Goal: Information Seeking & Learning: Learn about a topic

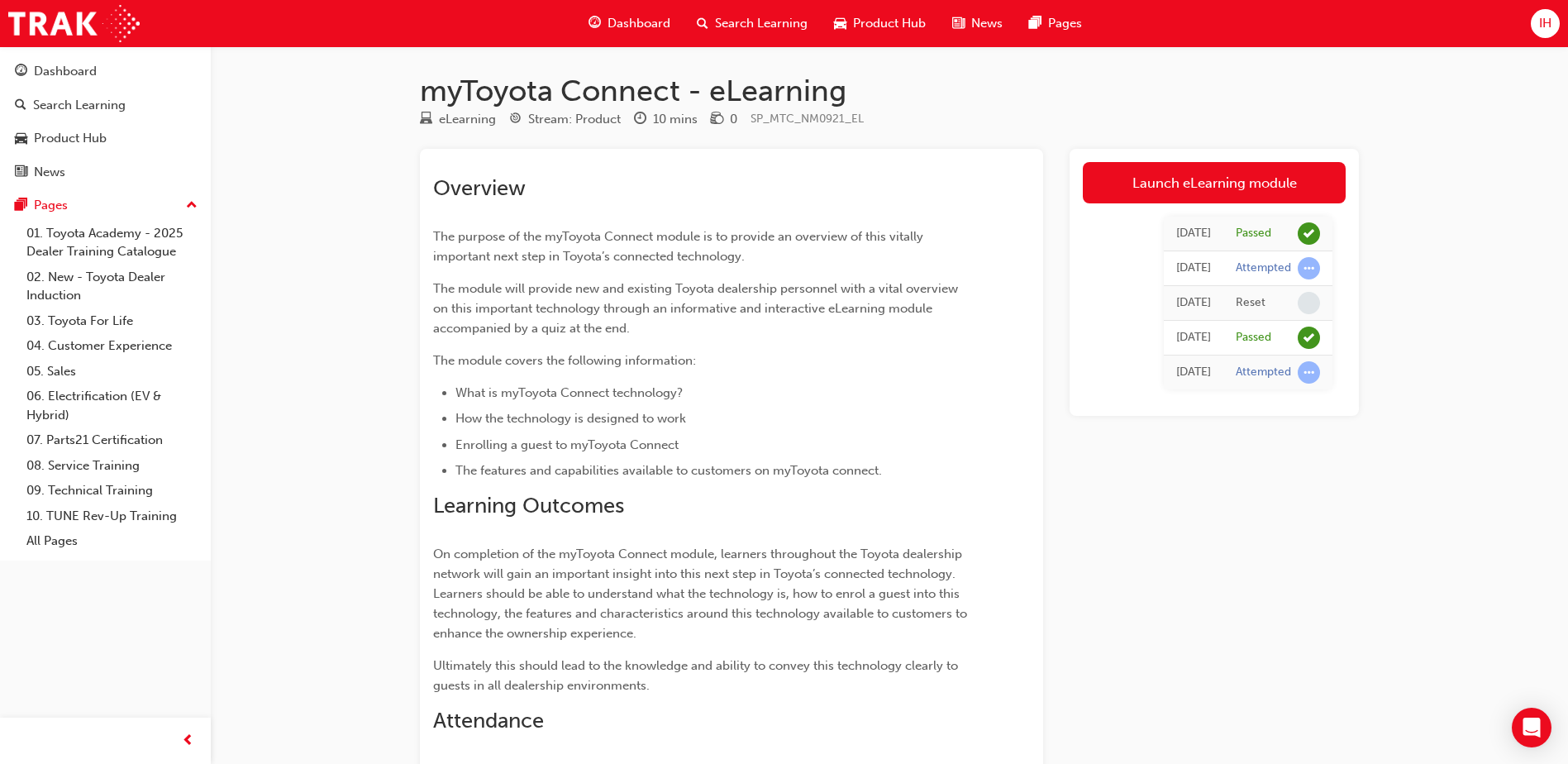
click at [641, 20] on span "Dashboard" at bounding box center [639, 23] width 63 height 19
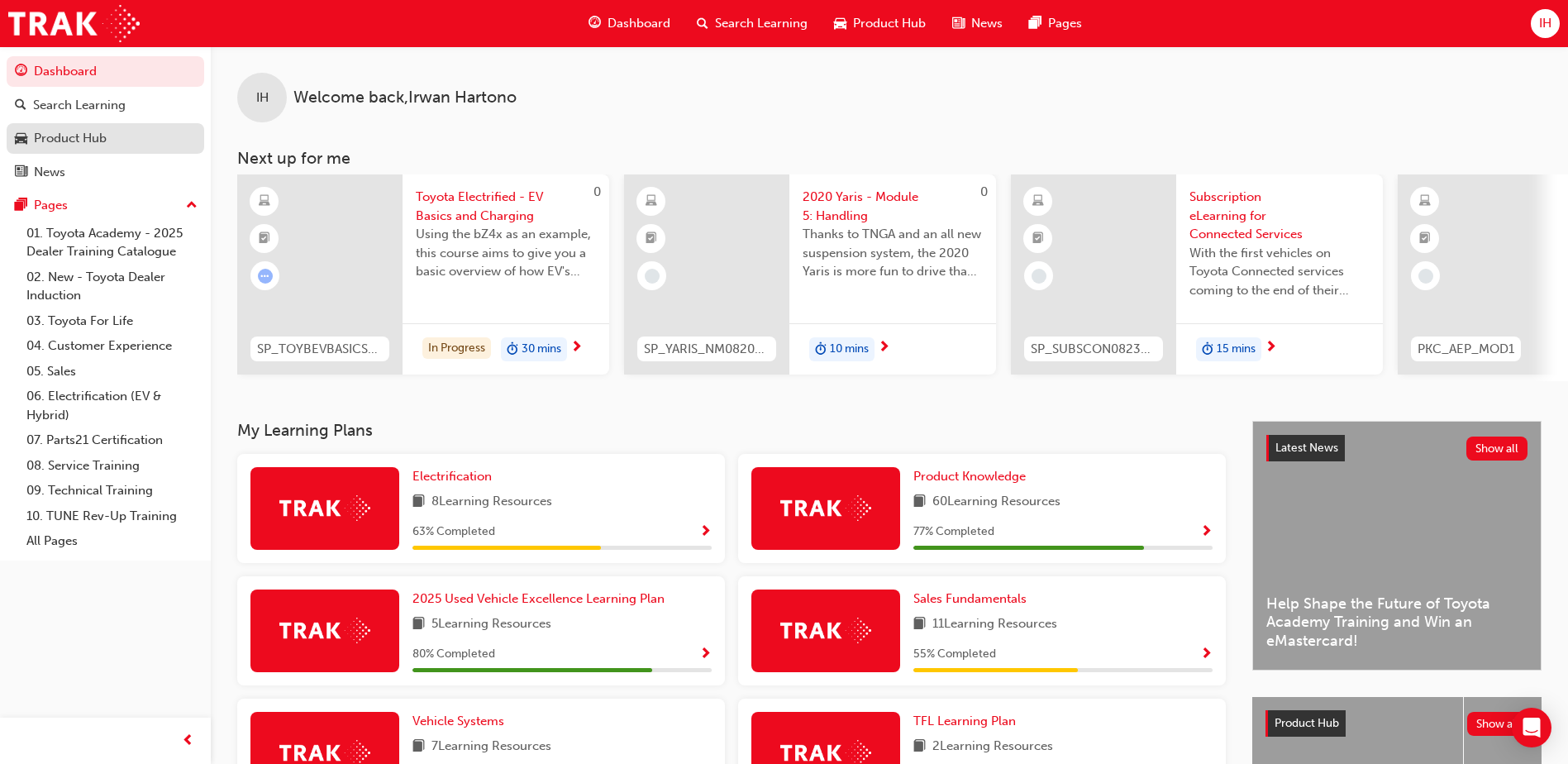
click at [109, 139] on div "Product Hub" at bounding box center [105, 138] width 181 height 20
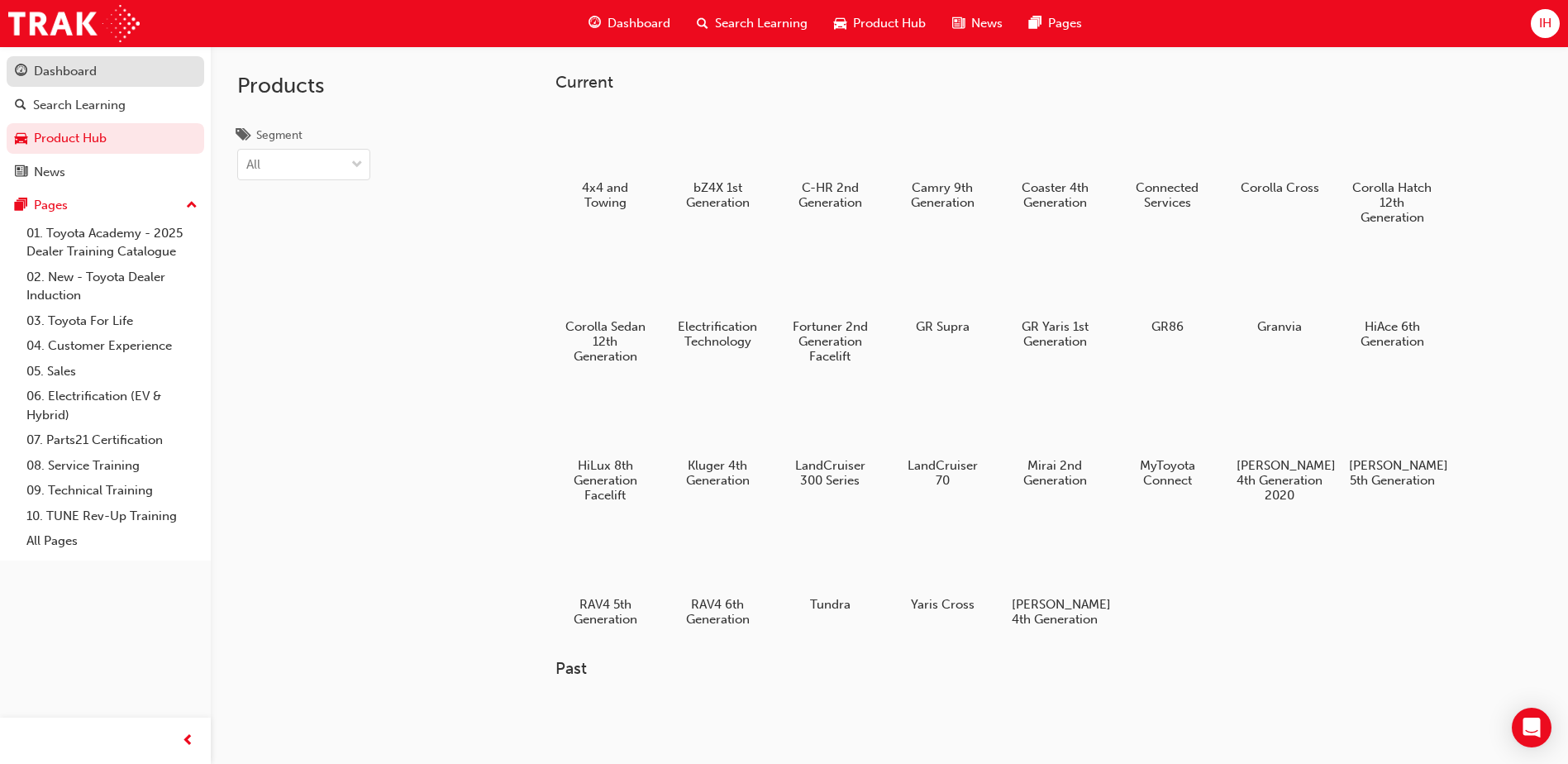
click at [104, 72] on div "Dashboard" at bounding box center [105, 71] width 181 height 20
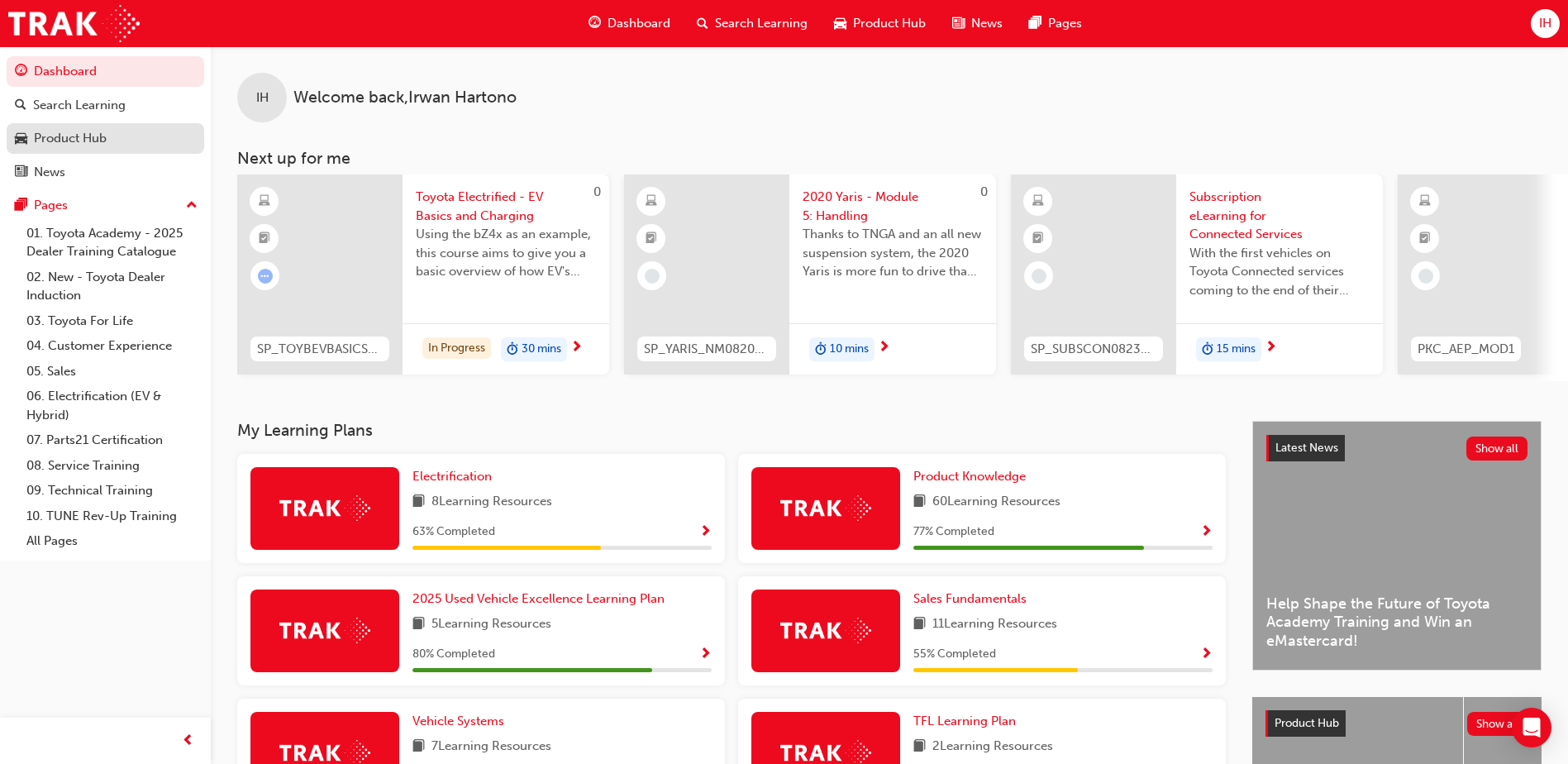
click at [129, 133] on div "Product Hub" at bounding box center [105, 138] width 181 height 20
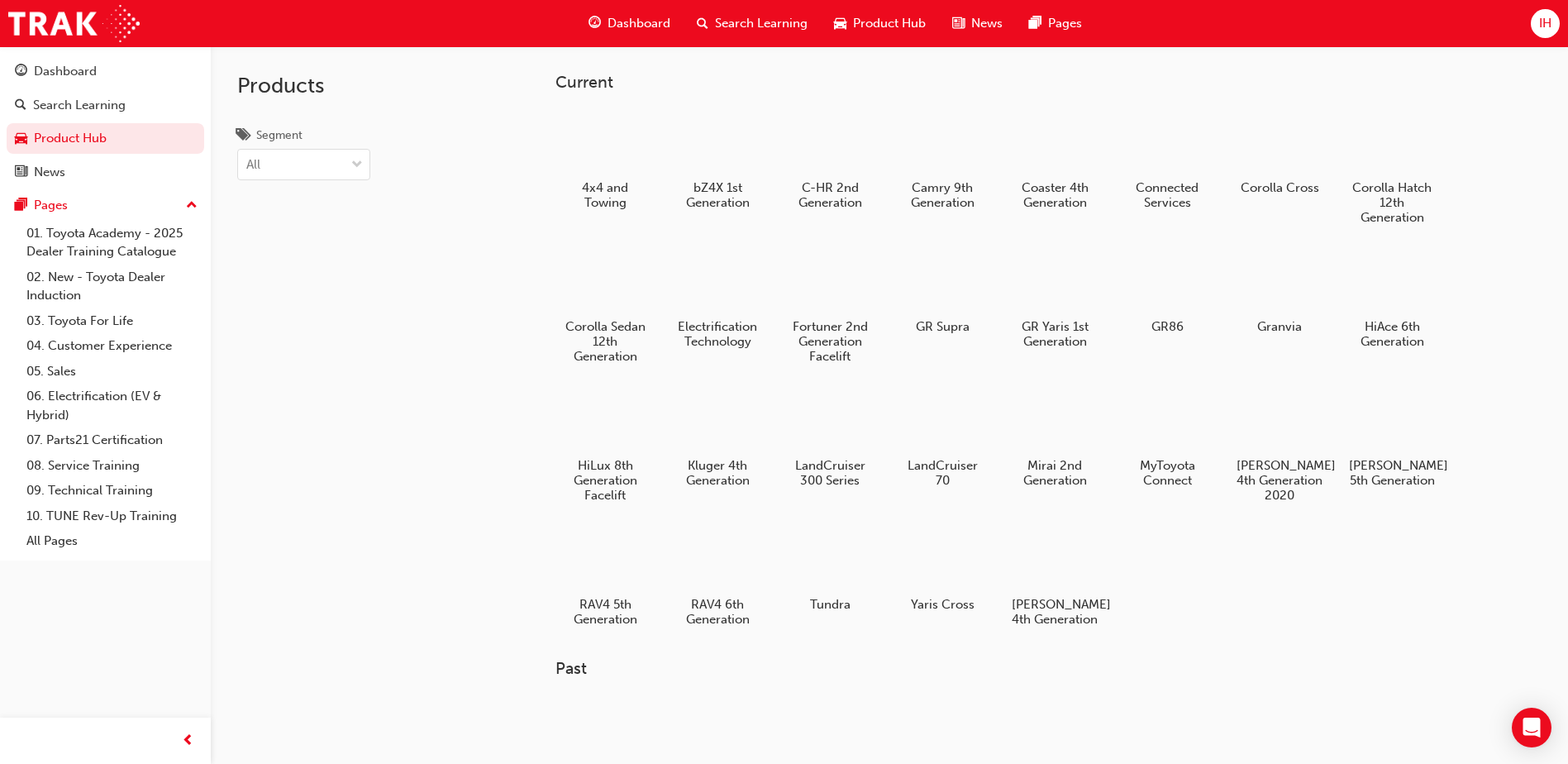
click at [611, 14] on span "Dashboard" at bounding box center [639, 23] width 63 height 19
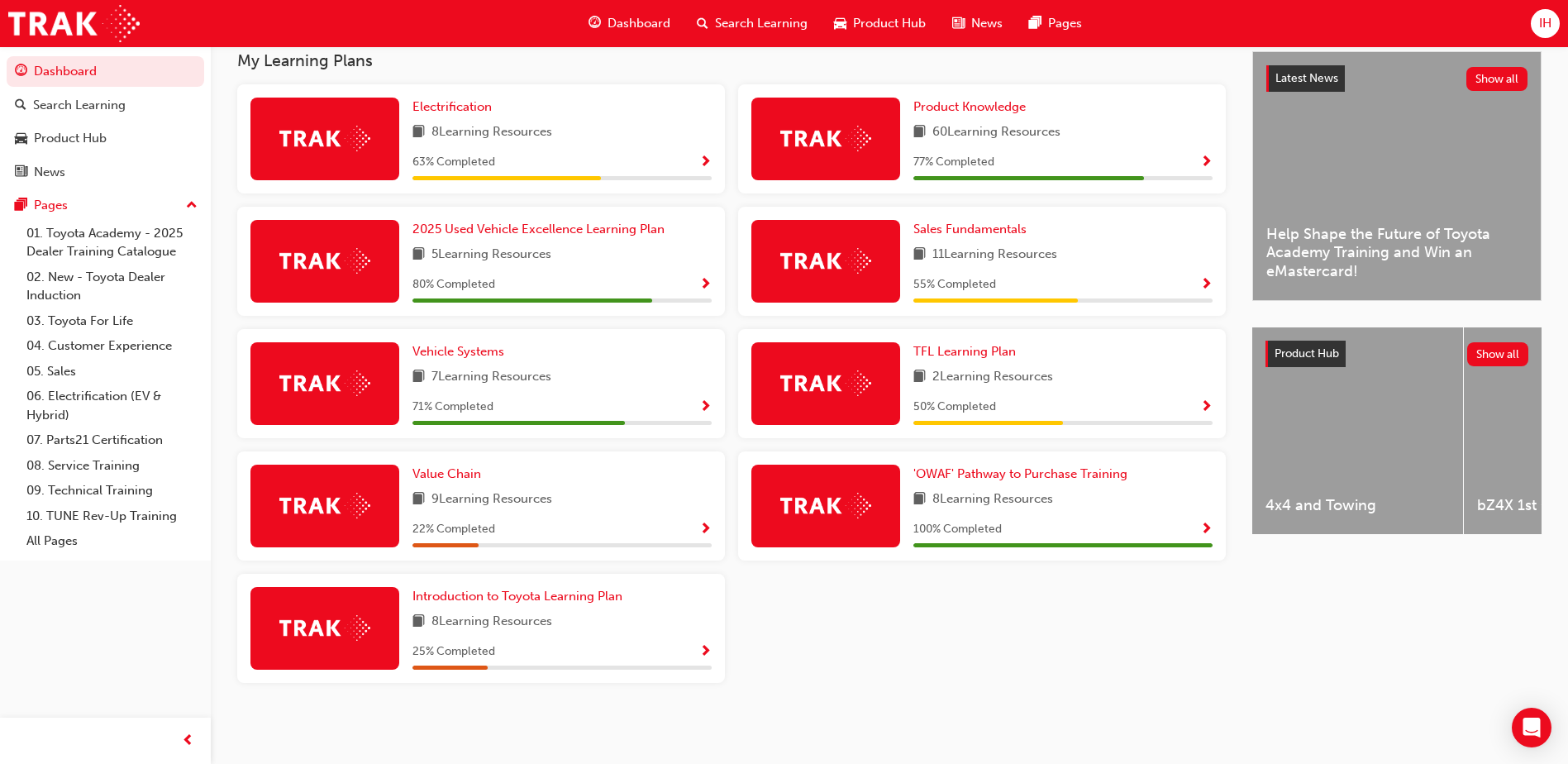
scroll to position [293, 0]
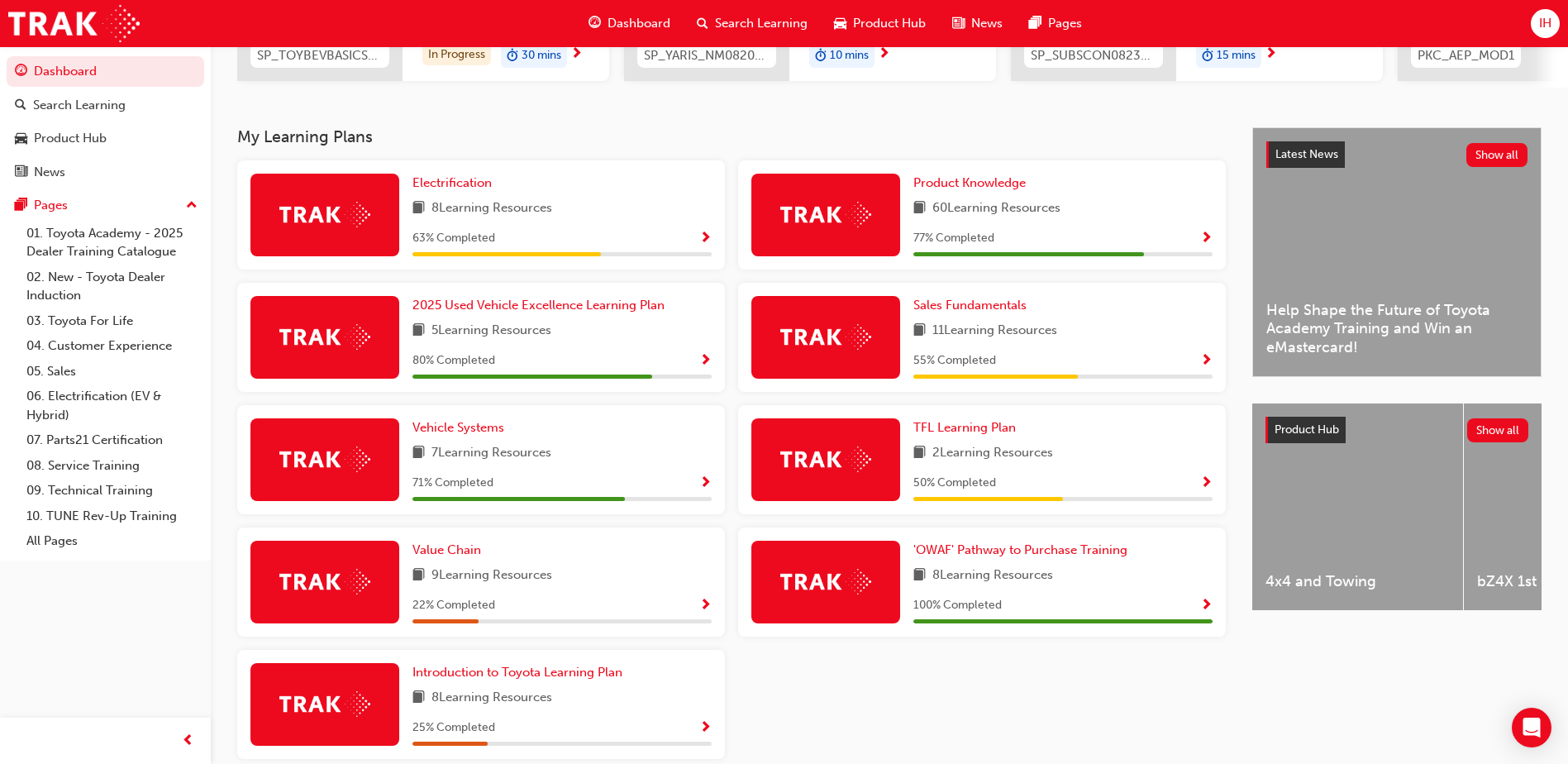
click at [546, 231] on div "Electrification 8 Learning Resources 63 % Completed" at bounding box center [562, 214] width 300 height 83
click at [700, 246] on span "Show Progress" at bounding box center [705, 239] width 12 height 15
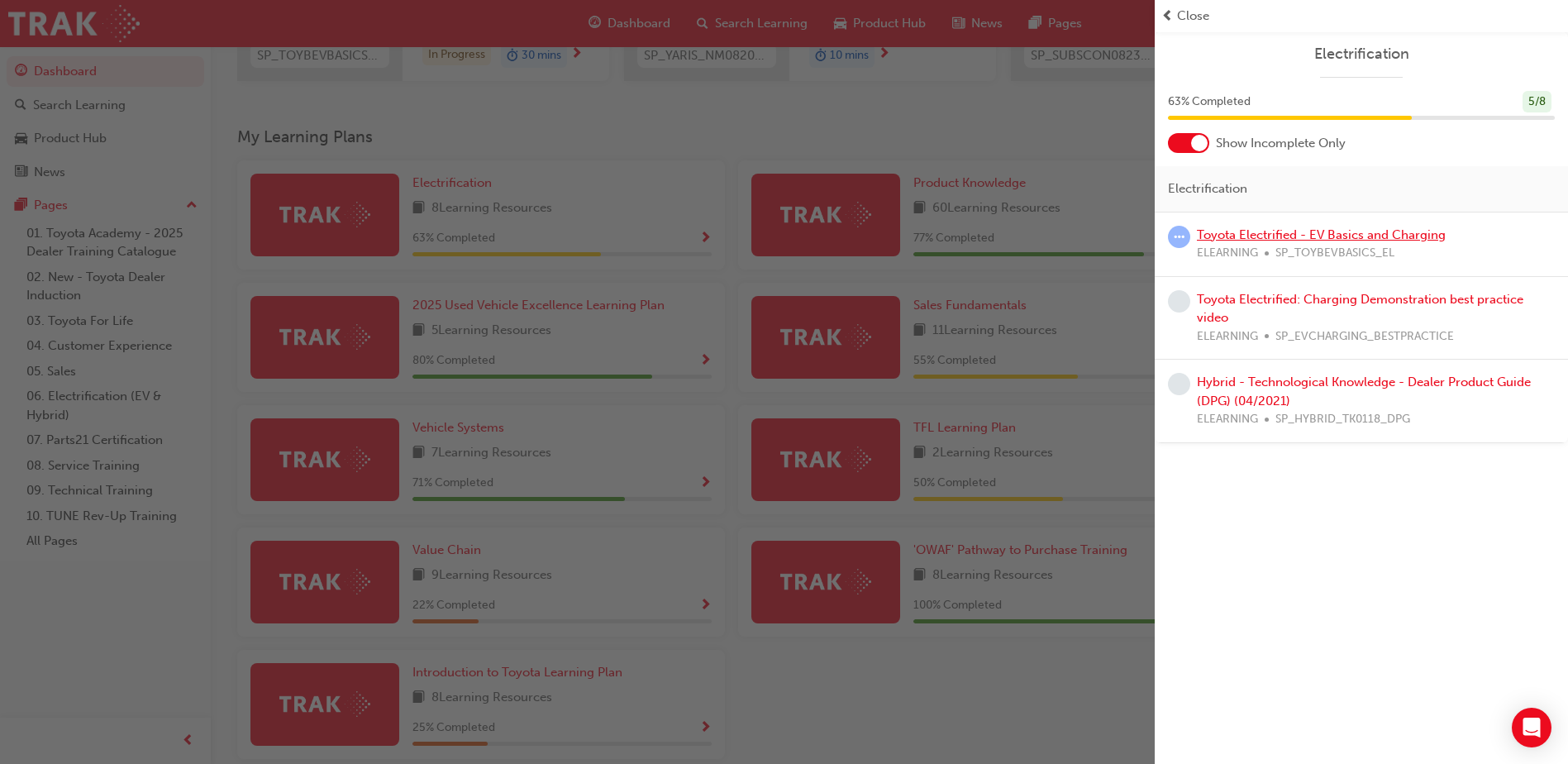
click at [1272, 237] on link "Toyota Electrified - EV Basics and Charging" at bounding box center [1321, 235] width 249 height 15
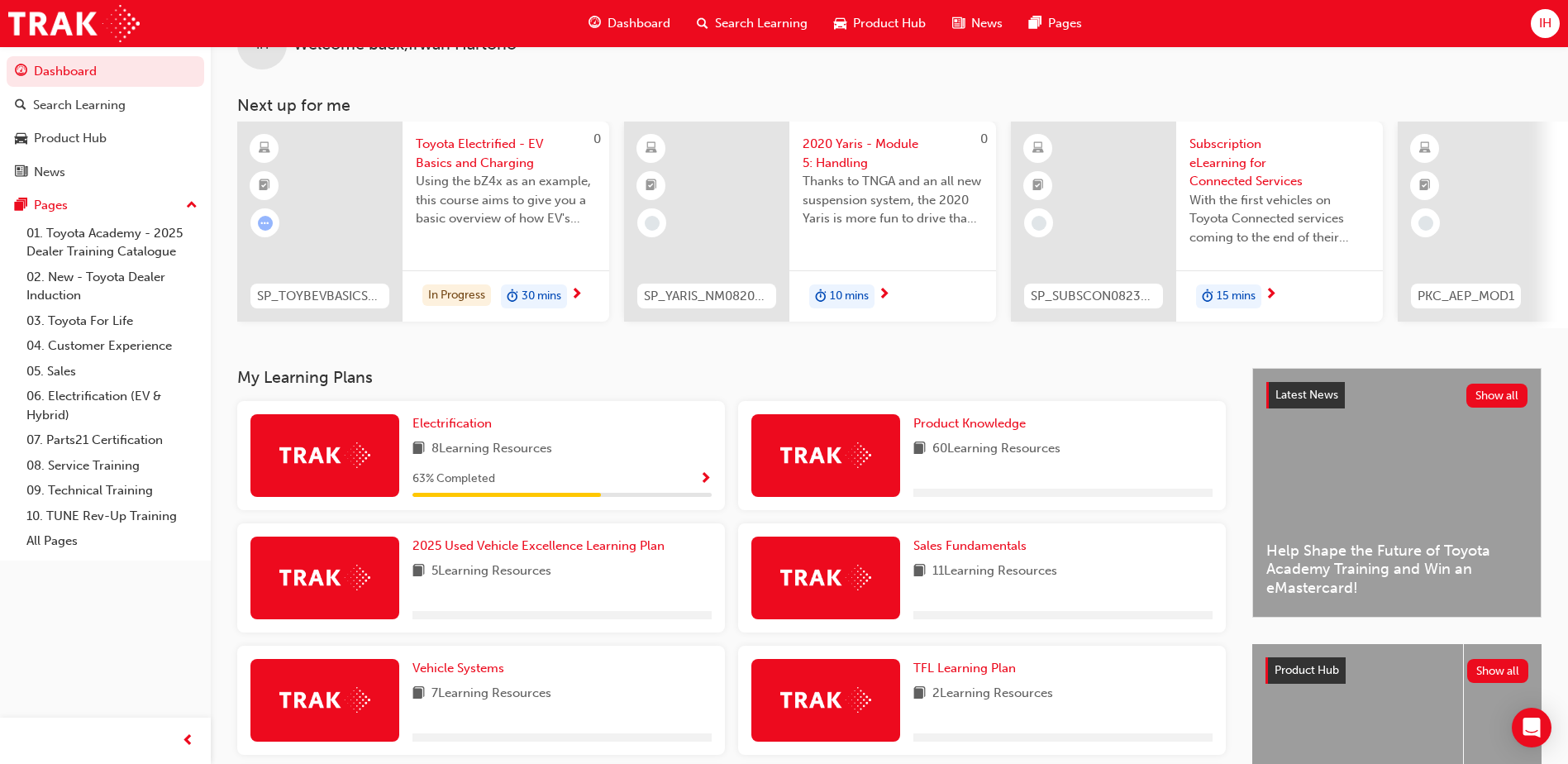
scroll to position [83, 0]
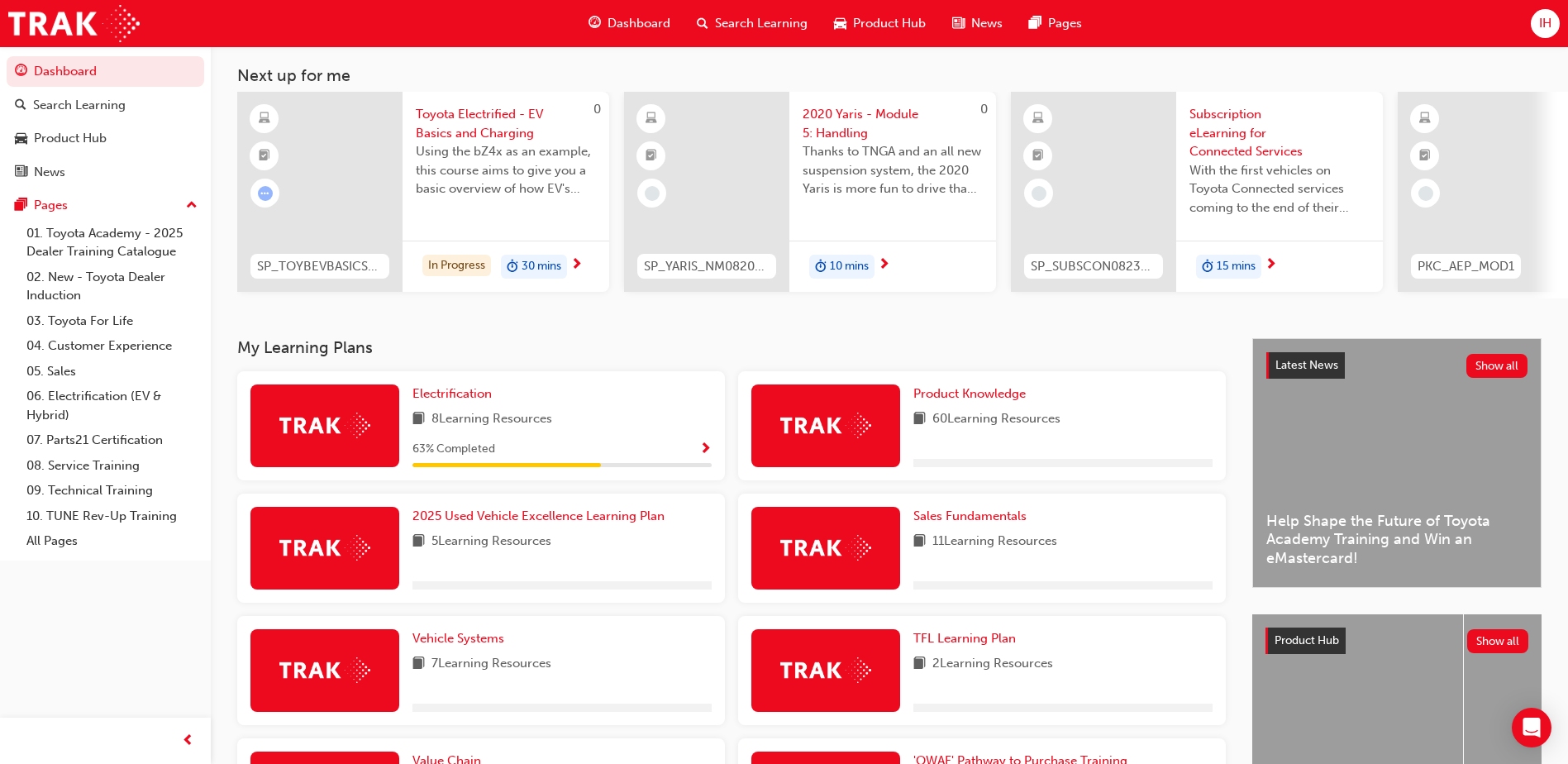
click at [701, 457] on span "Show Progress" at bounding box center [705, 450] width 12 height 15
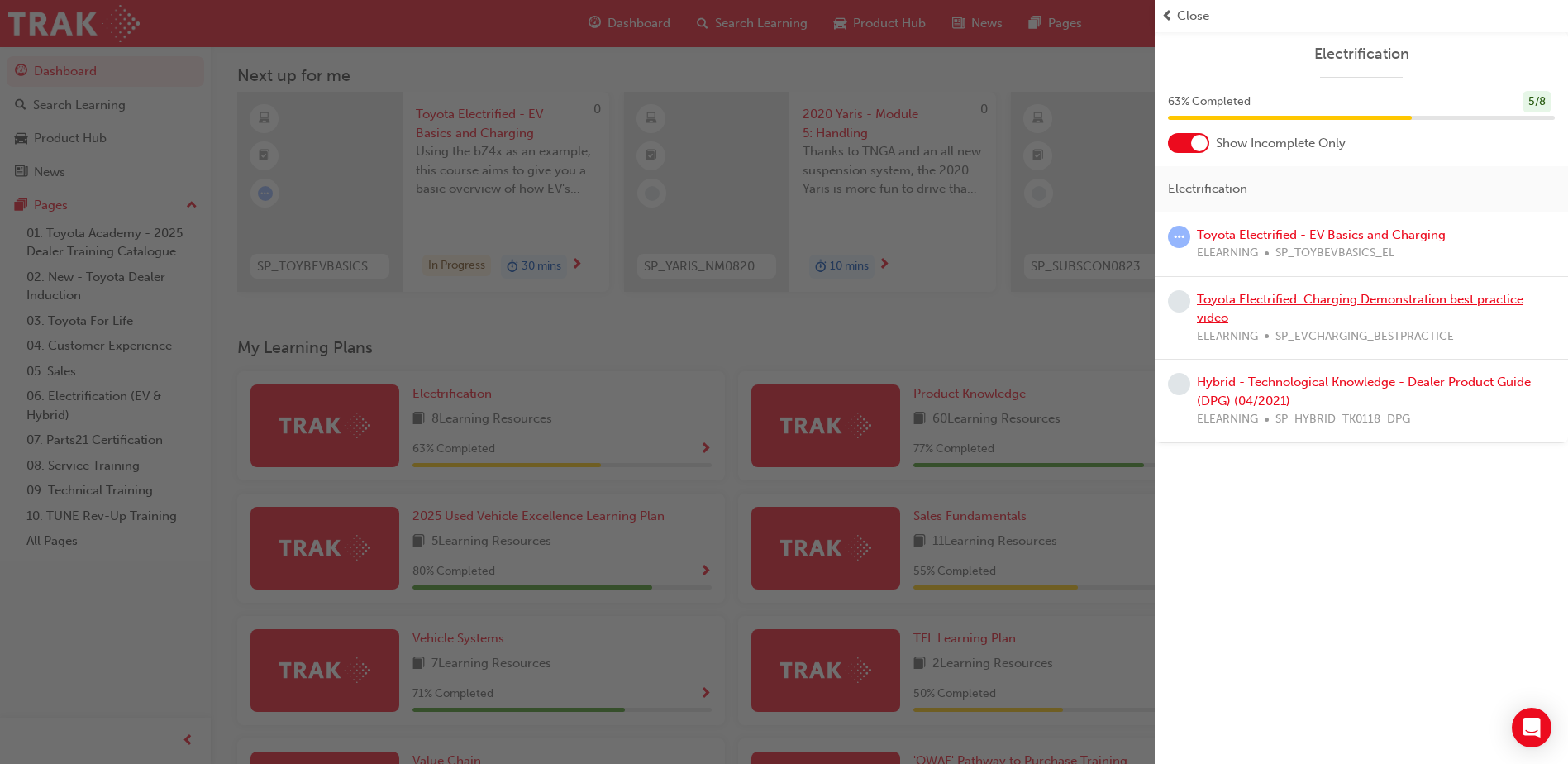
click at [1337, 300] on link "Toyota Electrified: Charging Demonstration best practice video" at bounding box center [1360, 309] width 327 height 34
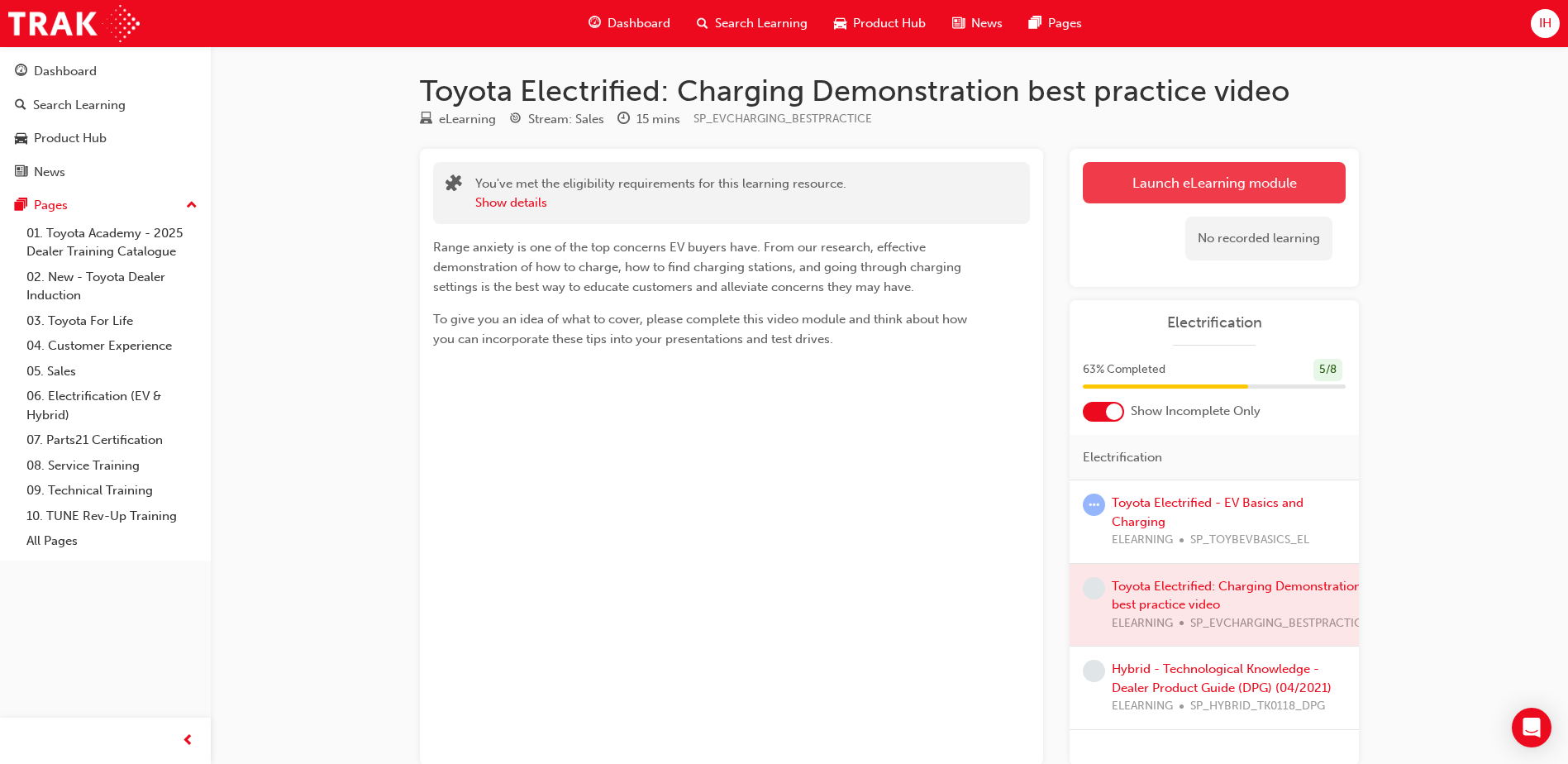
click at [1142, 181] on link "Launch eLearning module" at bounding box center [1214, 183] width 263 height 42
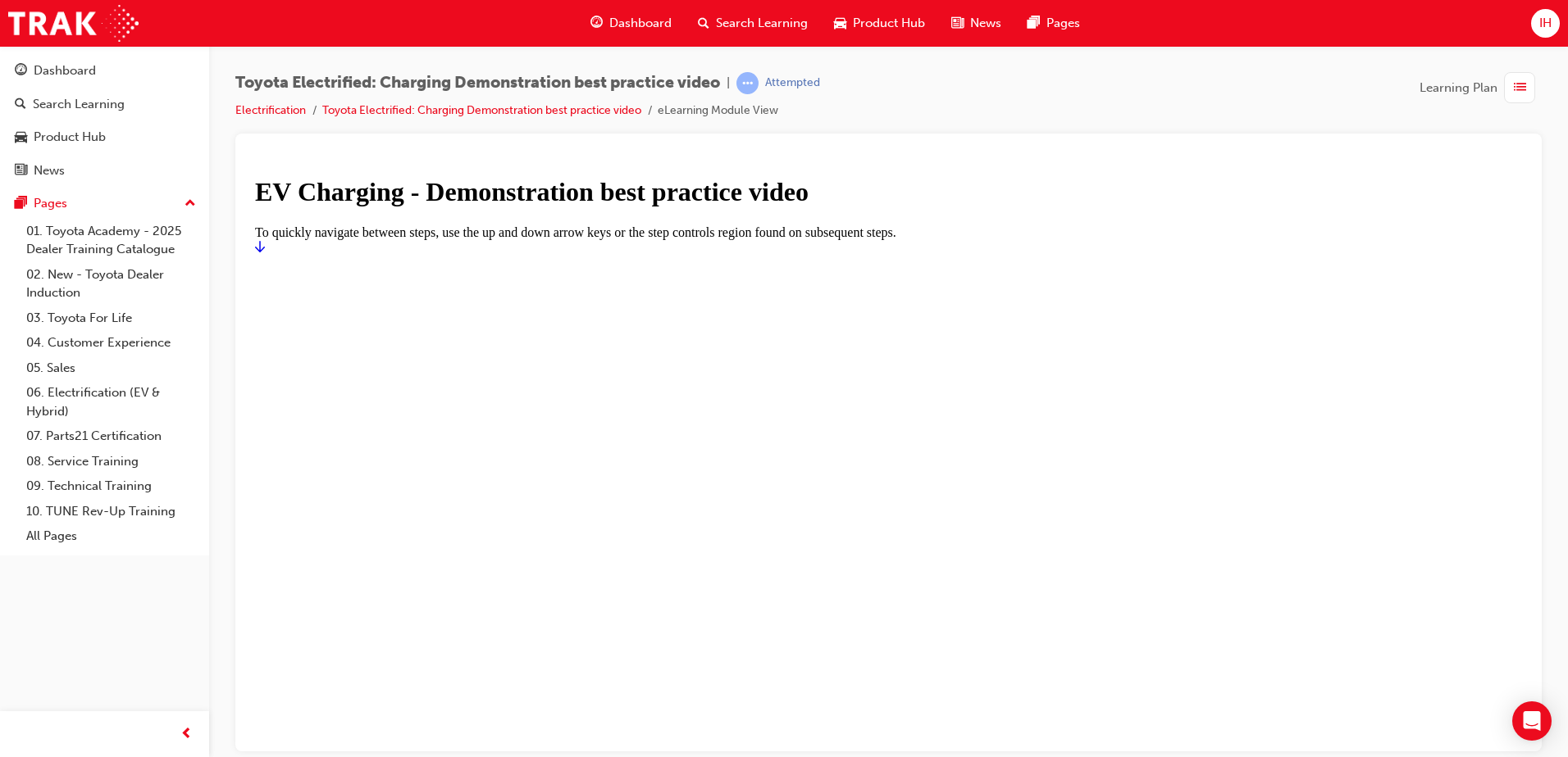
click at [265, 252] on icon "Start" at bounding box center [259, 246] width 10 height 11
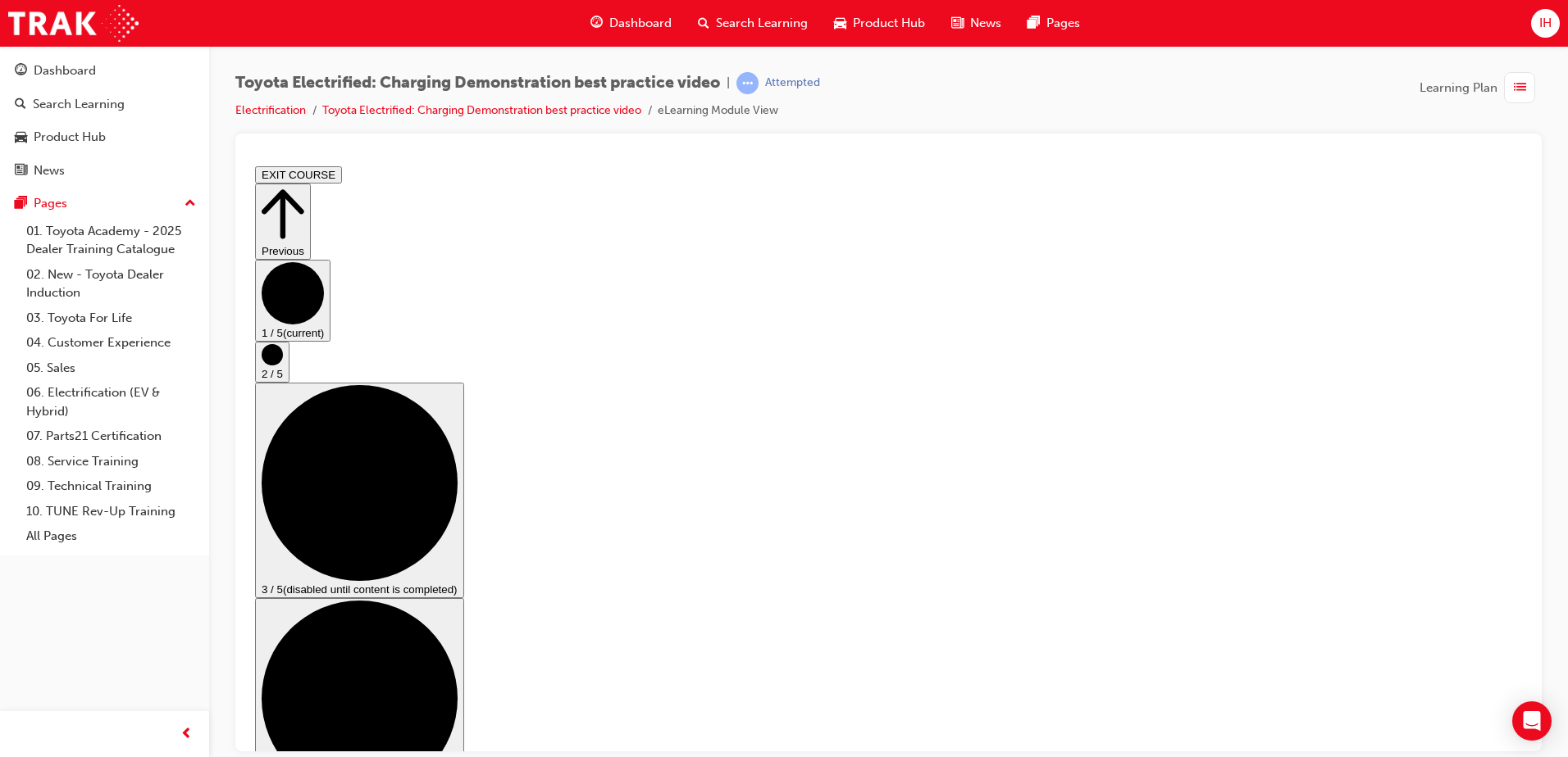
click at [282, 364] on circle "Step controls" at bounding box center [271, 353] width 21 height 21
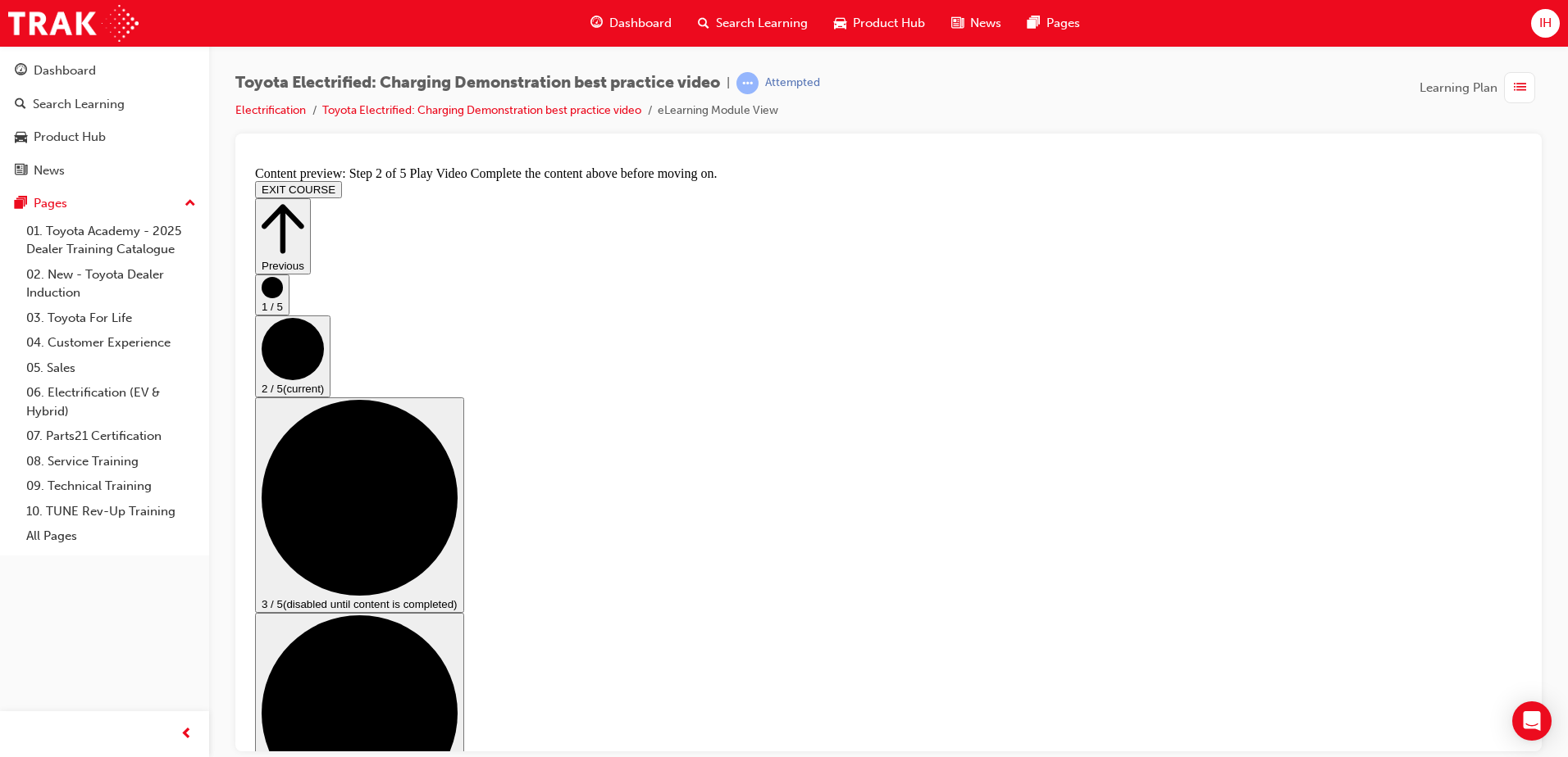
click at [282, 297] on circle "Step controls" at bounding box center [271, 286] width 21 height 21
click at [290, 396] on button "2 / 5" at bounding box center [271, 376] width 34 height 41
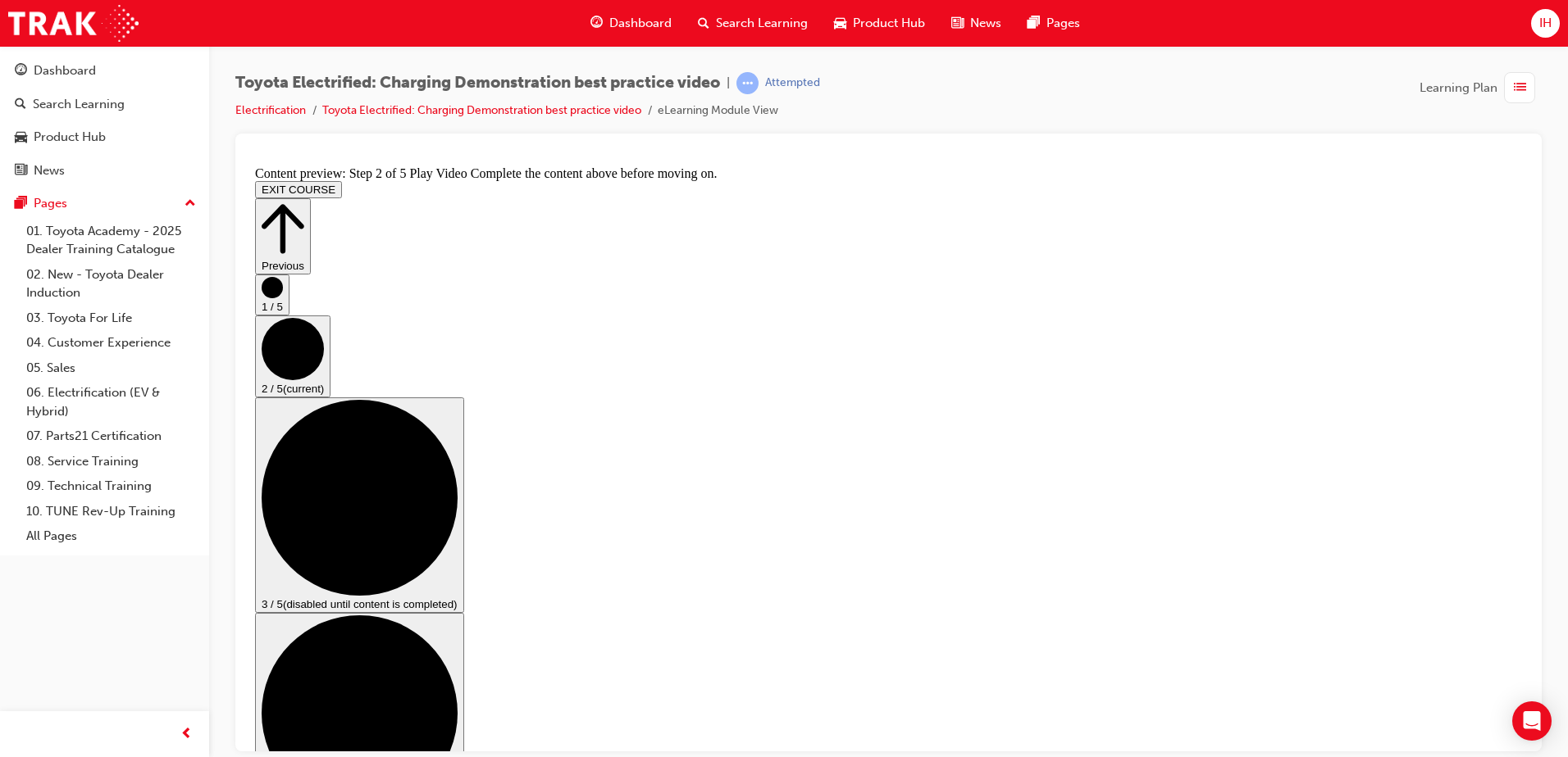
click at [457, 454] on circle "Step controls" at bounding box center [359, 497] width 196 height 196
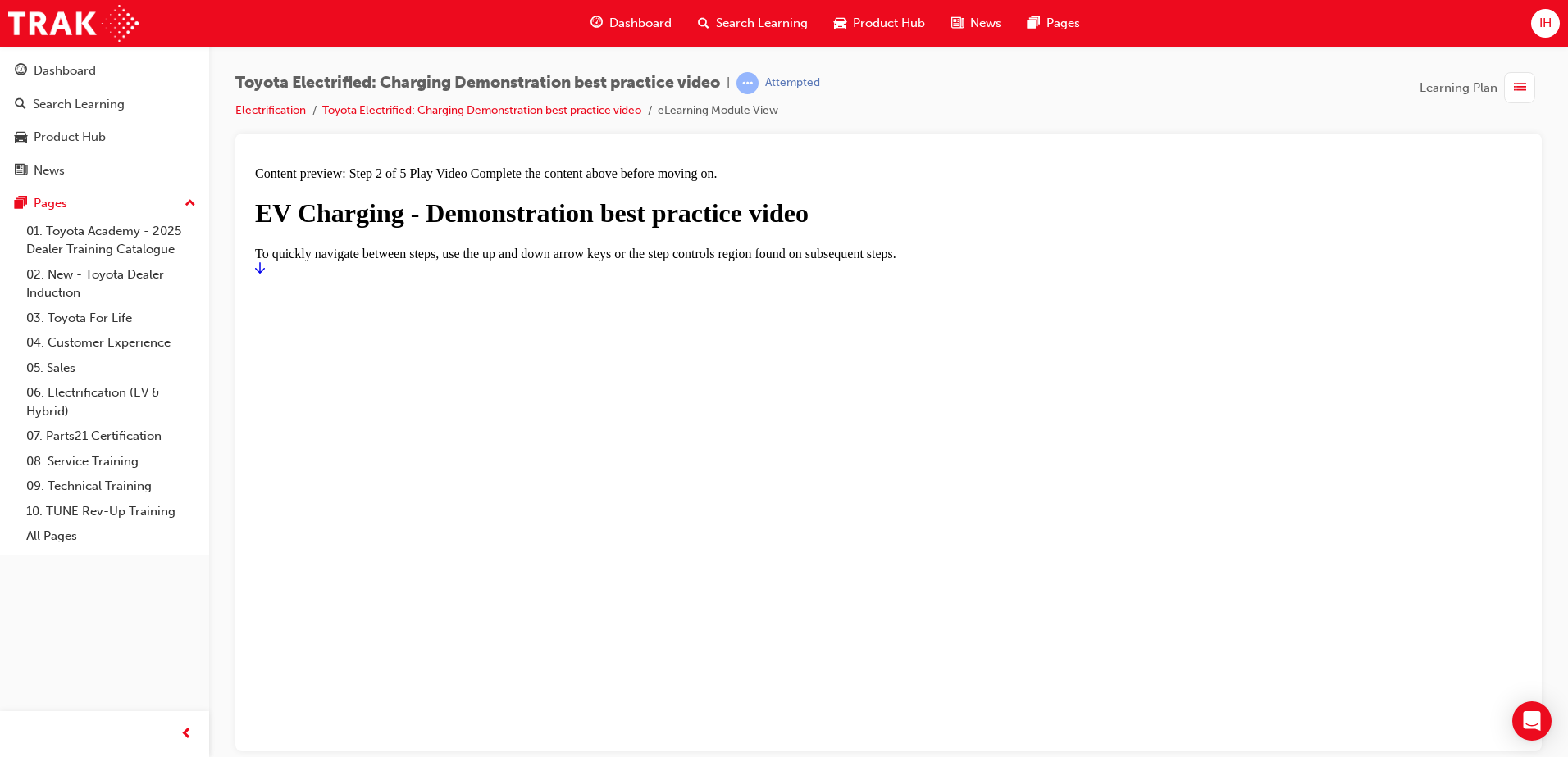
click at [265, 274] on link "Start" at bounding box center [259, 267] width 10 height 14
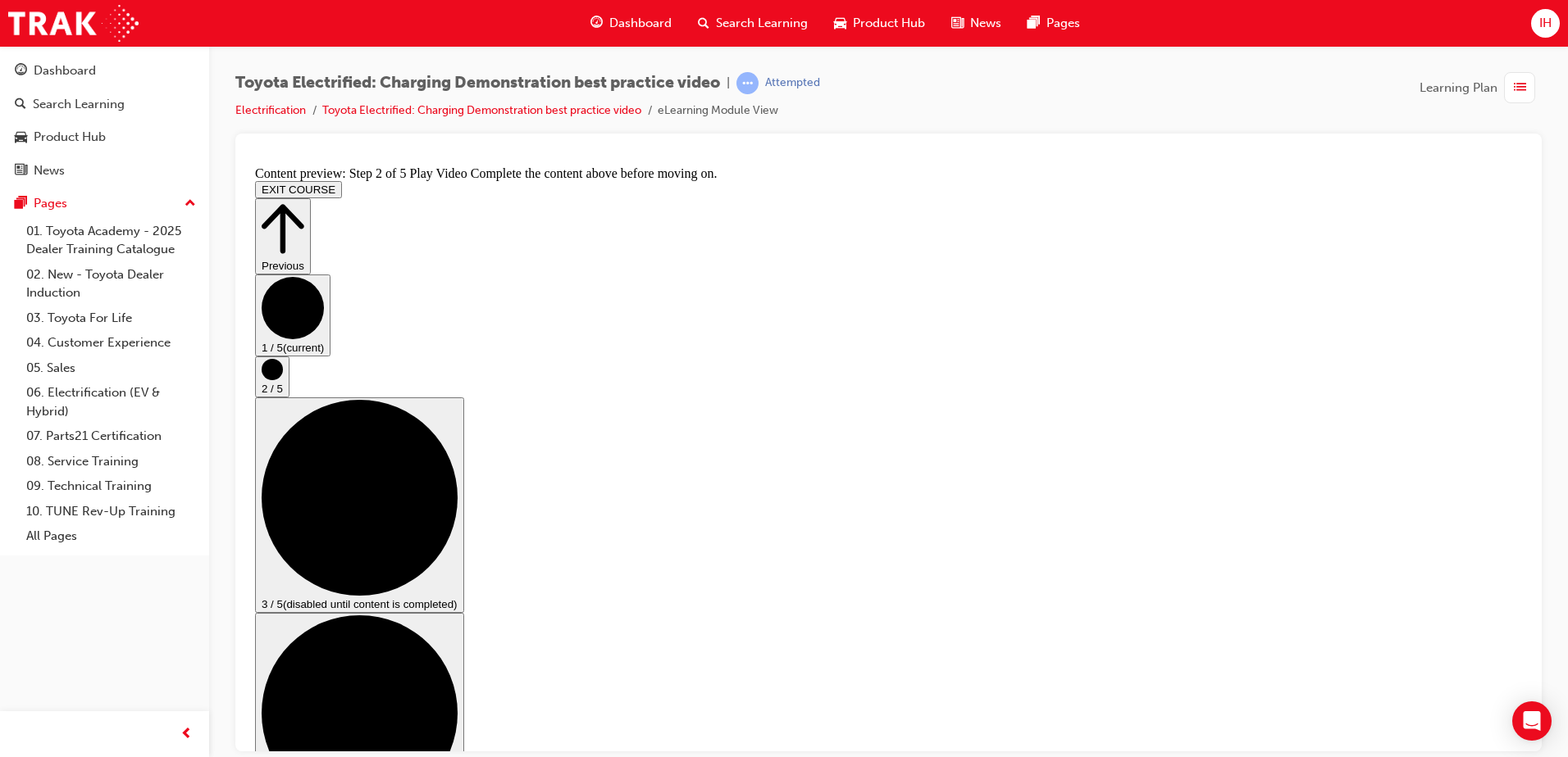
click at [282, 380] on circle "Step controls" at bounding box center [271, 368] width 21 height 21
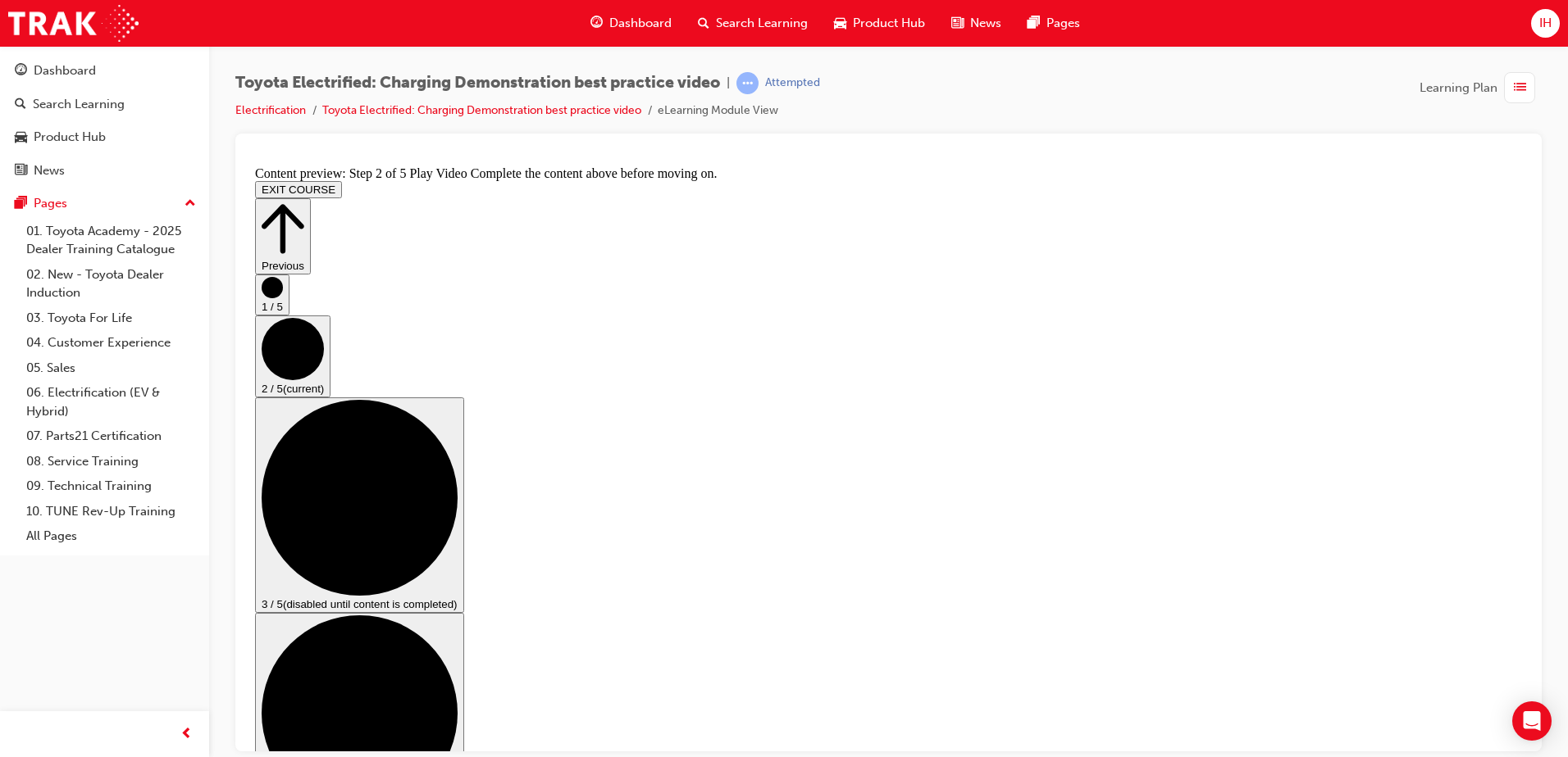
click at [342, 180] on button "EXIT COURSE" at bounding box center [298, 189] width 86 height 17
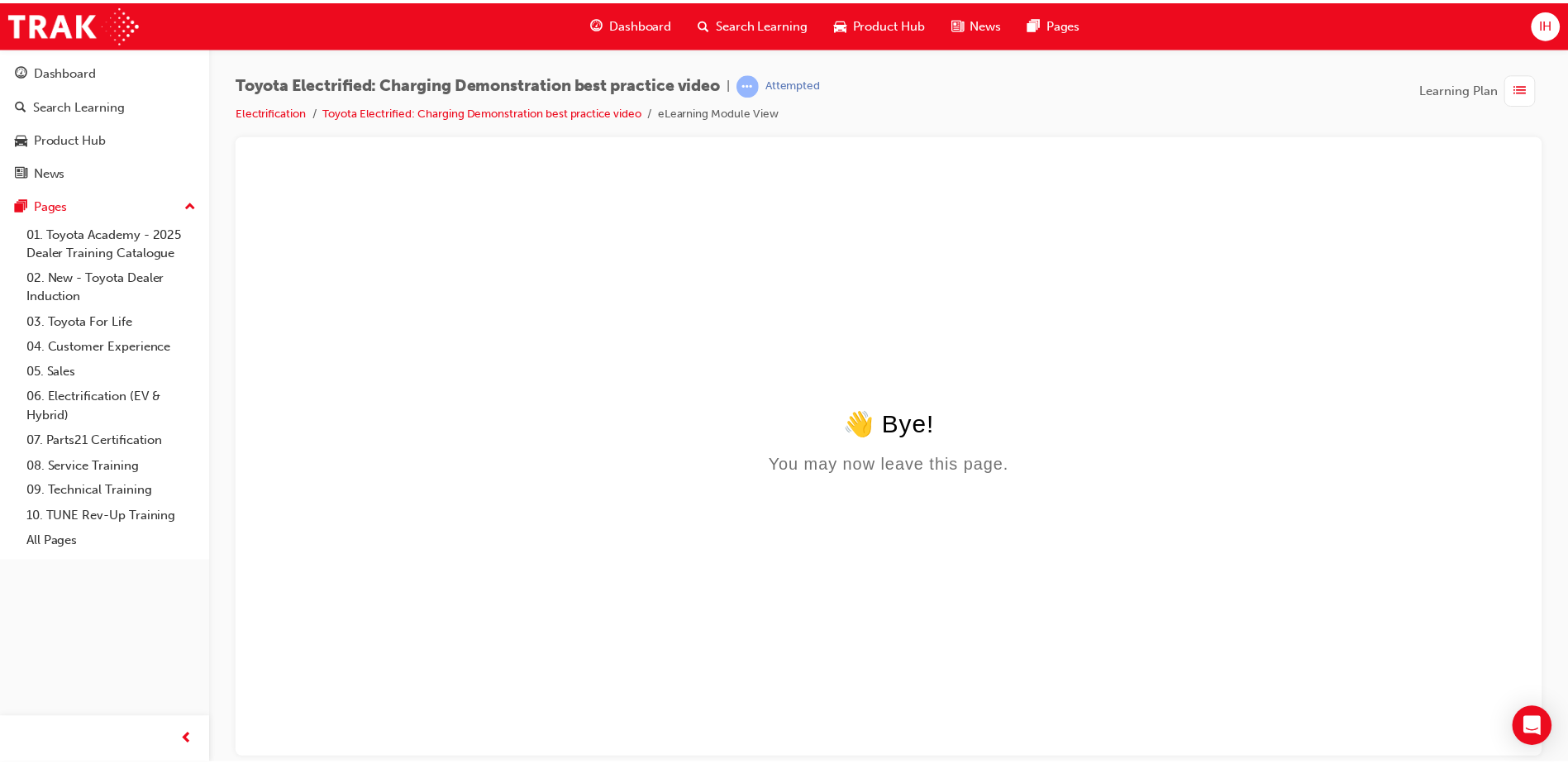
scroll to position [0, 0]
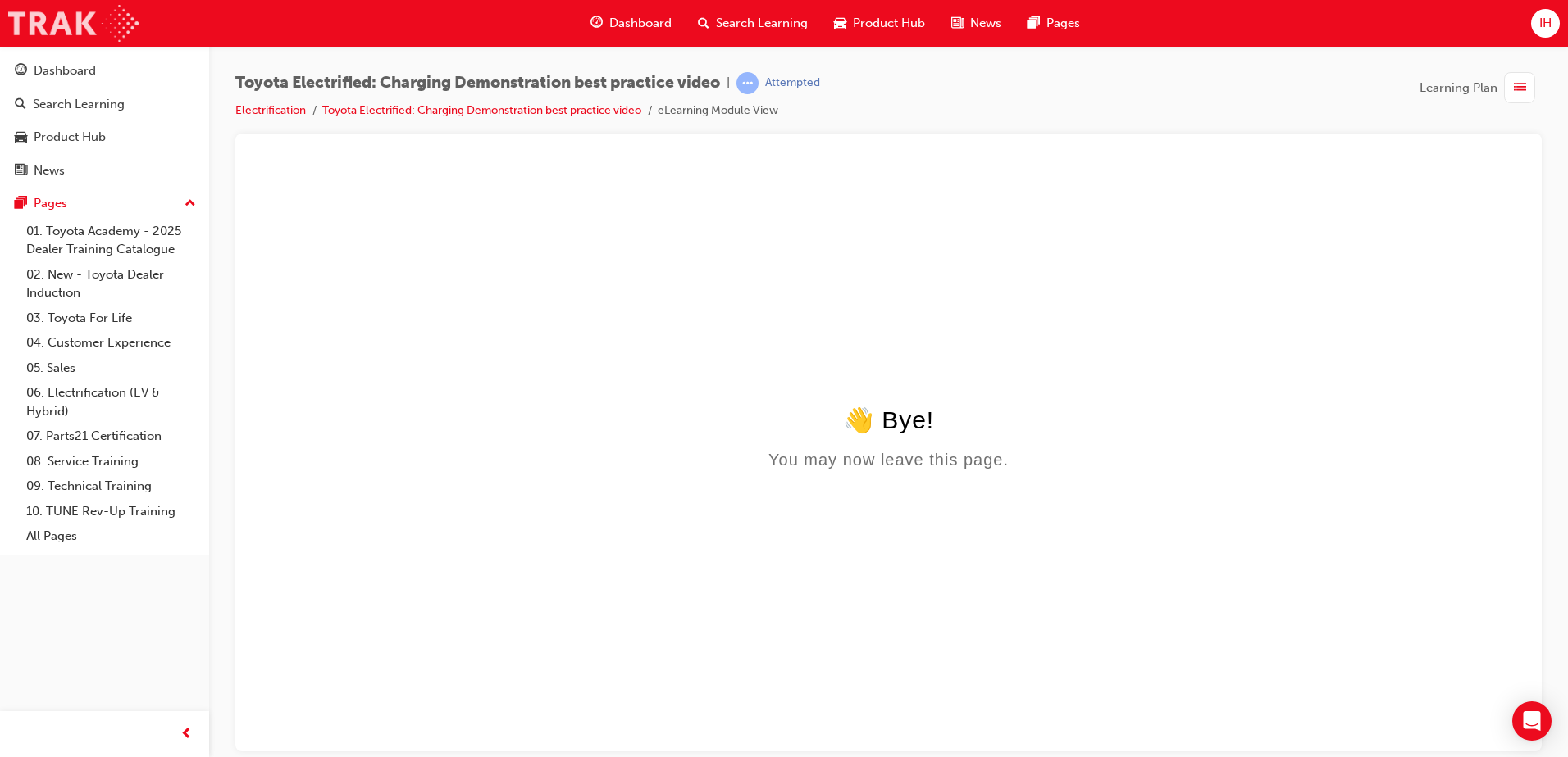
click at [53, 27] on img at bounding box center [74, 23] width 131 height 37
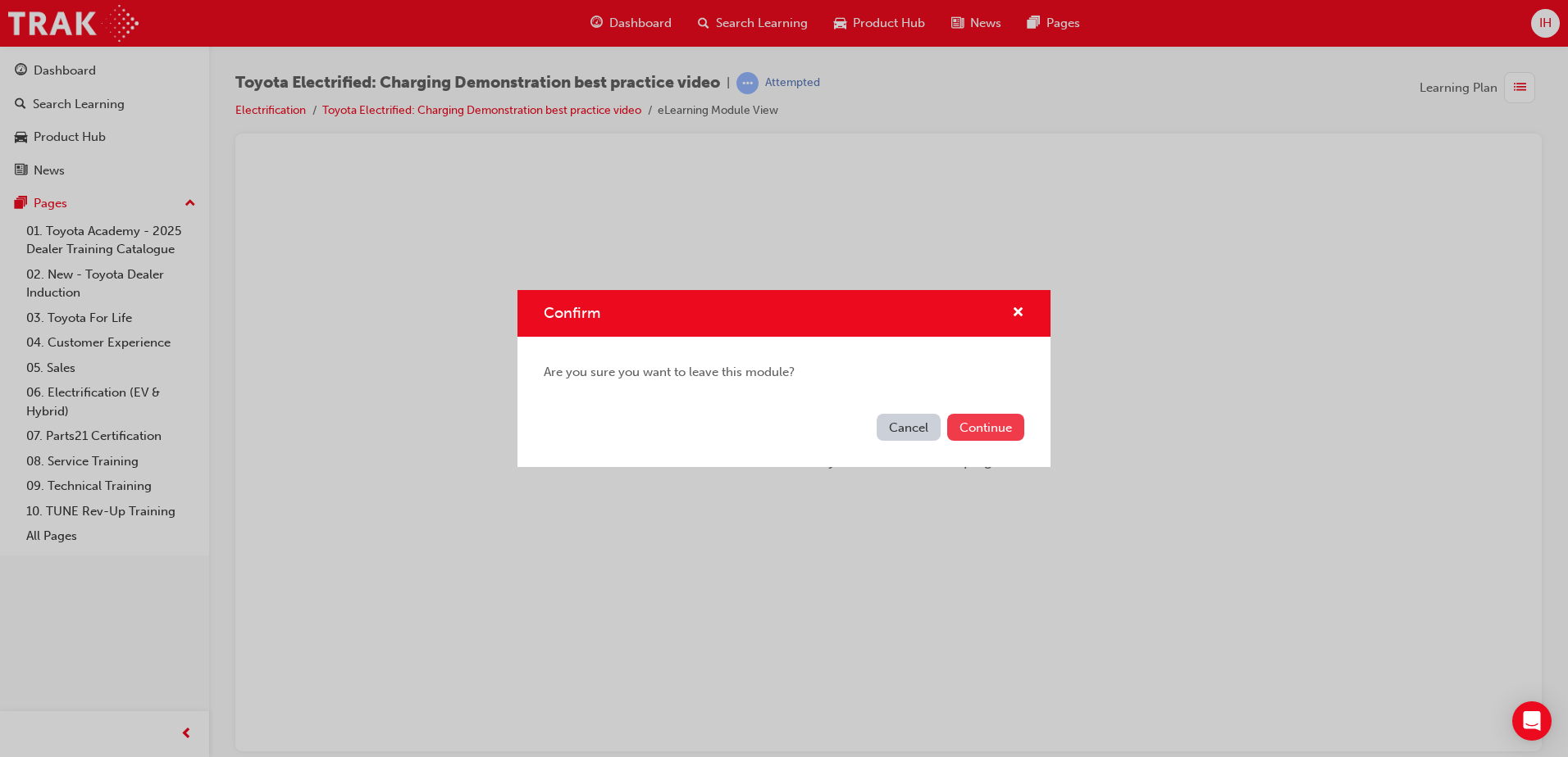
click at [959, 425] on button "Continue" at bounding box center [986, 427] width 77 height 27
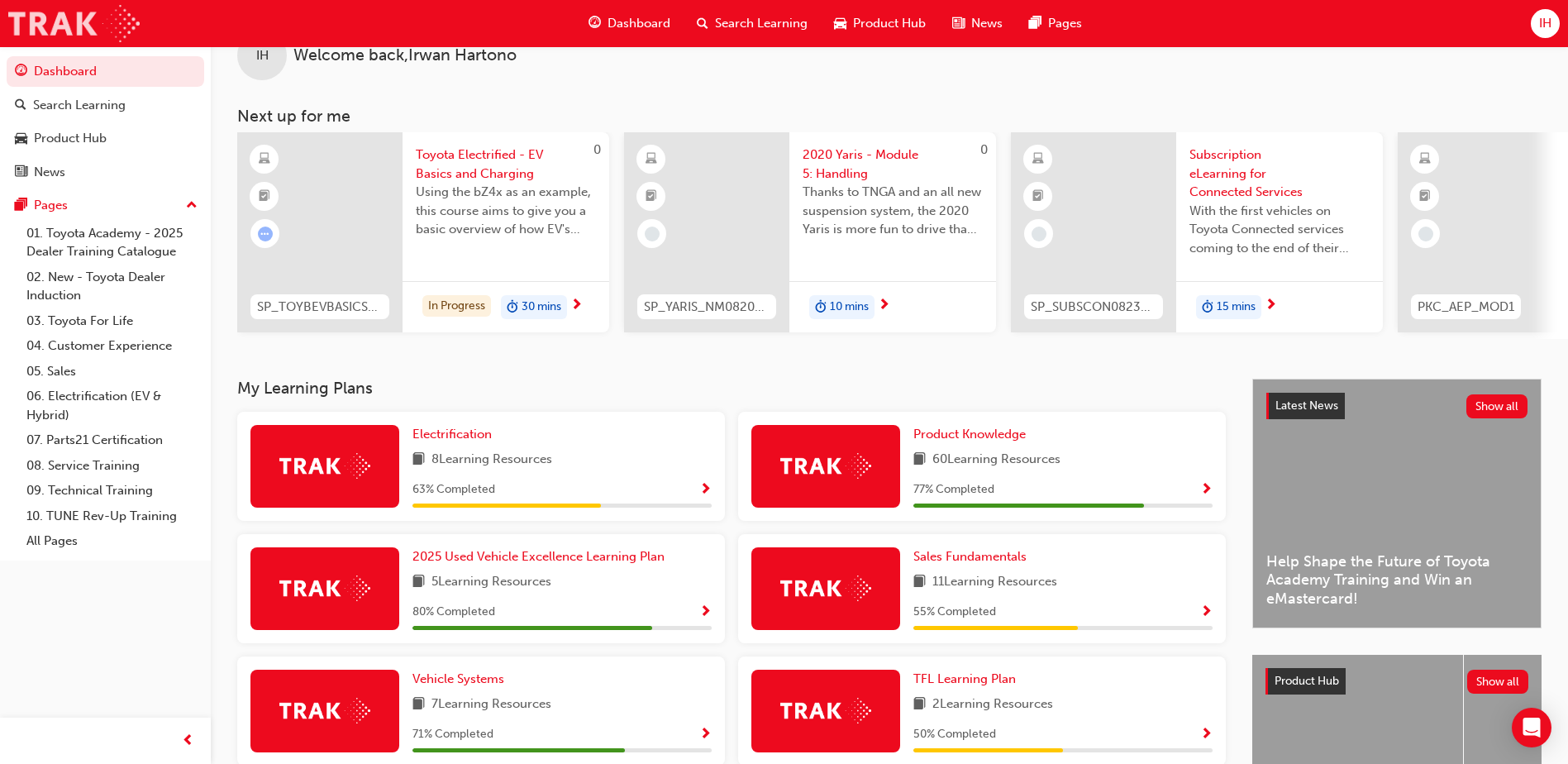
scroll to position [83, 0]
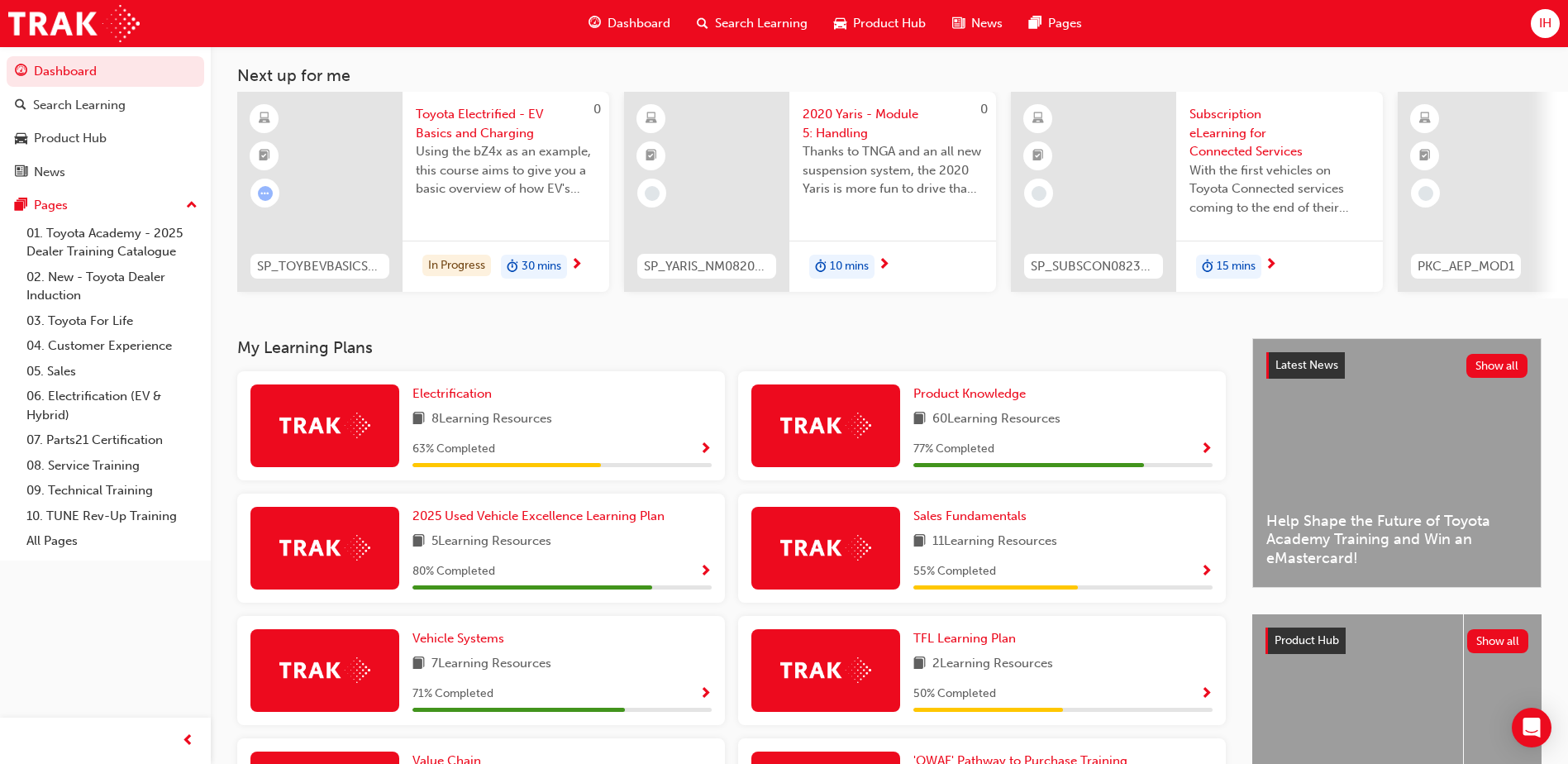
click at [834, 265] on span "10 mins" at bounding box center [850, 266] width 39 height 19
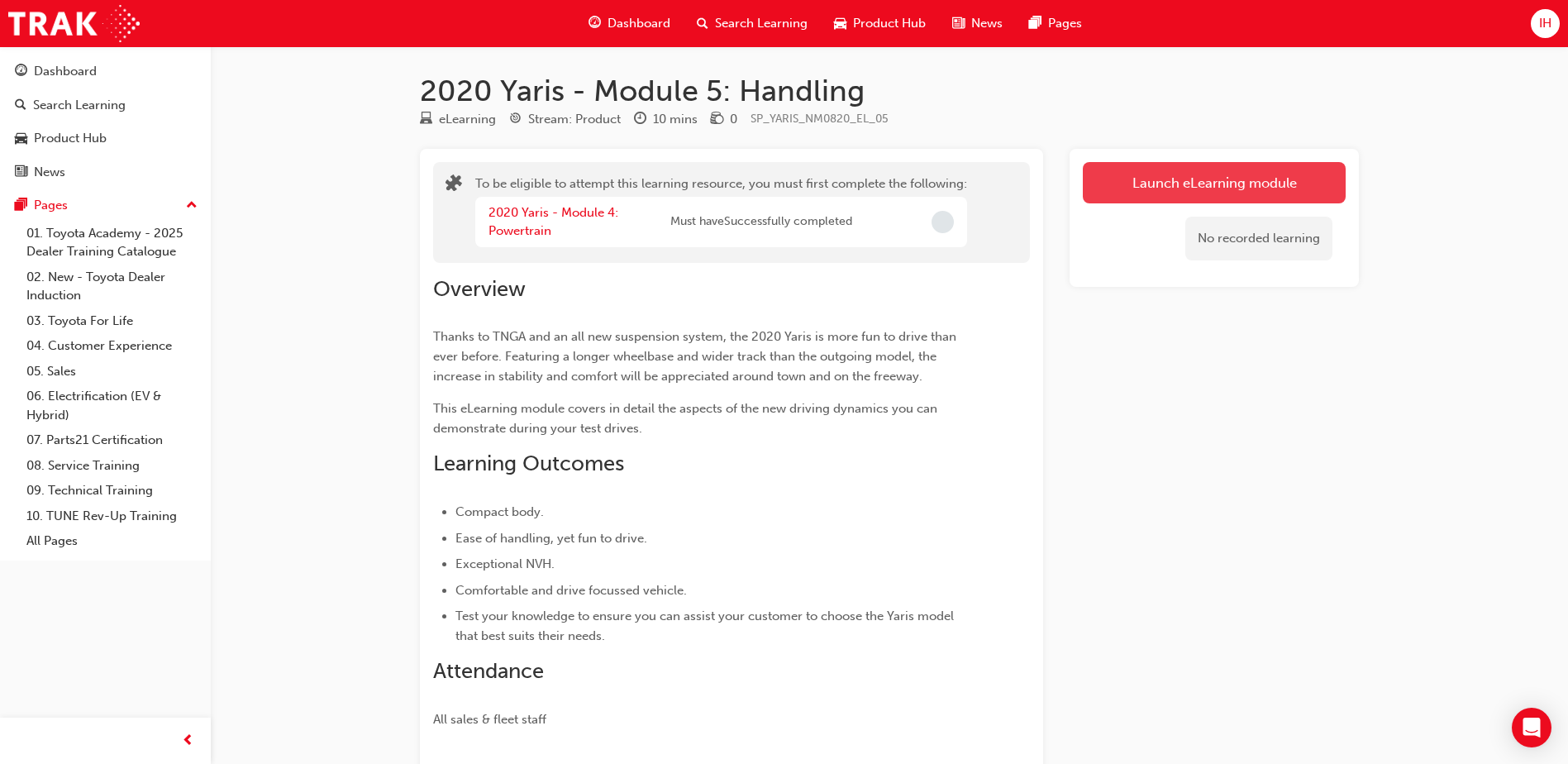
click at [1156, 178] on button "Launch eLearning module" at bounding box center [1214, 183] width 263 height 42
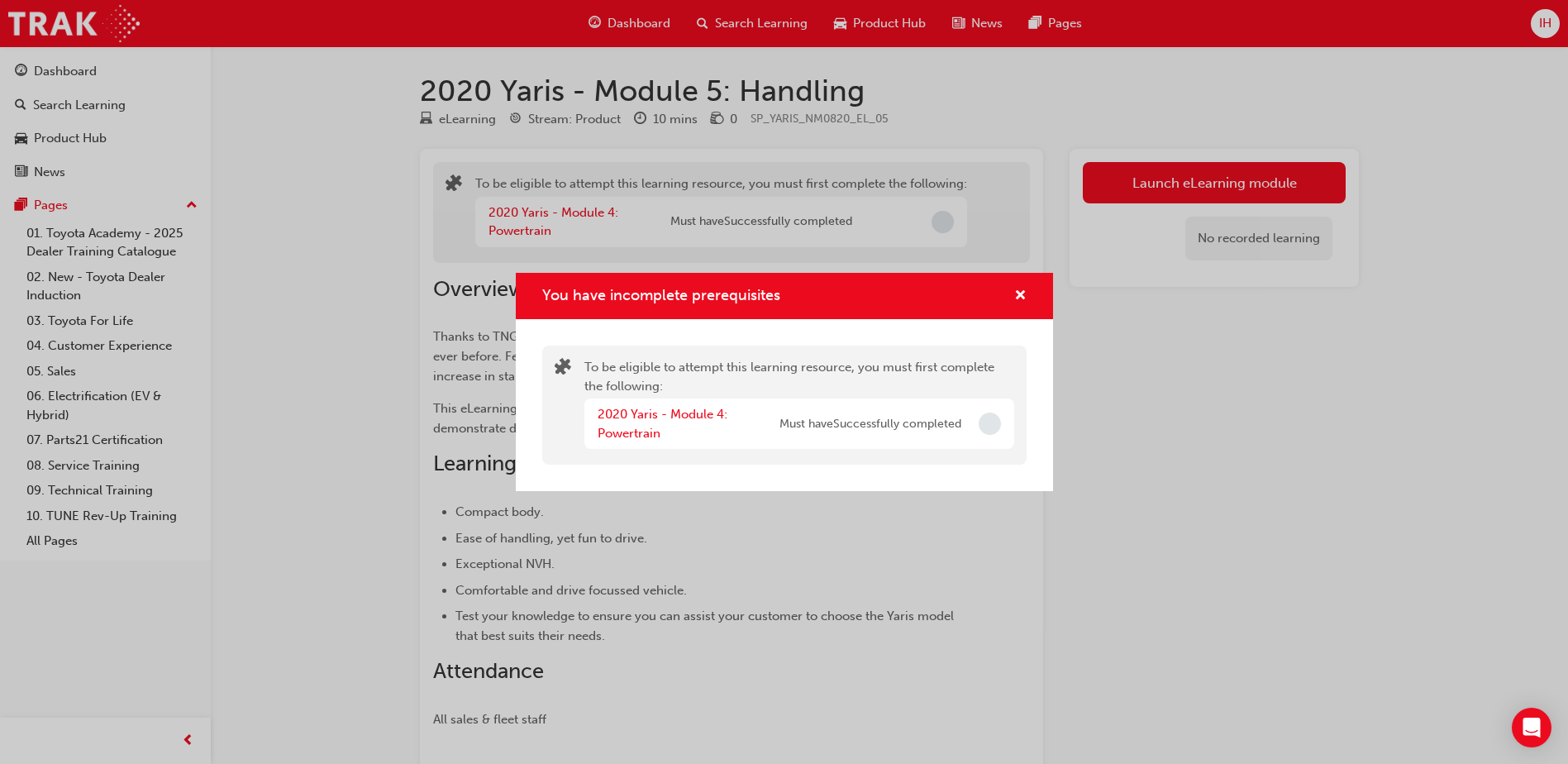
click at [847, 433] on span "Must have Successfully completed" at bounding box center [870, 424] width 182 height 19
click at [996, 424] on span "Incomplete" at bounding box center [990, 424] width 22 height 22
click at [678, 419] on link "2020 Yaris - Module 4: Powertrain" at bounding box center [662, 423] width 130 height 34
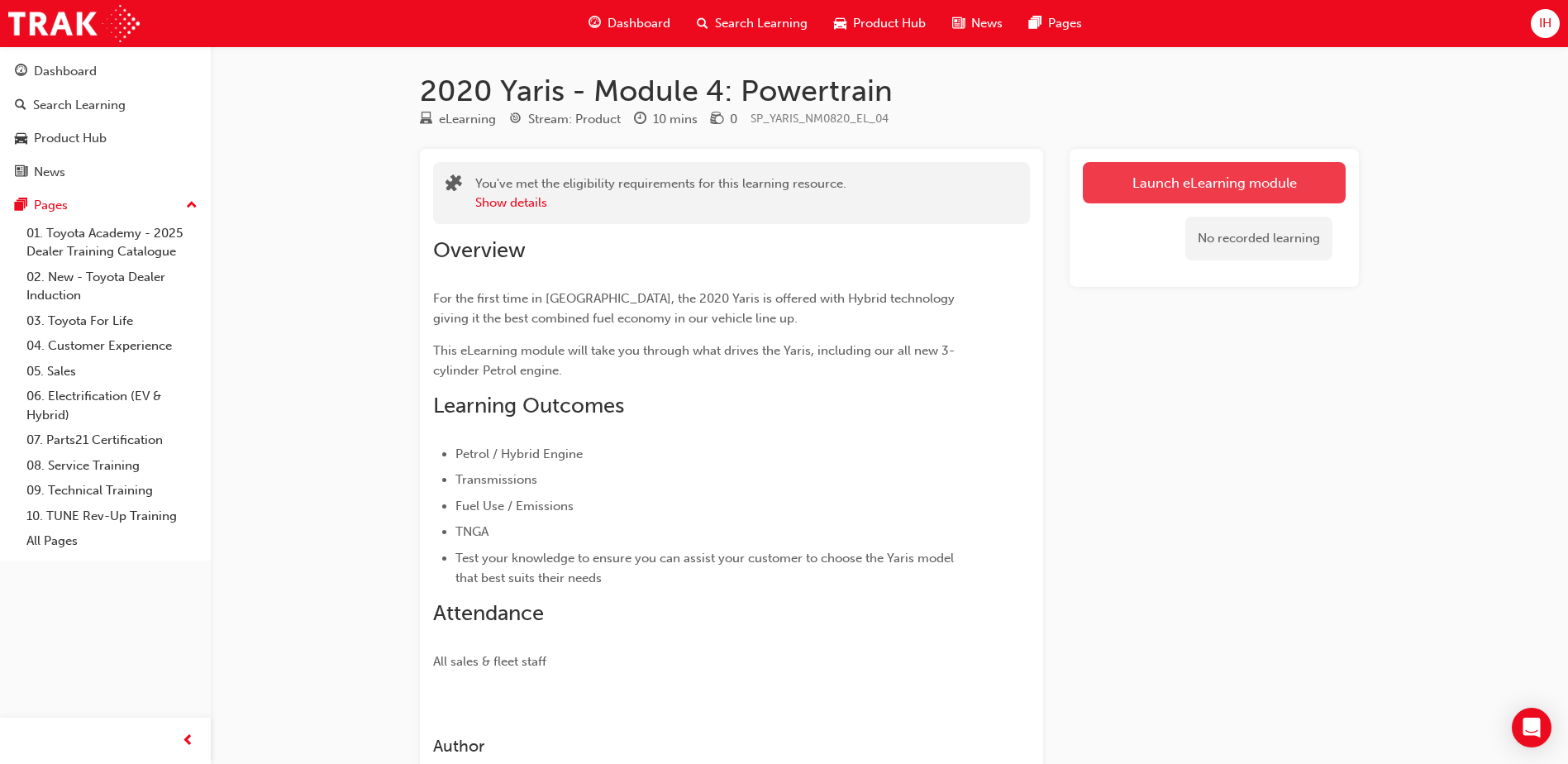
click at [1150, 170] on link "Launch eLearning module" at bounding box center [1214, 183] width 263 height 42
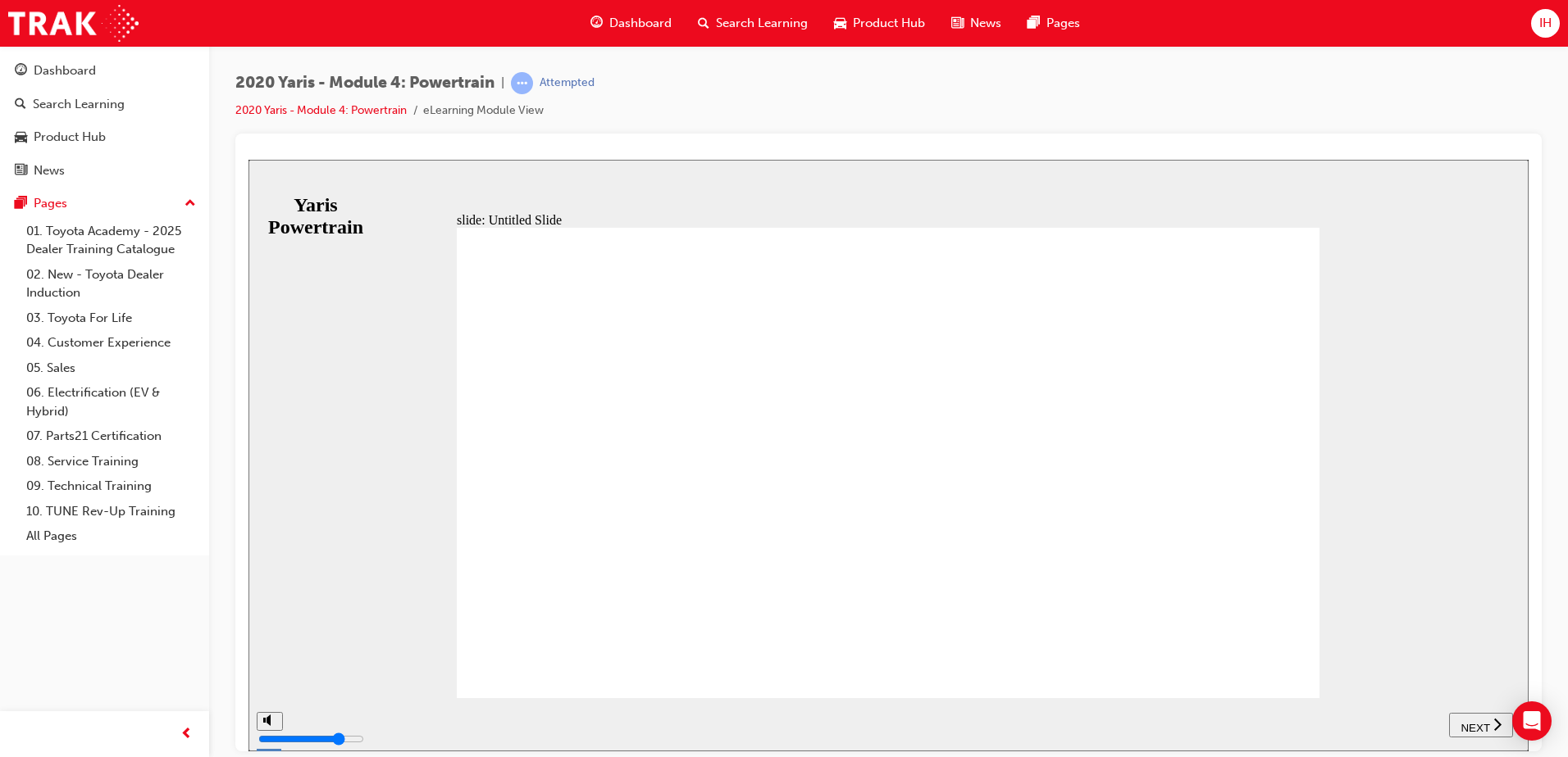
click at [1466, 713] on button "NEXT" at bounding box center [1480, 724] width 63 height 25
click at [1467, 724] on span "NEXT" at bounding box center [1474, 727] width 29 height 12
click at [1467, 724] on div "NEXT" at bounding box center [1488, 725] width 51 height 17
click at [1467, 724] on span "NEXT" at bounding box center [1474, 727] width 29 height 12
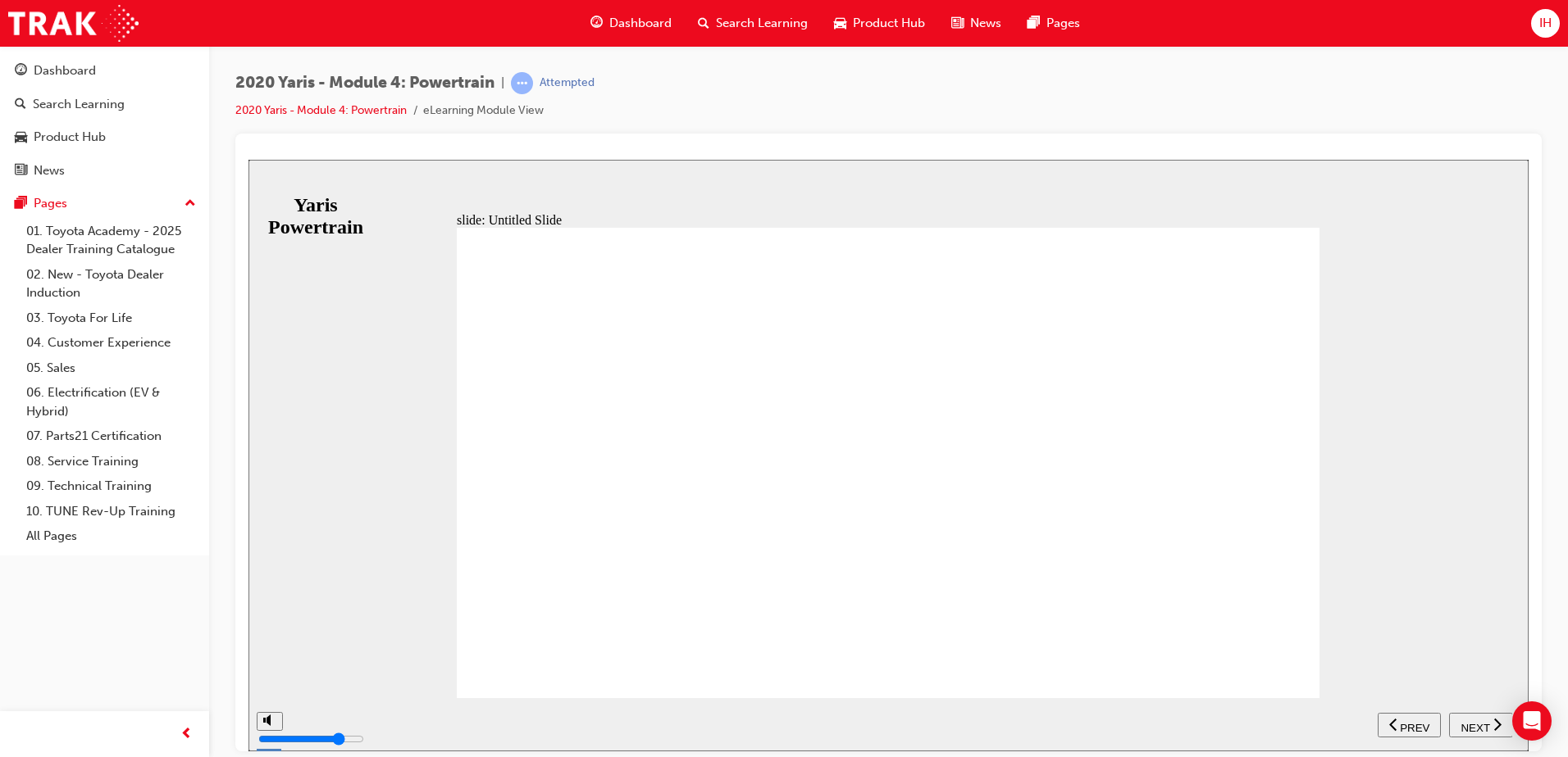
click at [1467, 724] on span "NEXT" at bounding box center [1474, 727] width 29 height 12
click at [1467, 724] on div "NEXT" at bounding box center [1488, 725] width 51 height 17
click at [1467, 724] on span "NEXT" at bounding box center [1474, 727] width 29 height 12
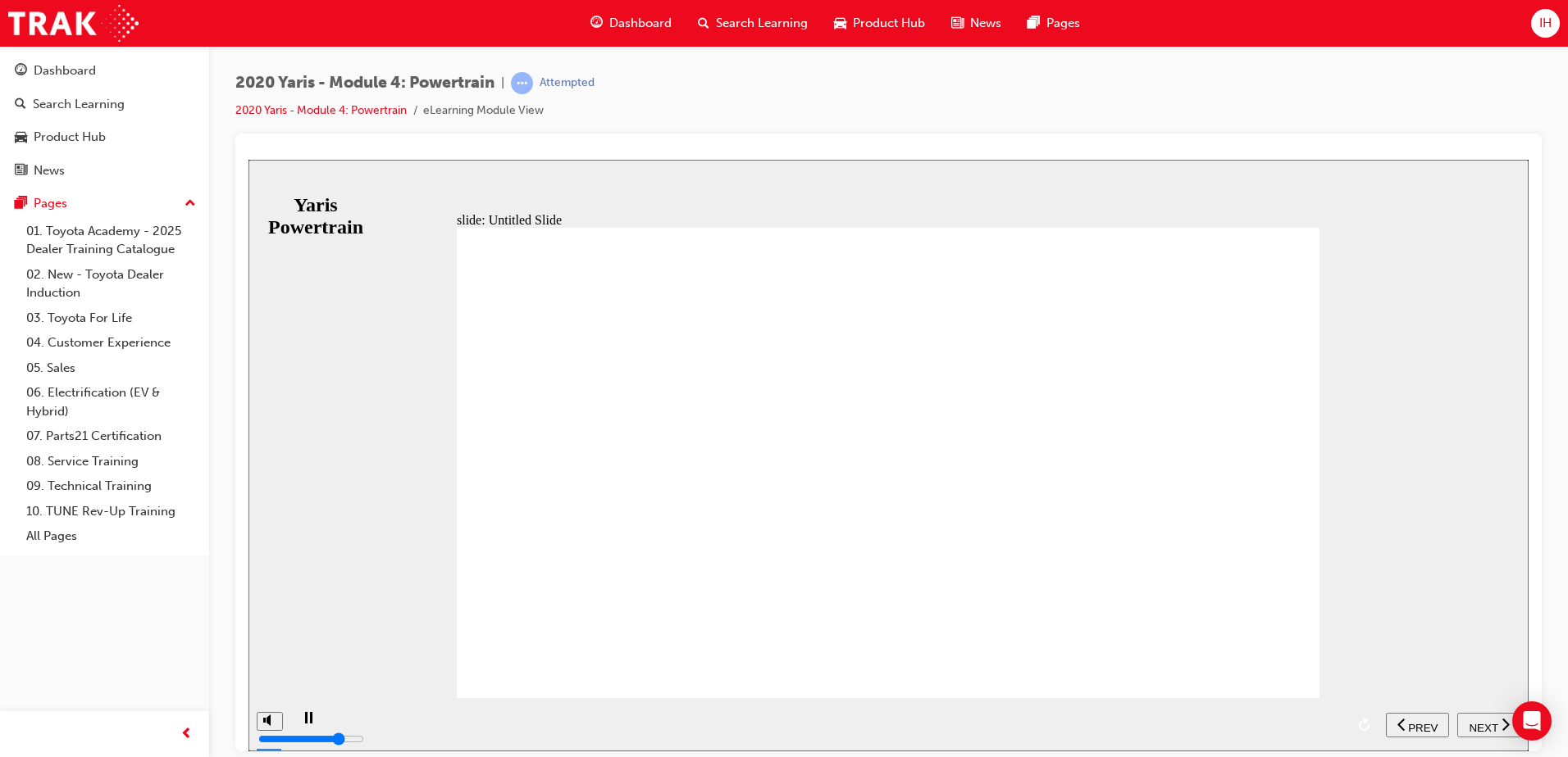
click at [1467, 724] on div "NEXT" at bounding box center [1488, 725] width 51 height 17
click at [1467, 724] on span "NEXT" at bounding box center [1474, 727] width 29 height 12
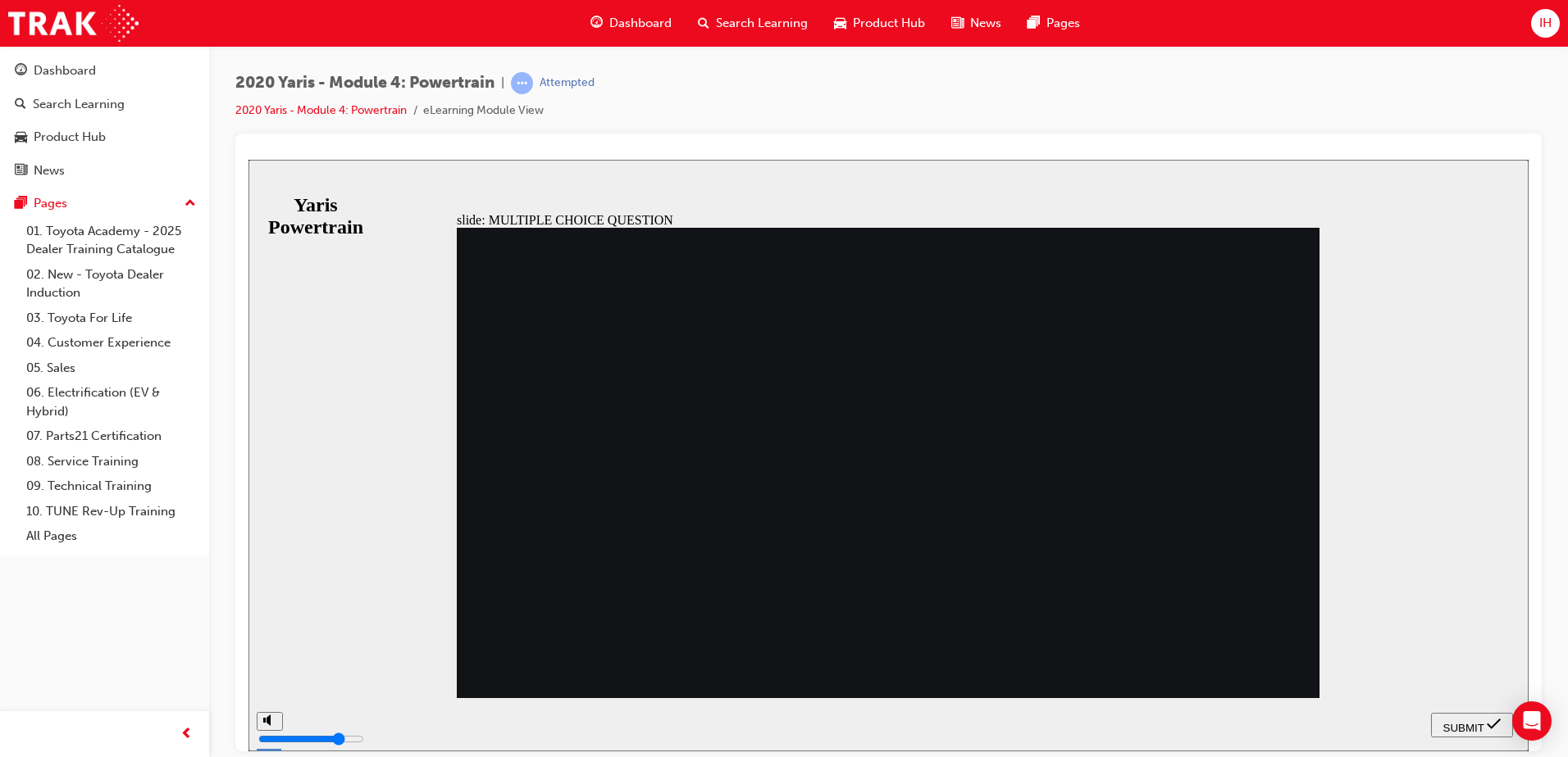
radio input "true"
click at [1470, 722] on span "SUBMIT" at bounding box center [1463, 727] width 41 height 12
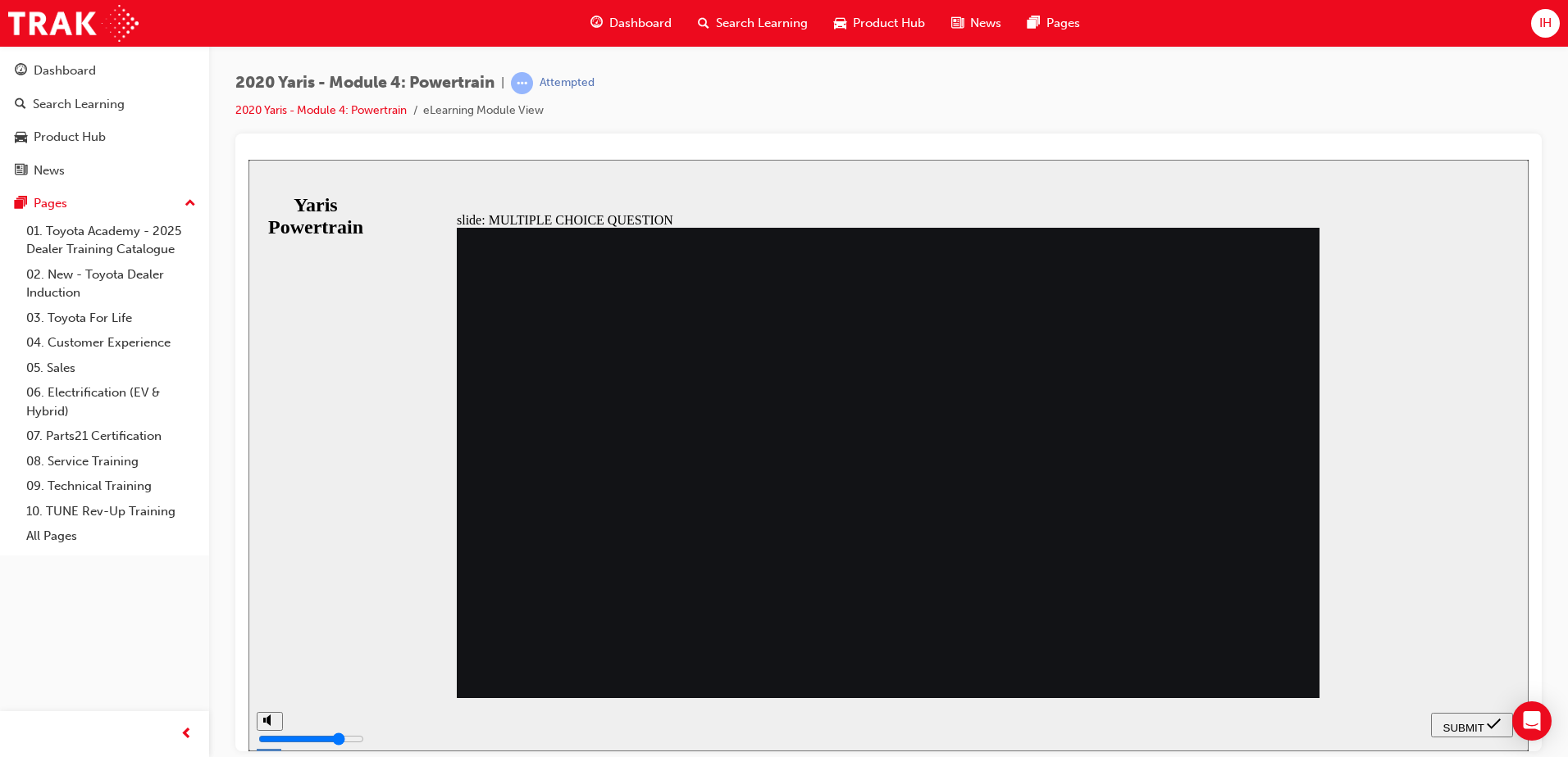
radio input "true"
click at [1456, 716] on button "SUBMIT" at bounding box center [1471, 724] width 82 height 25
radio input "true"
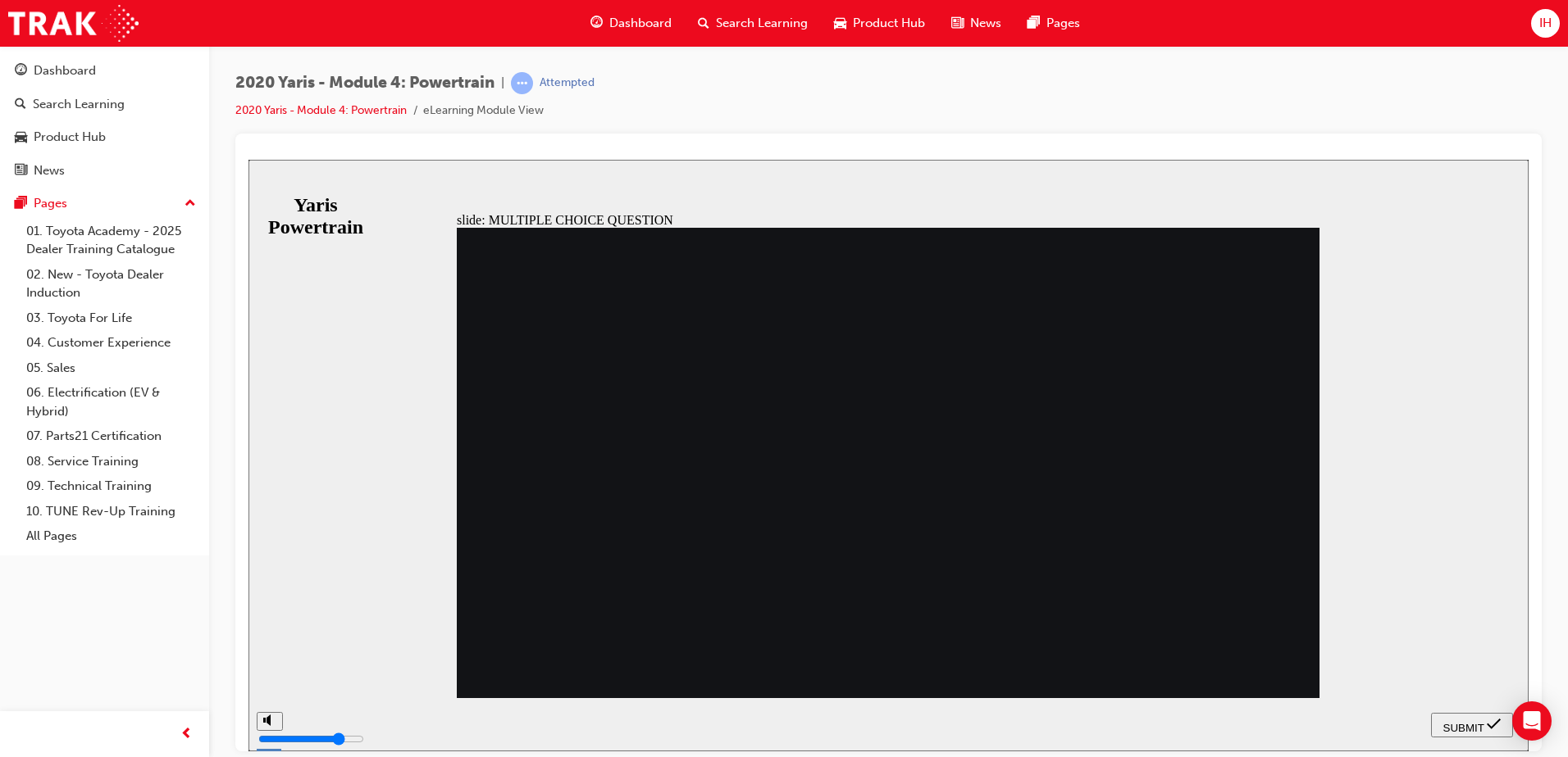
click at [1478, 726] on span "SUBMIT" at bounding box center [1463, 727] width 41 height 12
radio input "true"
click at [1464, 721] on span "SUBMIT" at bounding box center [1463, 727] width 41 height 12
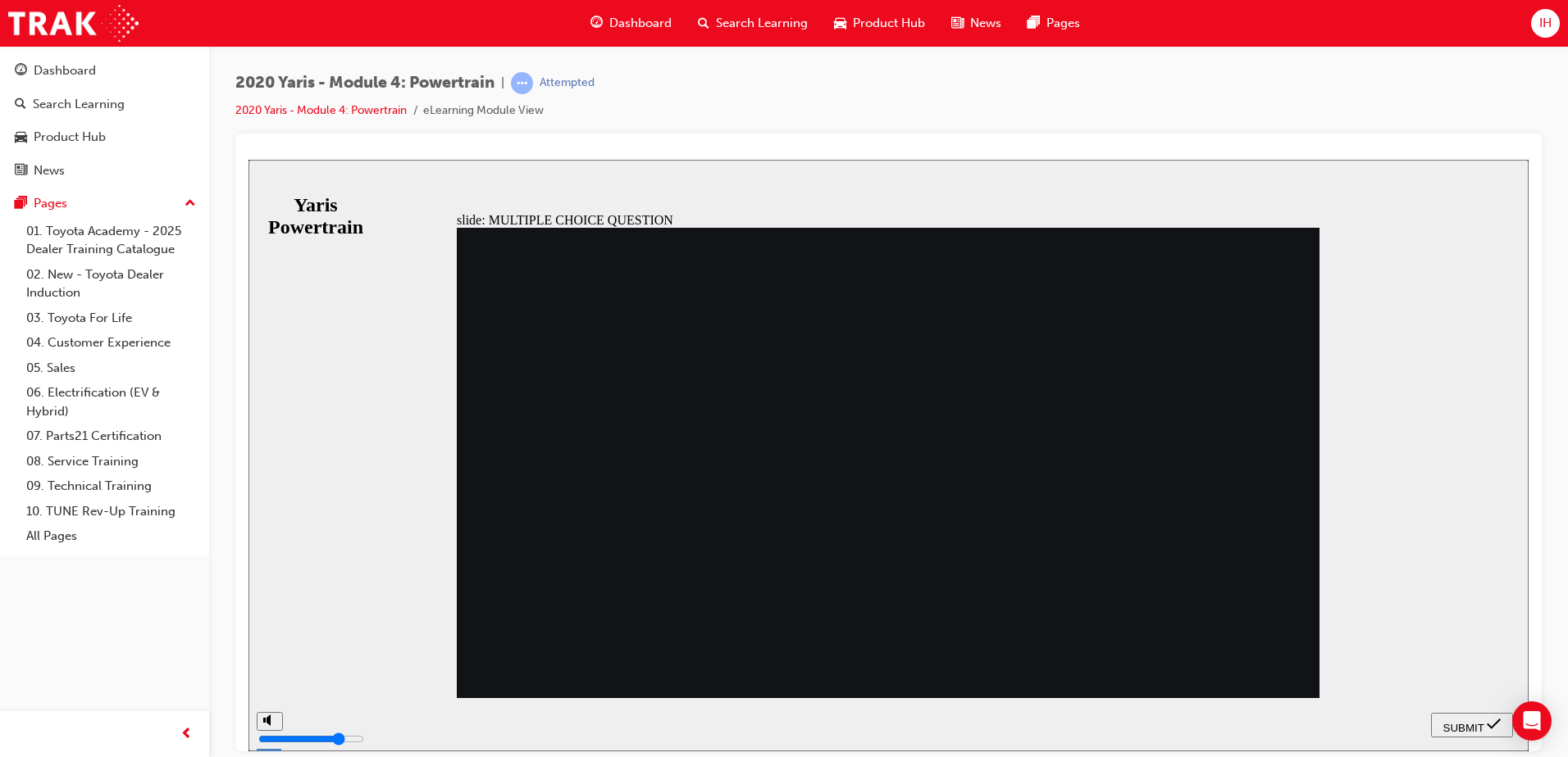
radio input "true"
click at [1476, 722] on span "SUBMIT" at bounding box center [1463, 727] width 41 height 12
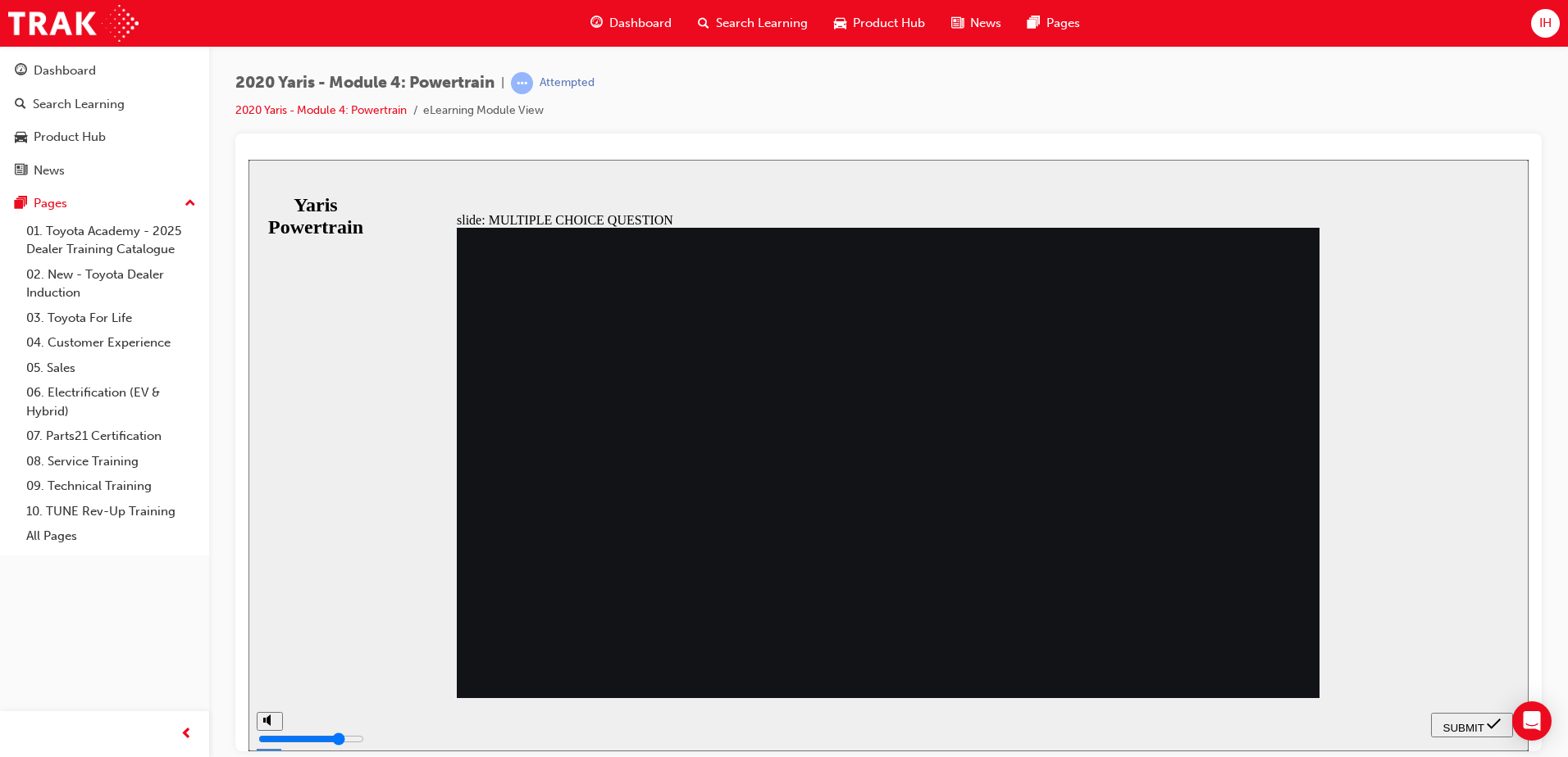
radio input "true"
click at [1451, 721] on span "SUBMIT" at bounding box center [1463, 727] width 41 height 12
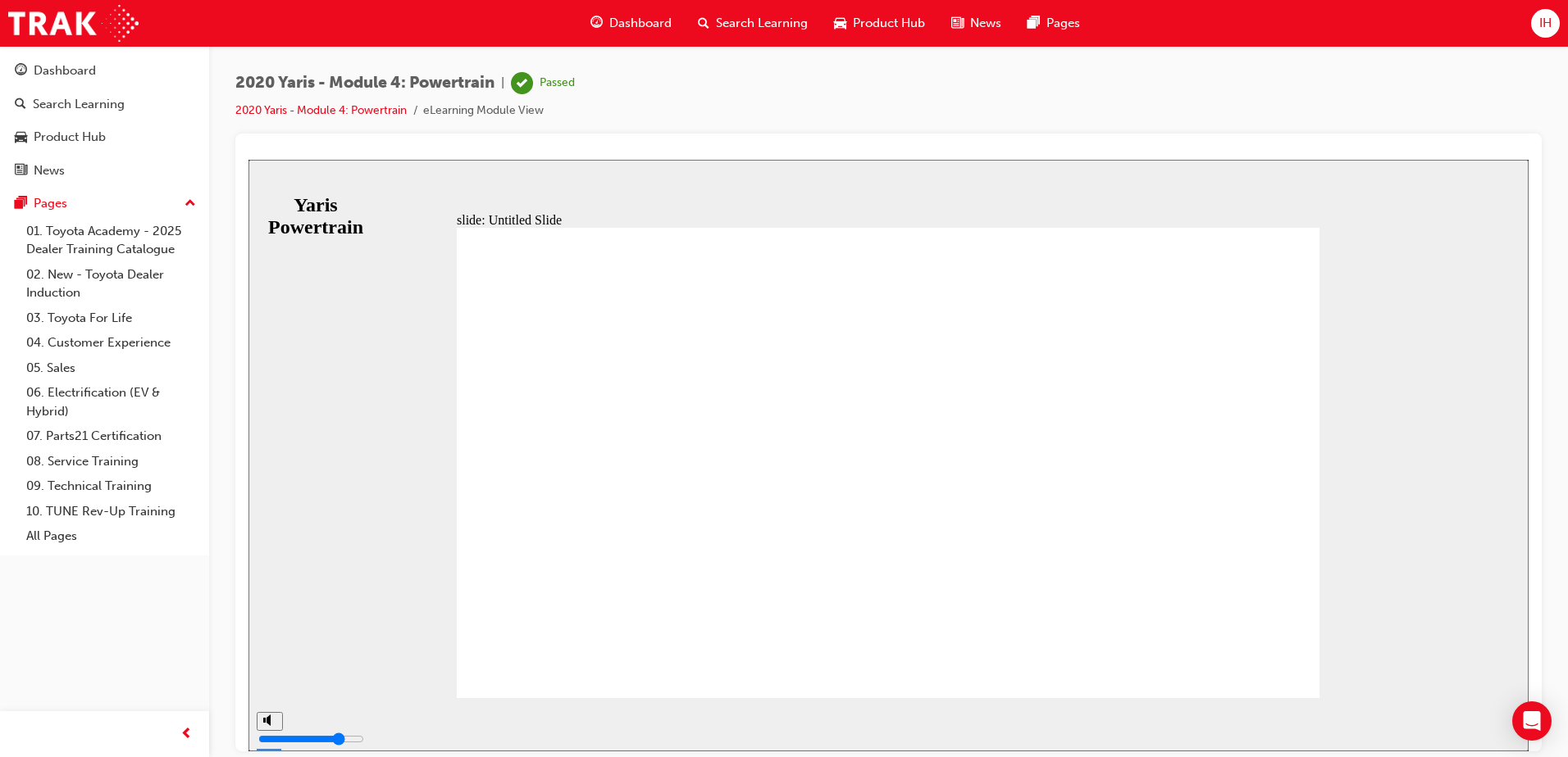
click at [631, 26] on span "Dashboard" at bounding box center [640, 23] width 63 height 18
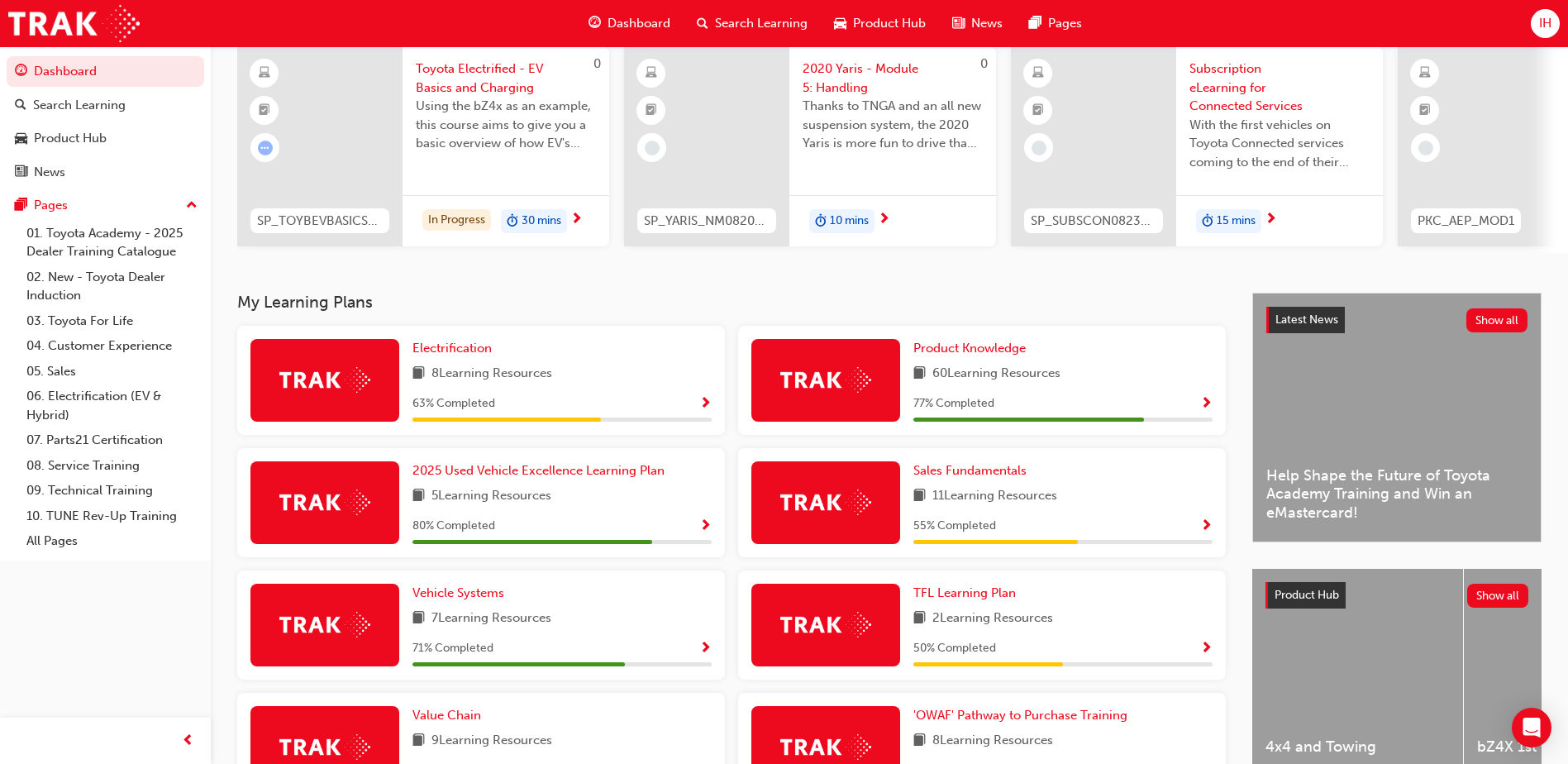
scroll to position [165, 0]
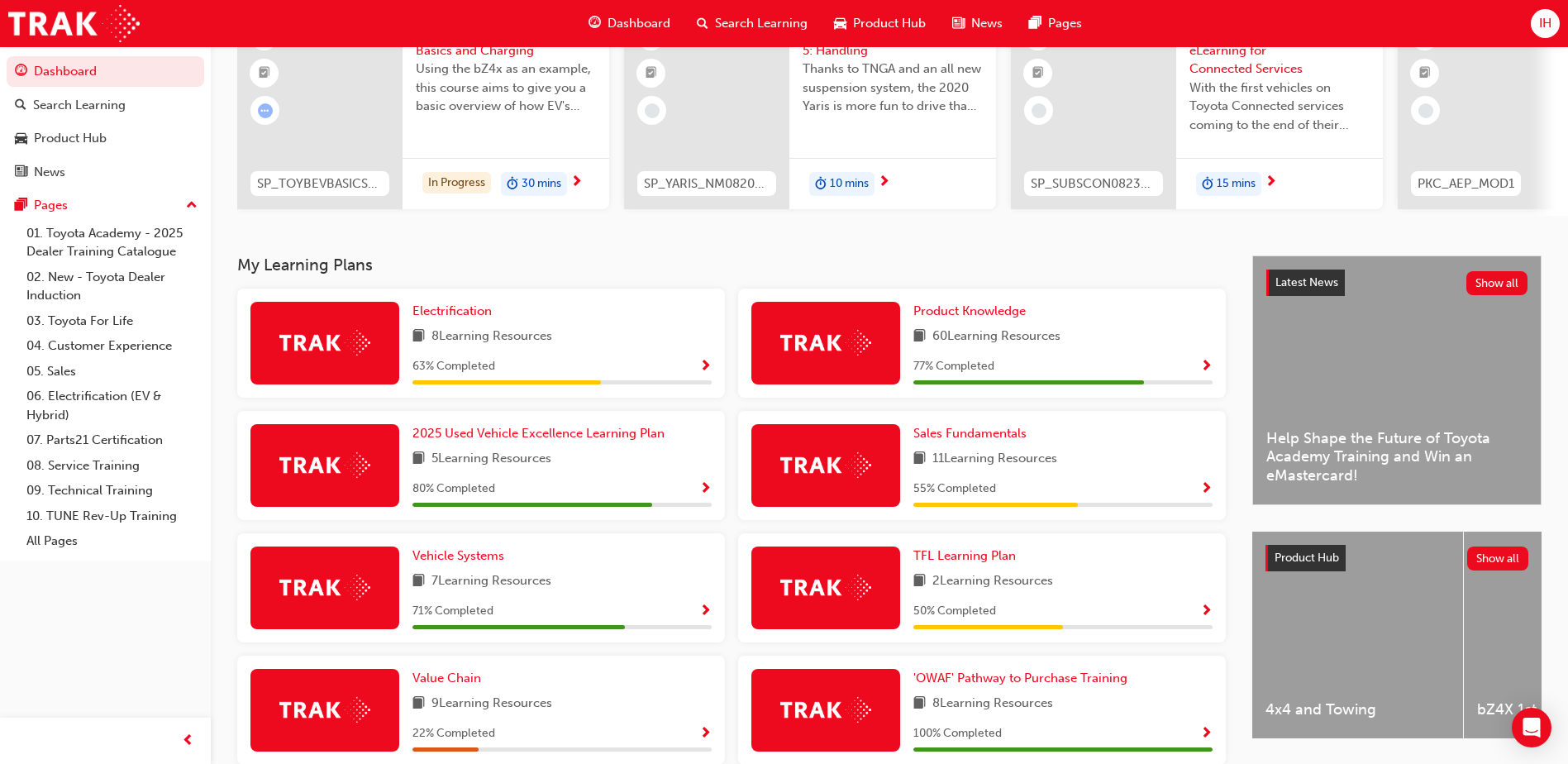
click at [1206, 370] on span "Show Progress" at bounding box center [1206, 368] width 12 height 15
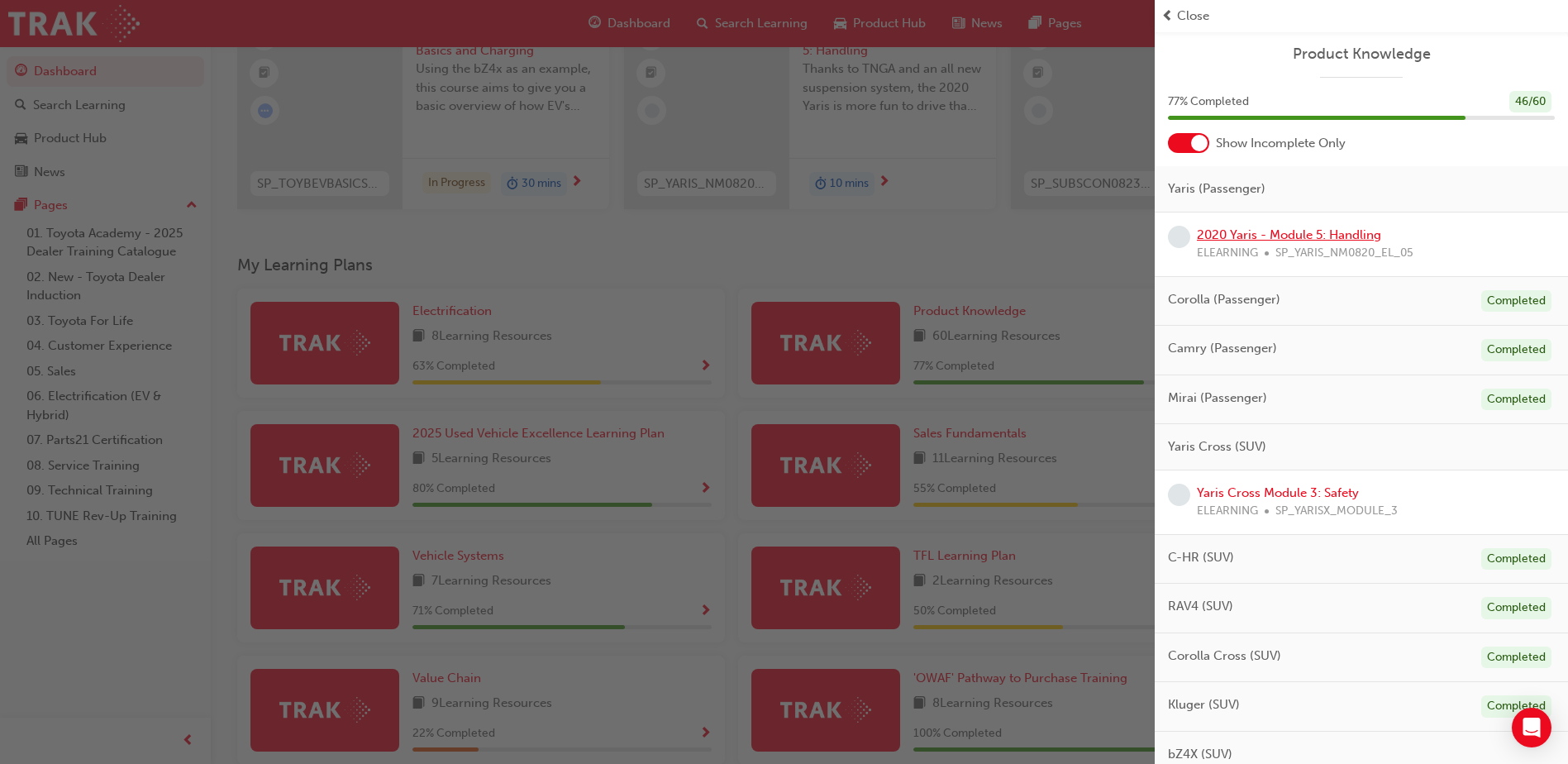
click at [1293, 234] on link "2020 Yaris - Module 5: Handling" at bounding box center [1289, 235] width 185 height 15
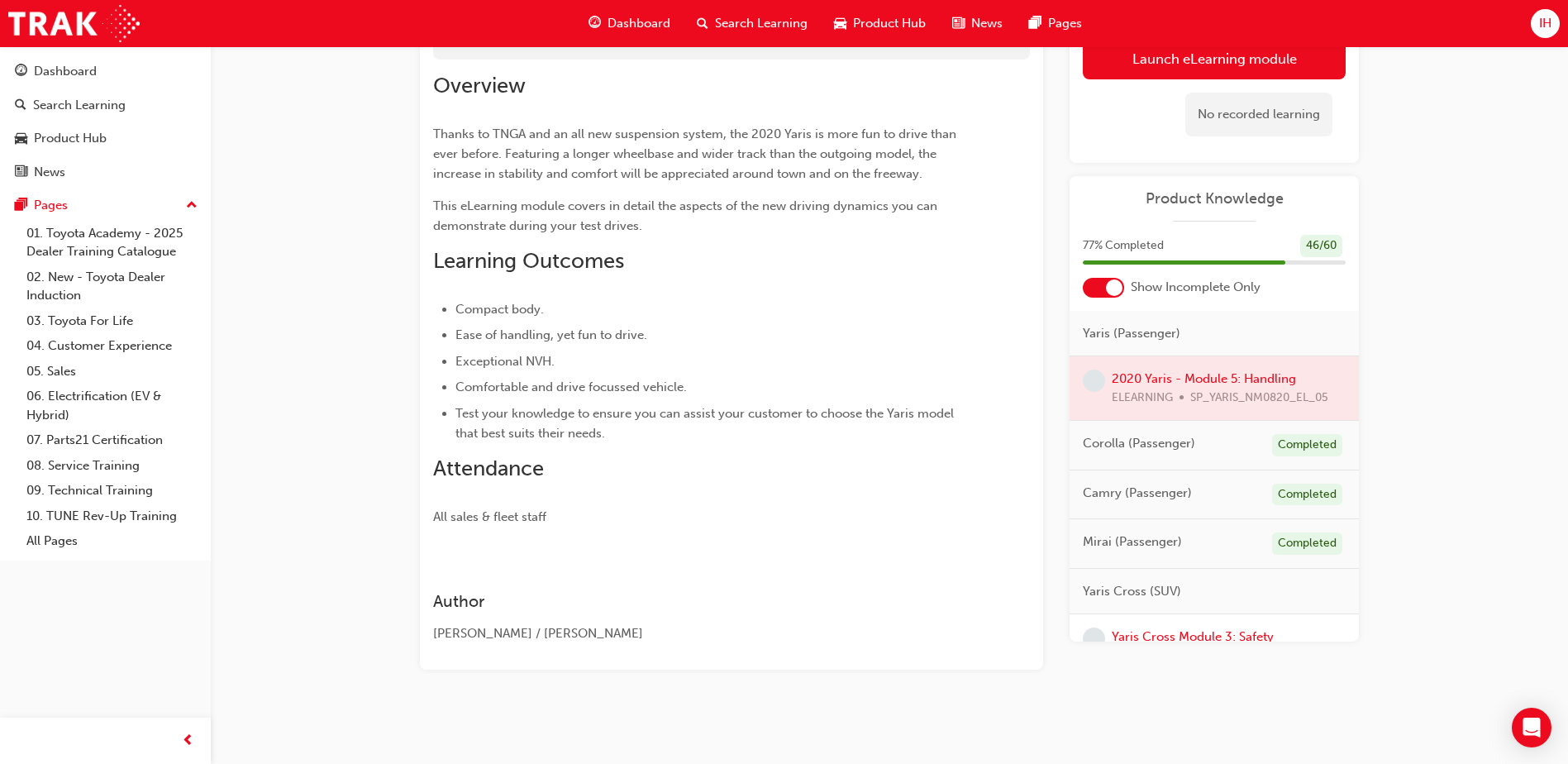
scroll to position [82, 0]
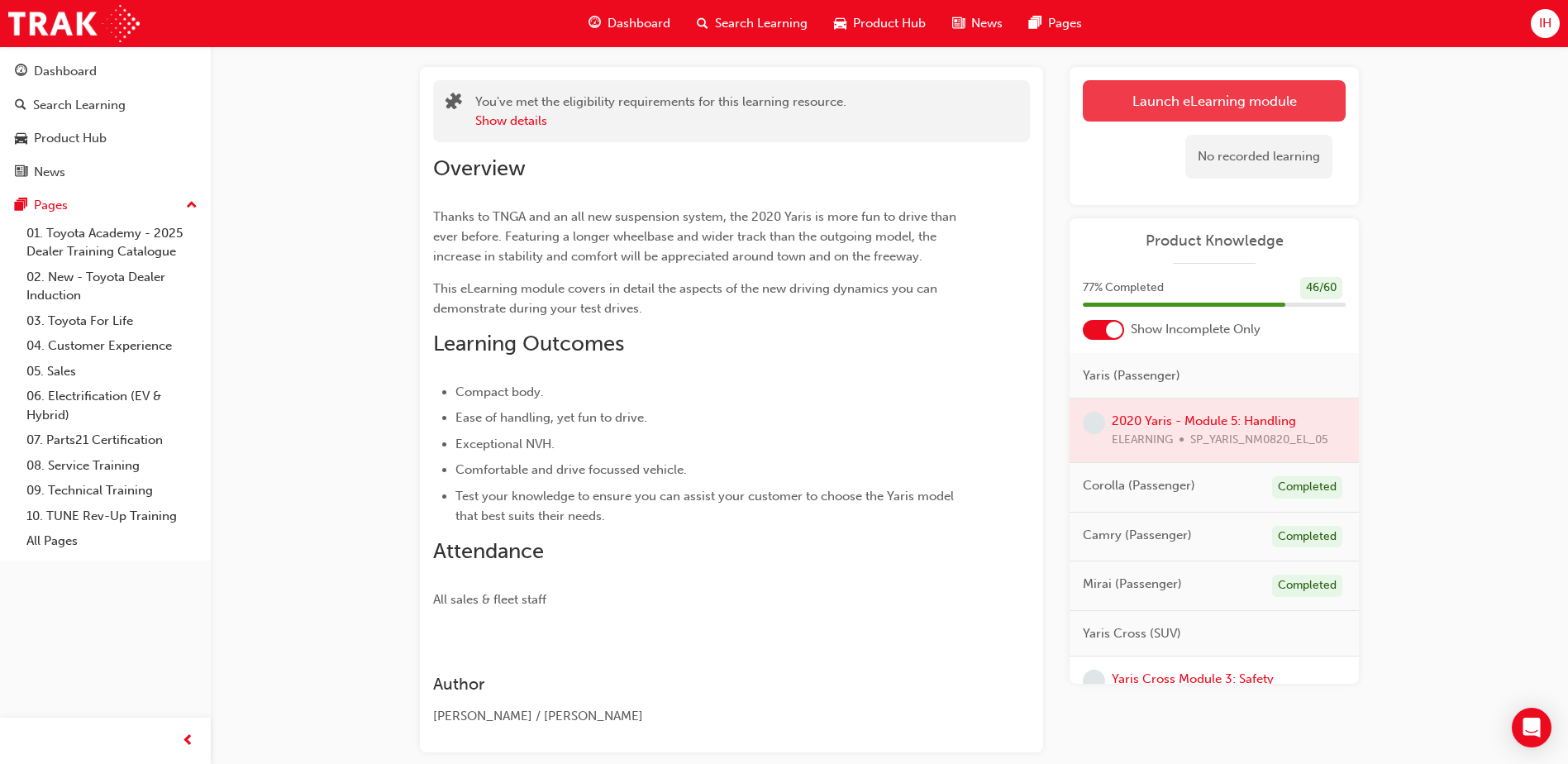
click at [1181, 103] on link "Launch eLearning module" at bounding box center [1214, 100] width 263 height 42
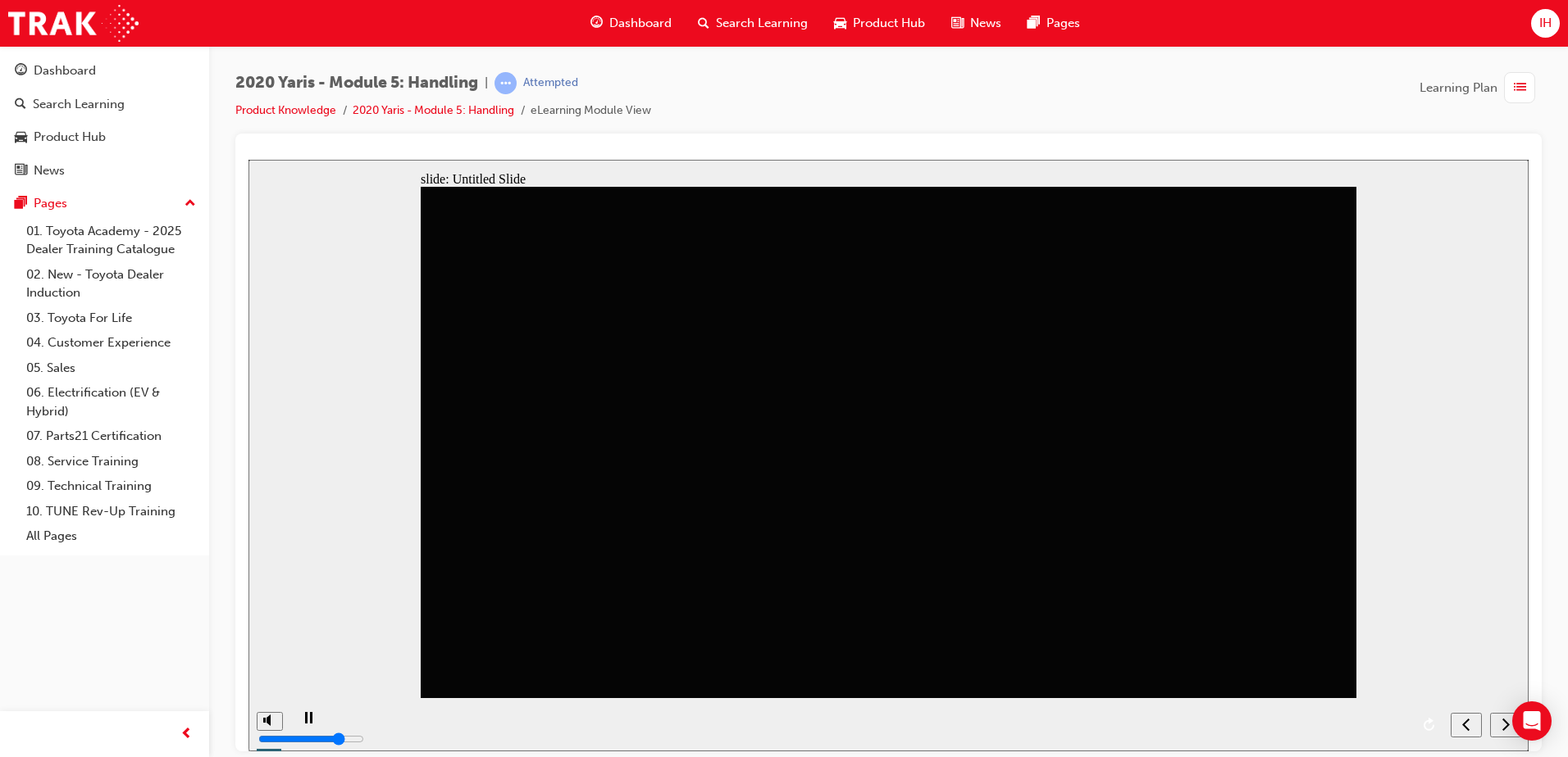
click at [1496, 722] on div "next" at bounding box center [1505, 725] width 18 height 17
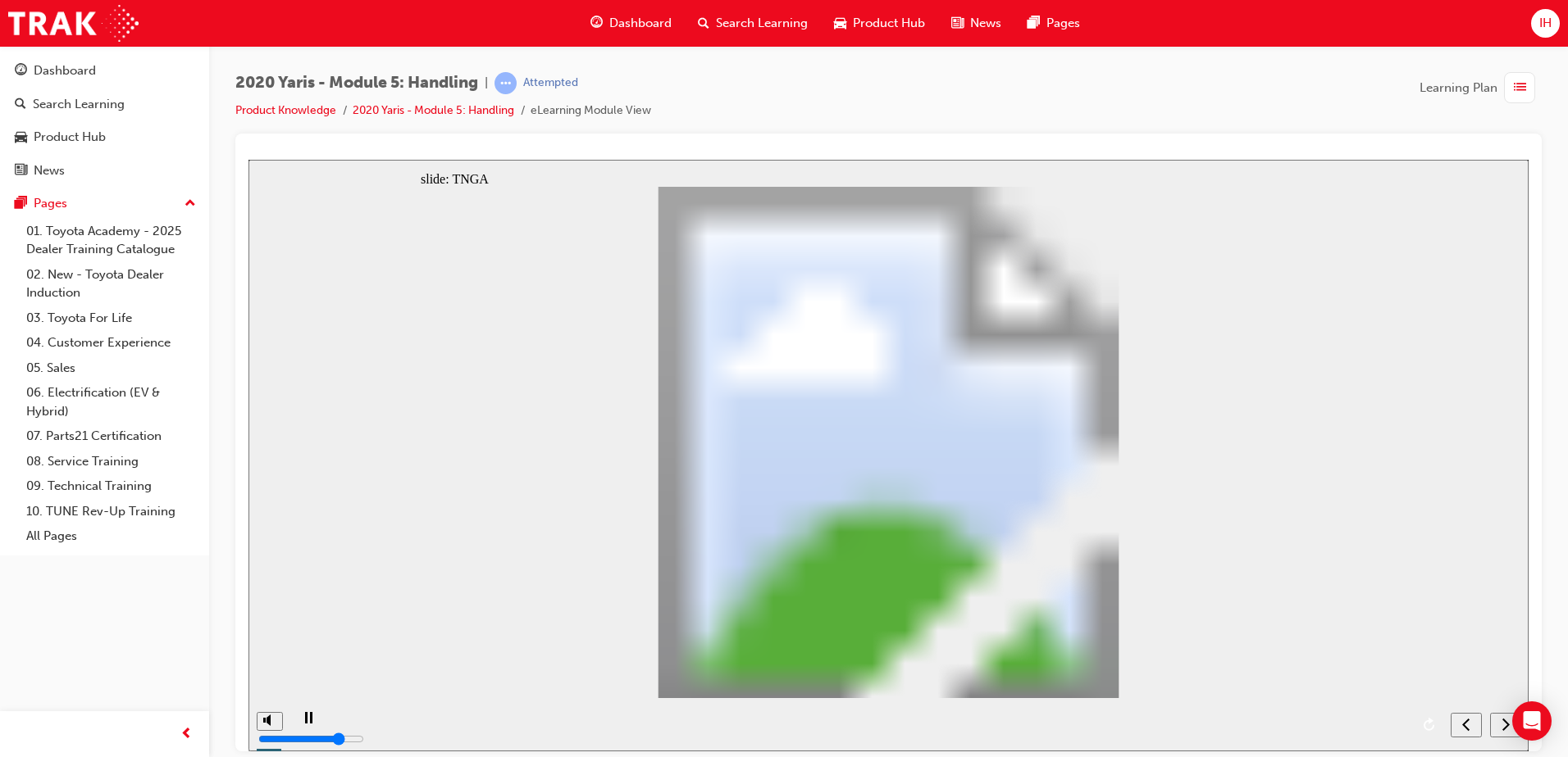
click at [1496, 722] on div "next" at bounding box center [1505, 725] width 18 height 17
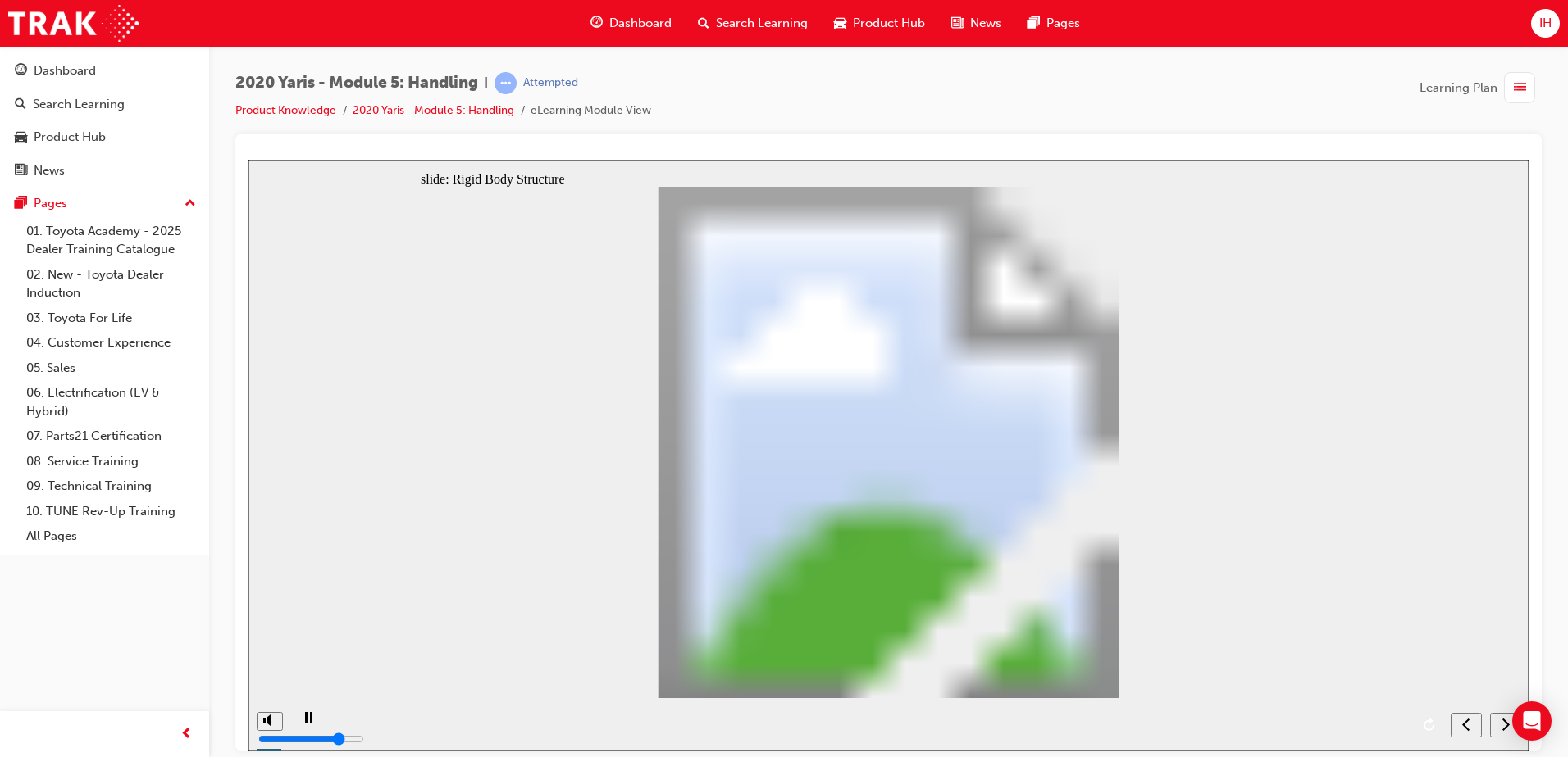
click at [1496, 722] on div "next" at bounding box center [1505, 725] width 18 height 17
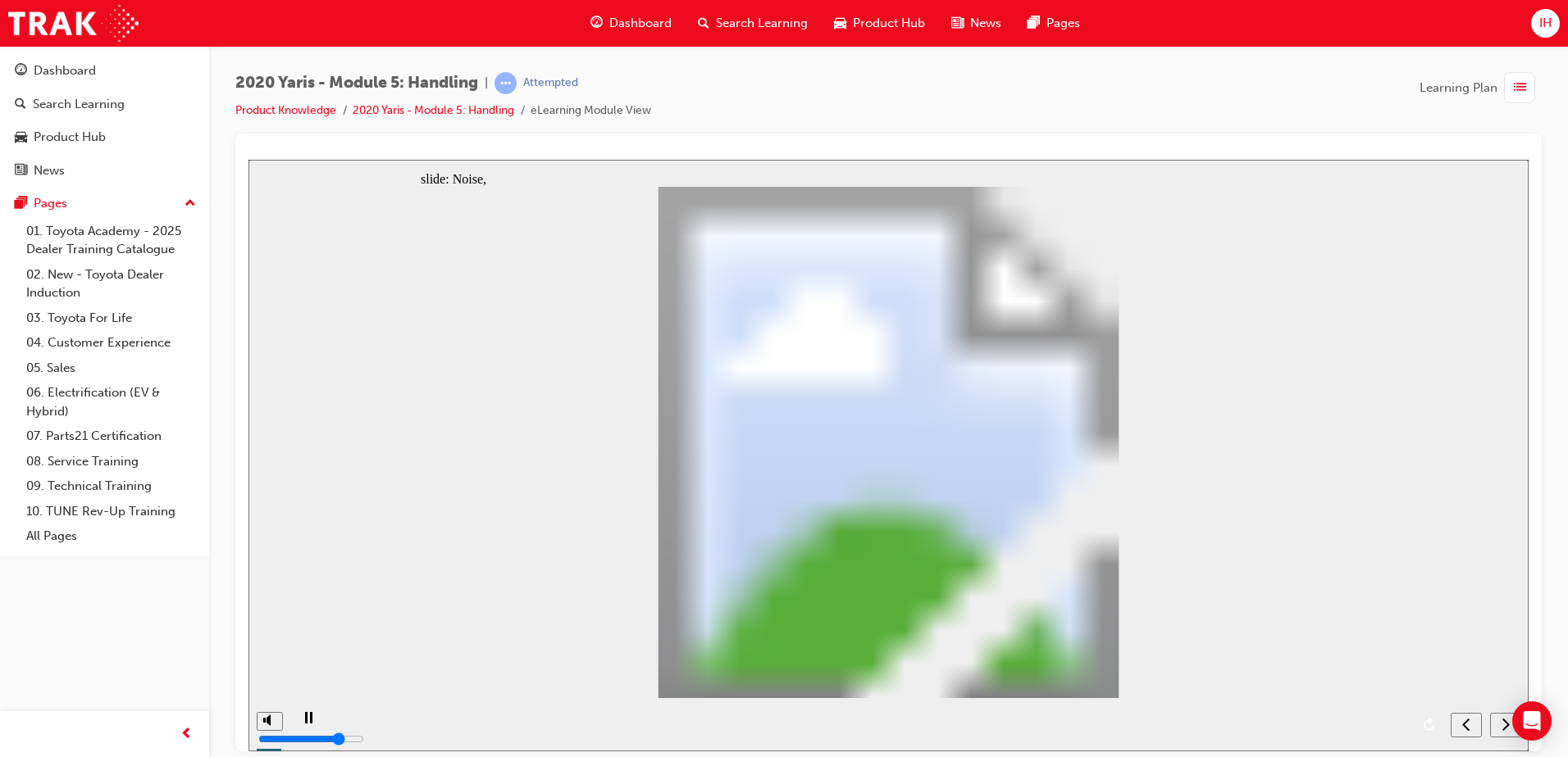
click at [1496, 722] on div "next" at bounding box center [1505, 725] width 18 height 17
click at [1501, 726] on div "next" at bounding box center [1505, 725] width 18 height 17
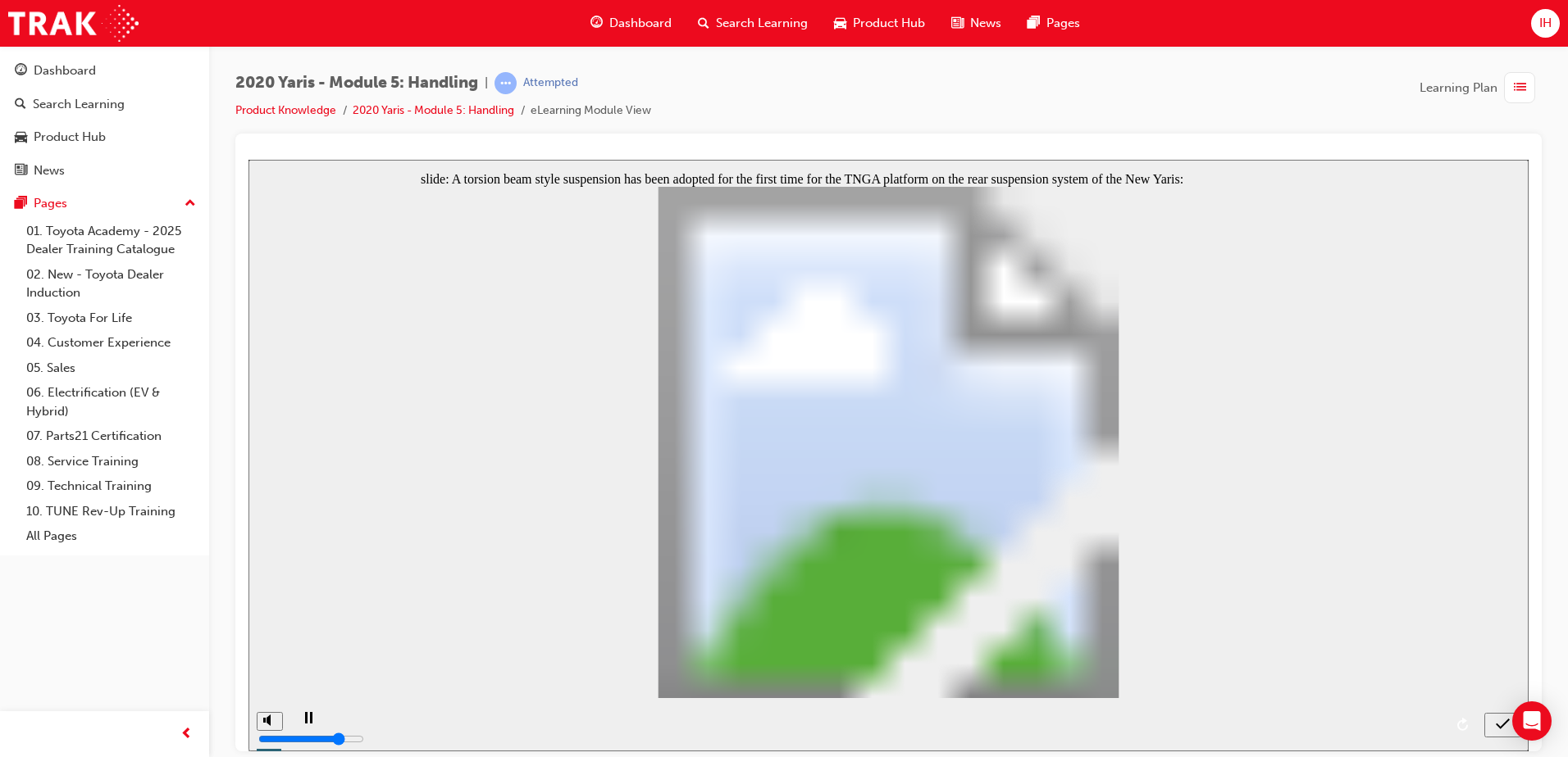
radio input "true"
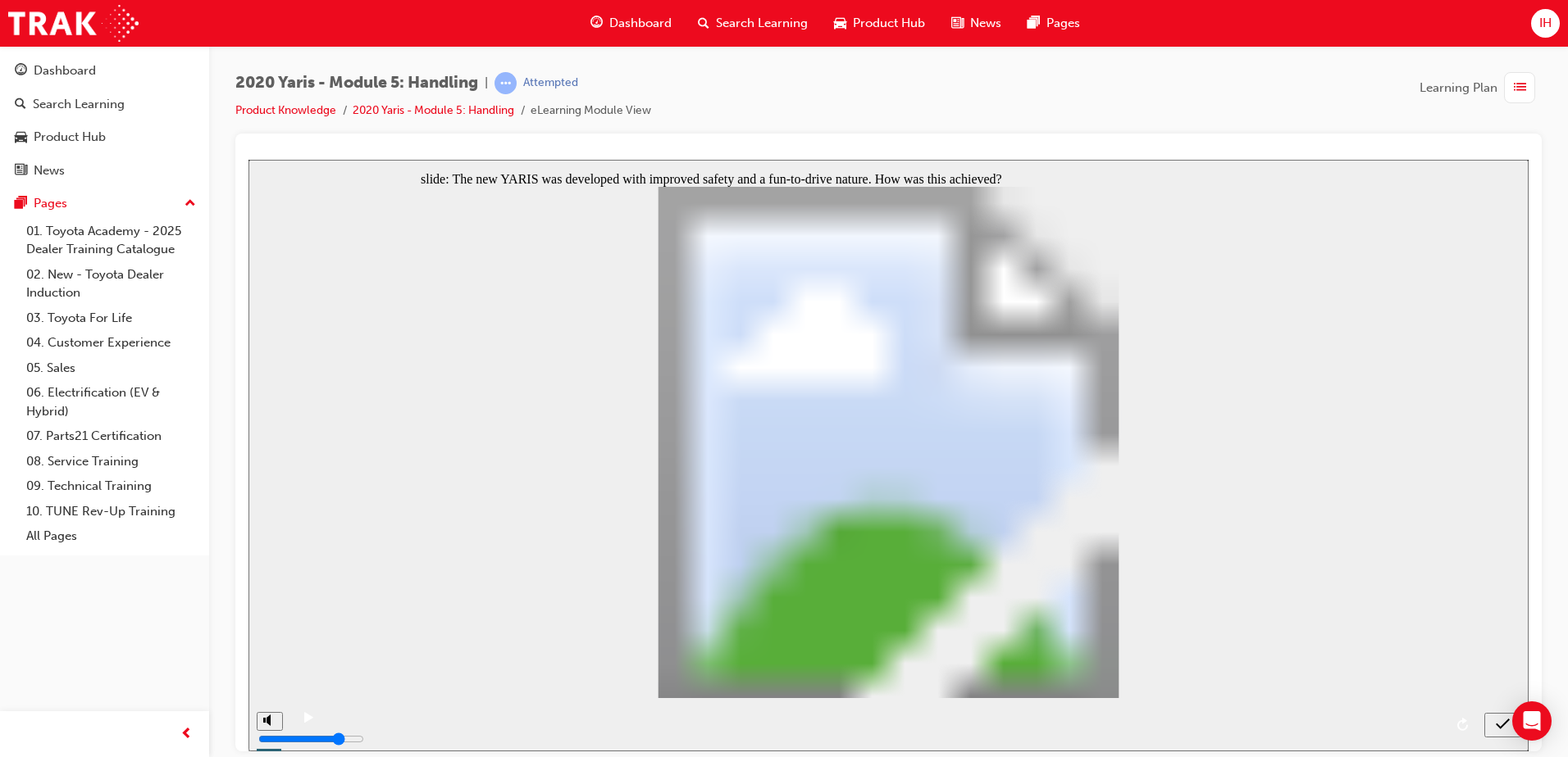
radio input "false"
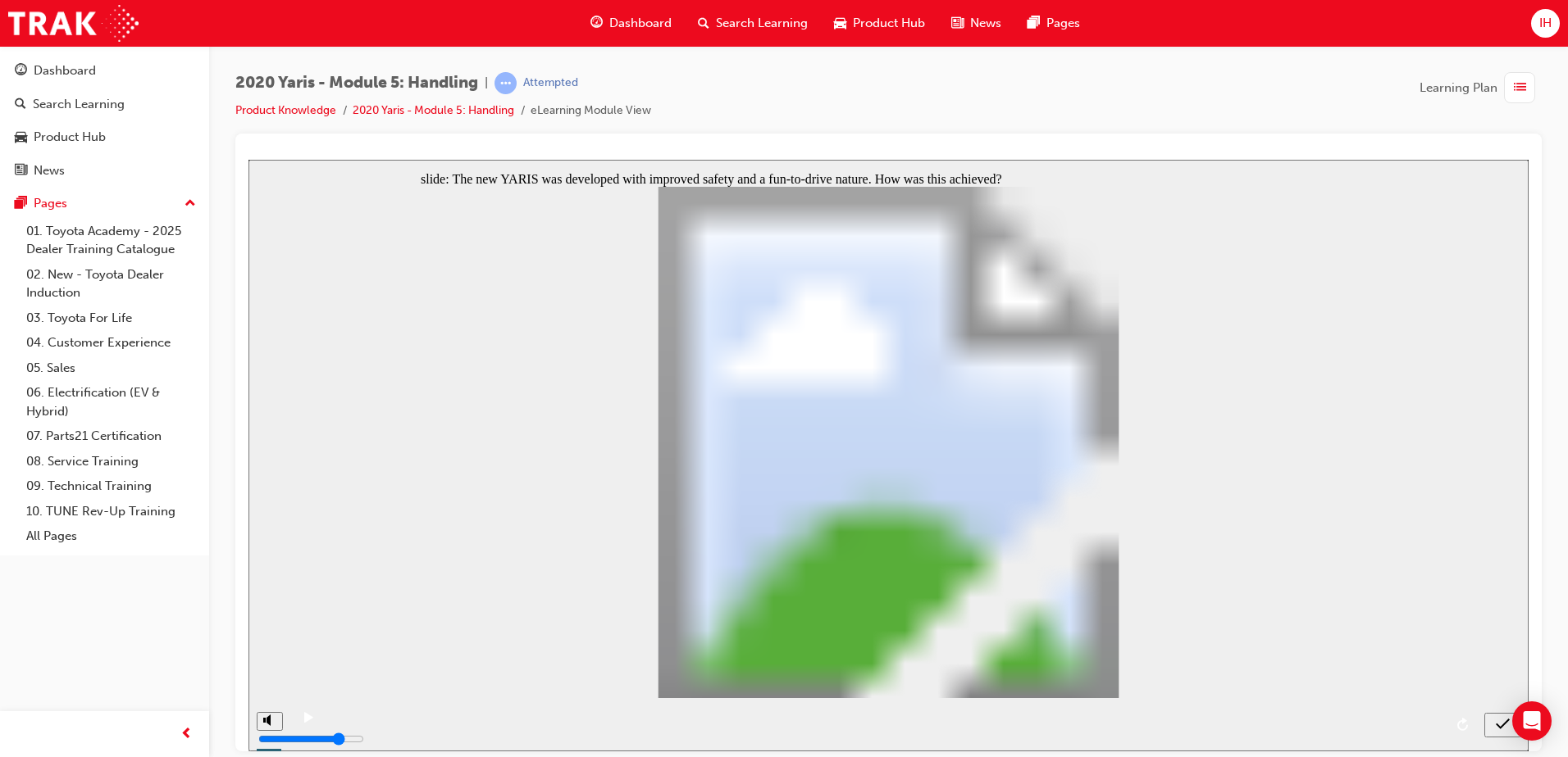
radio input "true"
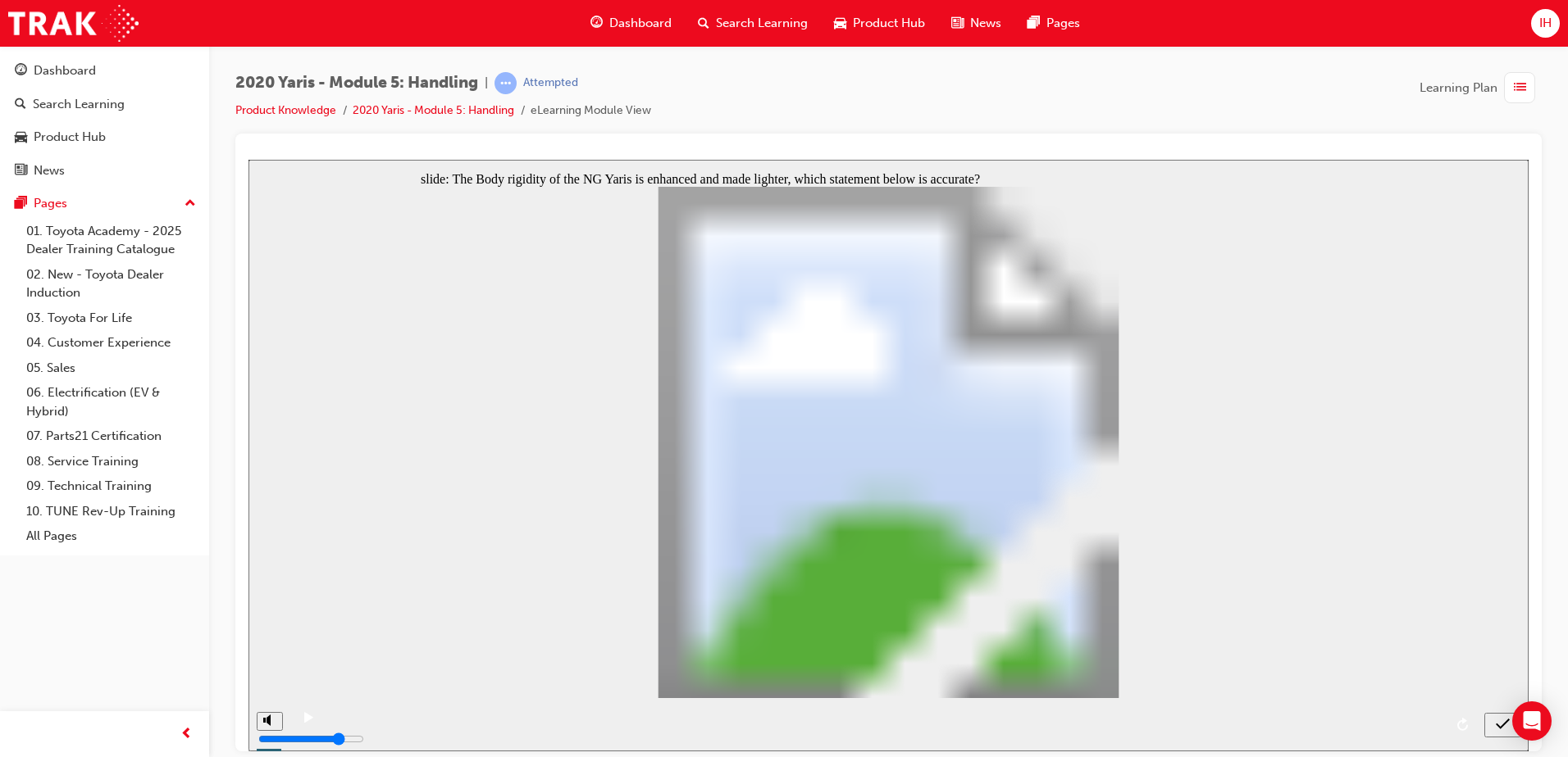
radio input "true"
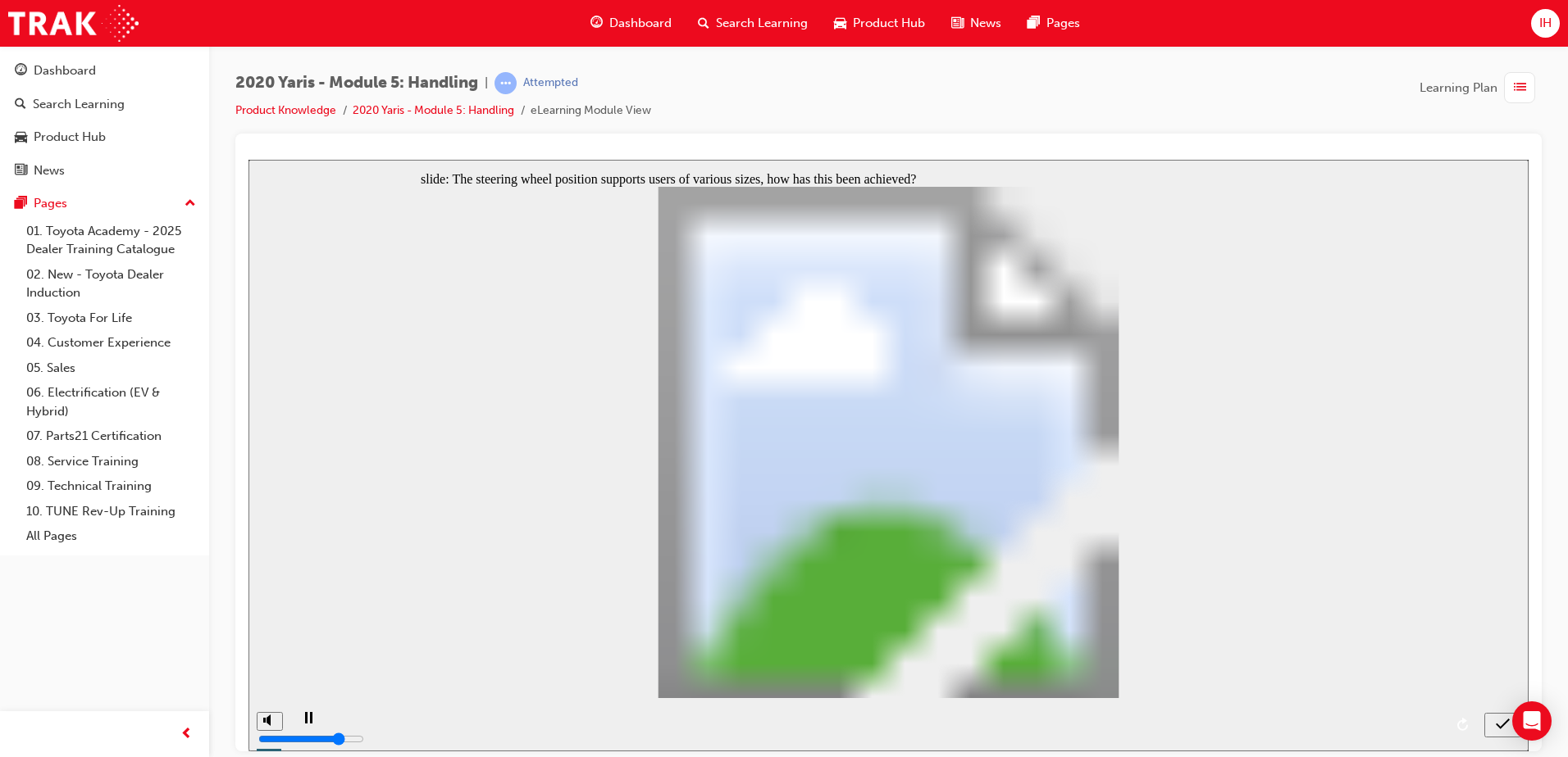
radio input "true"
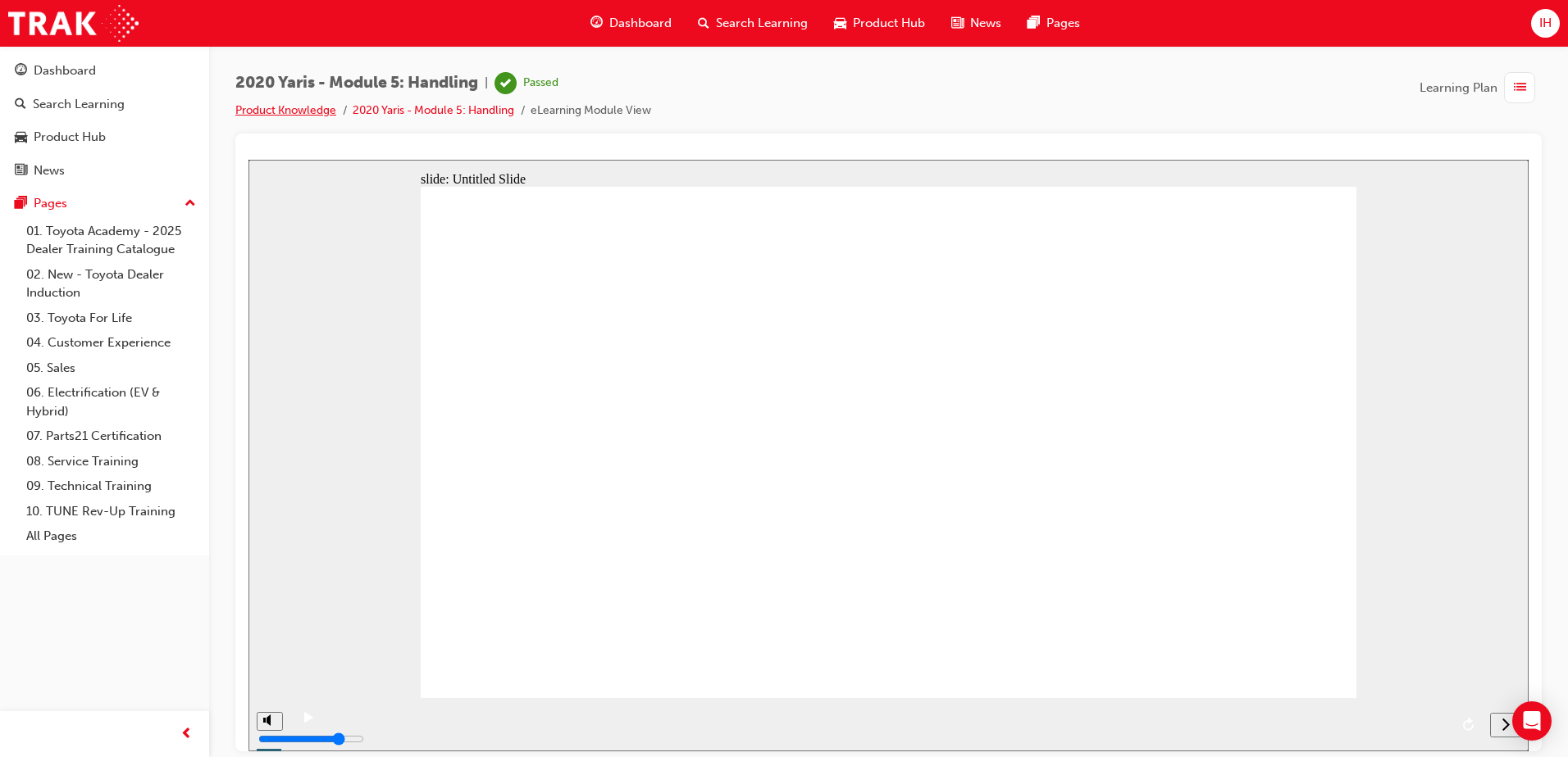
click at [319, 109] on link "Product Knowledge" at bounding box center [286, 109] width 101 height 14
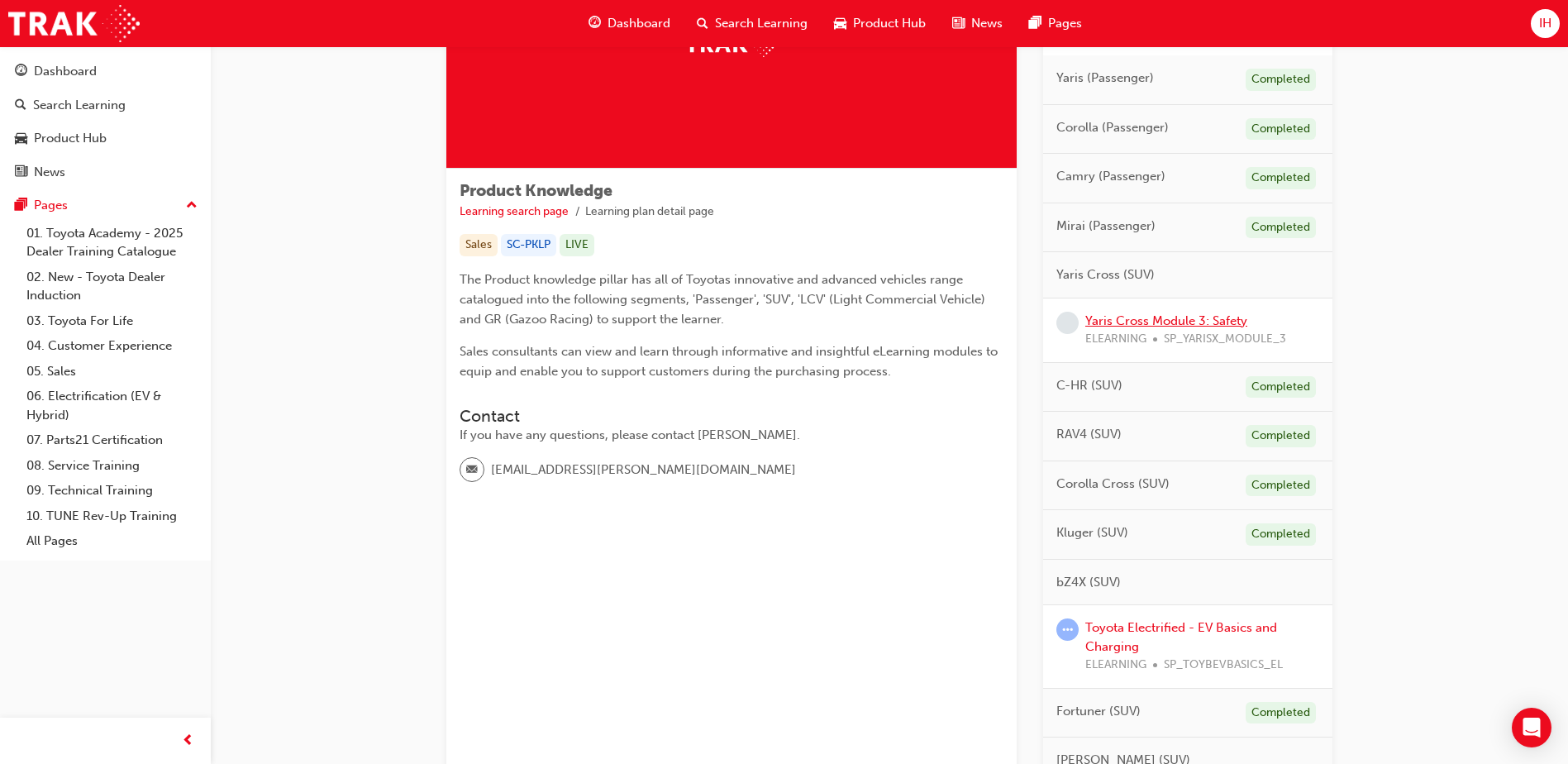
click at [1129, 319] on link "Yaris Cross Module 3: Safety" at bounding box center [1166, 321] width 162 height 15
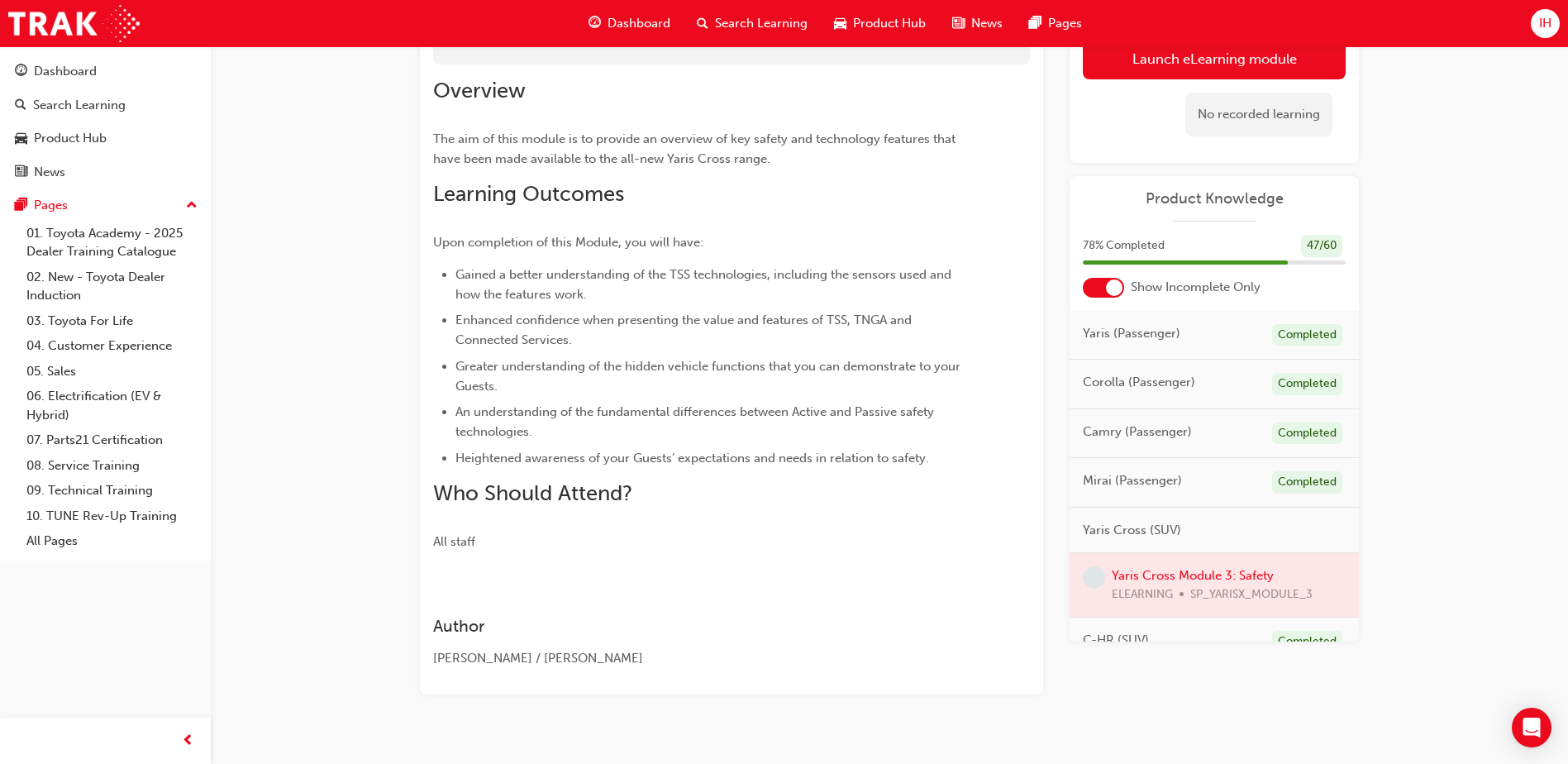
scroll to position [165, 0]
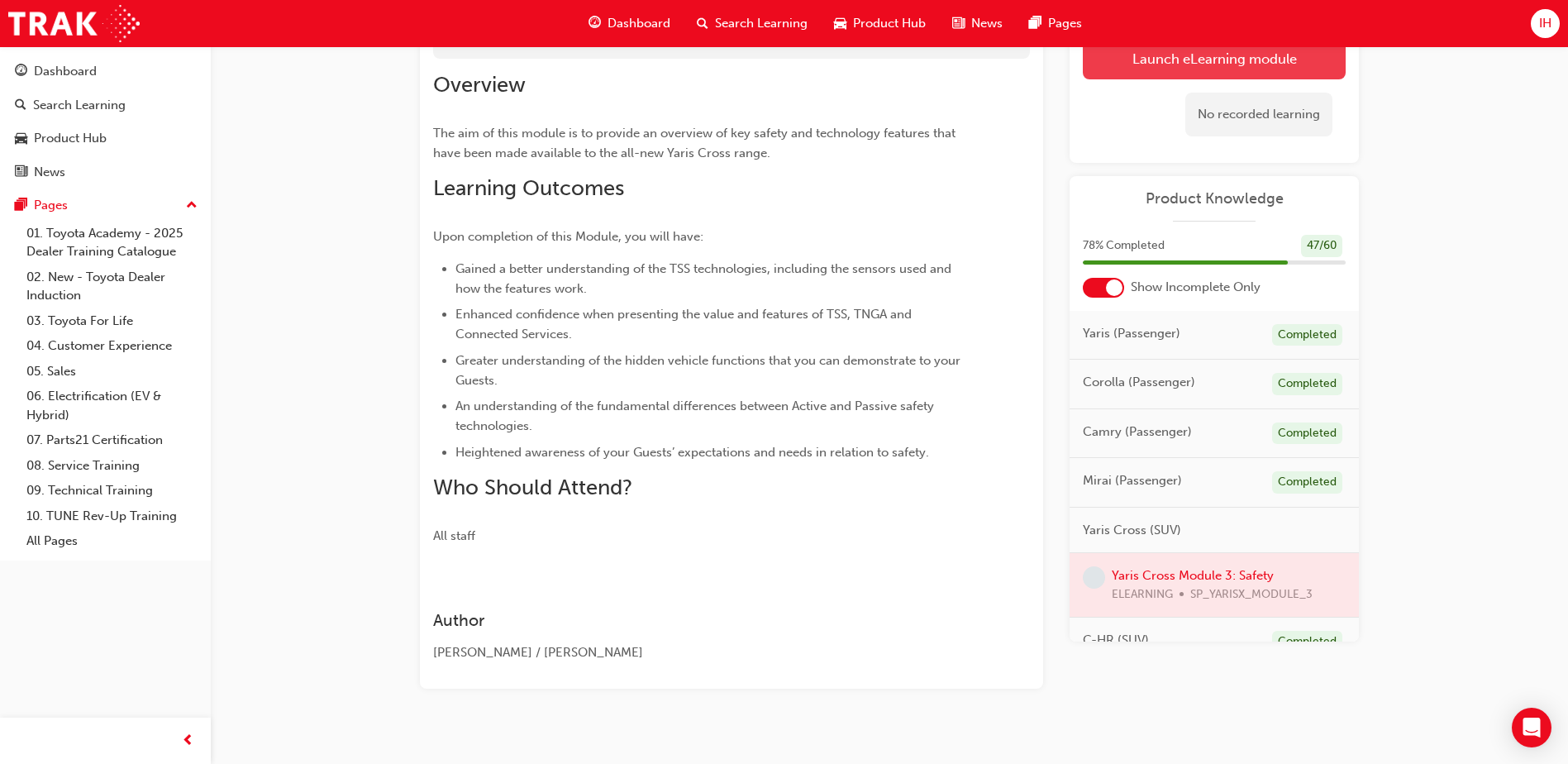
click at [1153, 49] on link "Launch eLearning module" at bounding box center [1214, 58] width 263 height 42
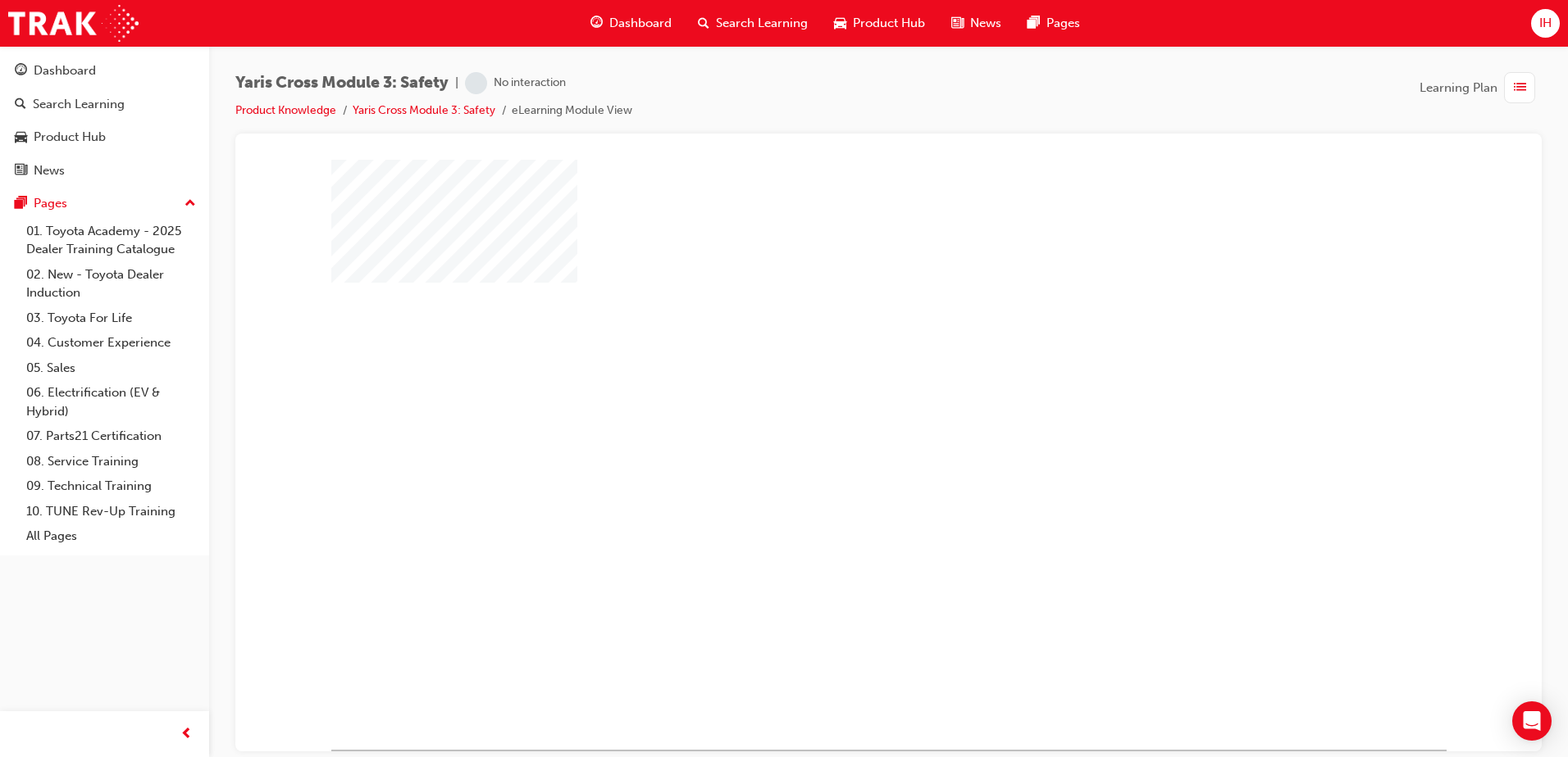
click at [841, 407] on div "play" at bounding box center [841, 407] width 0 height 0
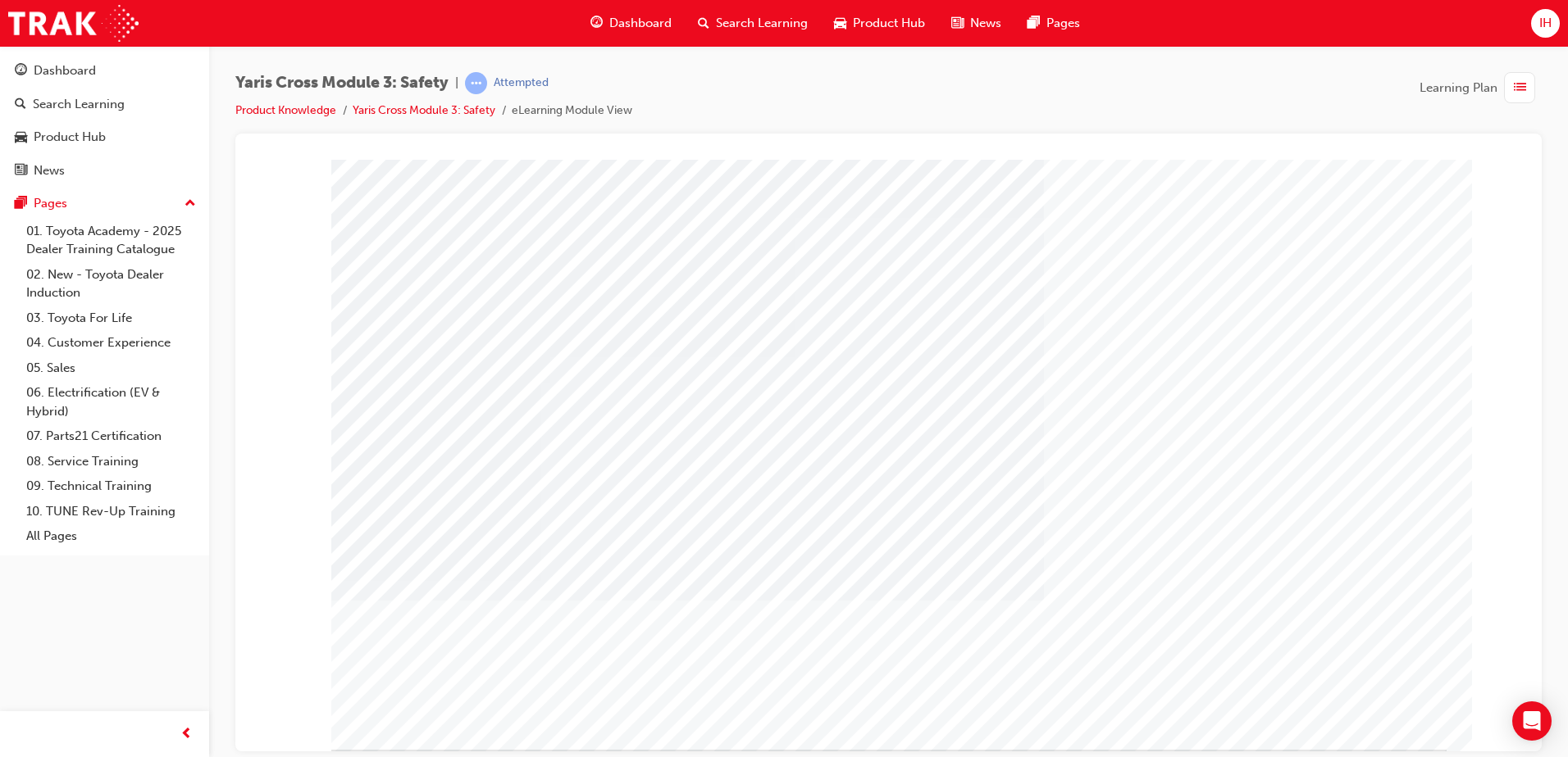
click at [438, 717] on div "multistate" at bounding box center [385, 701] width 107 height 33
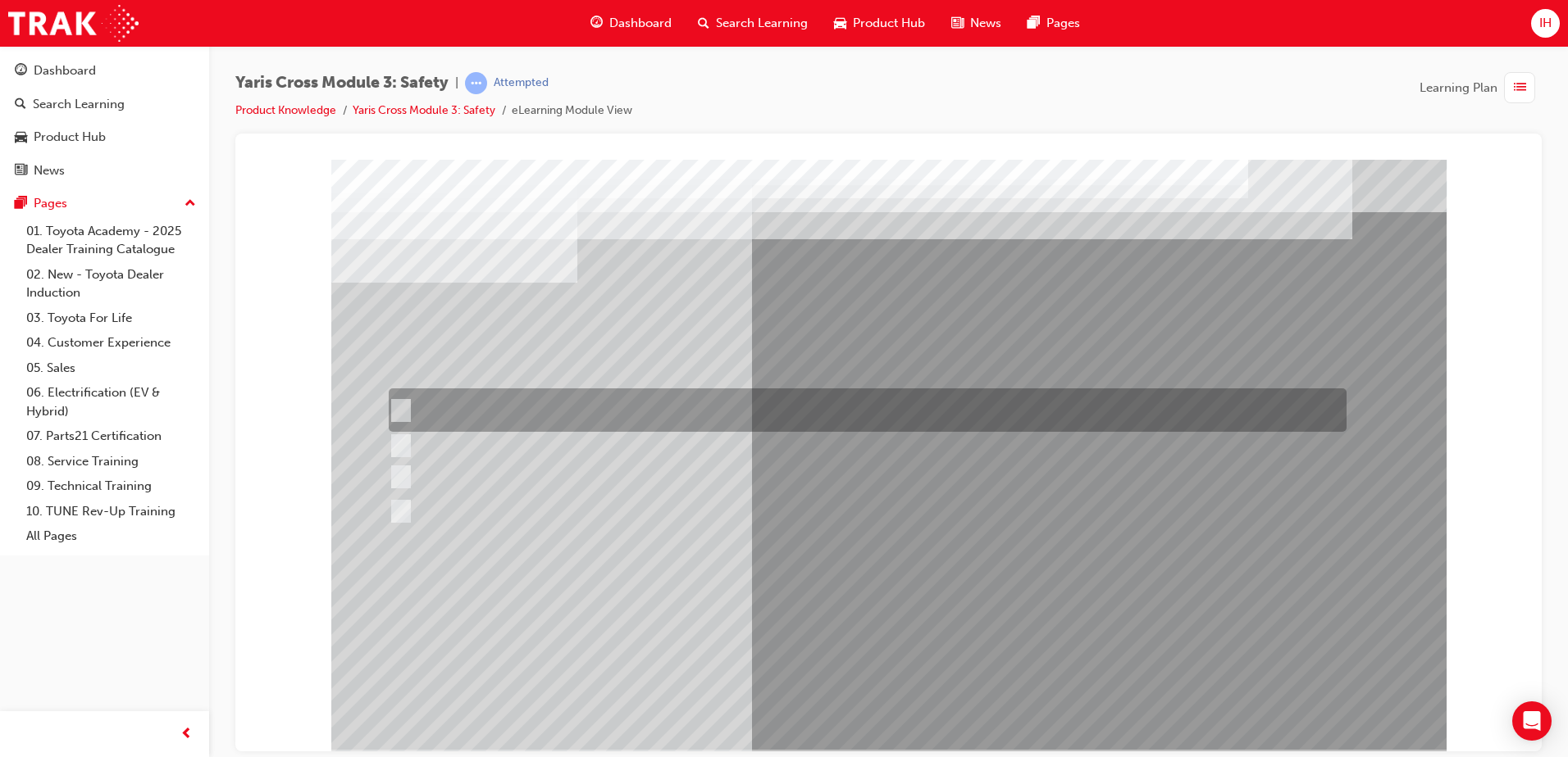
click at [406, 406] on div at bounding box center [863, 409] width 958 height 43
checkbox input "true"
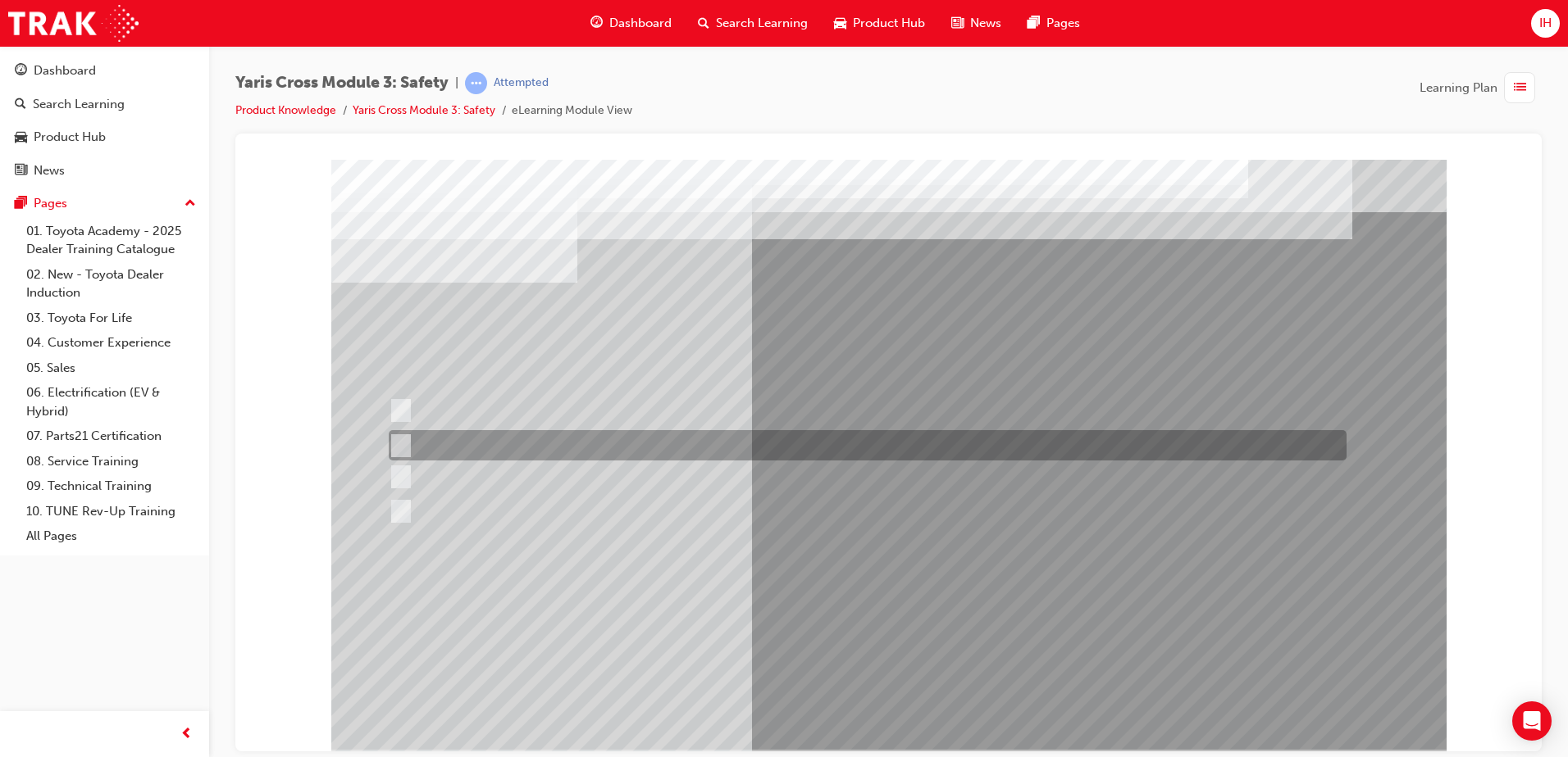
click at [409, 449] on div at bounding box center [863, 445] width 958 height 30
checkbox input "true"
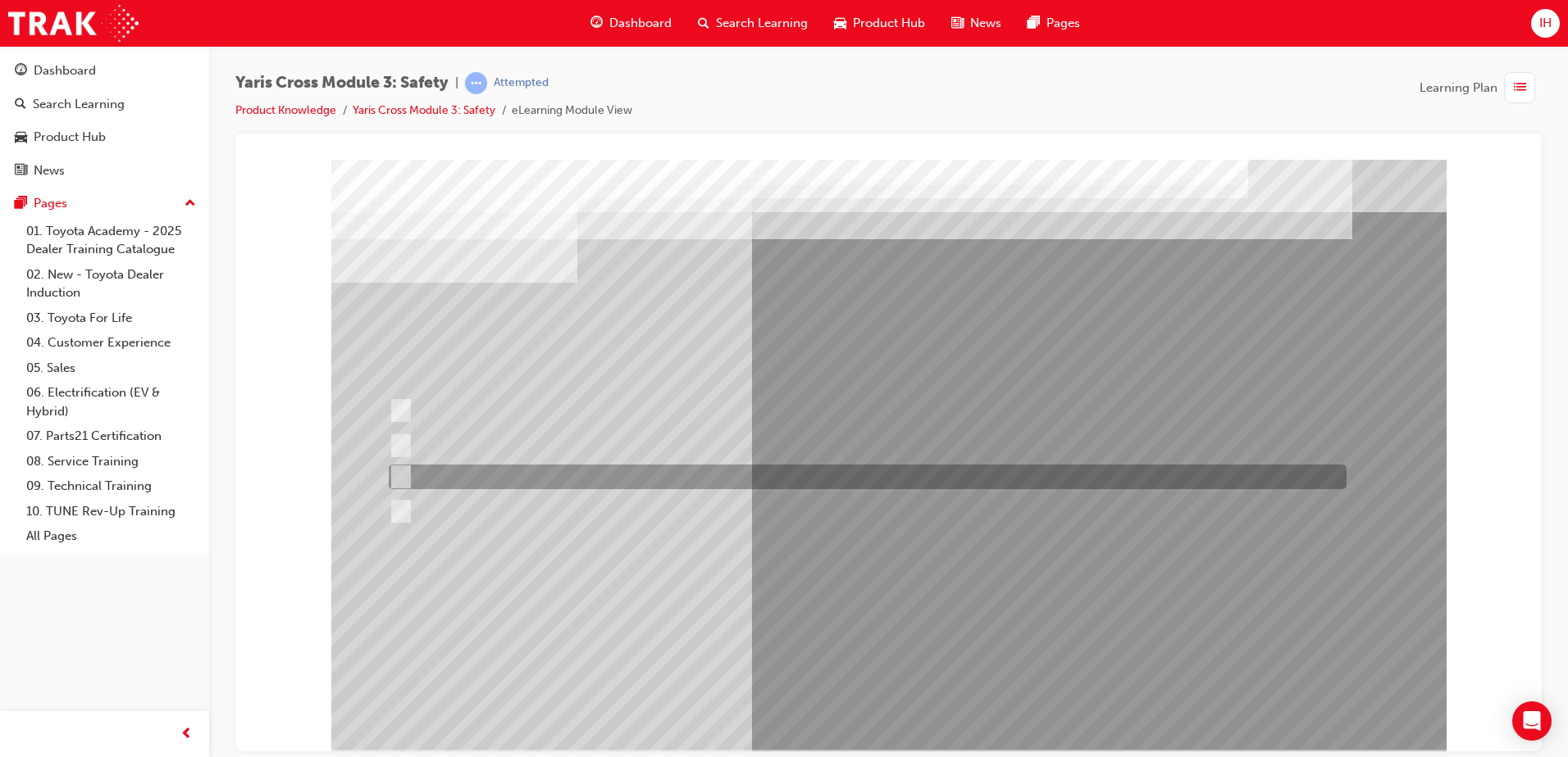
click at [404, 482] on input "Pre-Collision System (PCS)" at bounding box center [397, 477] width 18 height 18
checkbox input "true"
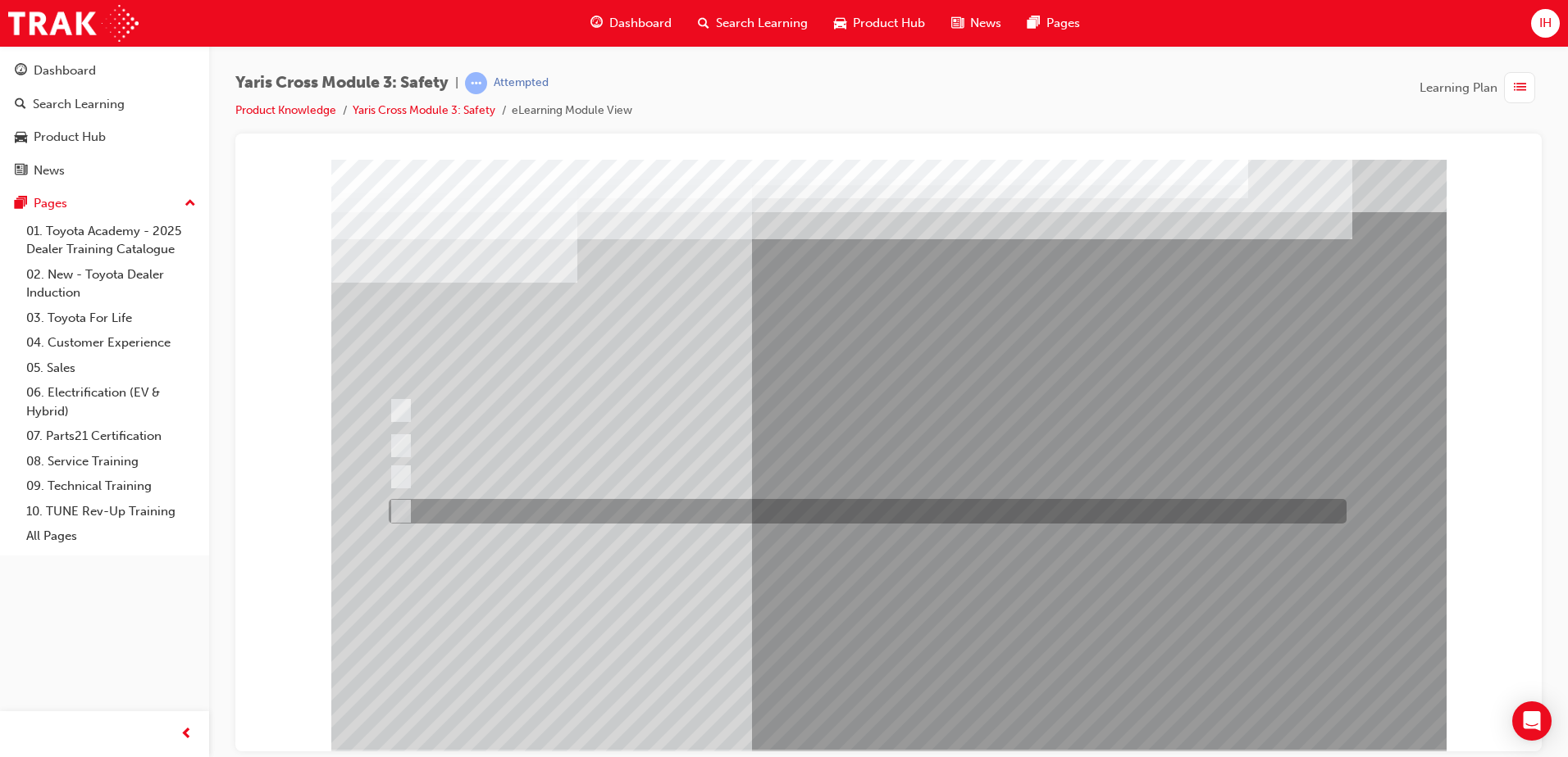
click at [392, 508] on input "Blind Spot Monitor (BSM)" at bounding box center [397, 511] width 18 height 18
checkbox input "true"
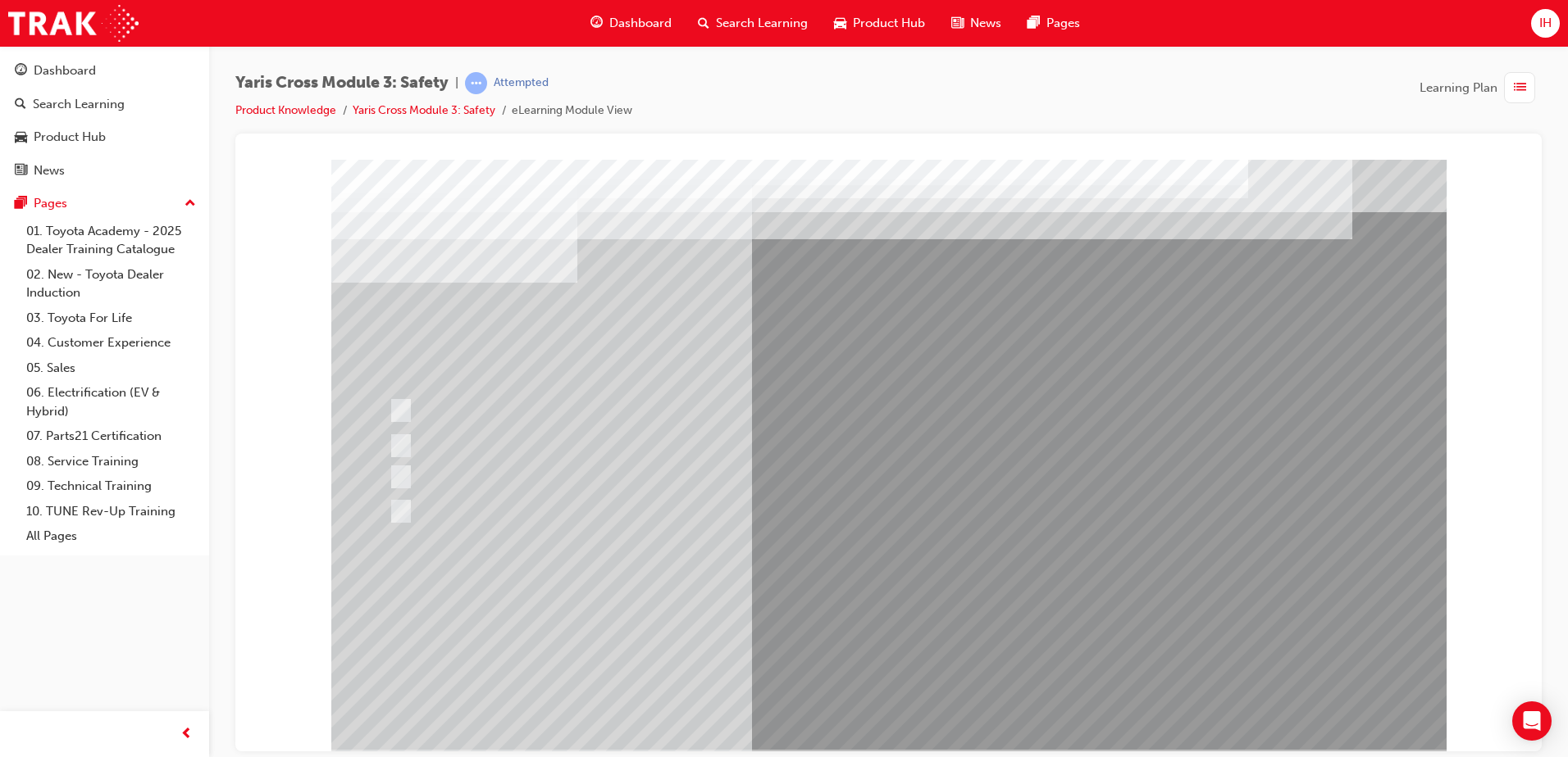
click at [404, 508] on div at bounding box center [889, 454] width 1115 height 591
click at [400, 427] on div at bounding box center [863, 409] width 958 height 43
click at [401, 397] on div at bounding box center [863, 409] width 958 height 43
click at [569, 407] on div at bounding box center [863, 409] width 958 height 43
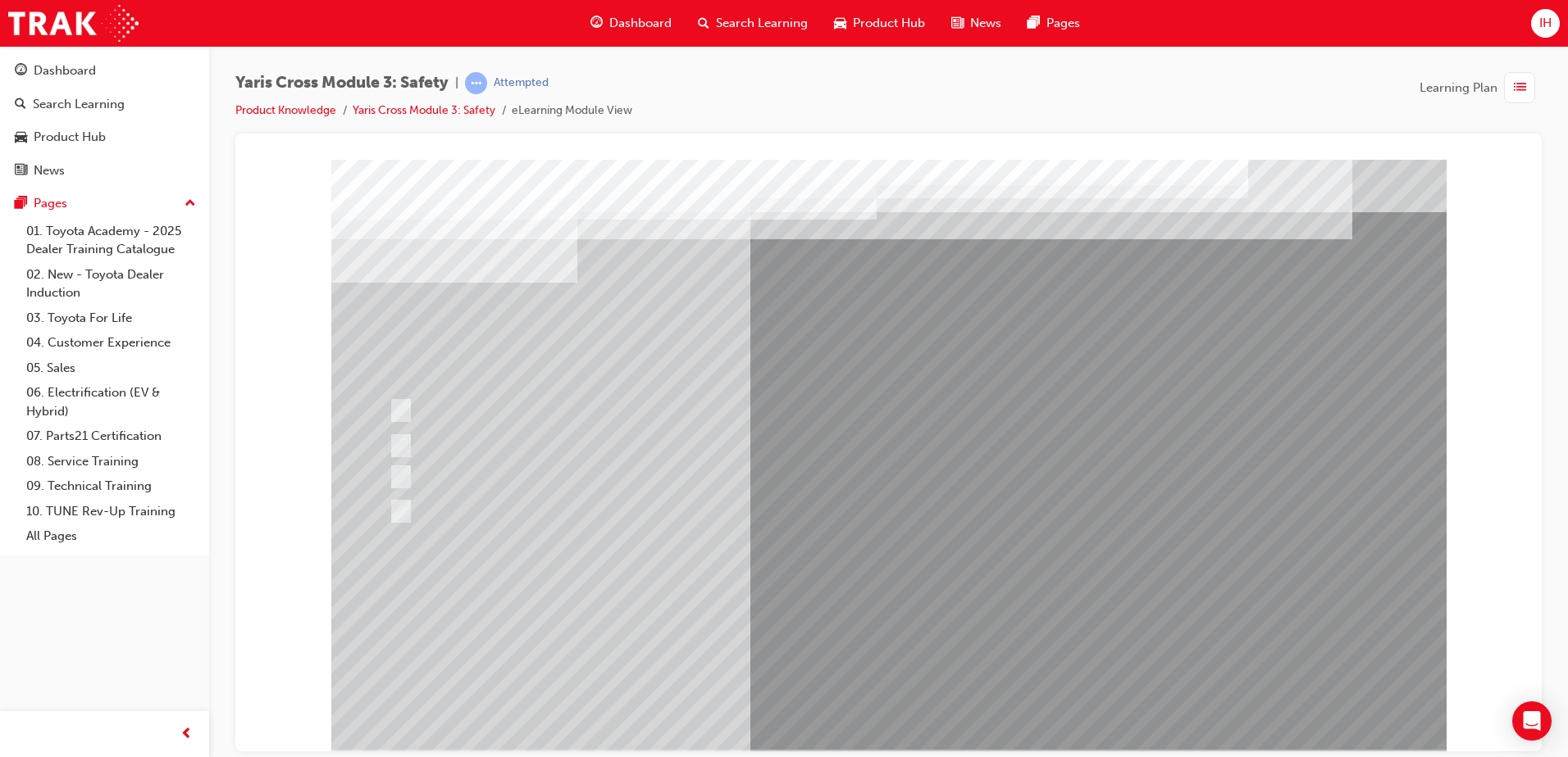
click at [431, 403] on div at bounding box center [863, 409] width 958 height 43
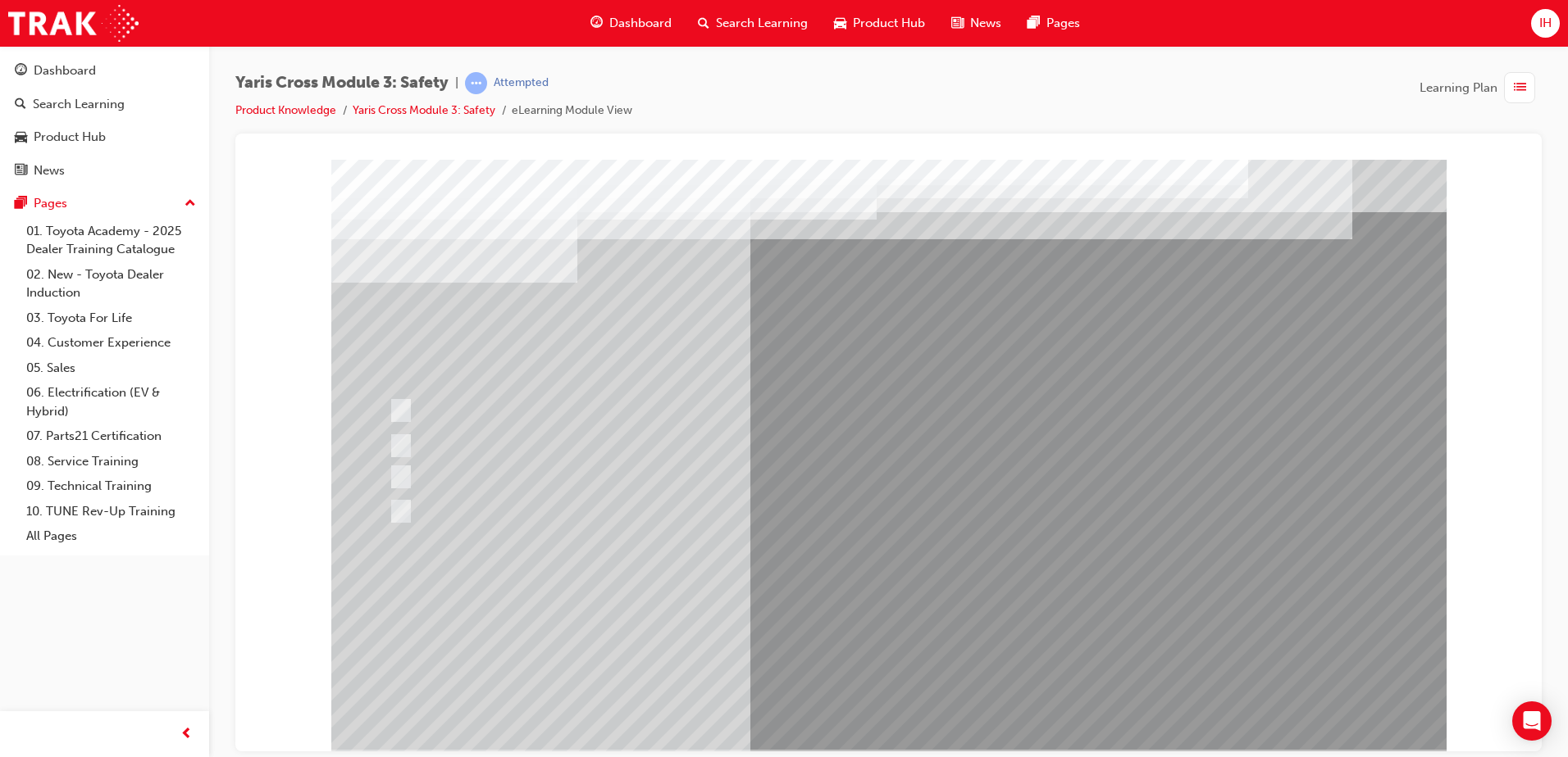
drag, startPoint x: 928, startPoint y: 728, endPoint x: 909, endPoint y: 702, distance: 32.2
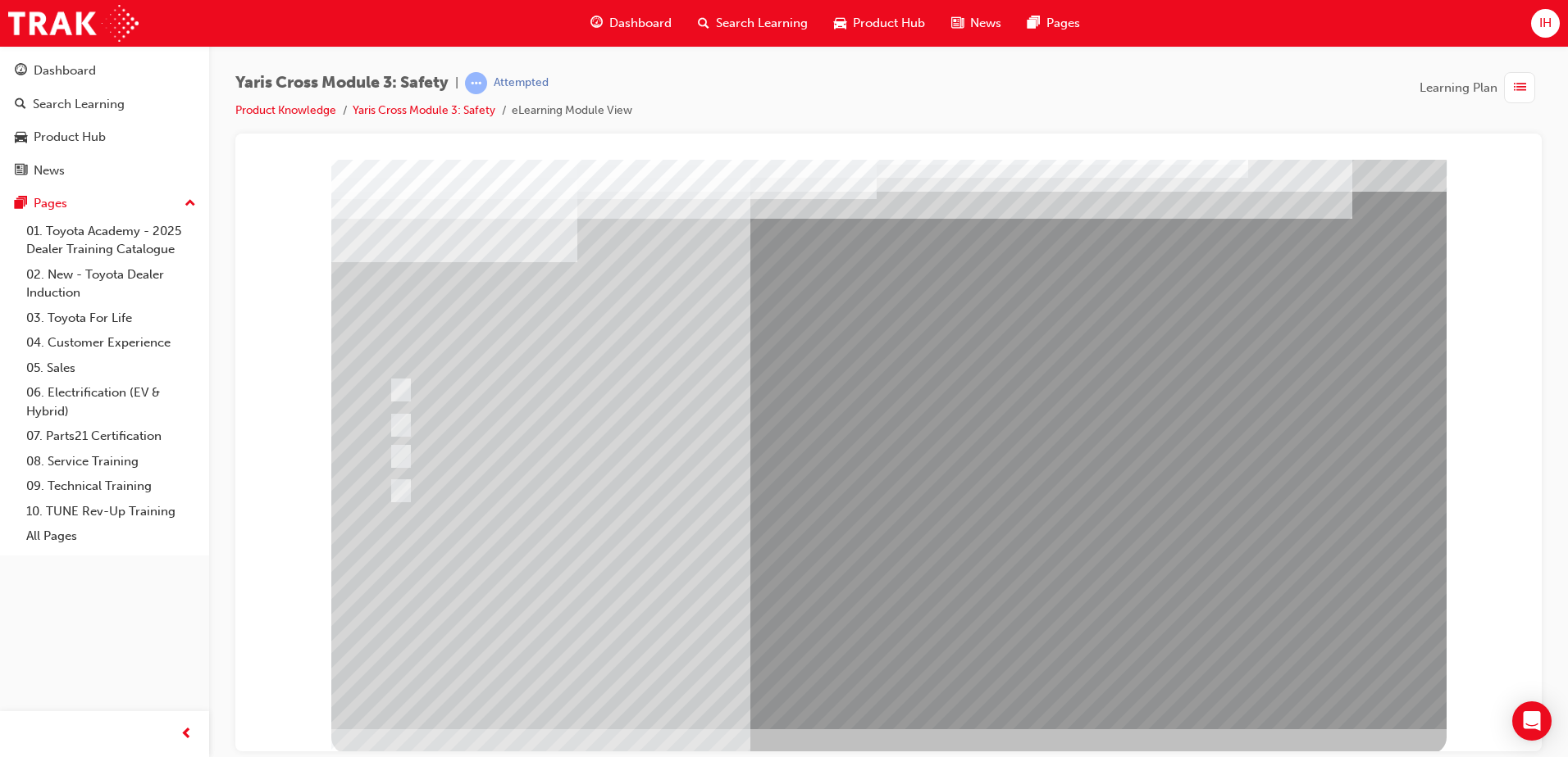
scroll to position [23, 0]
click at [407, 387] on div at bounding box center [863, 386] width 958 height 43
click at [433, 387] on div at bounding box center [863, 386] width 958 height 43
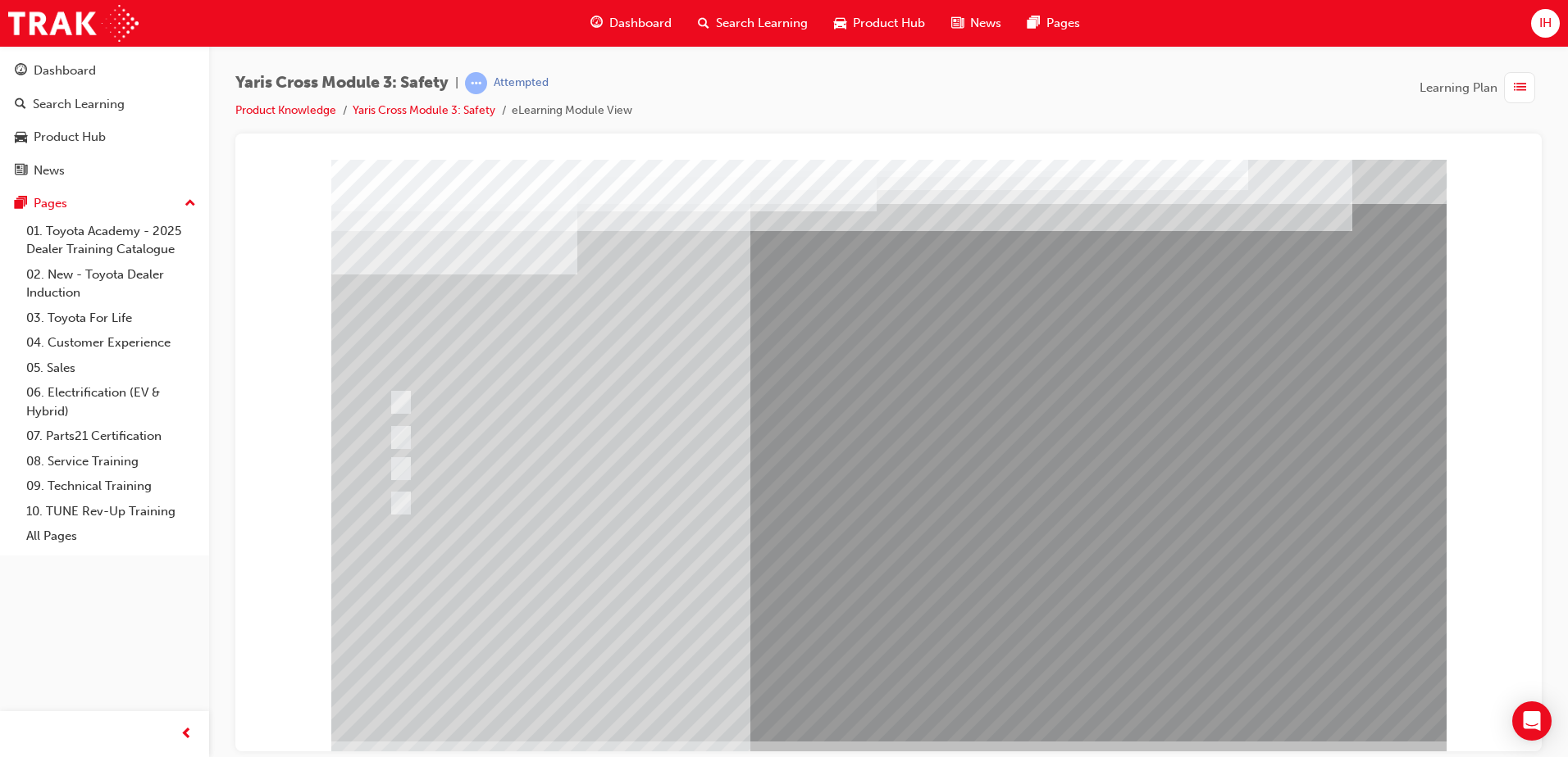
scroll to position [0, 0]
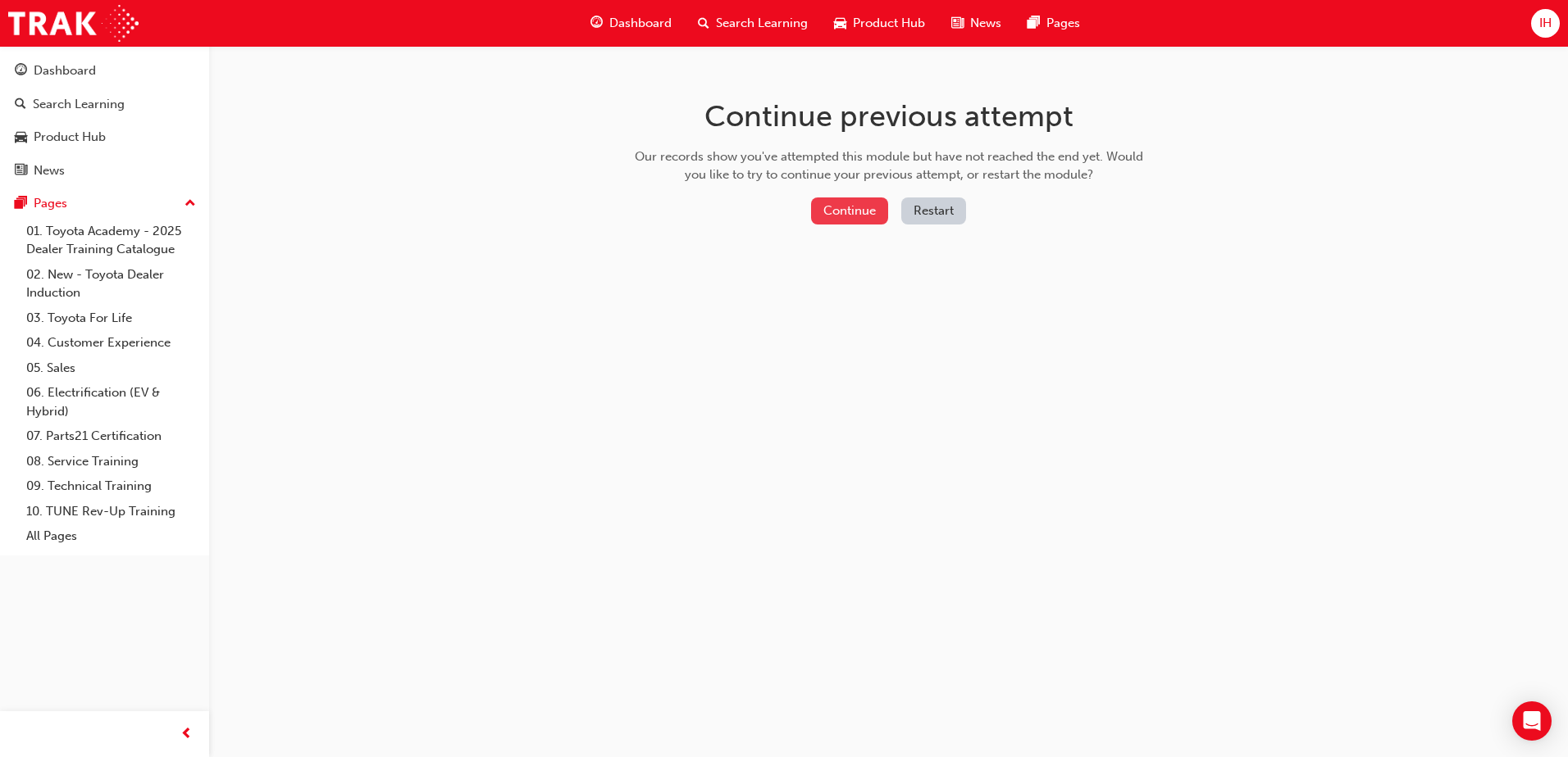
click at [851, 200] on button "Continue" at bounding box center [849, 211] width 77 height 27
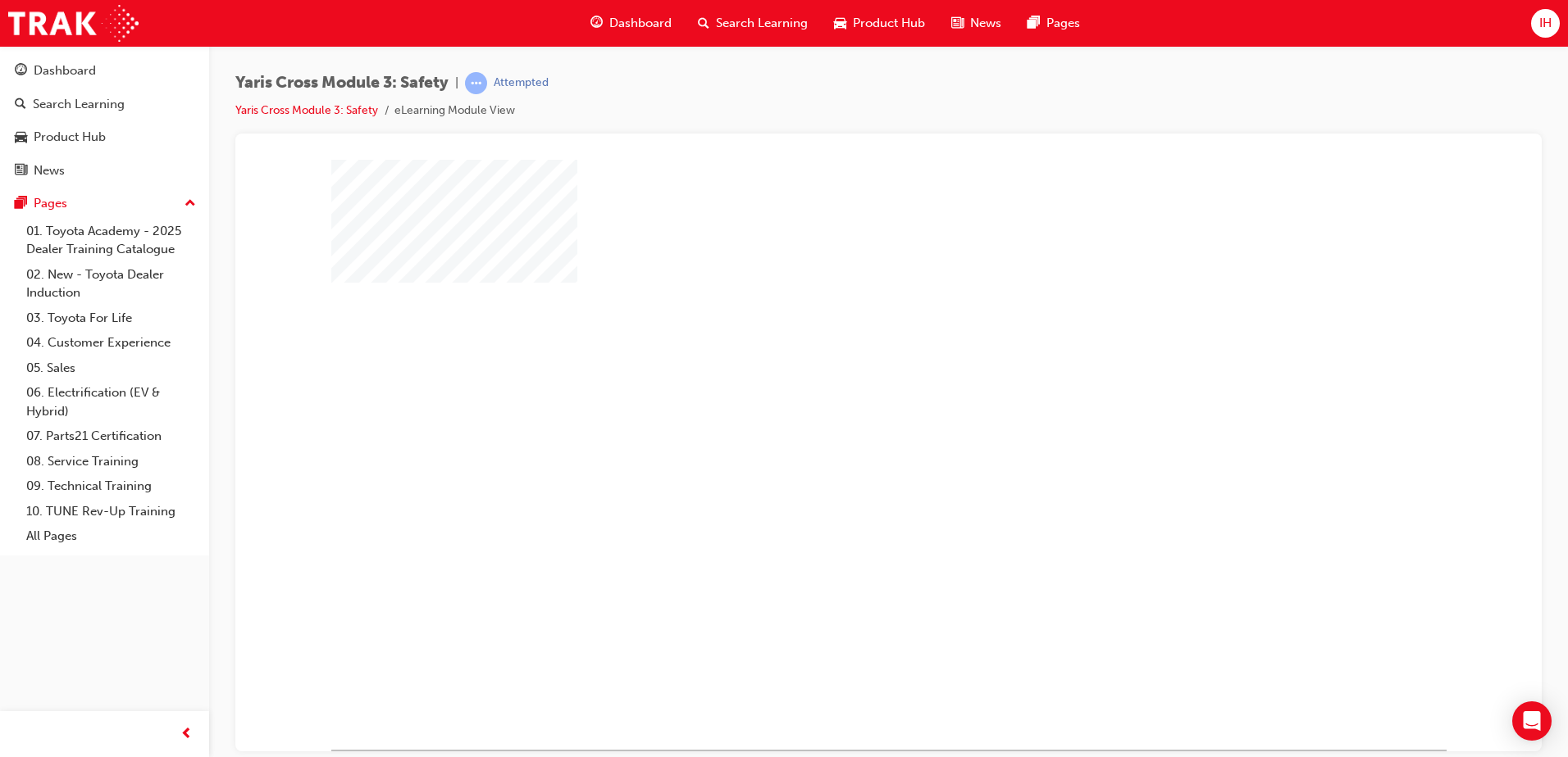
click at [841, 407] on div "play" at bounding box center [841, 407] width 0 height 0
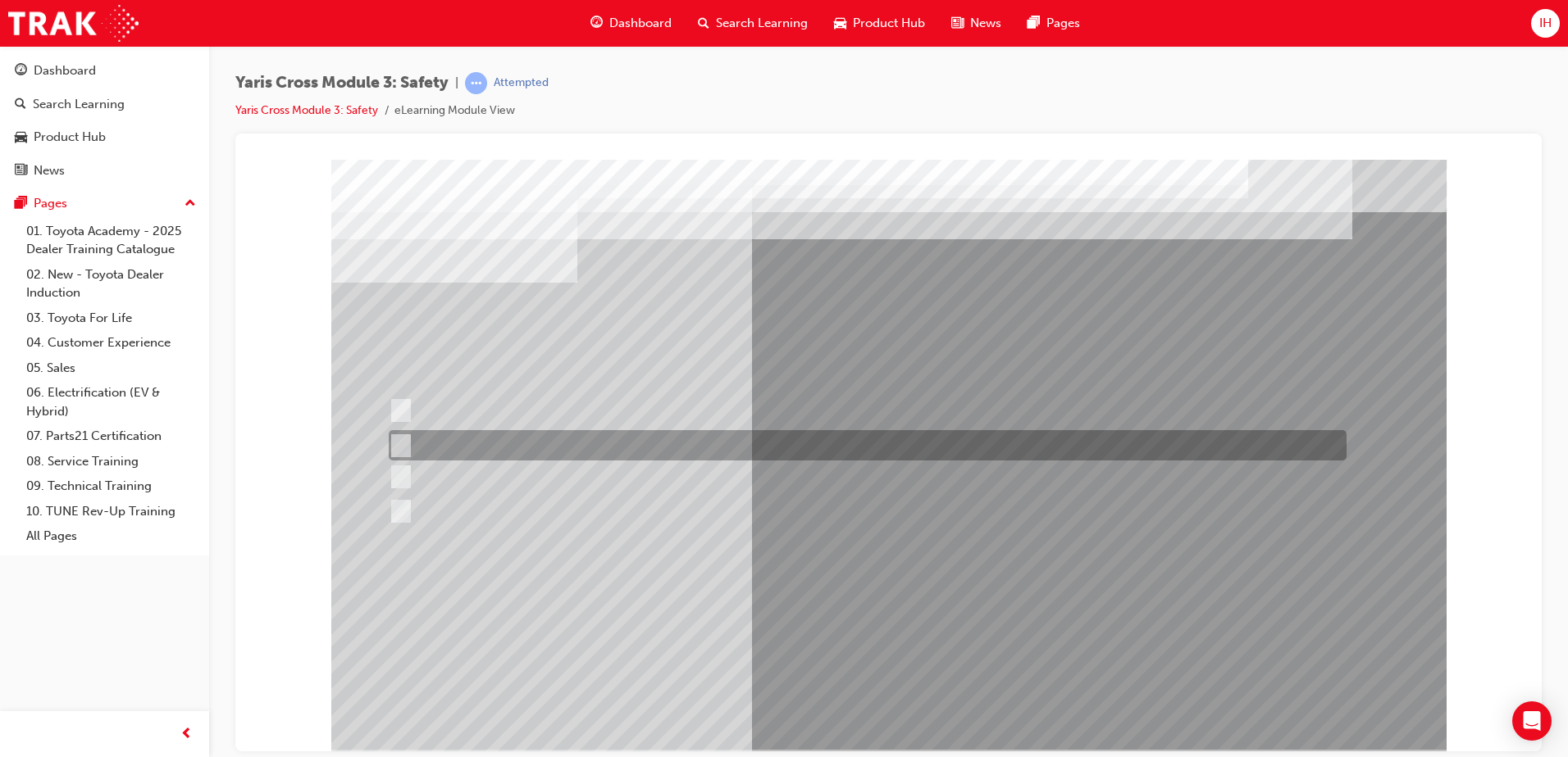
click at [407, 436] on div at bounding box center [863, 445] width 958 height 30
radio input "true"
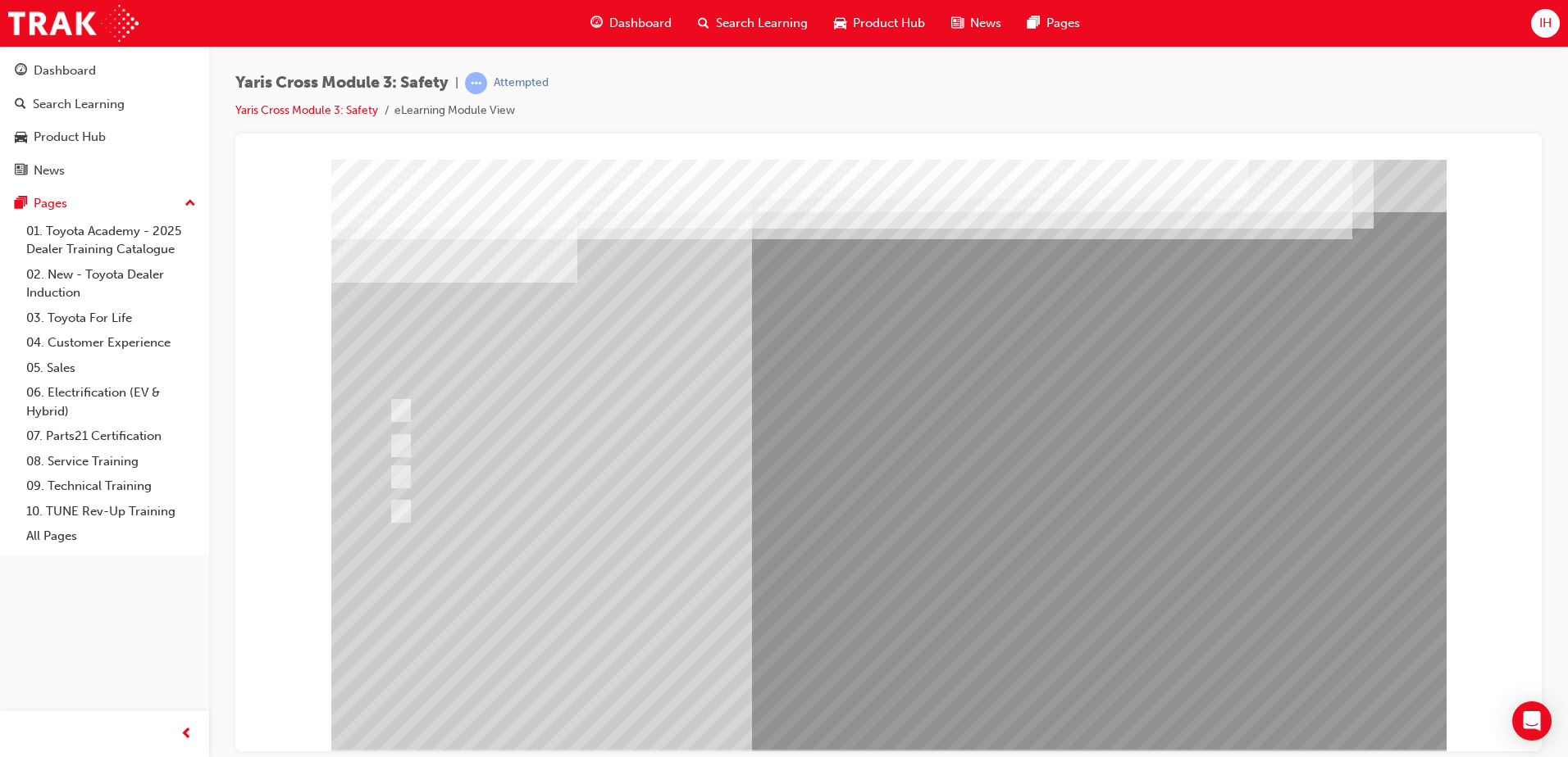
click at [882, 706] on div at bounding box center [889, 454] width 1115 height 591
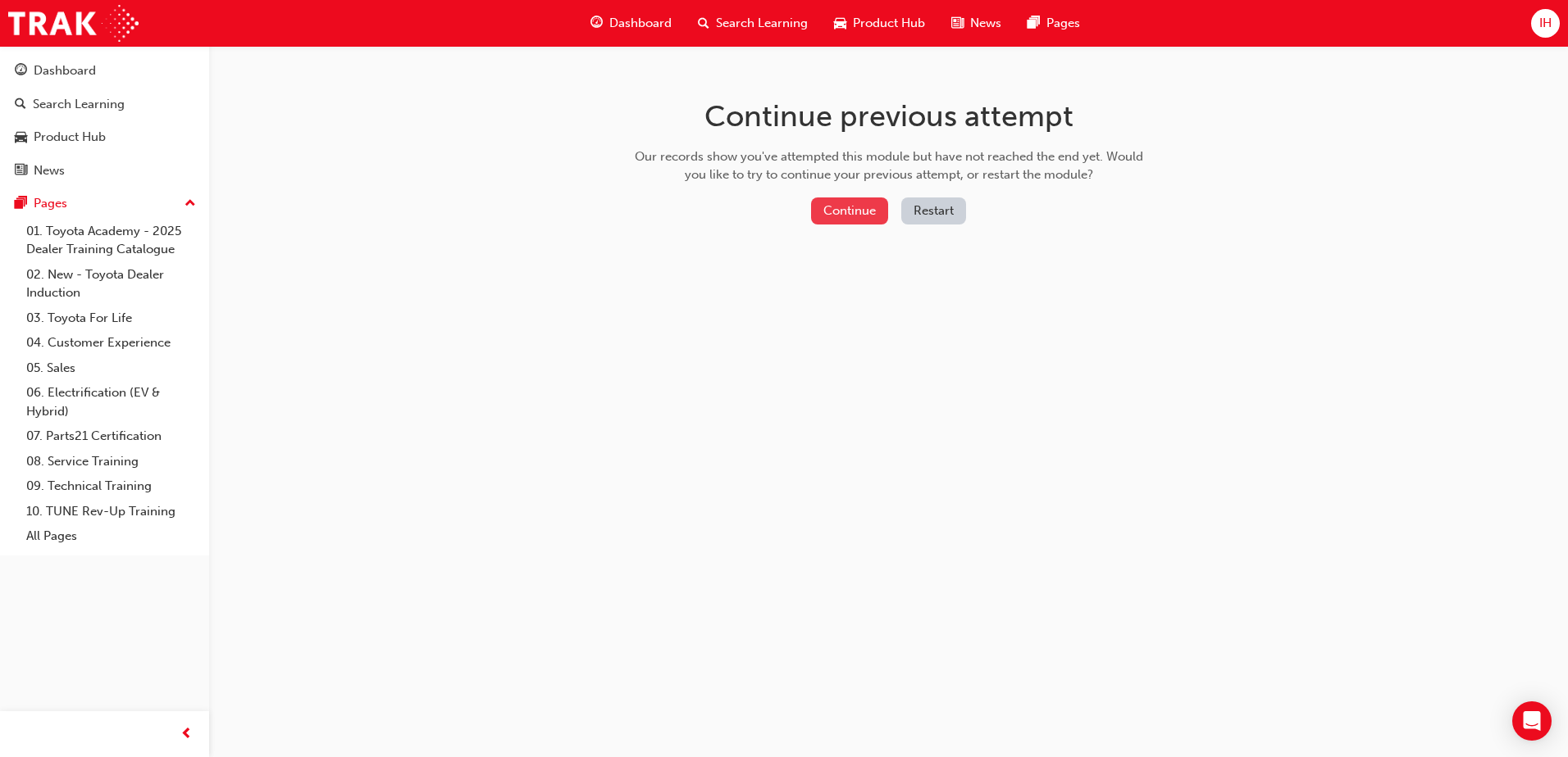
click at [846, 215] on button "Continue" at bounding box center [849, 211] width 77 height 27
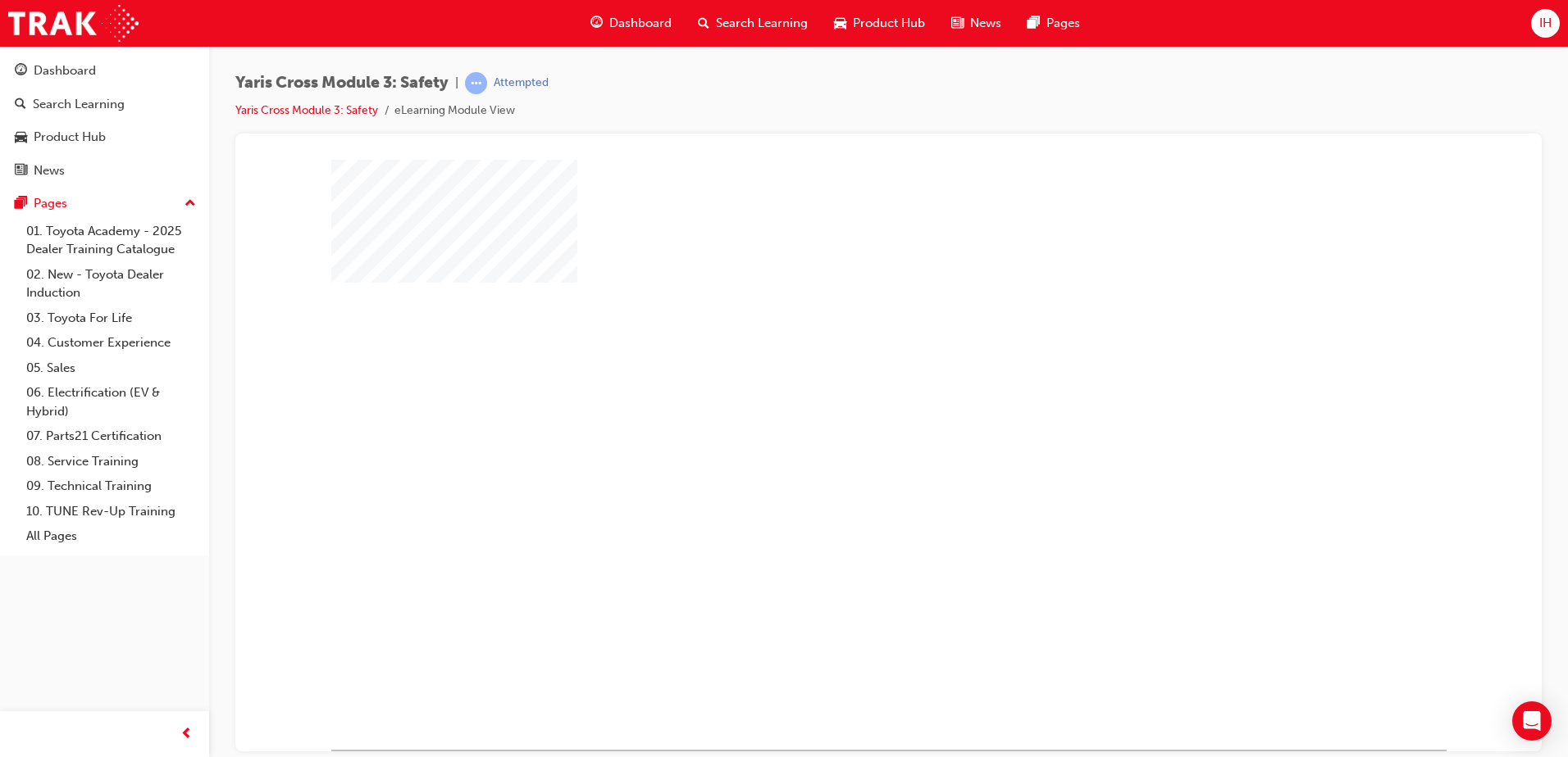
click at [841, 407] on div "play" at bounding box center [841, 407] width 0 height 0
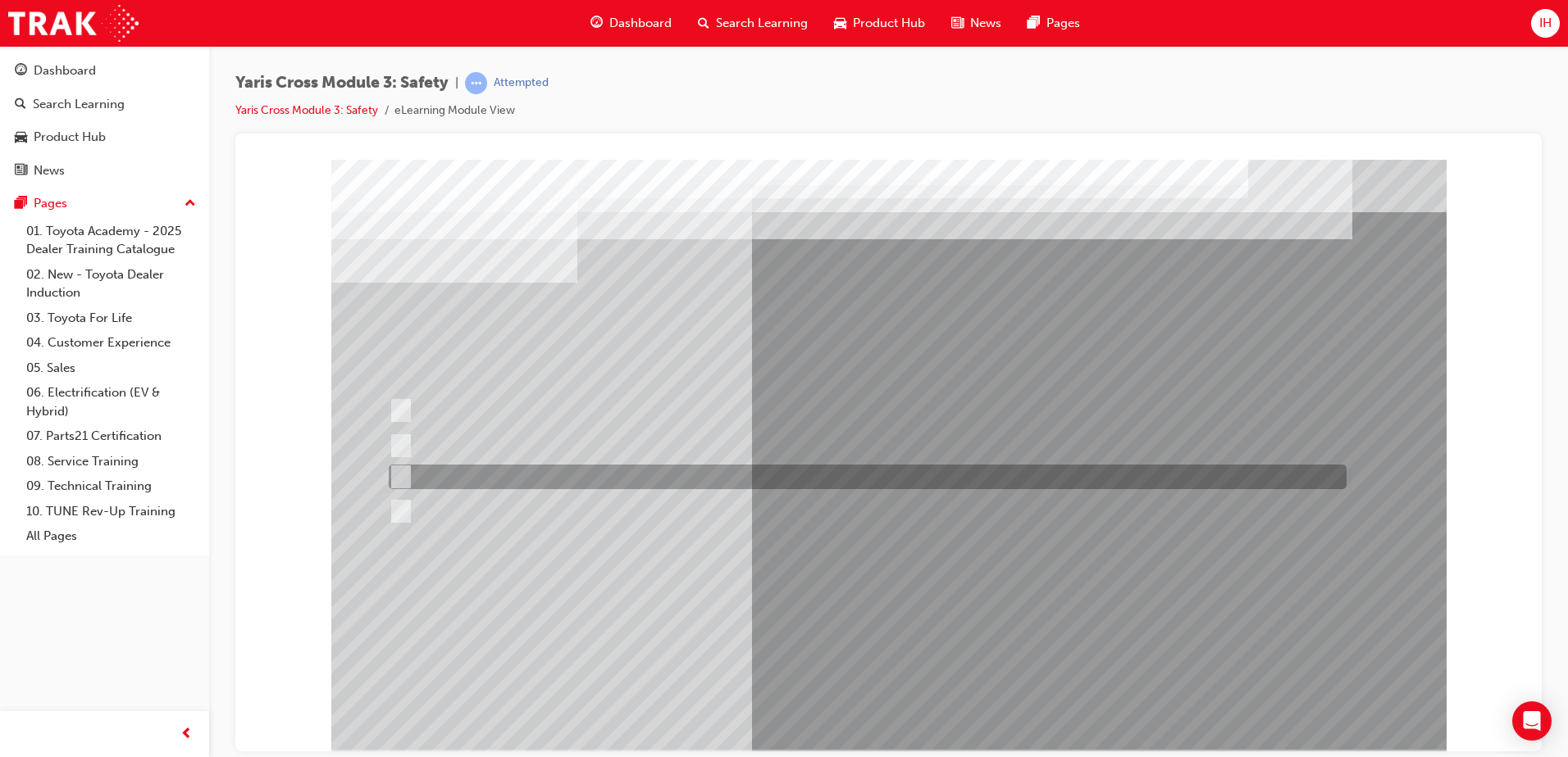
click at [417, 476] on div at bounding box center [863, 476] width 958 height 25
radio input "true"
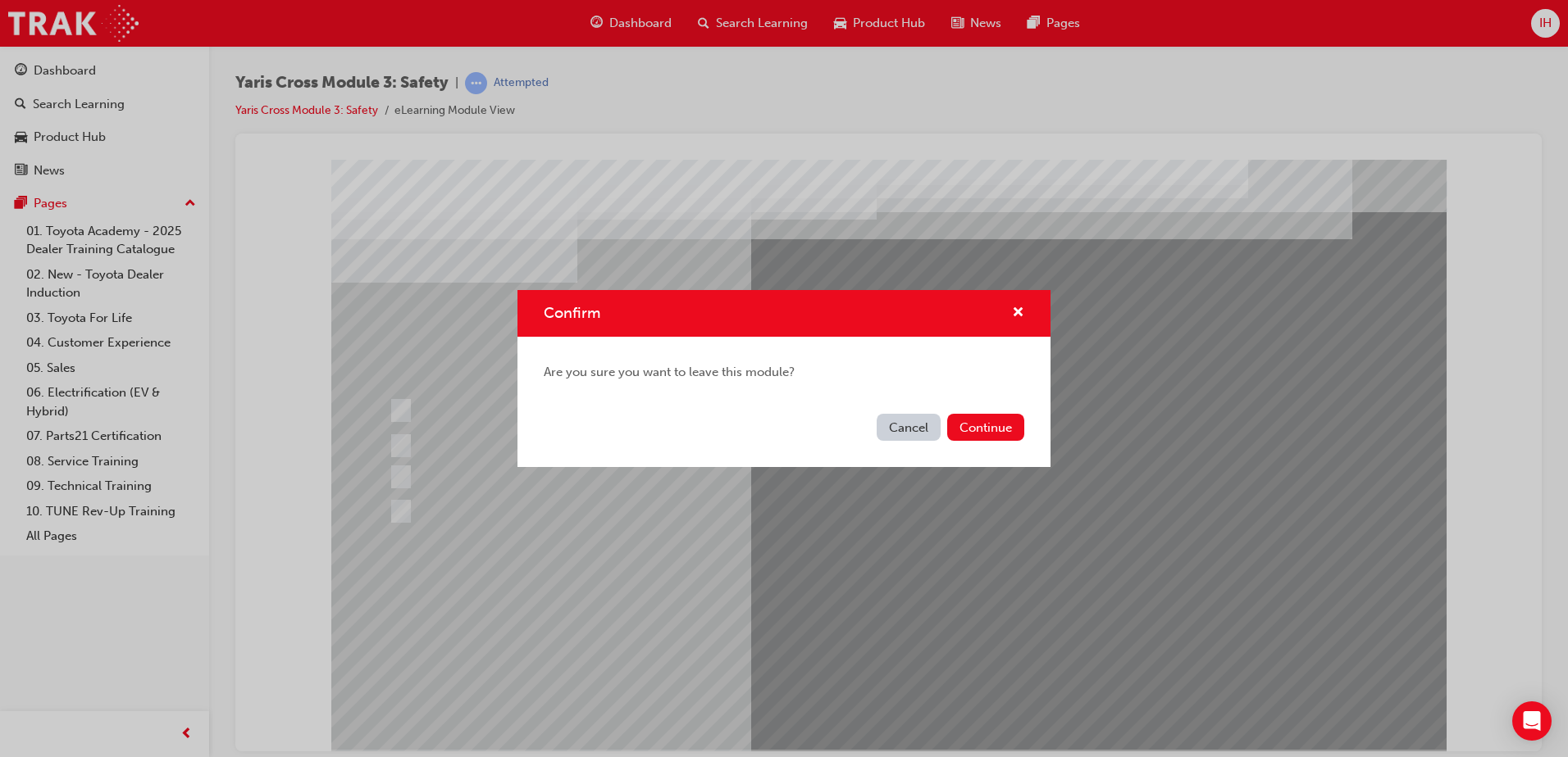
drag, startPoint x: 1019, startPoint y: 445, endPoint x: 1011, endPoint y: 432, distance: 15.3
click at [1018, 445] on div "Cancel Continue" at bounding box center [783, 437] width 533 height 60
click at [1011, 432] on button "Continue" at bounding box center [986, 427] width 77 height 27
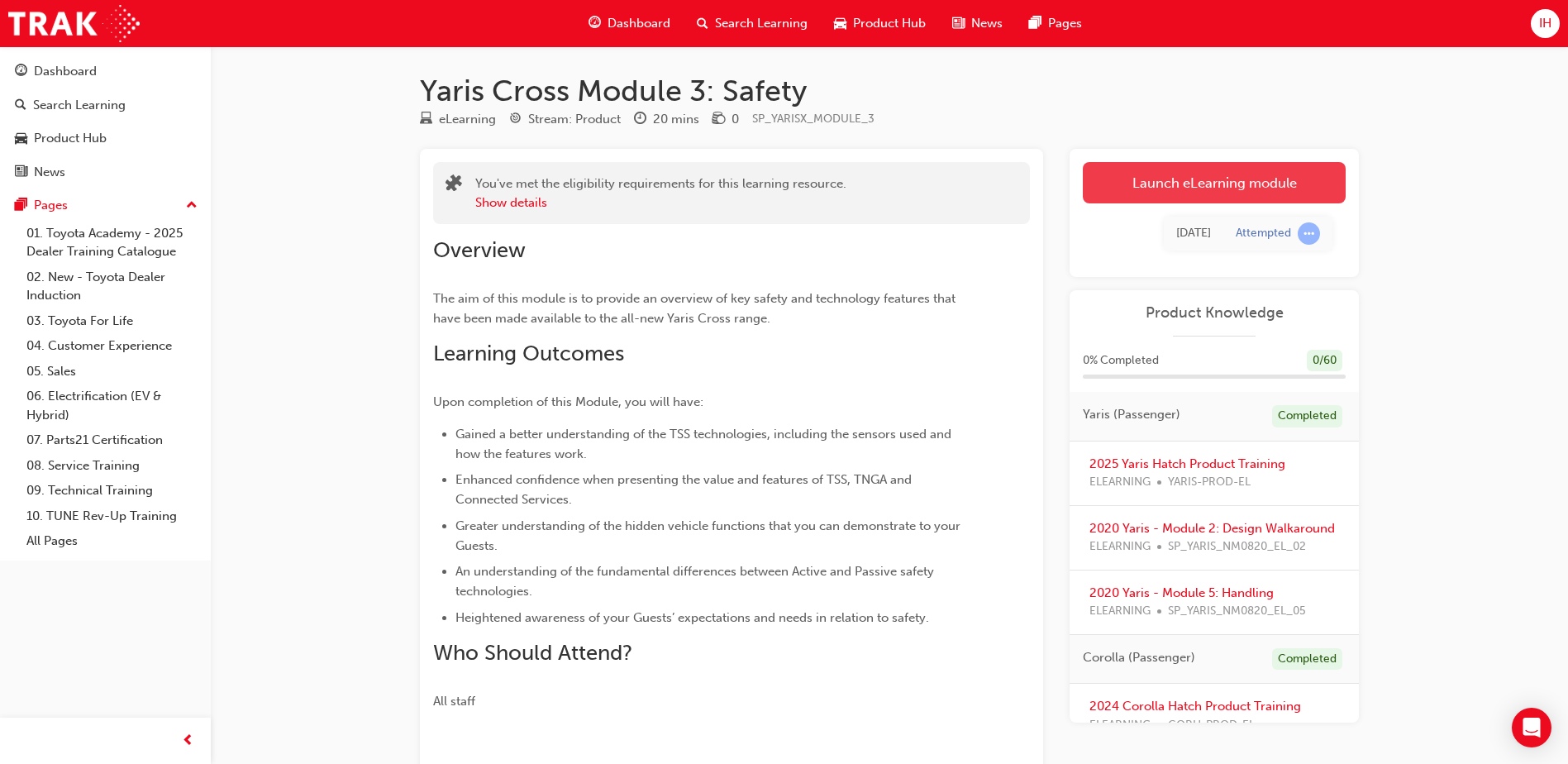
click at [1172, 185] on link "Launch eLearning module" at bounding box center [1214, 183] width 263 height 42
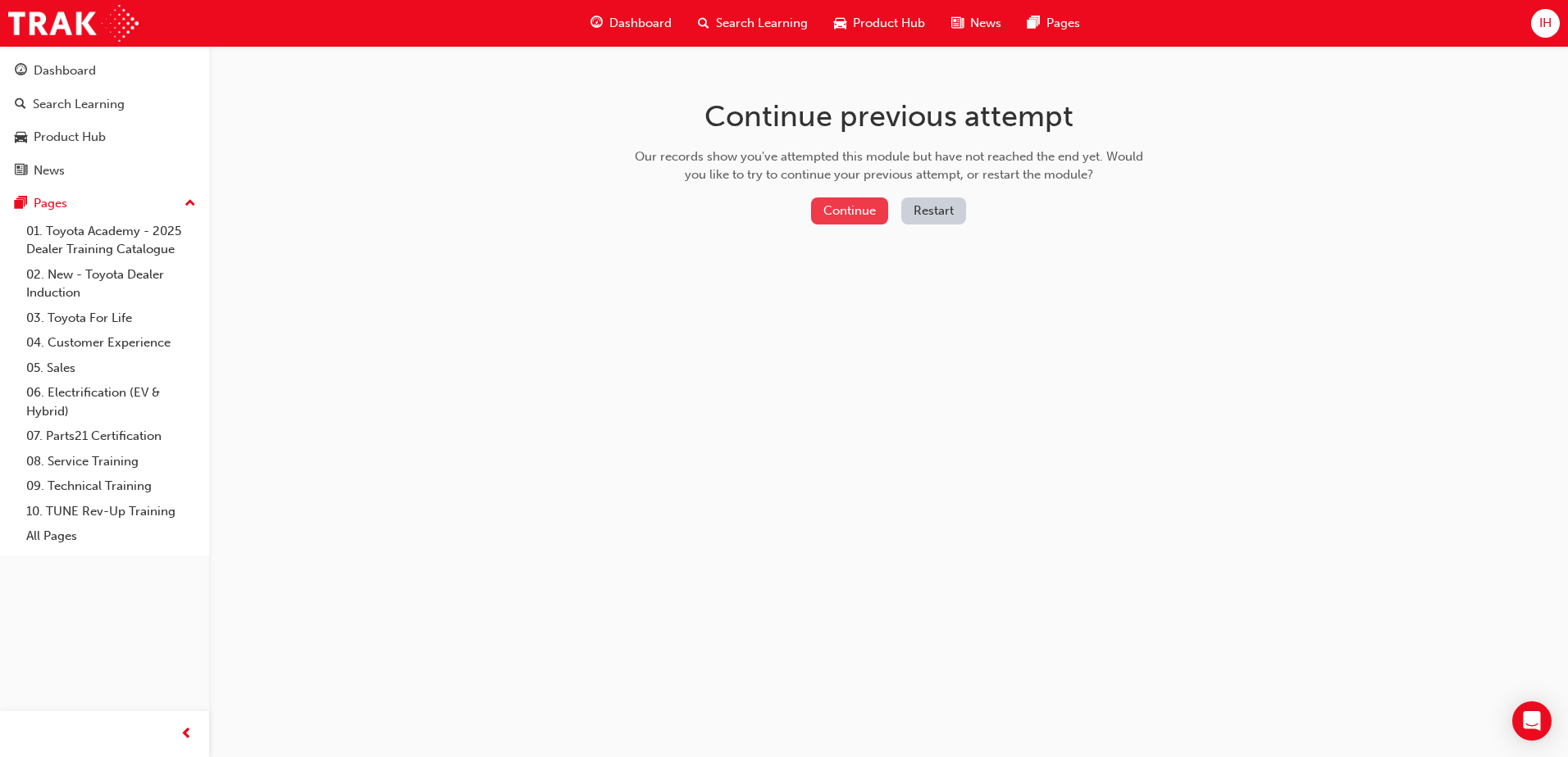
click at [862, 214] on button "Continue" at bounding box center [849, 211] width 77 height 27
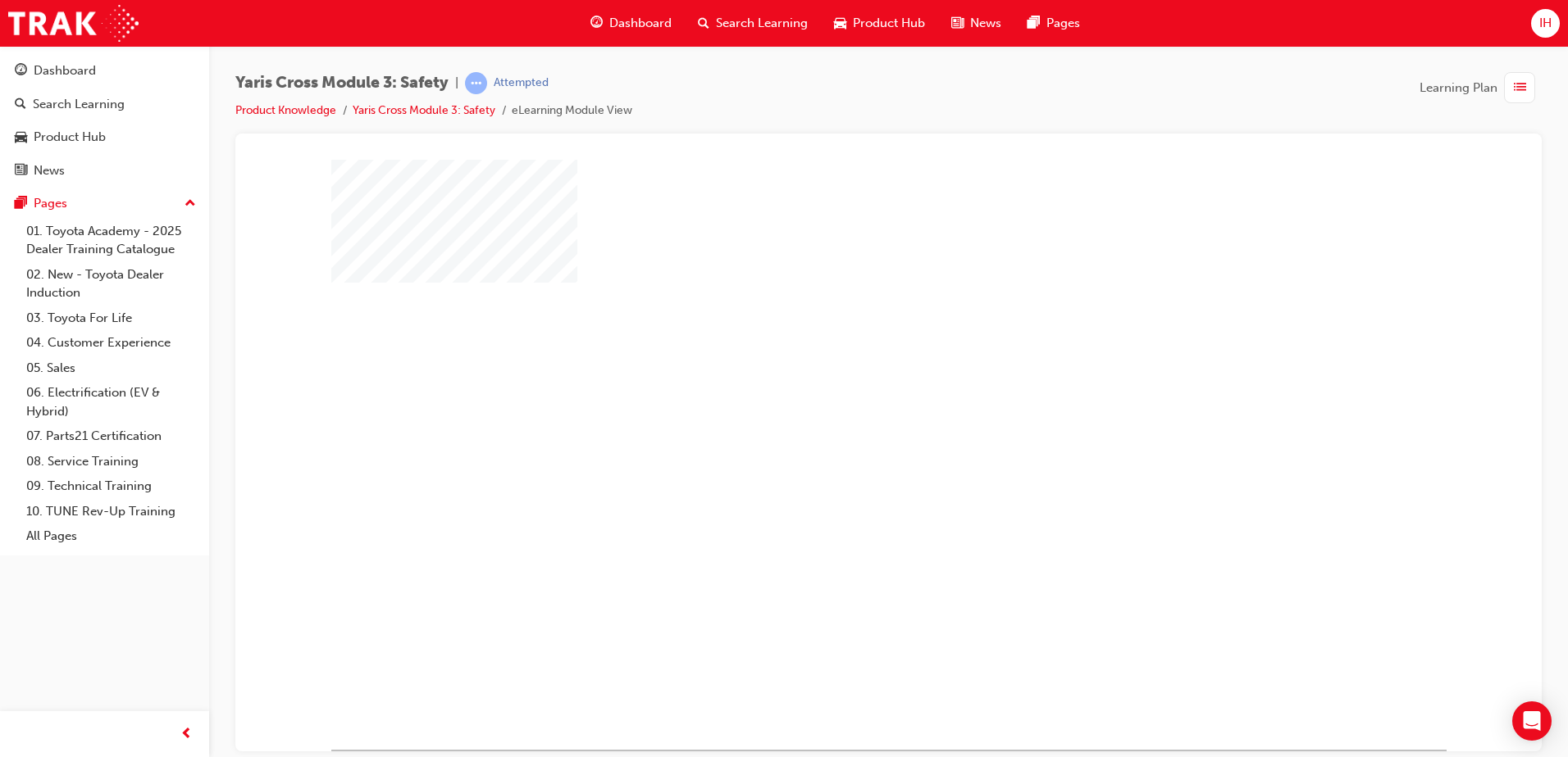
click at [841, 407] on div "play" at bounding box center [841, 407] width 0 height 0
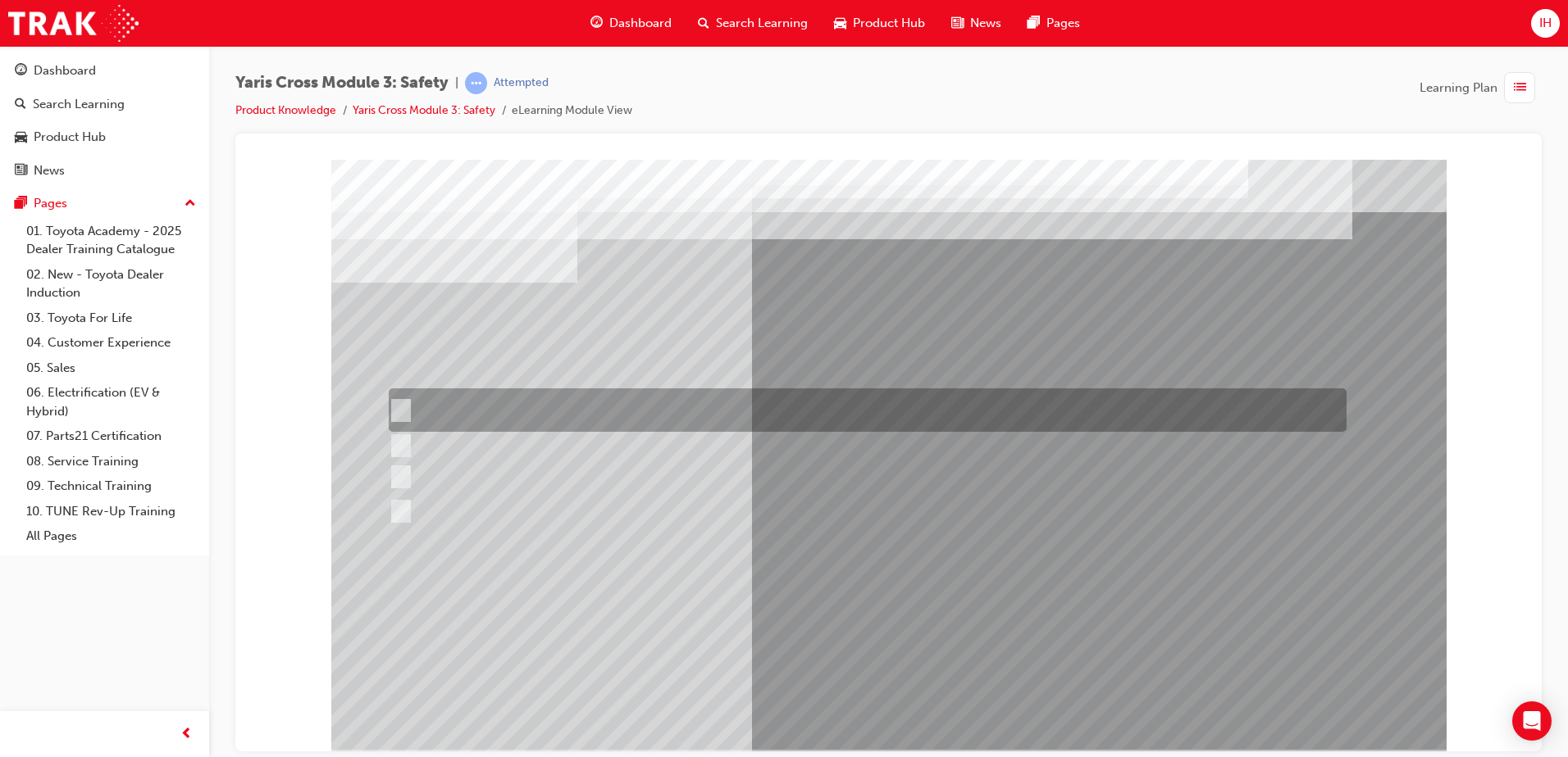
click at [403, 415] on input "Enhance the vehicle stability and prevent lane departure" at bounding box center [398, 411] width 18 height 18
radio input "true"
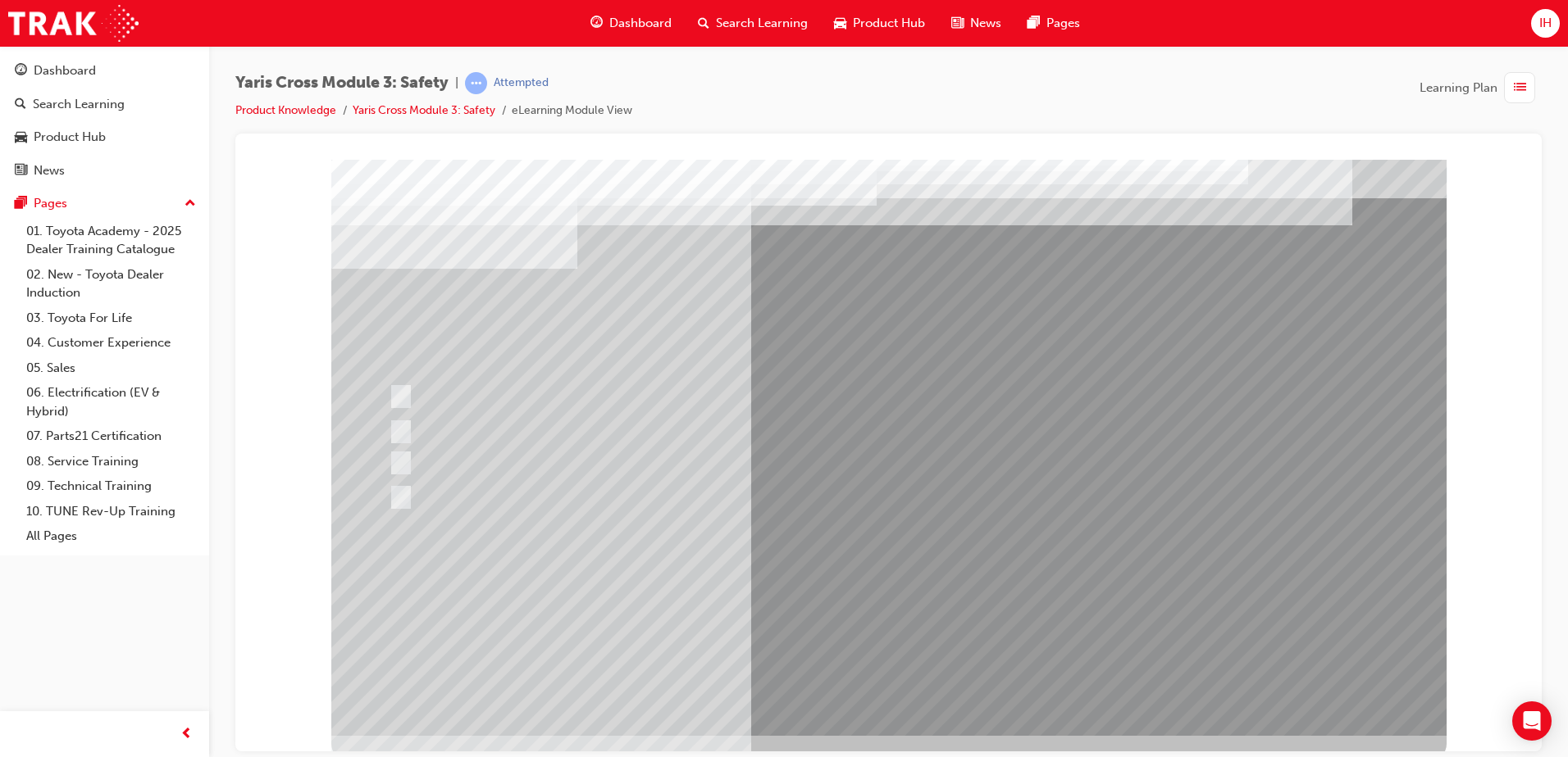
scroll to position [23, 0]
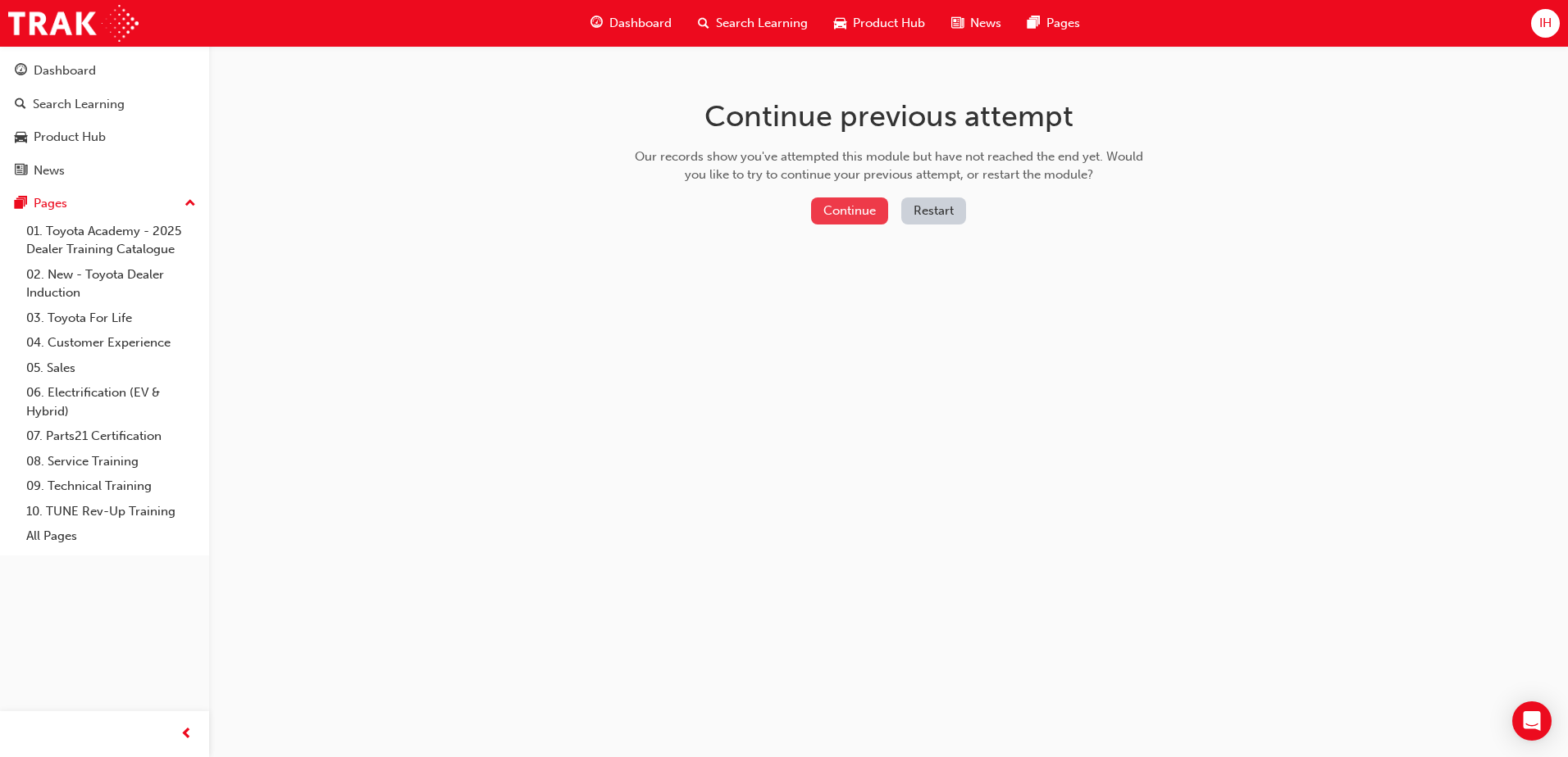
click at [859, 212] on button "Continue" at bounding box center [849, 211] width 77 height 27
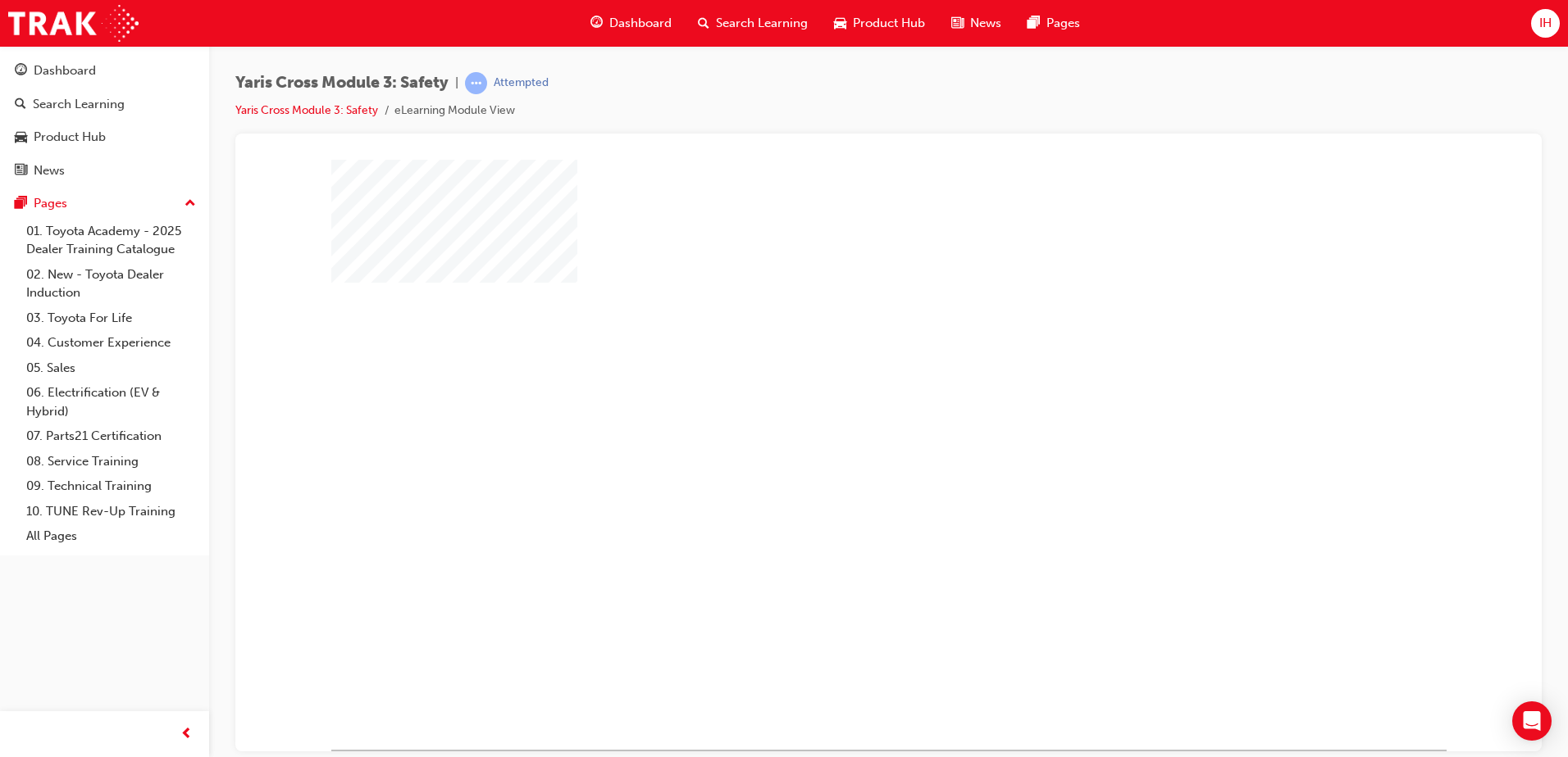
click at [841, 407] on div "play" at bounding box center [841, 407] width 0 height 0
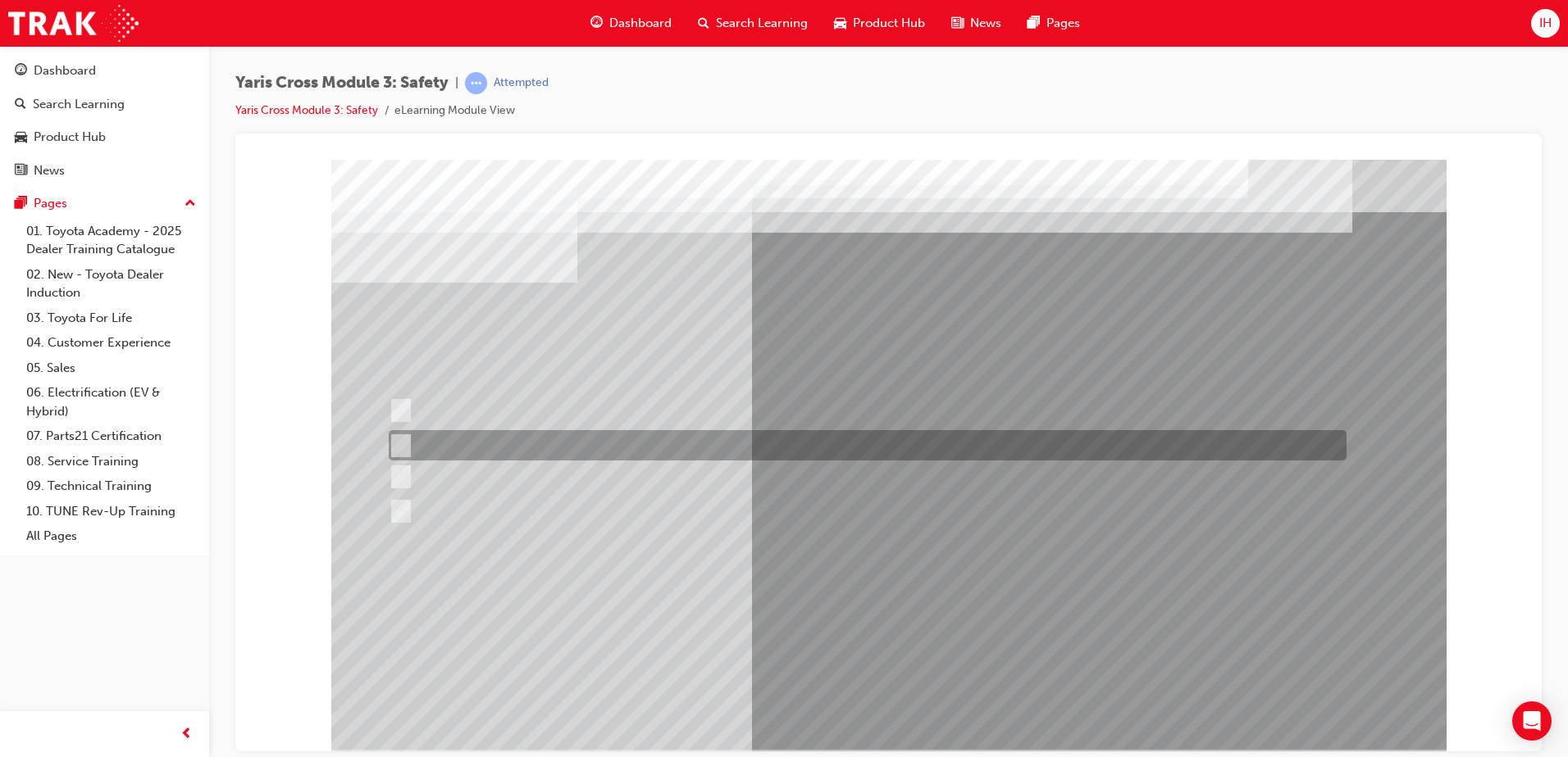
click at [527, 438] on div at bounding box center [863, 445] width 958 height 30
radio input "true"
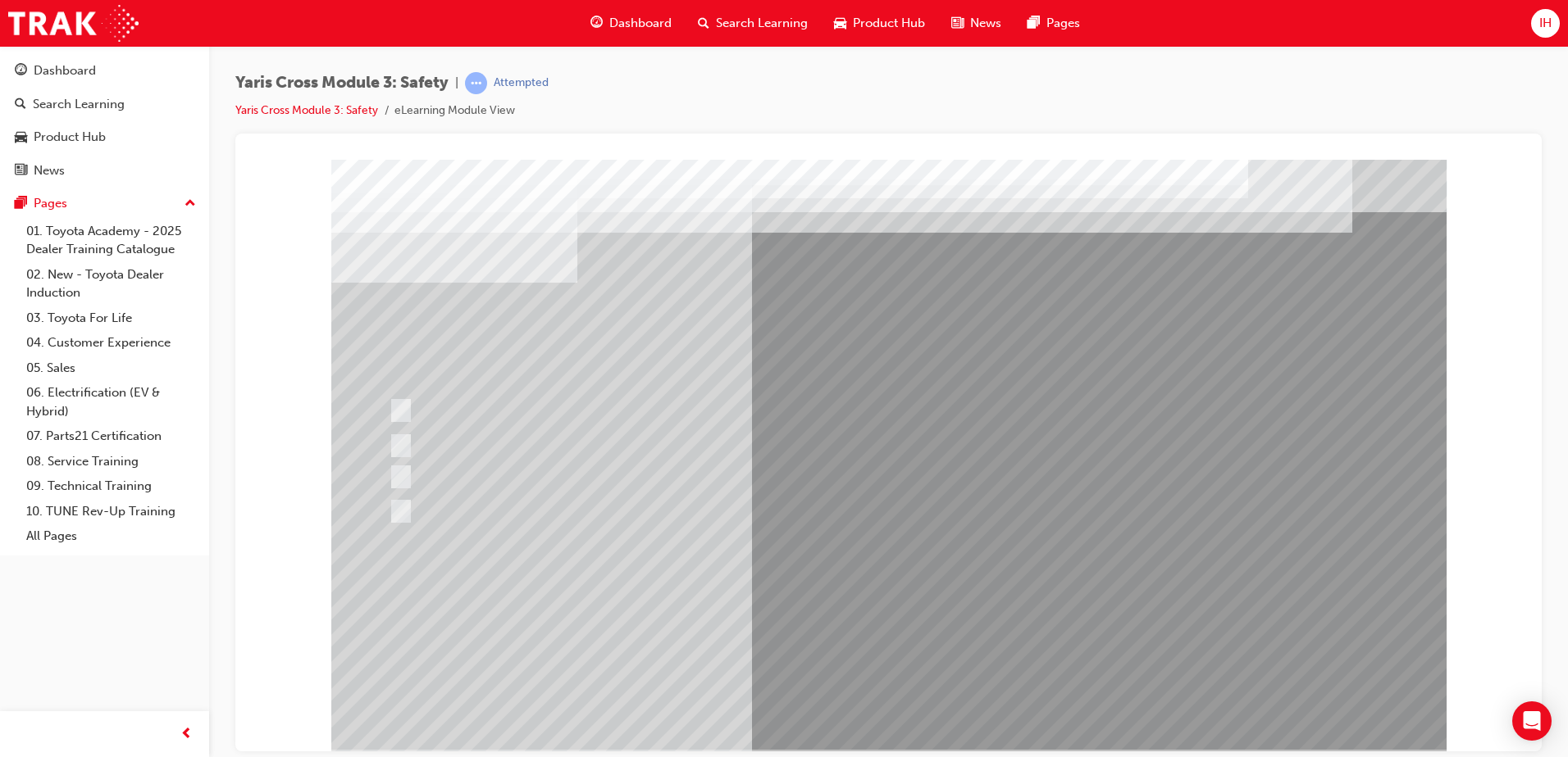
click at [399, 471] on div at bounding box center [889, 454] width 1115 height 591
click at [408, 408] on div at bounding box center [863, 409] width 958 height 43
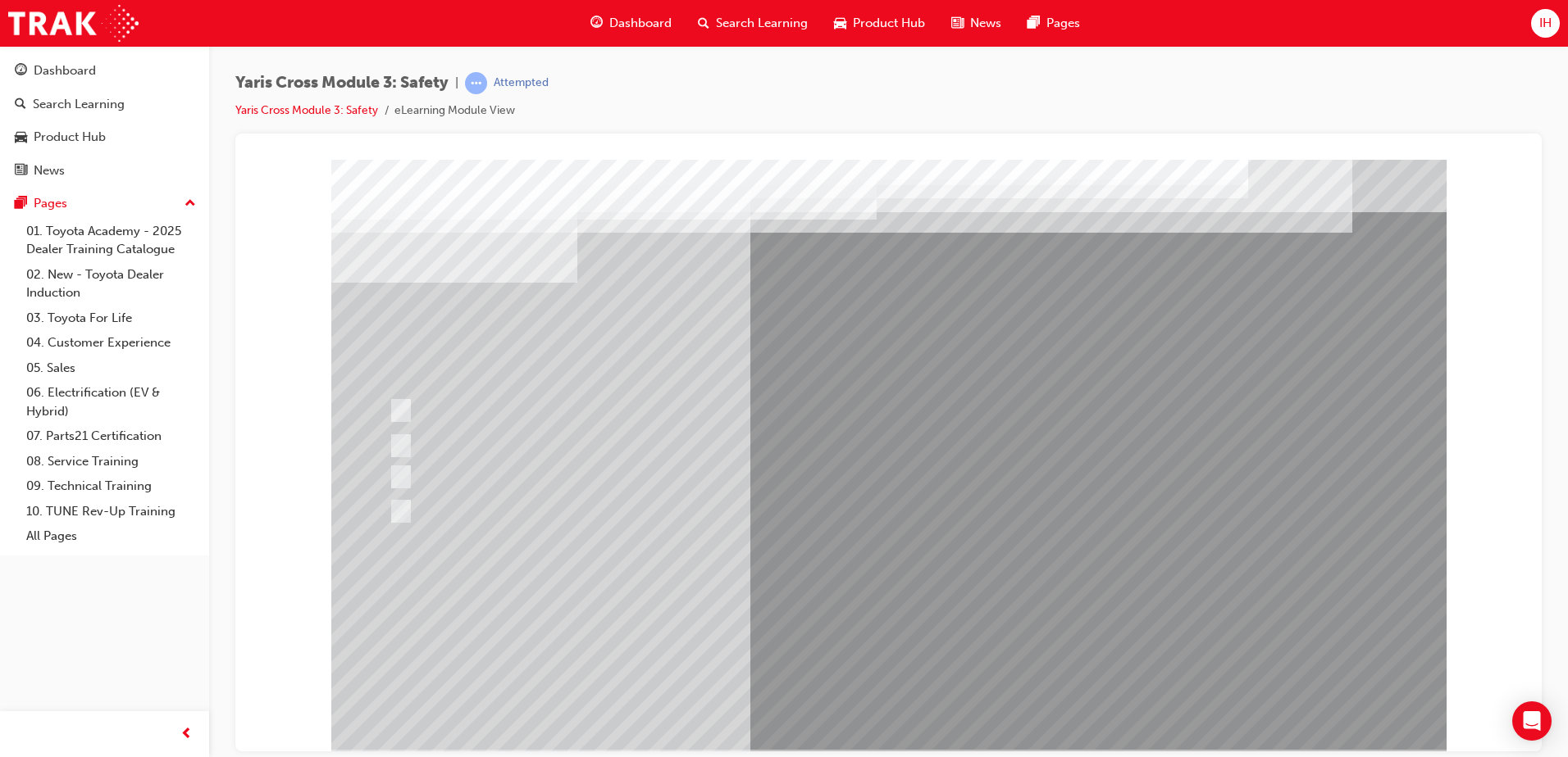
click at [453, 460] on div at bounding box center [889, 454] width 1115 height 591
drag, startPoint x: 588, startPoint y: 287, endPoint x: 559, endPoint y: 275, distance: 31.4
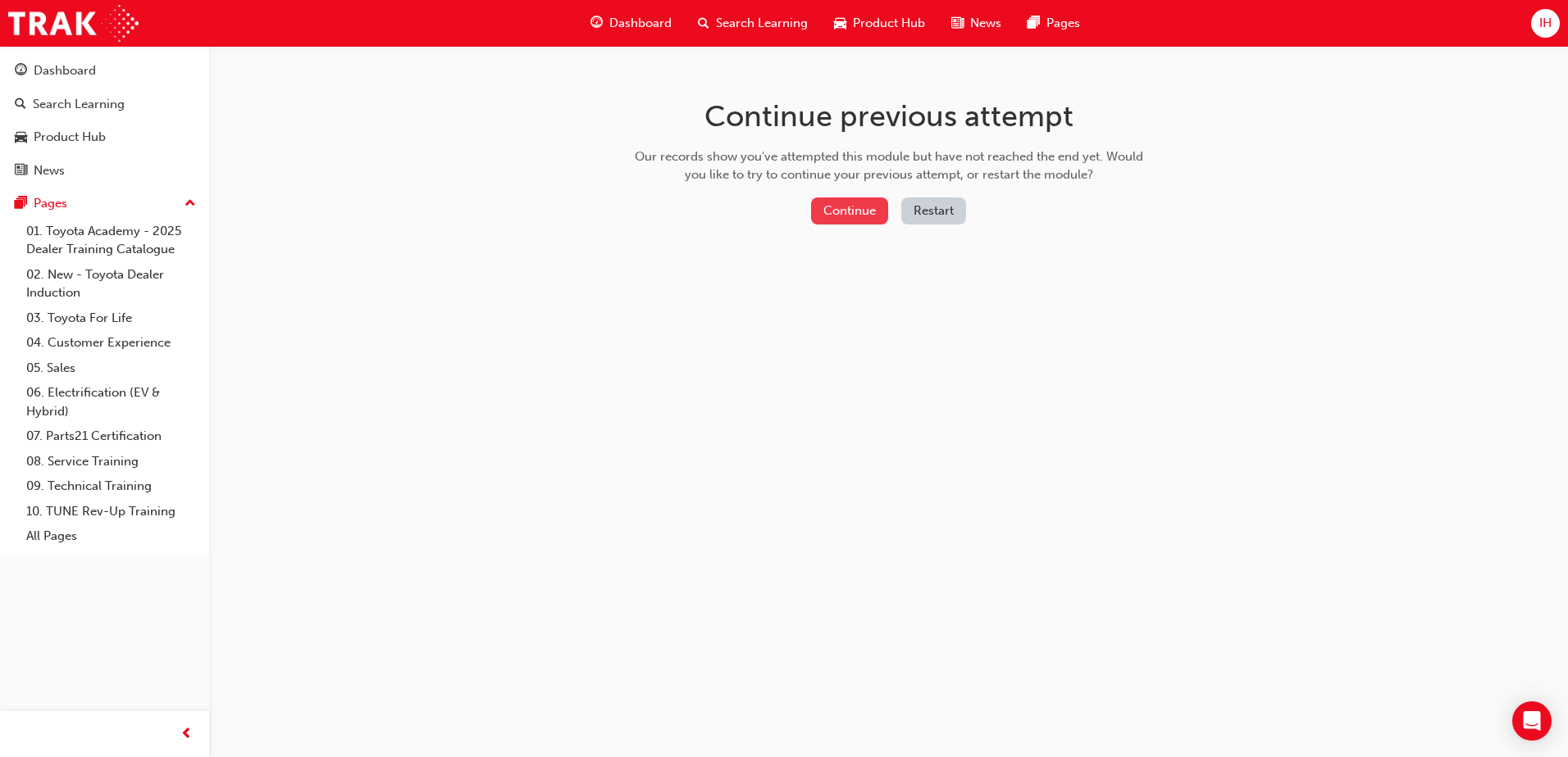
click at [838, 206] on button "Continue" at bounding box center [849, 211] width 77 height 27
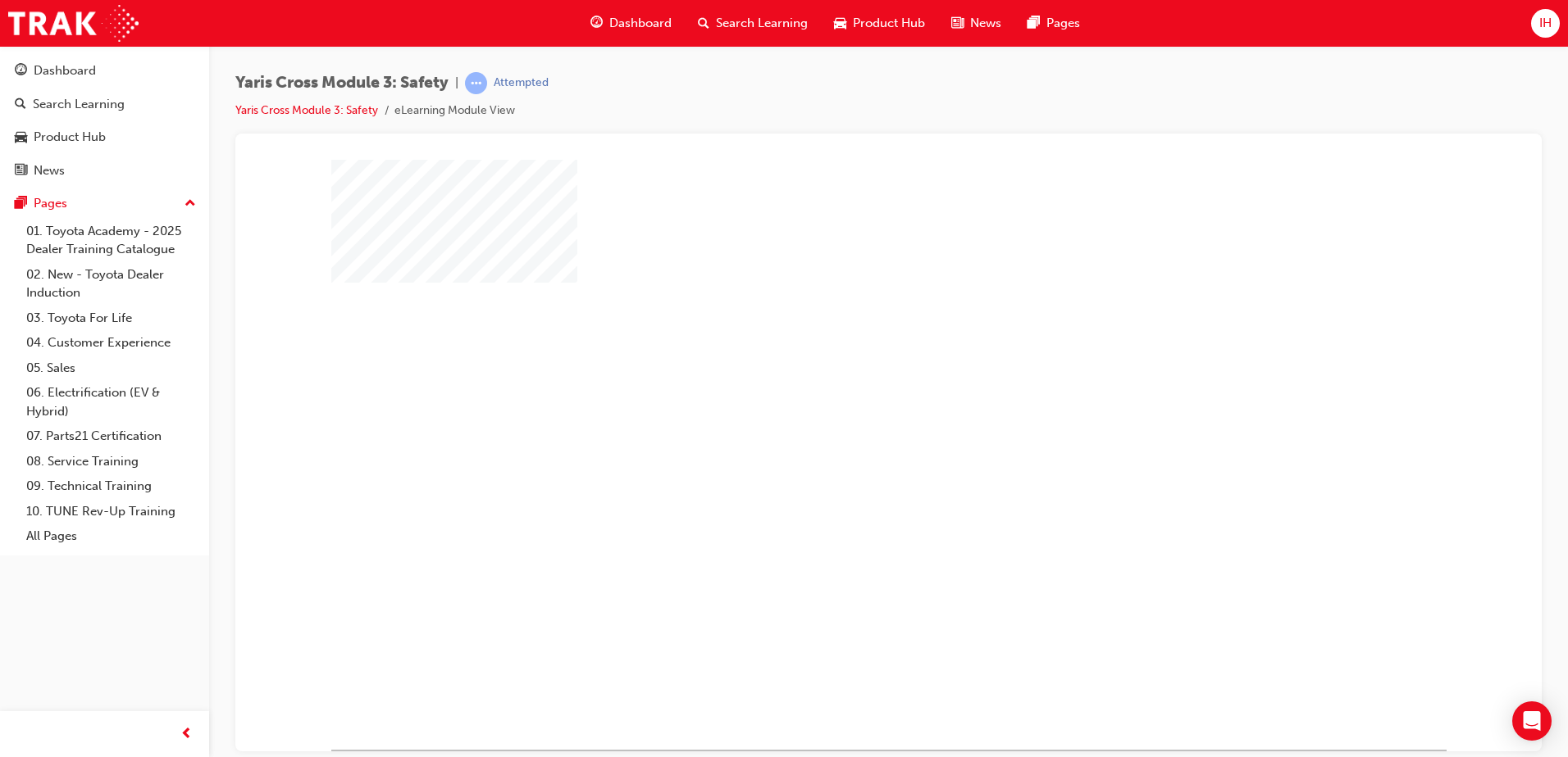
click at [841, 407] on div "play" at bounding box center [841, 407] width 0 height 0
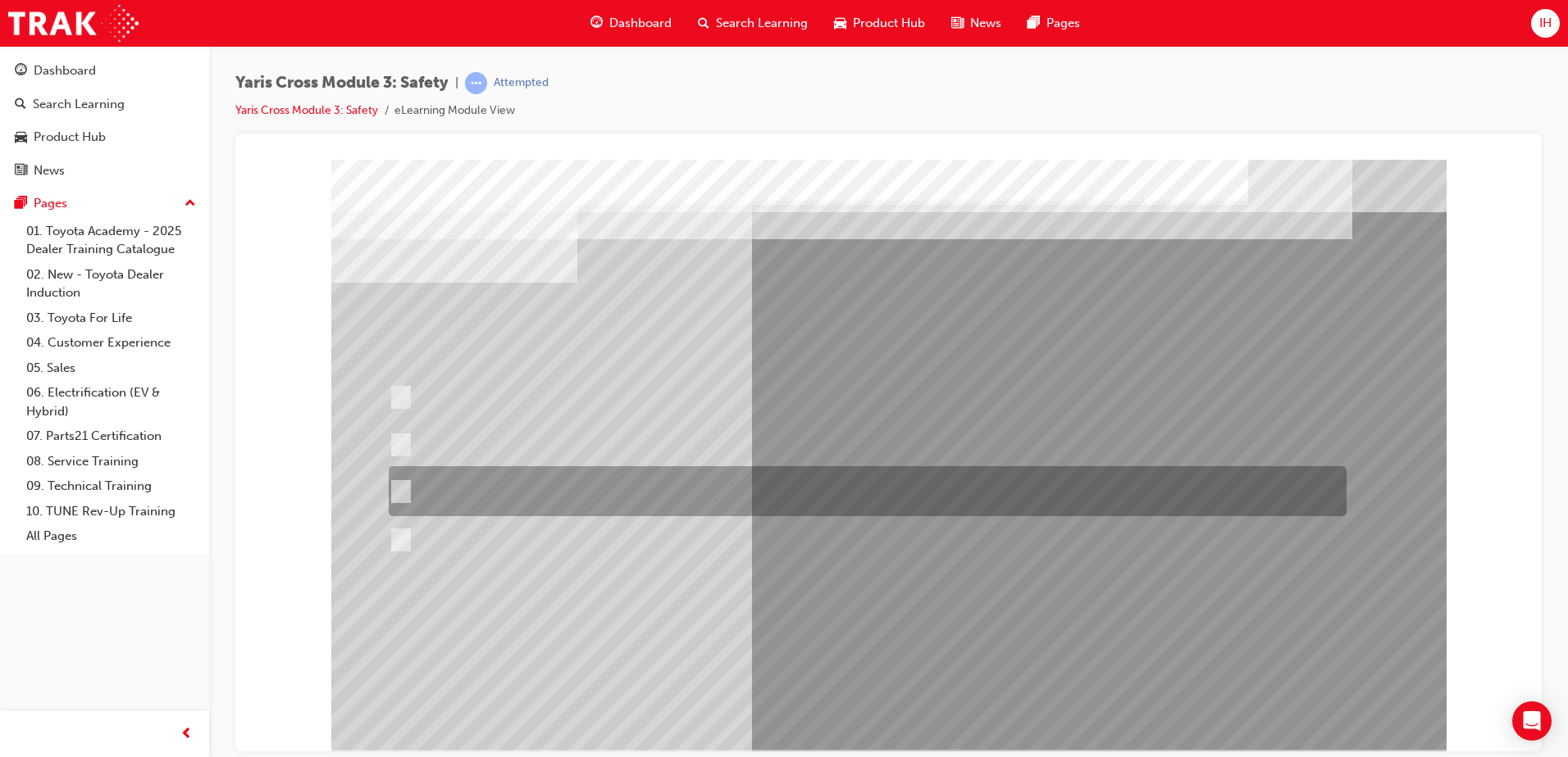
click at [405, 477] on div at bounding box center [863, 491] width 958 height 50
radio input "true"
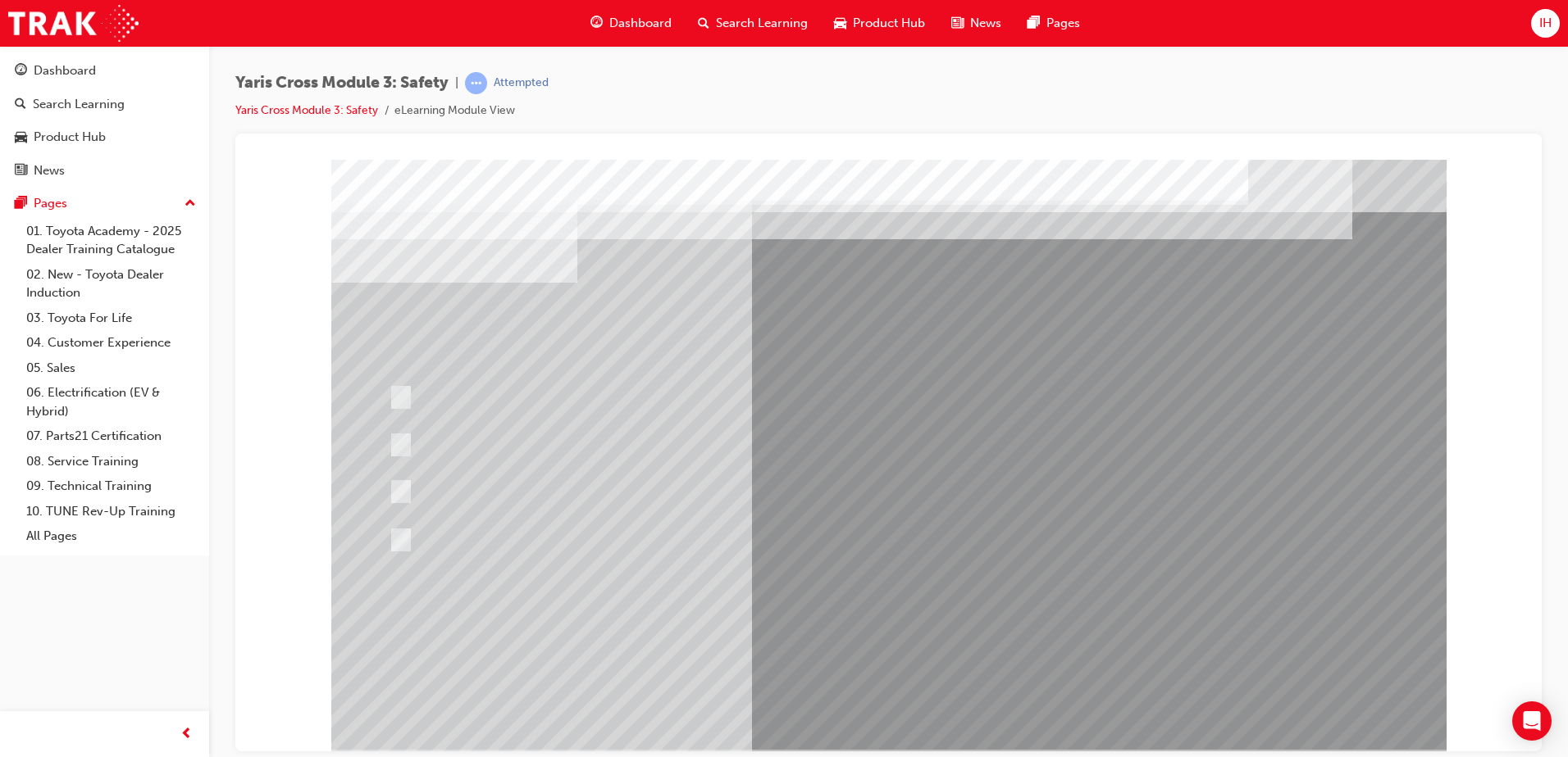
click at [406, 388] on div at bounding box center [889, 454] width 1115 height 591
click at [407, 411] on div at bounding box center [863, 396] width 958 height 43
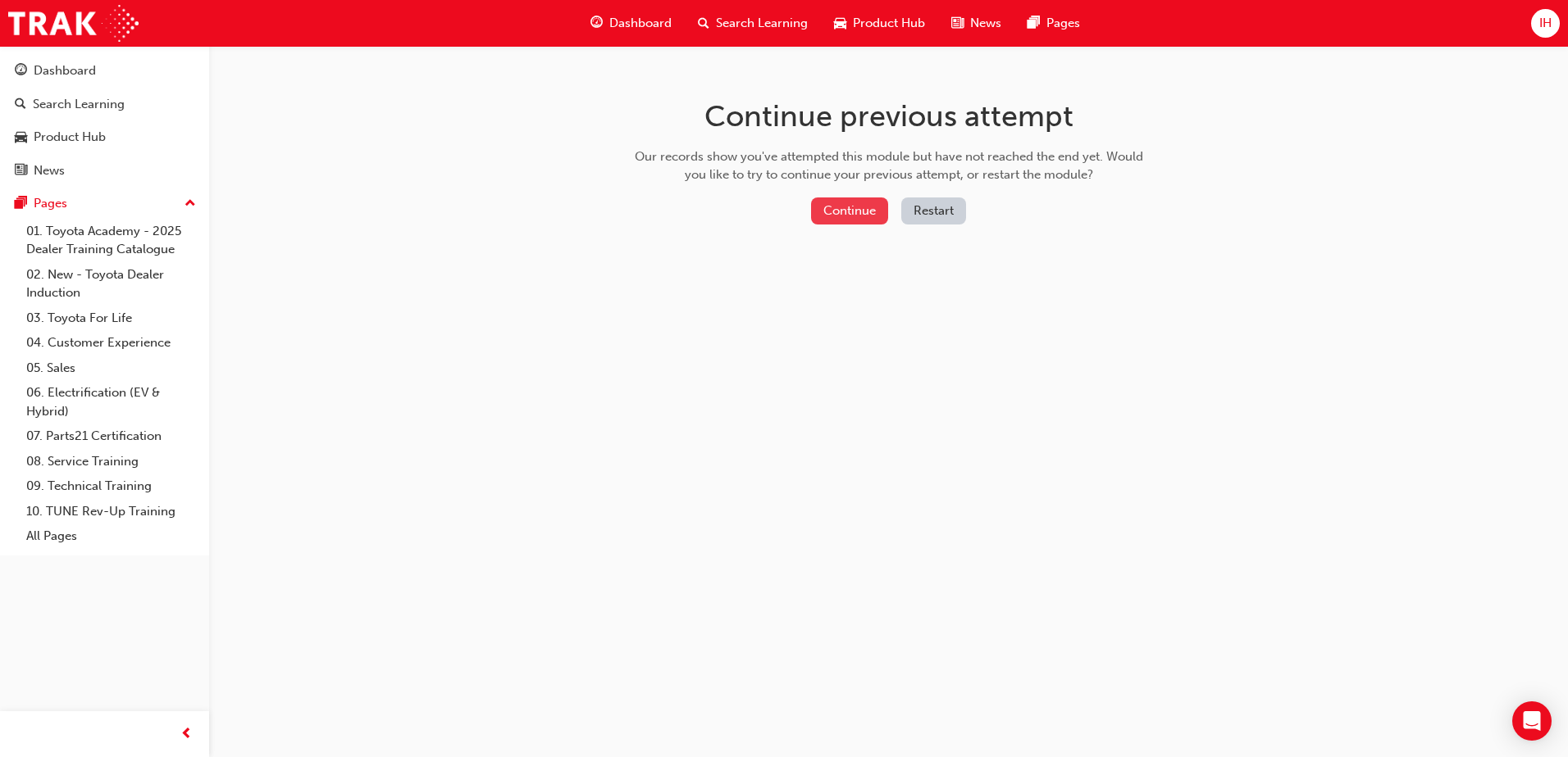
click at [861, 207] on button "Continue" at bounding box center [849, 211] width 77 height 27
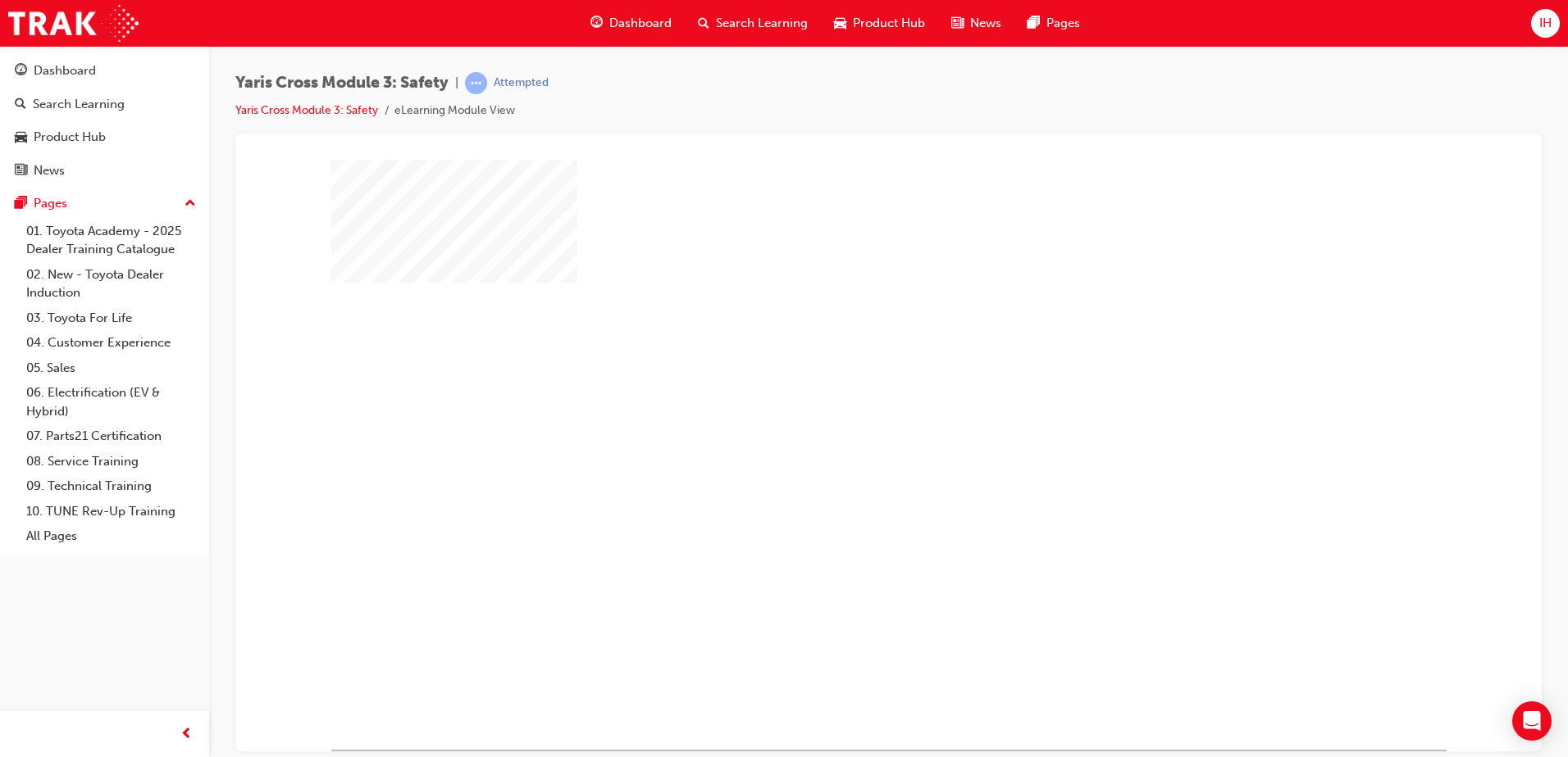
drag, startPoint x: 895, startPoint y: 454, endPoint x: 892, endPoint y: 447, distance: 7.6
click at [841, 407] on div "play" at bounding box center [841, 407] width 0 height 0
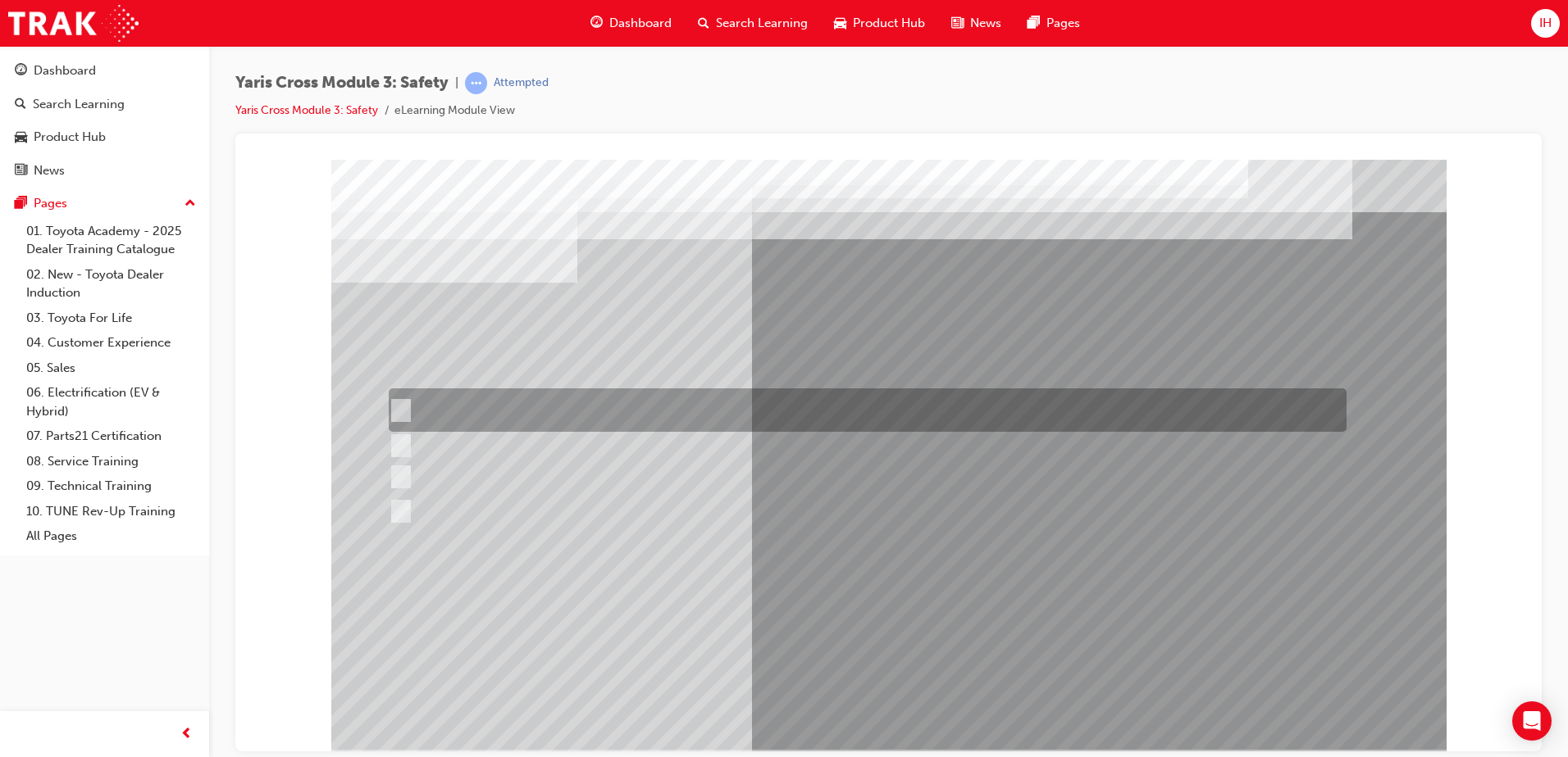
click at [405, 407] on input "Through TSS – Toyota Safety Sense" at bounding box center [398, 411] width 18 height 18
radio input "true"
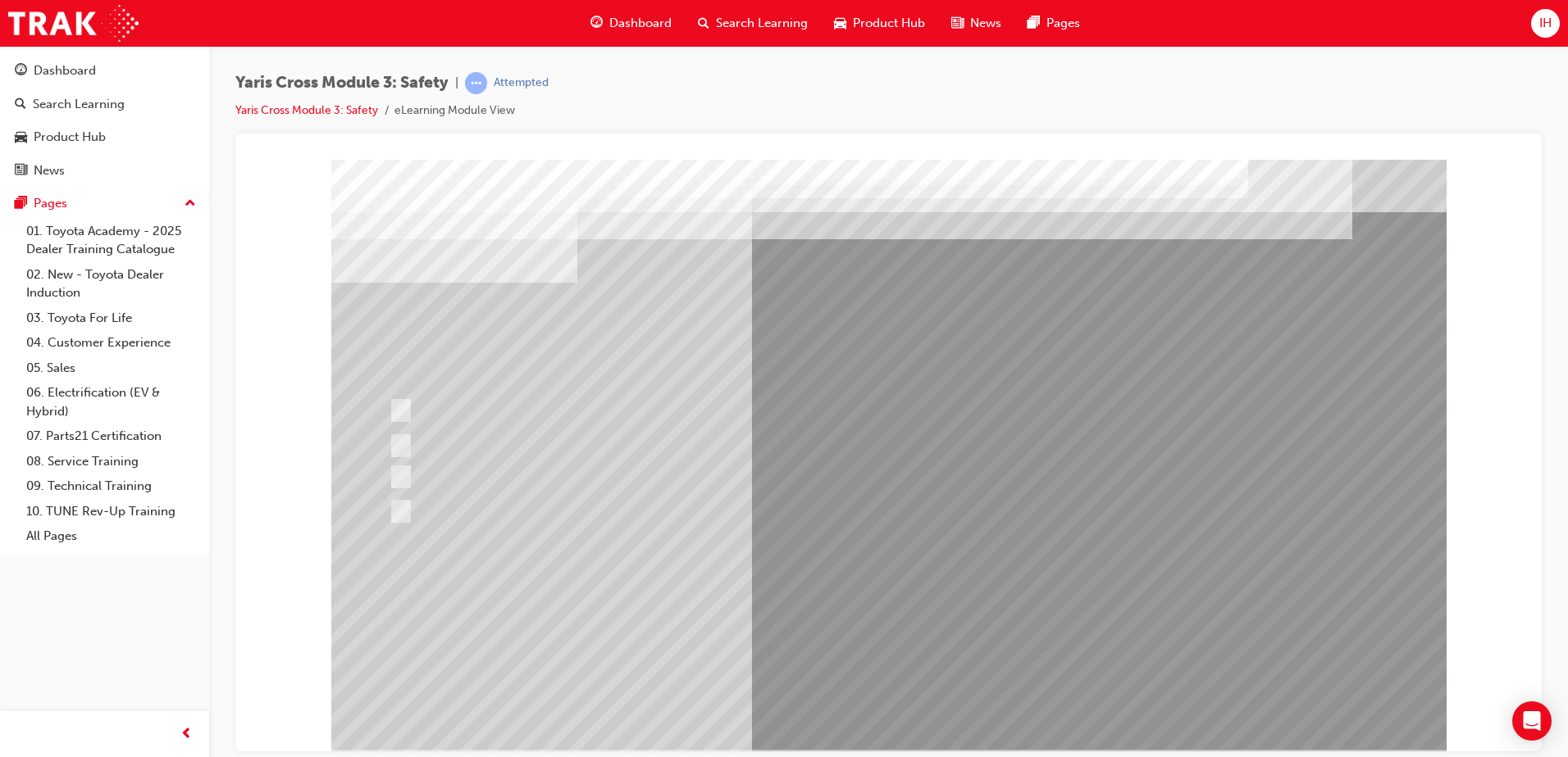
click at [401, 402] on div at bounding box center [889, 454] width 1115 height 591
click at [410, 453] on div at bounding box center [863, 445] width 958 height 30
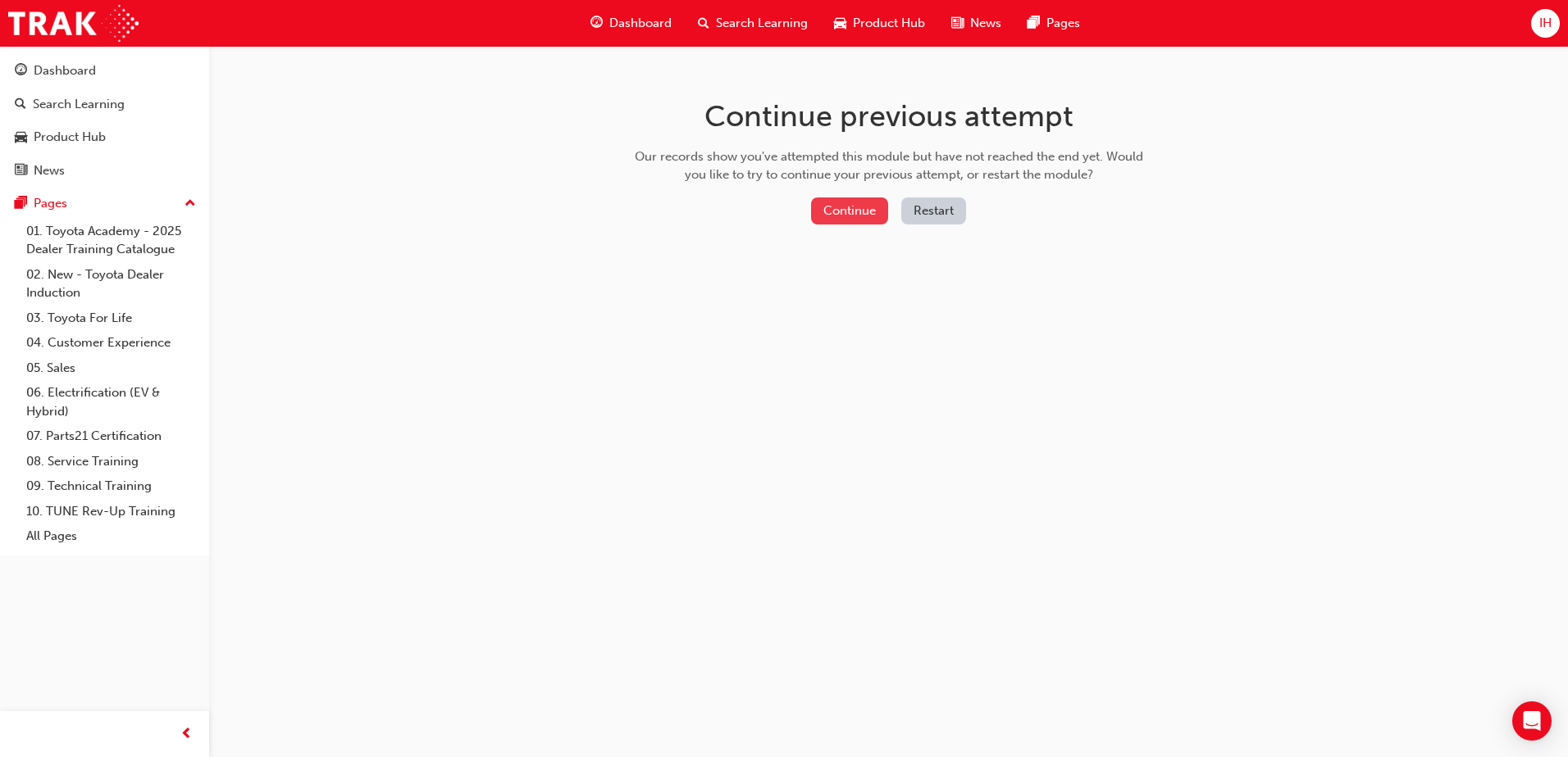
click at [837, 204] on button "Continue" at bounding box center [849, 211] width 77 height 27
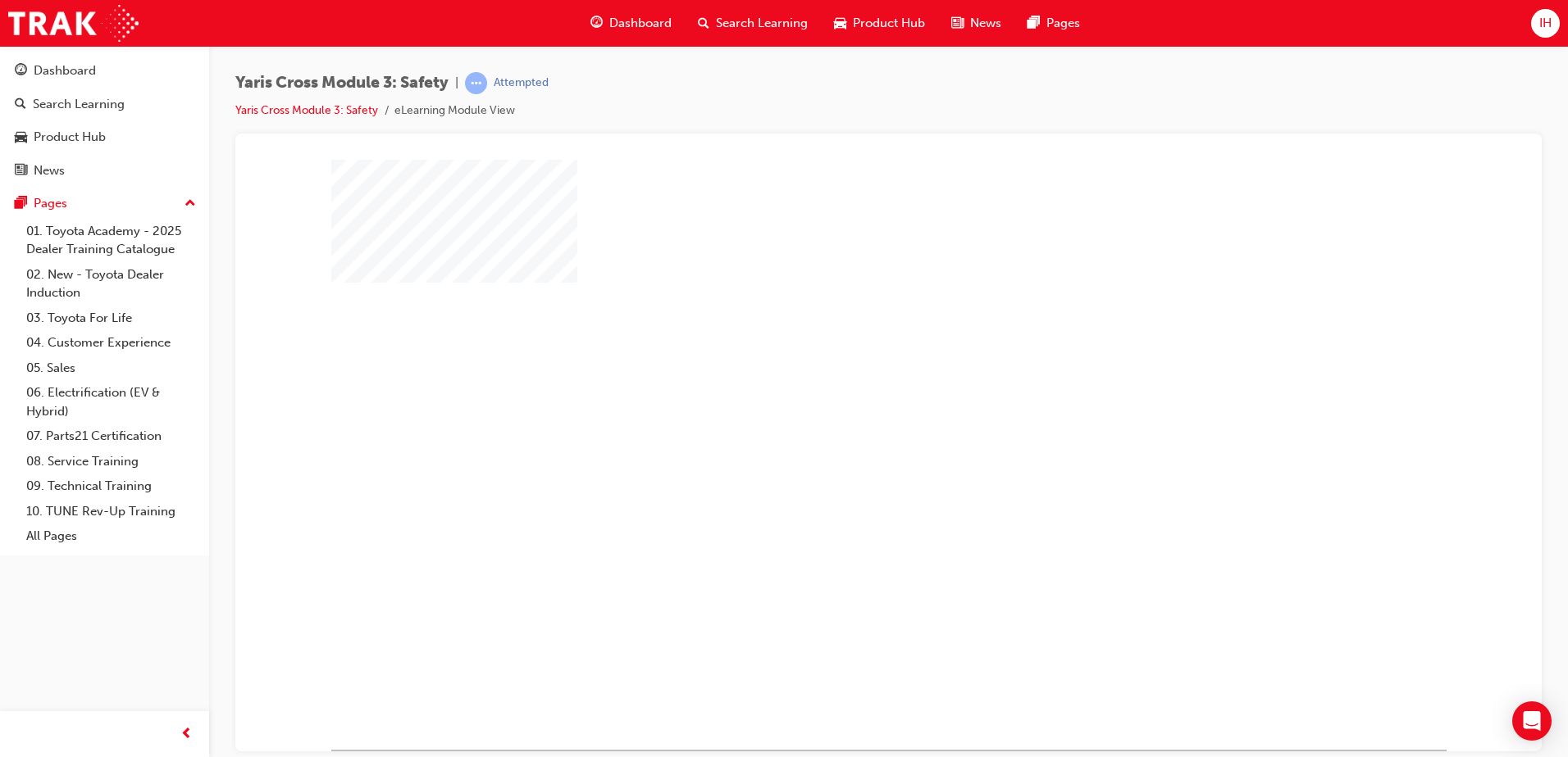
click at [841, 407] on div "play" at bounding box center [841, 407] width 0 height 0
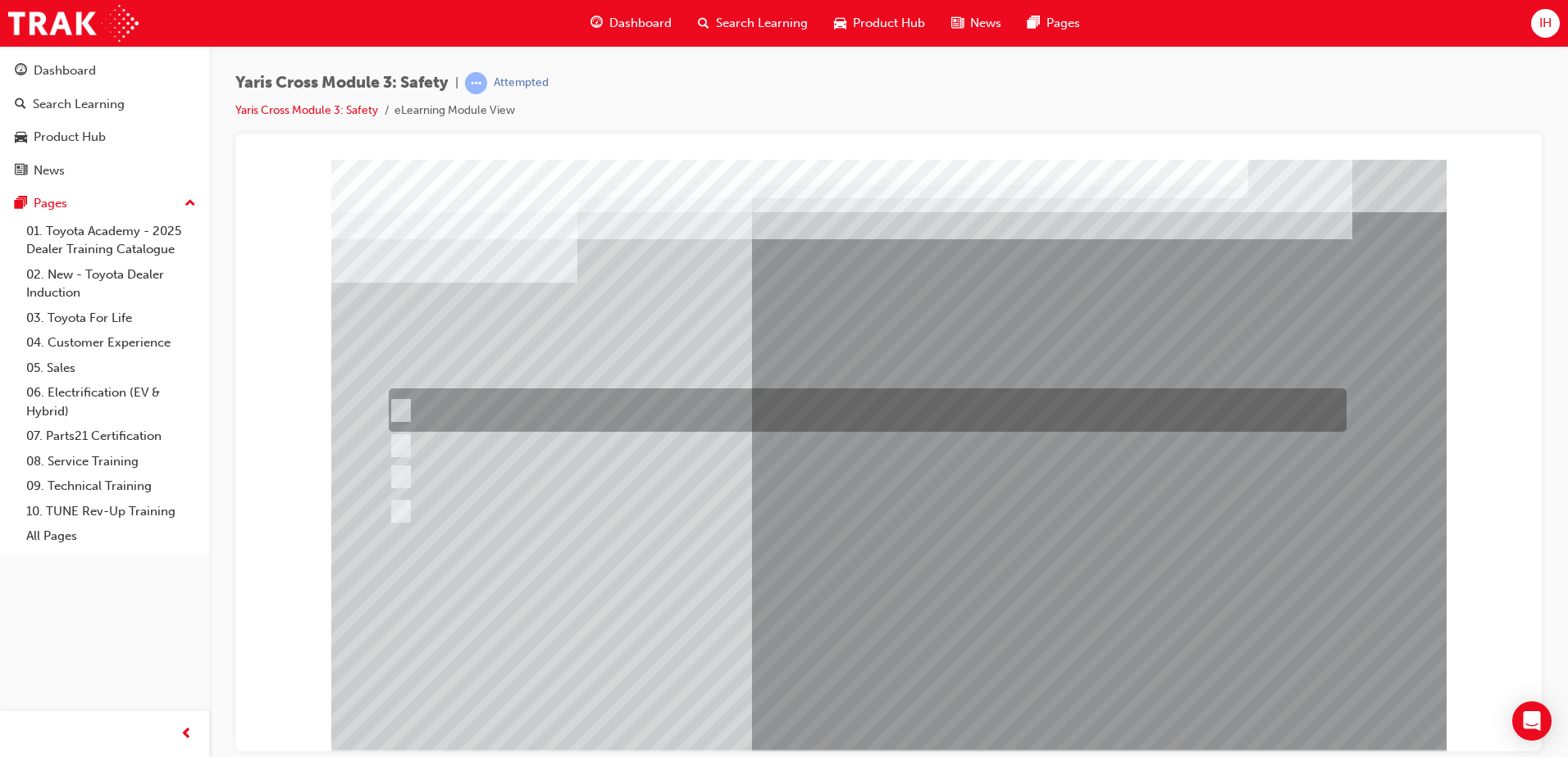
click at [402, 407] on input "SOS - Emergency Call" at bounding box center [397, 411] width 18 height 18
checkbox input "true"
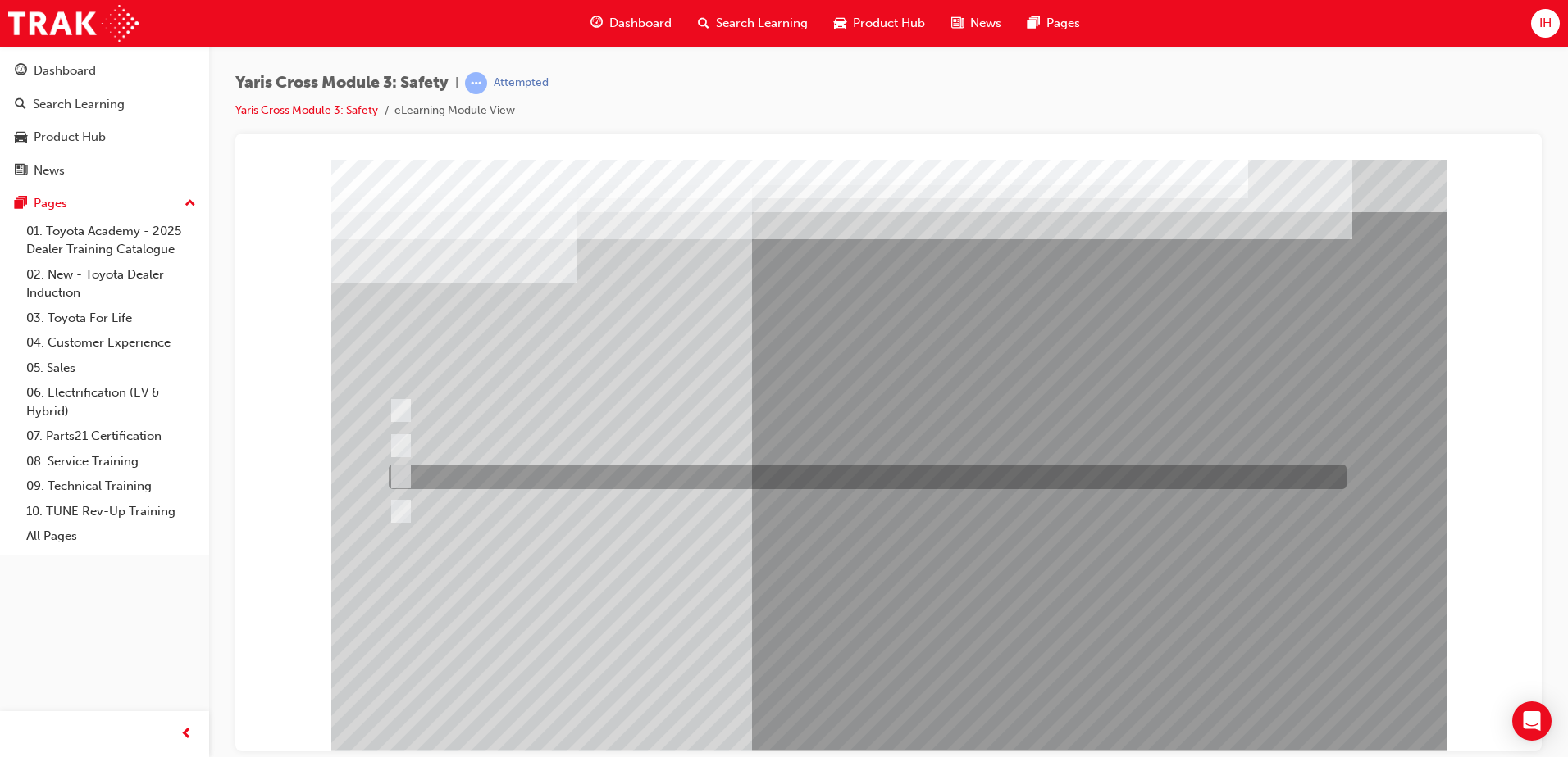
click at [404, 470] on input "ACN – Automatic Collision Notification" at bounding box center [397, 477] width 18 height 18
checkbox input "true"
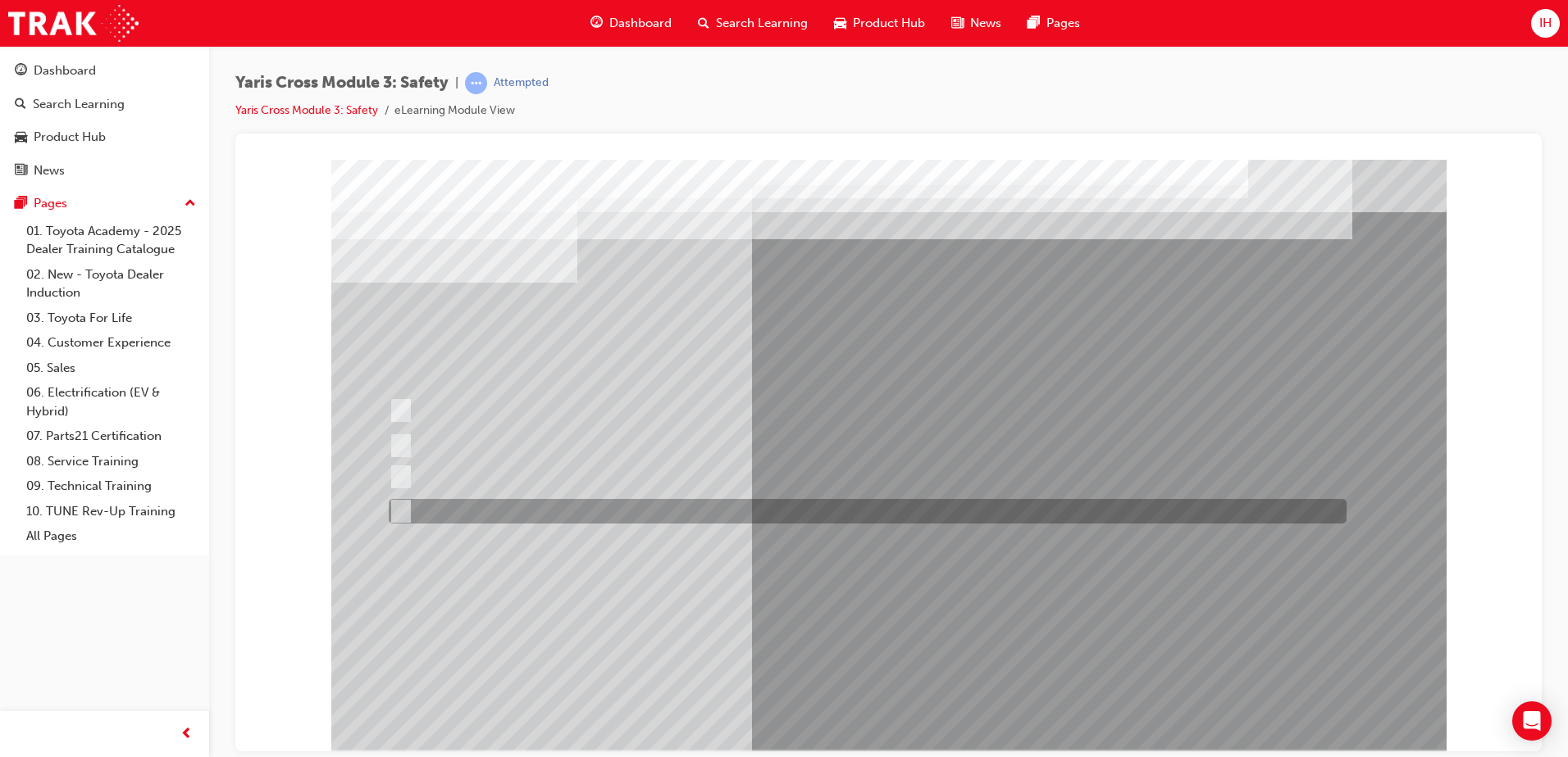
click at [402, 509] on input "SVT – Stolen Vehicle Tracking" at bounding box center [397, 511] width 18 height 18
checkbox input "true"
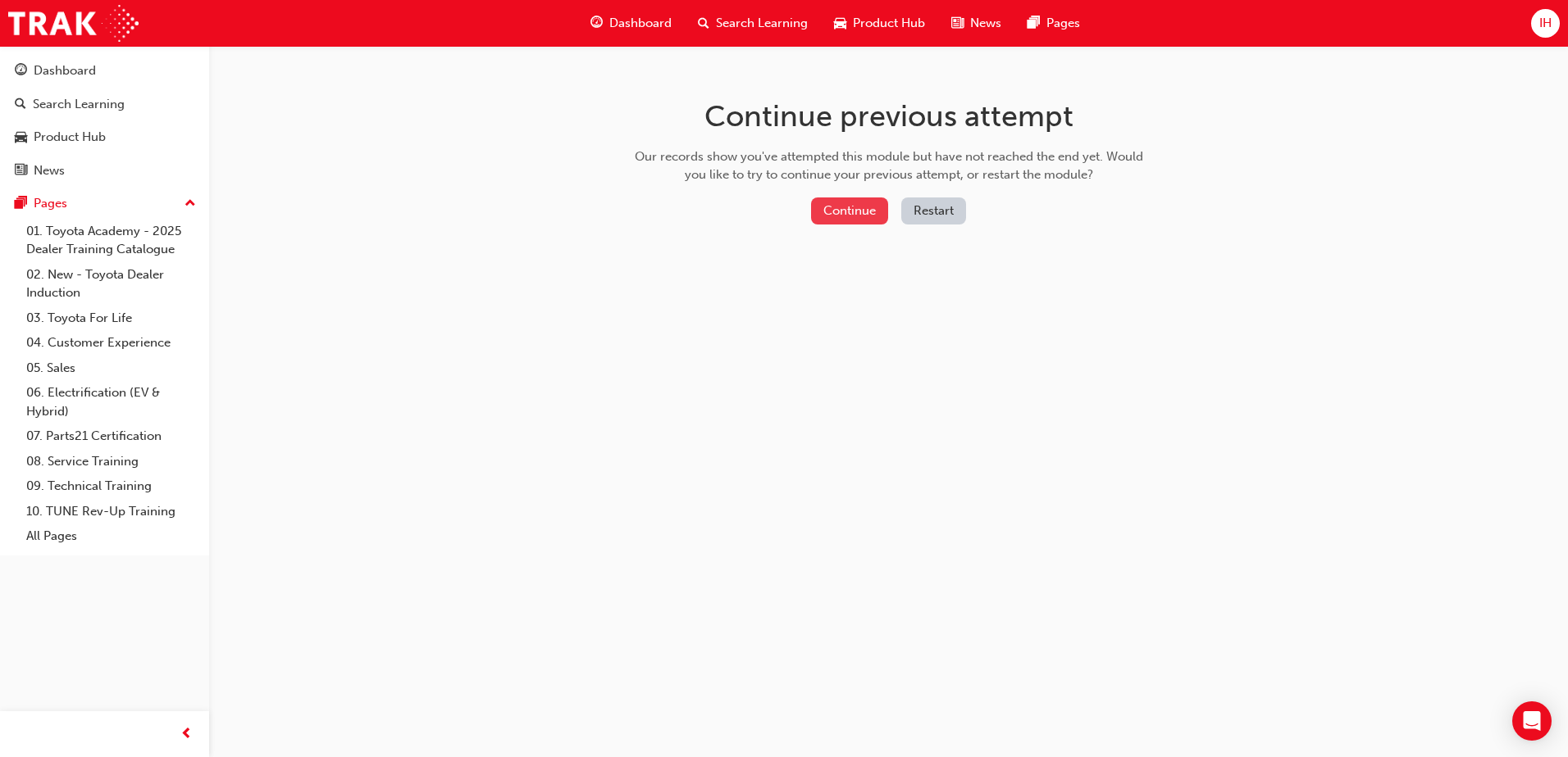
click at [854, 222] on button "Continue" at bounding box center [849, 211] width 77 height 27
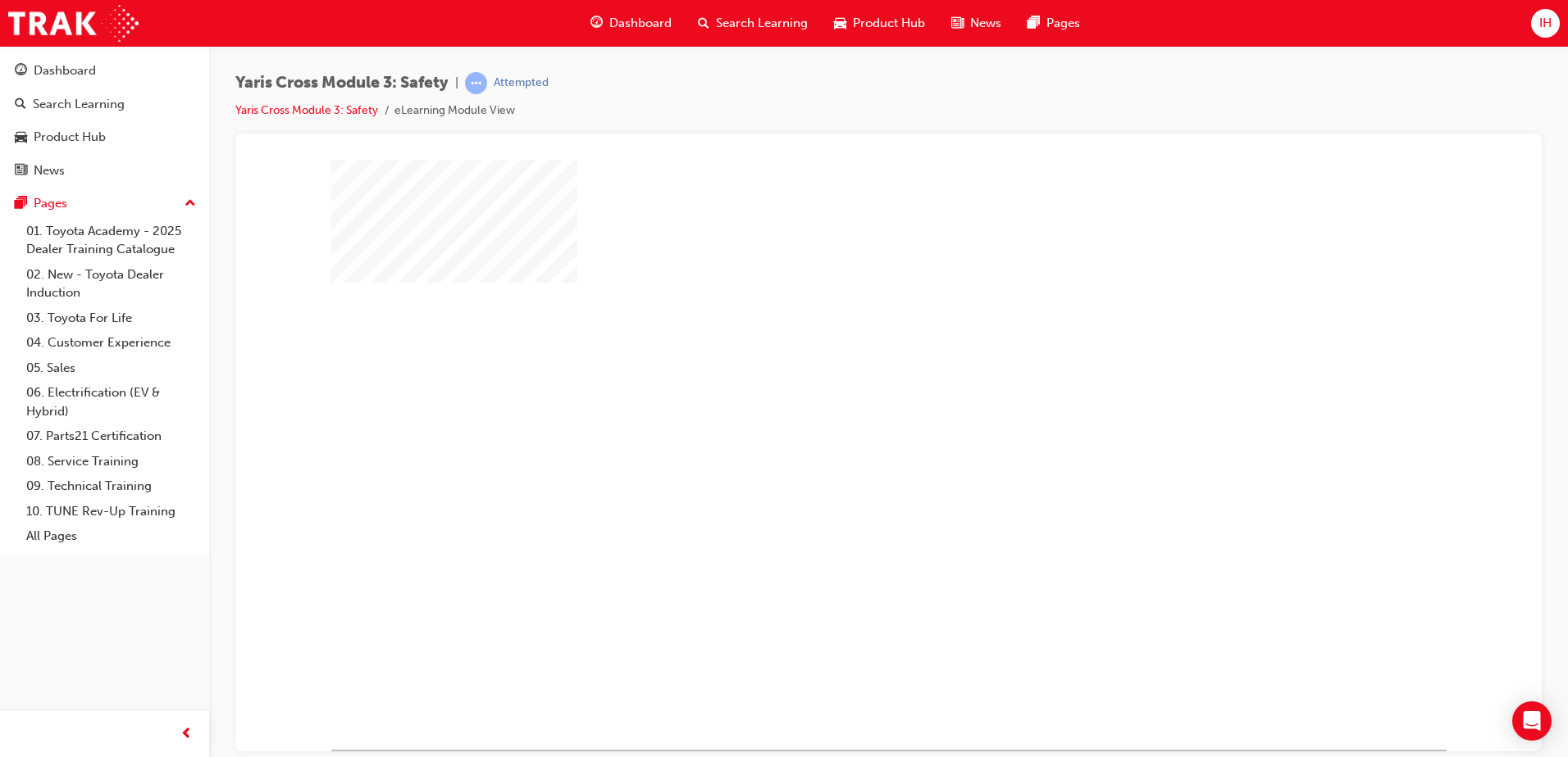
drag, startPoint x: 892, startPoint y: 369, endPoint x: 883, endPoint y: 390, distance: 22.8
click at [889, 380] on div at bounding box center [889, 454] width 1115 height 591
click at [841, 407] on div "play" at bounding box center [841, 407] width 0 height 0
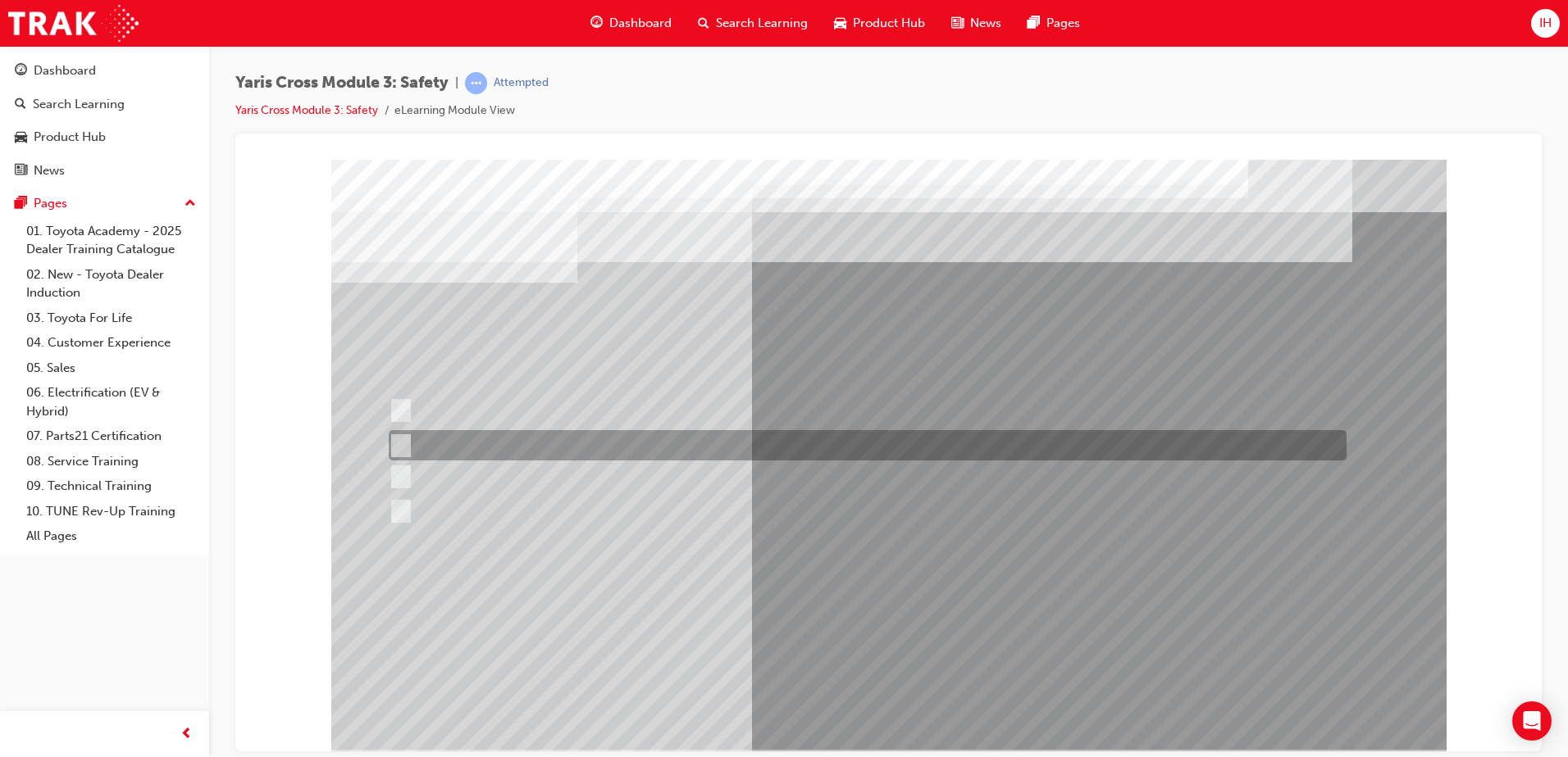
click at [419, 446] on div at bounding box center [863, 445] width 958 height 30
radio input "true"
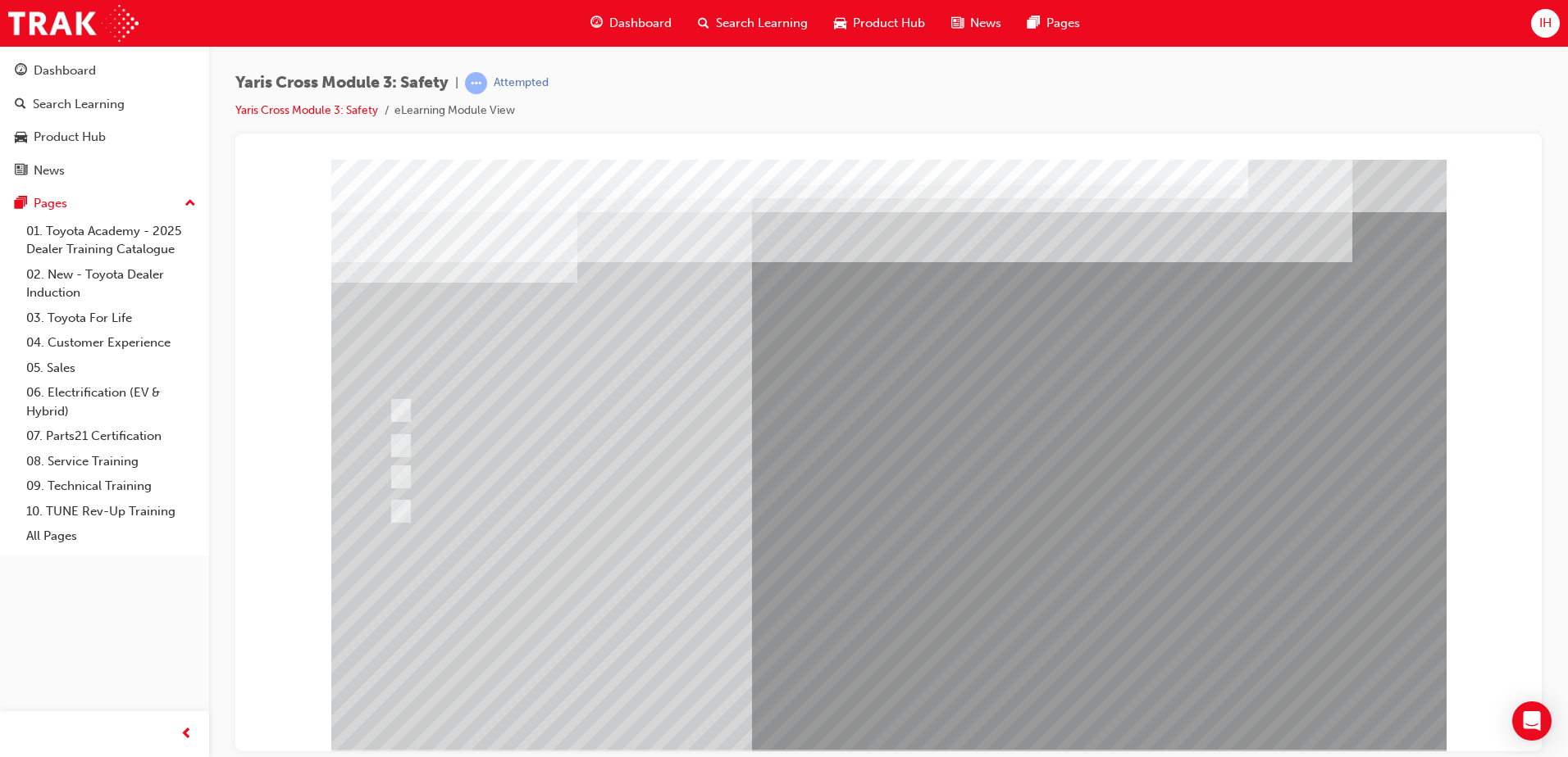
click at [408, 474] on div at bounding box center [889, 454] width 1115 height 591
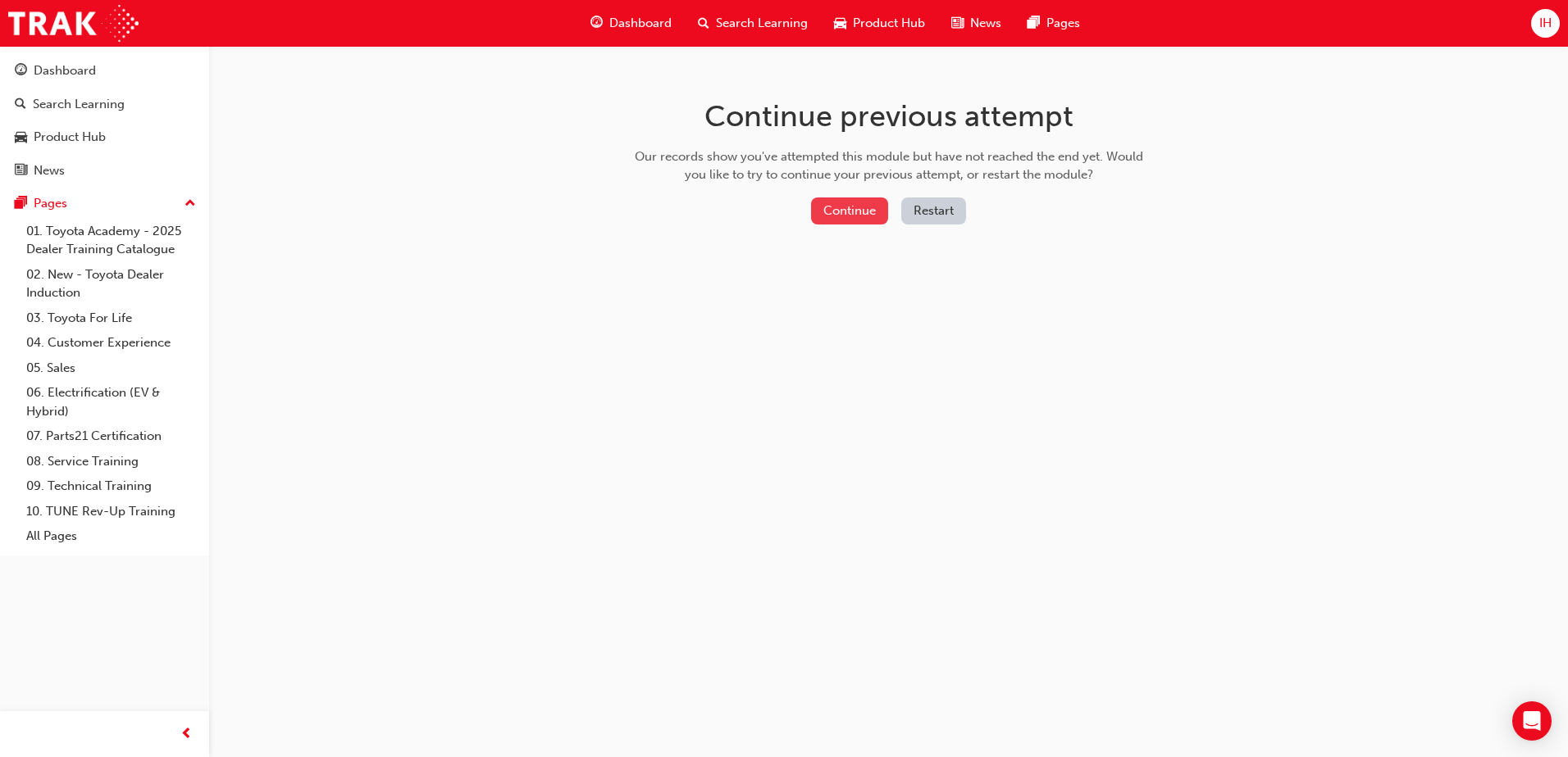
click at [846, 207] on button "Continue" at bounding box center [849, 211] width 77 height 27
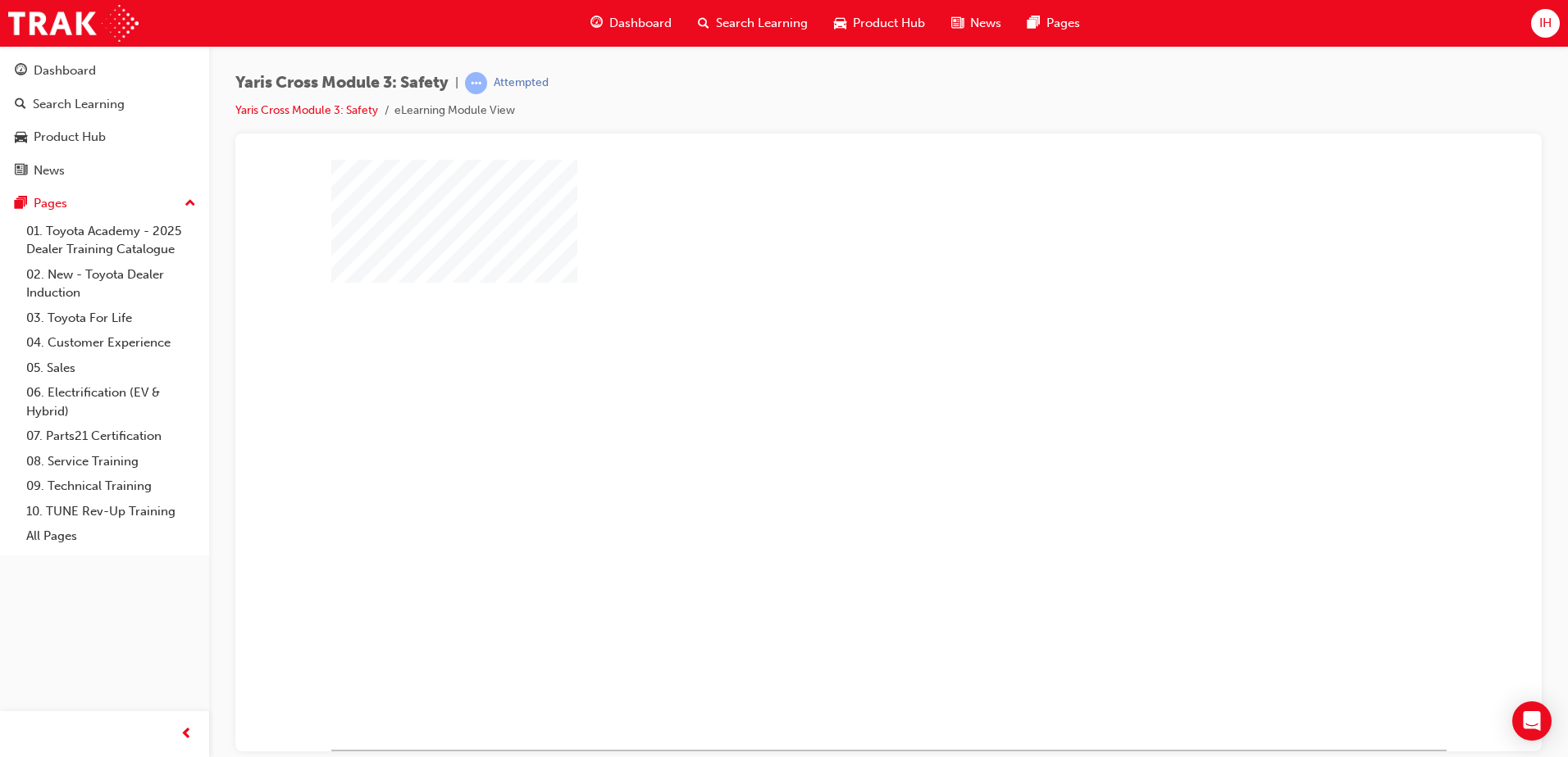
click at [841, 407] on div "play" at bounding box center [841, 407] width 0 height 0
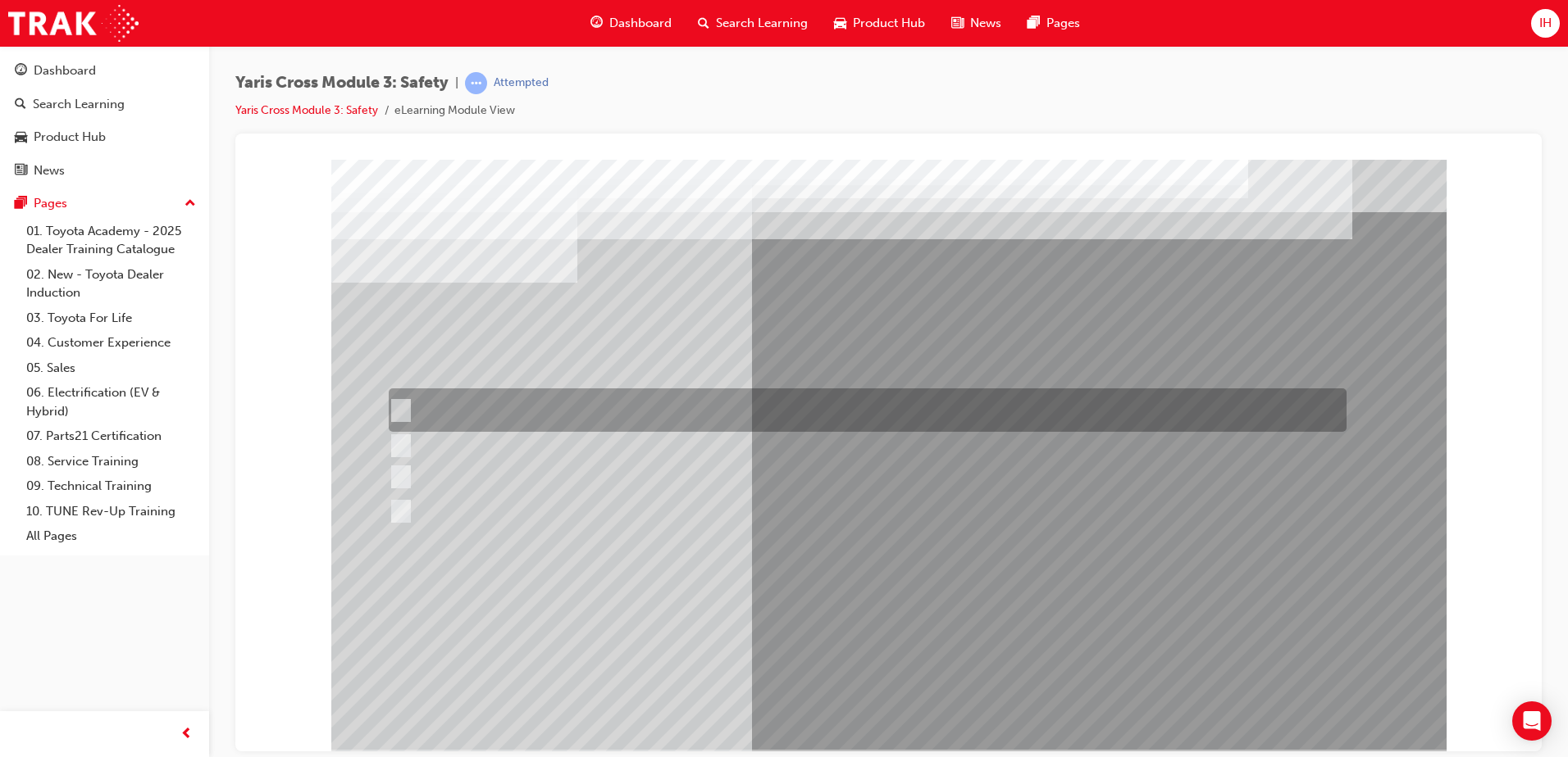
click at [420, 405] on div at bounding box center [863, 409] width 958 height 43
radio input "true"
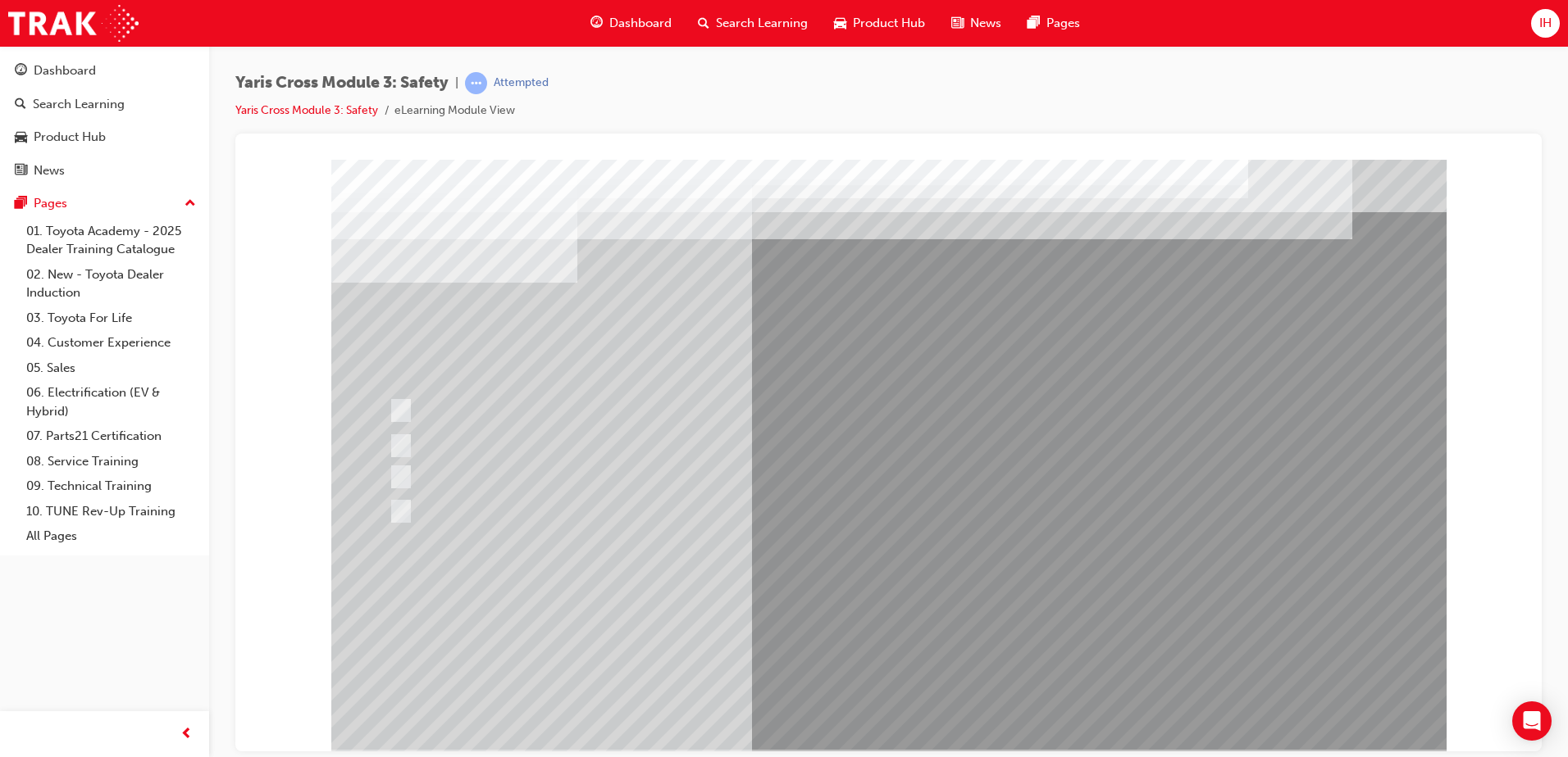
click at [389, 501] on div at bounding box center [889, 454] width 1115 height 591
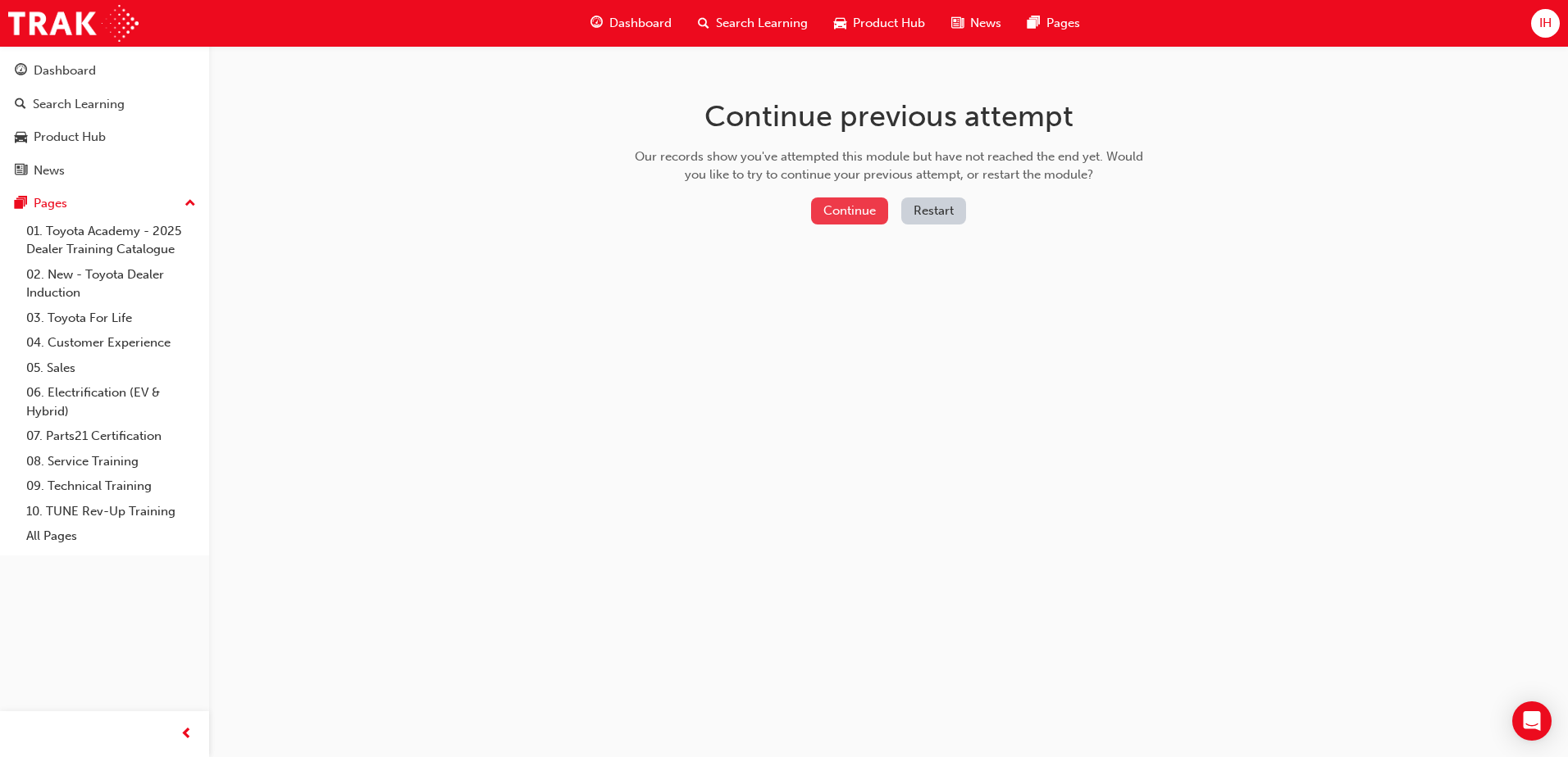
click at [849, 211] on button "Continue" at bounding box center [849, 211] width 77 height 27
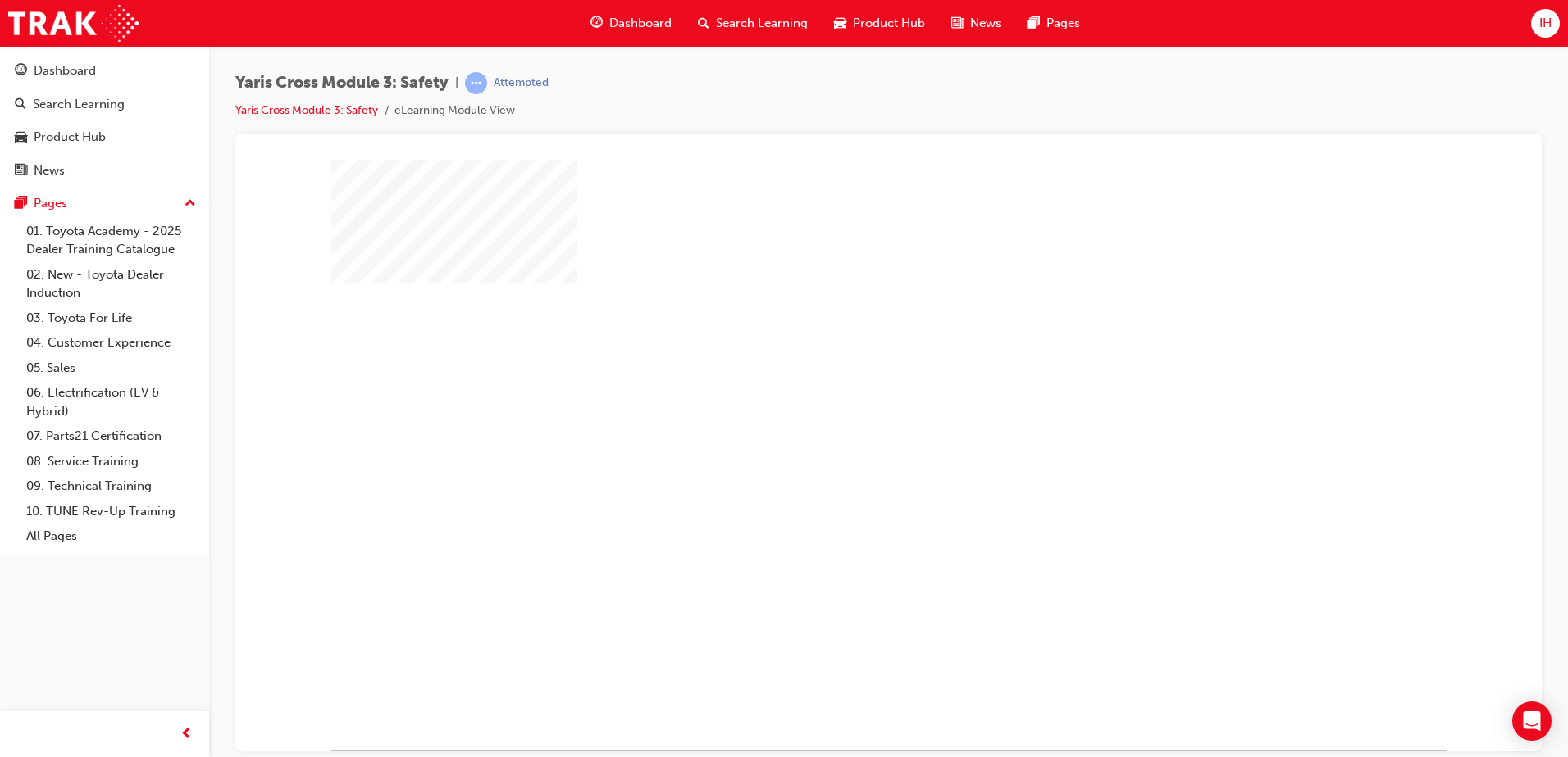
click at [841, 407] on div "play" at bounding box center [841, 407] width 0 height 0
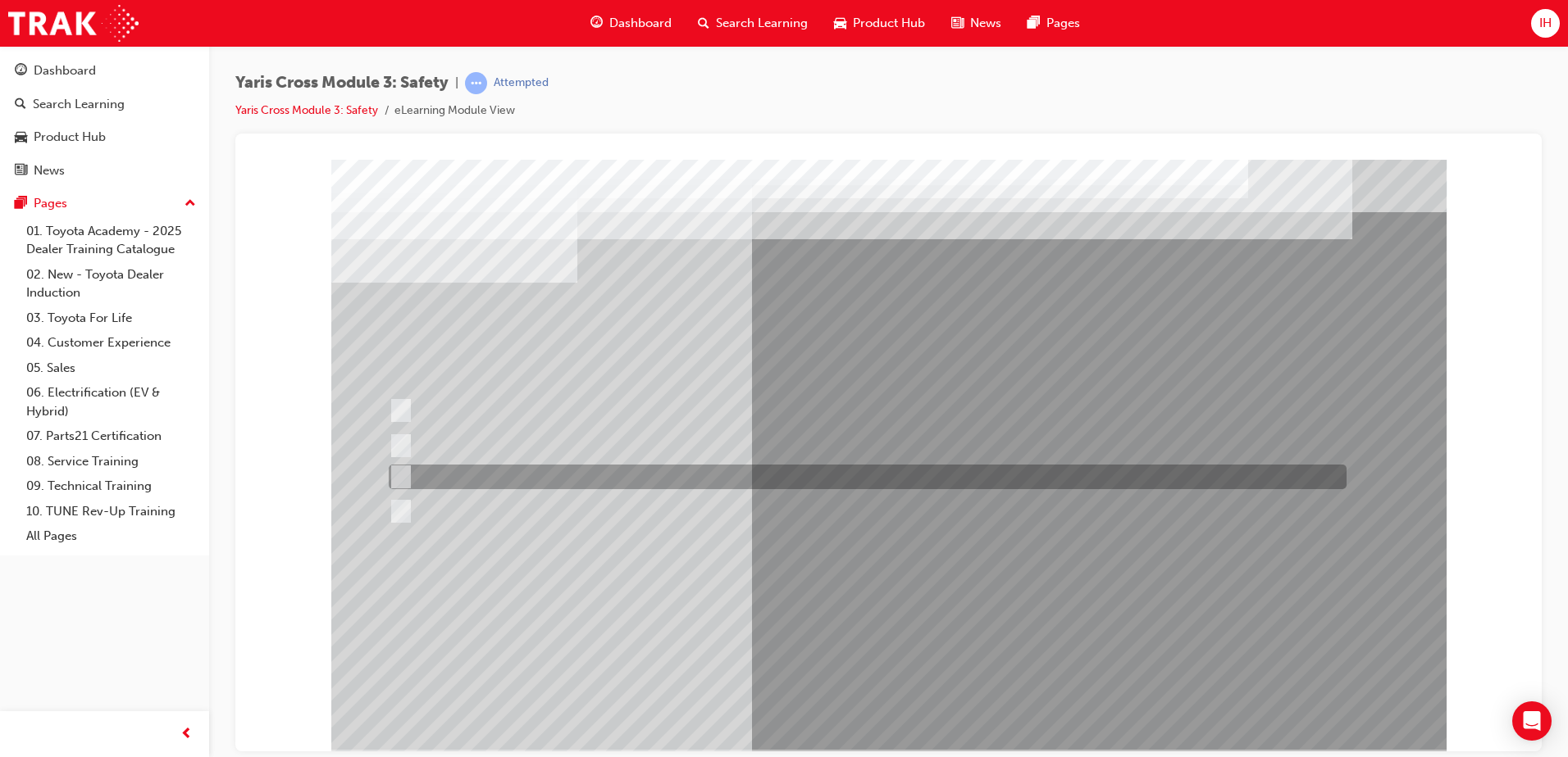
click at [402, 474] on input "Pre-Collision System (PCS)" at bounding box center [397, 477] width 18 height 18
checkbox input "true"
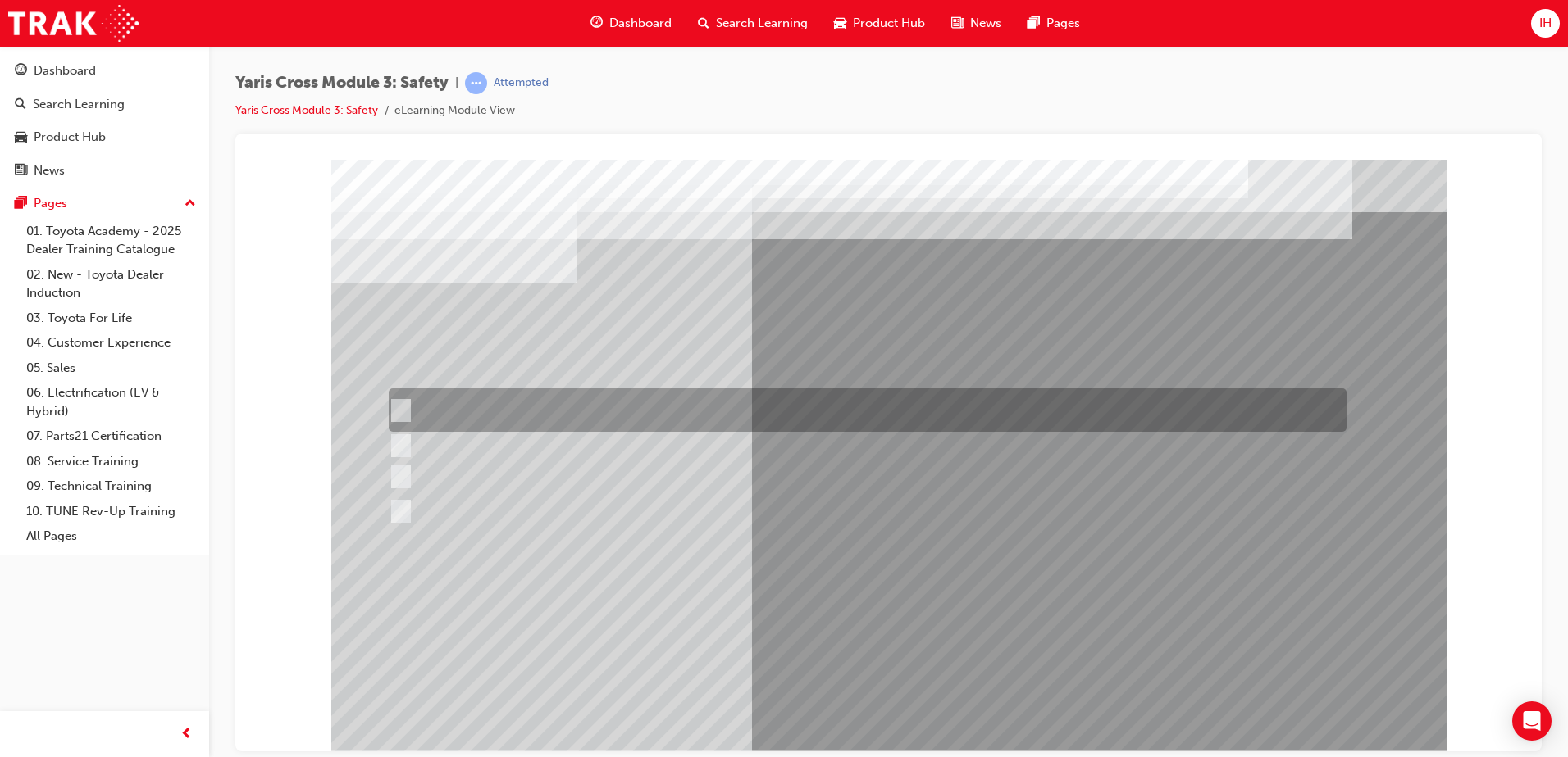
click at [408, 413] on div at bounding box center [863, 409] width 958 height 43
checkbox input "true"
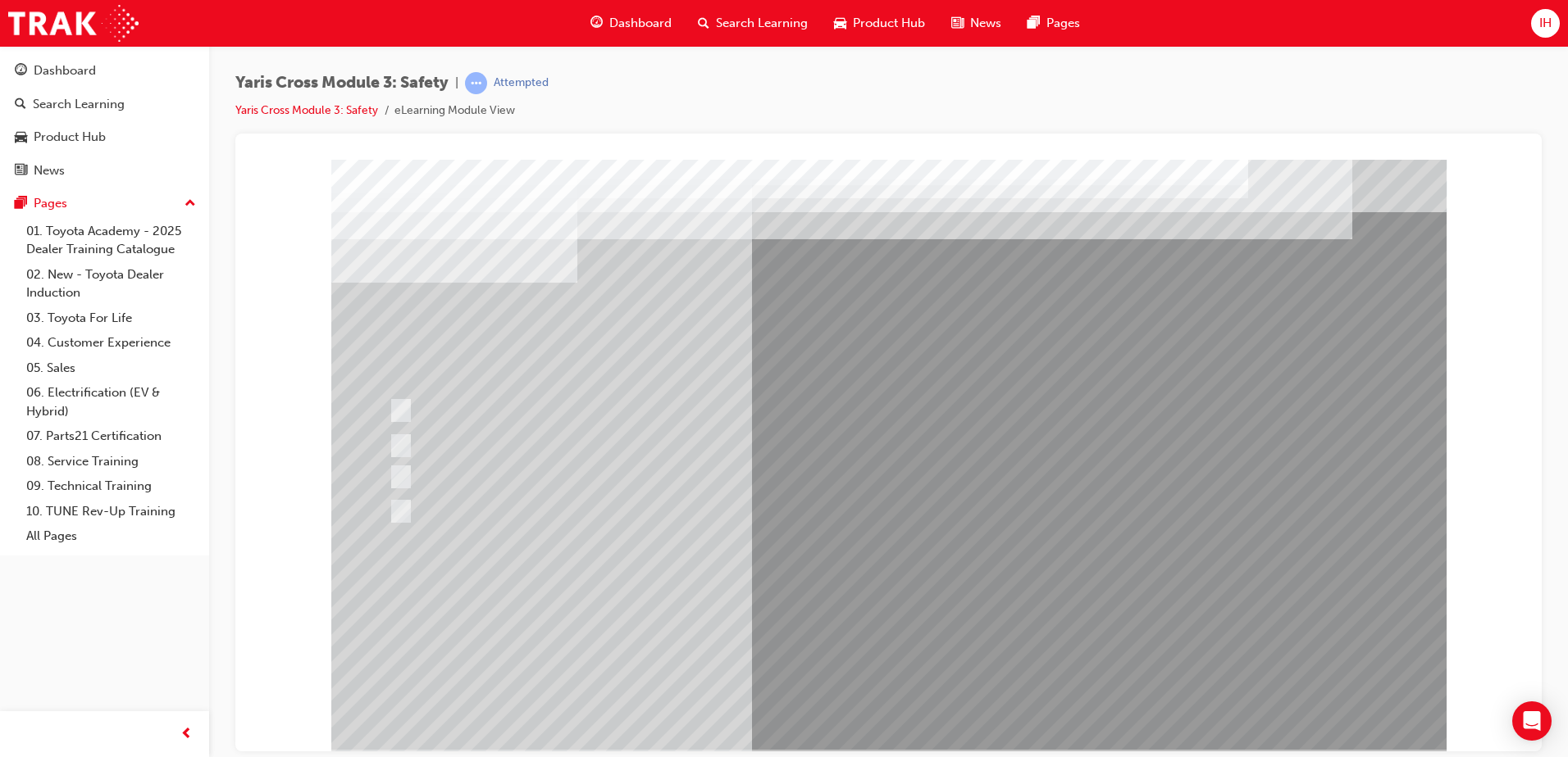
click at [398, 509] on div at bounding box center [889, 454] width 1115 height 591
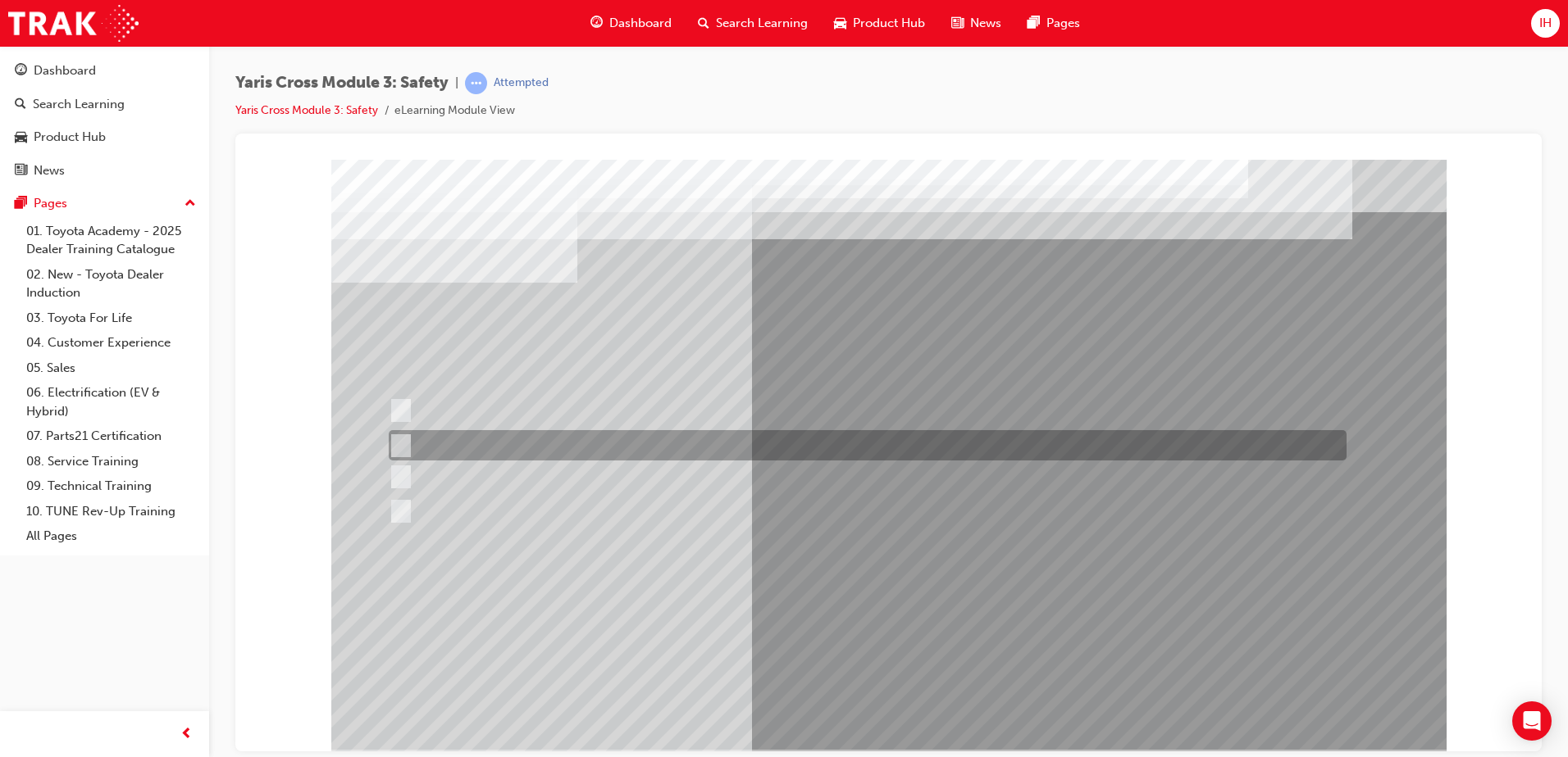
click at [398, 440] on input "SRS Airbags" at bounding box center [398, 446] width 18 height 18
radio input "true"
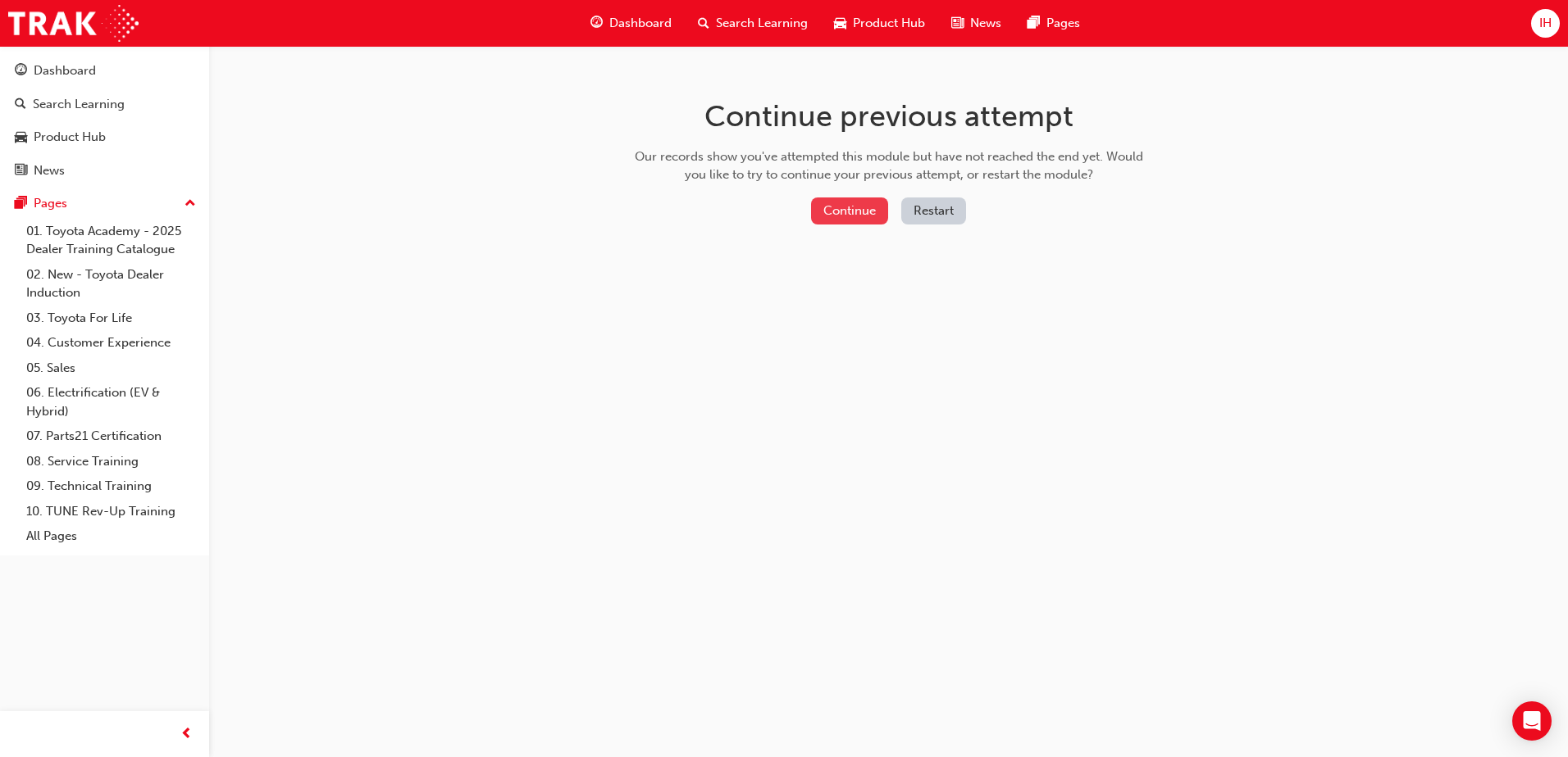
click at [864, 218] on button "Continue" at bounding box center [849, 211] width 77 height 27
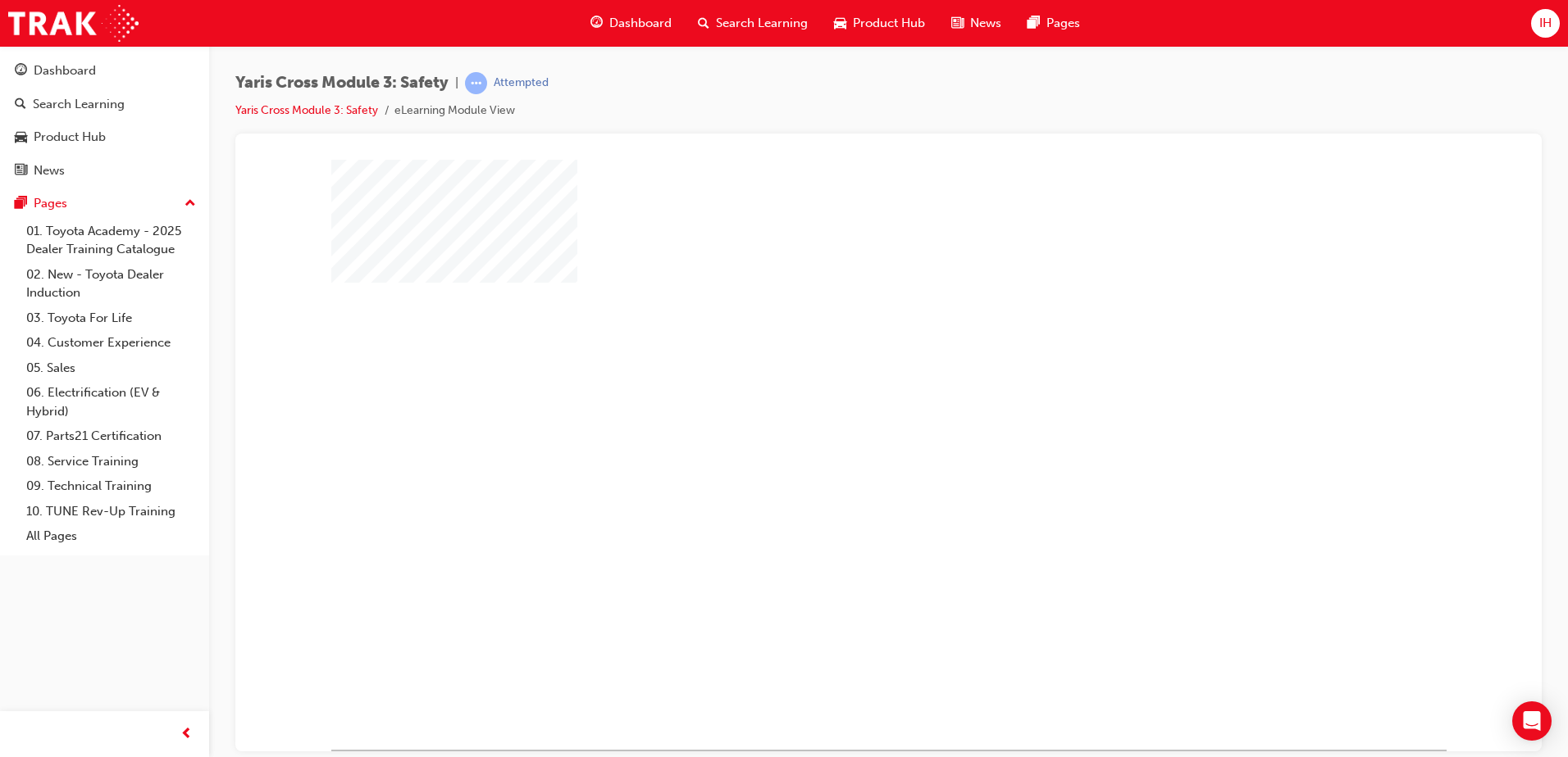
click at [841, 407] on div "play" at bounding box center [841, 407] width 0 height 0
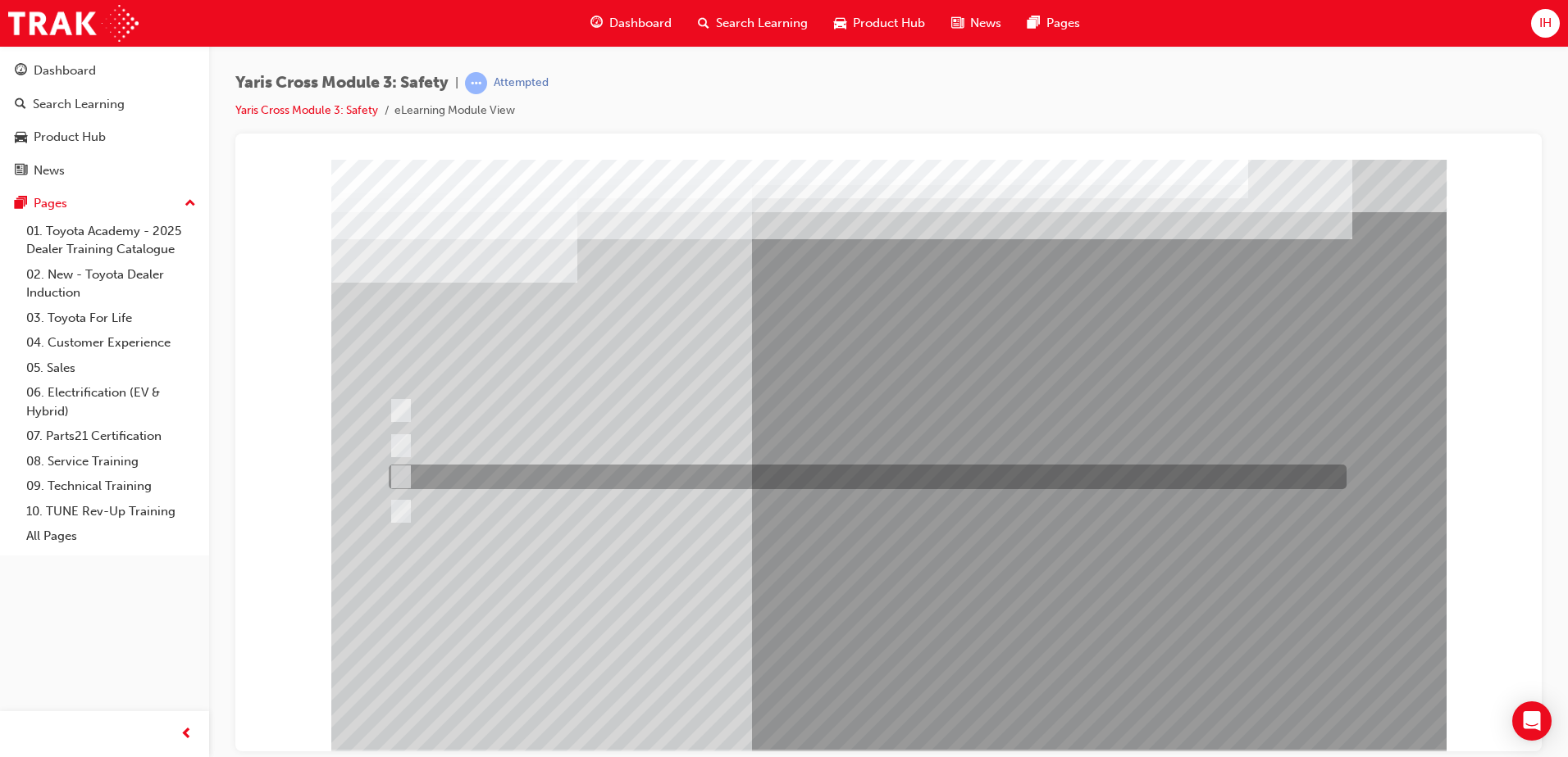
click at [411, 475] on div at bounding box center [863, 476] width 958 height 25
radio input "true"
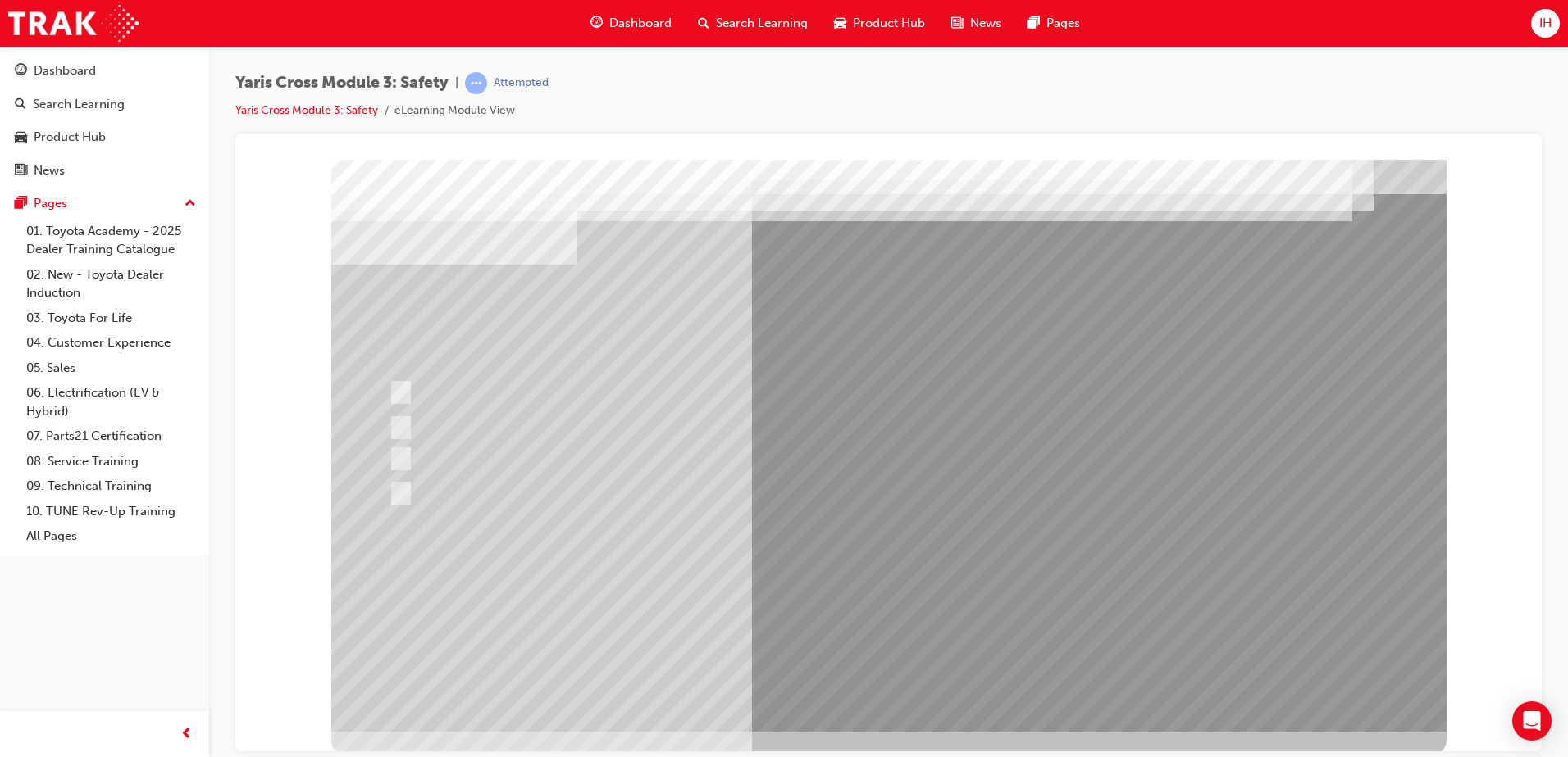
scroll to position [23, 0]
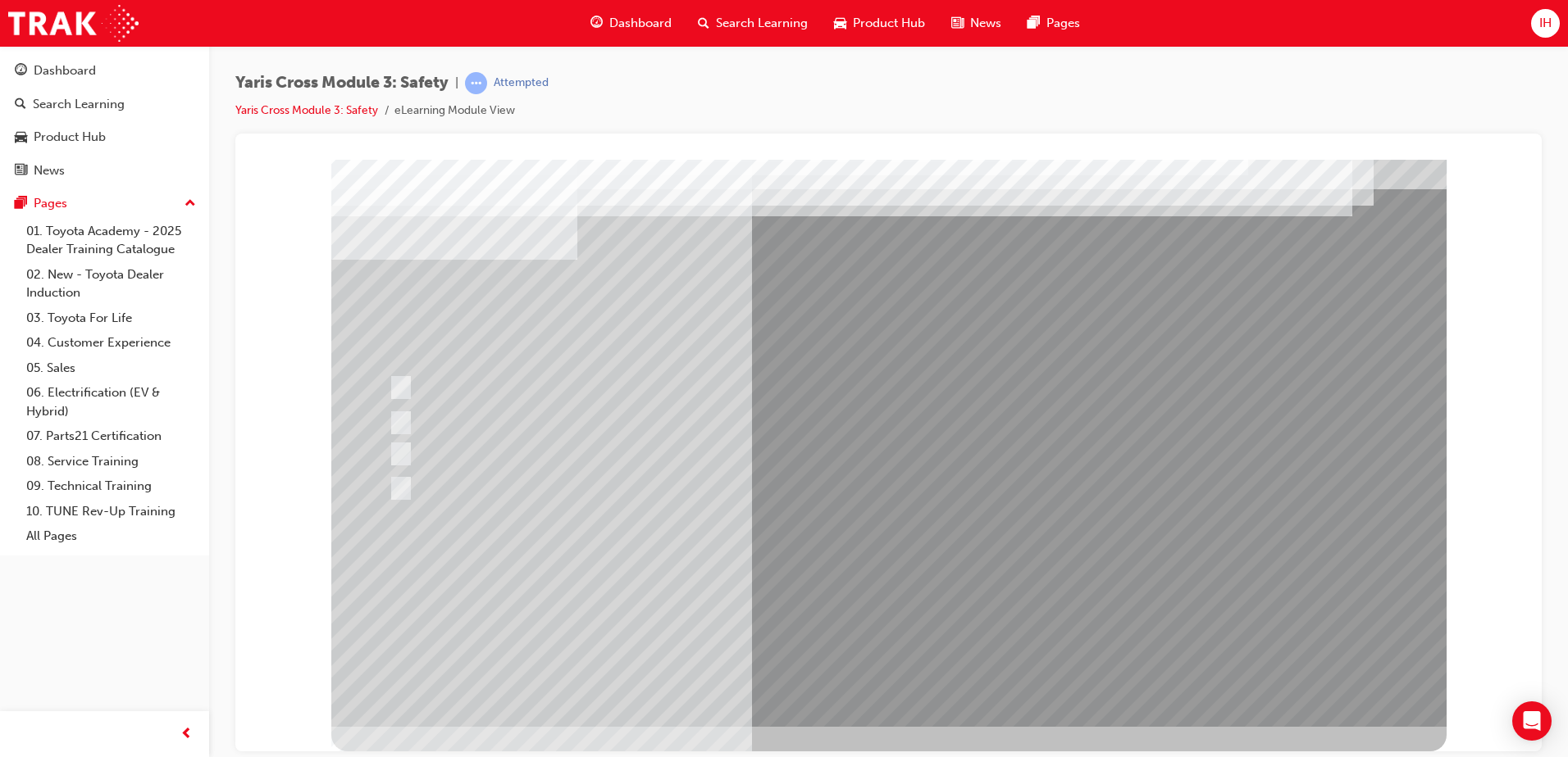
click at [886, 686] on div at bounding box center [889, 431] width 1115 height 591
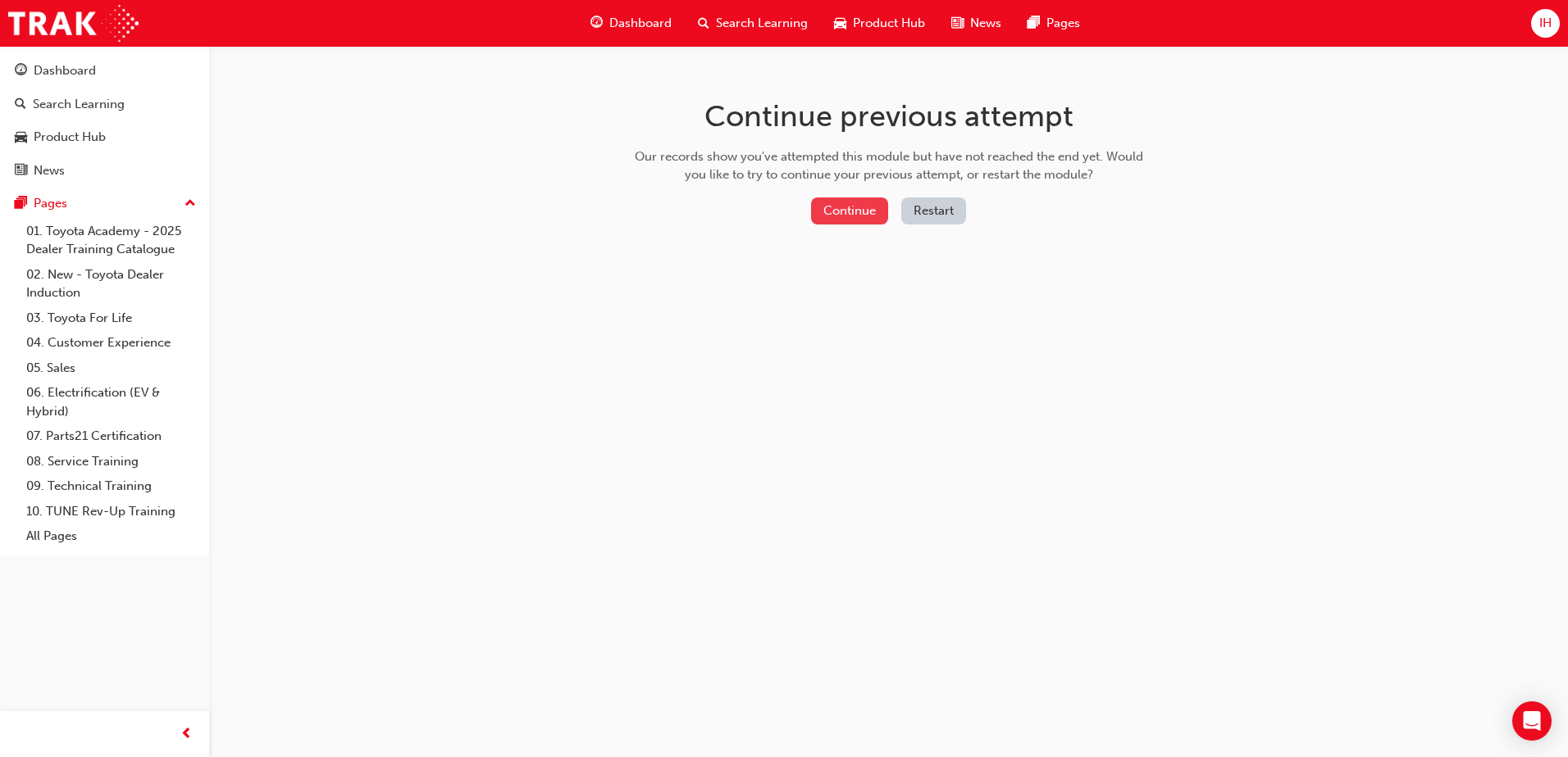
click at [832, 218] on button "Continue" at bounding box center [849, 211] width 77 height 27
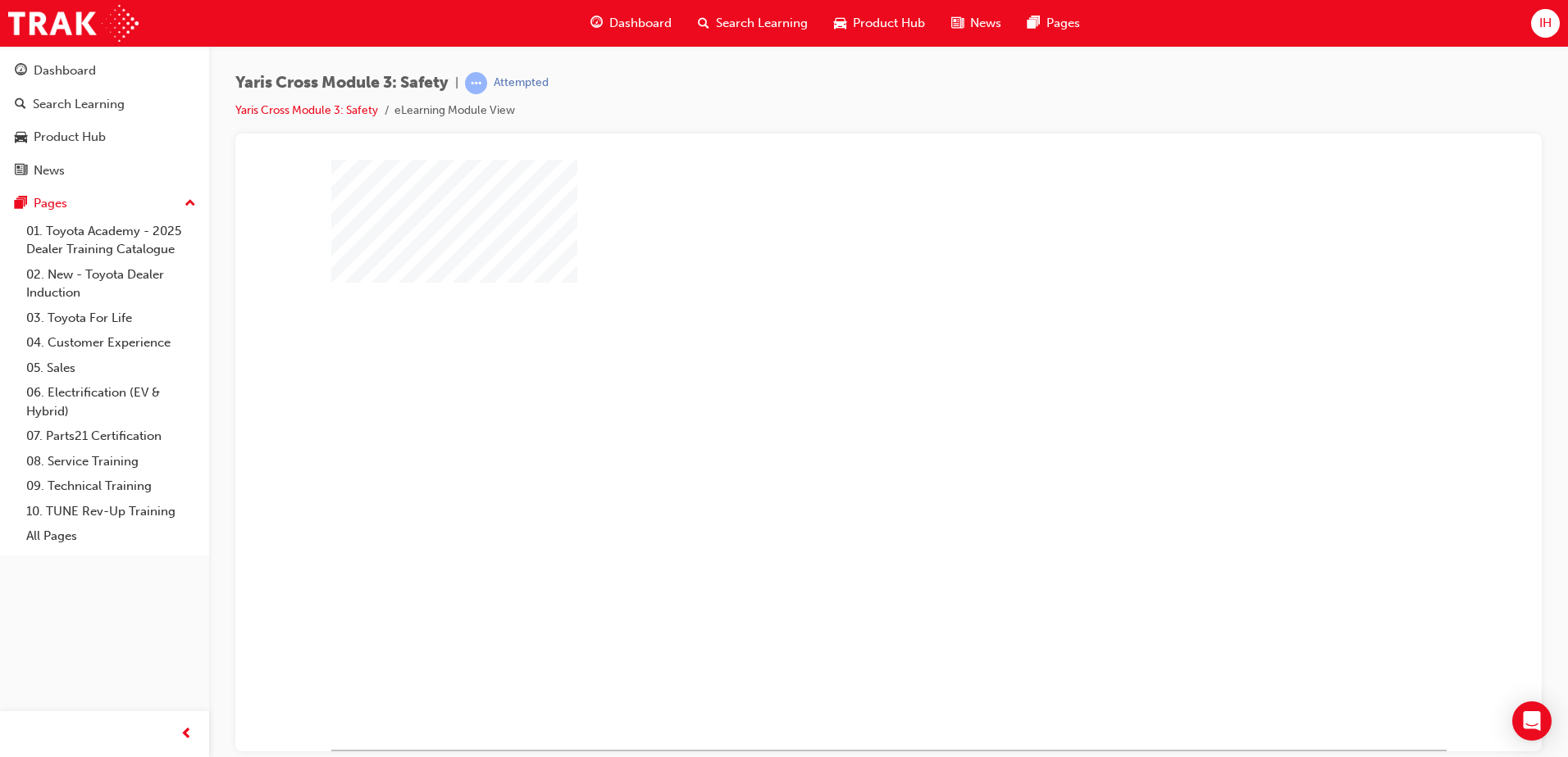
click at [841, 407] on div "play" at bounding box center [841, 407] width 0 height 0
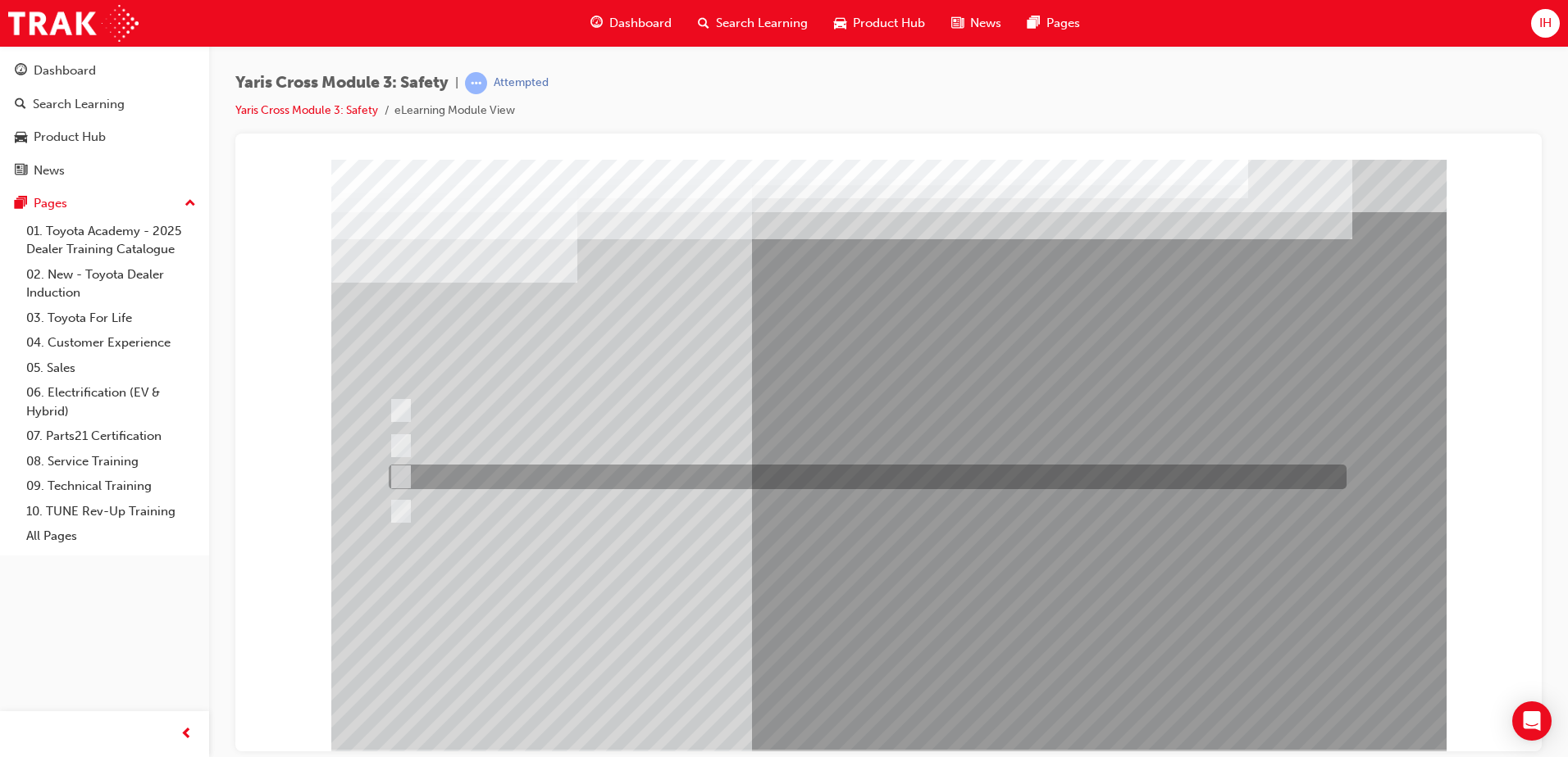
click at [390, 477] on input "Notifies the driver to take evasive action" at bounding box center [398, 477] width 18 height 18
radio input "true"
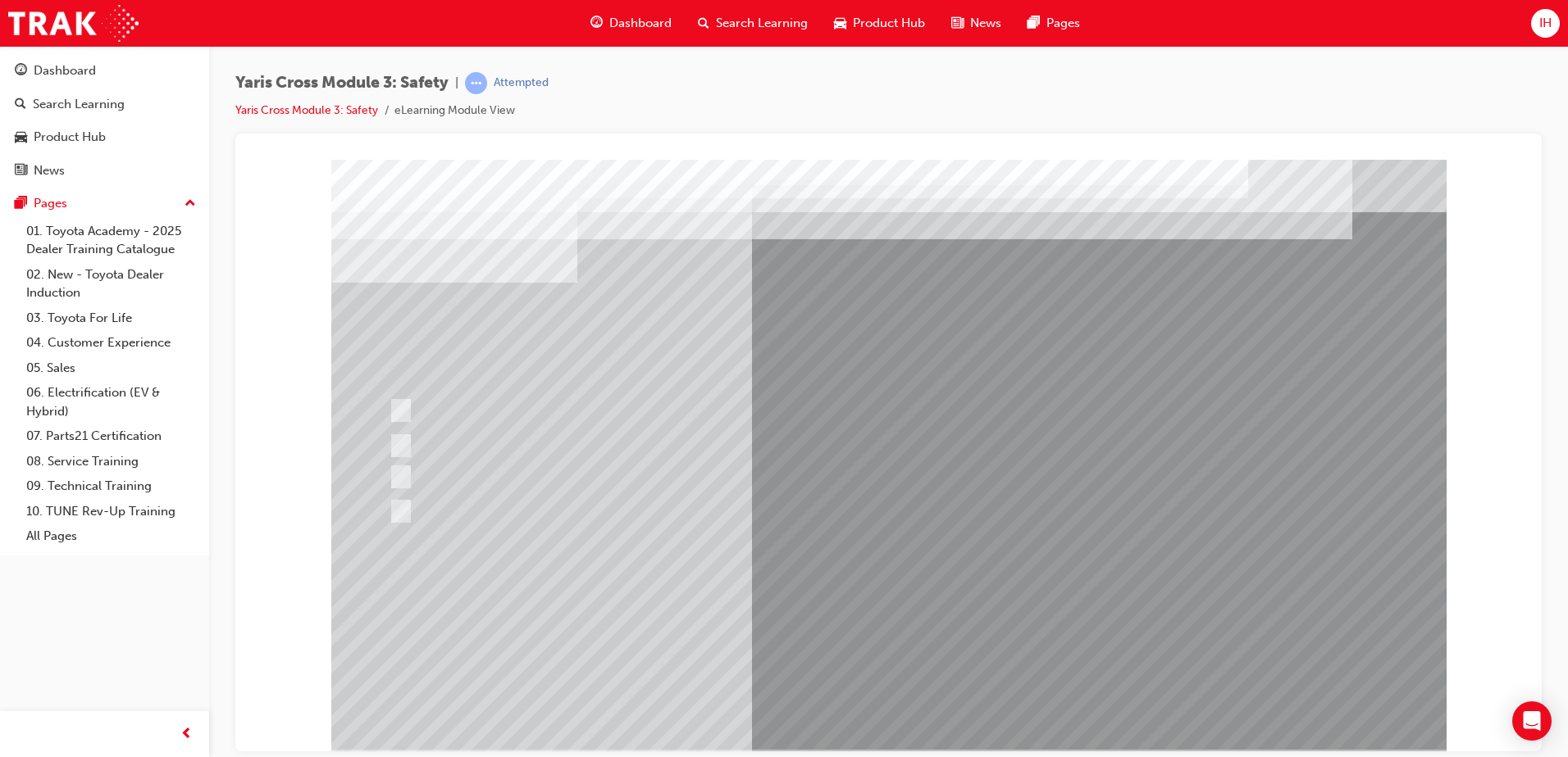
click at [408, 403] on div at bounding box center [889, 454] width 1115 height 591
click at [409, 412] on div at bounding box center [863, 409] width 958 height 43
click at [407, 408] on div at bounding box center [863, 409] width 958 height 43
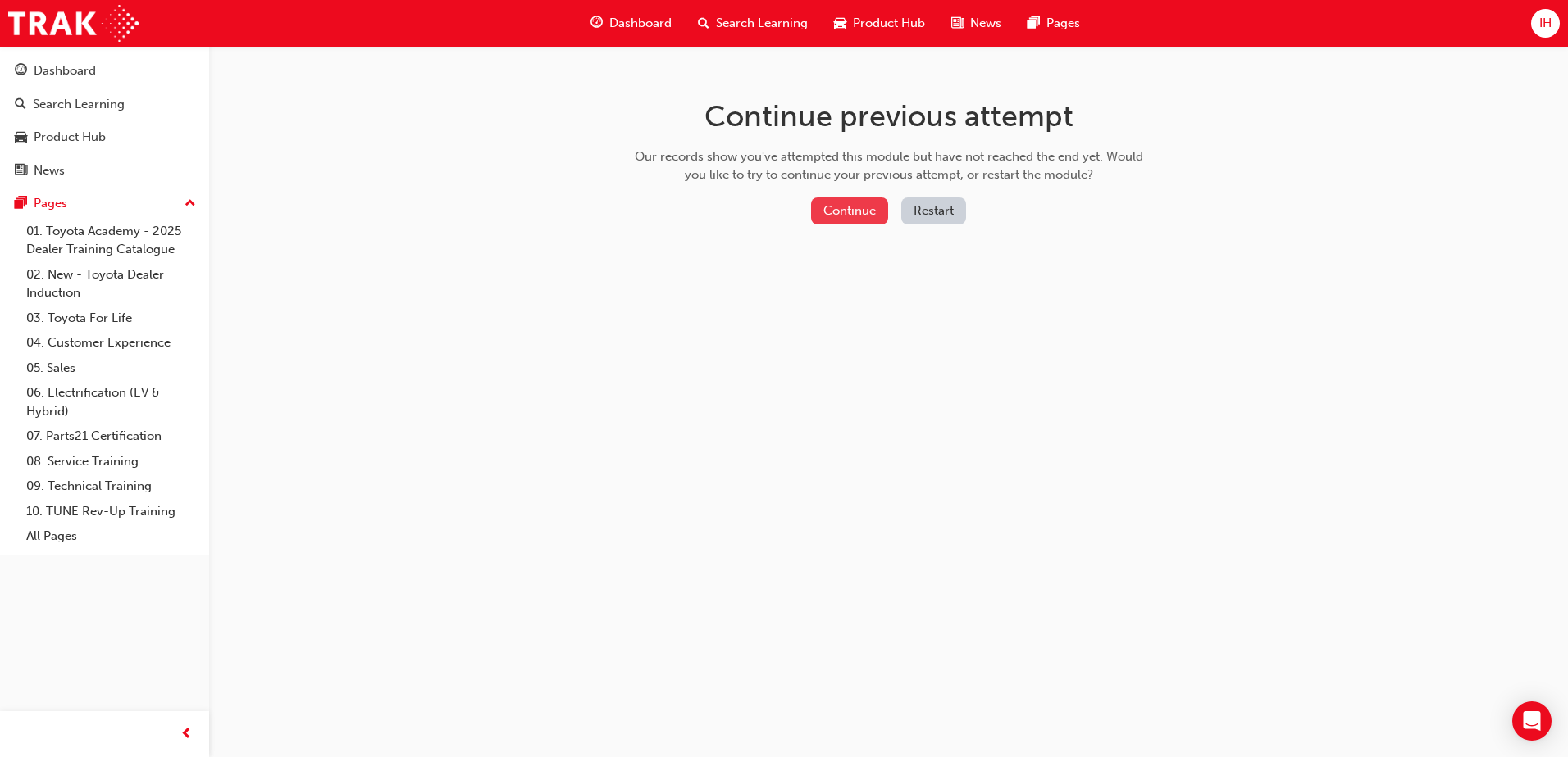
click at [860, 218] on button "Continue" at bounding box center [849, 211] width 77 height 27
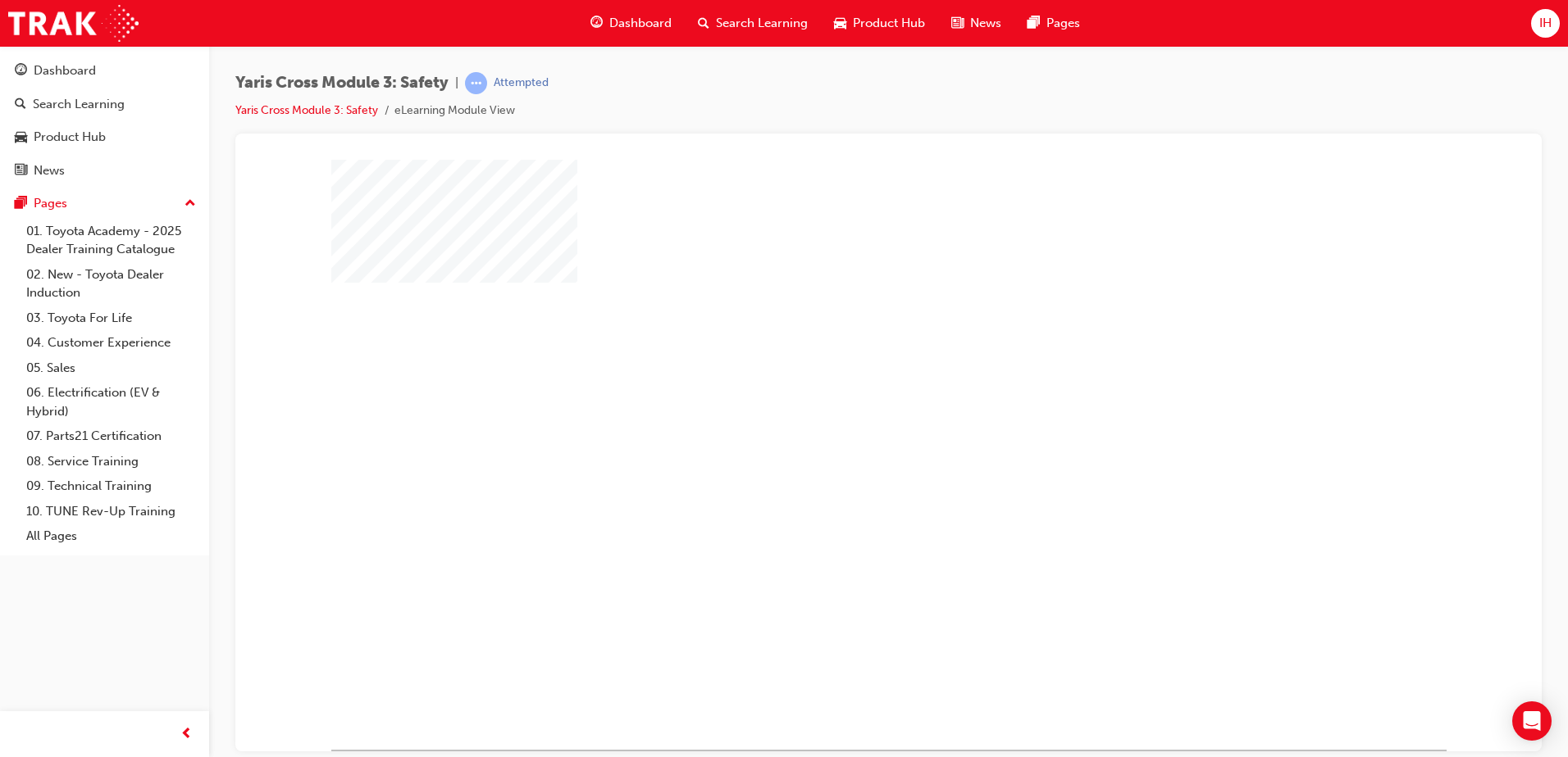
click at [841, 407] on div "play" at bounding box center [841, 407] width 0 height 0
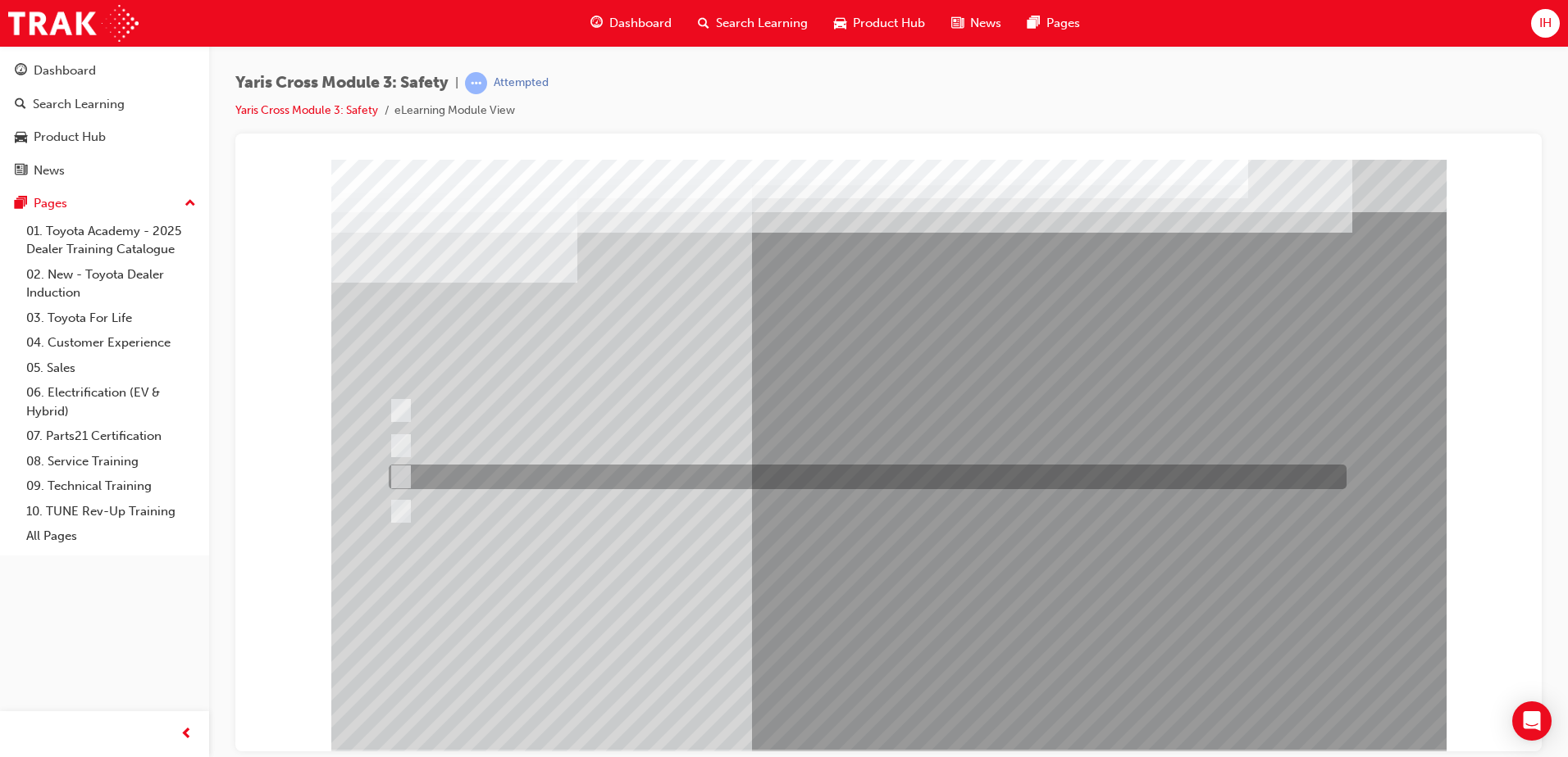
click at [408, 468] on div at bounding box center [863, 476] width 958 height 25
radio input "true"
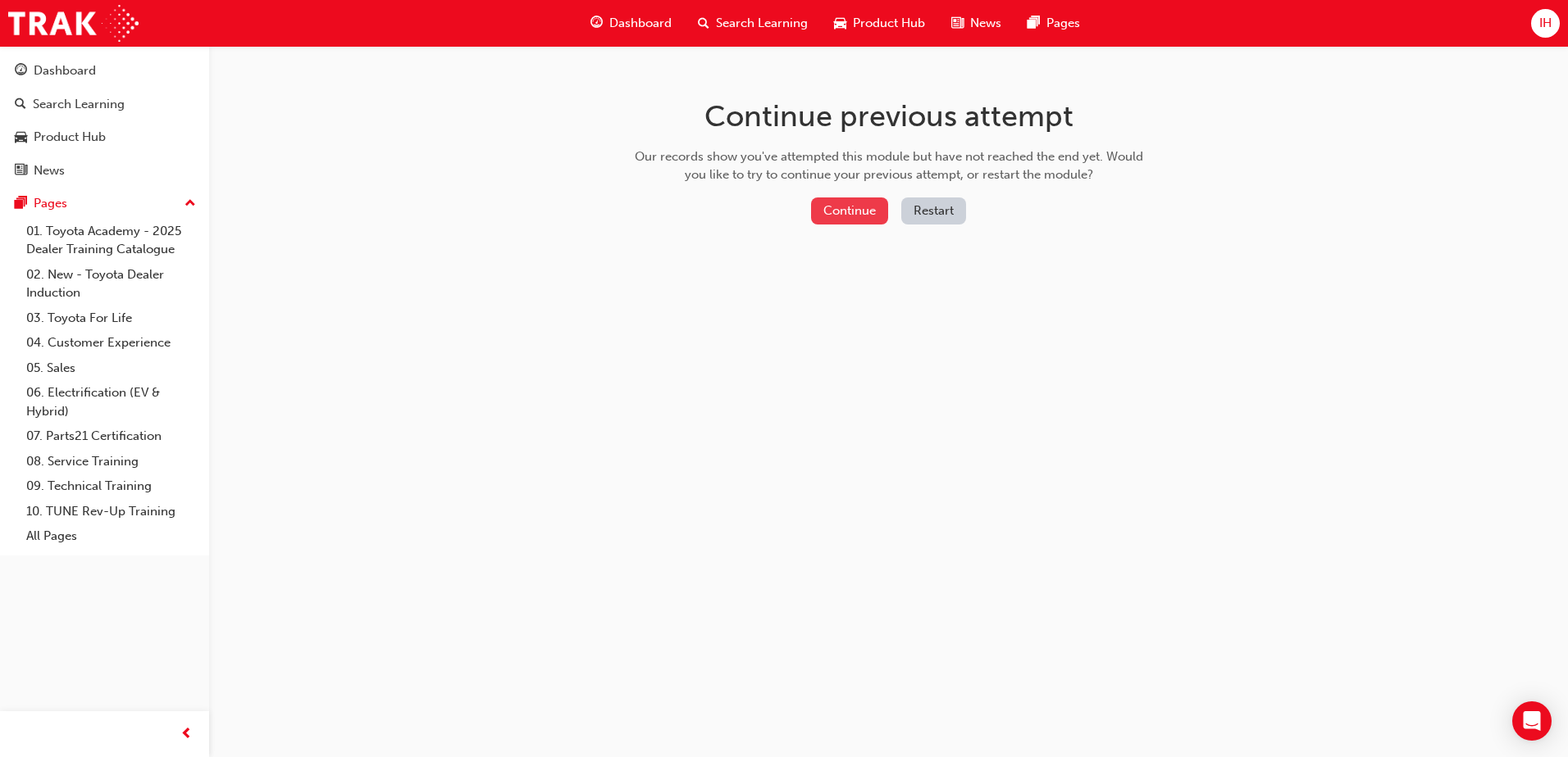
click at [839, 217] on button "Continue" at bounding box center [849, 211] width 77 height 27
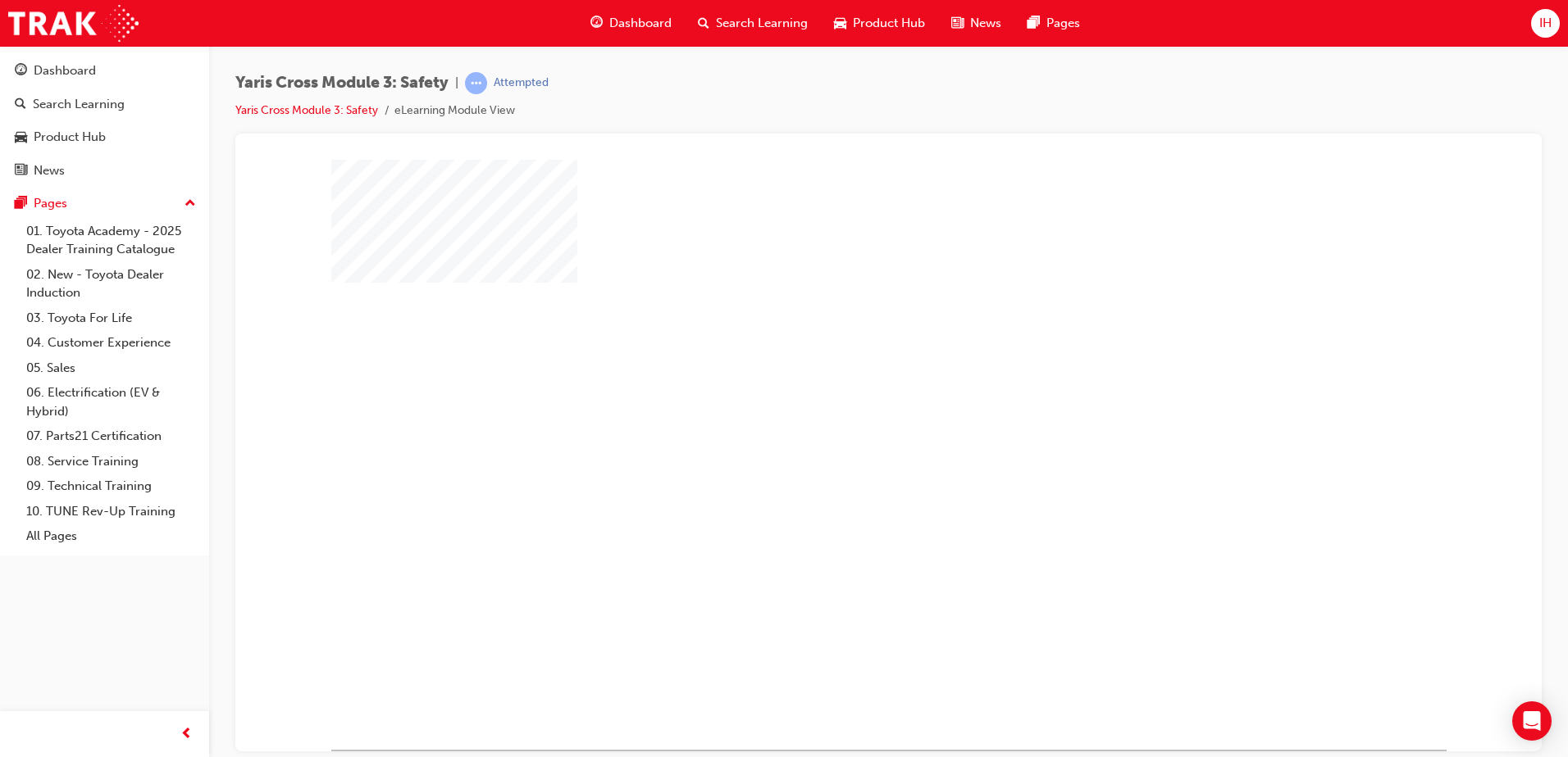
click at [841, 407] on div "play" at bounding box center [841, 407] width 0 height 0
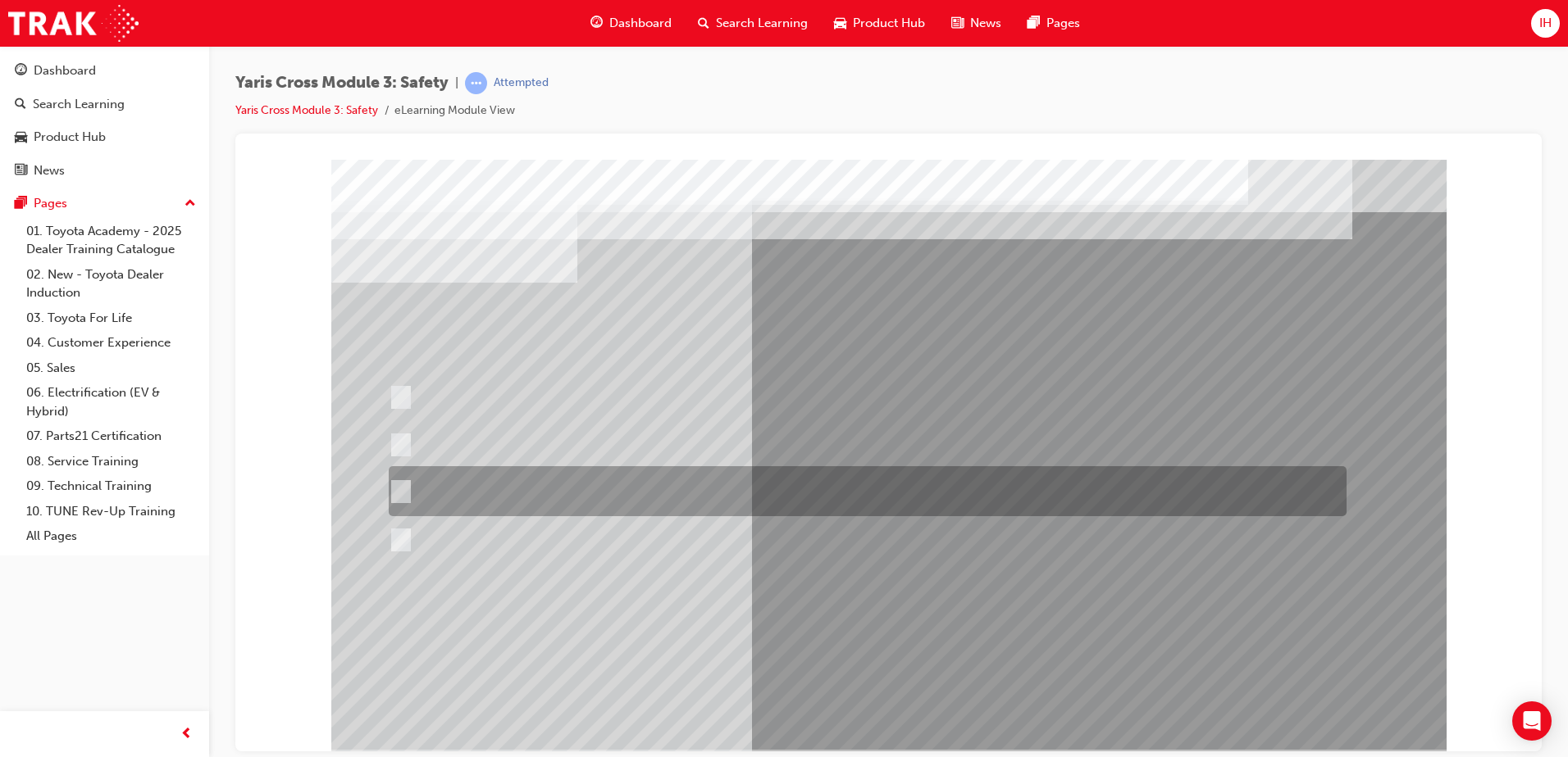
click at [420, 484] on div at bounding box center [863, 491] width 958 height 50
radio input "true"
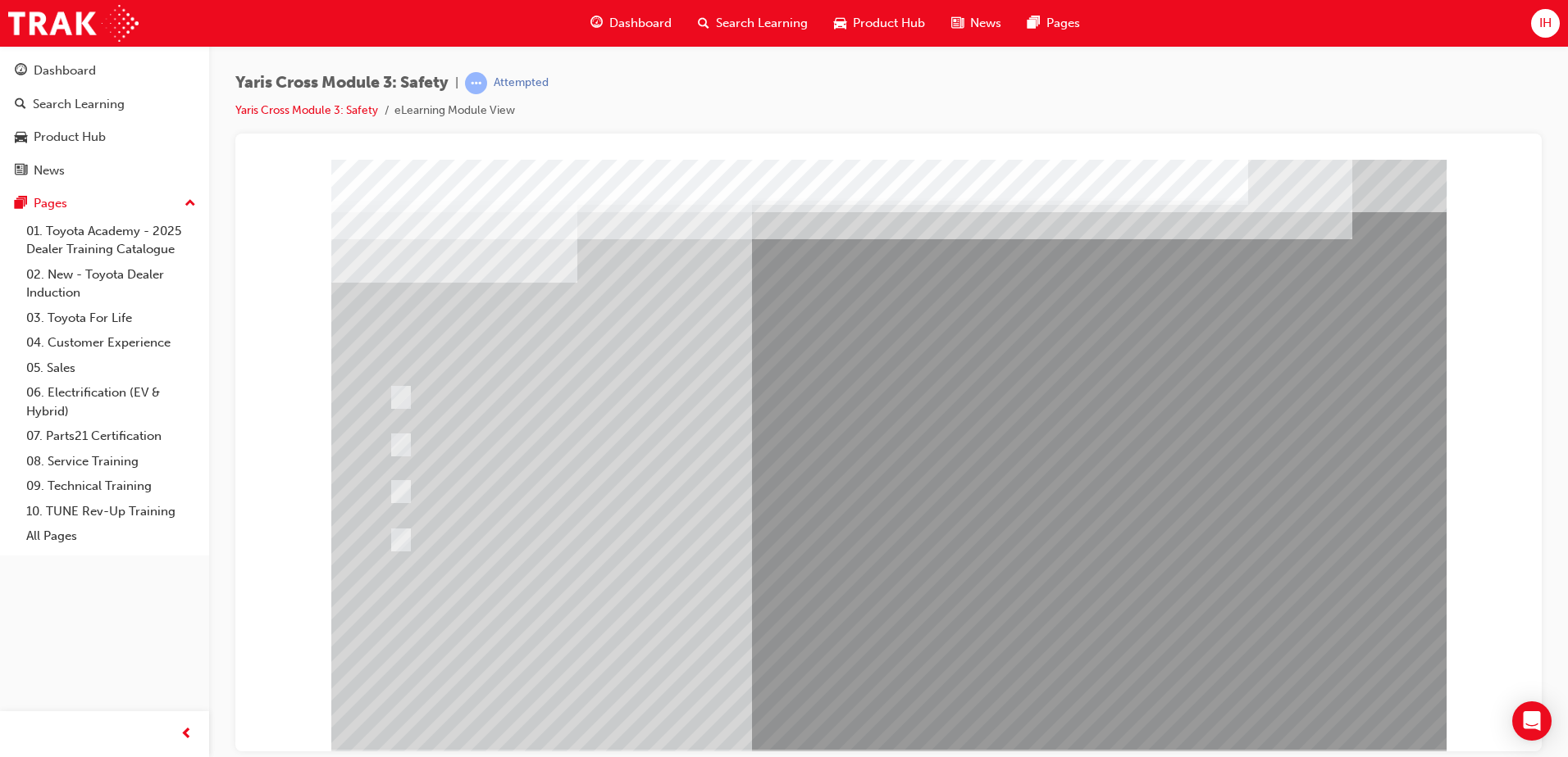
click at [408, 446] on div at bounding box center [889, 454] width 1115 height 591
drag, startPoint x: 442, startPoint y: 513, endPoint x: 409, endPoint y: 519, distance: 33.5
click at [411, 519] on div at bounding box center [889, 454] width 1115 height 591
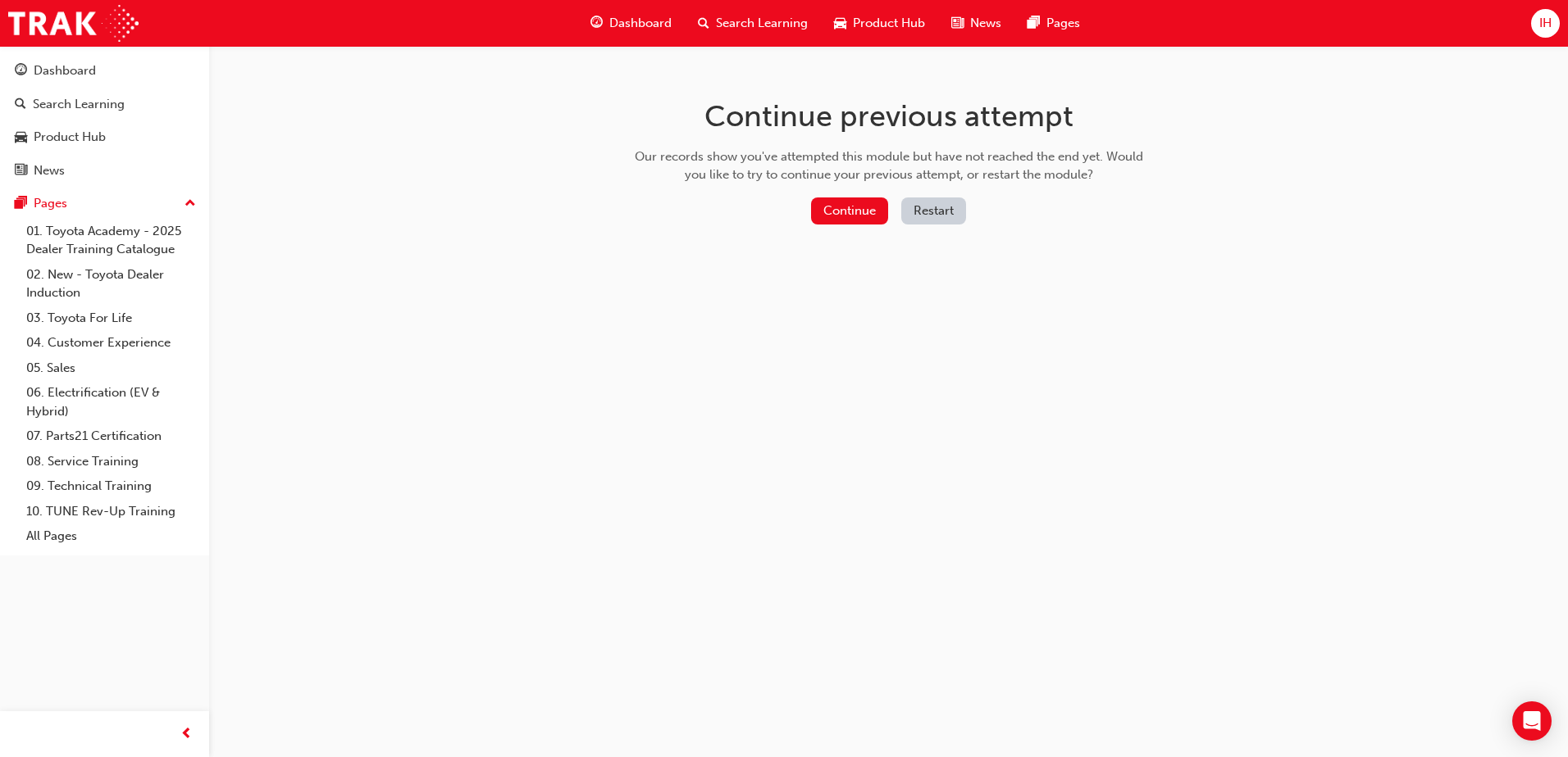
click at [861, 224] on div "Continue Restart" at bounding box center [888, 214] width 520 height 34
click at [851, 208] on button "Continue" at bounding box center [849, 211] width 77 height 27
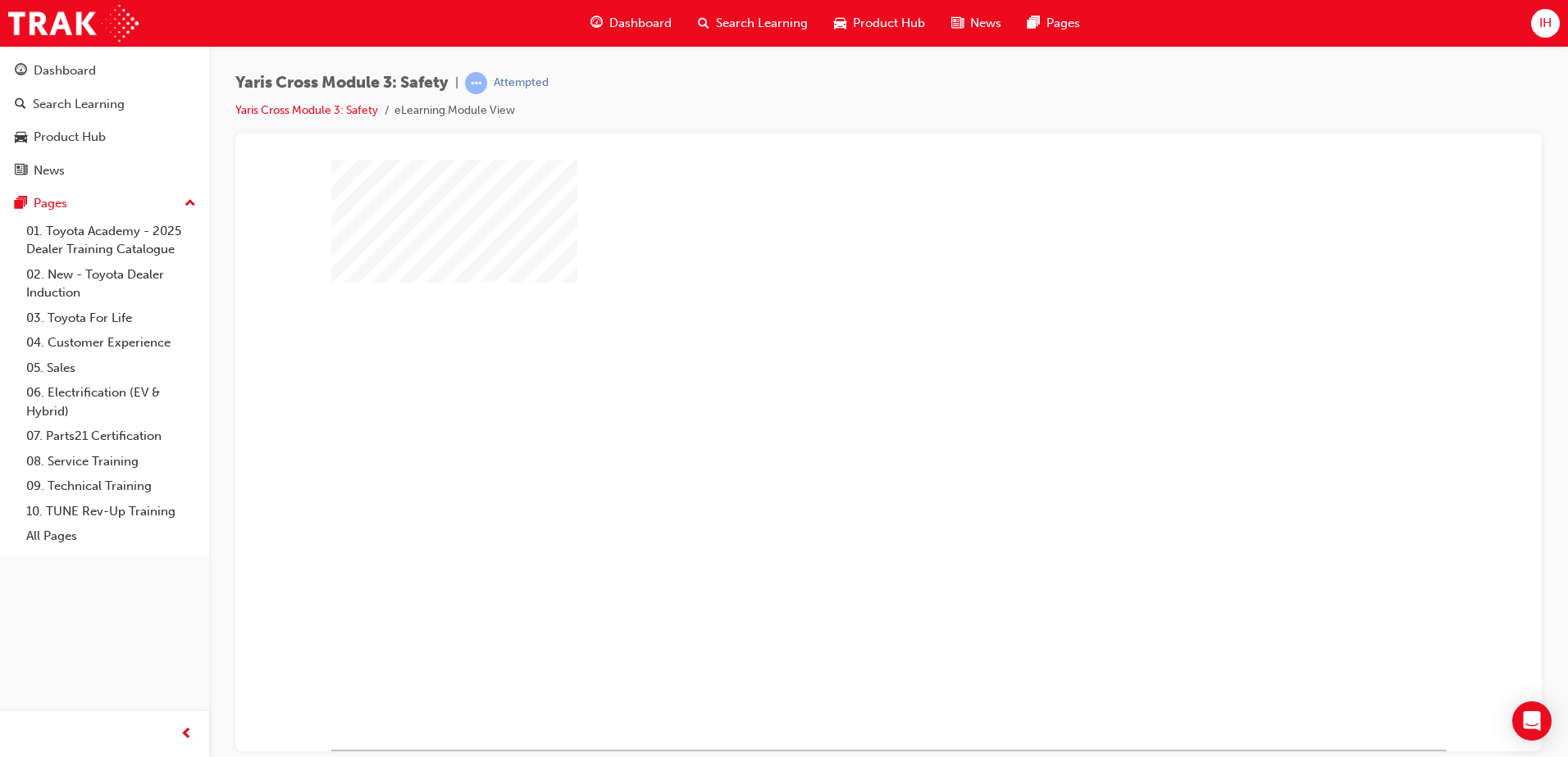
click at [841, 407] on div "play" at bounding box center [841, 407] width 0 height 0
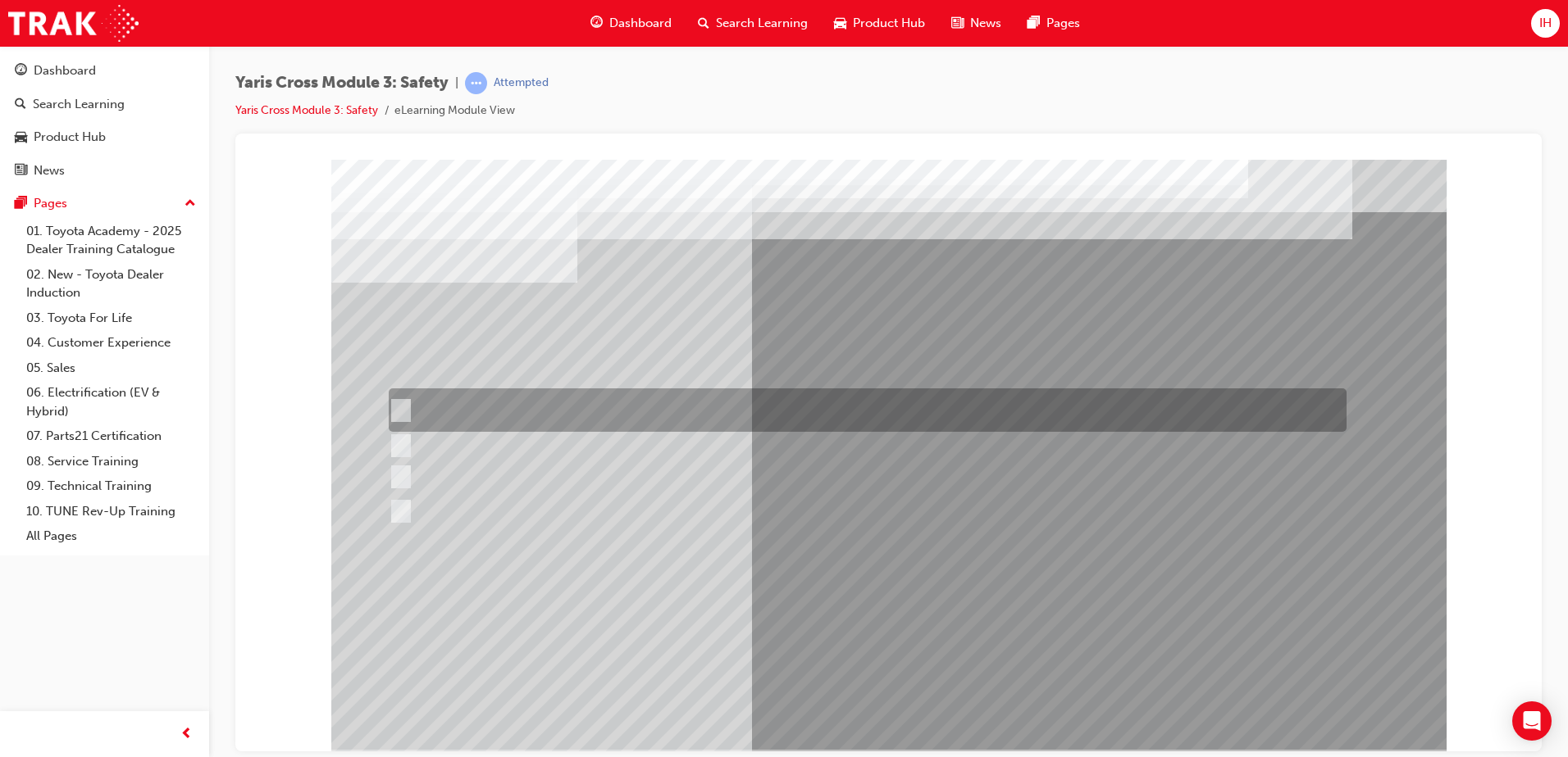
click at [440, 406] on div at bounding box center [863, 409] width 958 height 43
radio input "true"
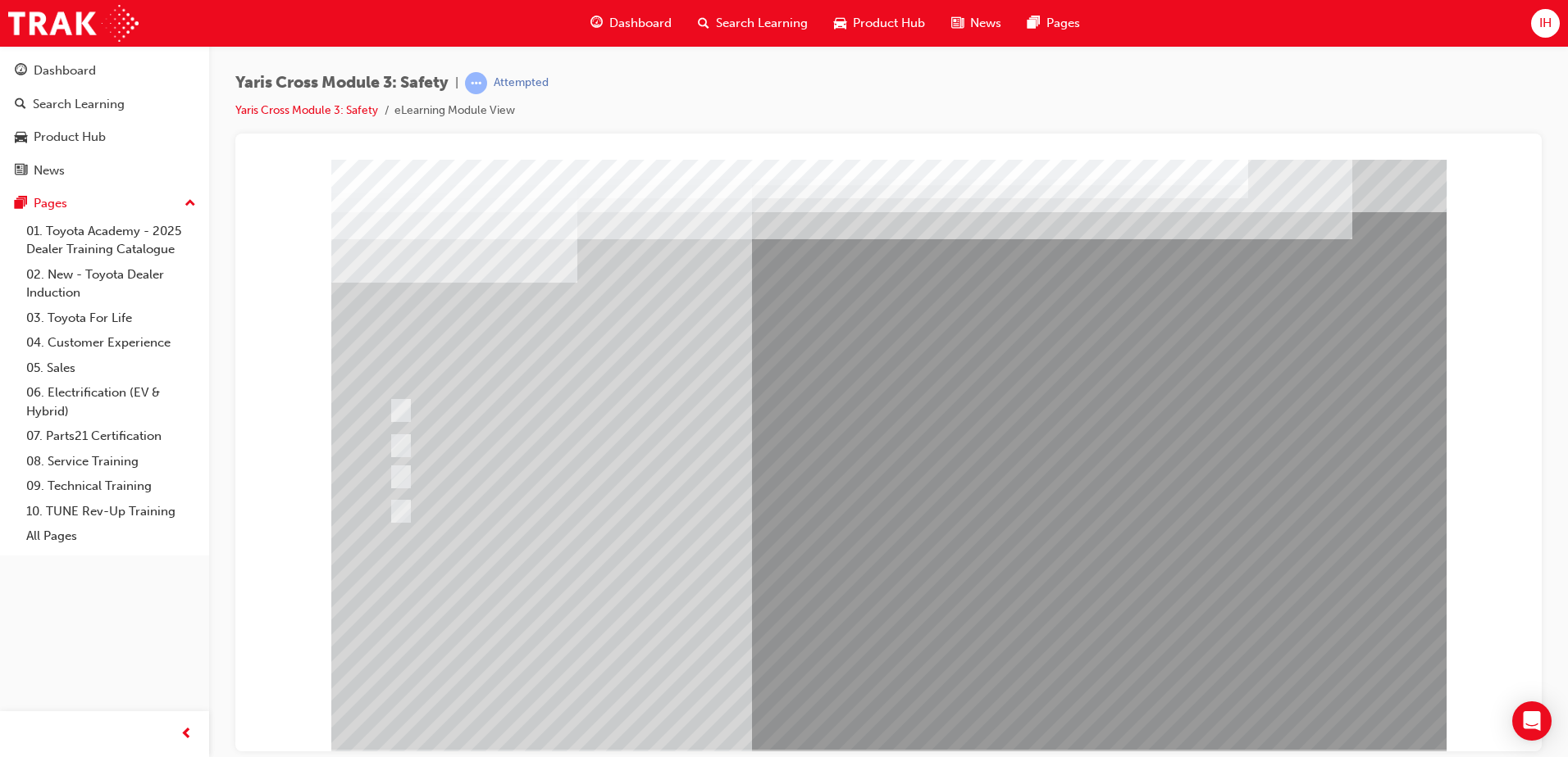
click at [412, 433] on div at bounding box center [889, 454] width 1115 height 591
click at [417, 439] on div at bounding box center [863, 445] width 958 height 30
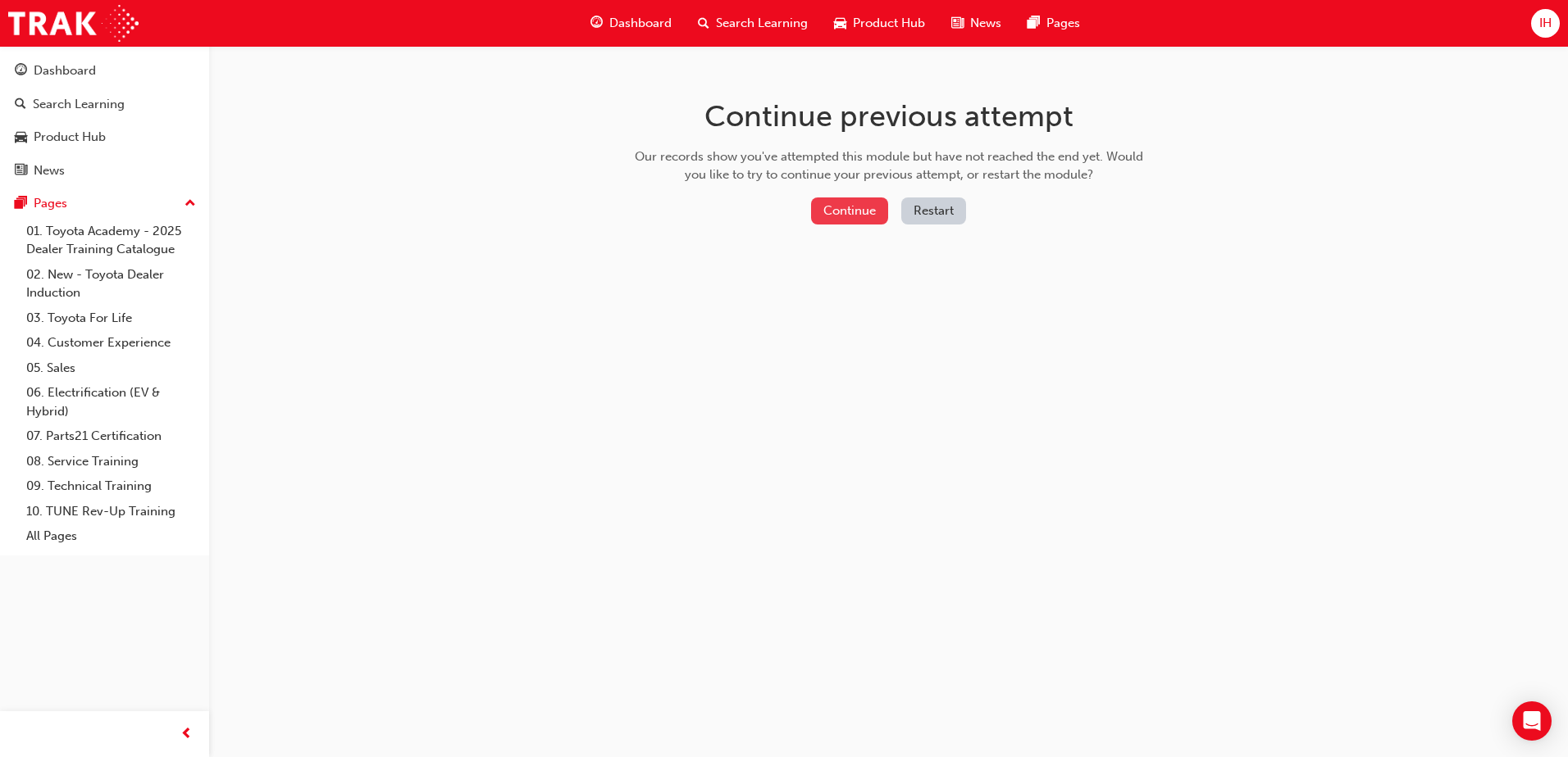
click at [862, 207] on button "Continue" at bounding box center [849, 211] width 77 height 27
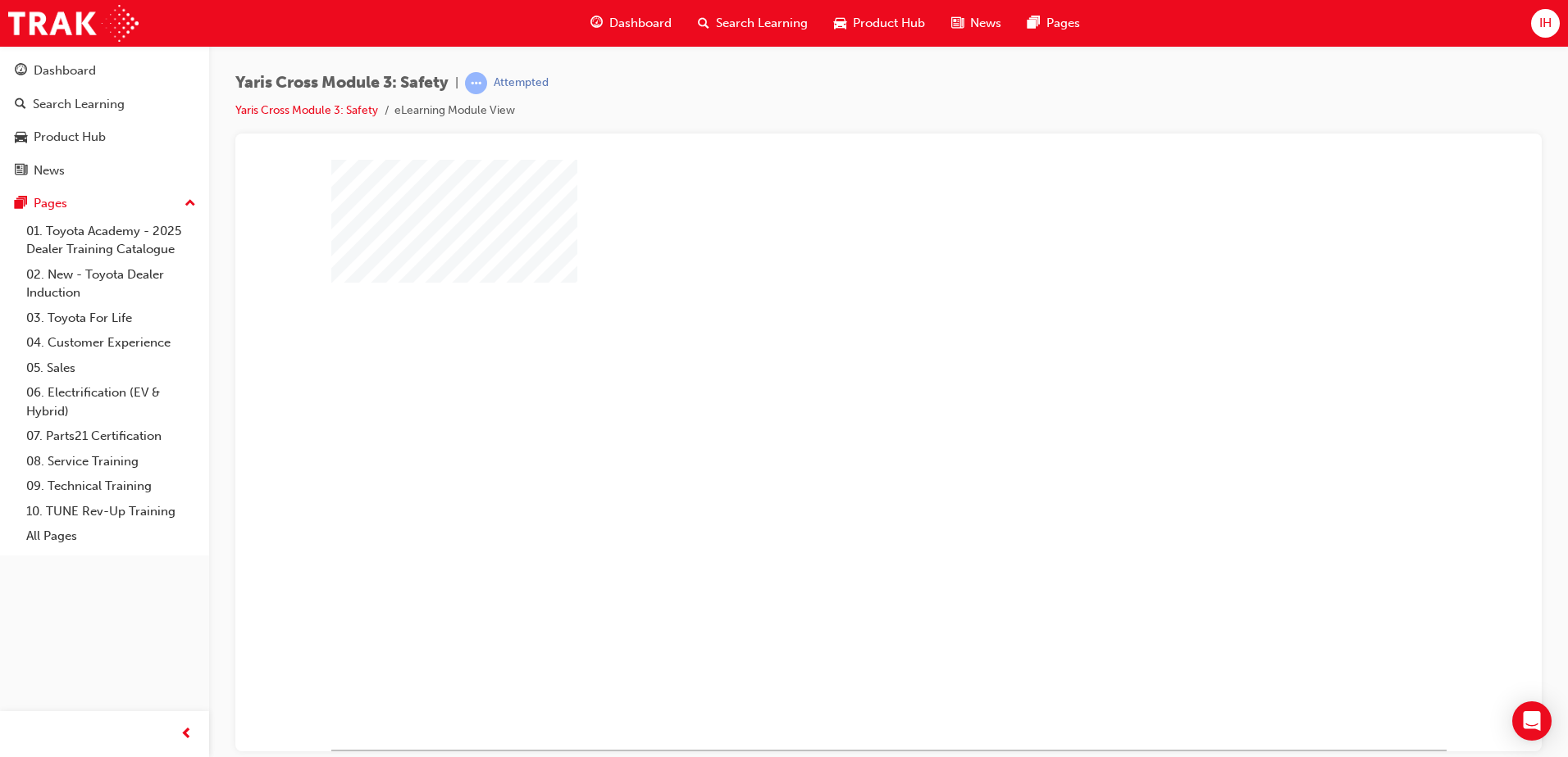
click at [841, 407] on div "play" at bounding box center [841, 407] width 0 height 0
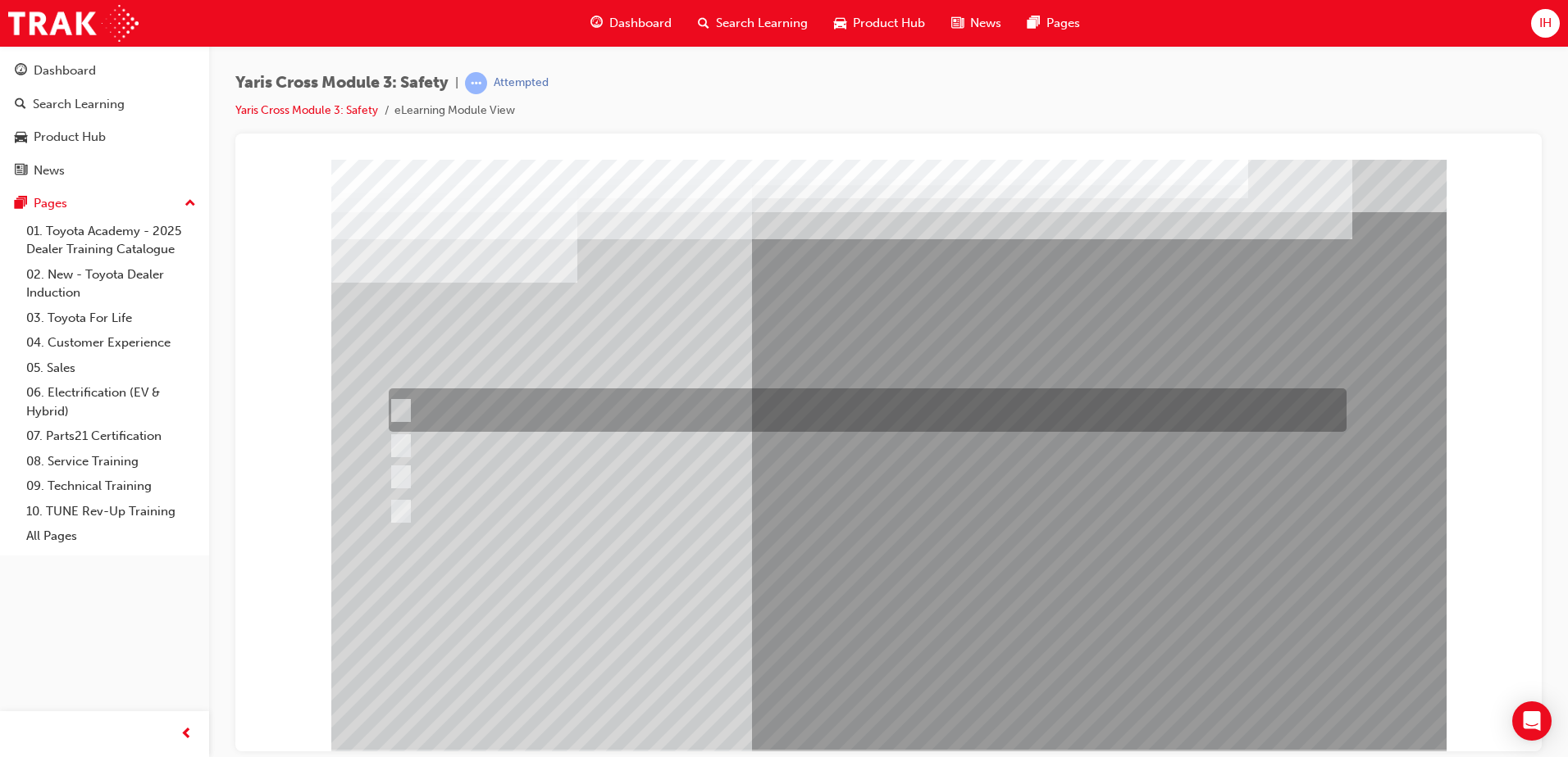
click at [400, 404] on input "SOS - Emergency Call" at bounding box center [397, 411] width 18 height 18
checkbox input "true"
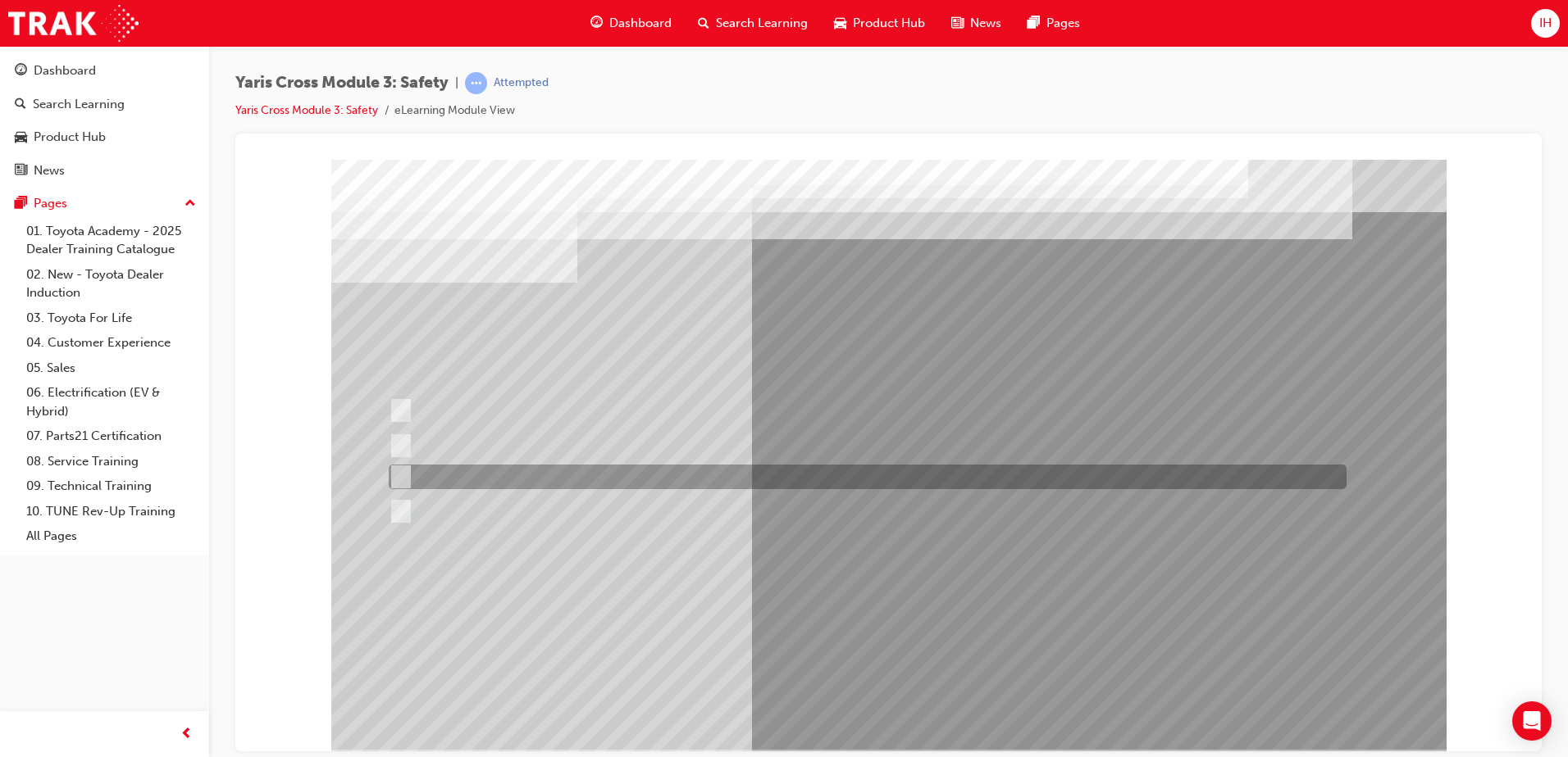
click at [394, 469] on input "ACN – Automatic Collision Notification" at bounding box center [397, 477] width 18 height 18
checkbox input "true"
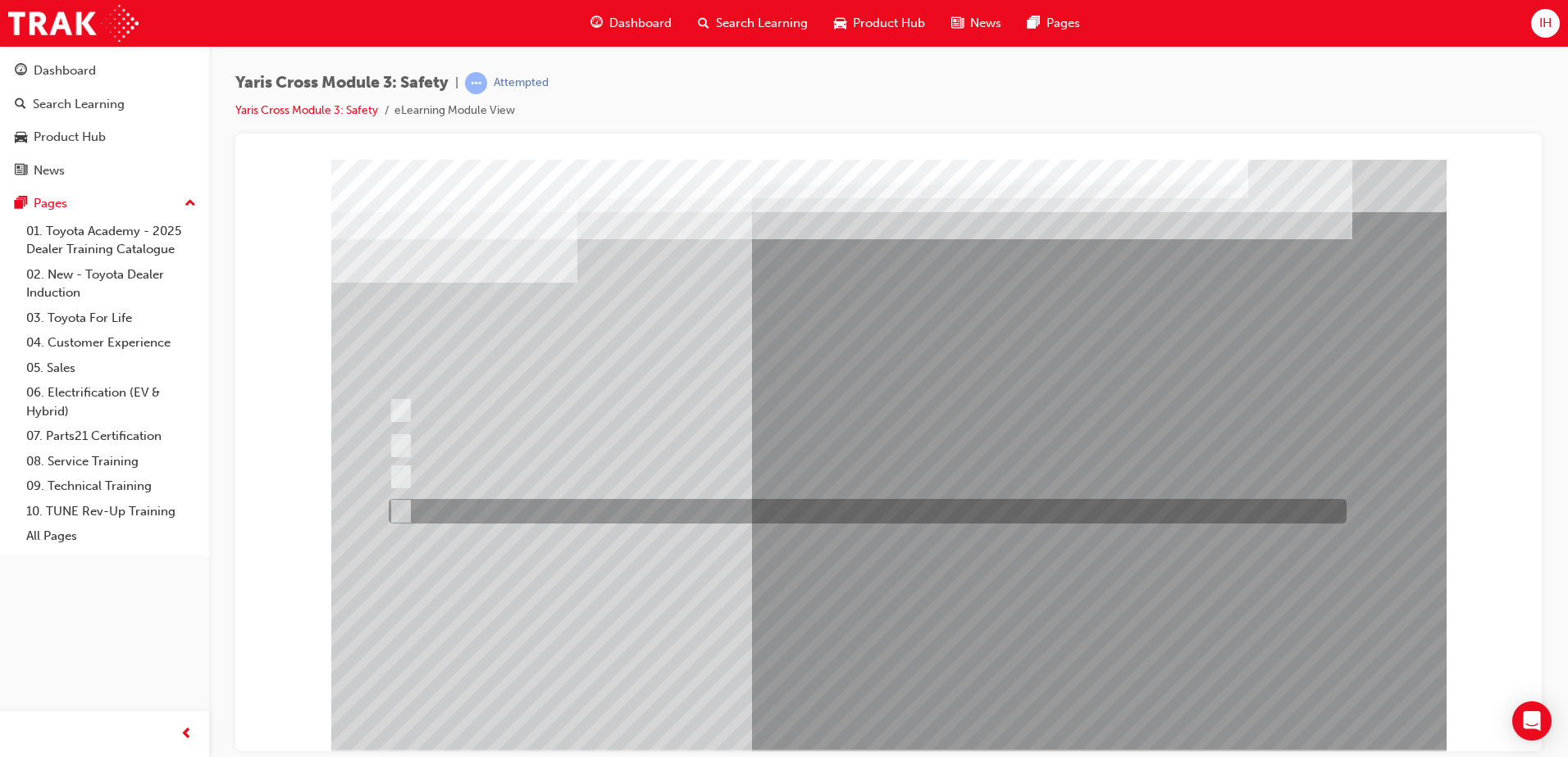
click at [396, 522] on div at bounding box center [863, 511] width 958 height 25
checkbox input "true"
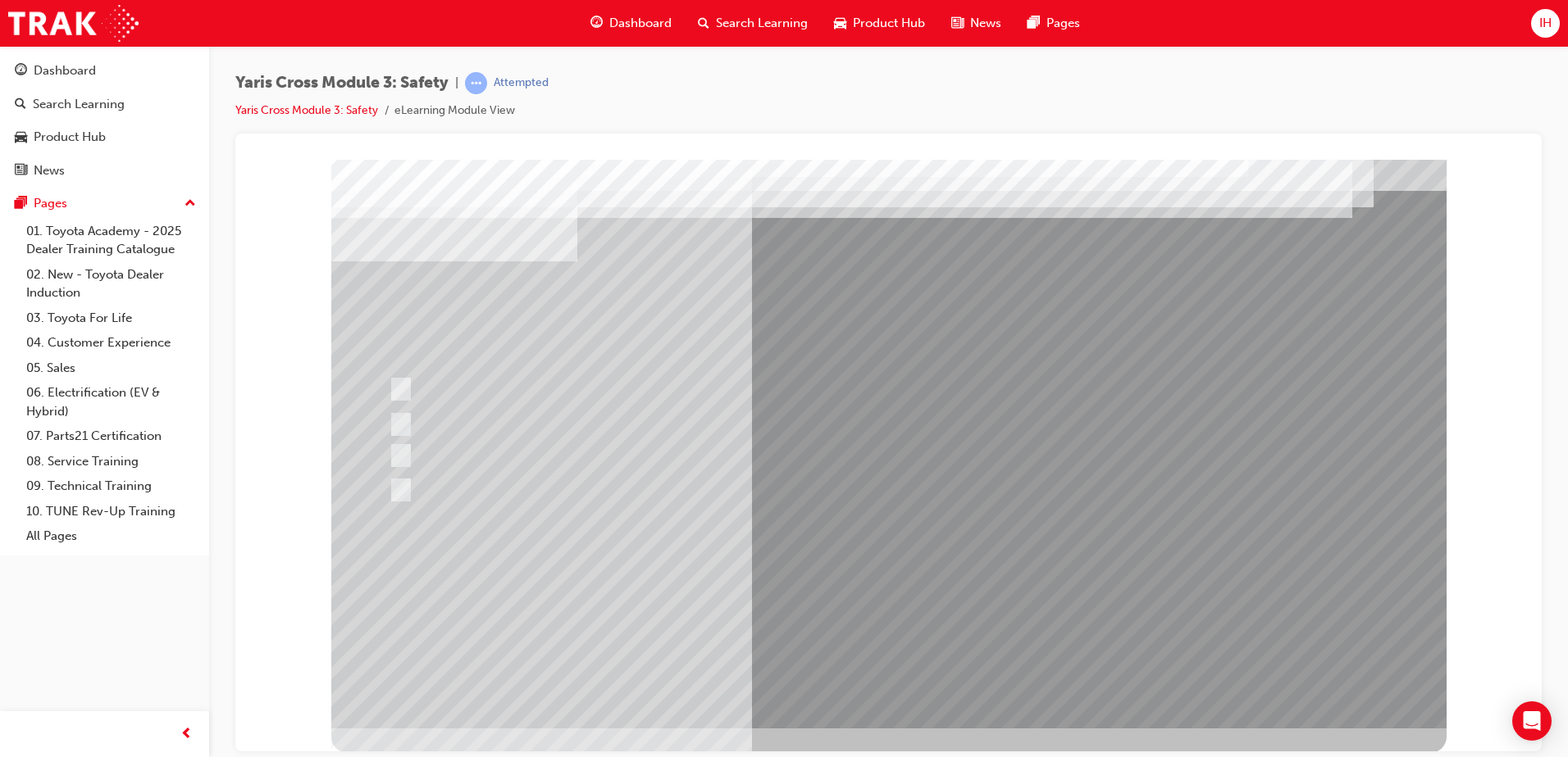
scroll to position [23, 0]
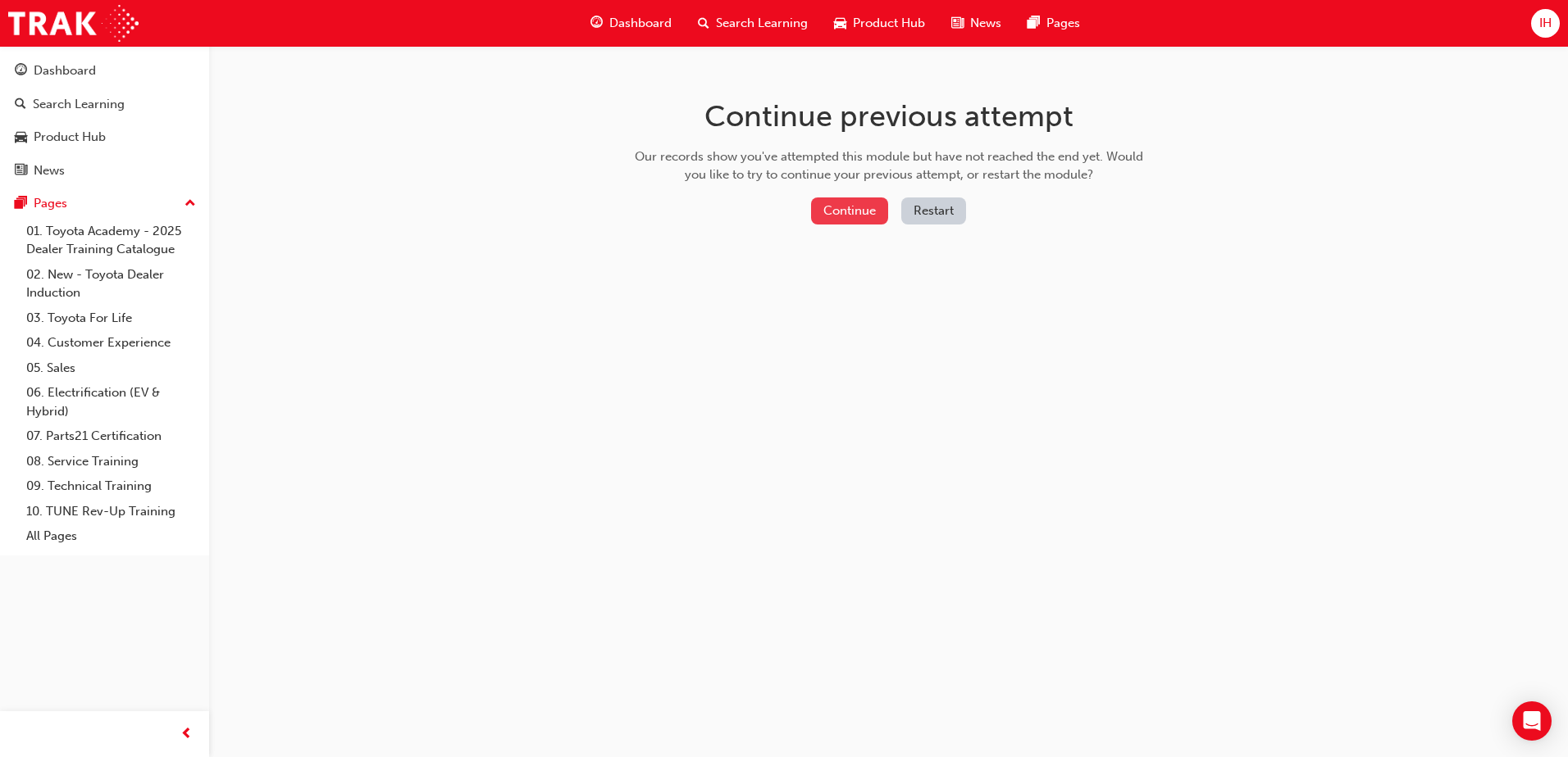
click at [851, 211] on button "Continue" at bounding box center [849, 211] width 77 height 27
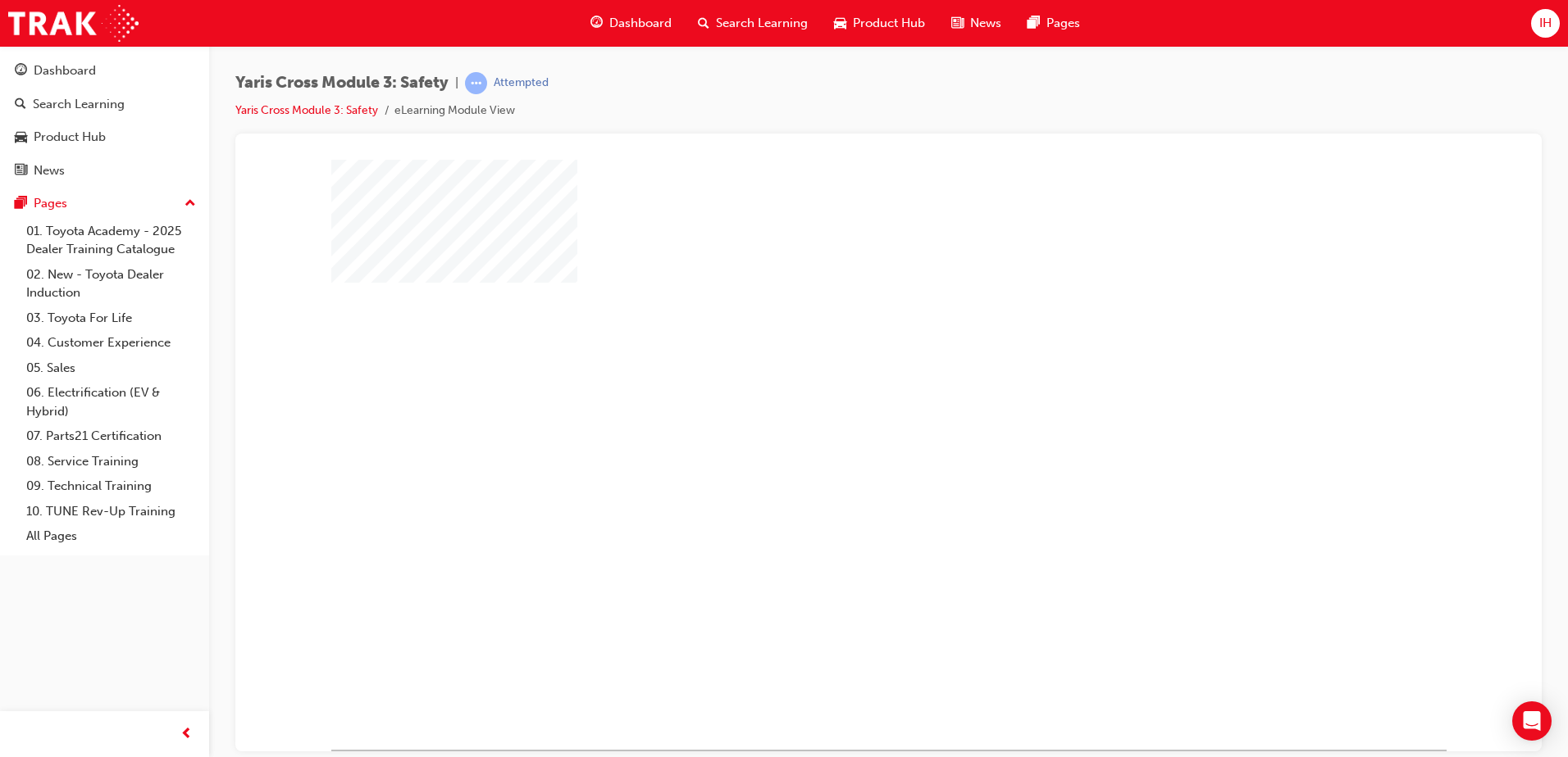
click at [841, 407] on div "play" at bounding box center [841, 407] width 0 height 0
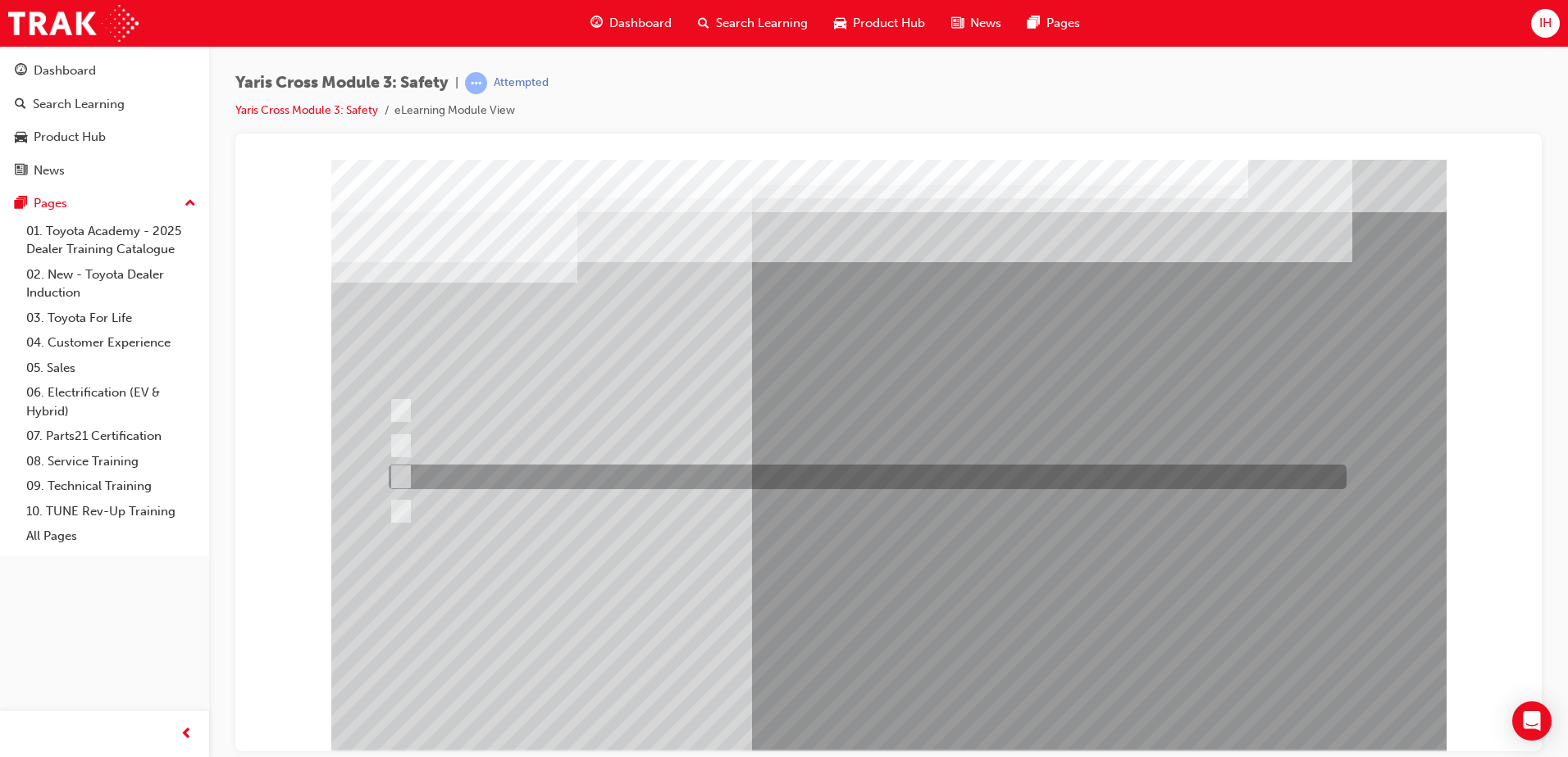
click at [413, 476] on div at bounding box center [863, 476] width 958 height 25
radio input "true"
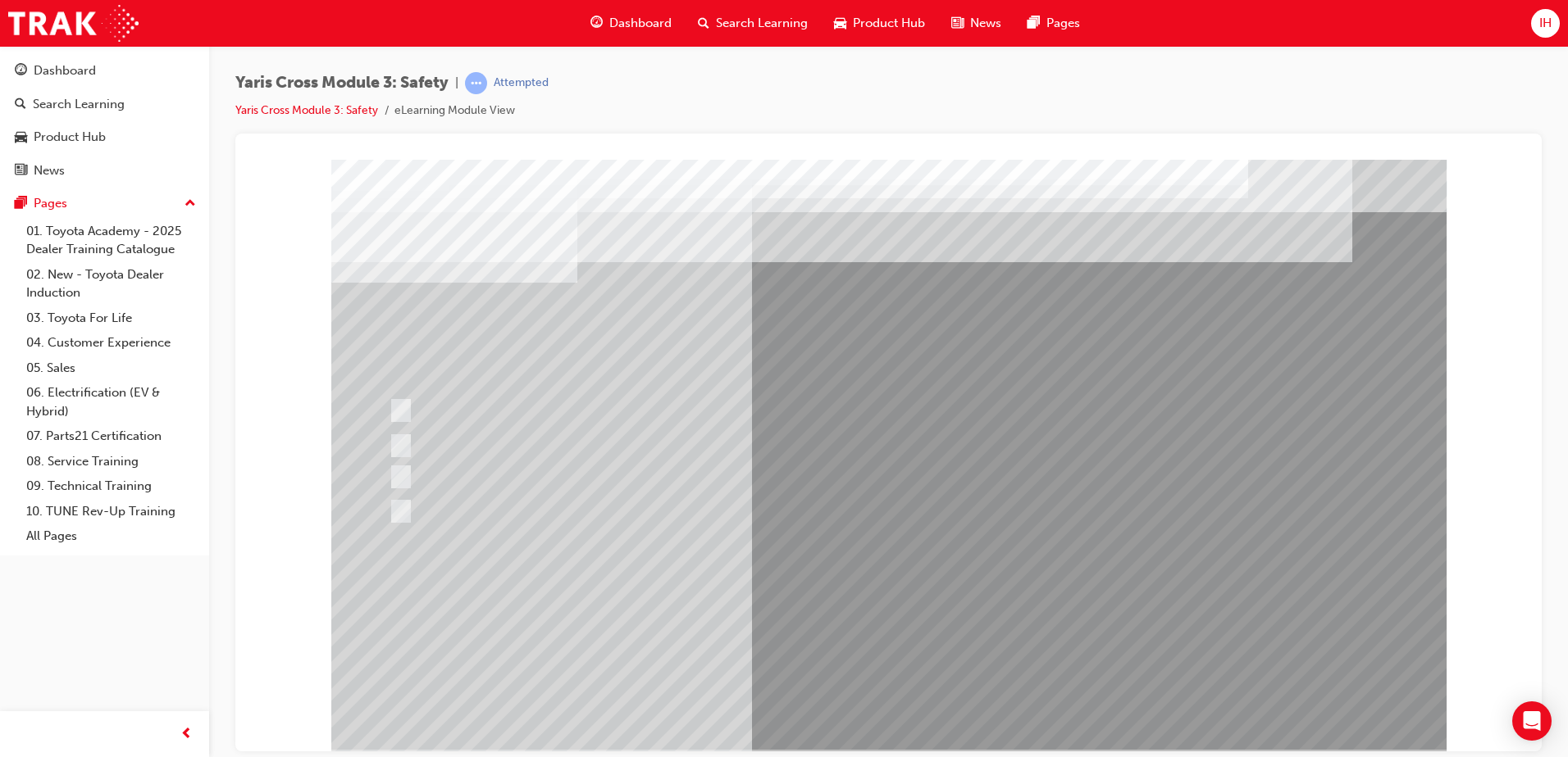
click at [409, 446] on div at bounding box center [889, 454] width 1115 height 591
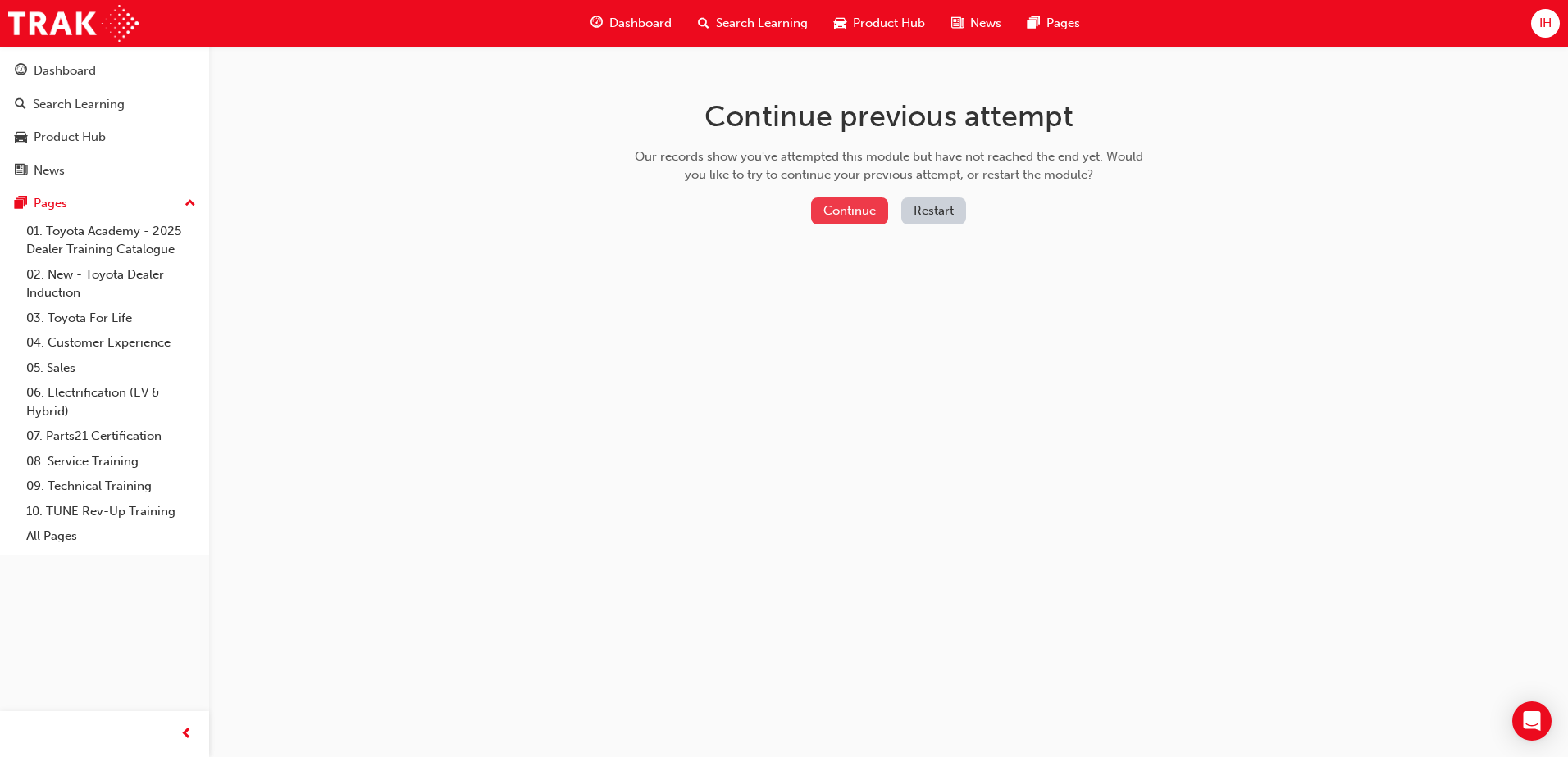
click at [837, 206] on button "Continue" at bounding box center [849, 211] width 77 height 27
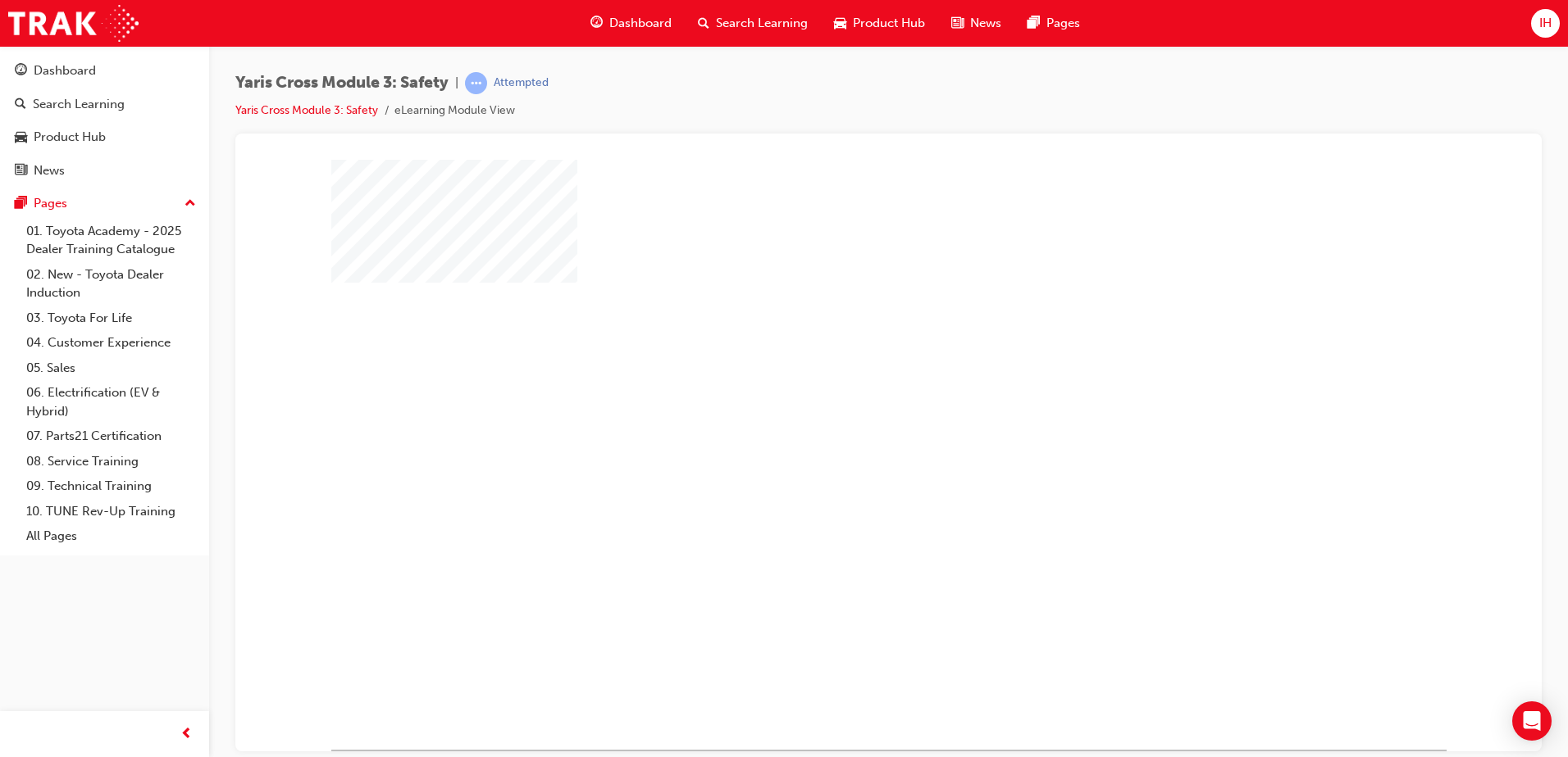
click at [841, 407] on div "play" at bounding box center [841, 407] width 0 height 0
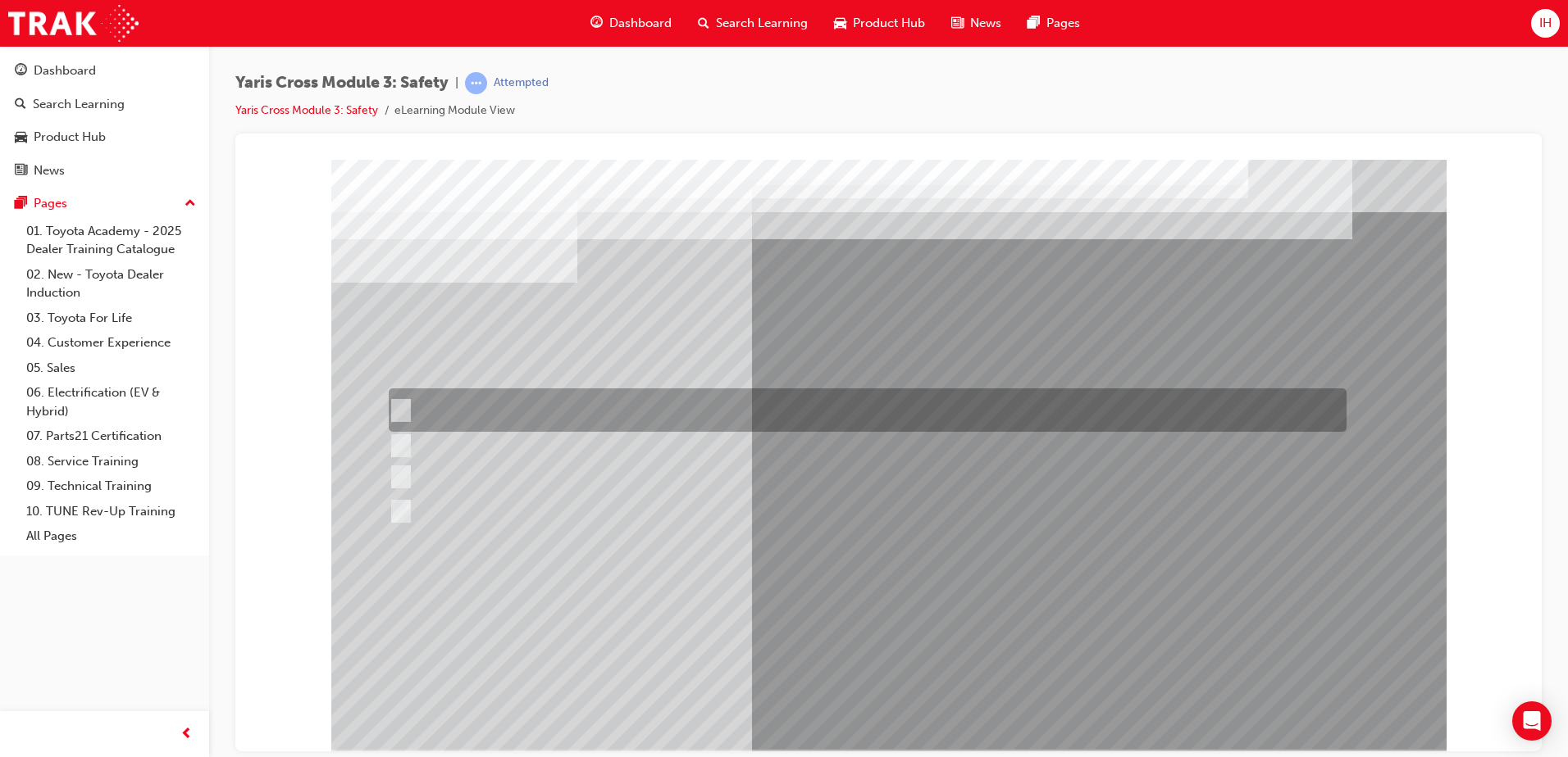
click at [530, 421] on div at bounding box center [863, 409] width 958 height 43
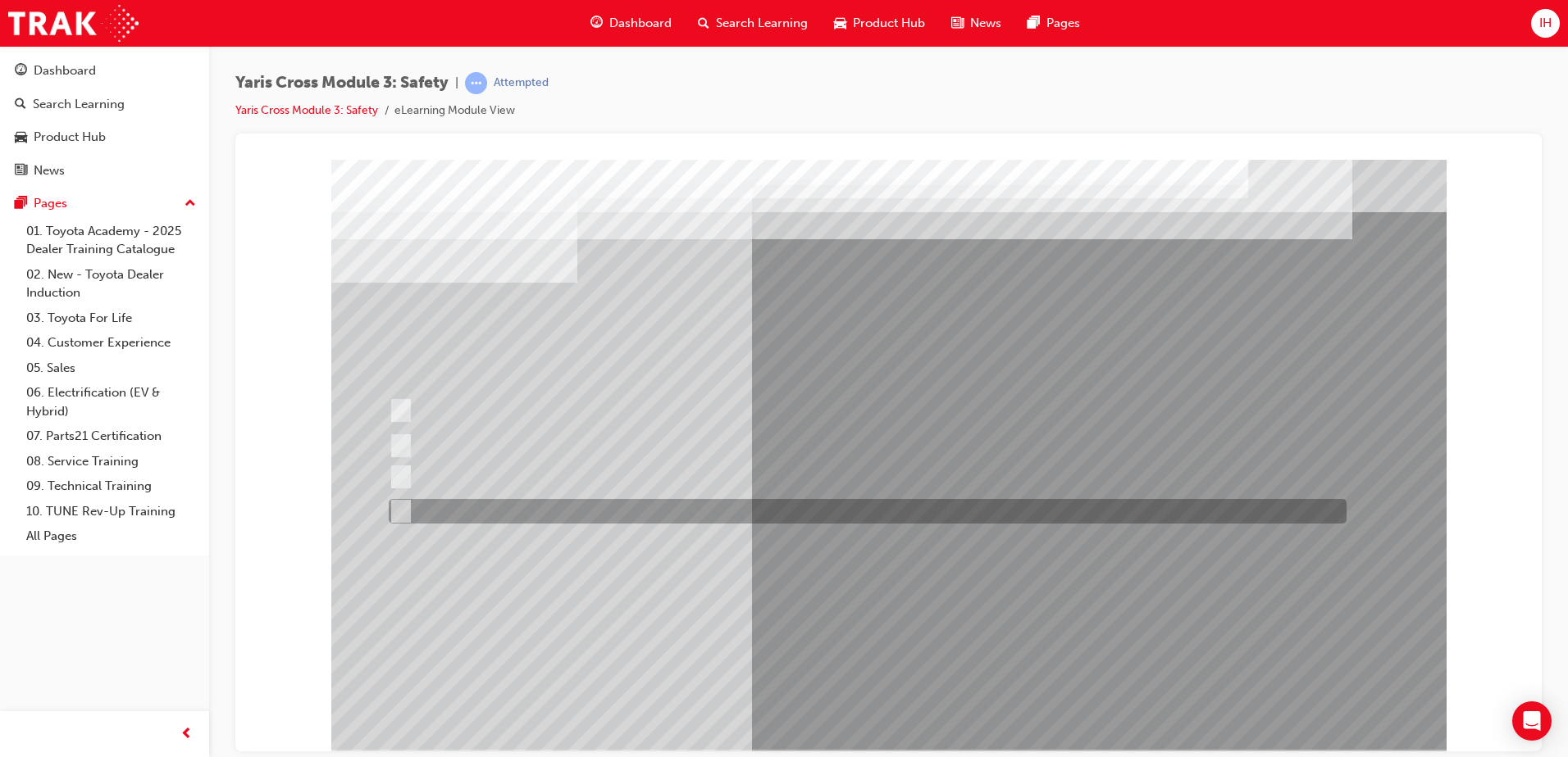
click at [414, 513] on div at bounding box center [863, 511] width 958 height 25
radio input "false"
radio input "true"
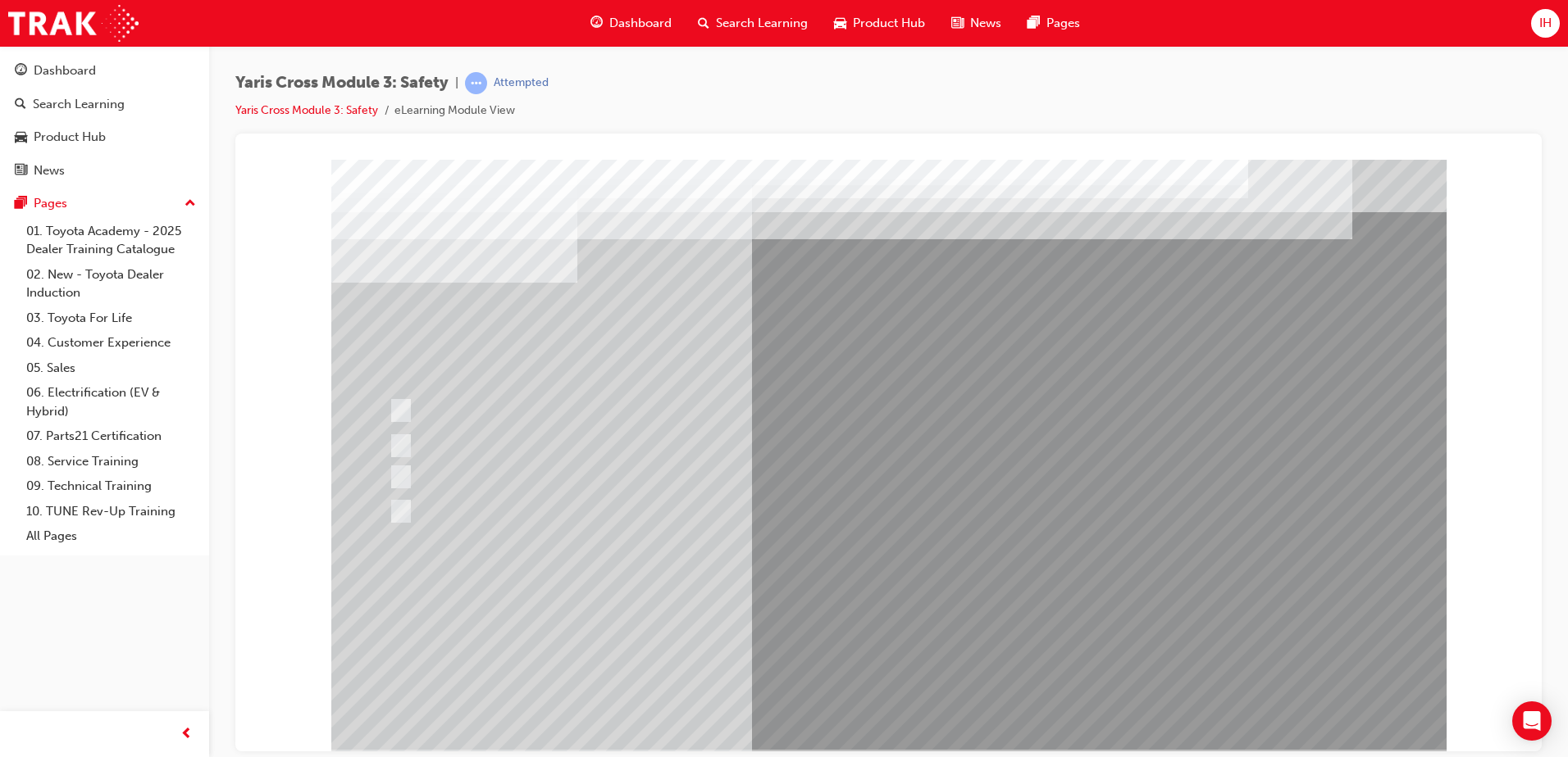
click at [402, 413] on div at bounding box center [889, 454] width 1115 height 591
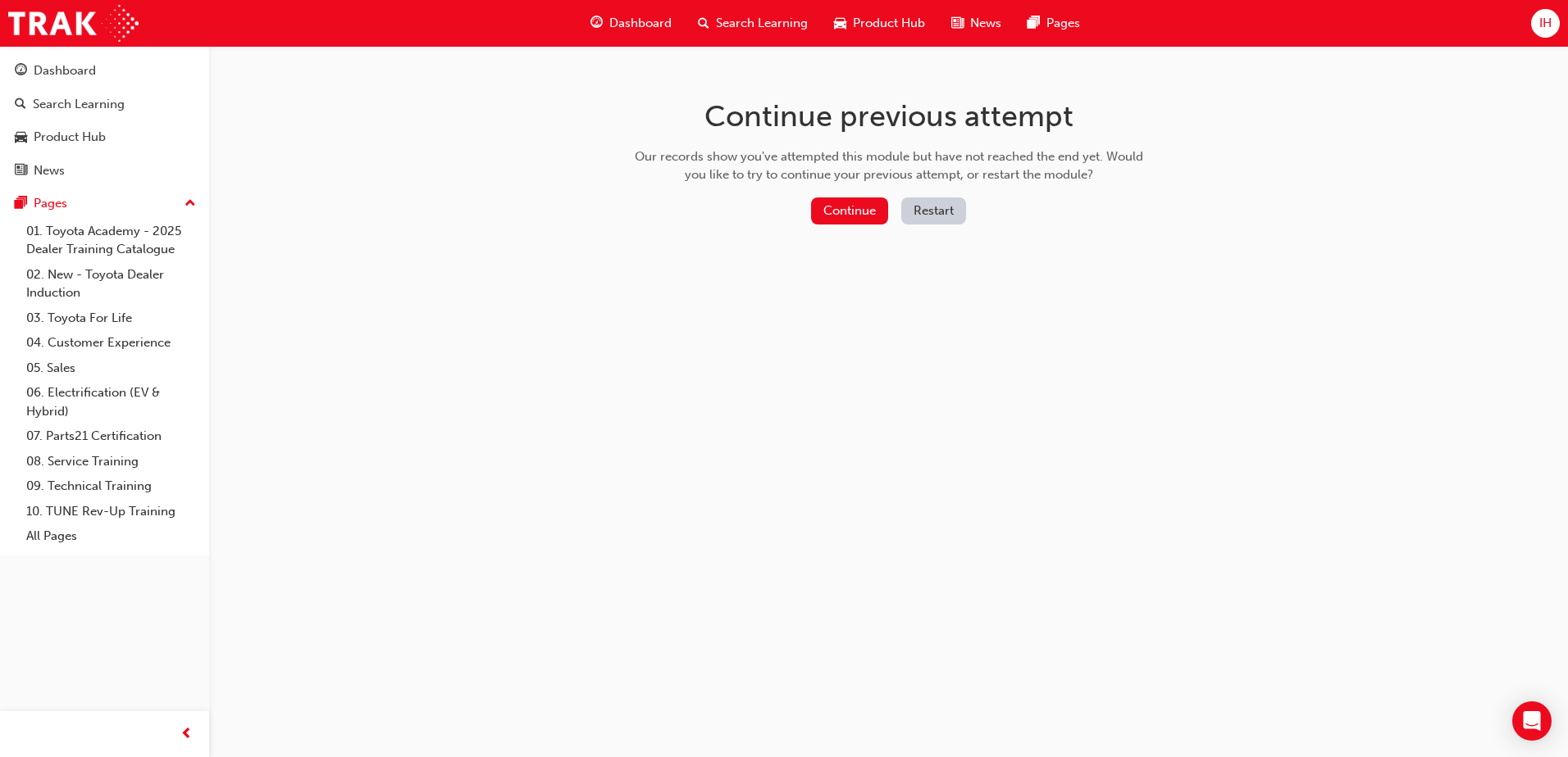
click at [866, 227] on div "Continue Restart" at bounding box center [888, 214] width 520 height 34
click at [842, 195] on div "Continue previous attempt Our records show you've attempted this module but hav…" at bounding box center [888, 165] width 533 height 237
click at [846, 212] on button "Continue" at bounding box center [849, 211] width 77 height 27
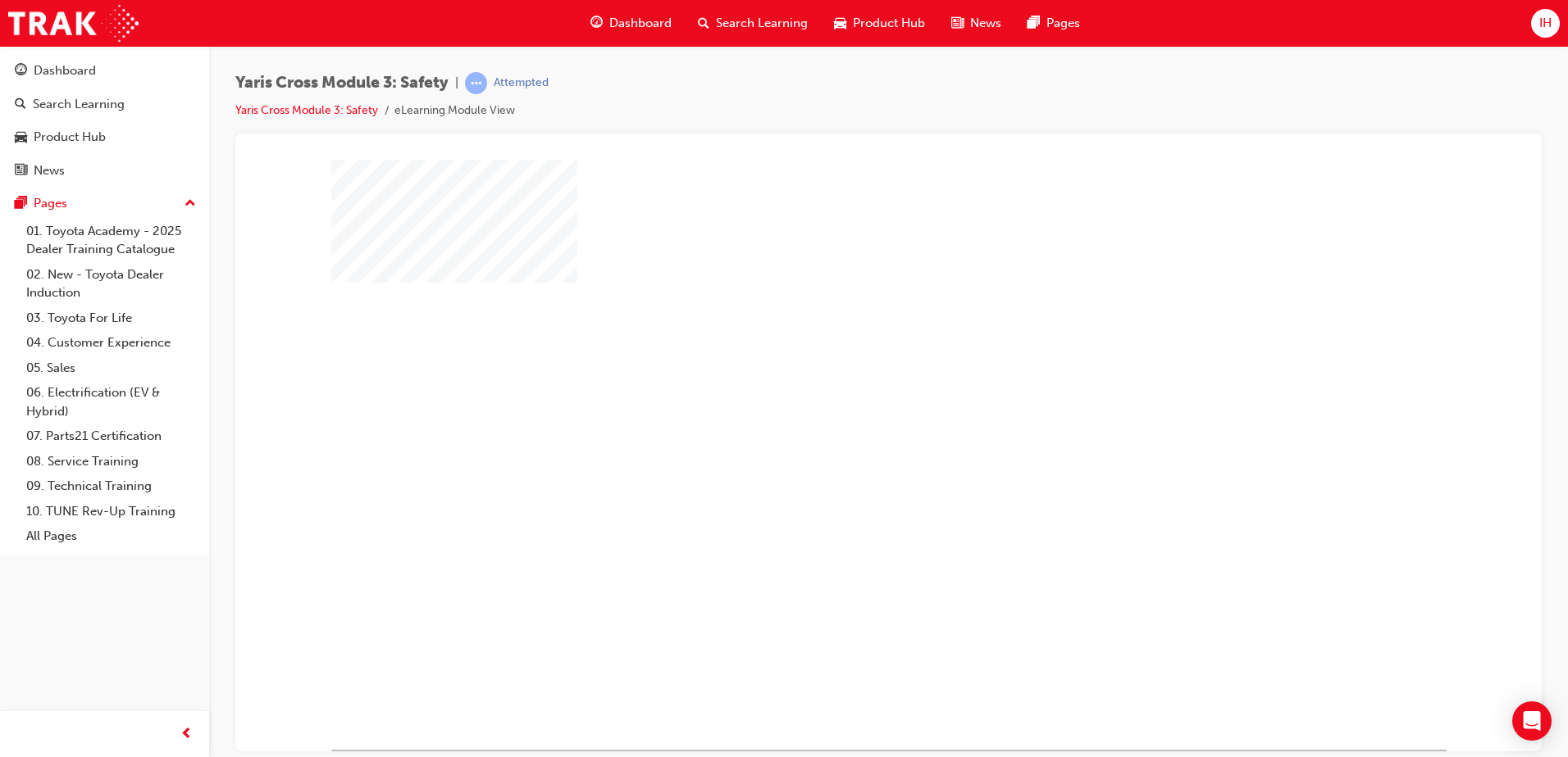
click at [841, 407] on div "play" at bounding box center [841, 407] width 0 height 0
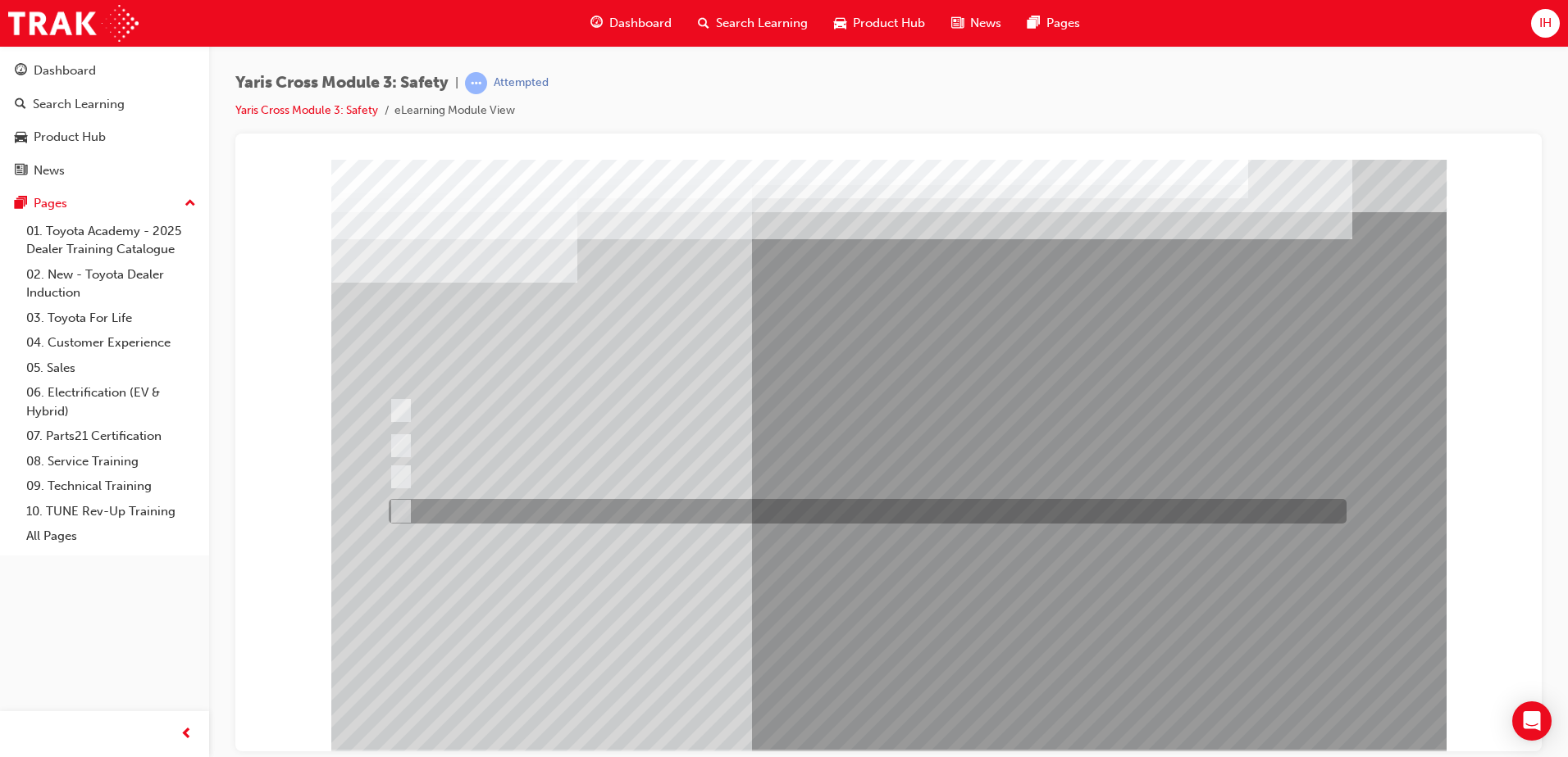
click at [402, 508] on input "Blind Spot Monitor (BSM)" at bounding box center [397, 511] width 18 height 18
checkbox input "true"
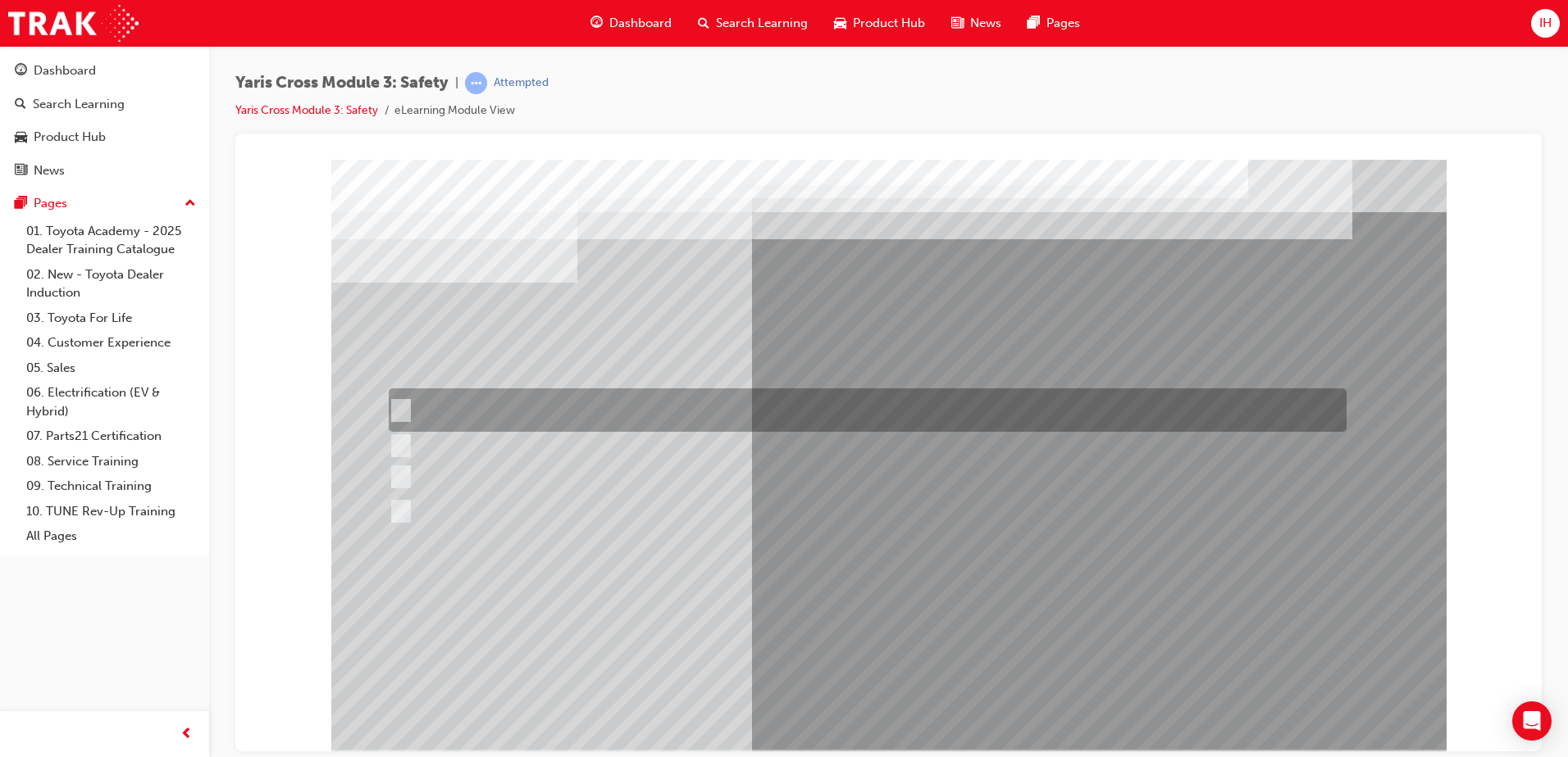
click at [399, 404] on input "Lane Departure Assist with Steering Control" at bounding box center [397, 411] width 18 height 18
checkbox input "true"
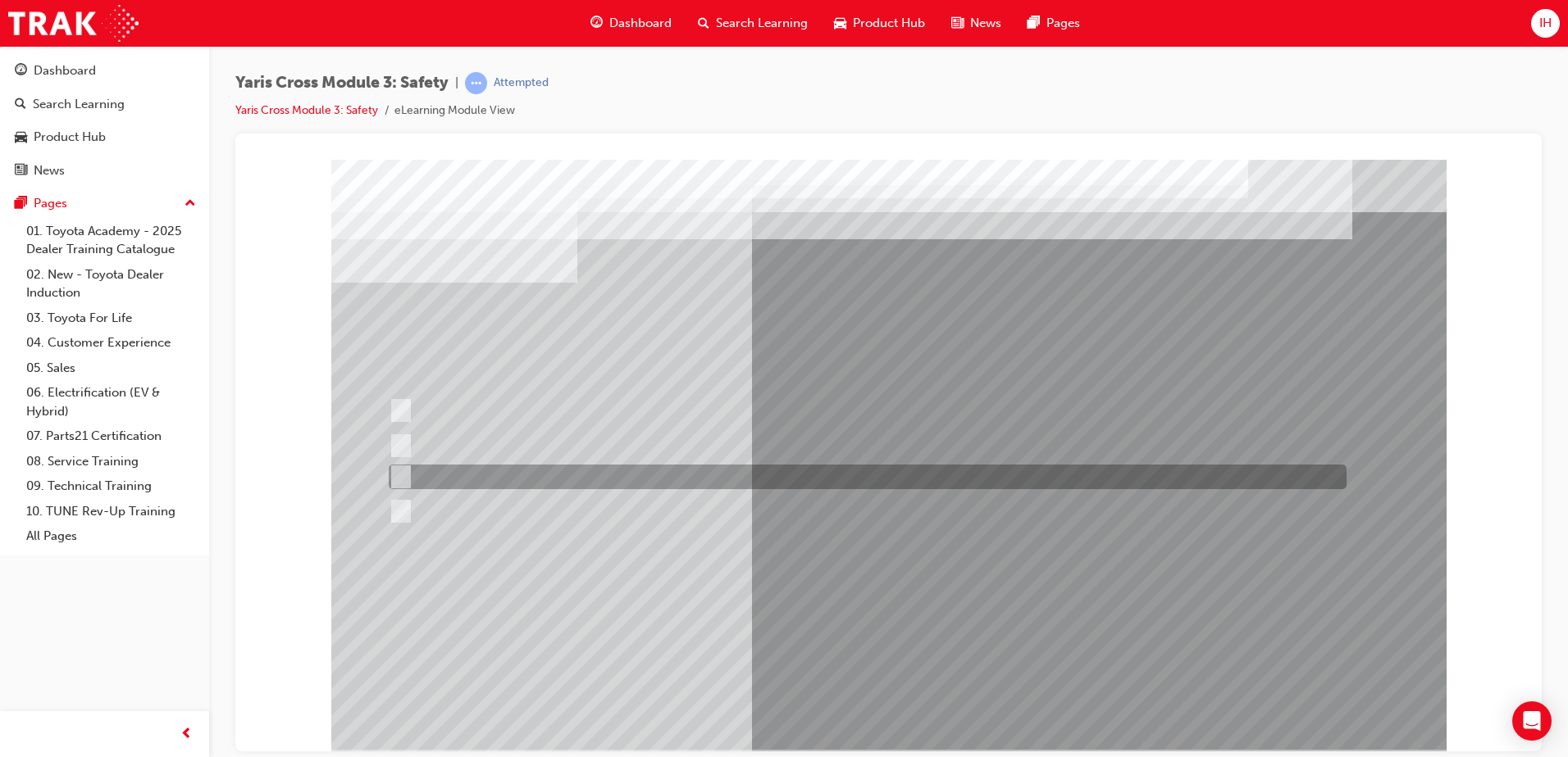
click at [409, 477] on div at bounding box center [863, 476] width 958 height 25
checkbox input "true"
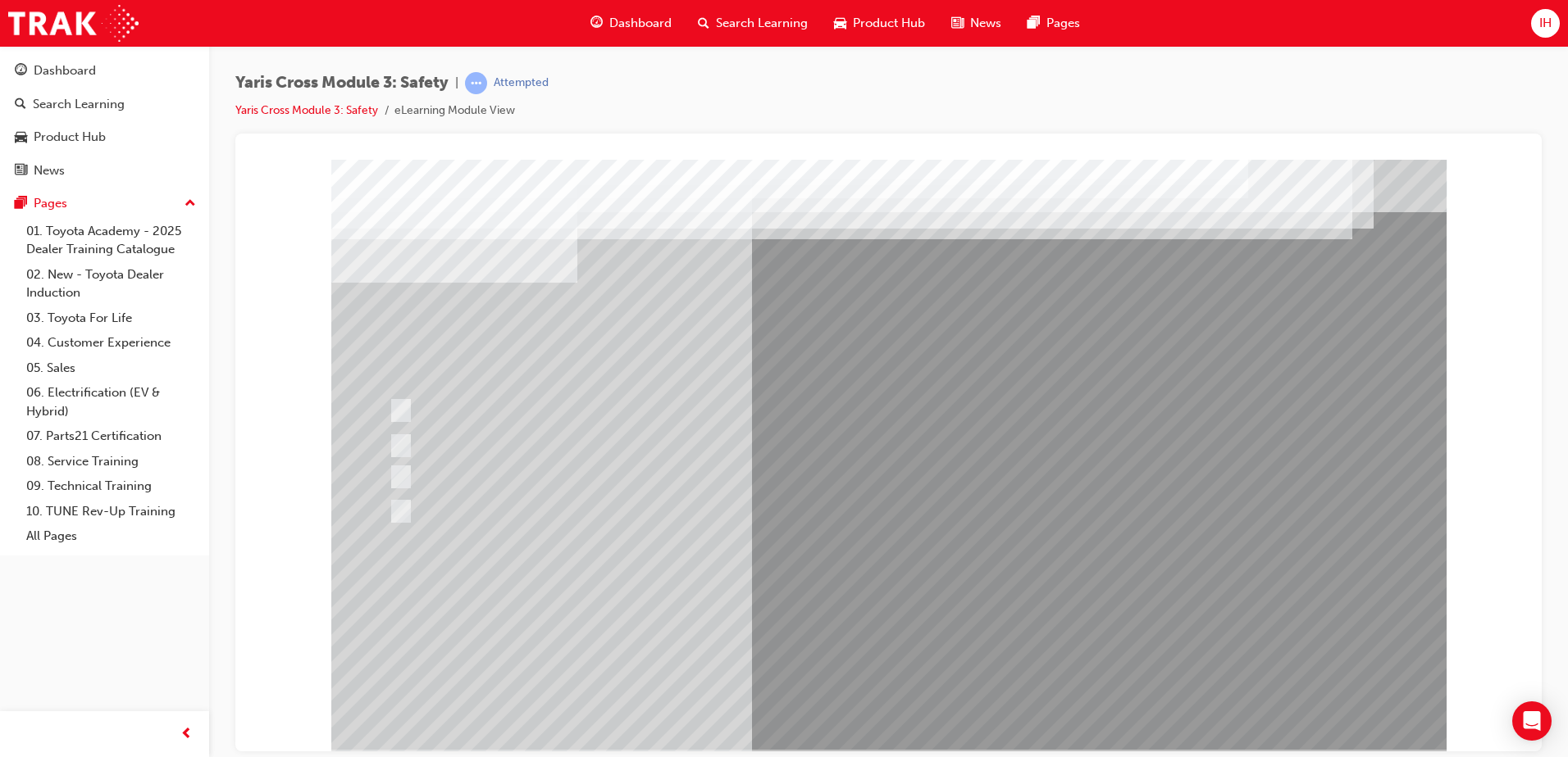
click at [899, 699] on div at bounding box center [889, 454] width 1115 height 591
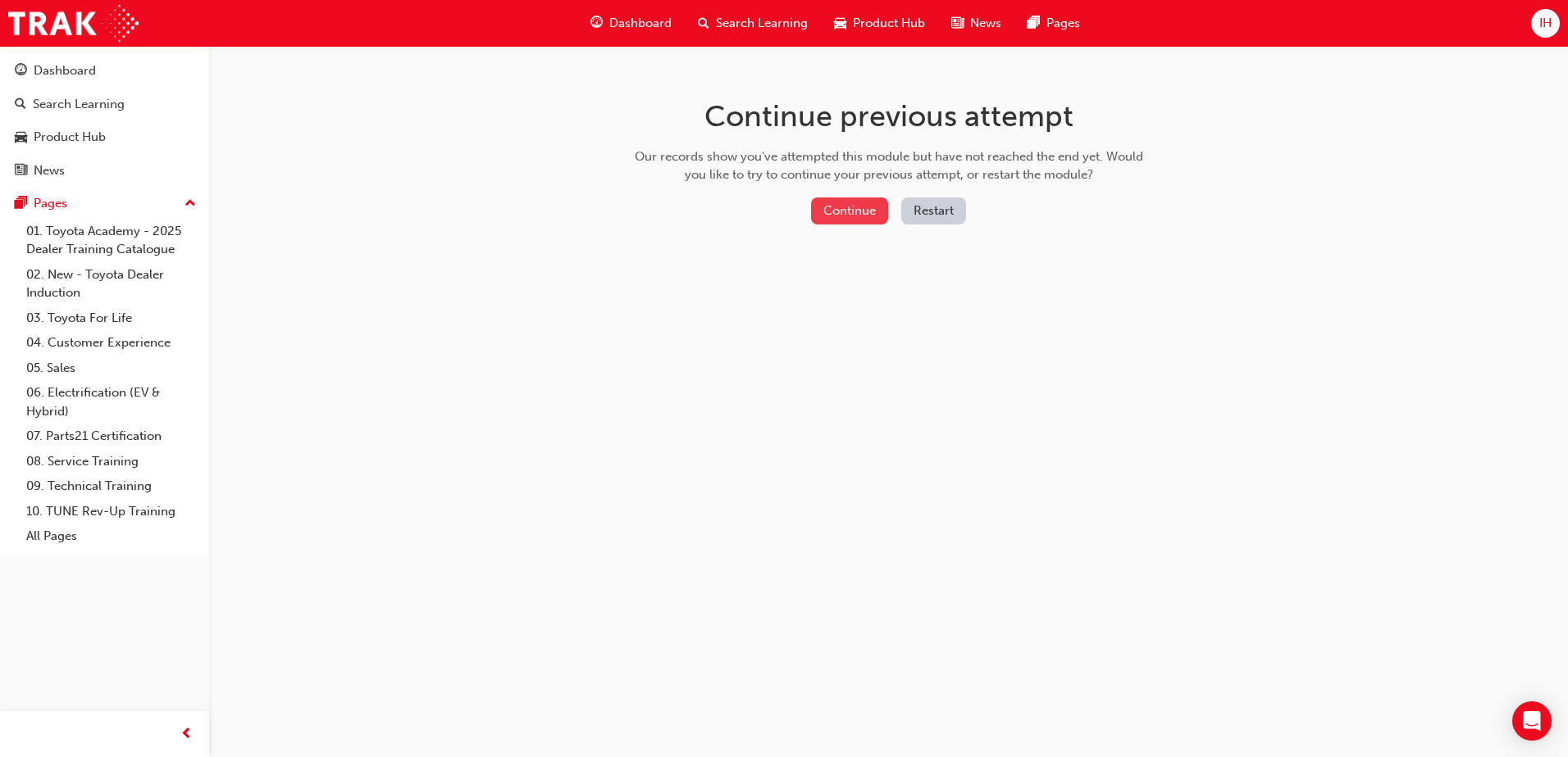
click at [840, 211] on button "Continue" at bounding box center [849, 211] width 77 height 27
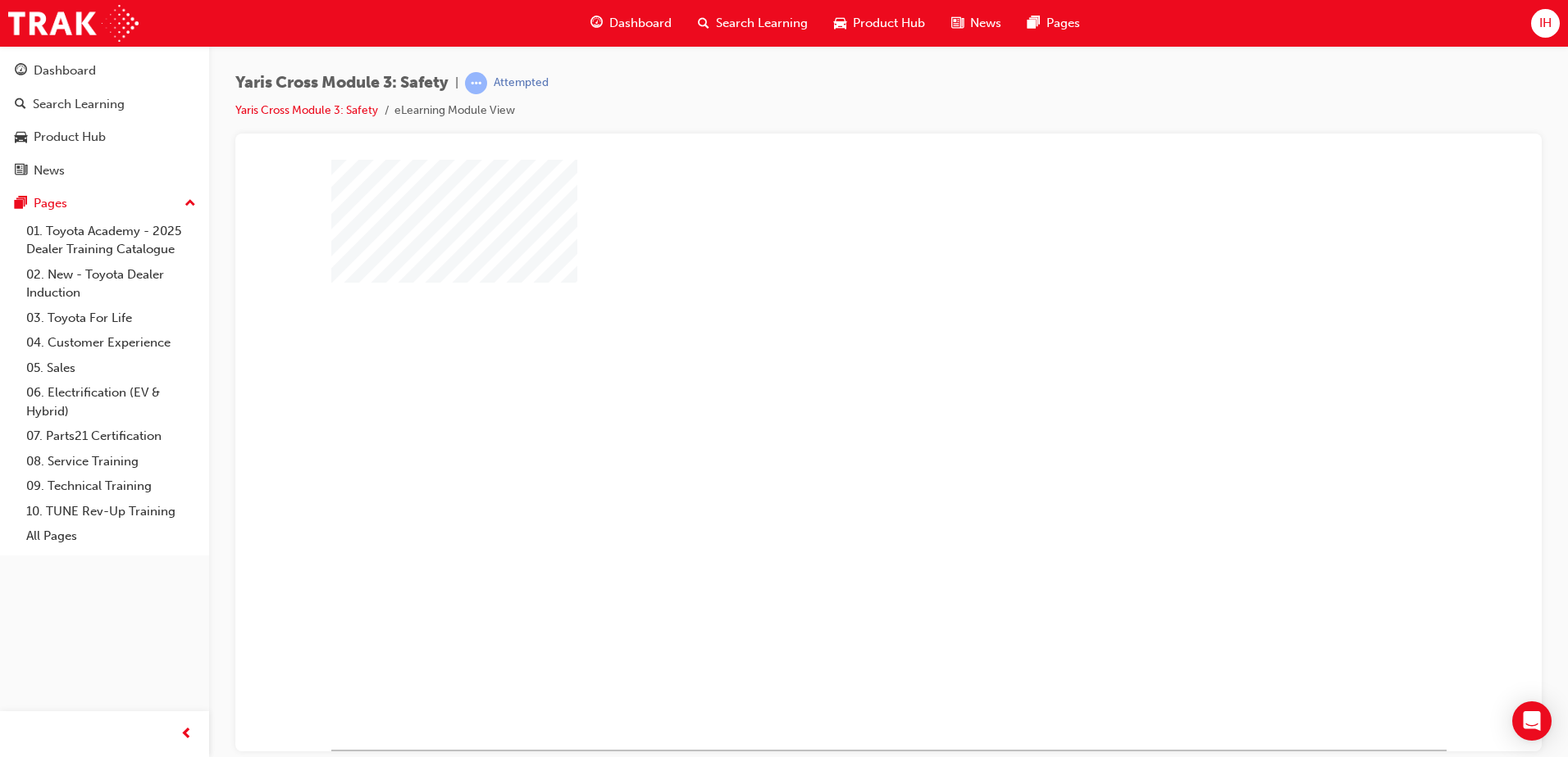
click at [841, 407] on div "play" at bounding box center [841, 407] width 0 height 0
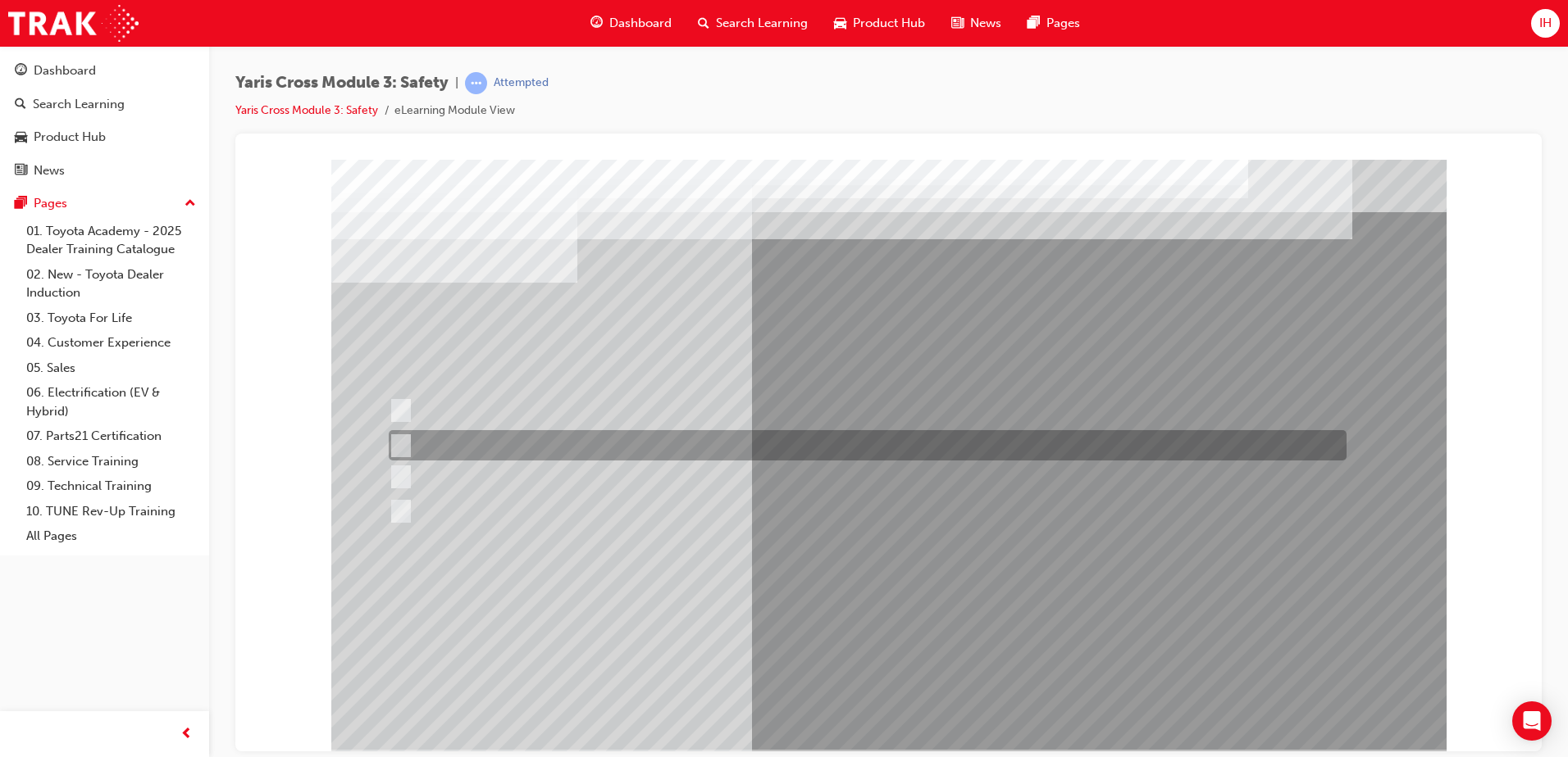
click at [405, 443] on input "SRS Airbags" at bounding box center [398, 446] width 18 height 18
radio input "true"
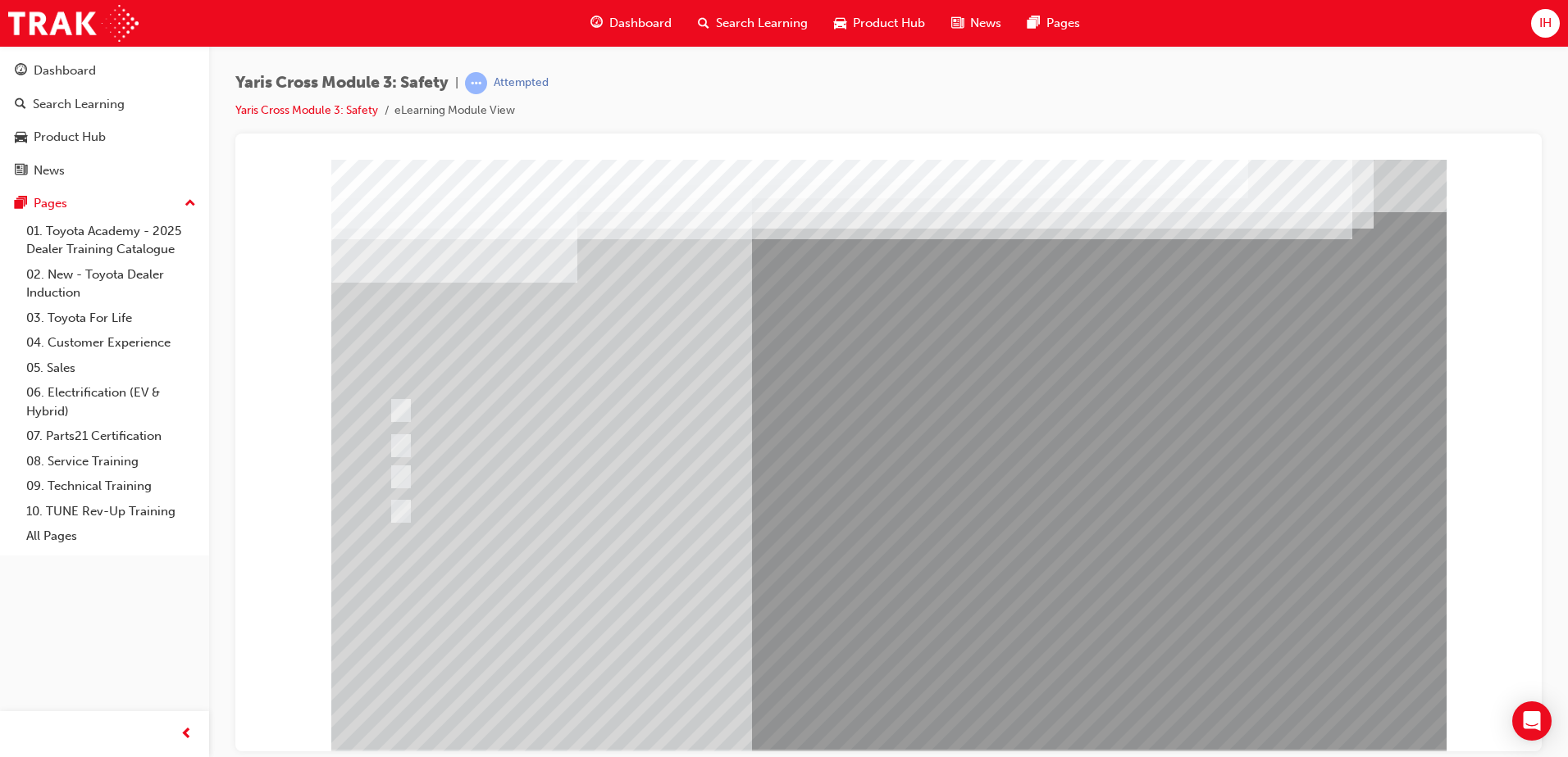
click at [887, 711] on div at bounding box center [889, 454] width 1115 height 591
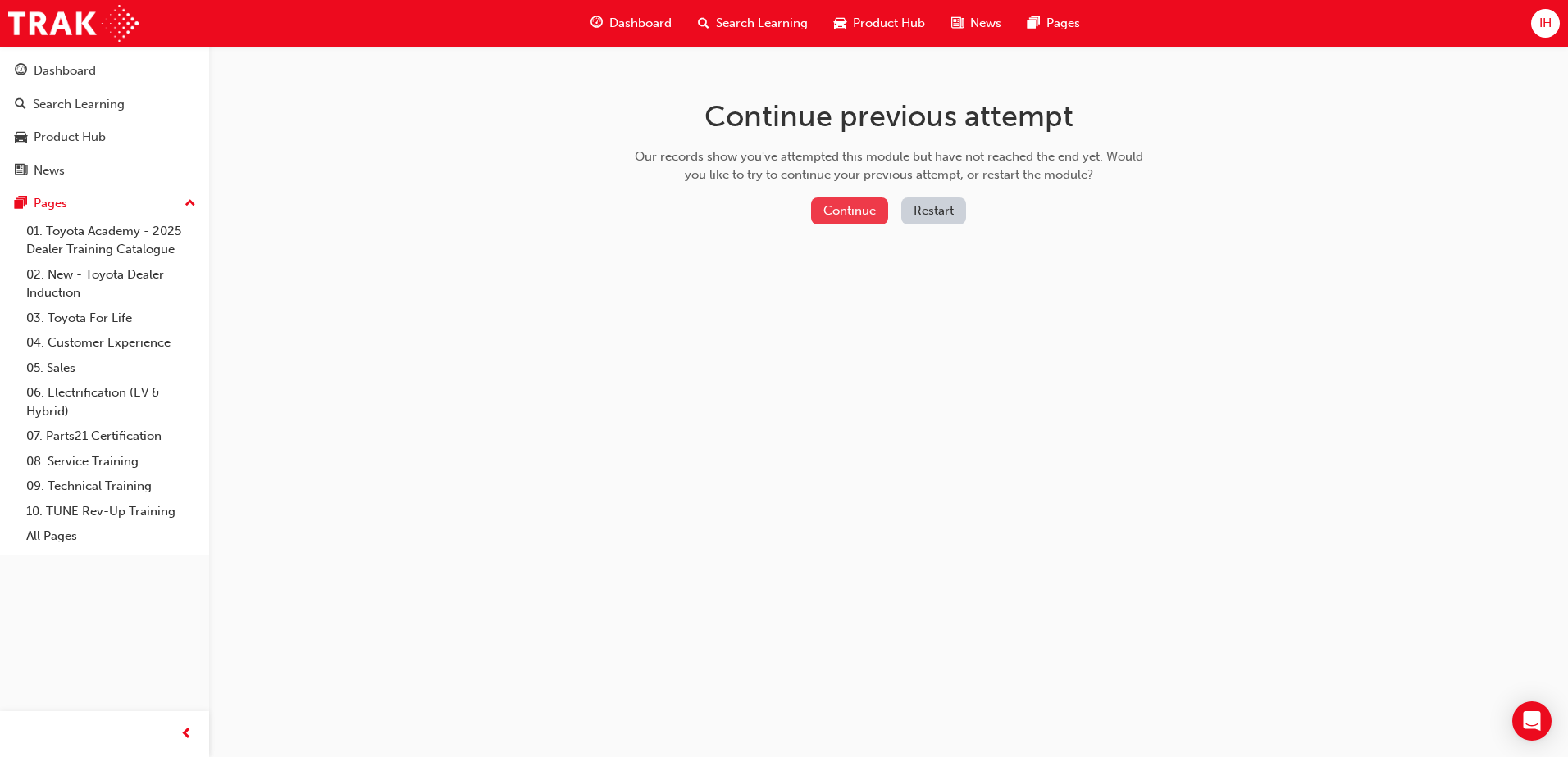
click at [876, 222] on button "Continue" at bounding box center [849, 211] width 77 height 27
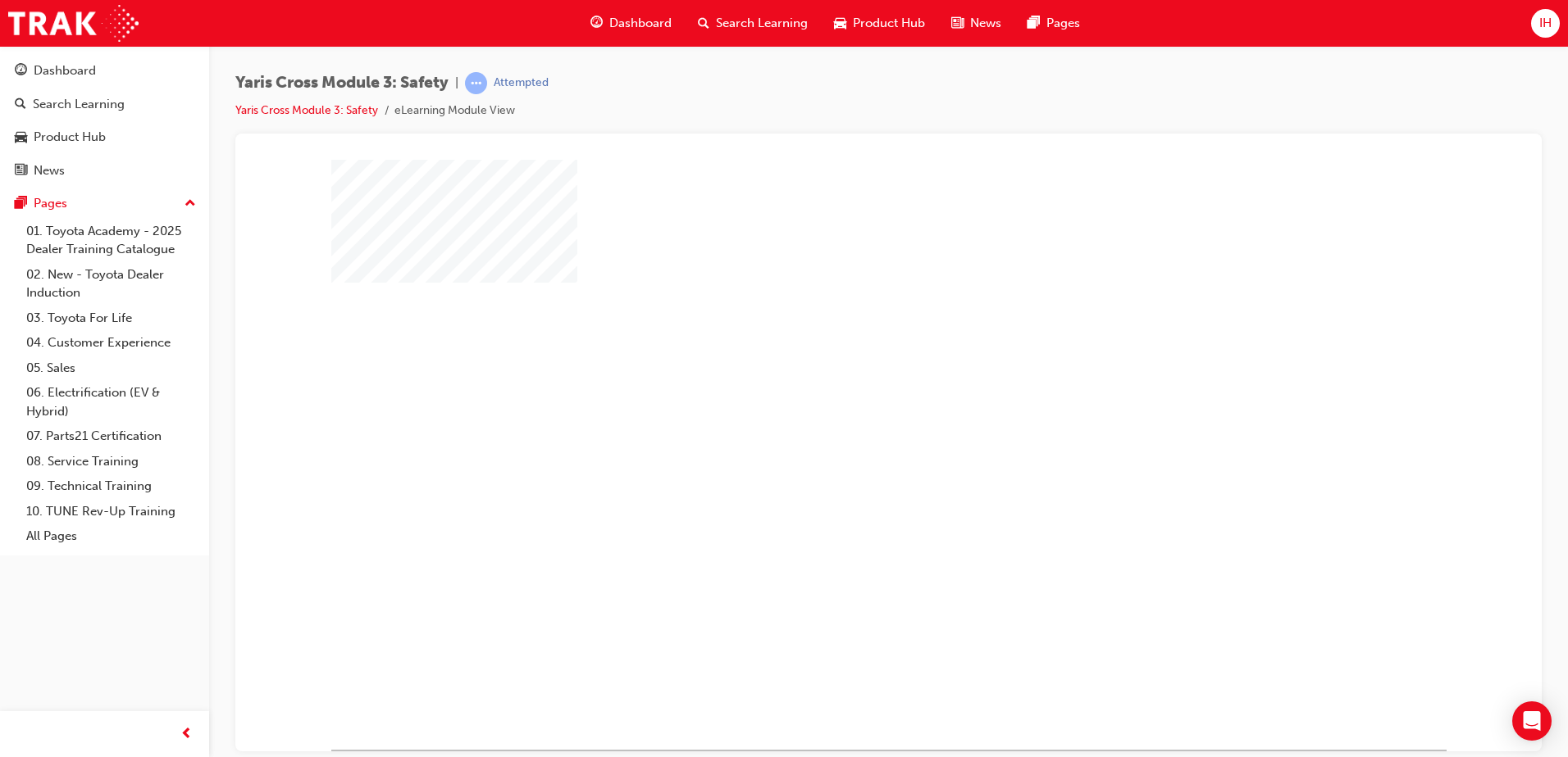
click at [841, 407] on div "play" at bounding box center [841, 407] width 0 height 0
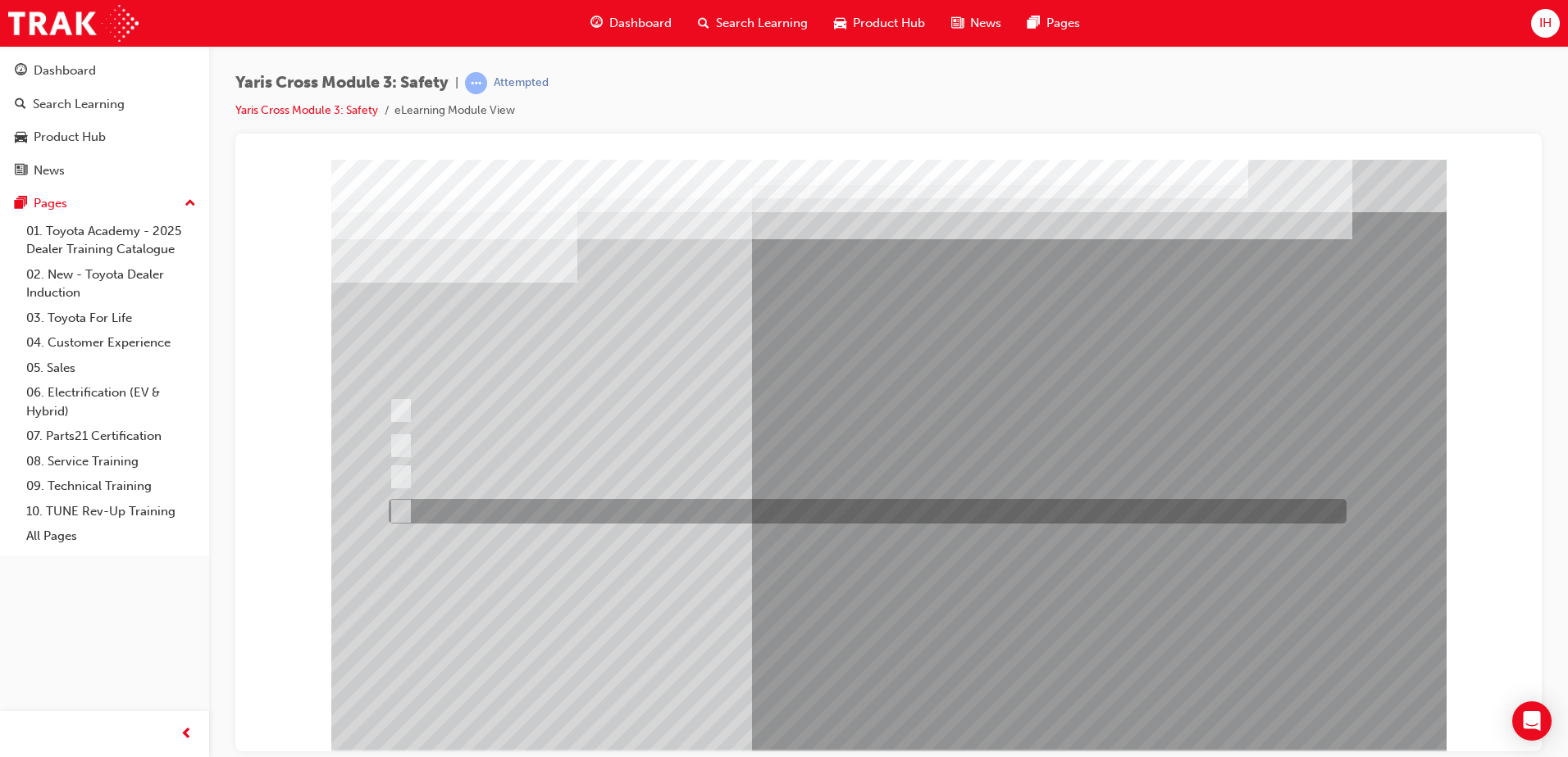
click at [407, 500] on div at bounding box center [863, 511] width 958 height 25
radio input "true"
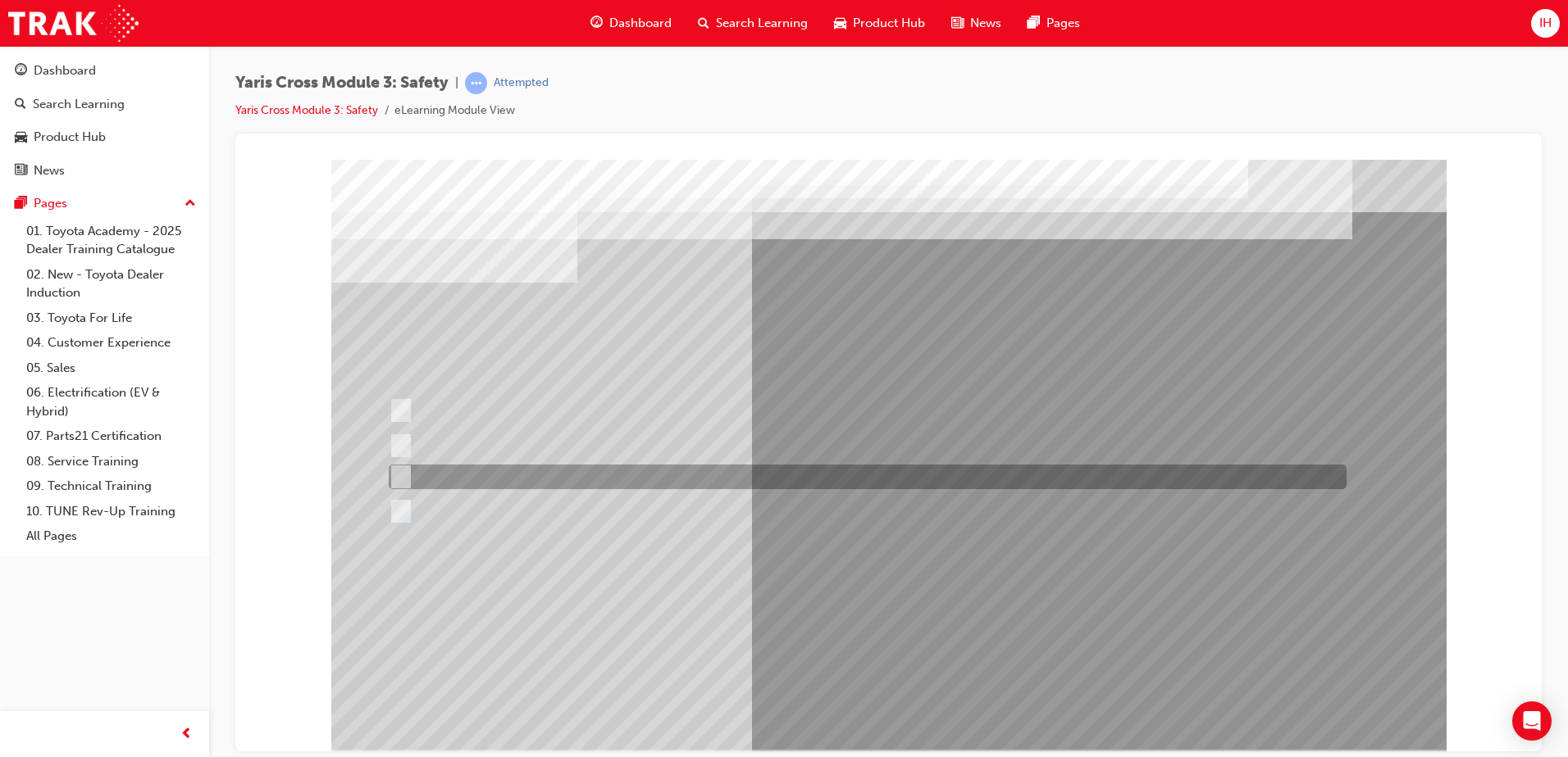
click at [408, 468] on div at bounding box center [863, 476] width 958 height 25
radio input "true"
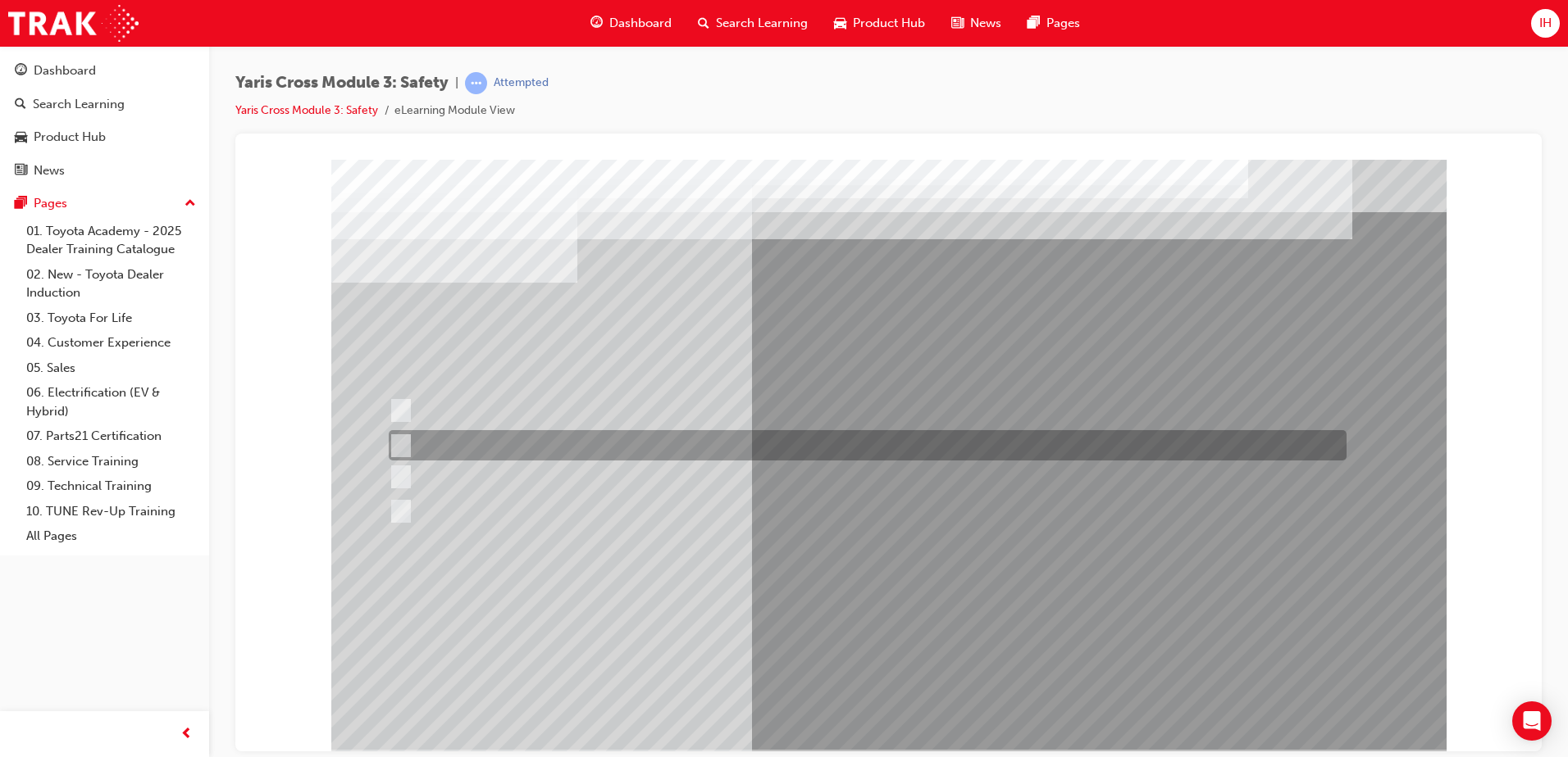
click at [406, 442] on input "No Entry Sign" at bounding box center [398, 446] width 18 height 18
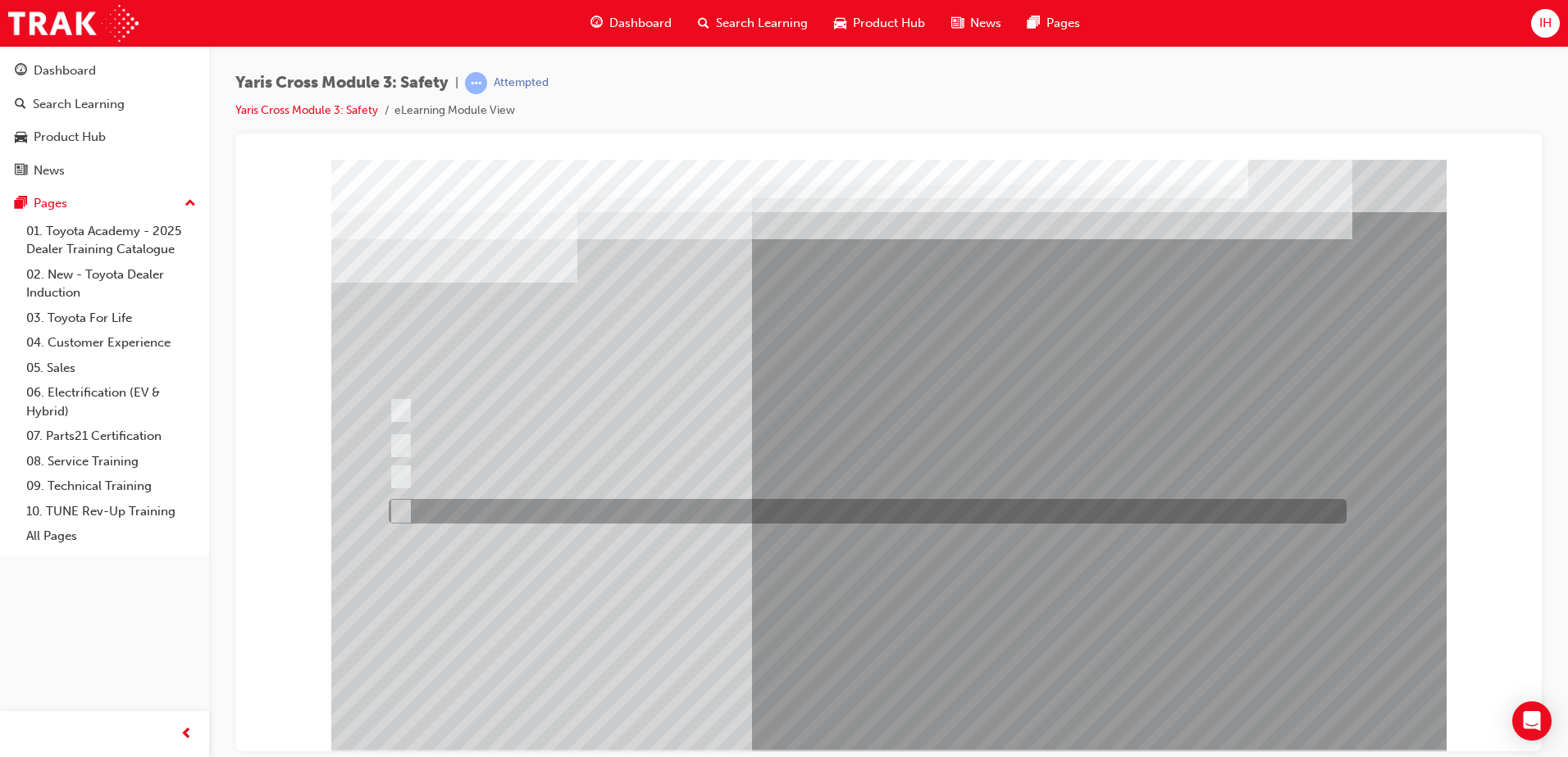
click at [411, 510] on div at bounding box center [863, 511] width 958 height 25
radio input "false"
radio input "true"
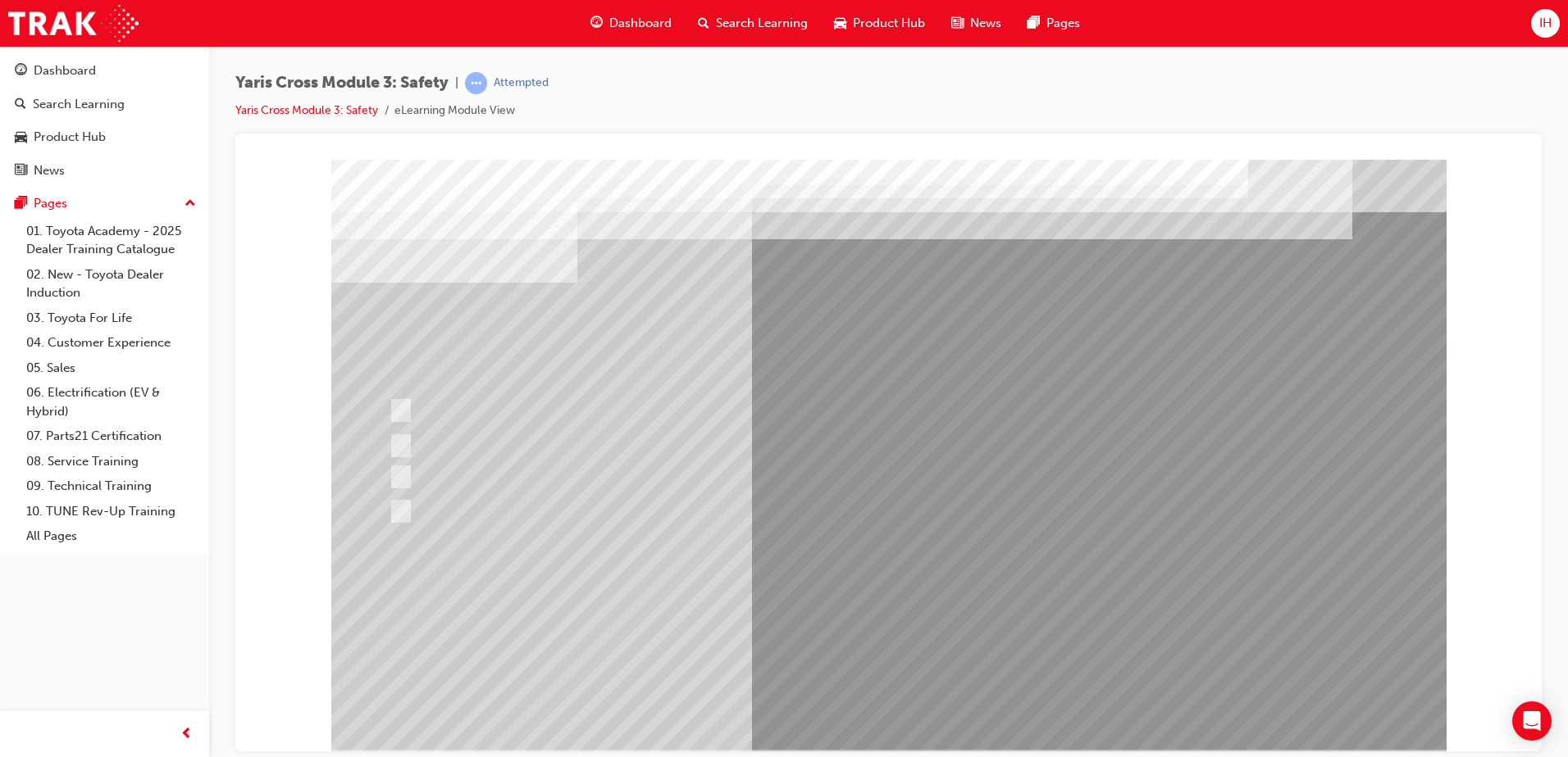
click at [405, 474] on div at bounding box center [889, 454] width 1115 height 591
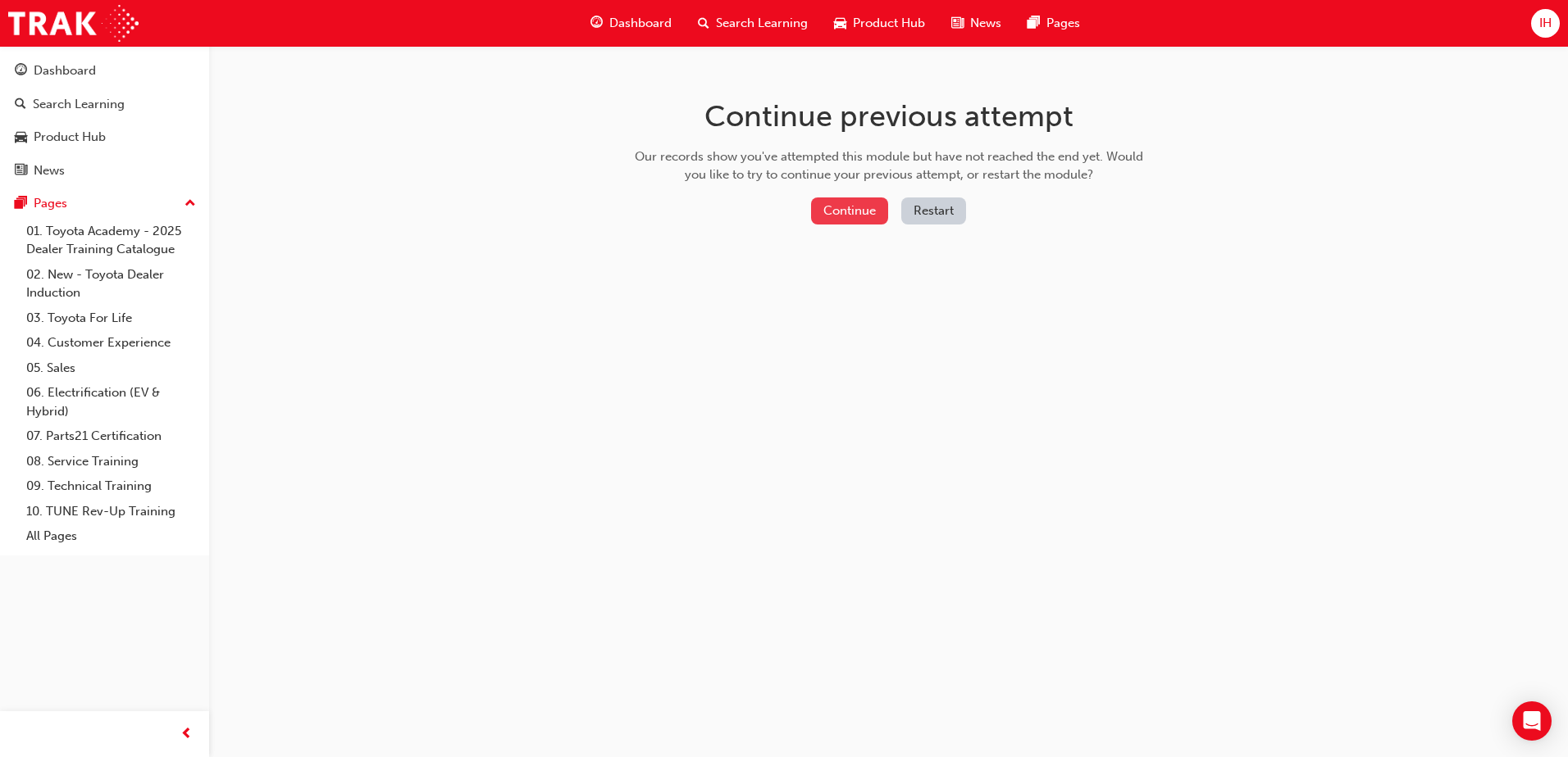
click at [838, 218] on button "Continue" at bounding box center [849, 211] width 77 height 27
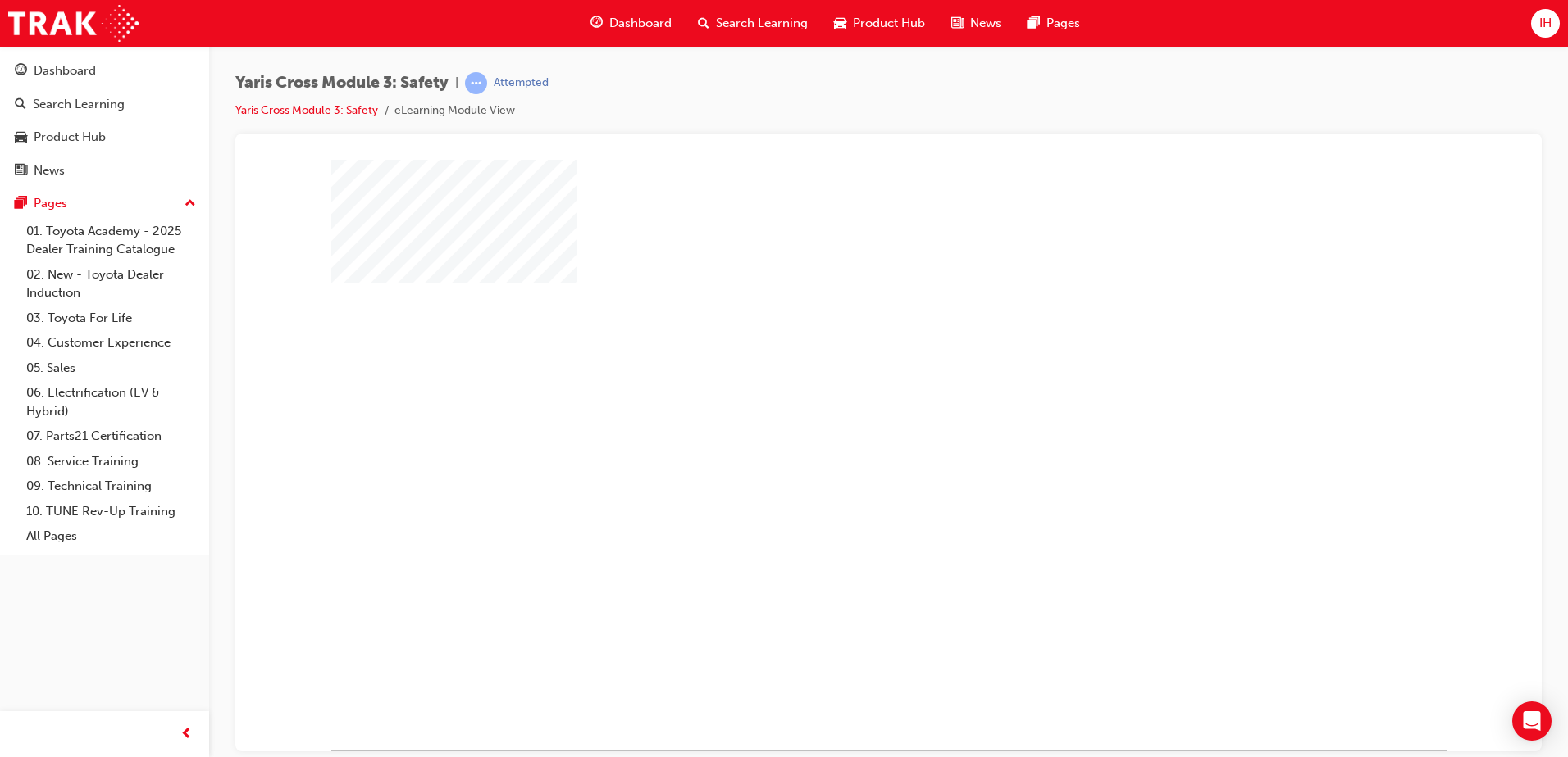
click at [841, 407] on div "play" at bounding box center [841, 407] width 0 height 0
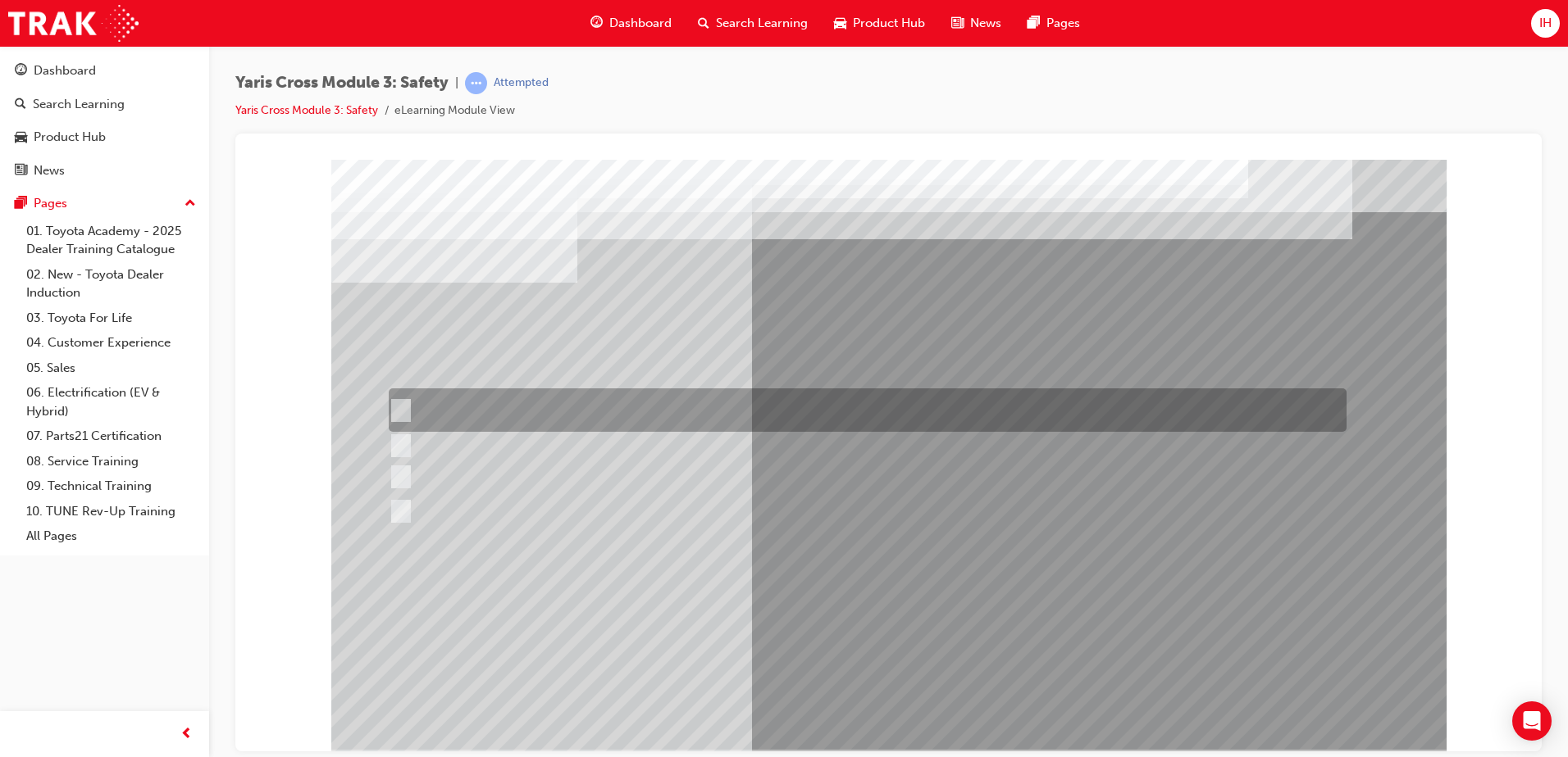
click at [562, 412] on div at bounding box center [863, 409] width 958 height 43
radio input "true"
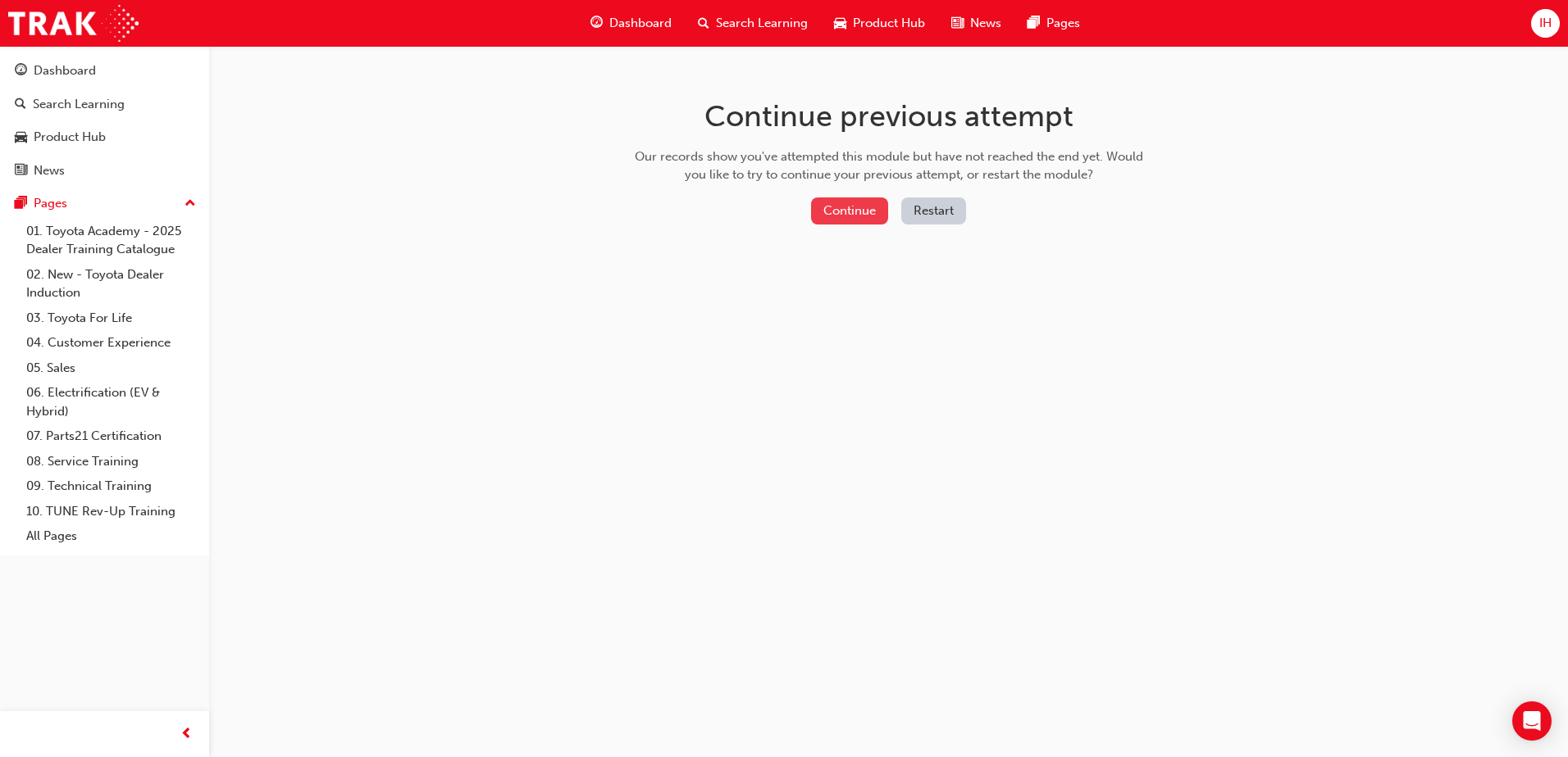
click at [837, 207] on button "Continue" at bounding box center [849, 211] width 77 height 27
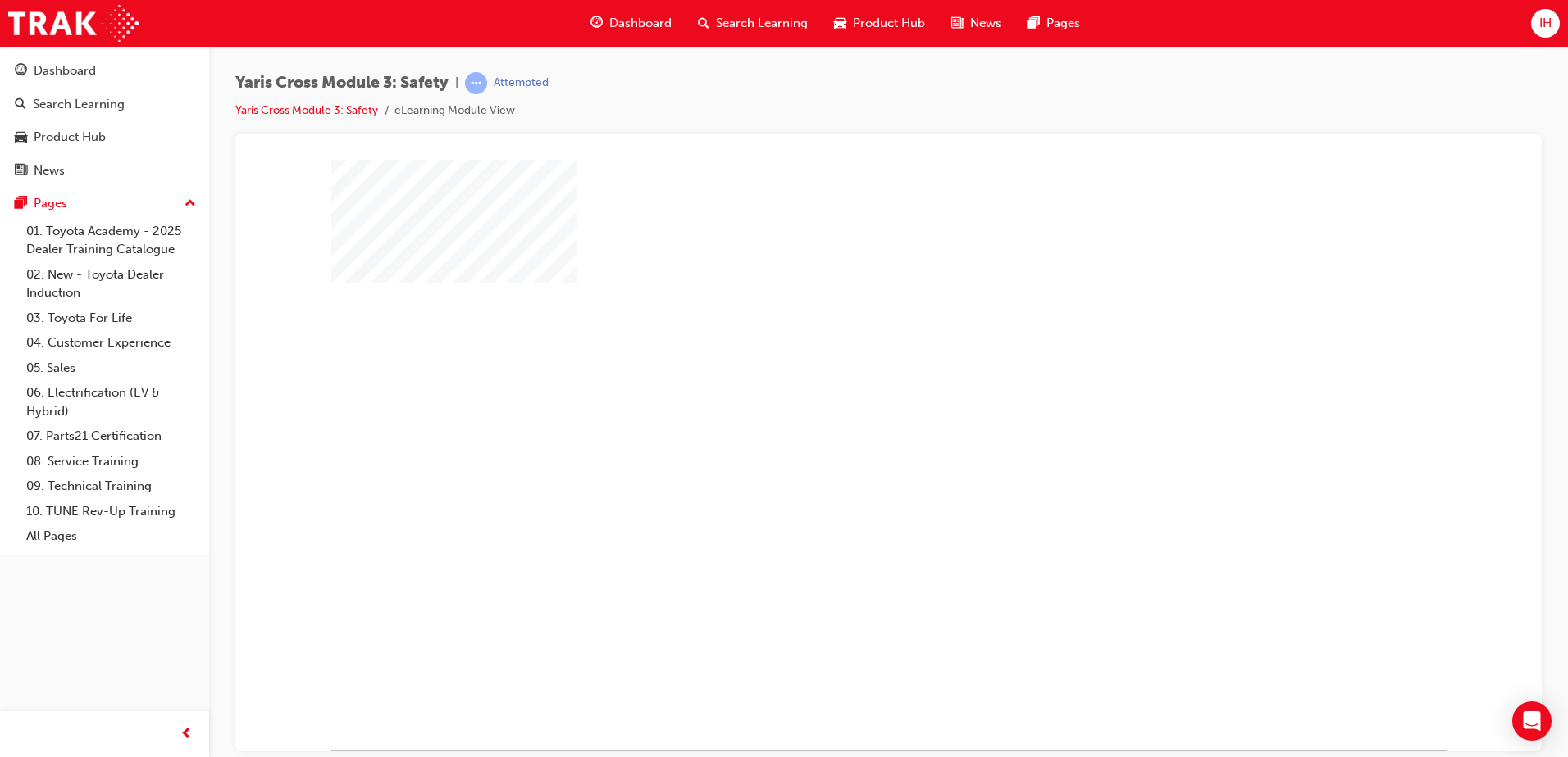
click at [841, 407] on div "play" at bounding box center [841, 407] width 0 height 0
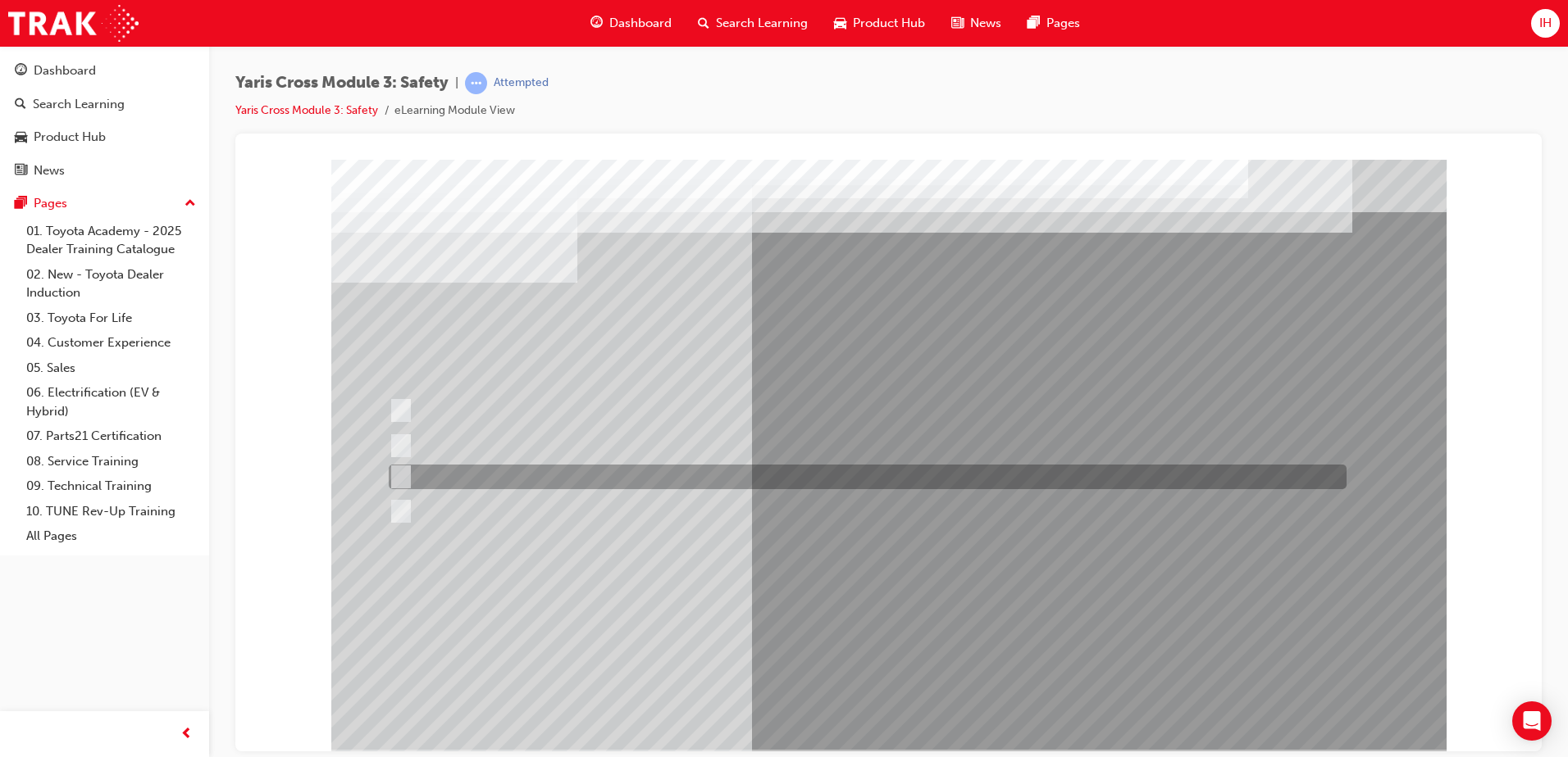
click at [490, 480] on div at bounding box center [863, 476] width 958 height 25
radio input "true"
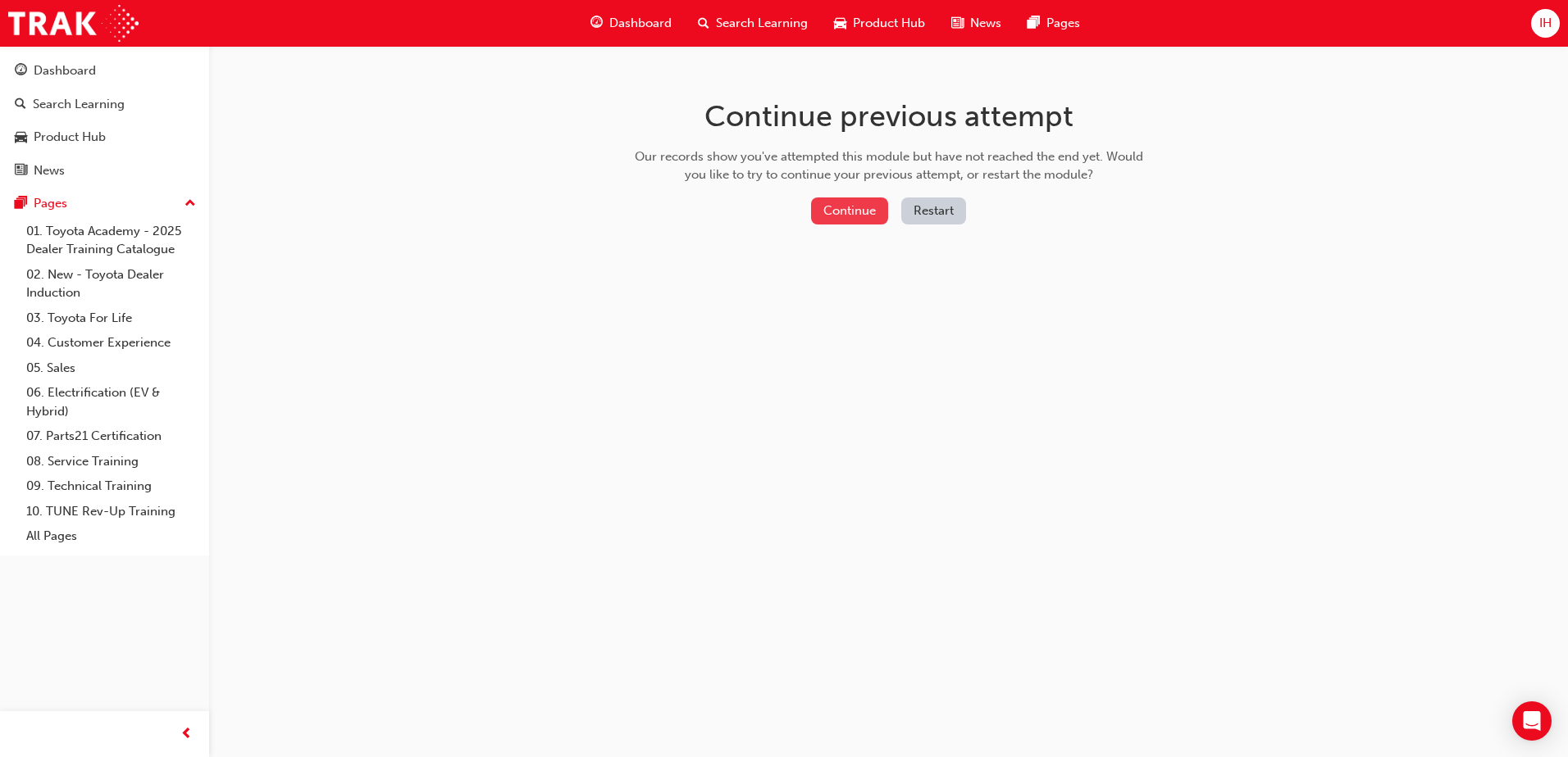
click at [819, 199] on button "Continue" at bounding box center [849, 211] width 77 height 27
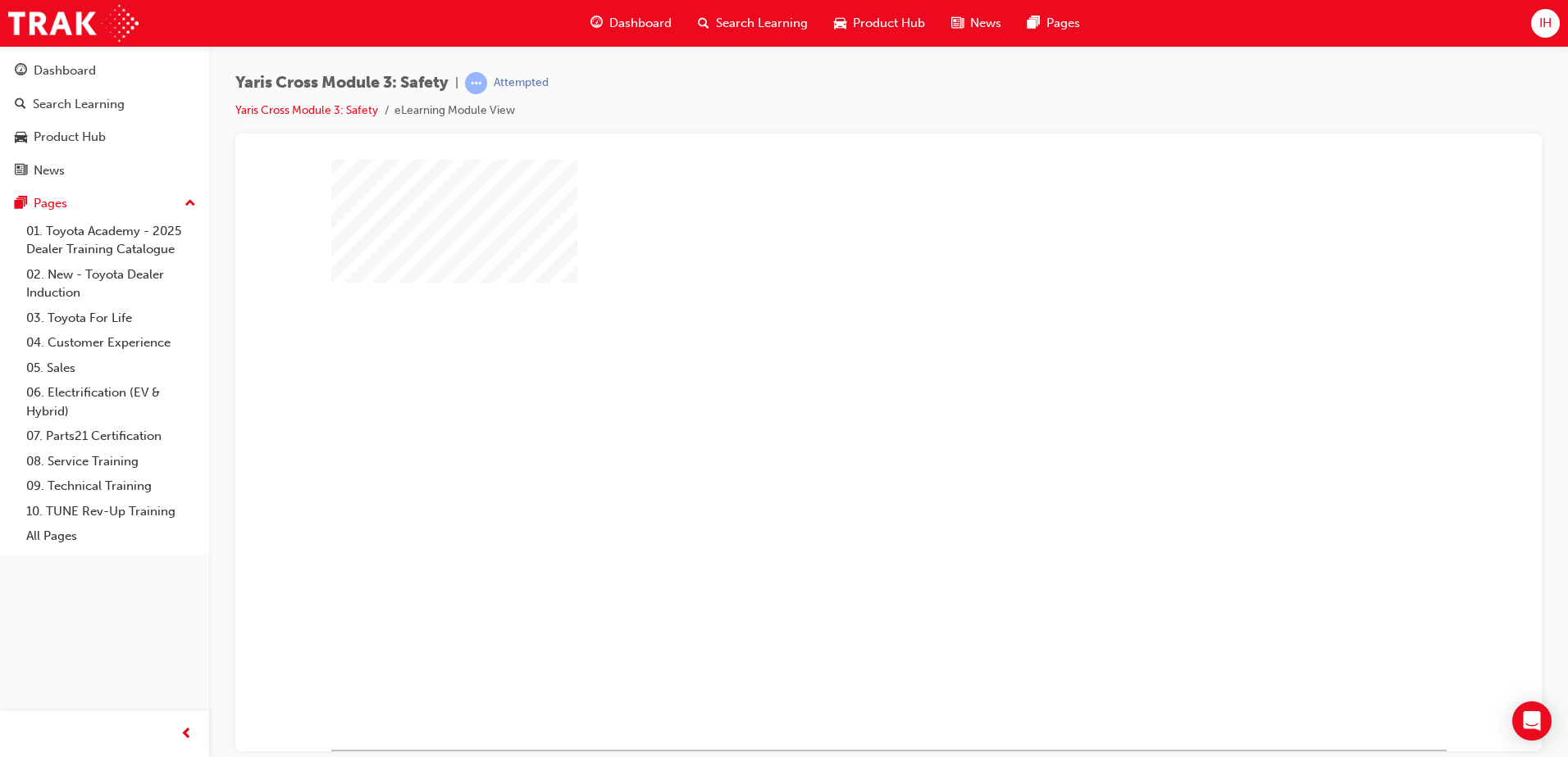
click at [841, 407] on div "play" at bounding box center [841, 407] width 0 height 0
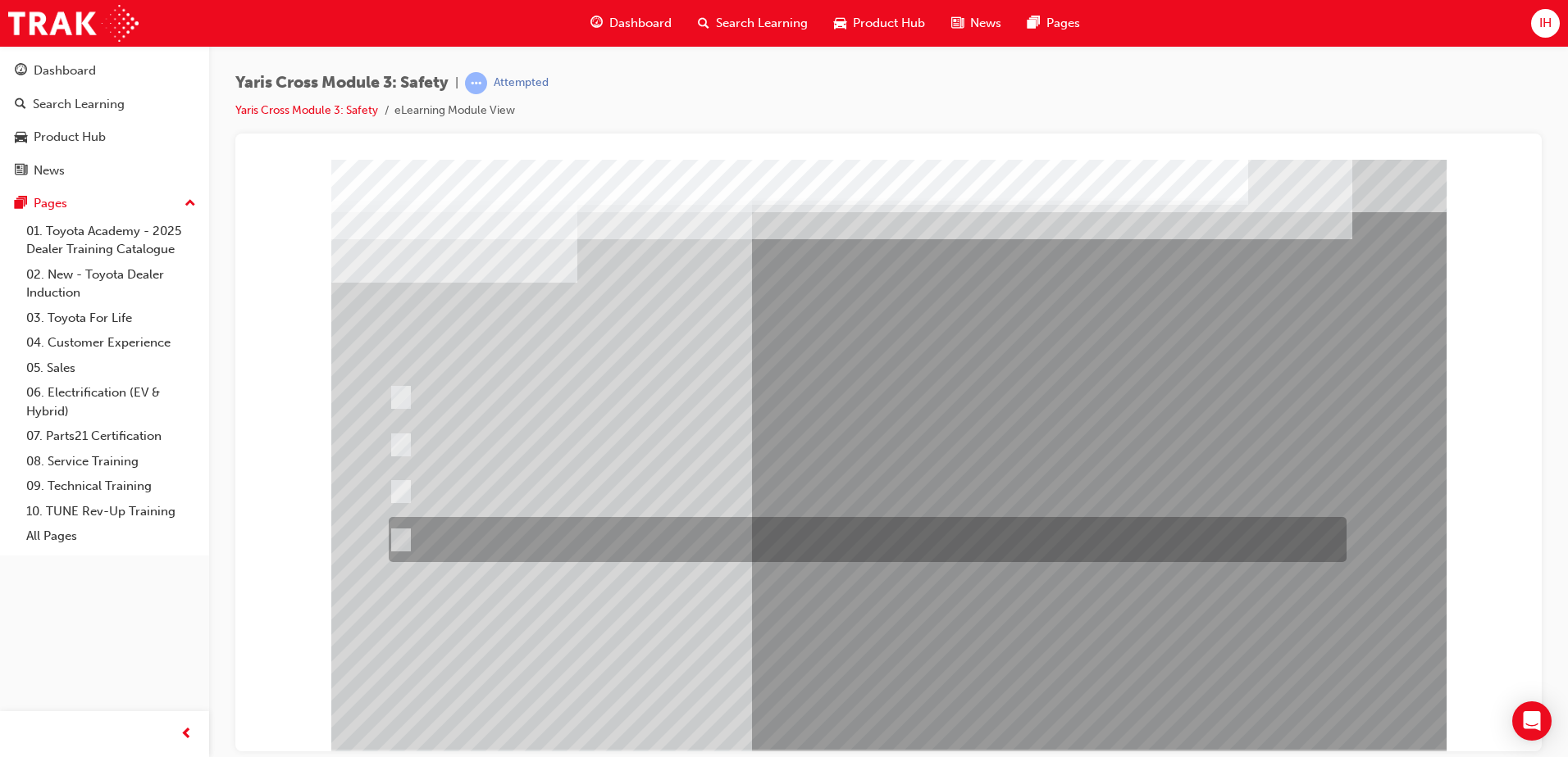
click at [393, 544] on input "When you turn right at an intersection and cross the path of an\3oncoming cycli…" at bounding box center [398, 540] width 18 height 18
radio input "true"
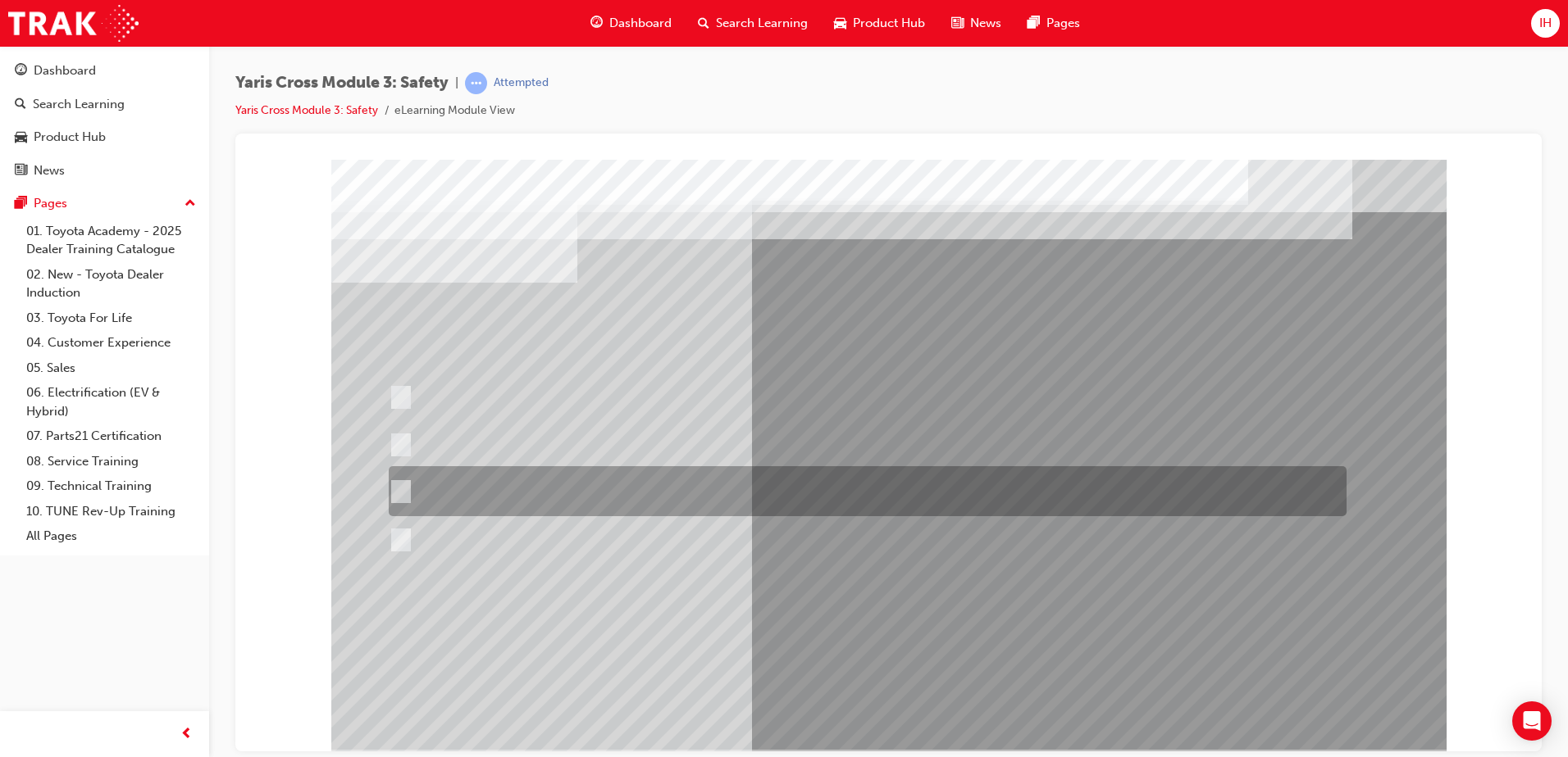
click at [397, 491] on input "When you turn left at an intersection and cross the path of an\3oncoming vehicl…" at bounding box center [398, 492] width 18 height 18
radio input "true"
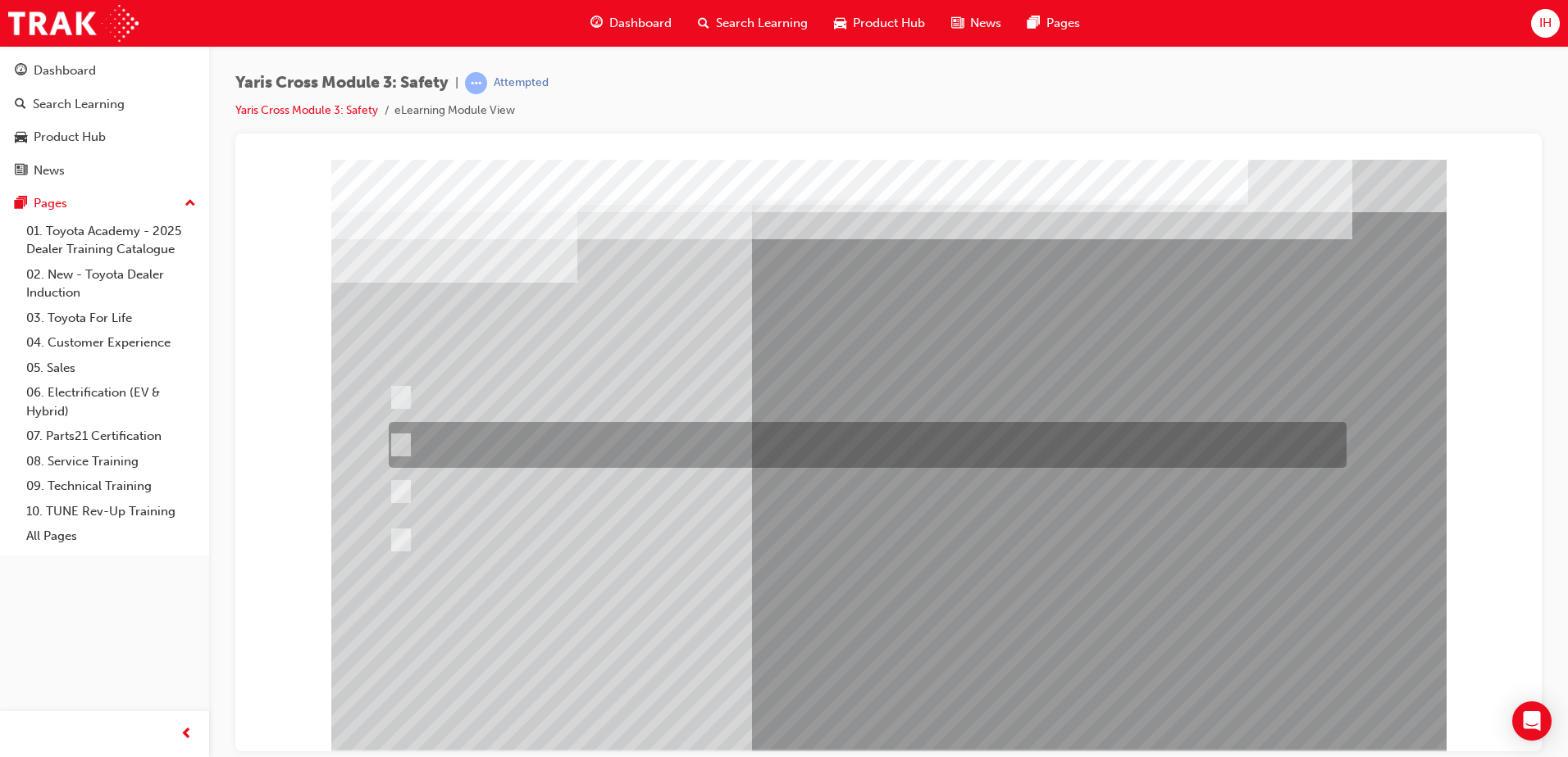
click at [407, 439] on div at bounding box center [863, 445] width 958 height 46
radio input "true"
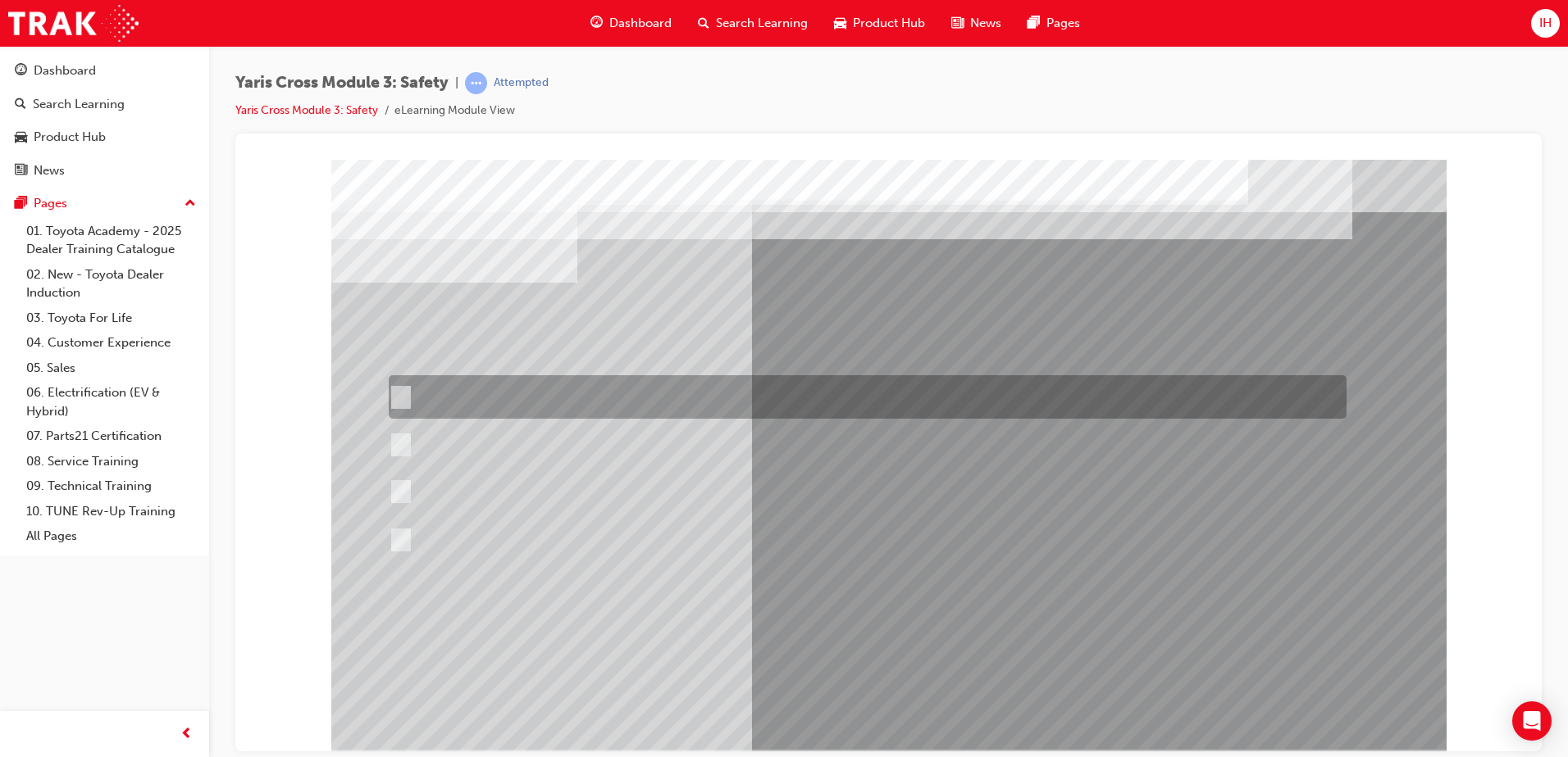
click at [400, 390] on input "When you turn left at an intersection and cross the path of an\3oncoming cyclis…" at bounding box center [398, 397] width 18 height 18
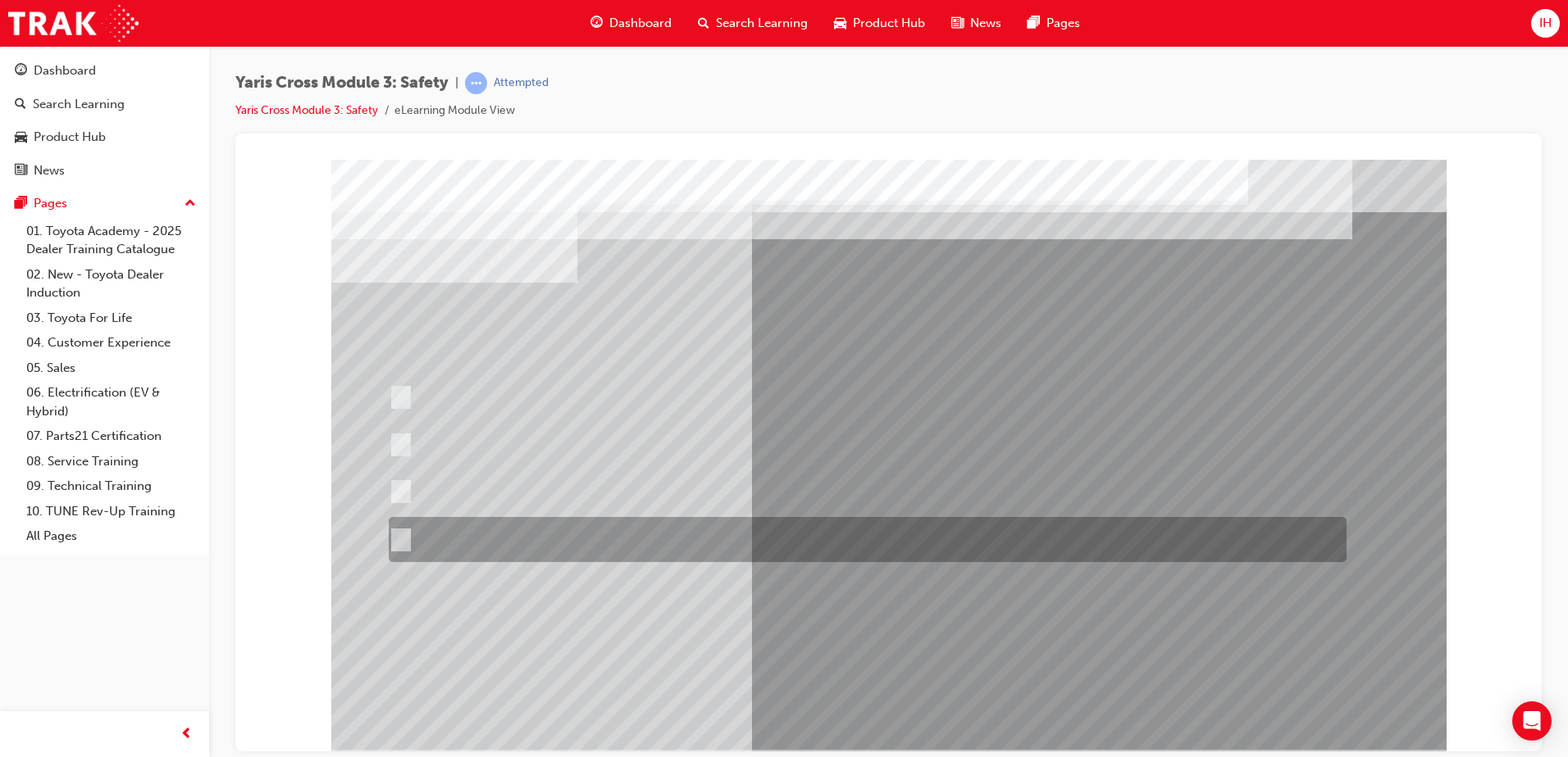
click at [407, 540] on div at bounding box center [863, 539] width 958 height 45
radio input "false"
radio input "true"
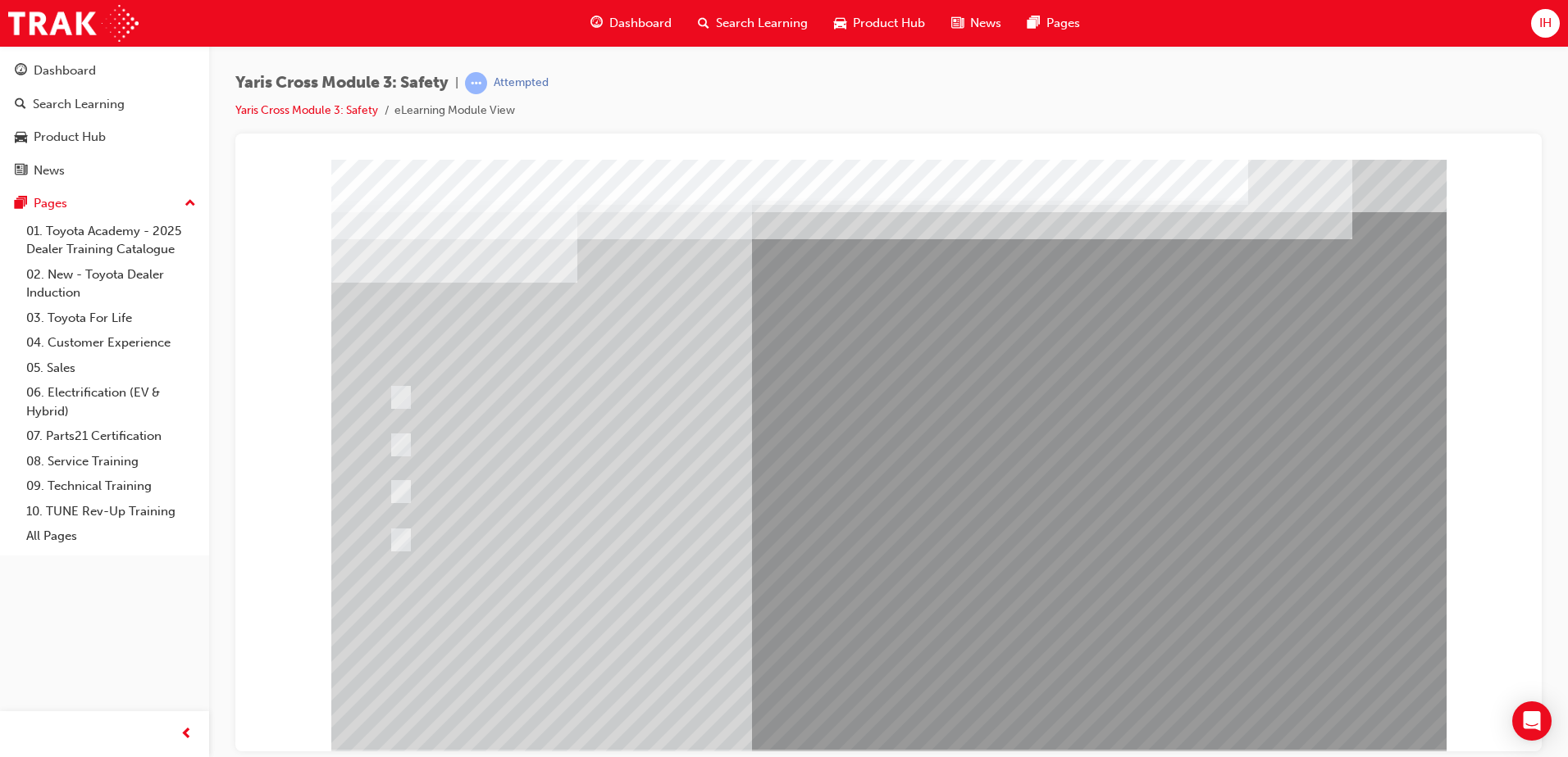
click at [414, 487] on div at bounding box center [889, 454] width 1115 height 591
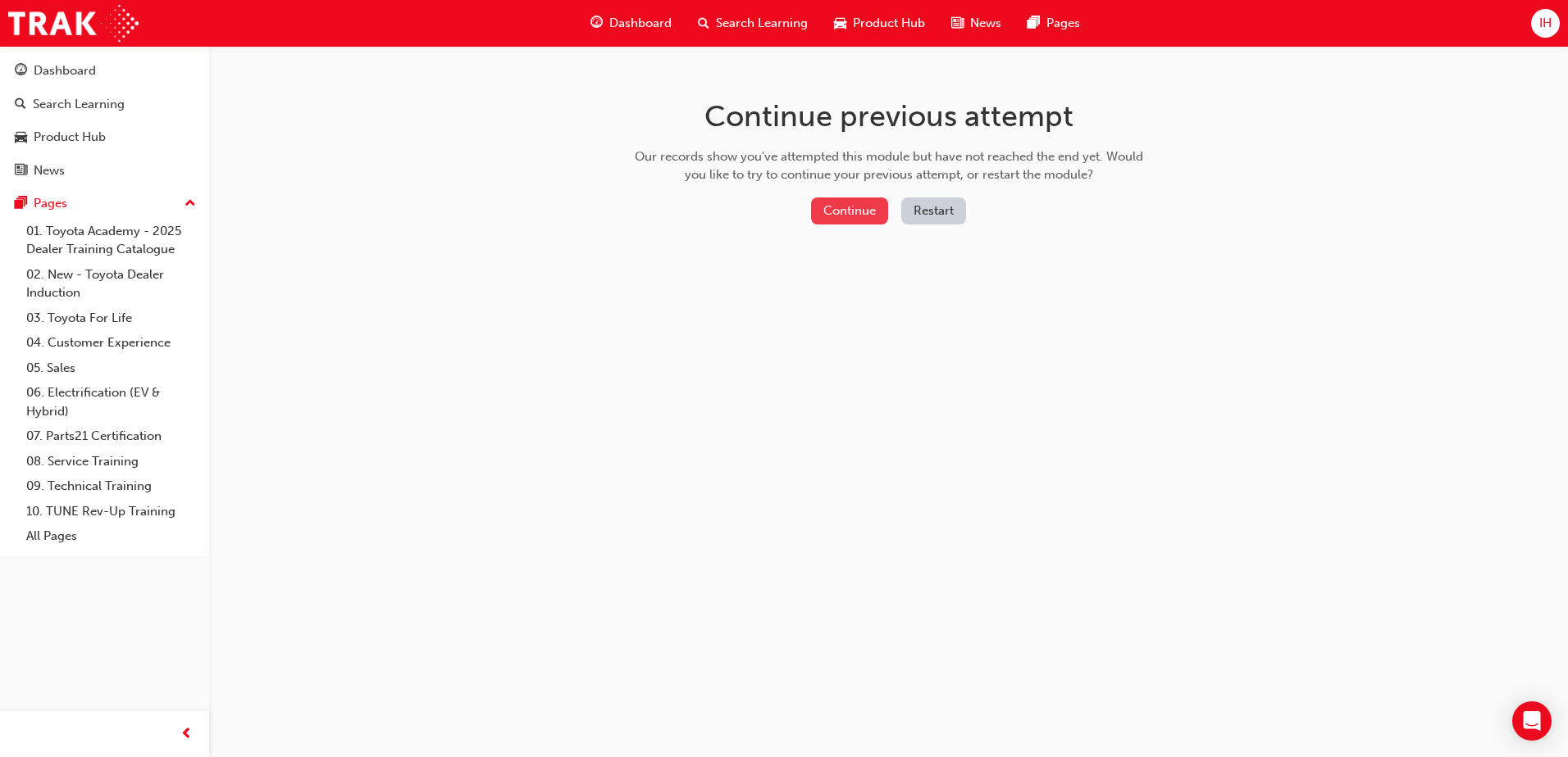
click at [835, 210] on button "Continue" at bounding box center [849, 211] width 77 height 27
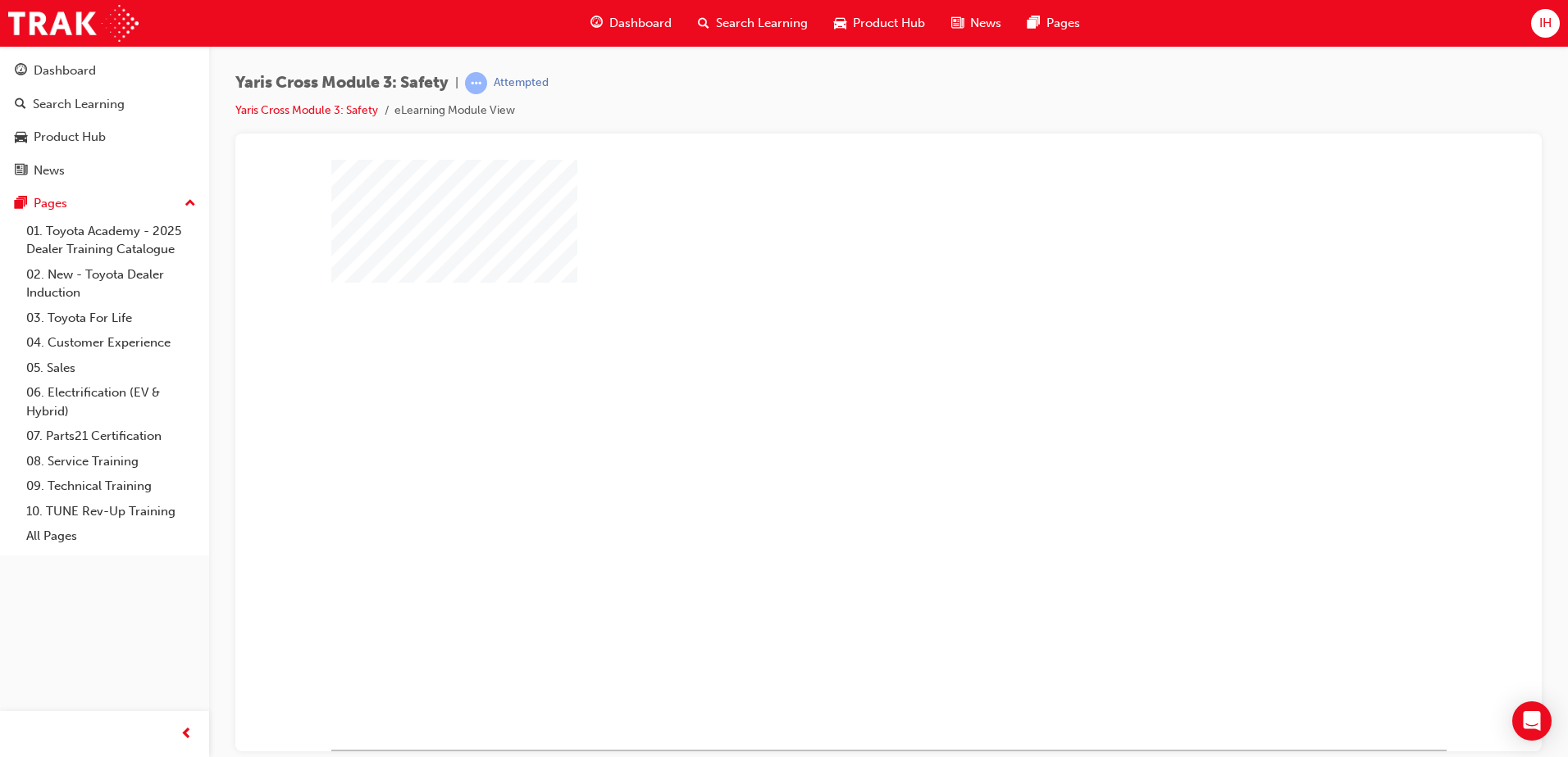
click at [841, 407] on div "play" at bounding box center [841, 407] width 0 height 0
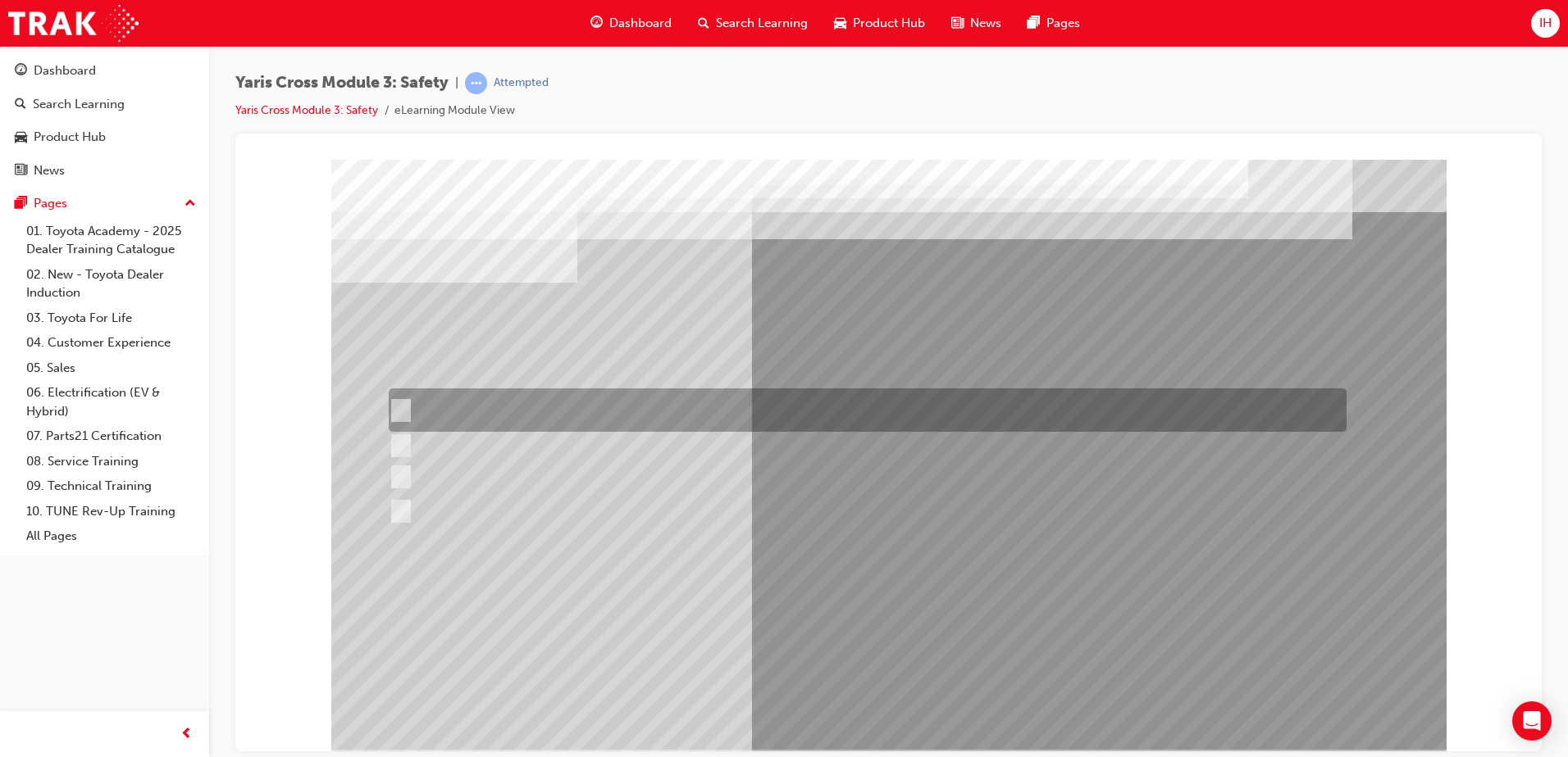
click at [409, 405] on div at bounding box center [863, 409] width 958 height 43
radio input "true"
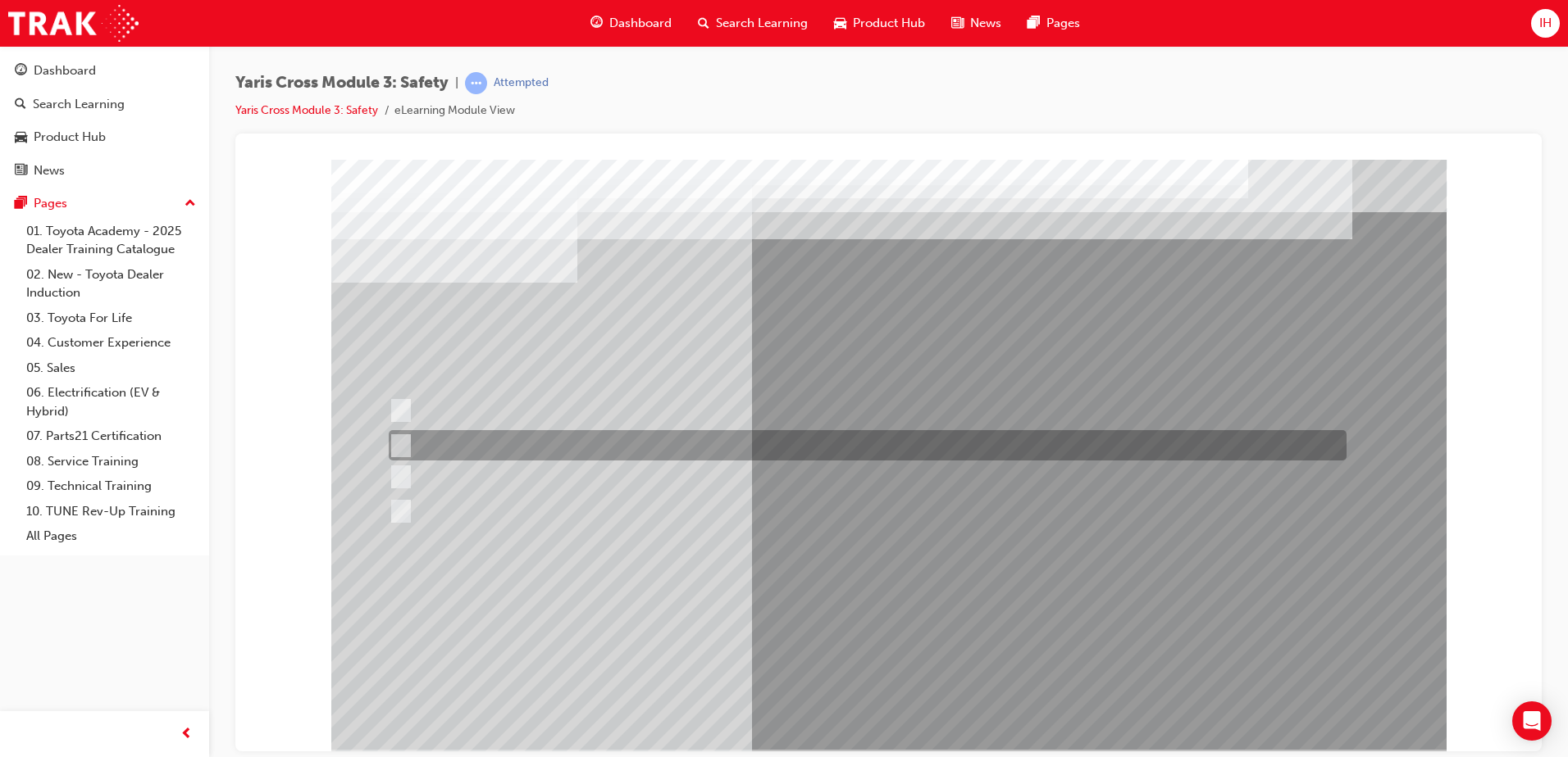
click at [405, 444] on input "Through the CY19 Multimedia" at bounding box center [398, 446] width 18 height 18
radio input "true"
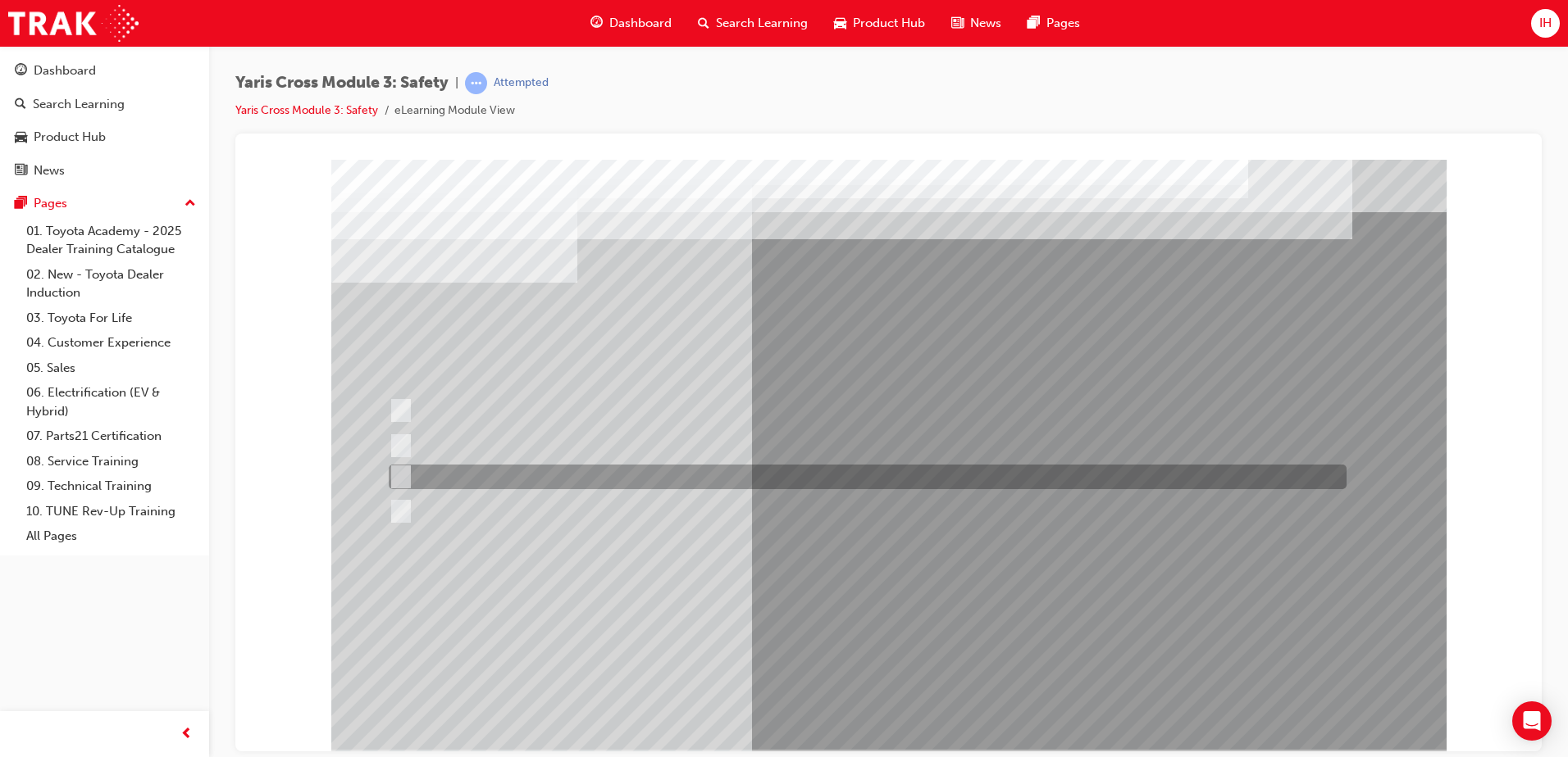
click at [403, 477] on input "Through a DCM – Data Communication Module" at bounding box center [398, 477] width 18 height 18
radio input "true"
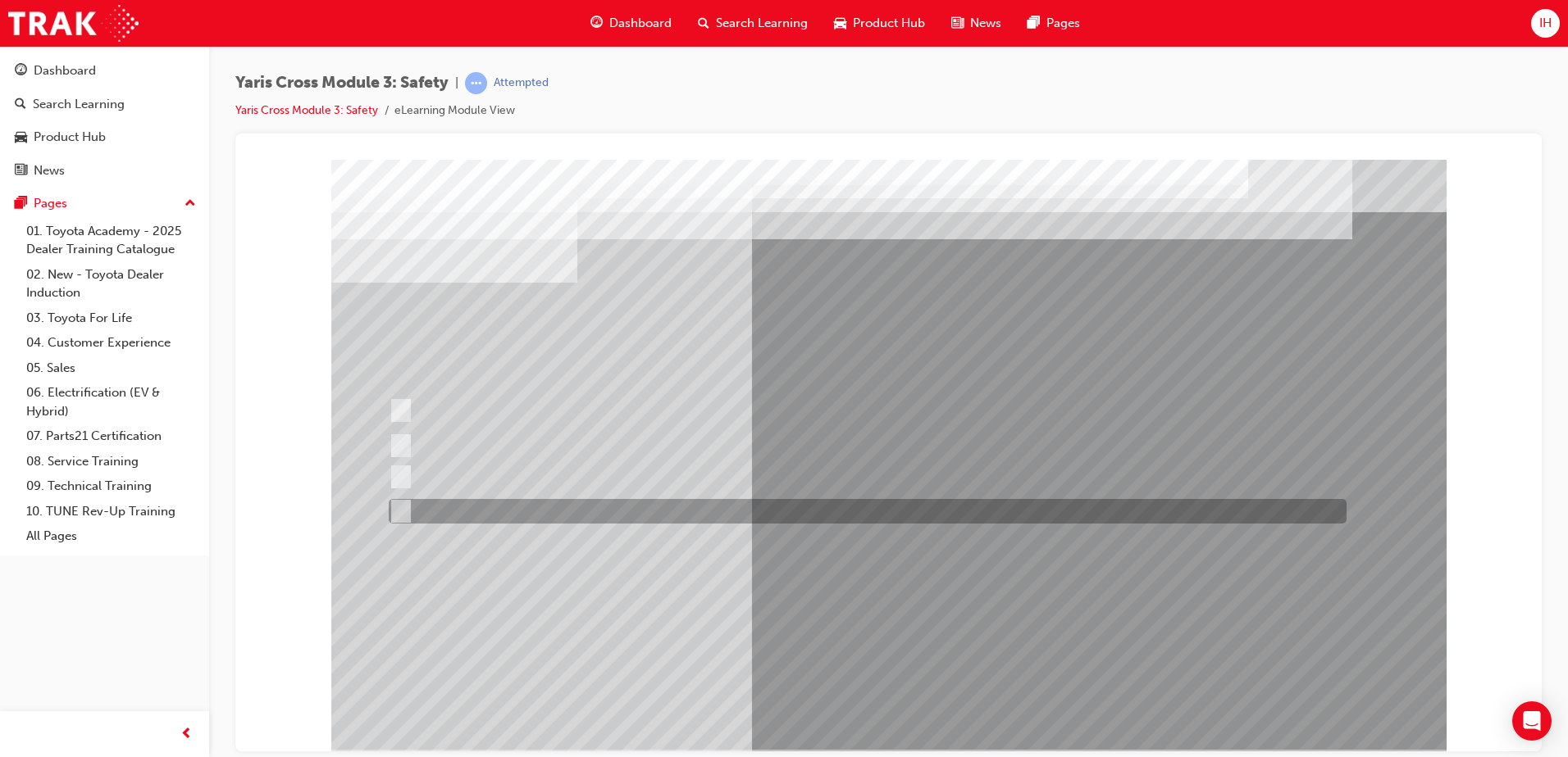
click at [405, 505] on input "Through a DCM – Dispatch Communication Mode" at bounding box center [398, 511] width 18 height 18
radio input "true"
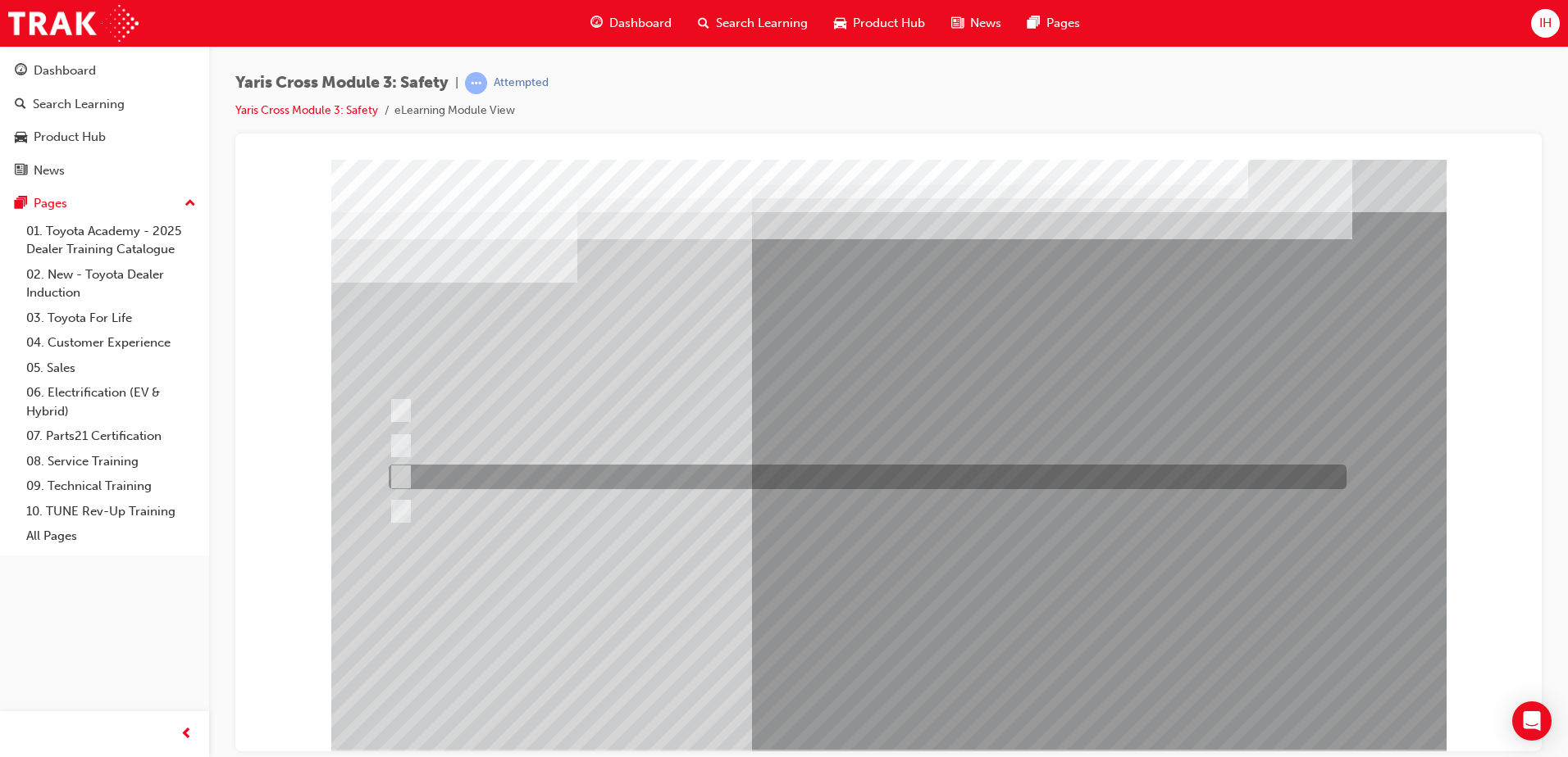
click at [406, 474] on input "Through a DCM – Data Communication Module" at bounding box center [398, 477] width 18 height 18
radio input "true"
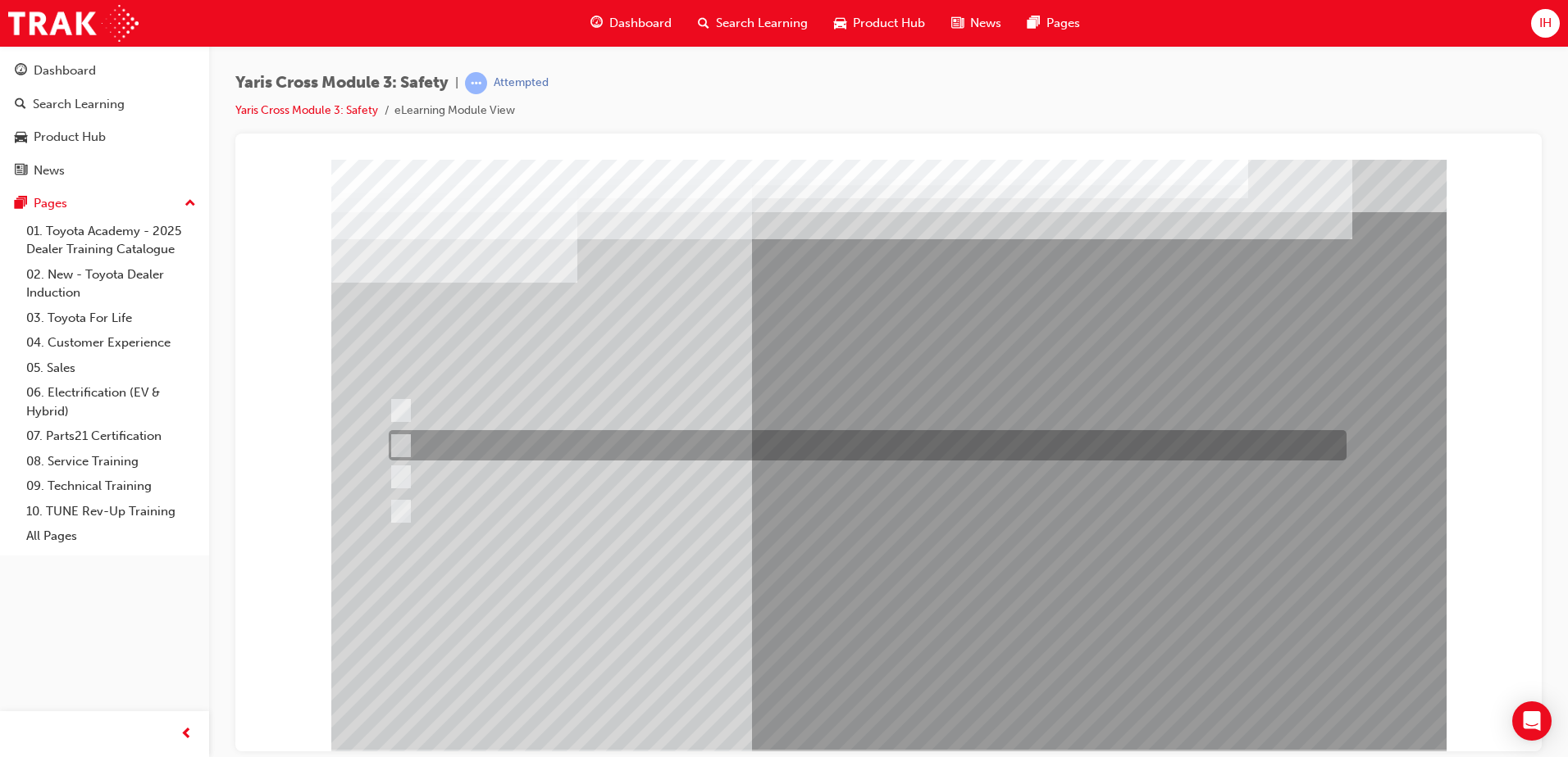
click at [407, 440] on div at bounding box center [863, 445] width 958 height 30
radio input "true"
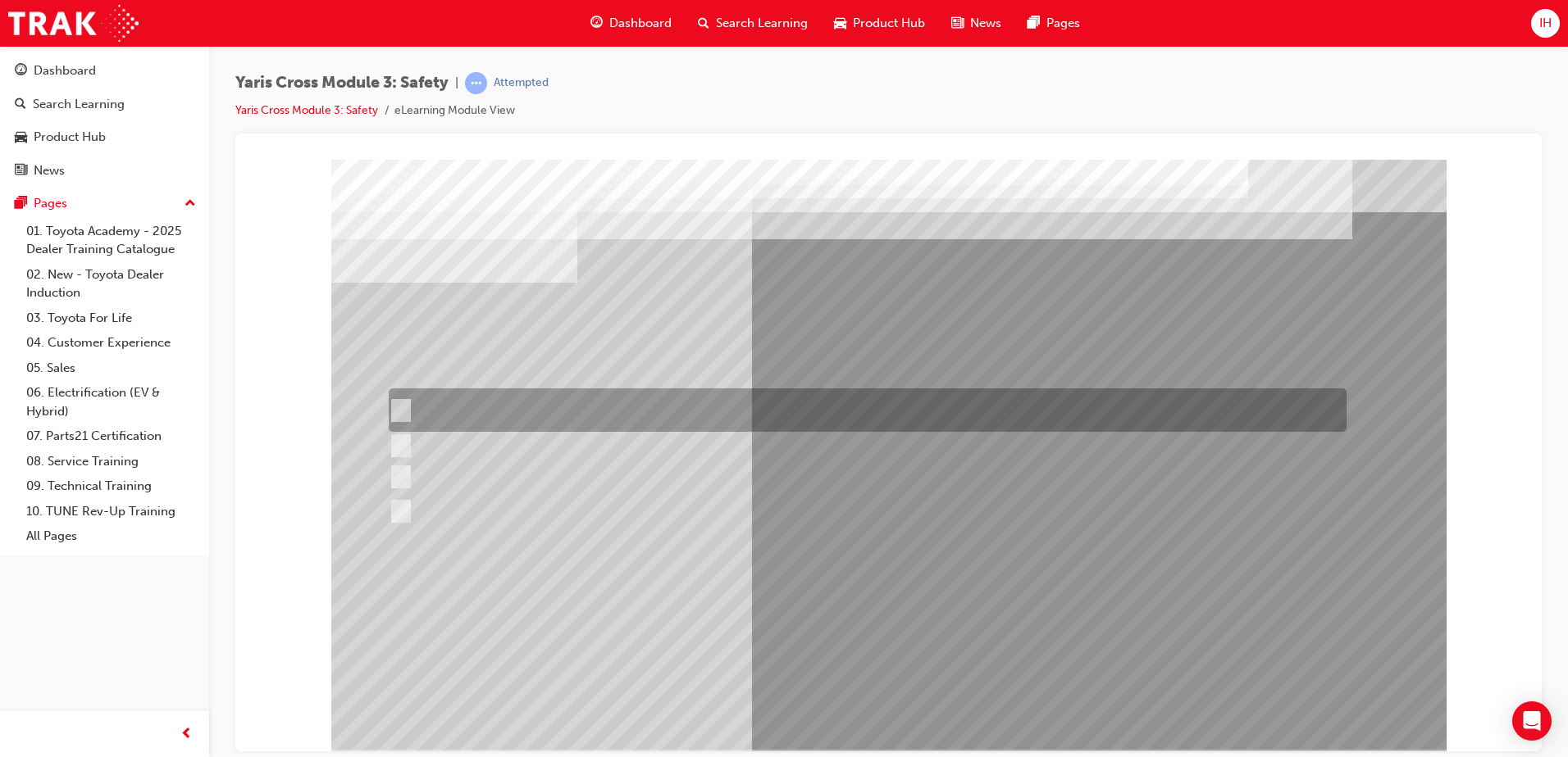
click at [399, 399] on div at bounding box center [863, 409] width 958 height 43
radio input "true"
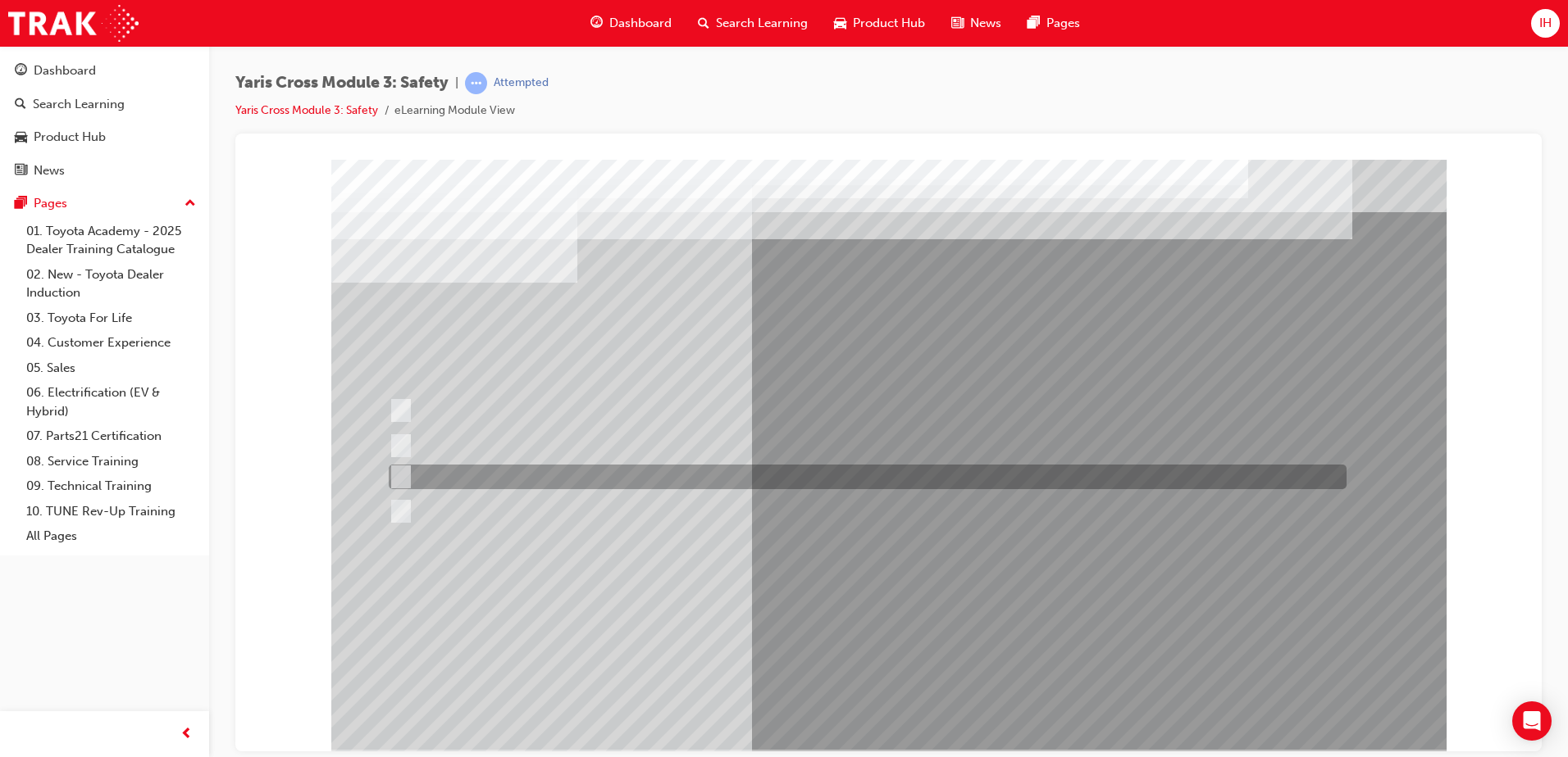
click at [398, 477] on input "Through a DCM – Data Communication Module" at bounding box center [398, 477] width 18 height 18
radio input "true"
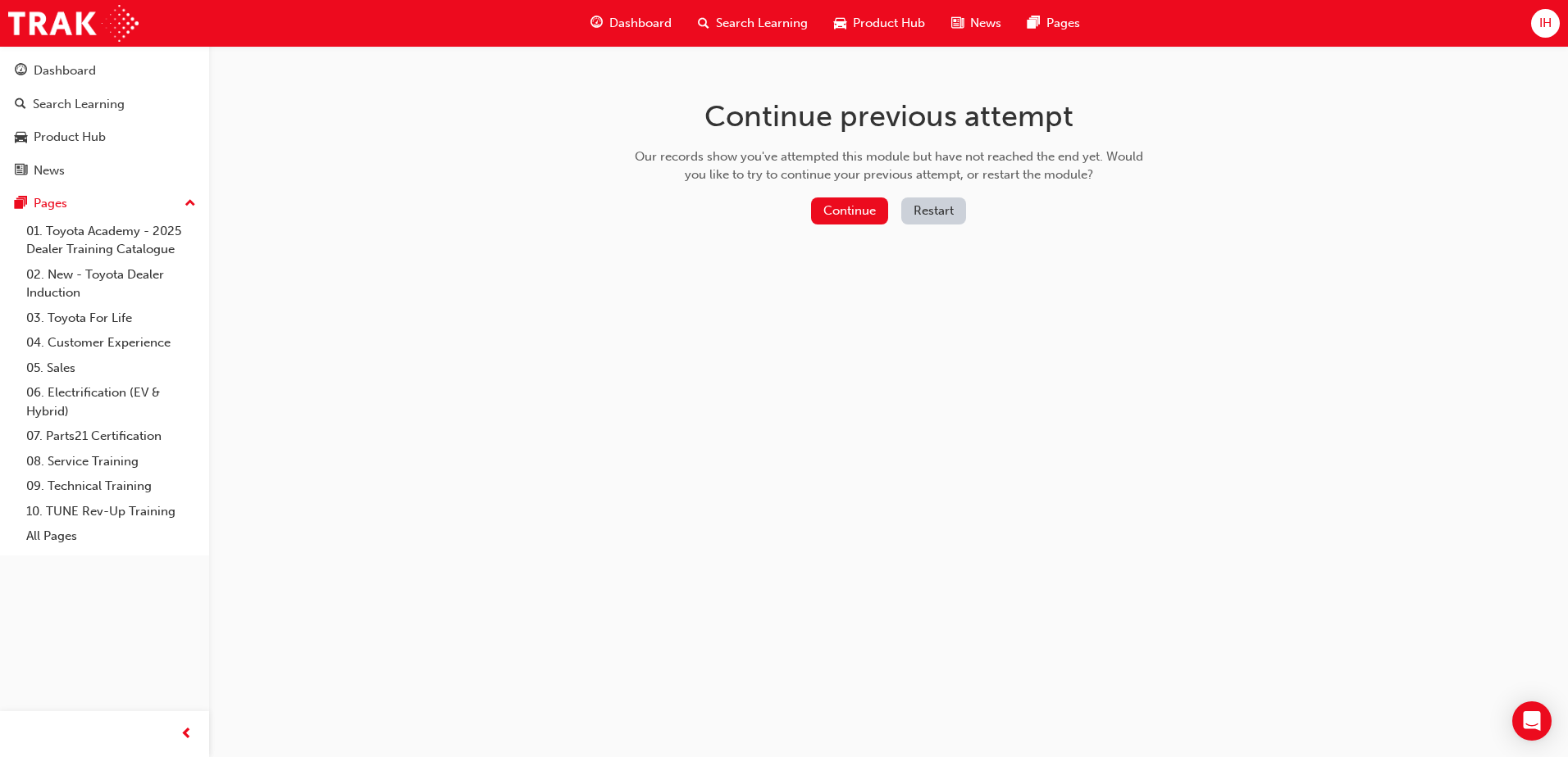
click at [841, 215] on button "Continue" at bounding box center [849, 211] width 77 height 27
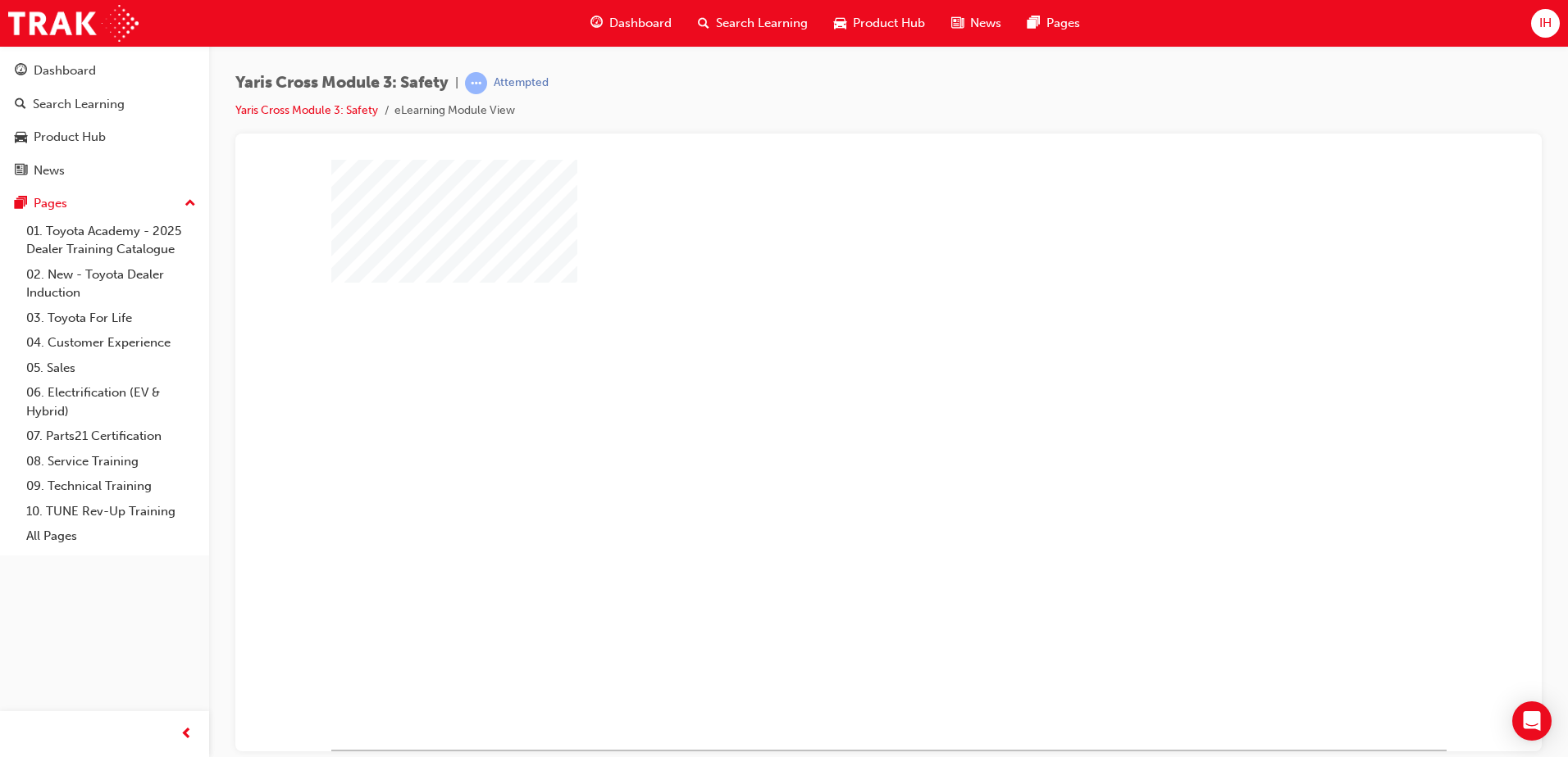
click at [841, 407] on div "play" at bounding box center [841, 407] width 0 height 0
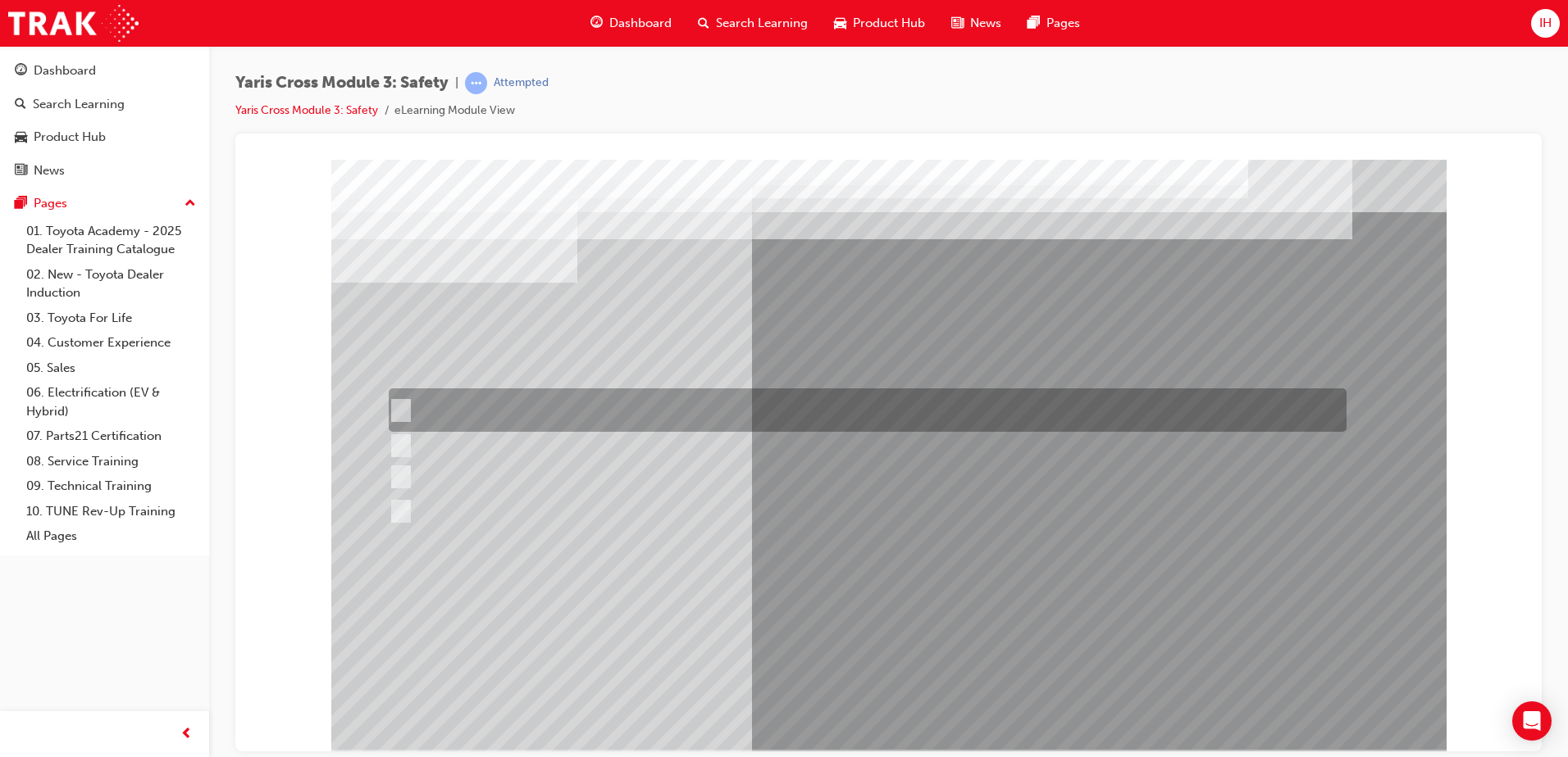
click at [402, 401] on div at bounding box center [863, 409] width 958 height 43
checkbox input "true"
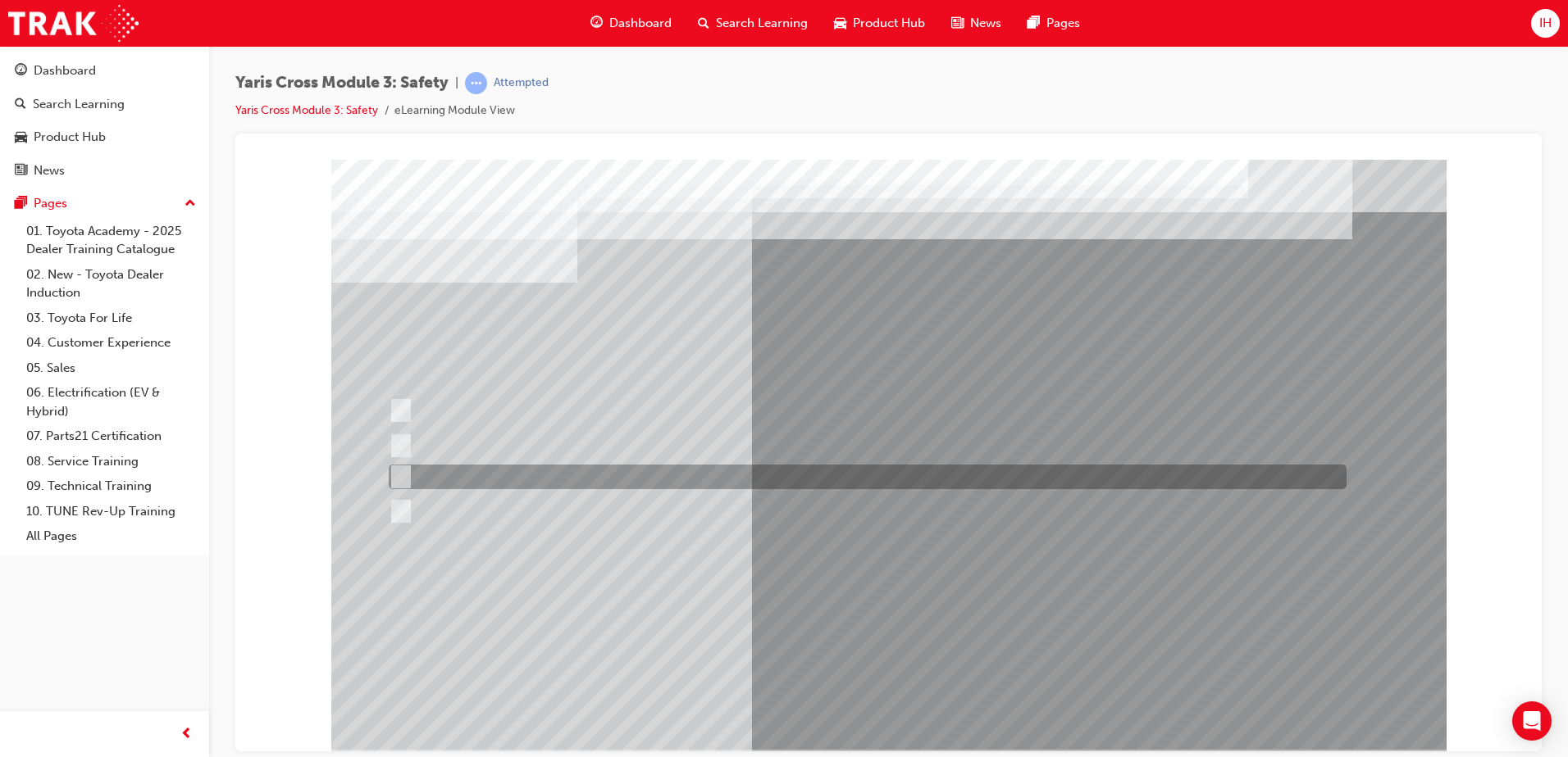
click at [408, 482] on div at bounding box center [863, 476] width 958 height 25
checkbox input "true"
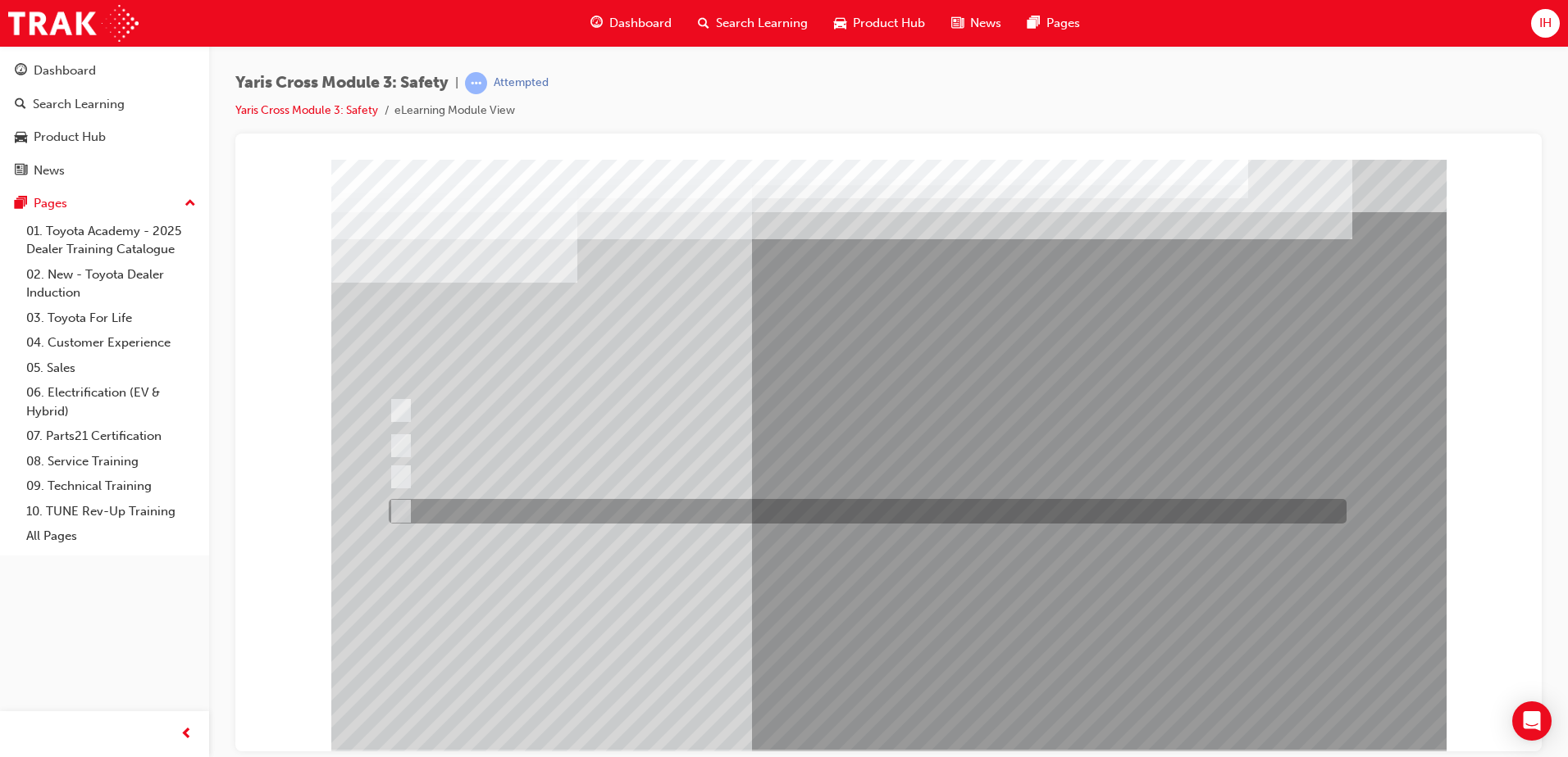
click at [408, 516] on div at bounding box center [863, 511] width 958 height 25
checkbox input "true"
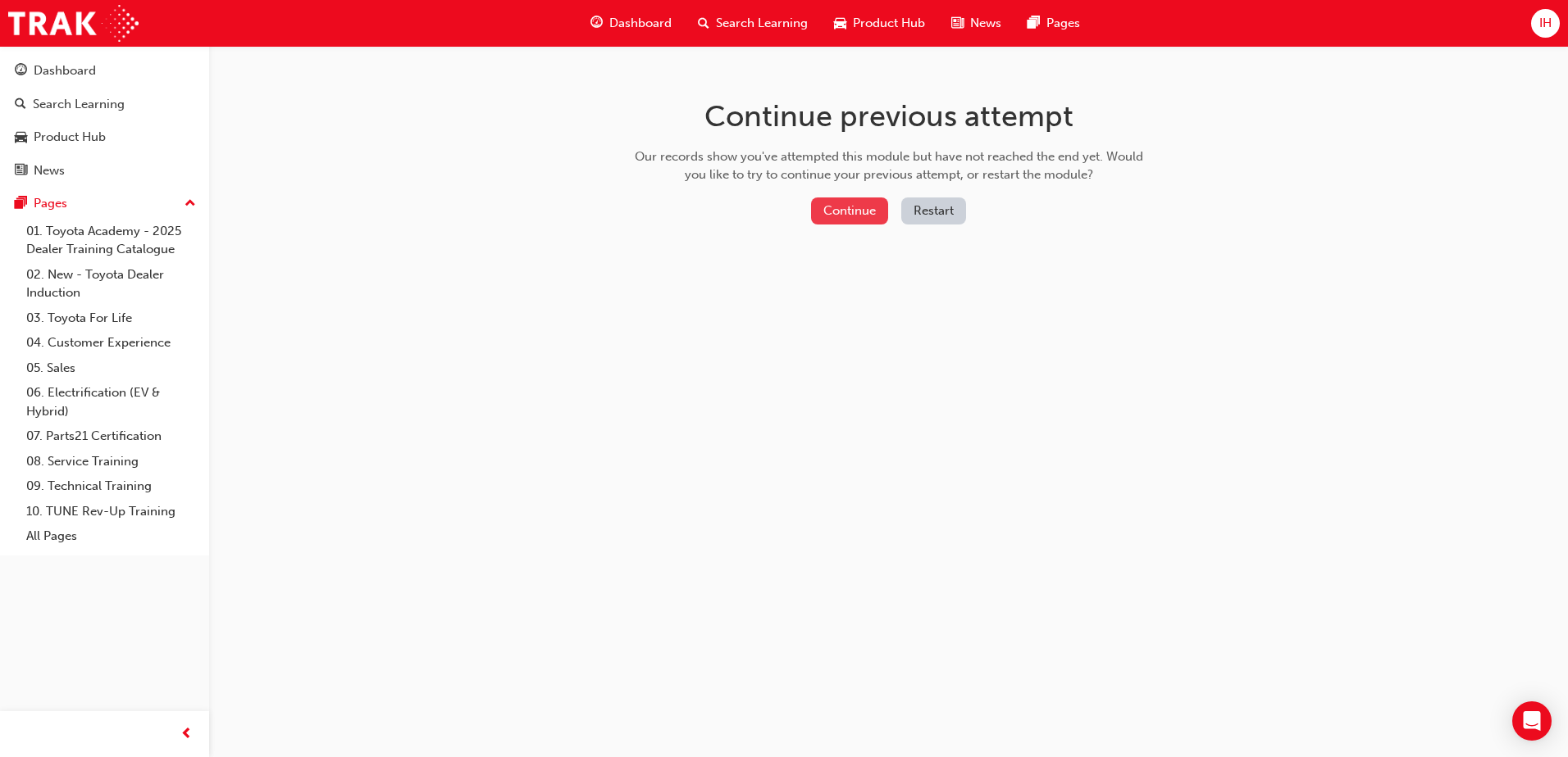
click at [836, 223] on button "Continue" at bounding box center [849, 211] width 77 height 27
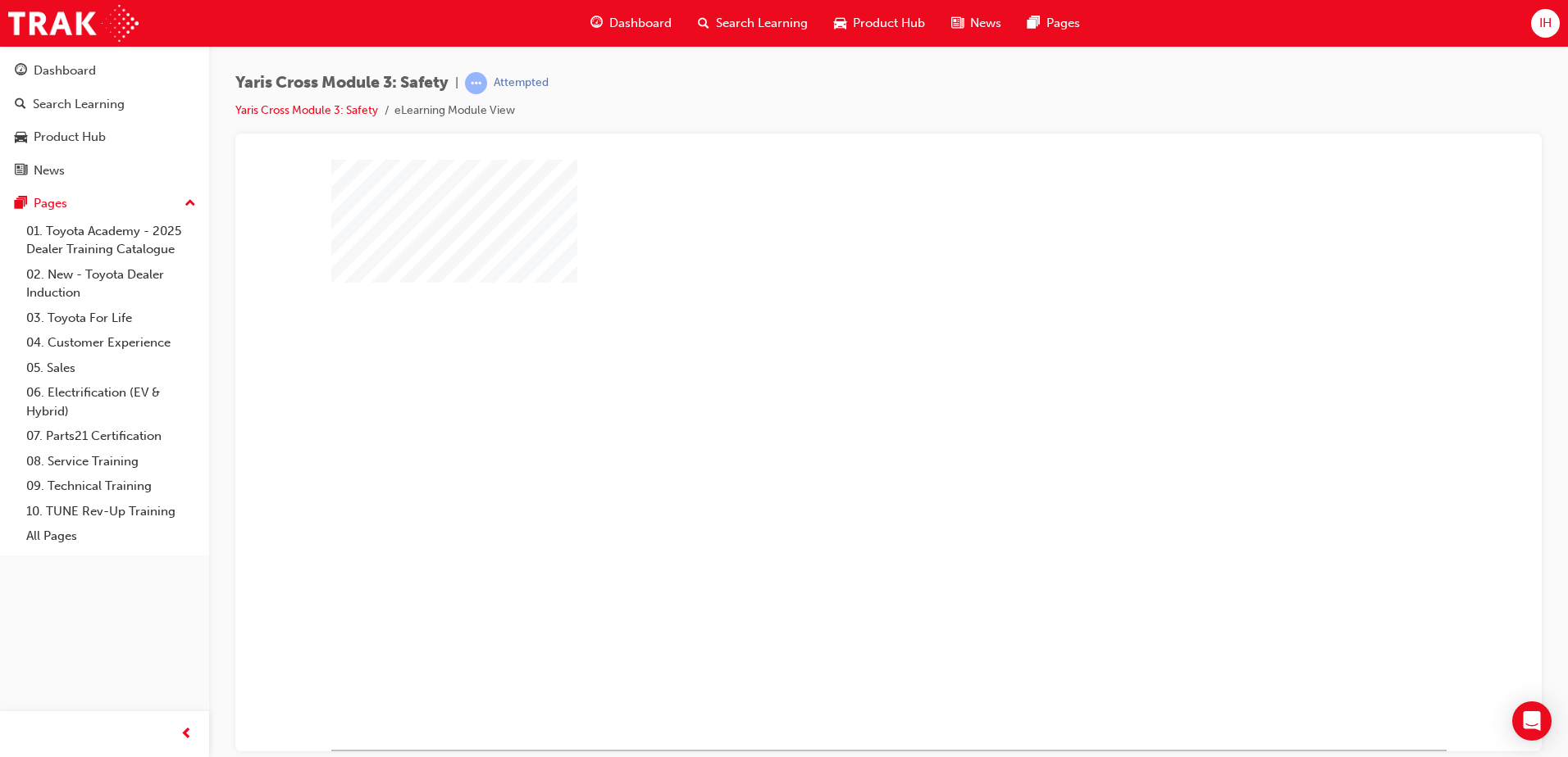
click at [841, 407] on div "play" at bounding box center [841, 407] width 0 height 0
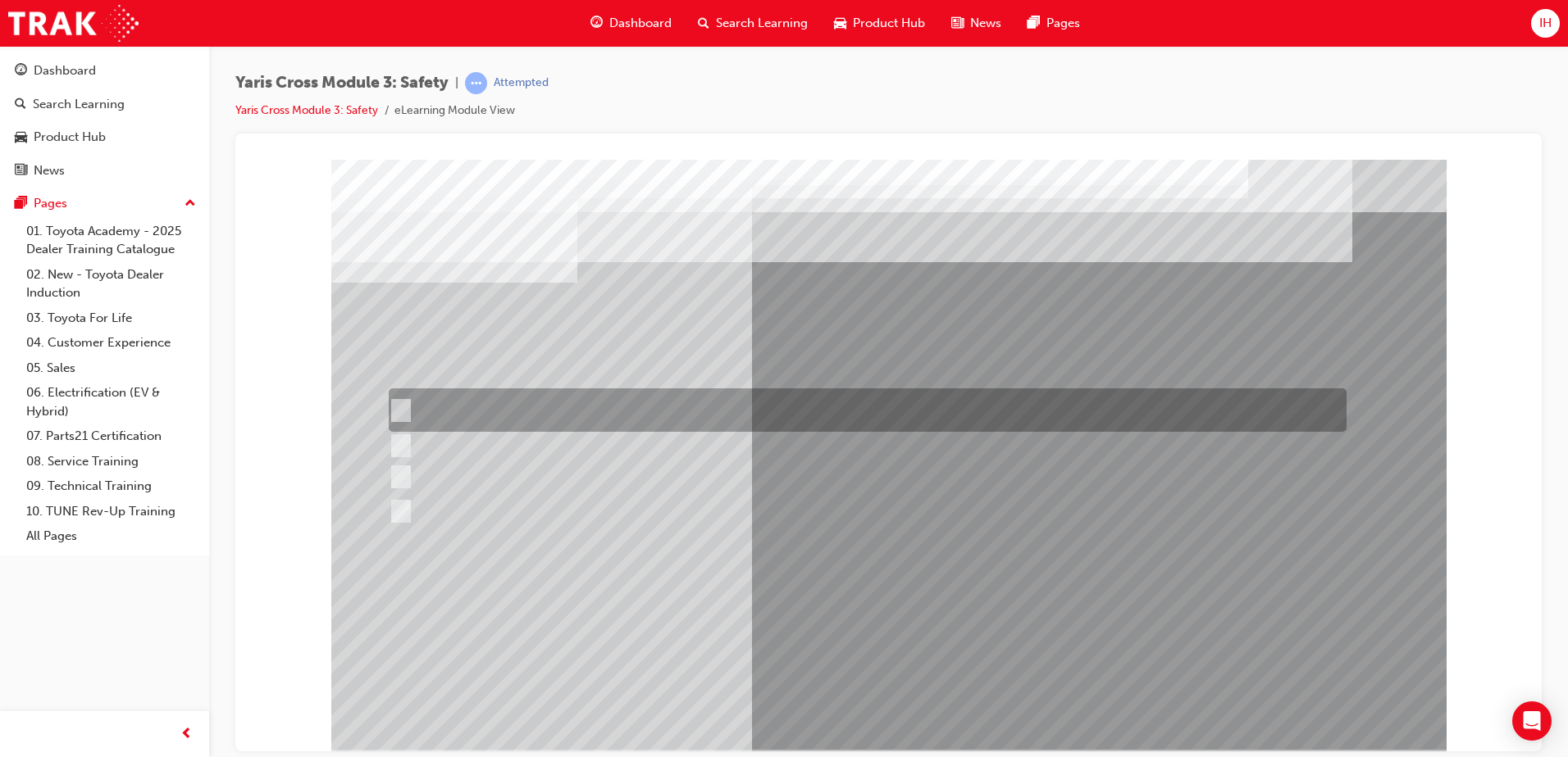
click at [411, 404] on div at bounding box center [863, 409] width 958 height 43
radio input "true"
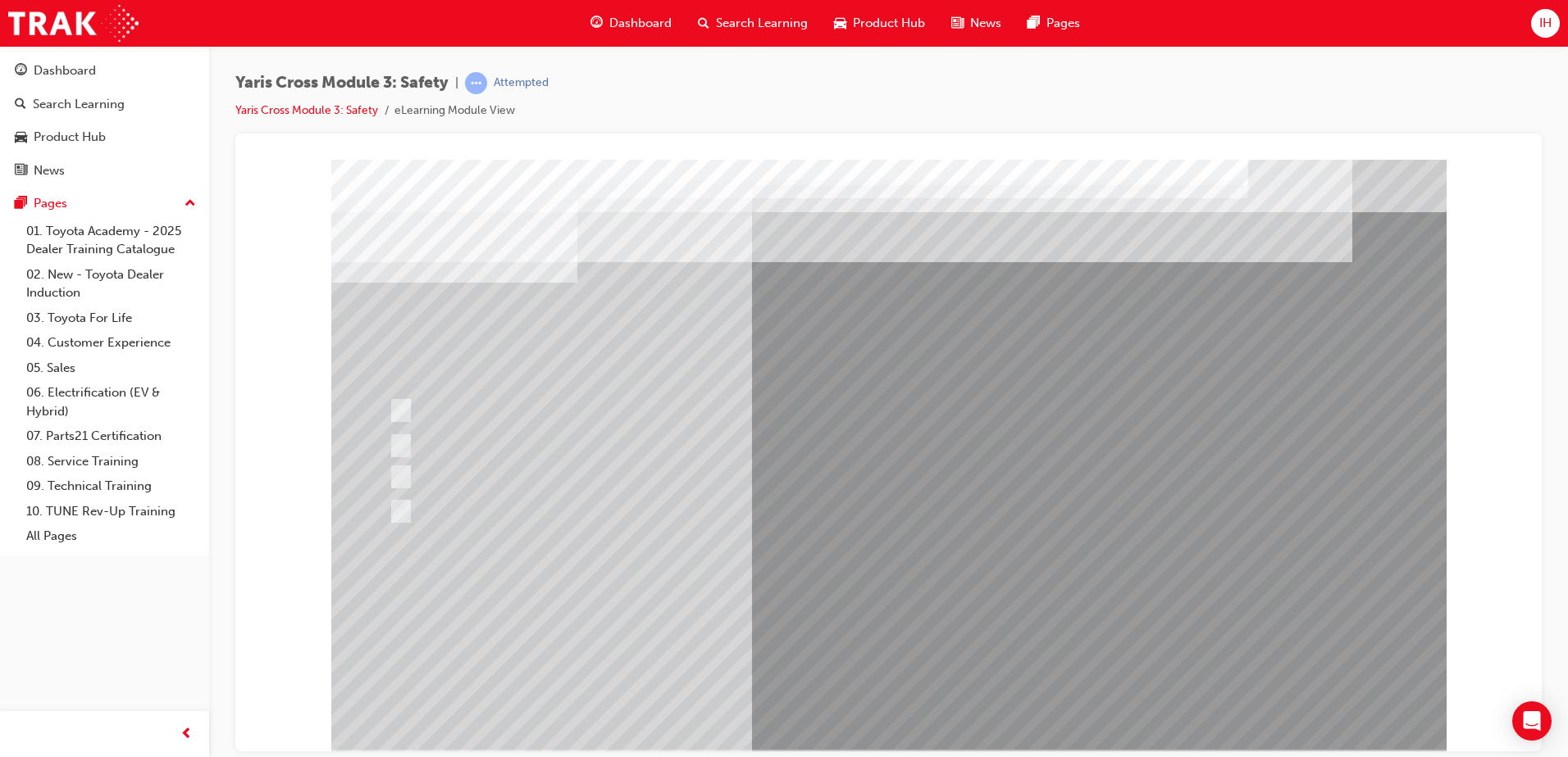
click at [425, 503] on div at bounding box center [889, 454] width 1115 height 591
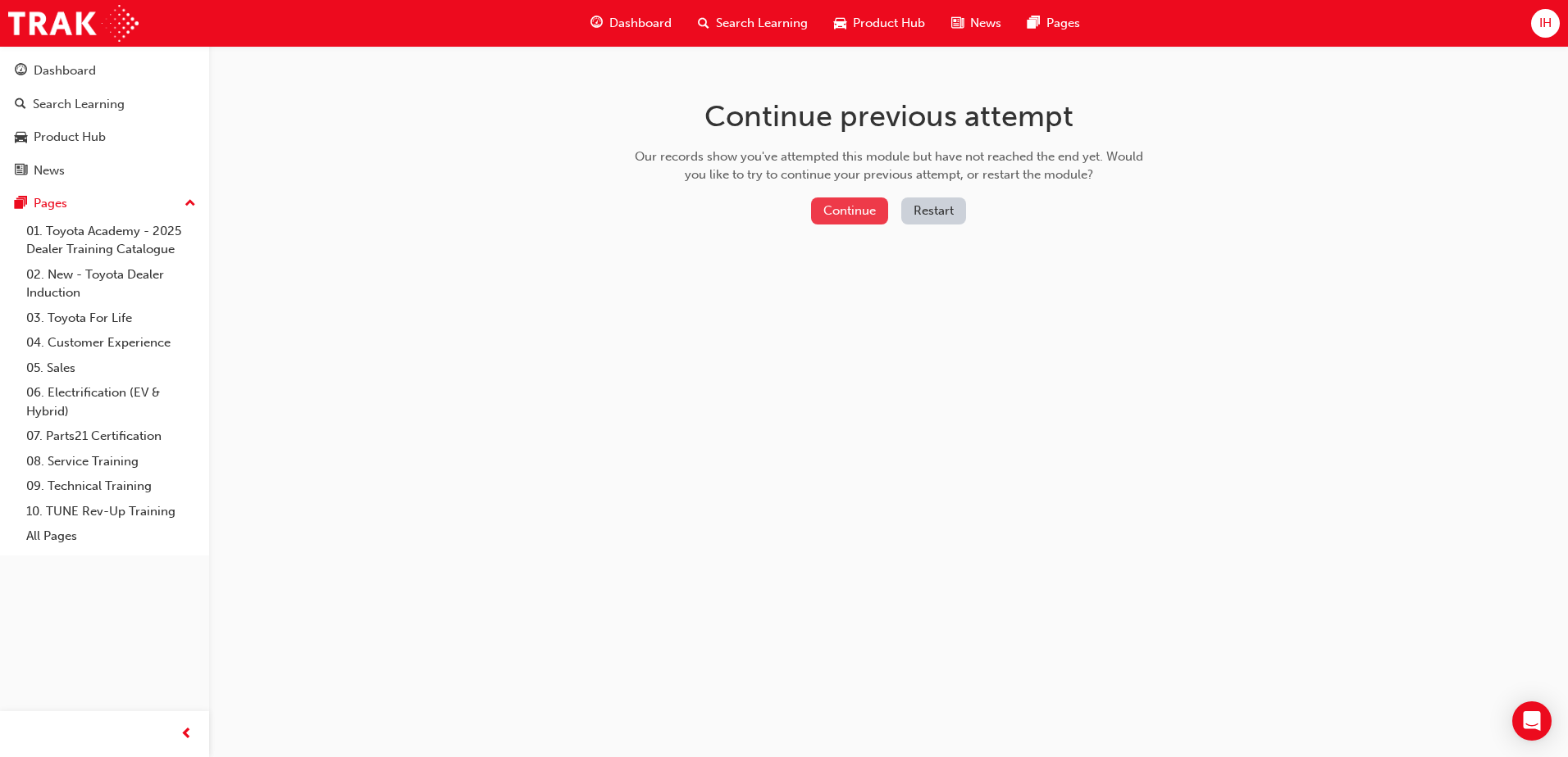
click at [846, 210] on button "Continue" at bounding box center [849, 211] width 77 height 27
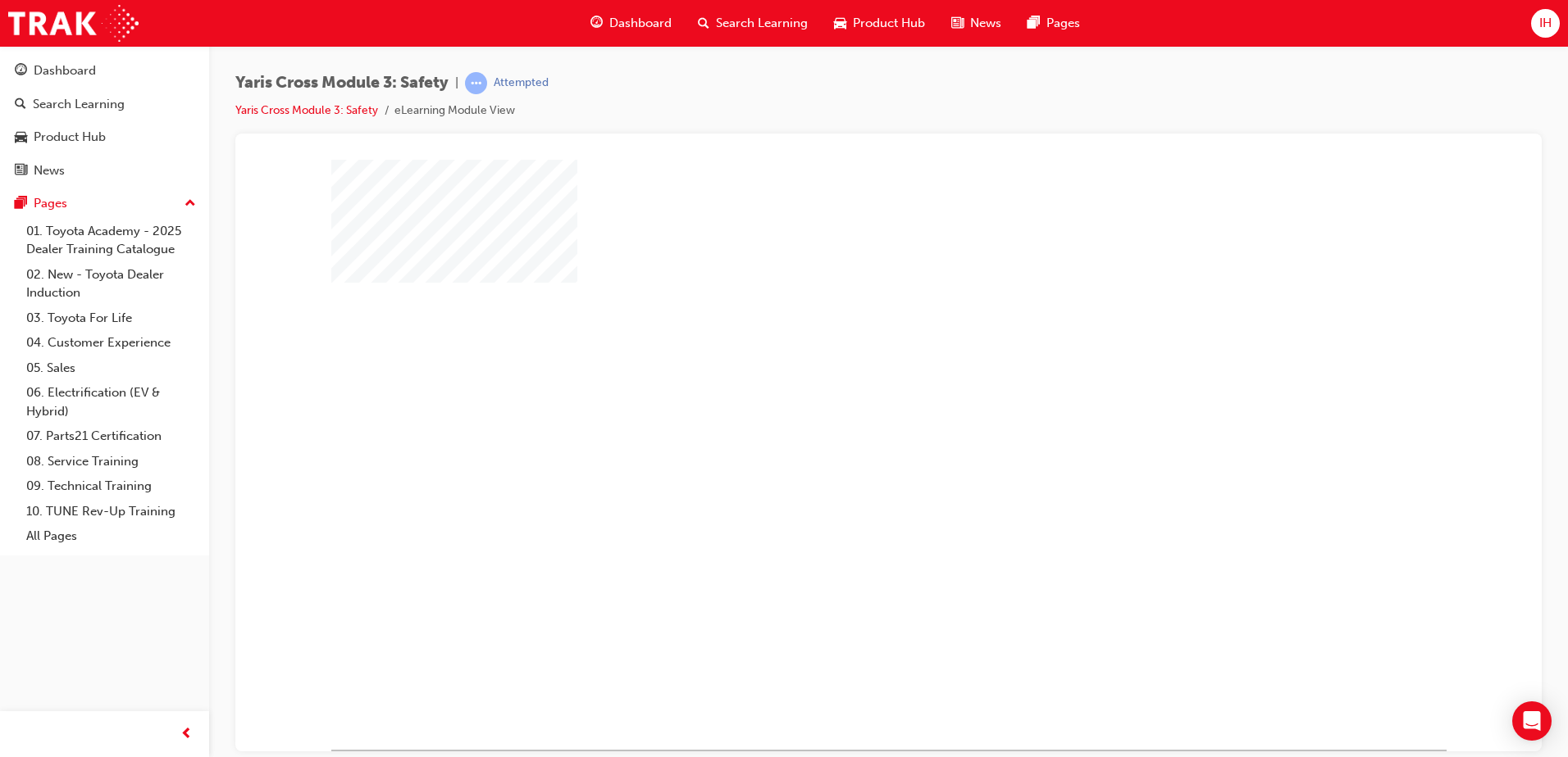
click at [841, 407] on div "play" at bounding box center [841, 407] width 0 height 0
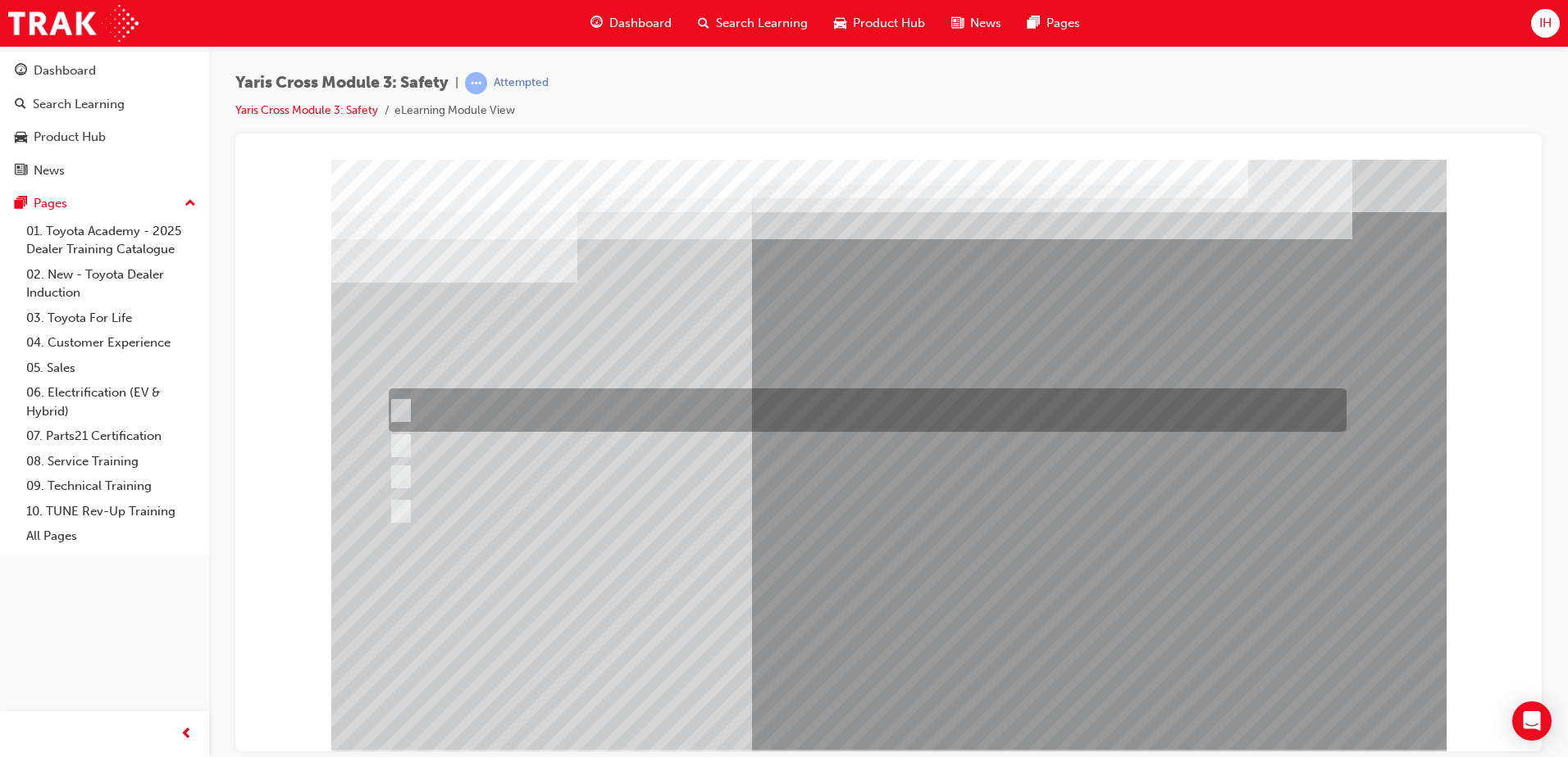
click at [404, 409] on input "Urban" at bounding box center [398, 411] width 18 height 18
radio input "true"
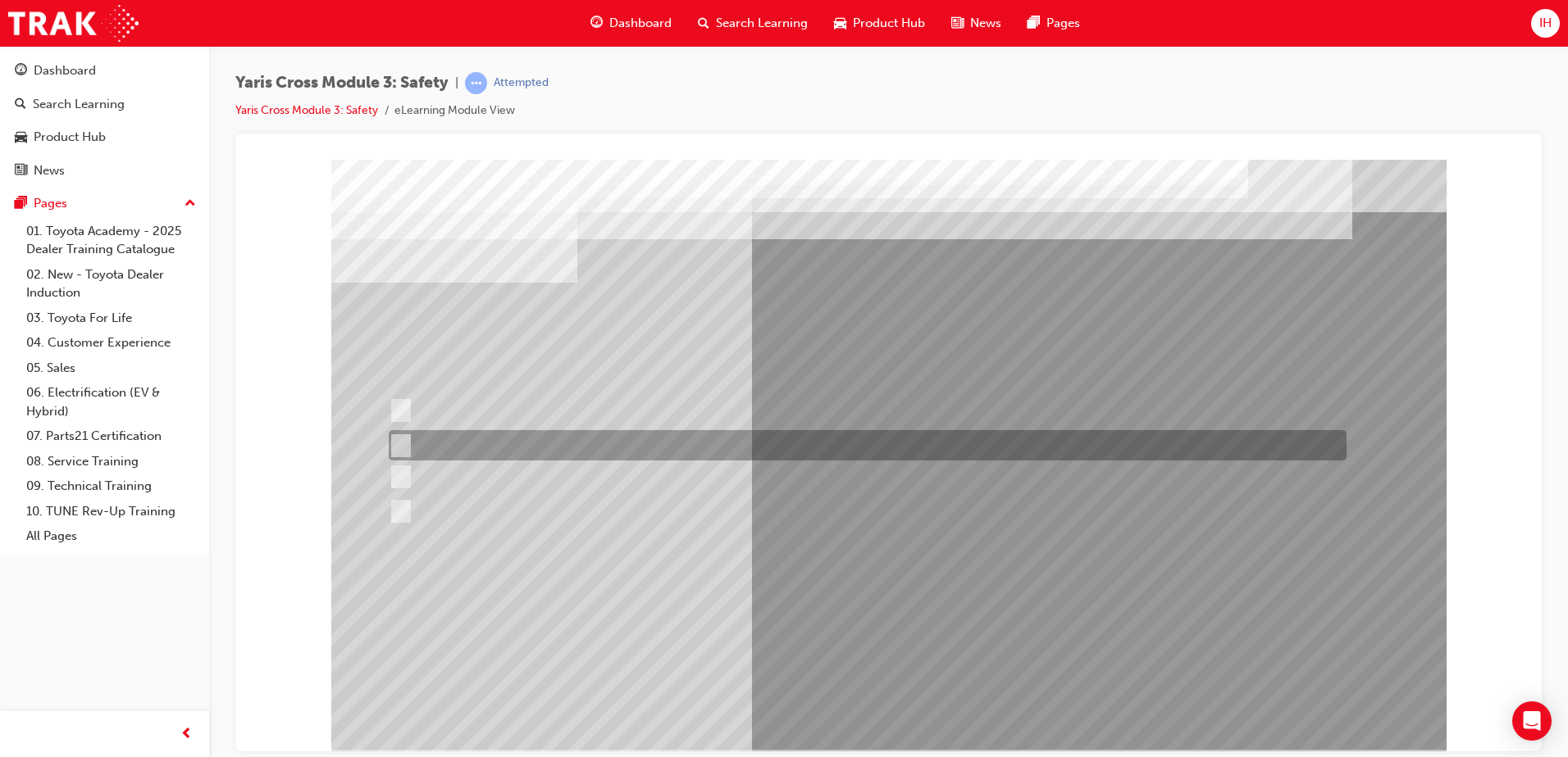
click at [398, 446] on input "GX, GXL & Urban" at bounding box center [398, 446] width 18 height 18
radio input "true"
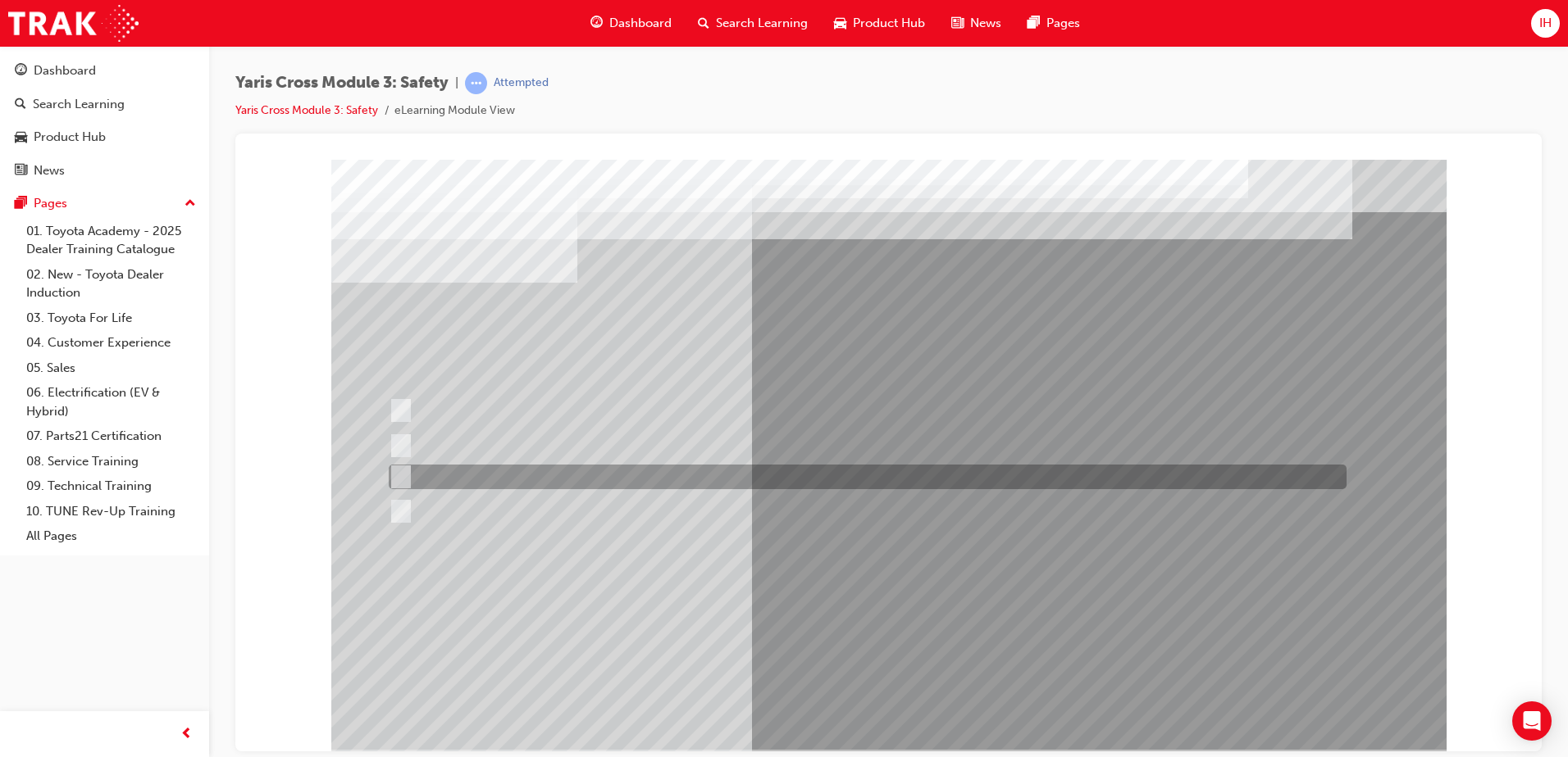
click at [396, 477] on input "GXL & Urban" at bounding box center [398, 477] width 18 height 18
radio input "true"
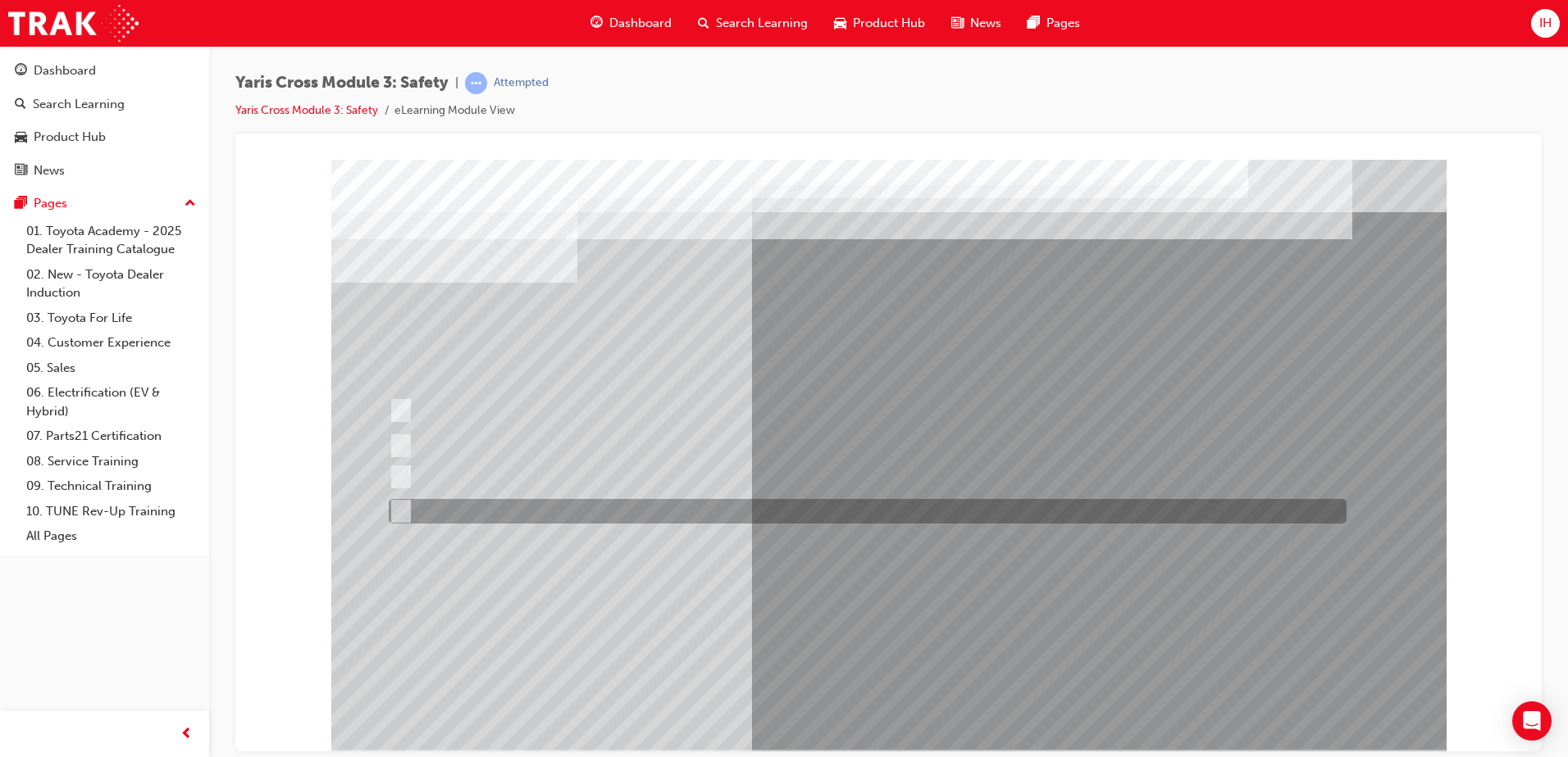
click at [401, 510] on input "2-Tone Urban" at bounding box center [398, 511] width 18 height 18
radio input "true"
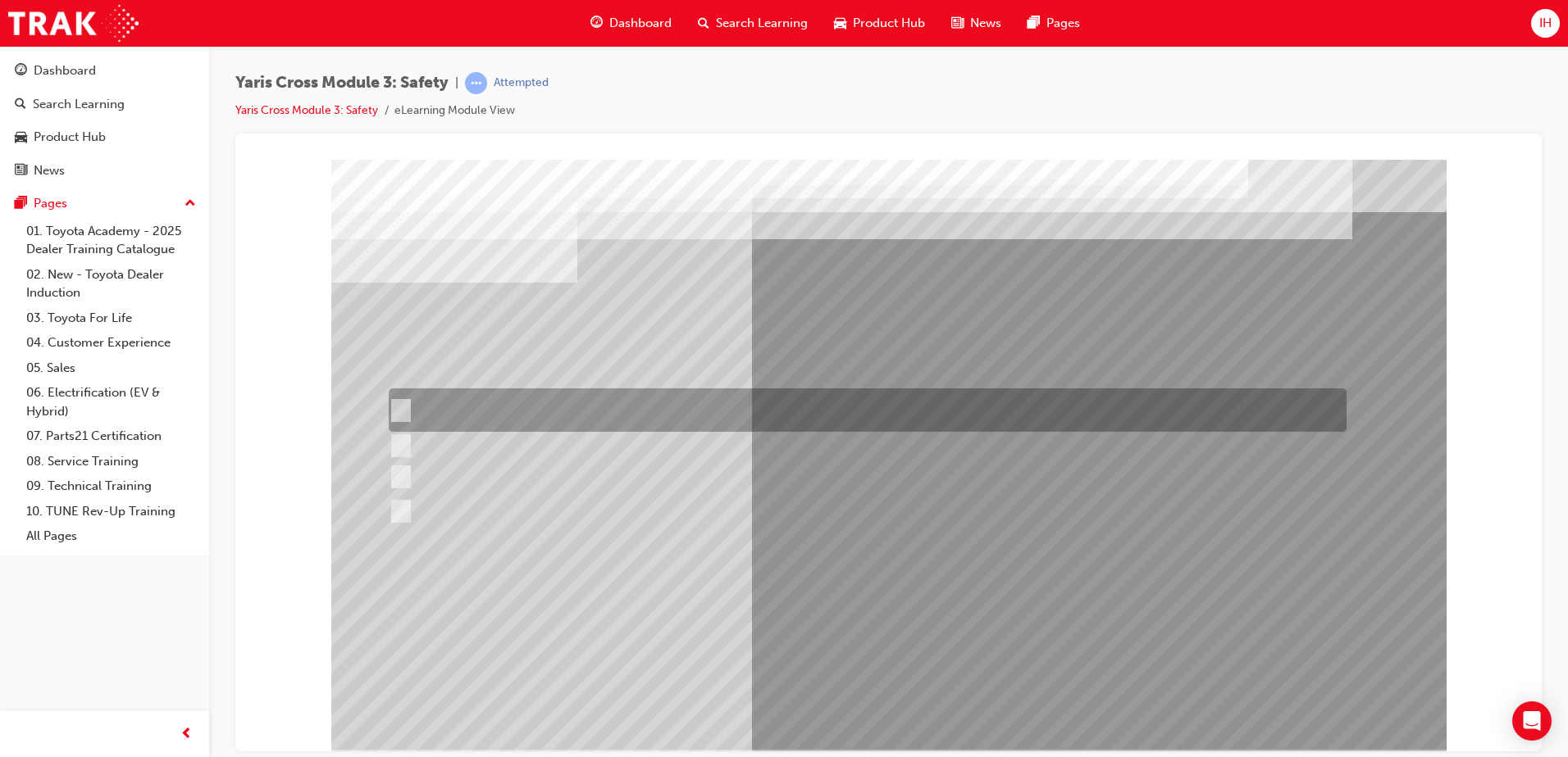
click at [402, 411] on input "Urban" at bounding box center [398, 411] width 18 height 18
radio input "true"
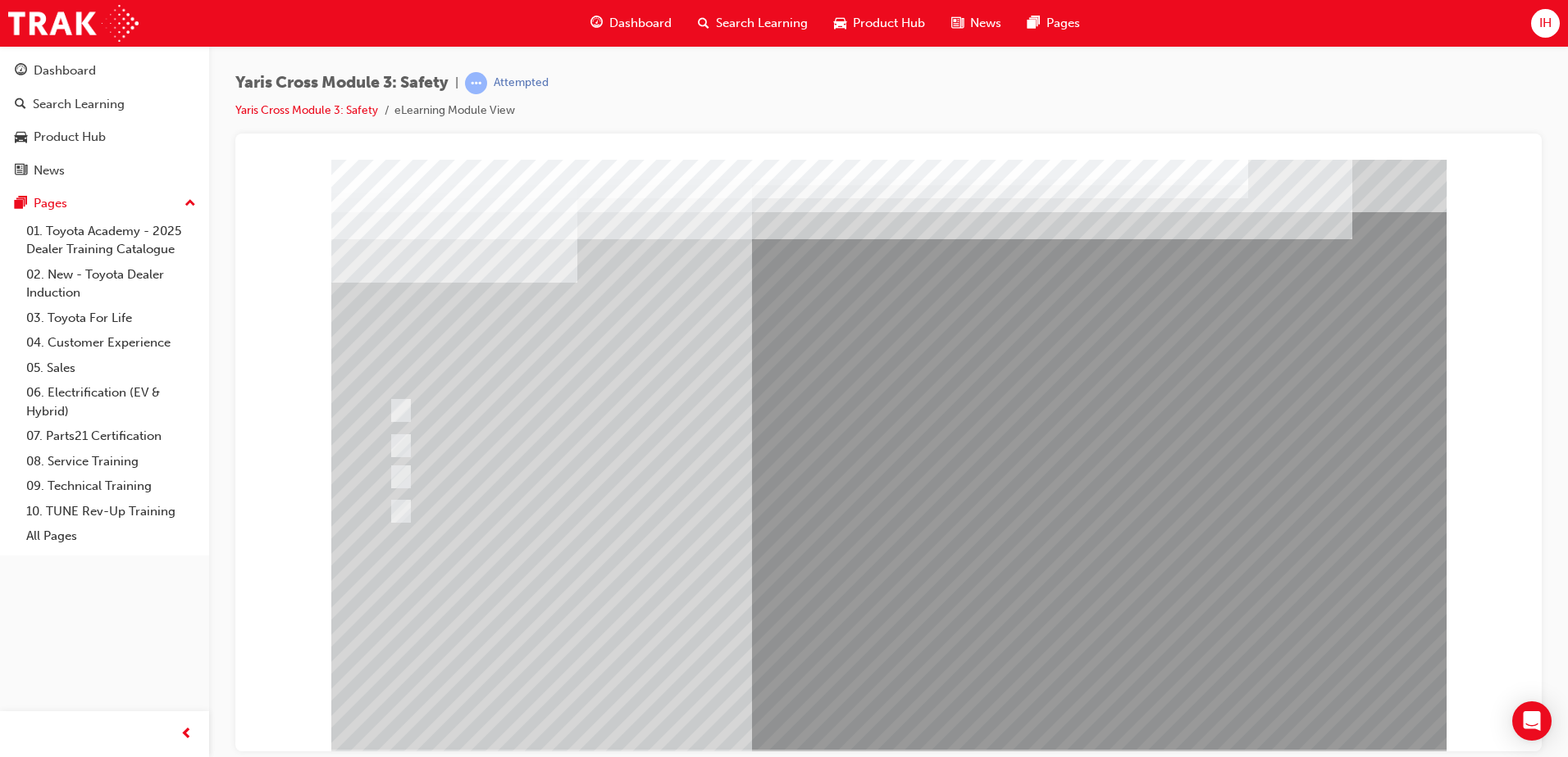
click at [412, 470] on div at bounding box center [889, 454] width 1115 height 591
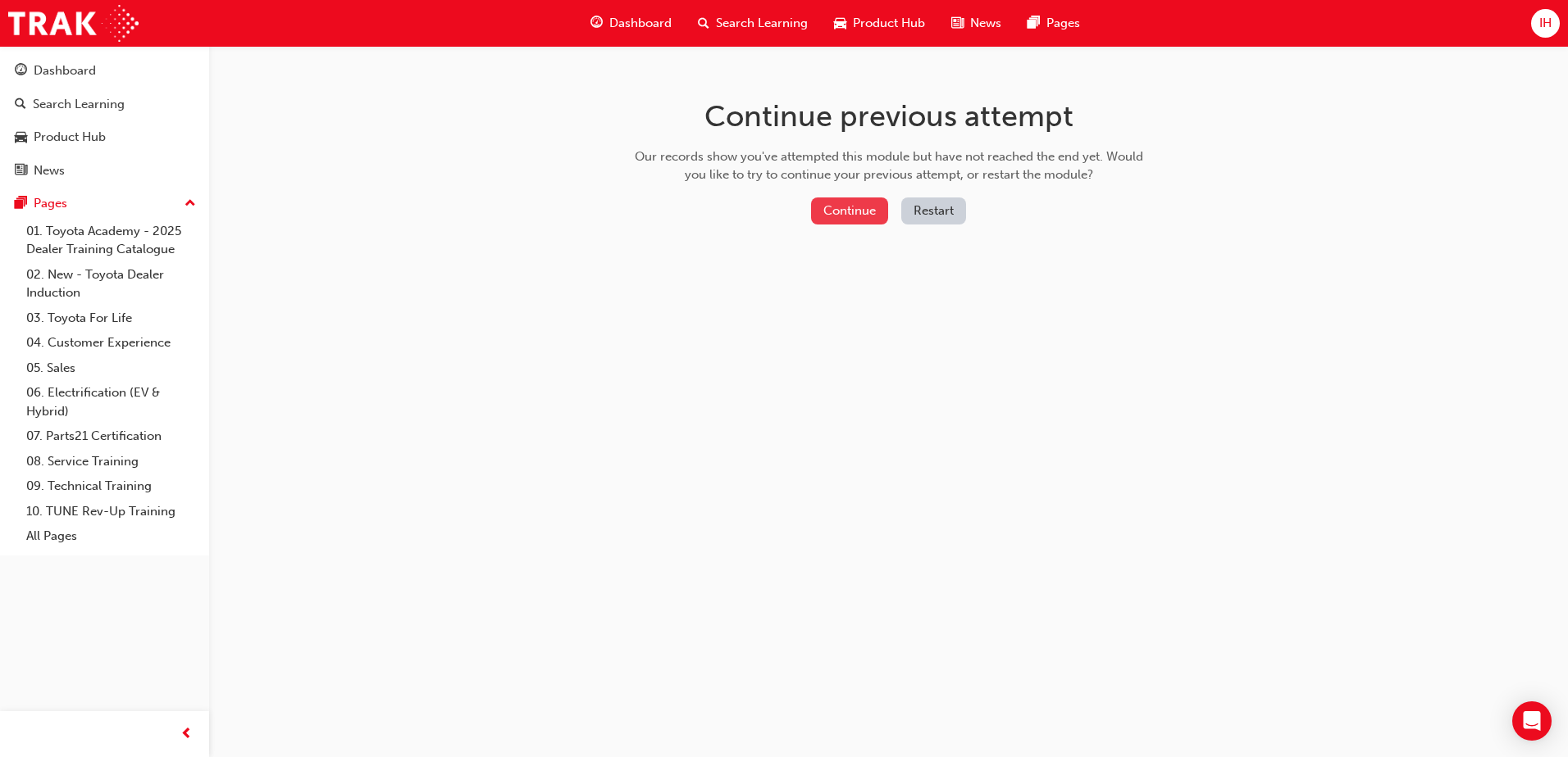
click at [865, 202] on button "Continue" at bounding box center [849, 211] width 77 height 27
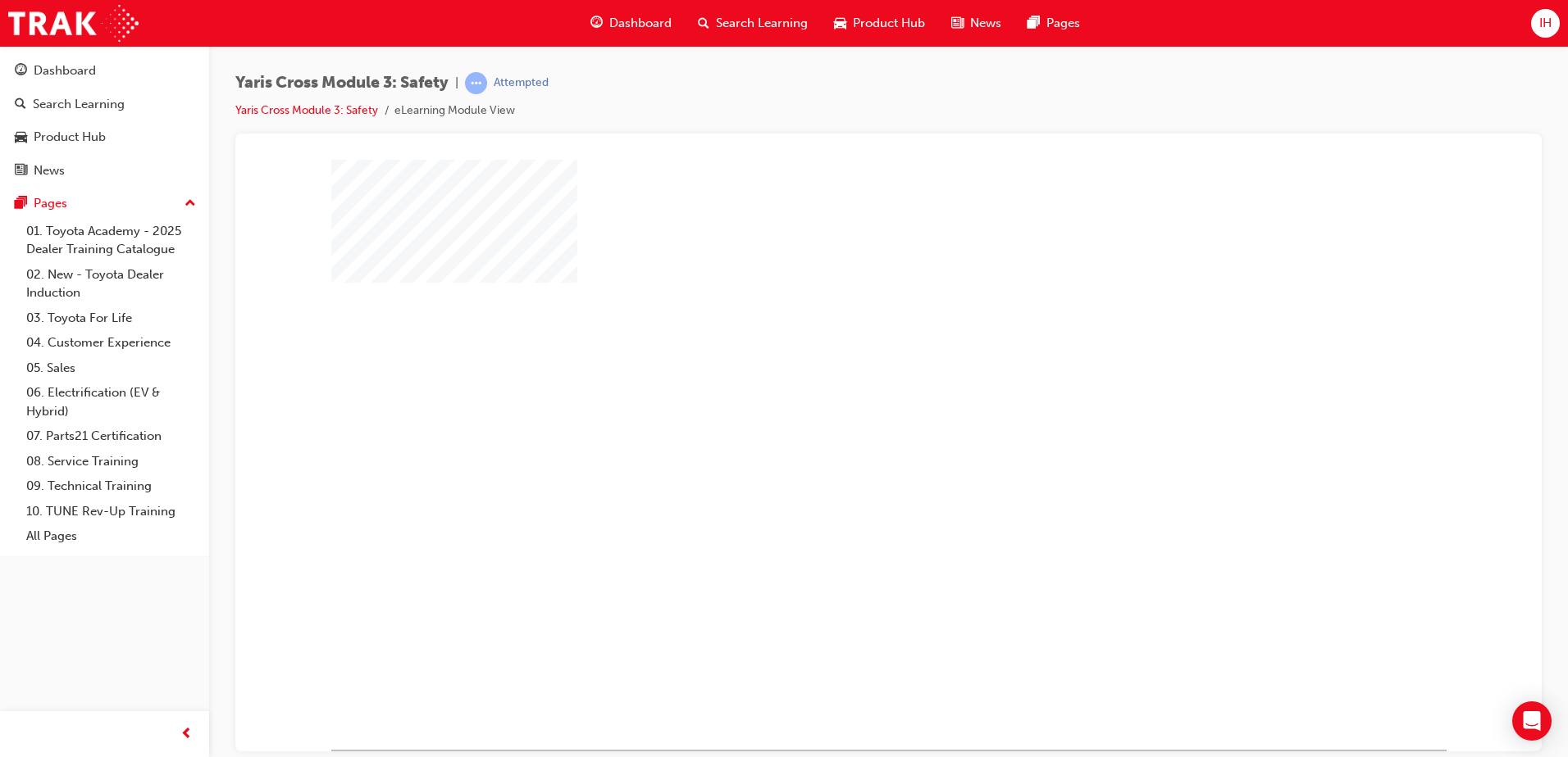
click at [841, 407] on div "play" at bounding box center [841, 407] width 0 height 0
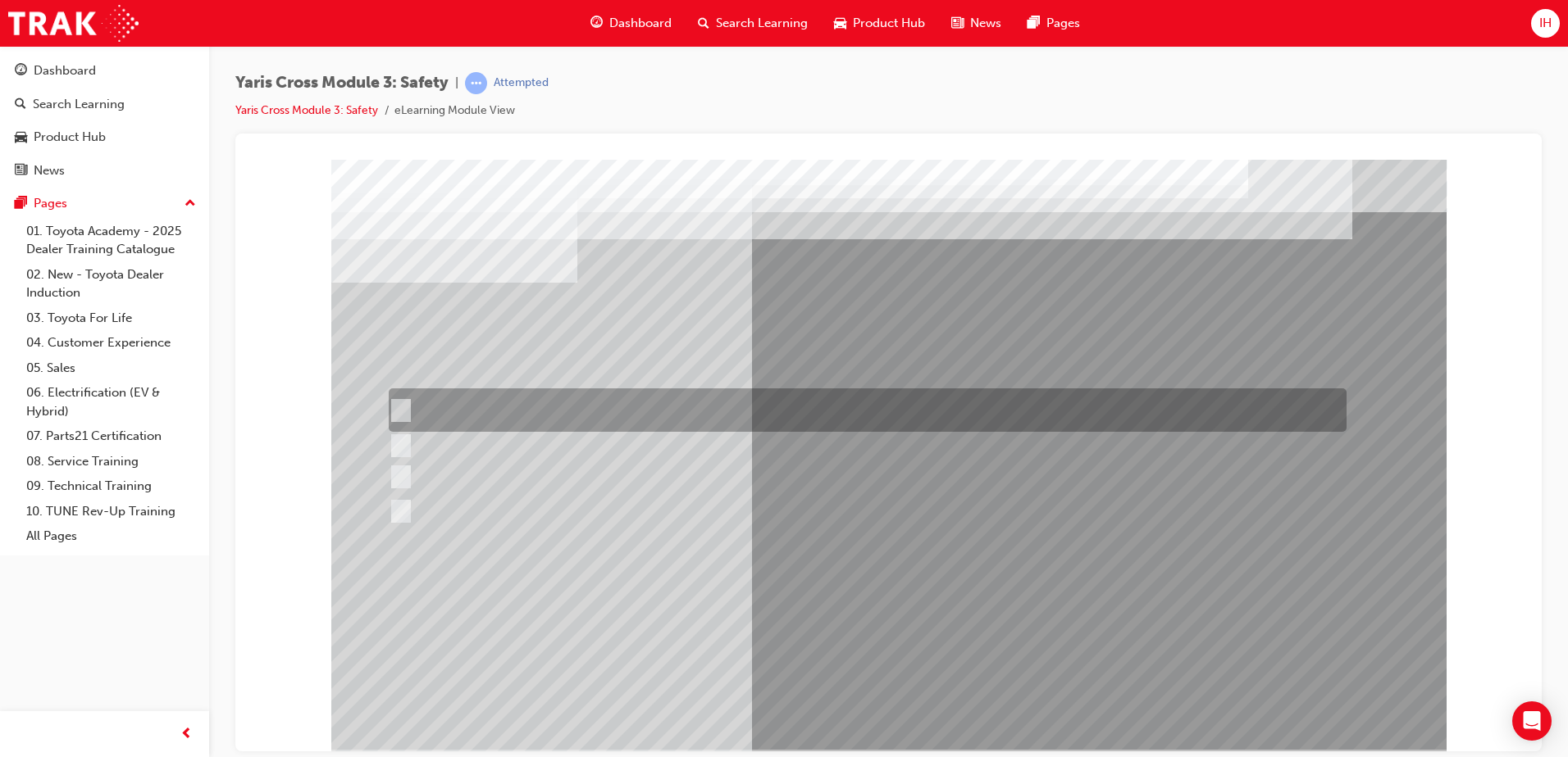
click at [406, 404] on div at bounding box center [863, 409] width 958 height 43
checkbox input "true"
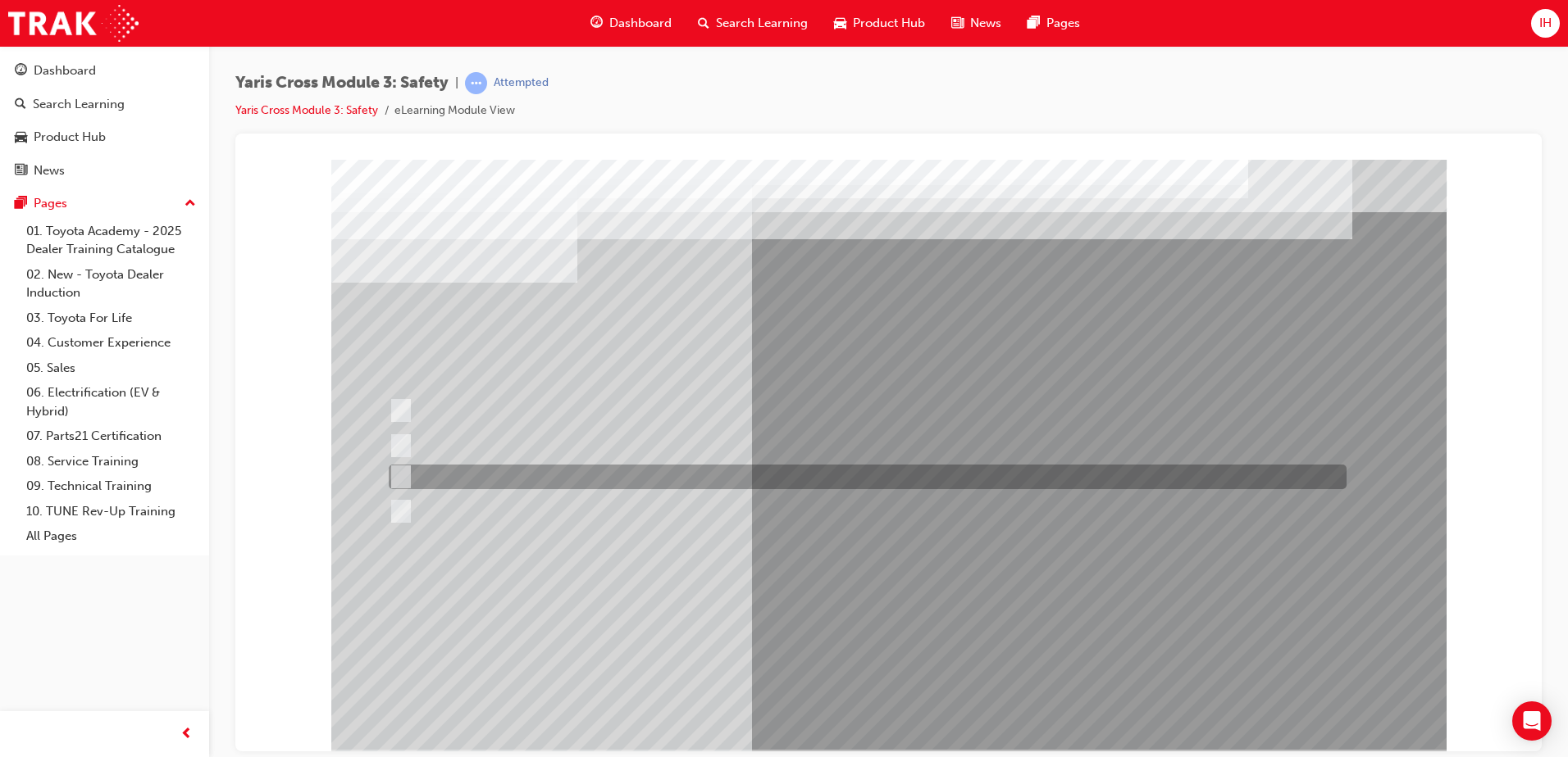
click at [417, 470] on div at bounding box center [863, 476] width 958 height 25
checkbox input "true"
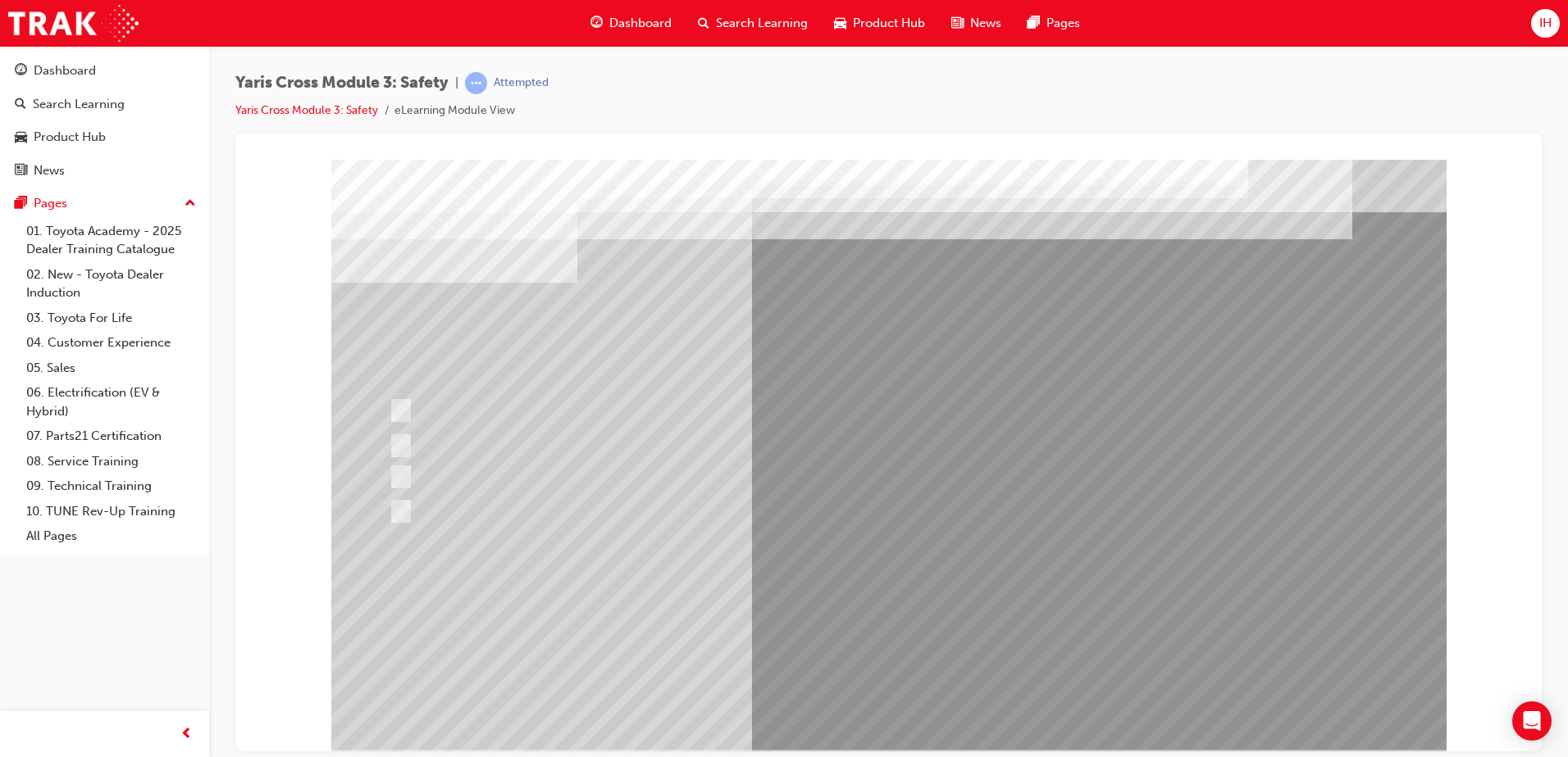
click at [409, 507] on div at bounding box center [863, 511] width 958 height 25
checkbox input "true"
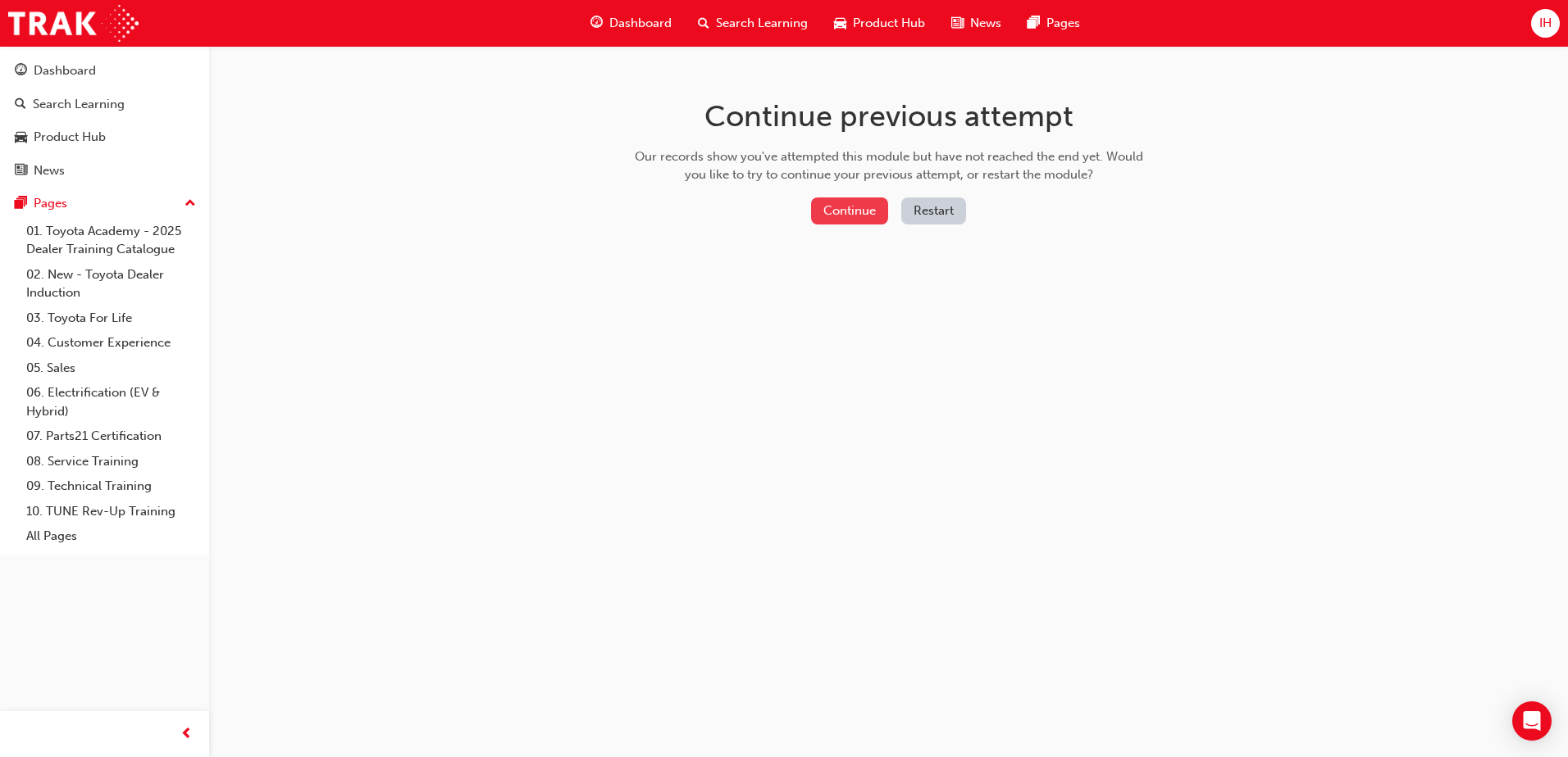
click at [846, 207] on button "Continue" at bounding box center [849, 211] width 77 height 27
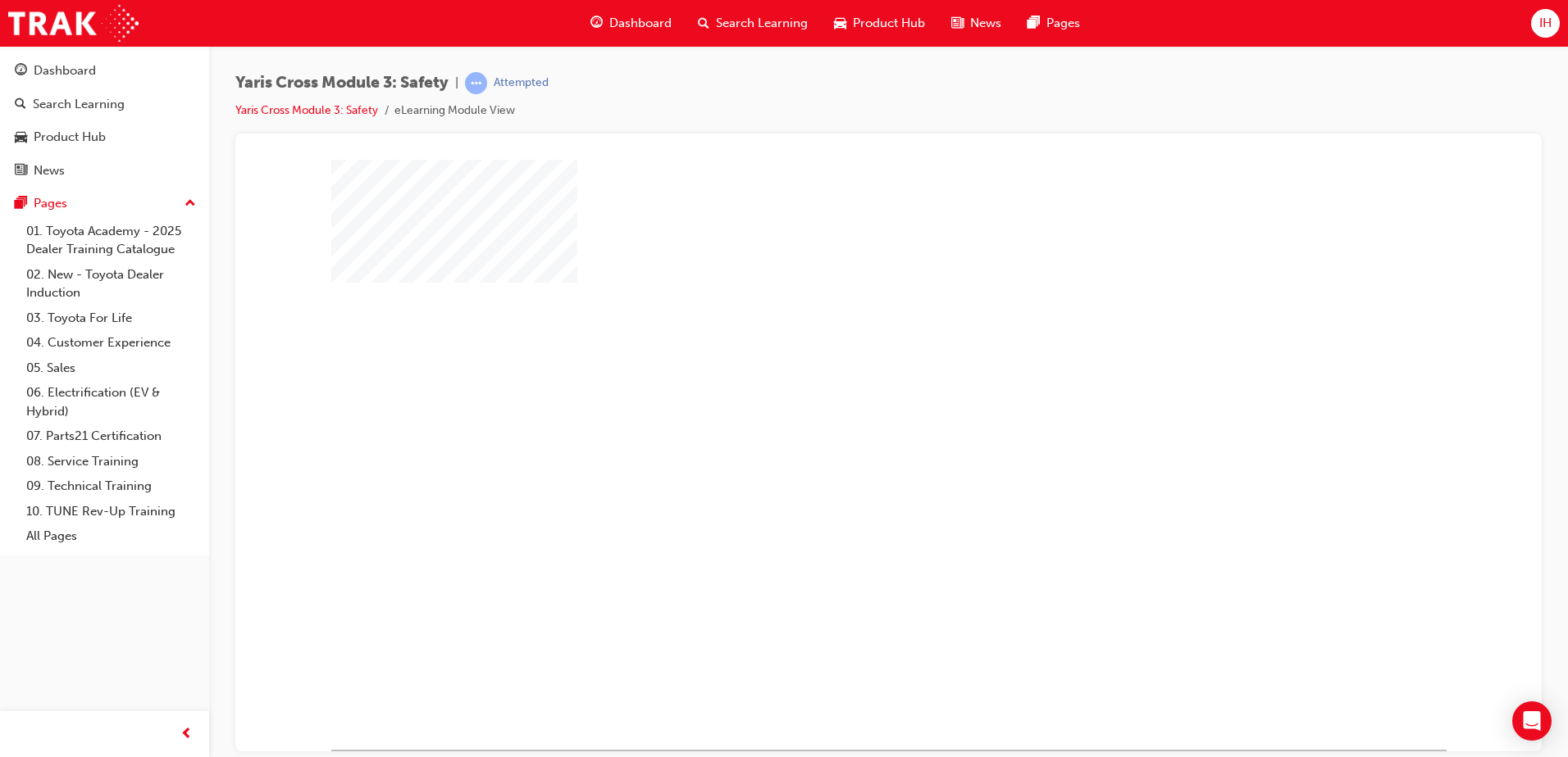
click at [841, 407] on div "play" at bounding box center [841, 407] width 0 height 0
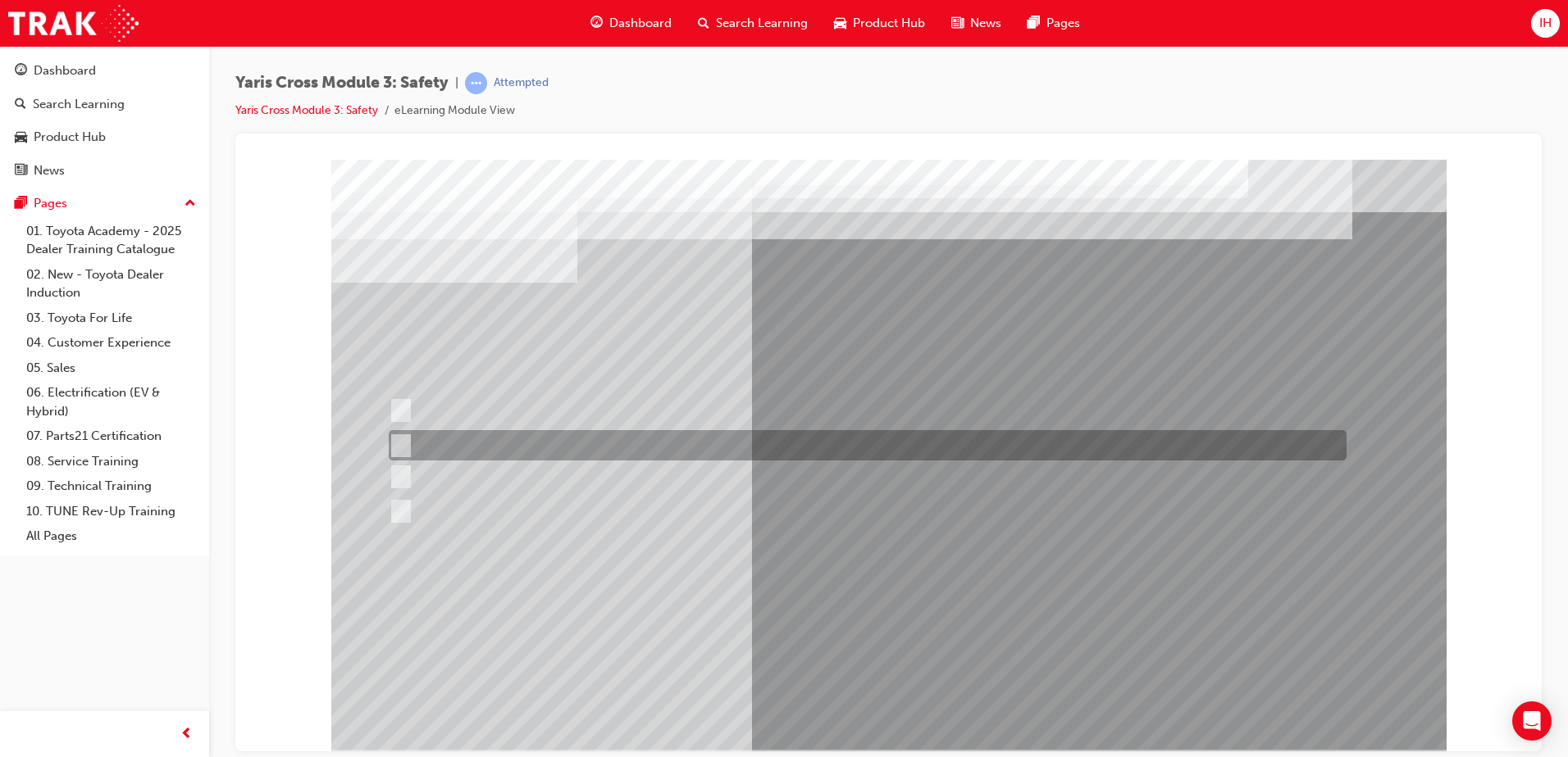
click at [400, 442] on input "SRS Airbags" at bounding box center [398, 446] width 18 height 18
radio input "true"
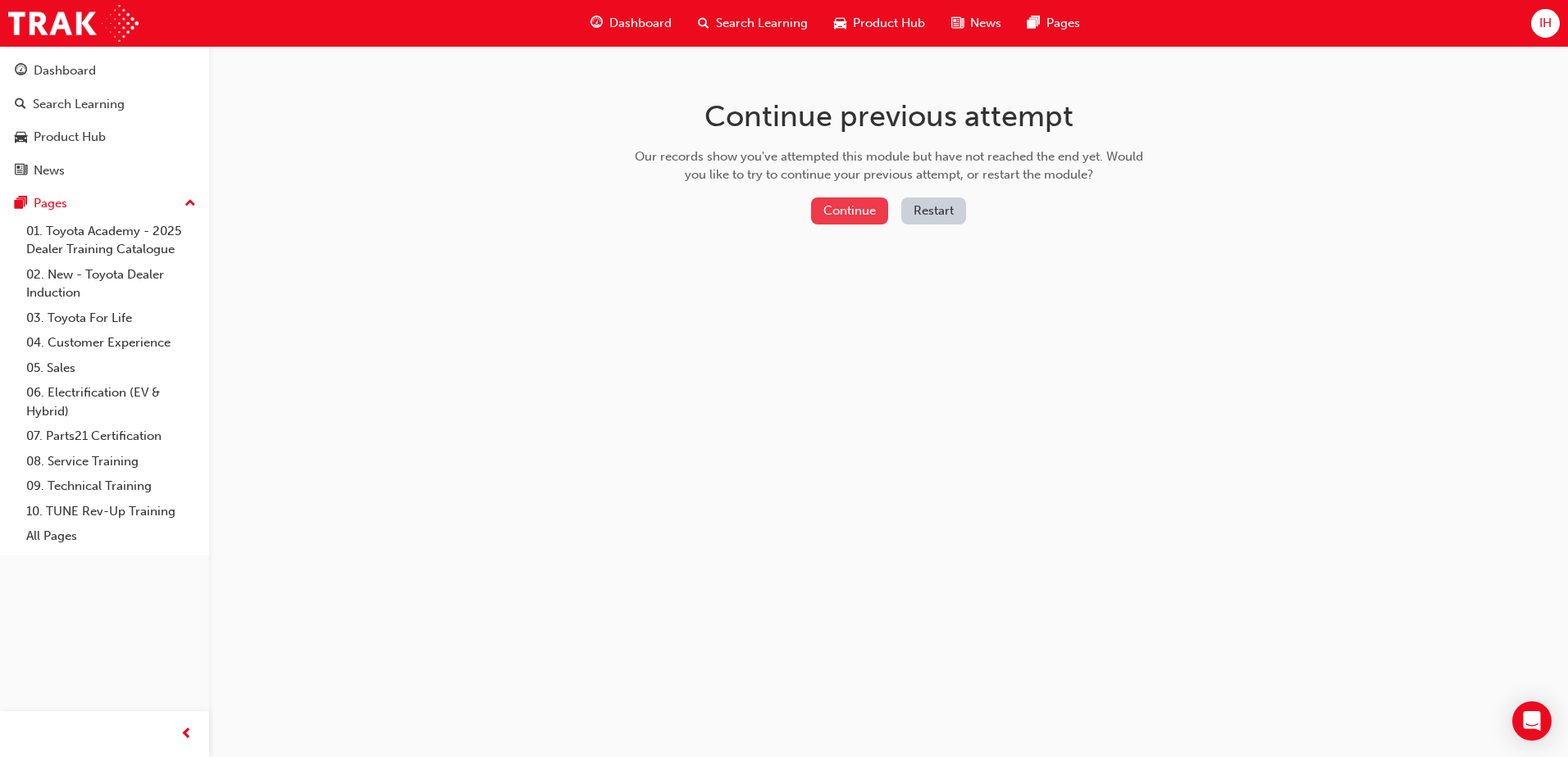
click at [850, 207] on button "Continue" at bounding box center [849, 211] width 77 height 27
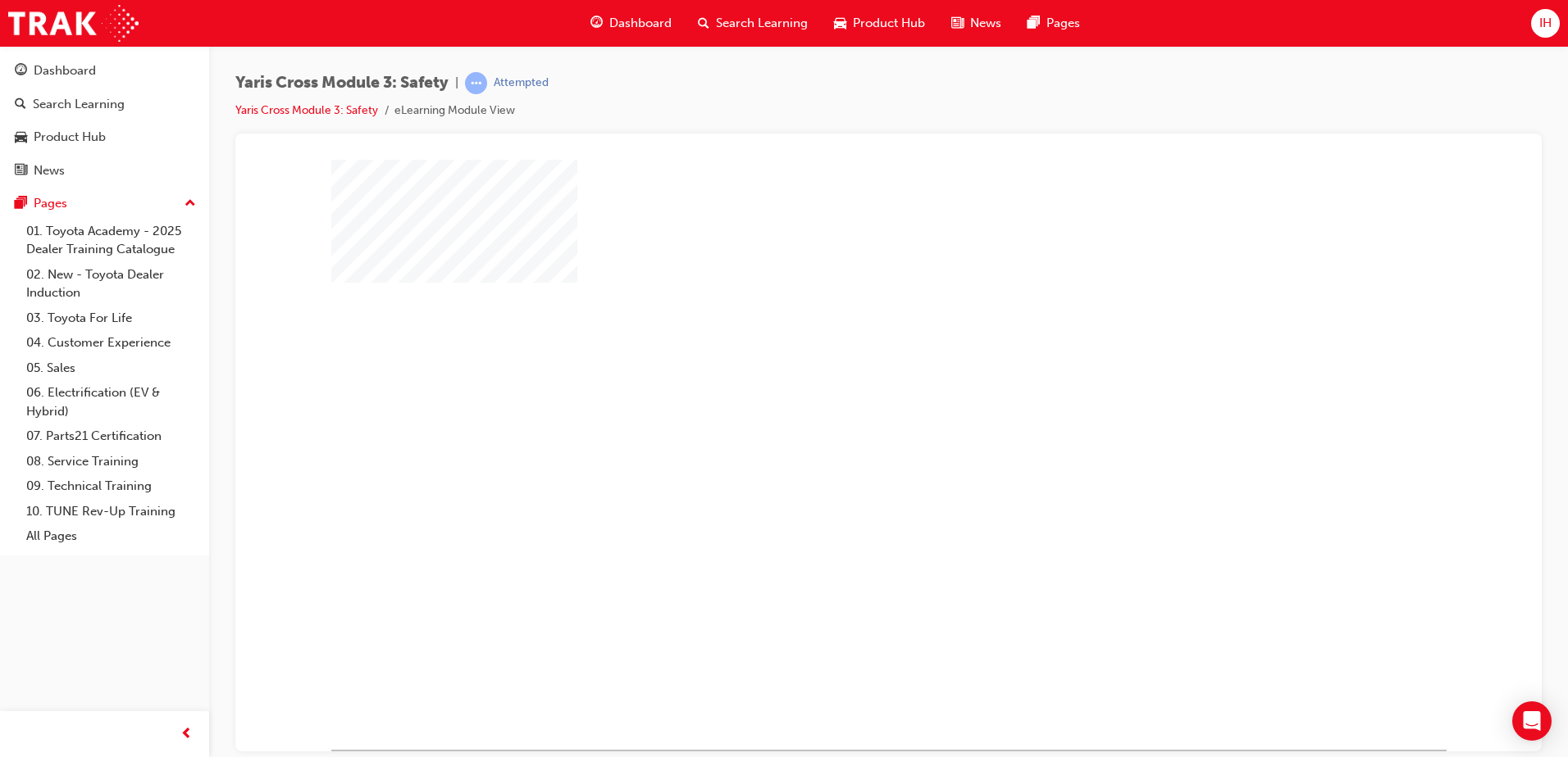
click at [841, 407] on div "play" at bounding box center [841, 407] width 0 height 0
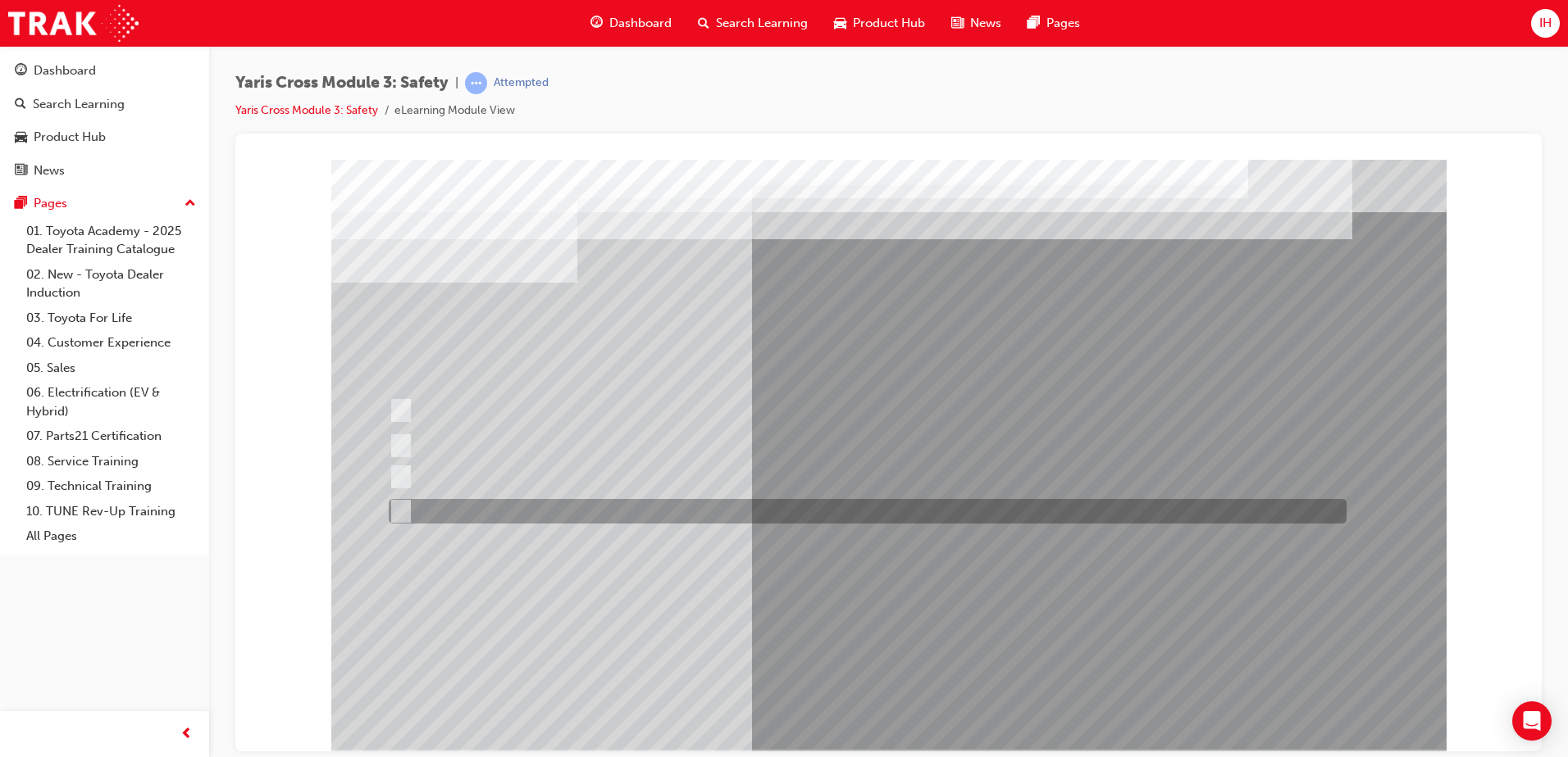
click at [395, 508] on input "2-way Sign" at bounding box center [398, 511] width 18 height 18
radio input "true"
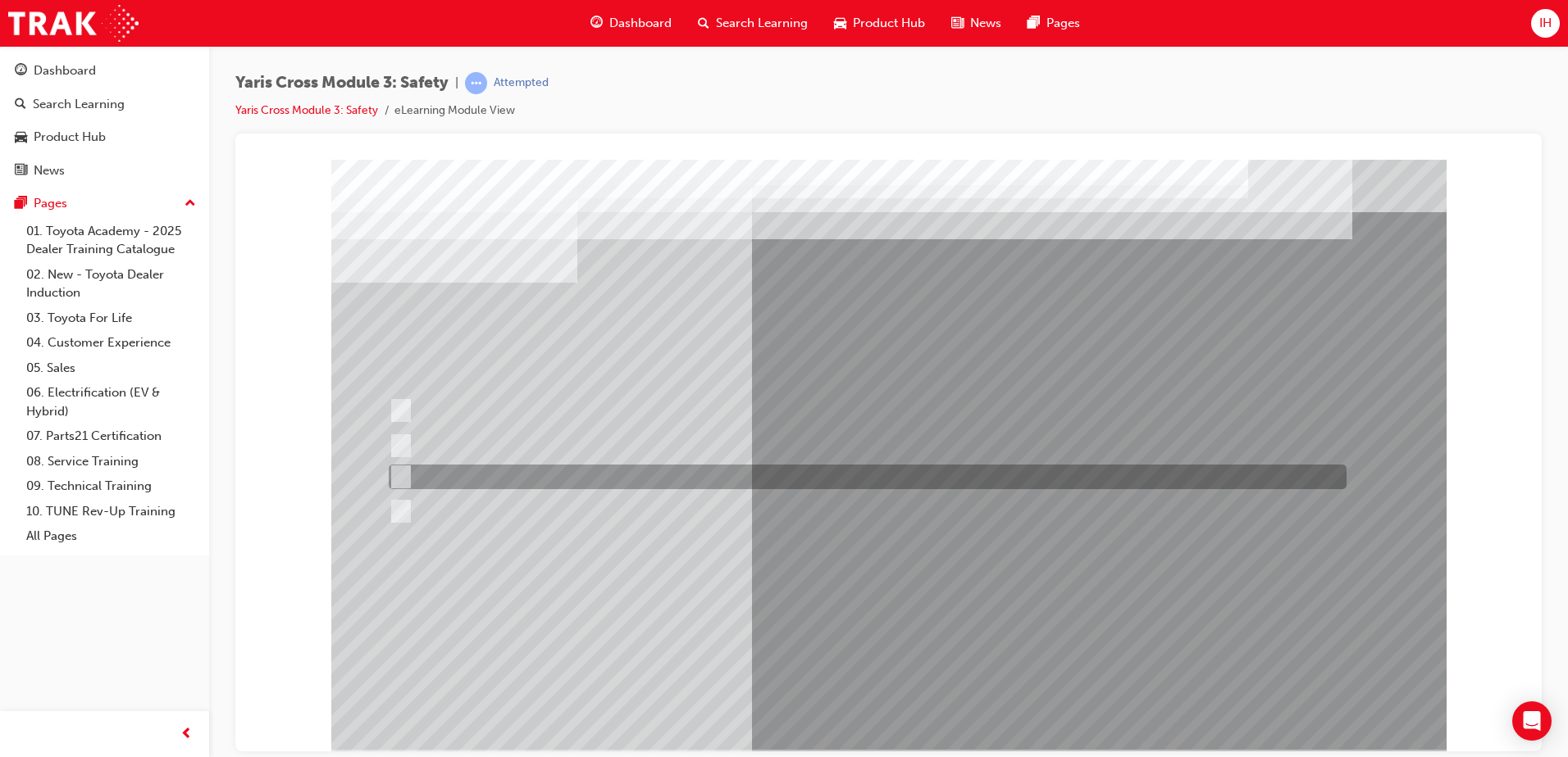
click at [395, 482] on input "School Zone" at bounding box center [398, 477] width 18 height 18
radio input "true"
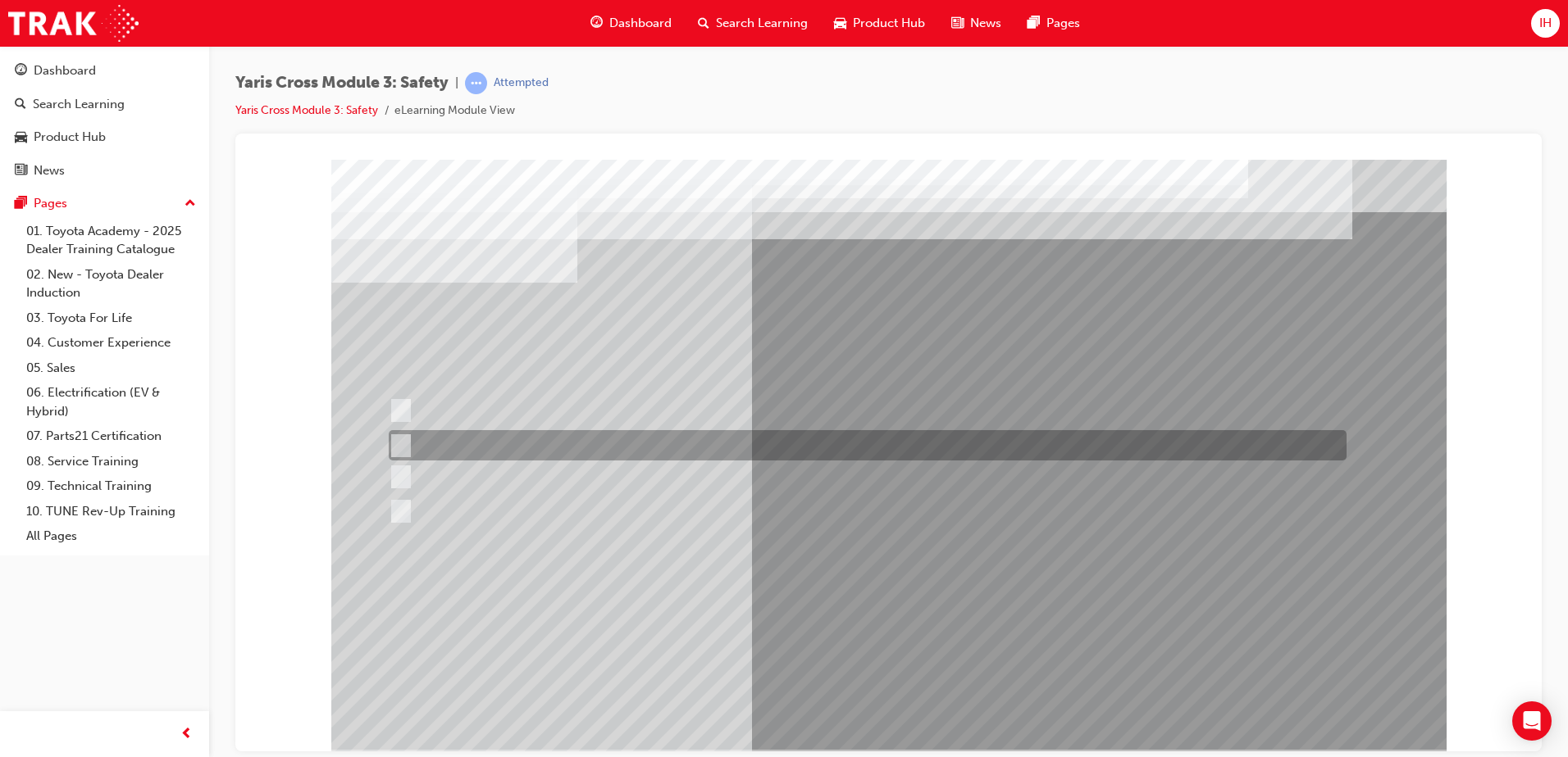
click at [395, 441] on input "No Entry Sign" at bounding box center [398, 446] width 18 height 18
radio input "true"
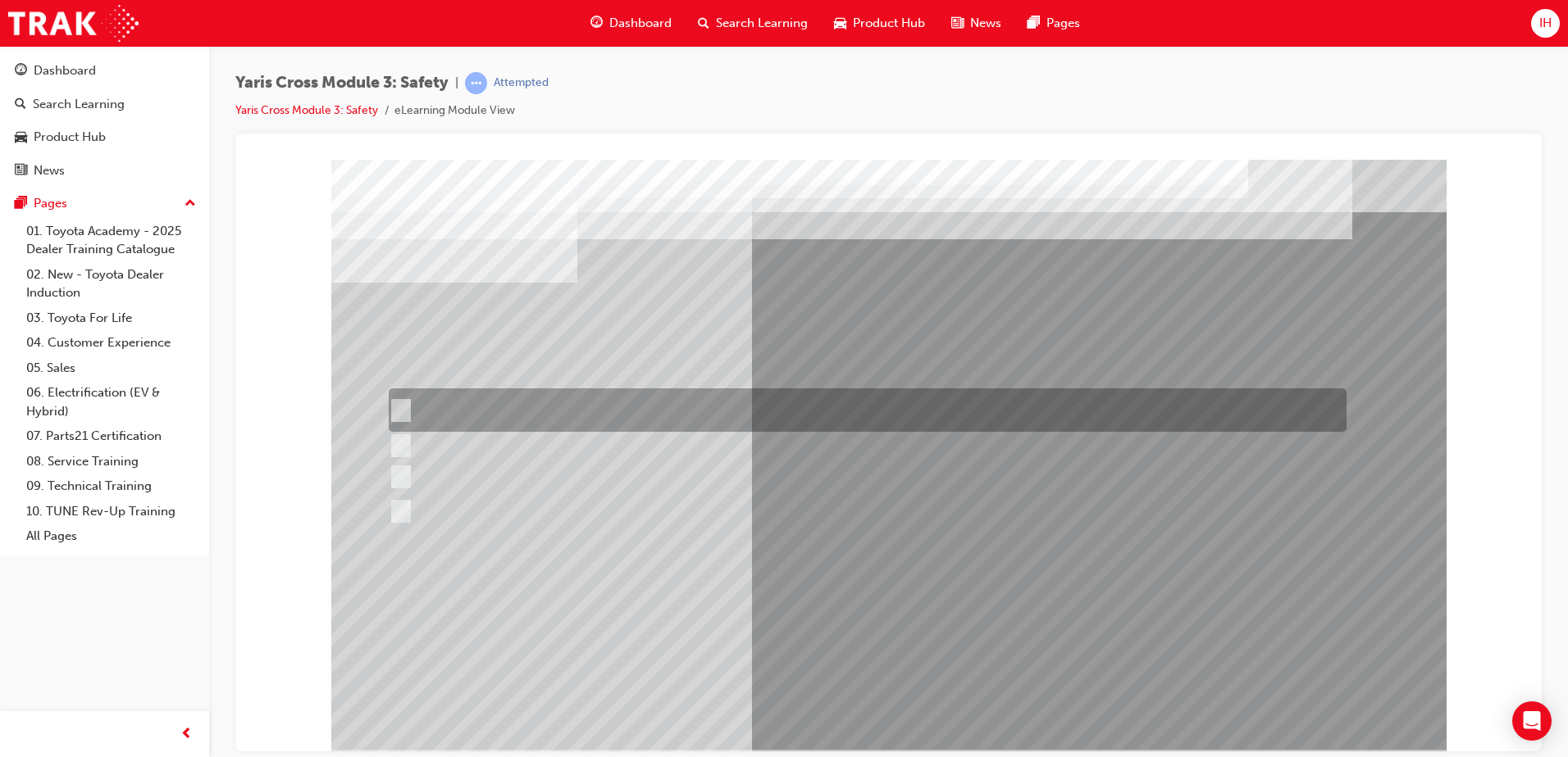
click at [397, 406] on input "Stop Sign" at bounding box center [398, 411] width 18 height 18
radio input "true"
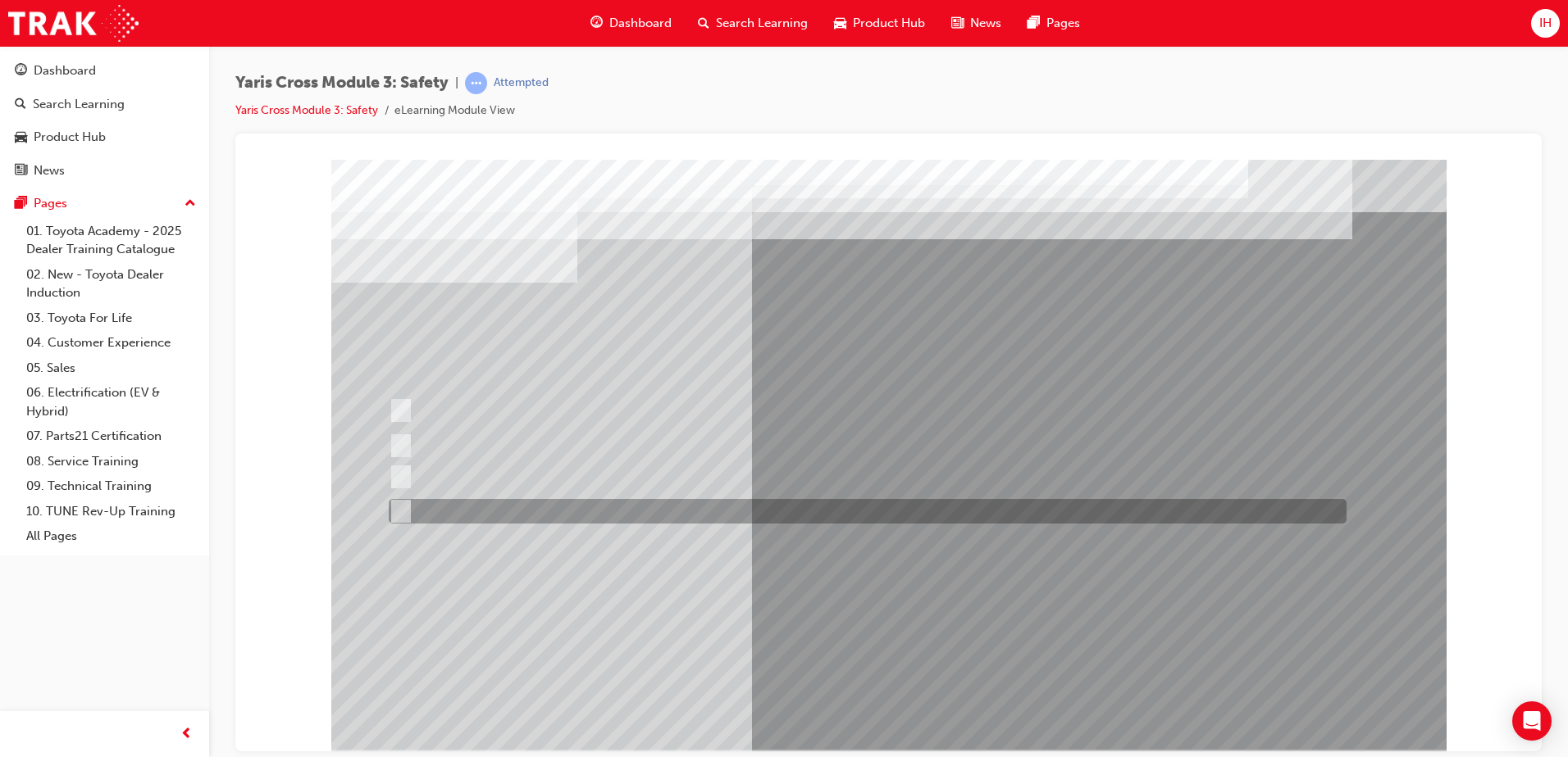
click at [398, 504] on input "2-way Sign" at bounding box center [398, 511] width 18 height 18
radio input "true"
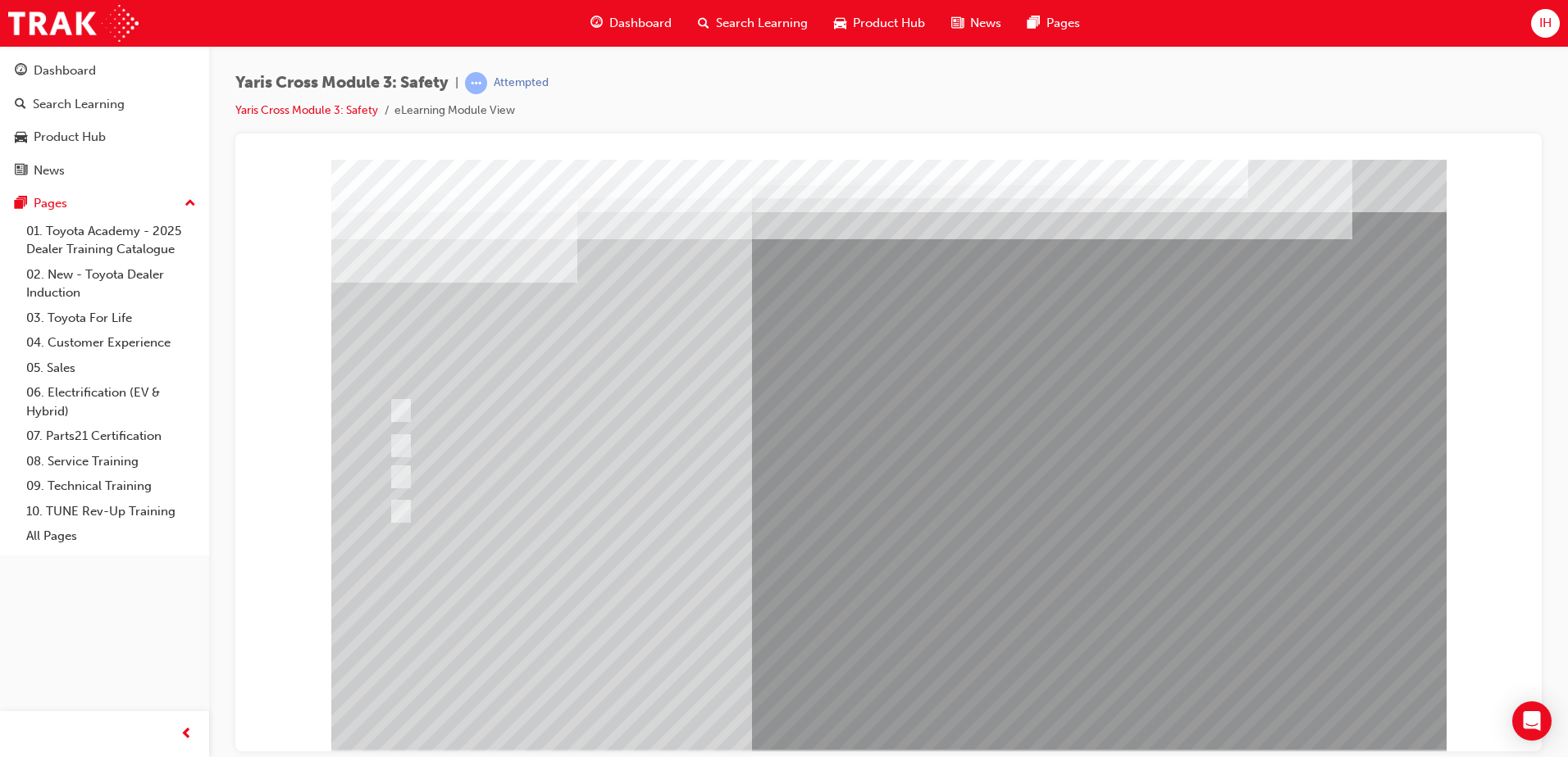
click at [402, 414] on div at bounding box center [889, 454] width 1115 height 591
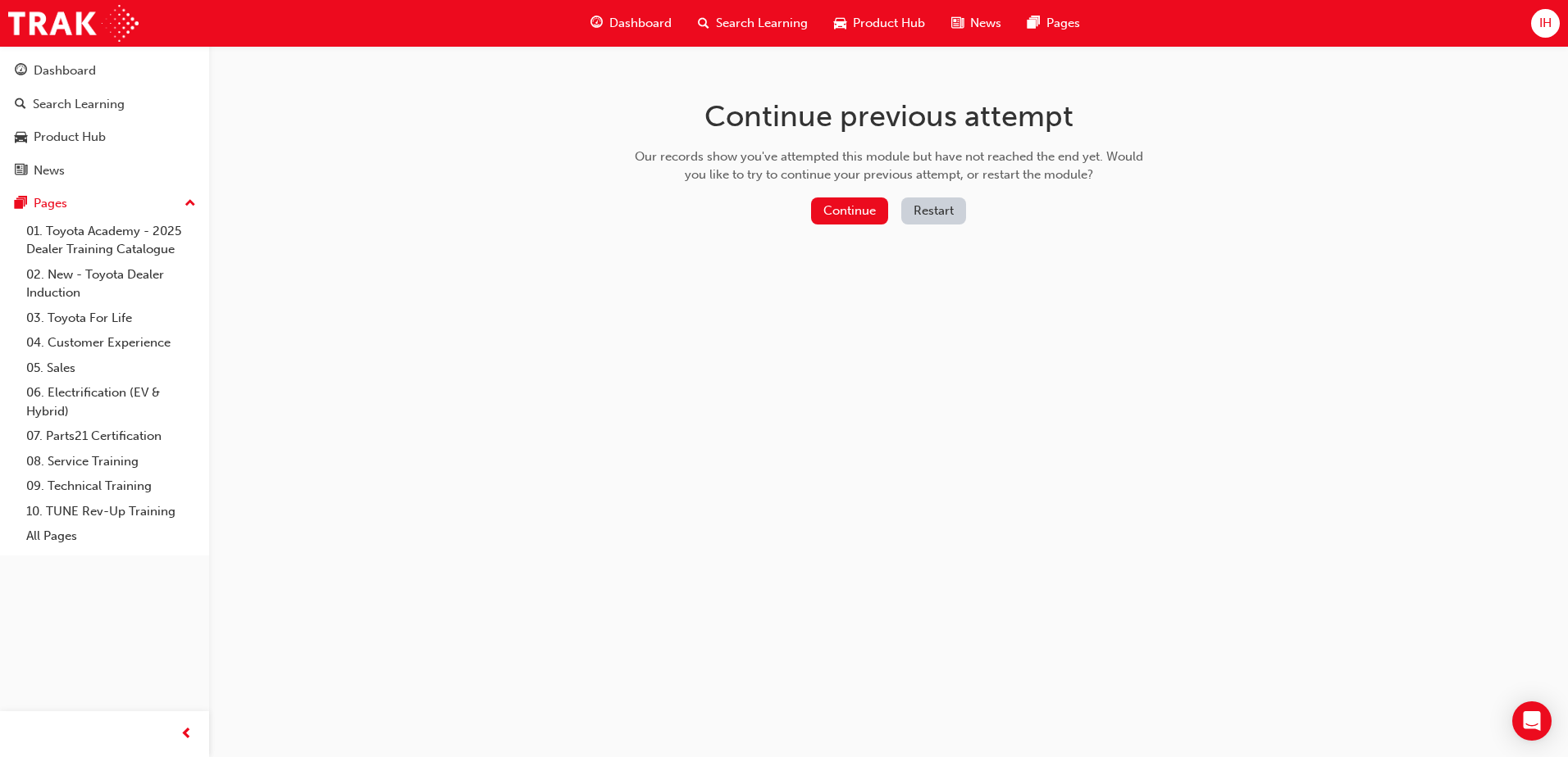
click at [824, 196] on div "Continue previous attempt Our records show you've attempted this module but hav…" at bounding box center [888, 165] width 533 height 237
click at [829, 210] on button "Continue" at bounding box center [849, 211] width 77 height 27
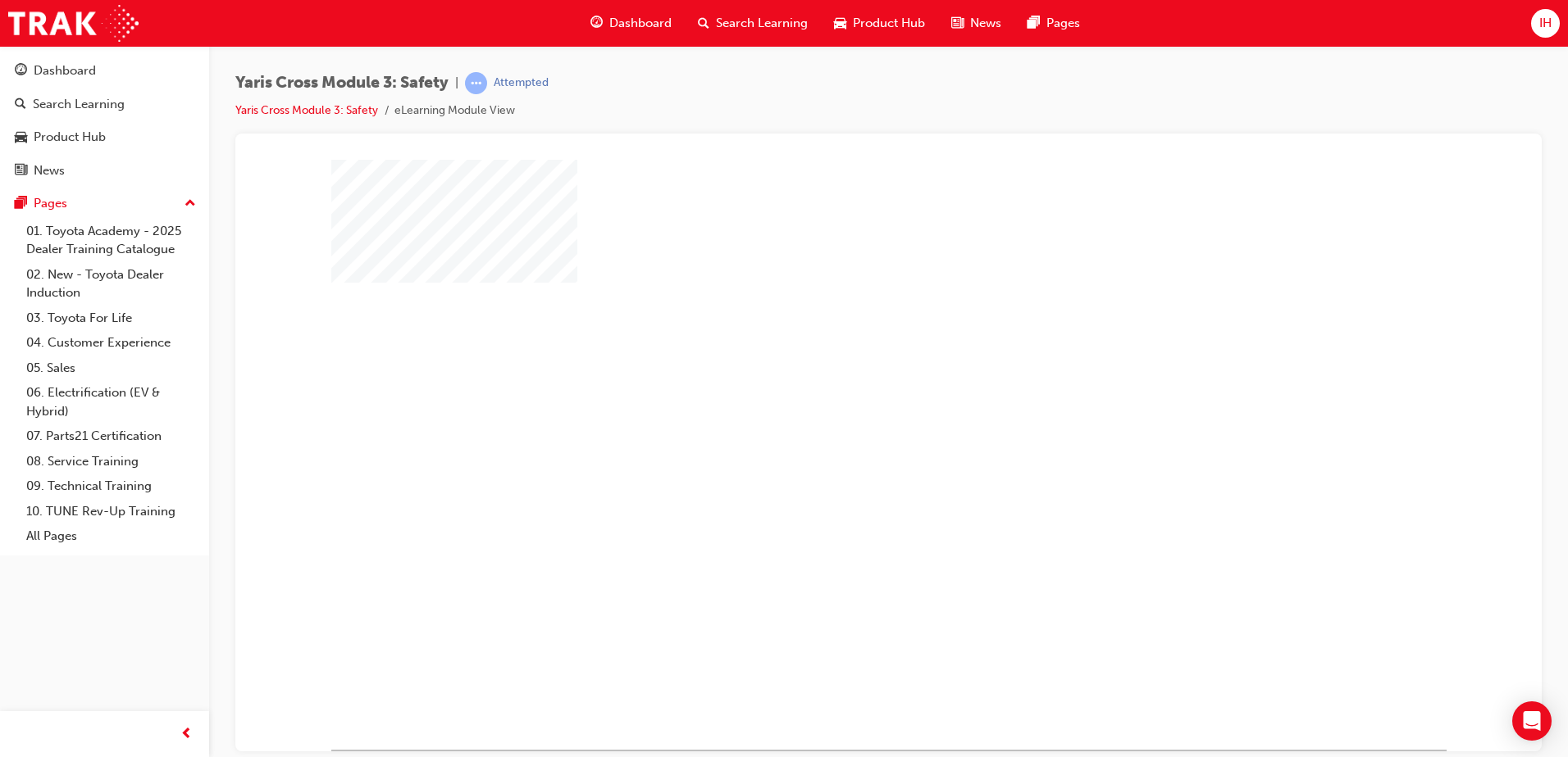
click at [841, 407] on div "play" at bounding box center [841, 407] width 0 height 0
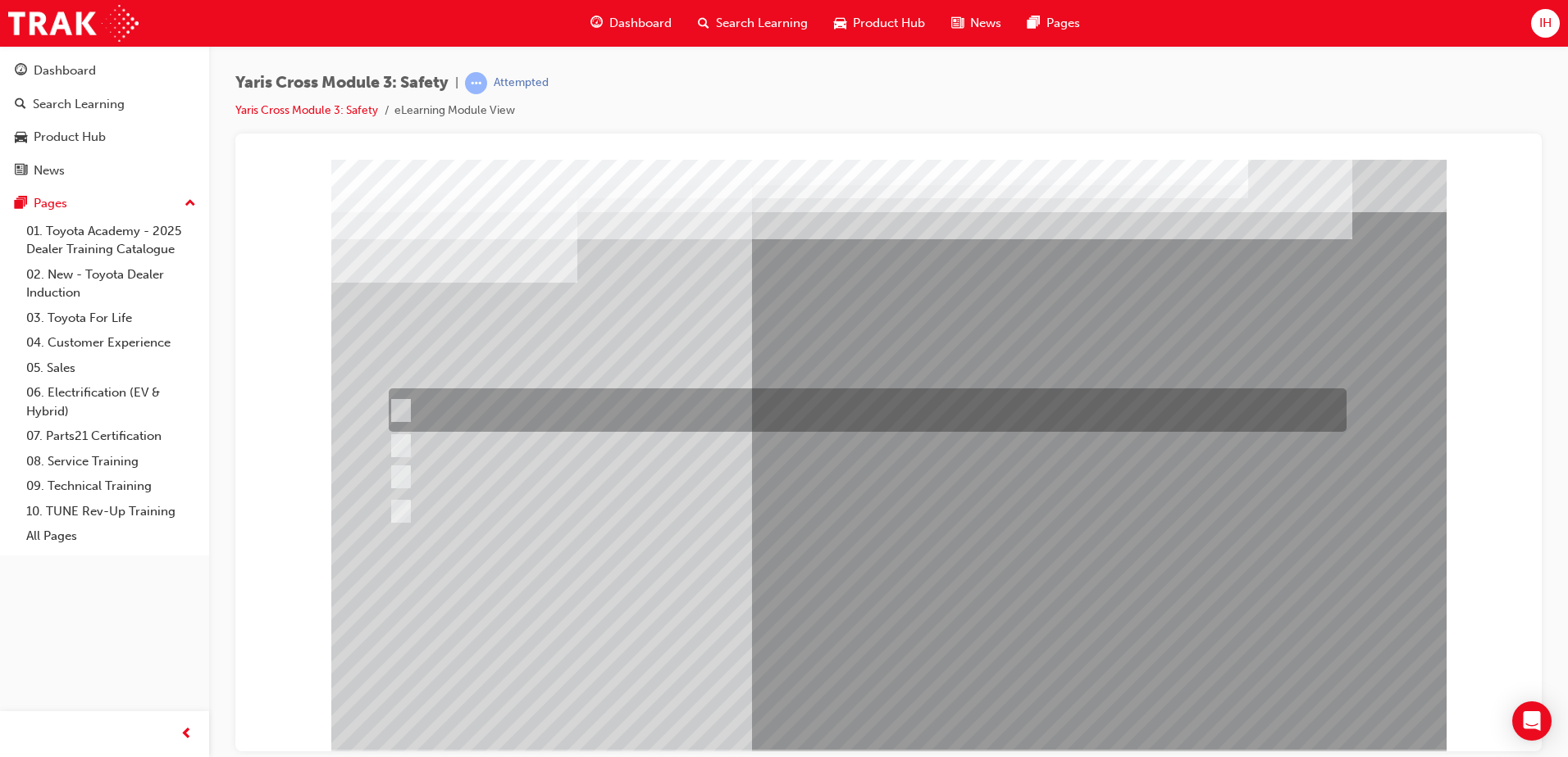
click at [397, 406] on input "Enhance the vehicle stability and prevent lane departure" at bounding box center [398, 411] width 18 height 18
radio input "true"
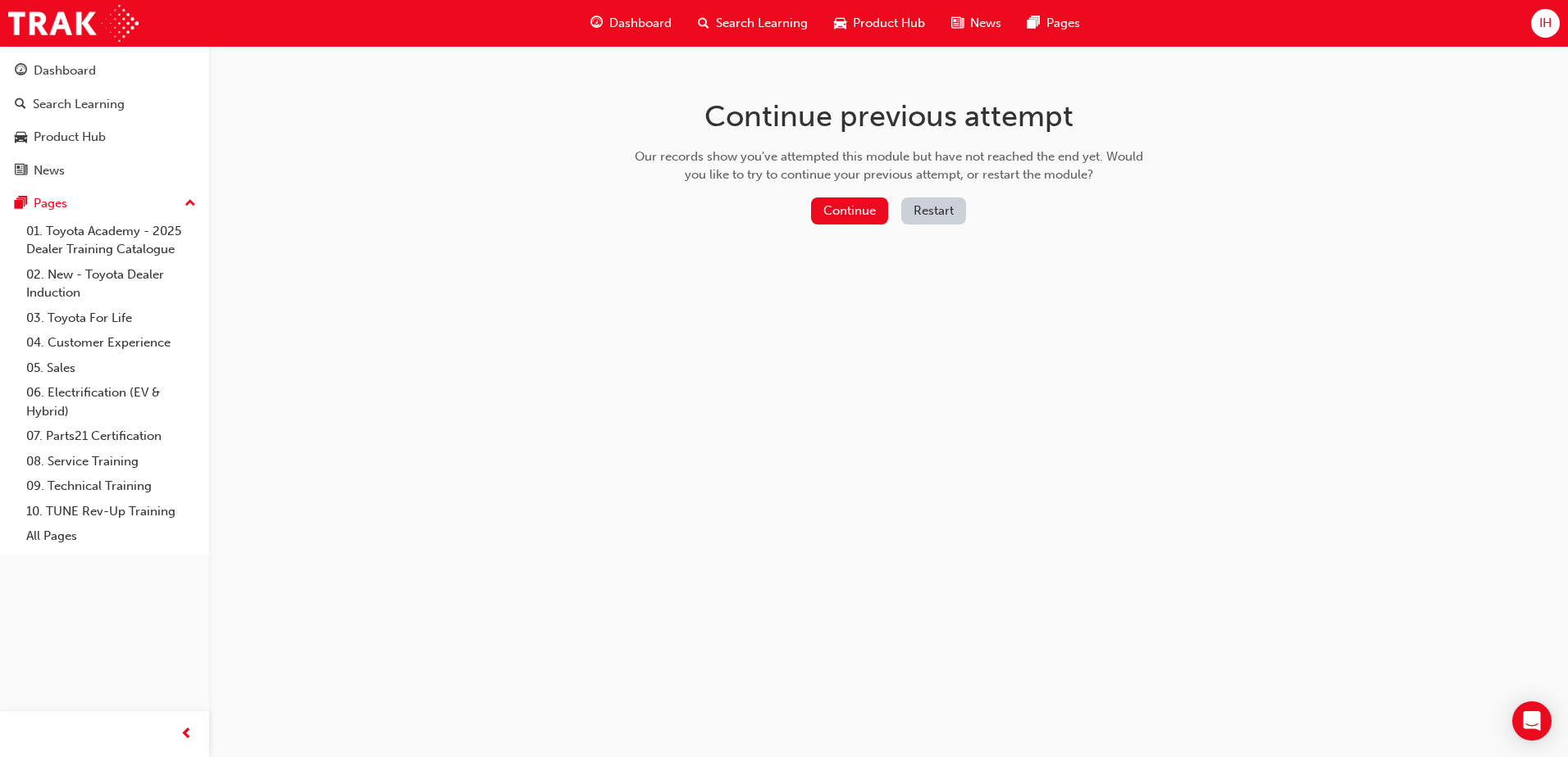
click at [834, 196] on div "Continue previous attempt Our records show you've attempted this module but hav…" at bounding box center [888, 165] width 533 height 237
click at [837, 210] on button "Continue" at bounding box center [849, 211] width 77 height 27
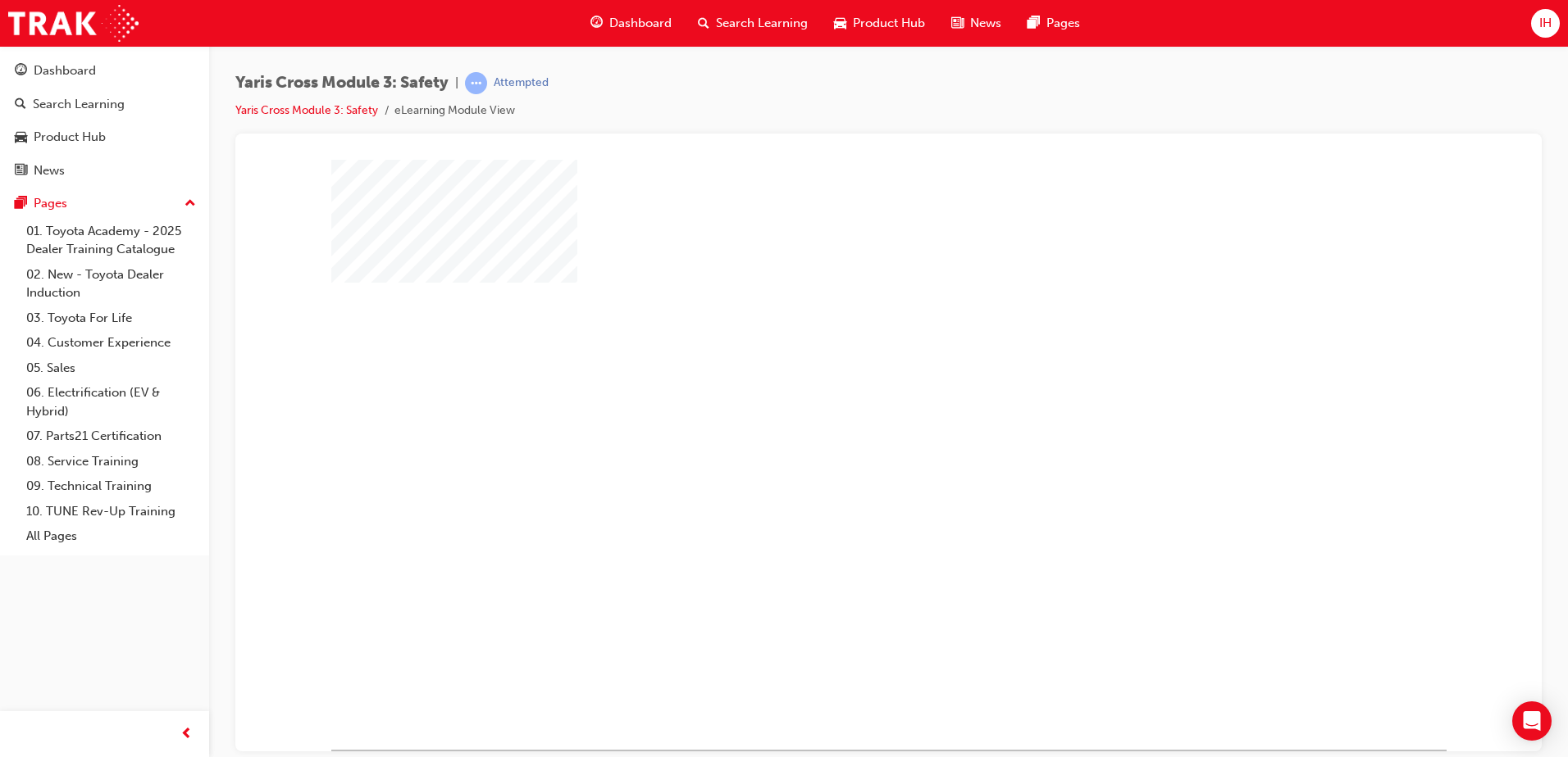
click at [841, 407] on div "play" at bounding box center [841, 407] width 0 height 0
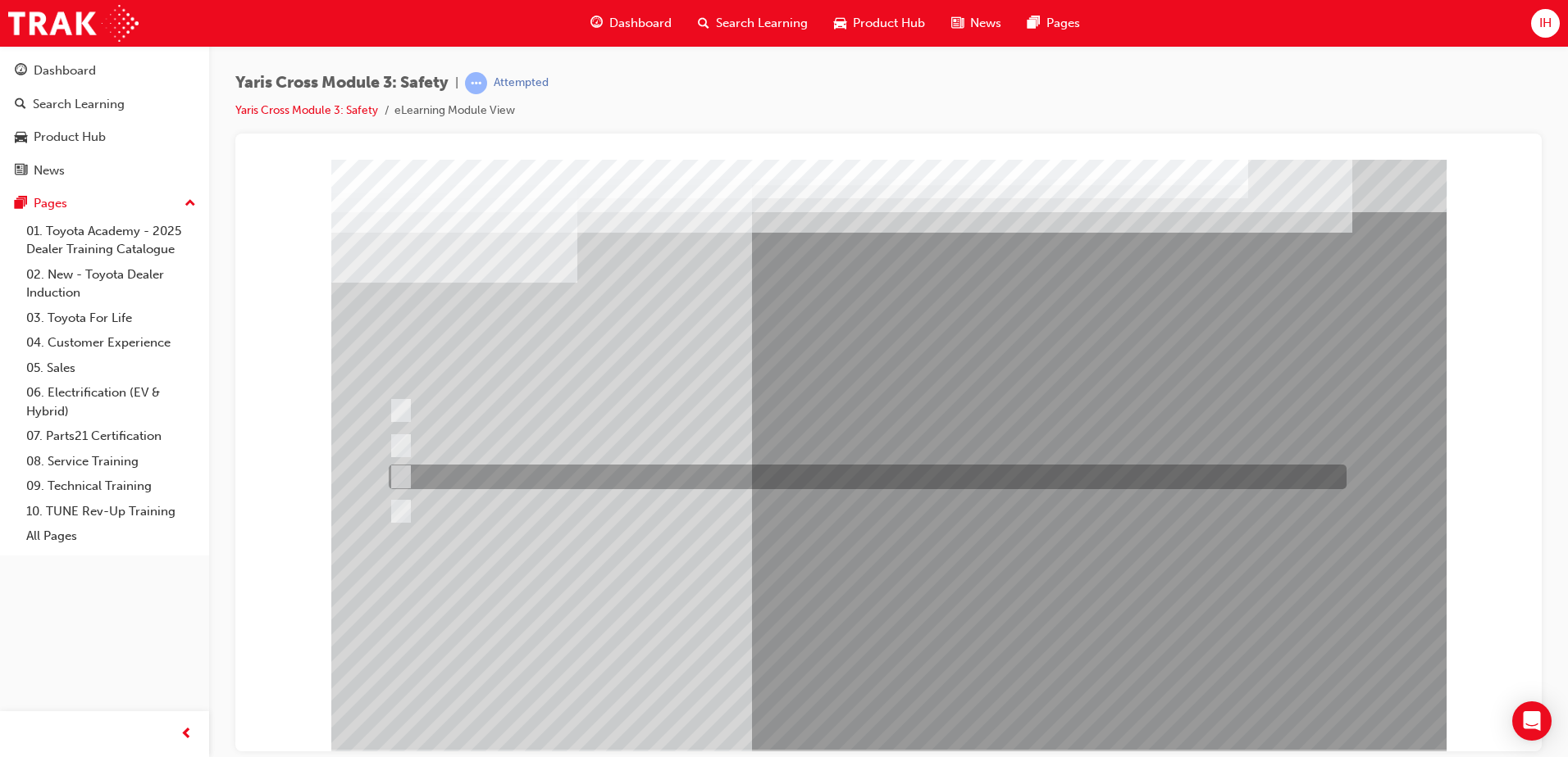
click at [441, 471] on div at bounding box center [863, 476] width 958 height 25
radio input "true"
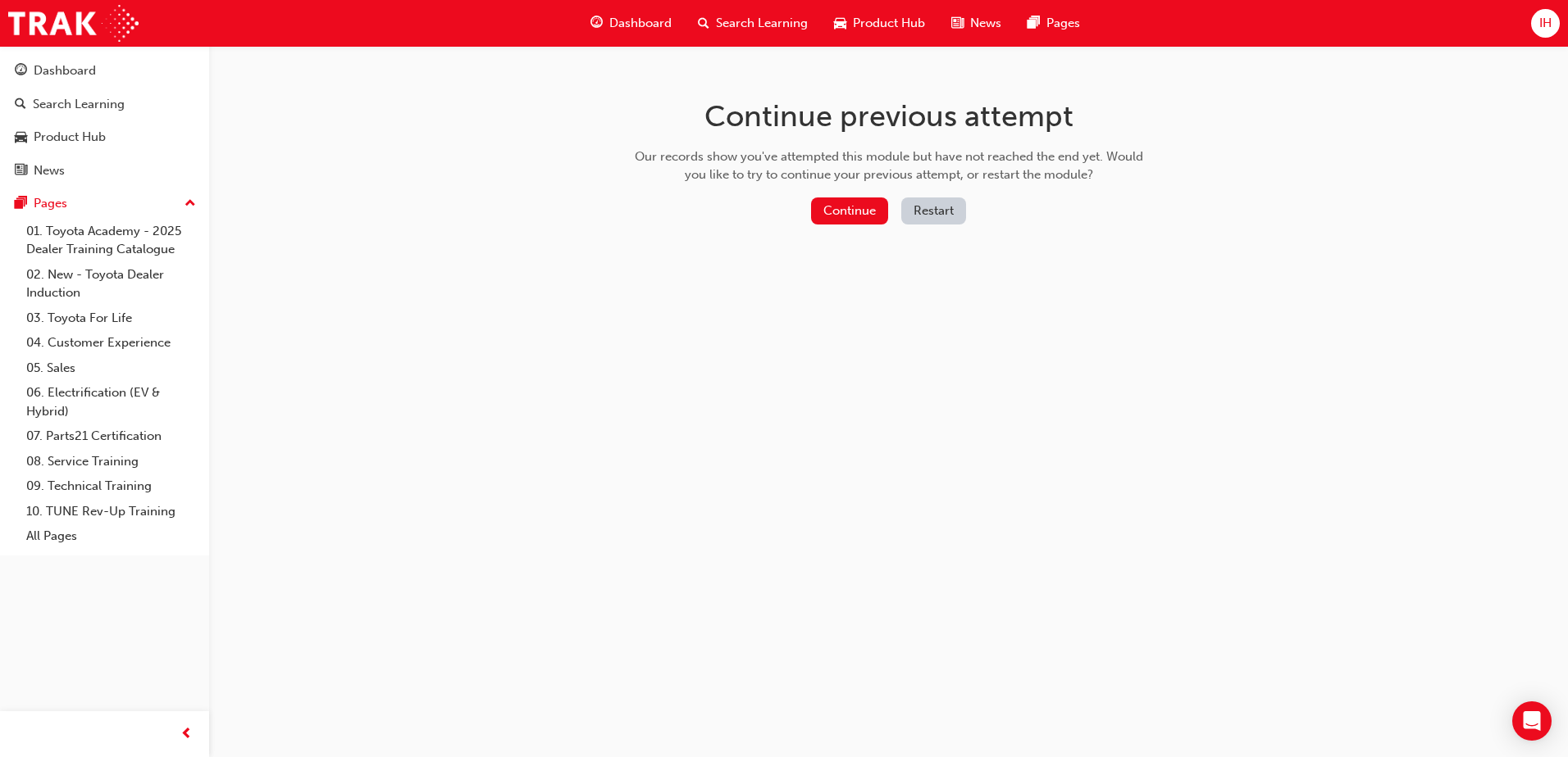
click at [834, 193] on div "Continue previous attempt Our records show you've attempted this module but hav…" at bounding box center [888, 165] width 533 height 237
click at [834, 199] on button "Continue" at bounding box center [849, 211] width 77 height 27
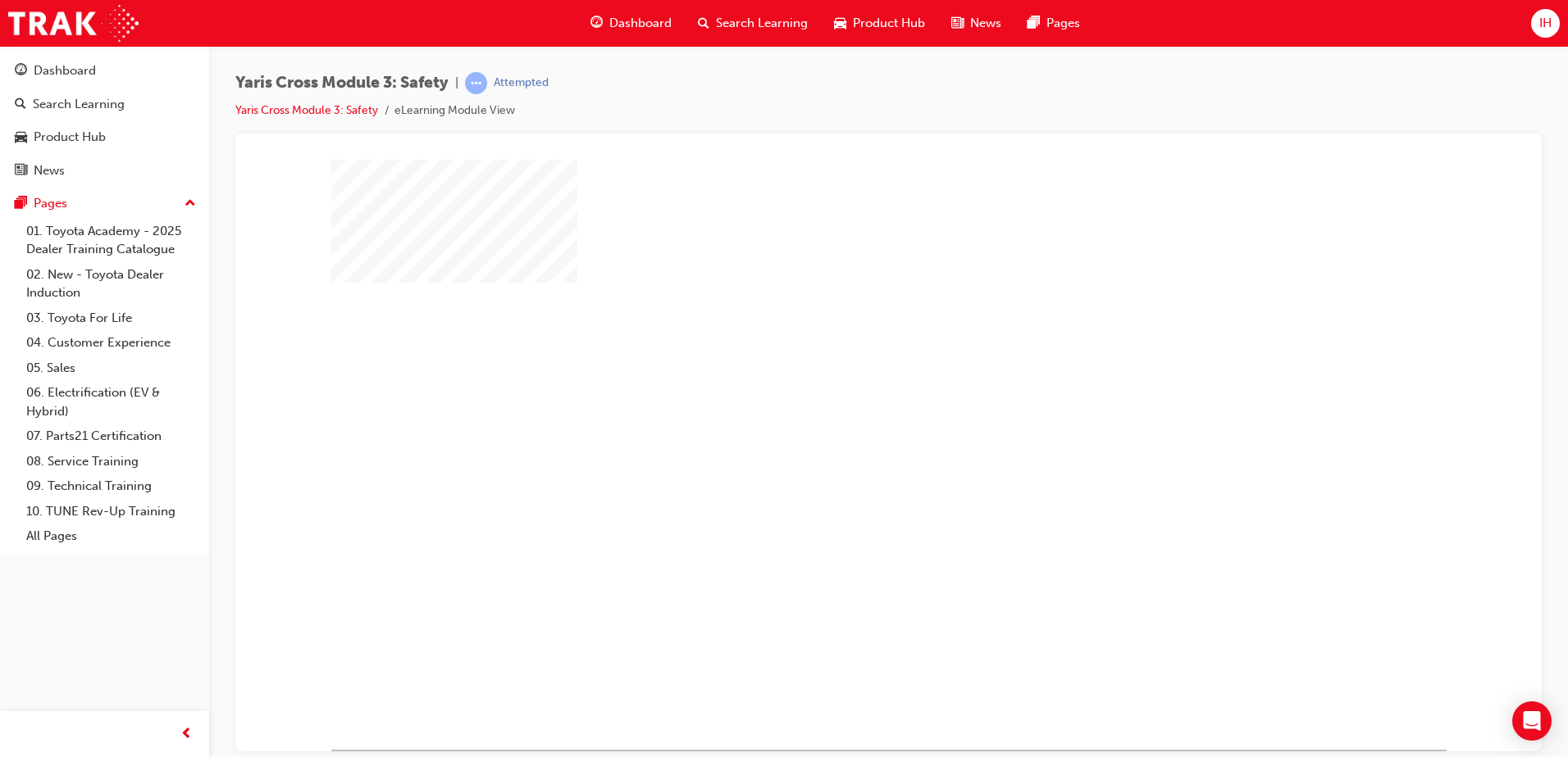
click at [841, 407] on div "play" at bounding box center [841, 407] width 0 height 0
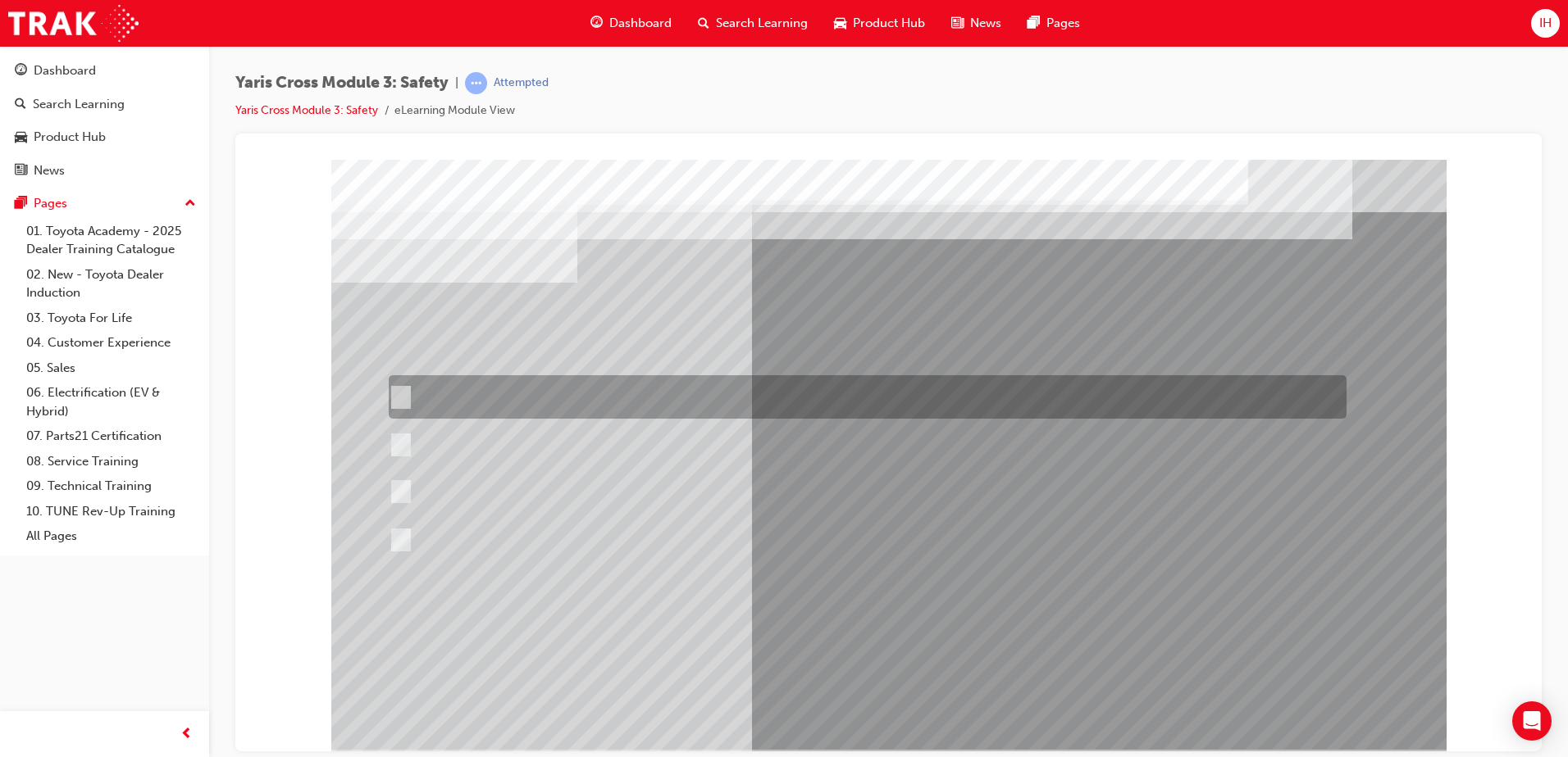
click at [415, 390] on div at bounding box center [863, 396] width 958 height 43
radio input "true"
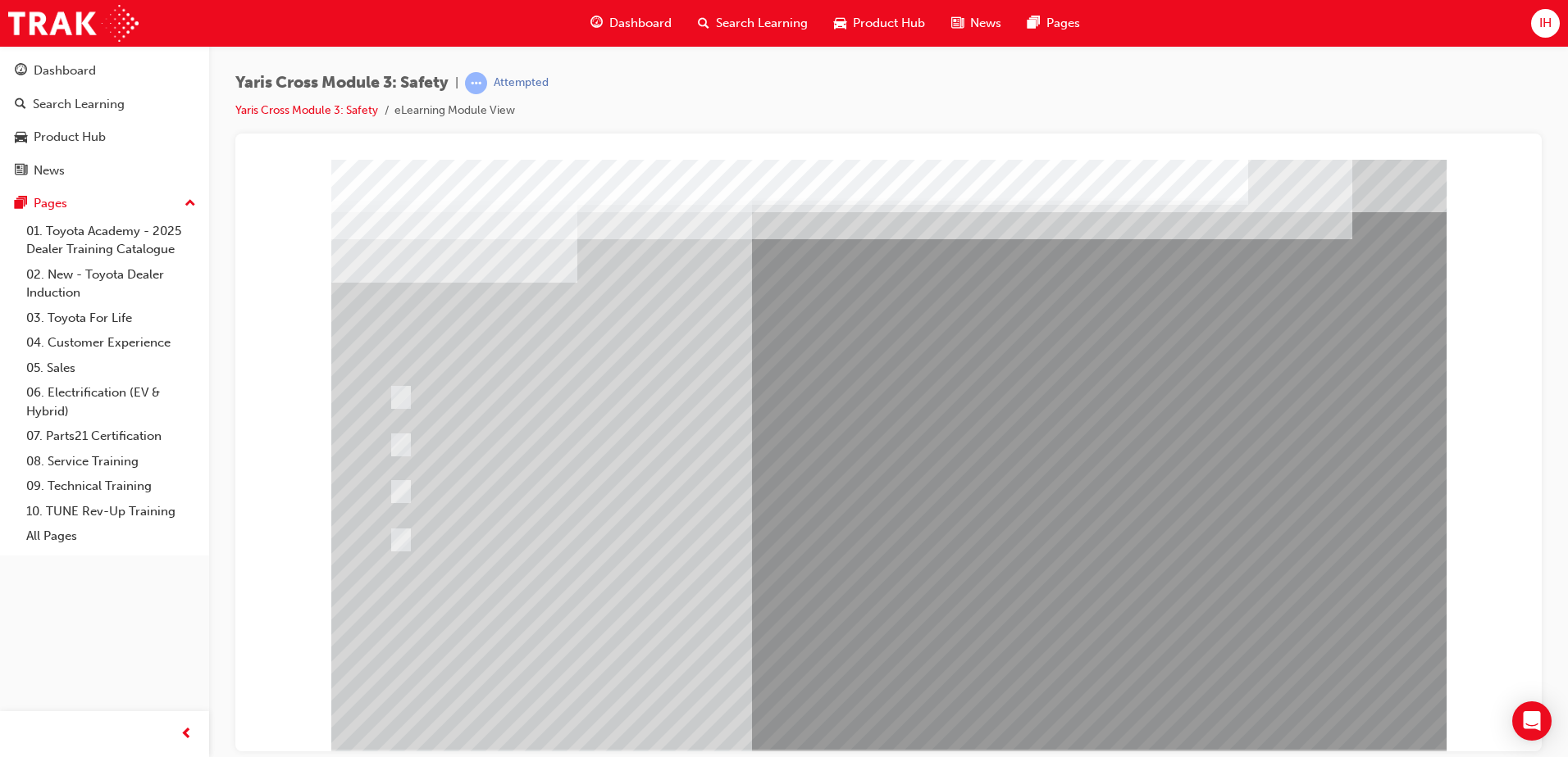
click at [405, 442] on div at bounding box center [889, 454] width 1115 height 591
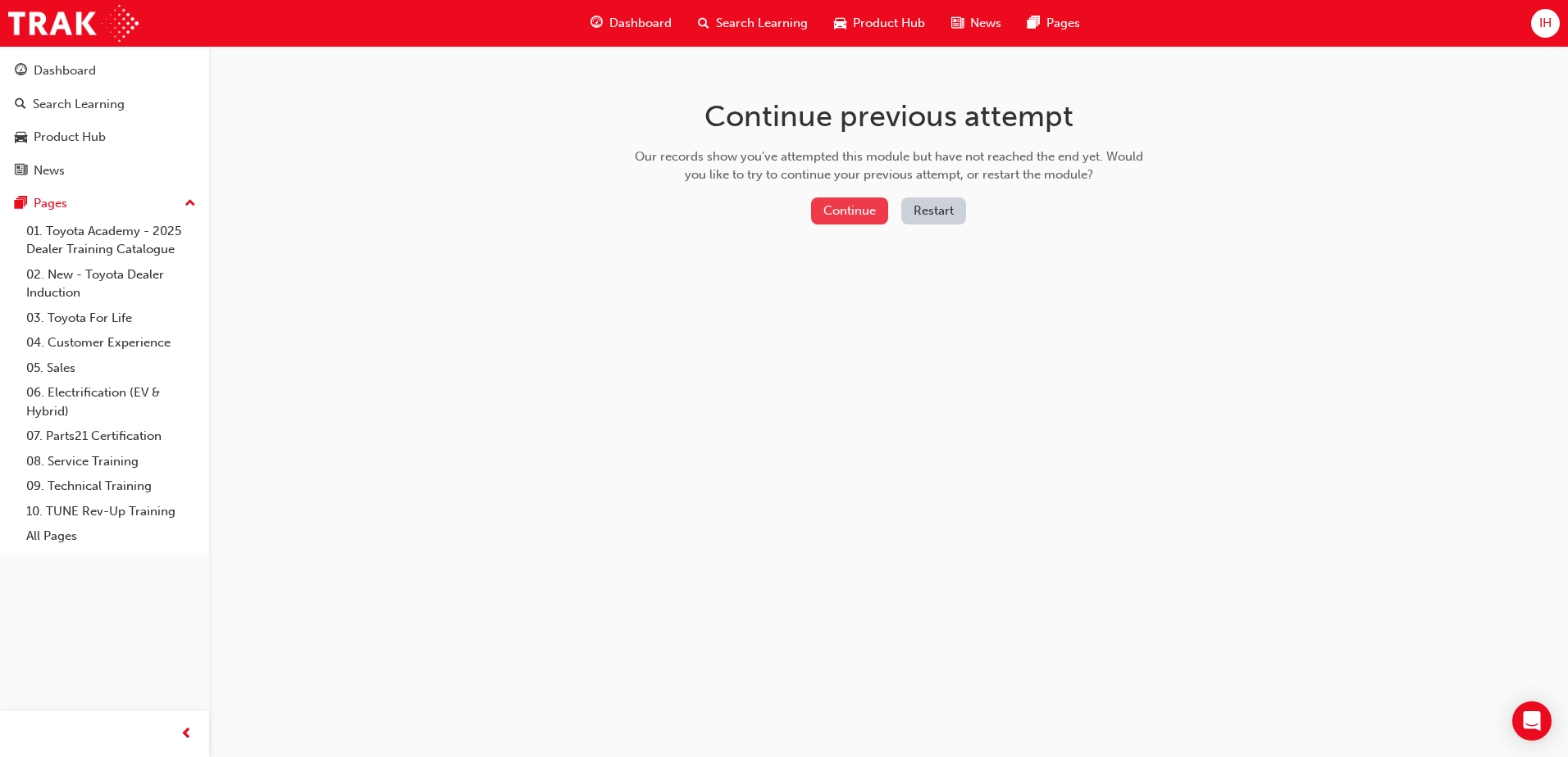
click at [840, 215] on button "Continue" at bounding box center [849, 211] width 77 height 27
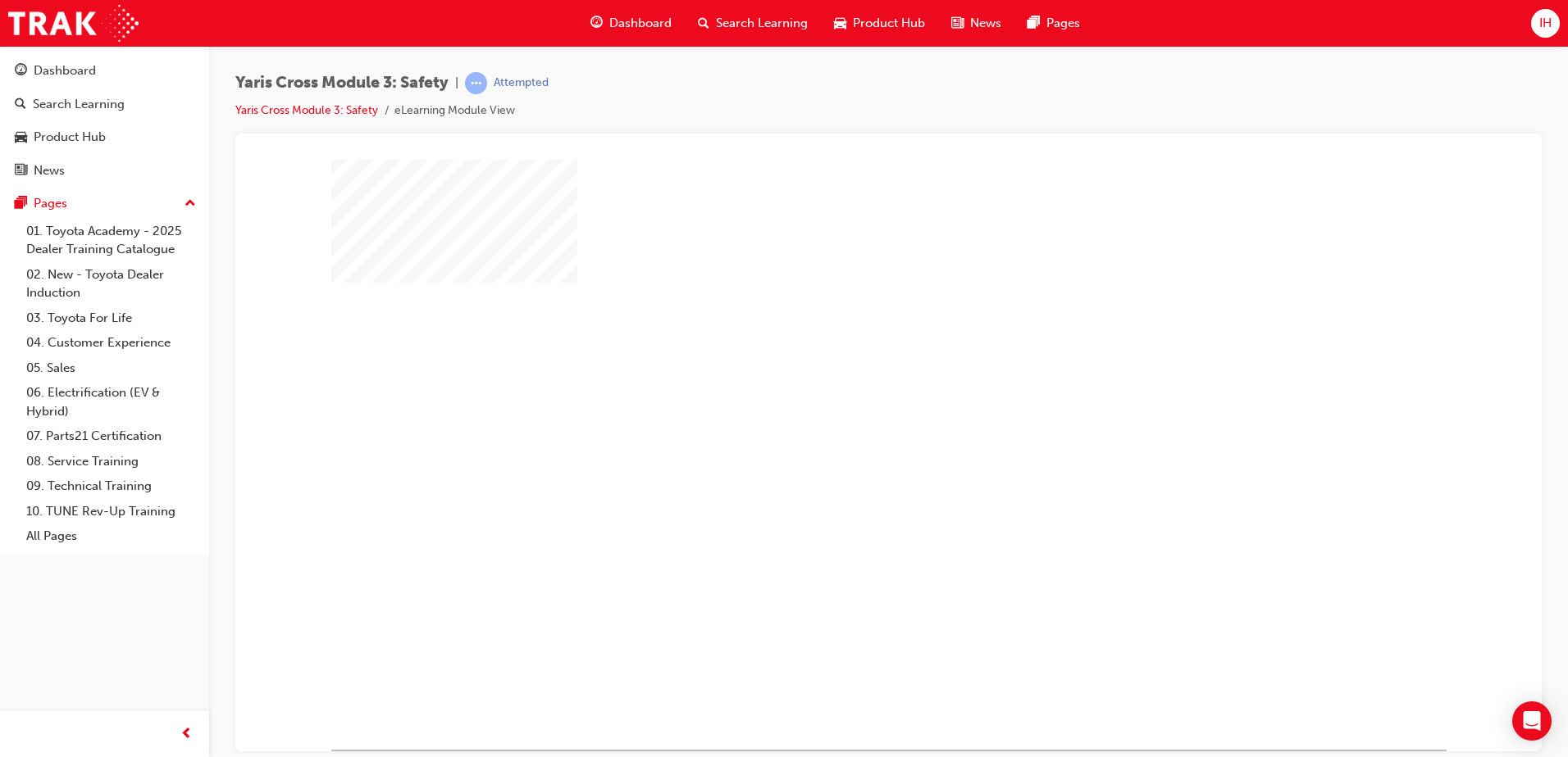
click at [841, 407] on div "play" at bounding box center [841, 407] width 0 height 0
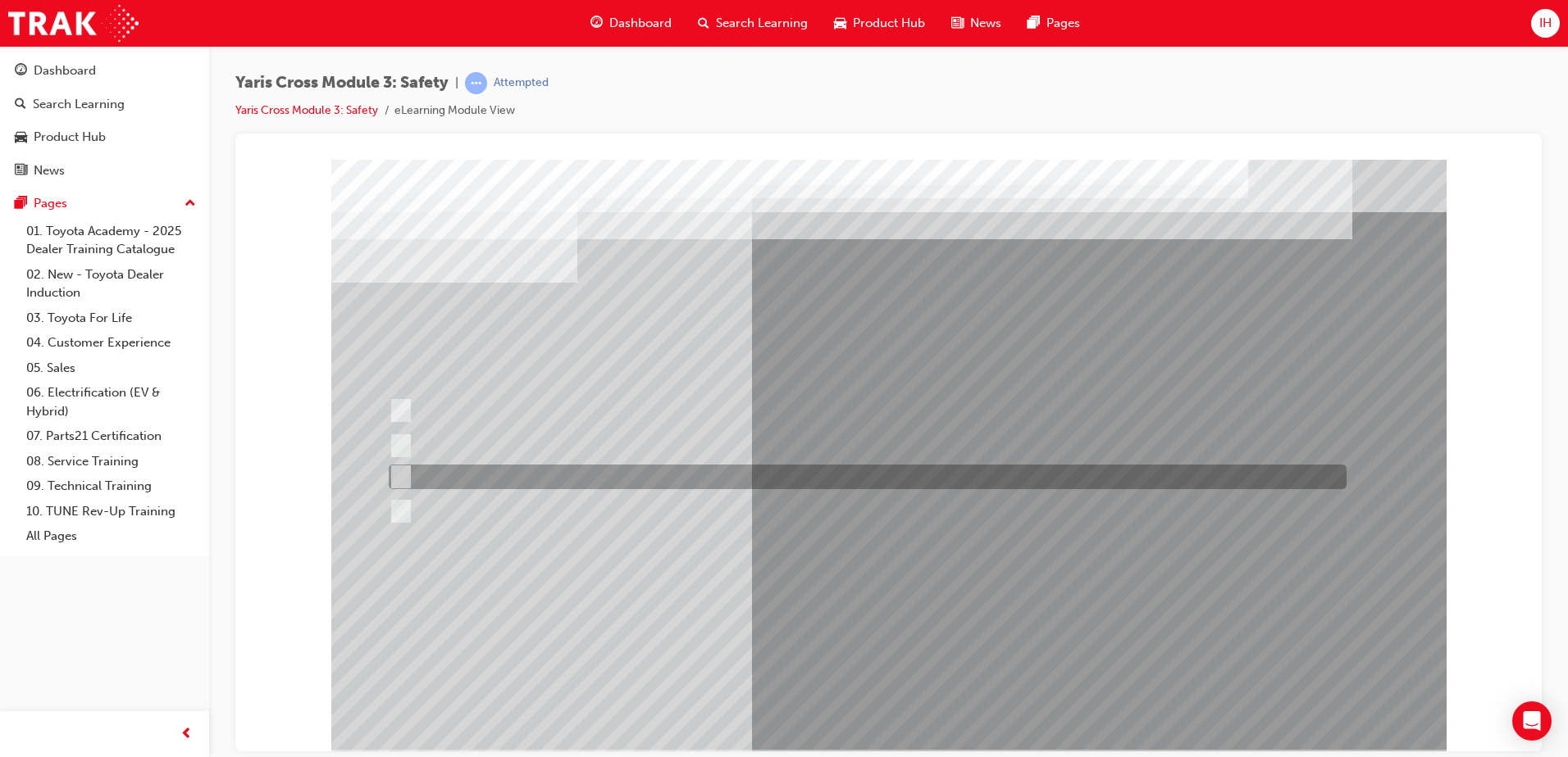
click at [409, 471] on div at bounding box center [863, 476] width 958 height 25
radio input "true"
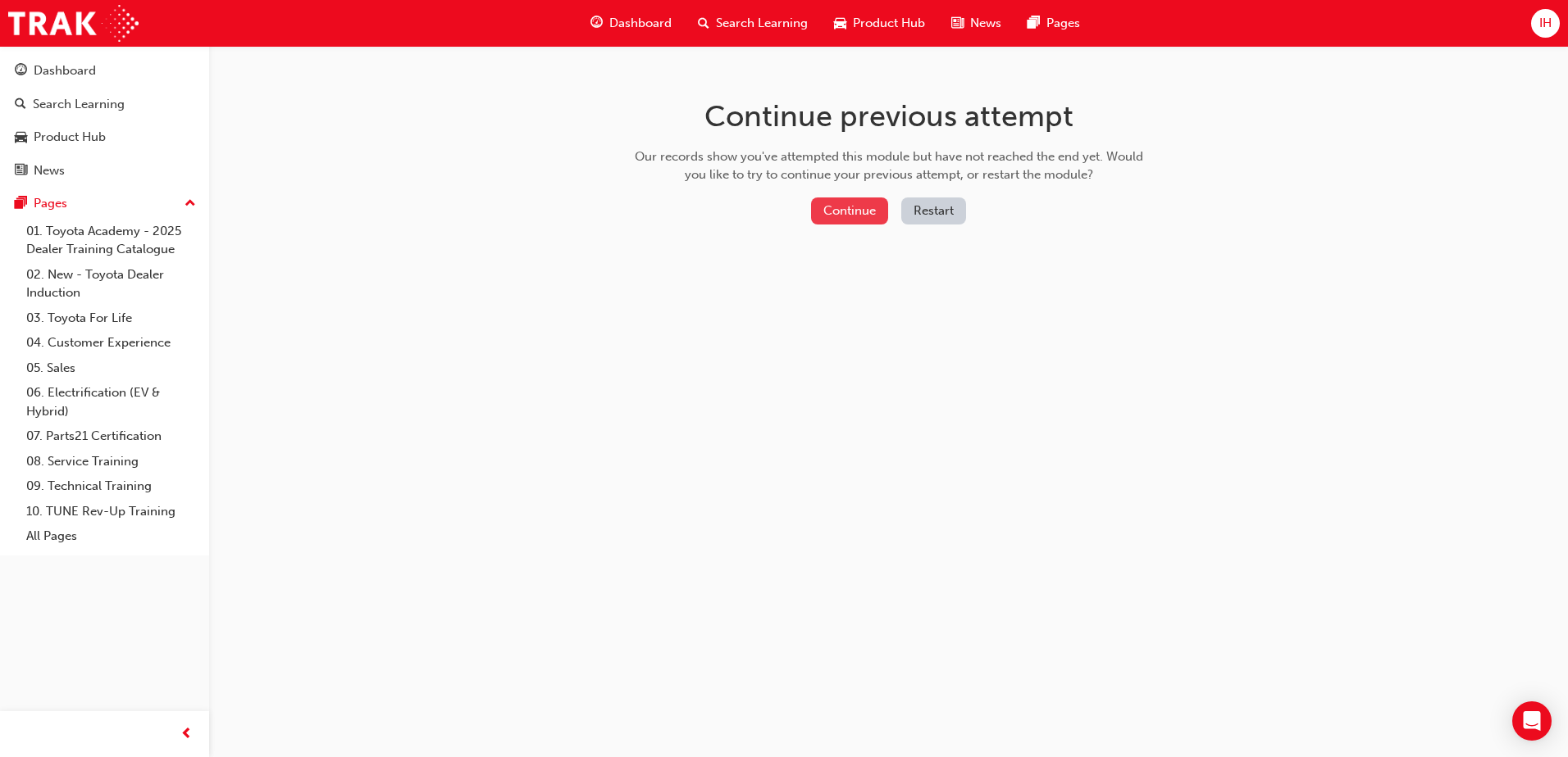
click at [838, 217] on button "Continue" at bounding box center [849, 211] width 77 height 27
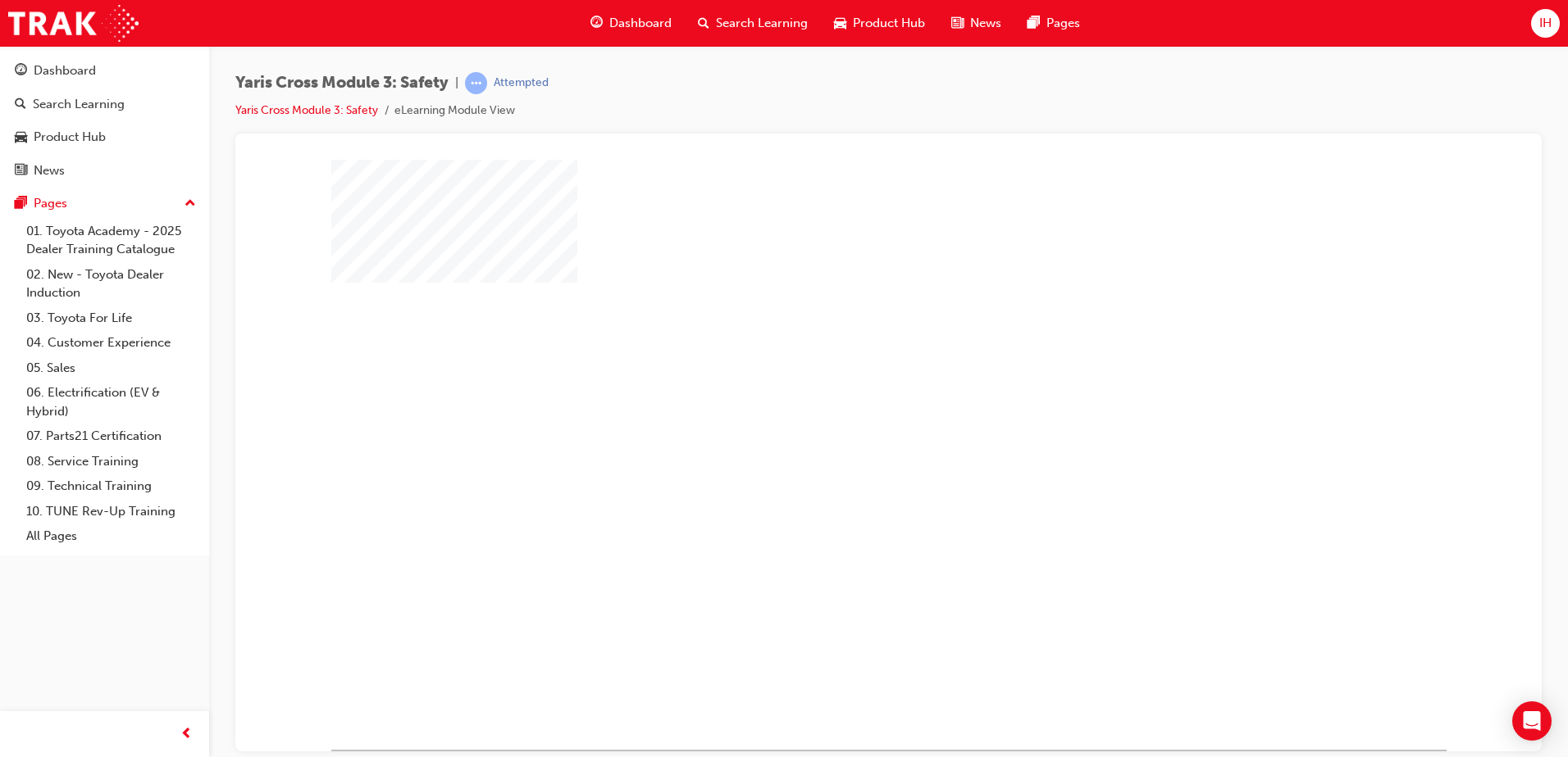
click at [841, 407] on div "play" at bounding box center [841, 407] width 0 height 0
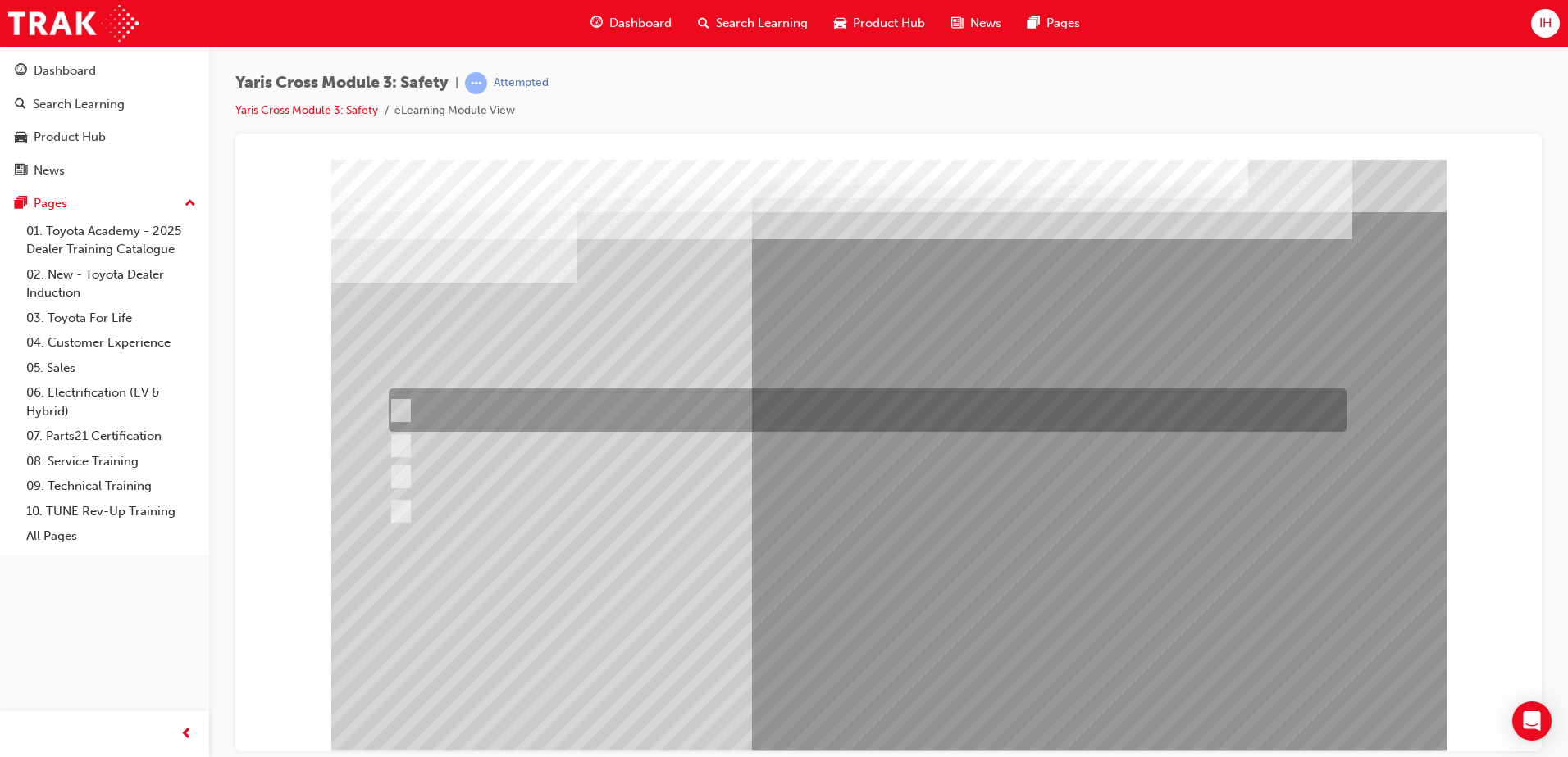
click at [409, 412] on div at bounding box center [863, 409] width 958 height 43
checkbox input "true"
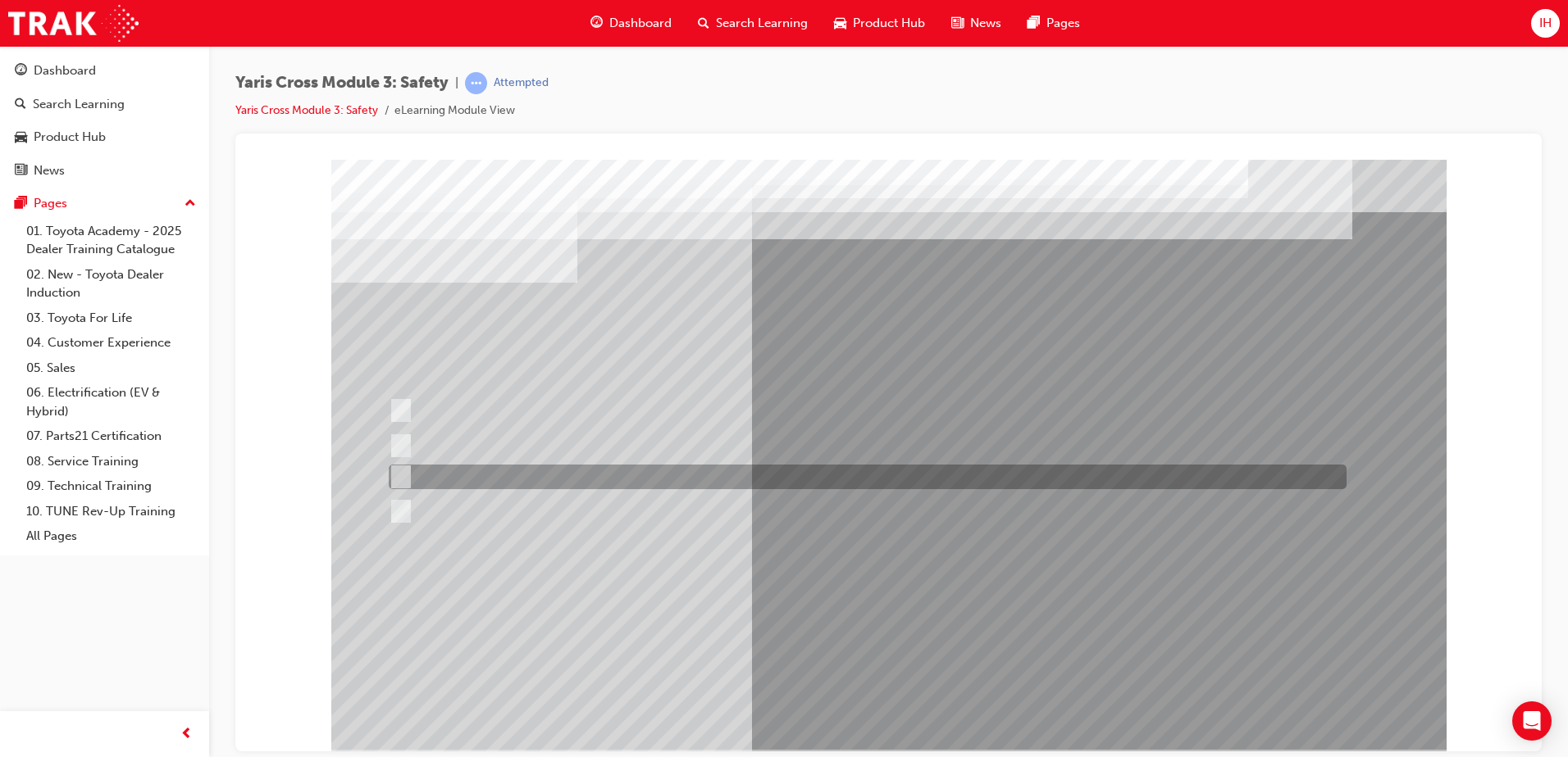
click at [408, 470] on div at bounding box center [863, 476] width 958 height 25
checkbox input "true"
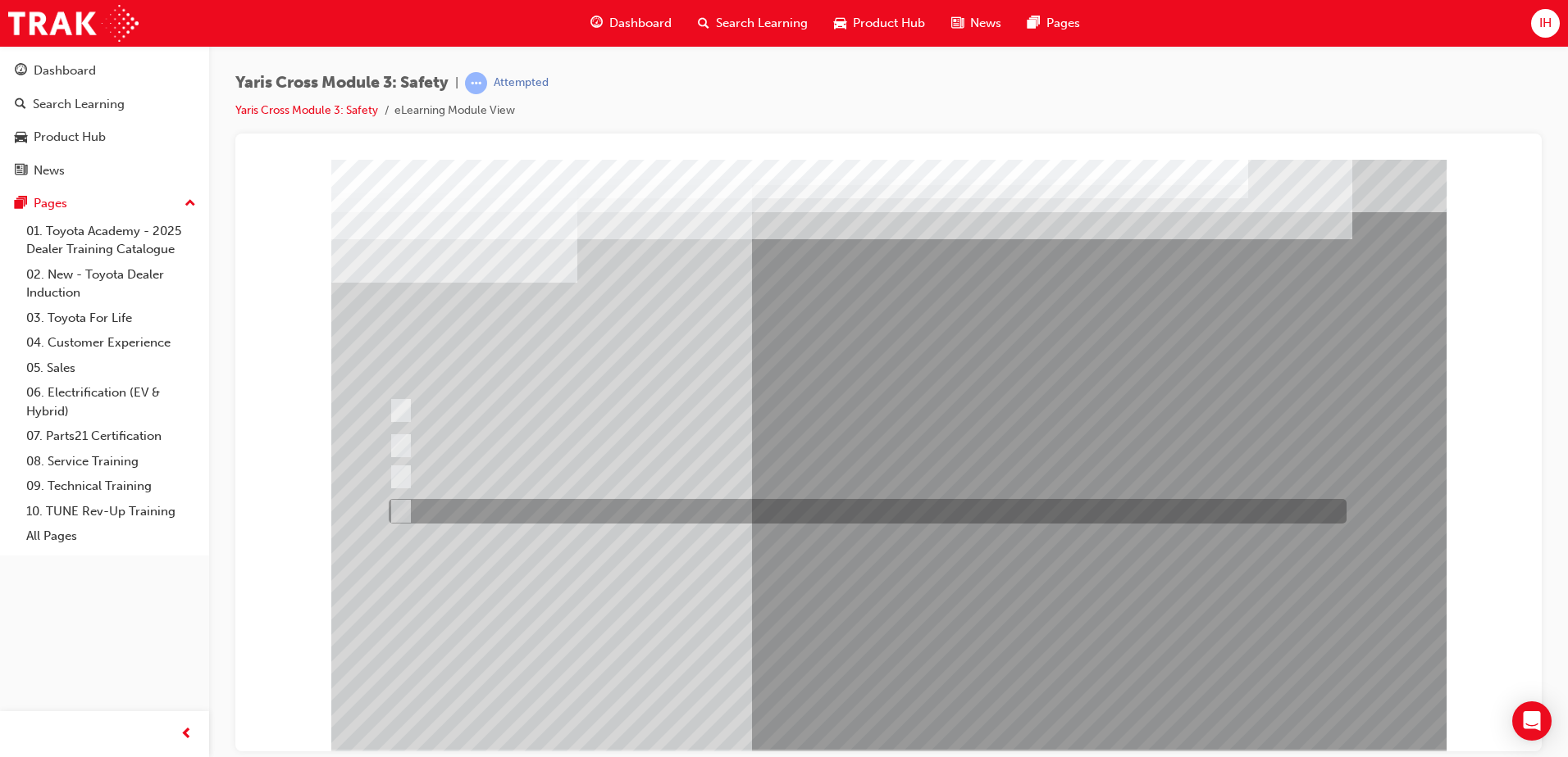
click at [407, 509] on div at bounding box center [863, 511] width 958 height 25
checkbox input "true"
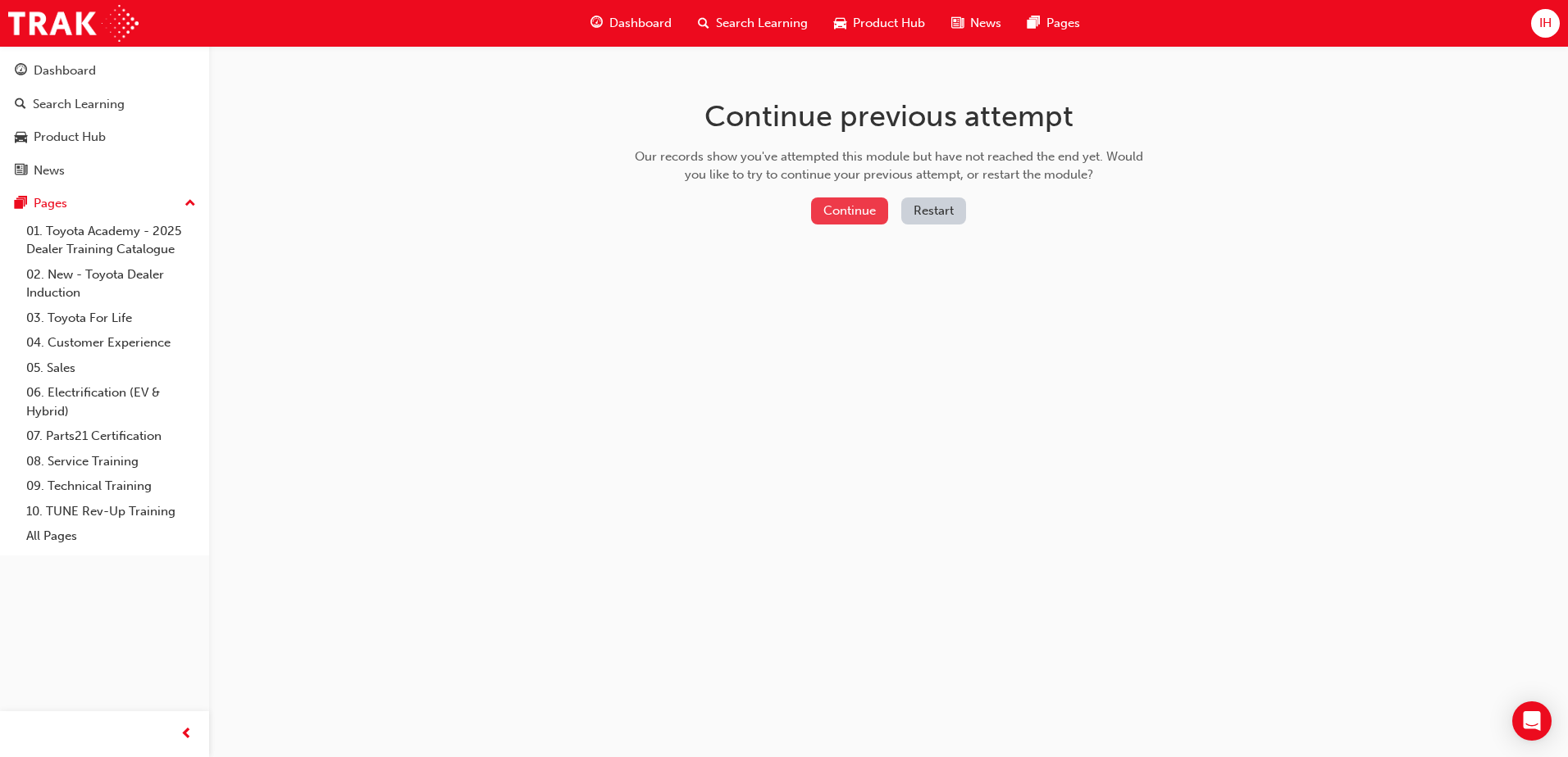
click at [849, 224] on button "Continue" at bounding box center [849, 211] width 77 height 27
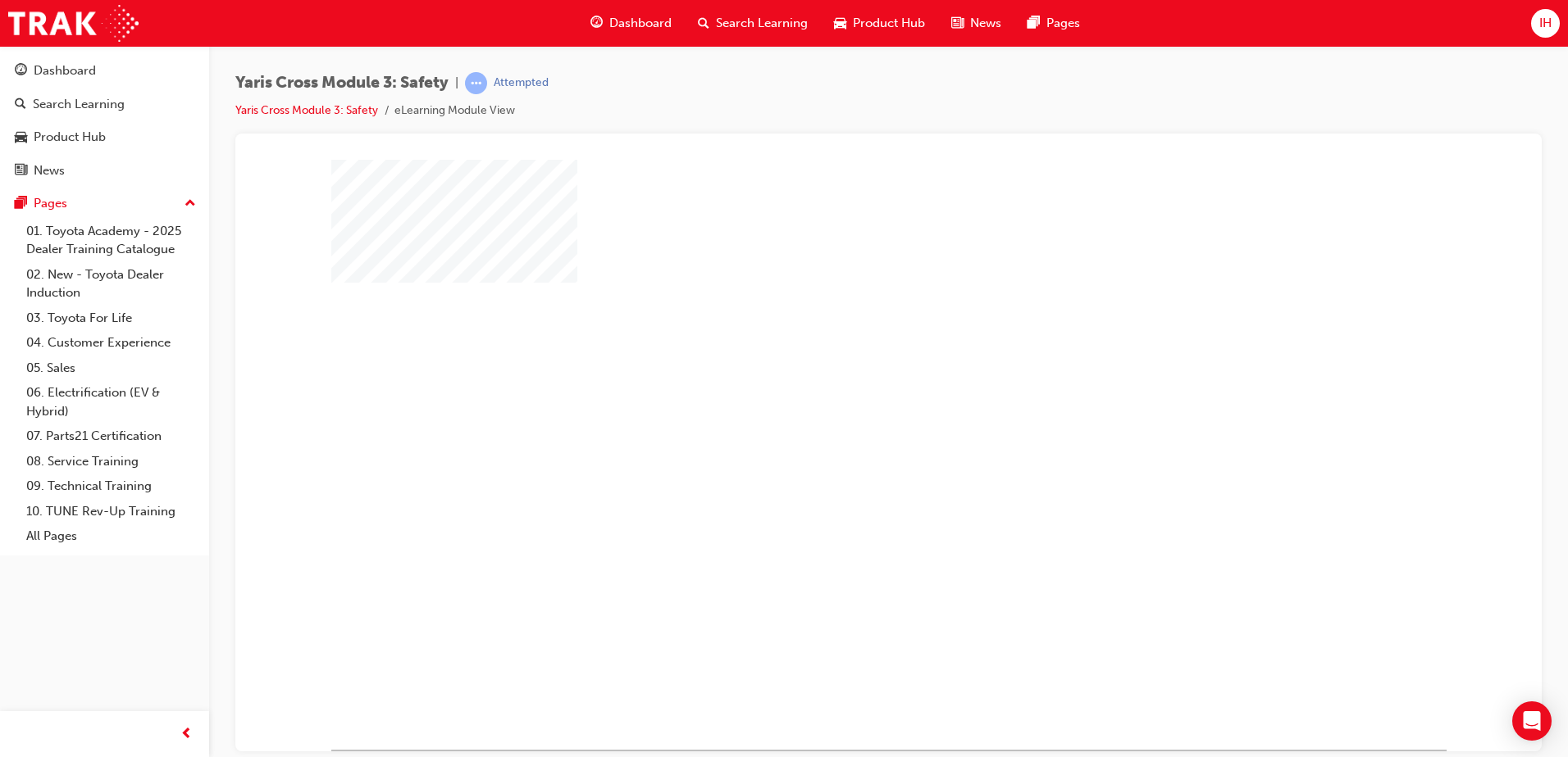
click at [841, 407] on div "play" at bounding box center [841, 407] width 0 height 0
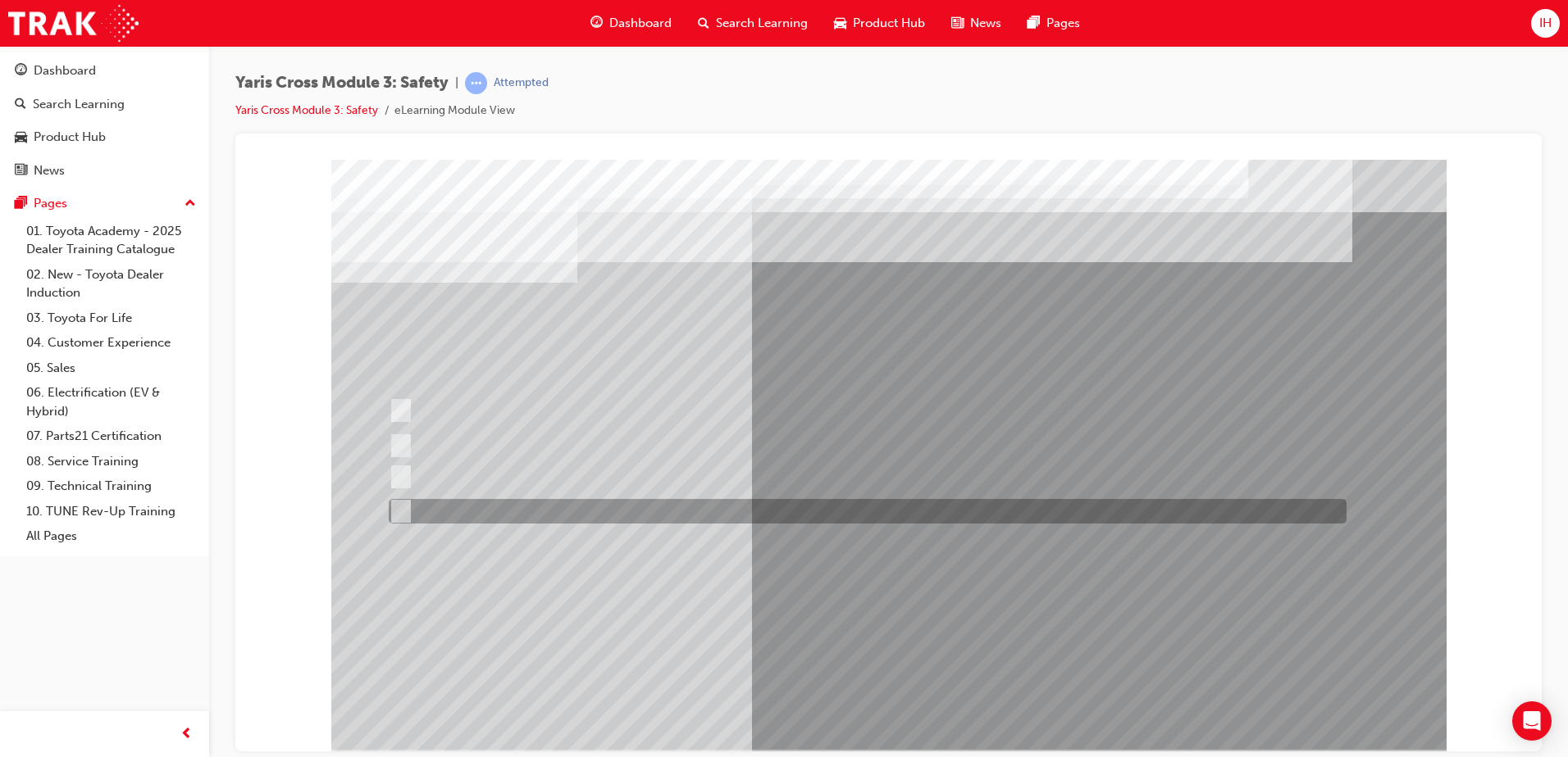
click at [410, 516] on div at bounding box center [863, 511] width 958 height 25
radio input "true"
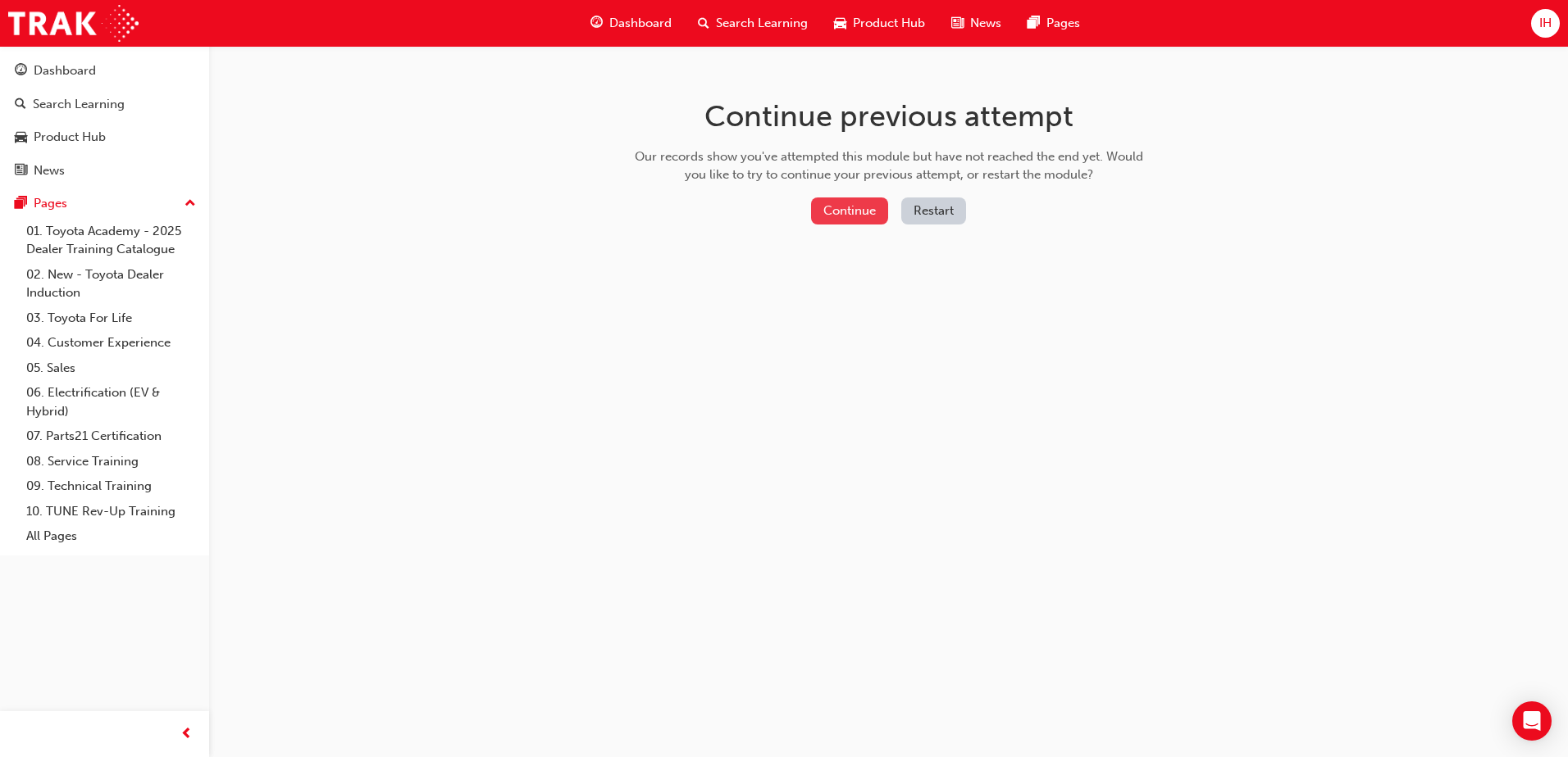
click at [846, 206] on button "Continue" at bounding box center [849, 211] width 77 height 27
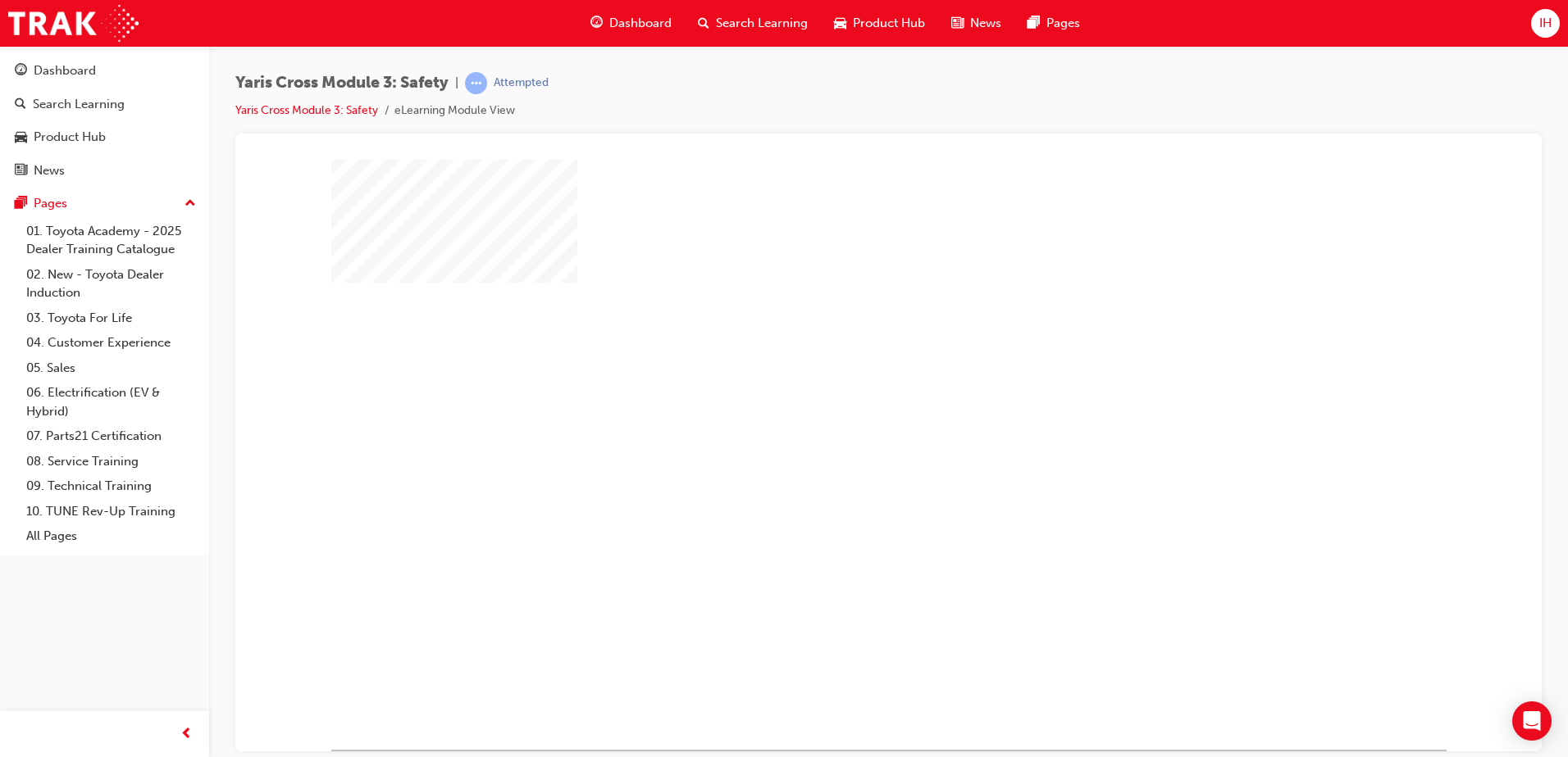
click at [841, 407] on div "play" at bounding box center [841, 407] width 0 height 0
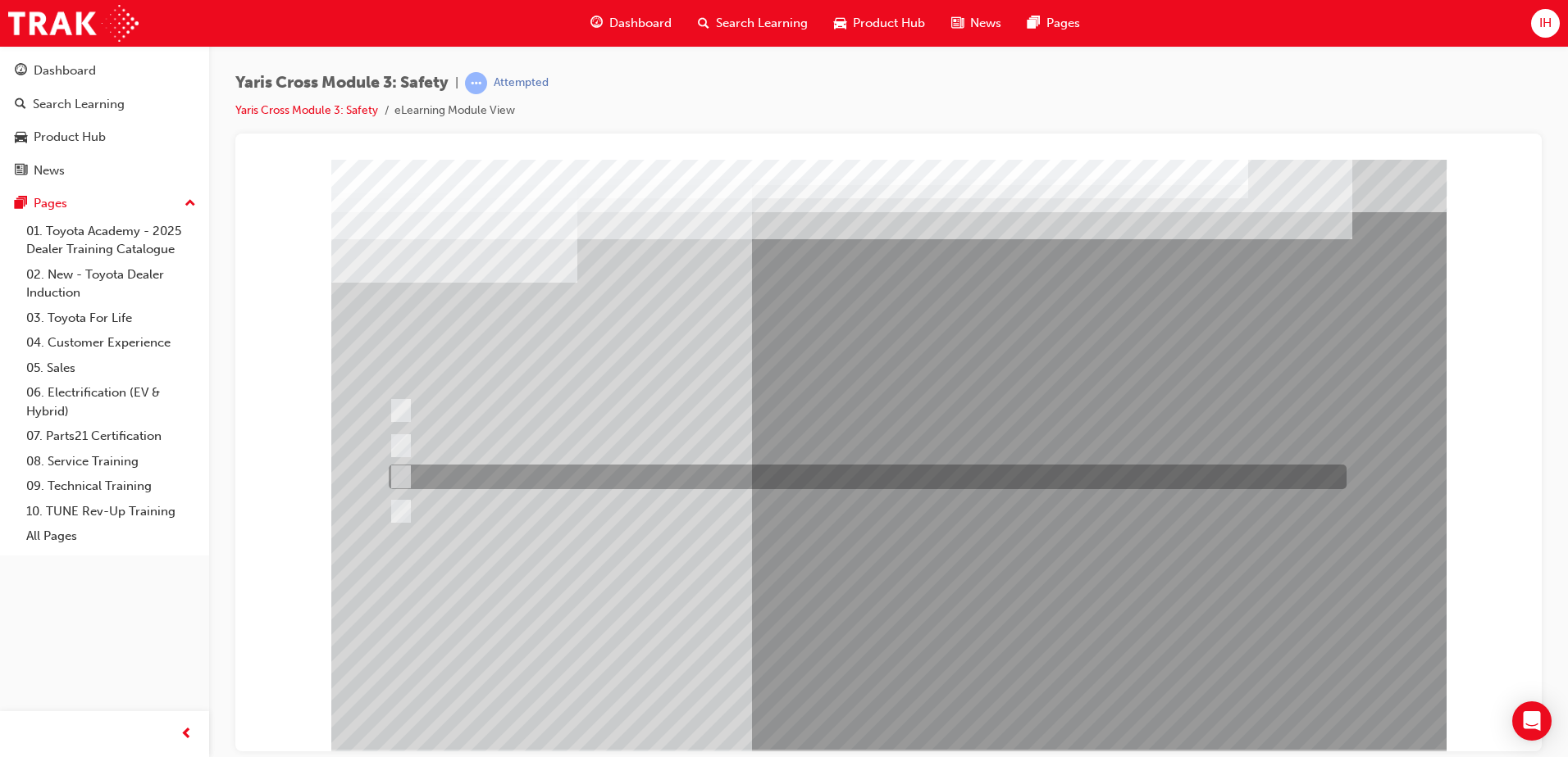
click at [402, 470] on input "GXL & Urban" at bounding box center [398, 477] width 18 height 18
radio input "true"
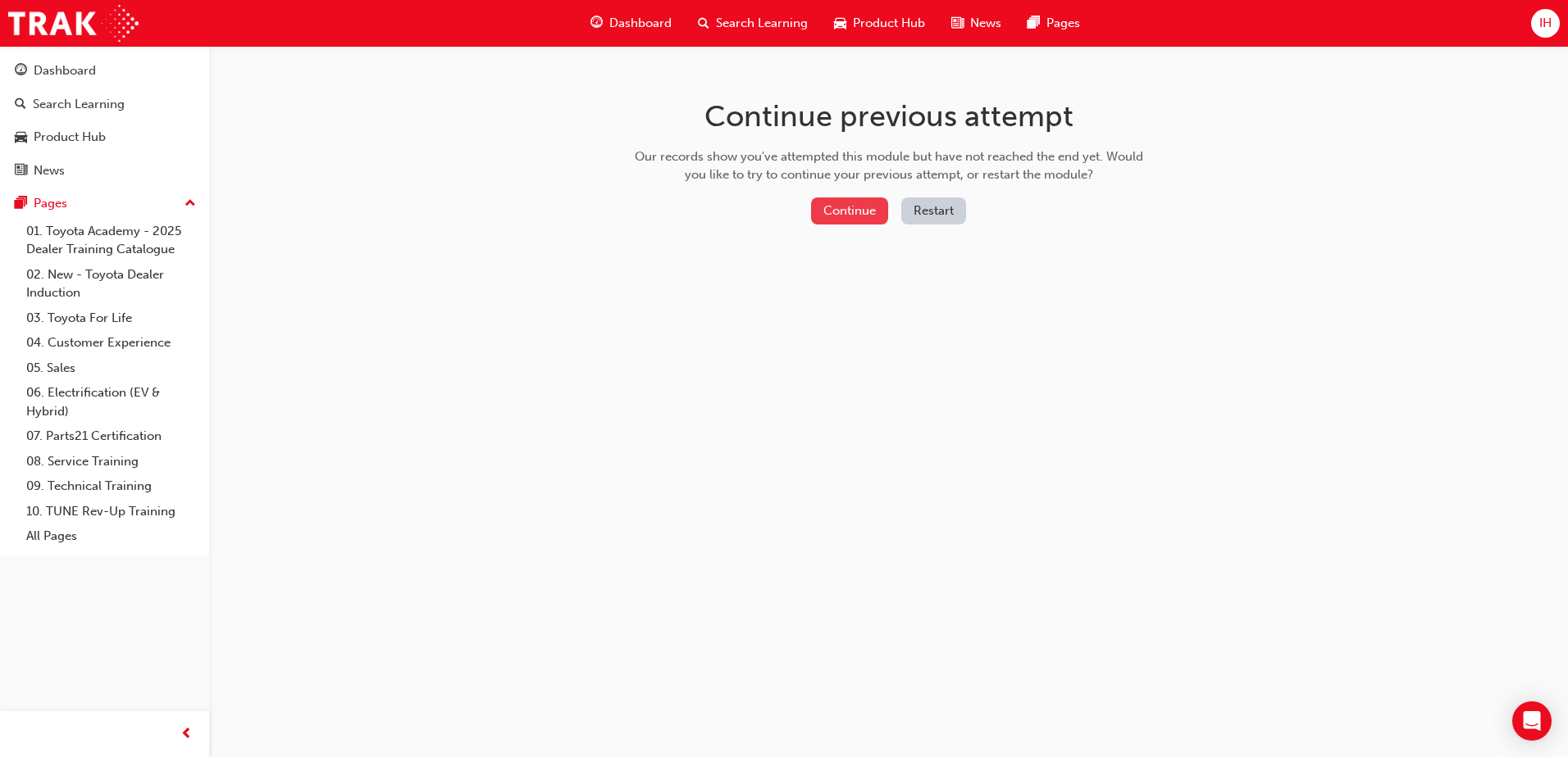
click at [869, 214] on button "Continue" at bounding box center [849, 211] width 77 height 27
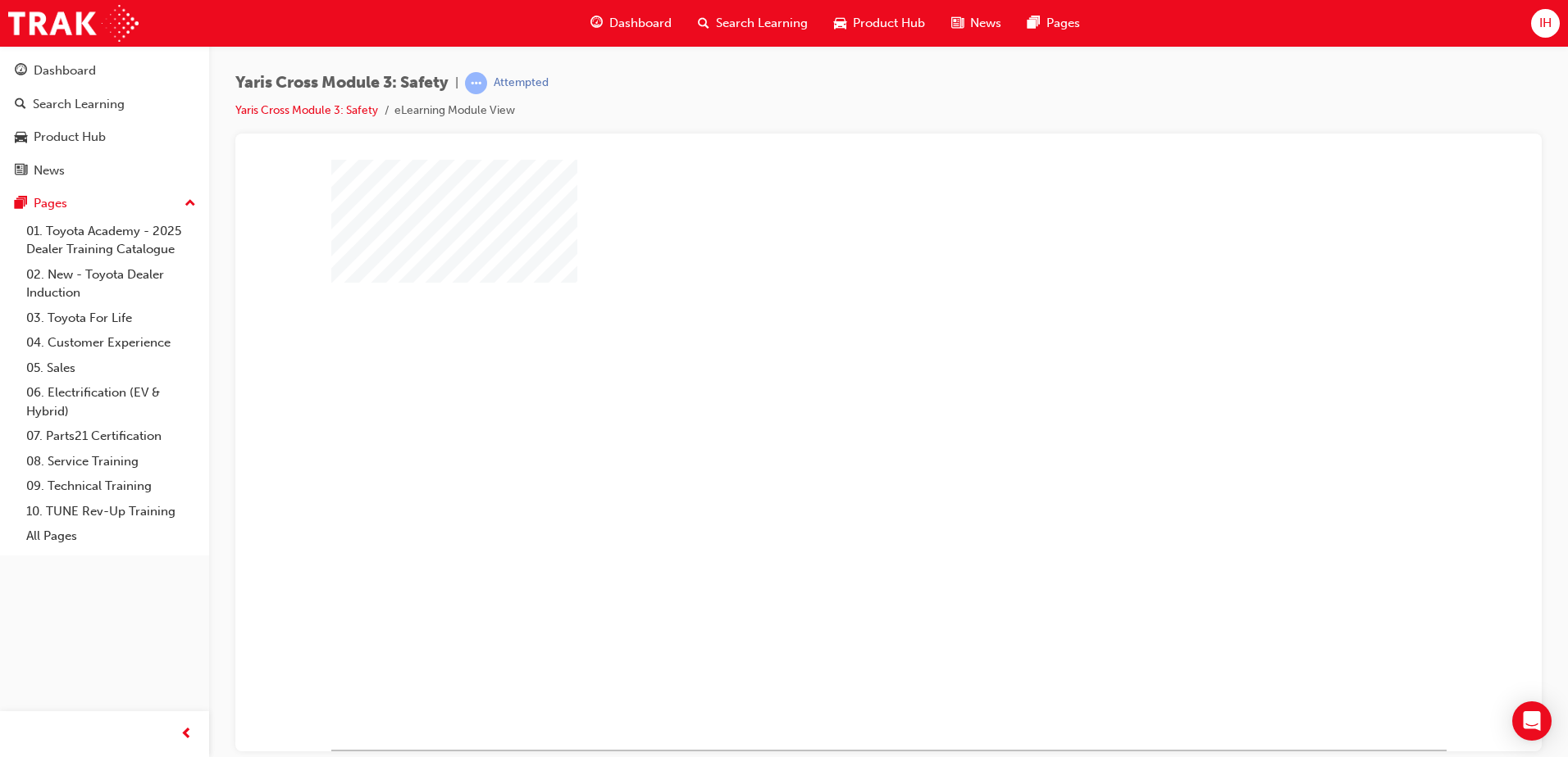
click at [841, 407] on div "play" at bounding box center [841, 407] width 0 height 0
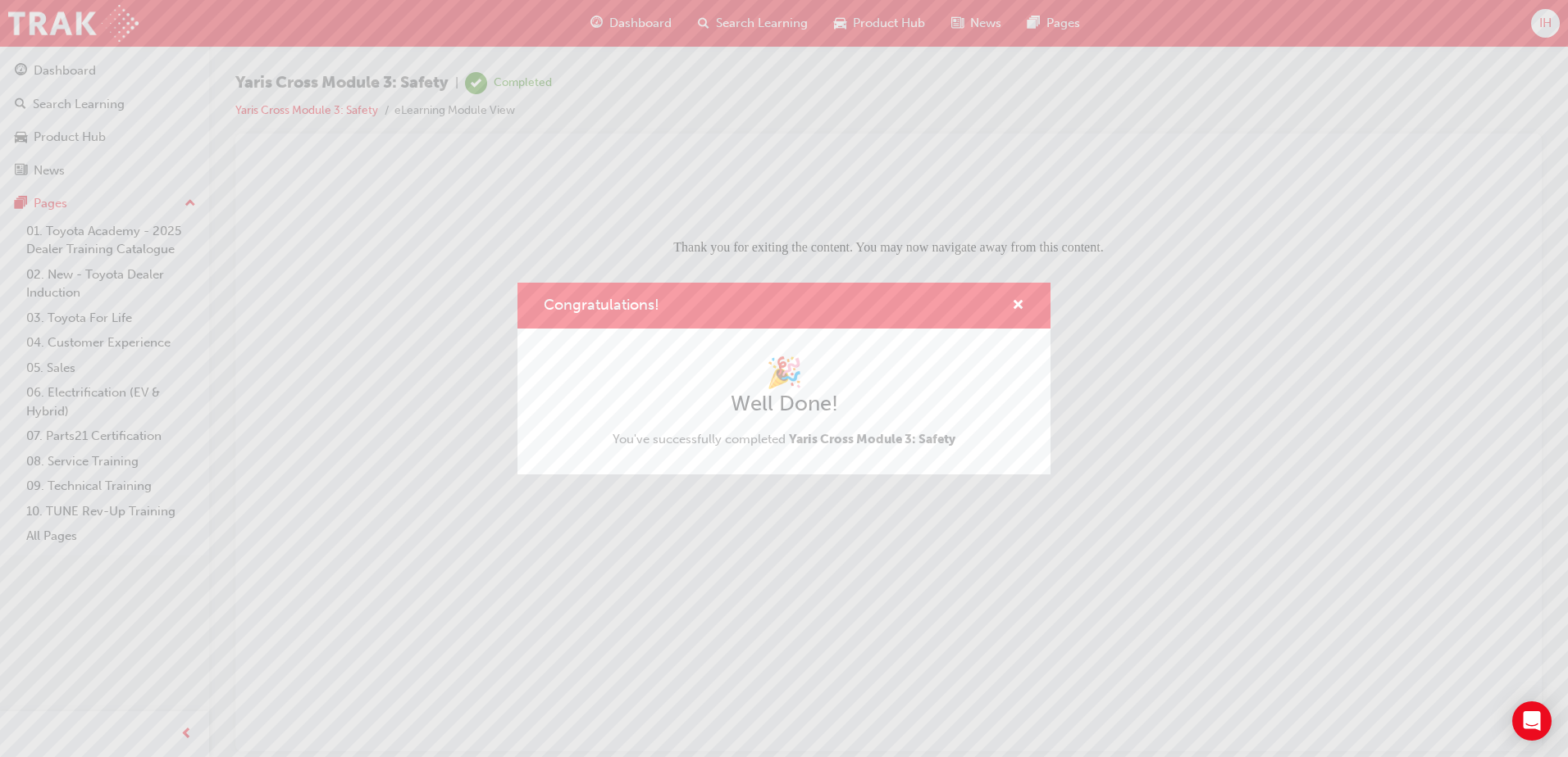
click at [1024, 307] on div "Congratulations!" at bounding box center [783, 305] width 533 height 47
click at [1021, 308] on span "cross-icon" at bounding box center [1017, 306] width 12 height 15
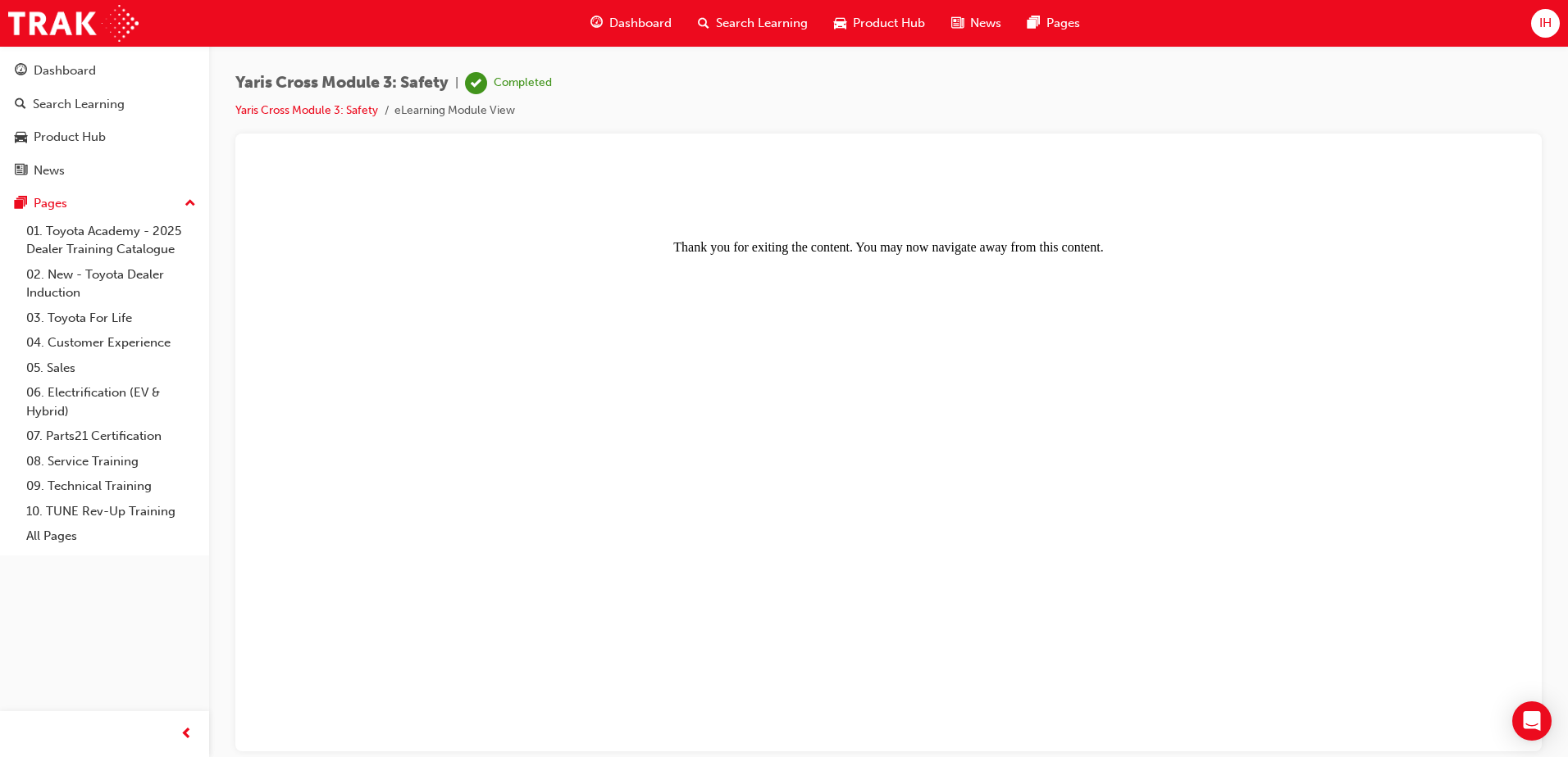
click at [663, 18] on span "Dashboard" at bounding box center [640, 23] width 63 height 18
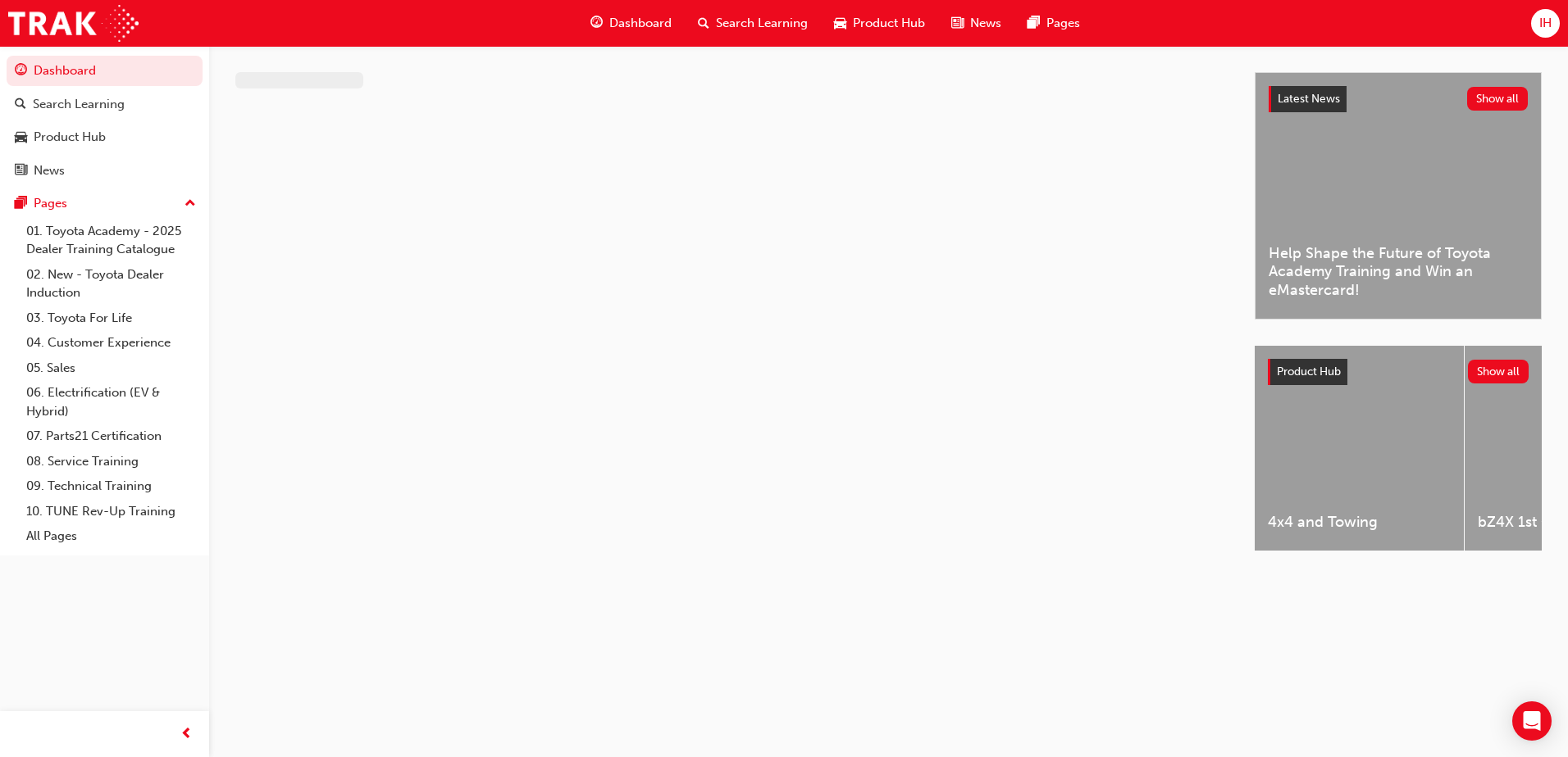
click at [788, 26] on span "Search Learning" at bounding box center [762, 23] width 92 height 18
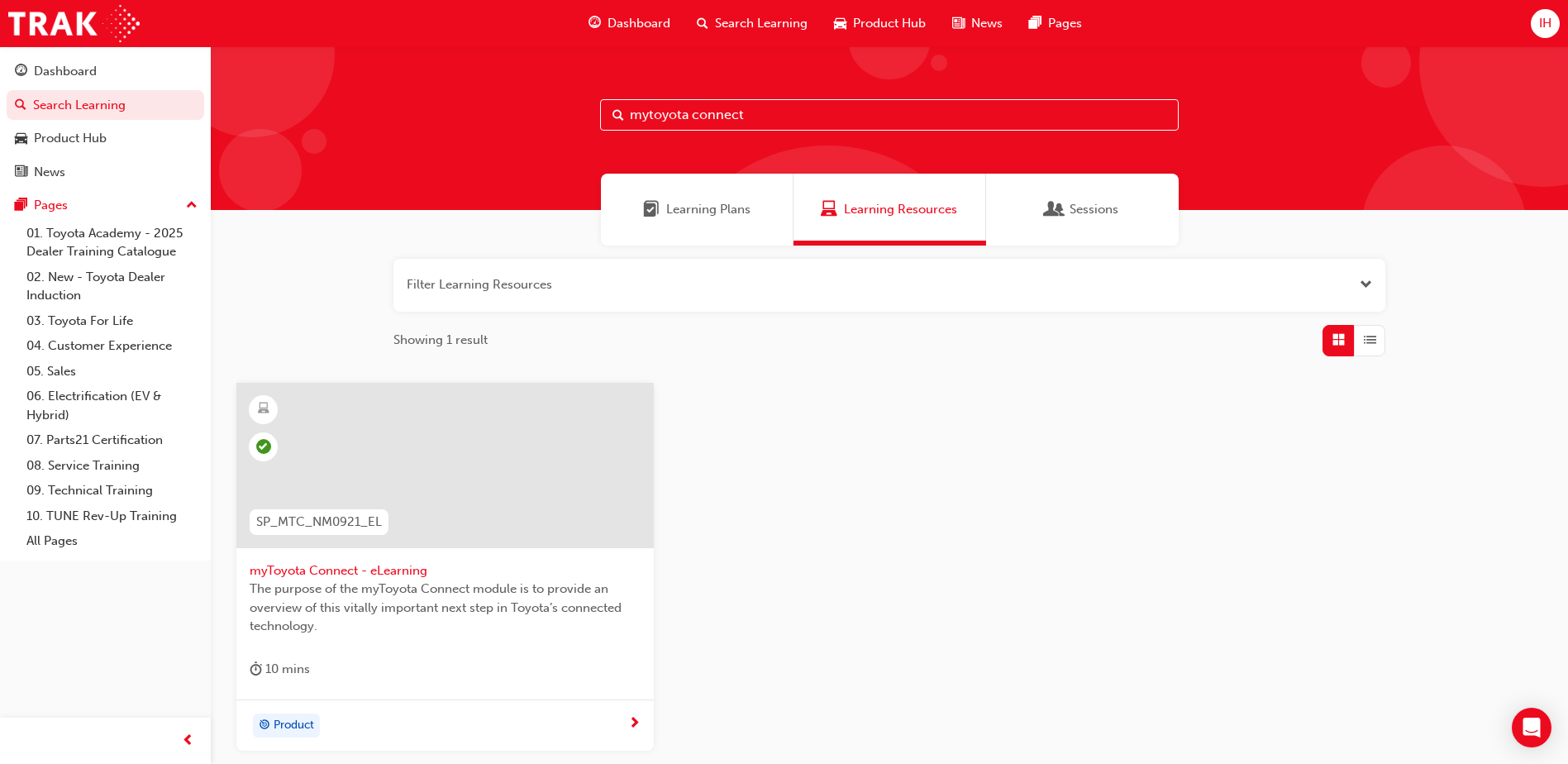
click at [871, 19] on span "Product Hub" at bounding box center [889, 23] width 72 height 19
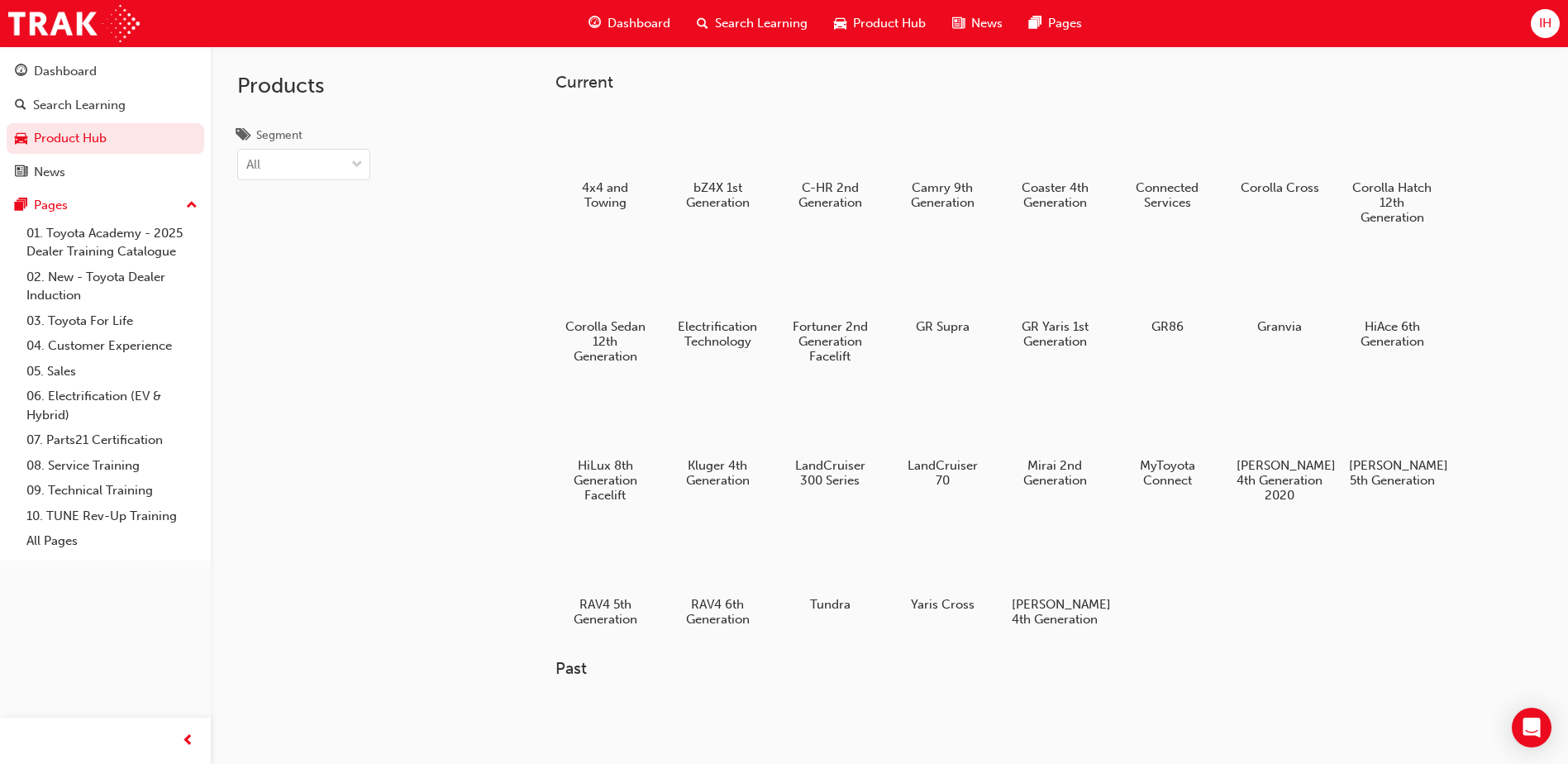
click at [778, 19] on span "Search Learning" at bounding box center [762, 23] width 93 height 19
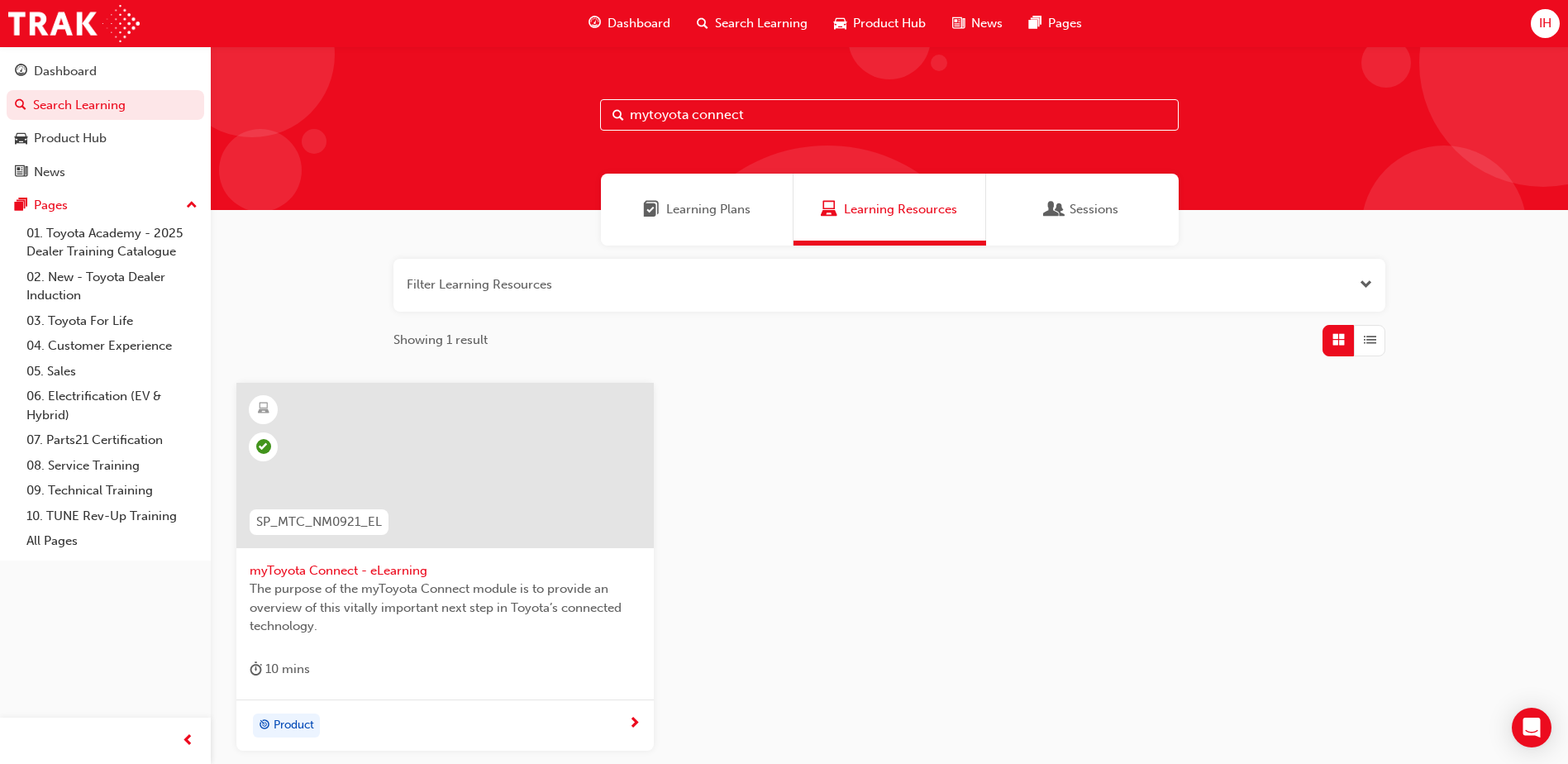
click at [754, 198] on div "Learning Plans" at bounding box center [698, 210] width 193 height 72
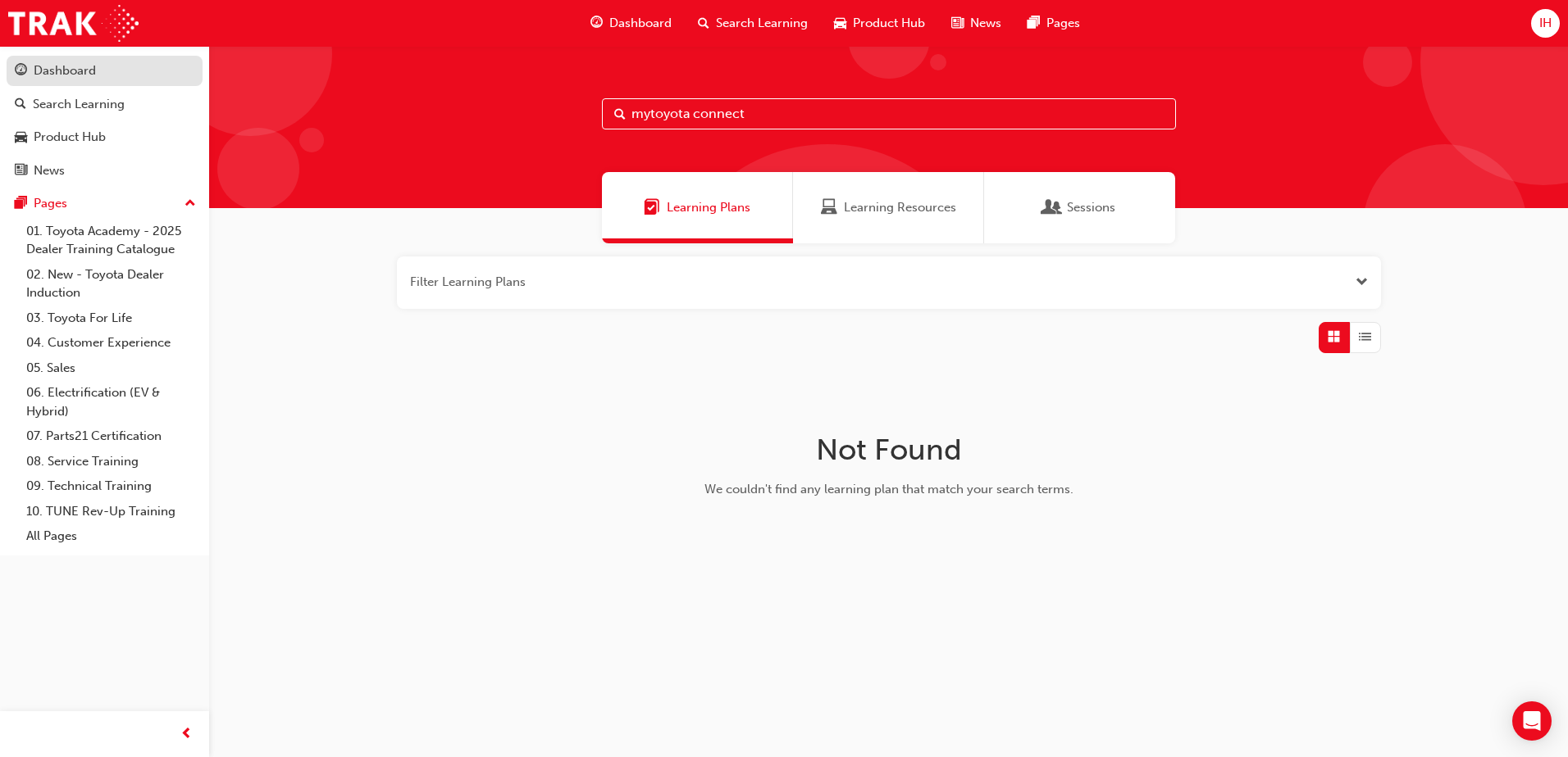
click at [94, 72] on div "Dashboard" at bounding box center [65, 71] width 63 height 18
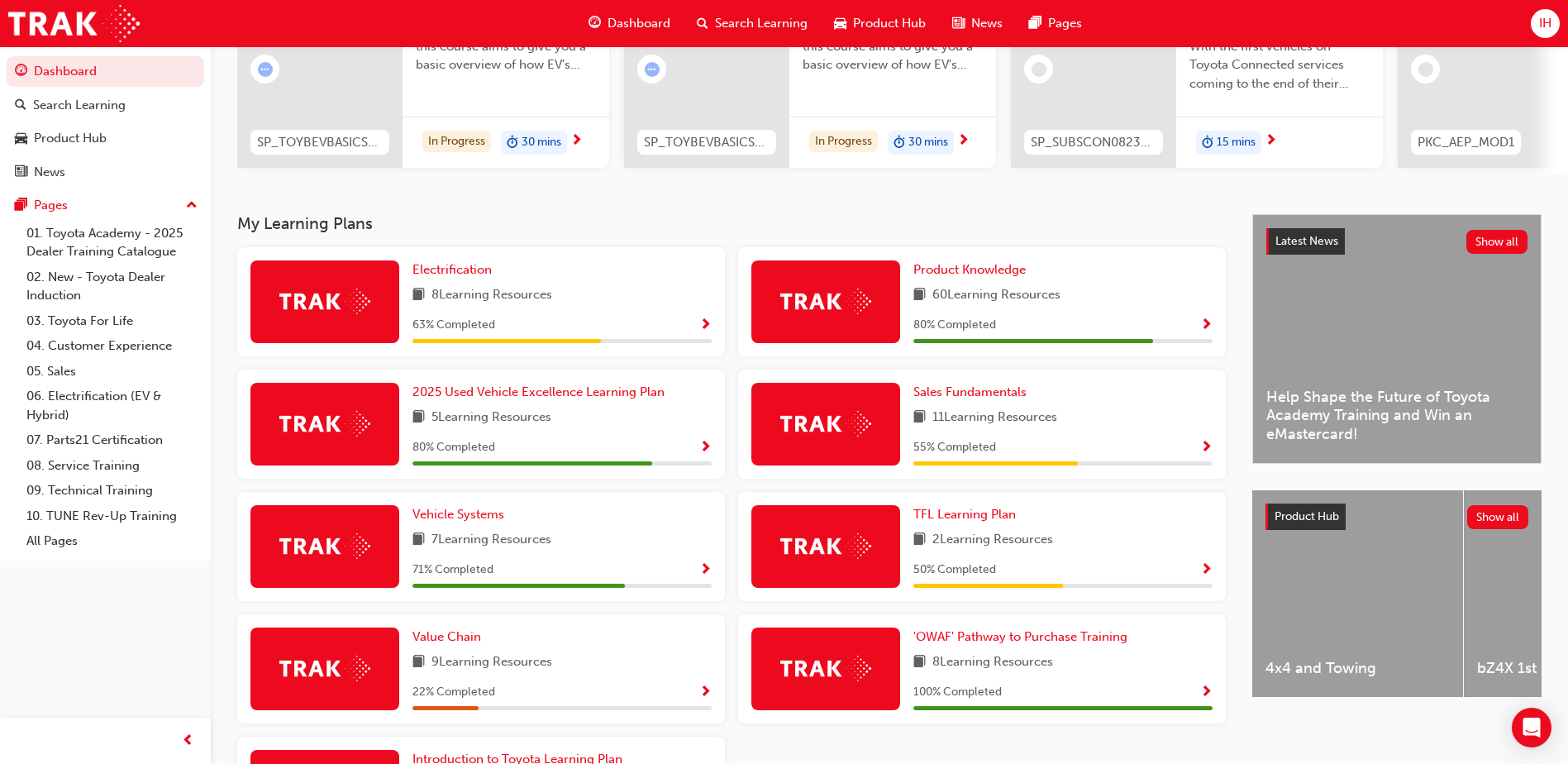
scroll to position [248, 0]
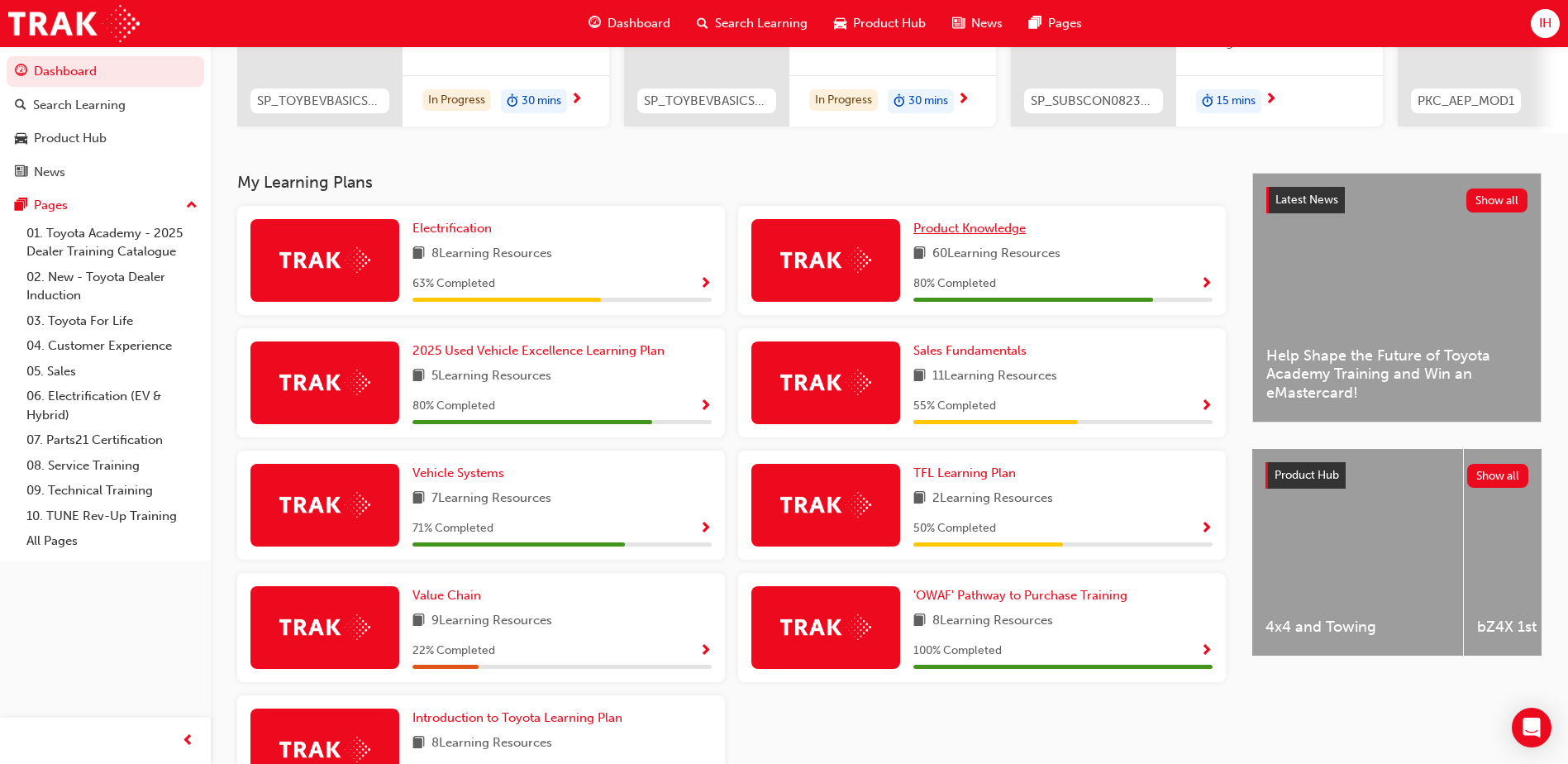
click at [985, 236] on span "Product Knowledge" at bounding box center [970, 228] width 112 height 15
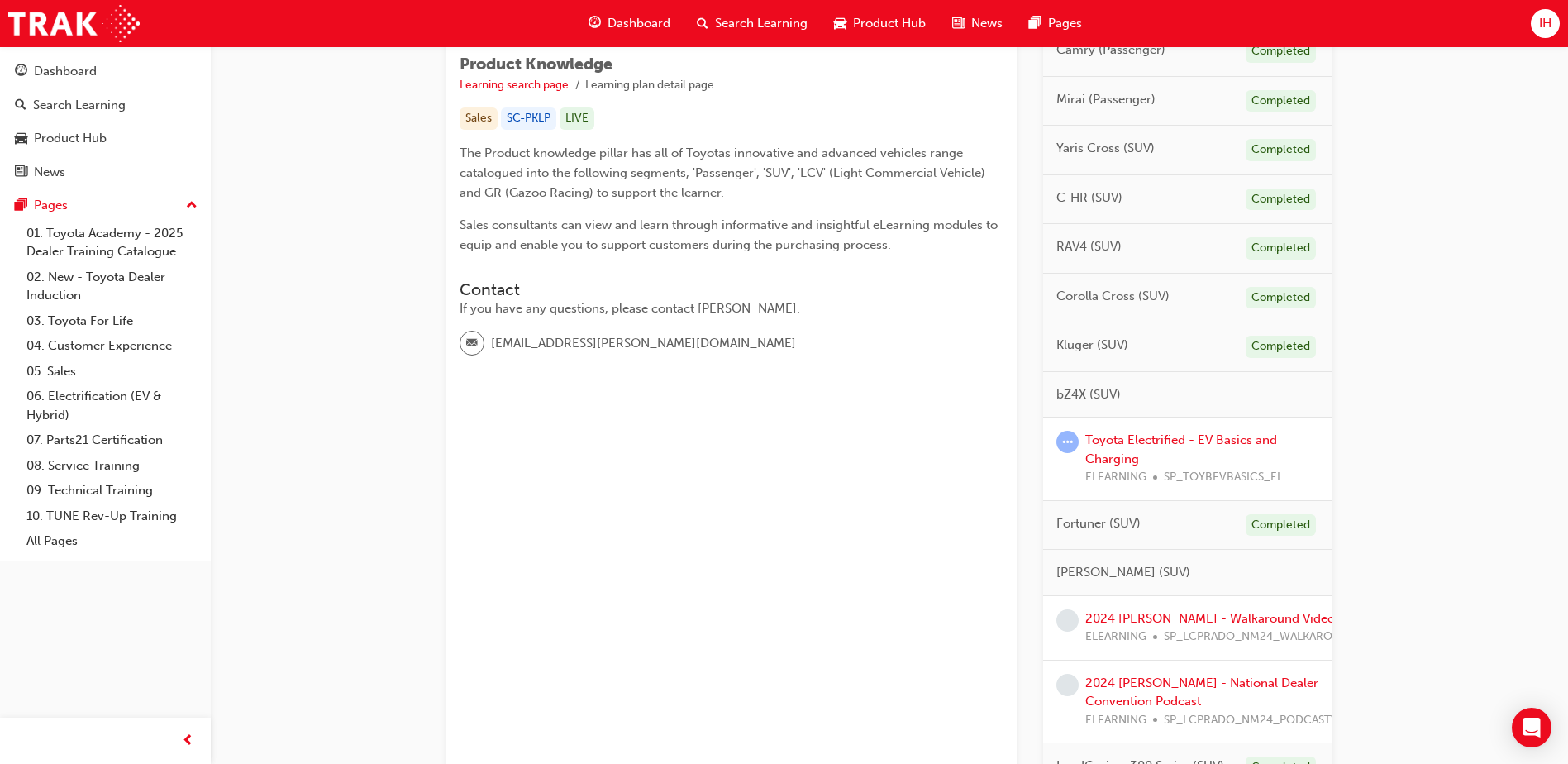
scroll to position [413, 0]
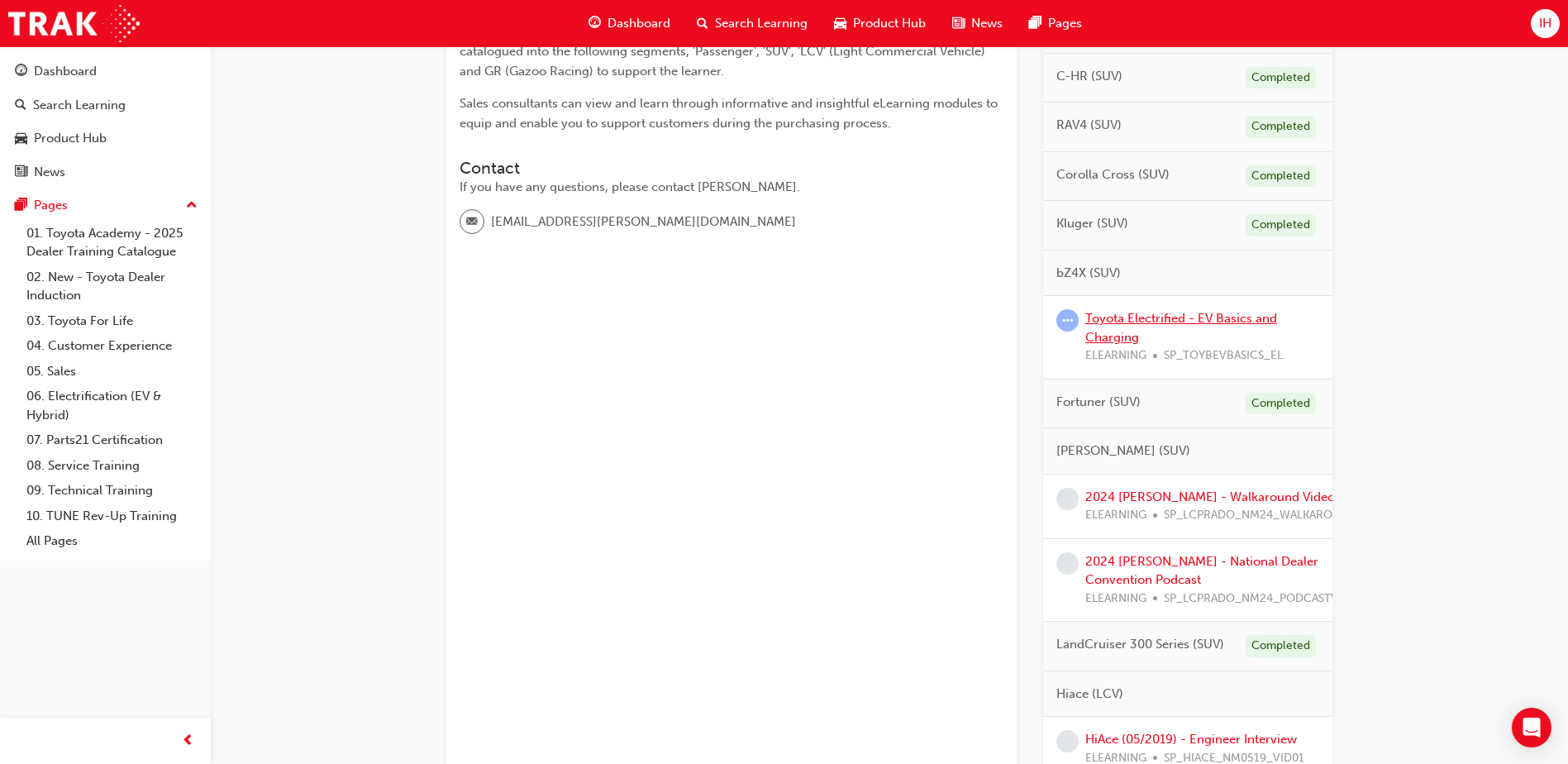
click at [1187, 322] on link "Toyota Electrified - EV Basics and Charging" at bounding box center [1181, 328] width 192 height 34
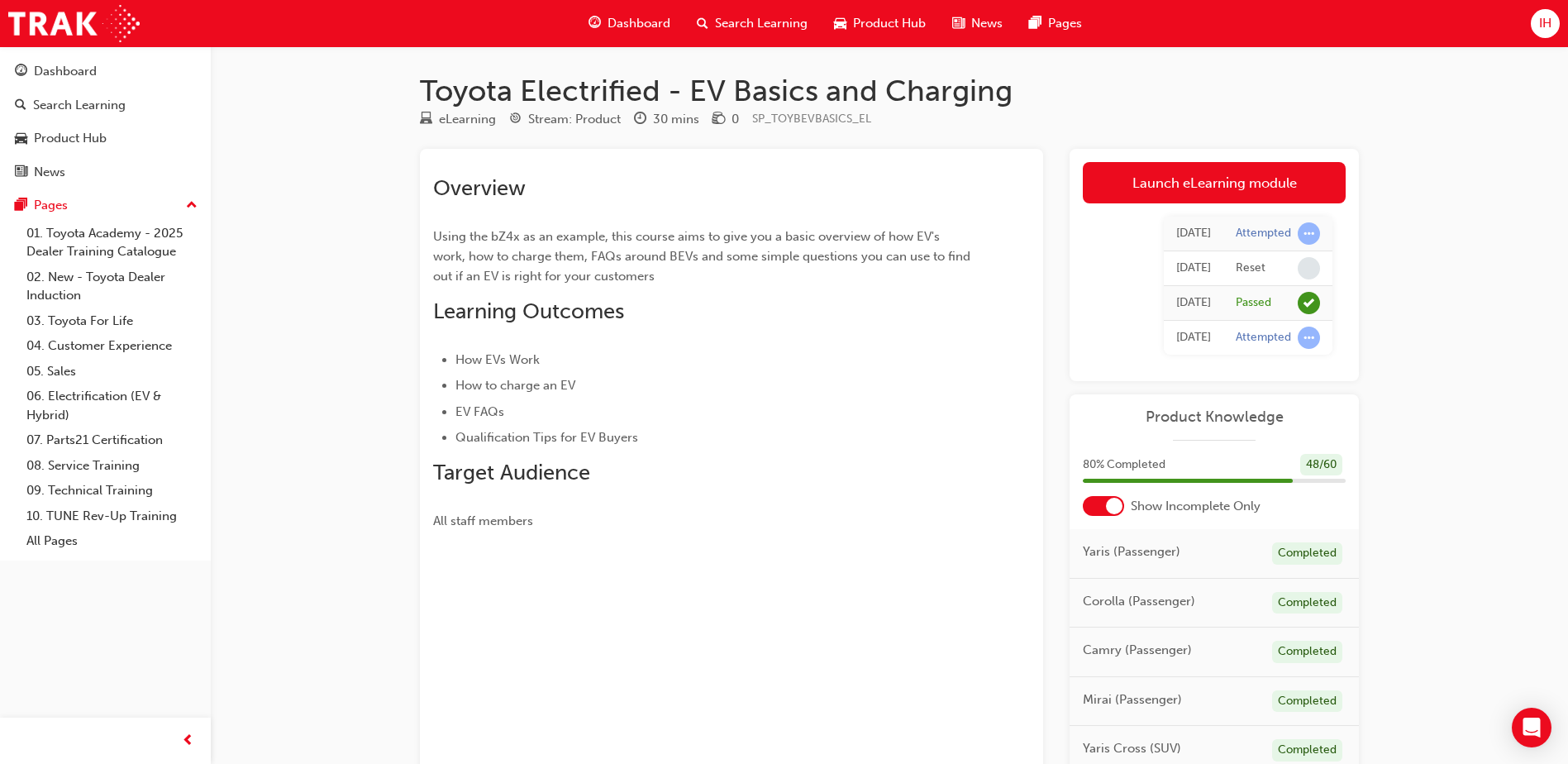
click at [1223, 304] on td "[DATE]" at bounding box center [1193, 303] width 59 height 34
click at [1202, 189] on link "Launch eLearning module" at bounding box center [1214, 183] width 263 height 42
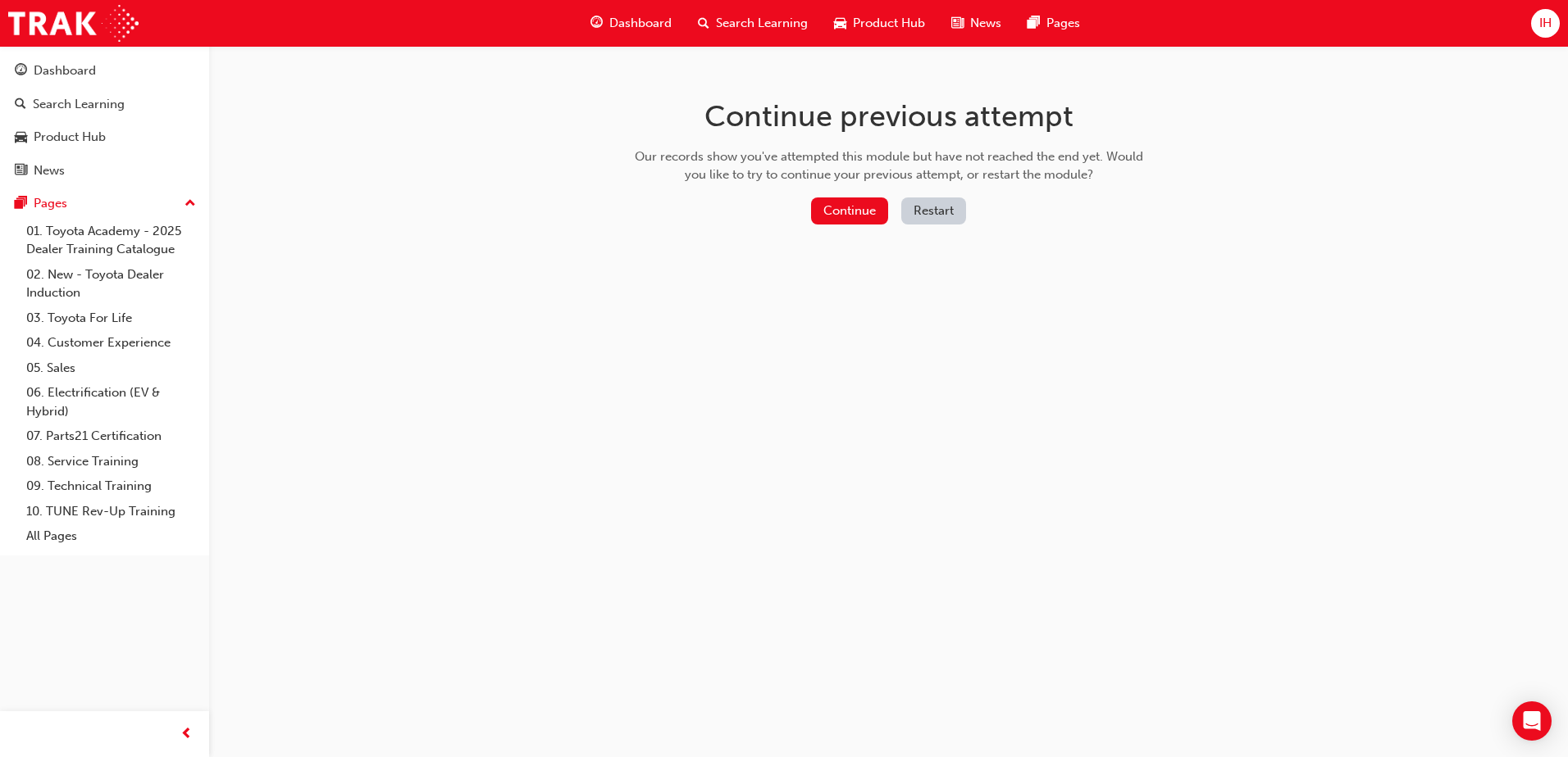
click at [856, 224] on div "Continue Restart" at bounding box center [888, 214] width 520 height 34
click at [861, 209] on button "Continue" at bounding box center [849, 211] width 77 height 27
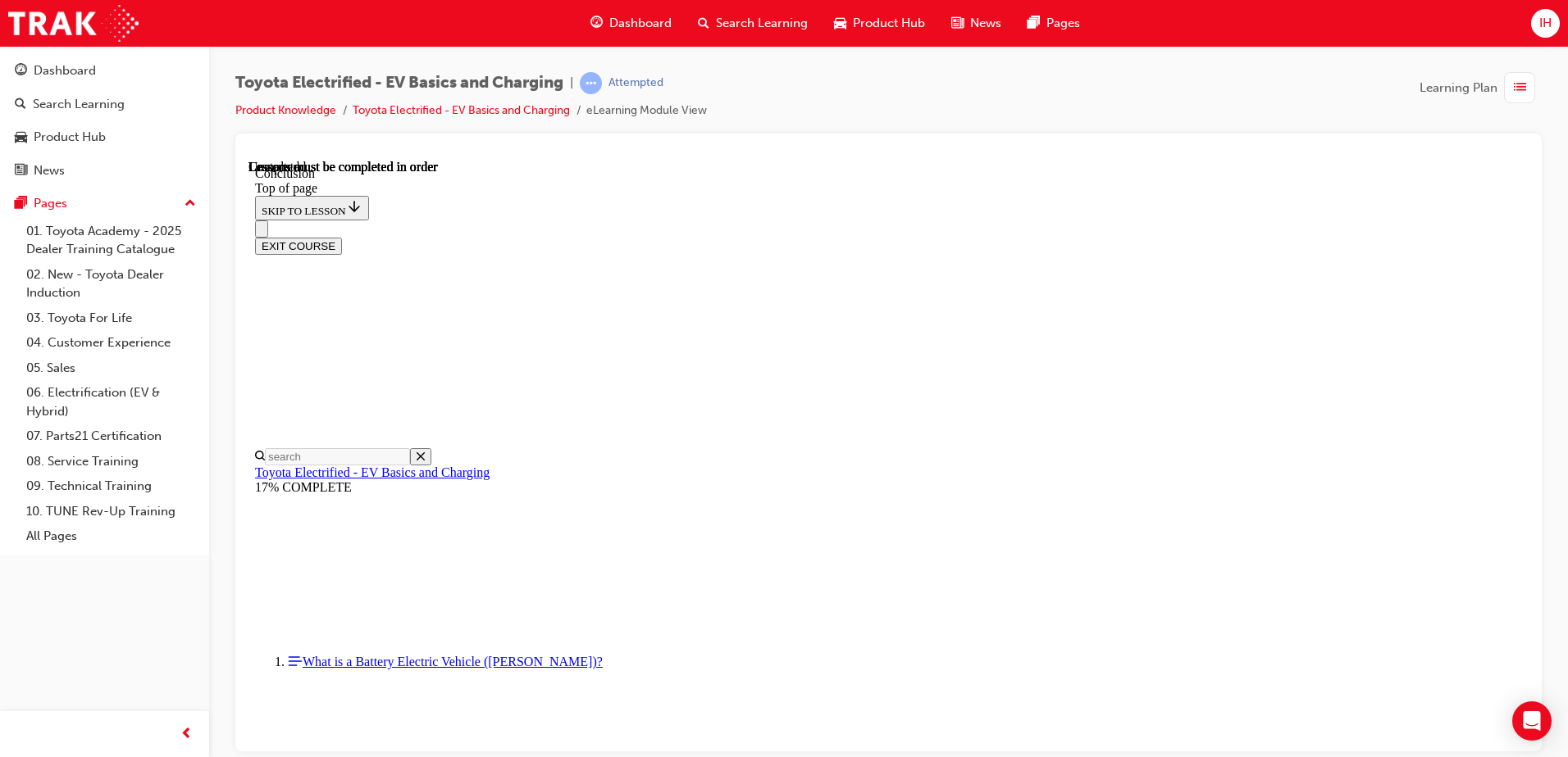
scroll to position [635, 0]
click at [342, 236] on button "EXIT COURSE" at bounding box center [298, 245] width 86 height 17
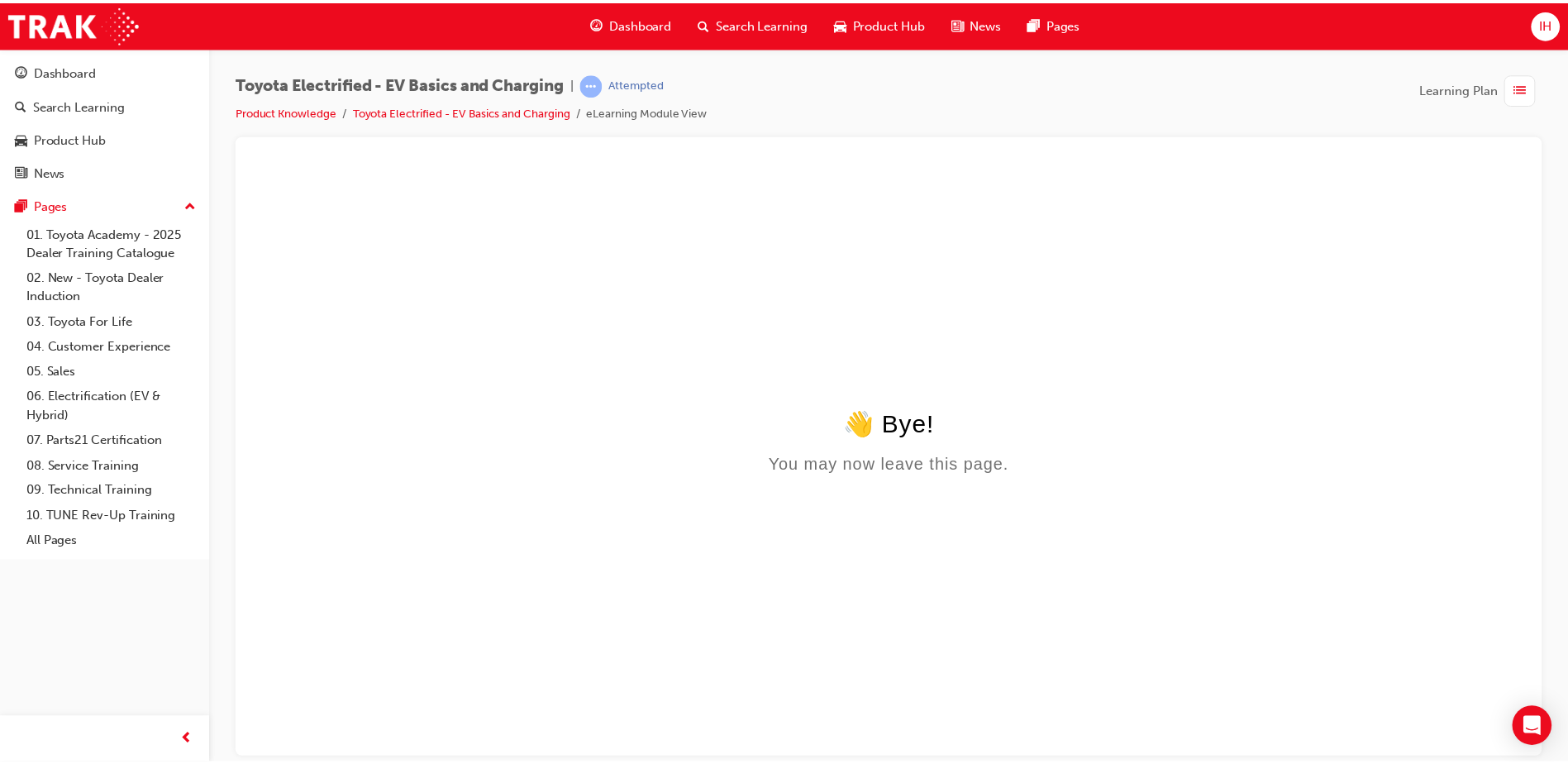
scroll to position [0, 0]
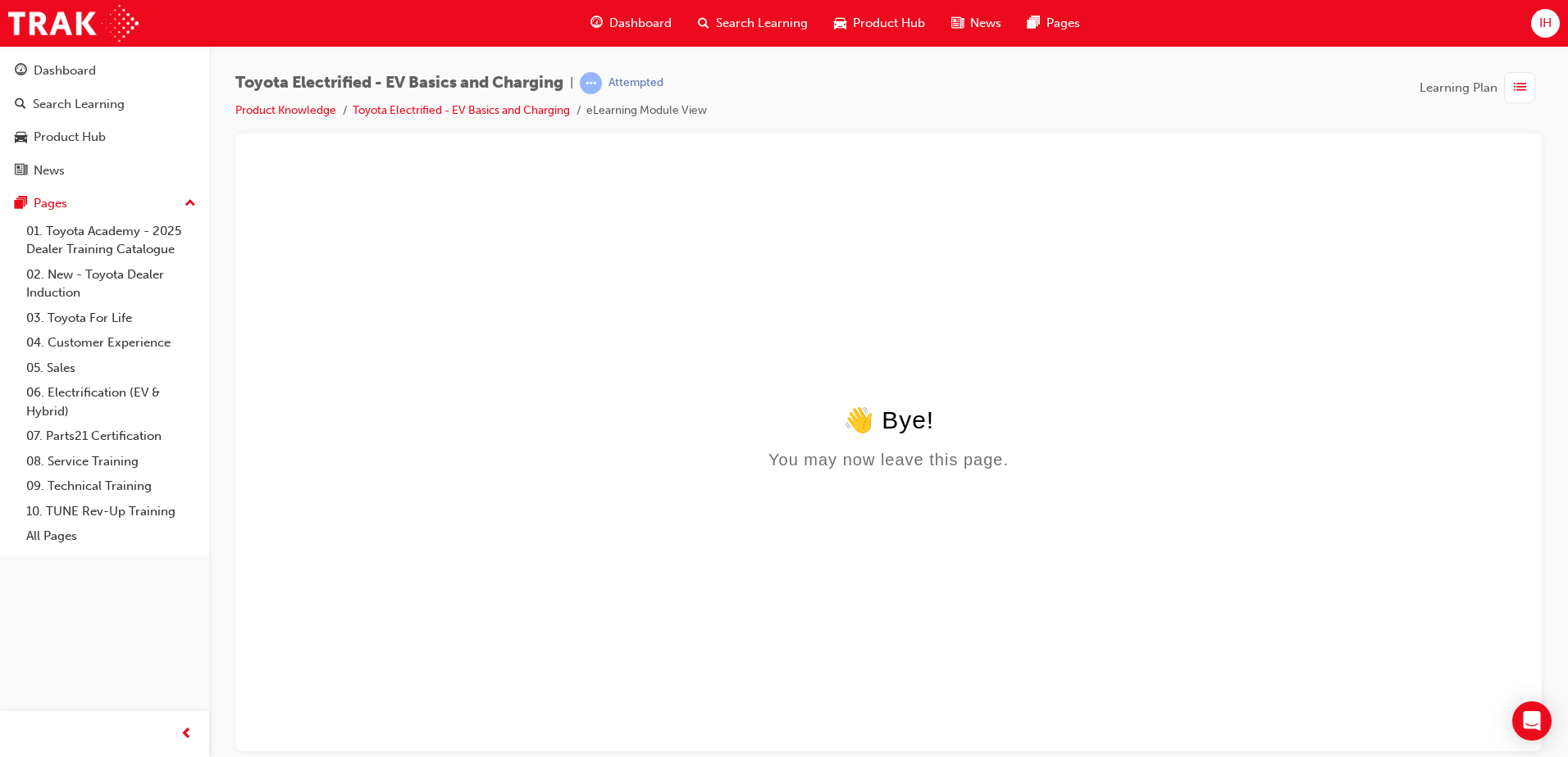
click at [975, 402] on html "👋 Bye! You may now leave this page." at bounding box center [888, 317] width 1280 height 316
click at [516, 108] on link "Toyota Electrified - EV Basics and Charging" at bounding box center [461, 109] width 217 height 14
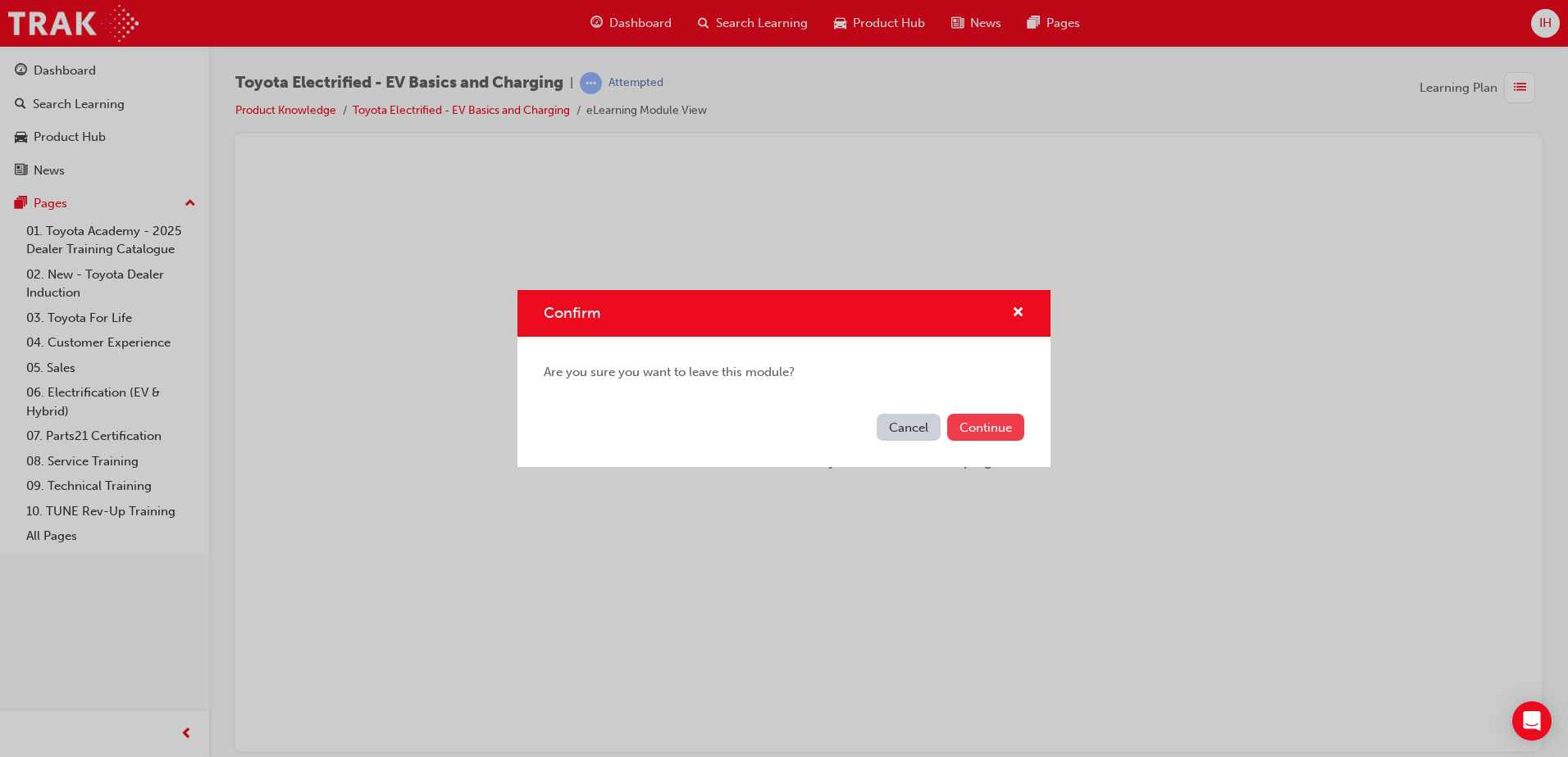
click at [970, 438] on button "Continue" at bounding box center [986, 427] width 77 height 27
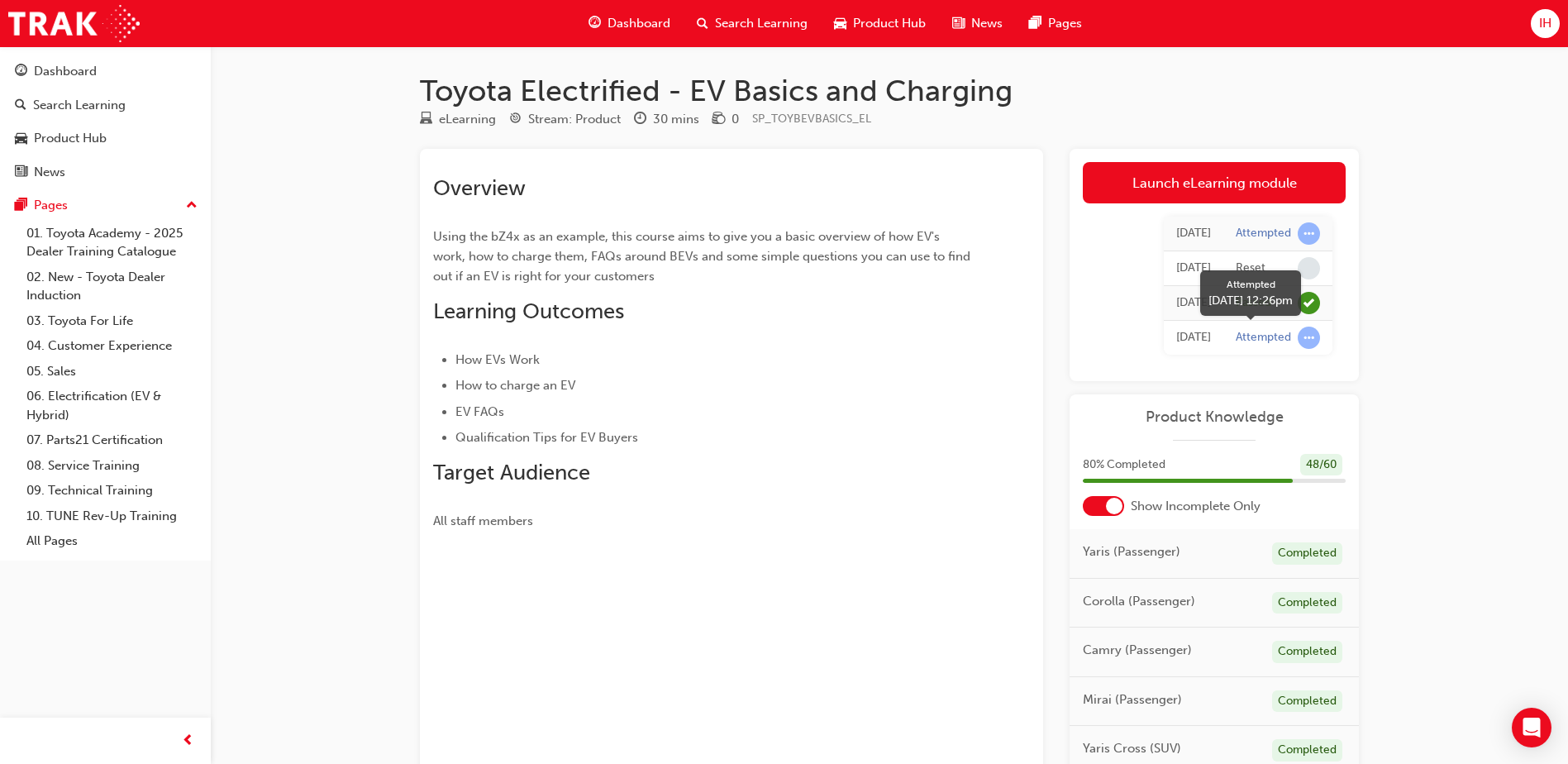
click at [1261, 340] on div "Attempted" at bounding box center [1264, 337] width 56 height 16
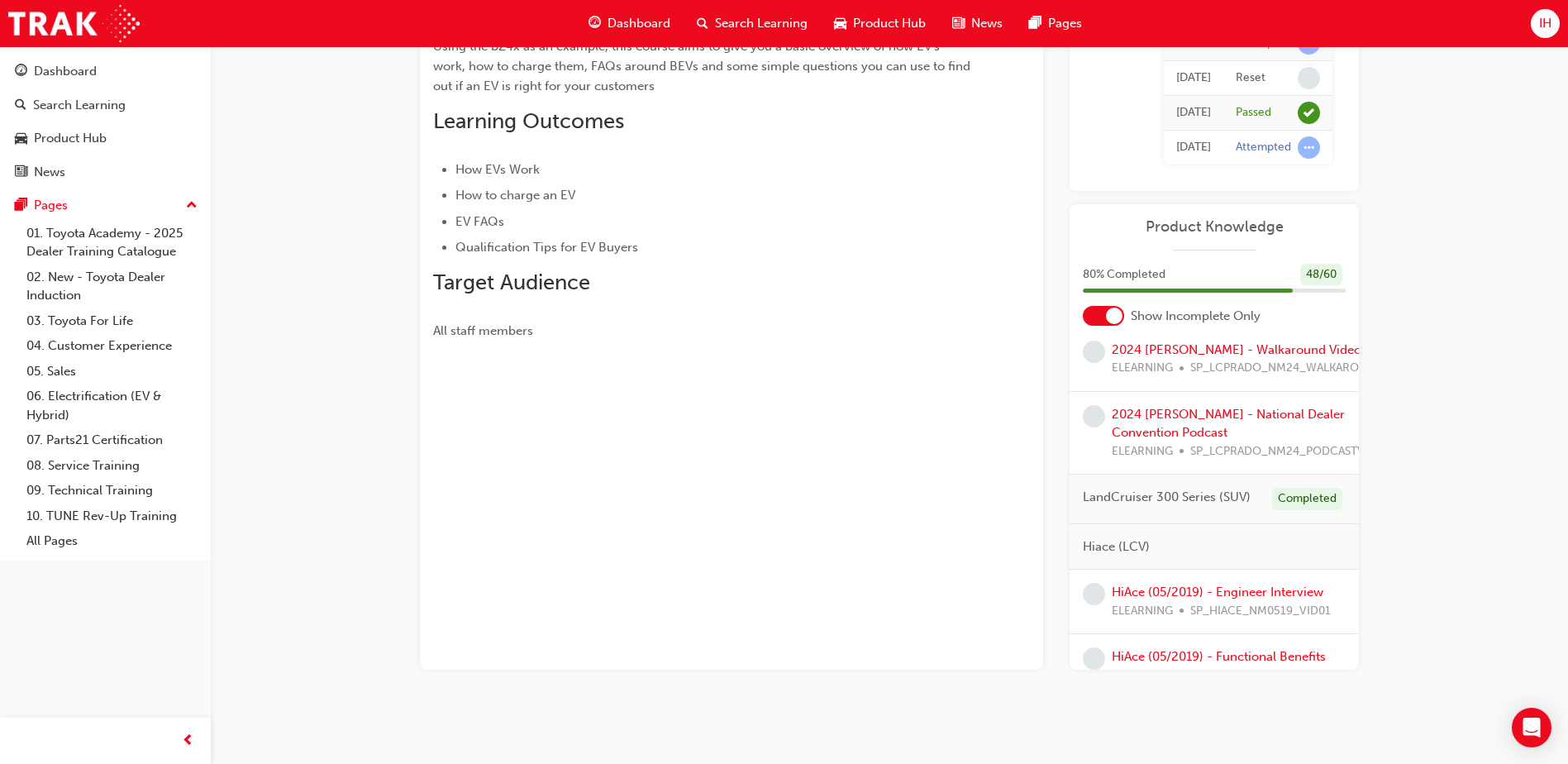
scroll to position [413, 0]
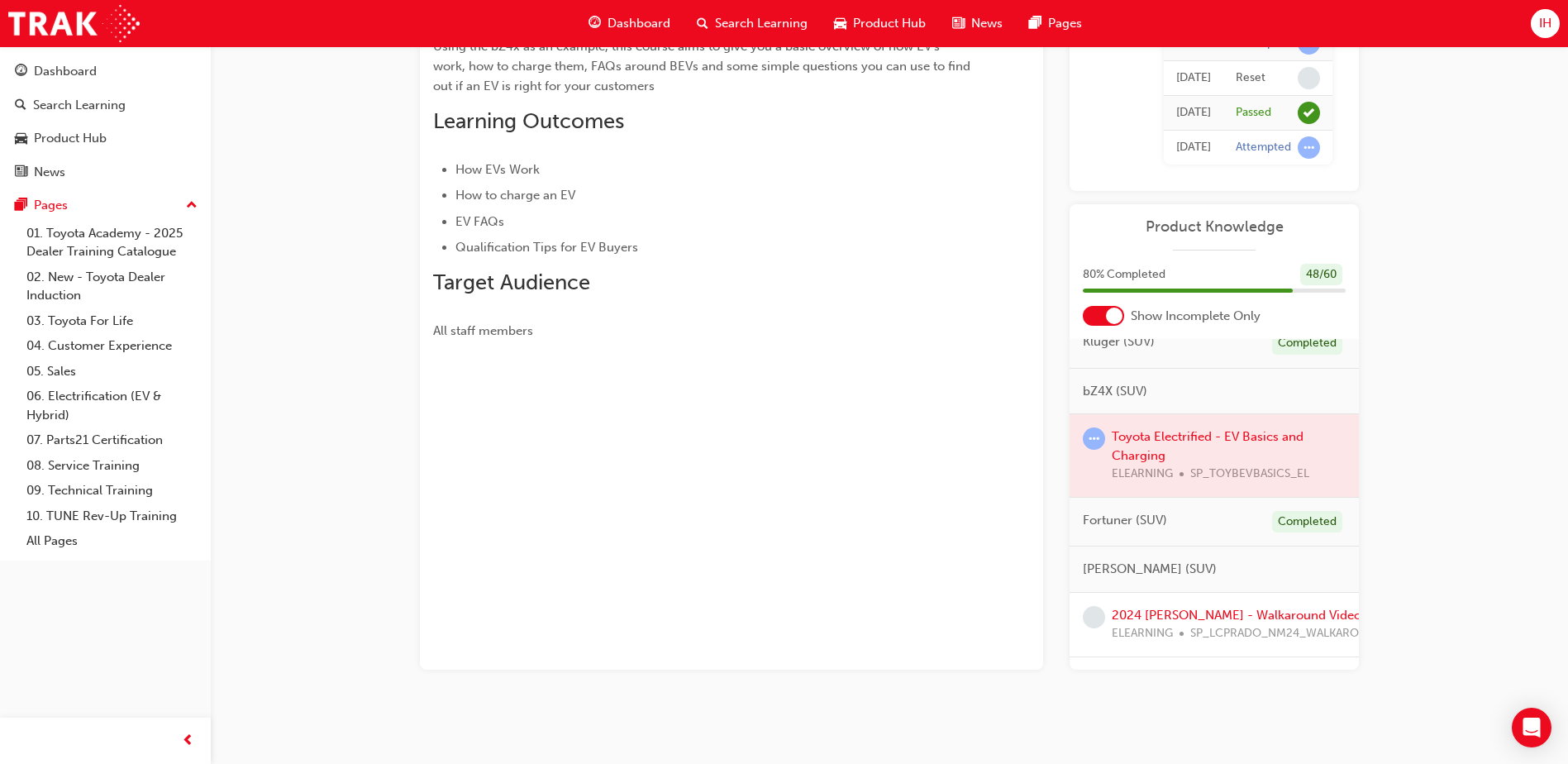
click at [1134, 435] on div at bounding box center [1215, 455] width 289 height 83
click at [1086, 435] on span "learningRecordVerb_ATTEMPT-icon" at bounding box center [1094, 439] width 22 height 22
click at [1163, 432] on div at bounding box center [1215, 455] width 289 height 83
click at [1166, 433] on div at bounding box center [1215, 455] width 289 height 83
click at [1216, 437] on div at bounding box center [1215, 455] width 289 height 83
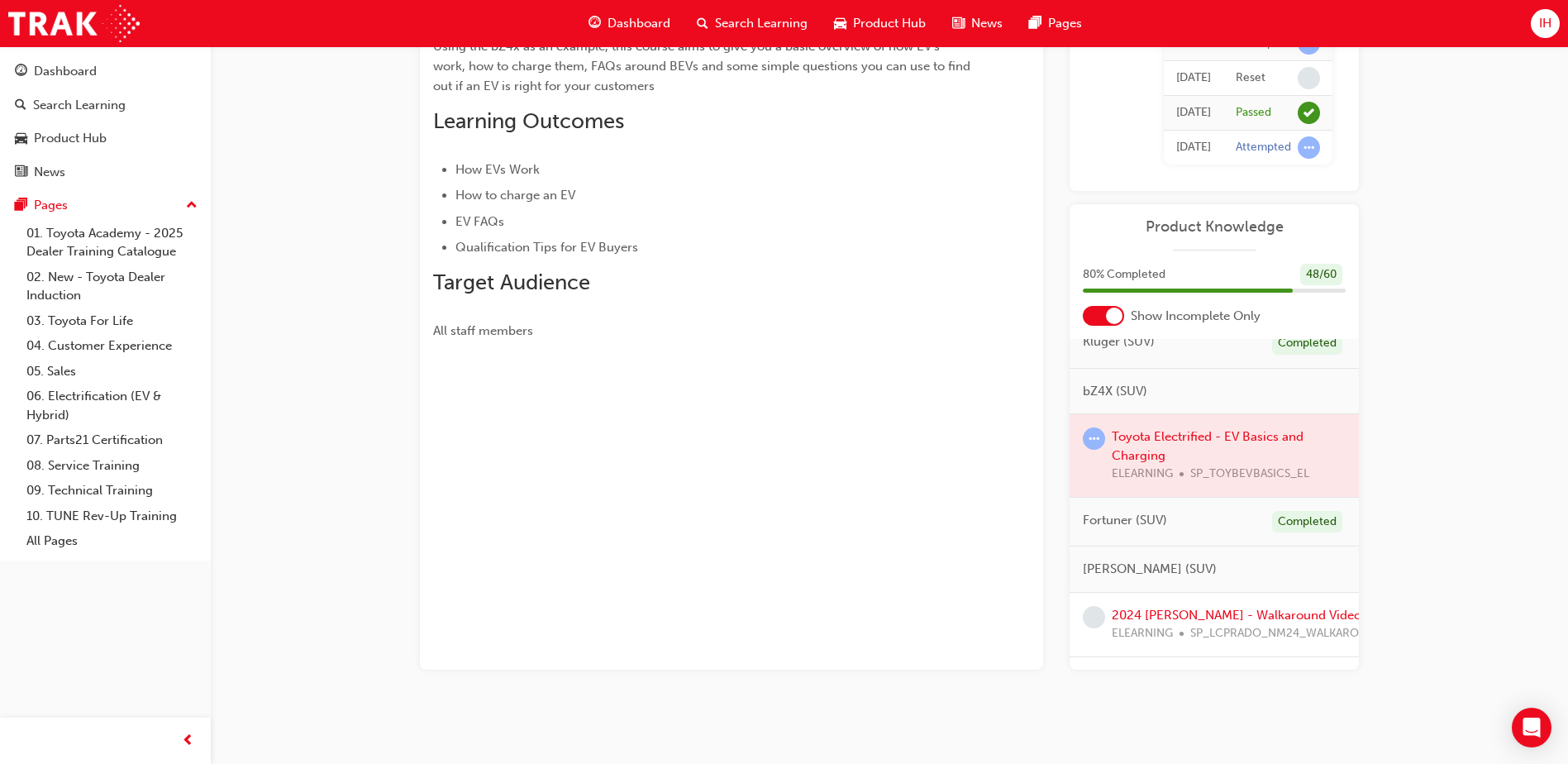
click at [1227, 435] on div at bounding box center [1215, 455] width 289 height 83
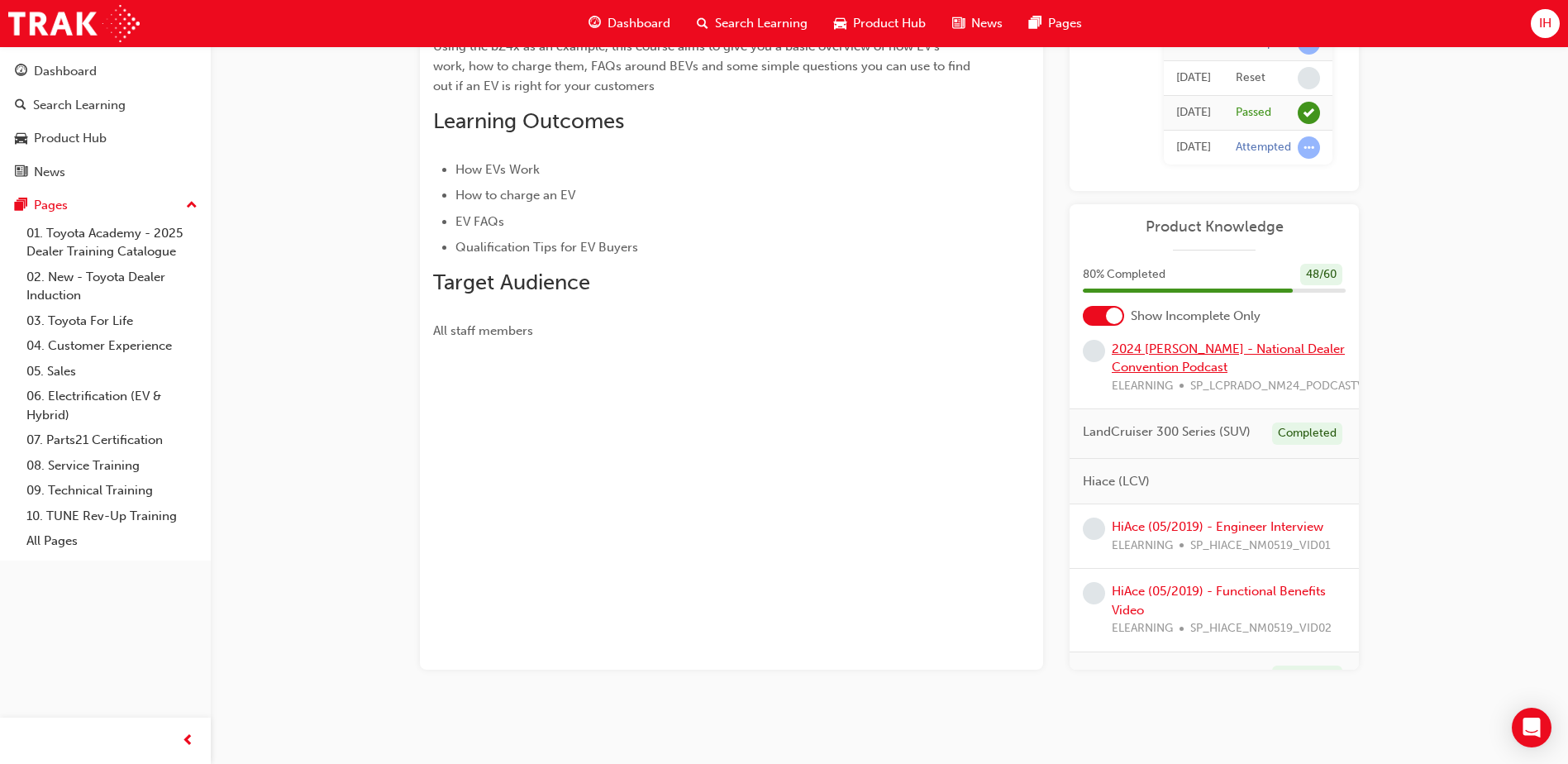
scroll to position [497, 0]
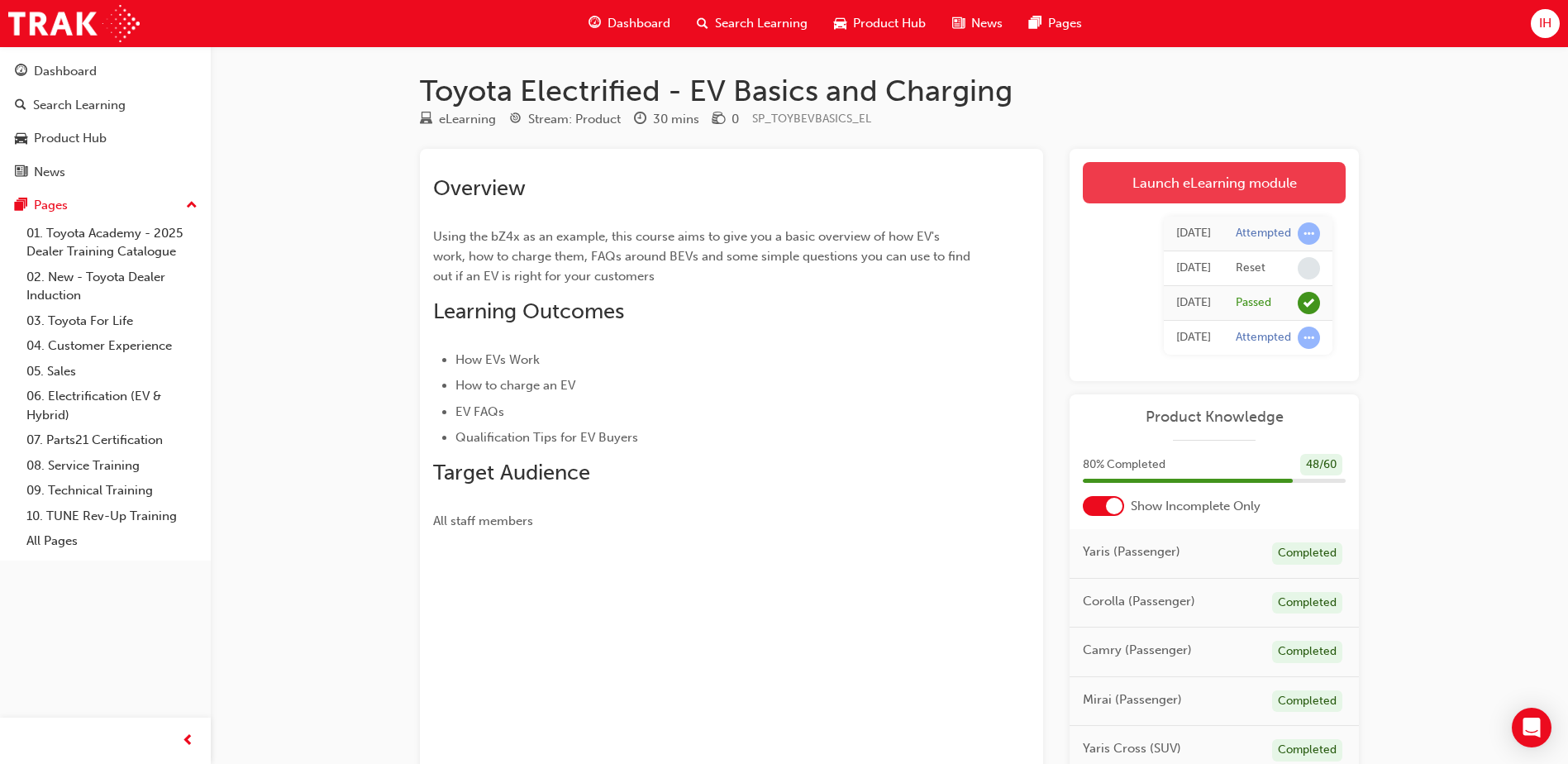
click at [1202, 186] on link "Launch eLearning module" at bounding box center [1214, 183] width 263 height 42
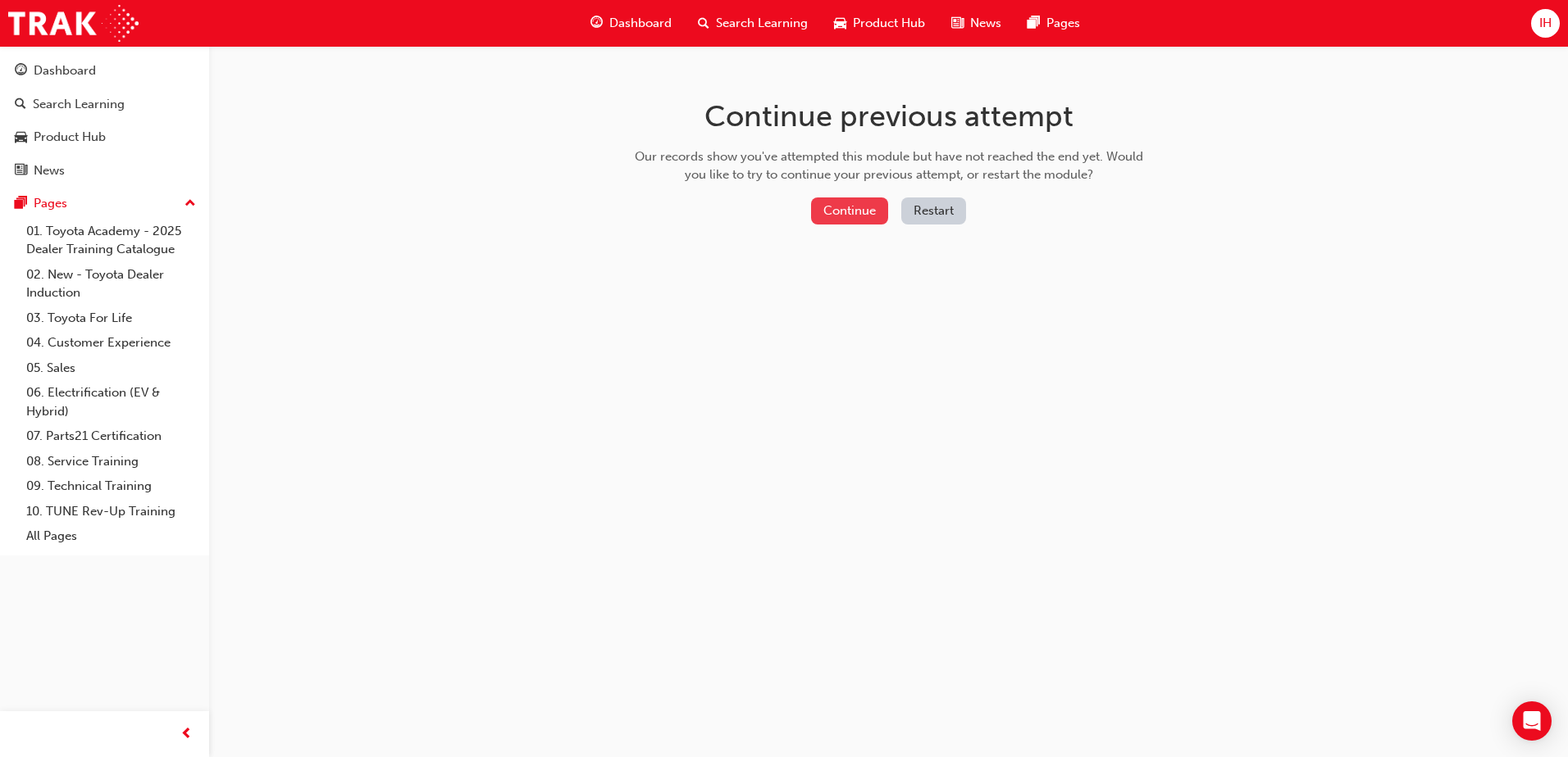
click at [861, 223] on button "Continue" at bounding box center [849, 211] width 77 height 27
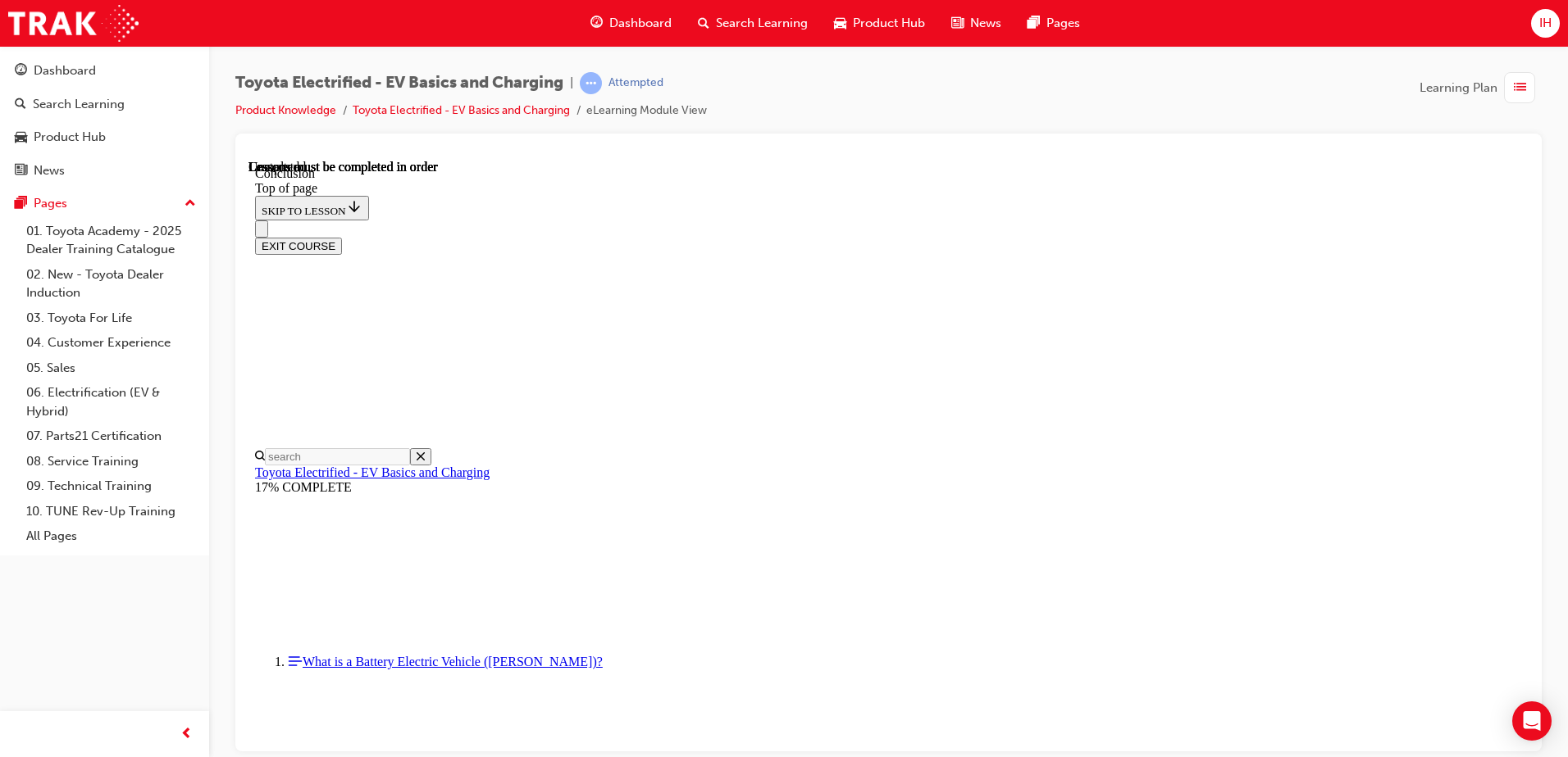
scroll to position [553, 0]
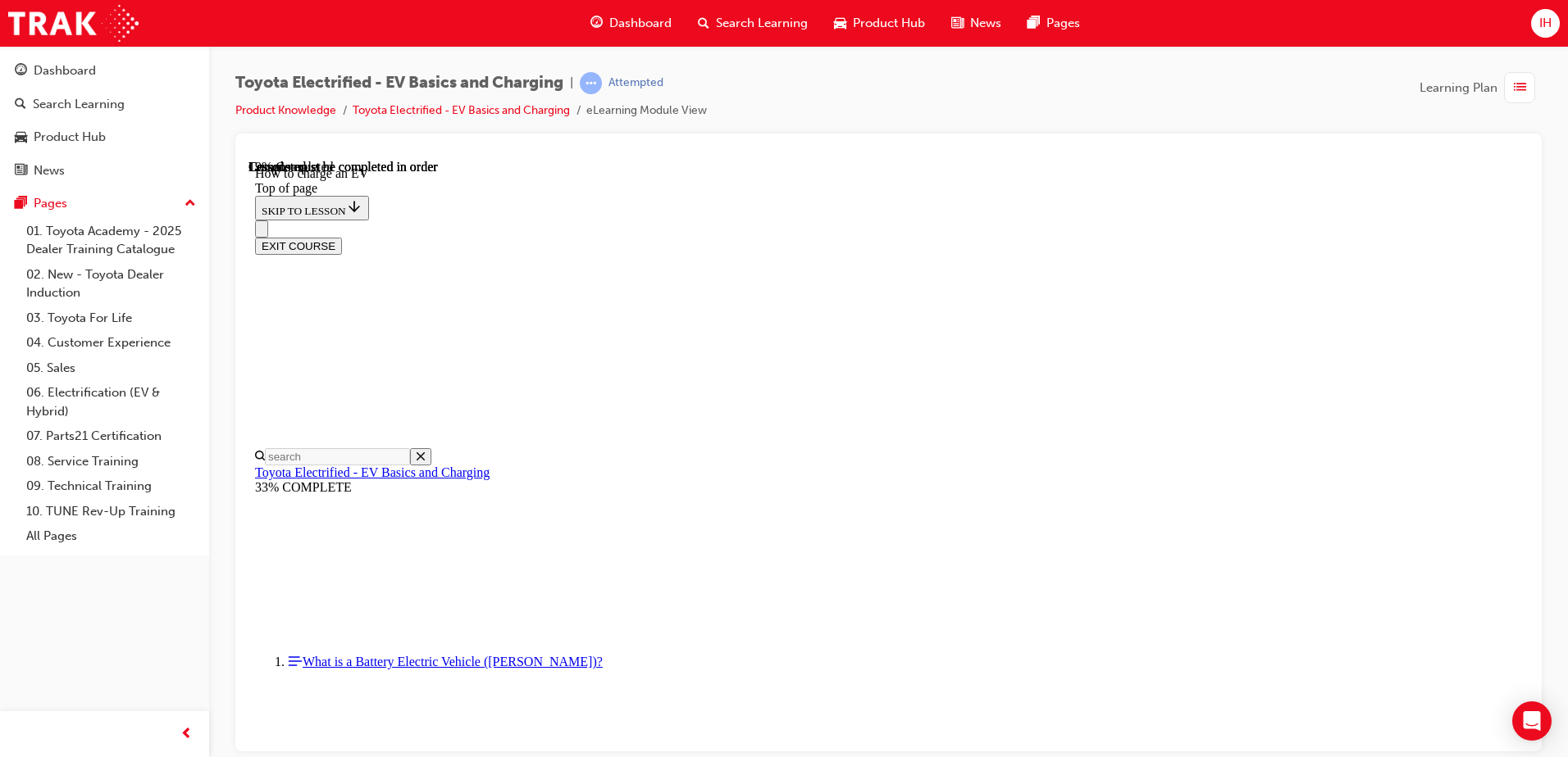
scroll to position [1117, 0]
drag, startPoint x: 1395, startPoint y: 204, endPoint x: 1314, endPoint y: 220, distance: 82.6
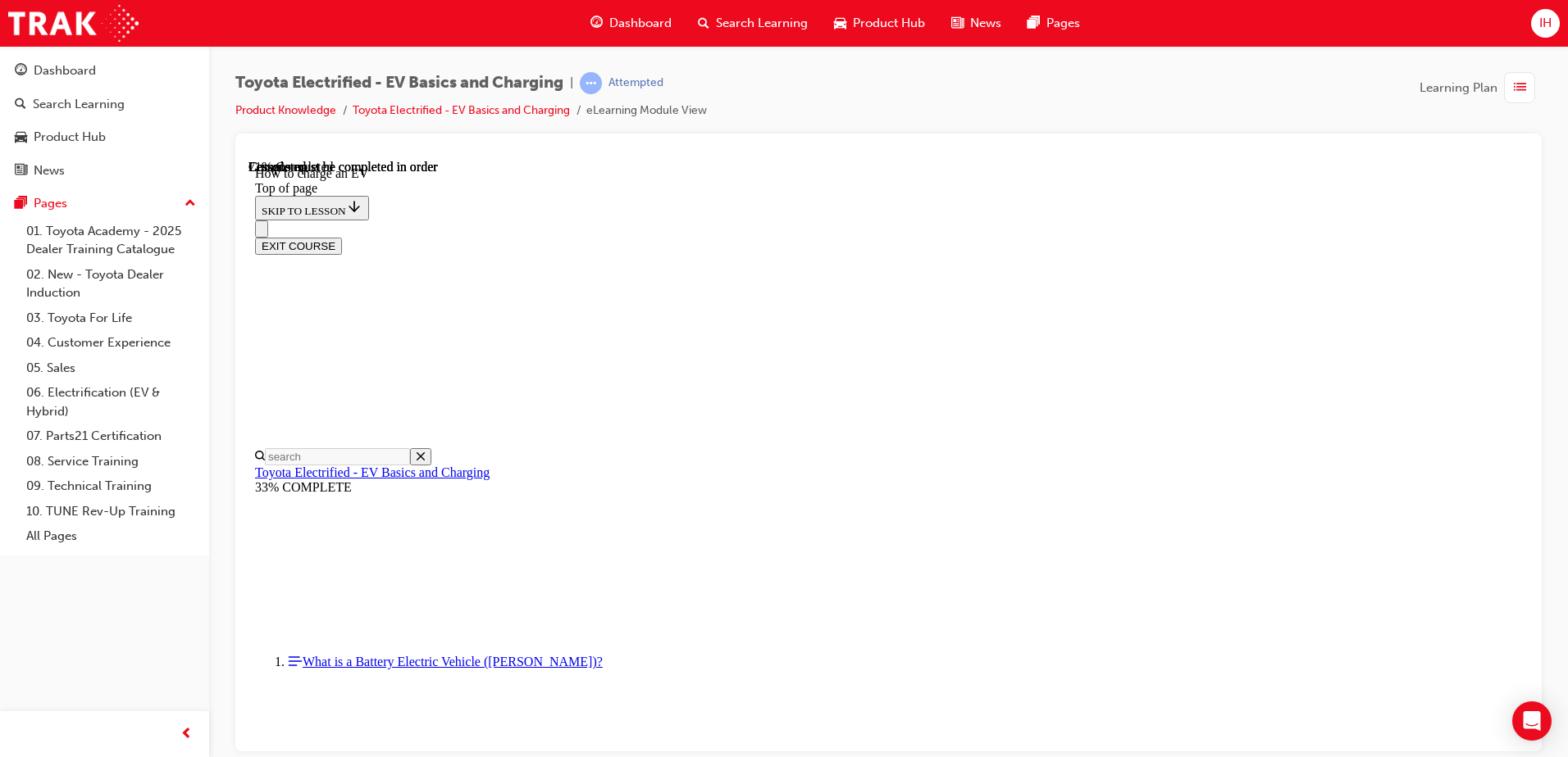
scroll to position [5594, 0]
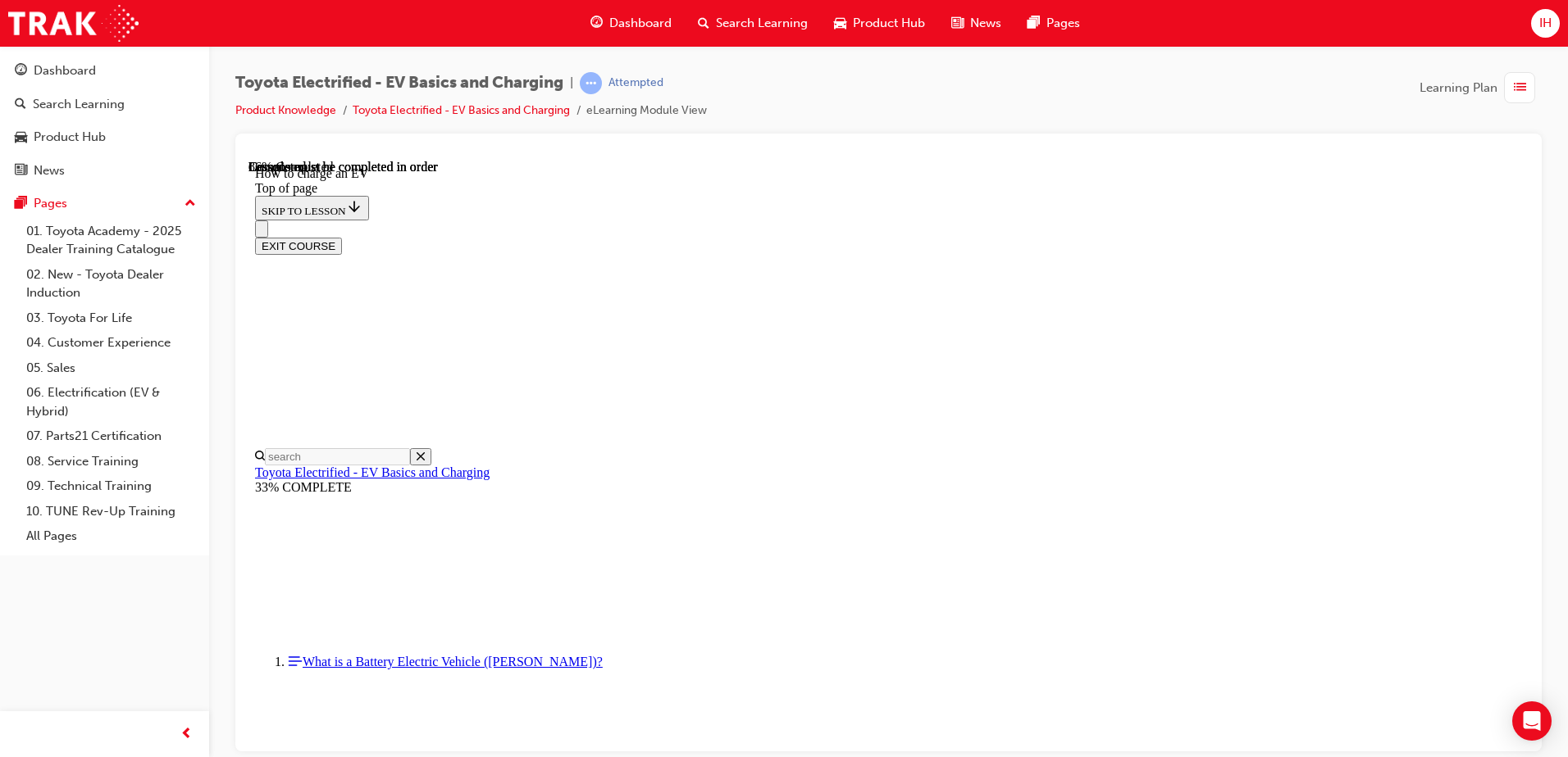
scroll to position [6361, 0]
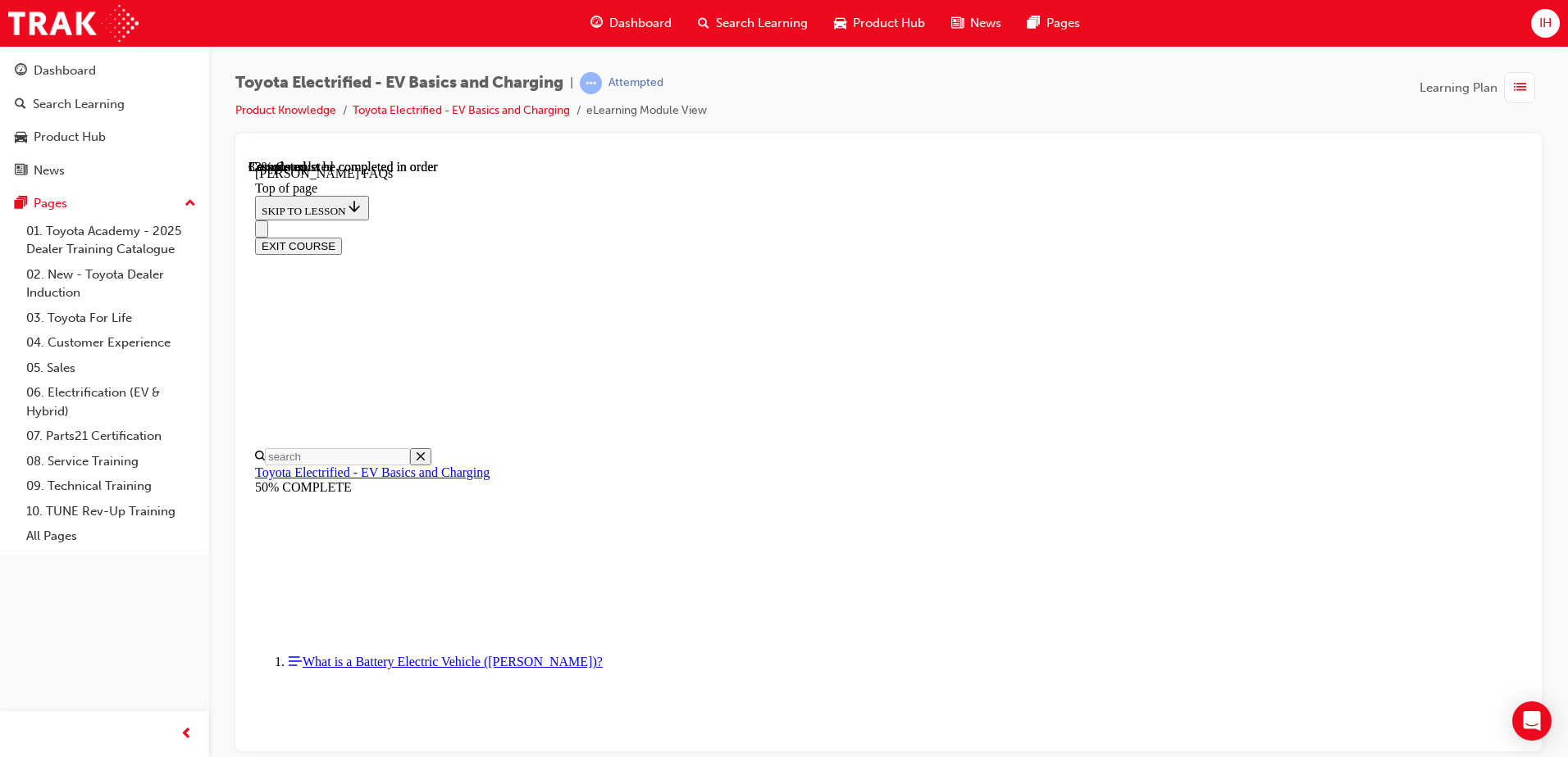
drag, startPoint x: 1270, startPoint y: 386, endPoint x: 1277, endPoint y: 392, distance: 9.2
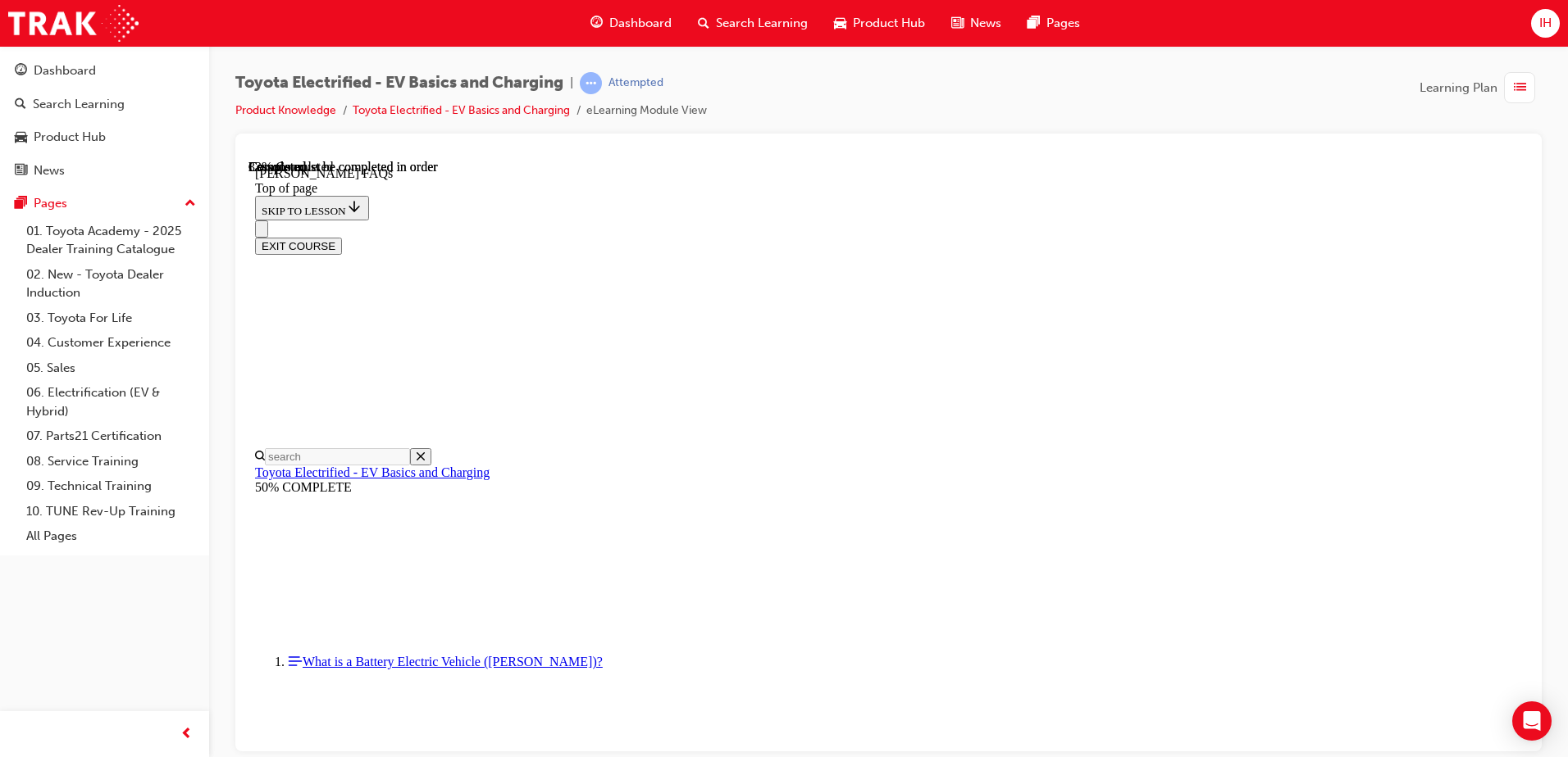
drag, startPoint x: 1267, startPoint y: 417, endPoint x: 1274, endPoint y: 431, distance: 15.7
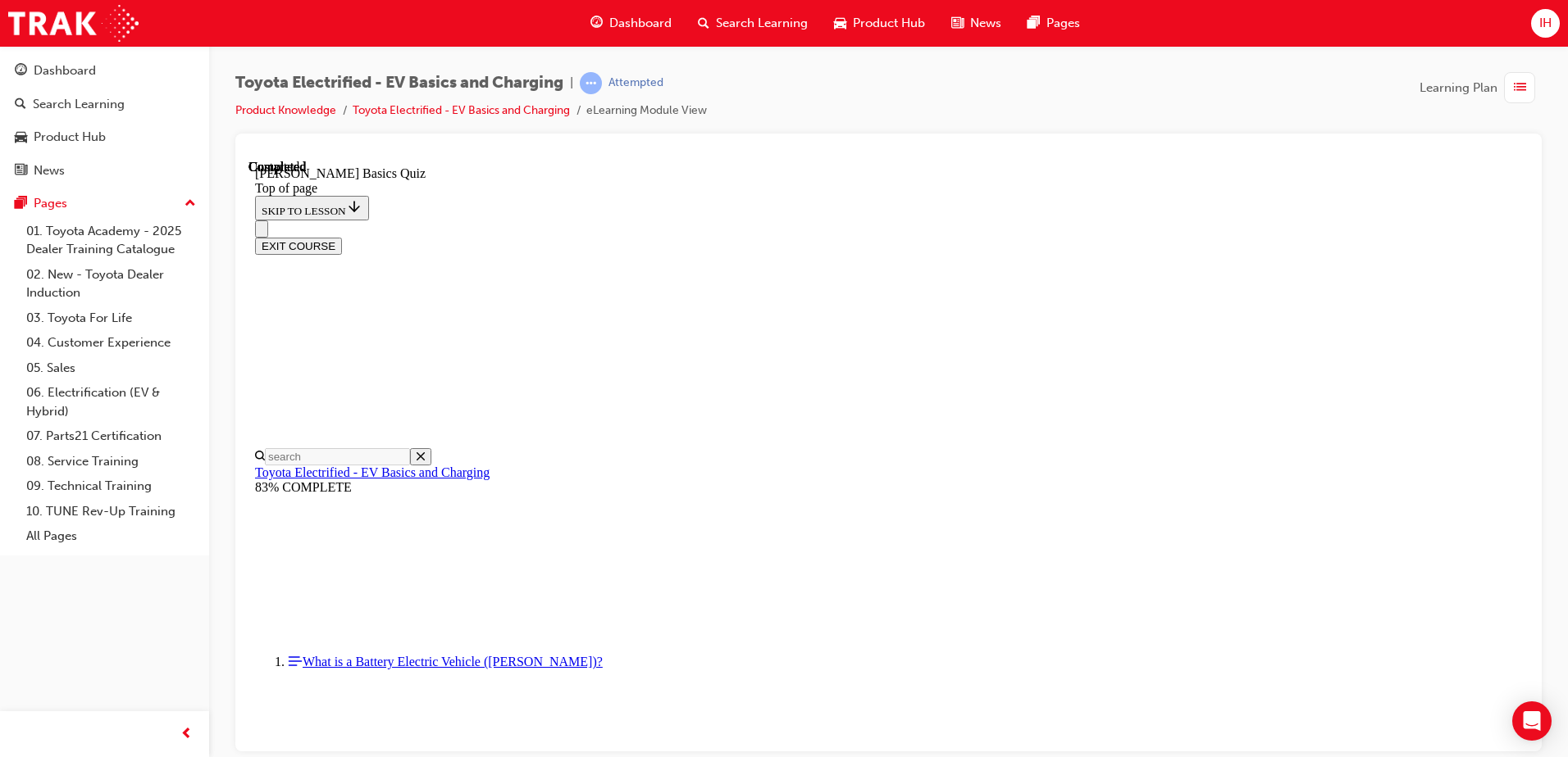
scroll to position [52, 0]
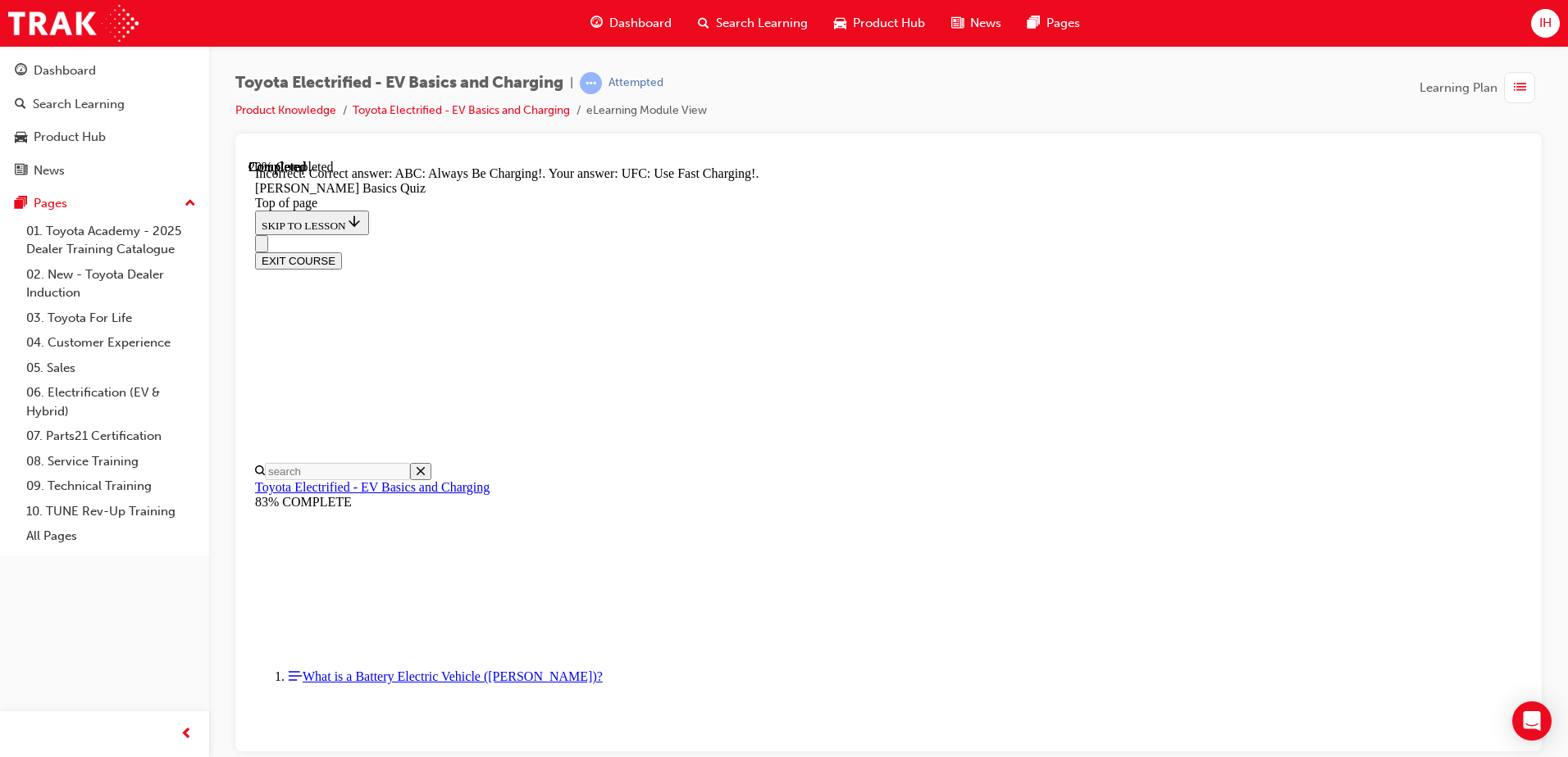
scroll to position [235, 0]
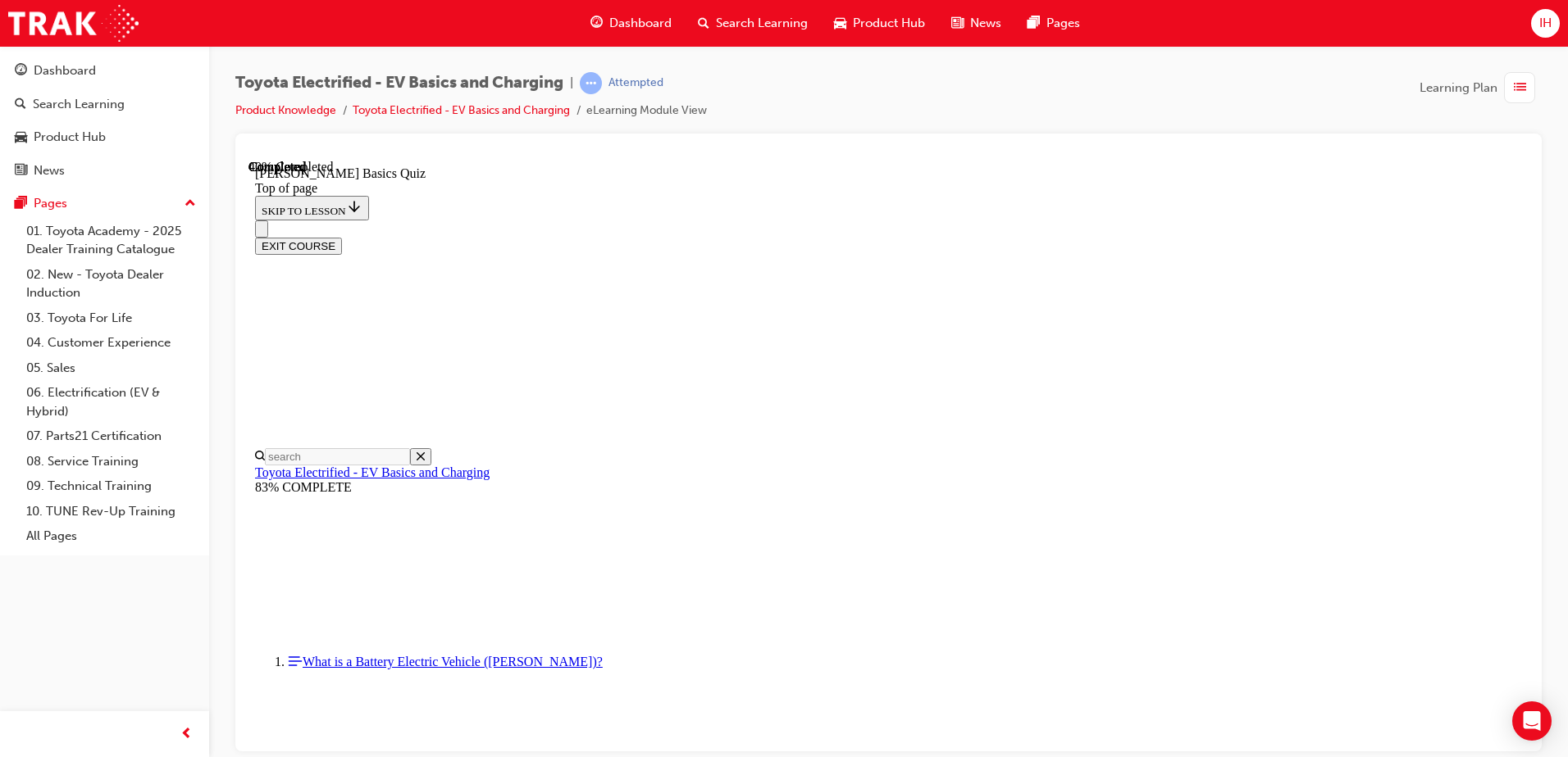
scroll to position [117, 0]
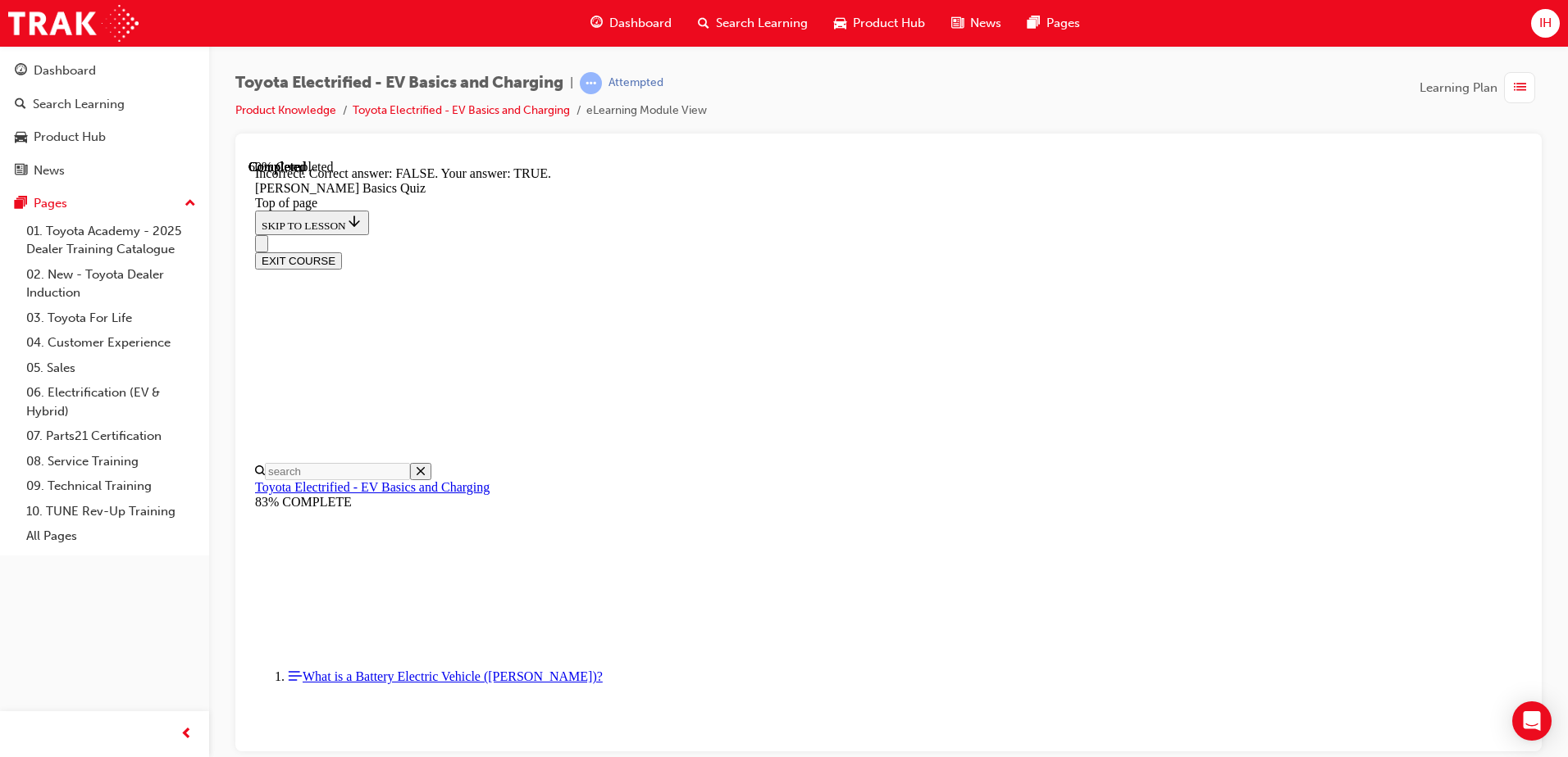
scroll to position [169, 0]
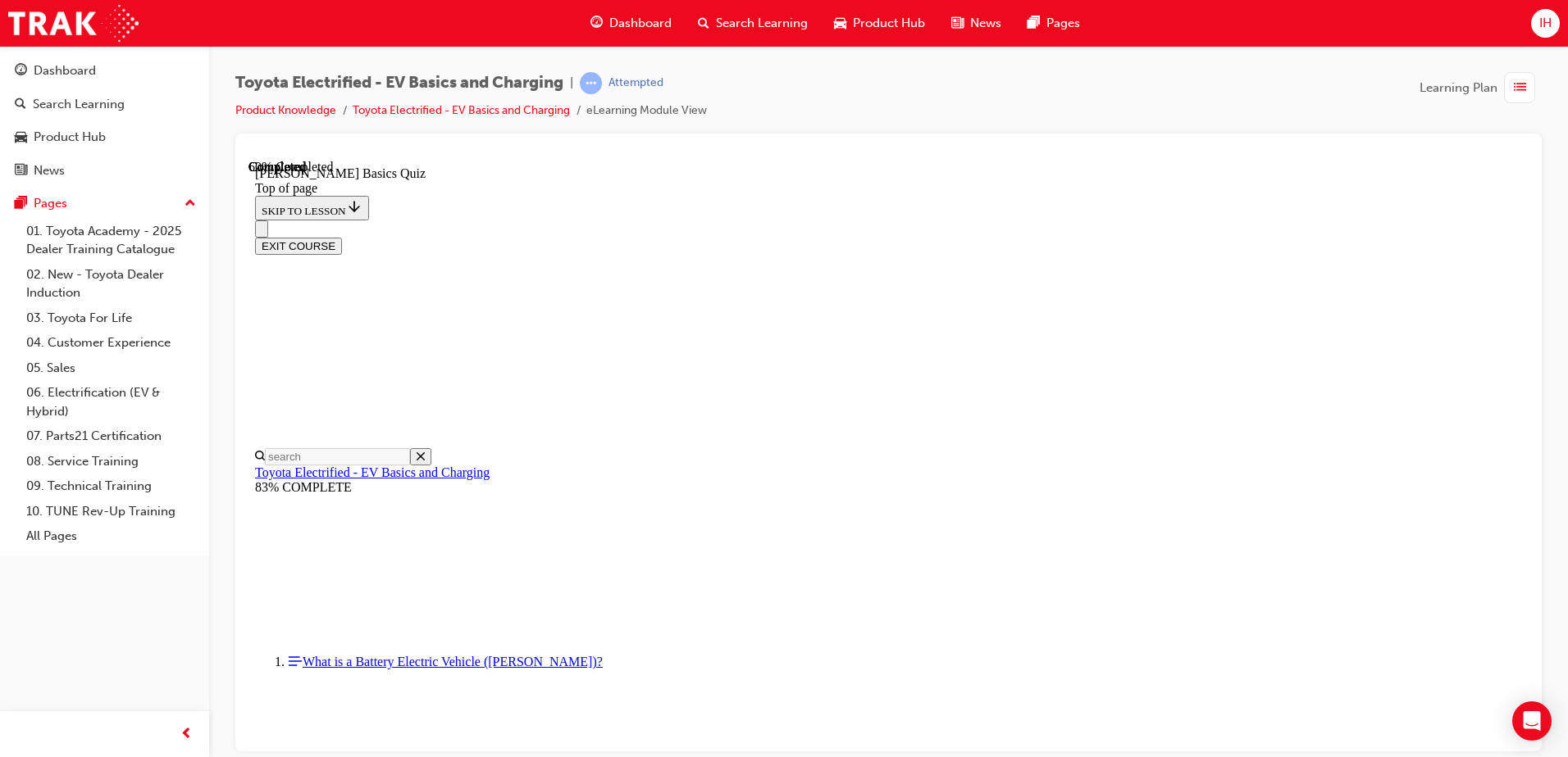
scroll to position [115, 0]
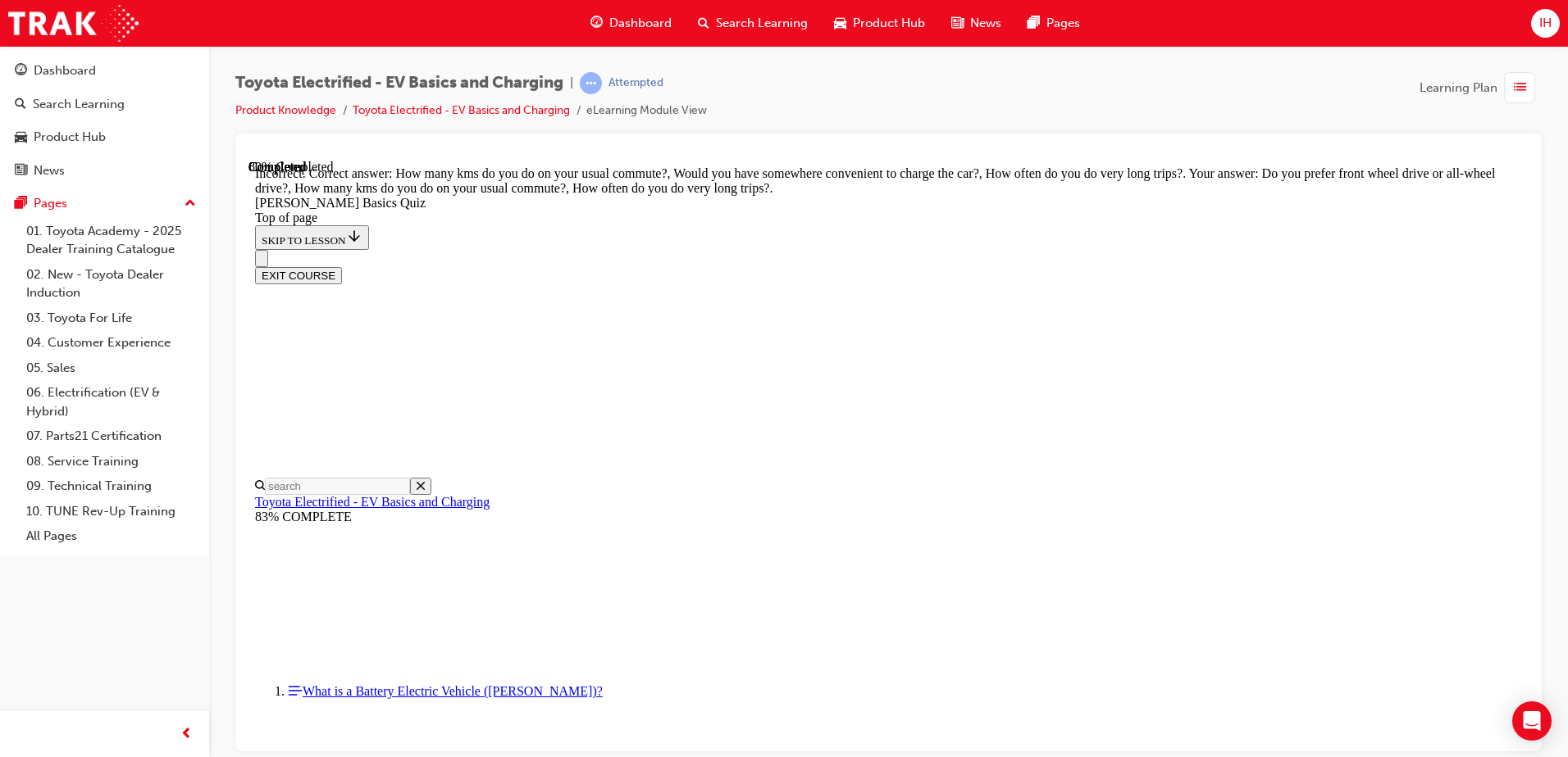
scroll to position [300, 0]
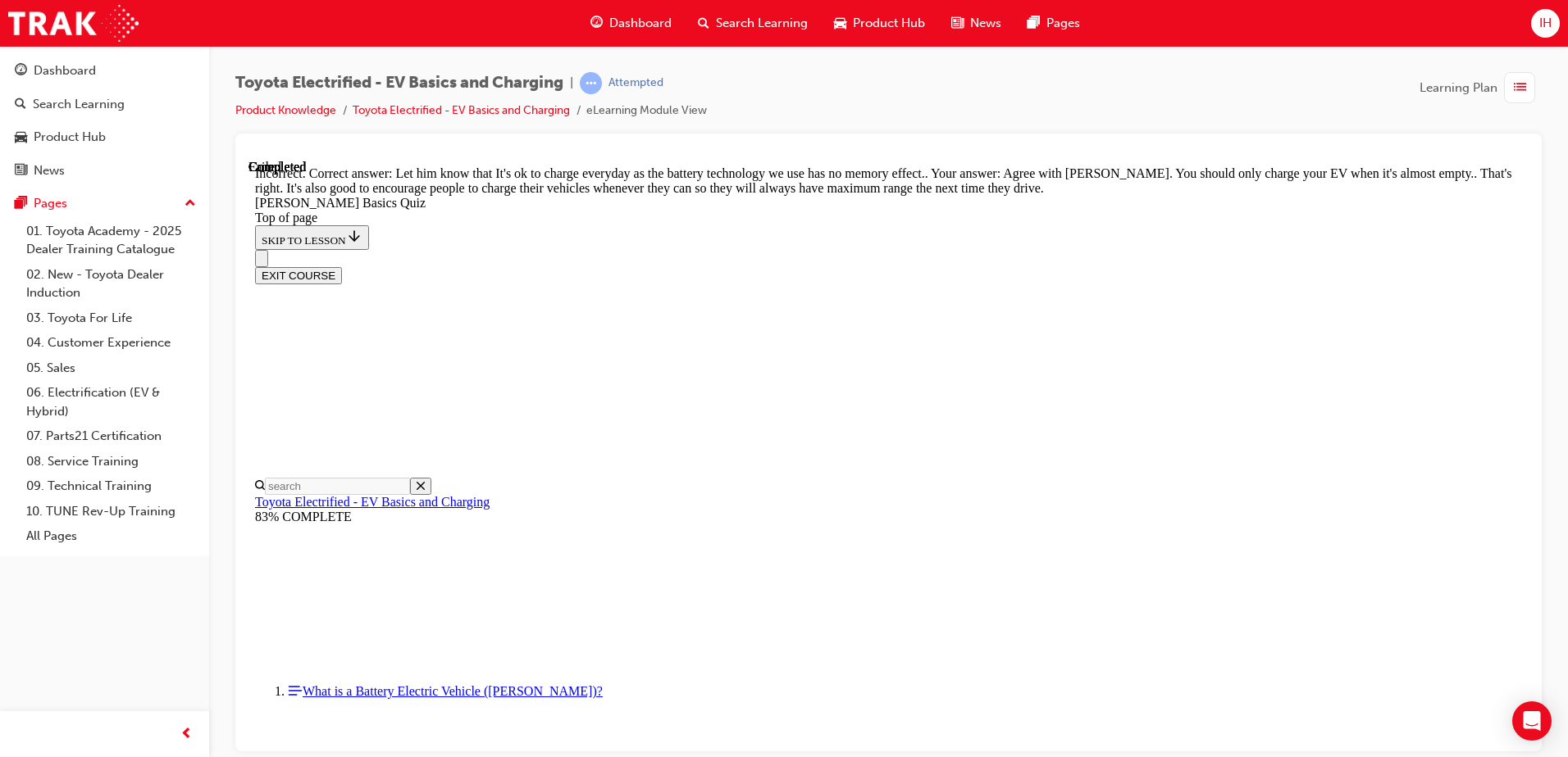
scroll to position [321, 0]
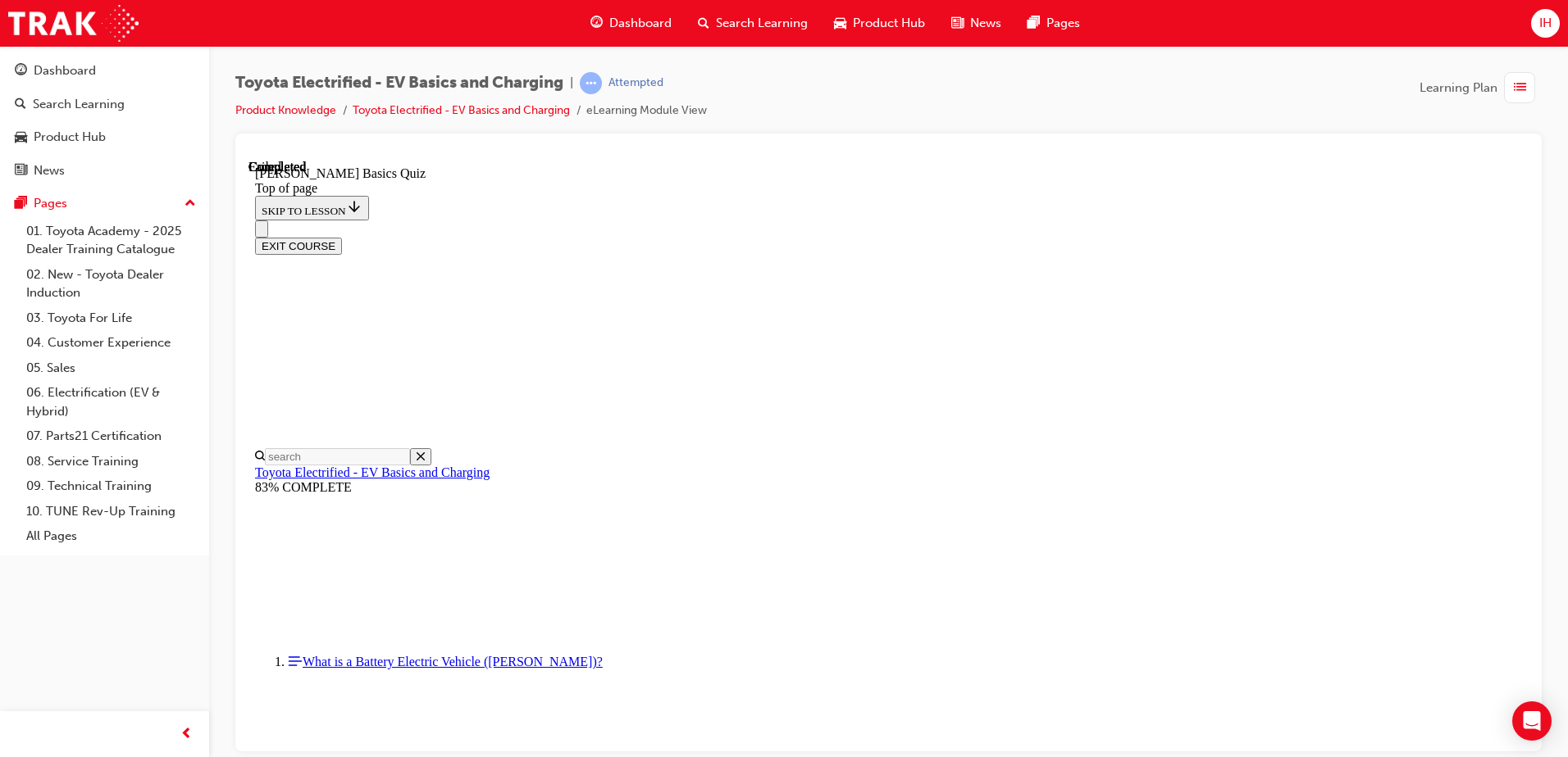
scroll to position [298, 0]
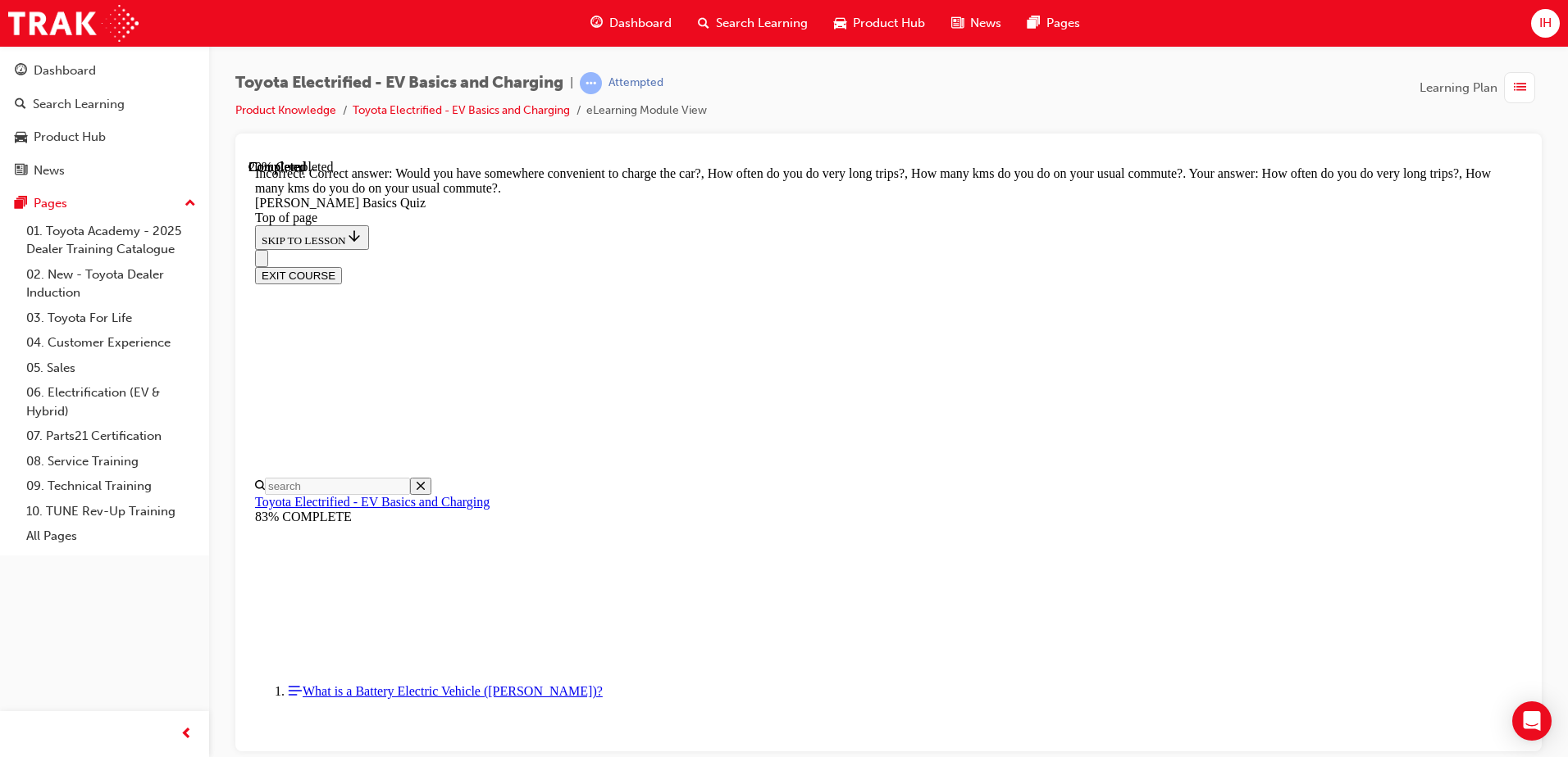
scroll to position [300, 0]
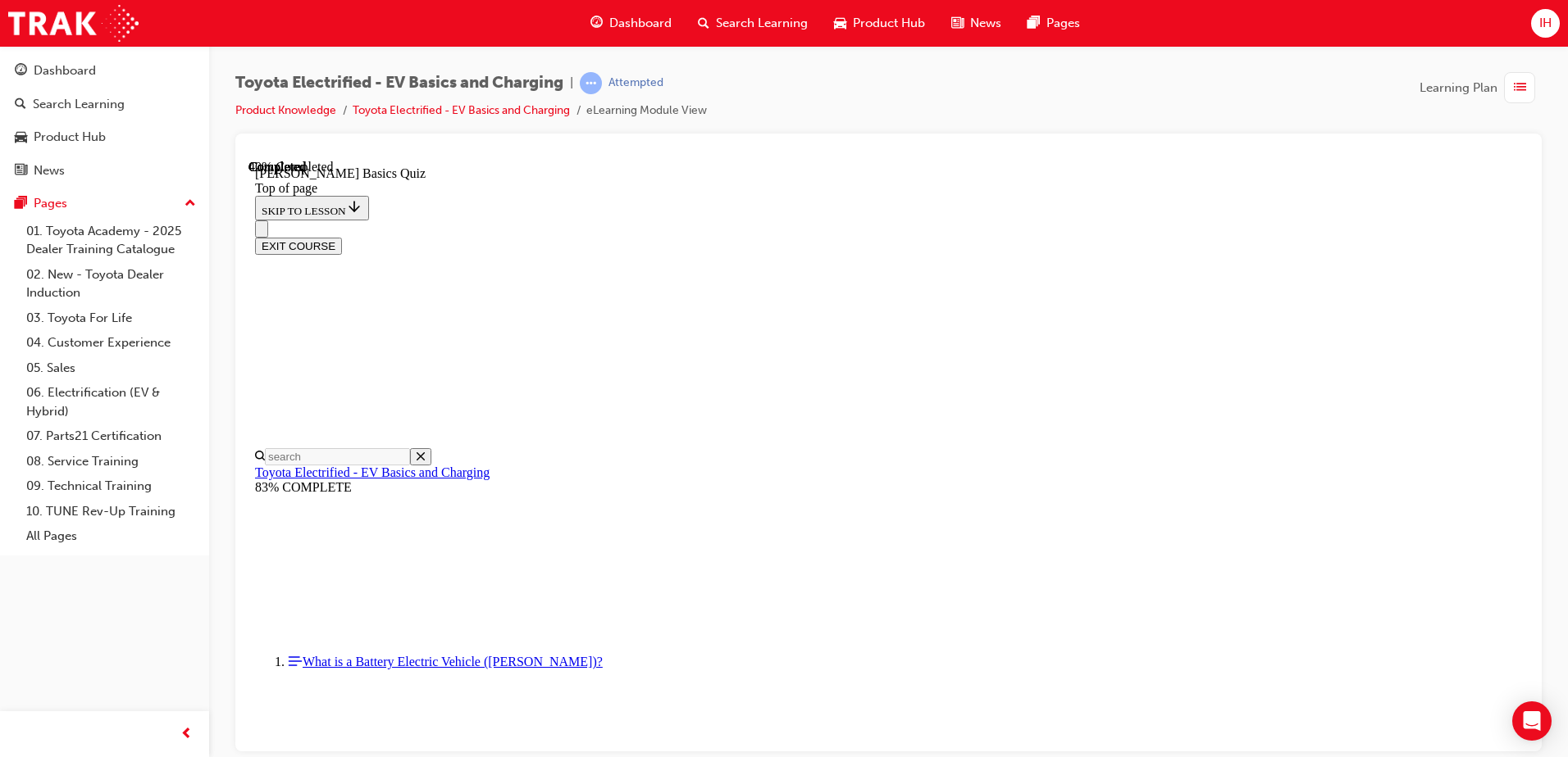
scroll to position [293, 0]
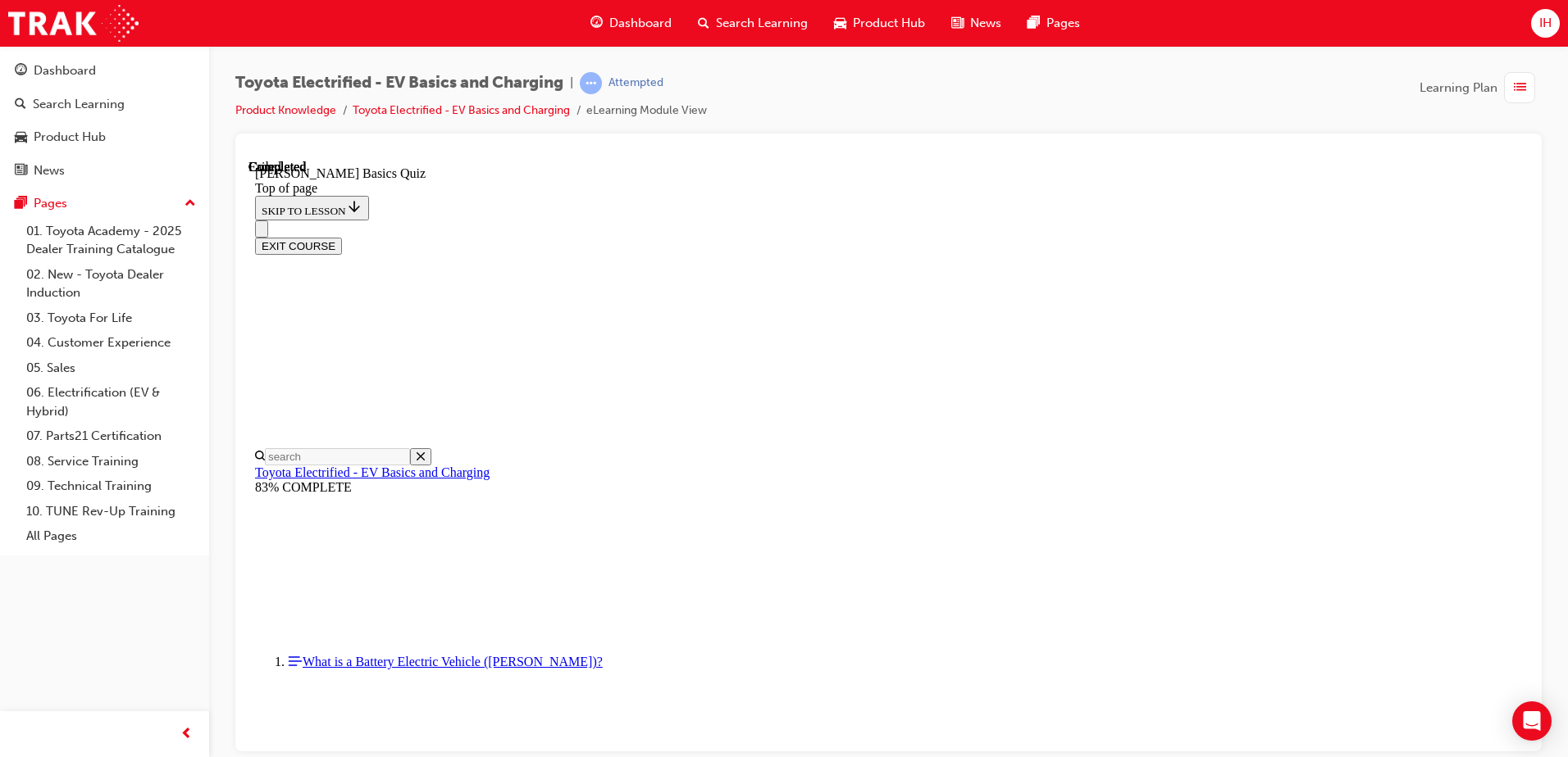
scroll to position [296, 0]
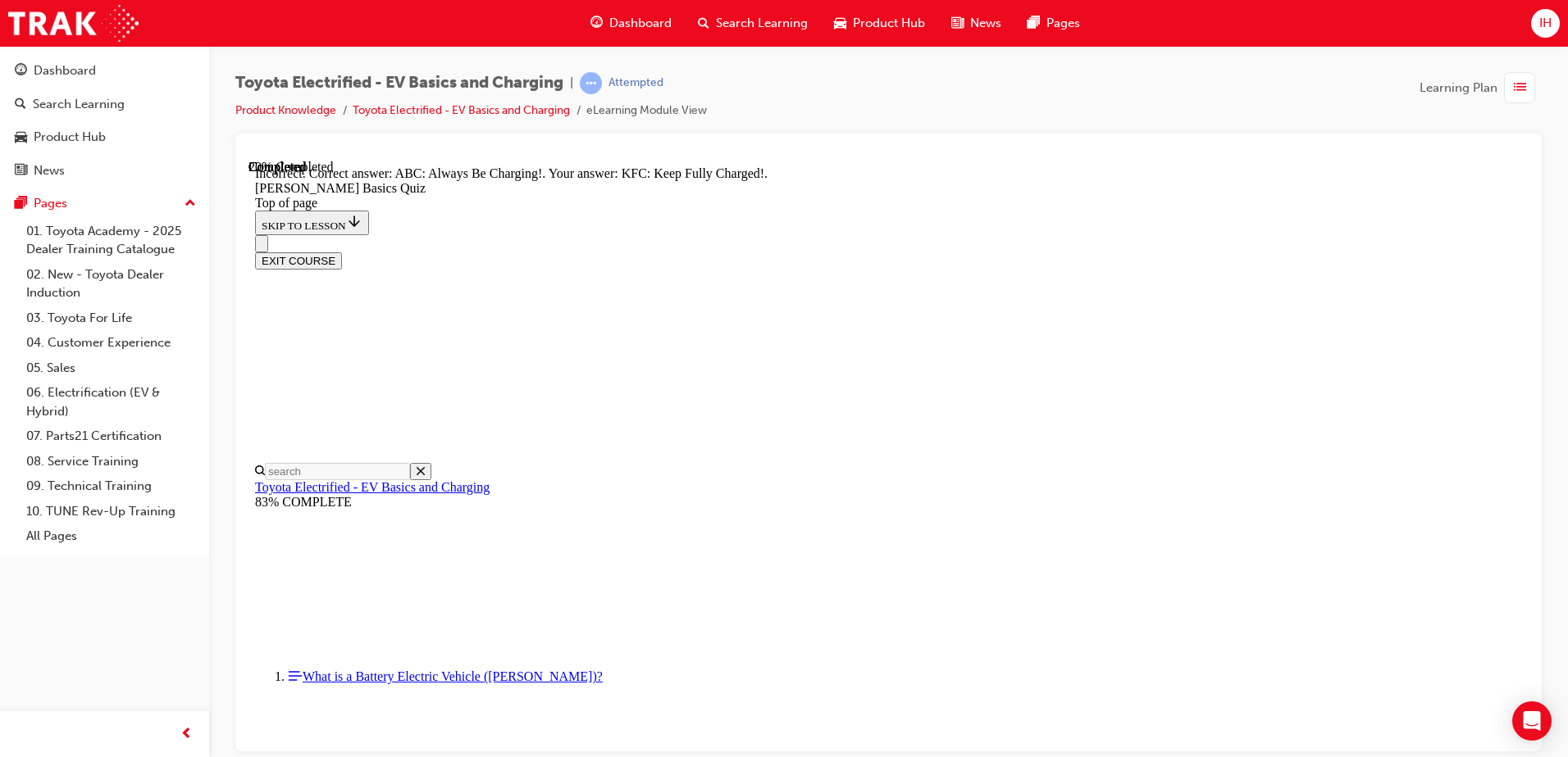
scroll to position [235, 0]
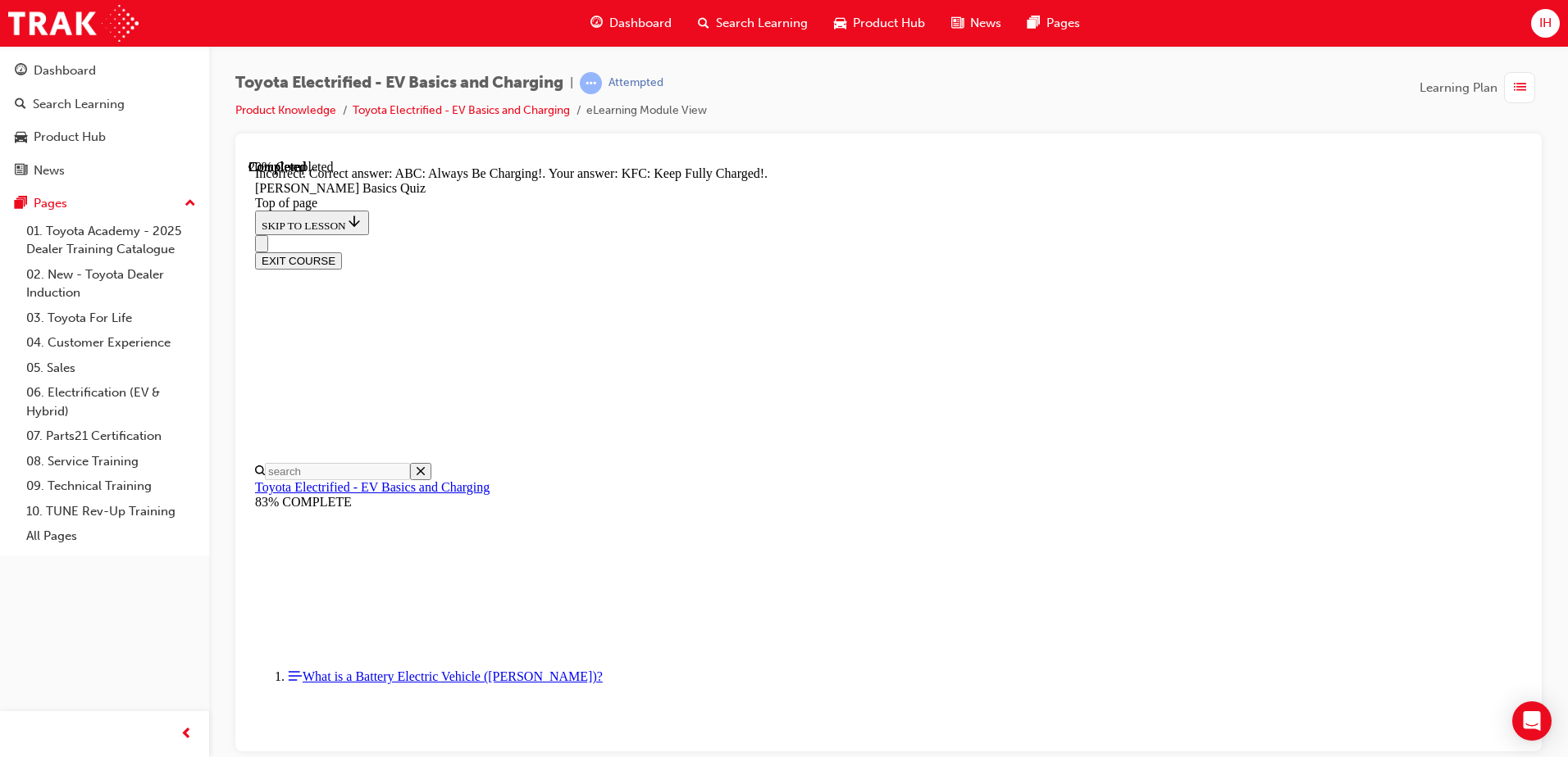
drag, startPoint x: 730, startPoint y: 505, endPoint x: 774, endPoint y: 535, distance: 53.3
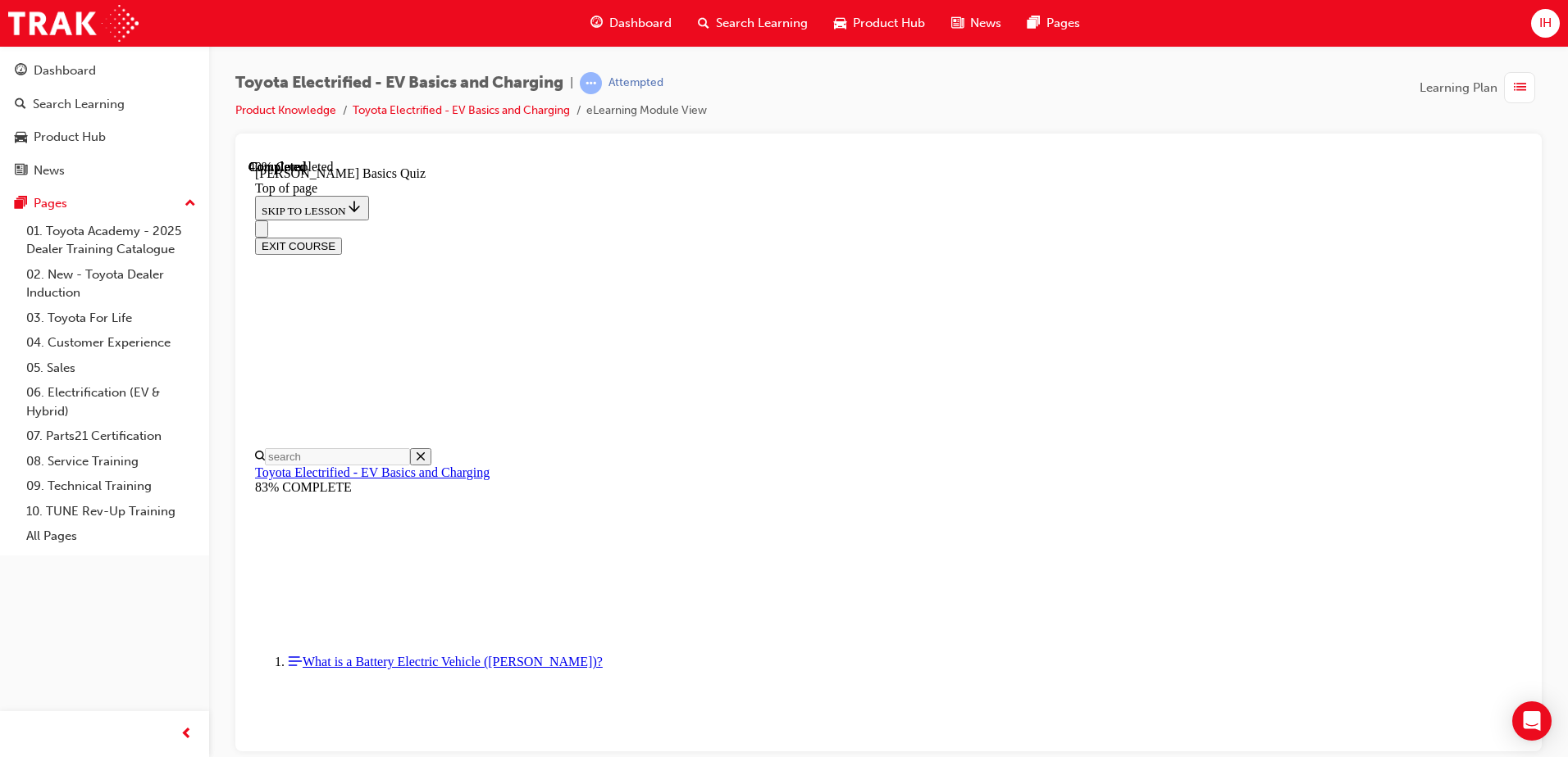
scroll to position [132, 0]
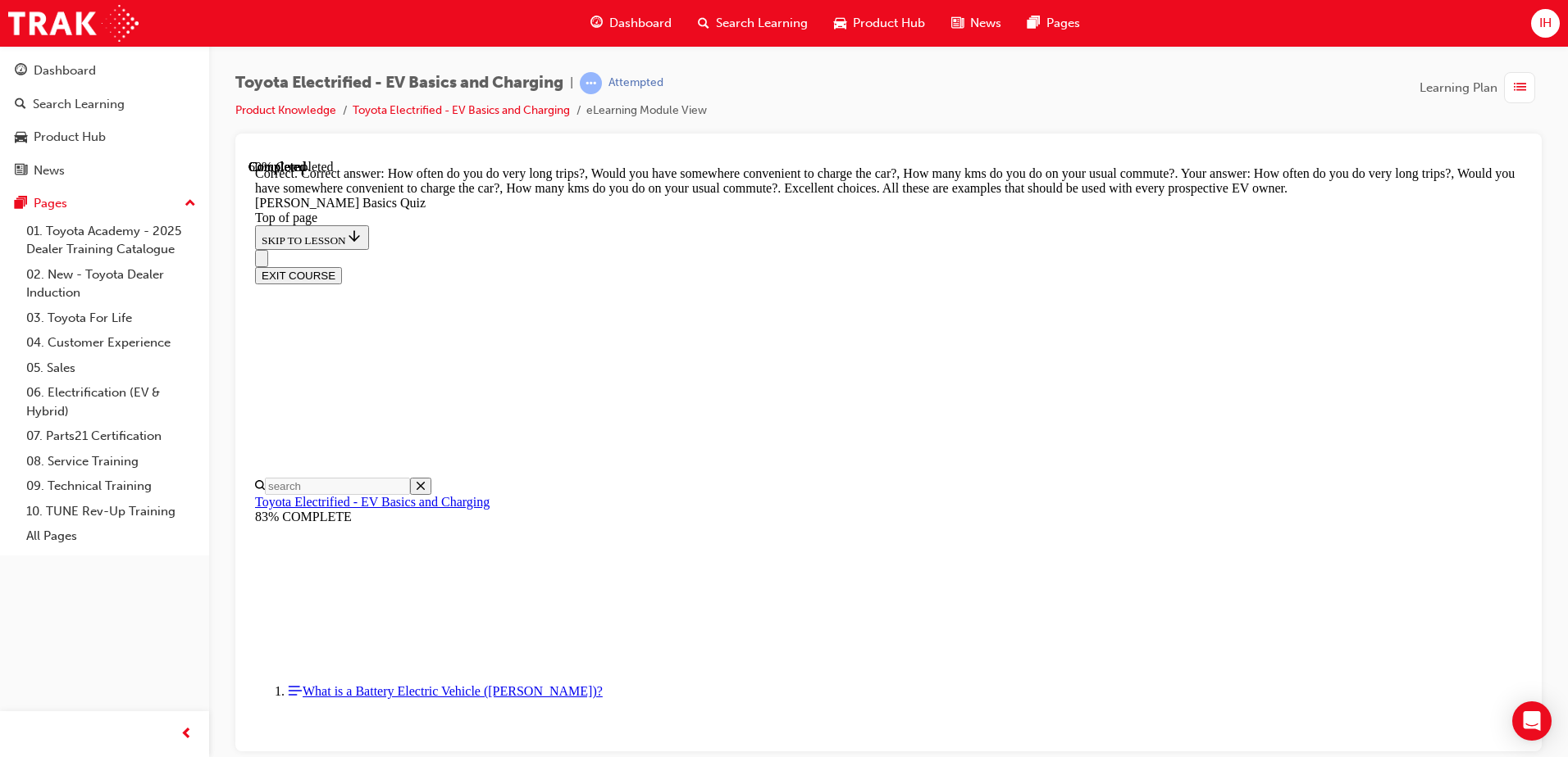
scroll to position [401, 0]
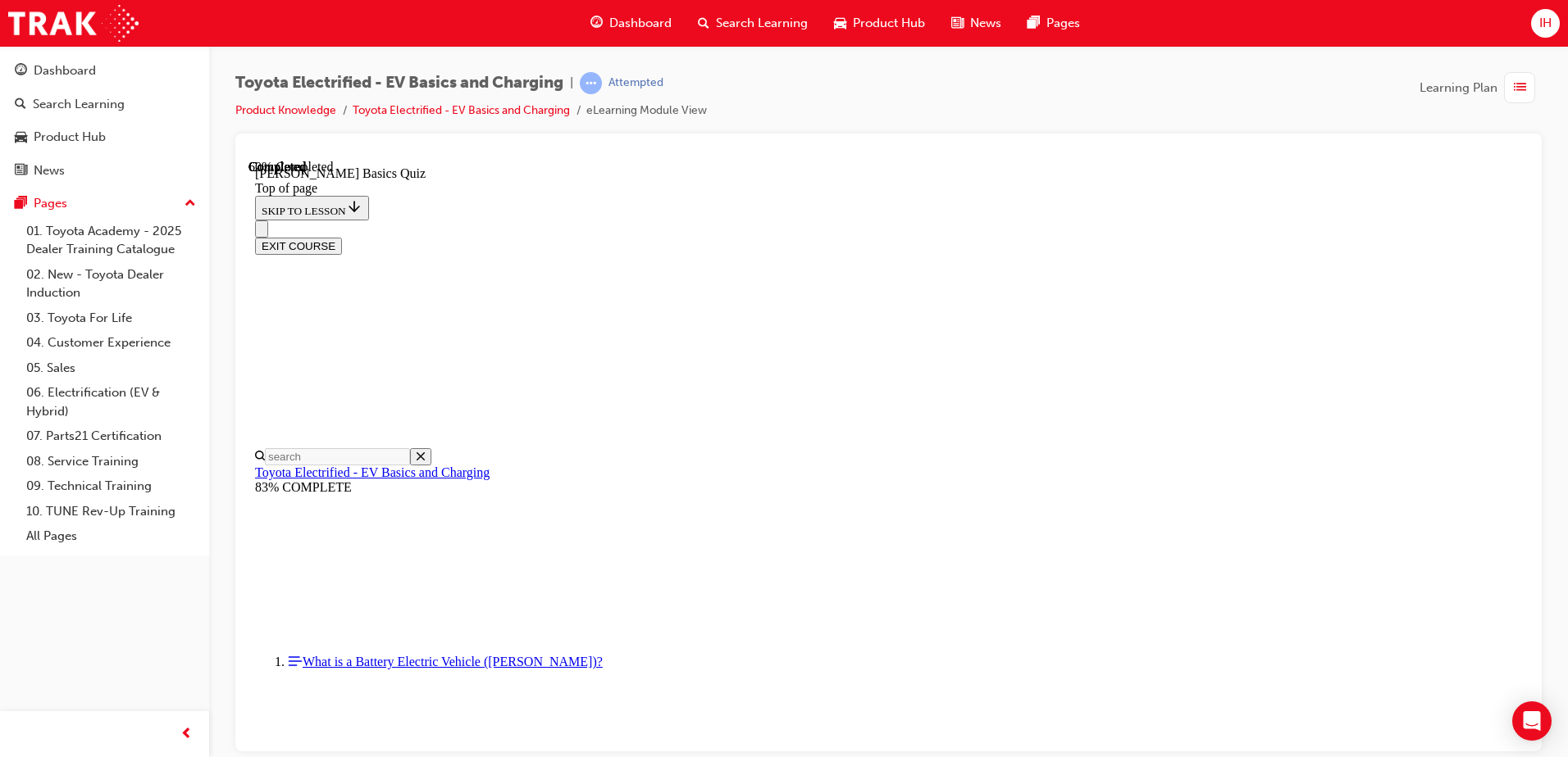
scroll to position [50, 0]
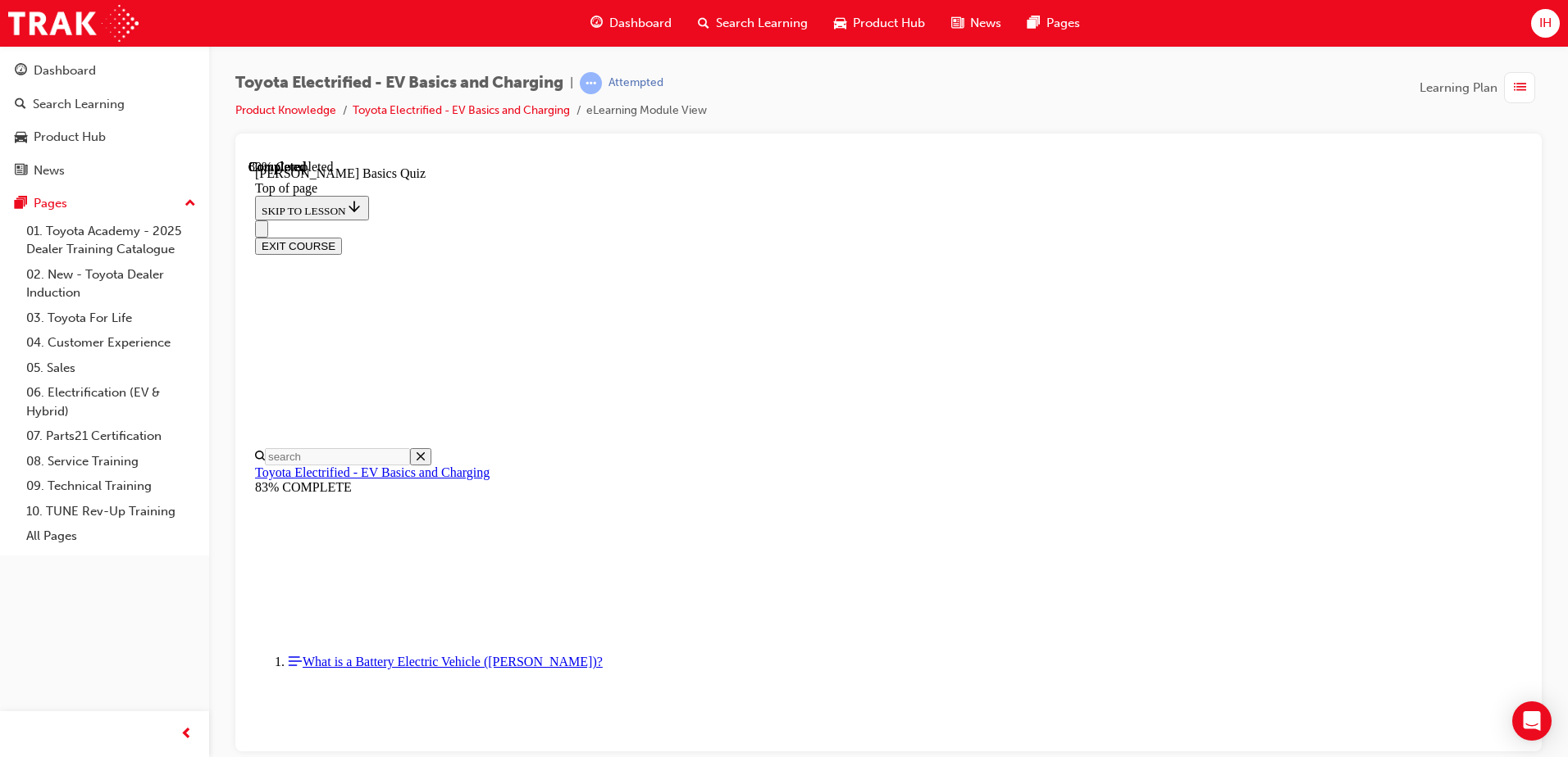
scroll to position [307, 0]
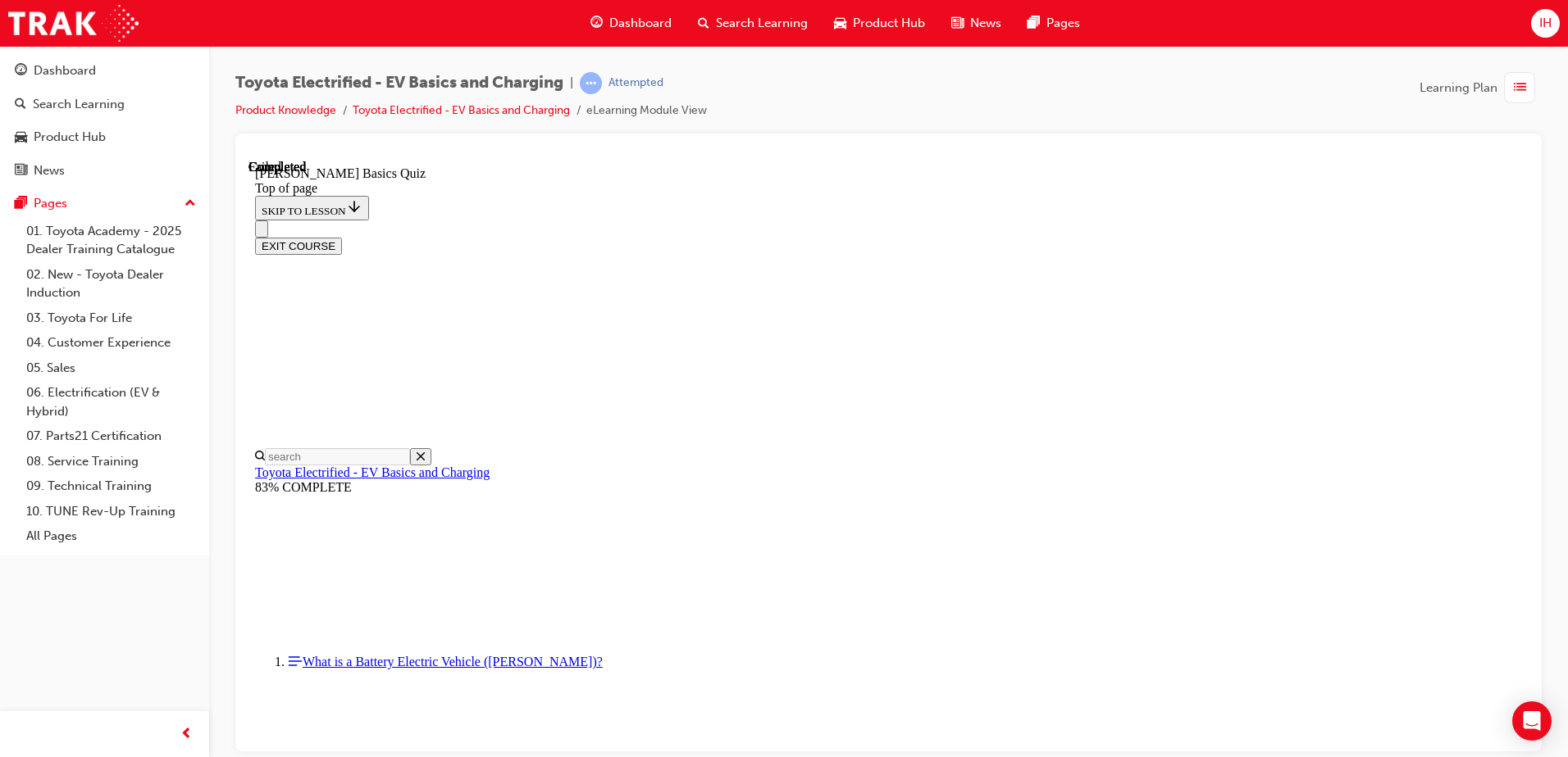
scroll to position [298, 0]
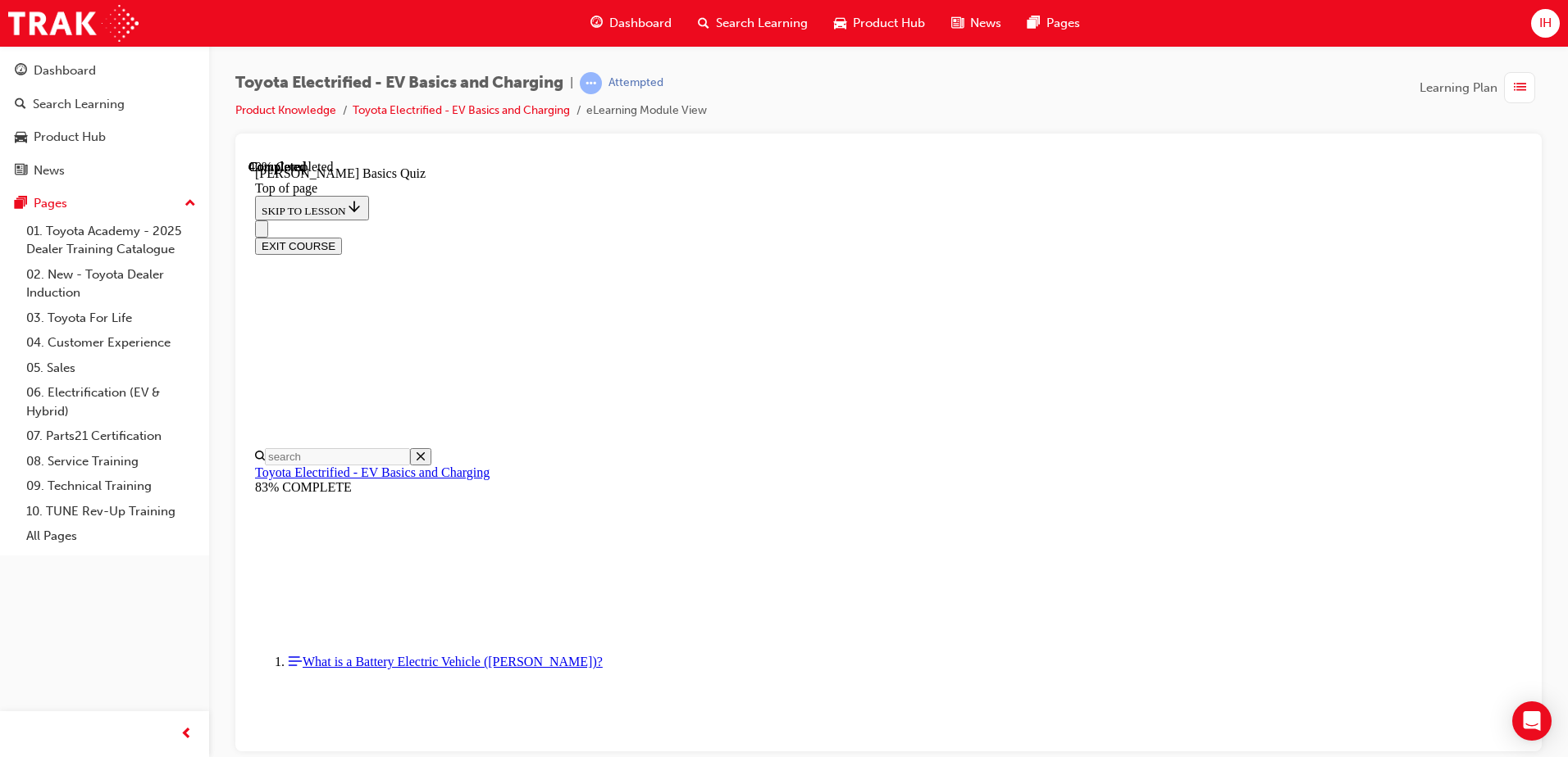
scroll to position [395, 0]
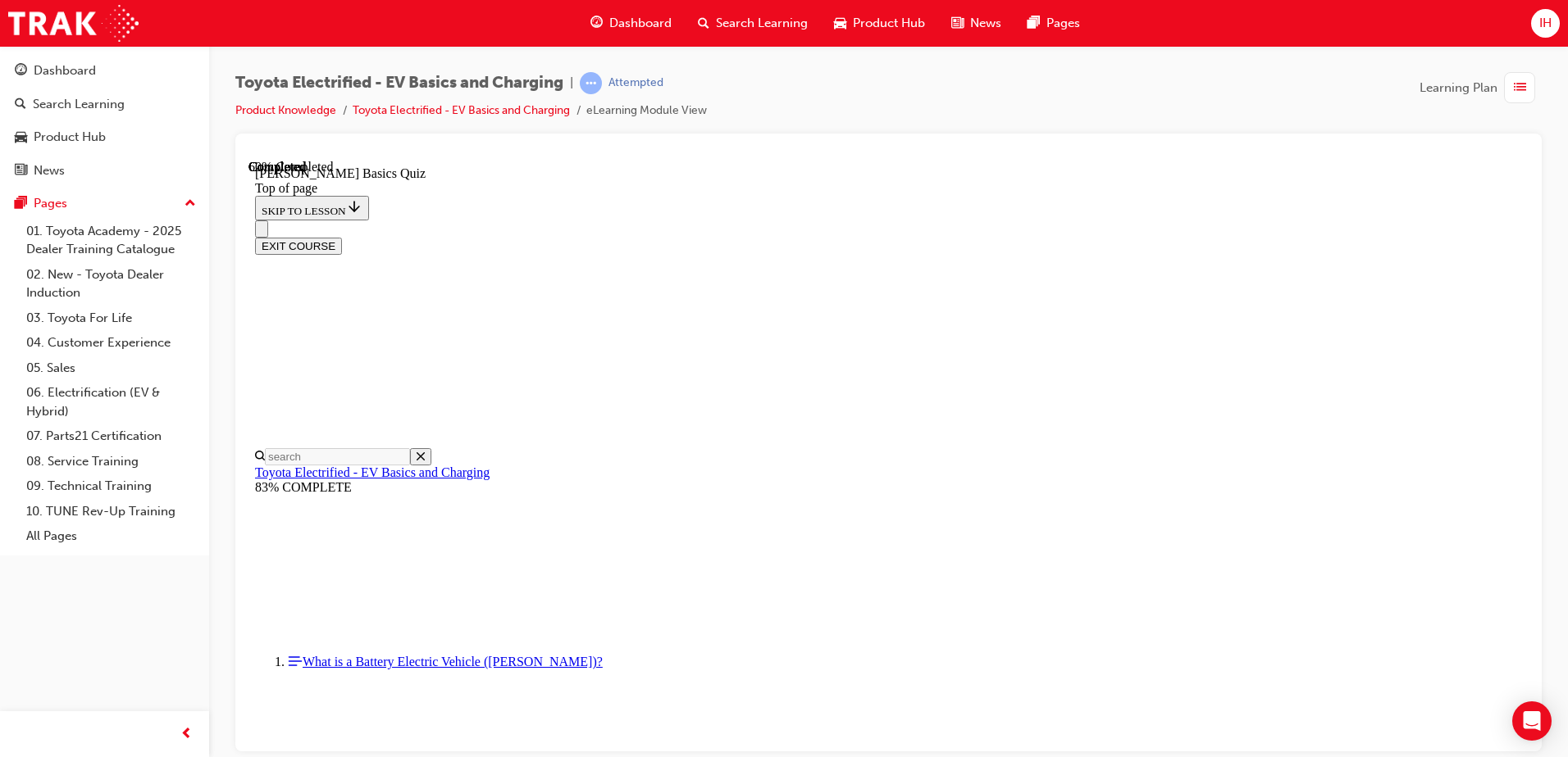
scroll to position [50, 0]
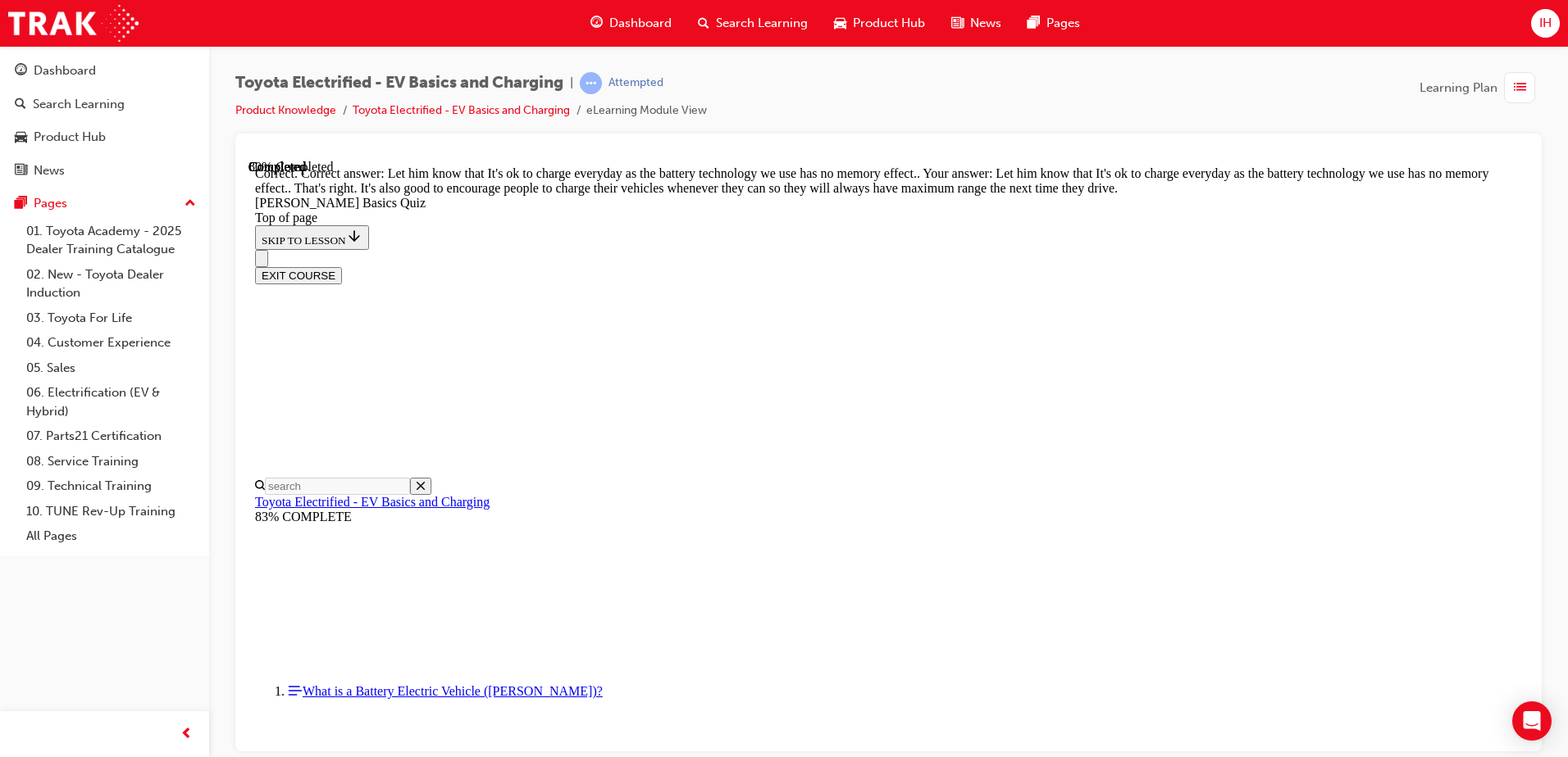
scroll to position [321, 0]
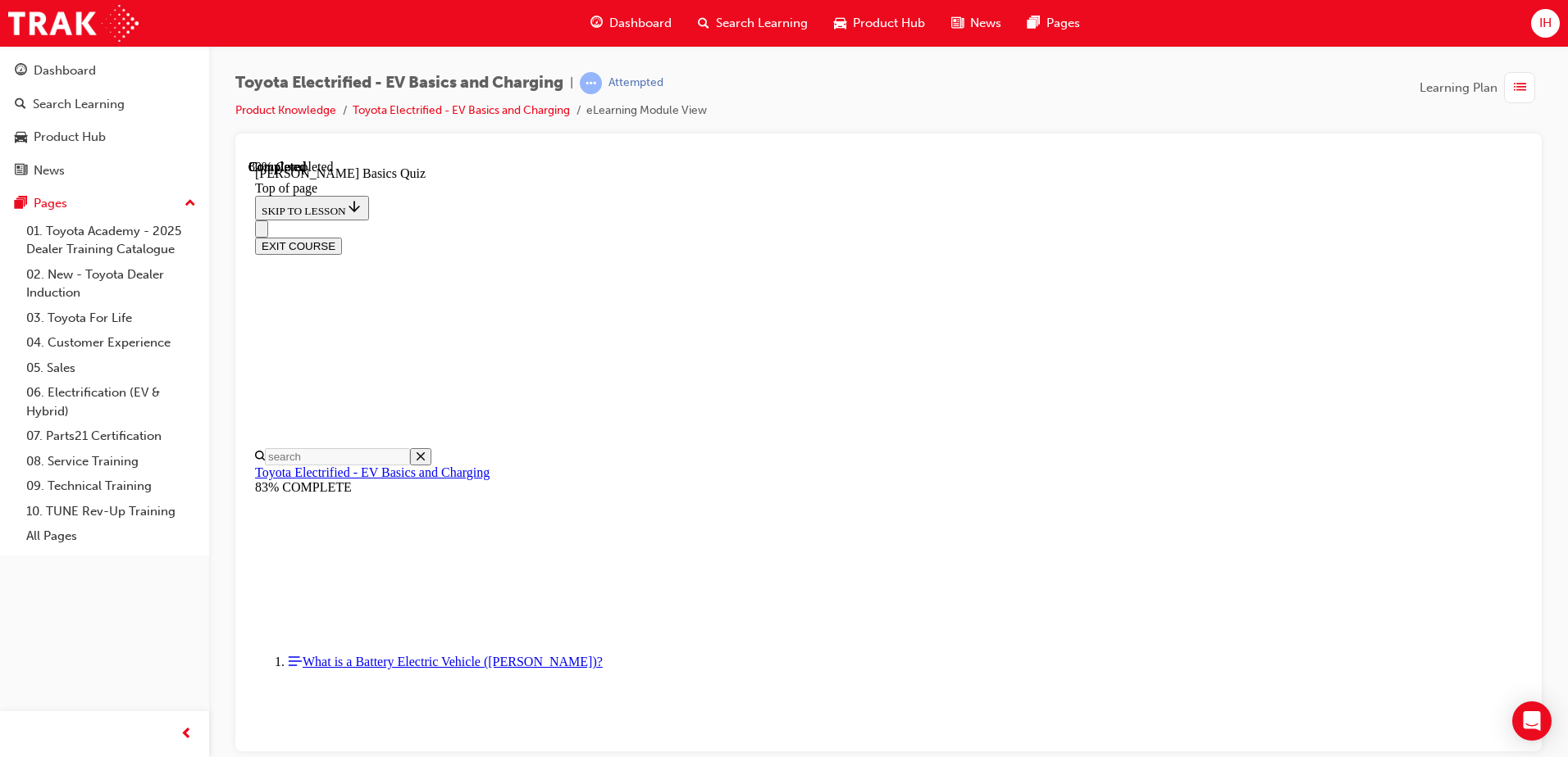
scroll to position [50, 0]
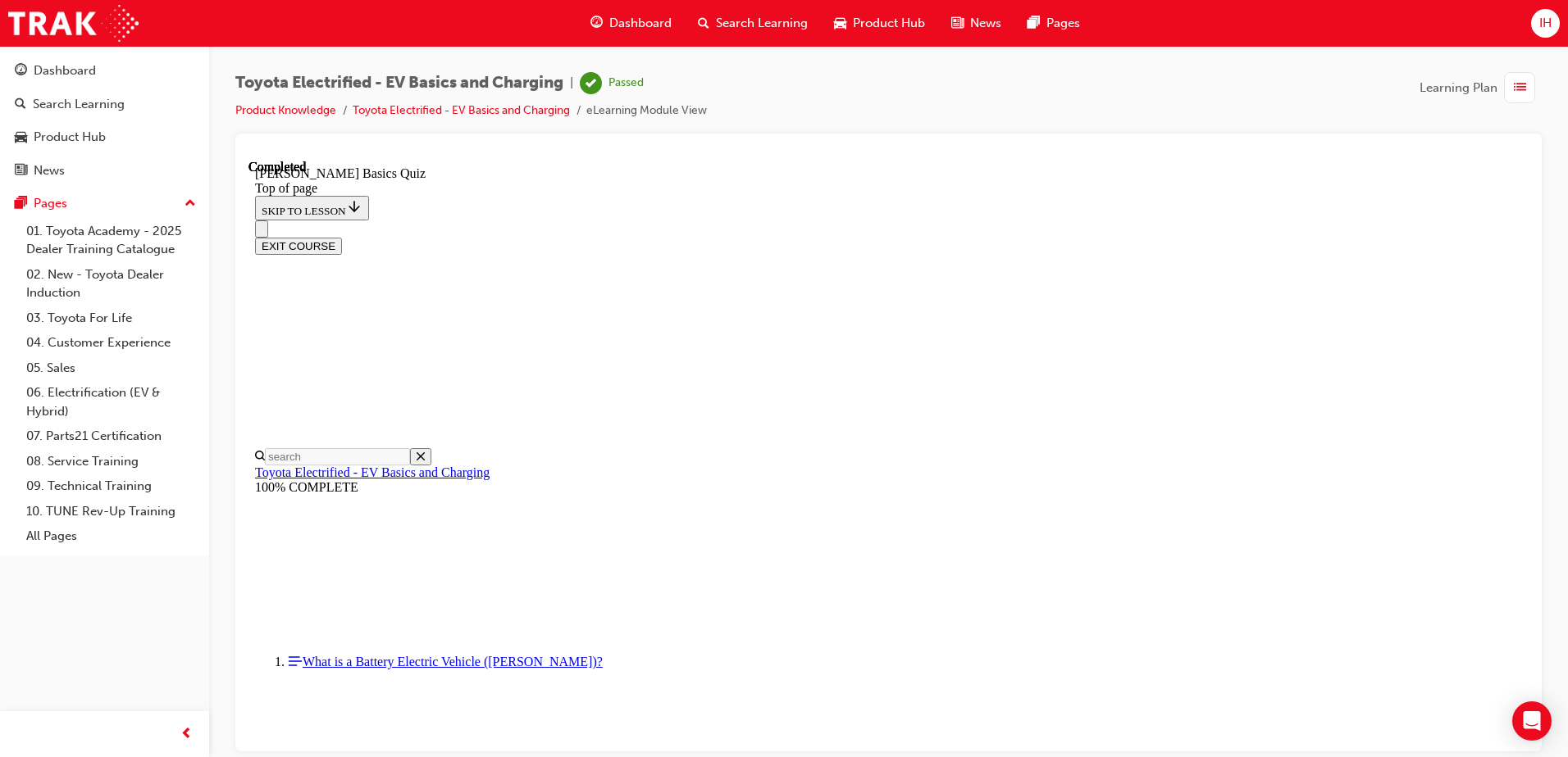
scroll to position [298, 0]
click at [342, 236] on button "EXIT COURSE" at bounding box center [298, 245] width 86 height 17
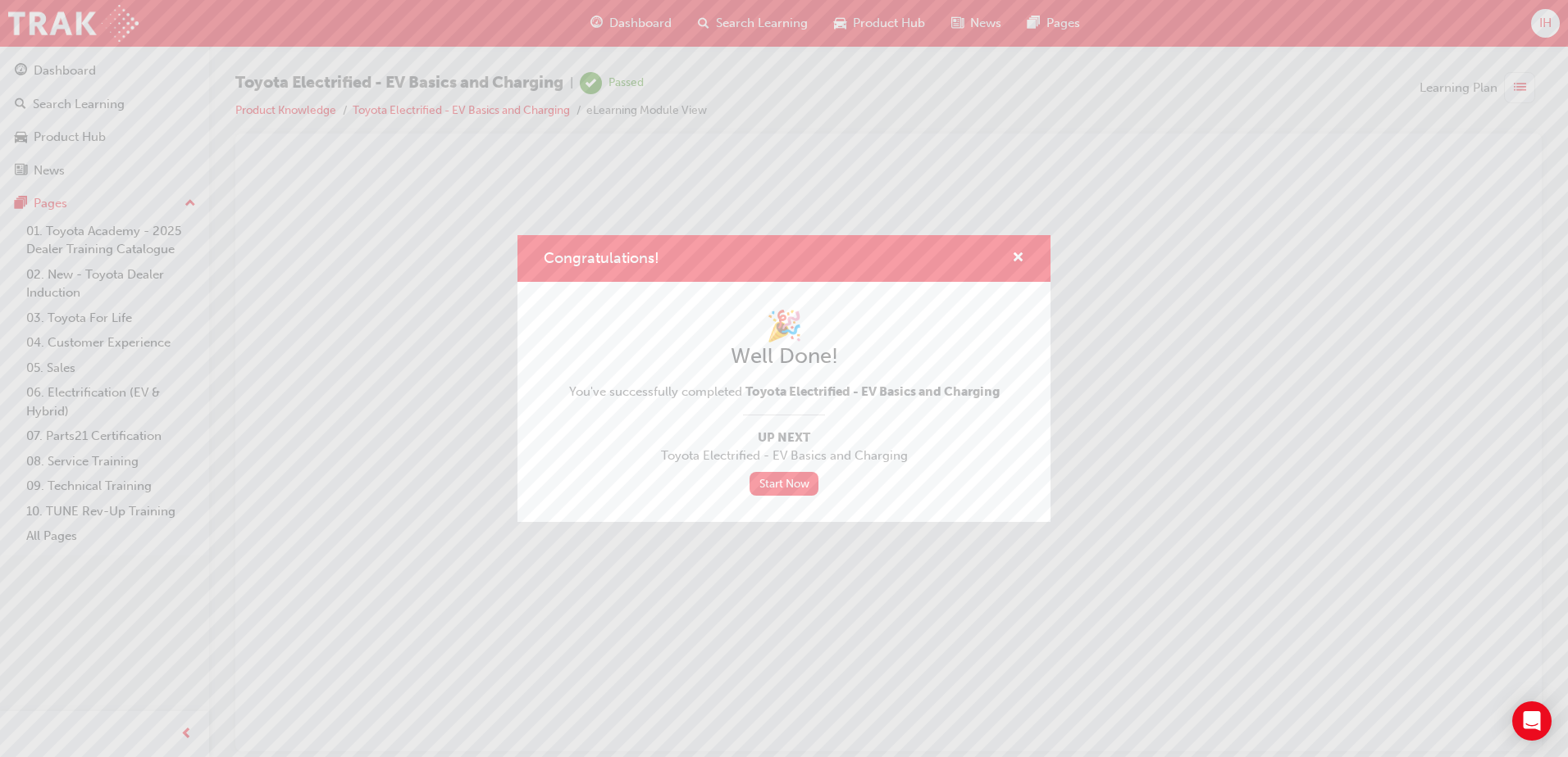
scroll to position [0, 0]
click at [799, 478] on link "Start Now" at bounding box center [783, 484] width 69 height 24
click at [773, 483] on link "Start Now" at bounding box center [783, 484] width 69 height 24
click at [797, 489] on link "Start Now" at bounding box center [783, 484] width 69 height 24
click at [781, 492] on link "Start Now" at bounding box center [783, 484] width 69 height 24
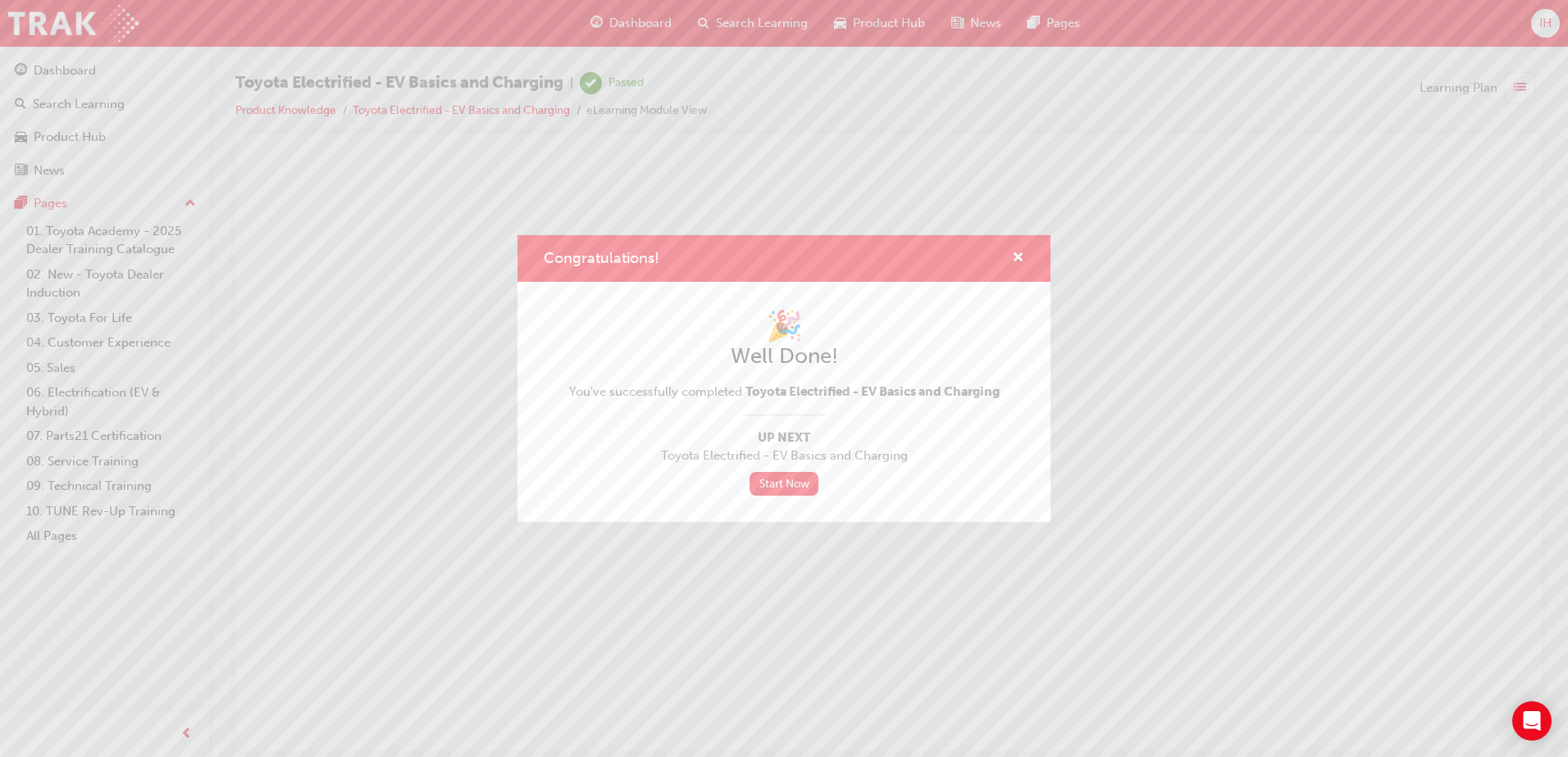
click at [1027, 257] on div "Congratulations!" at bounding box center [783, 258] width 533 height 47
click at [1017, 257] on span "cross-icon" at bounding box center [1017, 259] width 12 height 15
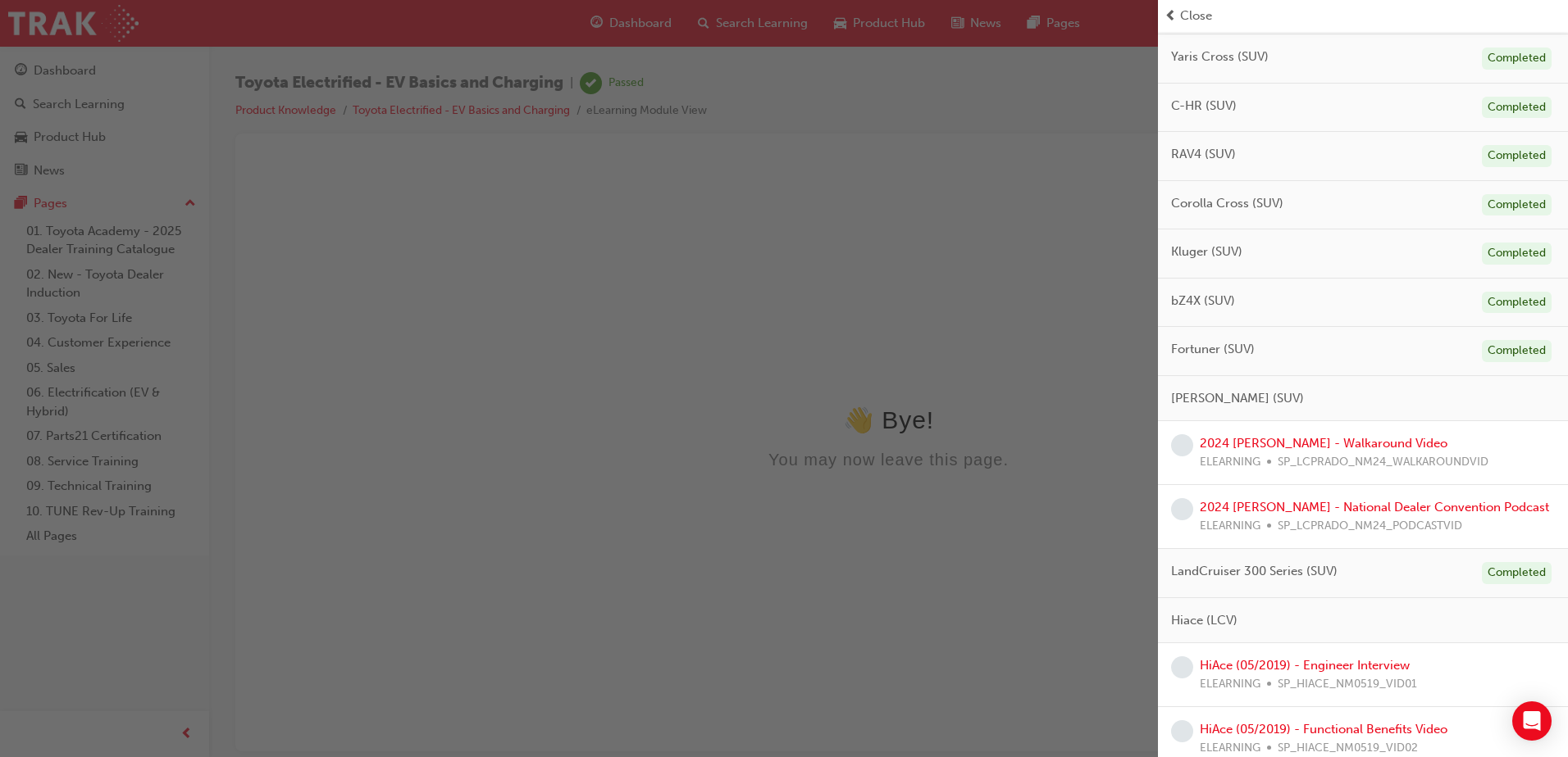
scroll to position [409, 0]
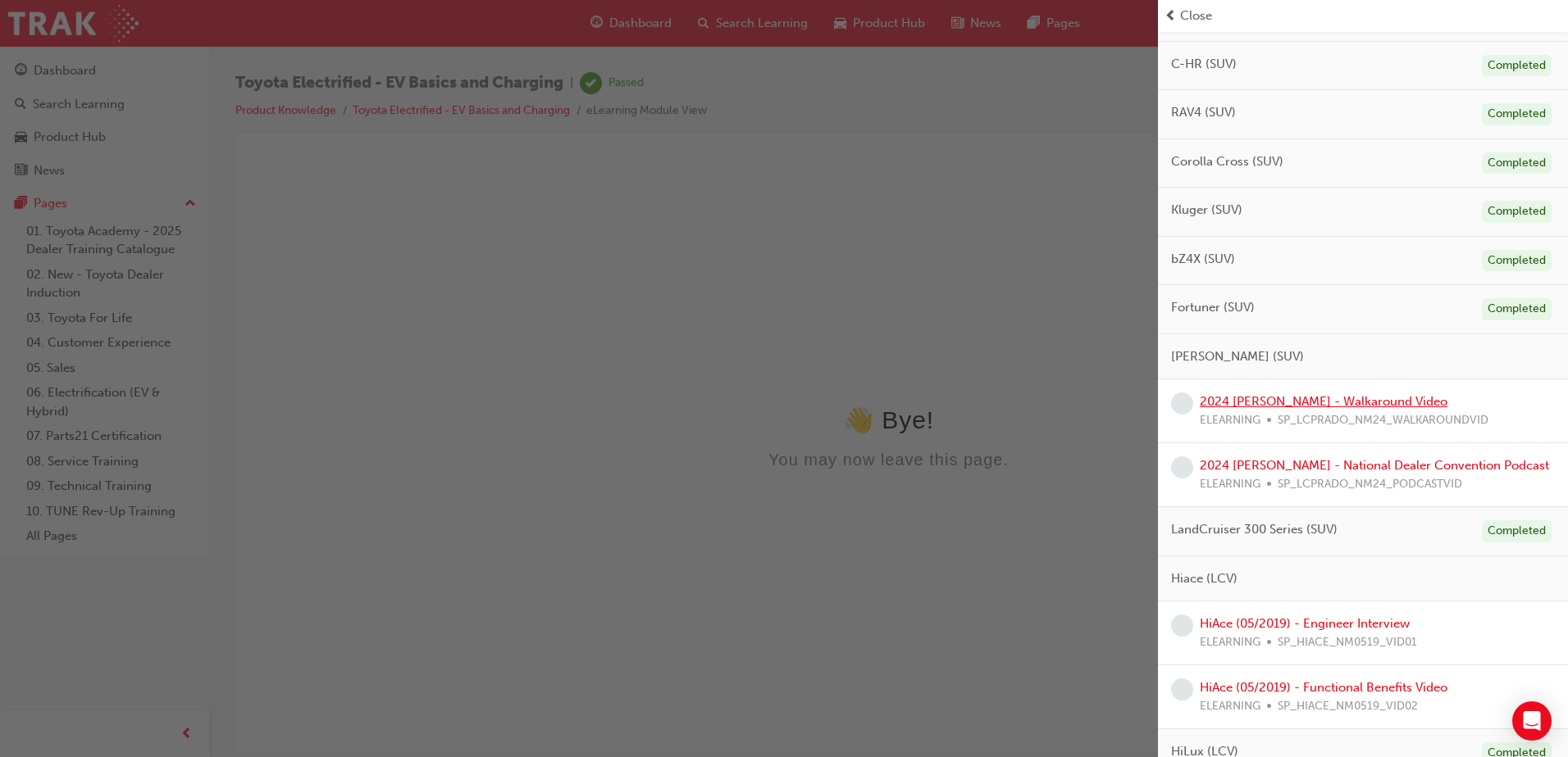
click at [1356, 405] on link "2024 [PERSON_NAME] - Walkaround Video" at bounding box center [1322, 402] width 248 height 15
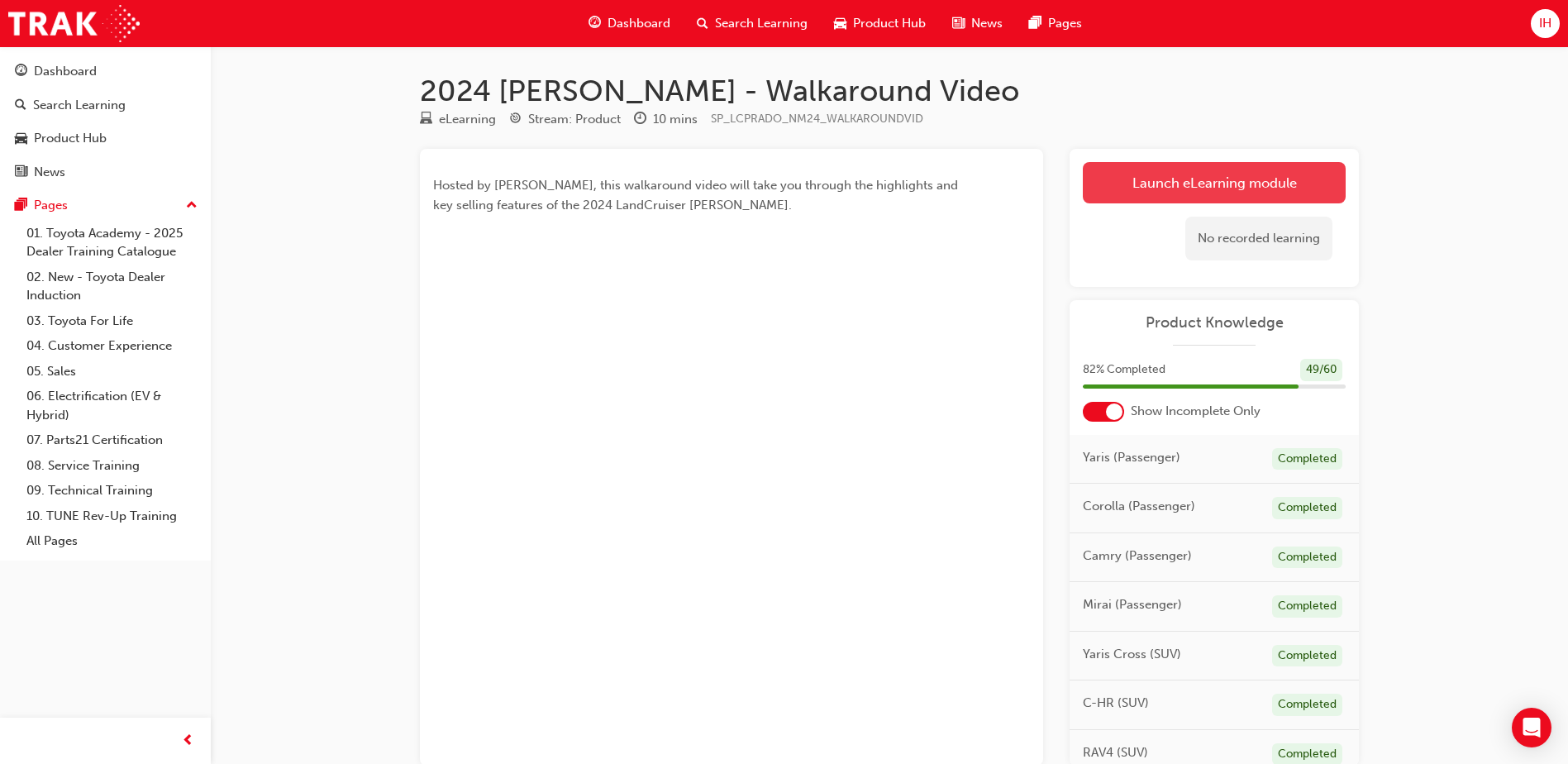
click at [1170, 180] on link "Launch eLearning module" at bounding box center [1214, 183] width 263 height 42
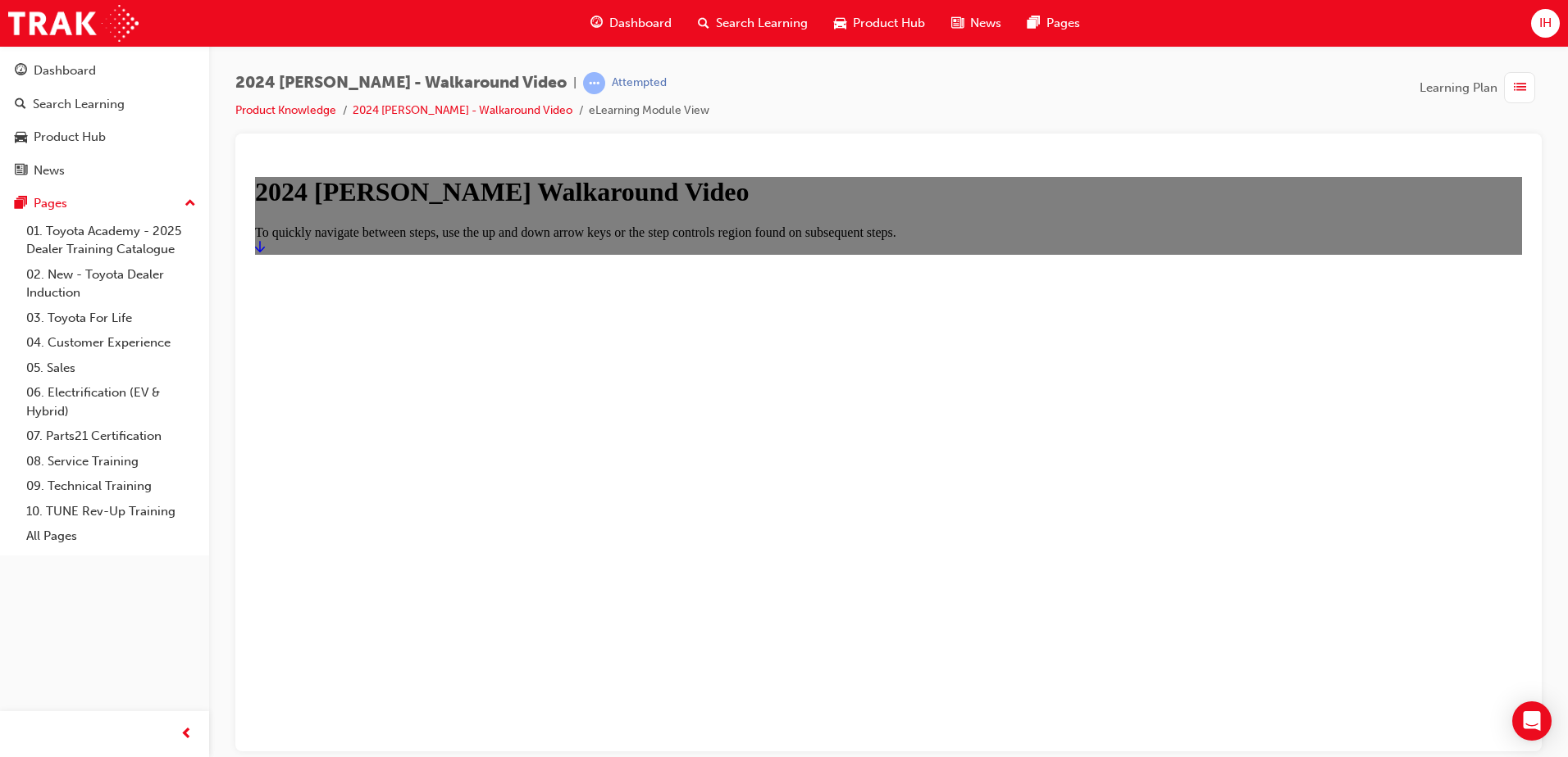
click at [265, 253] on link "Start" at bounding box center [259, 246] width 10 height 14
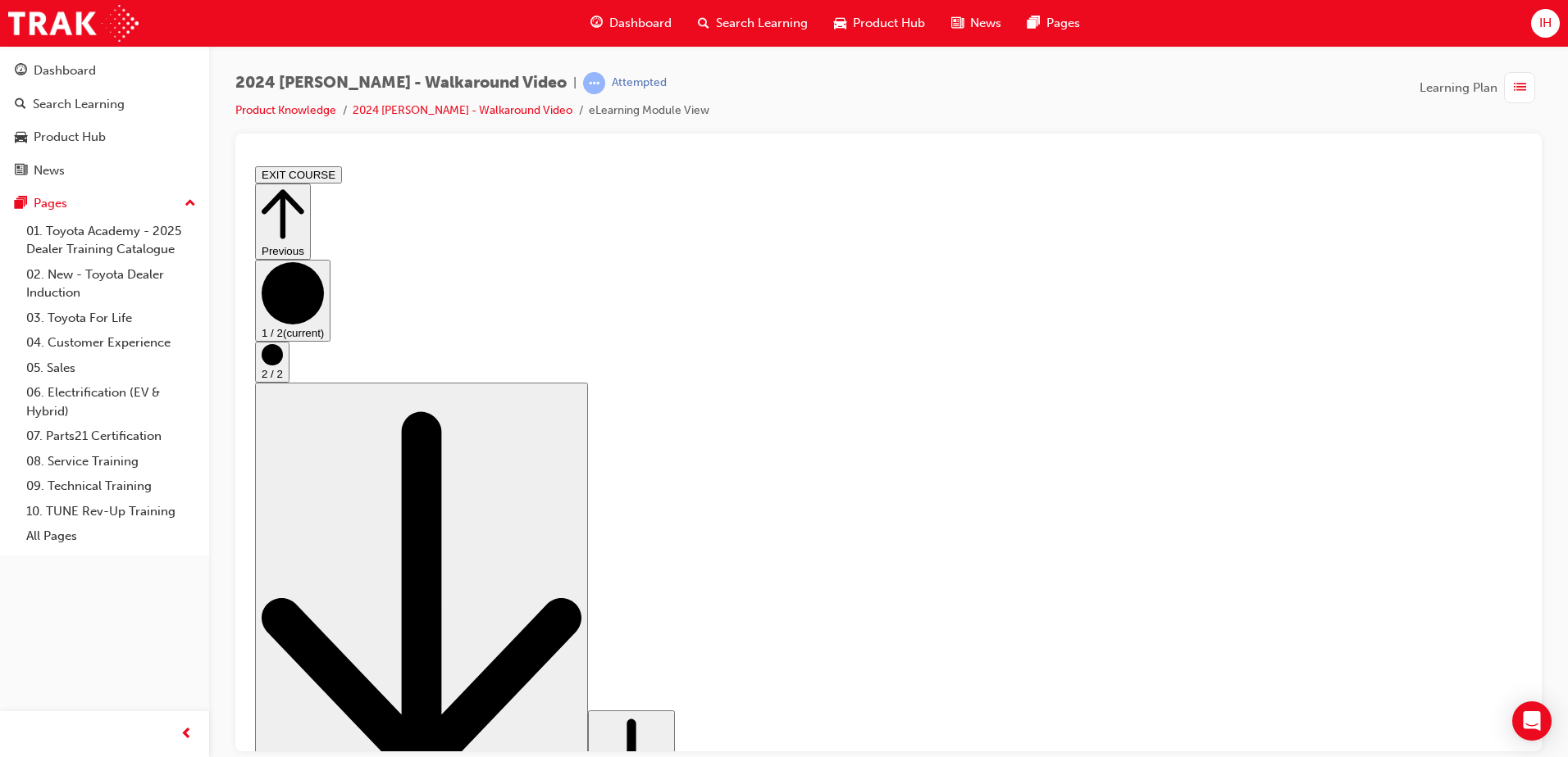
click at [282, 364] on circle "Step controls" at bounding box center [271, 353] width 21 height 21
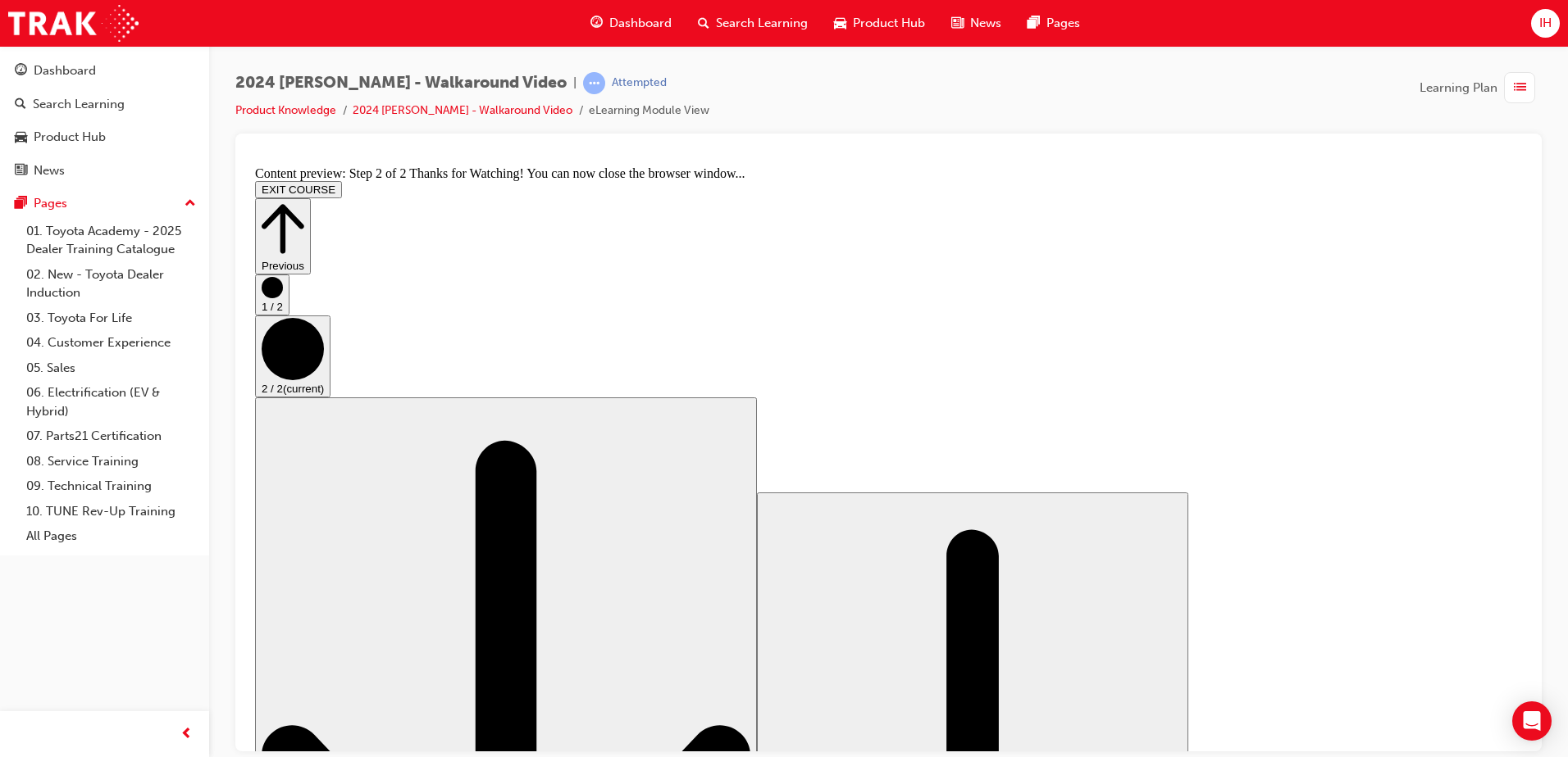
click at [311, 198] on button "Previous" at bounding box center [282, 235] width 56 height 76
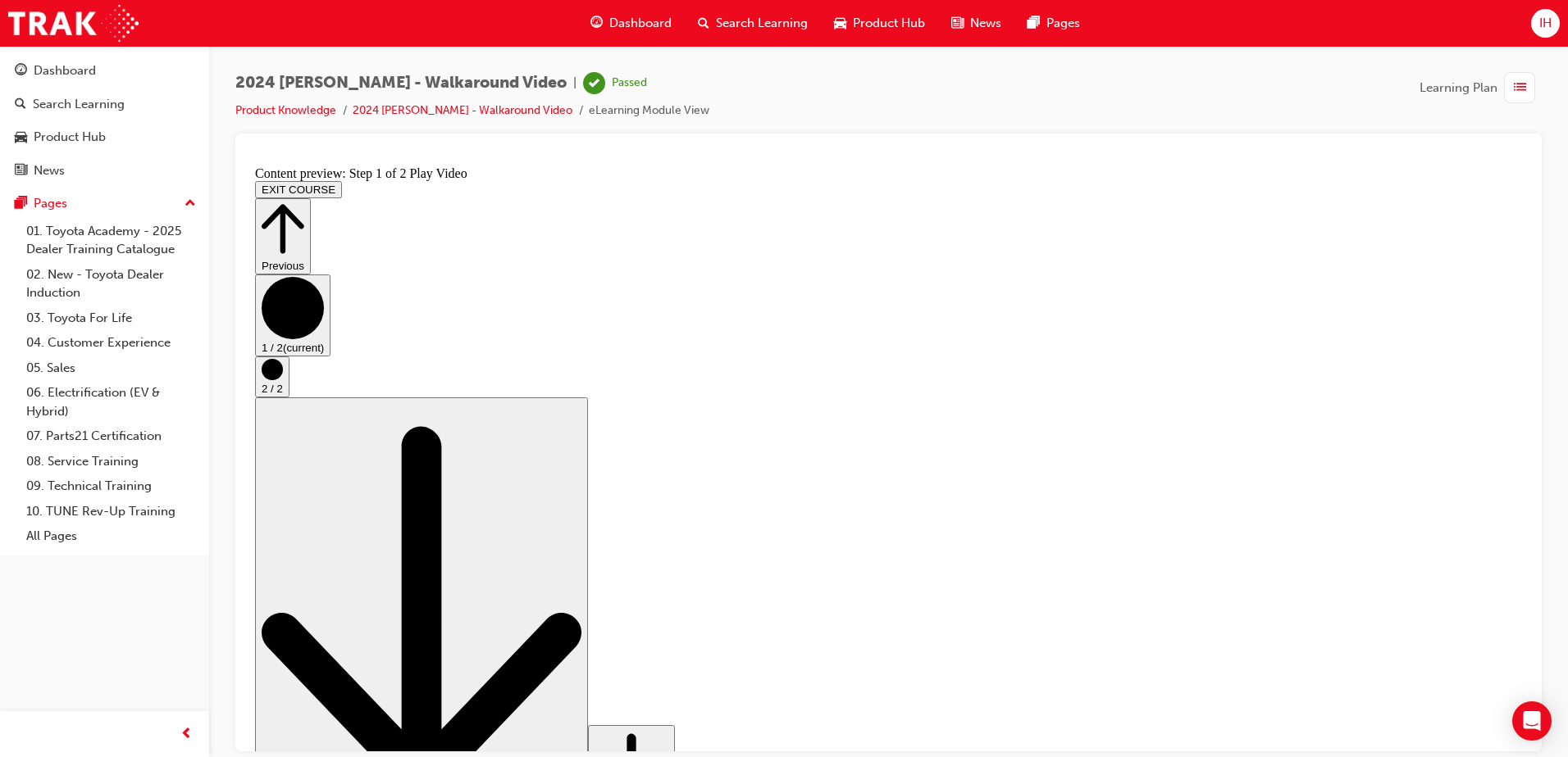
click at [342, 180] on button "EXIT COURSE" at bounding box center [298, 189] width 86 height 17
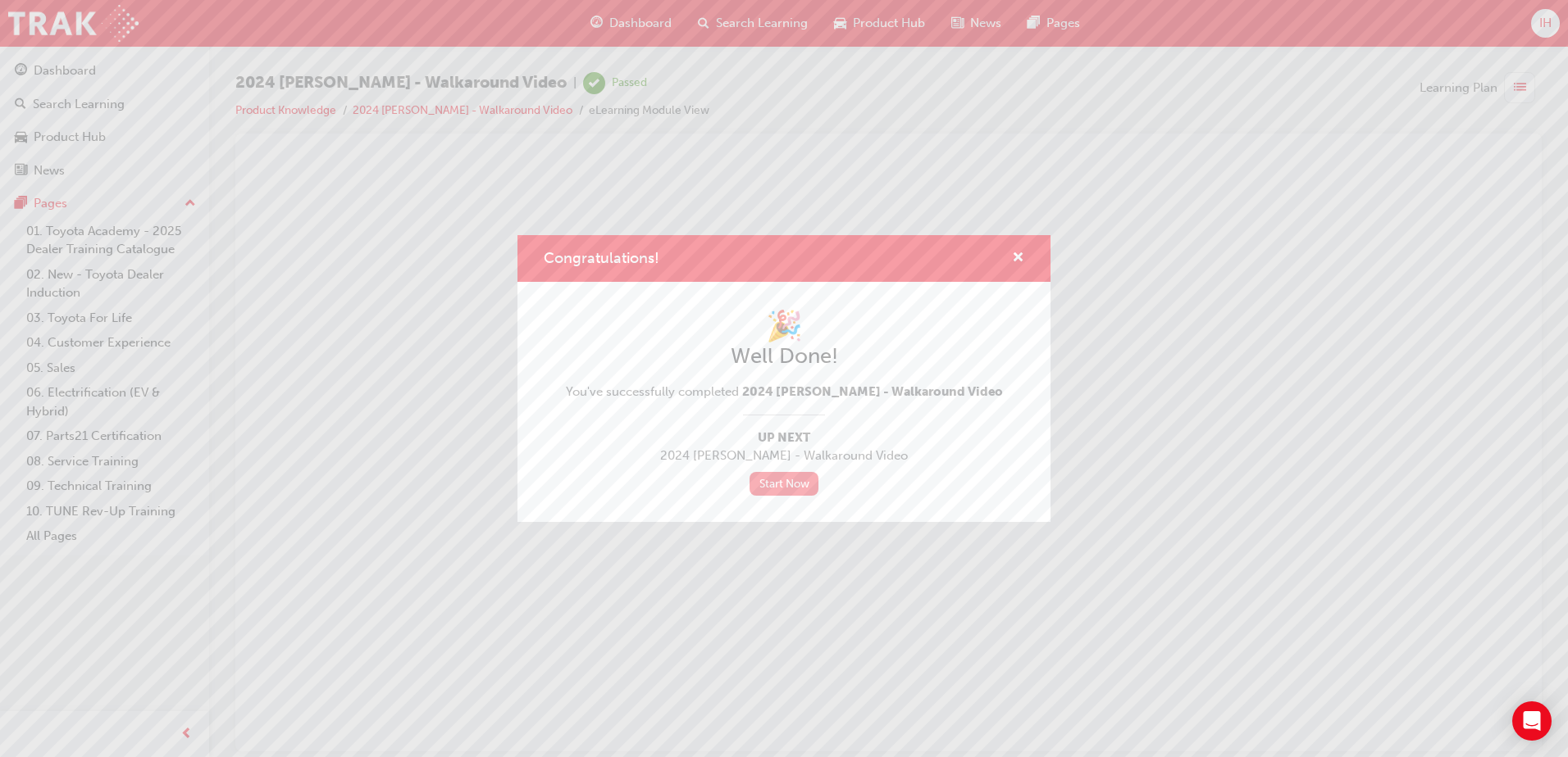
click at [790, 475] on link "Start Now" at bounding box center [783, 484] width 69 height 24
click at [1026, 250] on div "Congratulations!" at bounding box center [783, 258] width 533 height 47
click at [1016, 258] on span "cross-icon" at bounding box center [1017, 259] width 12 height 15
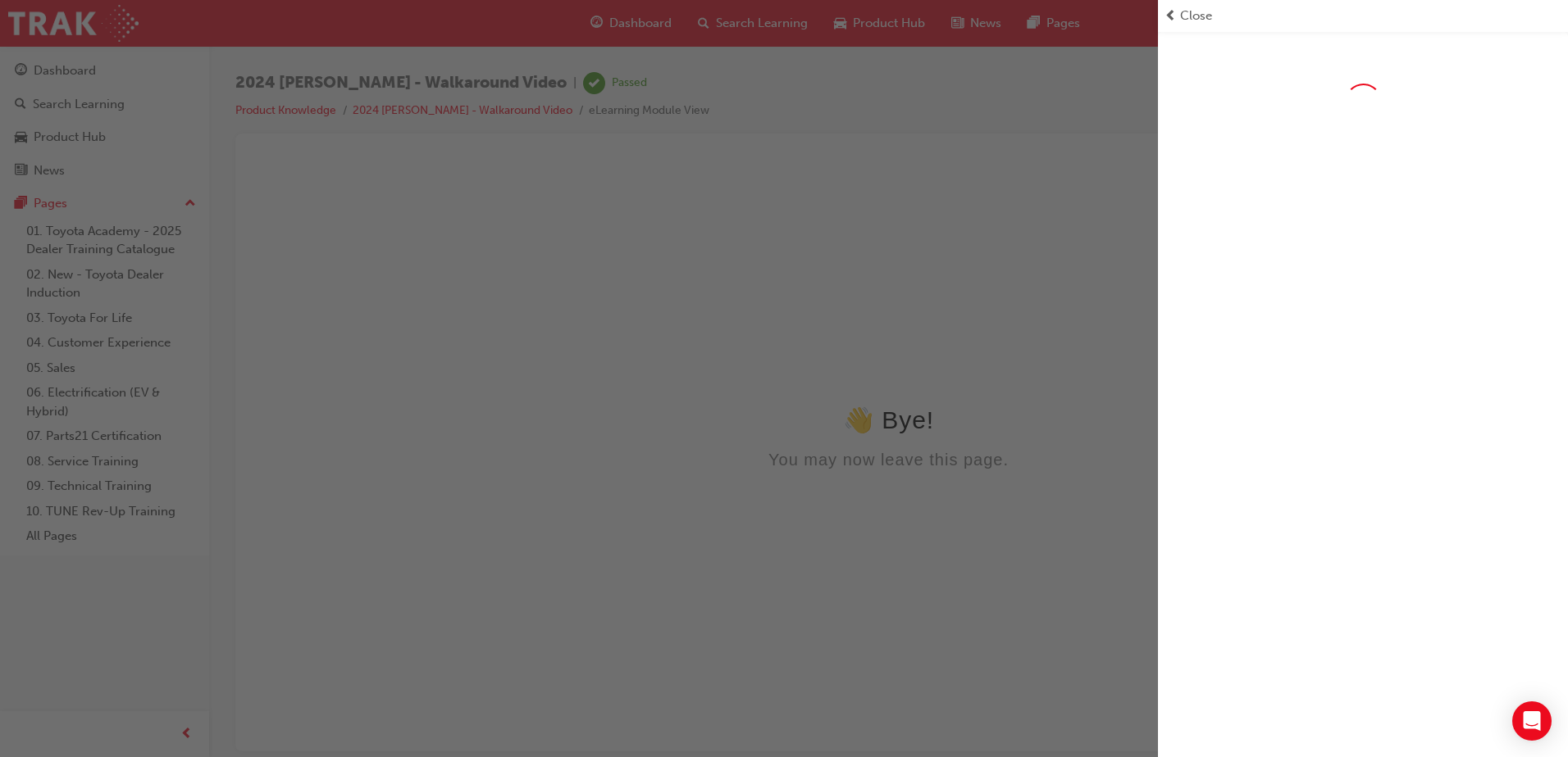
click at [1199, 11] on span "Close" at bounding box center [1195, 16] width 32 height 18
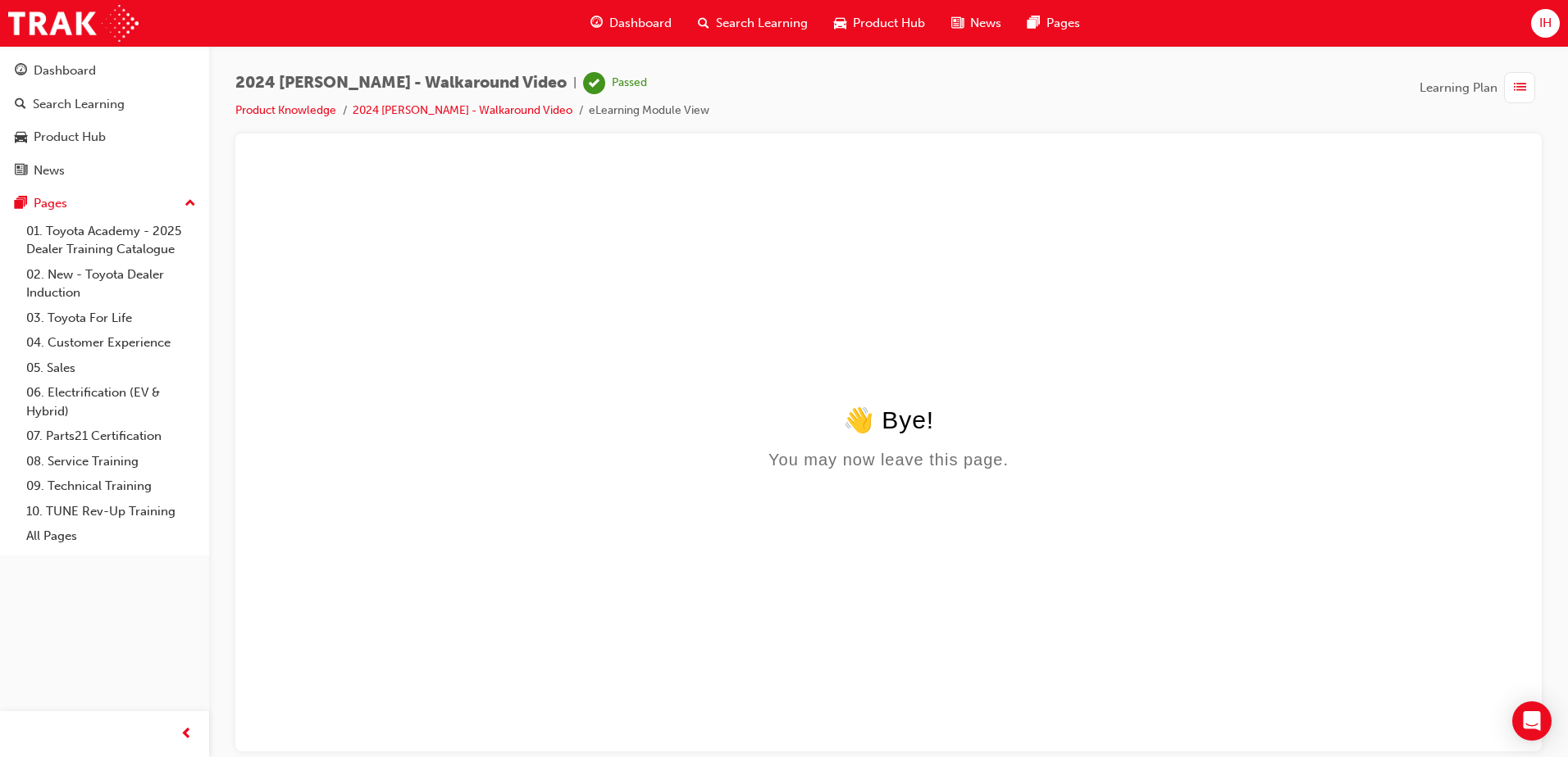
click at [648, 24] on span "Dashboard" at bounding box center [640, 23] width 63 height 18
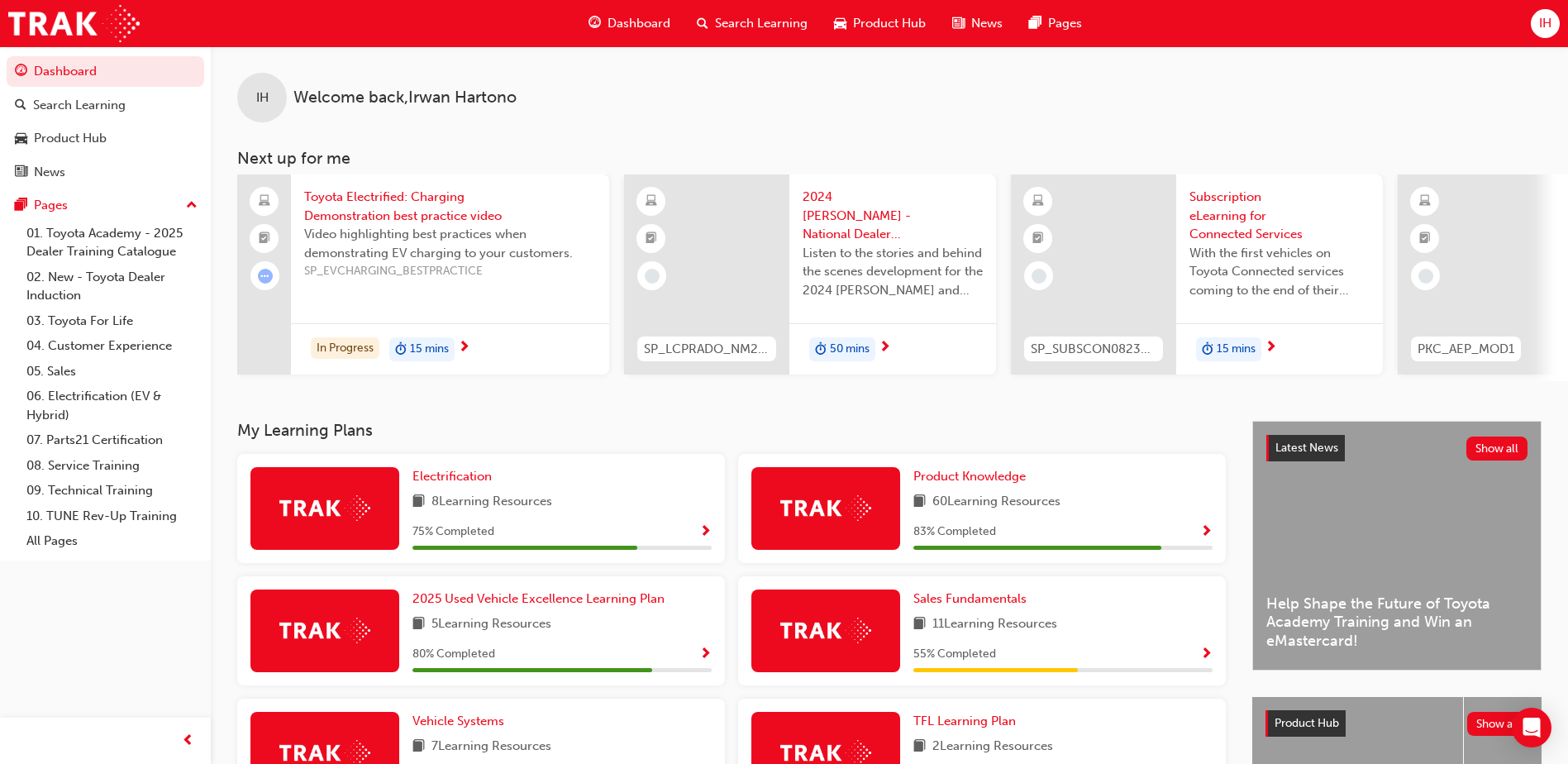
click at [1029, 504] on span "60 Learning Resources" at bounding box center [996, 502] width 128 height 20
click at [1212, 544] on div "Product Knowledge 60 Learning Resources 83 % Completed" at bounding box center [983, 509] width 488 height 110
click at [1210, 537] on span "Show Progress" at bounding box center [1206, 533] width 12 height 15
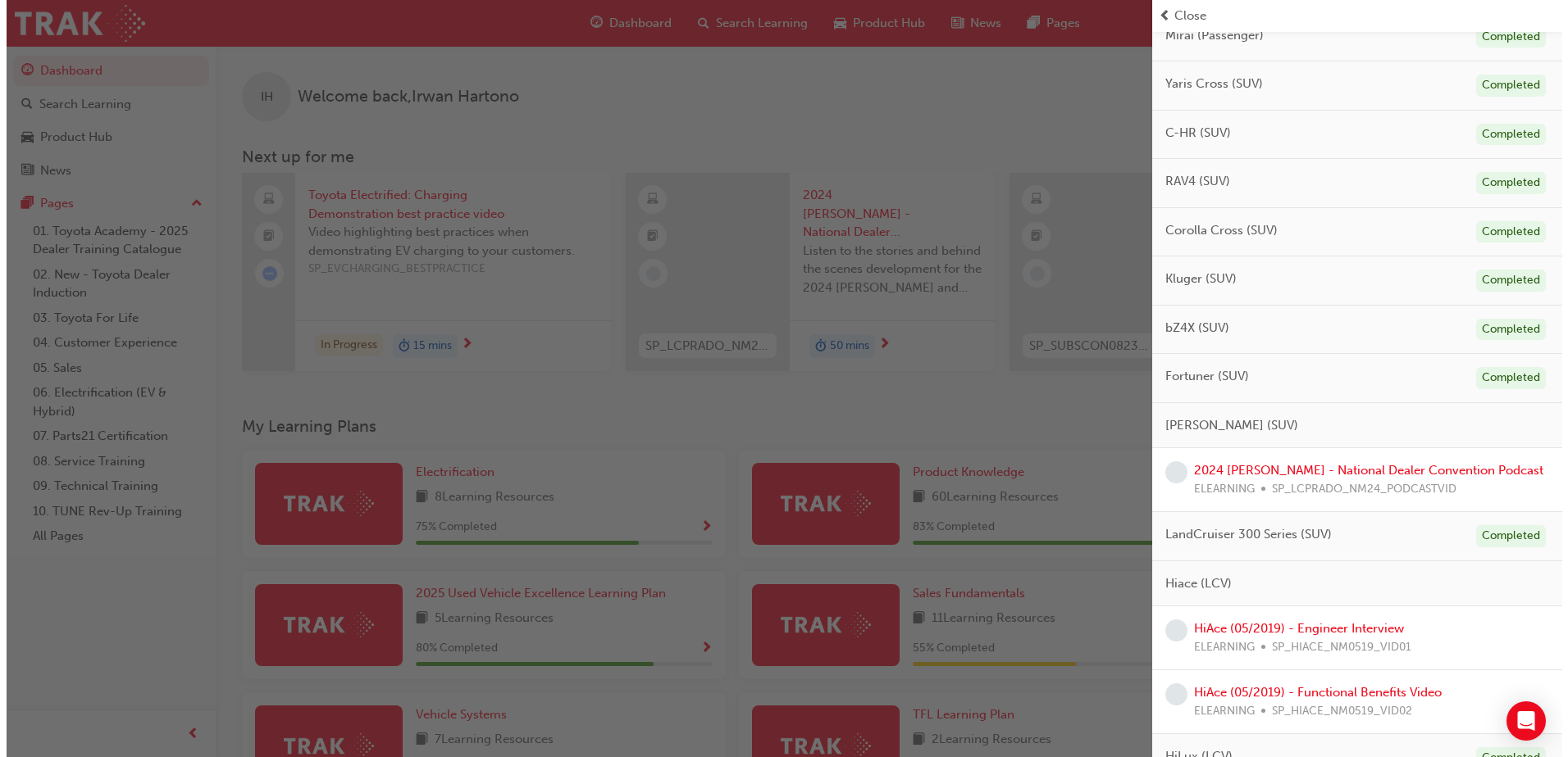
scroll to position [327, 0]
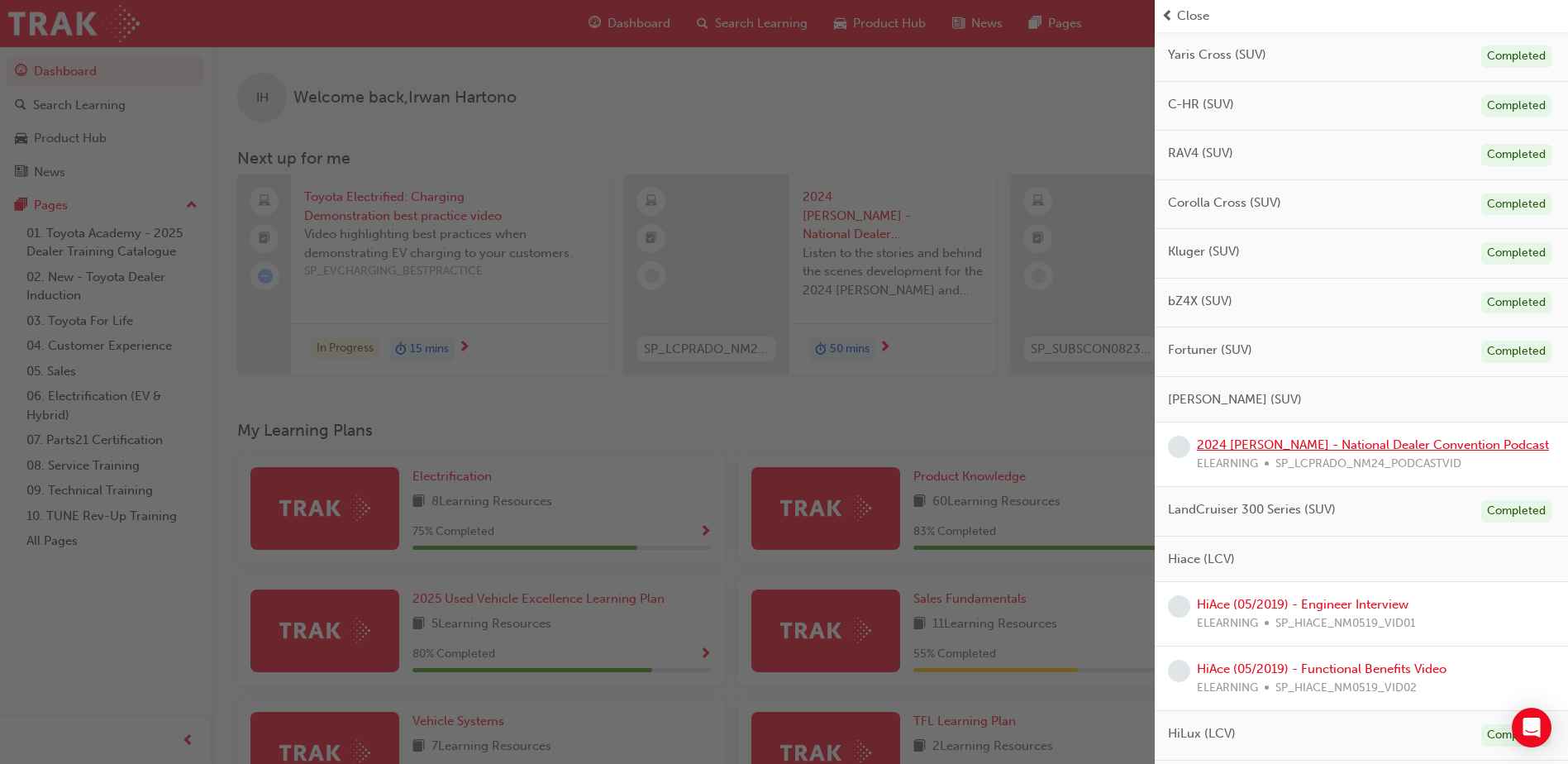
click at [1351, 443] on link "2024 [PERSON_NAME] - National Dealer Convention Podcast" at bounding box center [1373, 445] width 353 height 15
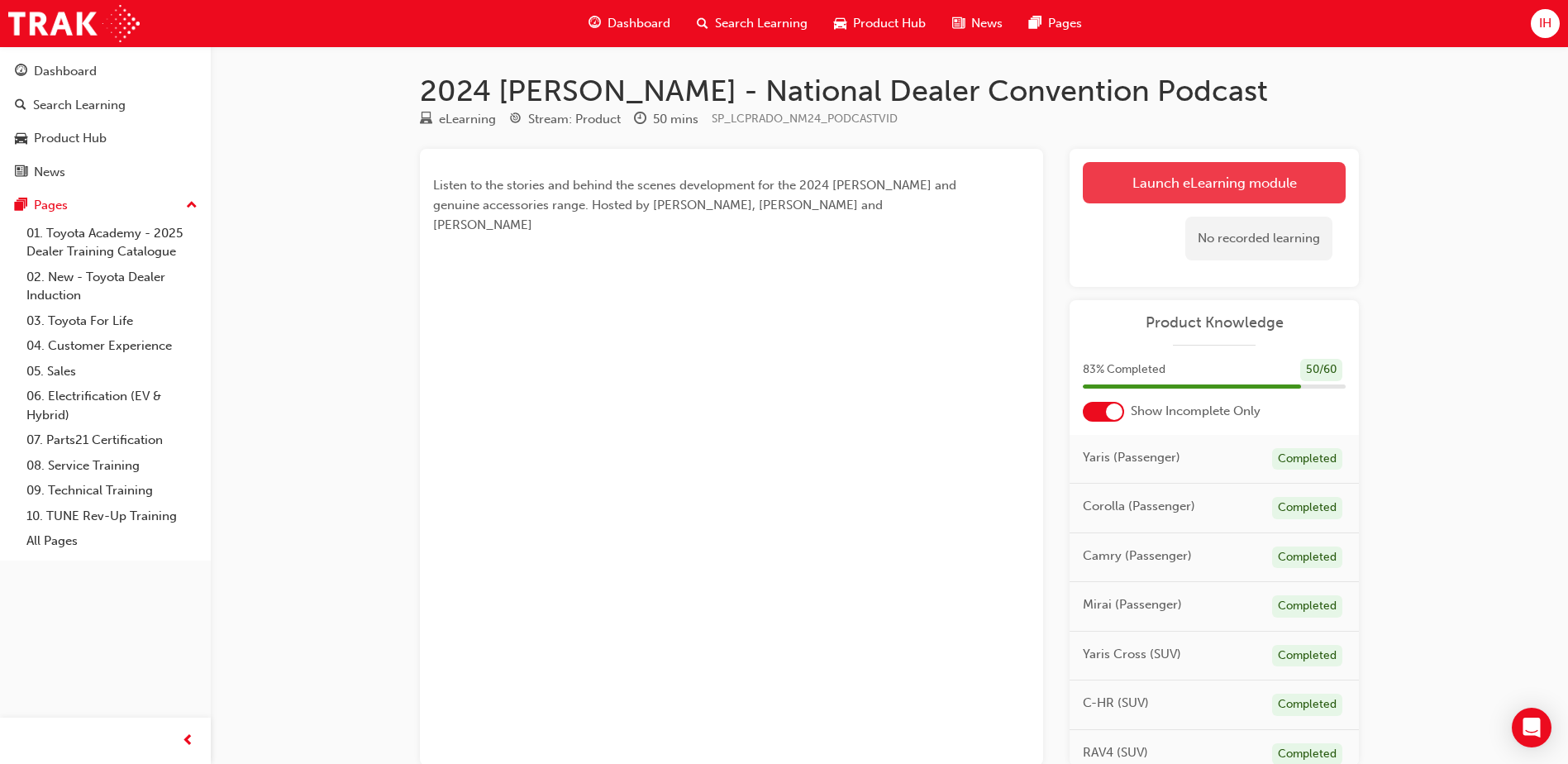
click at [1137, 189] on link "Launch eLearning module" at bounding box center [1214, 183] width 263 height 42
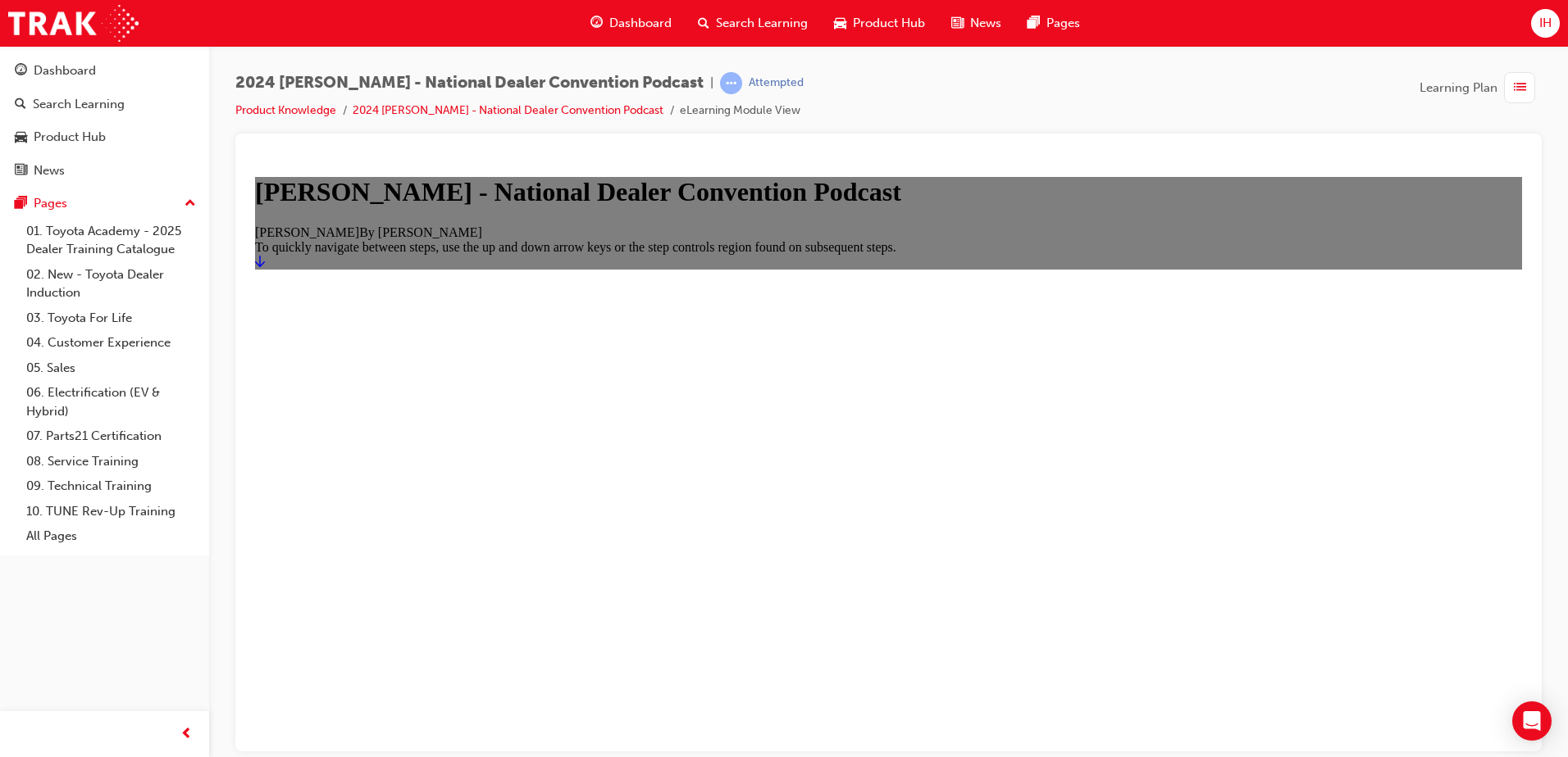
click at [265, 268] on link "Start" at bounding box center [259, 260] width 10 height 14
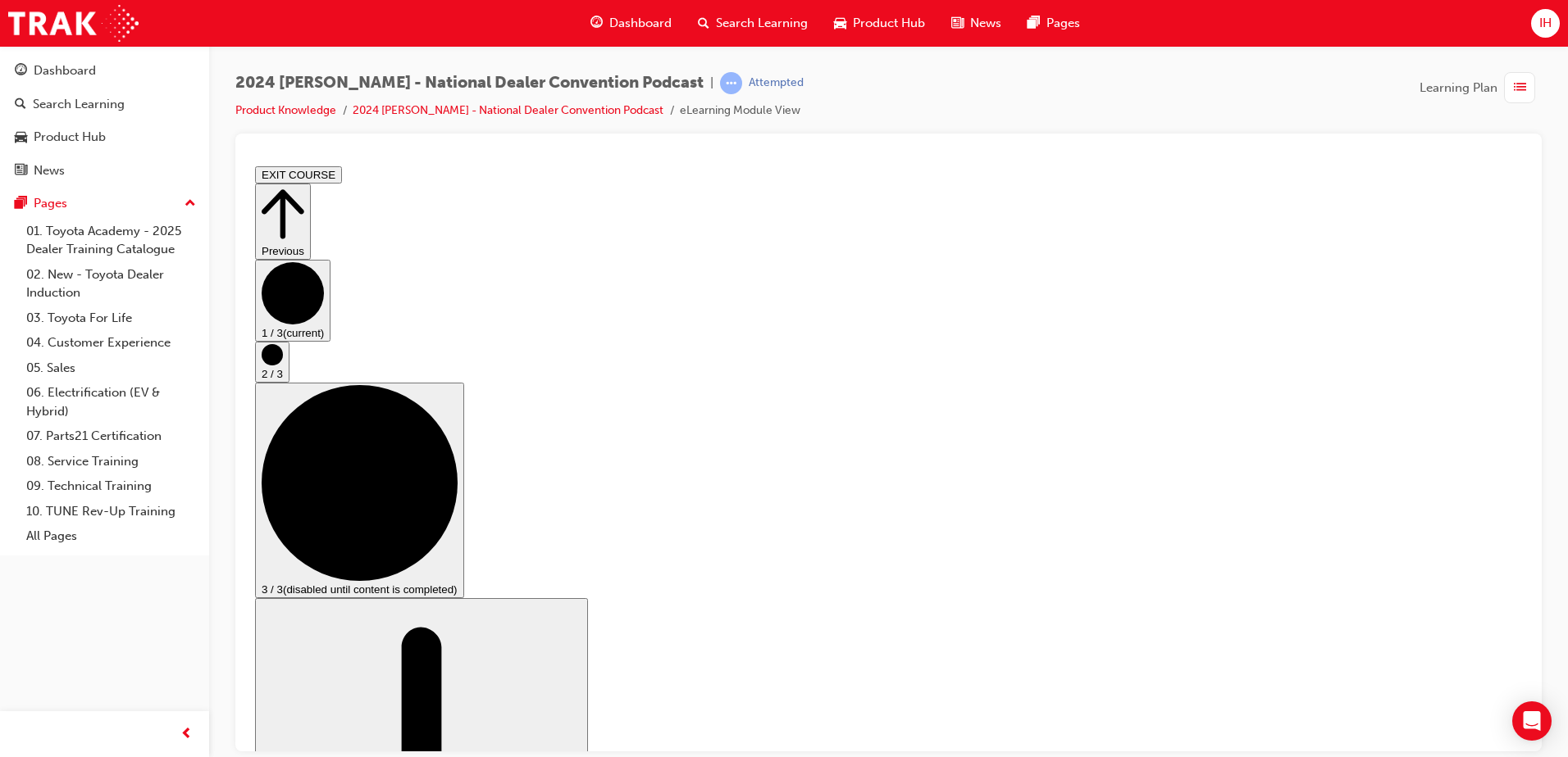
click at [290, 382] on button "2 / 3" at bounding box center [271, 361] width 34 height 41
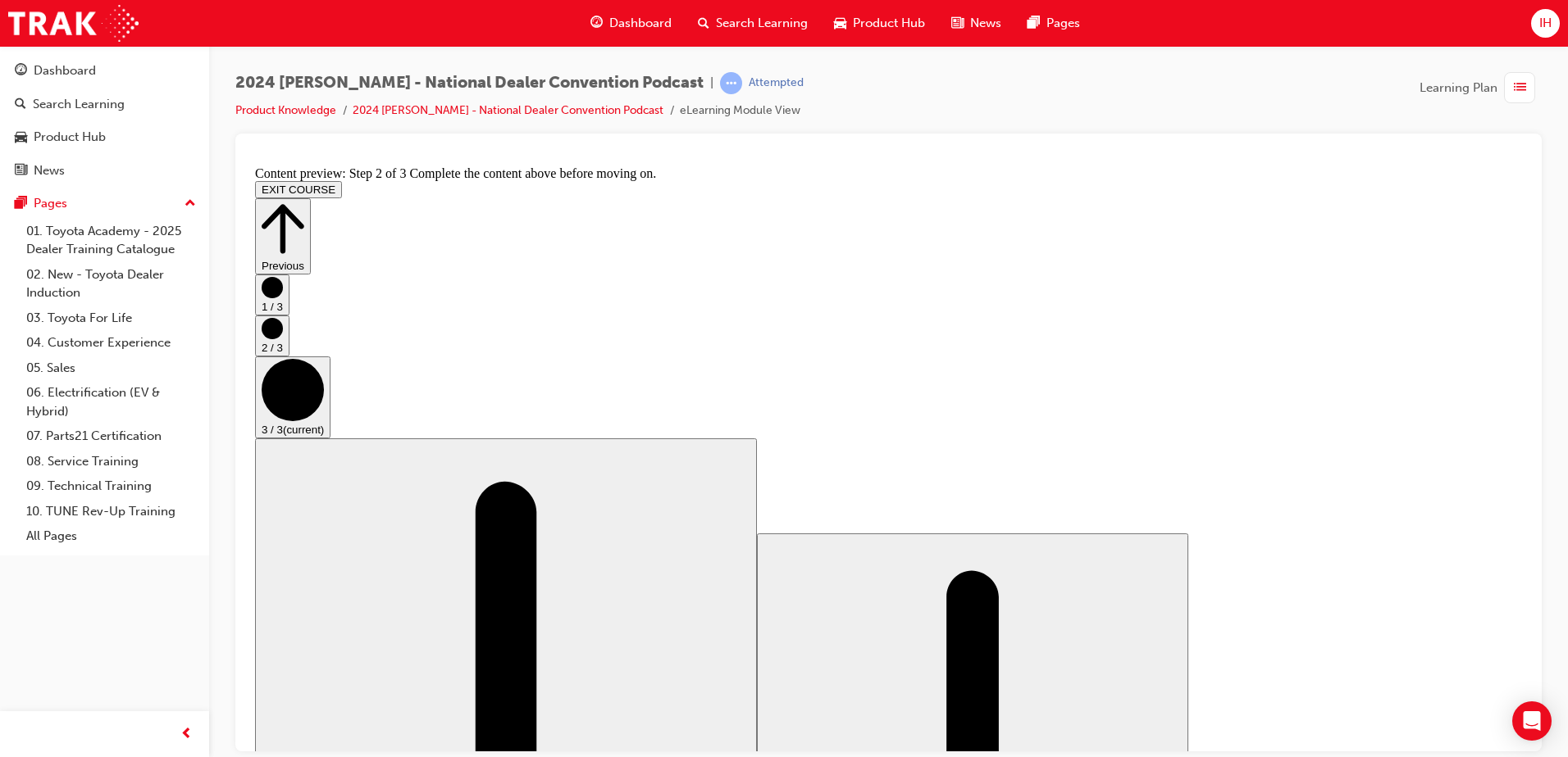
click at [342, 180] on button "EXIT COURSE" at bounding box center [298, 189] width 86 height 17
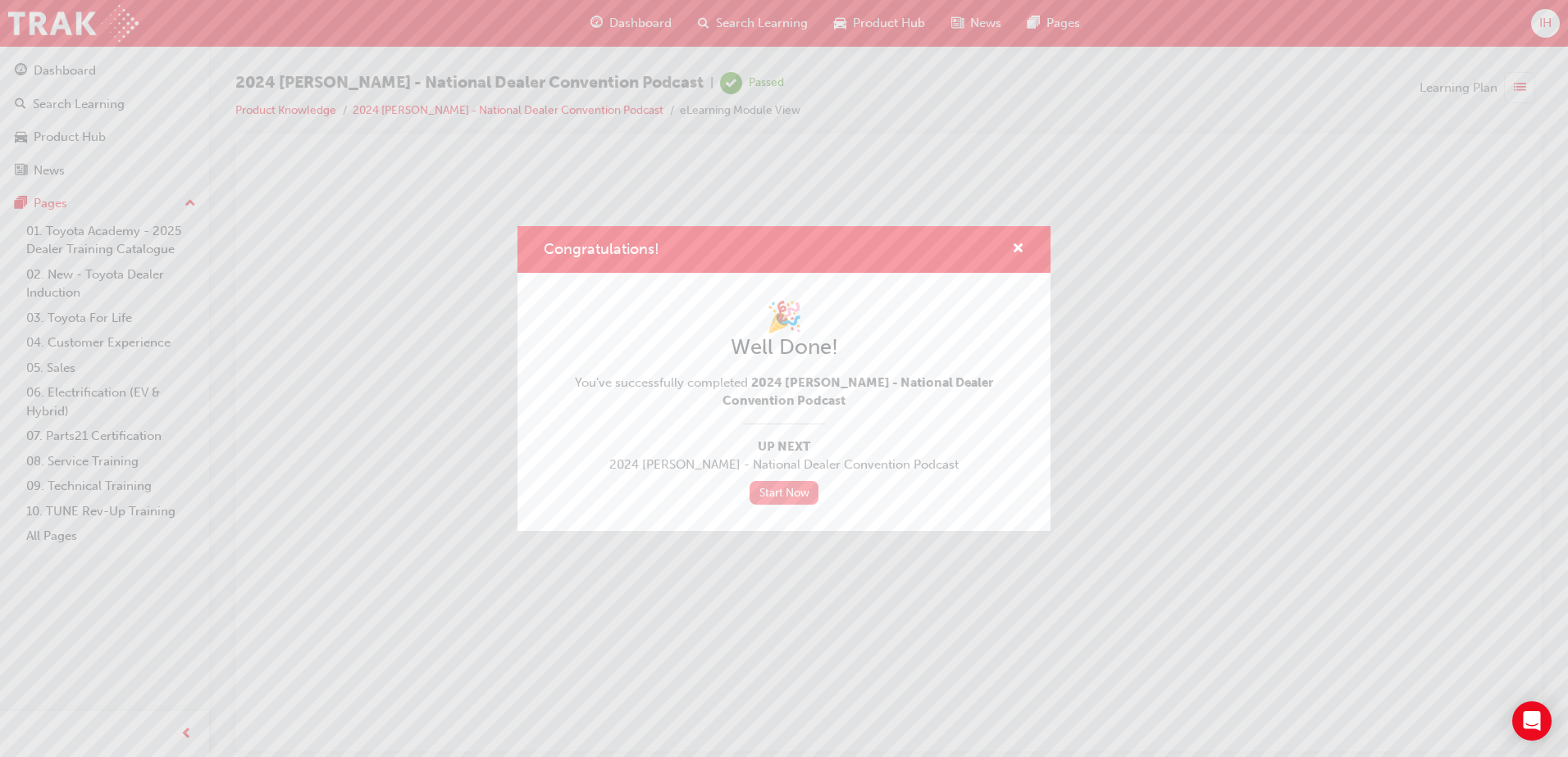
click at [790, 493] on link "Start Now" at bounding box center [783, 493] width 69 height 24
click at [1034, 235] on div "Congratulations!" at bounding box center [783, 249] width 533 height 47
click at [1004, 246] on div "Congratulations!" at bounding box center [1011, 249] width 26 height 20
click at [1019, 247] on span "cross-icon" at bounding box center [1017, 250] width 12 height 15
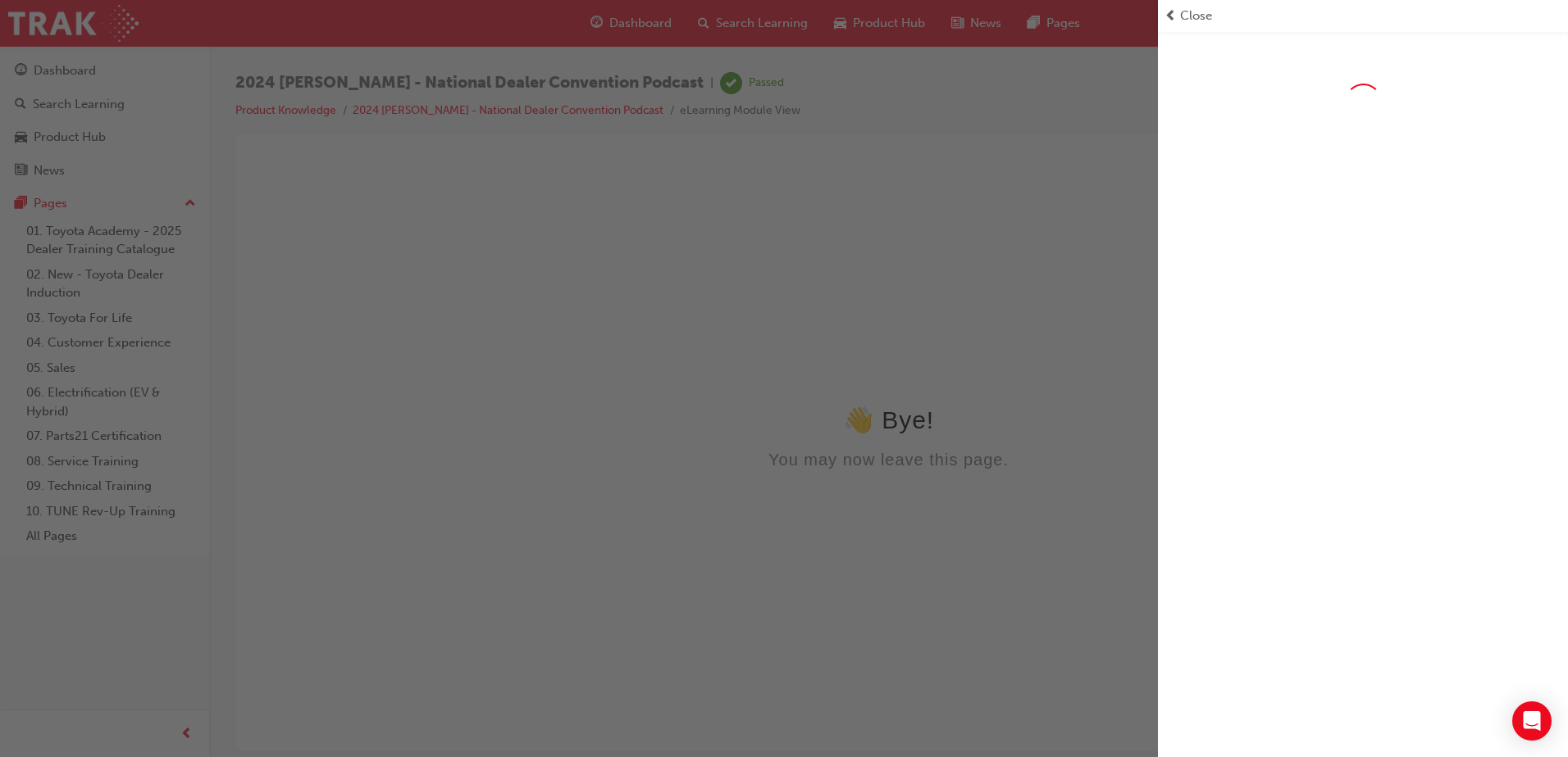
click at [1203, 4] on div "Close" at bounding box center [1362, 16] width 409 height 32
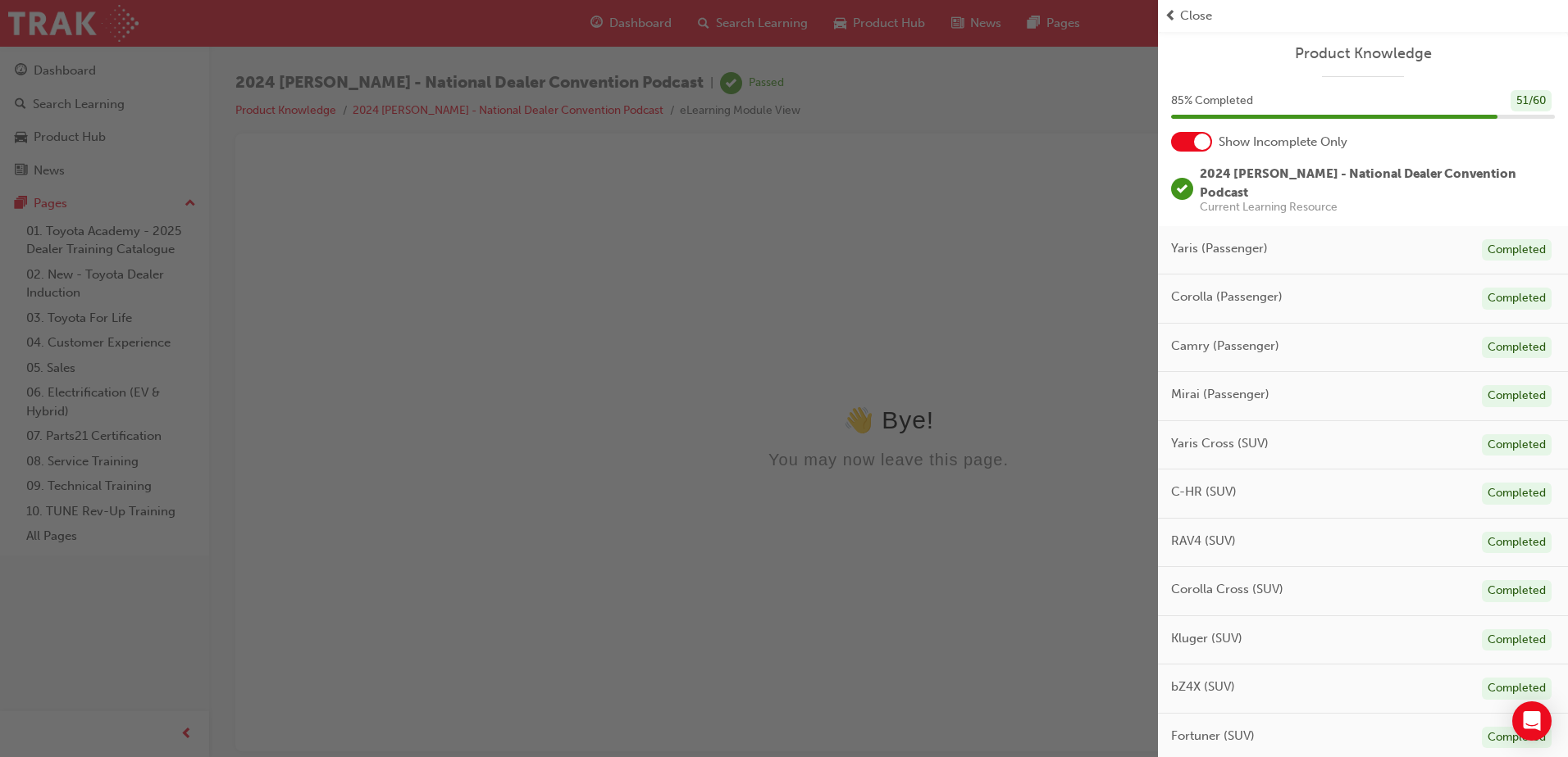
click at [1203, 17] on span "Close" at bounding box center [1195, 16] width 32 height 18
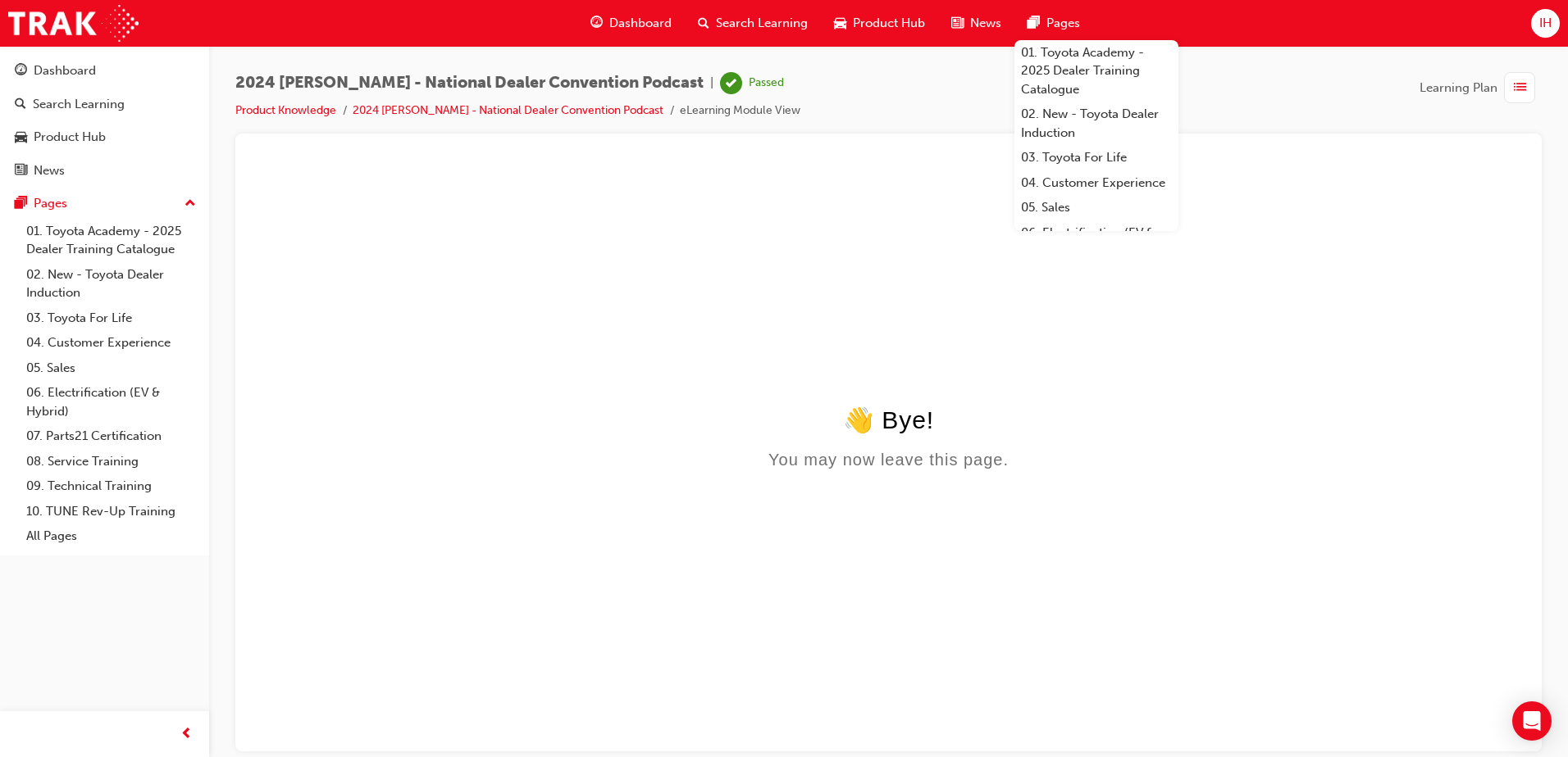
click at [640, 19] on span "Dashboard" at bounding box center [640, 23] width 63 height 18
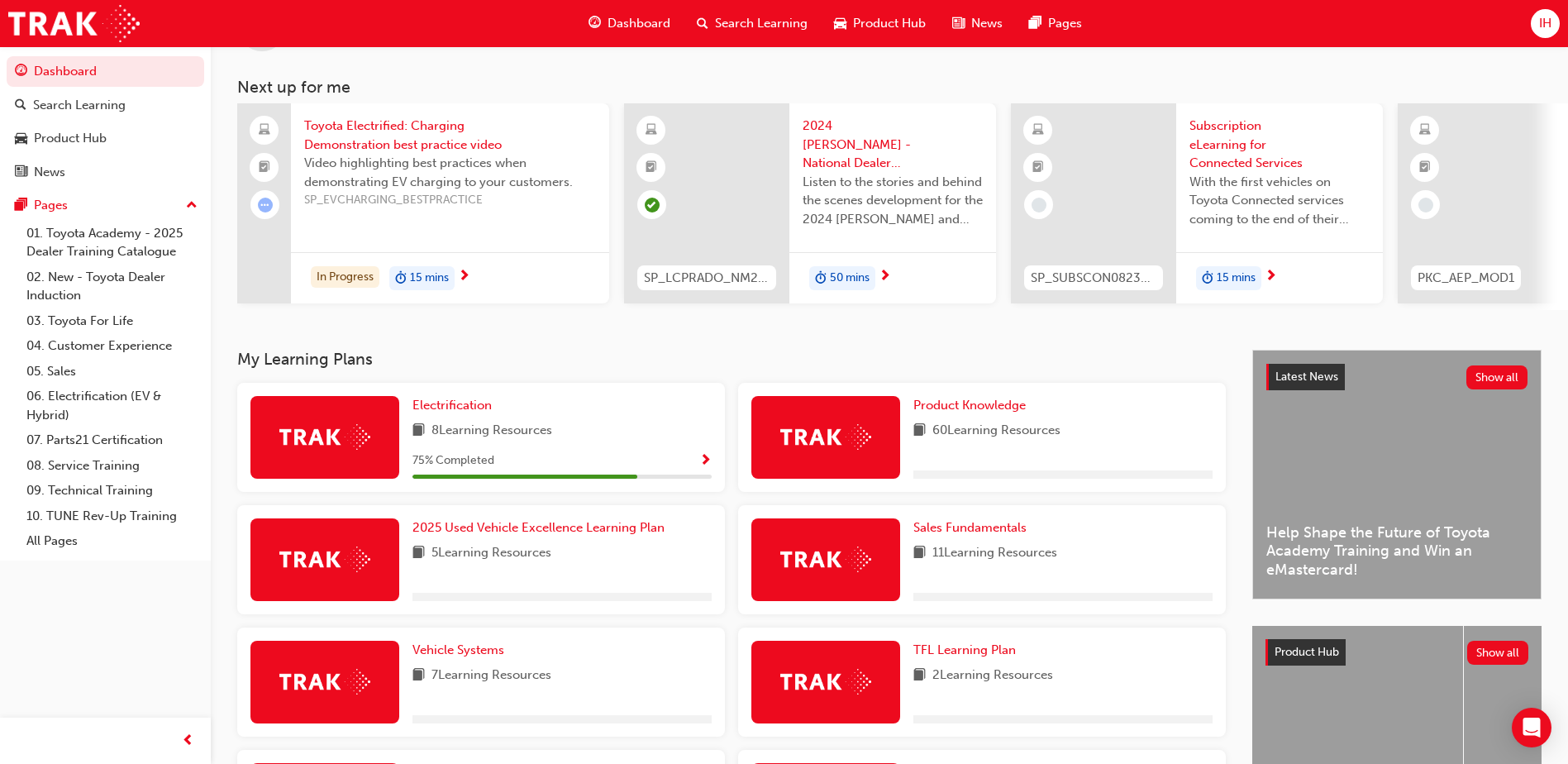
scroll to position [165, 0]
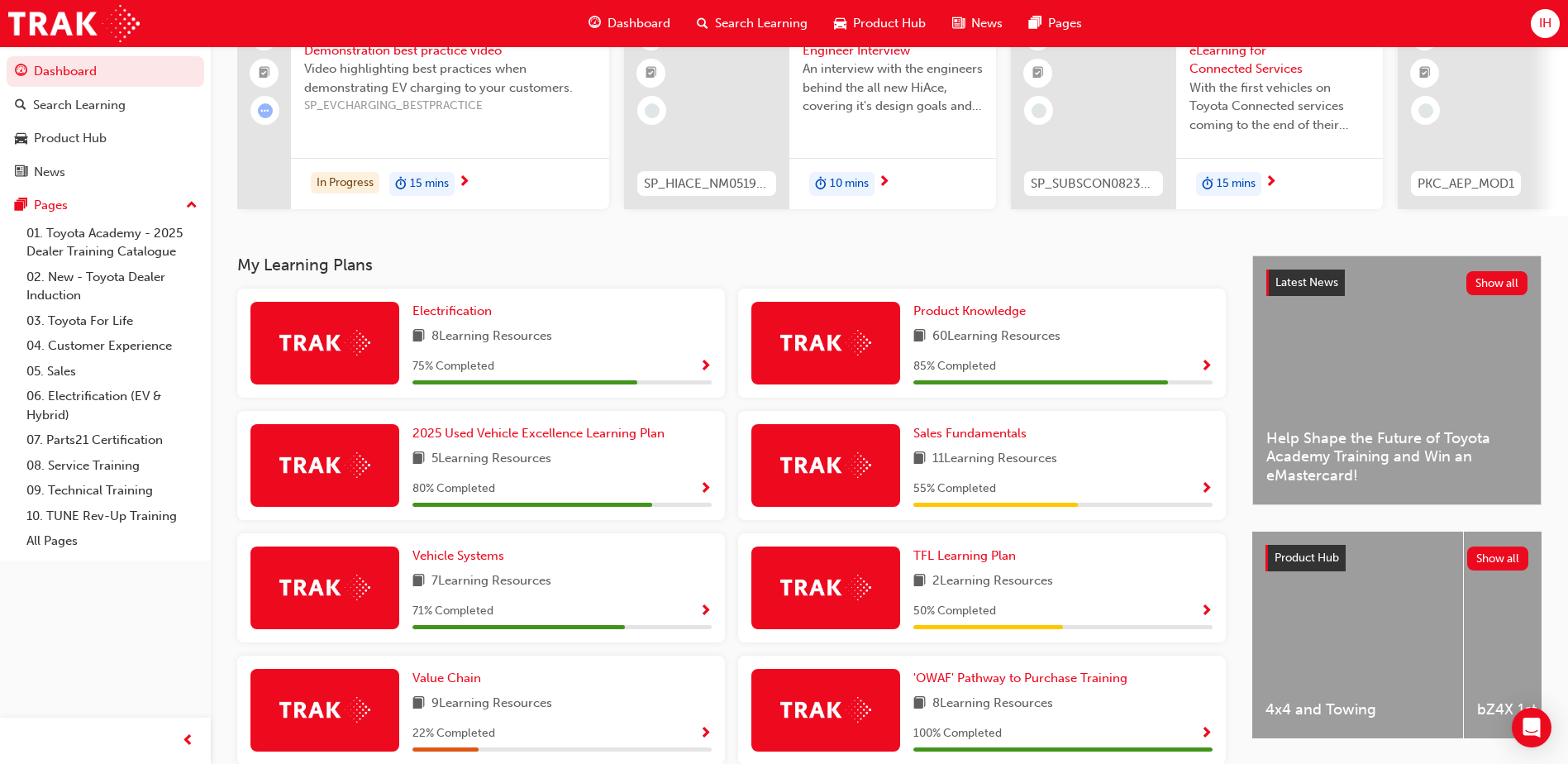
click at [1204, 370] on span "Show Progress" at bounding box center [1206, 368] width 12 height 15
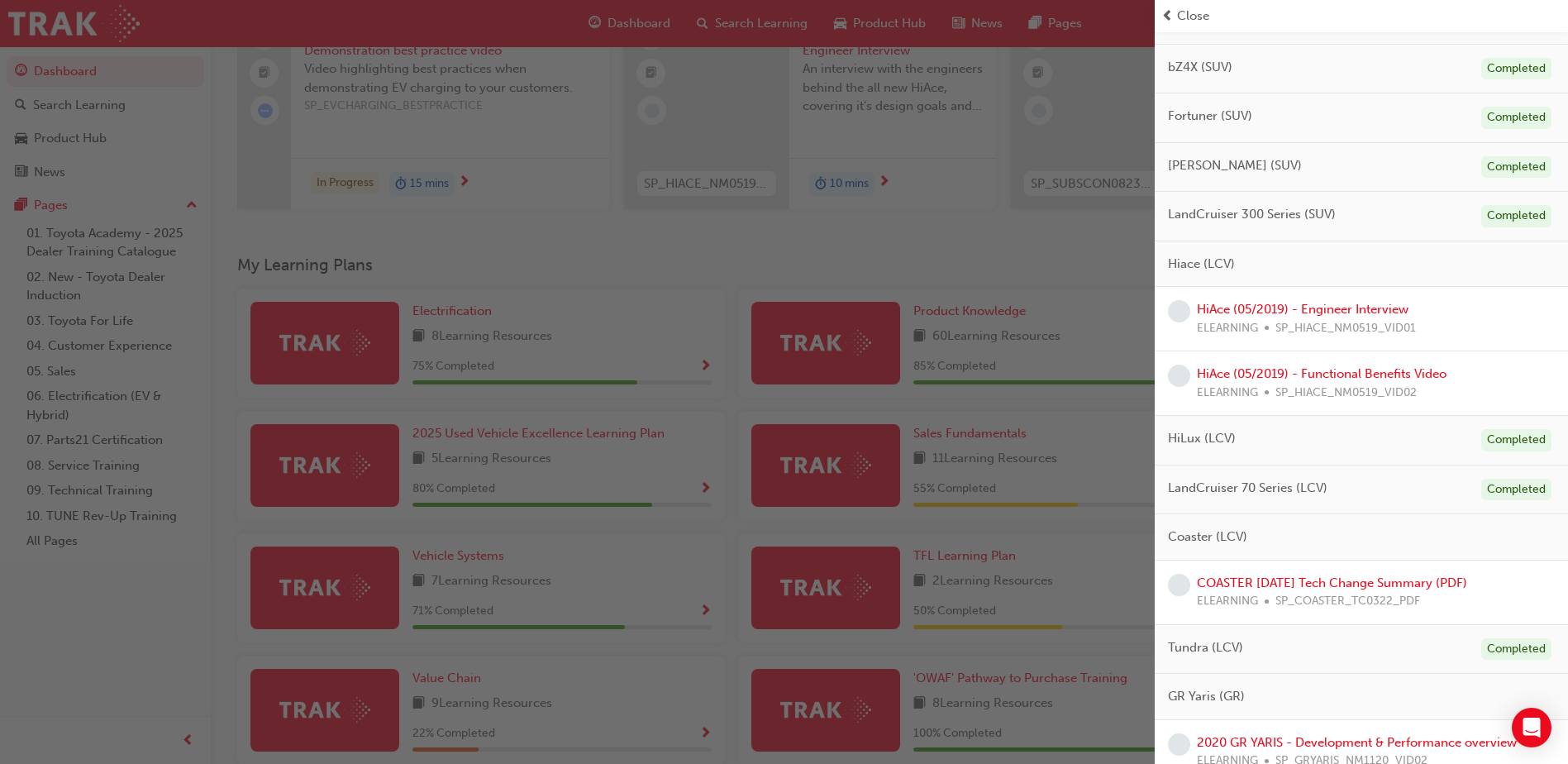
scroll to position [520, 0]
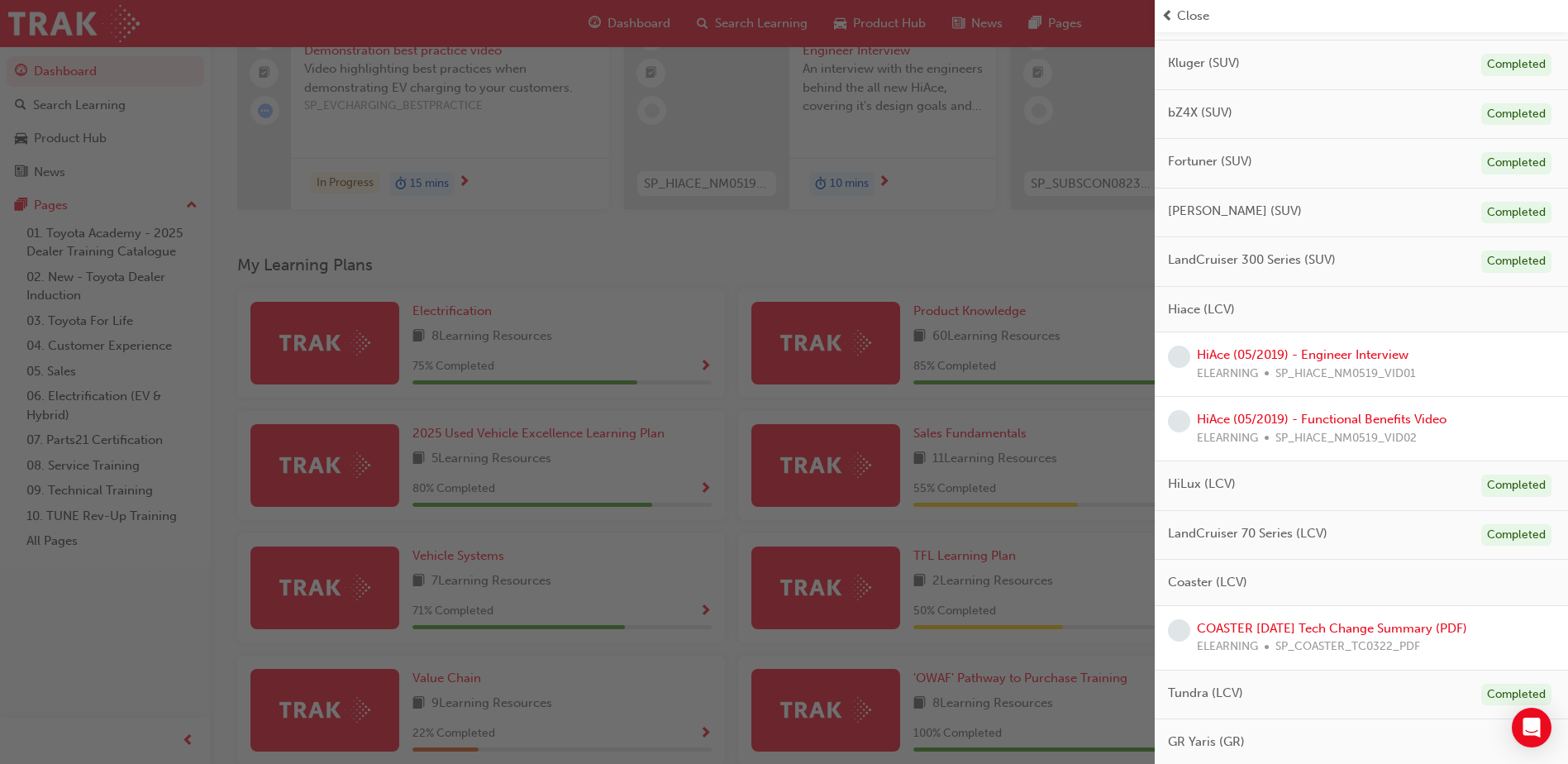
click at [1308, 365] on span "SP_HIACE_NM0519_VID01" at bounding box center [1345, 374] width 140 height 19
click at [1308, 359] on link "HiAce (05/2019) - Engineer Interview" at bounding box center [1303, 355] width 212 height 15
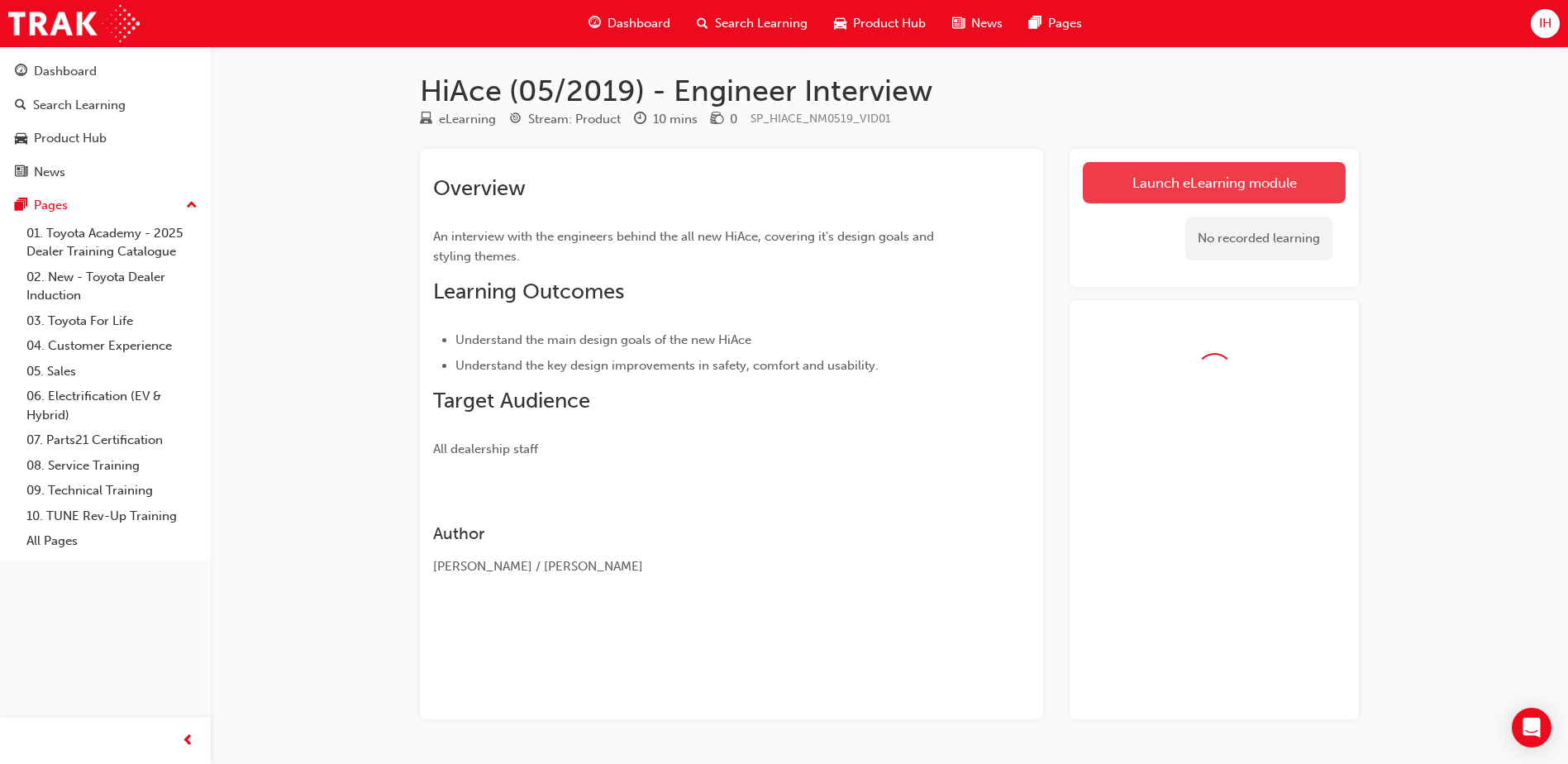
click at [1184, 185] on link "Launch eLearning module" at bounding box center [1214, 183] width 263 height 42
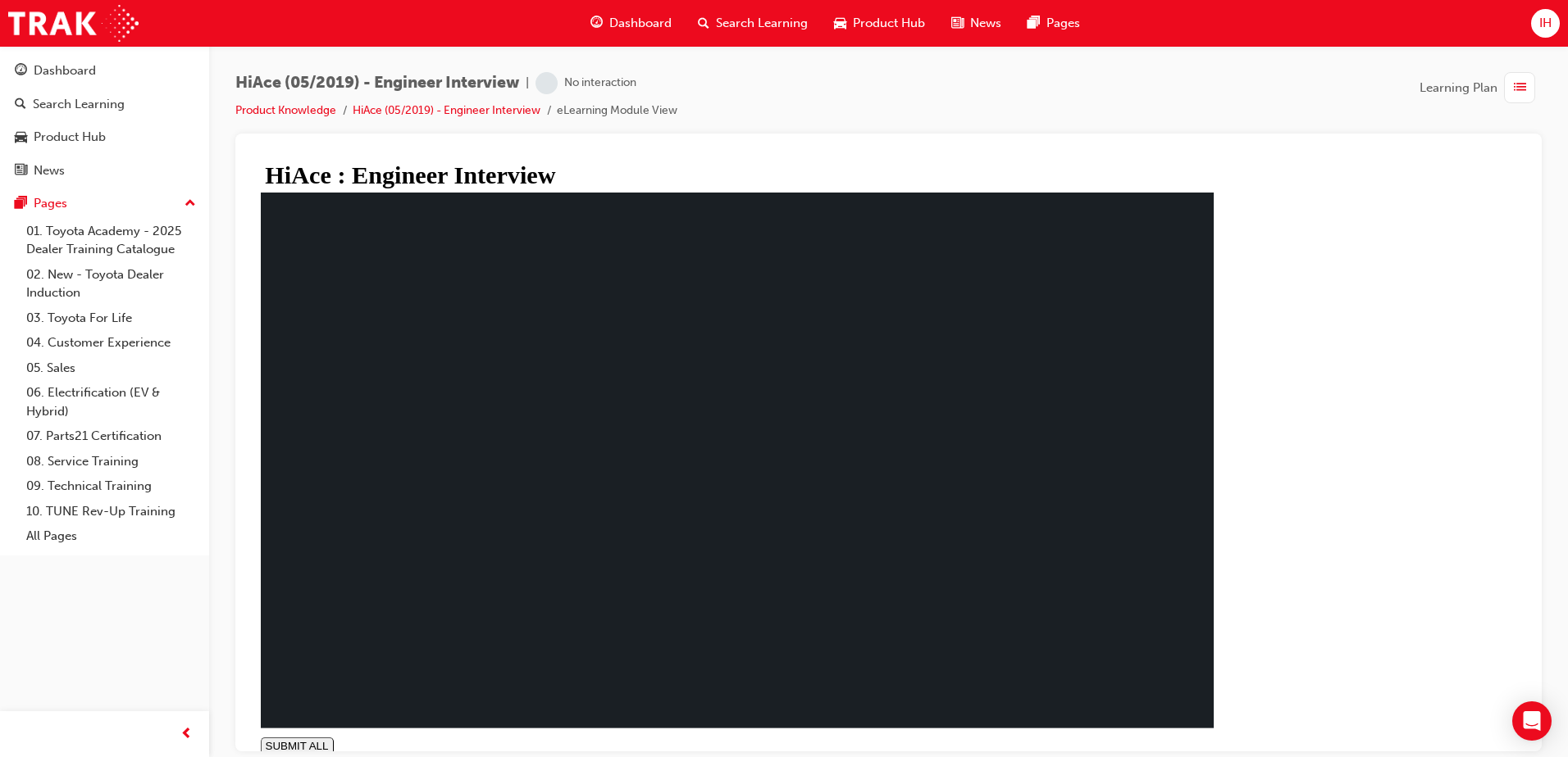
type input "0.011"
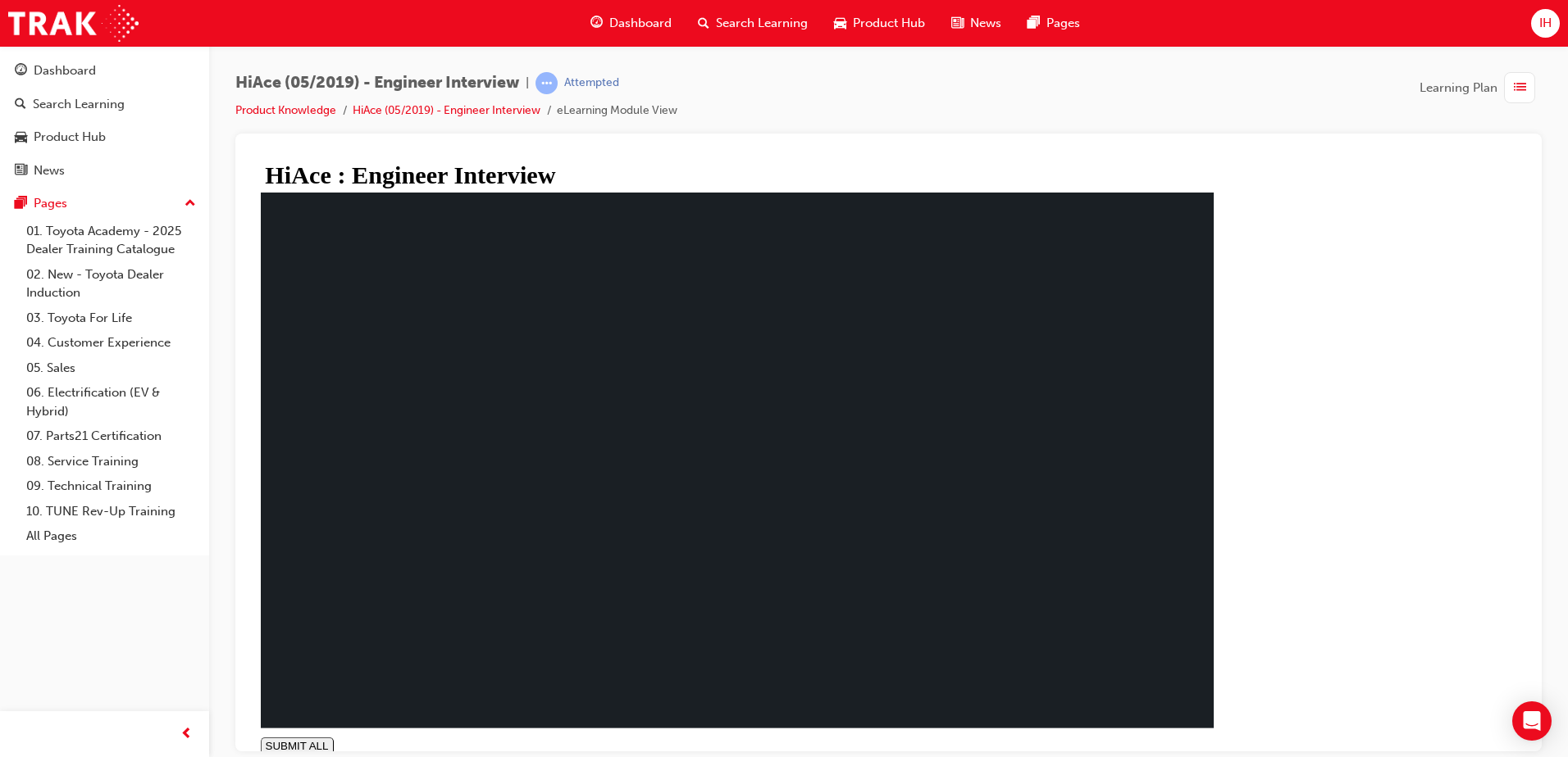
drag, startPoint x: 1164, startPoint y: 662, endPoint x: 1147, endPoint y: 664, distance: 17.1
drag, startPoint x: 474, startPoint y: 512, endPoint x: 487, endPoint y: 511, distance: 13.0
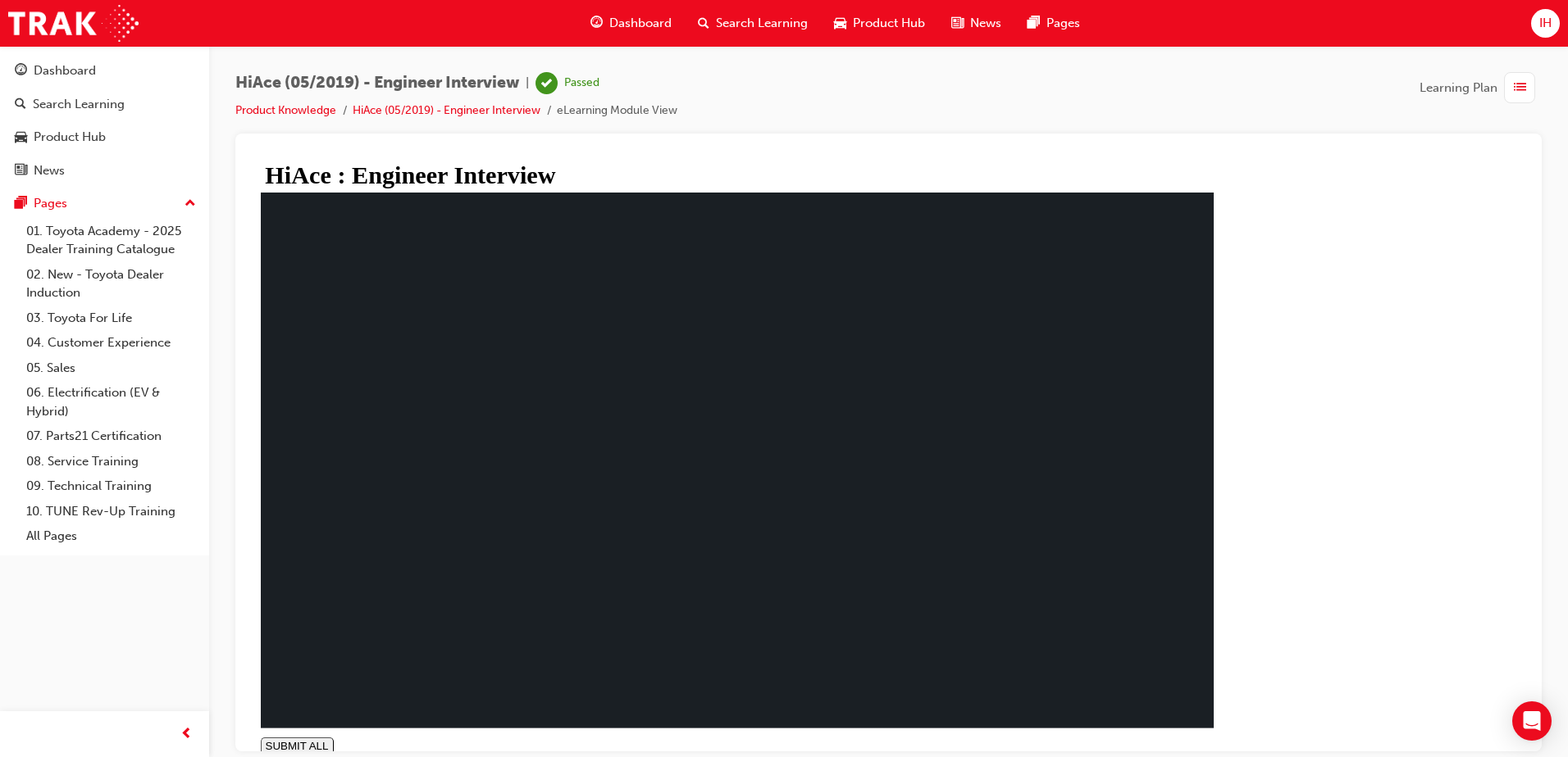
click at [643, 18] on span "Dashboard" at bounding box center [640, 23] width 63 height 18
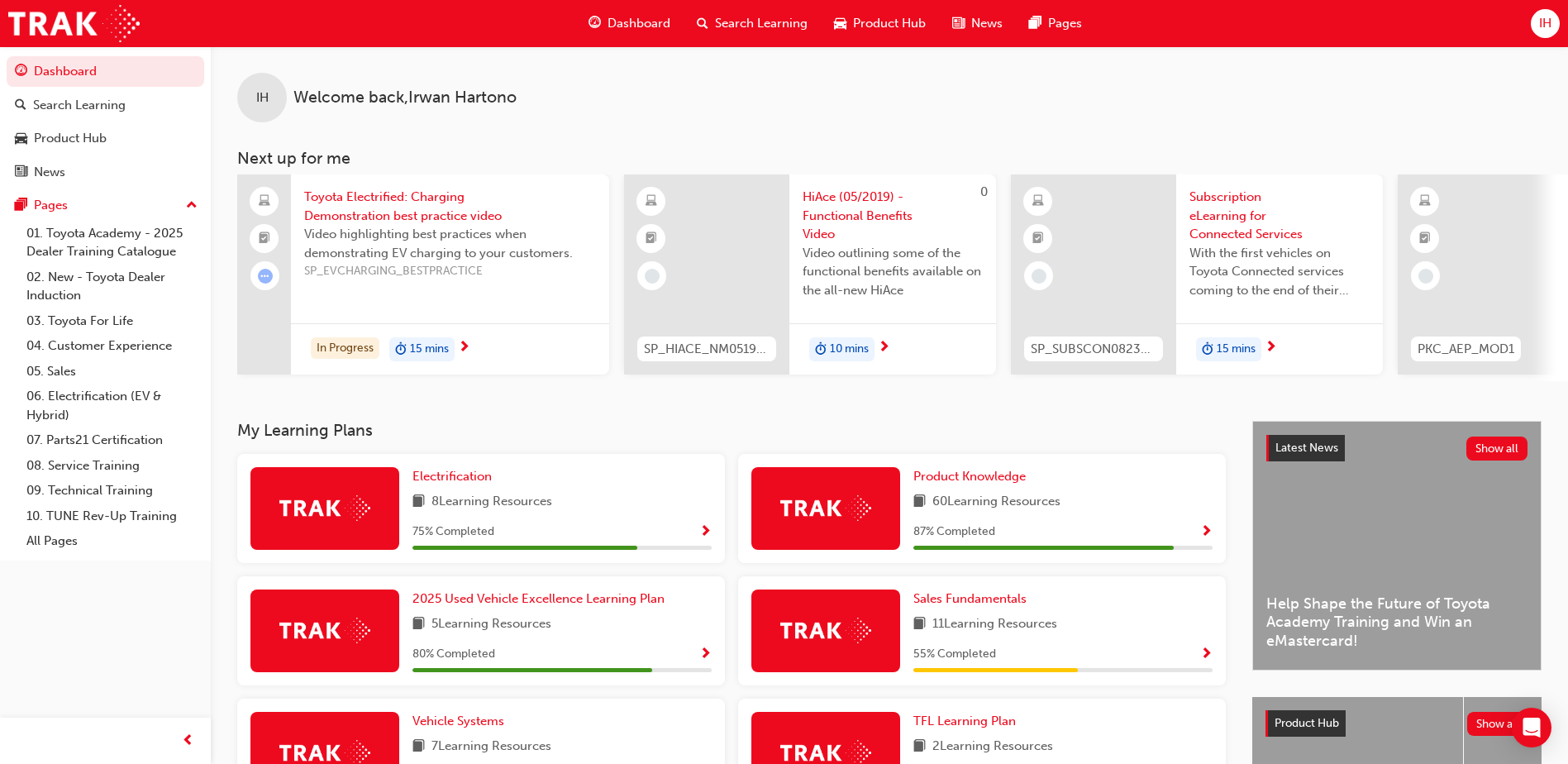
click at [1204, 535] on span "Show Progress" at bounding box center [1206, 533] width 12 height 15
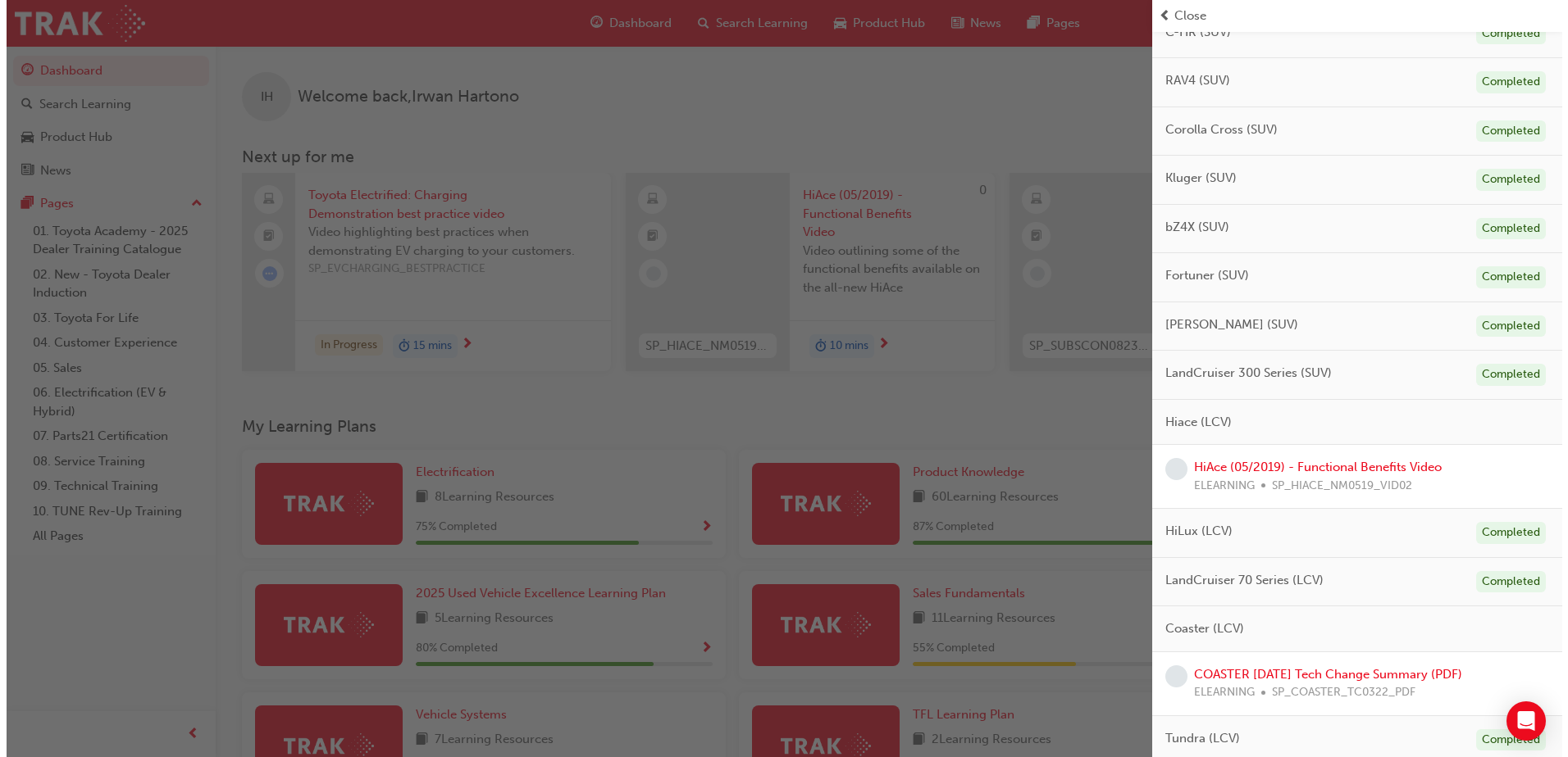
scroll to position [574, 0]
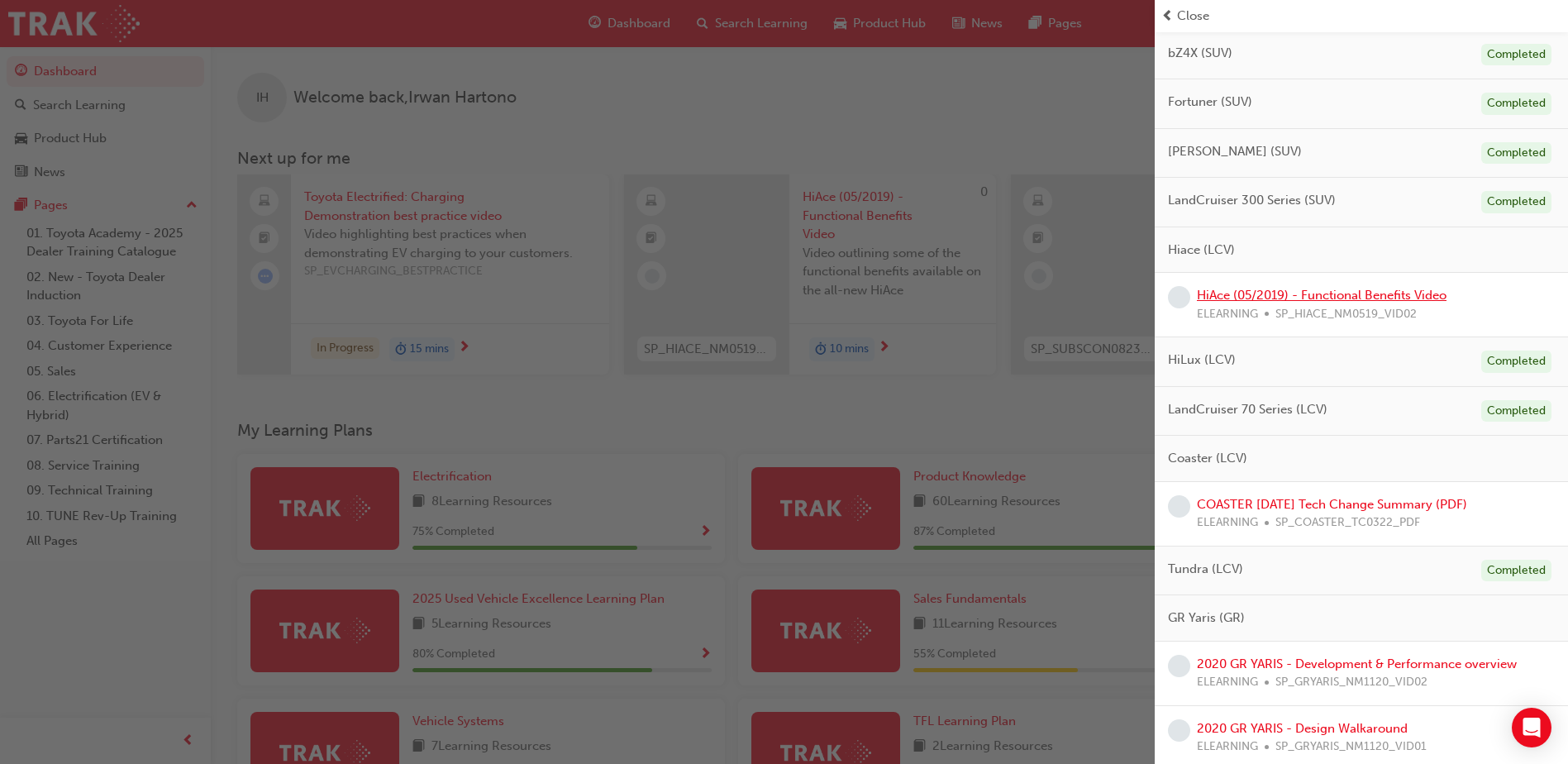
click at [1315, 295] on link "HiAce (05/2019) - Functional Benefits Video" at bounding box center [1321, 295] width 250 height 15
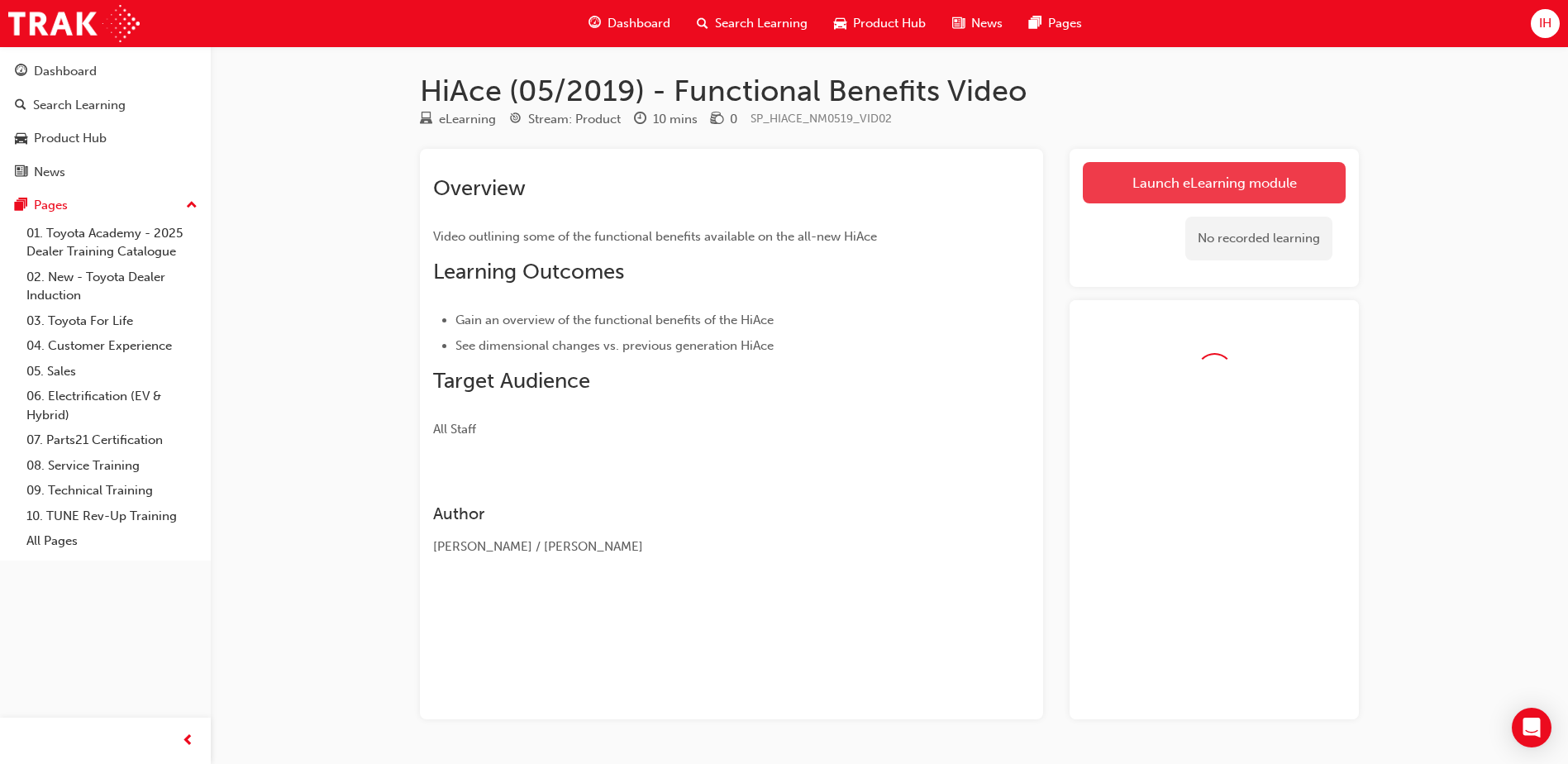
click at [1178, 179] on link "Launch eLearning module" at bounding box center [1214, 183] width 263 height 42
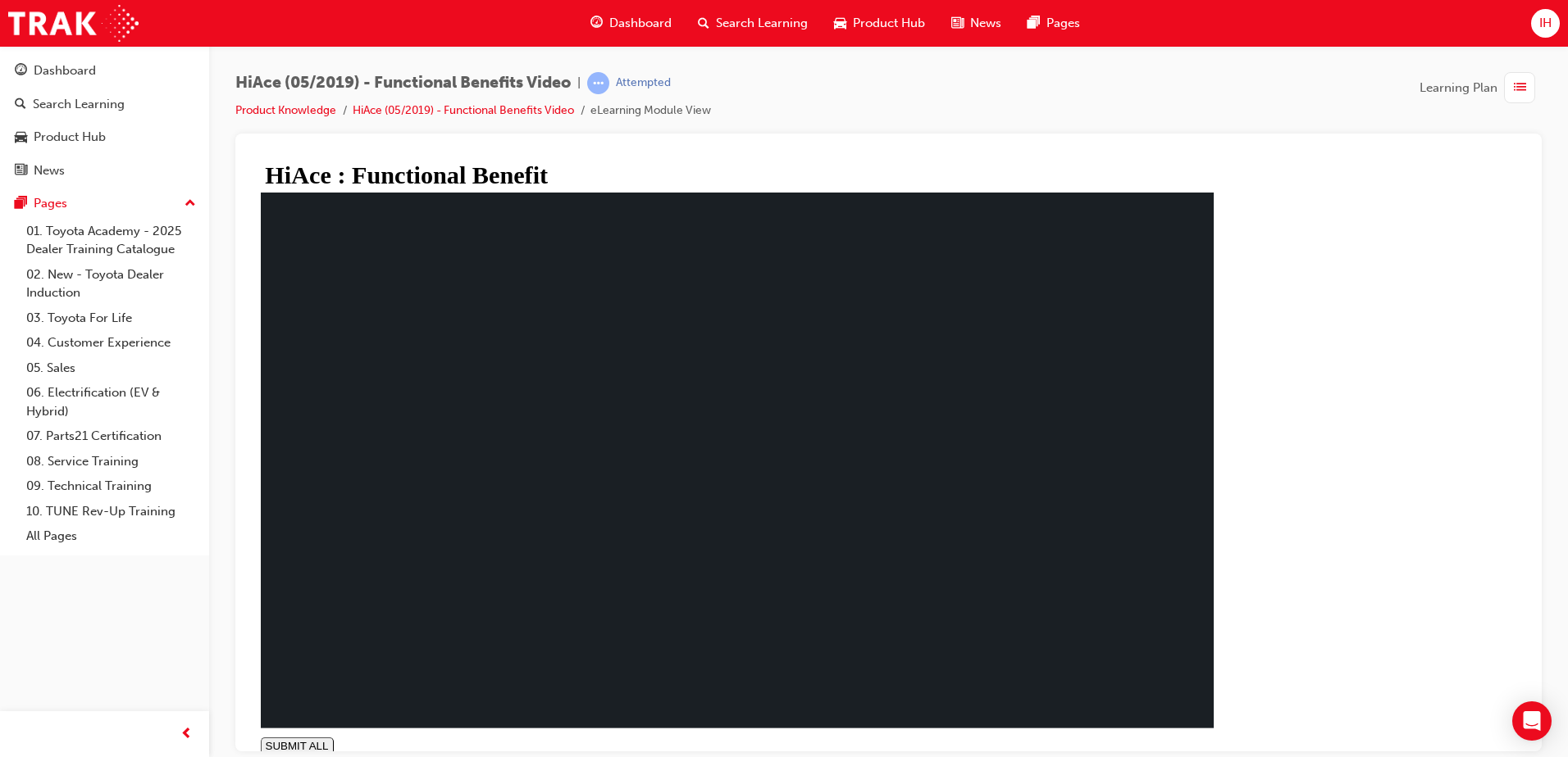
type input "0.011"
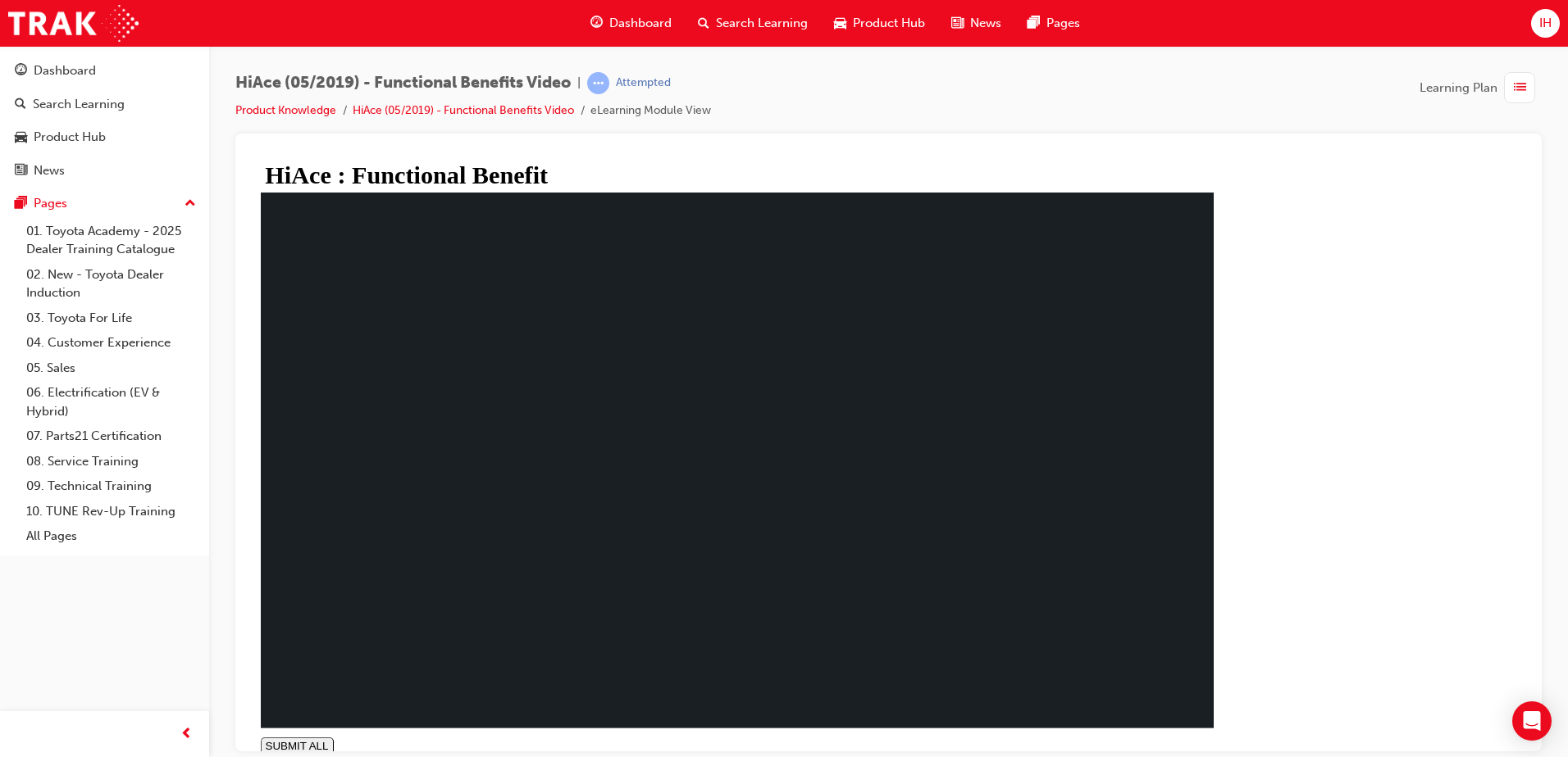
click at [619, 17] on span "Dashboard" at bounding box center [640, 23] width 63 height 18
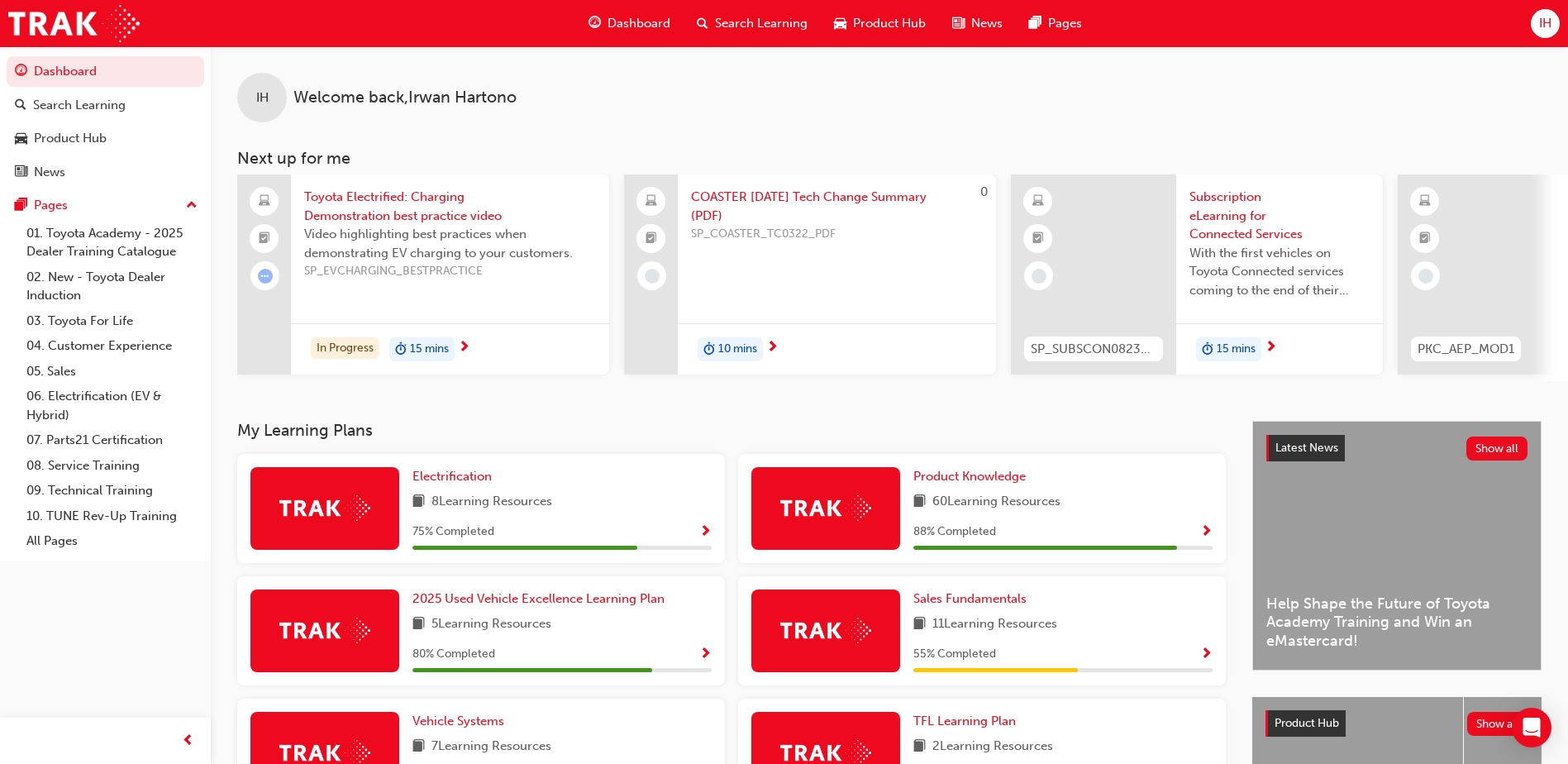
click at [1209, 540] on span "Show Progress" at bounding box center [1206, 533] width 12 height 15
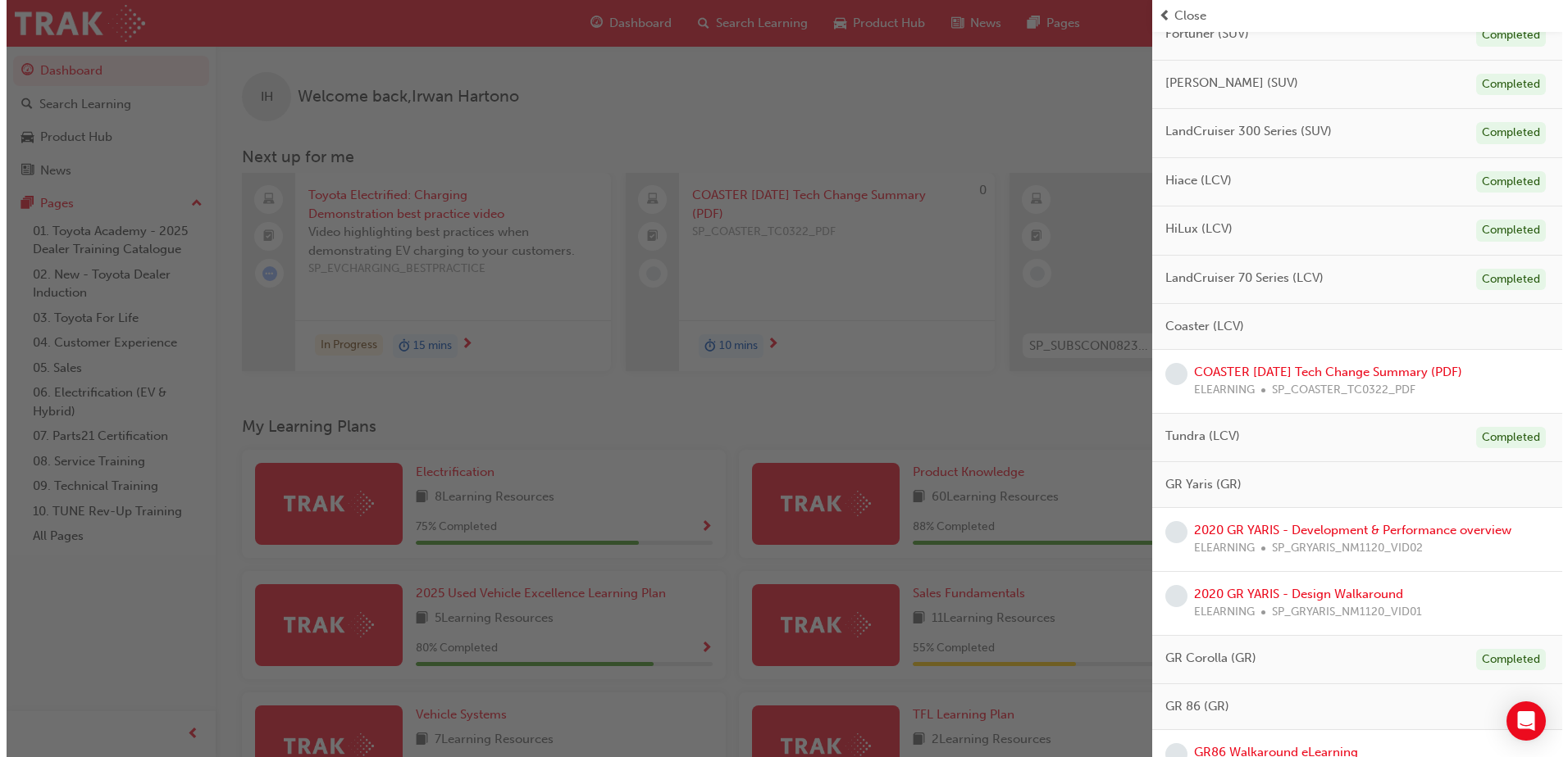
scroll to position [656, 0]
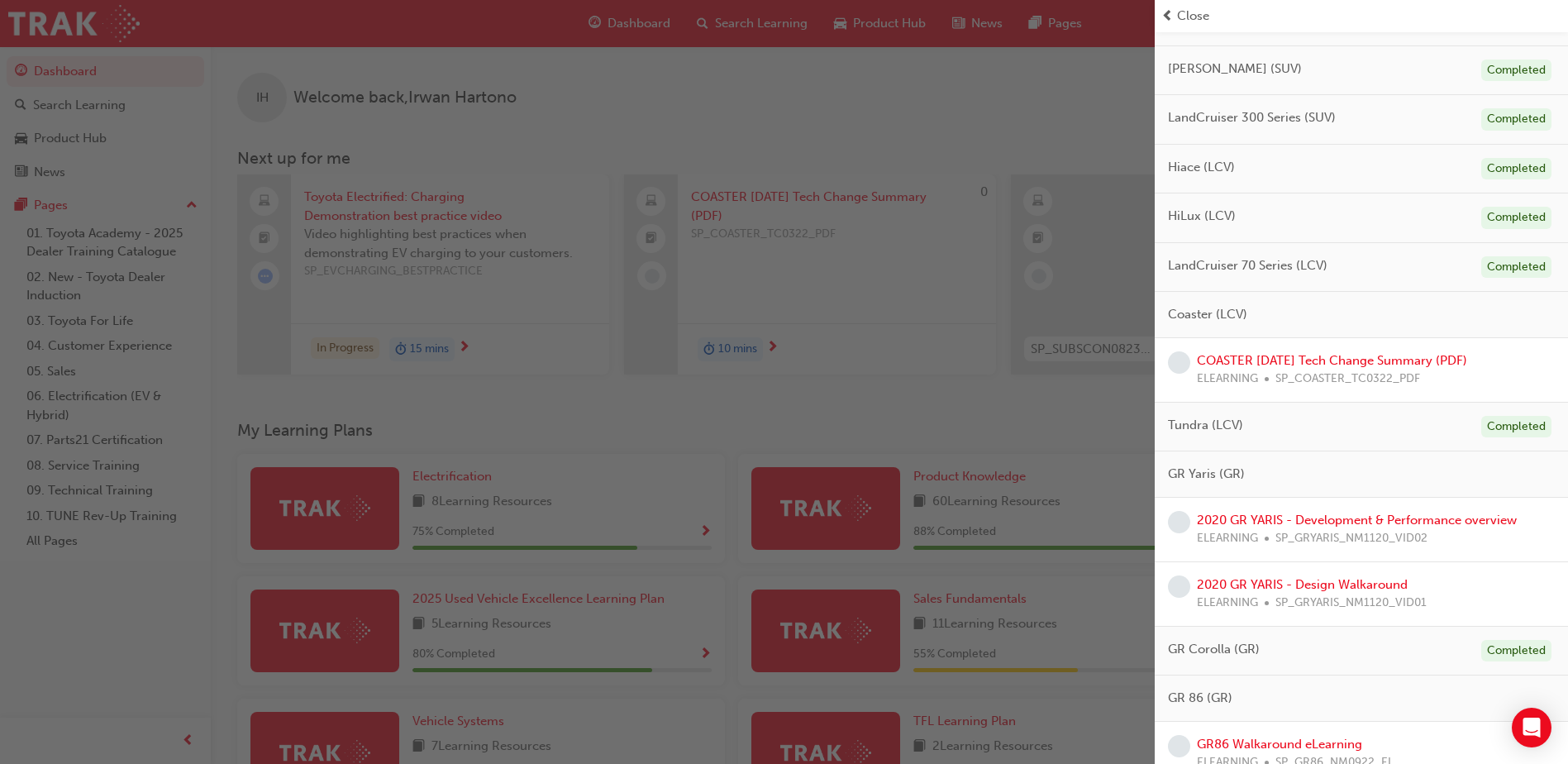
click at [1287, 352] on div "COASTER [DATE] Tech Change Summary (PDF) ELEARNING SP_COASTER_TC0322_PDF" at bounding box center [1331, 370] width 270 height 37
click at [1291, 366] on link "COASTER [DATE] Tech Change Summary (PDF)" at bounding box center [1331, 360] width 270 height 15
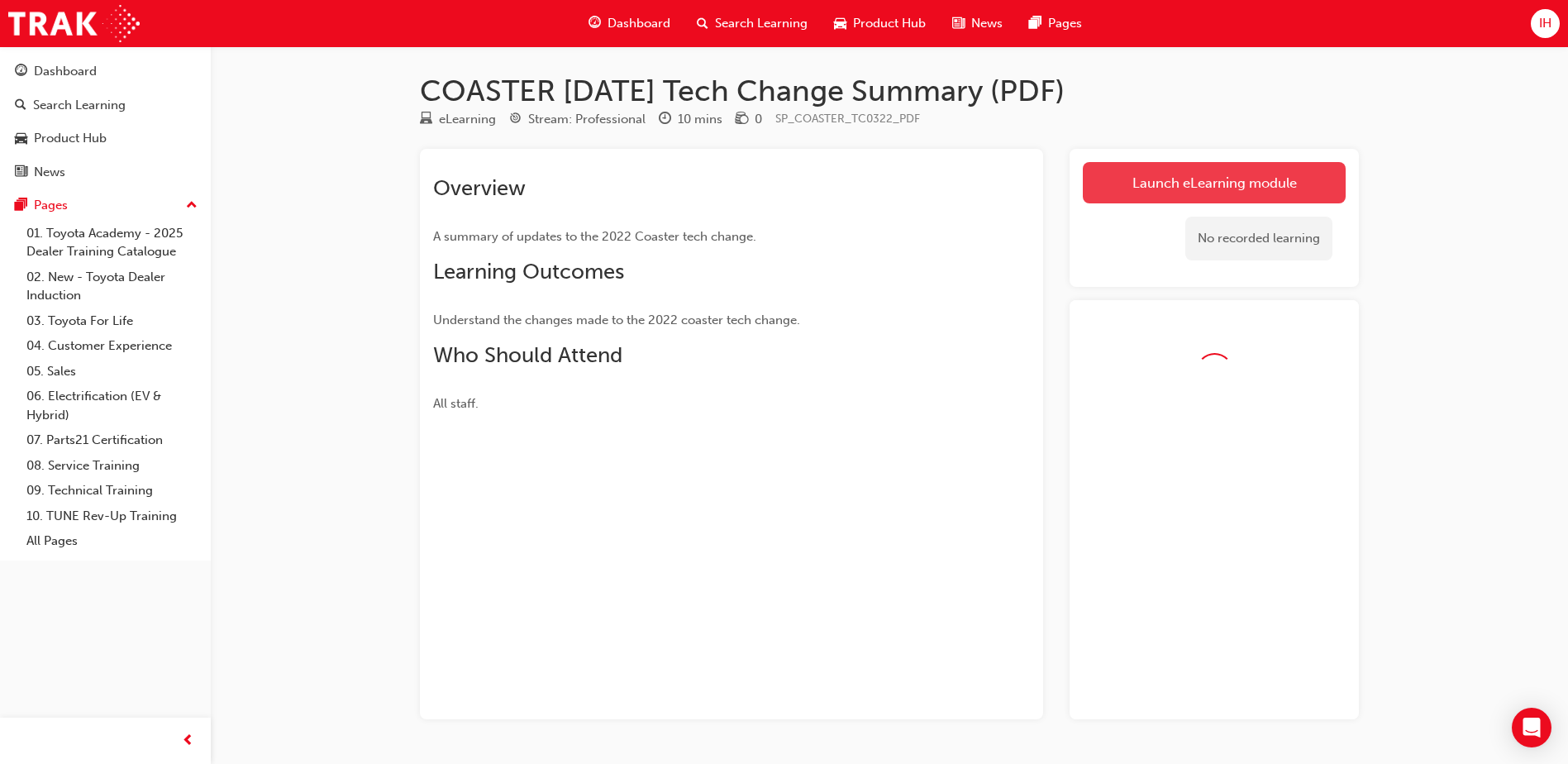
click at [1217, 168] on link "Launch eLearning module" at bounding box center [1214, 183] width 263 height 42
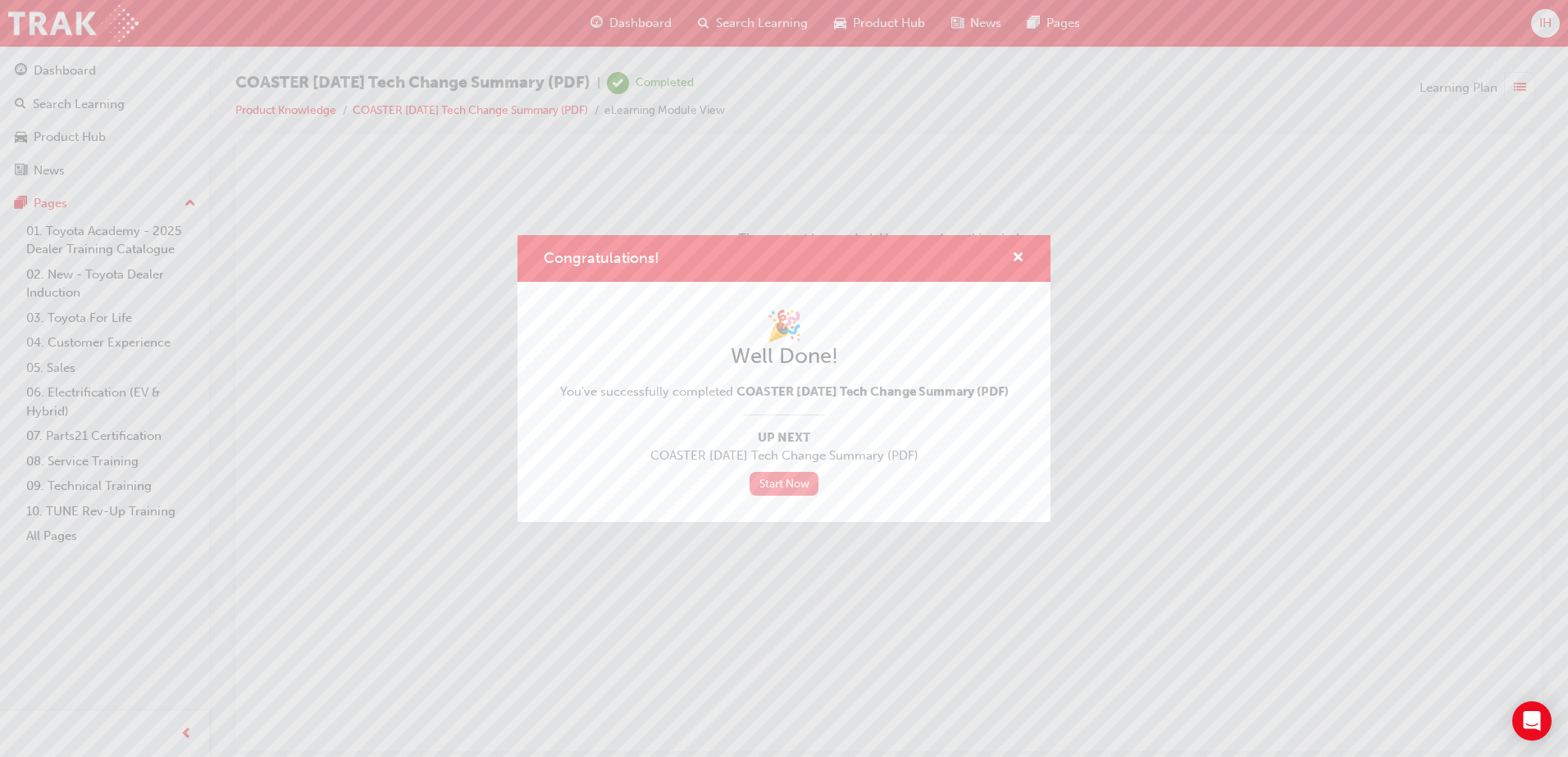
click at [799, 495] on link "Start Now" at bounding box center [783, 484] width 69 height 24
click at [777, 492] on link "Start Now" at bounding box center [783, 484] width 69 height 24
click at [1026, 240] on div "Congratulations!" at bounding box center [783, 258] width 533 height 47
click at [1023, 255] on span "cross-icon" at bounding box center [1017, 259] width 12 height 15
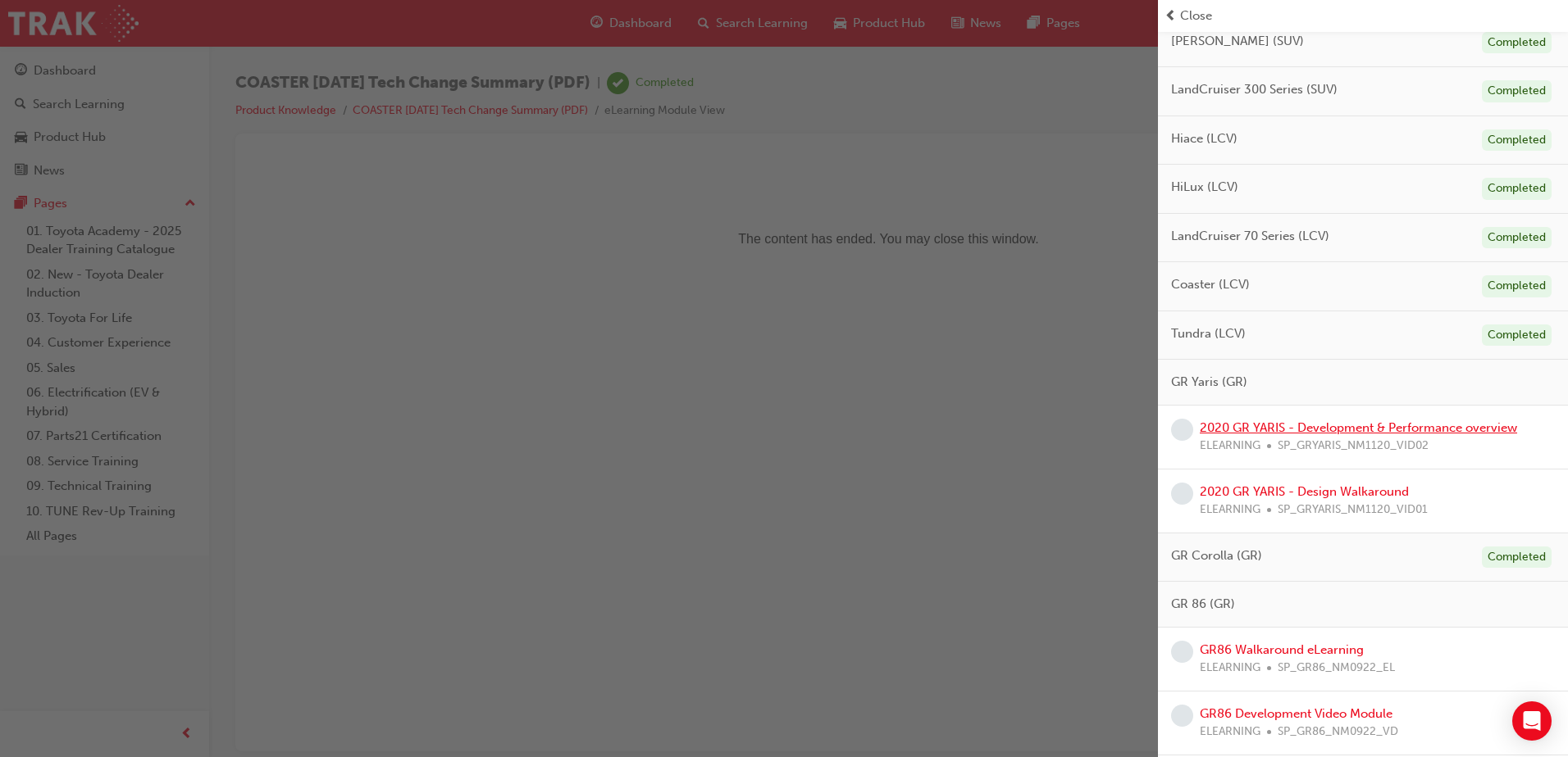
scroll to position [820, 0]
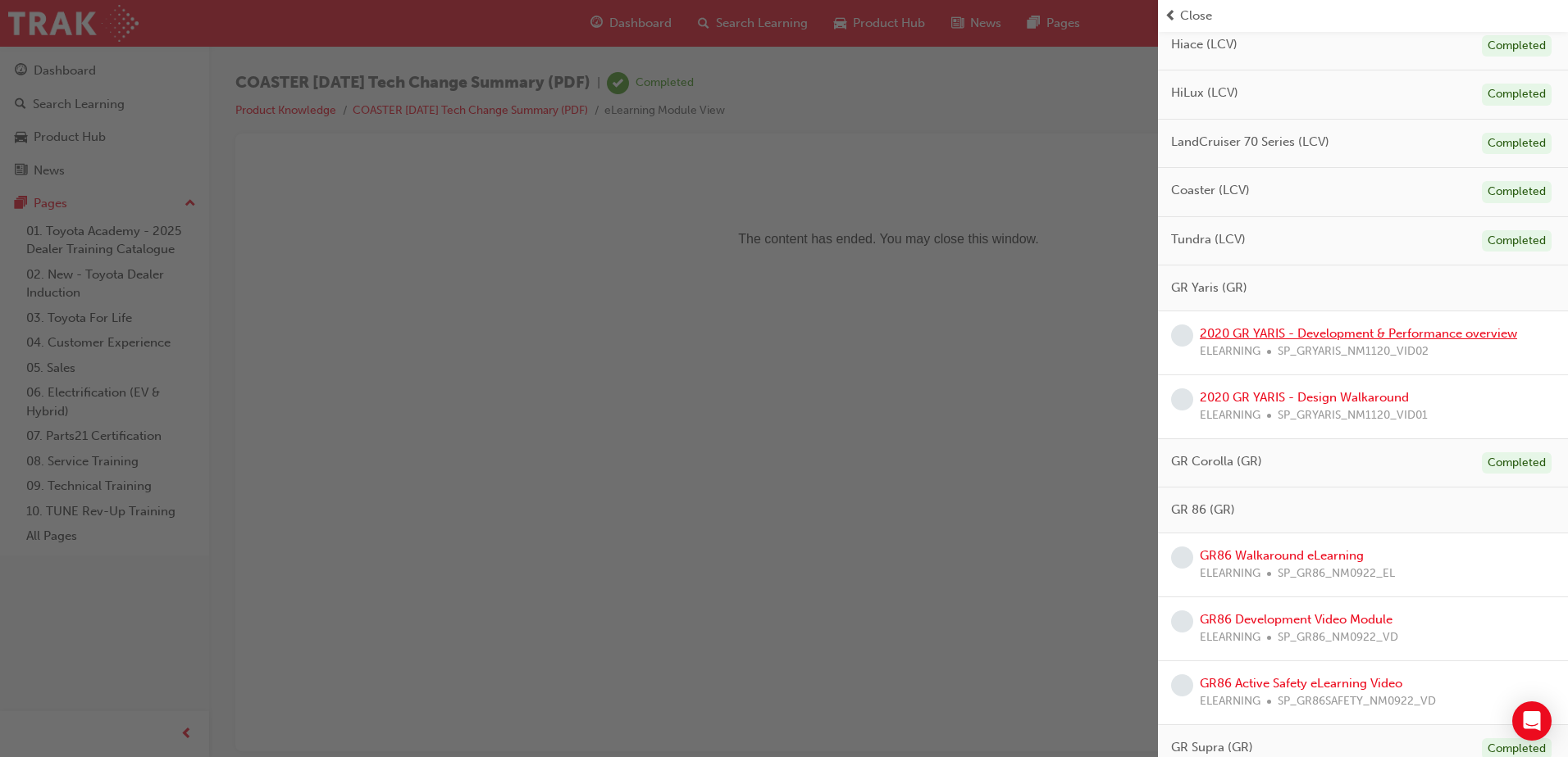
click at [1348, 333] on link "2020 GR YARIS - Development & Performance overview" at bounding box center [1357, 334] width 317 height 15
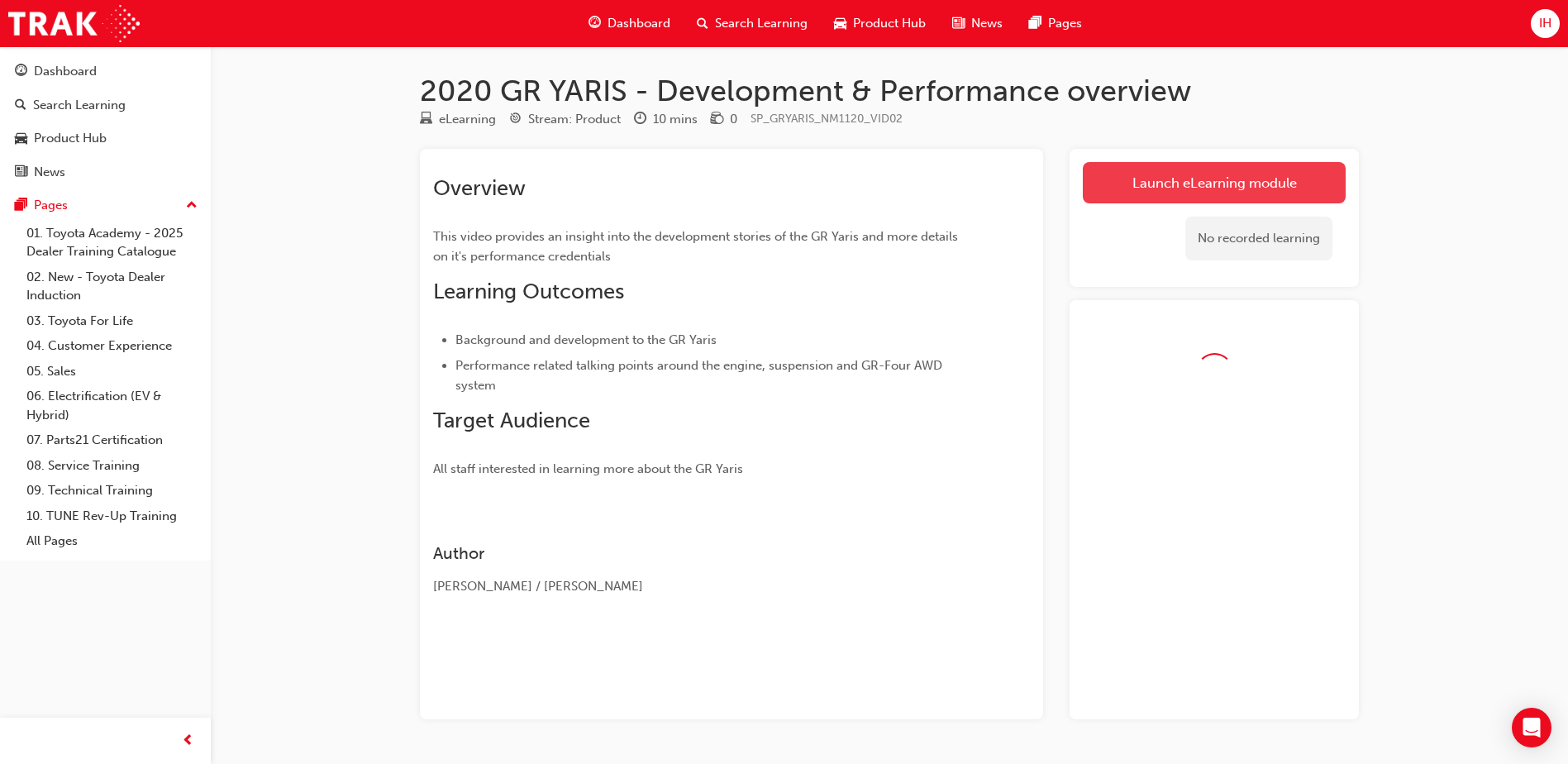
click at [1194, 186] on link "Launch eLearning module" at bounding box center [1214, 183] width 263 height 42
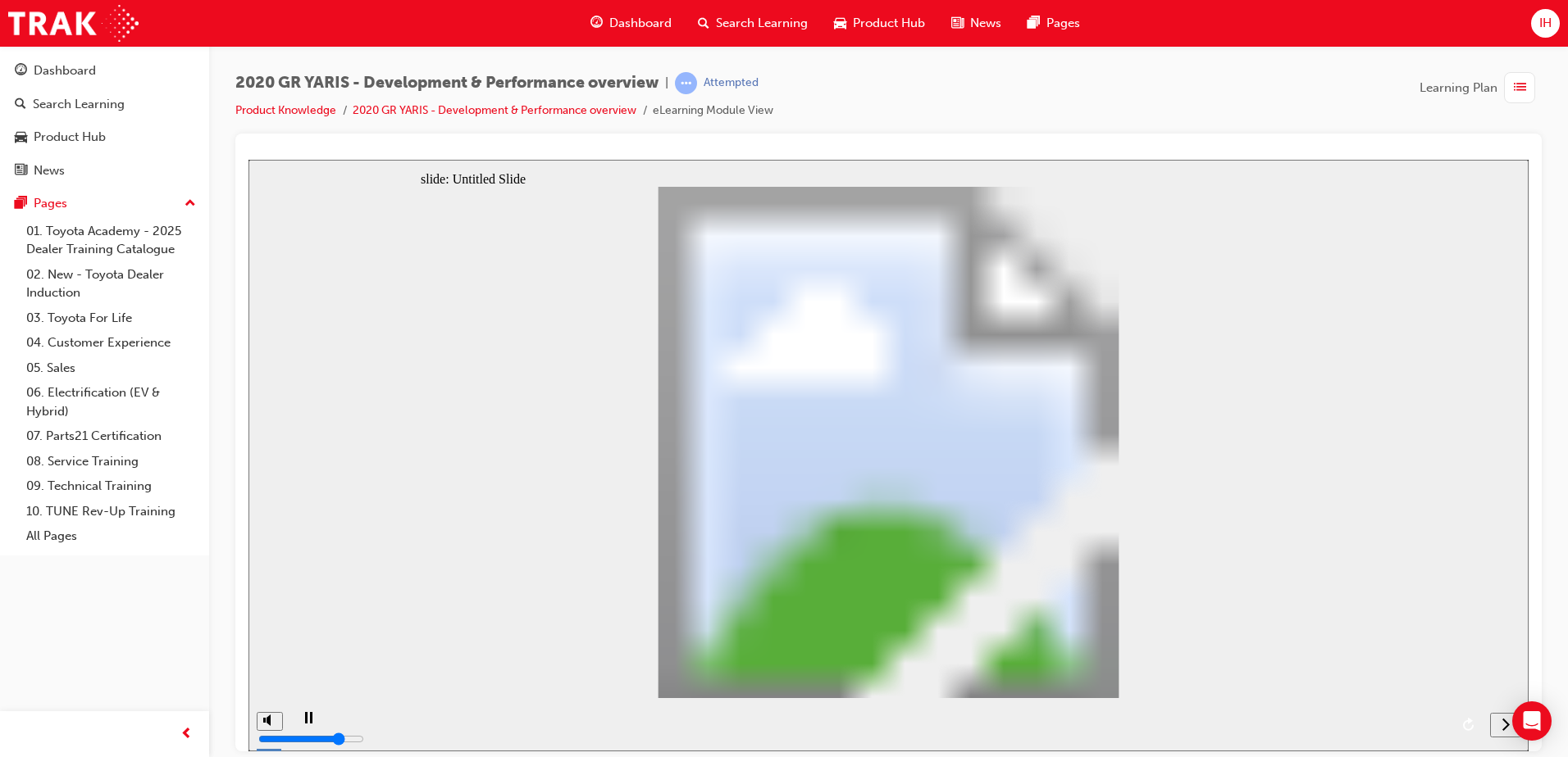
click at [1496, 723] on div "next" at bounding box center [1505, 725] width 18 height 17
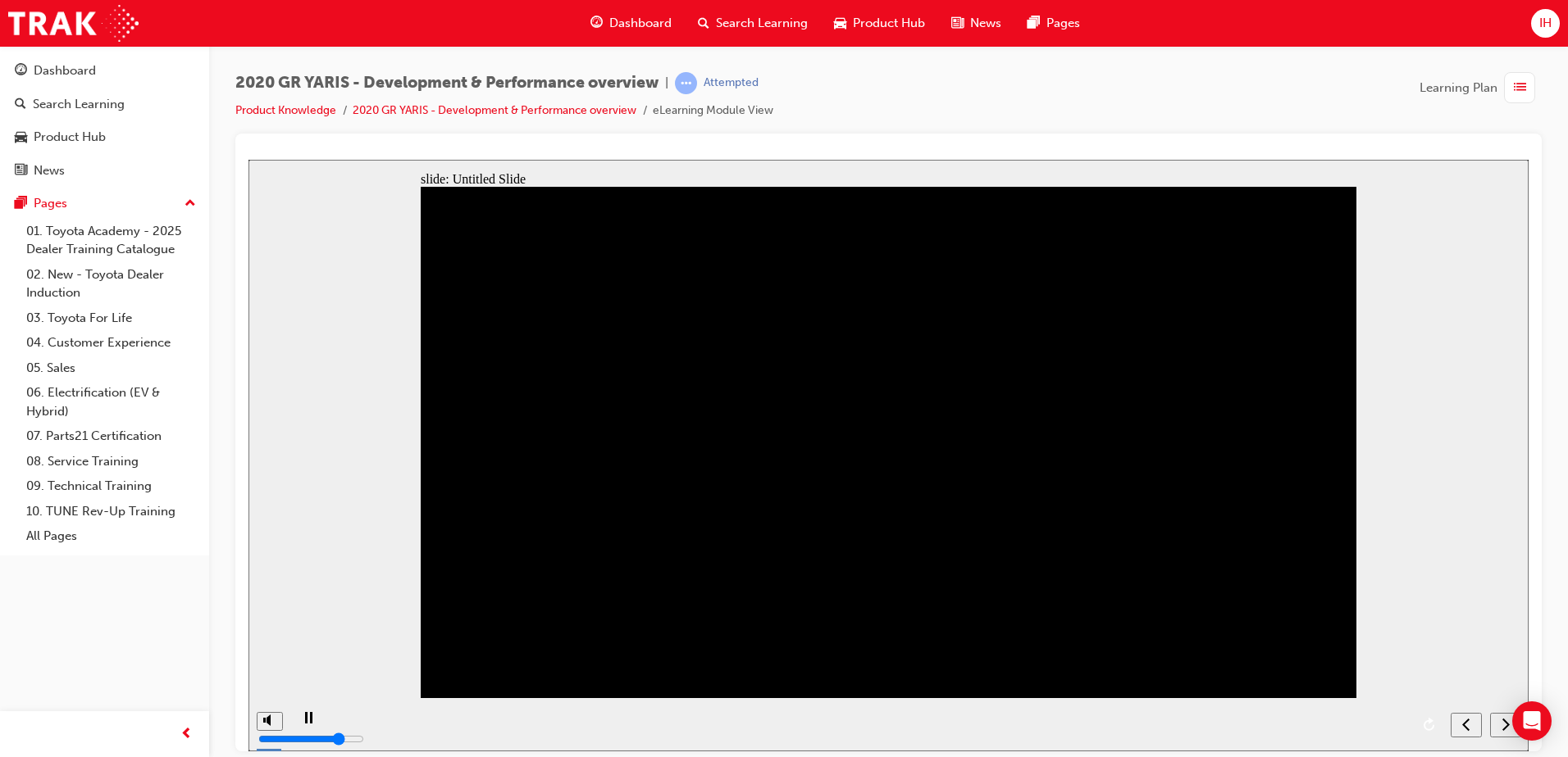
click at [1500, 724] on div "next" at bounding box center [1505, 725] width 18 height 17
click at [1500, 724] on nav "slide navigation" at bounding box center [1485, 724] width 70 height 53
click at [536, 725] on div "playback controls" at bounding box center [866, 724] width 1153 height 53
click at [1506, 718] on icon "next" at bounding box center [1505, 724] width 8 height 15
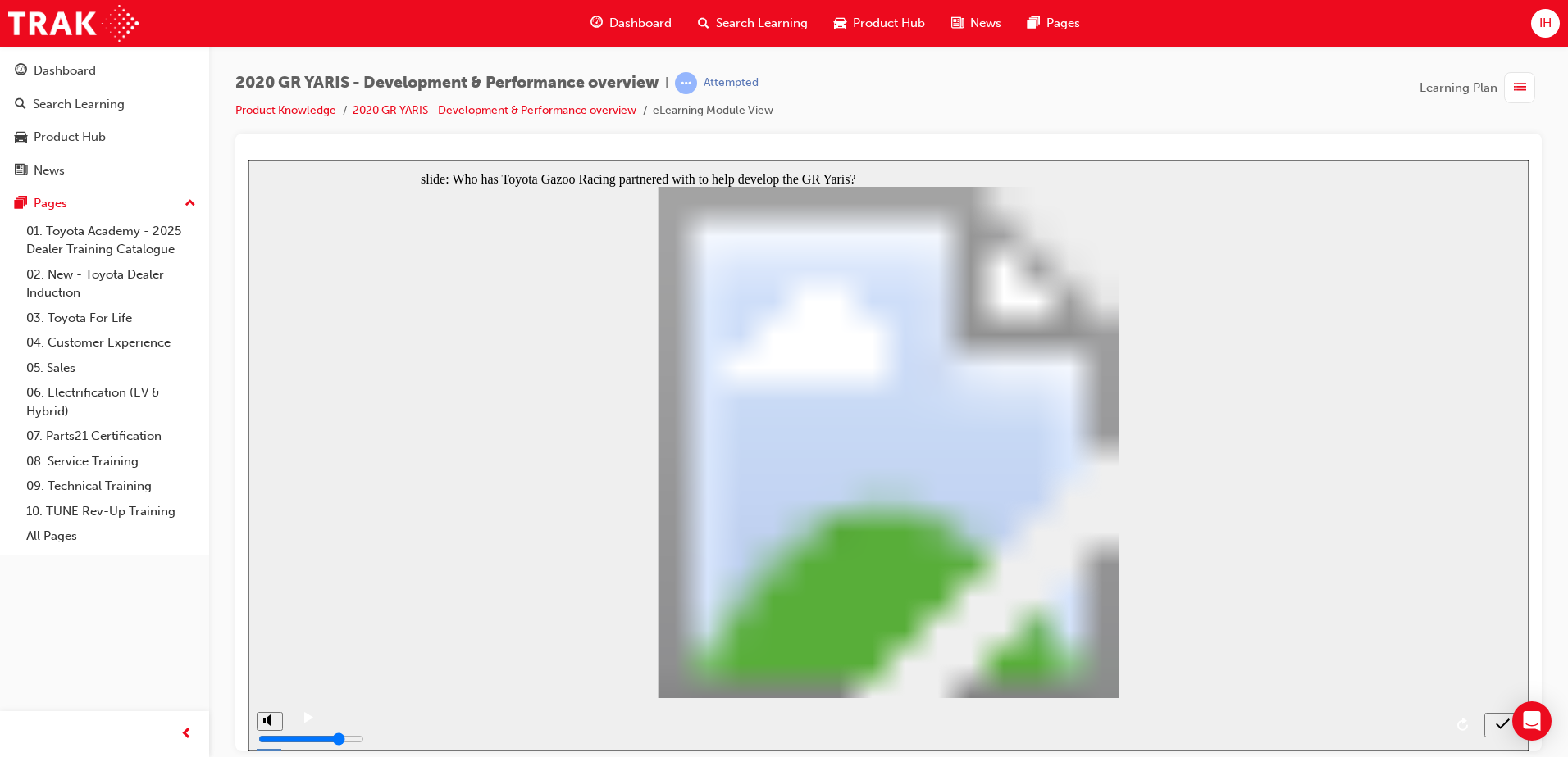
radio input "false"
radio input "true"
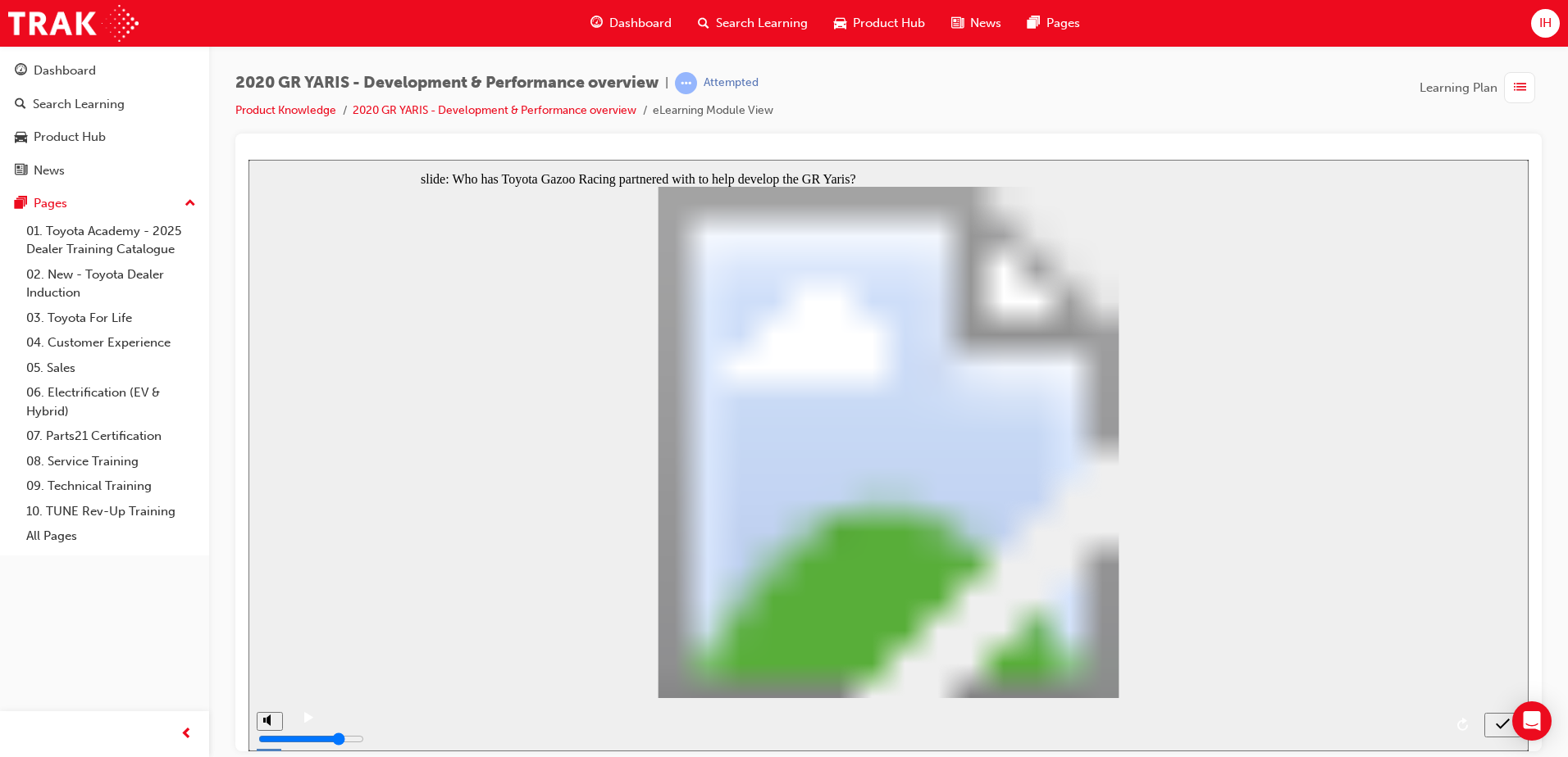
radio input "true"
radio input "false"
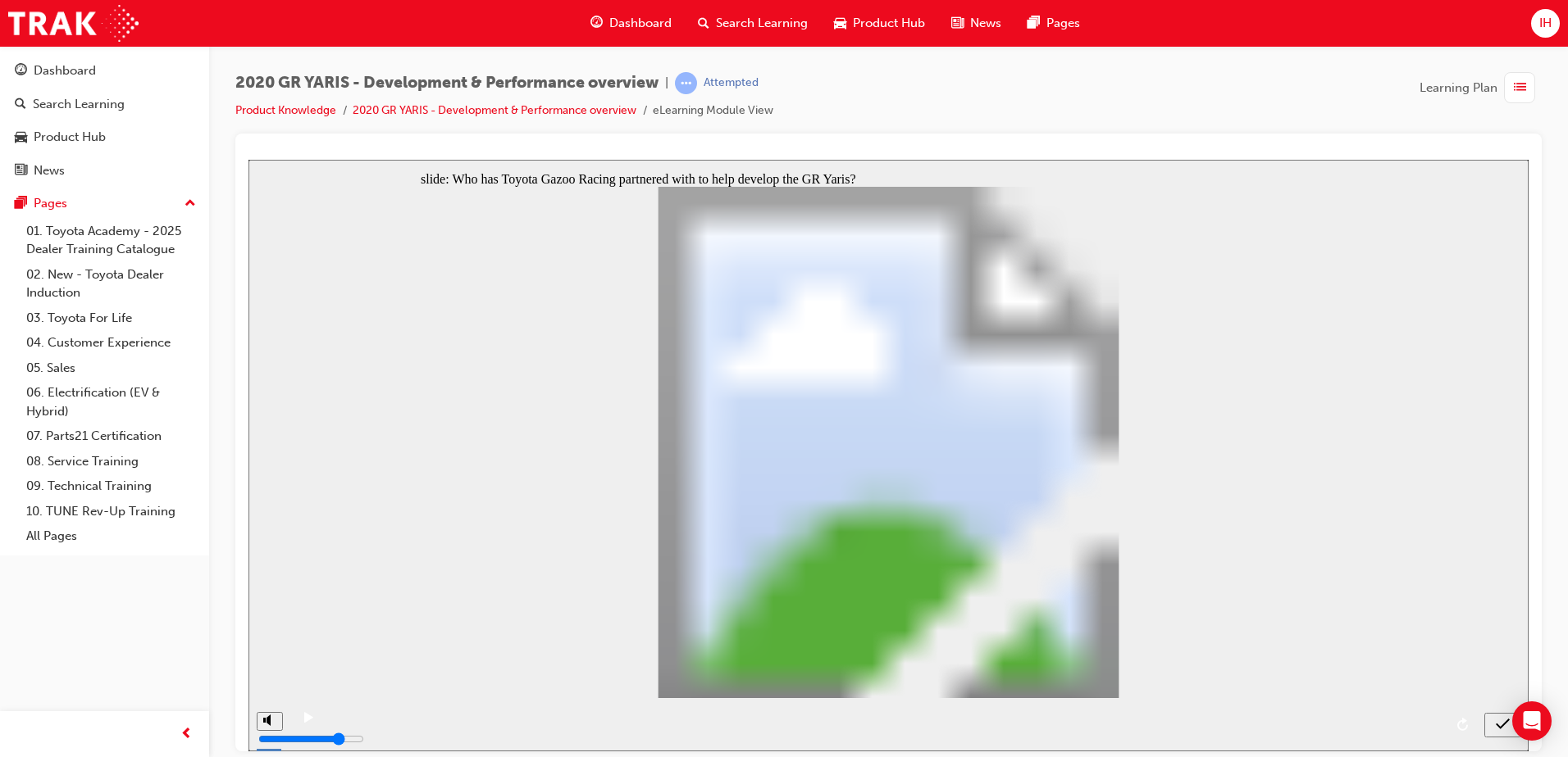
radio input "true"
click at [1507, 726] on icon "submit" at bounding box center [1502, 724] width 14 height 15
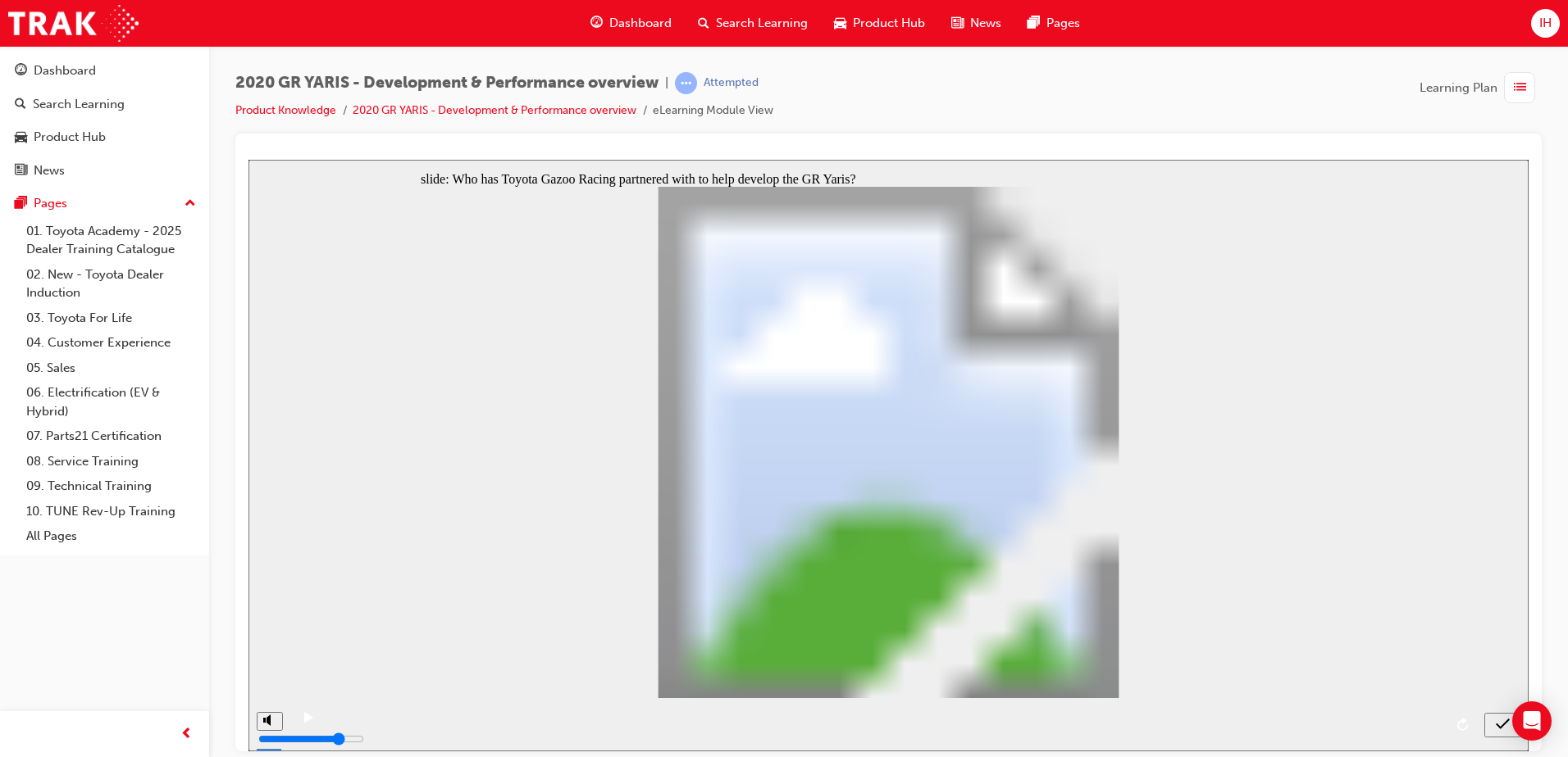
radio input "true"
click at [1508, 727] on icon "submit" at bounding box center [1502, 724] width 14 height 15
radio input "true"
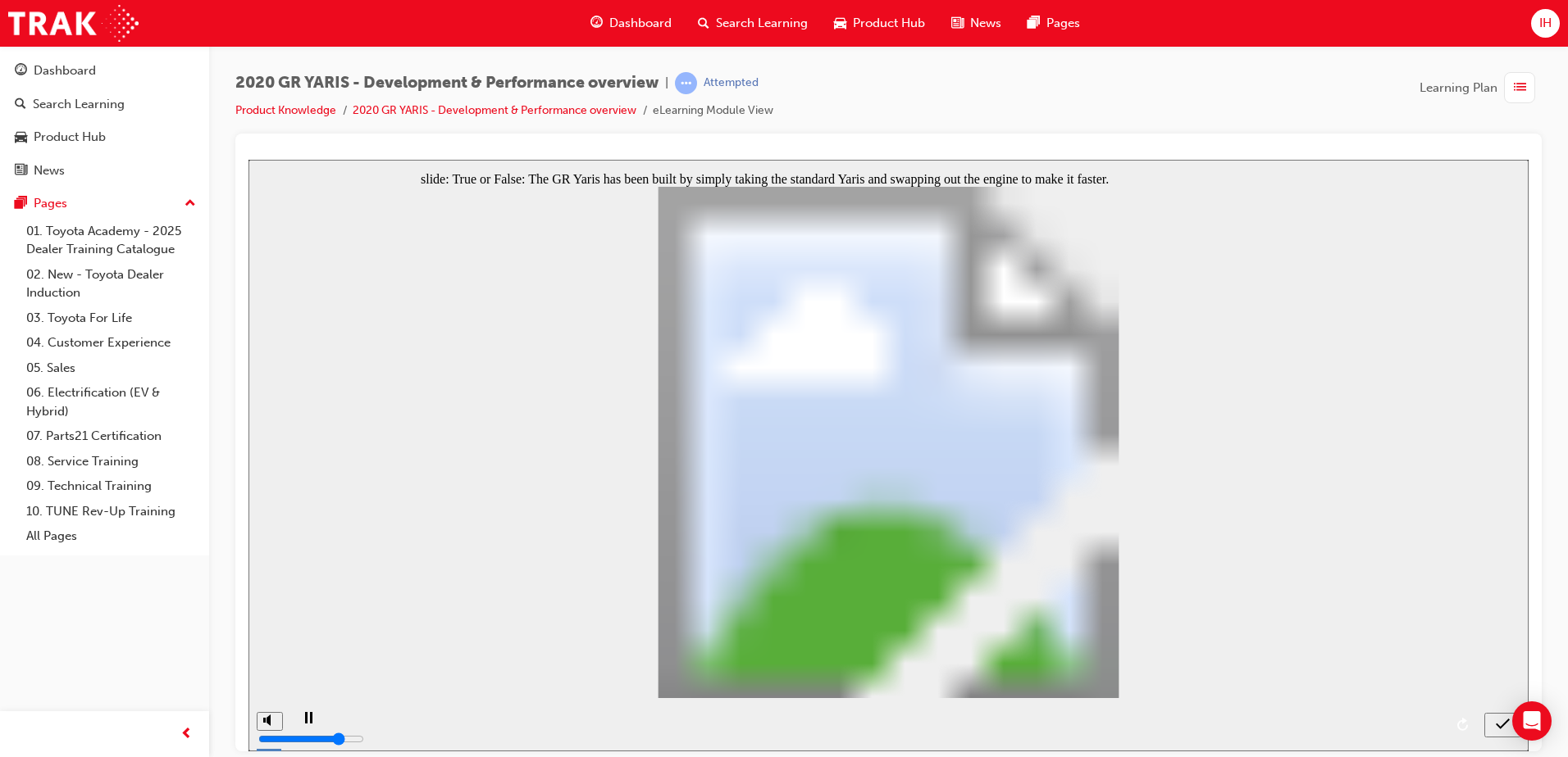
click at [1497, 726] on icon "submit" at bounding box center [1502, 724] width 14 height 15
radio input "false"
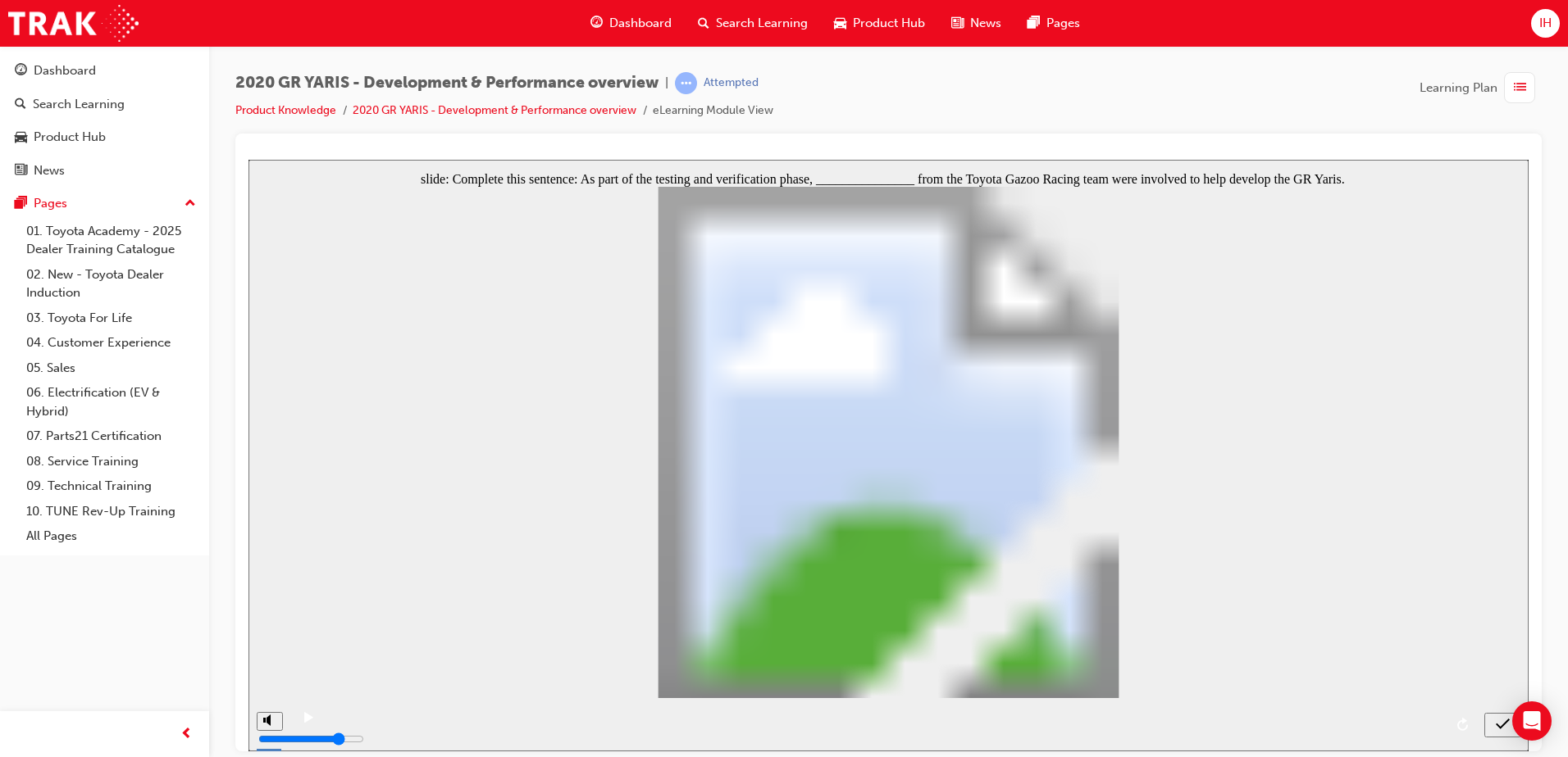
radio input "true"
click at [1501, 720] on icon "submit" at bounding box center [1502, 724] width 14 height 15
radio input "true"
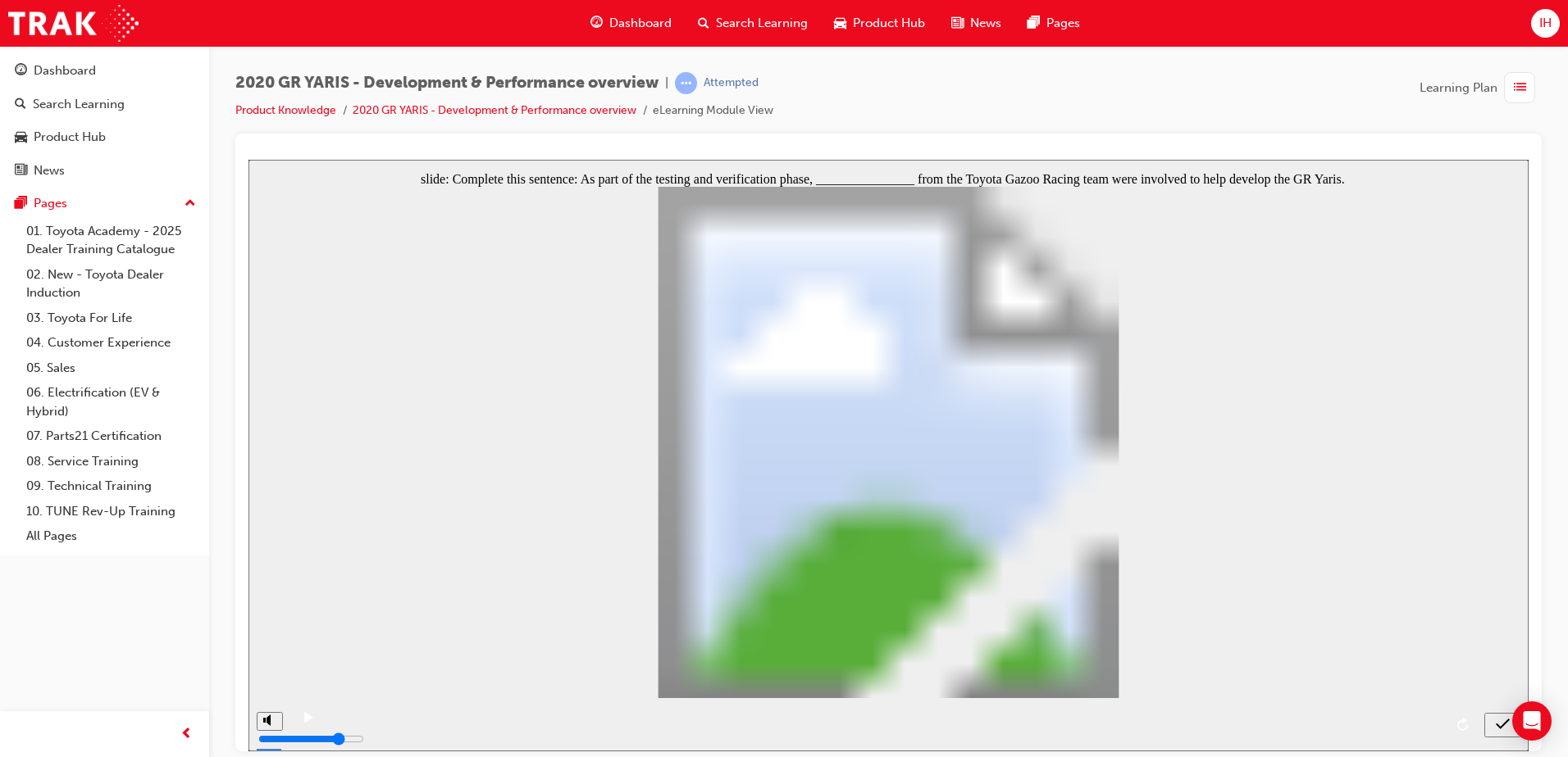
click at [1507, 717] on icon "submit" at bounding box center [1502, 724] width 14 height 15
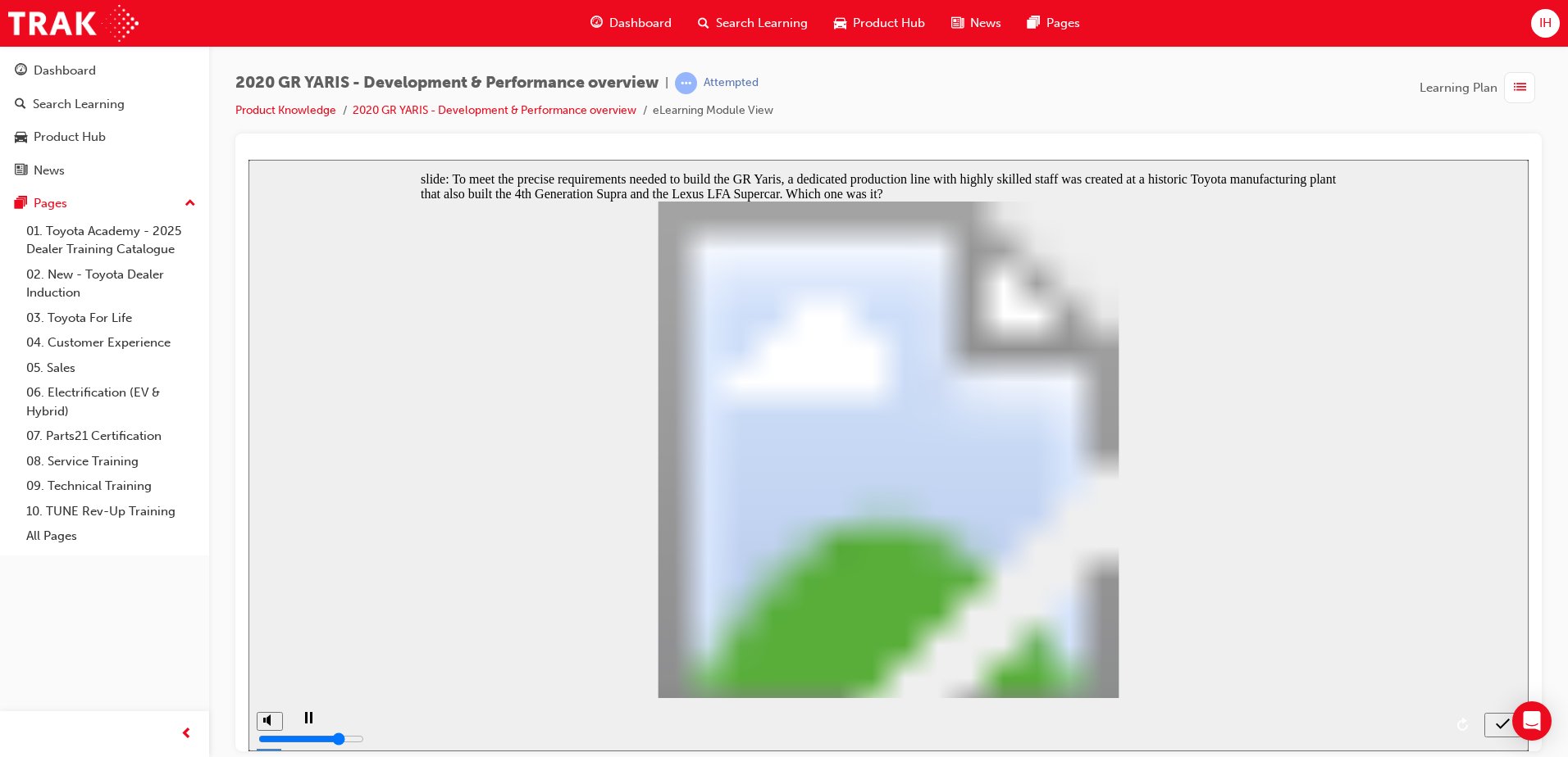
radio input "true"
click at [1505, 726] on icon "submit" at bounding box center [1502, 724] width 14 height 15
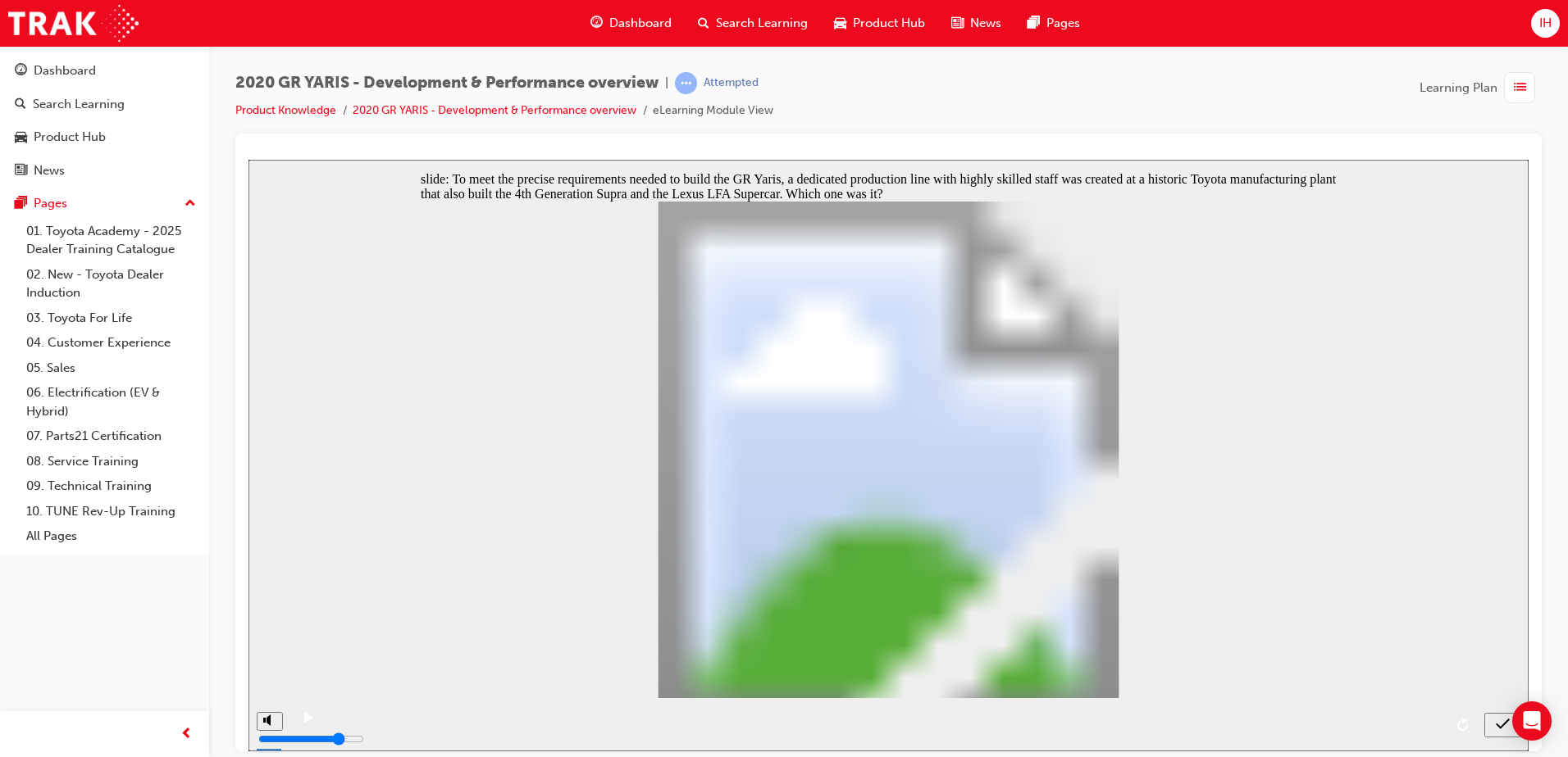
radio input "true"
click at [1506, 722] on icon "submit" at bounding box center [1502, 723] width 14 height 11
click at [1498, 720] on icon "submit" at bounding box center [1502, 724] width 14 height 15
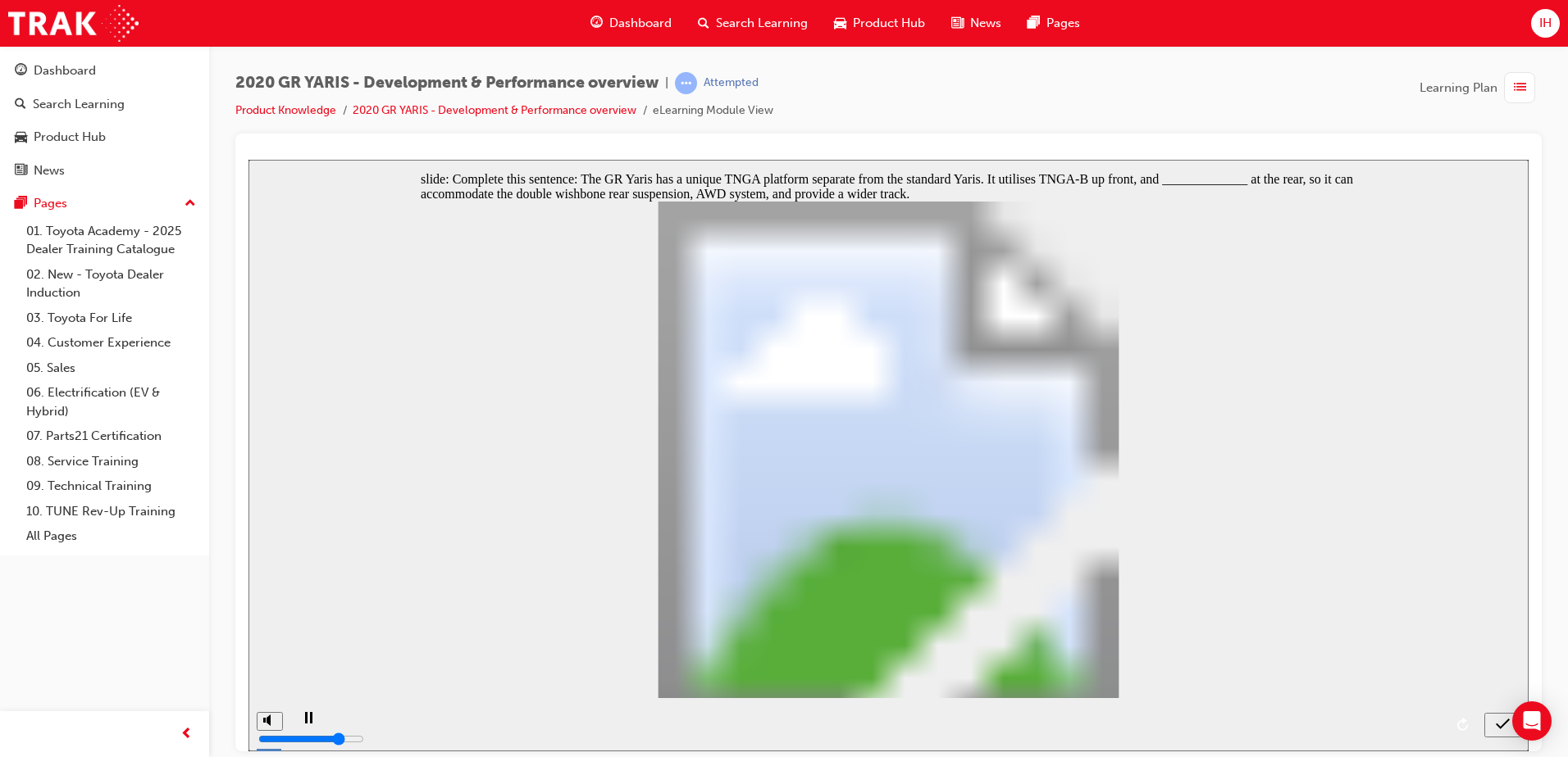
radio input "false"
radio input "true"
click at [1504, 728] on icon "submit" at bounding box center [1502, 724] width 14 height 15
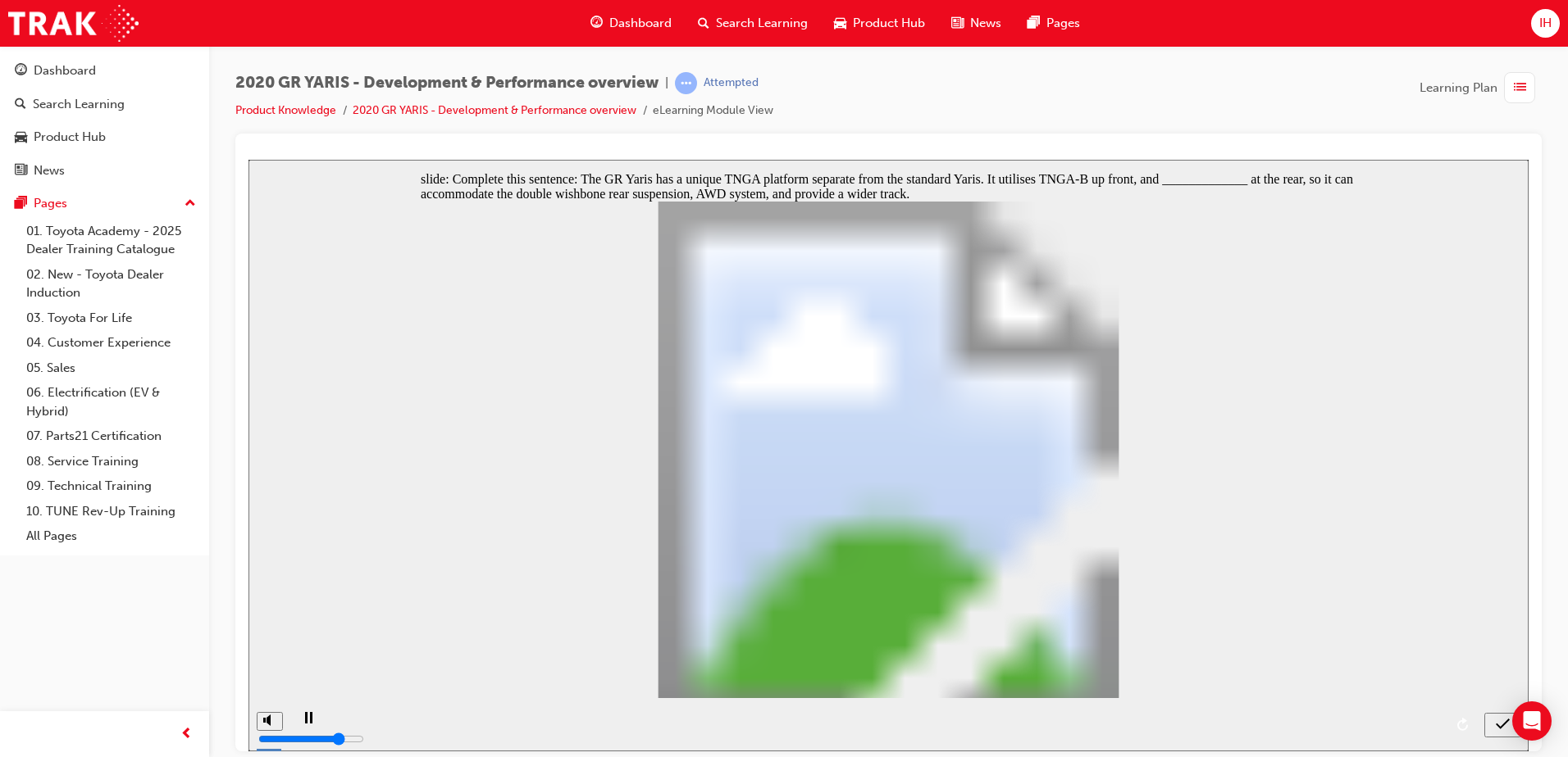
radio input "true"
click at [1500, 719] on icon "submit" at bounding box center [1502, 724] width 14 height 15
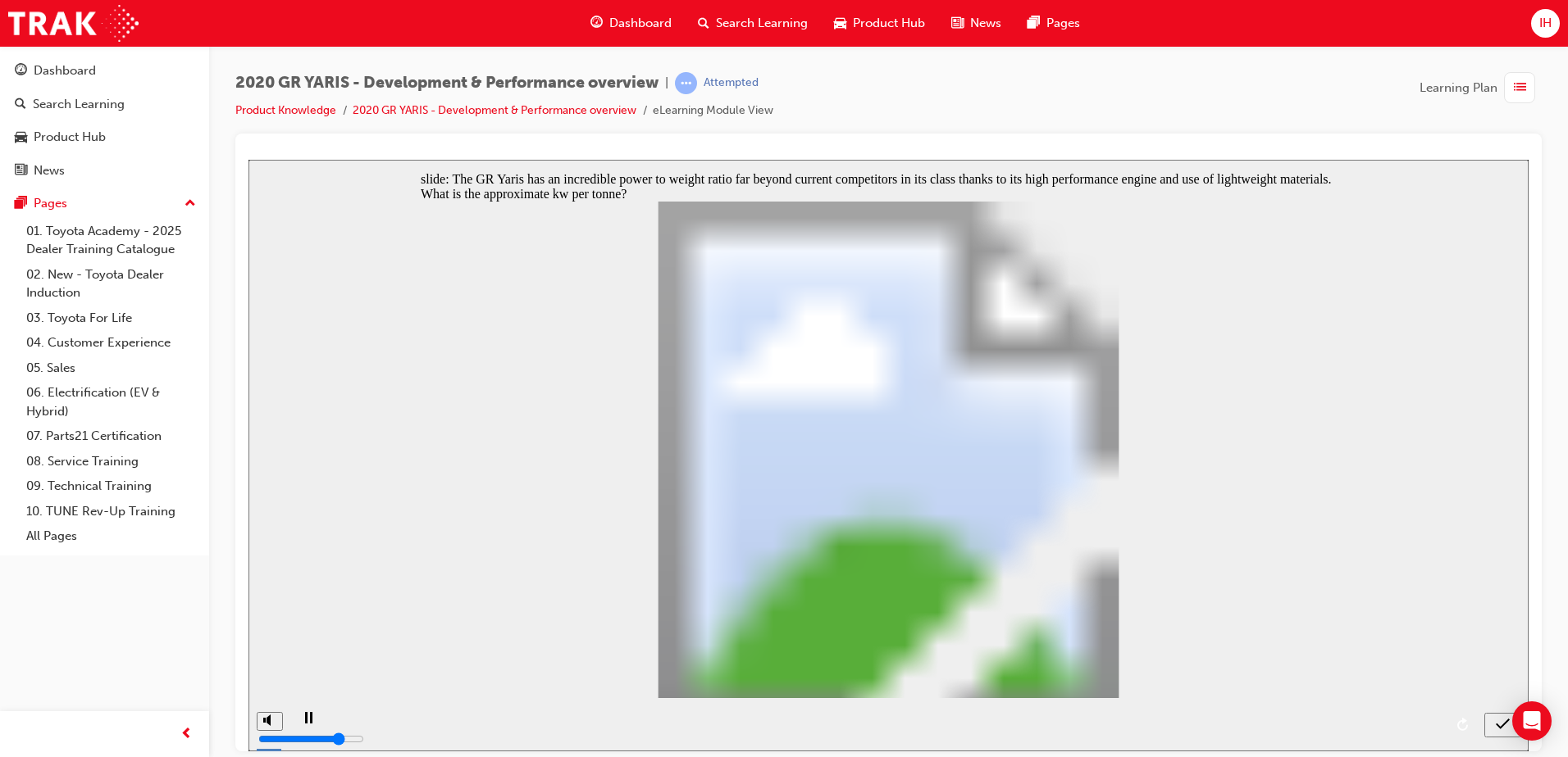
radio input "false"
radio input "true"
drag, startPoint x: 1502, startPoint y: 726, endPoint x: 1490, endPoint y: 728, distance: 12.2
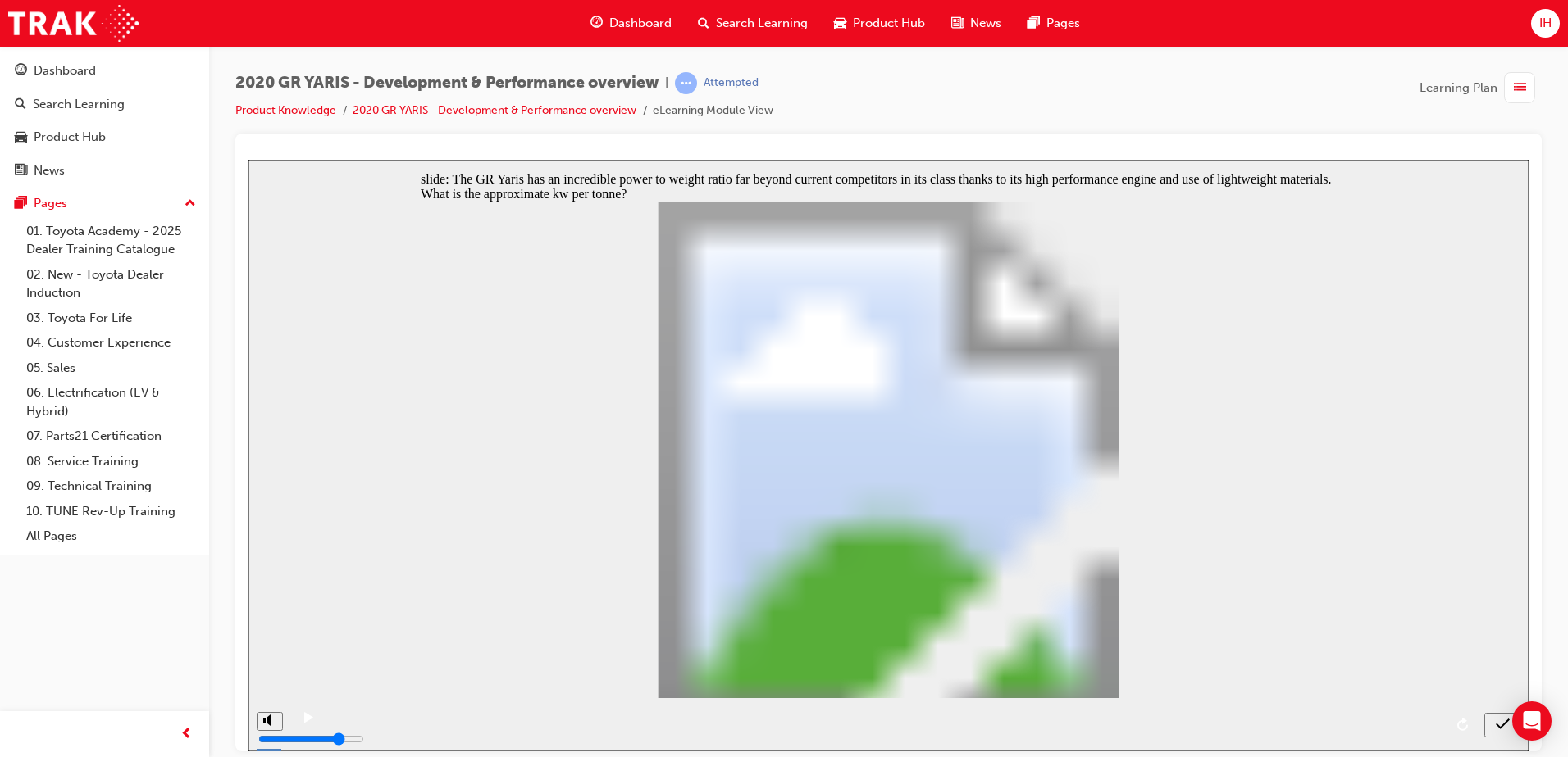
click at [1501, 726] on icon "submit" at bounding box center [1502, 723] width 14 height 11
checkbox input "true"
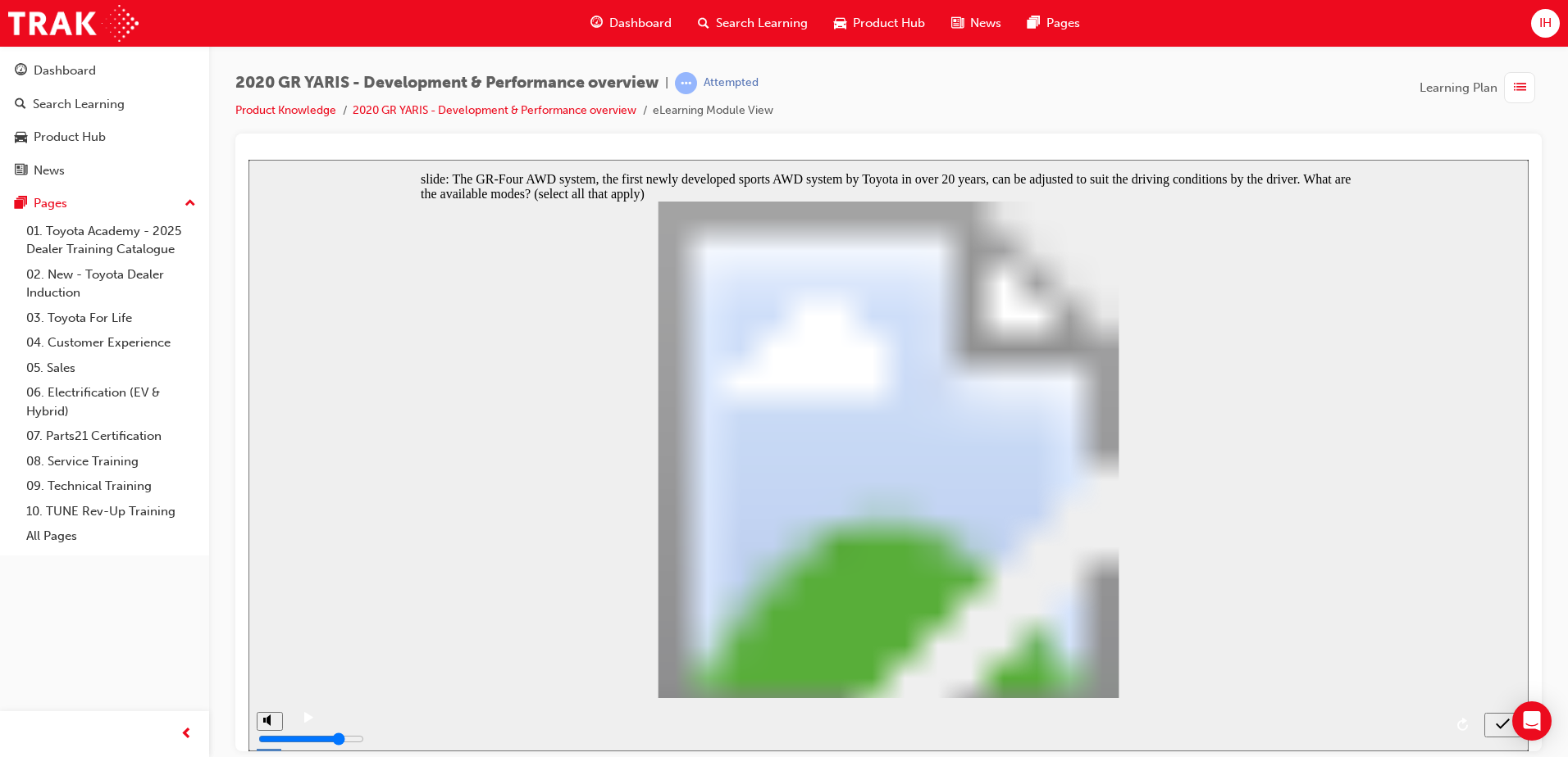
checkbox input "true"
click at [1502, 723] on icon "submit" at bounding box center [1502, 724] width 14 height 15
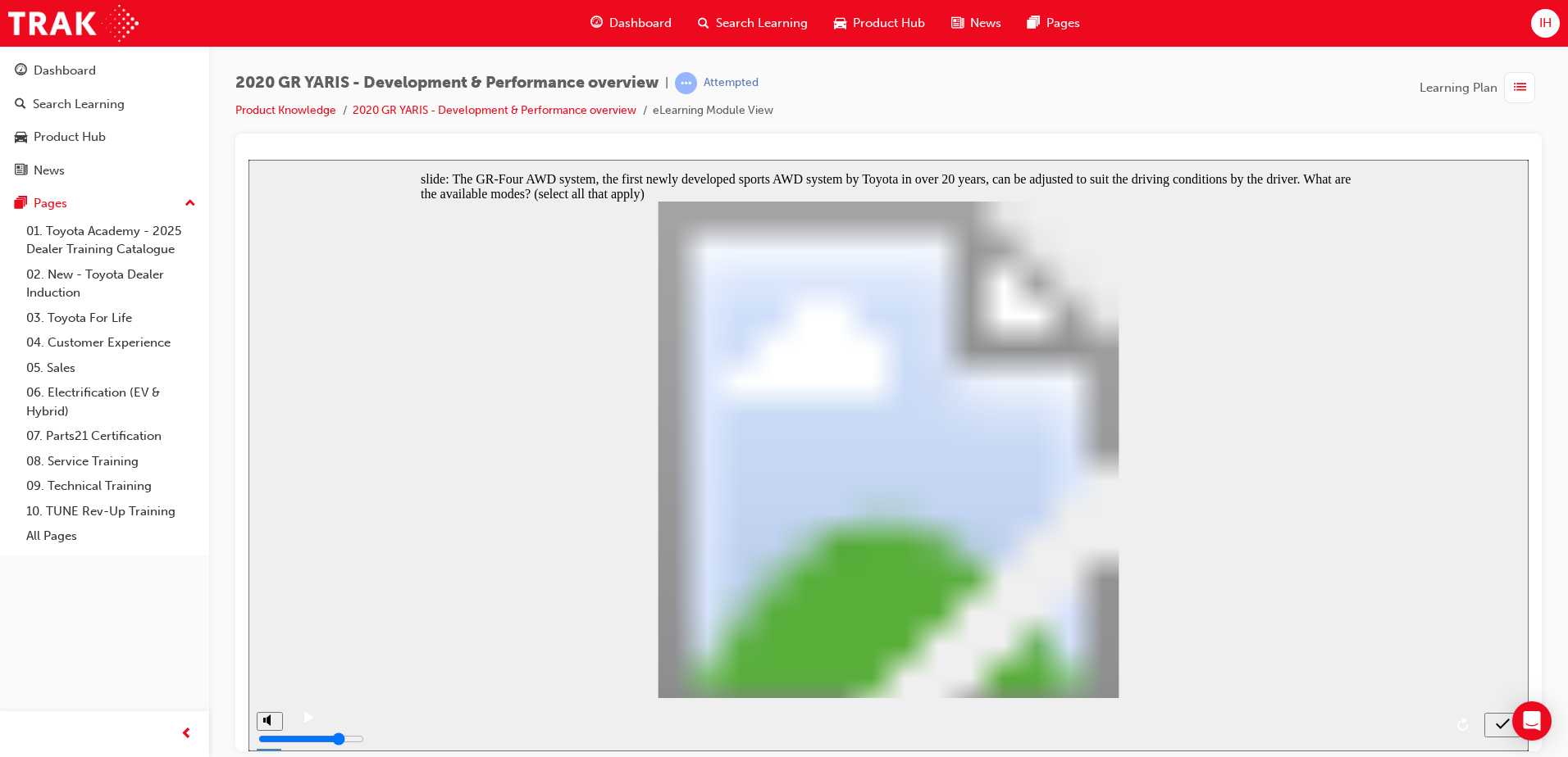
checkbox input "true"
click at [1504, 722] on icon "submit" at bounding box center [1502, 724] width 14 height 15
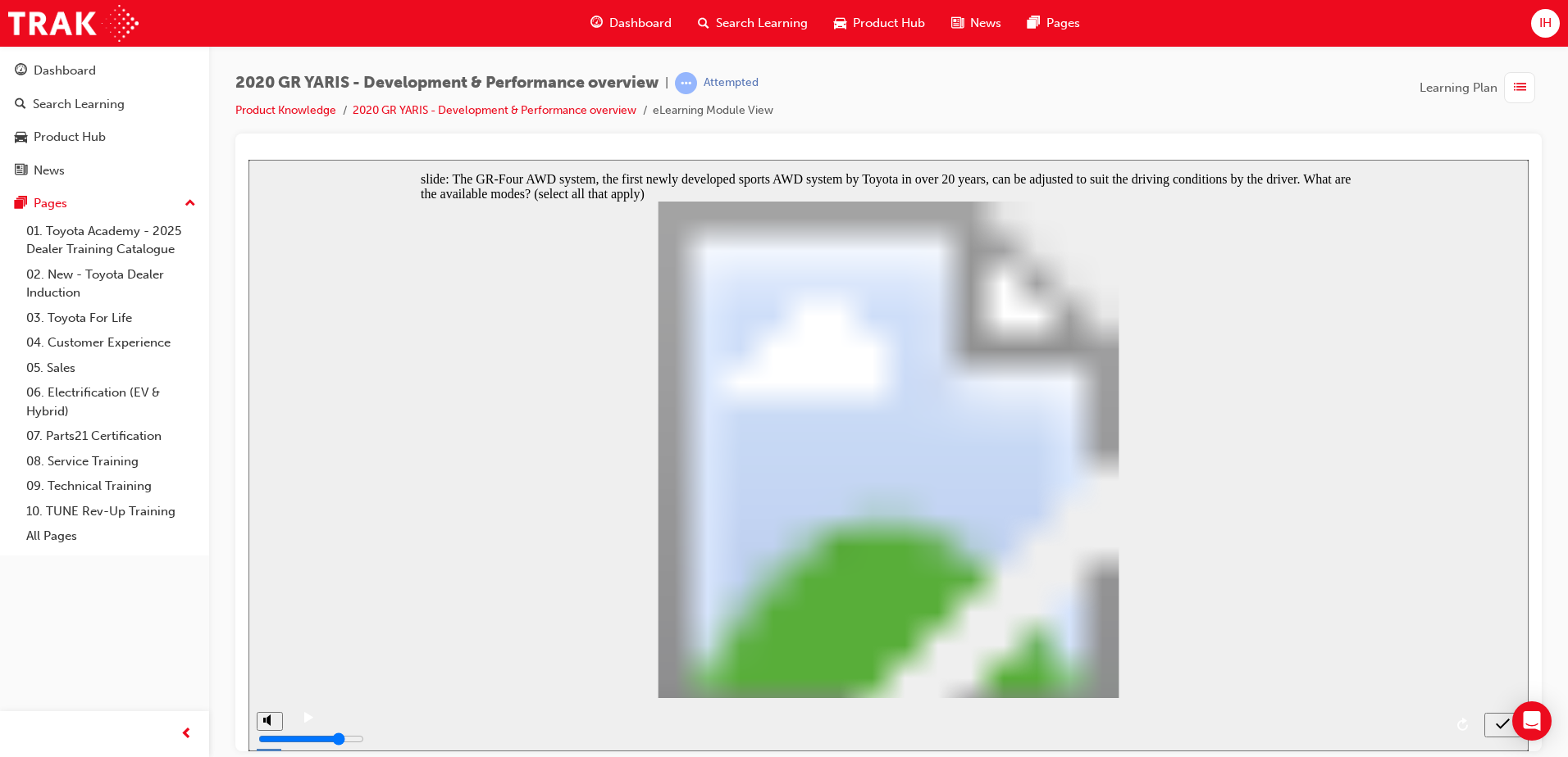
checkbox input "false"
click at [1492, 721] on div "submit" at bounding box center [1503, 725] width 24 height 17
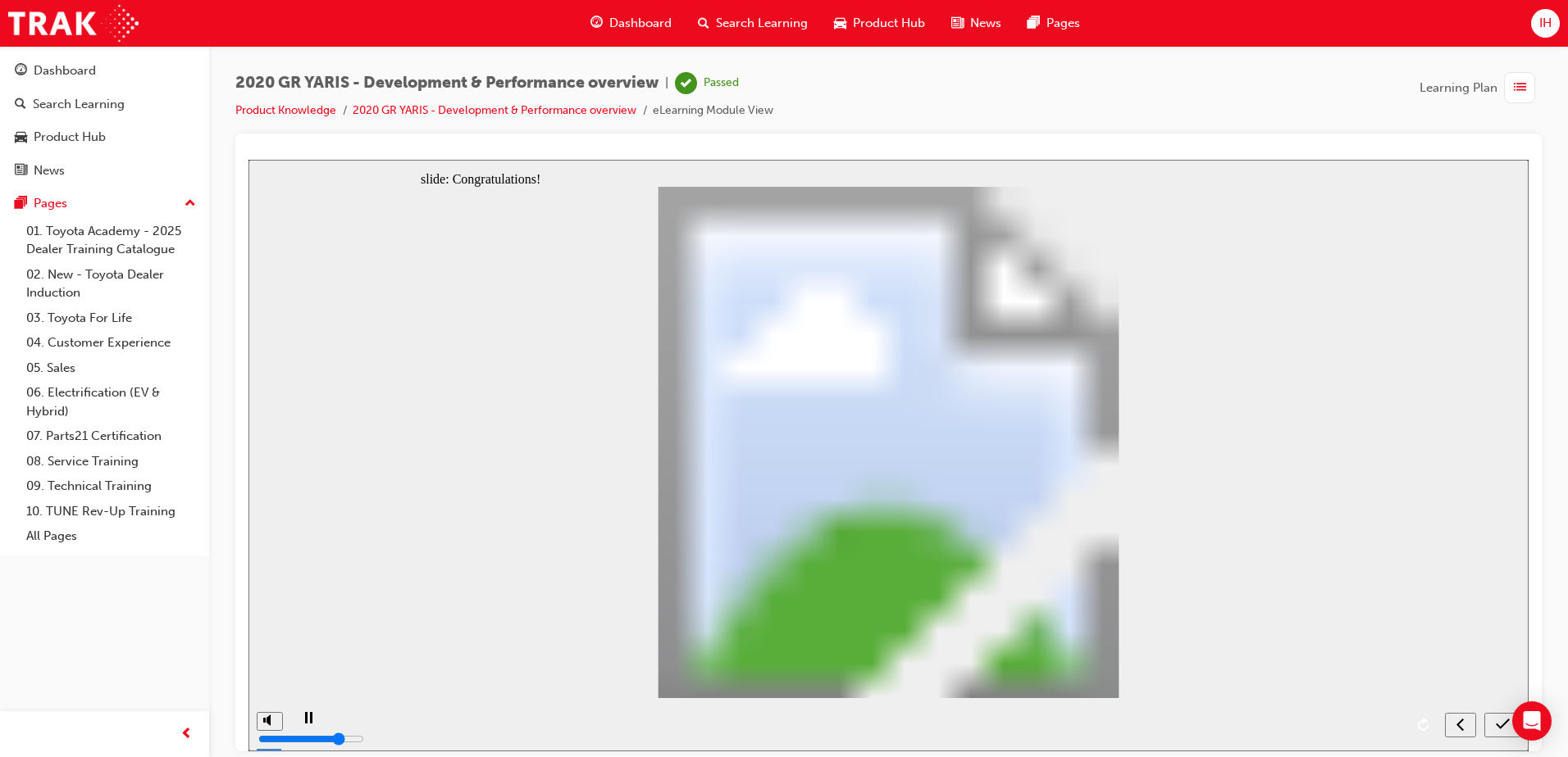
click at [1502, 726] on icon "submit" at bounding box center [1502, 723] width 14 height 11
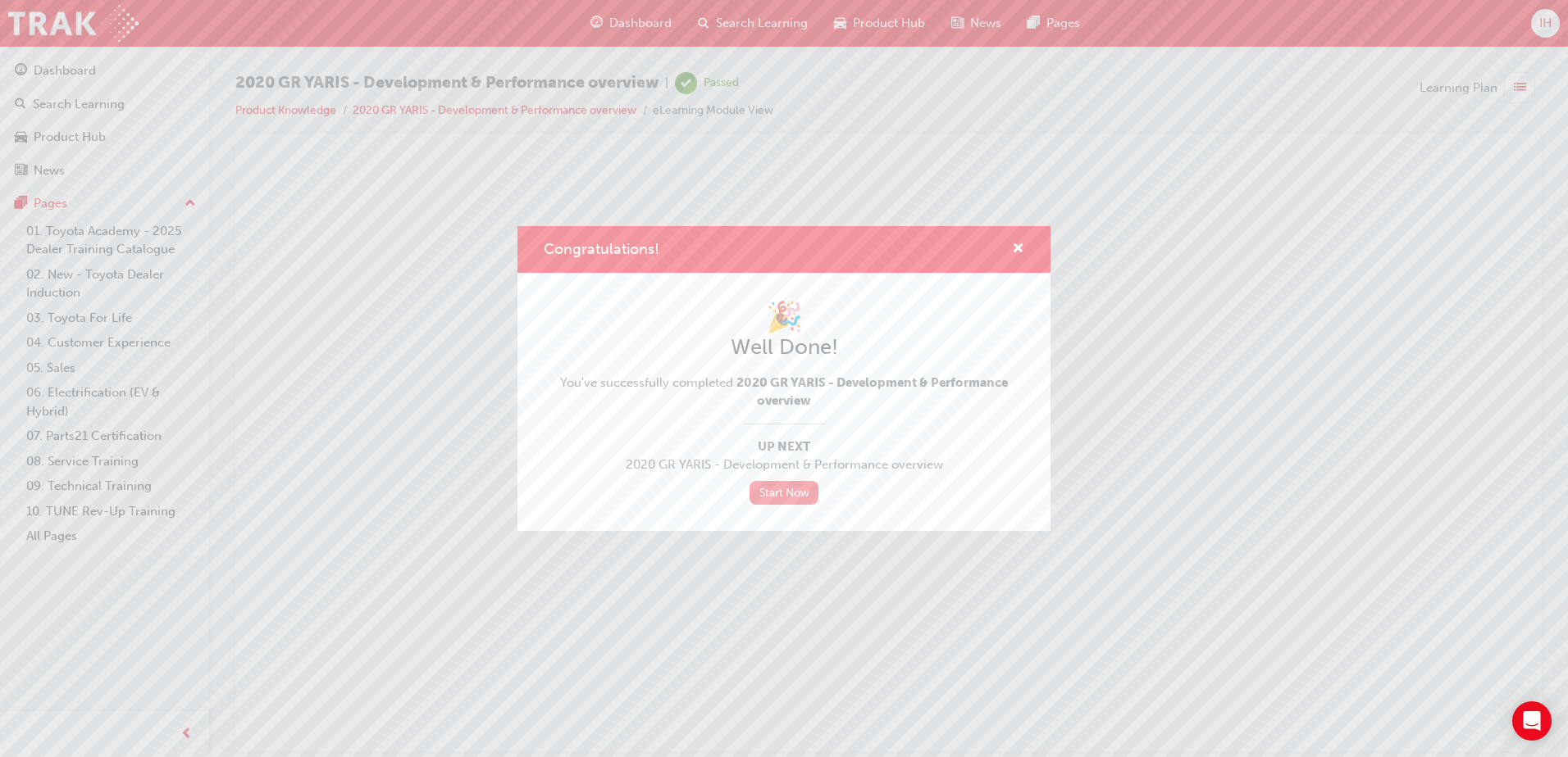
click at [784, 493] on link "Start Now" at bounding box center [783, 493] width 69 height 24
click at [830, 477] on div "🎉 Well Done! You've successfully completed 2020 GR YARIS - Development & Perfor…" at bounding box center [784, 402] width 480 height 206
drag, startPoint x: 830, startPoint y: 477, endPoint x: 767, endPoint y: 490, distance: 64.3
click at [767, 490] on link "Start Now" at bounding box center [783, 493] width 69 height 24
click at [1014, 259] on button "Congratulations!" at bounding box center [1017, 249] width 12 height 20
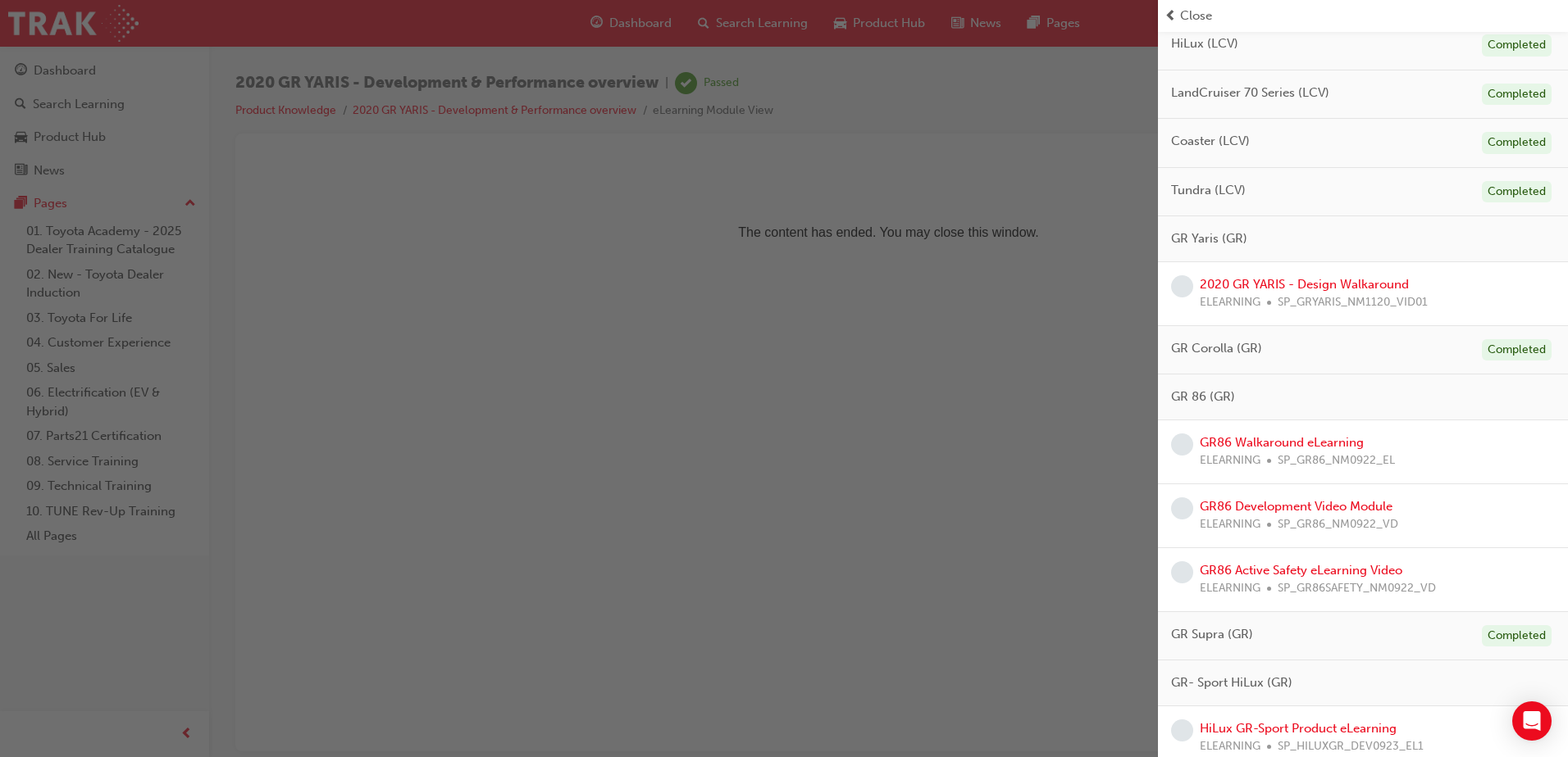
scroll to position [882, 0]
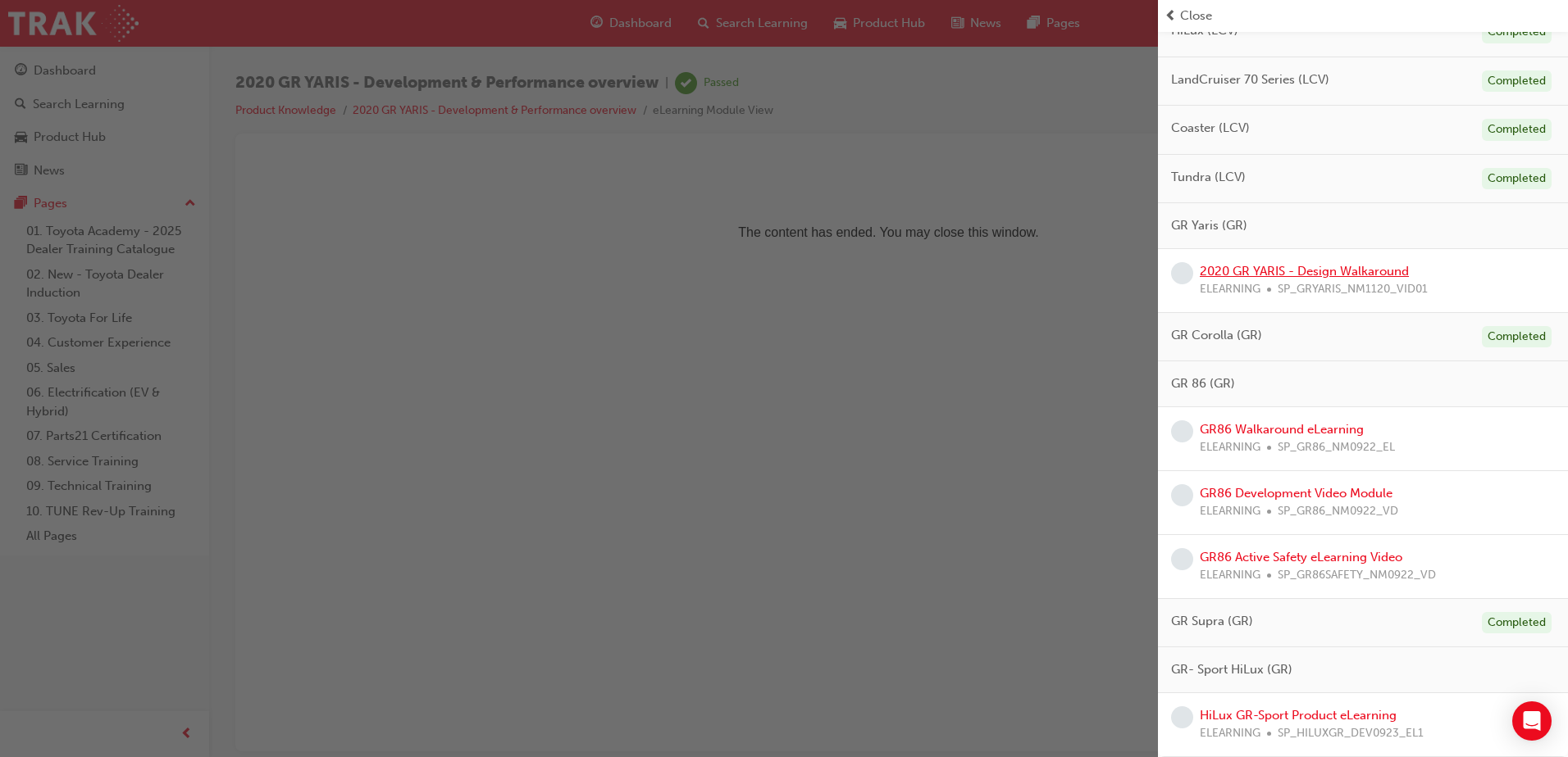
click at [1333, 273] on link "2020 GR YARIS - Design Walkaround" at bounding box center [1303, 271] width 209 height 15
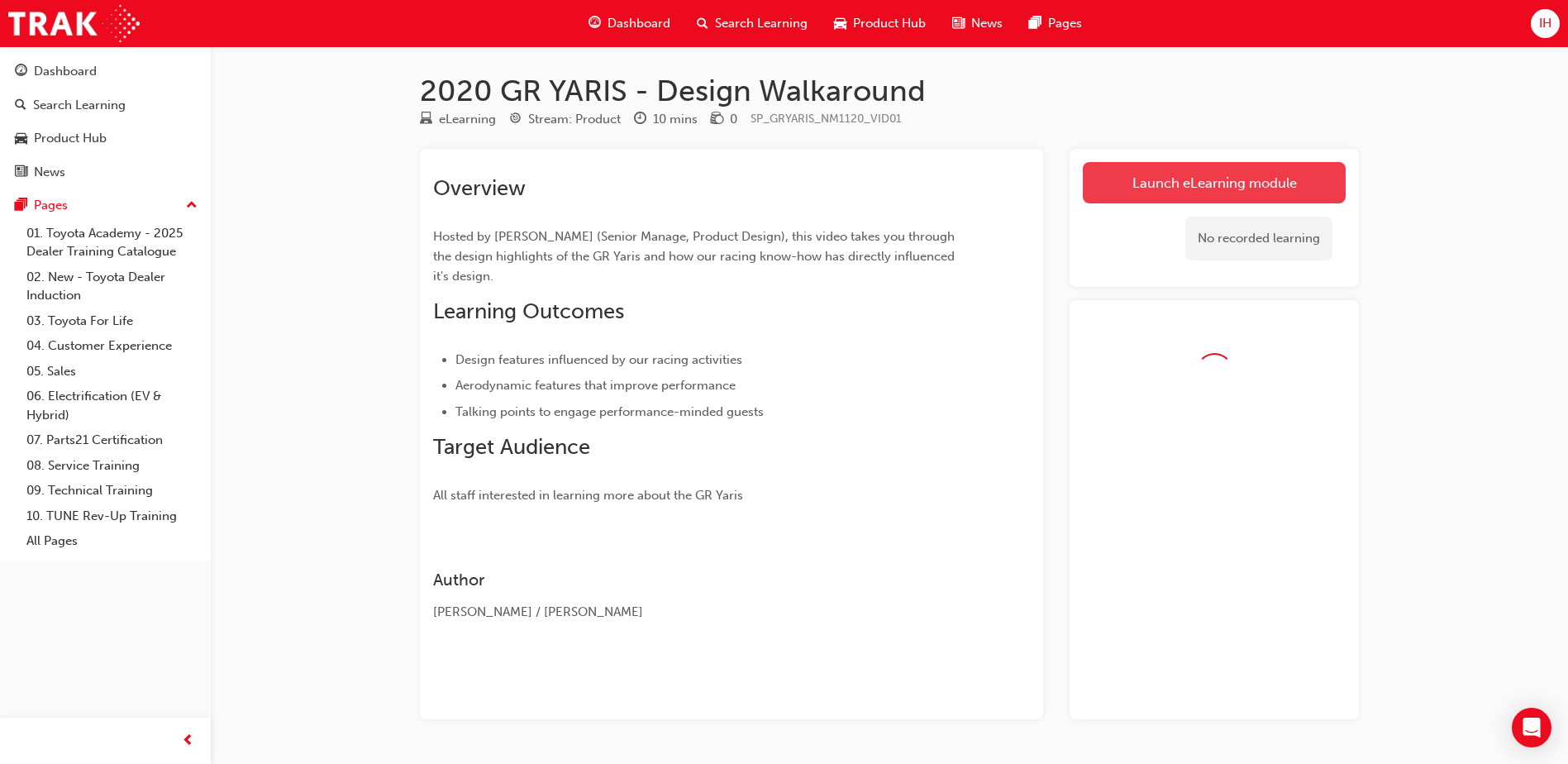
click at [1179, 175] on link "Launch eLearning module" at bounding box center [1214, 183] width 263 height 42
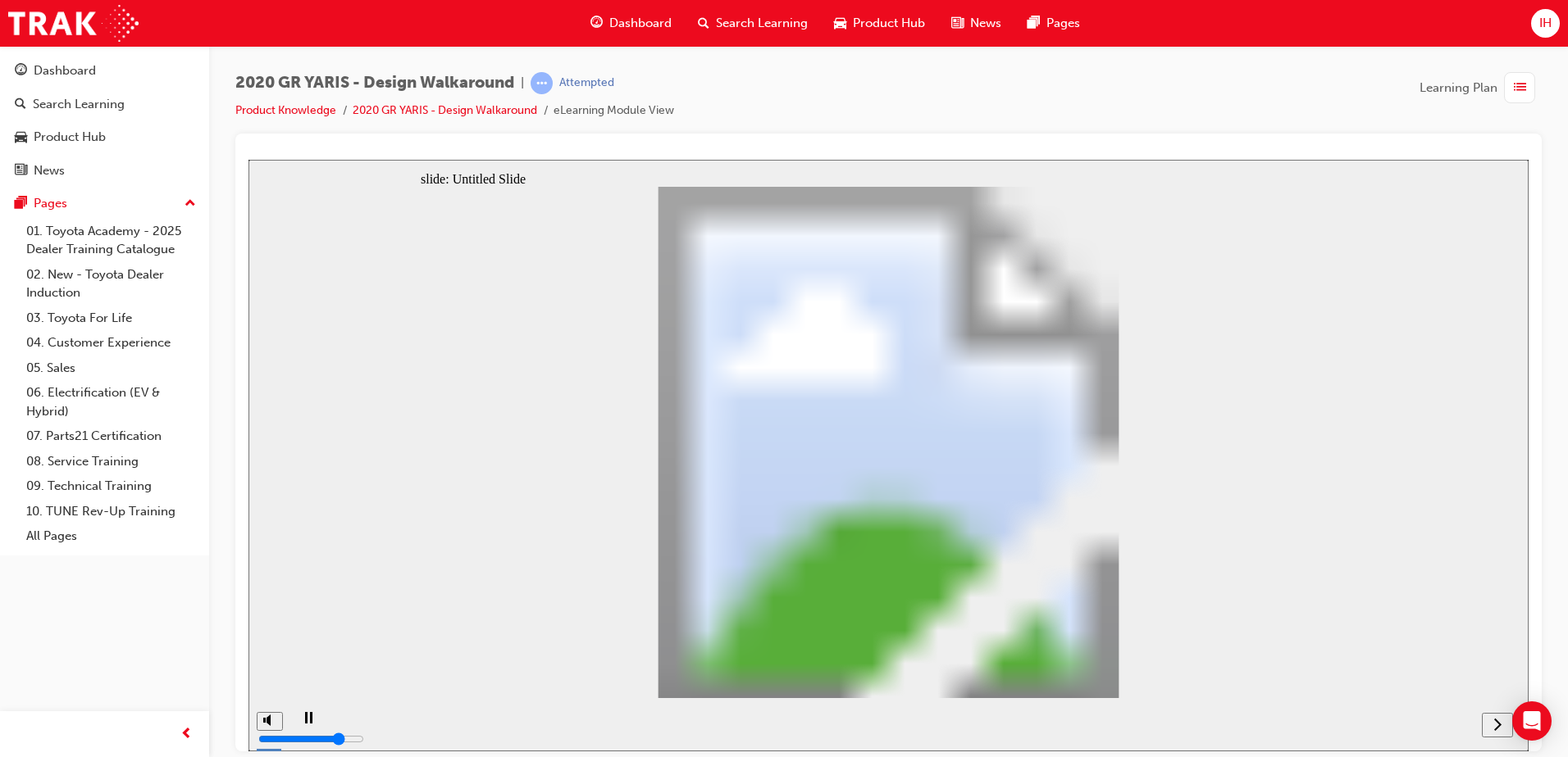
click at [1494, 724] on icon "next" at bounding box center [1496, 724] width 8 height 15
click at [1494, 725] on icon "next" at bounding box center [1496, 724] width 8 height 15
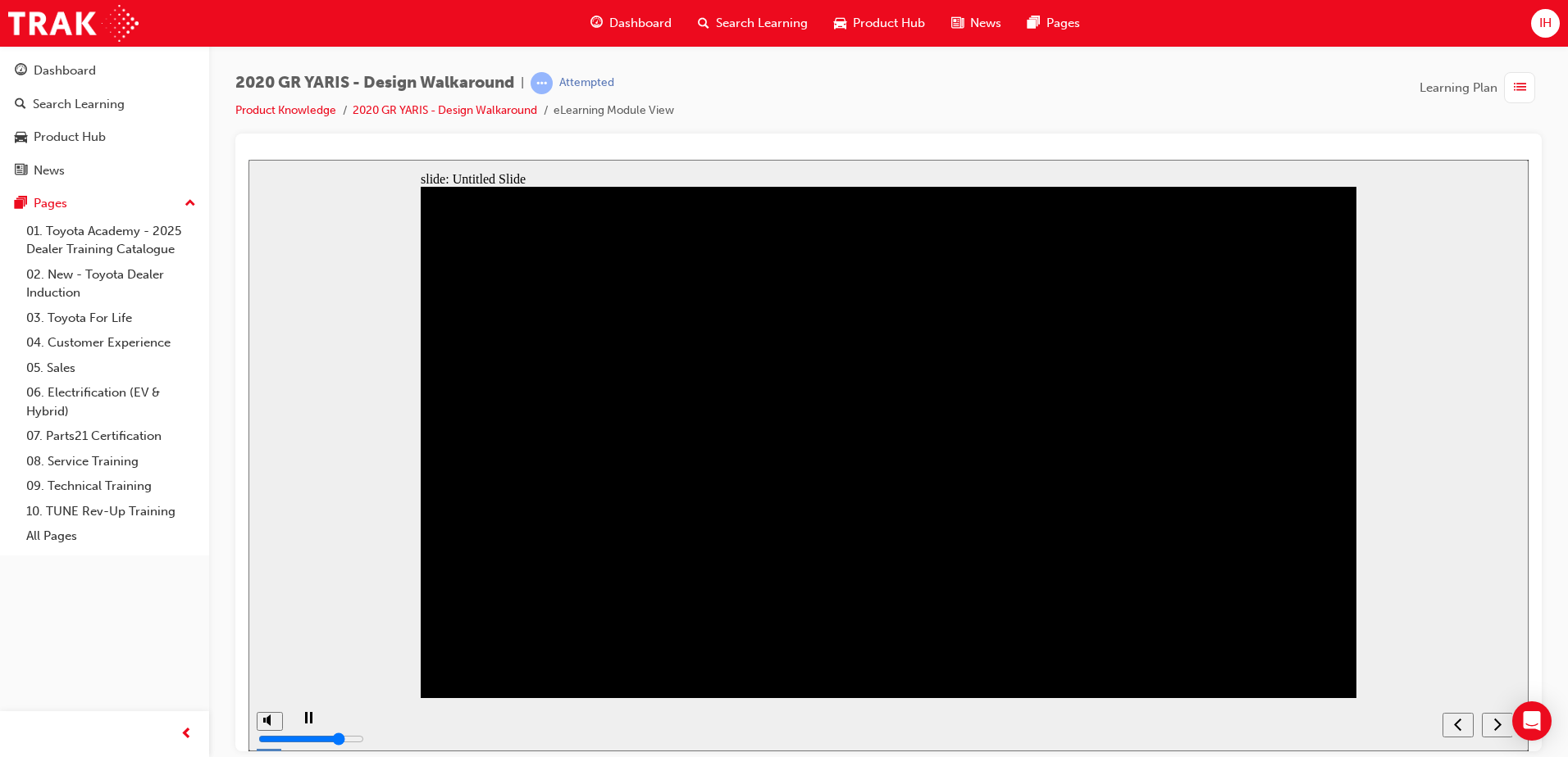
click at [1494, 725] on nav "slide navigation" at bounding box center [1477, 724] width 70 height 53
click at [1499, 720] on icon "next" at bounding box center [1496, 724] width 8 height 15
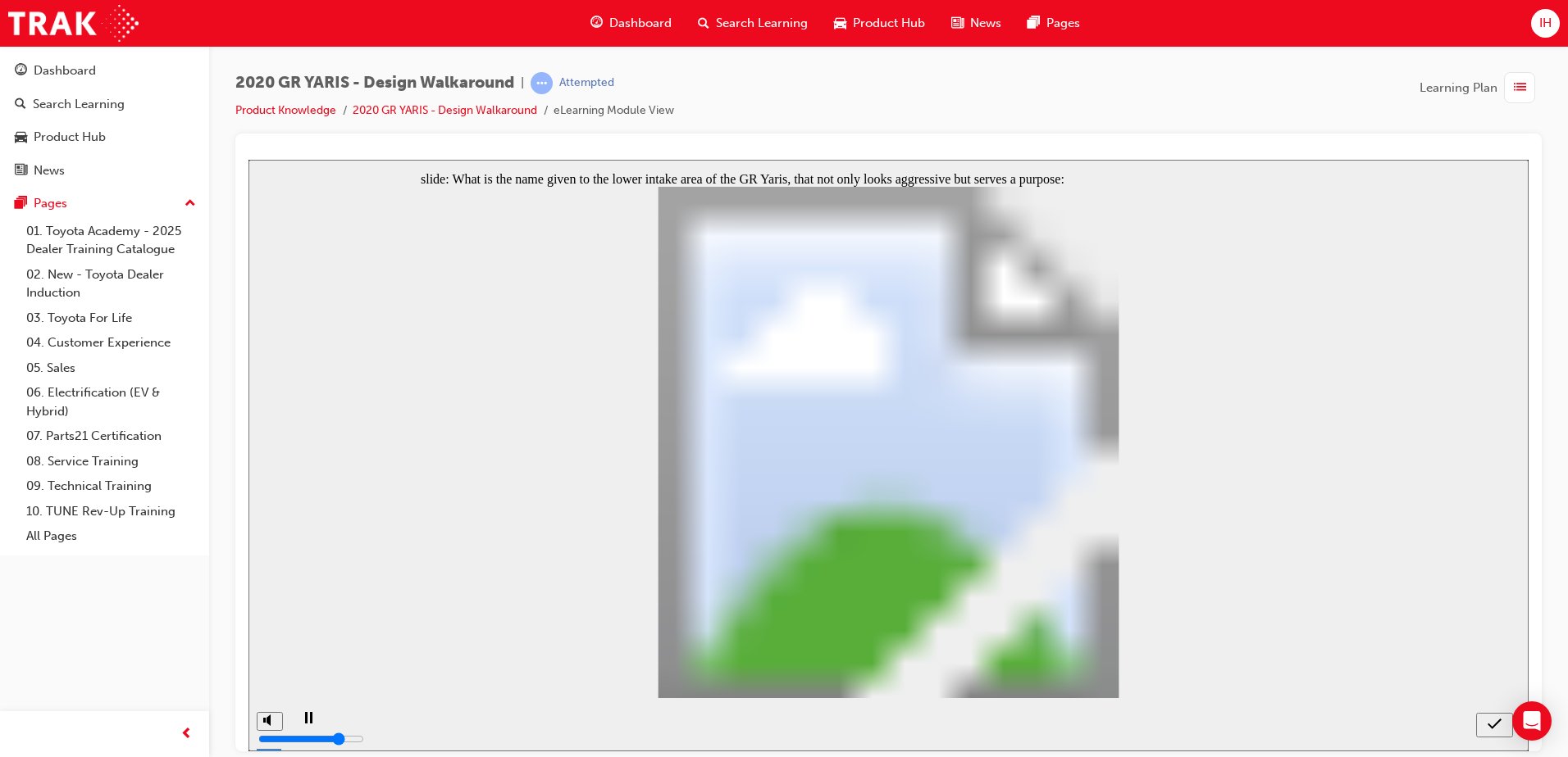
radio input "true"
click at [1496, 726] on icon "submit" at bounding box center [1493, 724] width 14 height 15
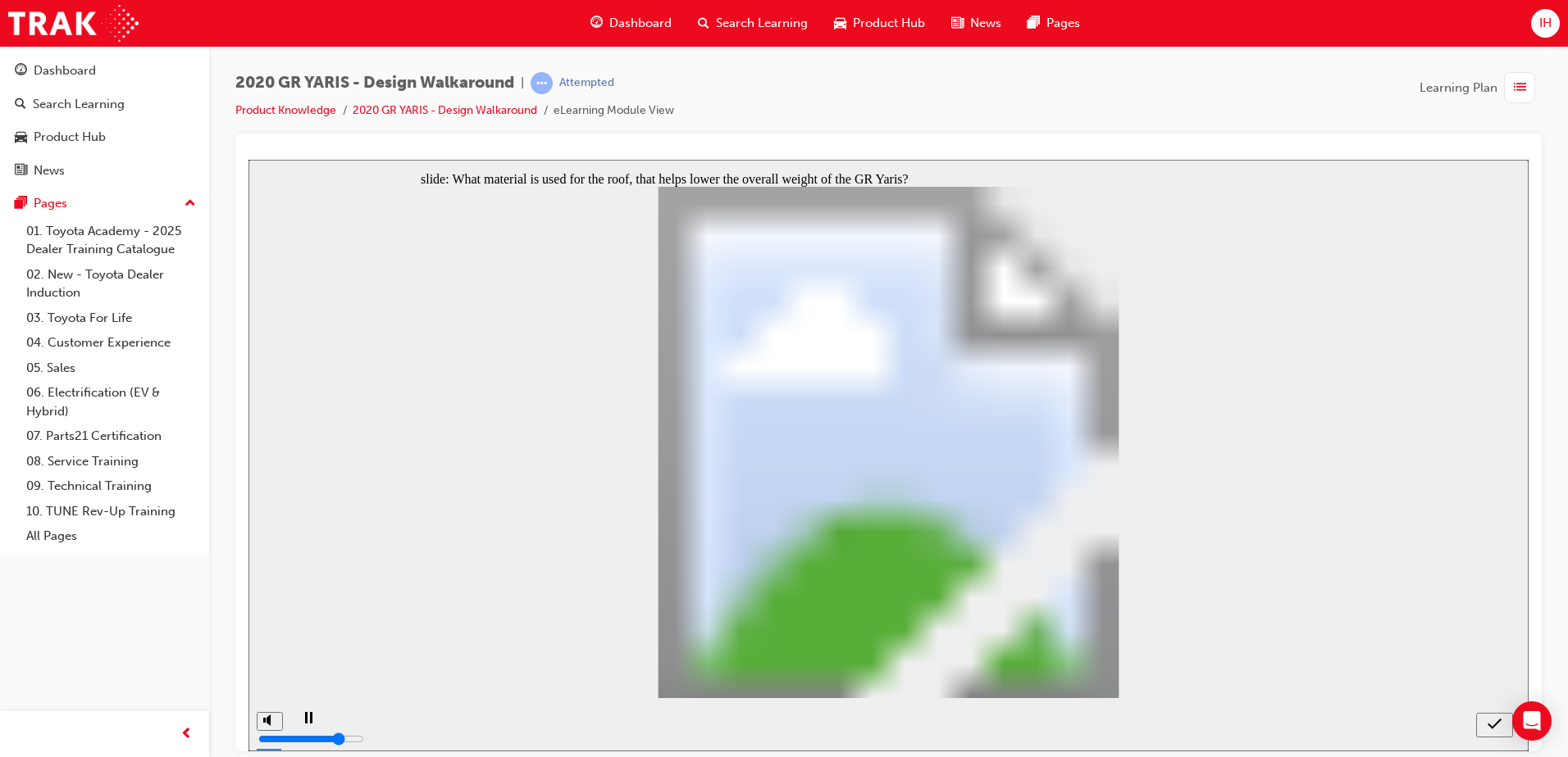
radio input "true"
click at [1495, 723] on icon "submit" at bounding box center [1493, 724] width 14 height 15
radio input "true"
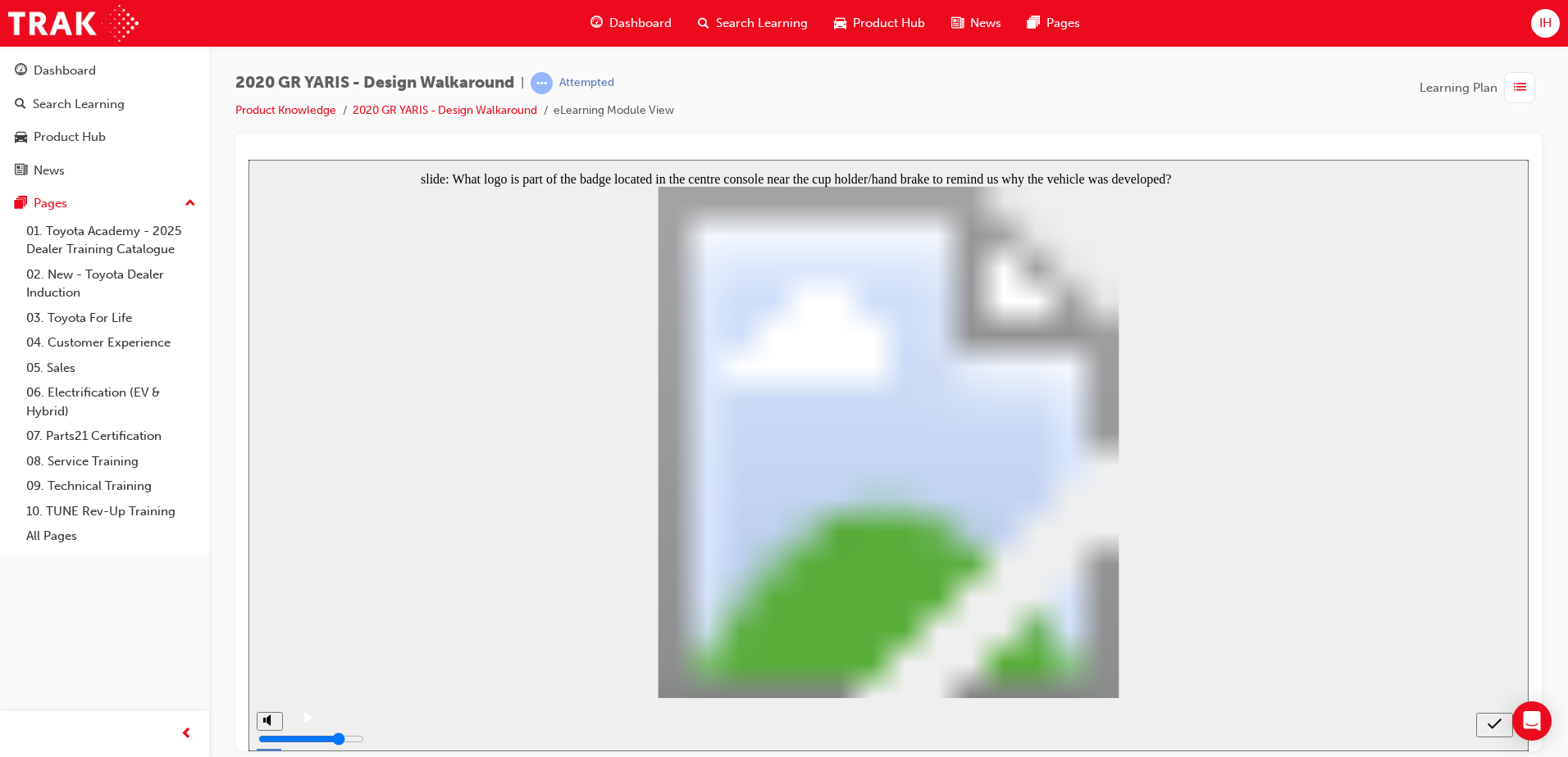
radio input "false"
radio input "true"
click at [1493, 721] on icon "submit" at bounding box center [1493, 724] width 14 height 15
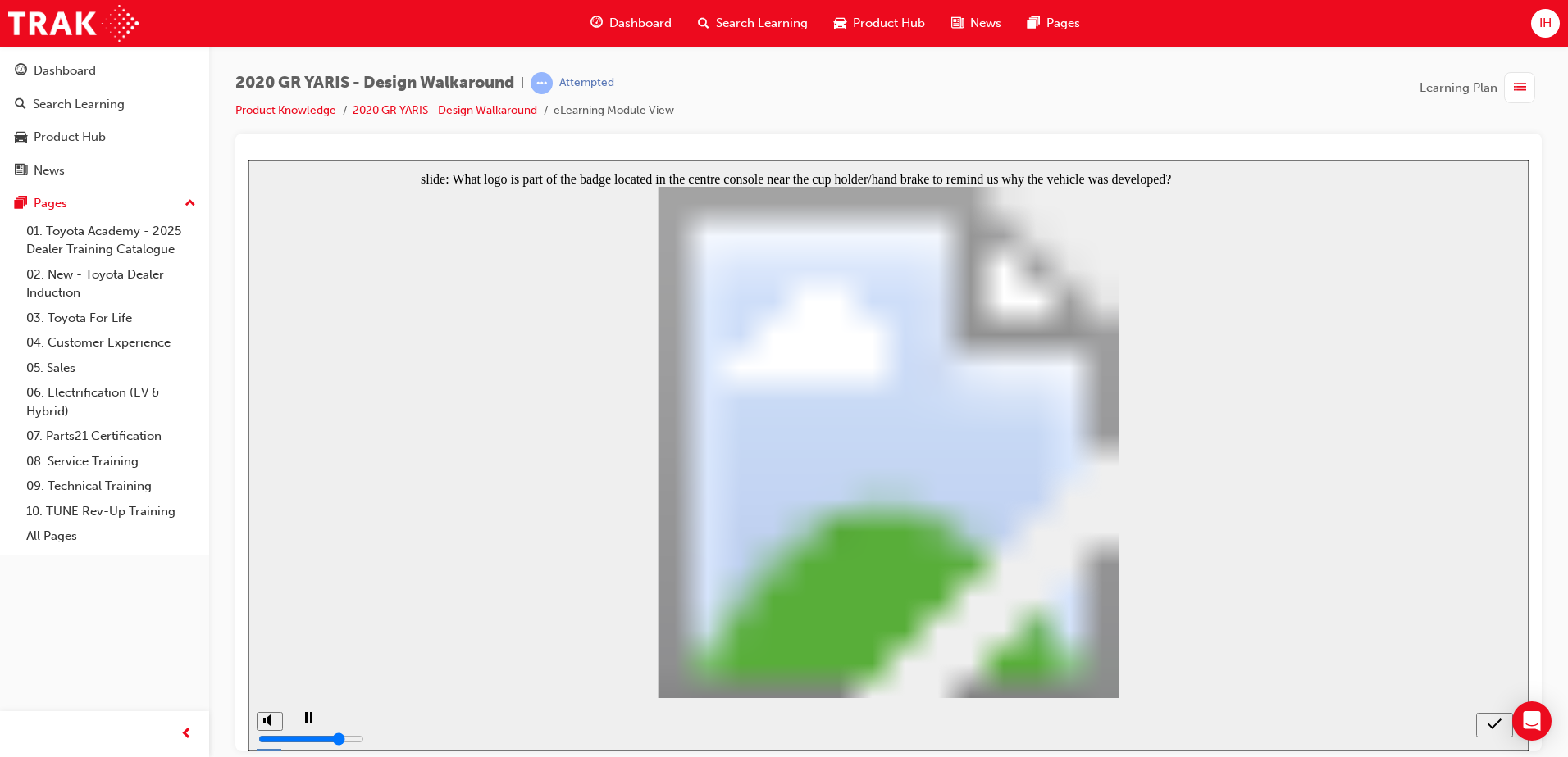
radio input "true"
click at [1489, 723] on icon "submit" at bounding box center [1493, 724] width 14 height 15
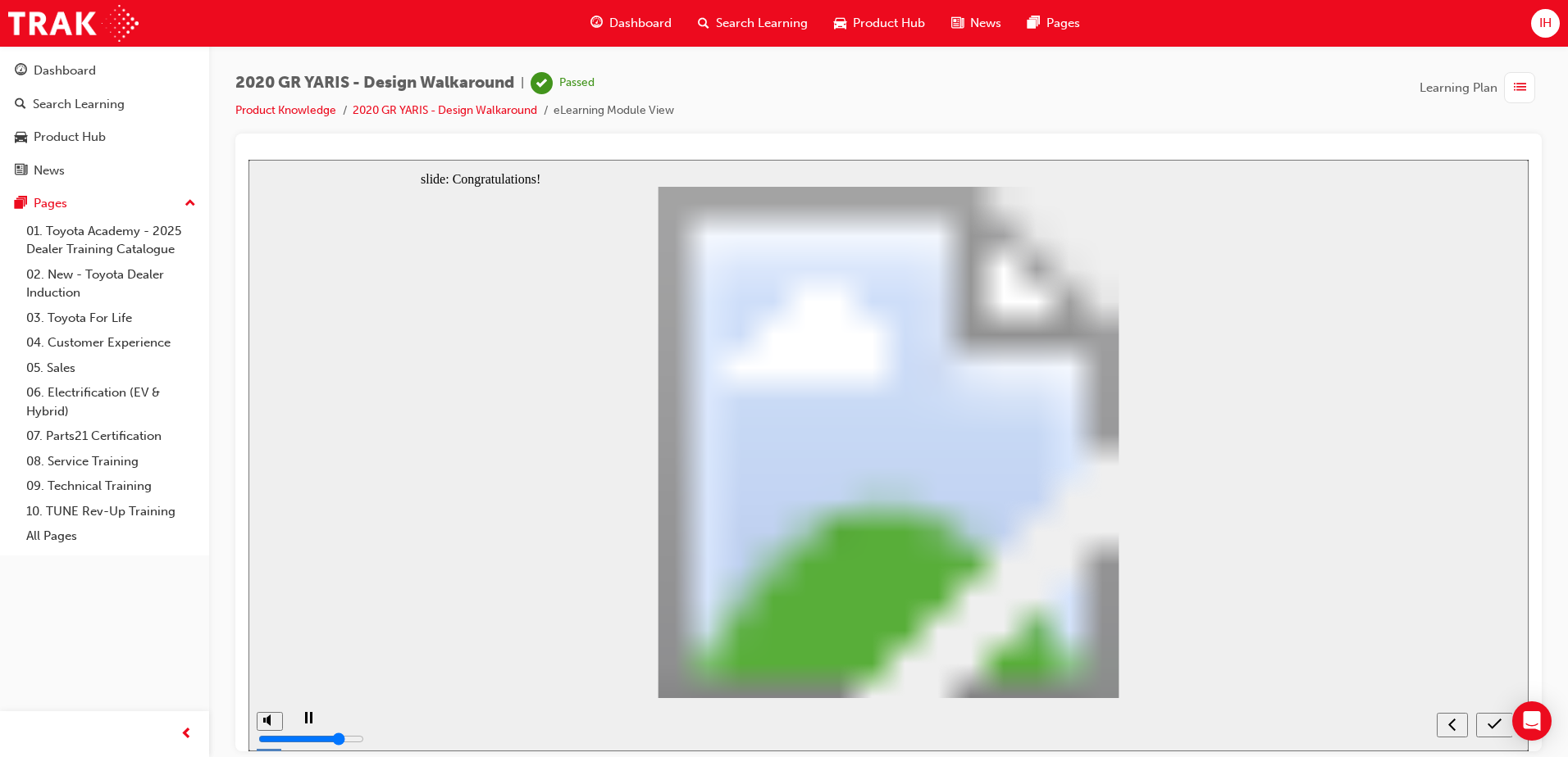
click at [1485, 725] on div "submit" at bounding box center [1494, 725] width 24 height 17
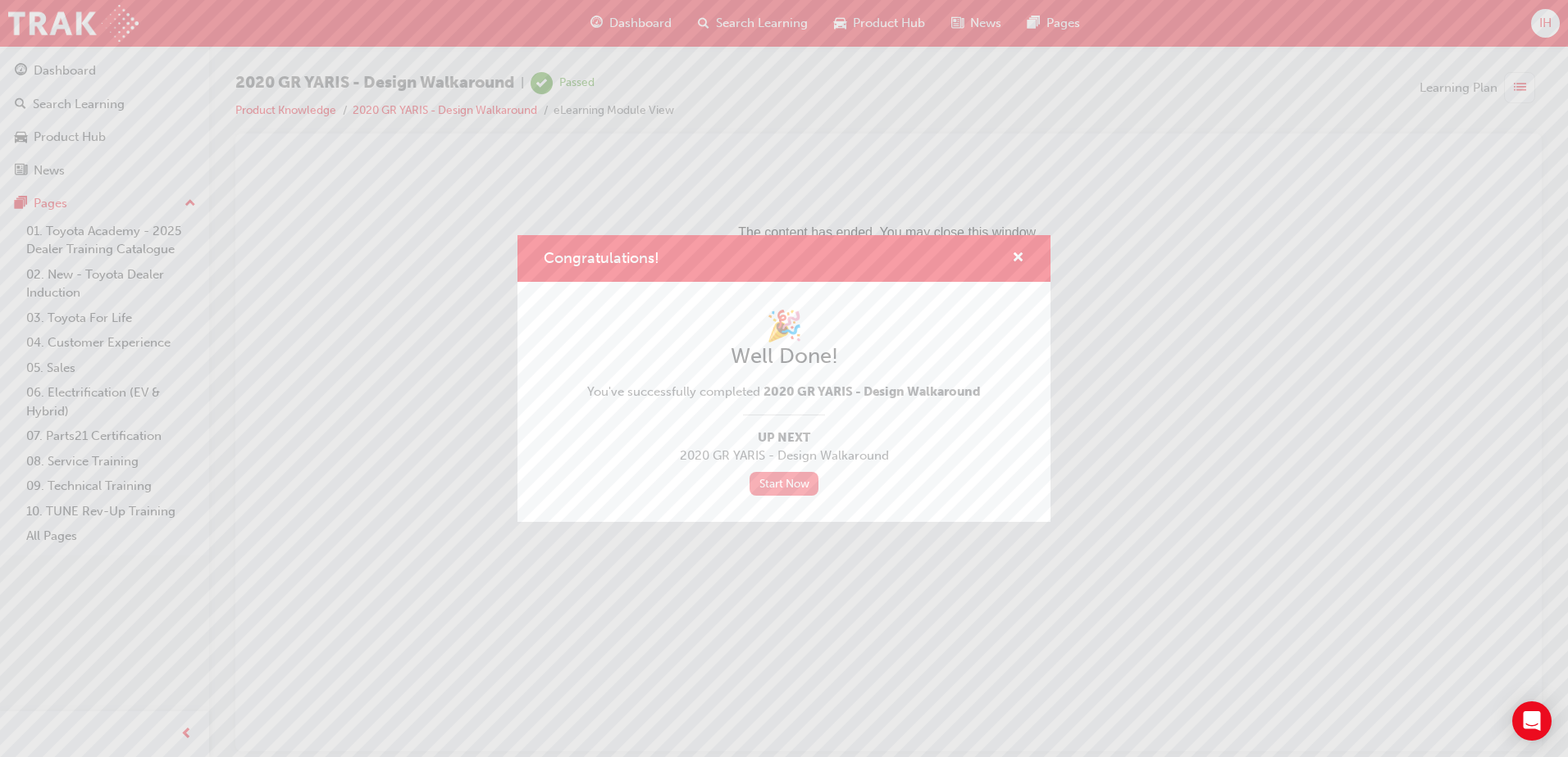
click at [793, 479] on link "Start Now" at bounding box center [783, 484] width 69 height 24
click at [1019, 252] on span "cross-icon" at bounding box center [1017, 259] width 12 height 15
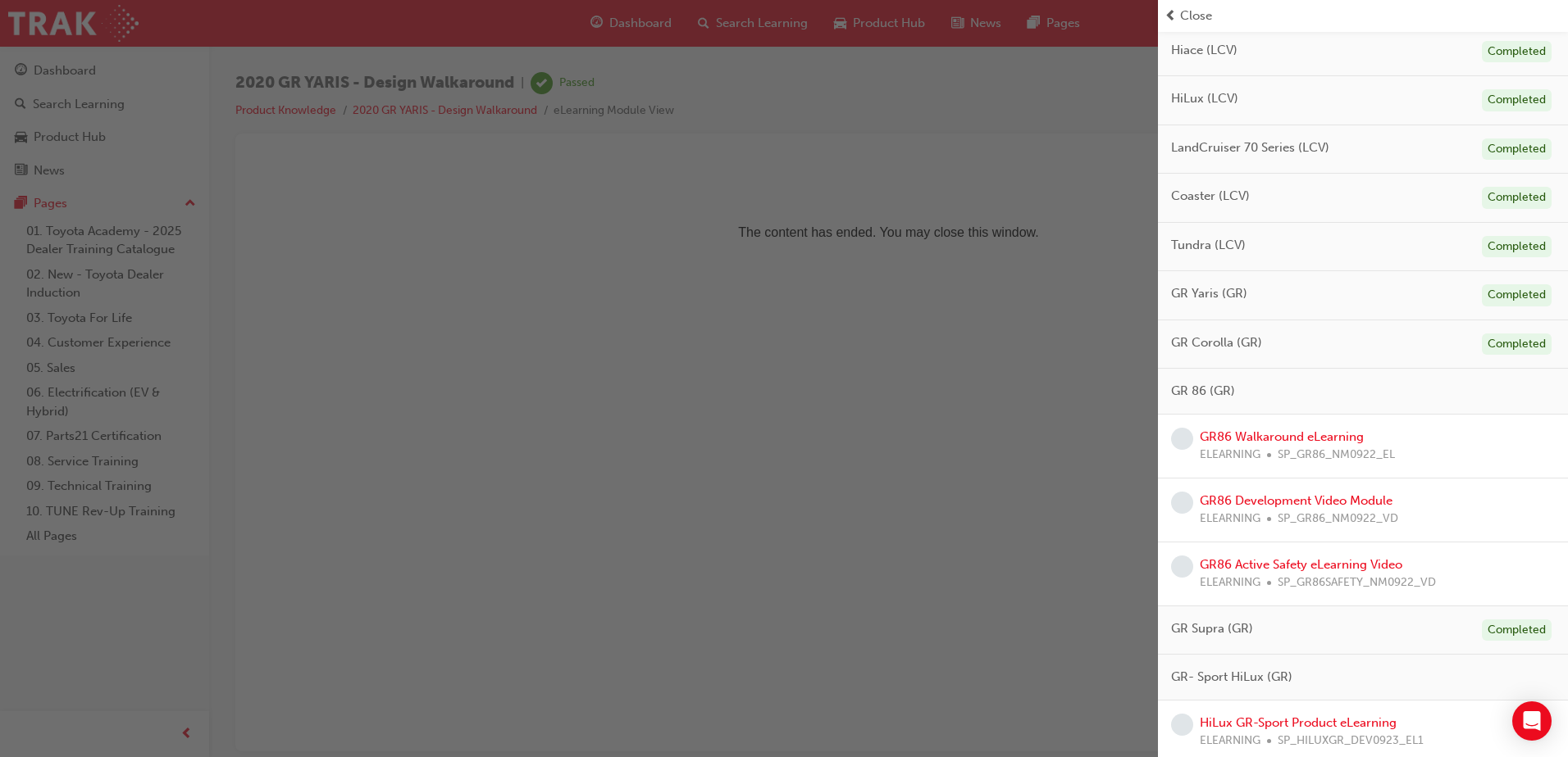
scroll to position [821, 0]
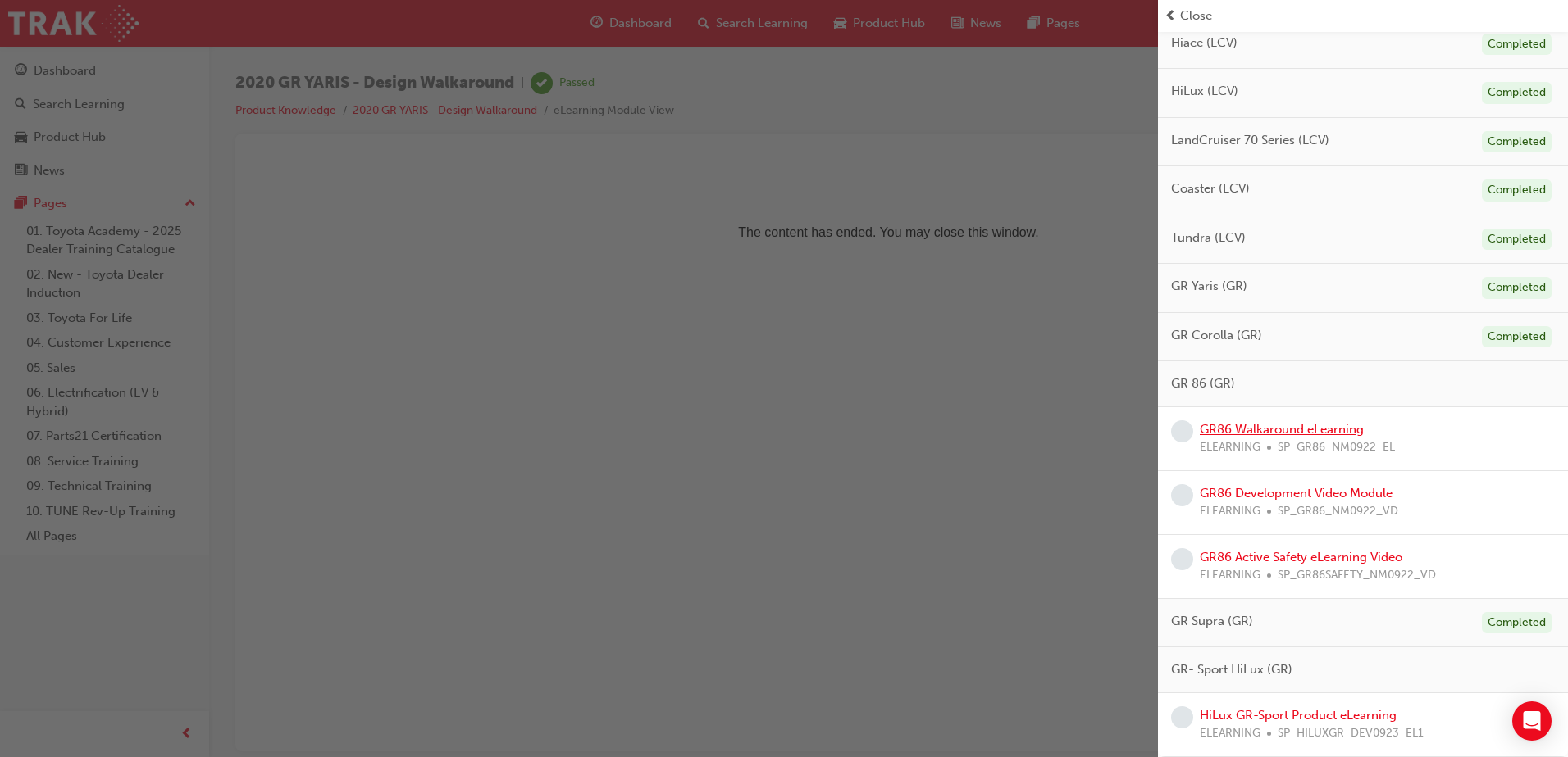
click at [1320, 427] on link "GR86 Walkaround eLearning" at bounding box center [1281, 430] width 164 height 15
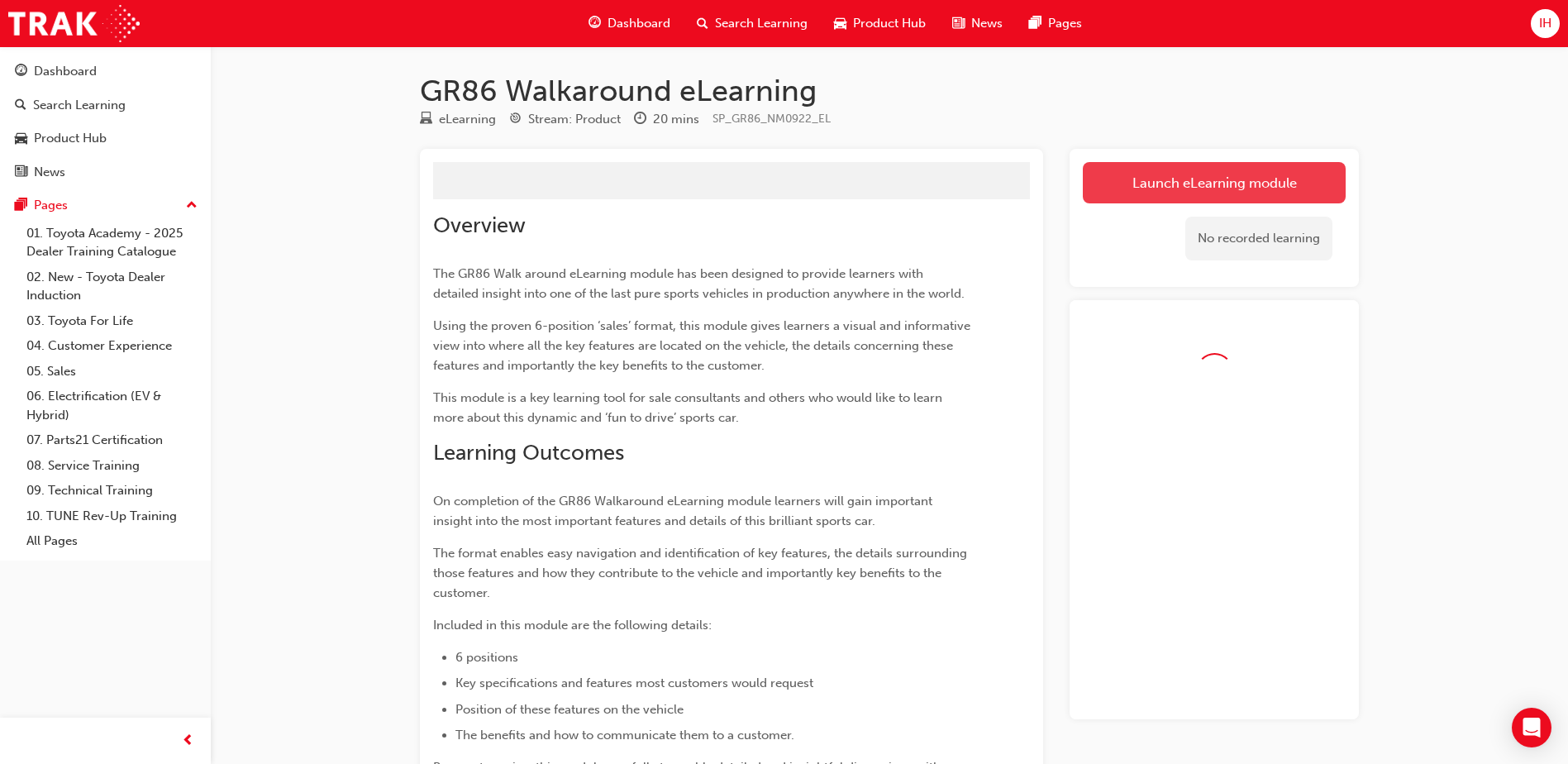
click at [1140, 185] on button "Launch eLearning module" at bounding box center [1214, 183] width 263 height 42
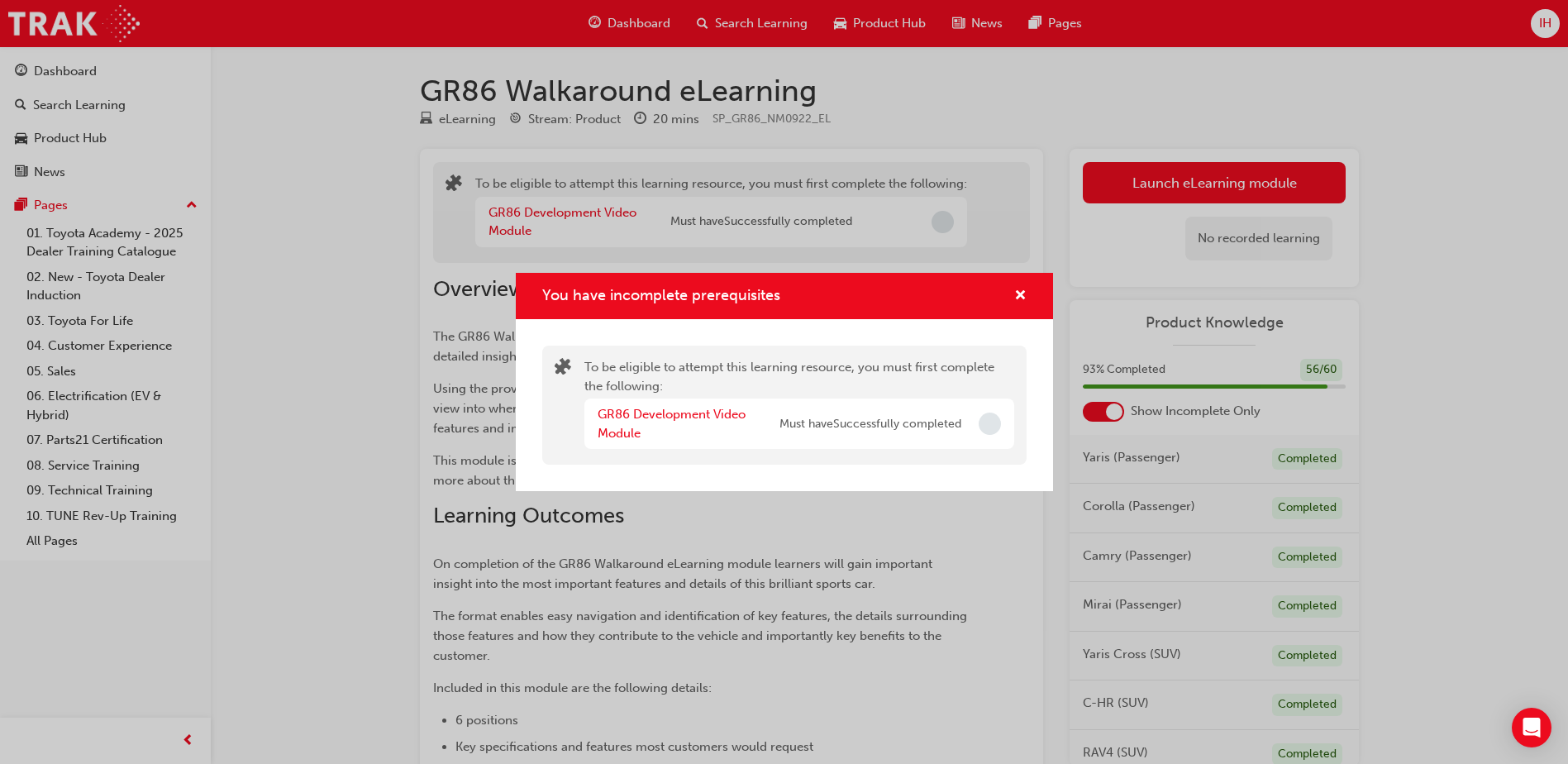
click at [919, 420] on span "Must have Successfully completed" at bounding box center [870, 424] width 182 height 19
click at [1020, 292] on span "cross-icon" at bounding box center [1020, 297] width 12 height 15
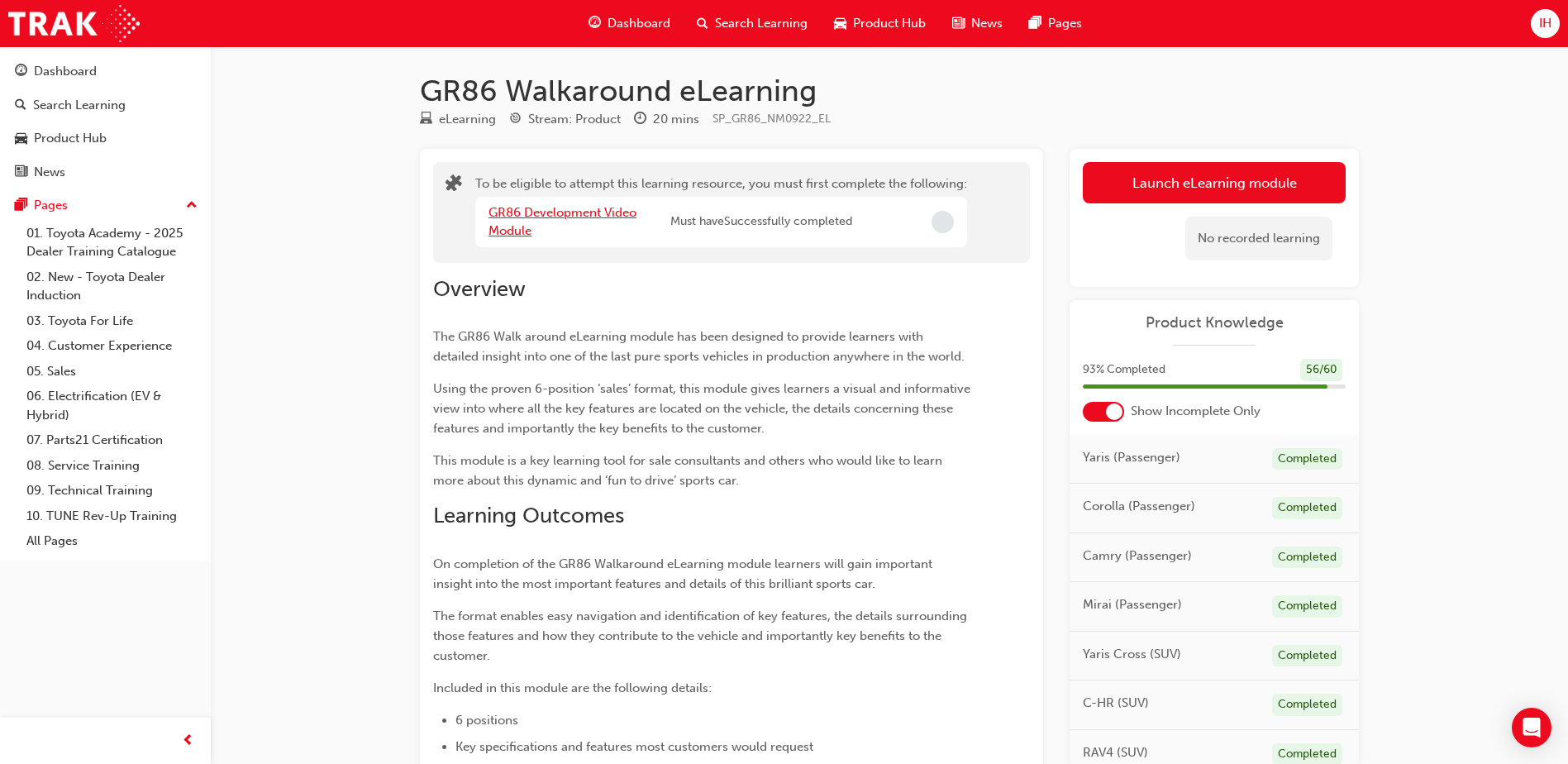
click at [569, 209] on link "GR86 Development Video Module" at bounding box center [562, 222] width 148 height 34
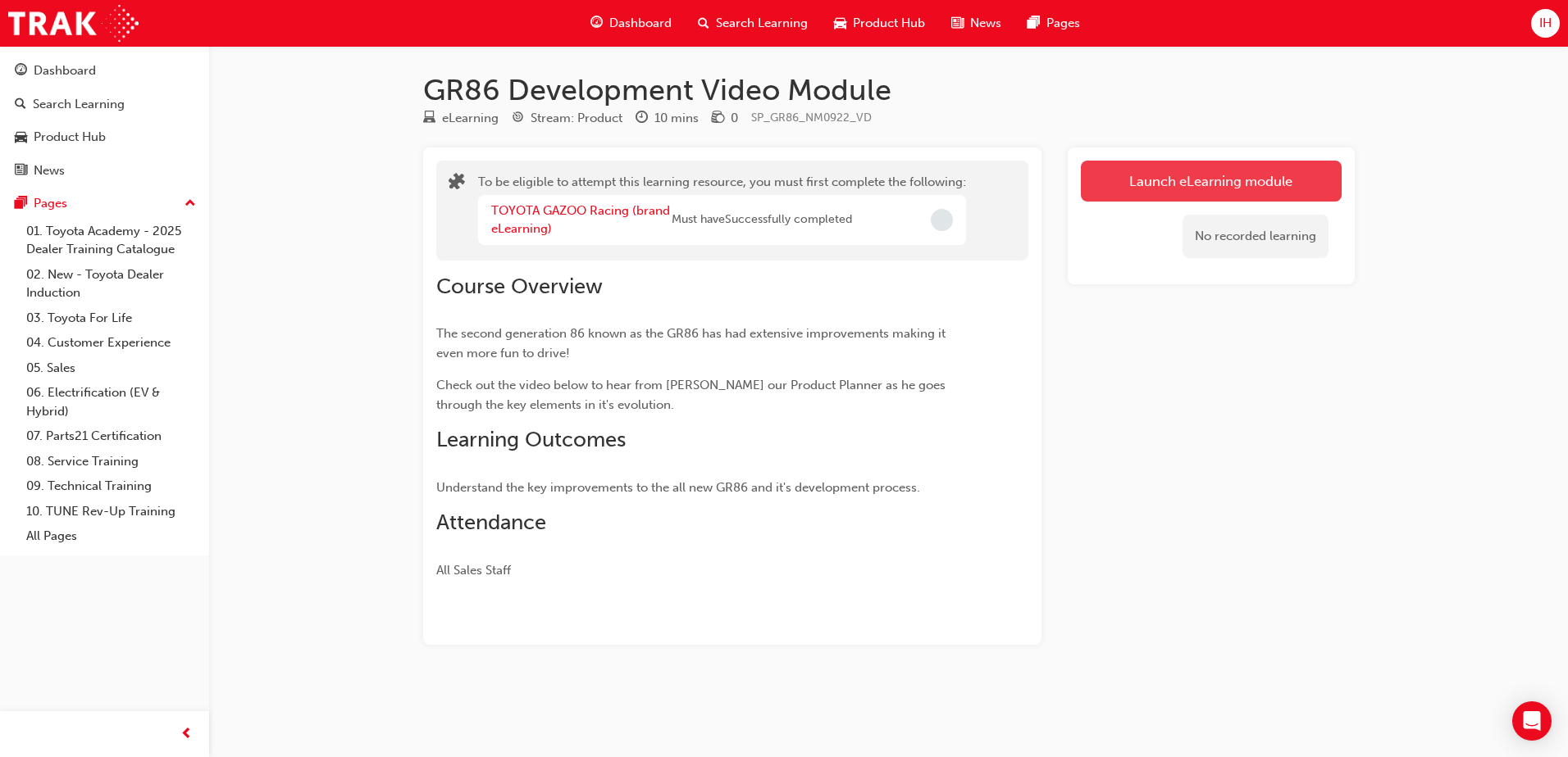
click at [1155, 178] on button "Launch eLearning module" at bounding box center [1210, 181] width 260 height 41
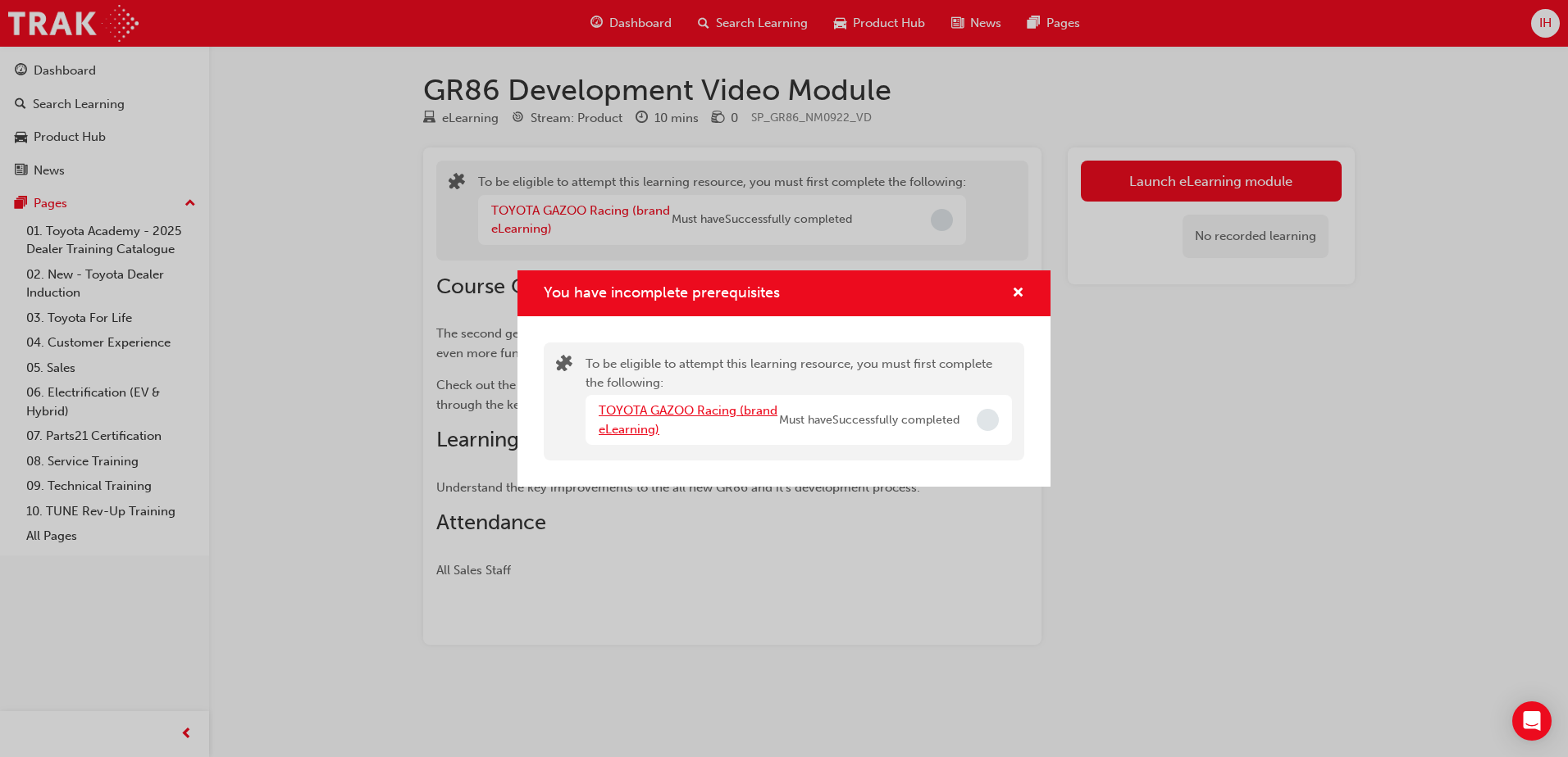
click at [726, 408] on link "TOYOTA GAZOO Racing (brand eLearning)" at bounding box center [687, 419] width 179 height 34
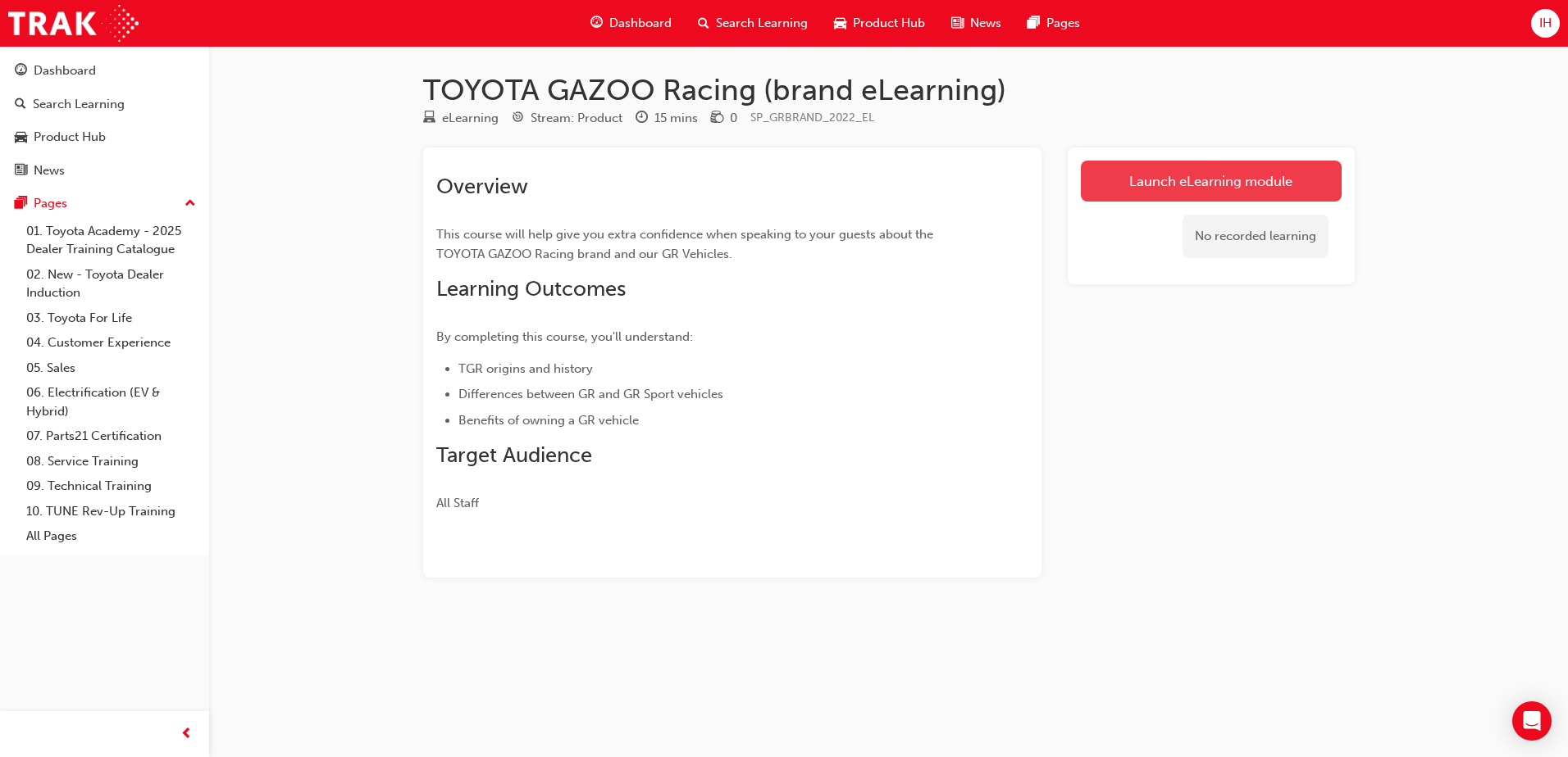
click at [1163, 162] on link "Launch eLearning module" at bounding box center [1210, 181] width 260 height 41
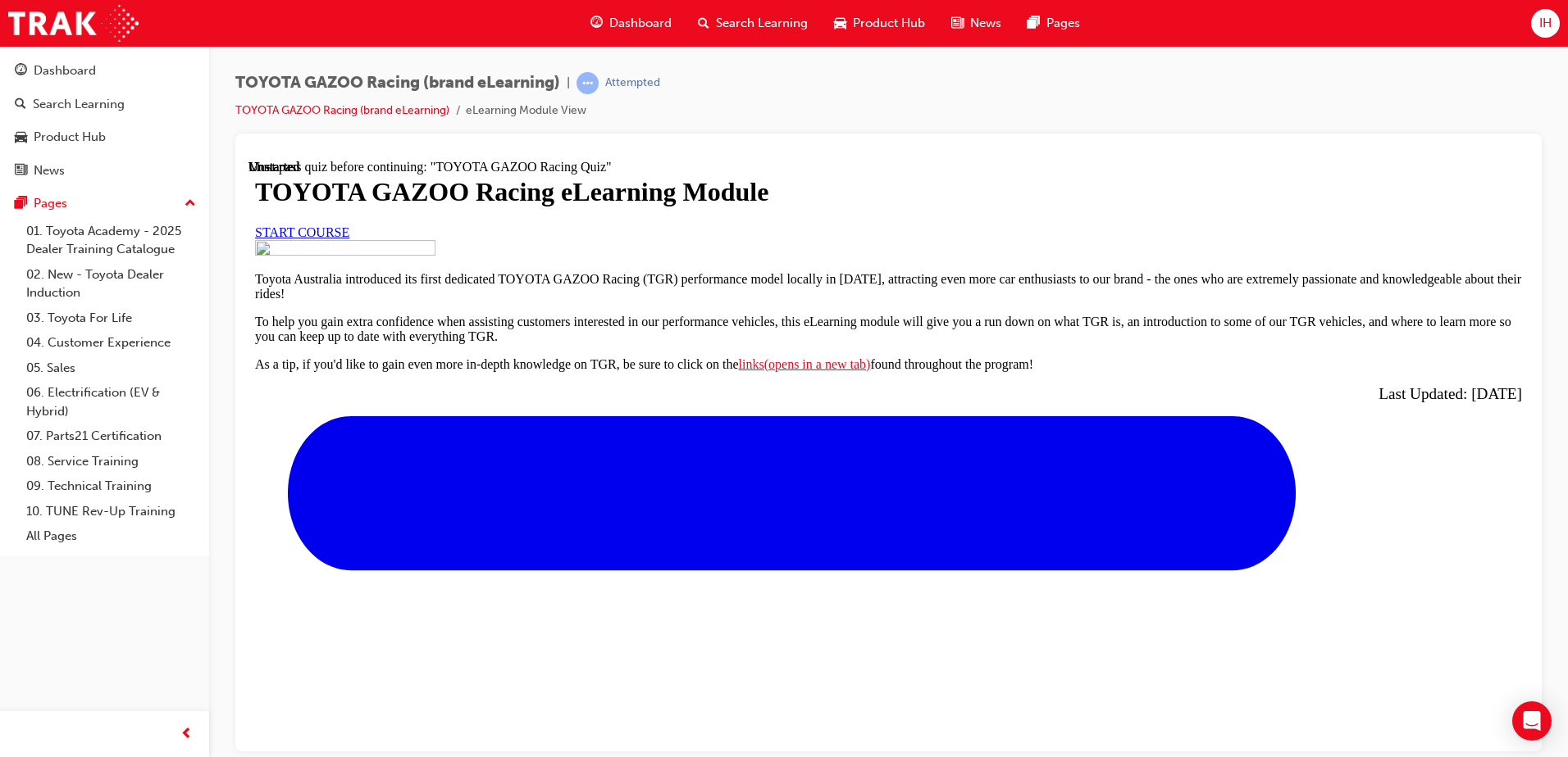
click at [350, 238] on link "START COURSE" at bounding box center [302, 231] width 94 height 14
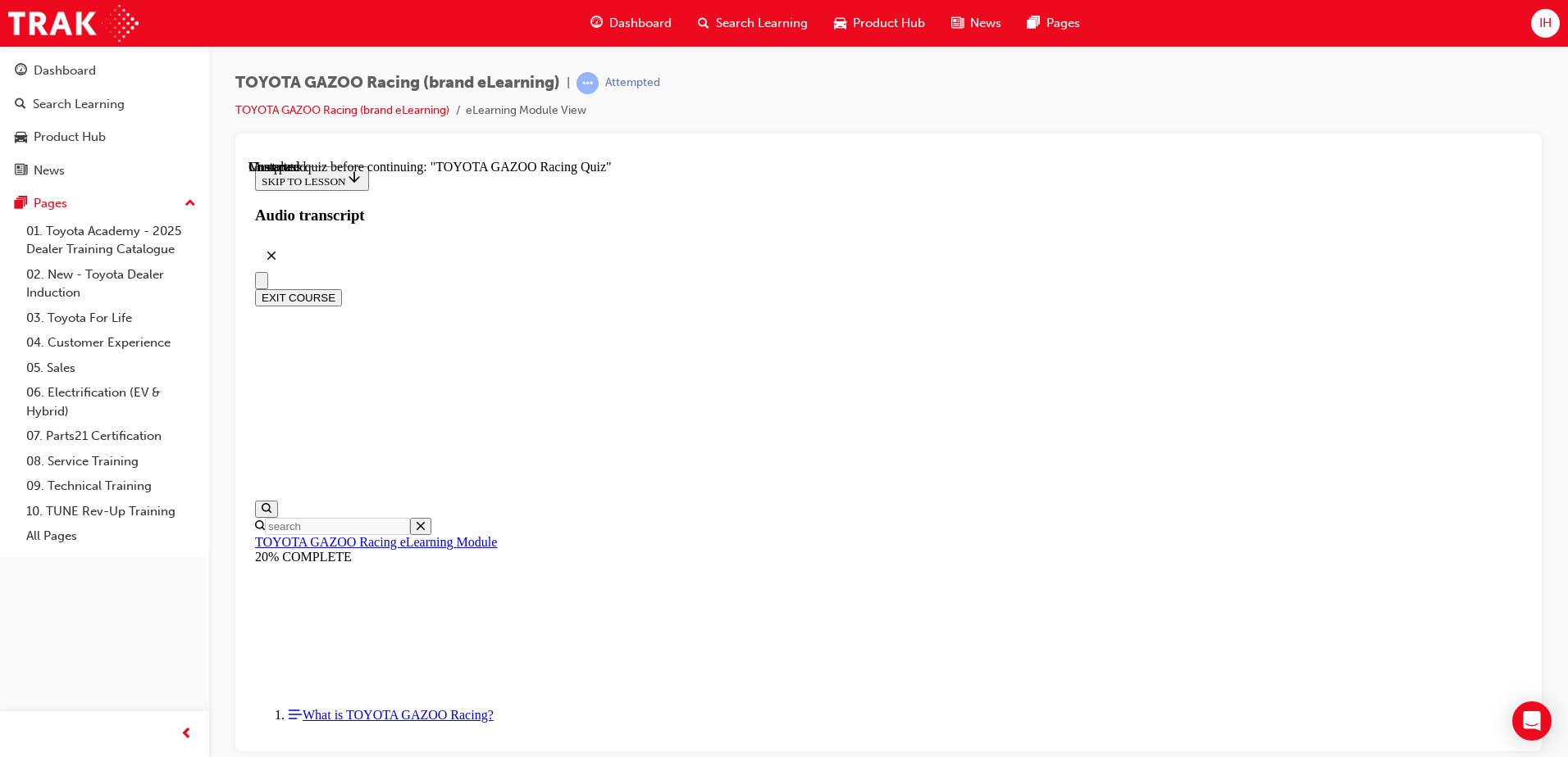
scroll to position [5896, 0]
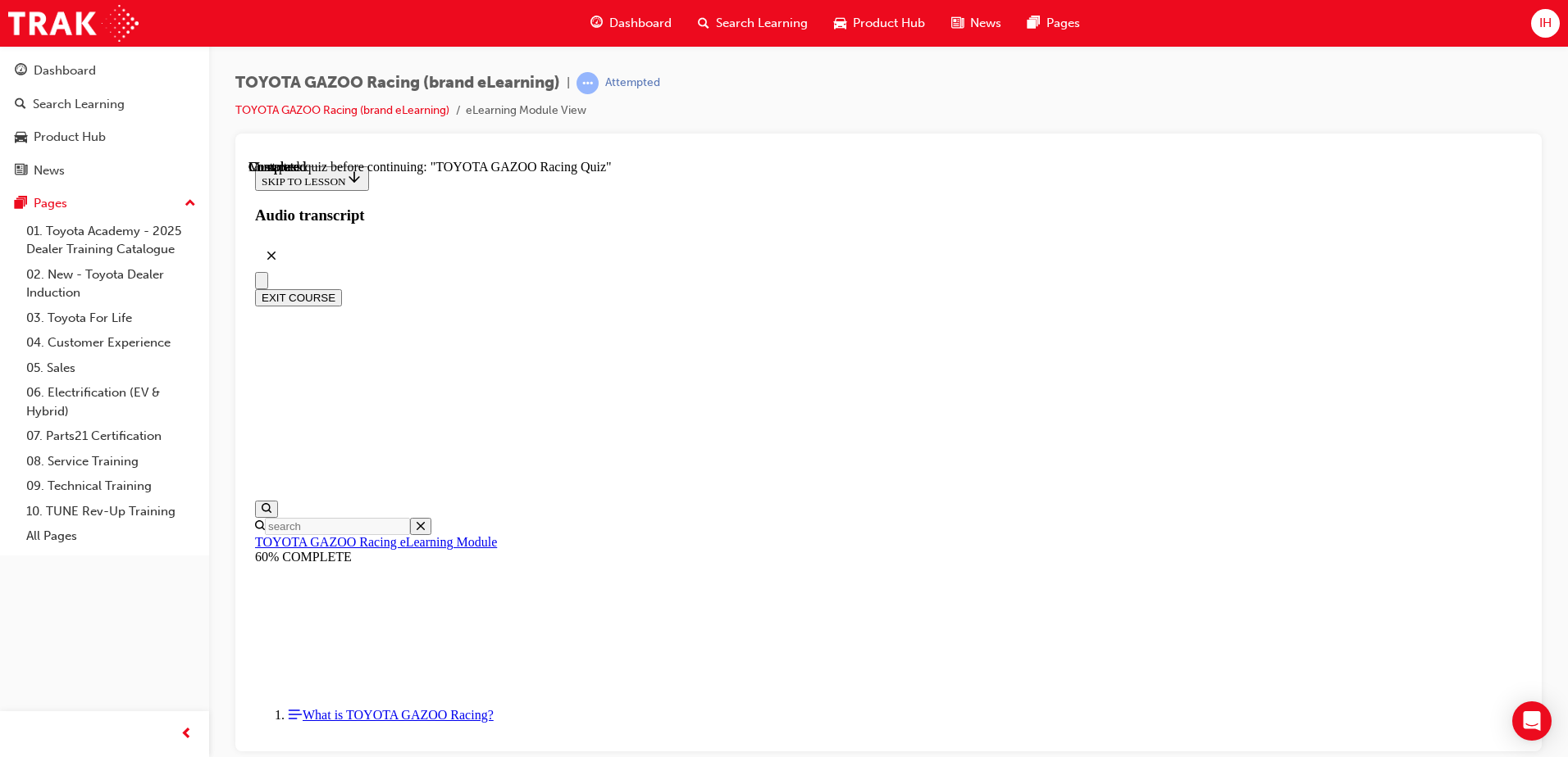
radio input "true"
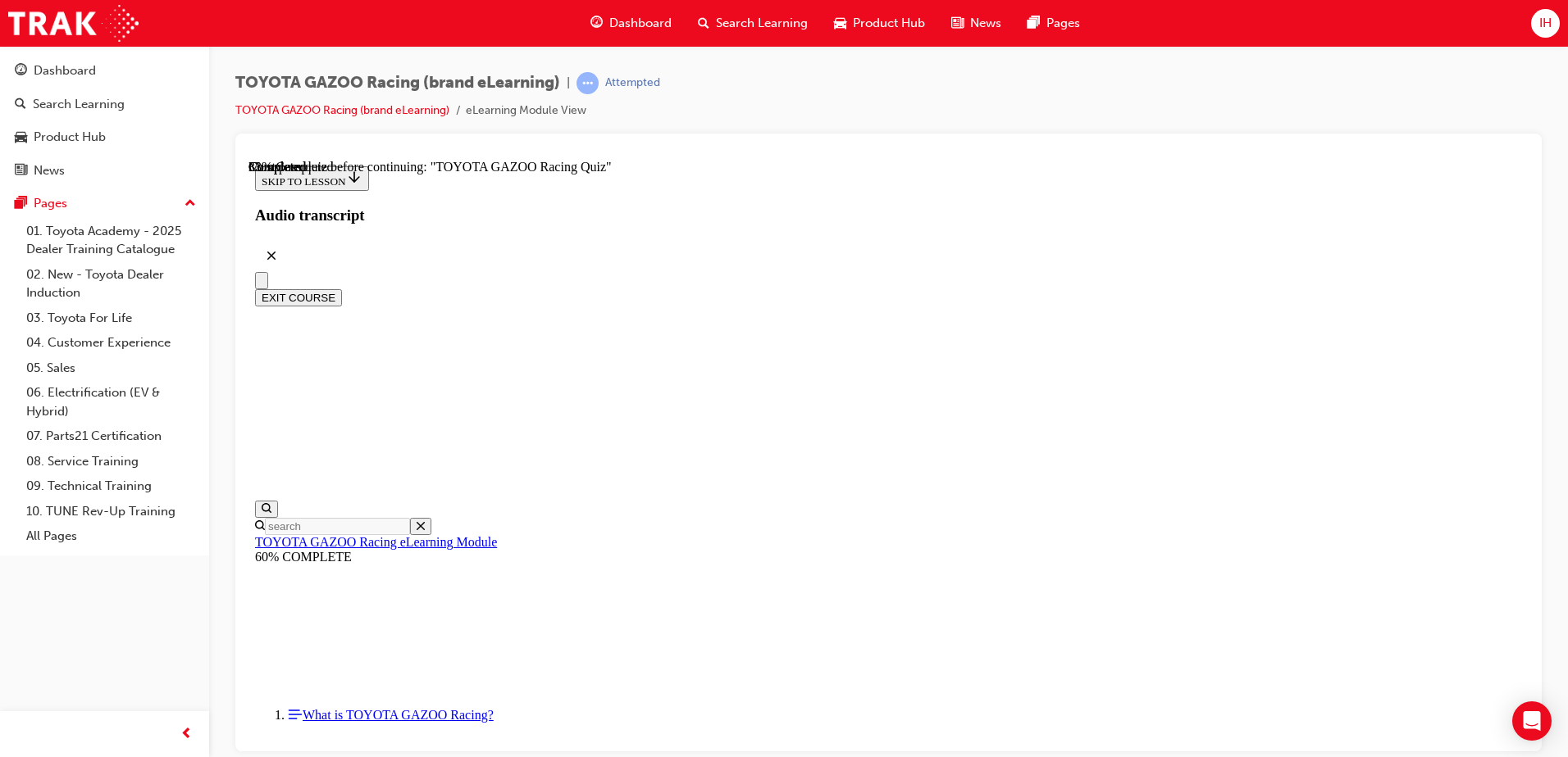
radio input "true"
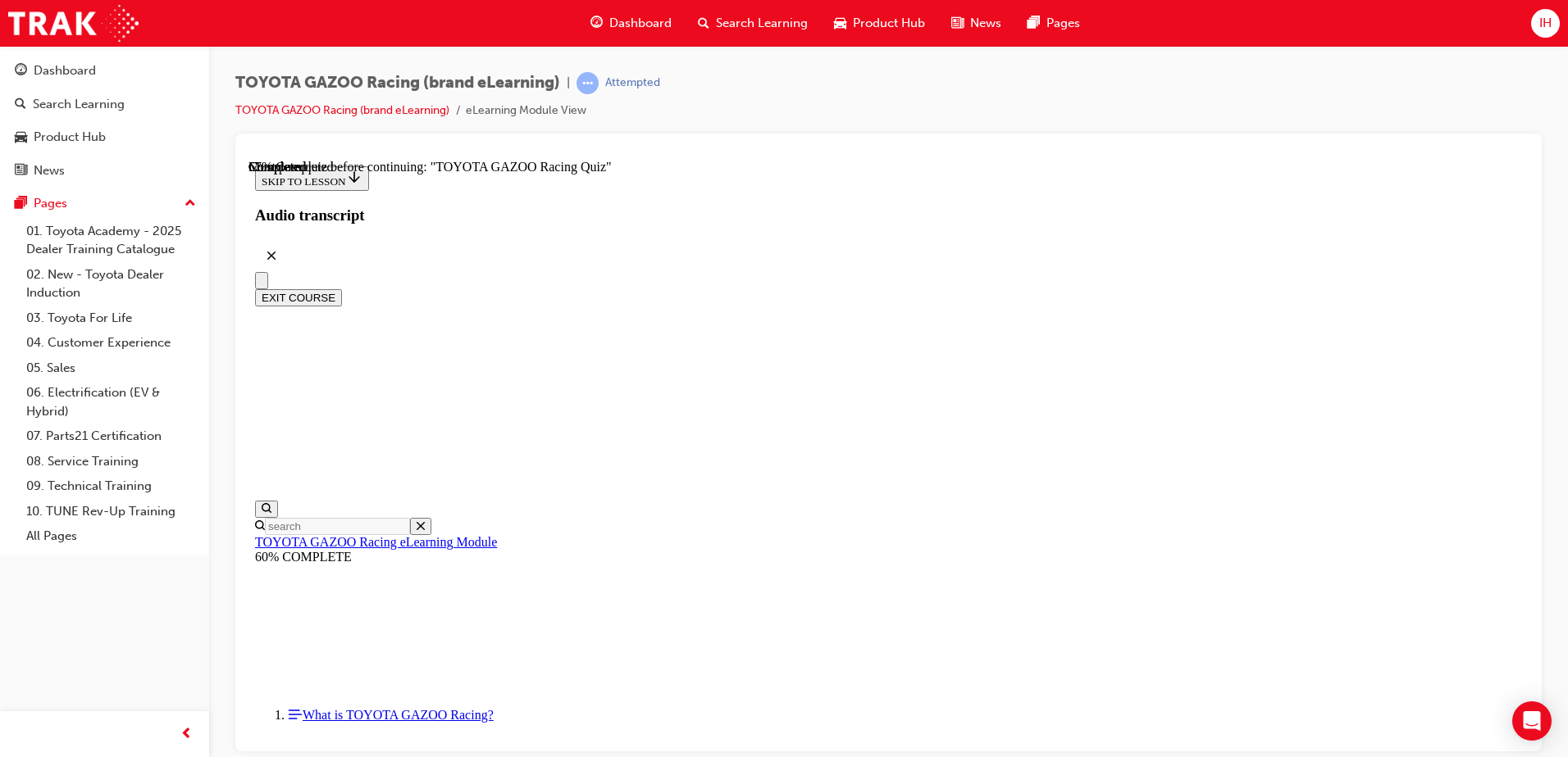
radio input "true"
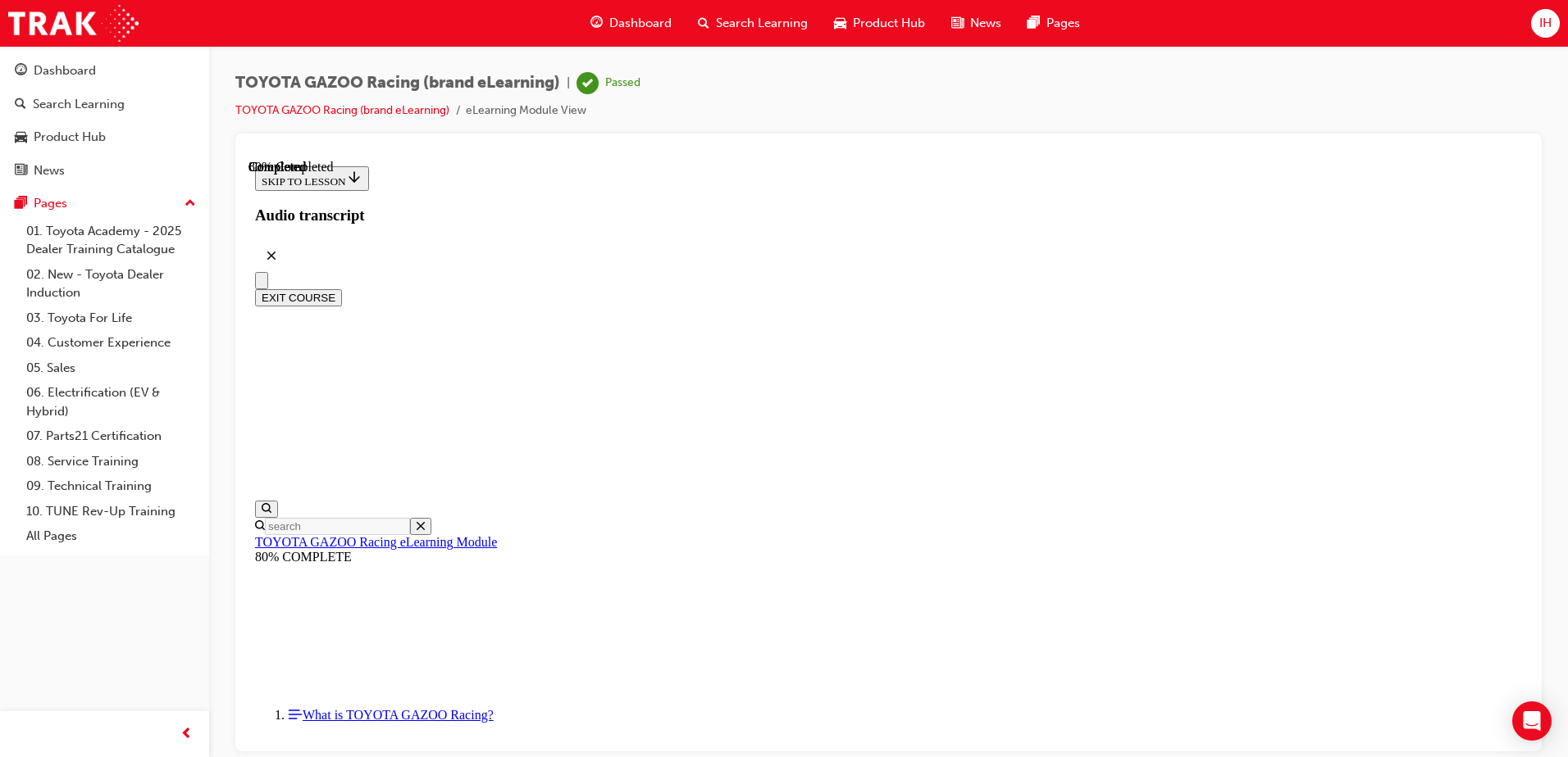
scroll to position [1806, 0]
click at [342, 289] on button "EXIT COURSE" at bounding box center [298, 297] width 86 height 17
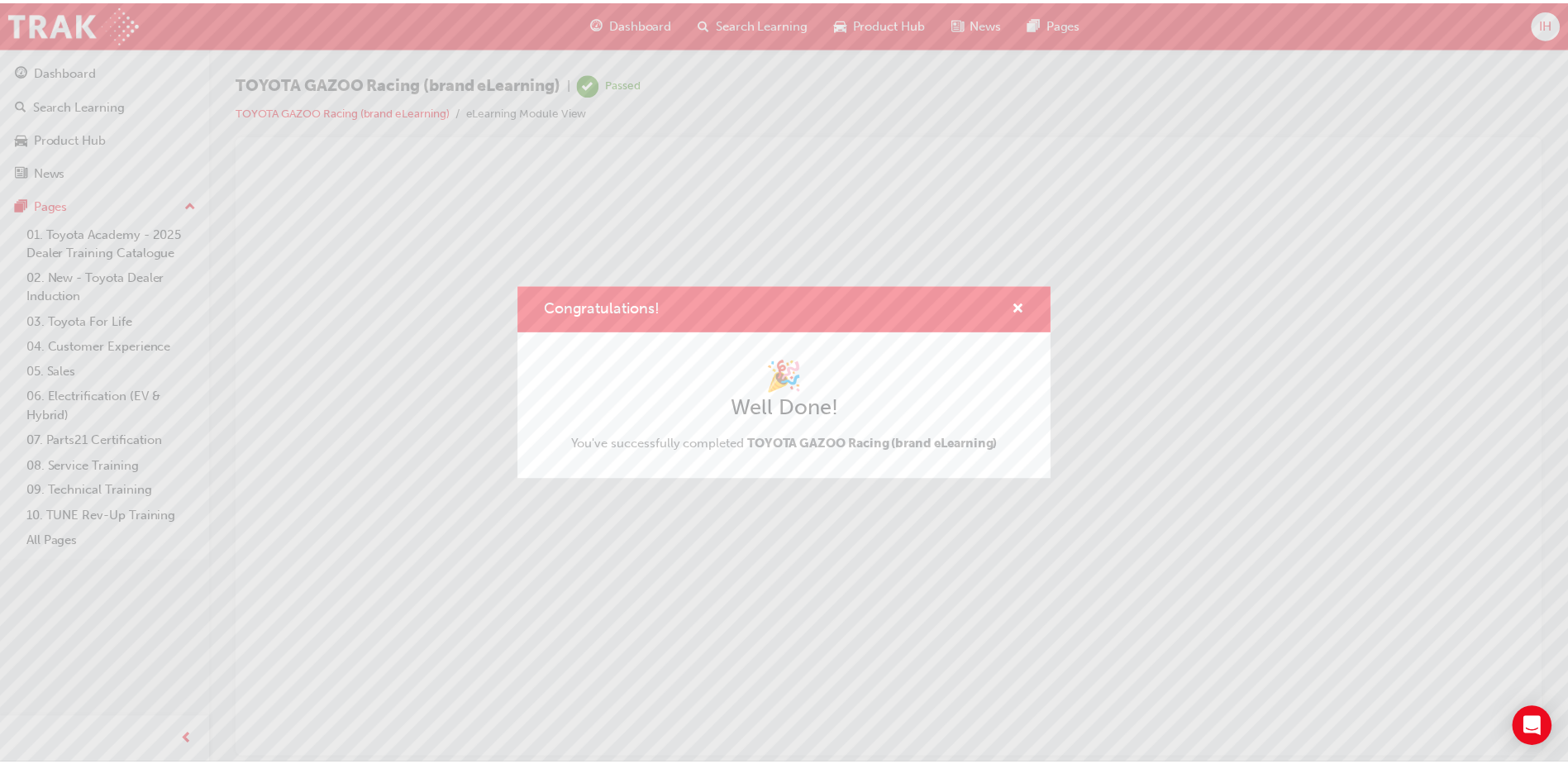
scroll to position [0, 0]
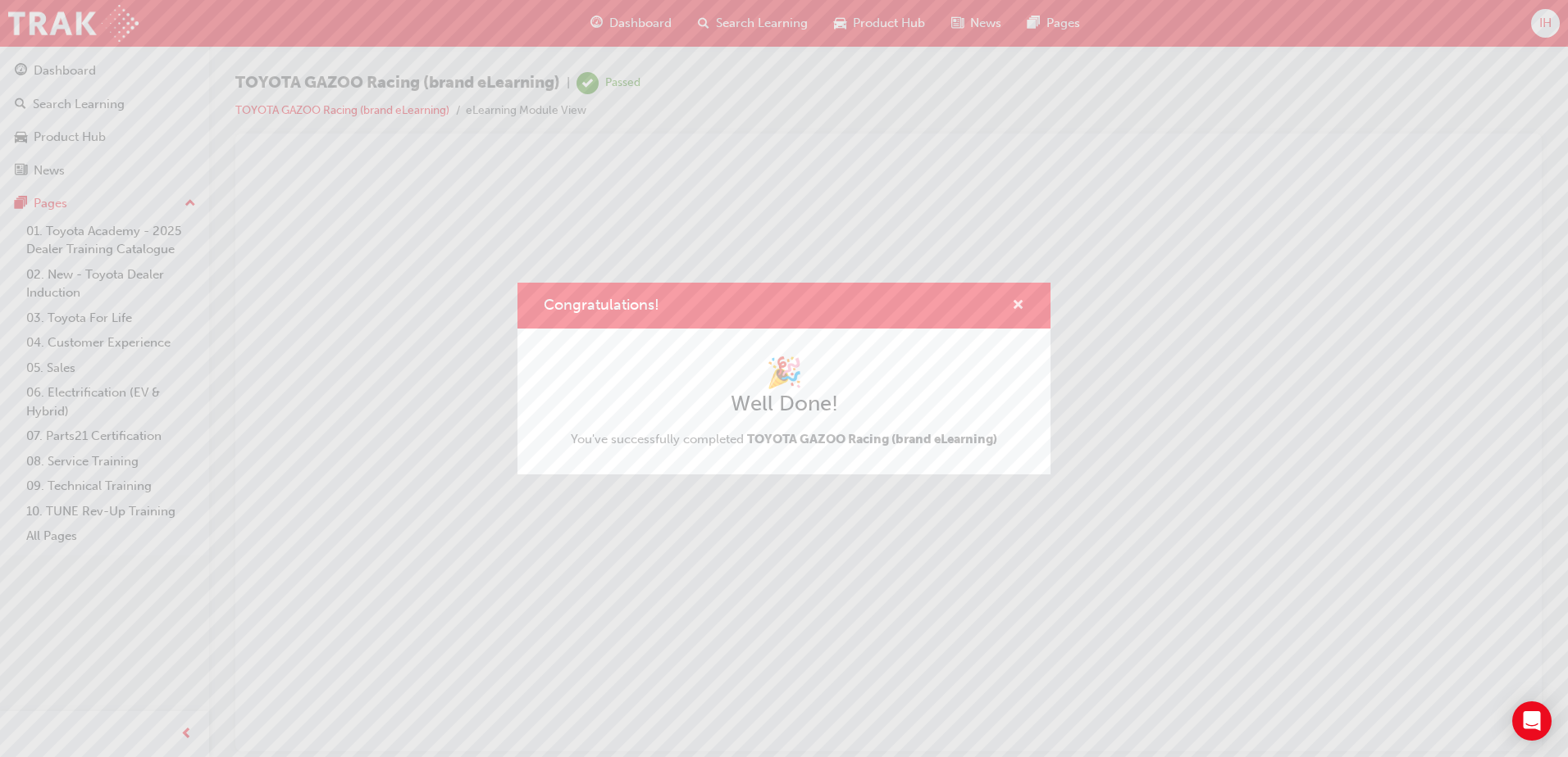
click at [1016, 303] on span "cross-icon" at bounding box center [1017, 306] width 12 height 15
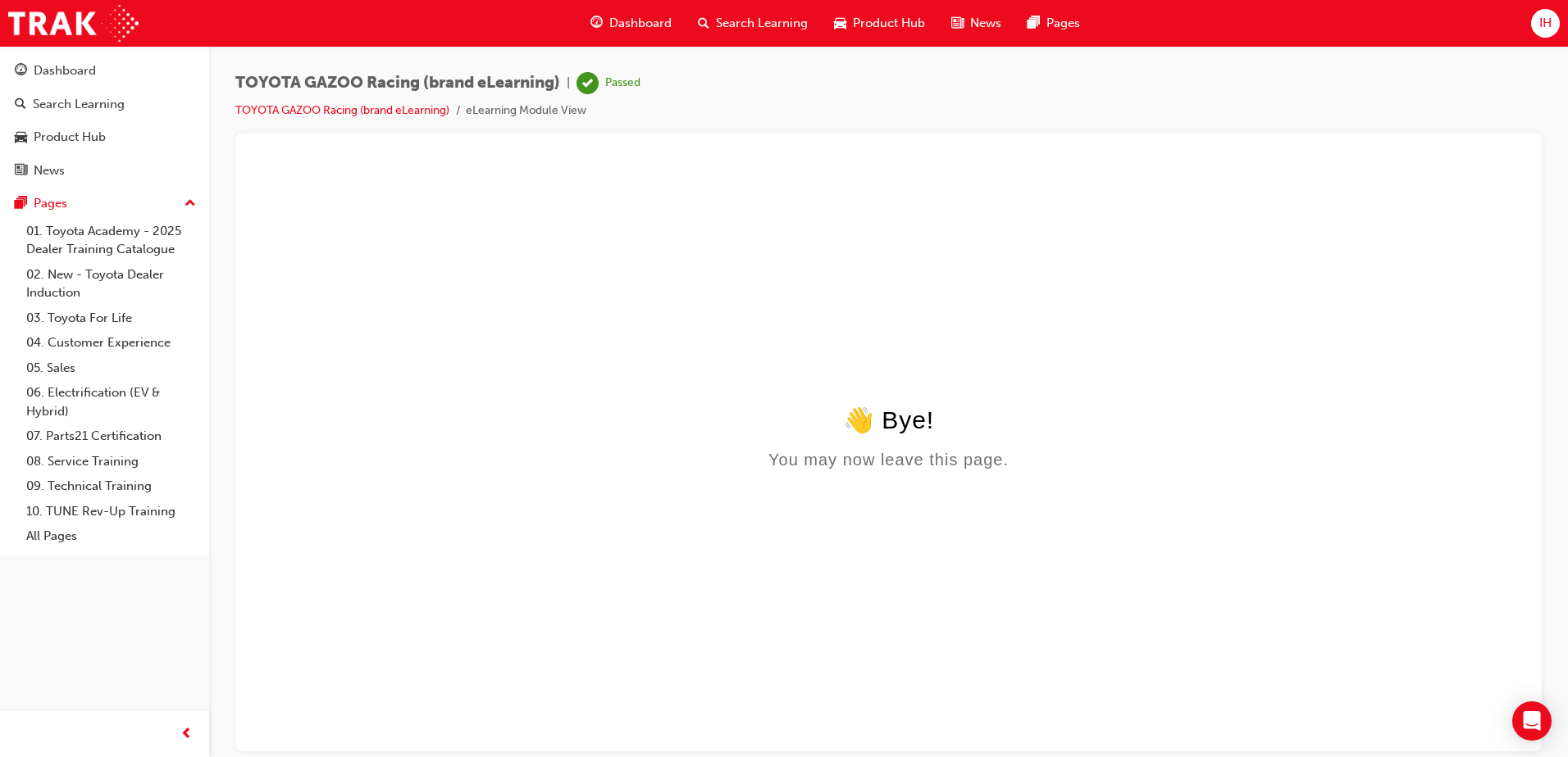
click at [942, 458] on div "You may now leave this page." at bounding box center [888, 459] width 1267 height 18
click at [340, 109] on link "TOYOTA GAZOO Racing (brand eLearning)" at bounding box center [342, 109] width 214 height 14
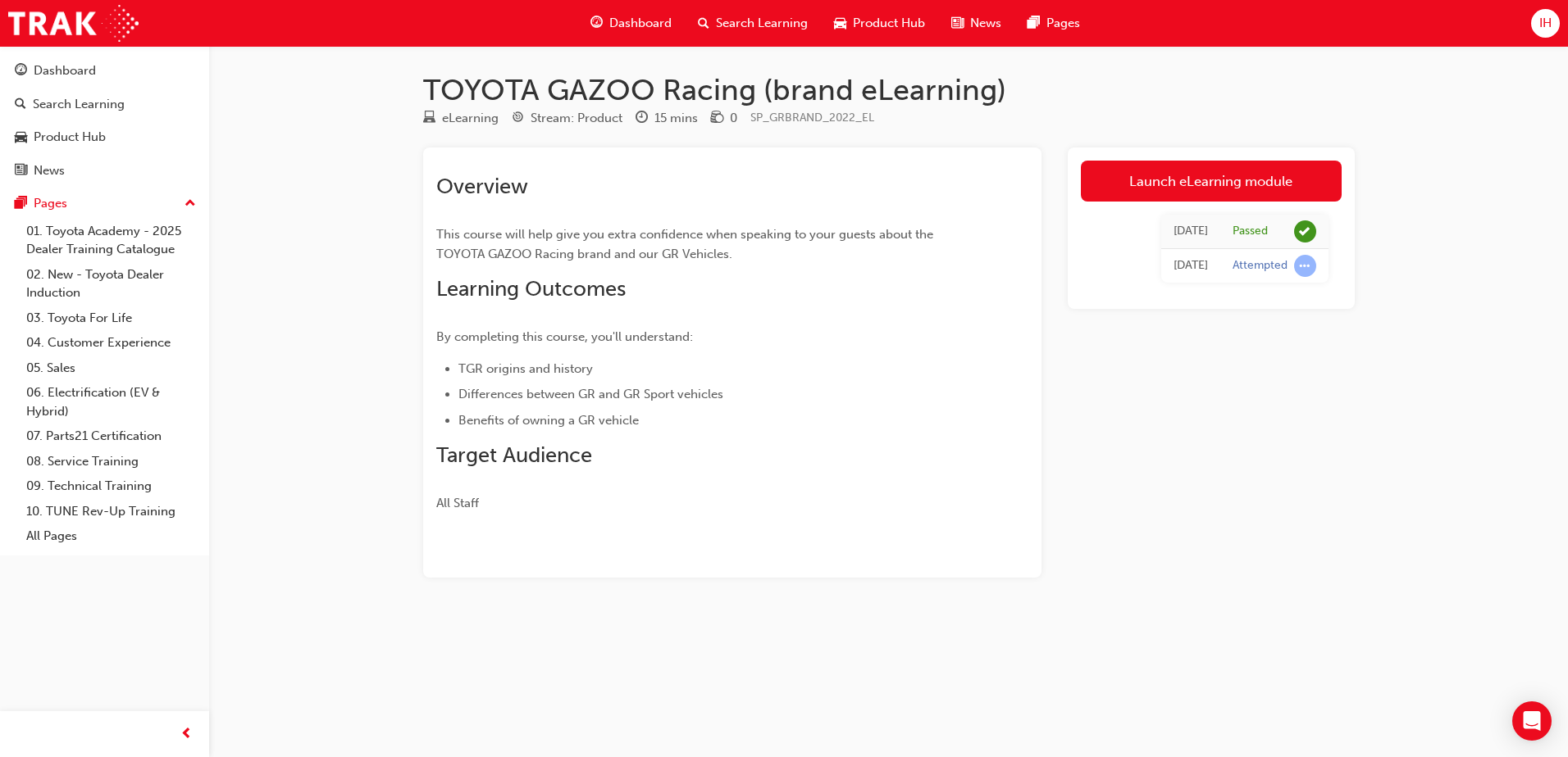
click at [638, 27] on span "Dashboard" at bounding box center [640, 23] width 63 height 18
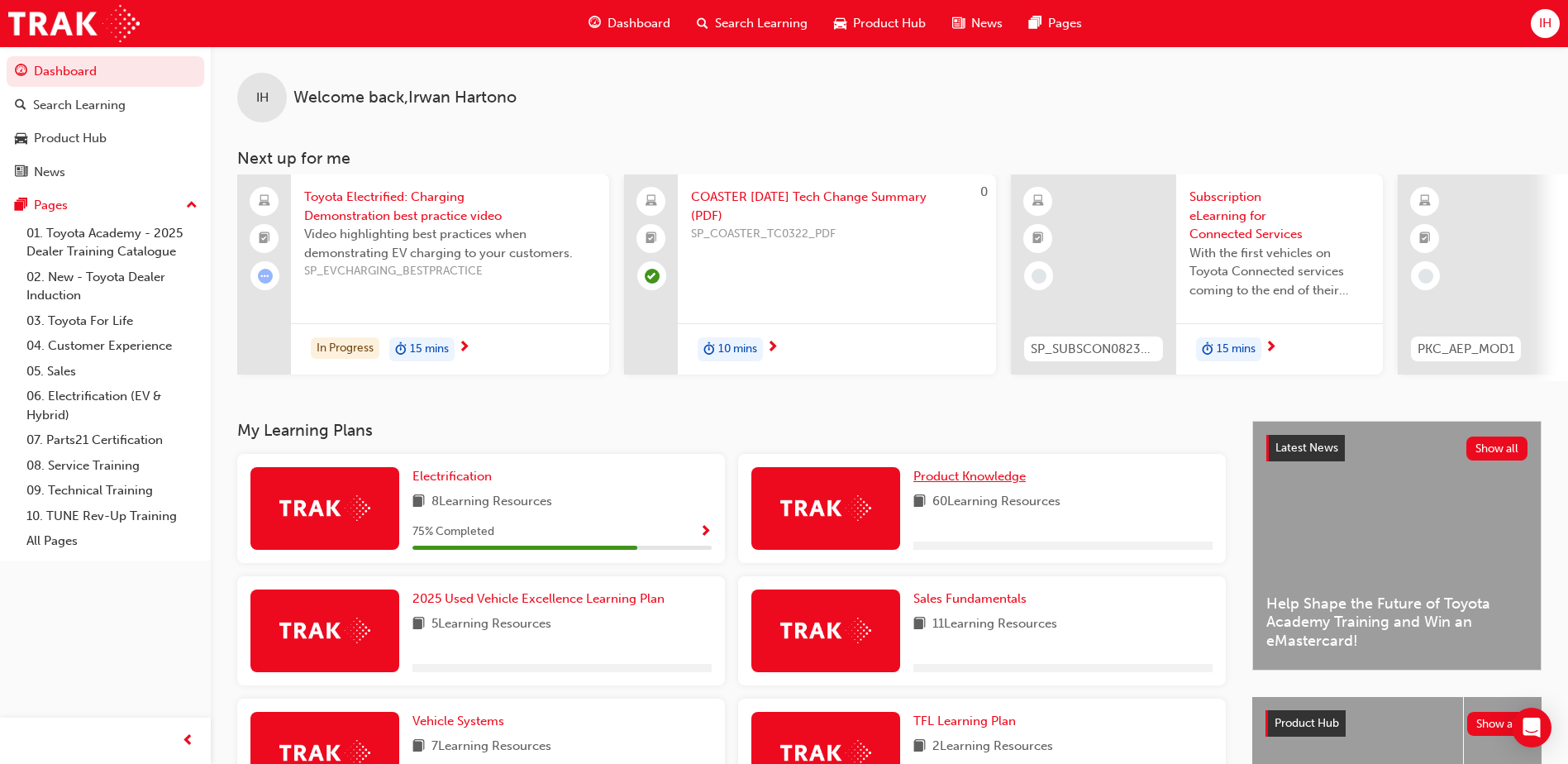
click at [1001, 484] on span "Product Knowledge" at bounding box center [970, 476] width 112 height 15
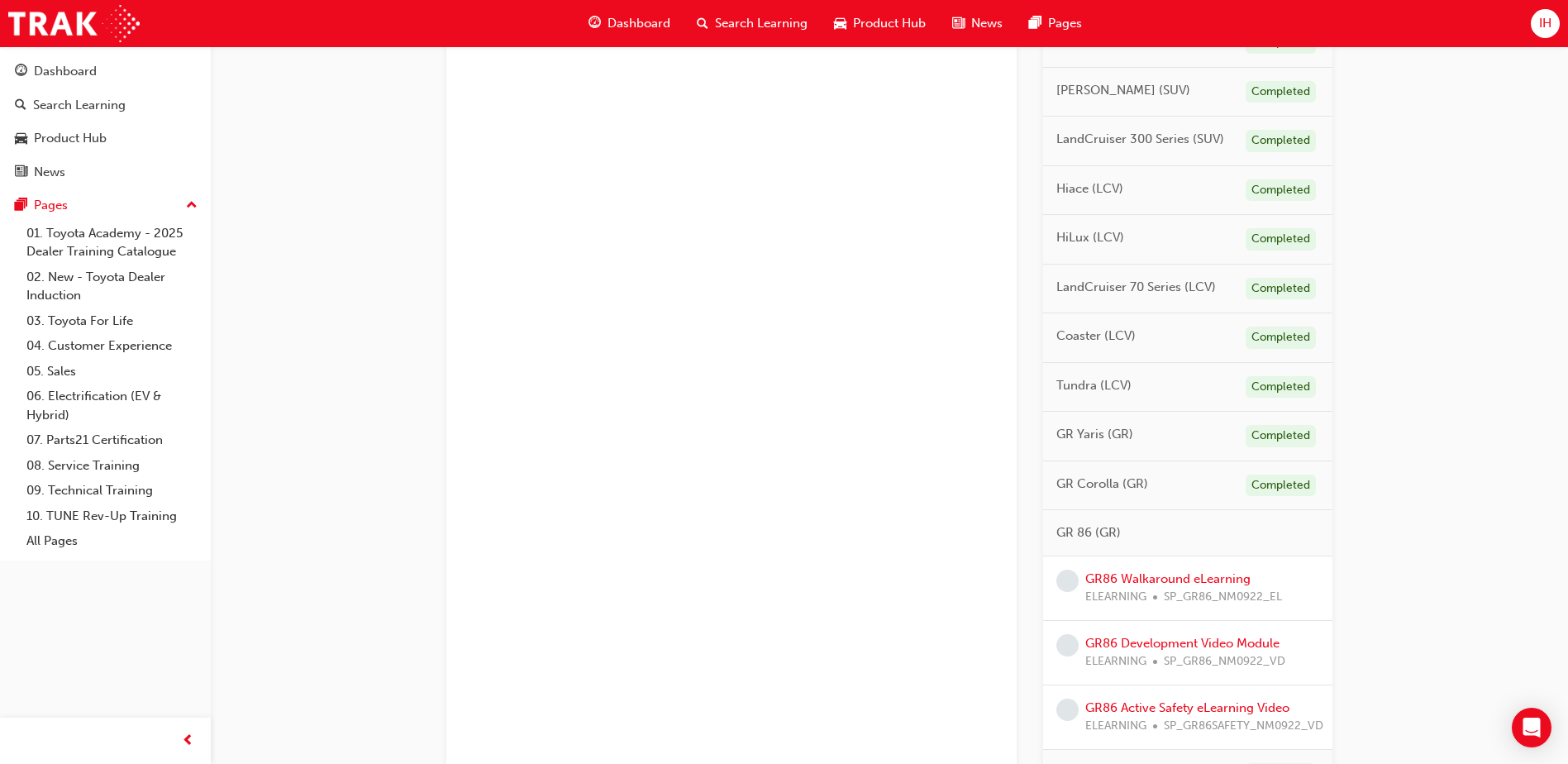
scroll to position [961, 0]
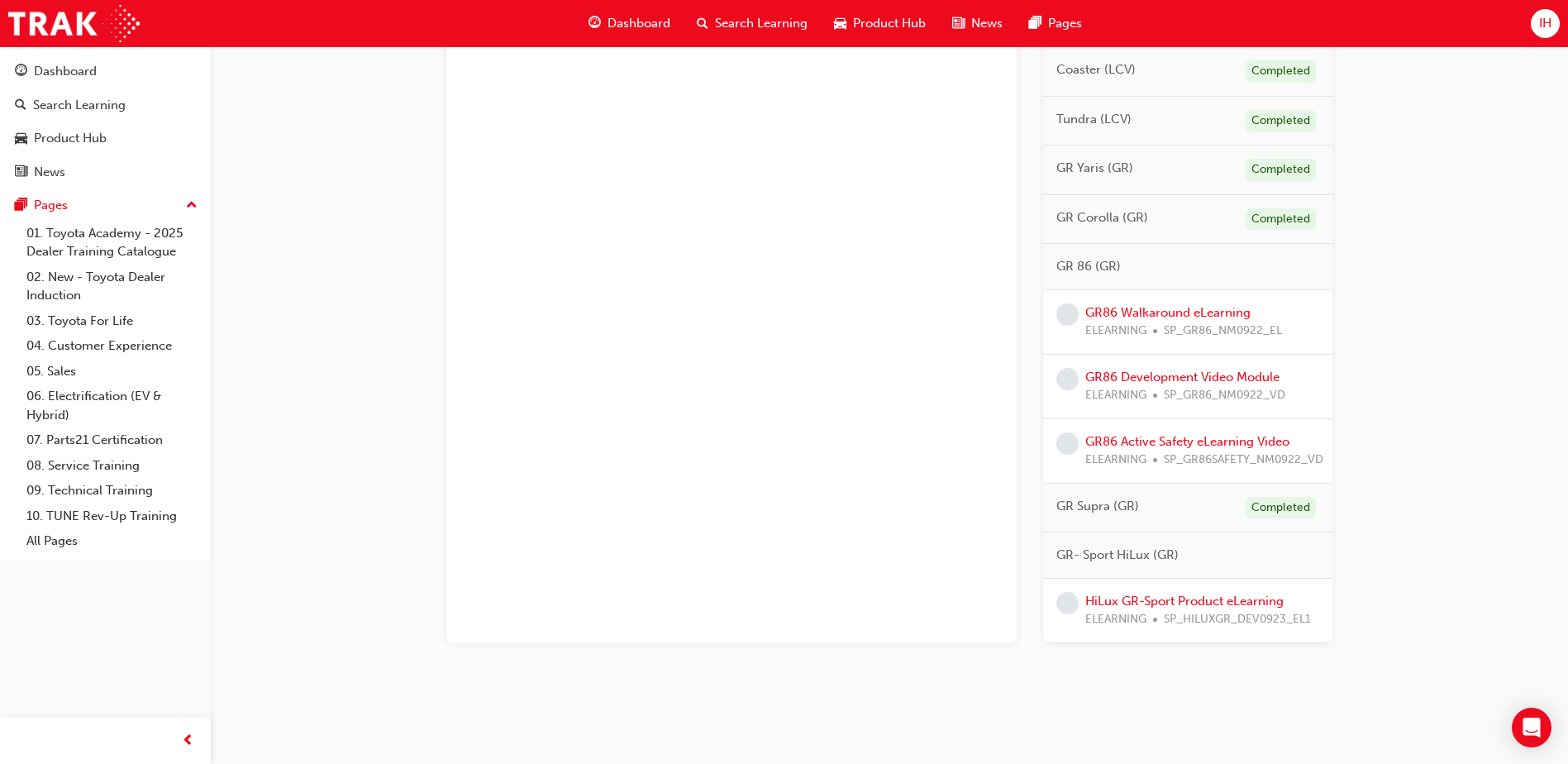
click at [1179, 320] on div "GR86 Walkaround eLearning ELEARNING SP_GR86_NM0922_EL" at bounding box center [1184, 322] width 197 height 37
click at [1178, 310] on link "GR86 Walkaround eLearning" at bounding box center [1168, 313] width 165 height 15
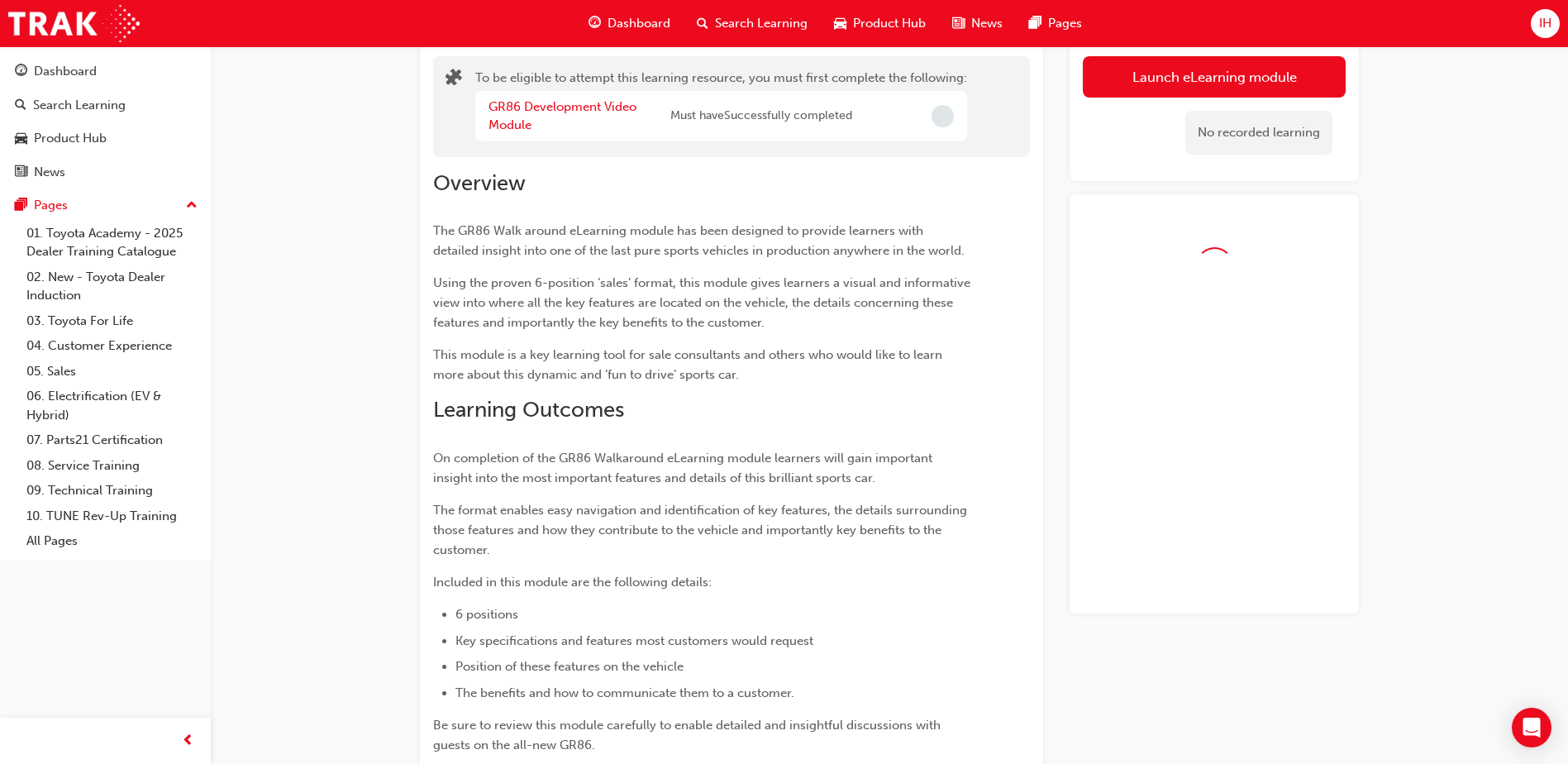
scroll to position [92, 0]
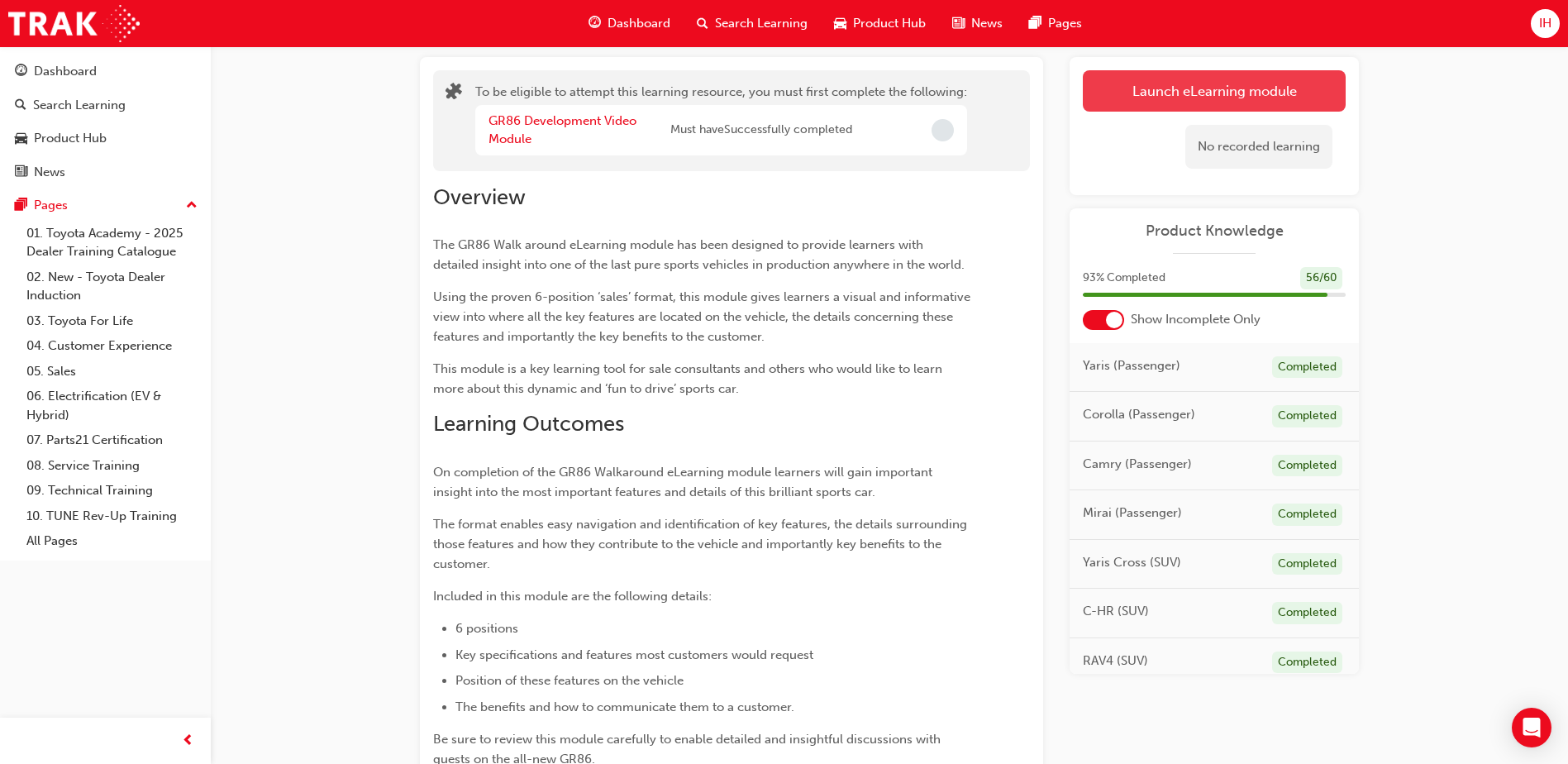
click at [1207, 106] on button "Launch eLearning module" at bounding box center [1214, 91] width 263 height 42
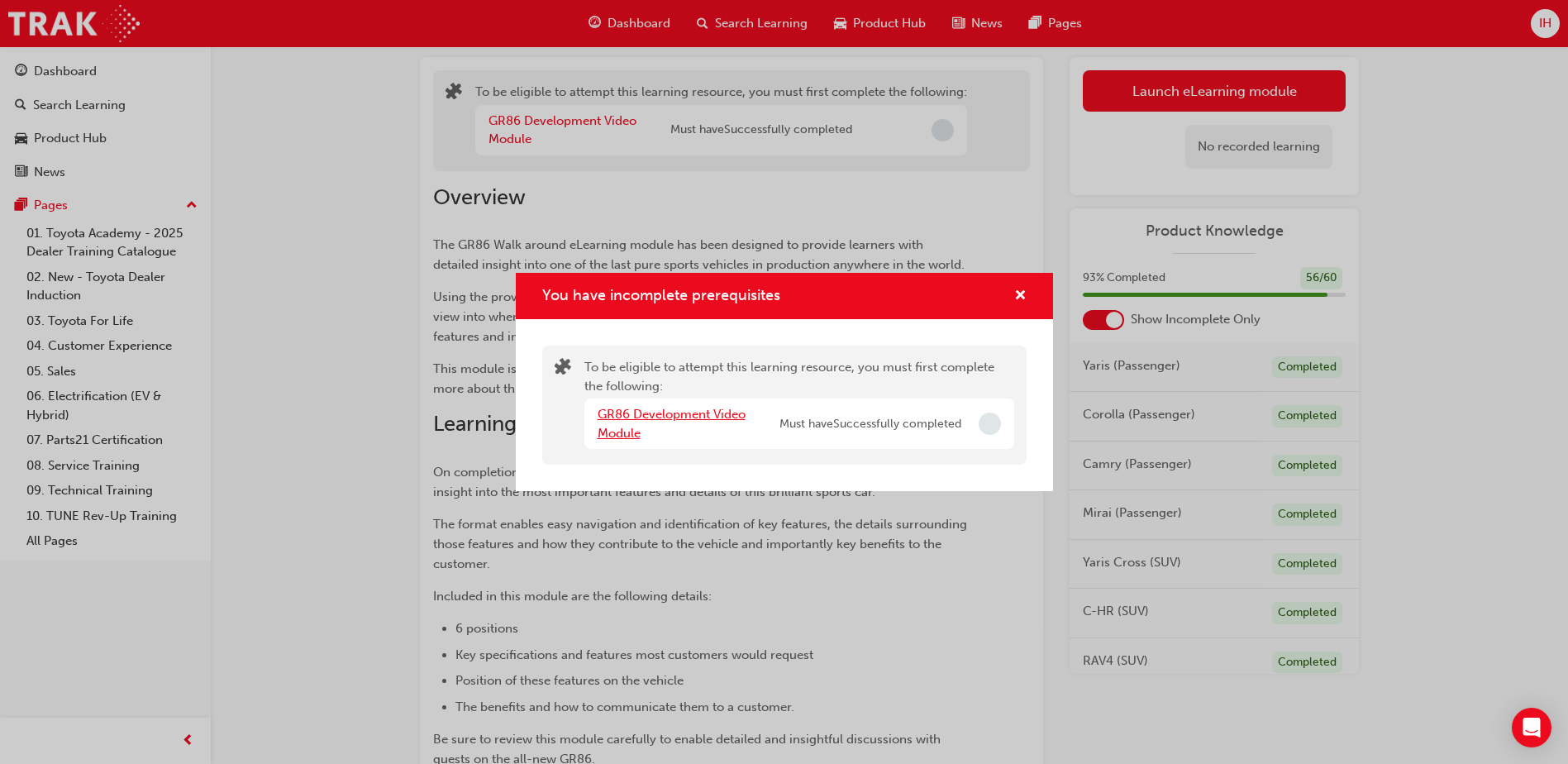
click at [692, 420] on link "GR86 Development Video Module" at bounding box center [671, 423] width 148 height 34
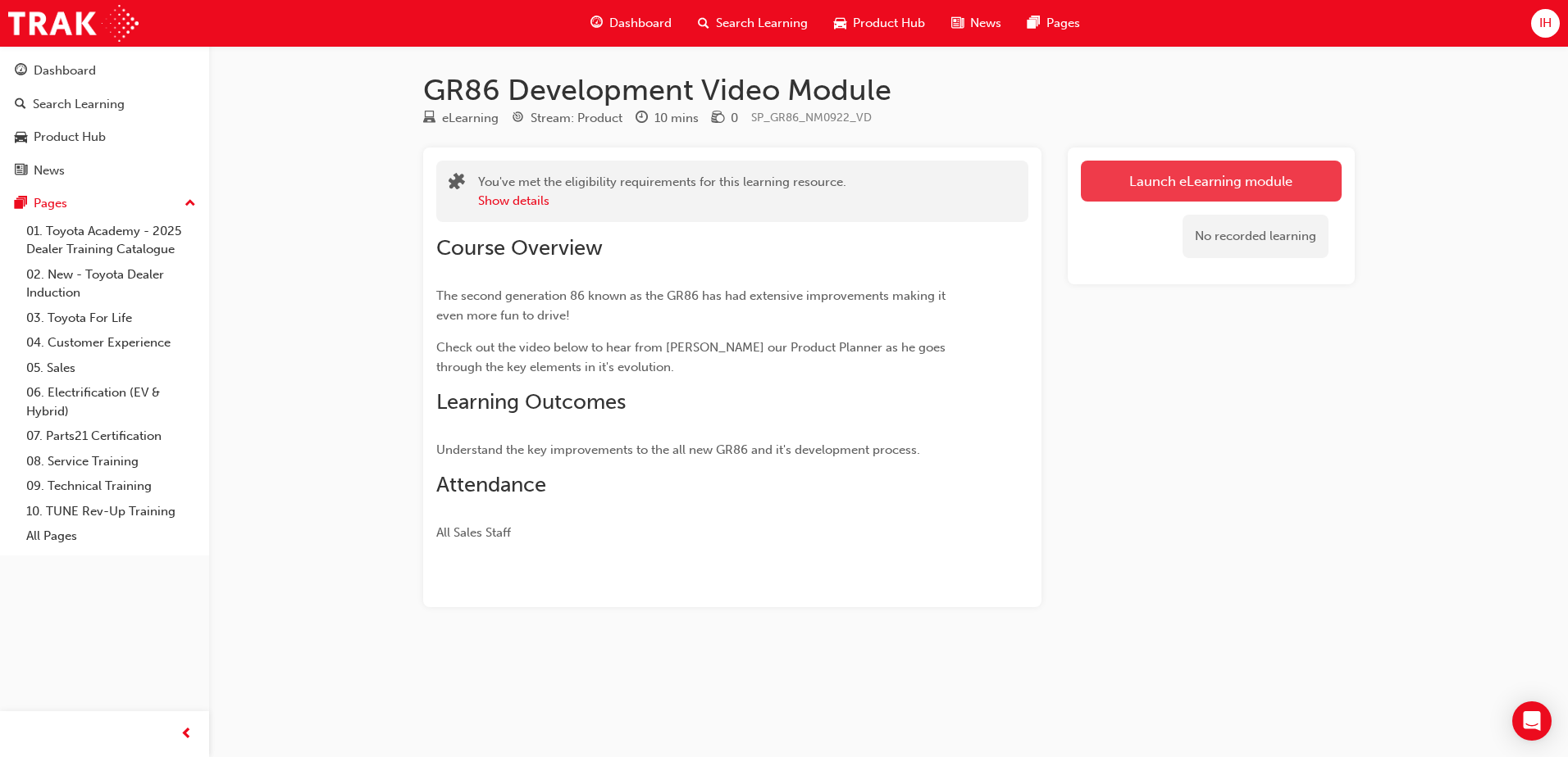
click at [1131, 187] on link "Launch eLearning module" at bounding box center [1210, 181] width 260 height 41
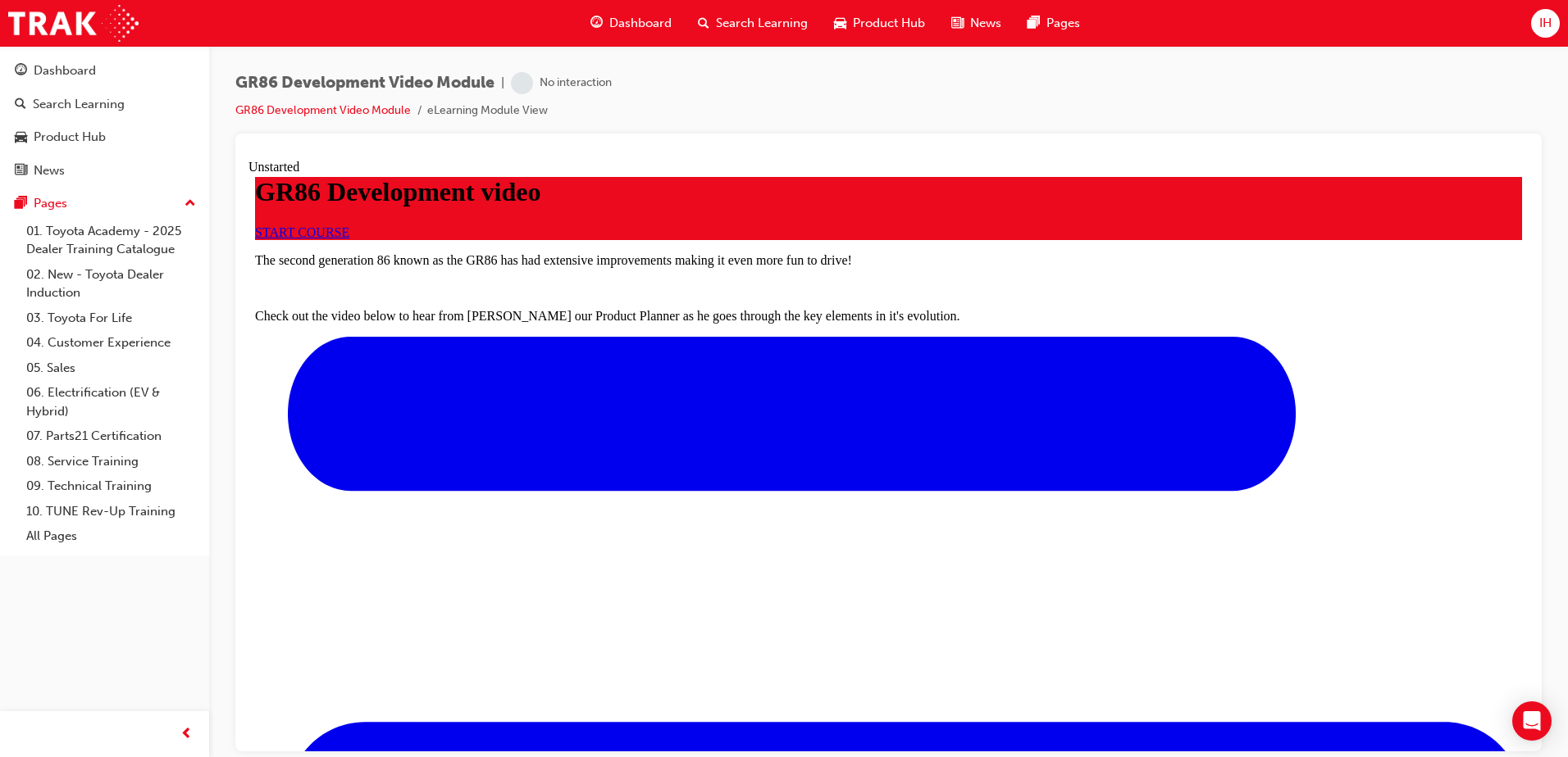
click at [1045, 239] on div "START COURSE" at bounding box center [888, 232] width 1267 height 15
click at [350, 238] on link "START COURSE" at bounding box center [302, 231] width 94 height 14
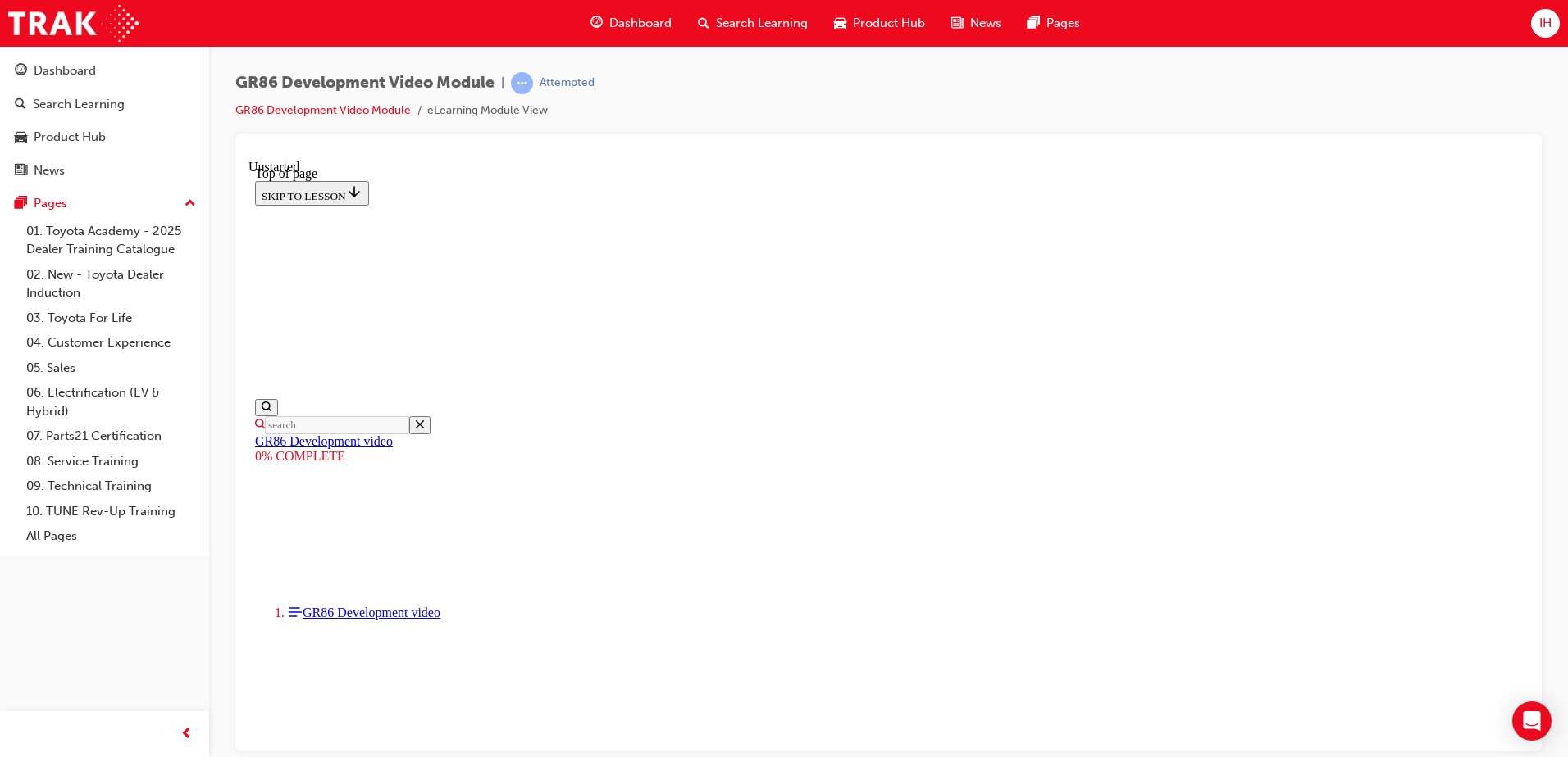
scroll to position [214, 0]
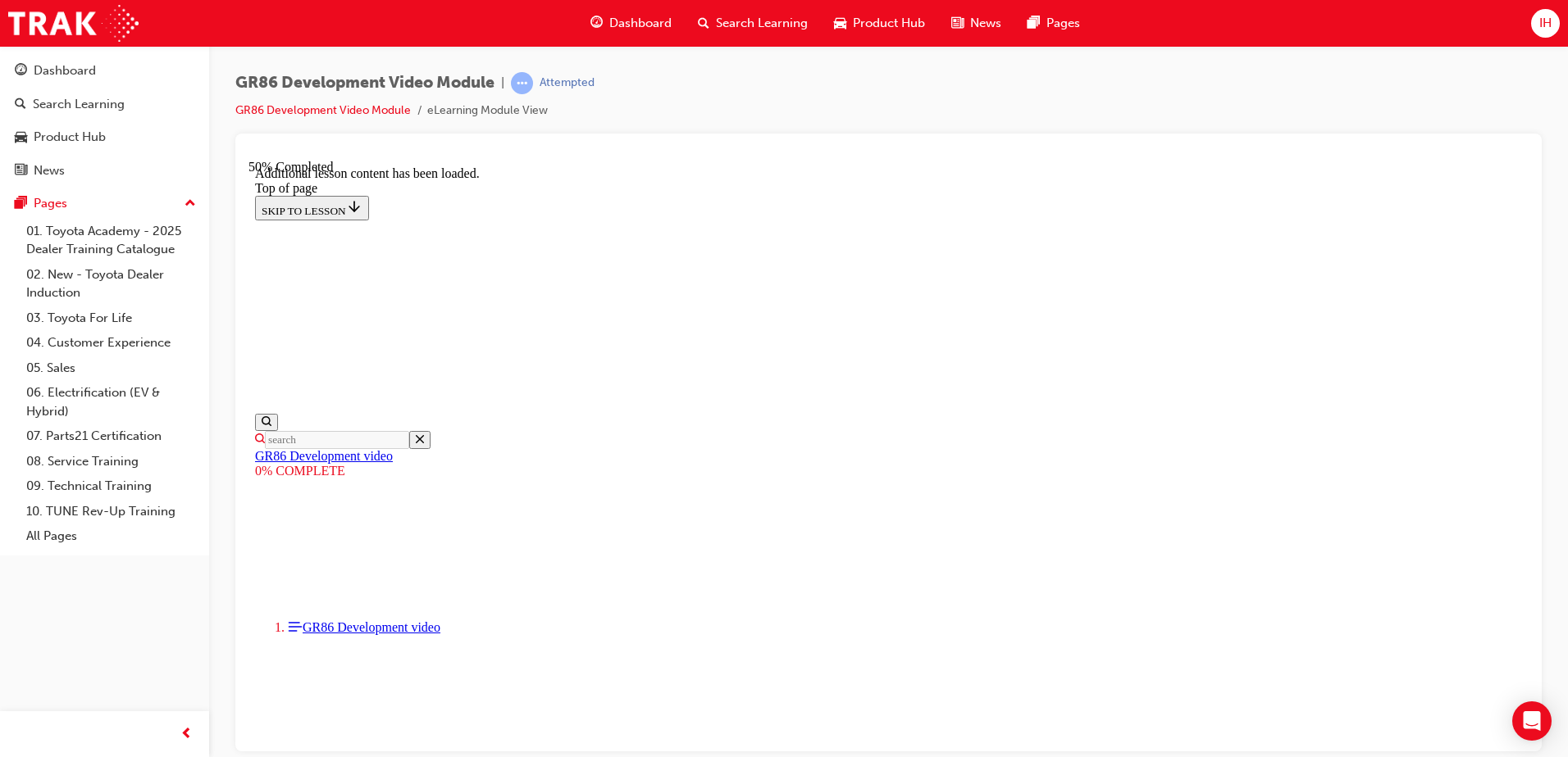
scroll to position [1056, 0]
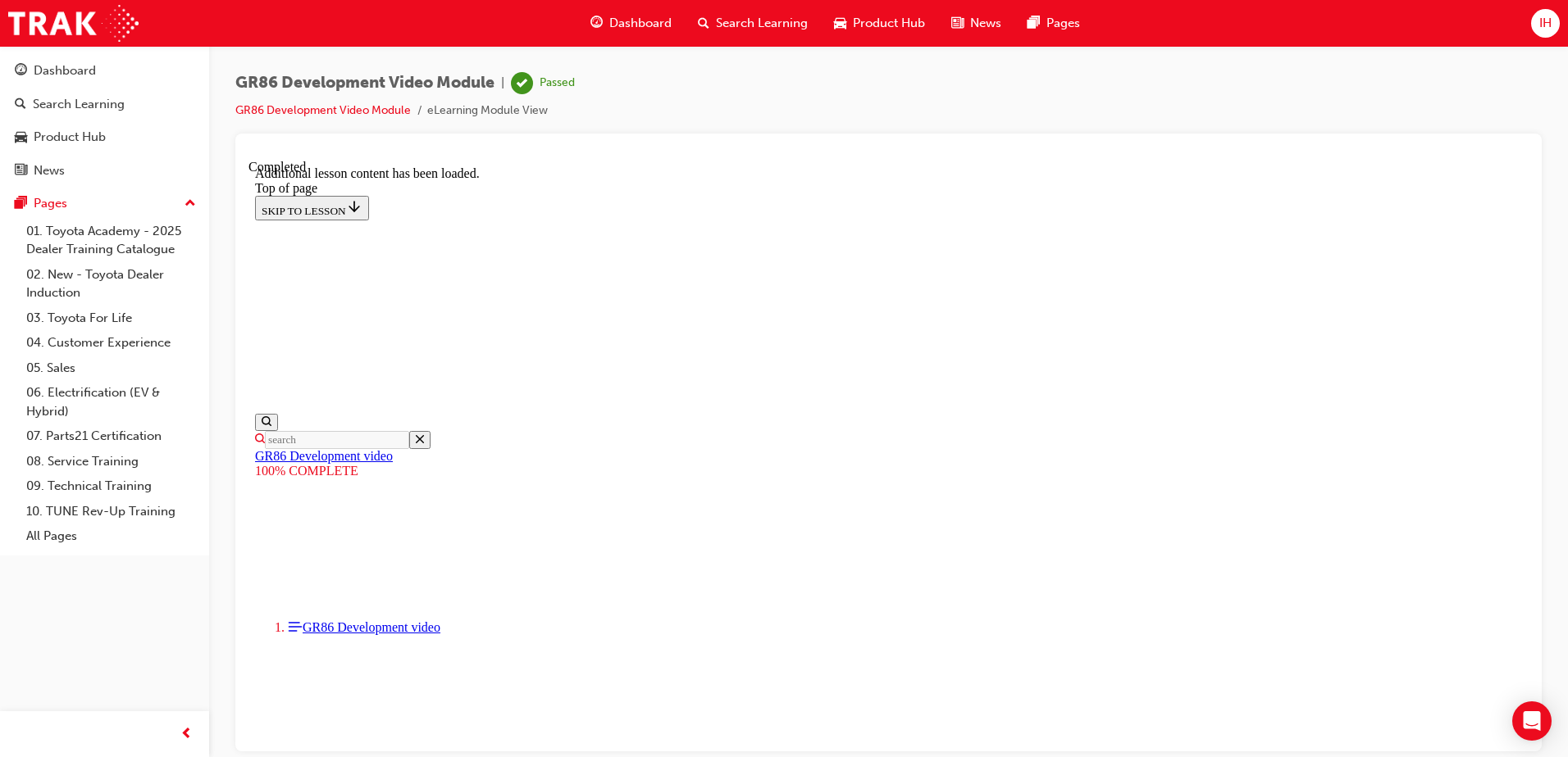
scroll to position [1421, 0]
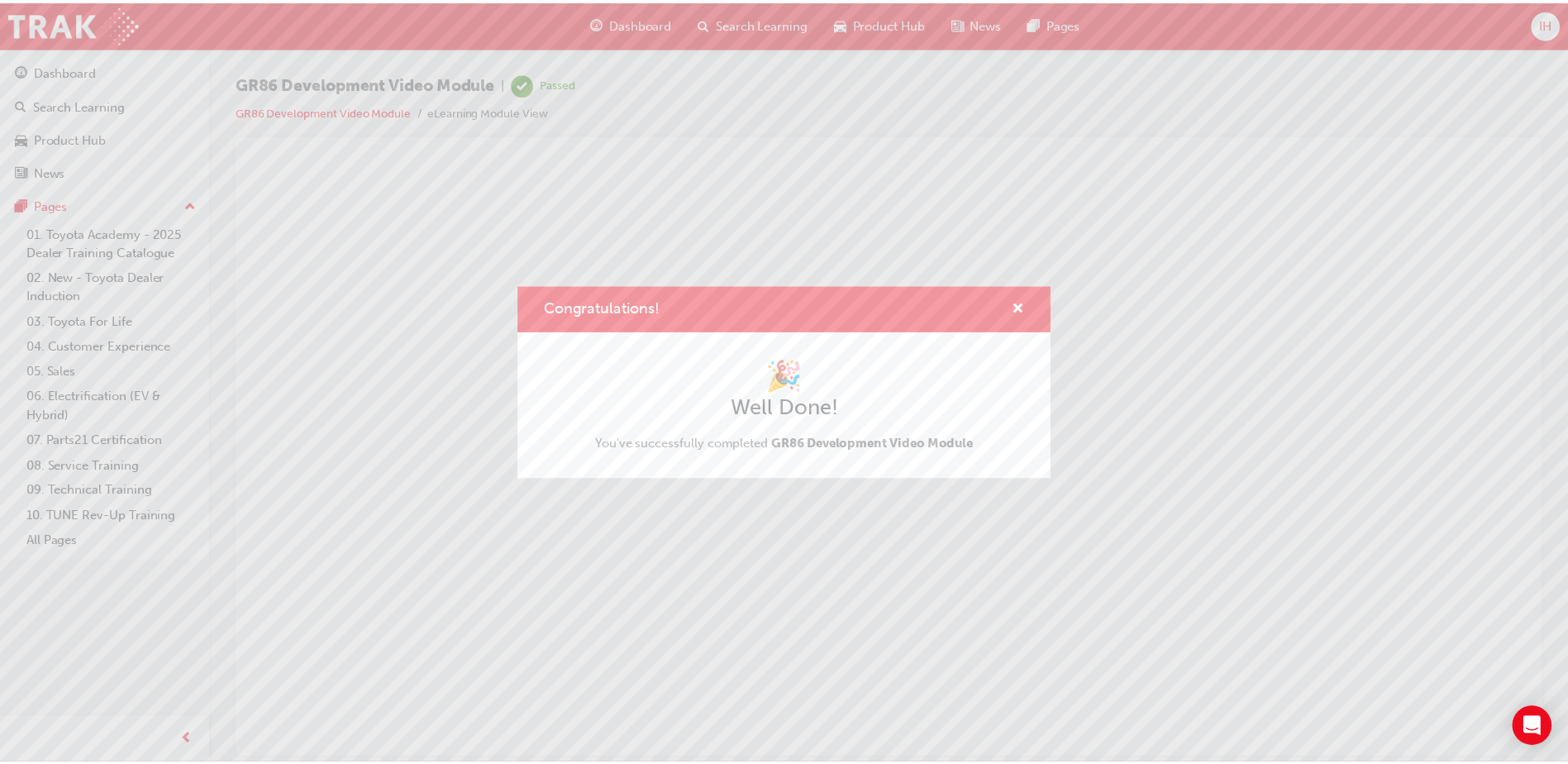
scroll to position [0, 0]
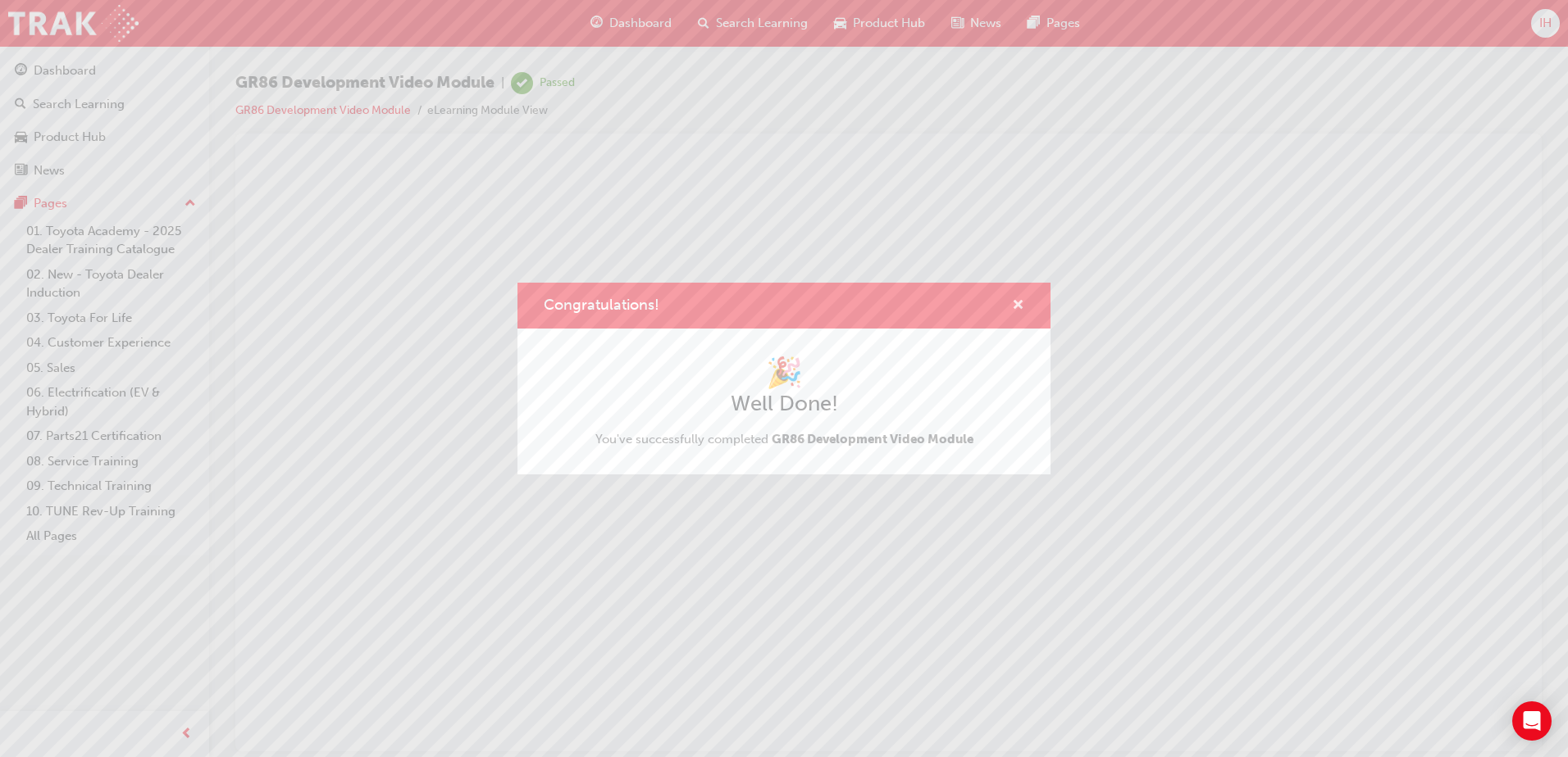
click at [1023, 299] on span "cross-icon" at bounding box center [1017, 306] width 12 height 15
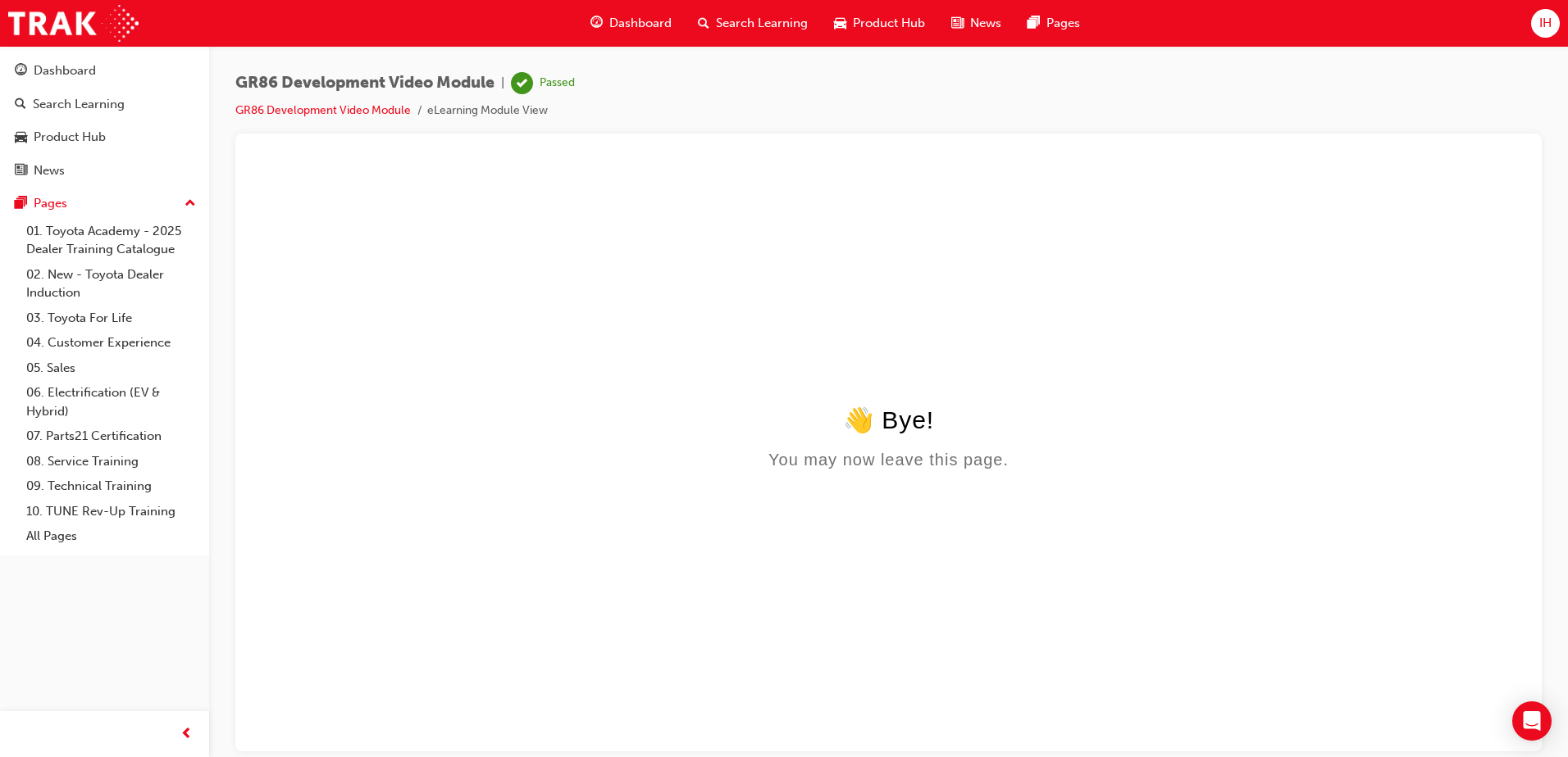
click at [667, 28] on span "Dashboard" at bounding box center [640, 23] width 63 height 18
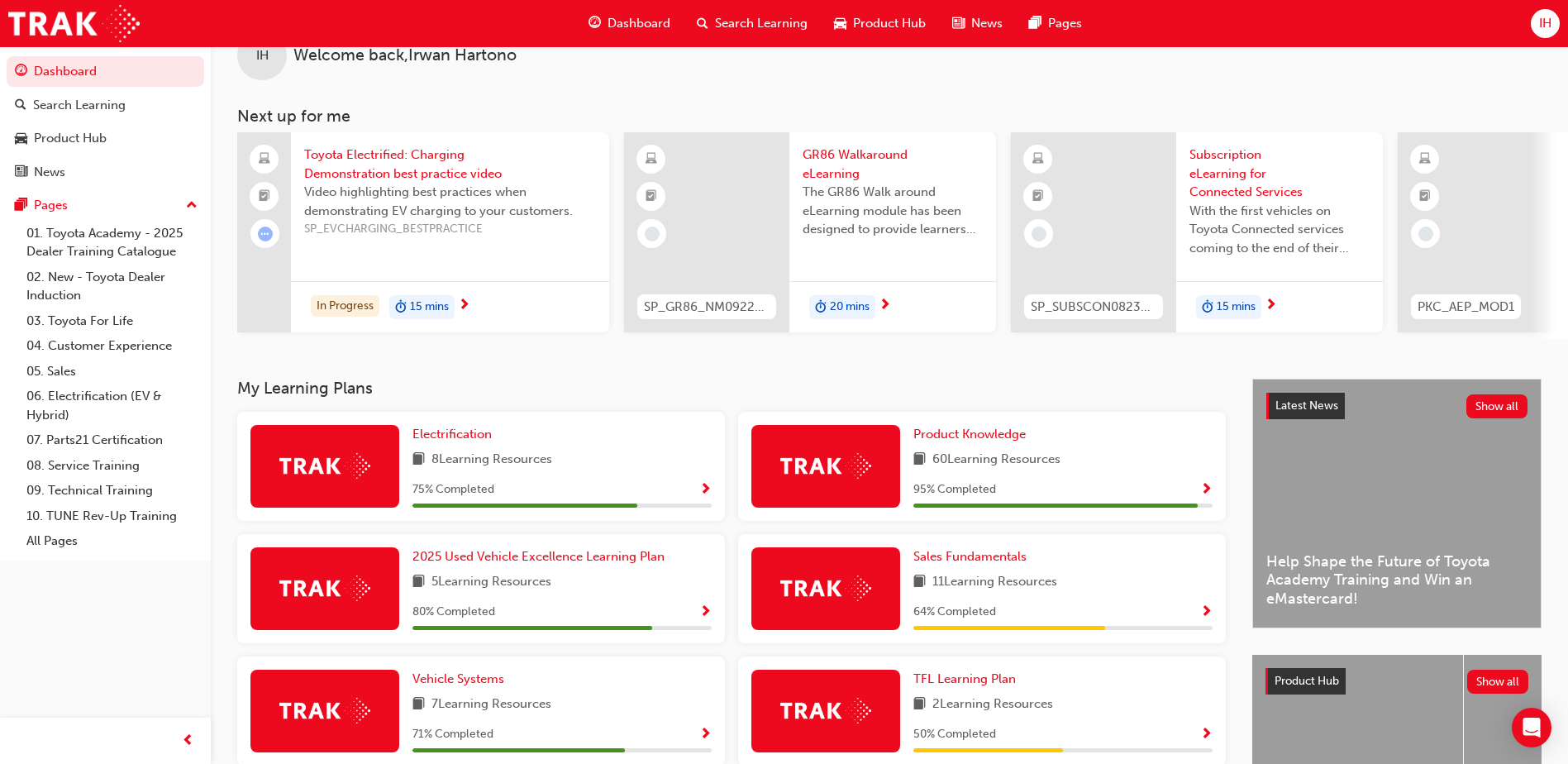
scroll to position [83, 0]
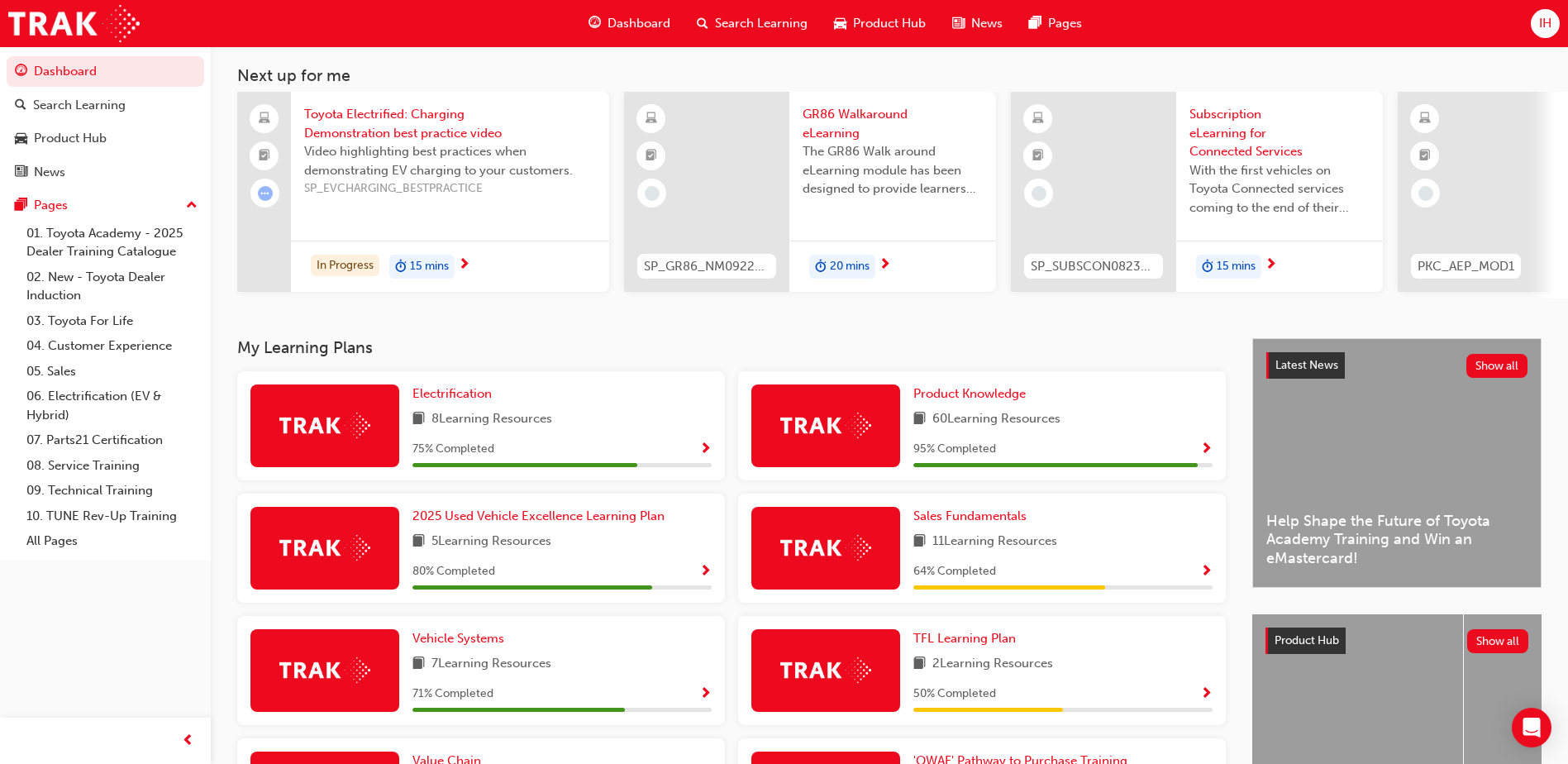
click at [1096, 460] on div "95 % Completed" at bounding box center [1063, 449] width 300 height 20
click at [1202, 452] on span "Show Progress" at bounding box center [1206, 450] width 12 height 15
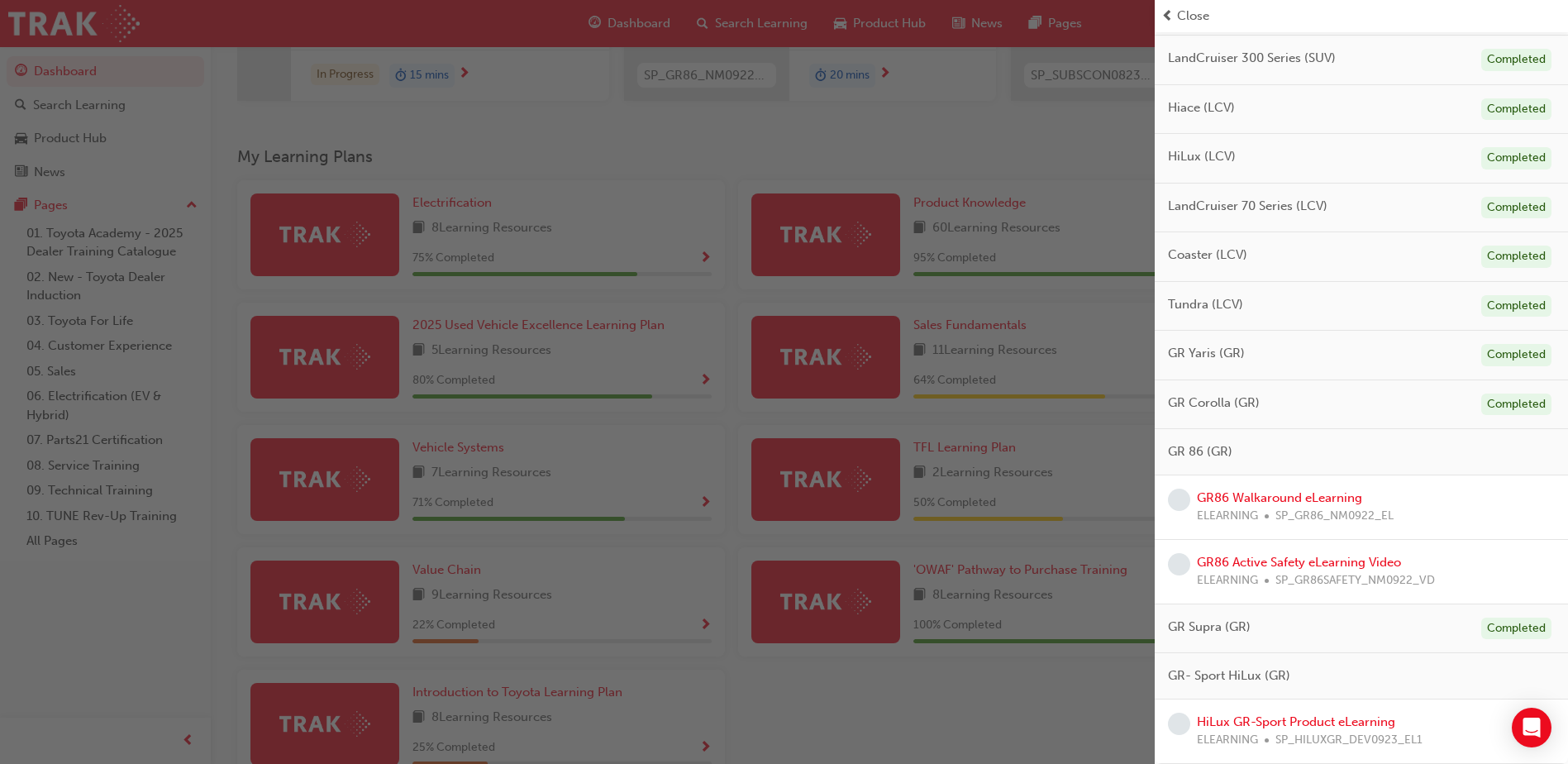
scroll to position [376, 0]
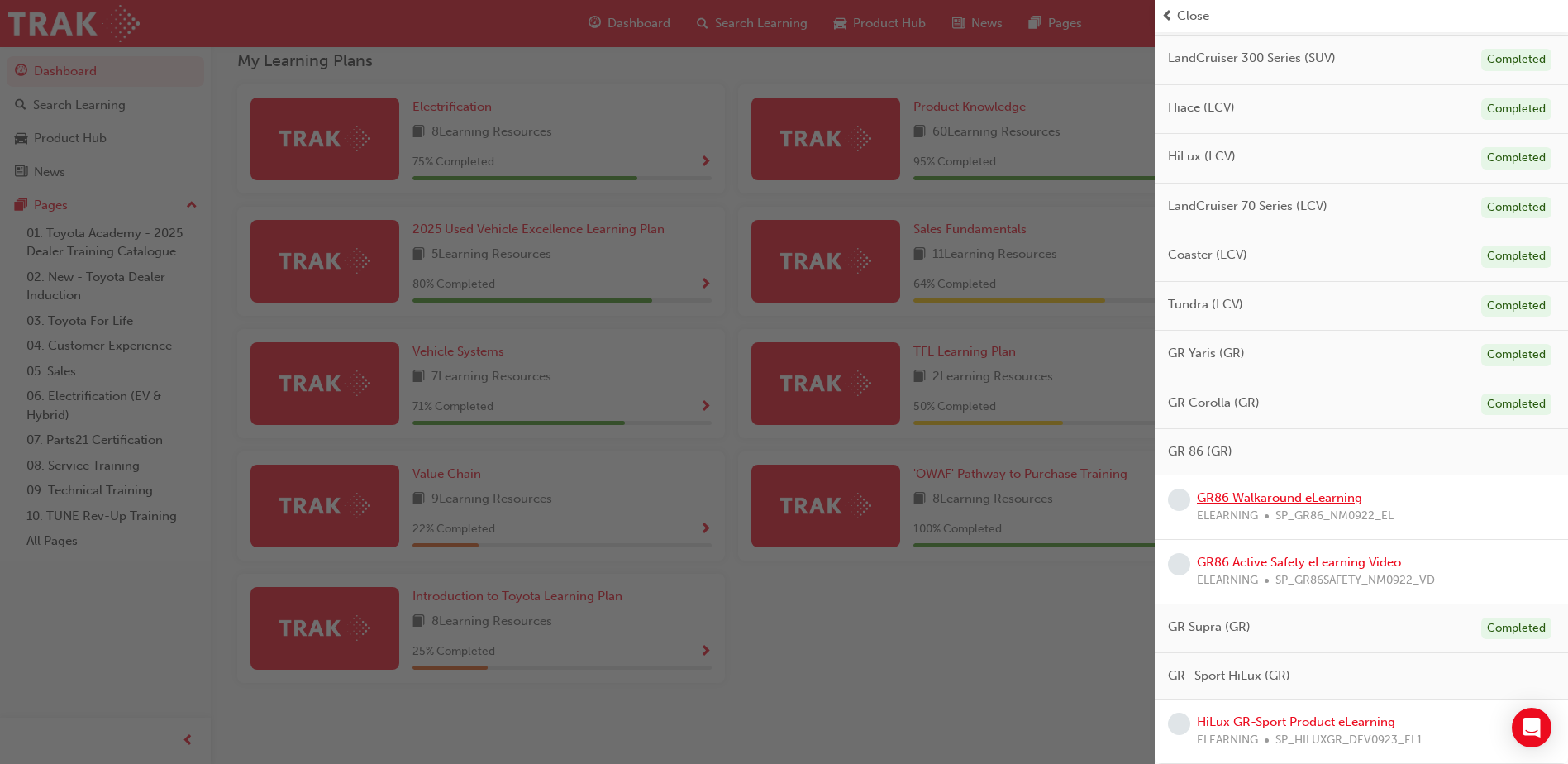
click at [1328, 499] on link "GR86 Walkaround eLearning" at bounding box center [1279, 498] width 165 height 15
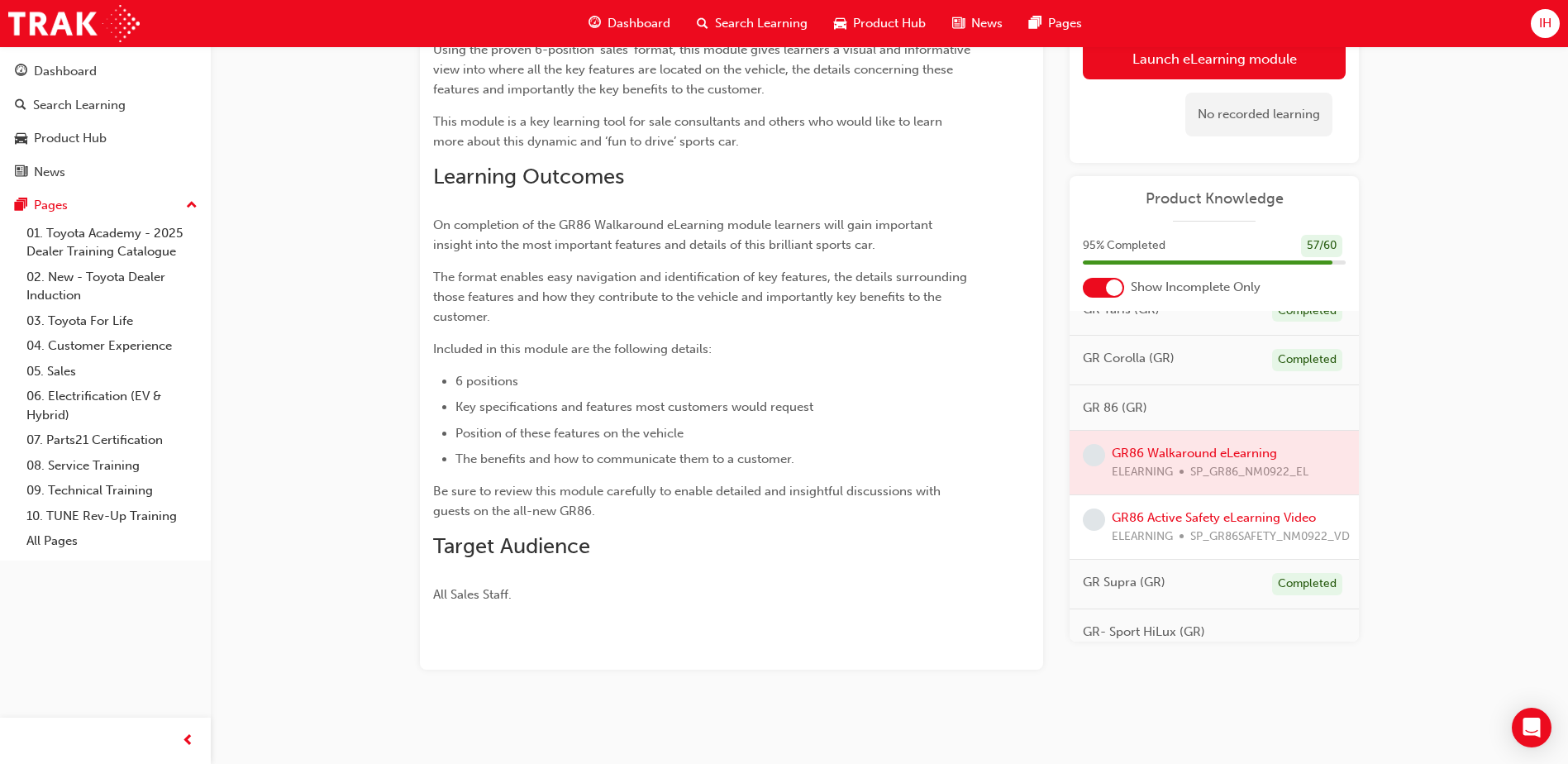
scroll to position [1016, 0]
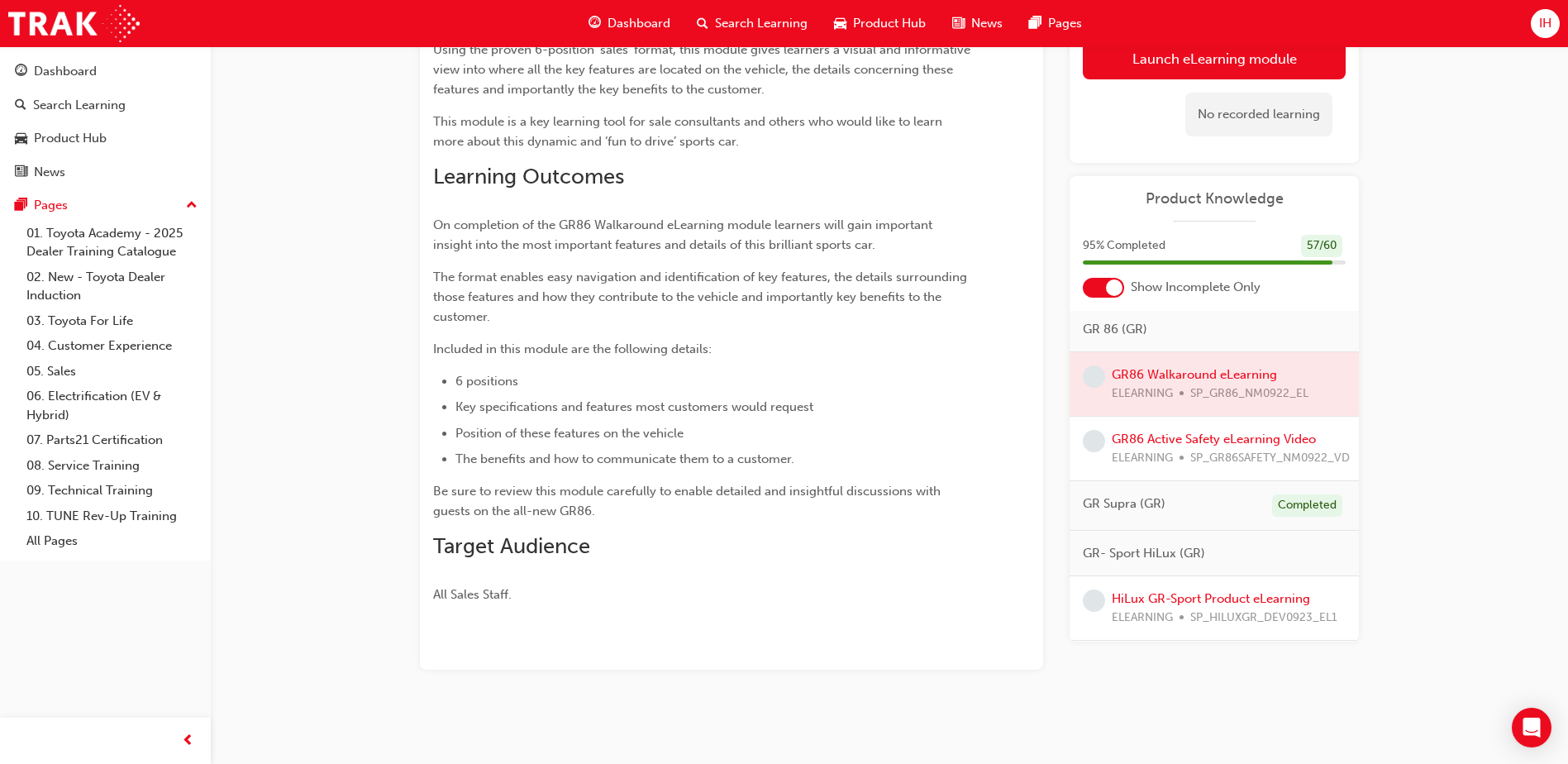
click at [1187, 368] on div at bounding box center [1215, 384] width 289 height 64
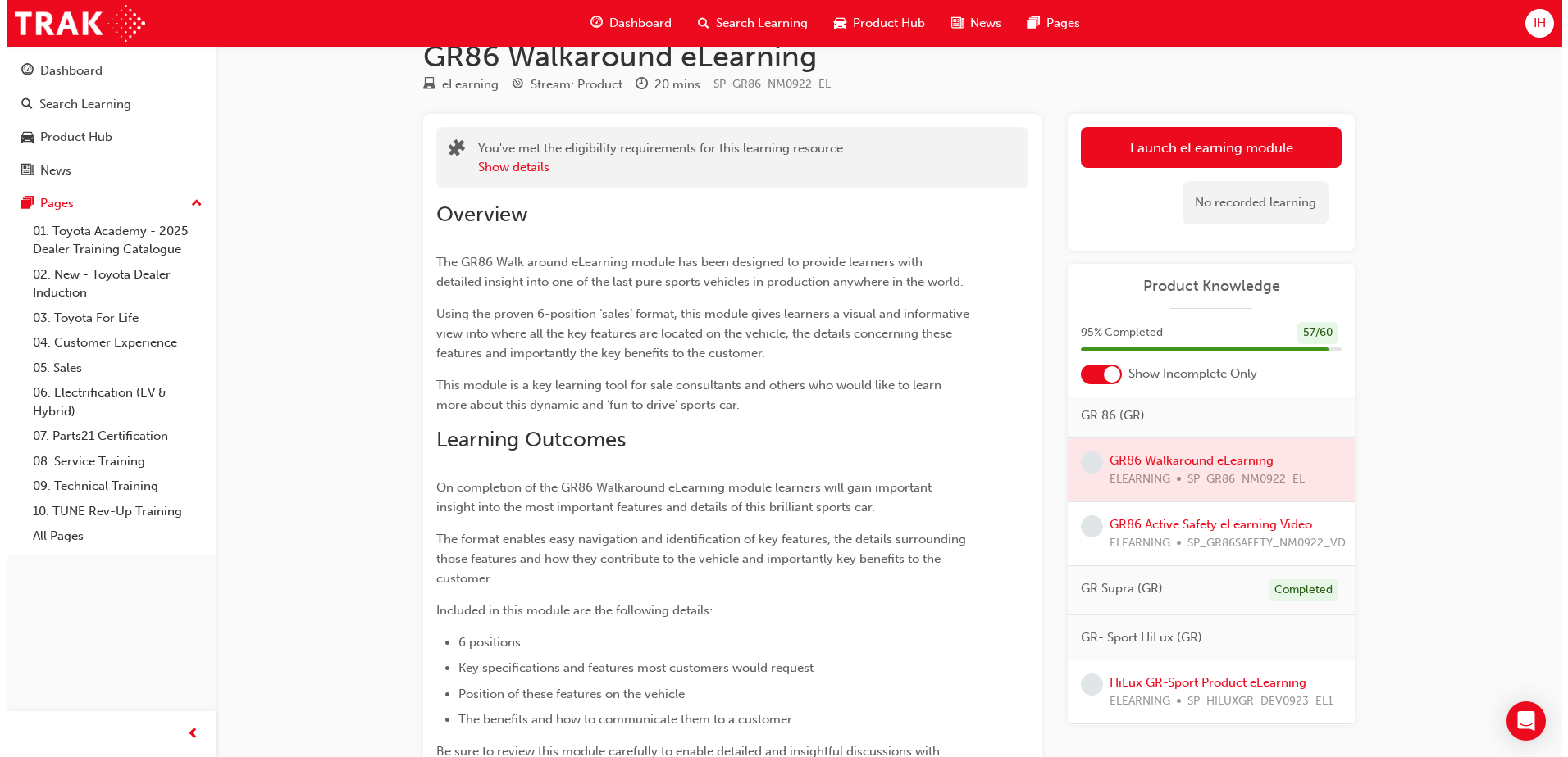
scroll to position [0, 0]
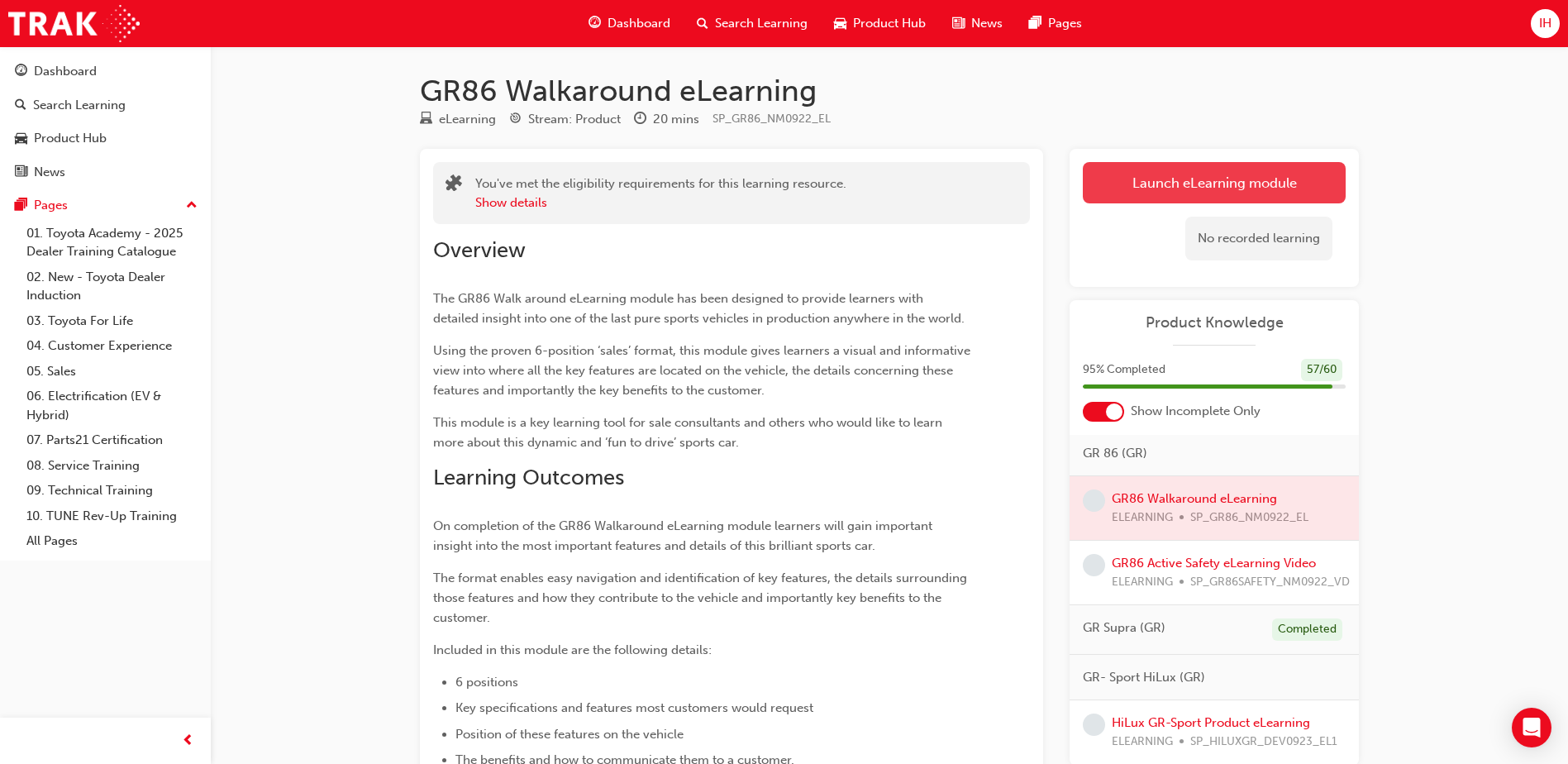
click at [1223, 178] on link "Launch eLearning module" at bounding box center [1214, 183] width 263 height 42
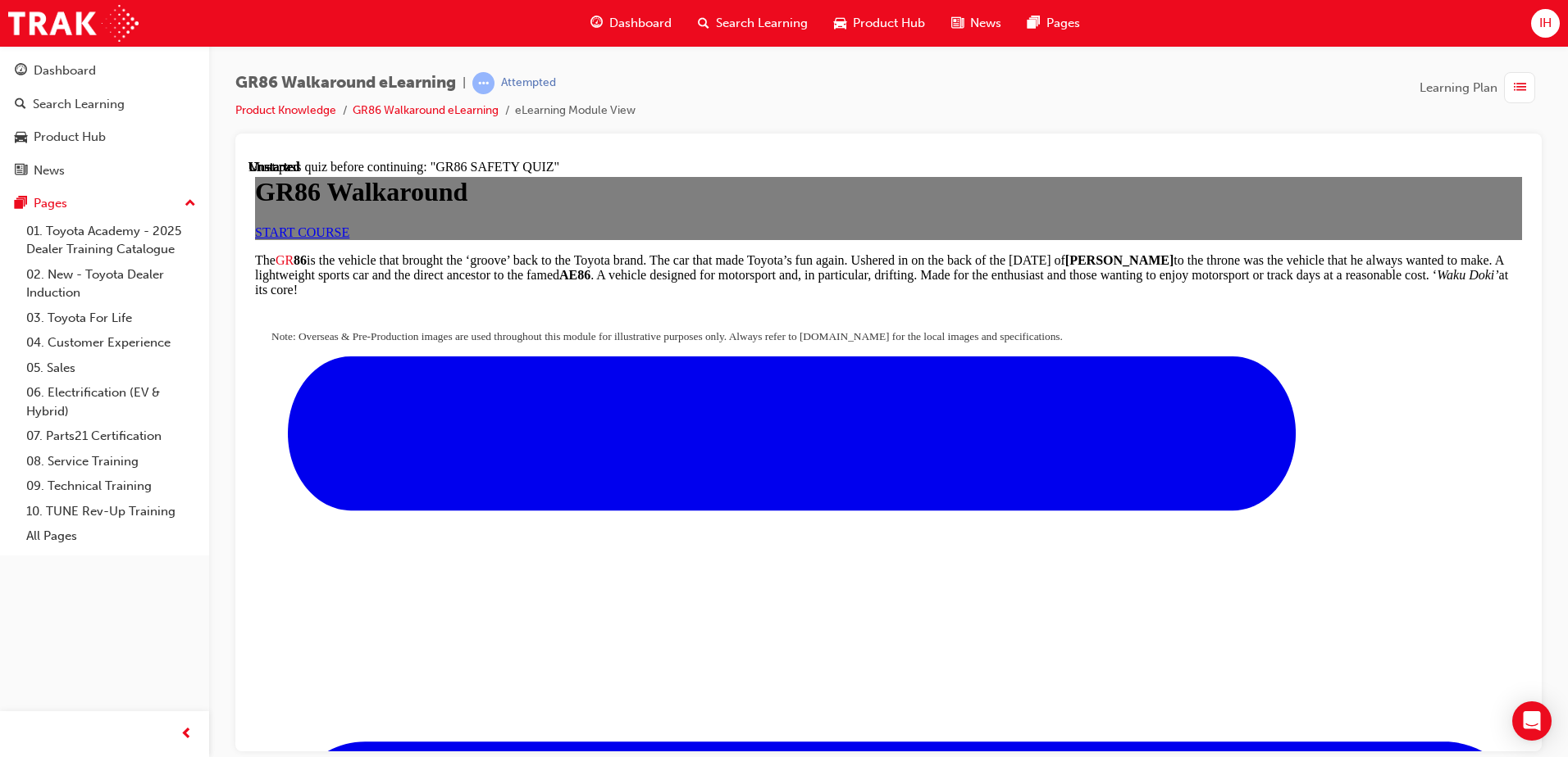
click at [350, 238] on span "START COURSE" at bounding box center [302, 231] width 94 height 14
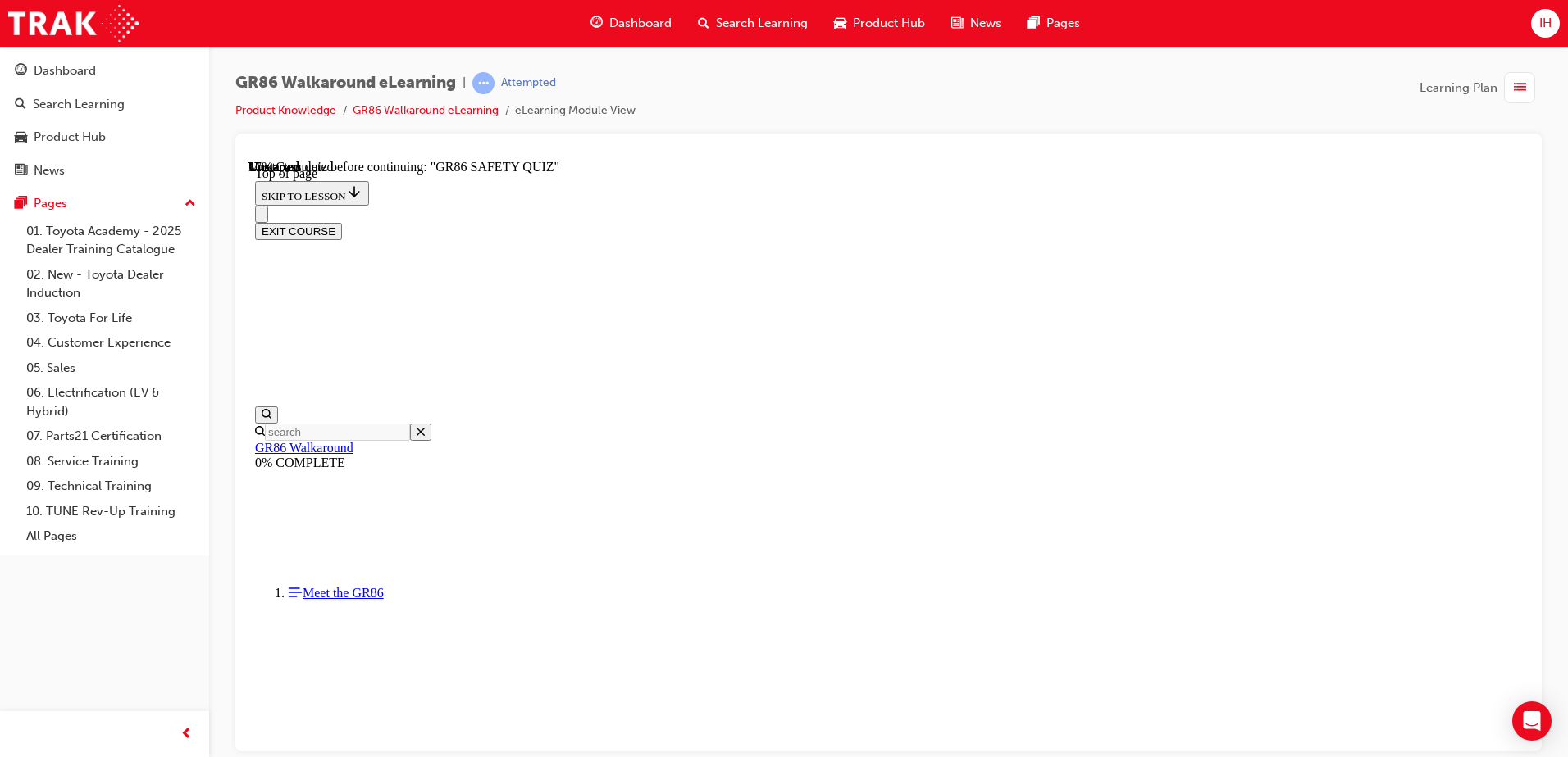
scroll to position [417, 0]
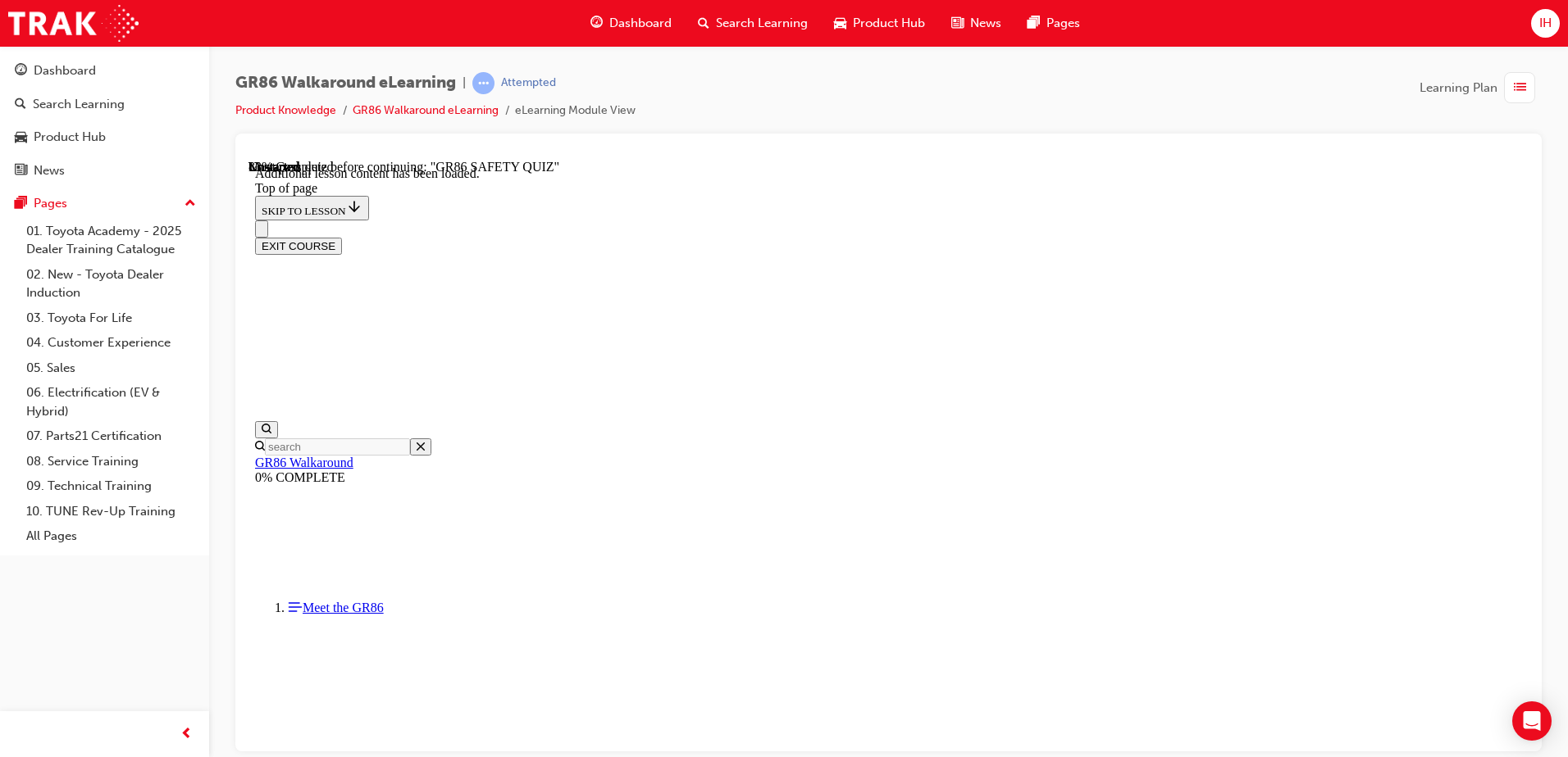
scroll to position [1926, 0]
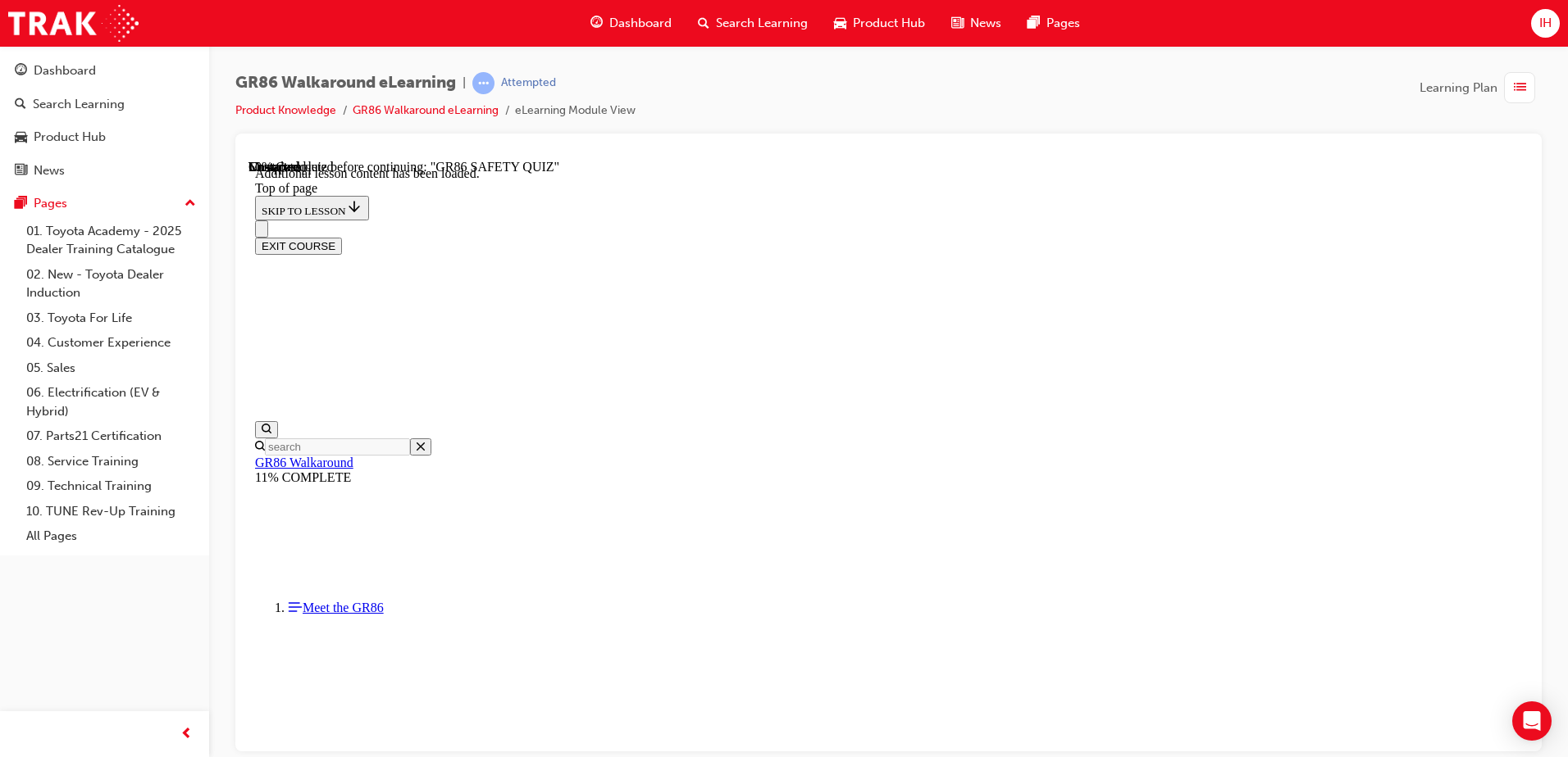
scroll to position [751, 0]
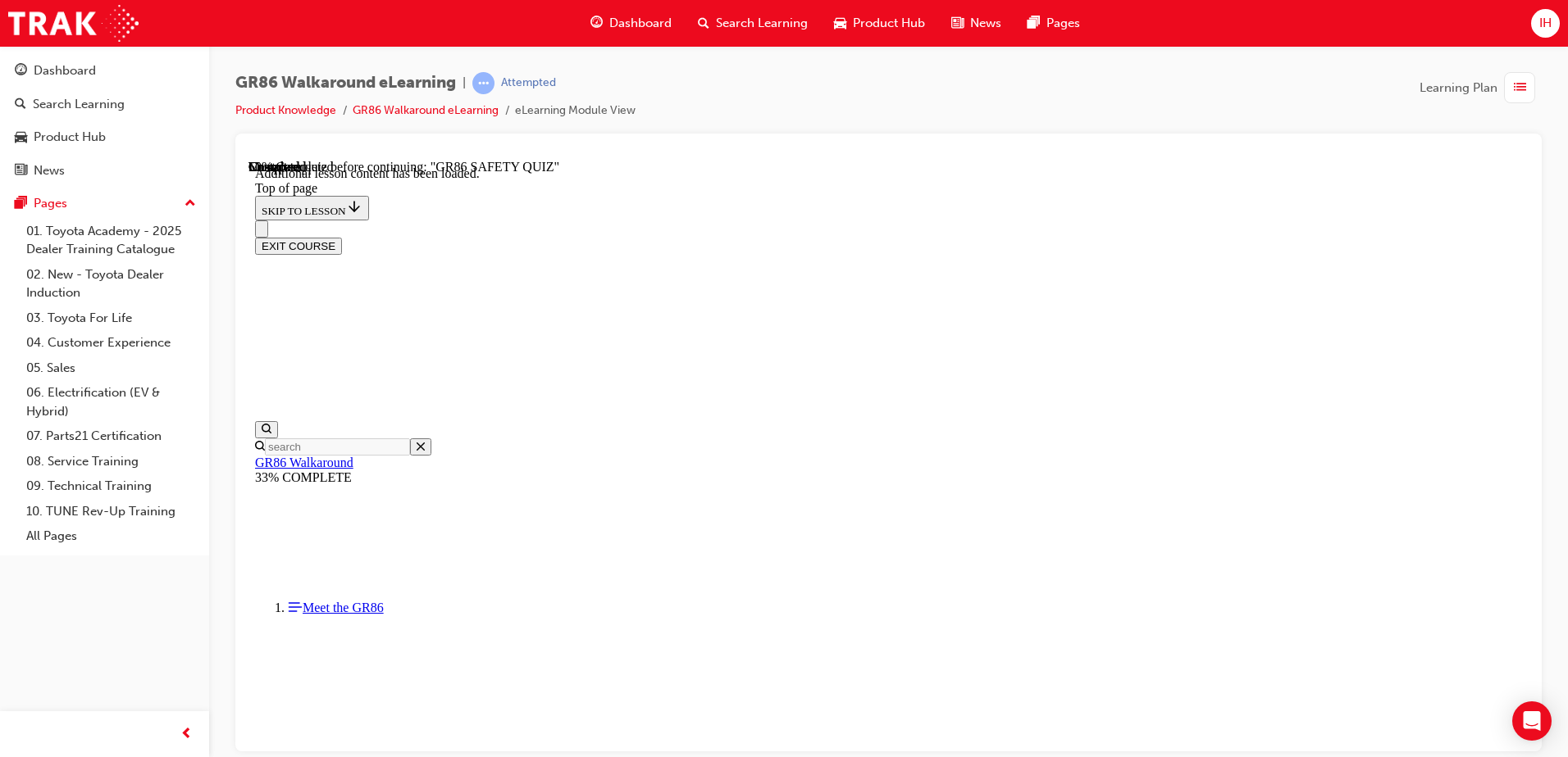
scroll to position [738, 0]
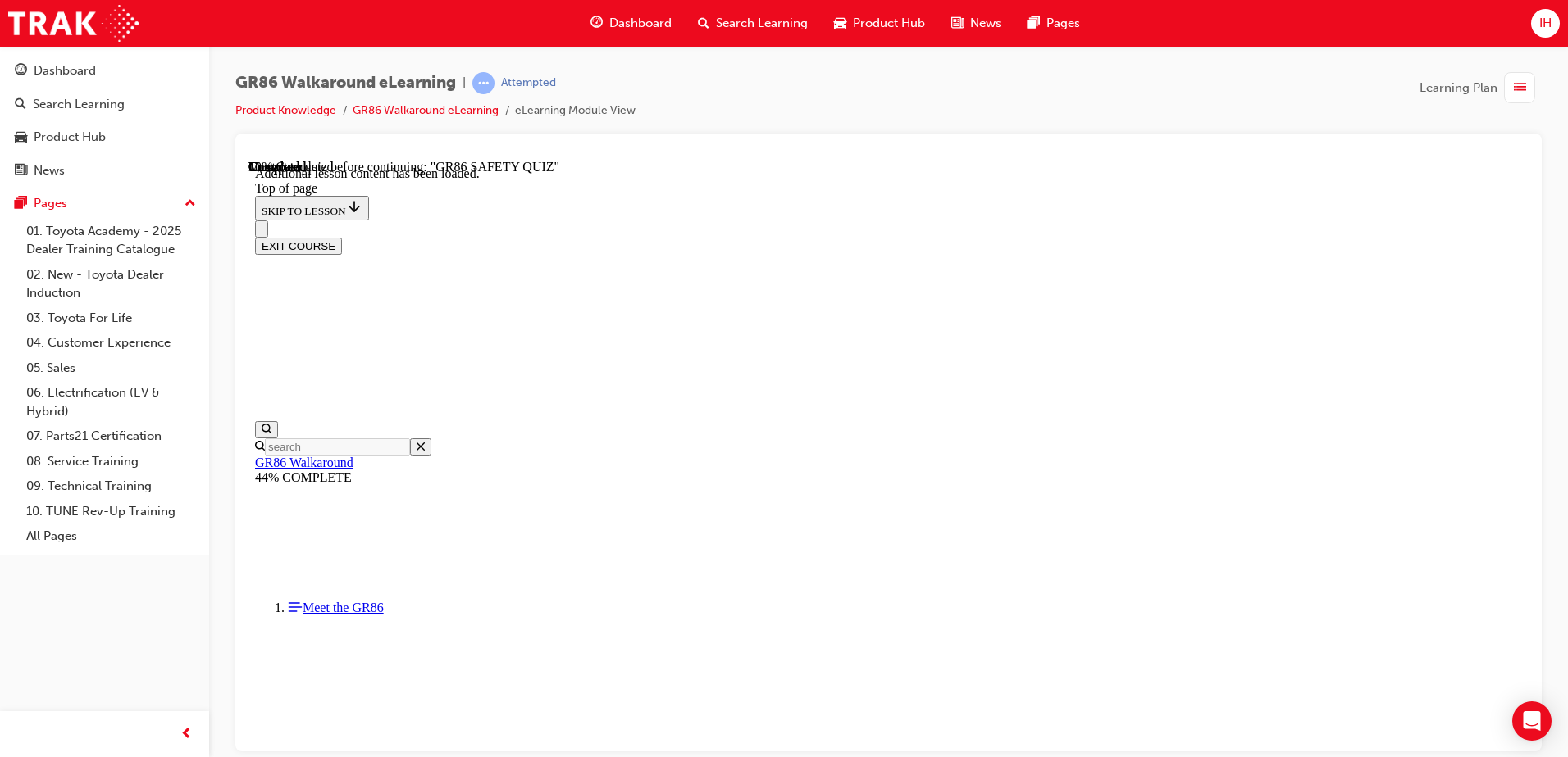
scroll to position [572, 0]
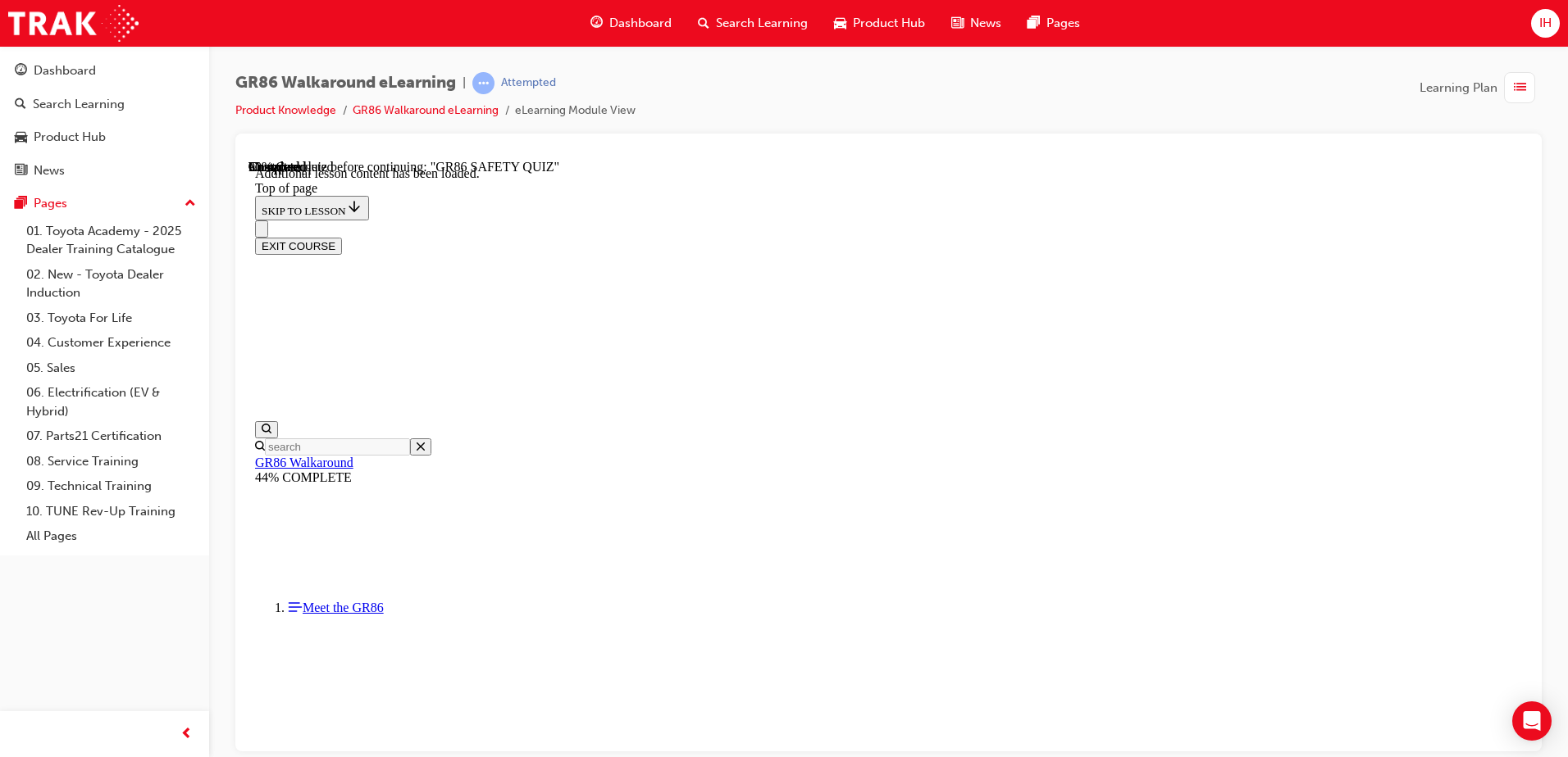
scroll to position [2413, 0]
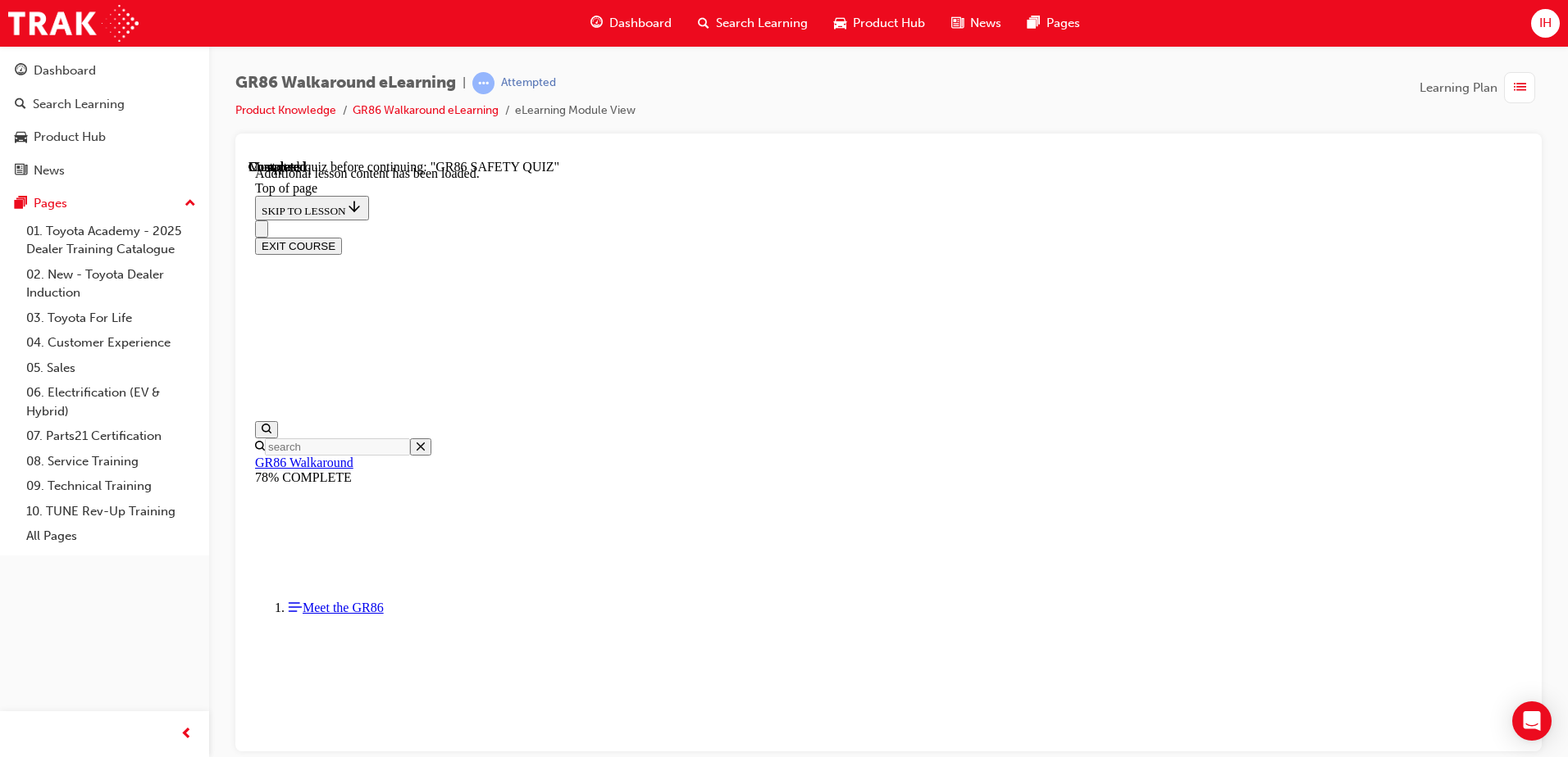
scroll to position [52, 0]
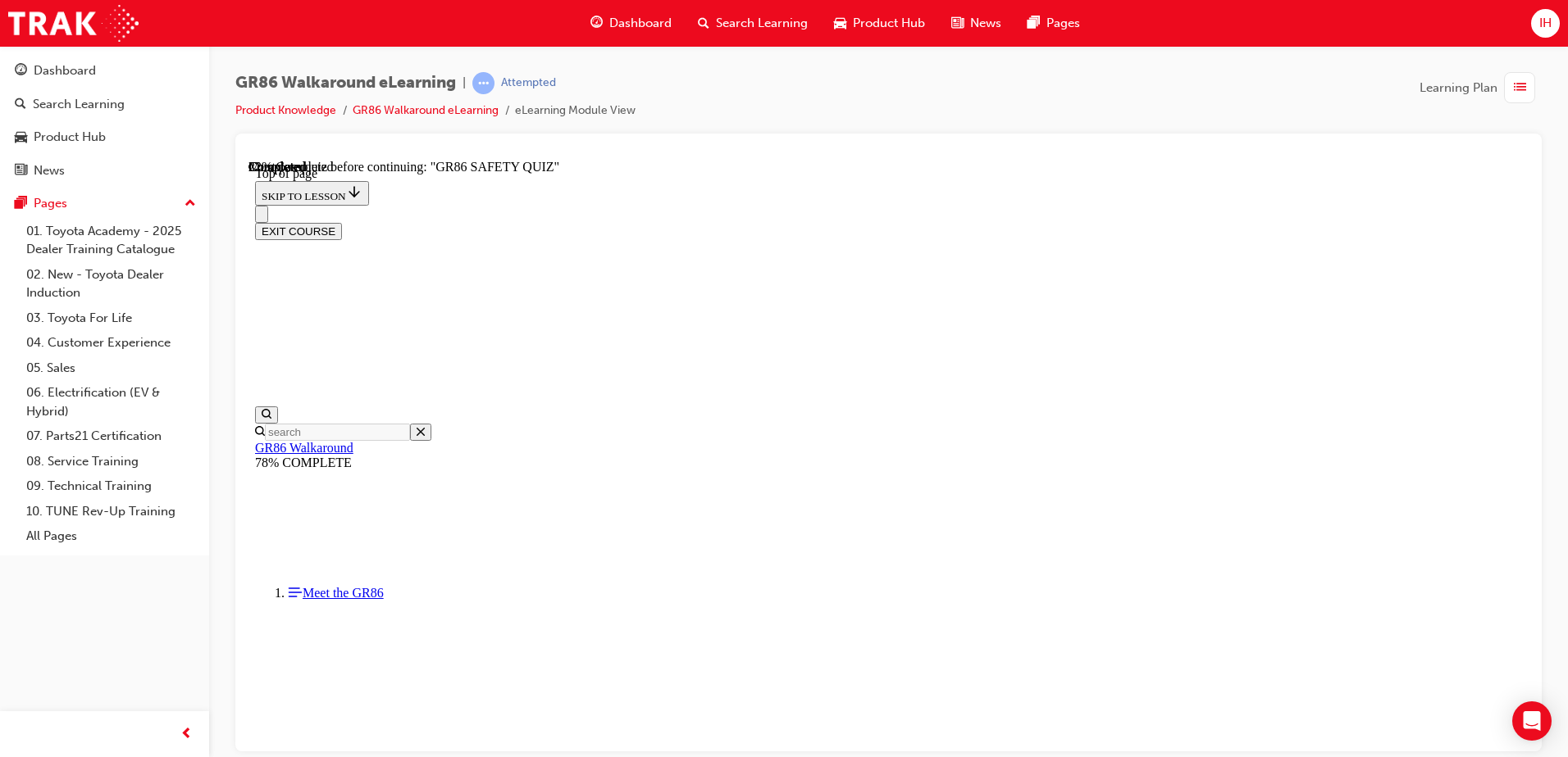
scroll to position [542, 0]
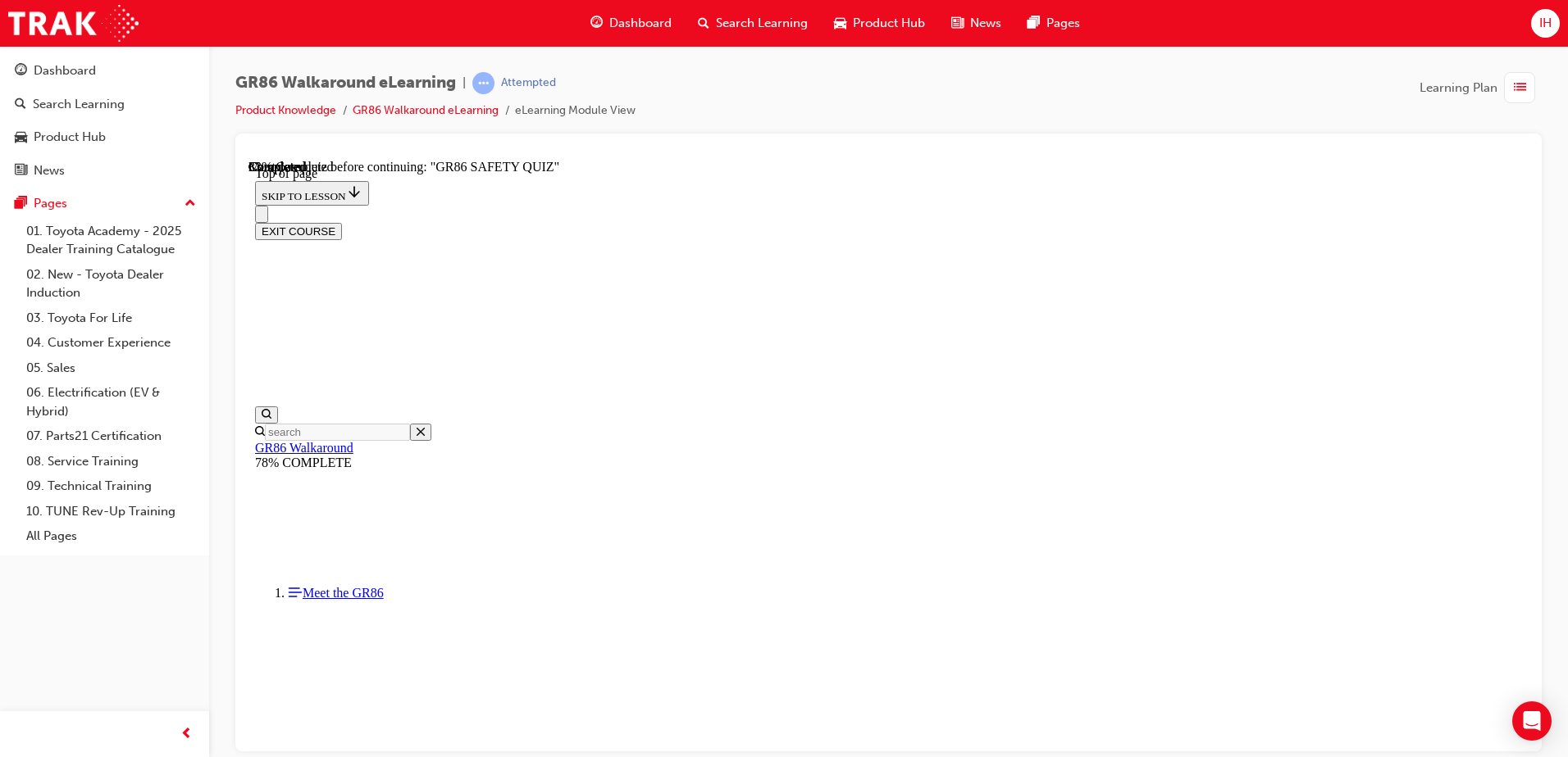
scroll to position [460, 0]
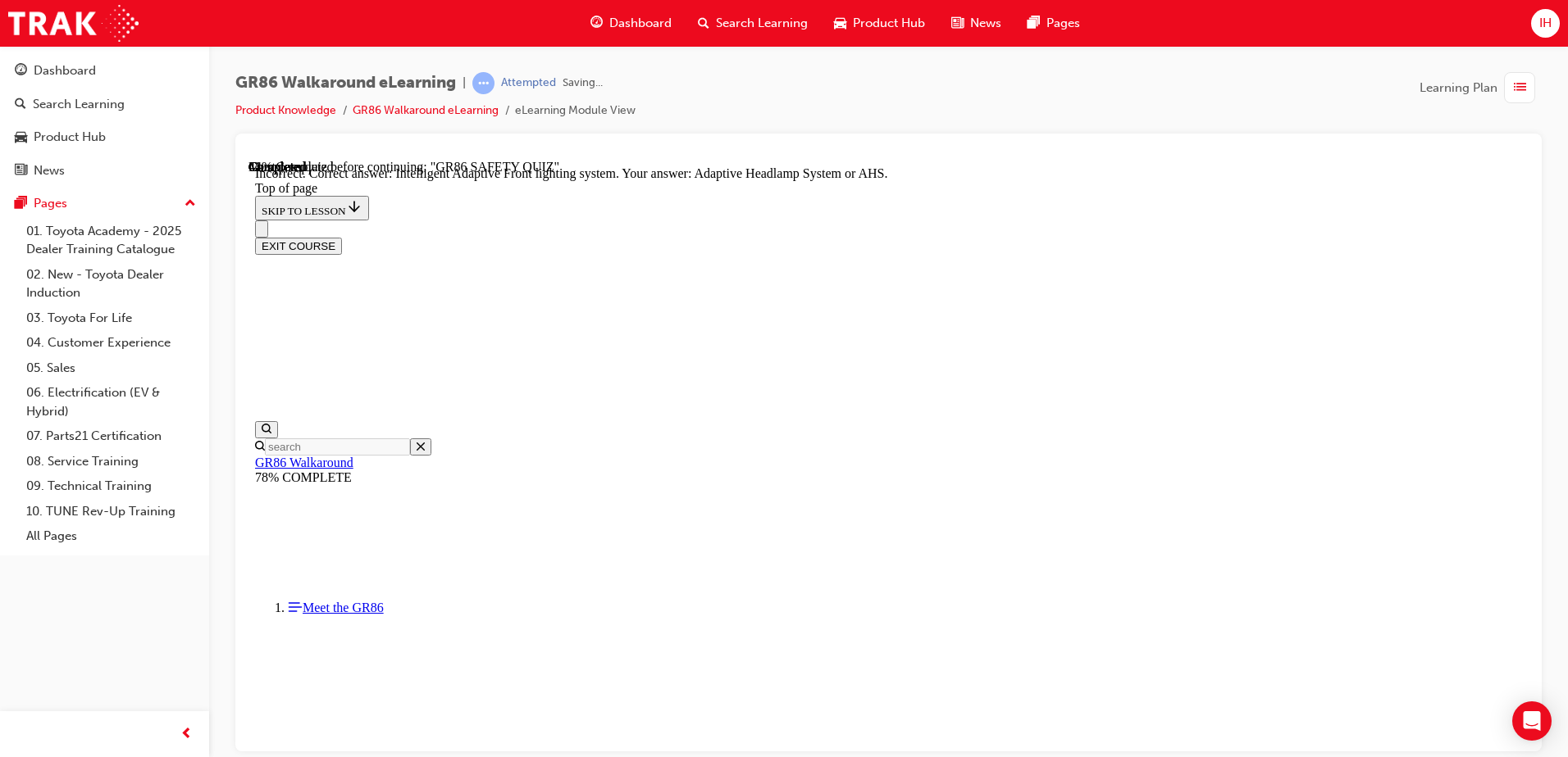
scroll to position [624, 0]
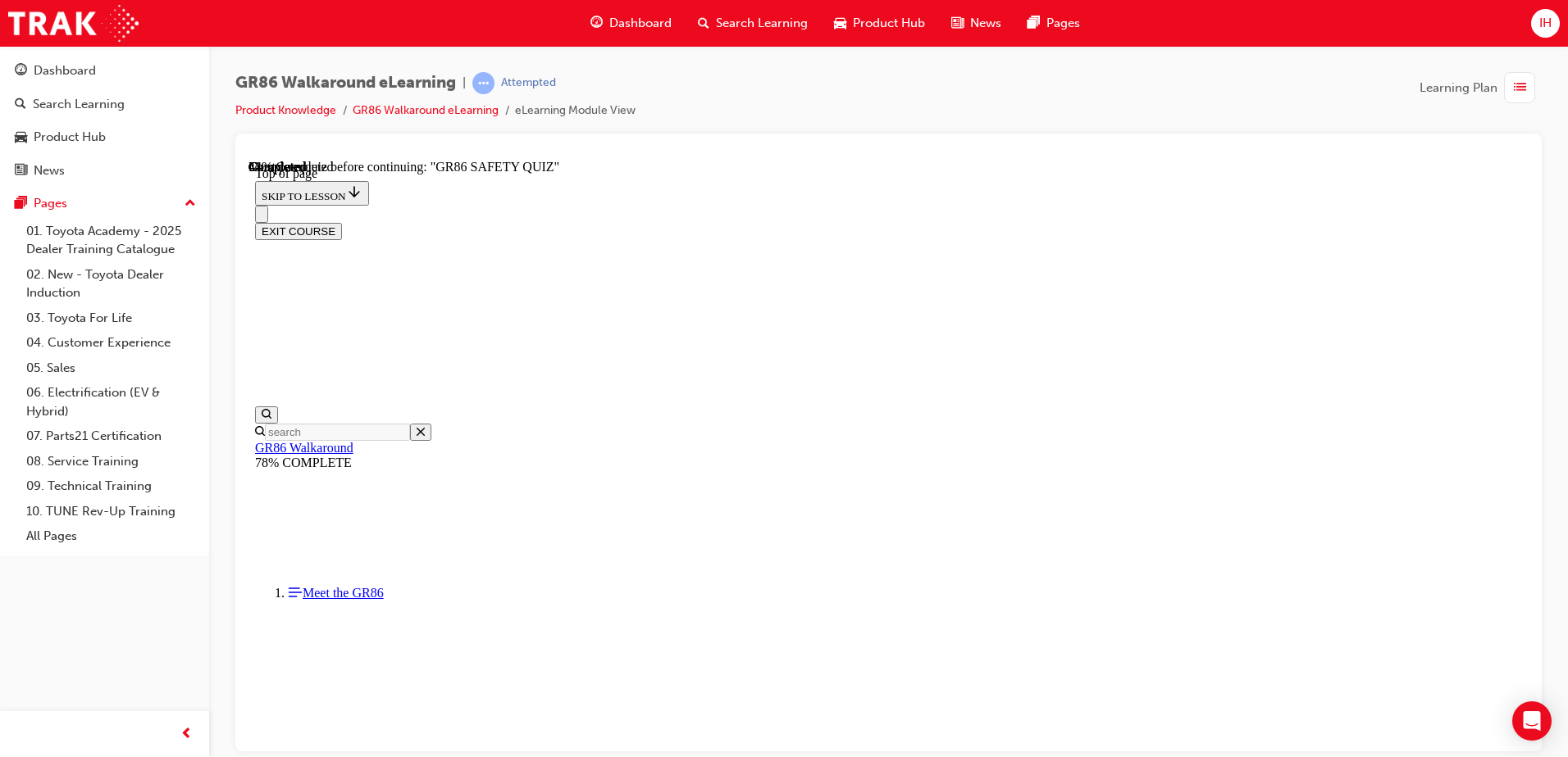
scroll to position [132, 0]
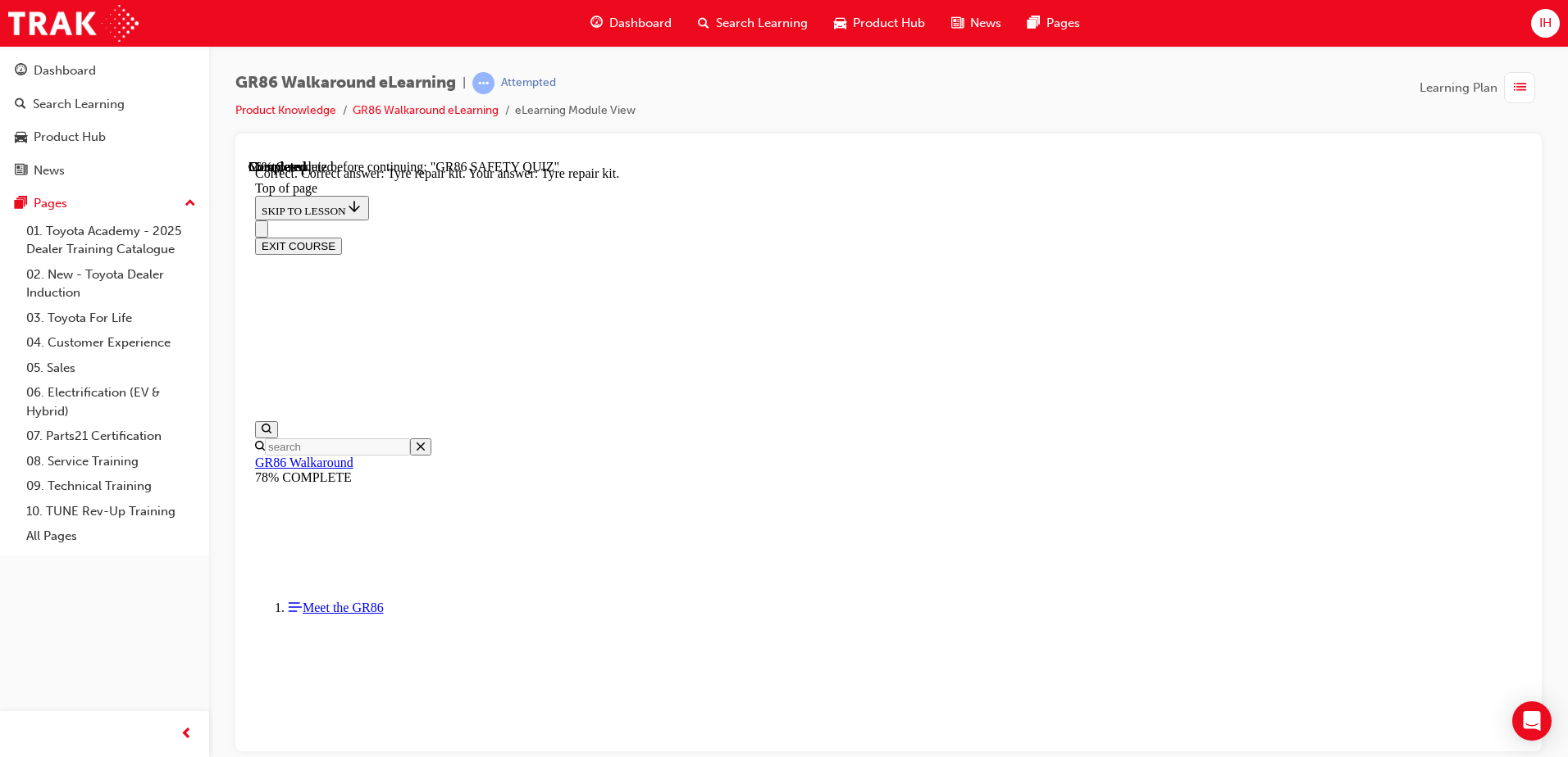
scroll to position [327, 0]
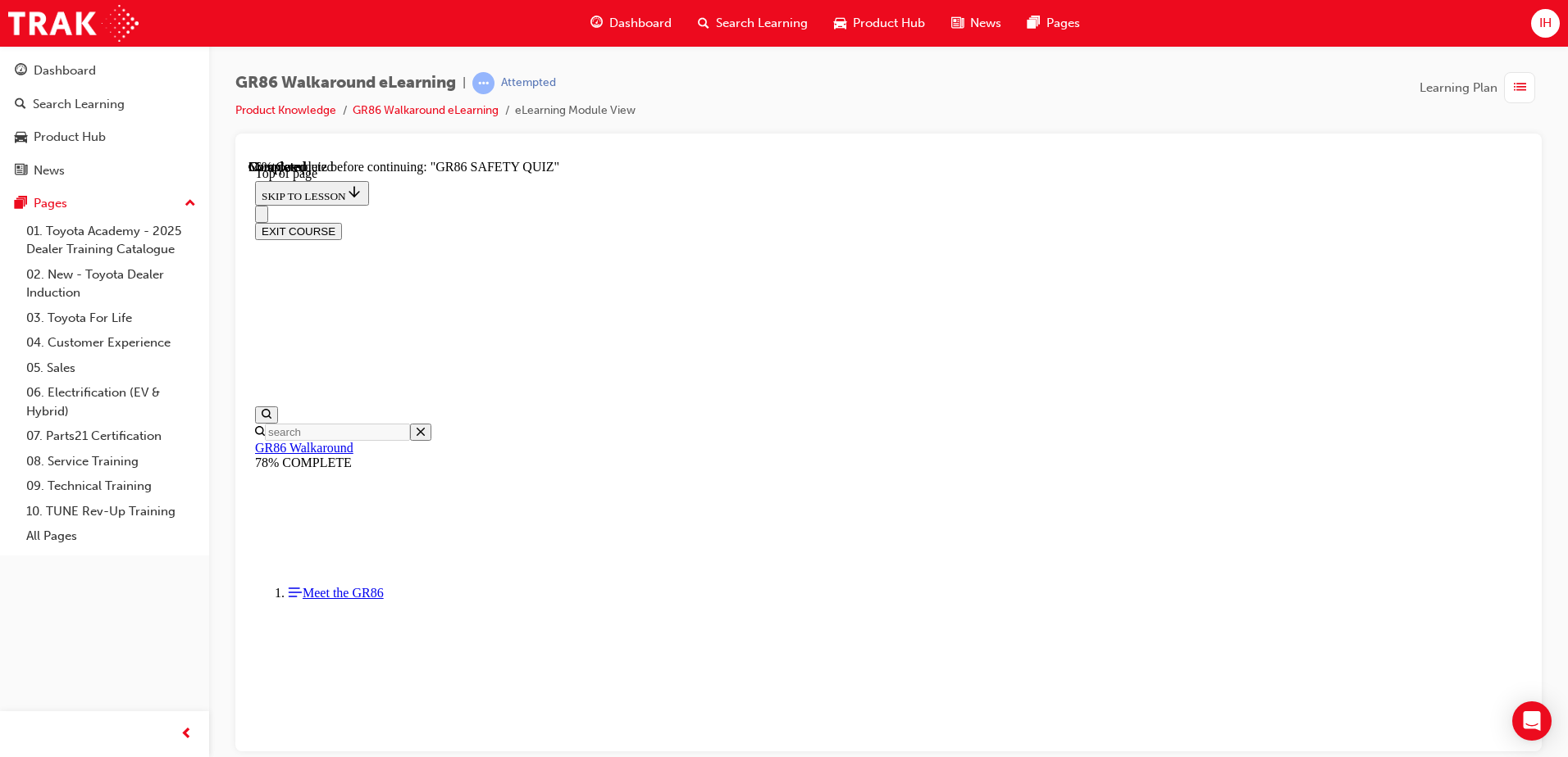
scroll to position [624, 0]
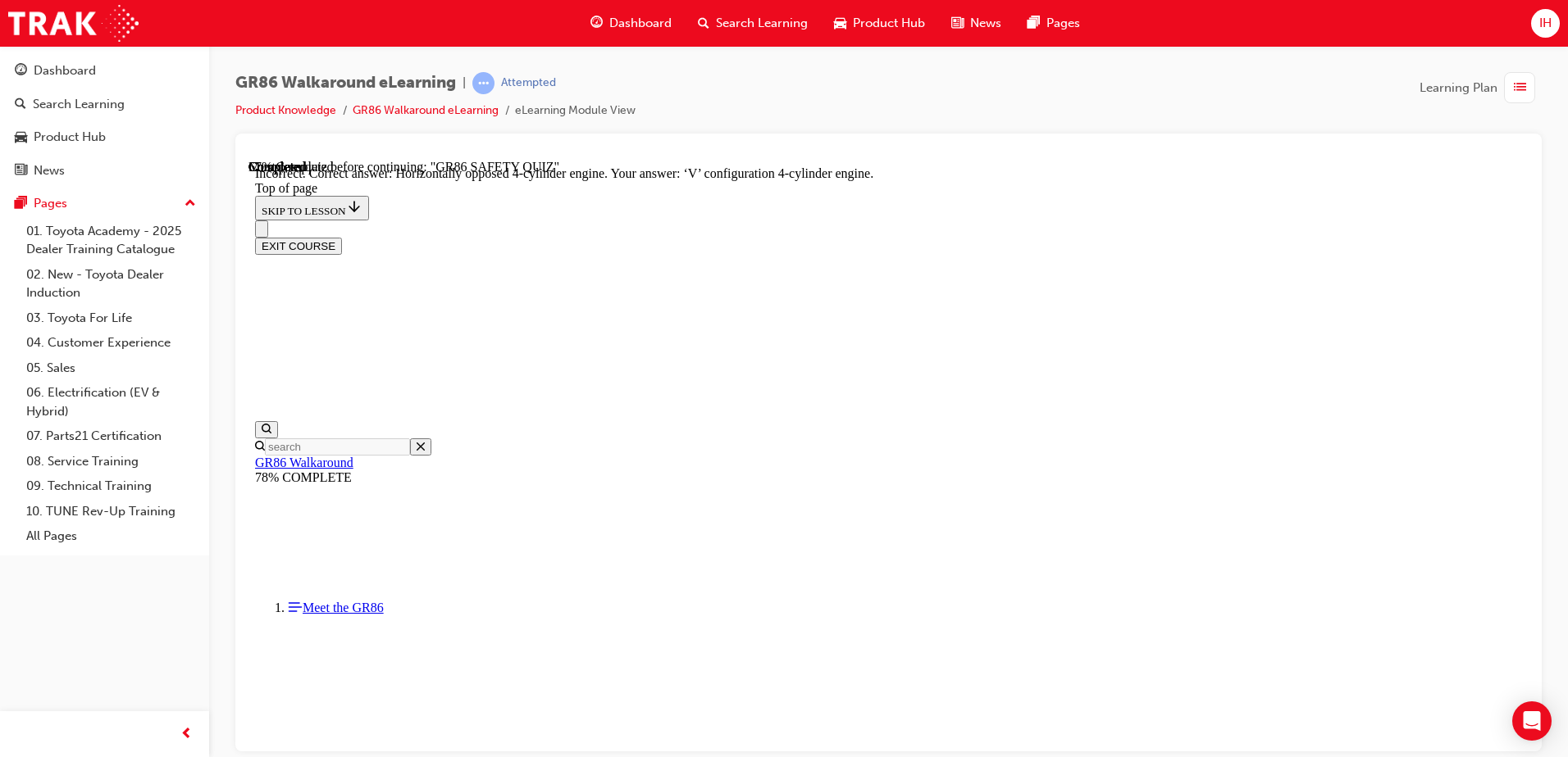
scroll to position [735, 0]
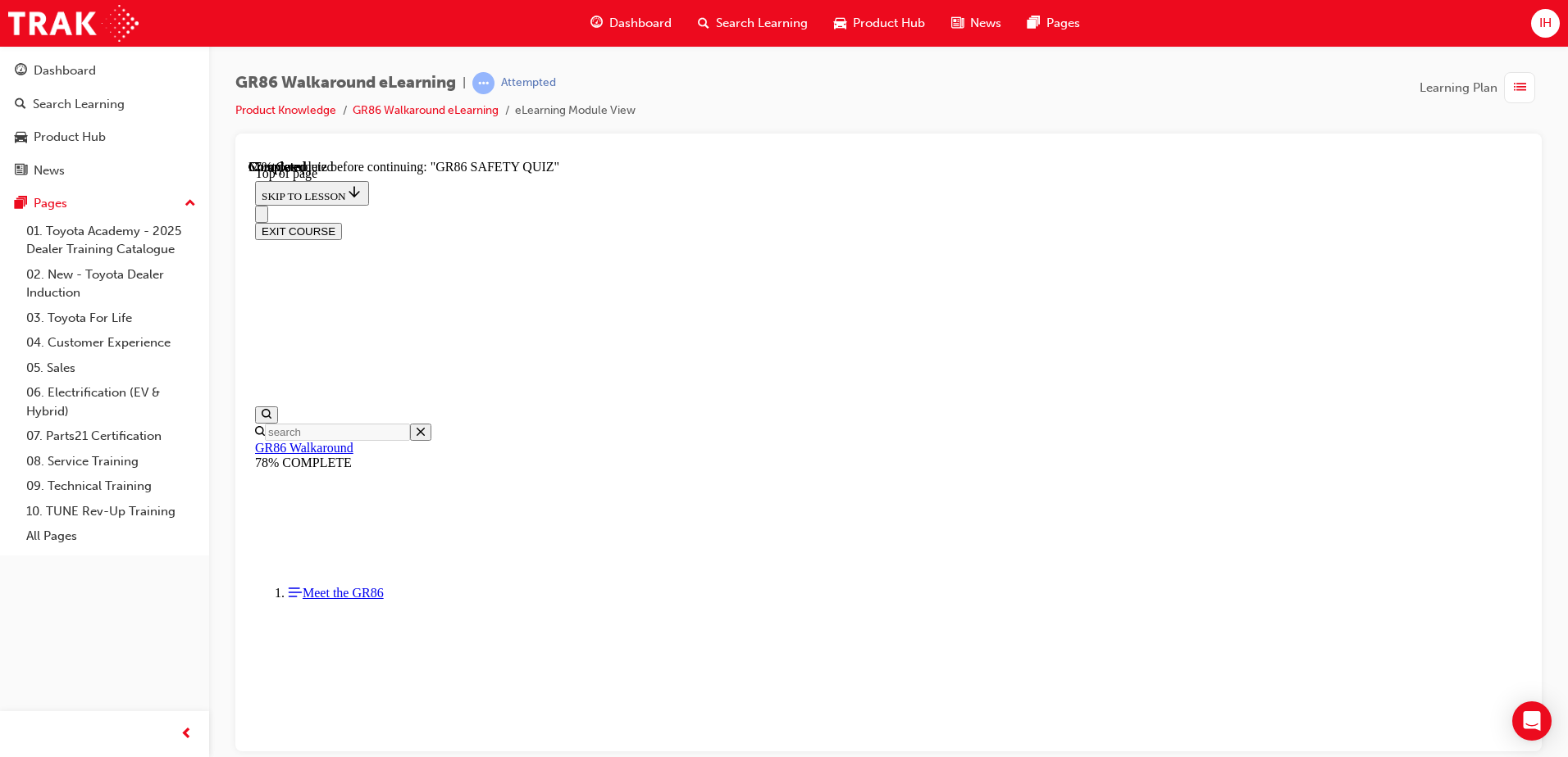
scroll to position [214, 0]
drag, startPoint x: 766, startPoint y: 409, endPoint x: 781, endPoint y: 426, distance: 22.7
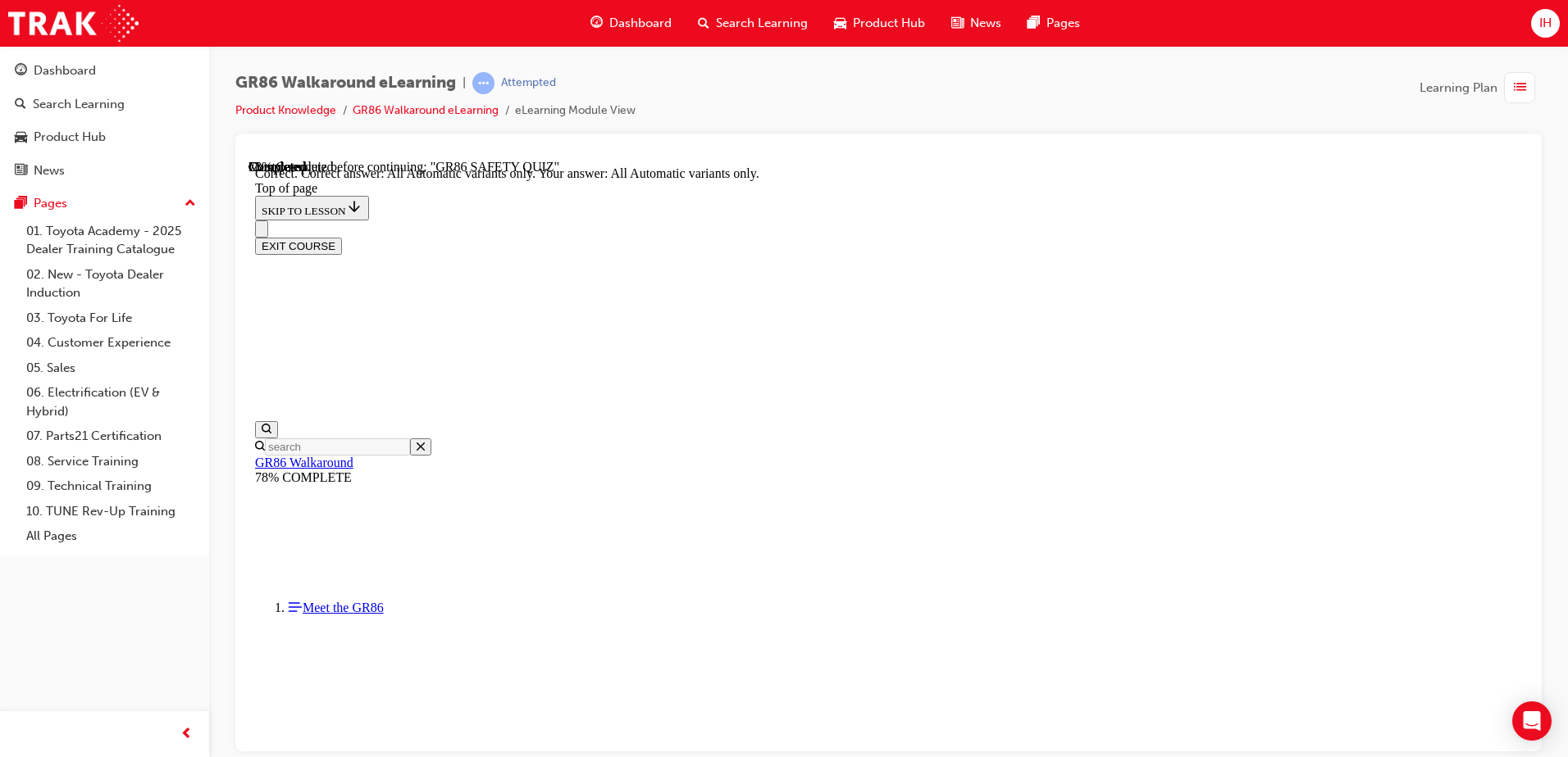
scroll to position [384, 0]
drag, startPoint x: 1010, startPoint y: 663, endPoint x: 998, endPoint y: 679, distance: 20.0
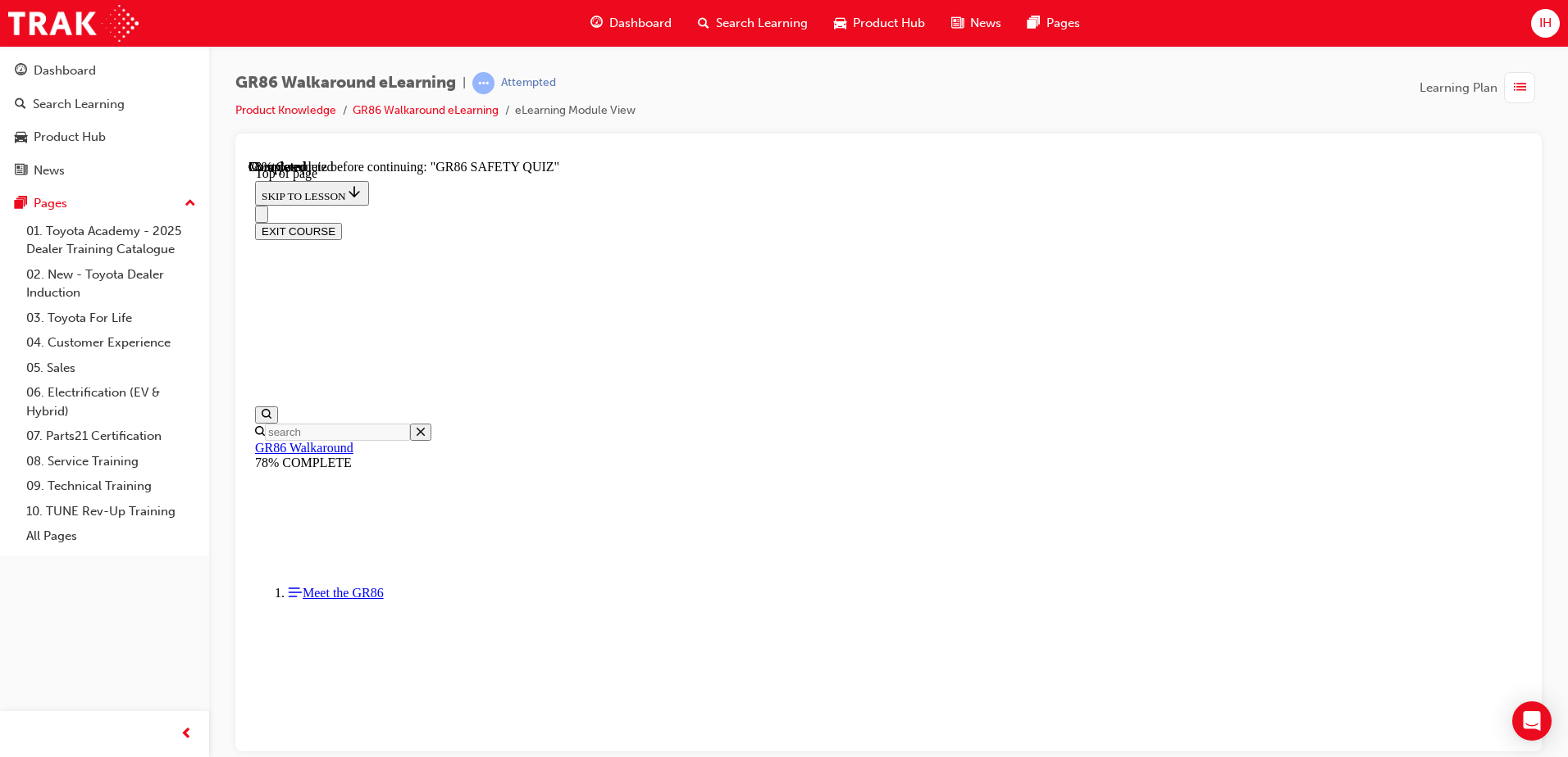
scroll to position [132, 0]
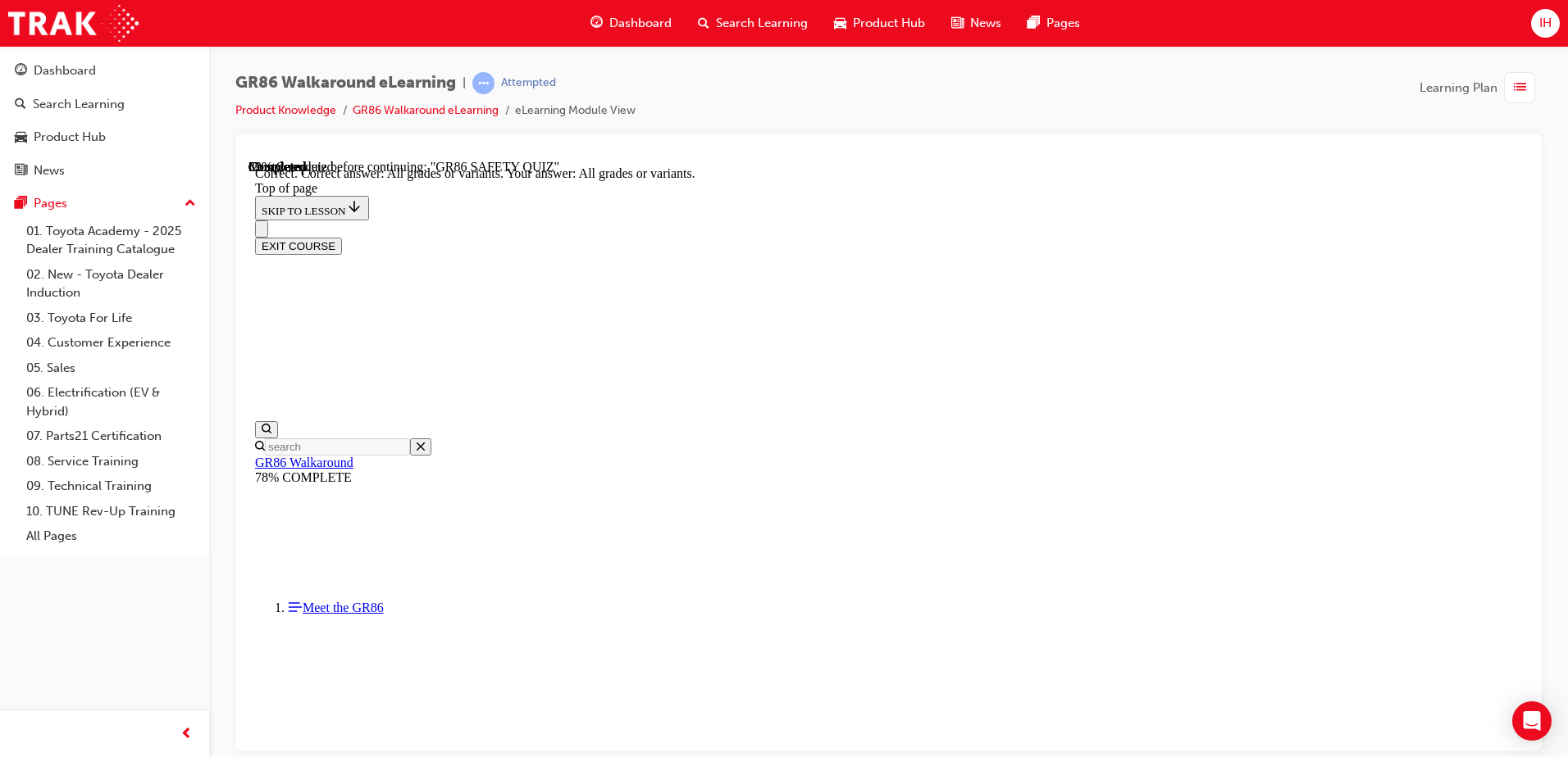
scroll to position [327, 0]
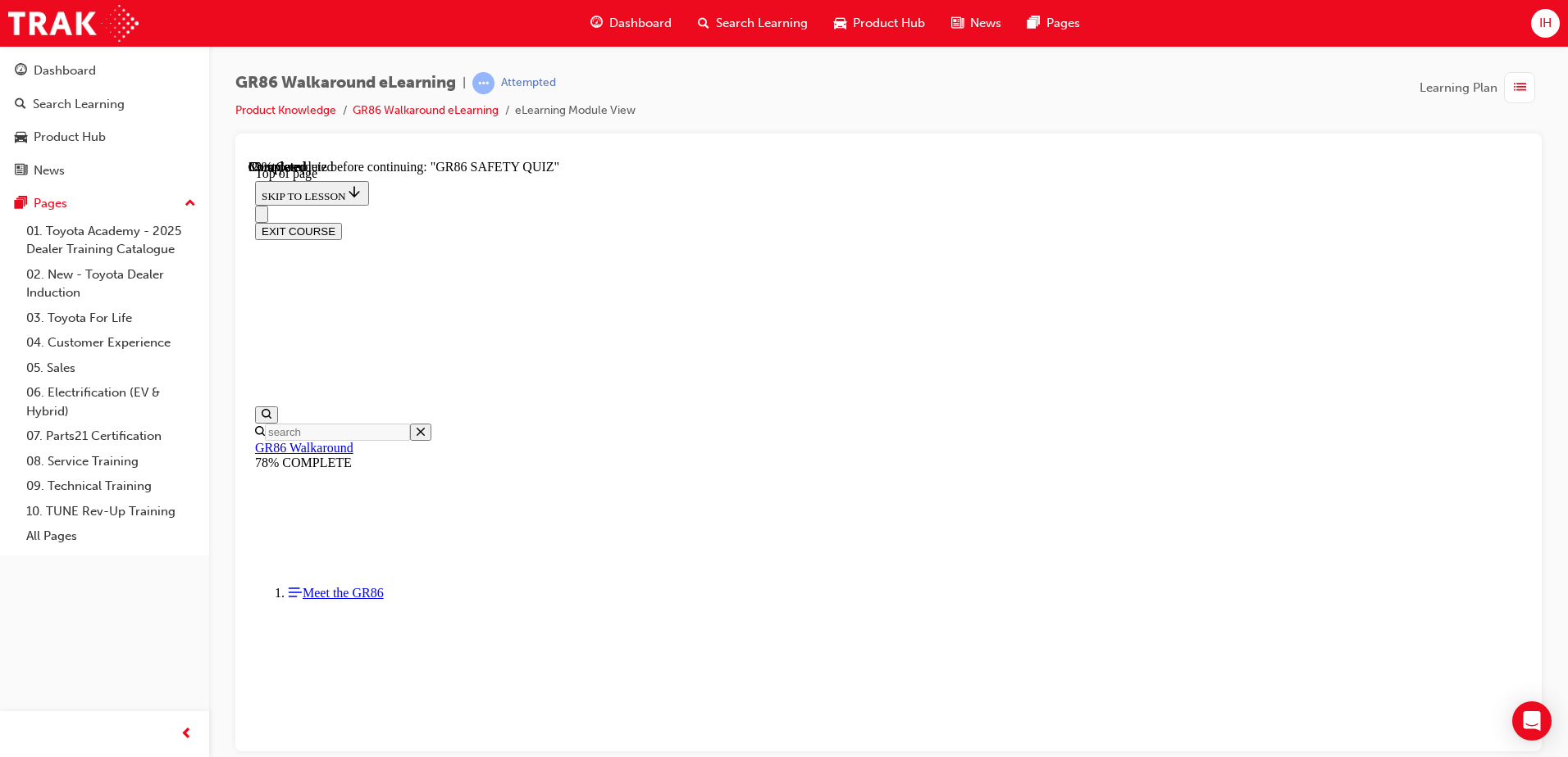
scroll to position [214, 0]
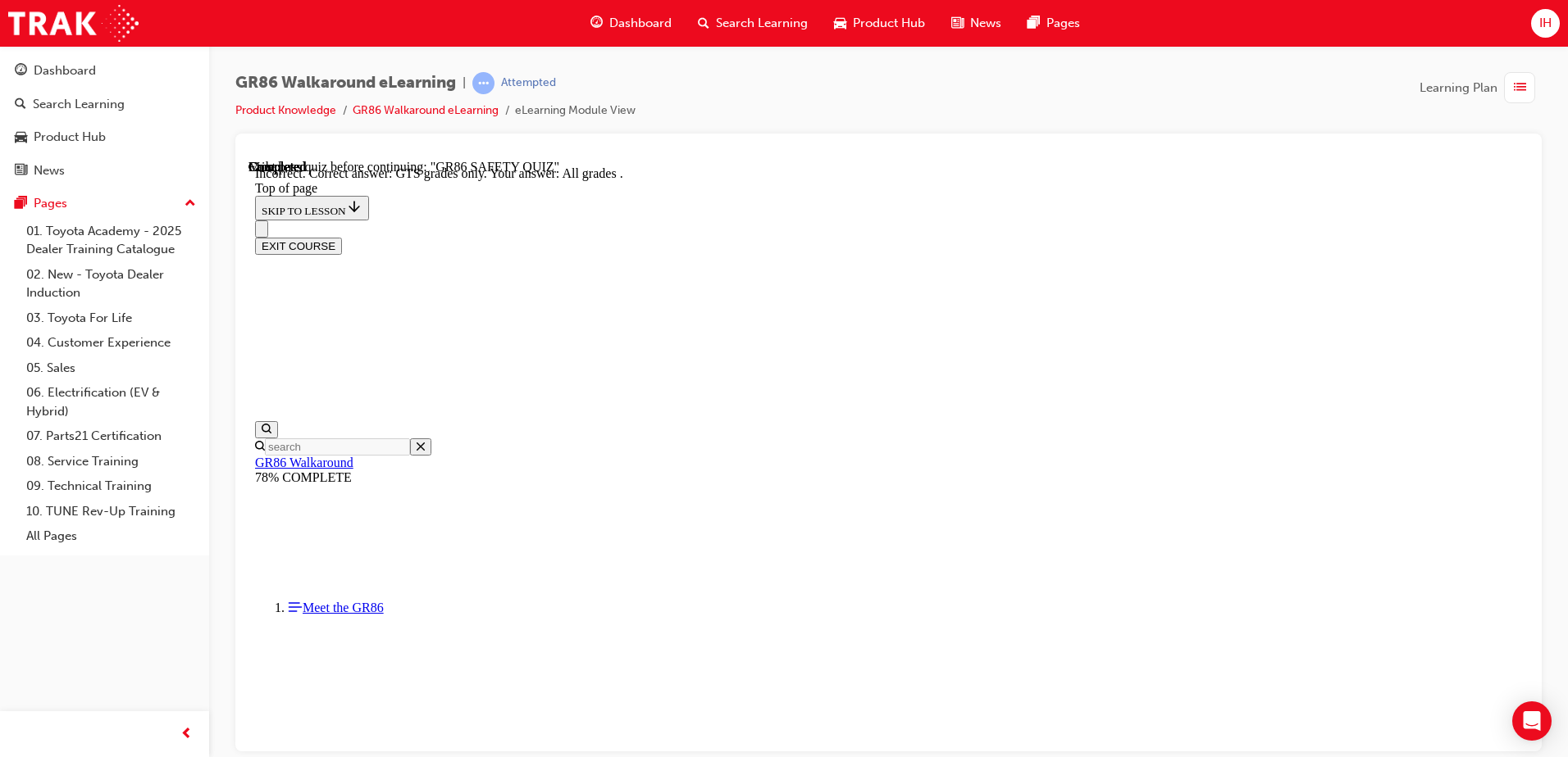
scroll to position [411, 0]
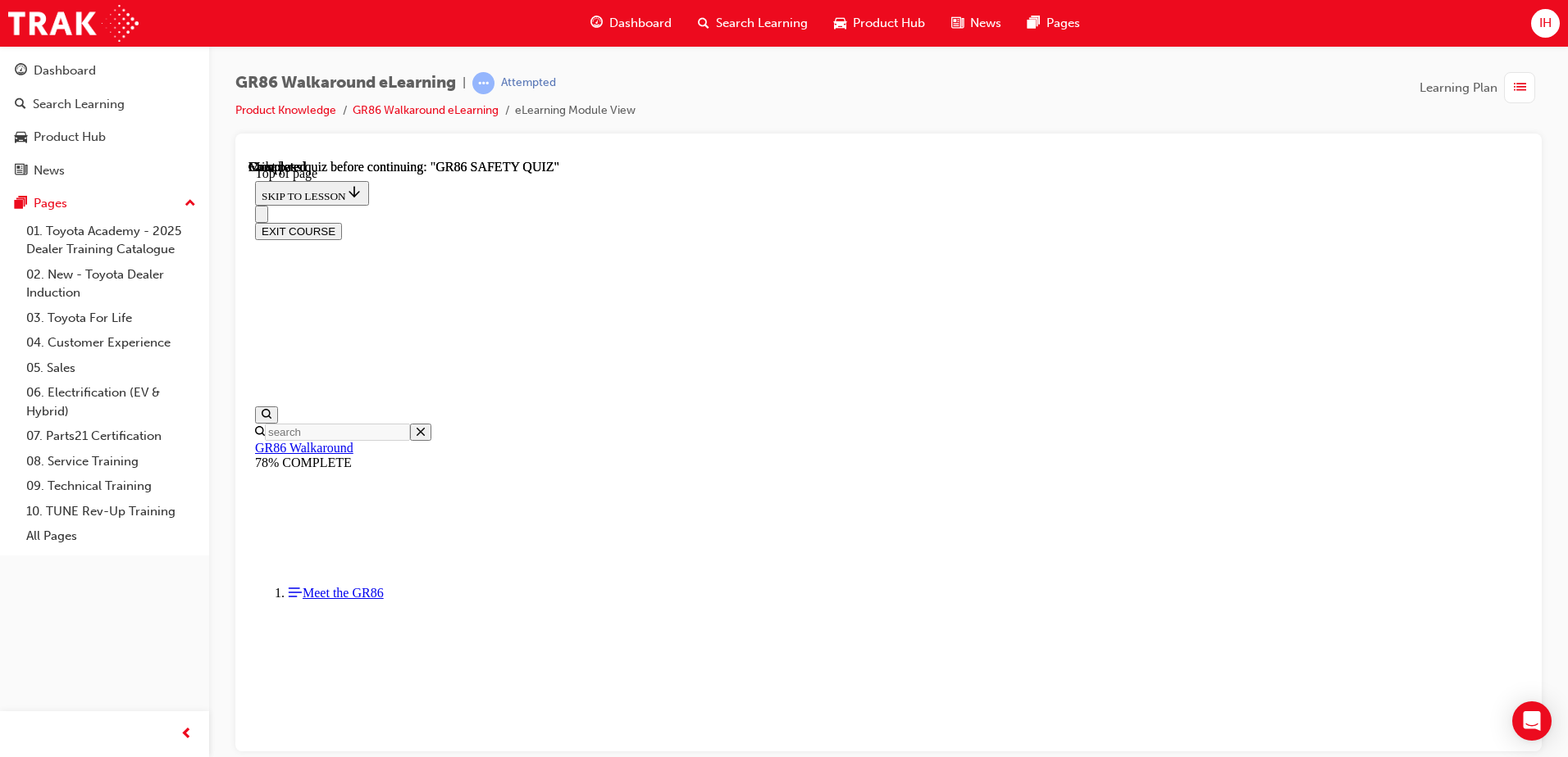
scroll to position [298, 0]
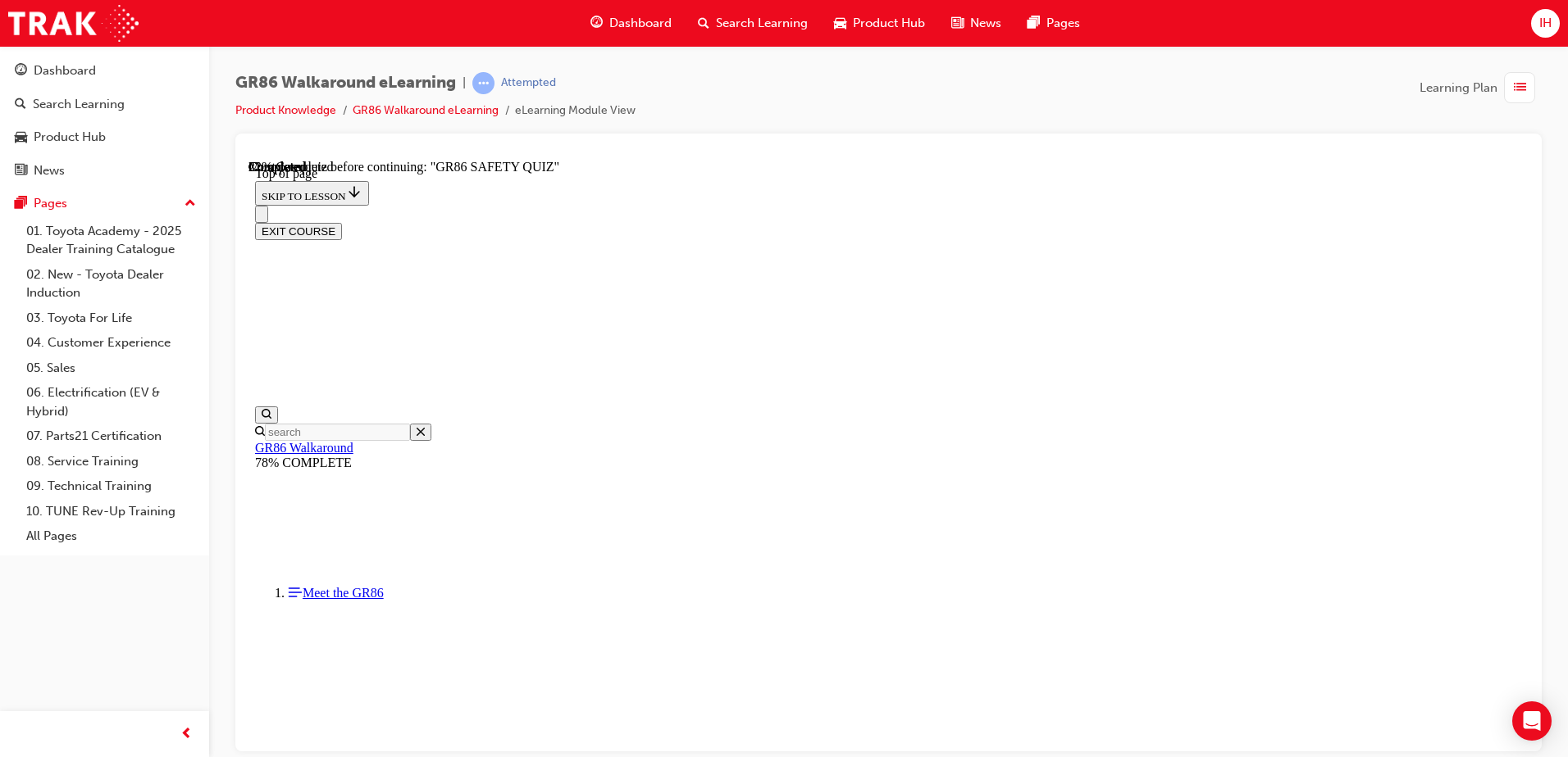
scroll to position [296, 0]
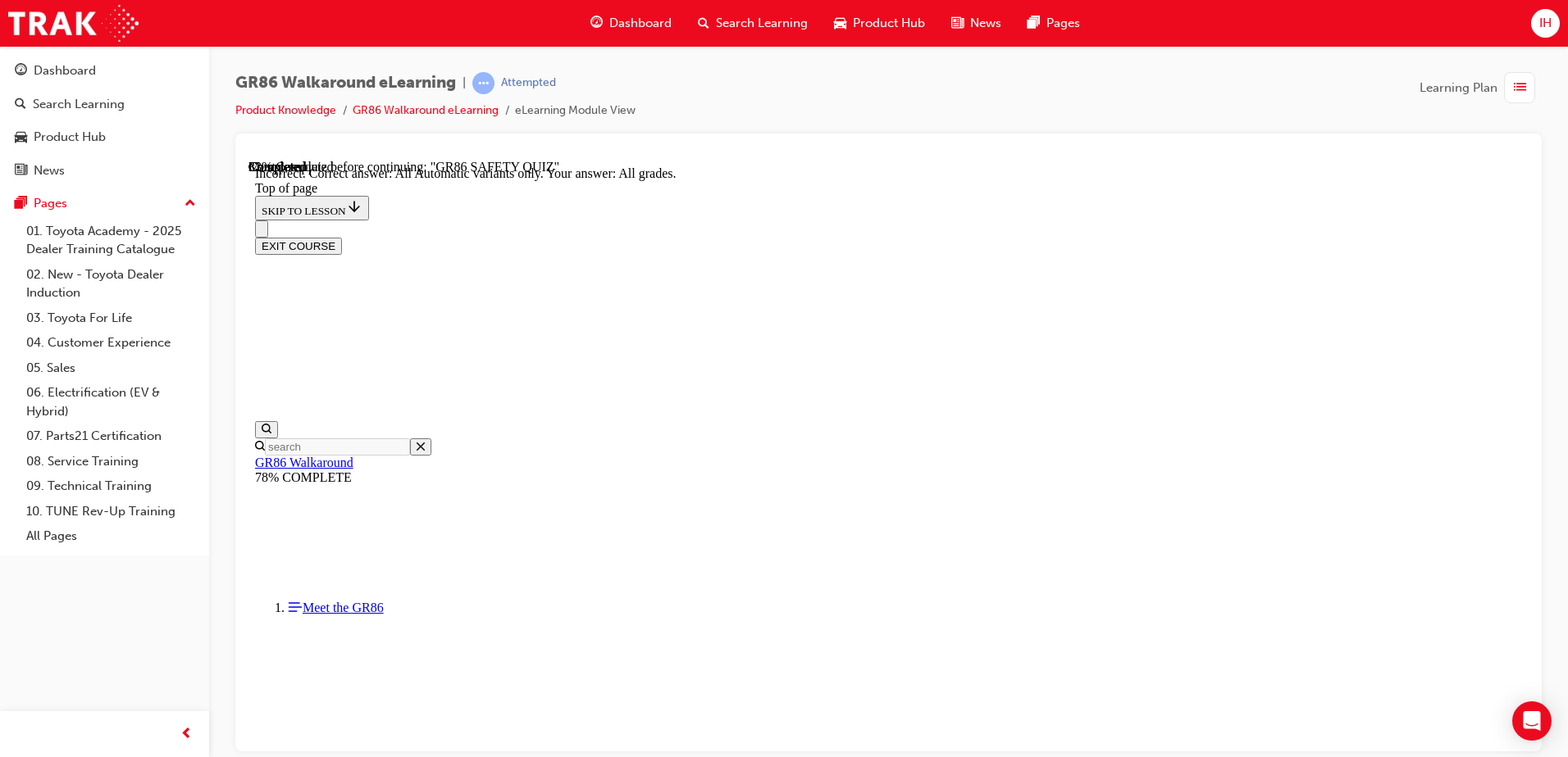
scroll to position [220, 0]
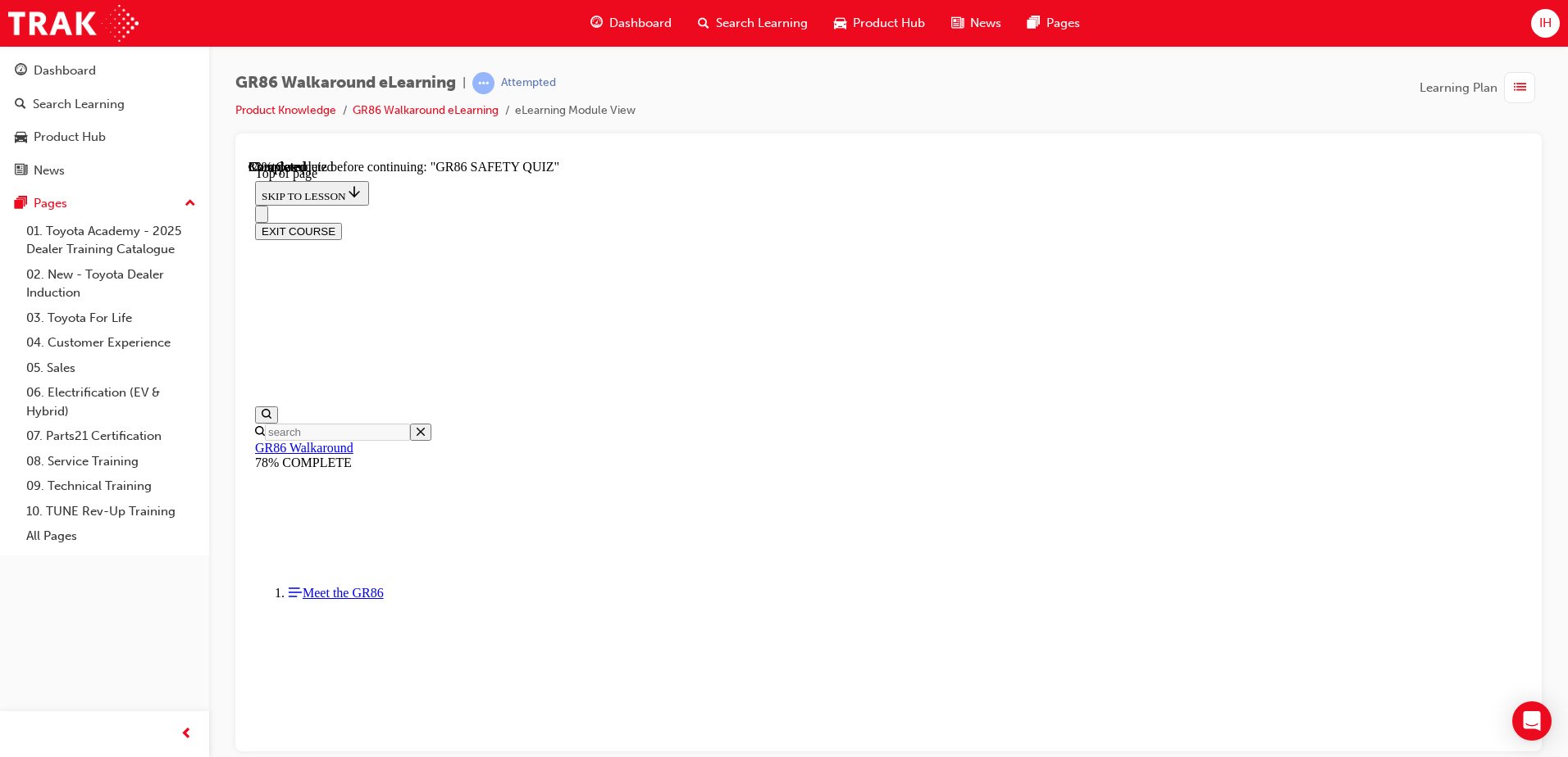
scroll to position [296, 0]
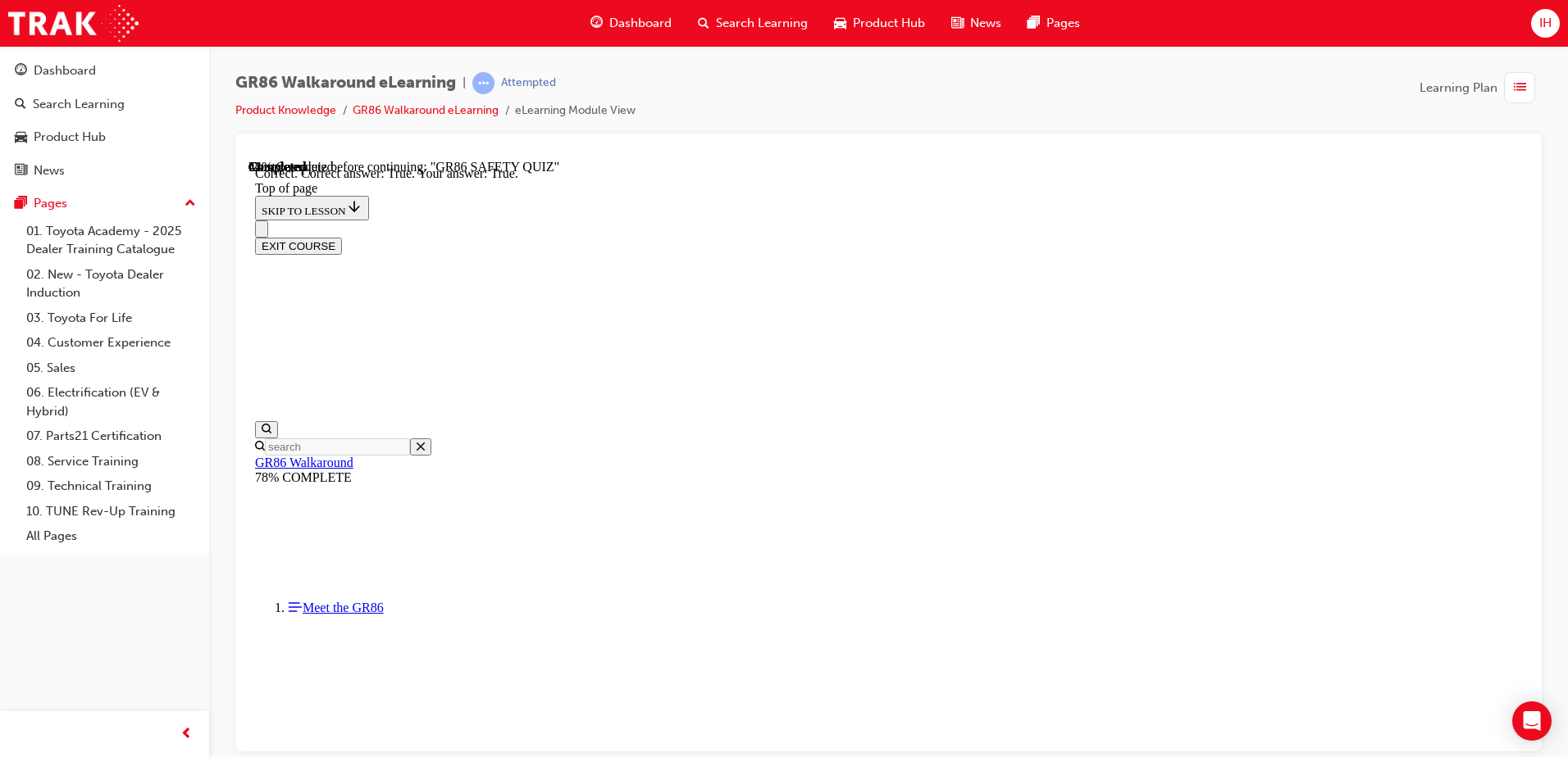
scroll to position [462, 0]
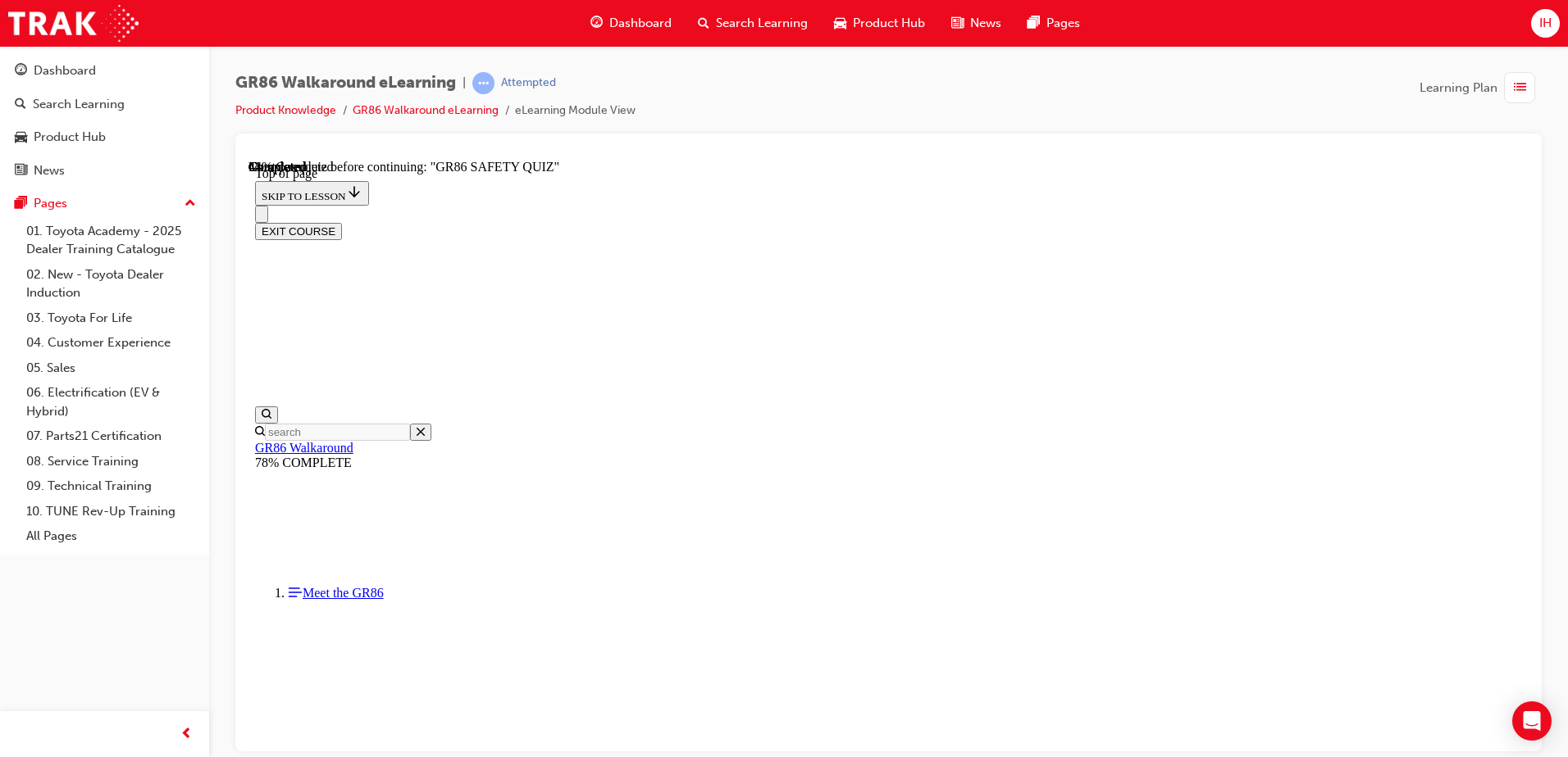
scroll to position [132, 0]
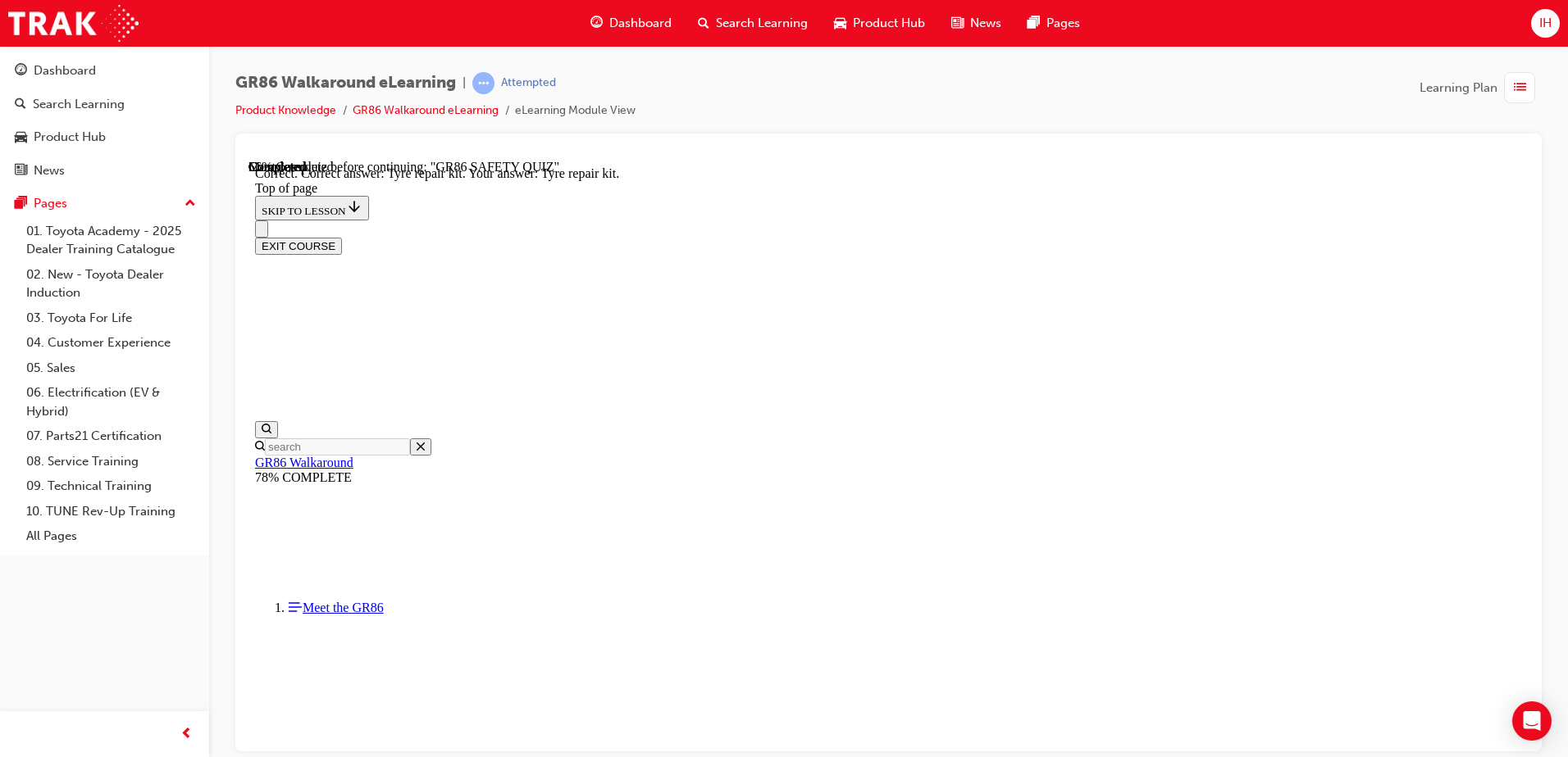
scroll to position [327, 0]
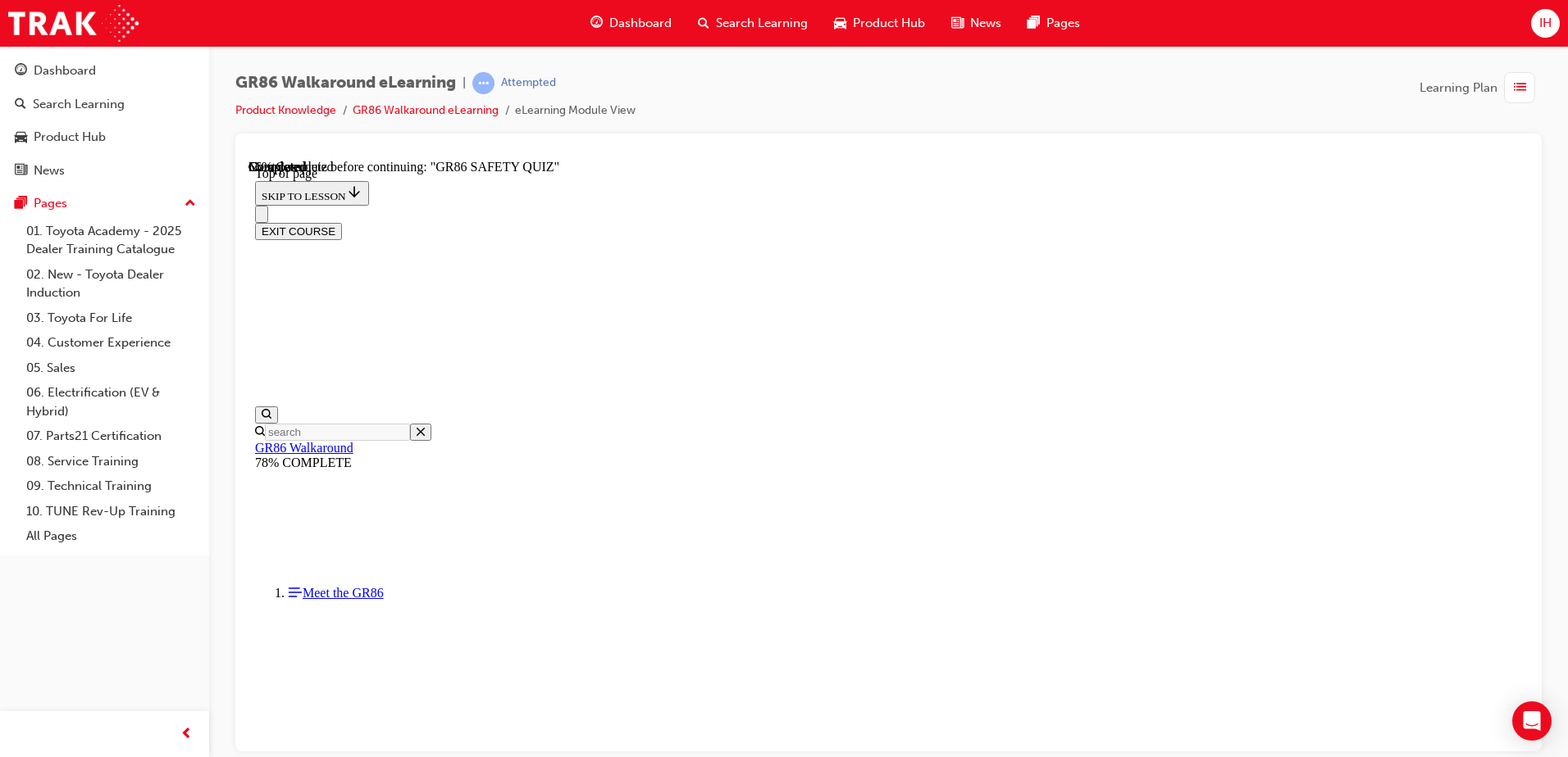
scroll to position [214, 0]
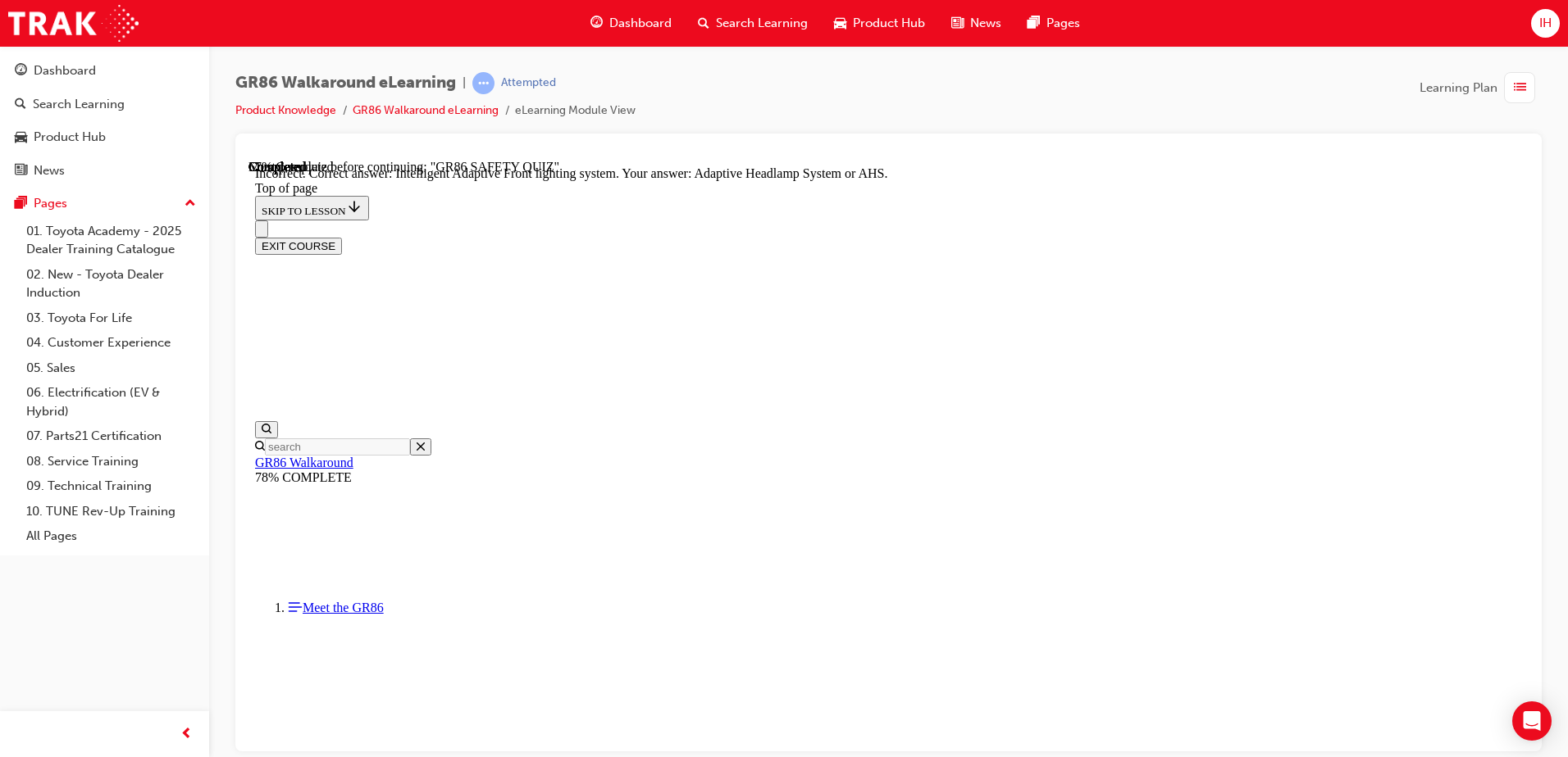
scroll to position [624, 0]
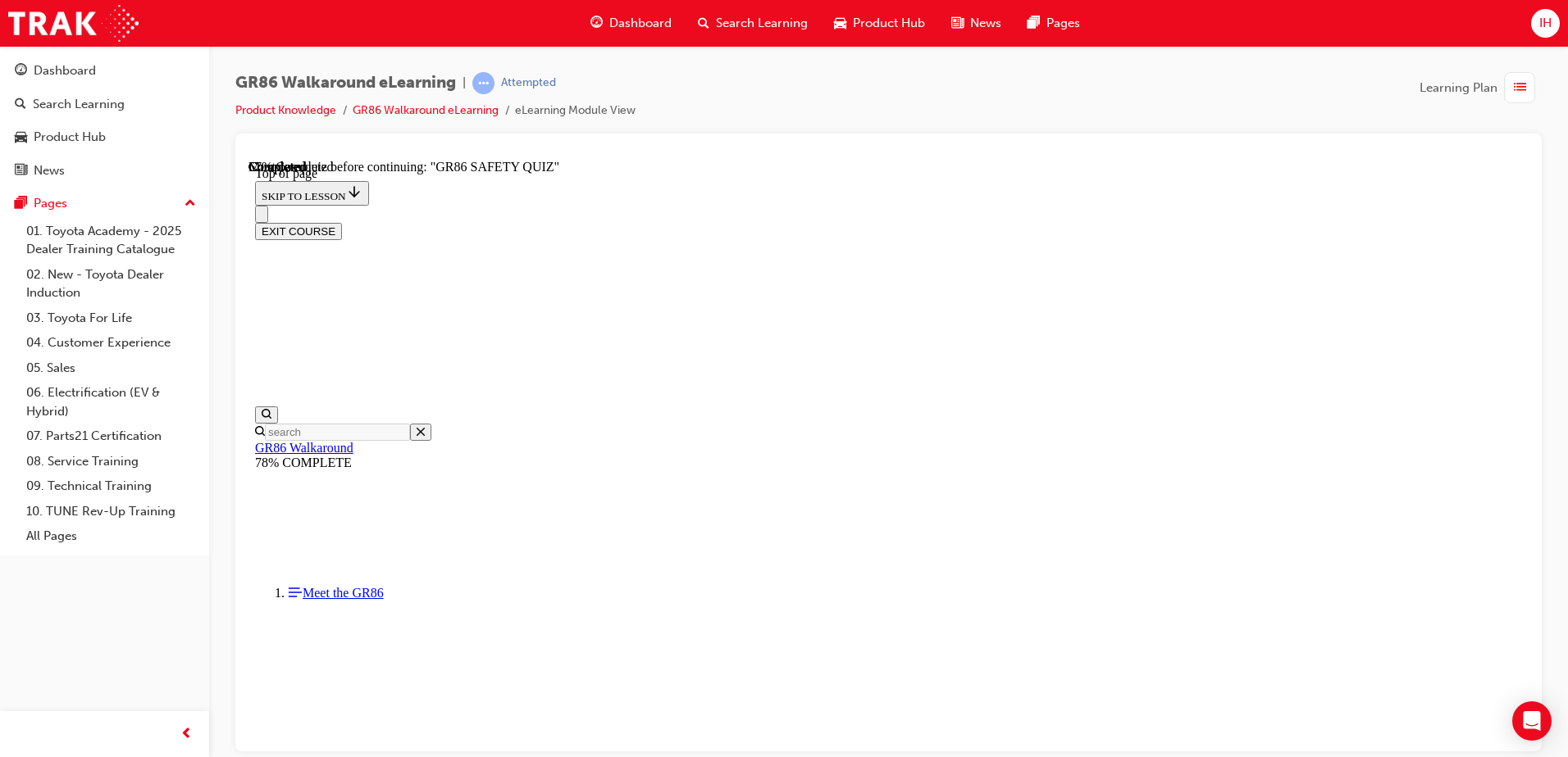
scroll to position [460, 0]
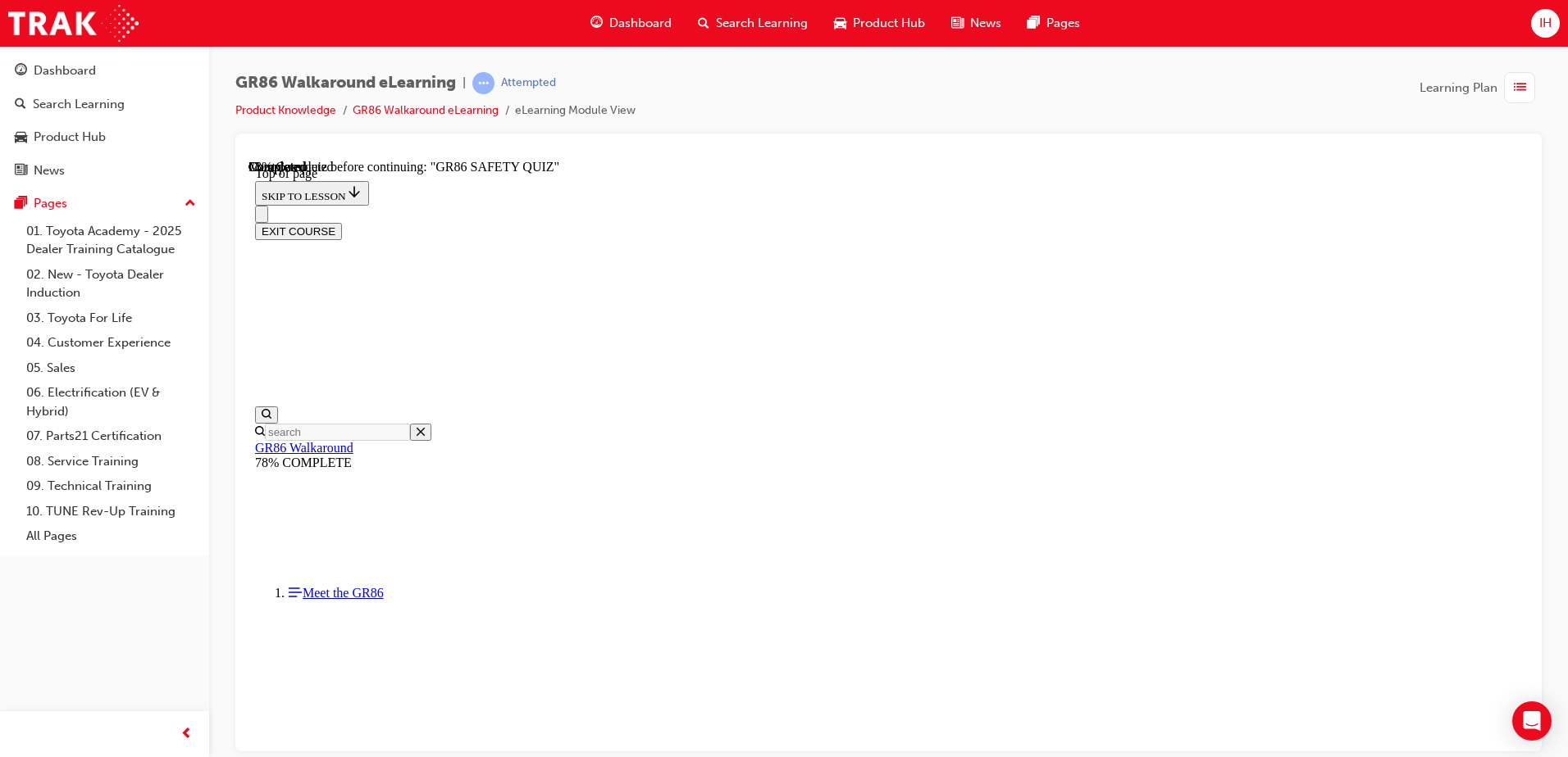
scroll to position [214, 0]
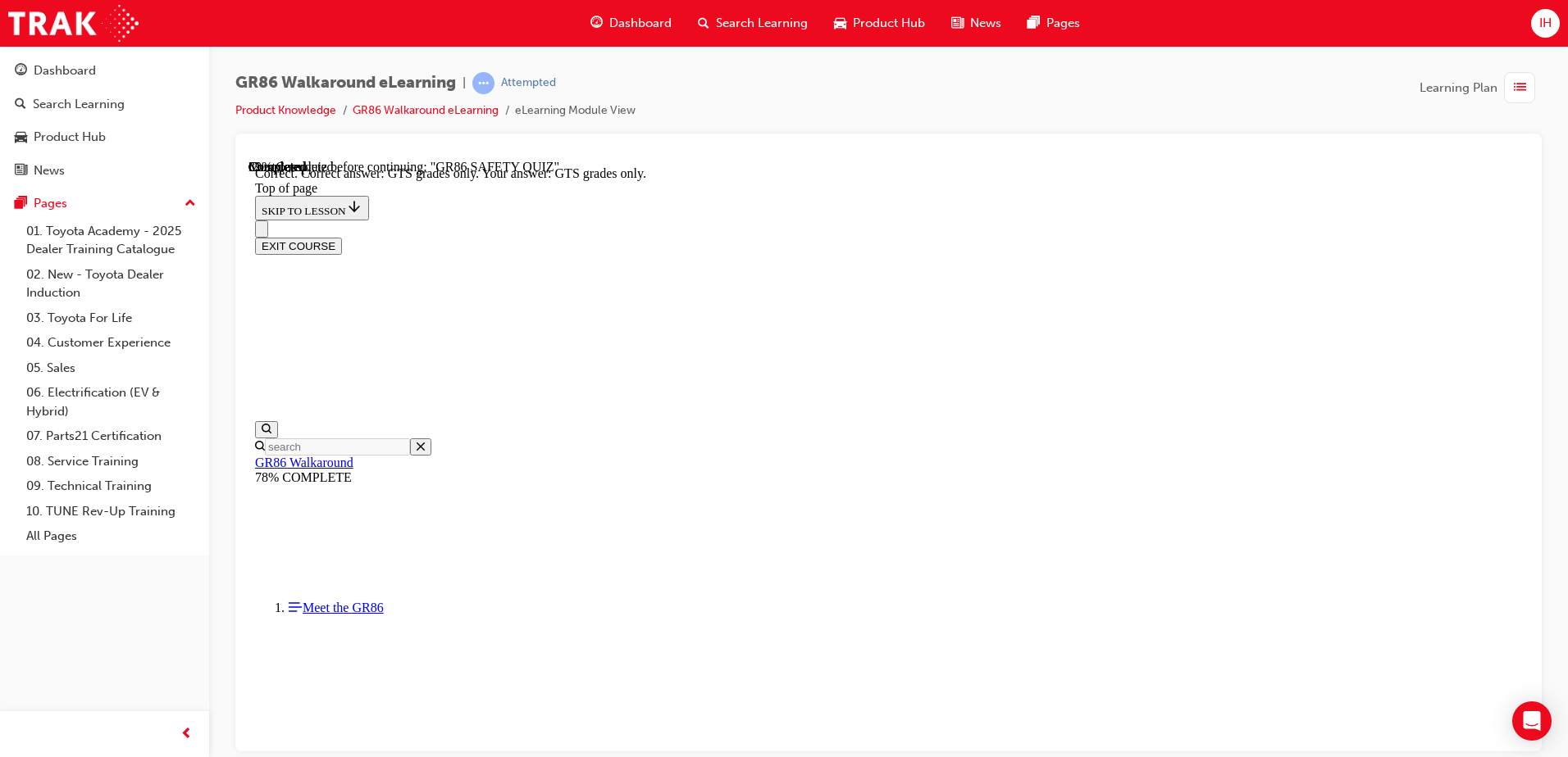
scroll to position [411, 0]
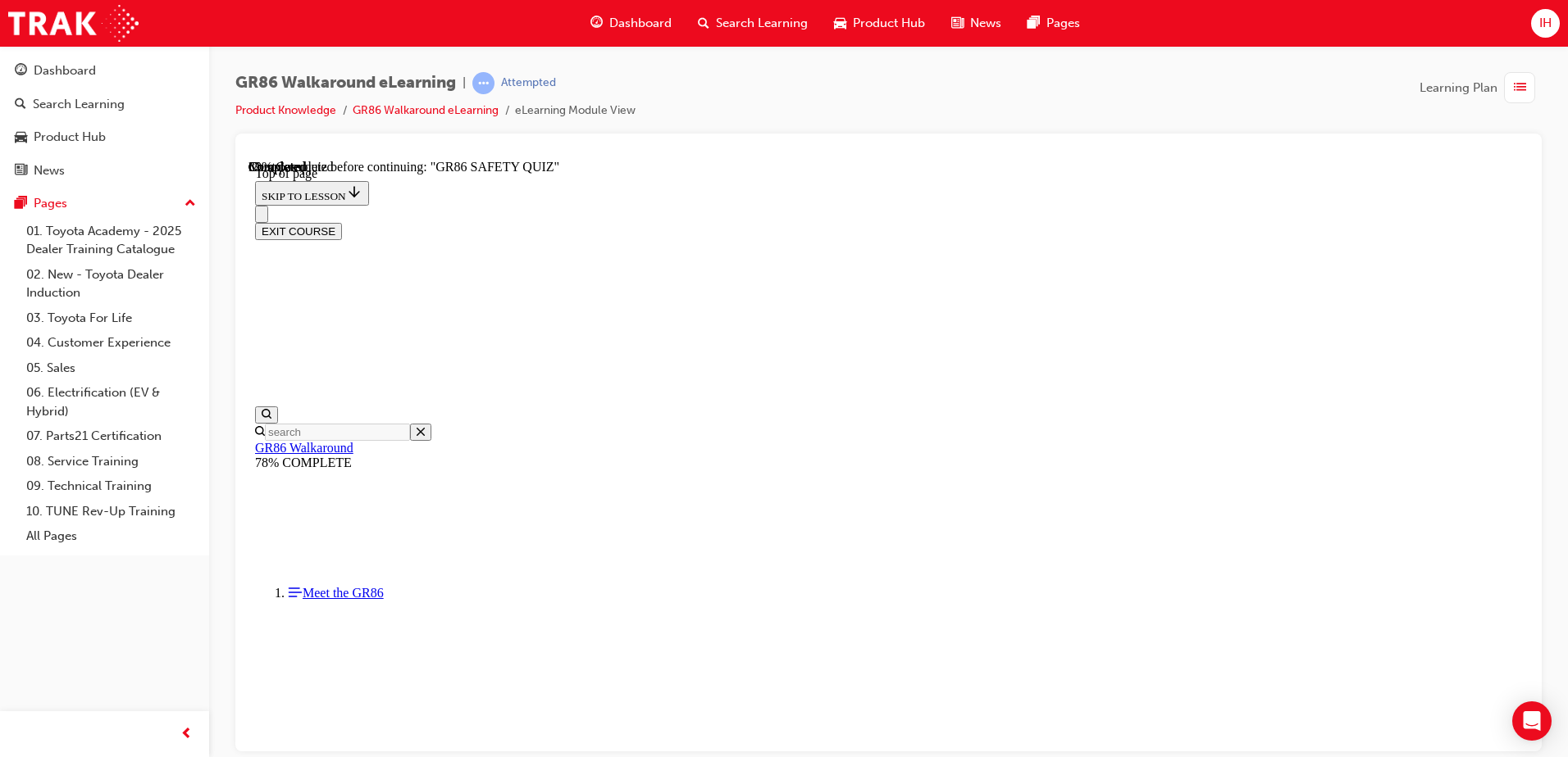
scroll to position [607, 0]
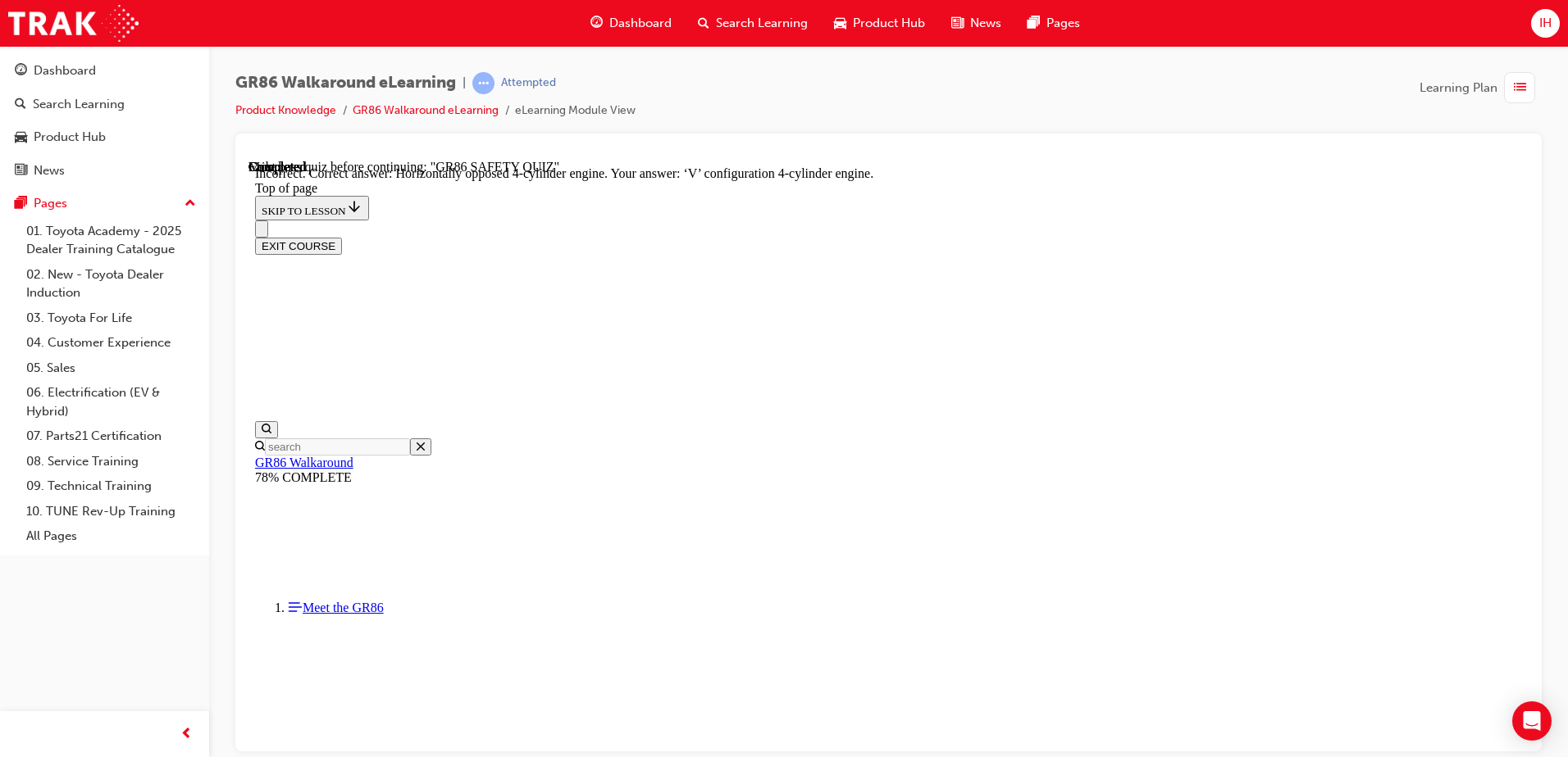
scroll to position [735, 0]
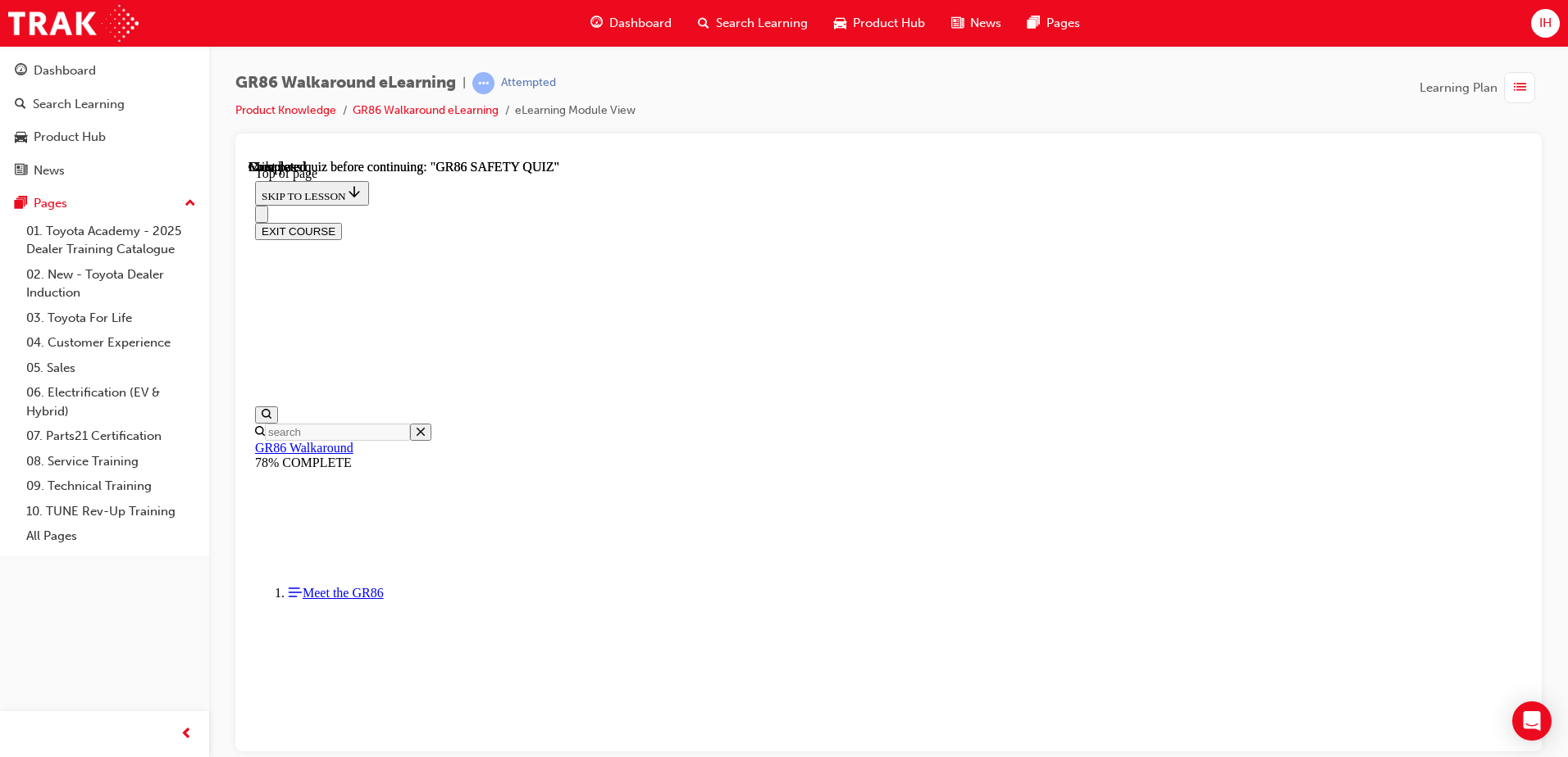
scroll to position [298, 0]
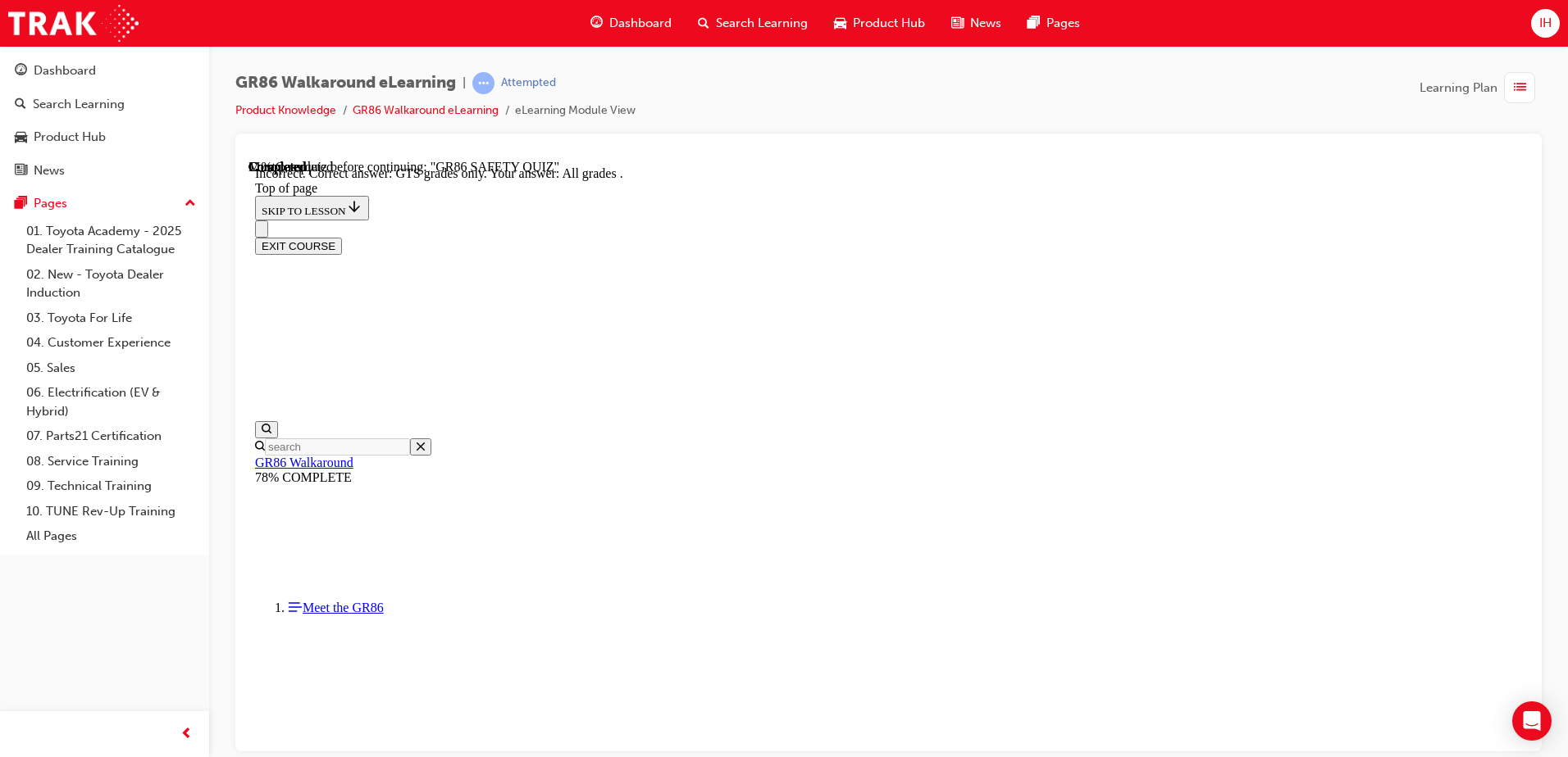
scroll to position [329, 0]
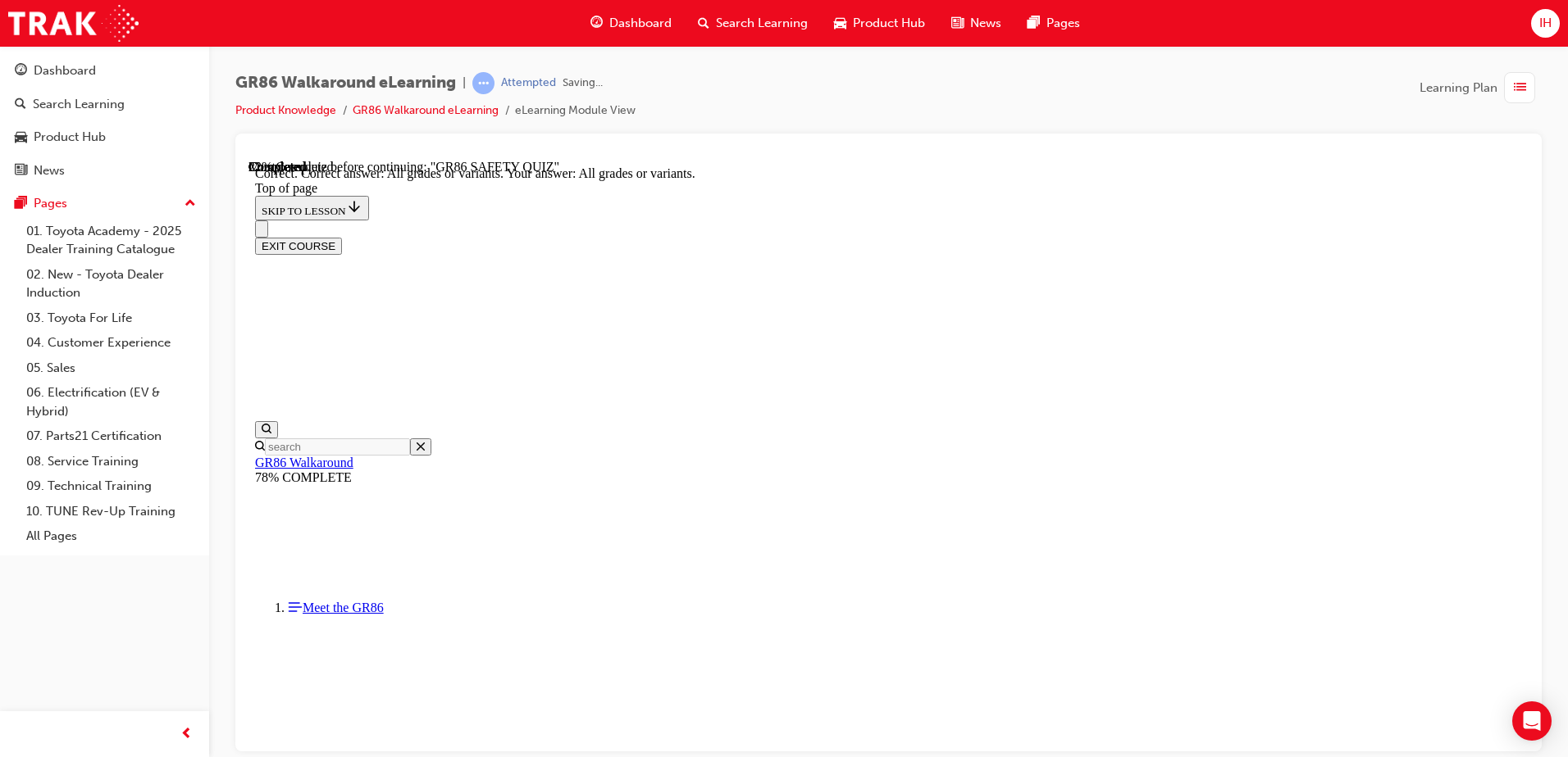
scroll to position [327, 0]
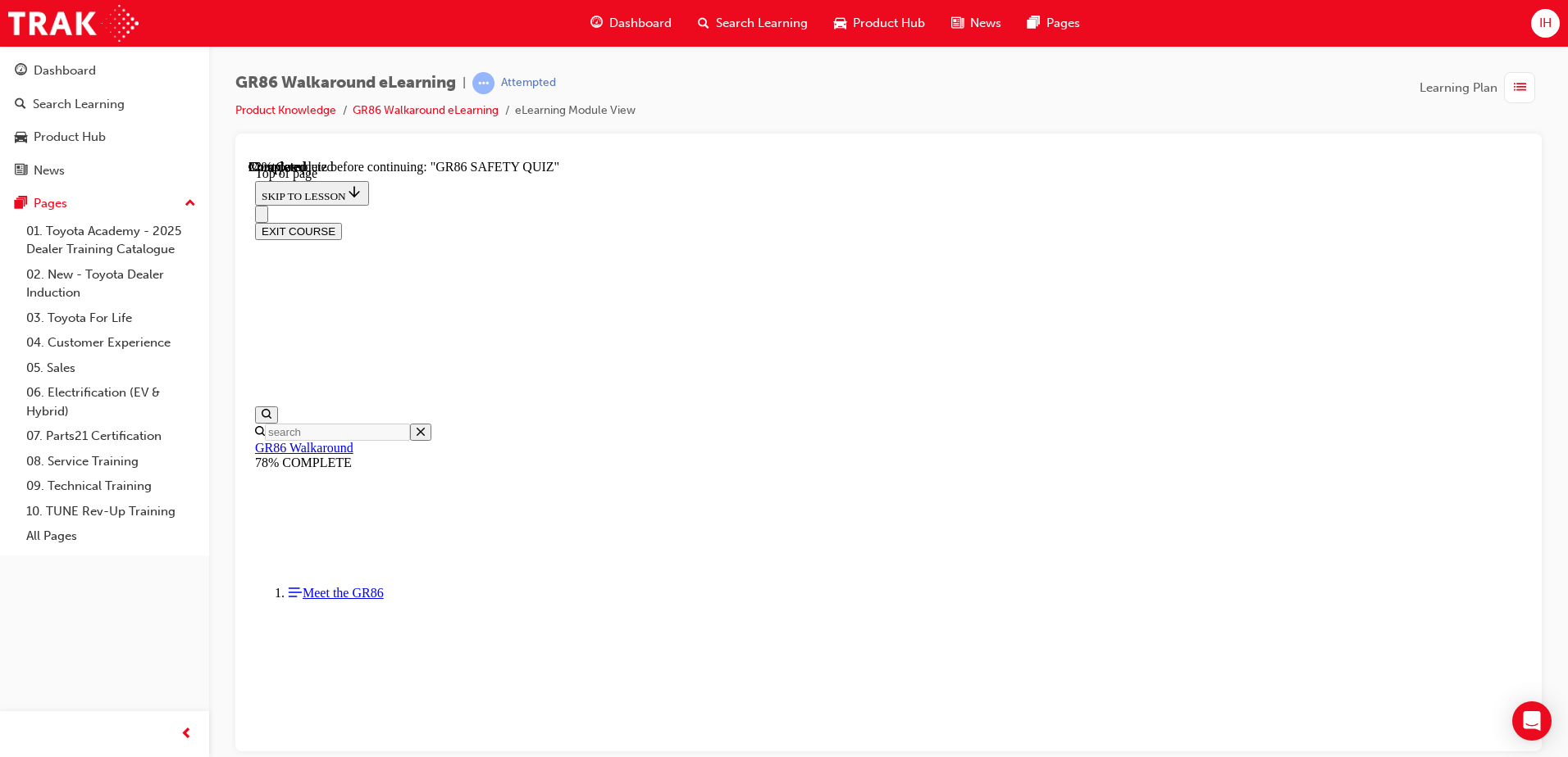
scroll to position [460, 0]
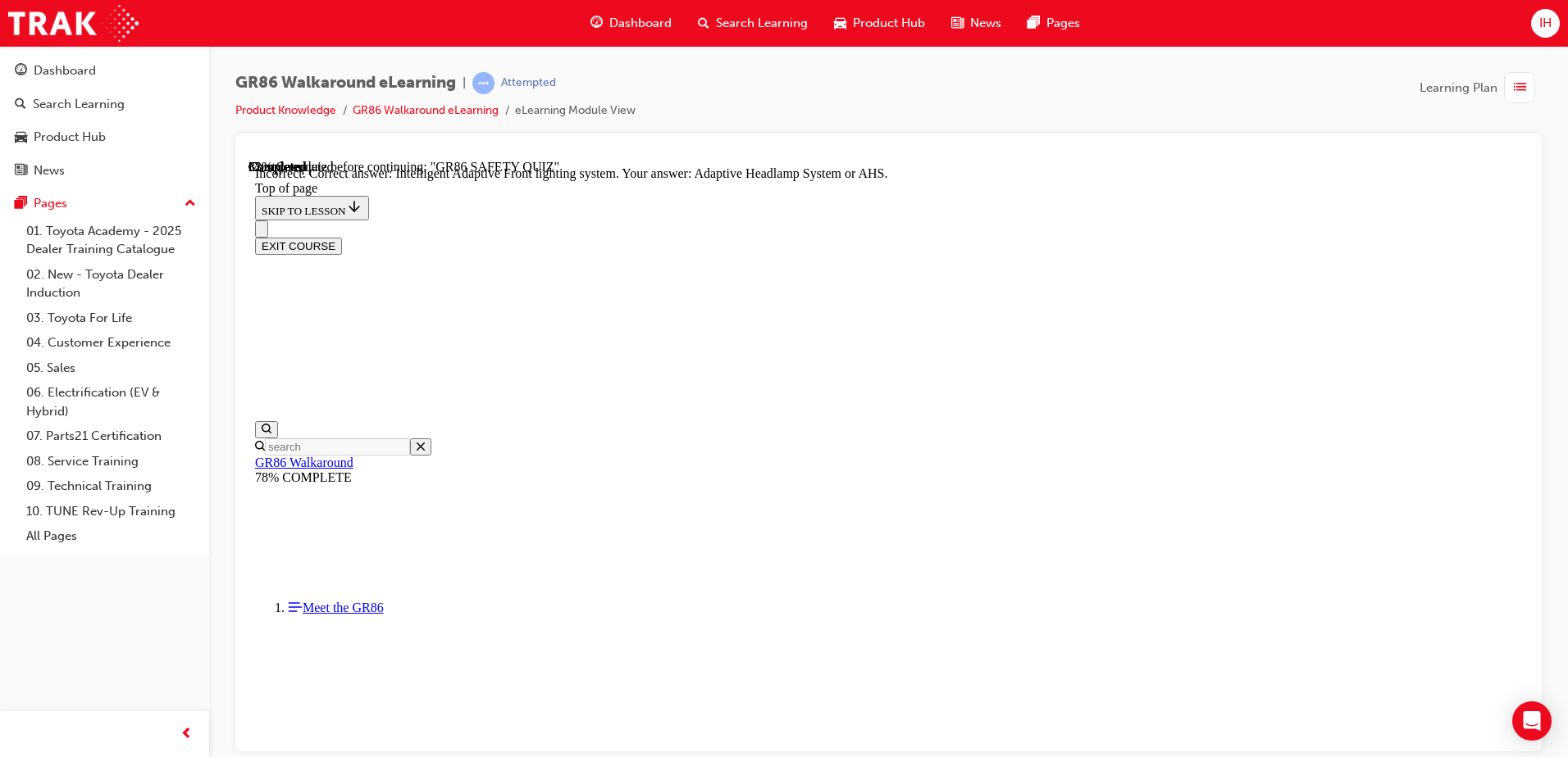
scroll to position [624, 0]
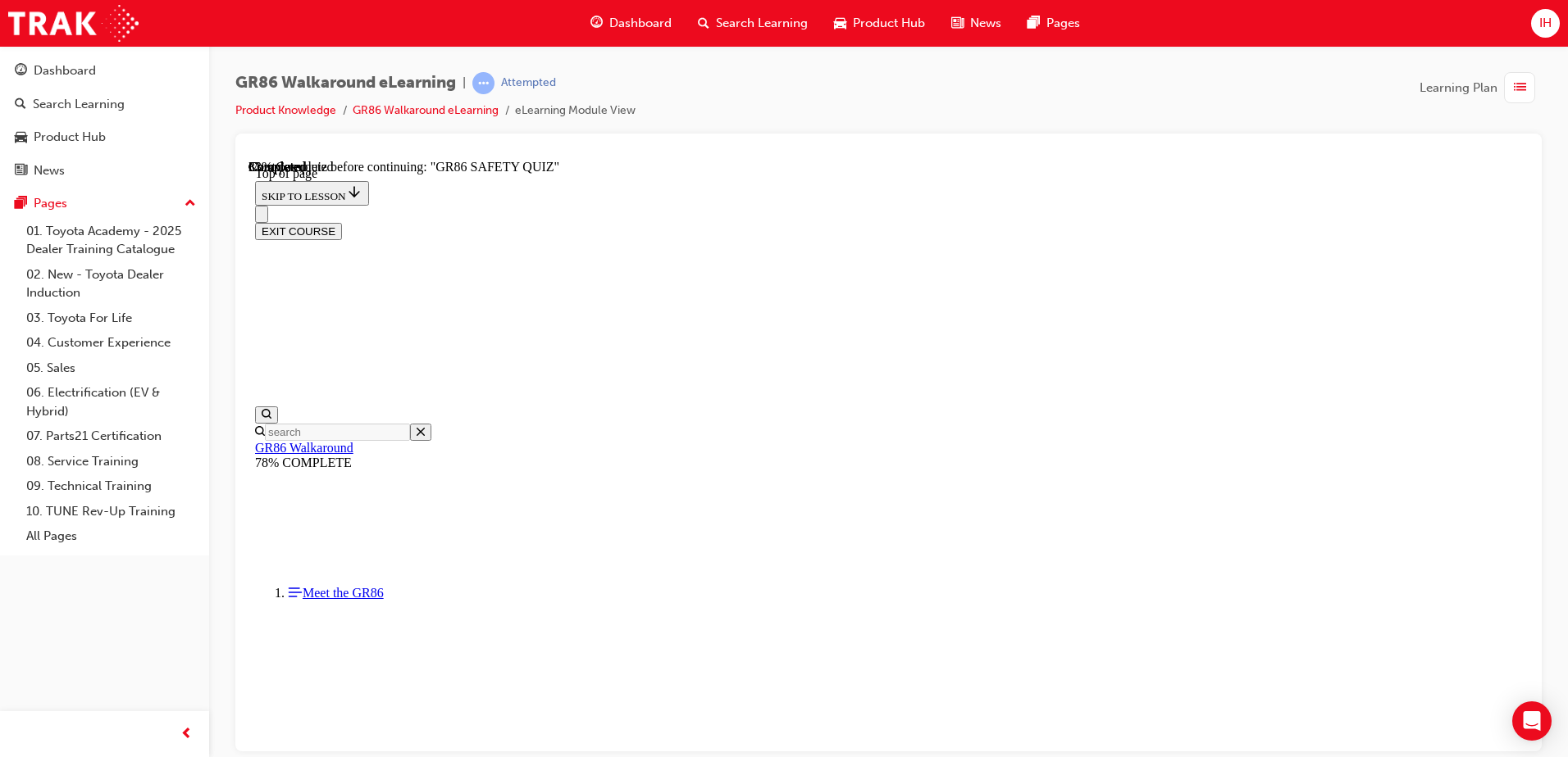
scroll to position [132, 0]
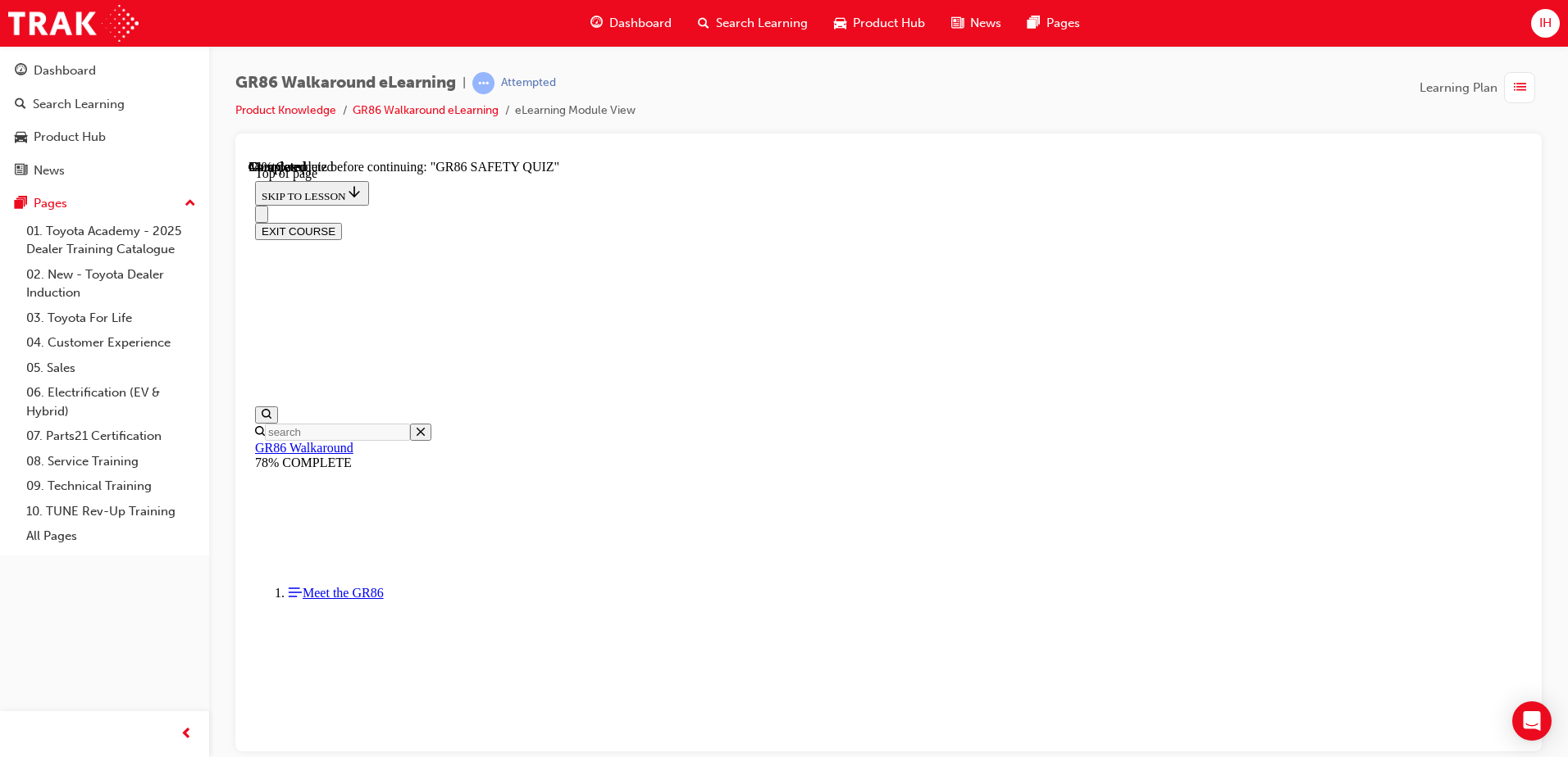
scroll to position [625, 0]
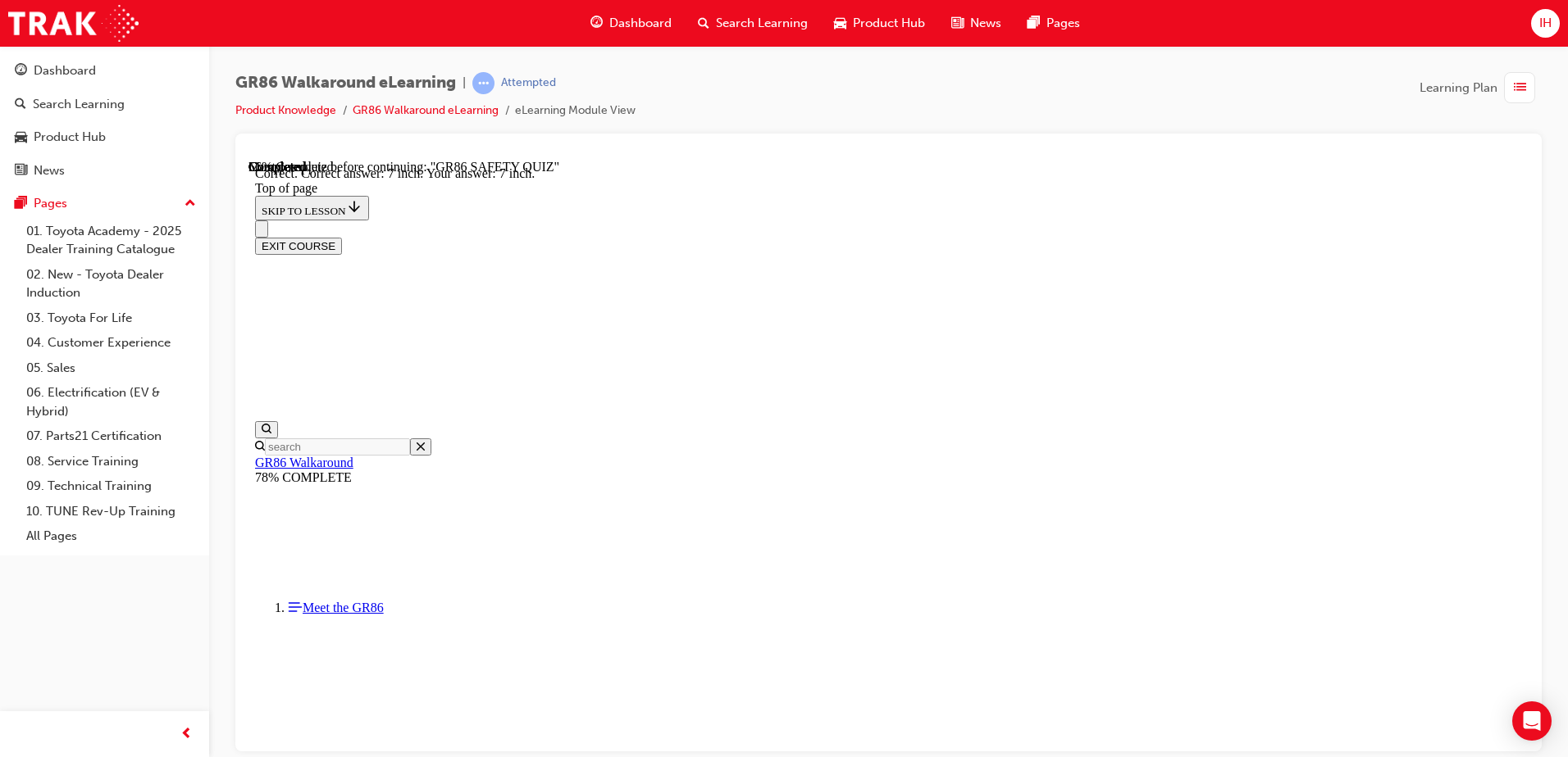
scroll to position [707, 0]
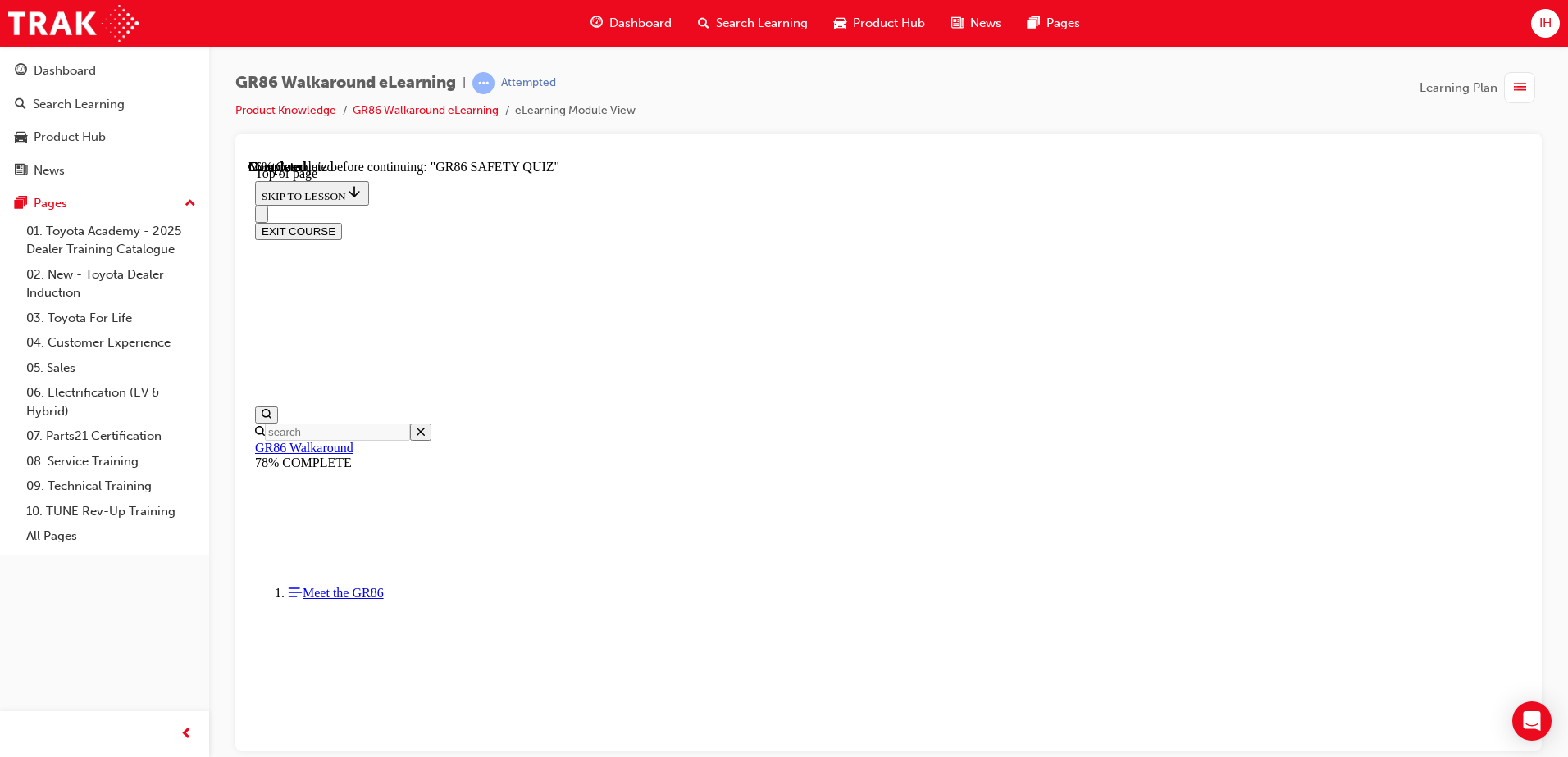
scroll to position [378, 0]
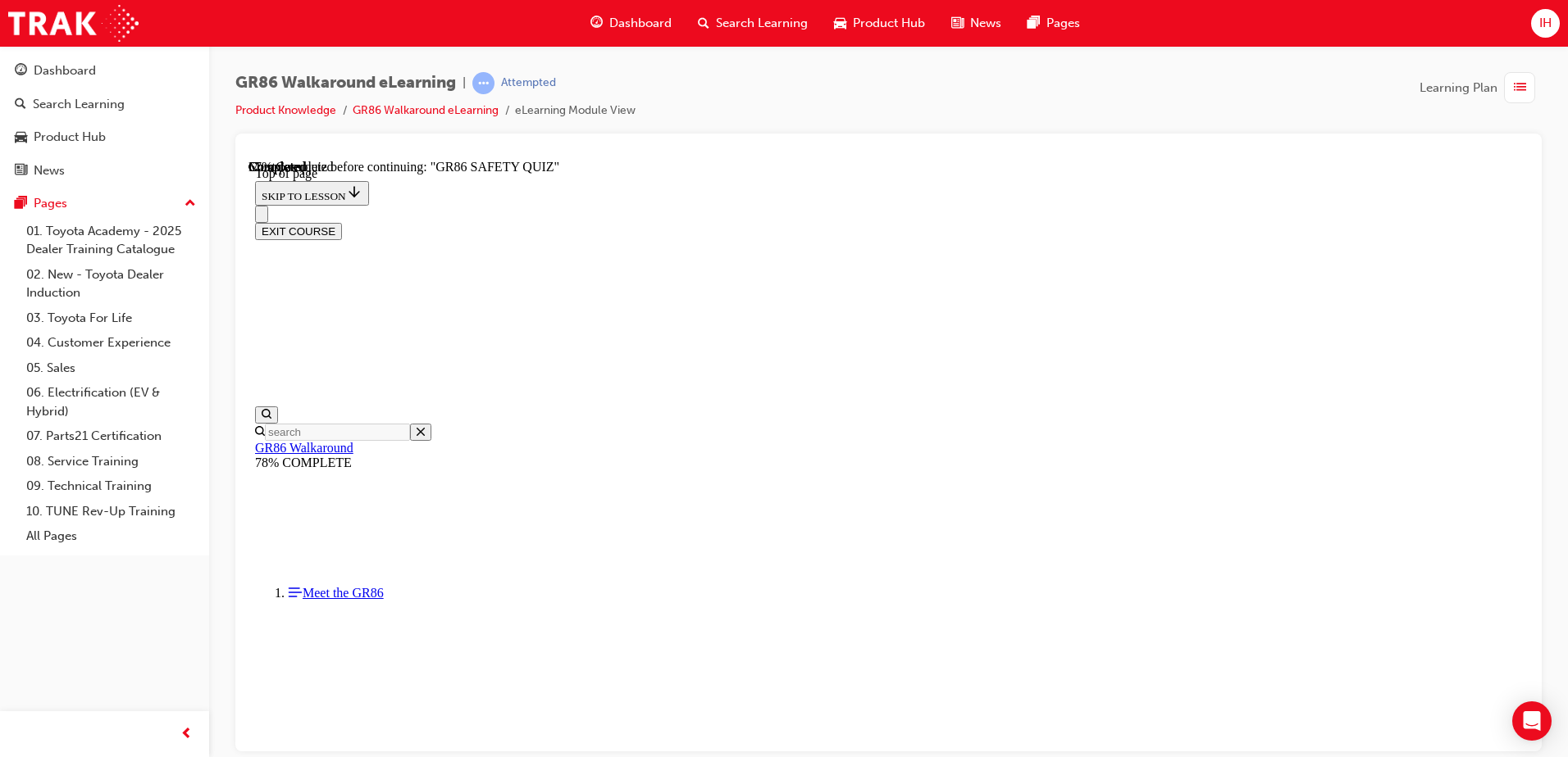
scroll to position [276, 0]
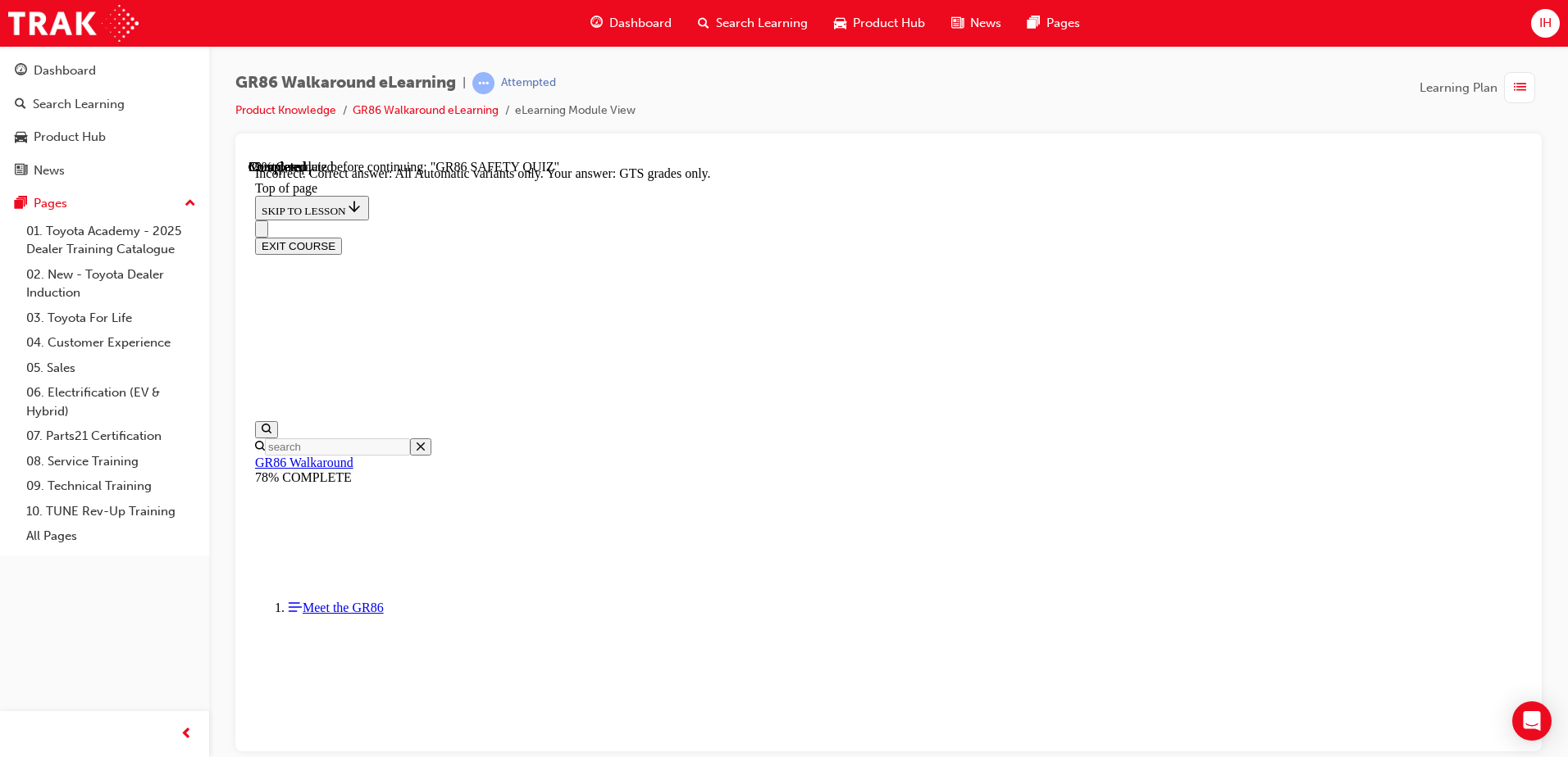
scroll to position [384, 0]
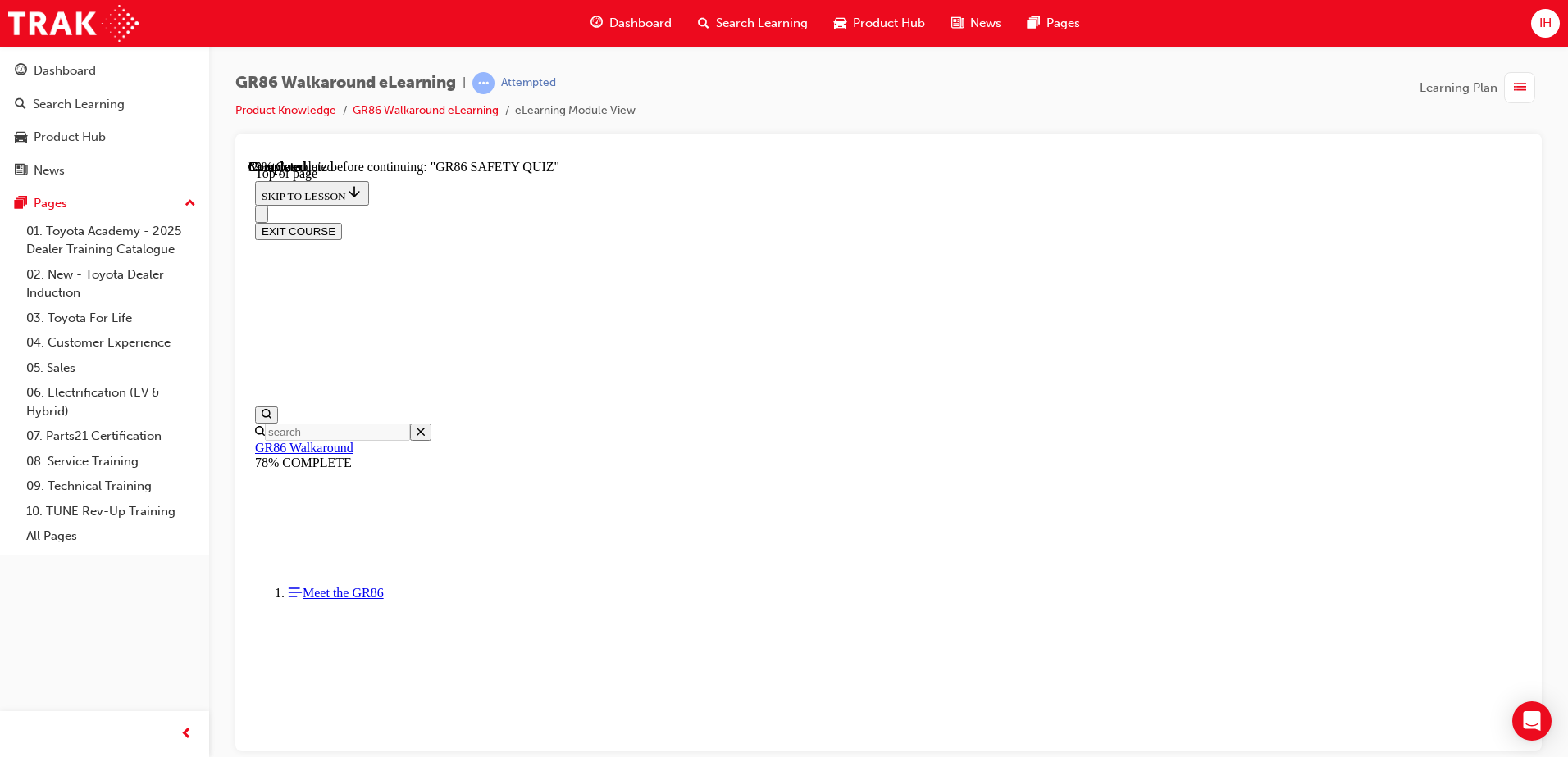
scroll to position [605, 0]
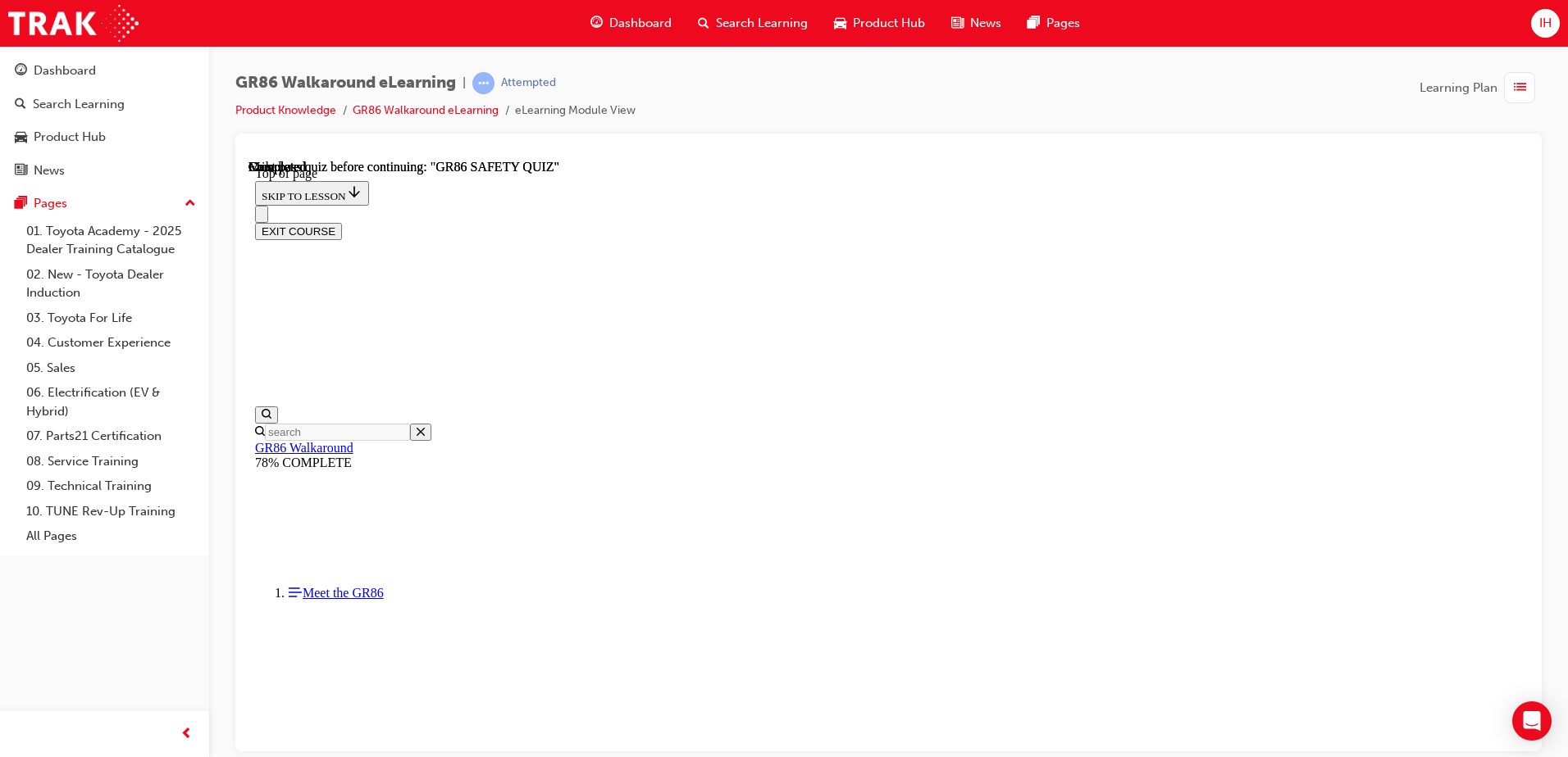
scroll to position [298, 0]
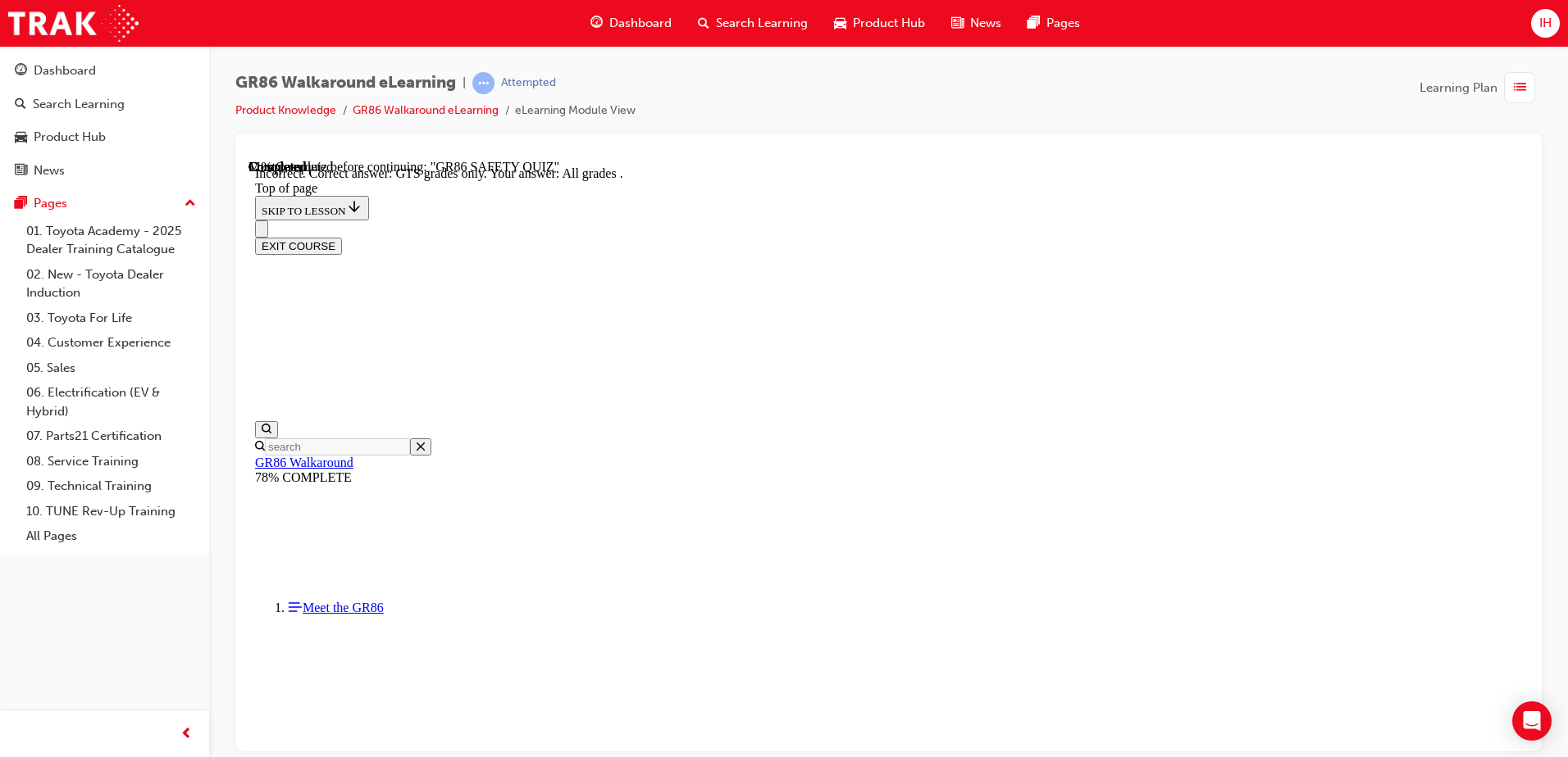
scroll to position [166, 0]
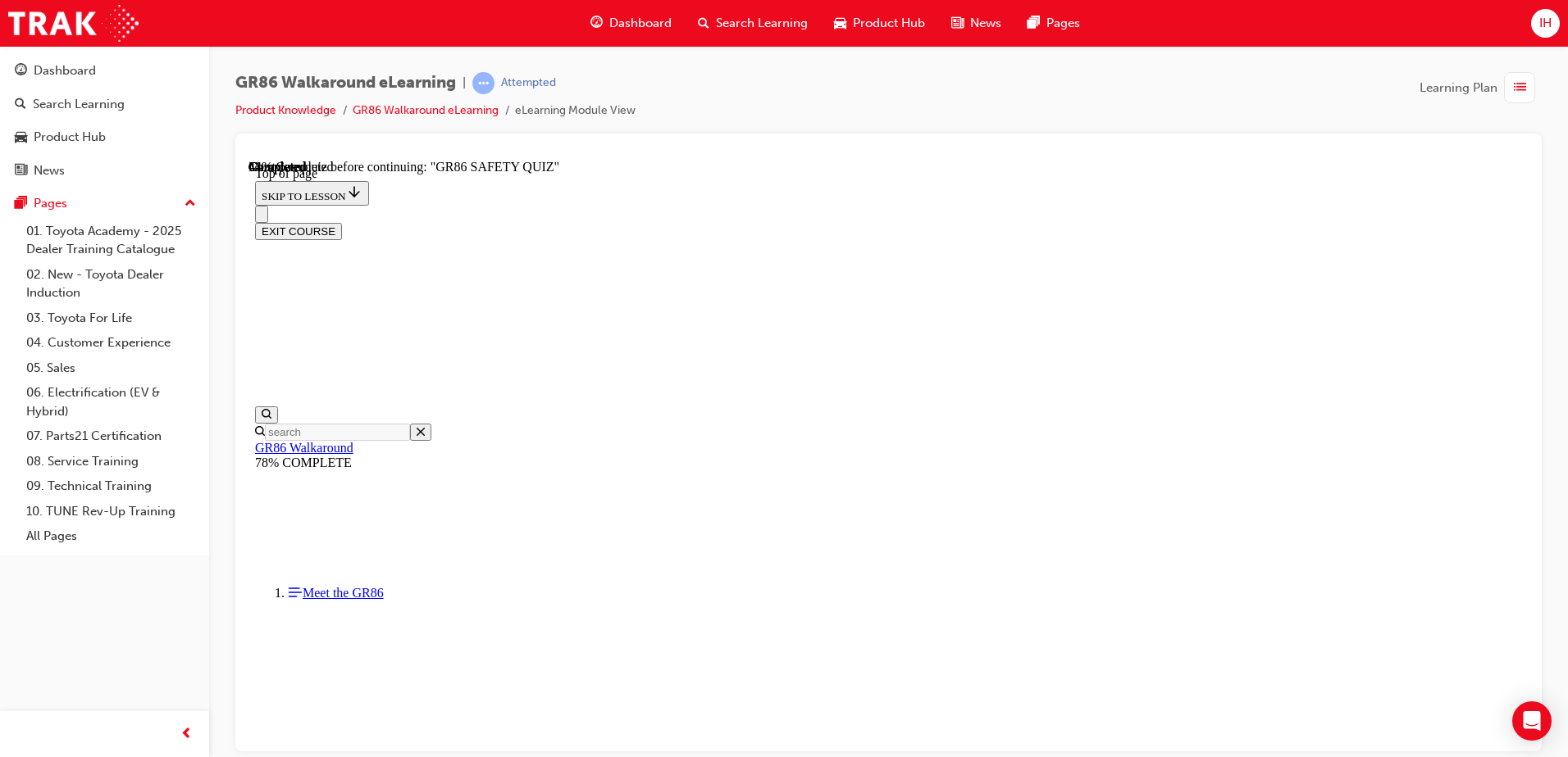
scroll to position [443, 0]
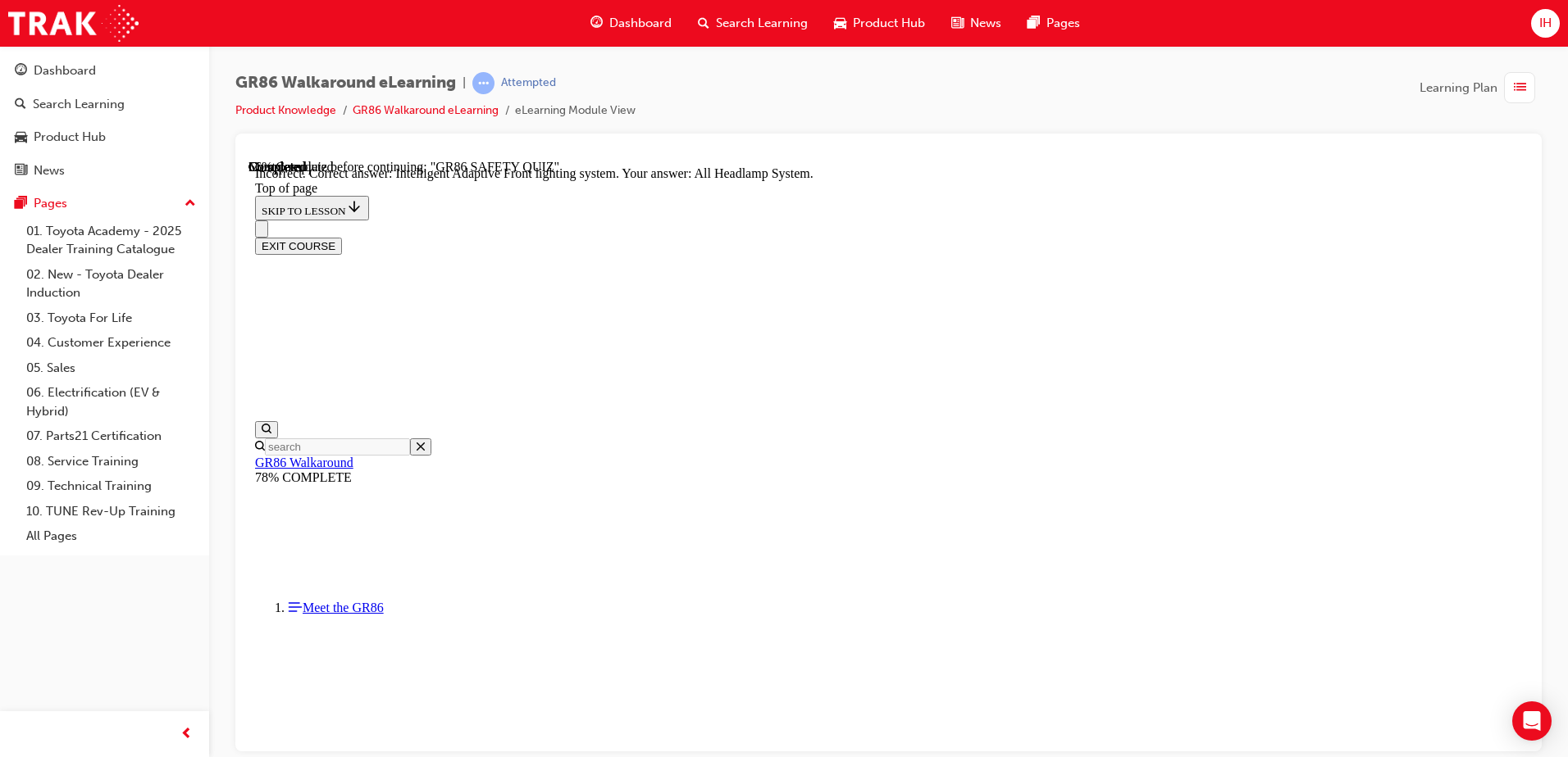
scroll to position [624, 0]
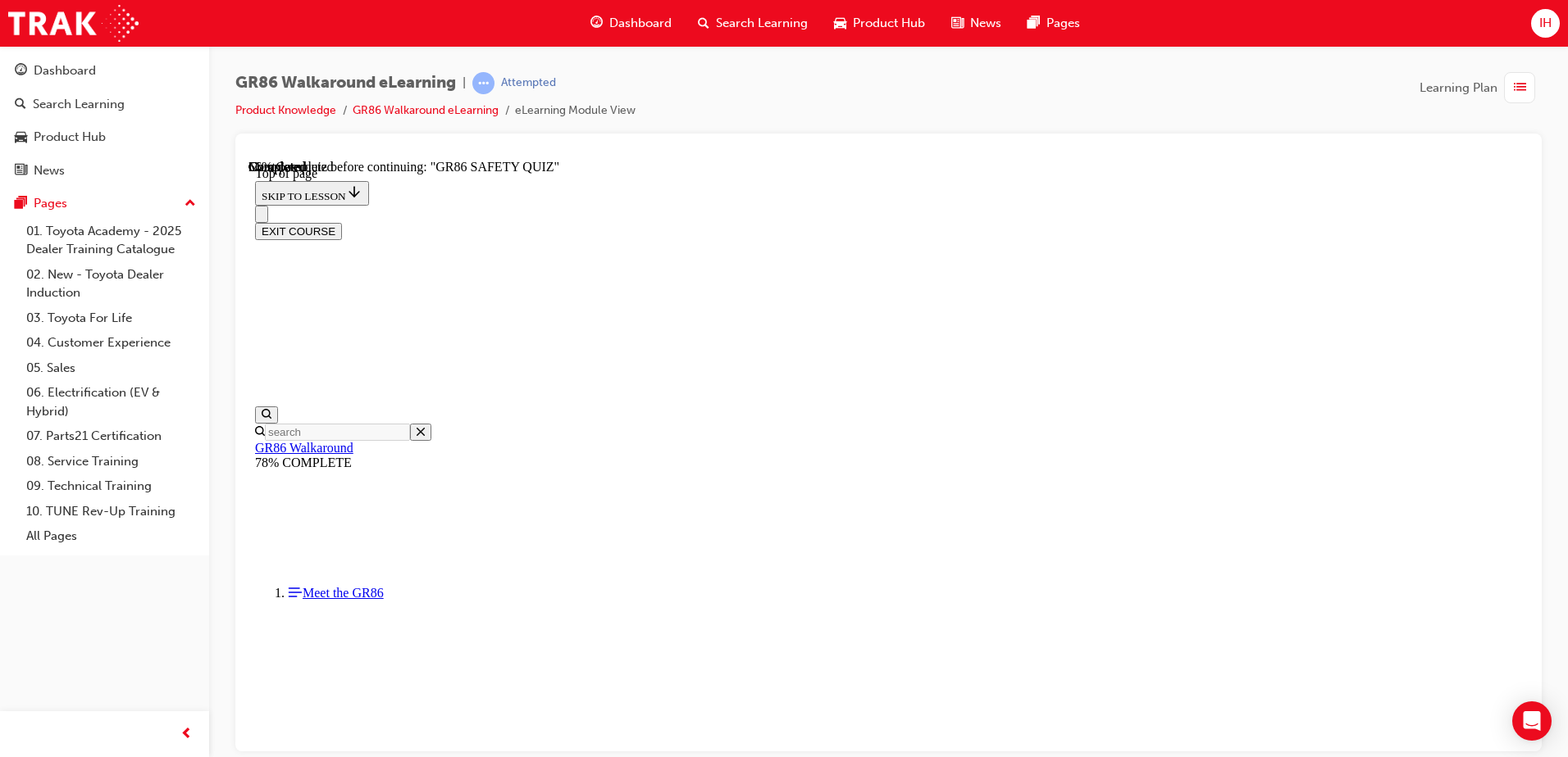
scroll to position [214, 0]
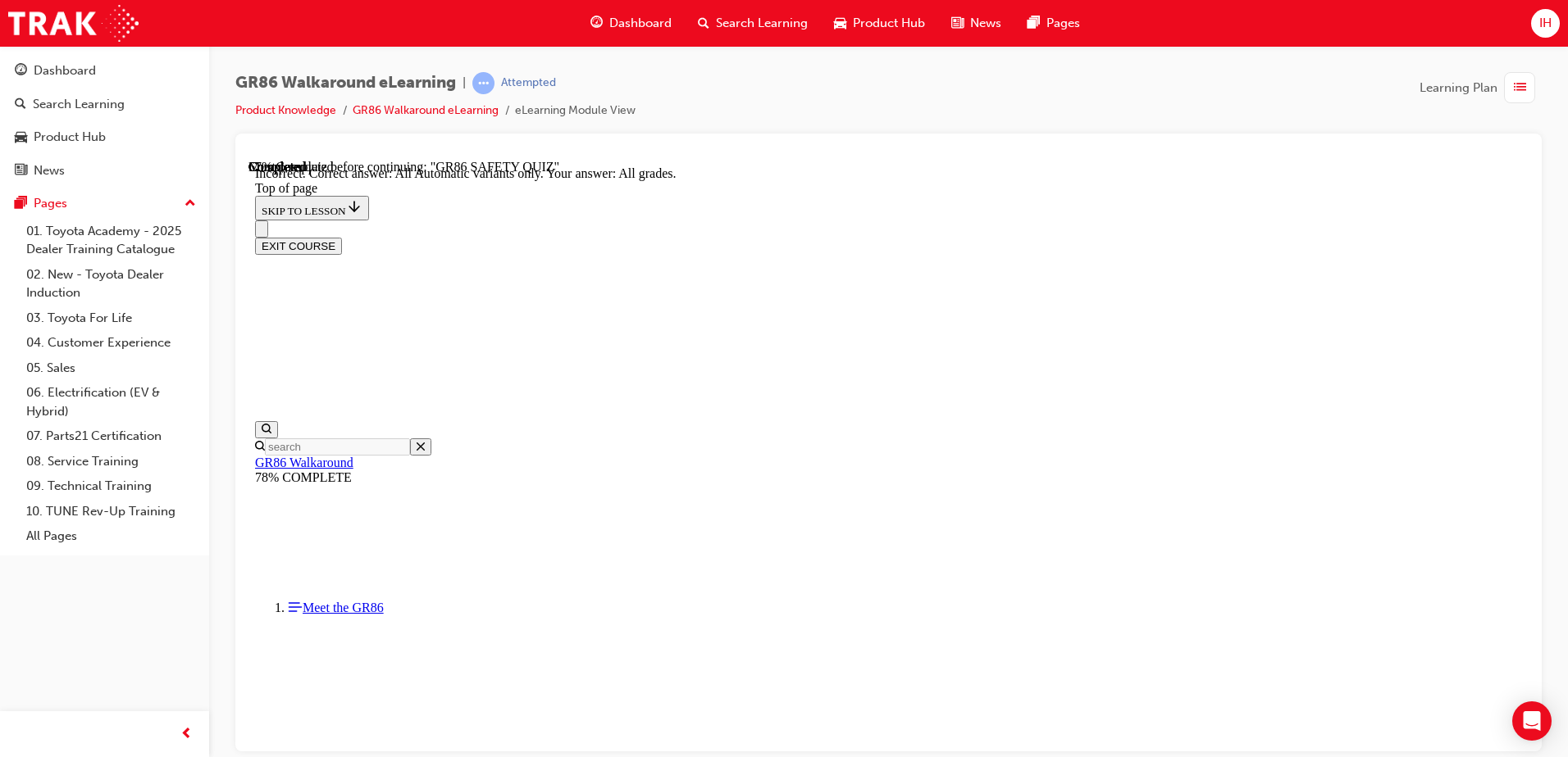
scroll to position [384, 0]
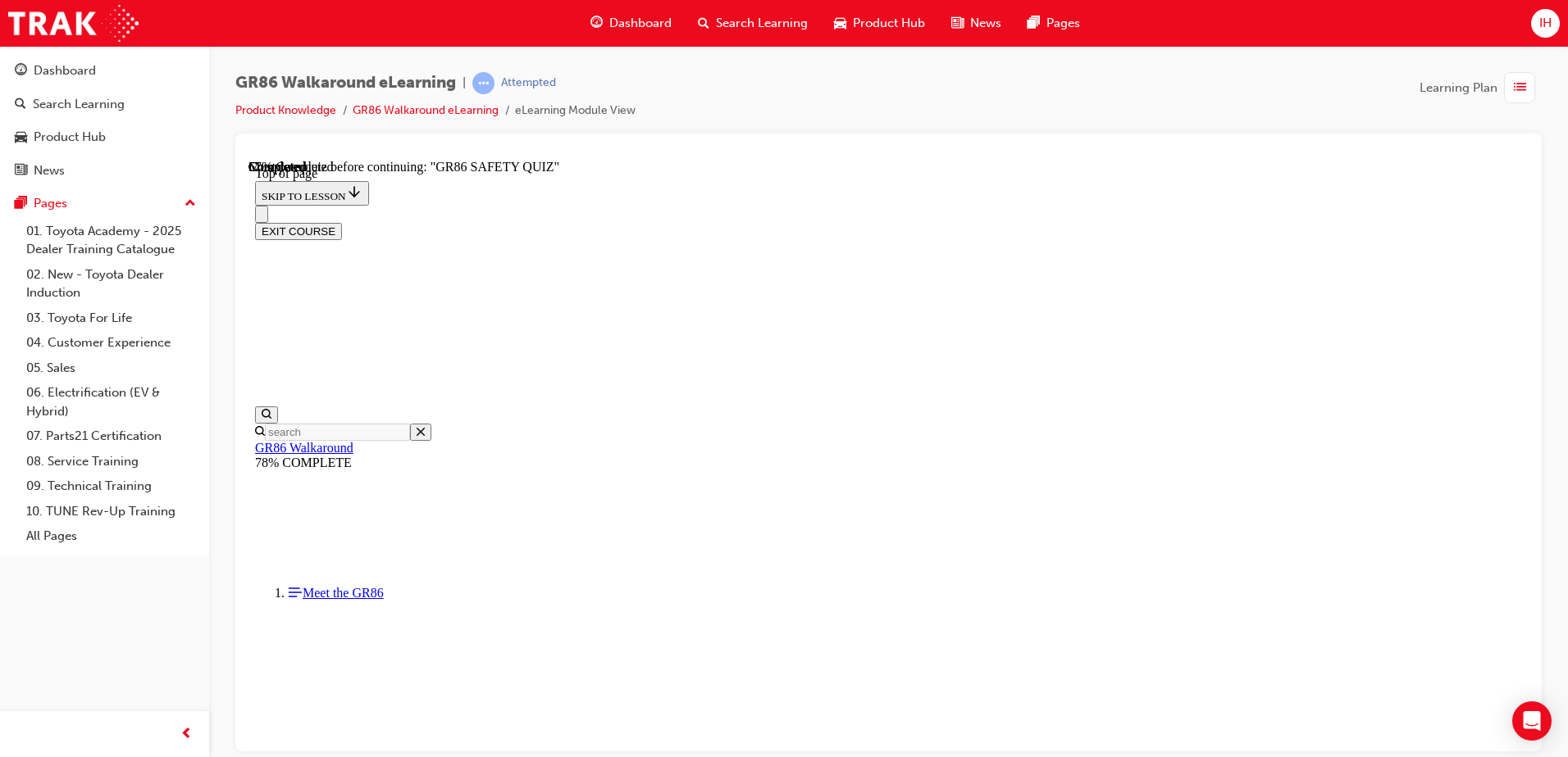
scroll to position [296, 0]
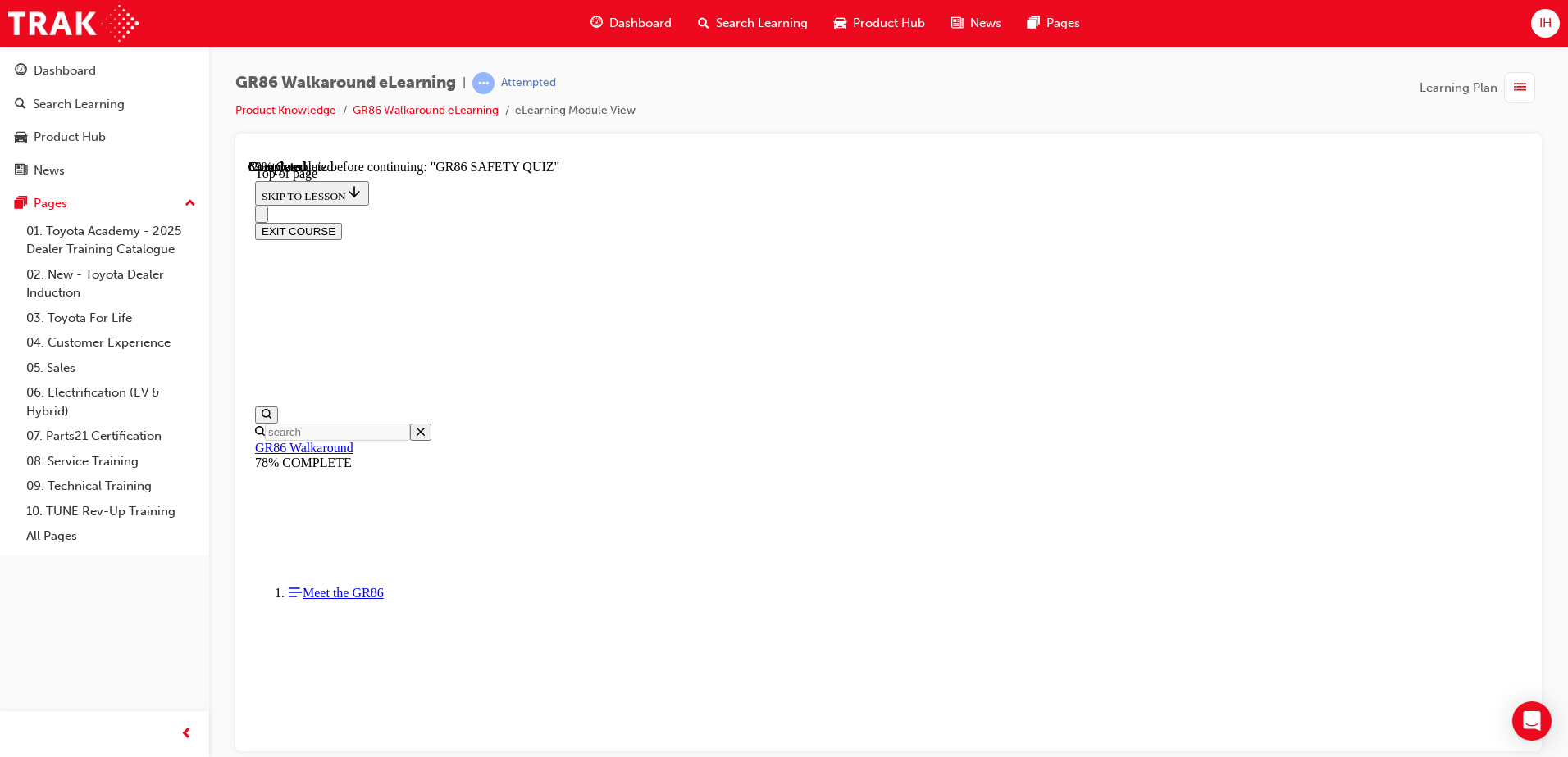
scroll to position [460, 0]
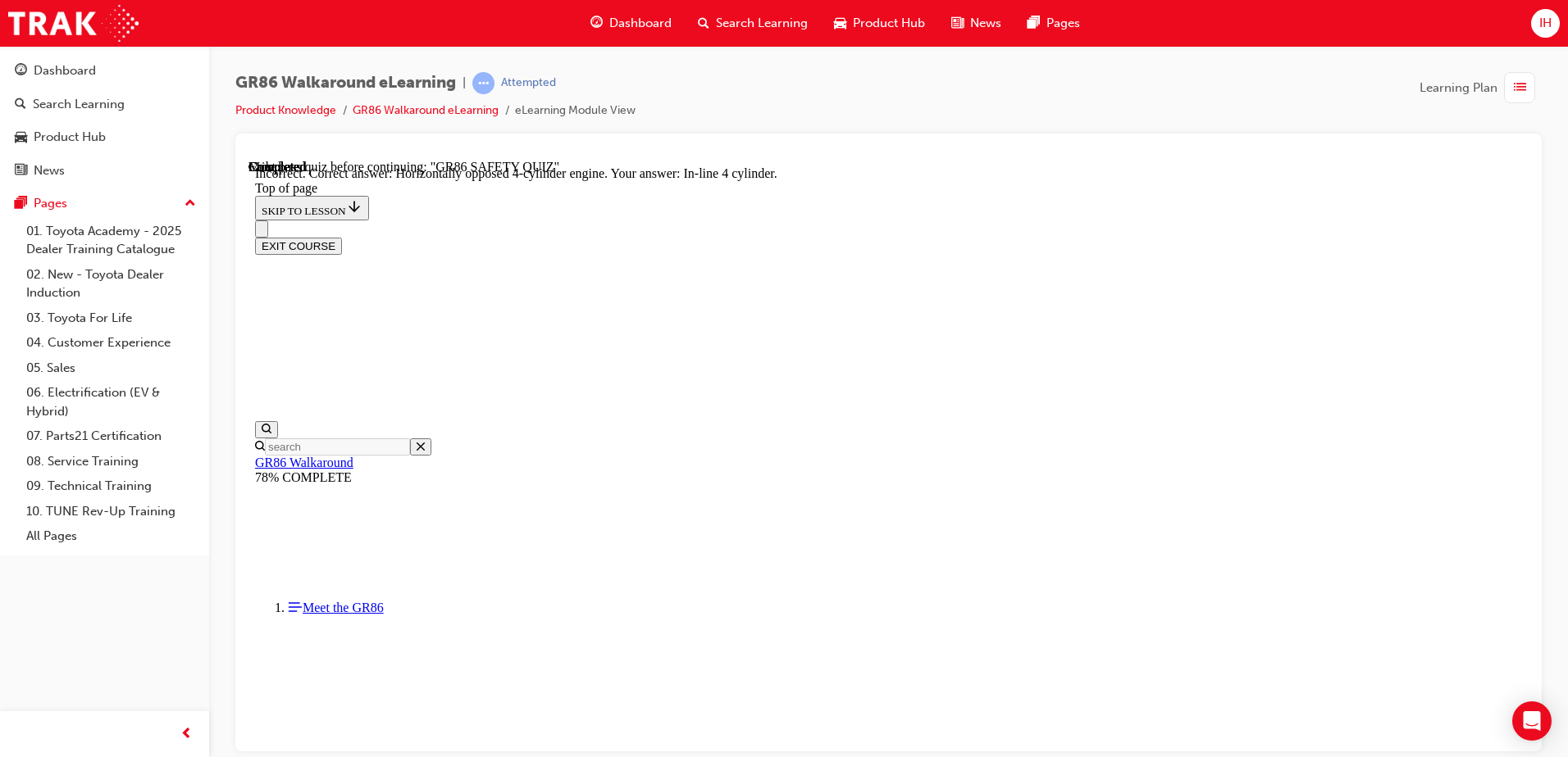
scroll to position [735, 0]
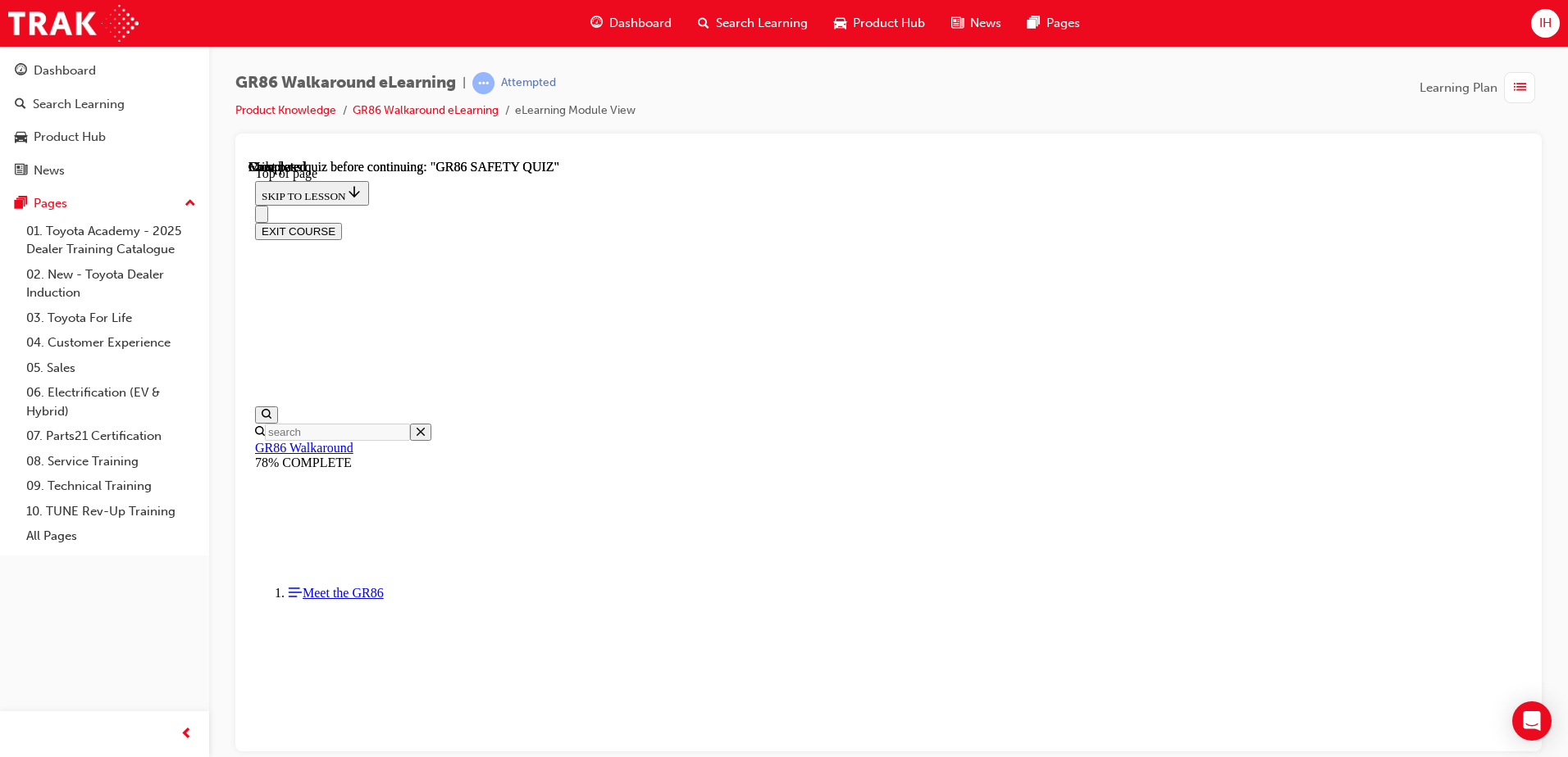
scroll to position [50, 0]
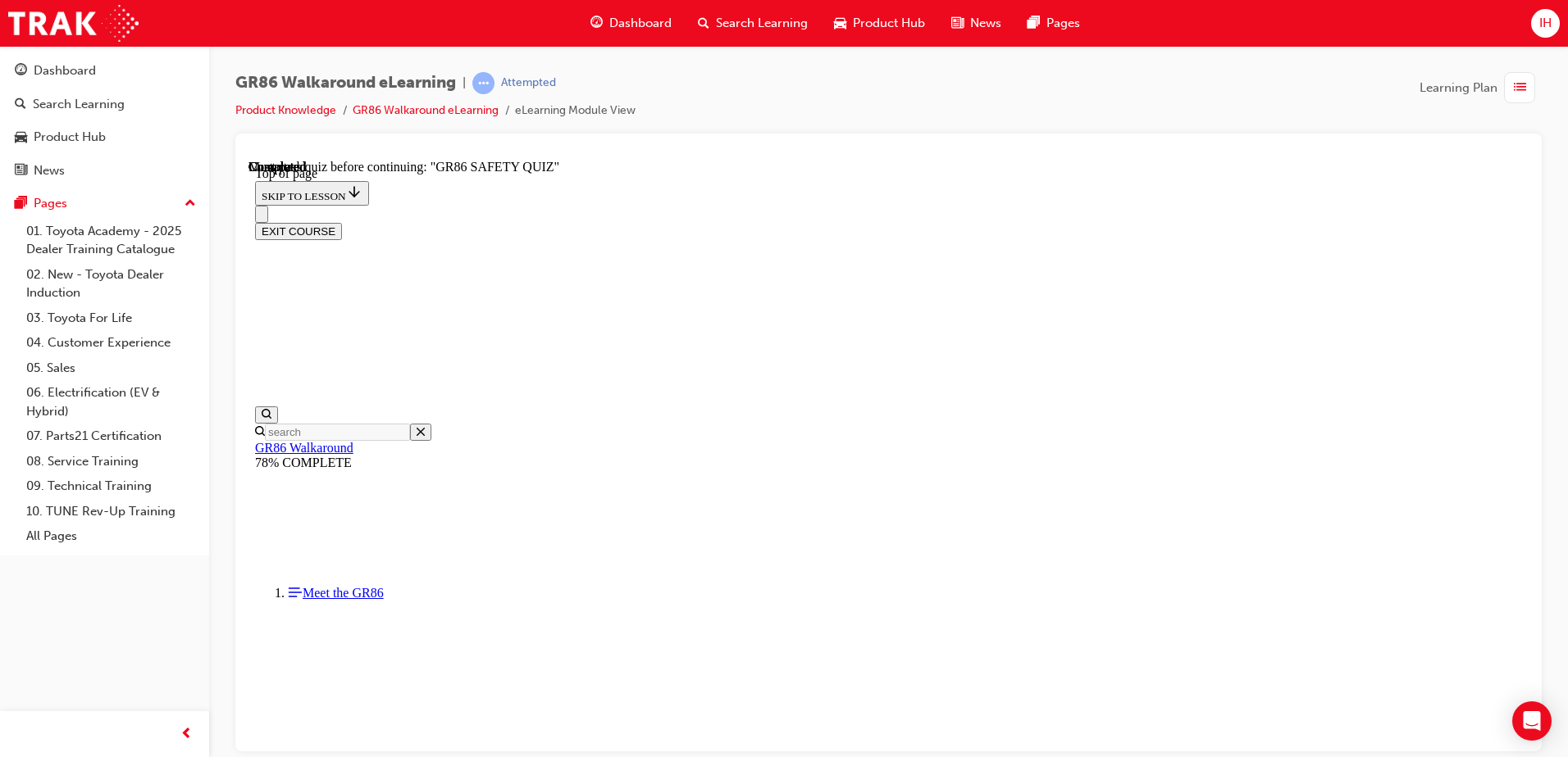
drag, startPoint x: 1028, startPoint y: 739, endPoint x: 1282, endPoint y: 912, distance: 307.3
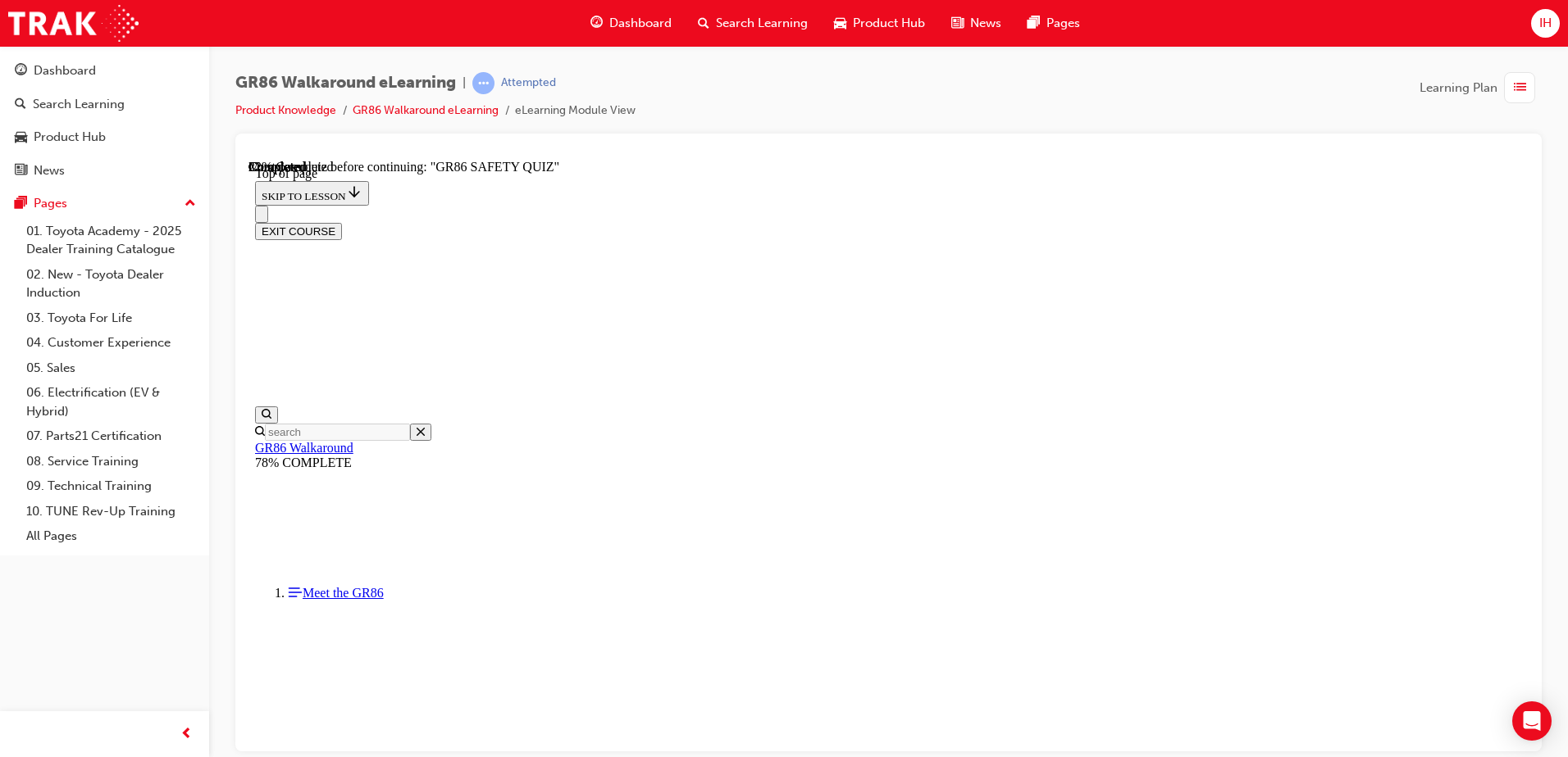
scroll to position [132, 0]
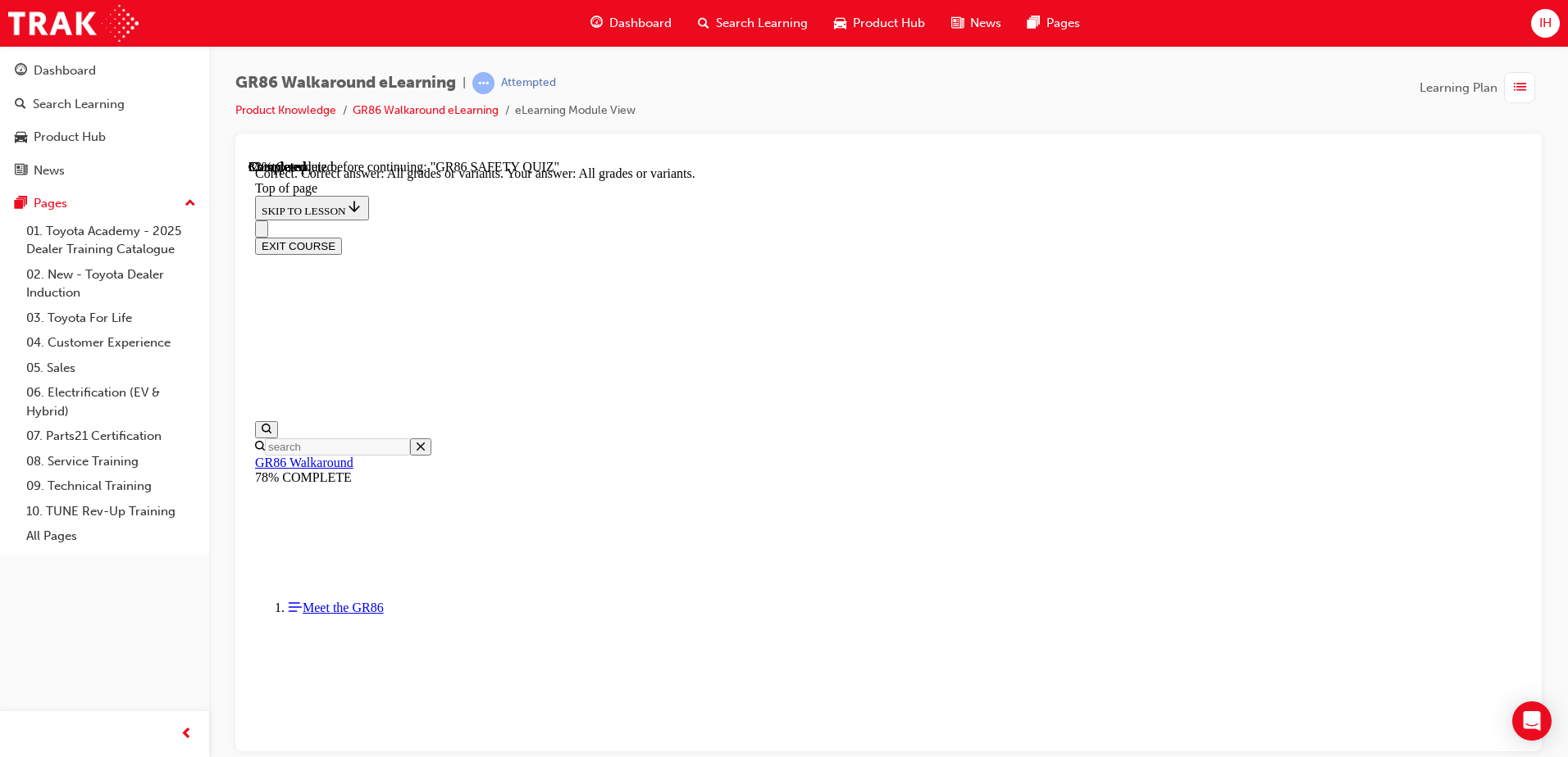
scroll to position [327, 0]
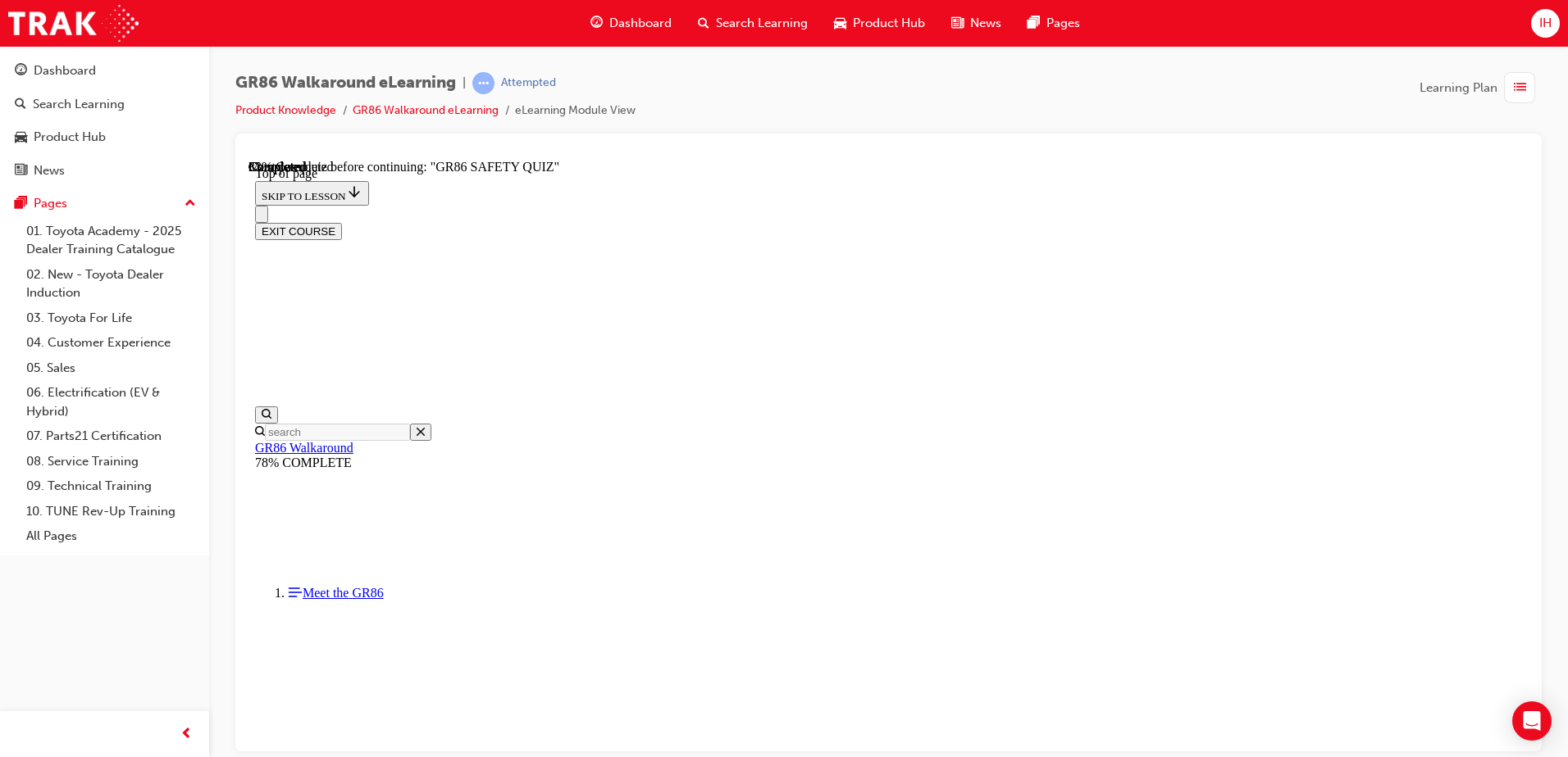
scroll to position [296, 0]
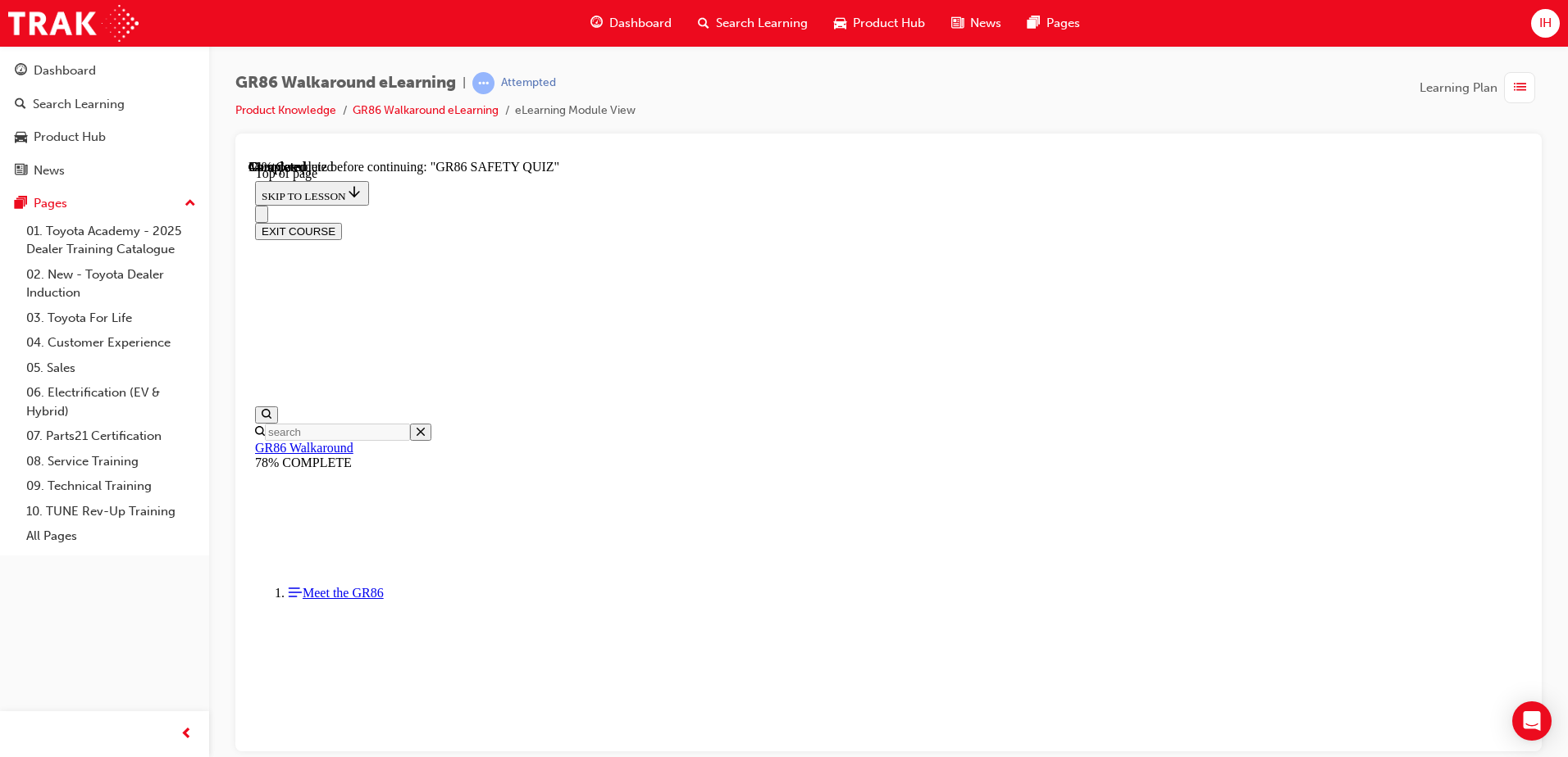
scroll to position [624, 0]
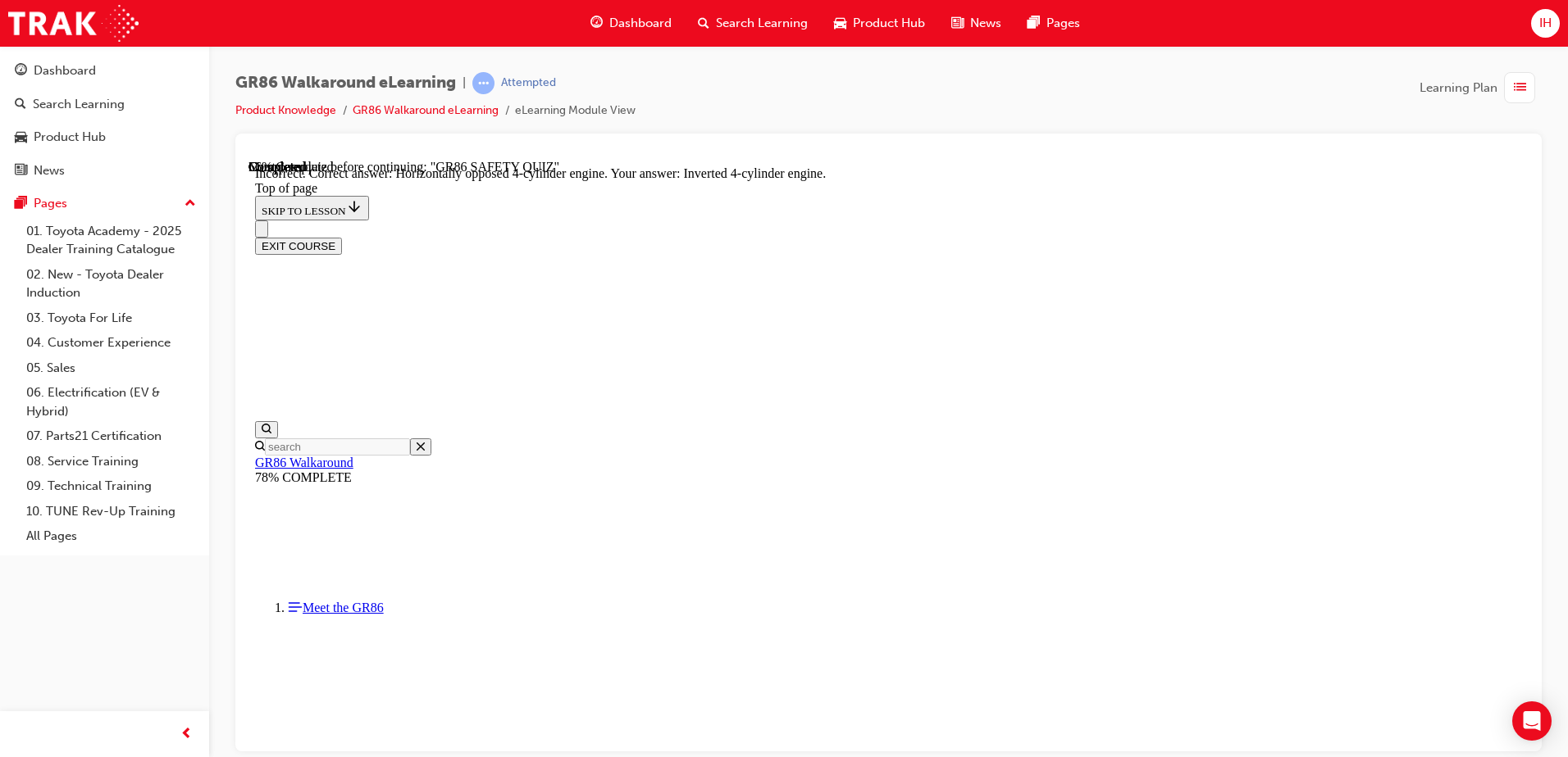
scroll to position [735, 0]
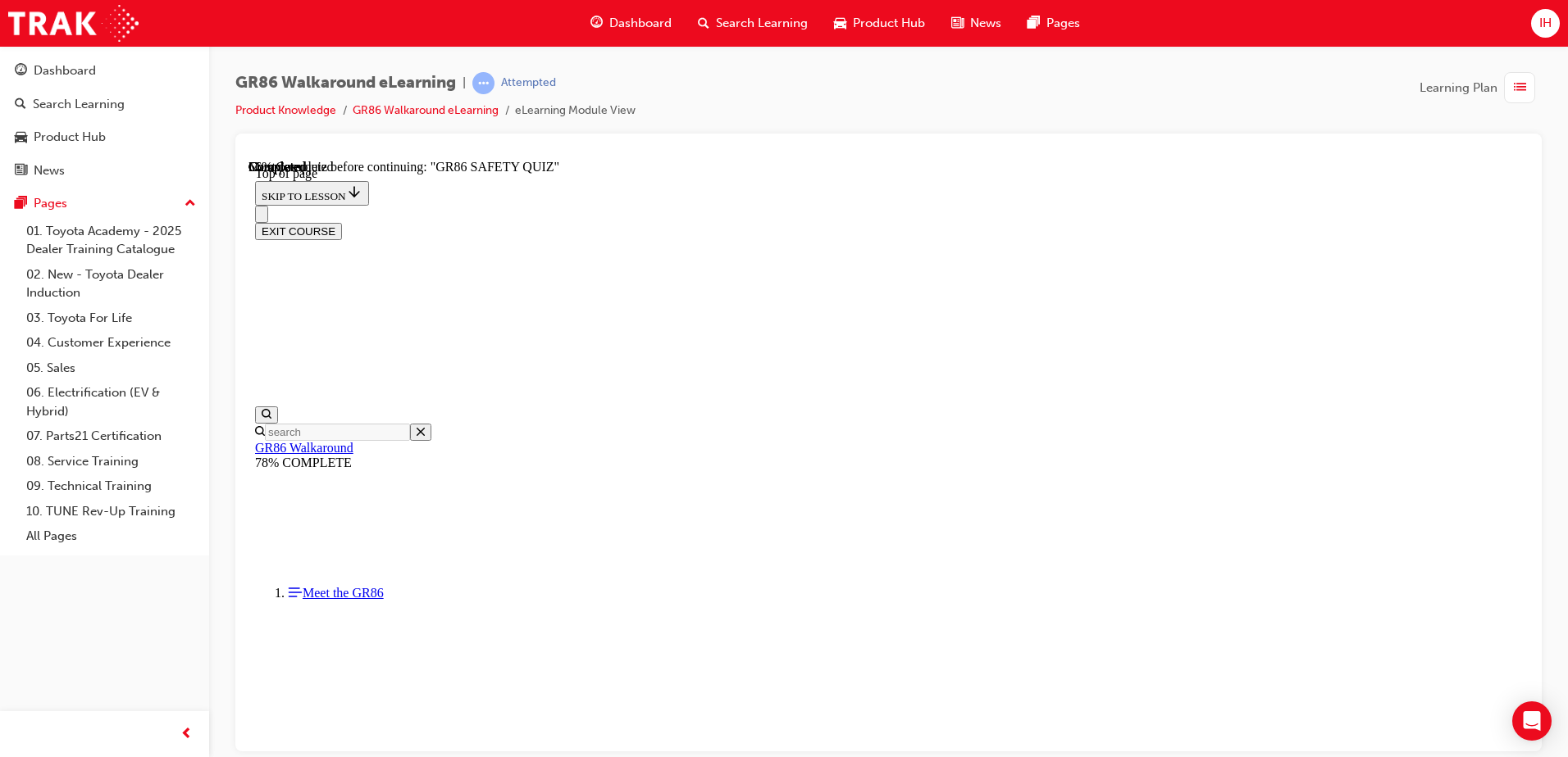
scroll to position [132, 0]
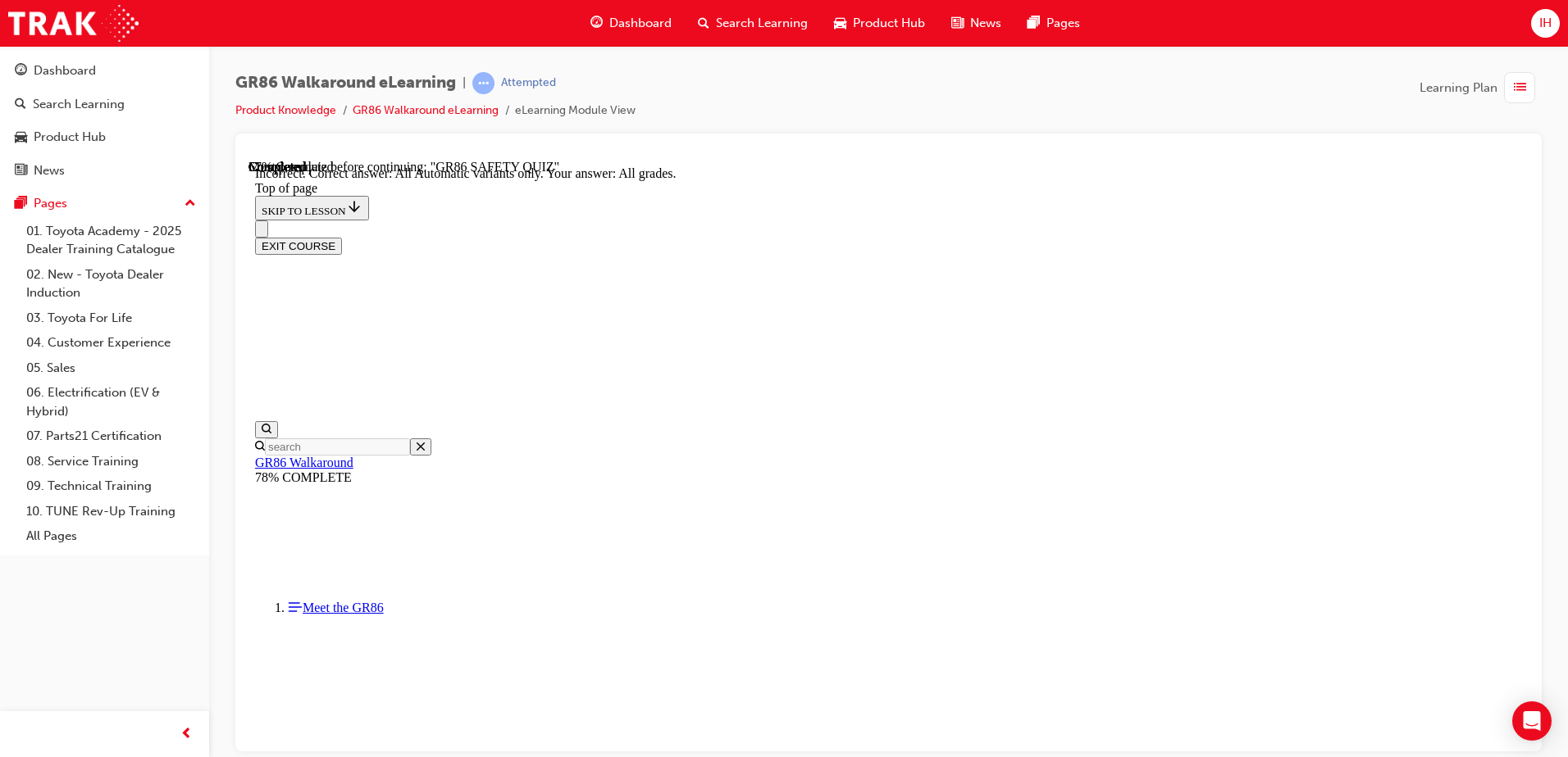
scroll to position [384, 0]
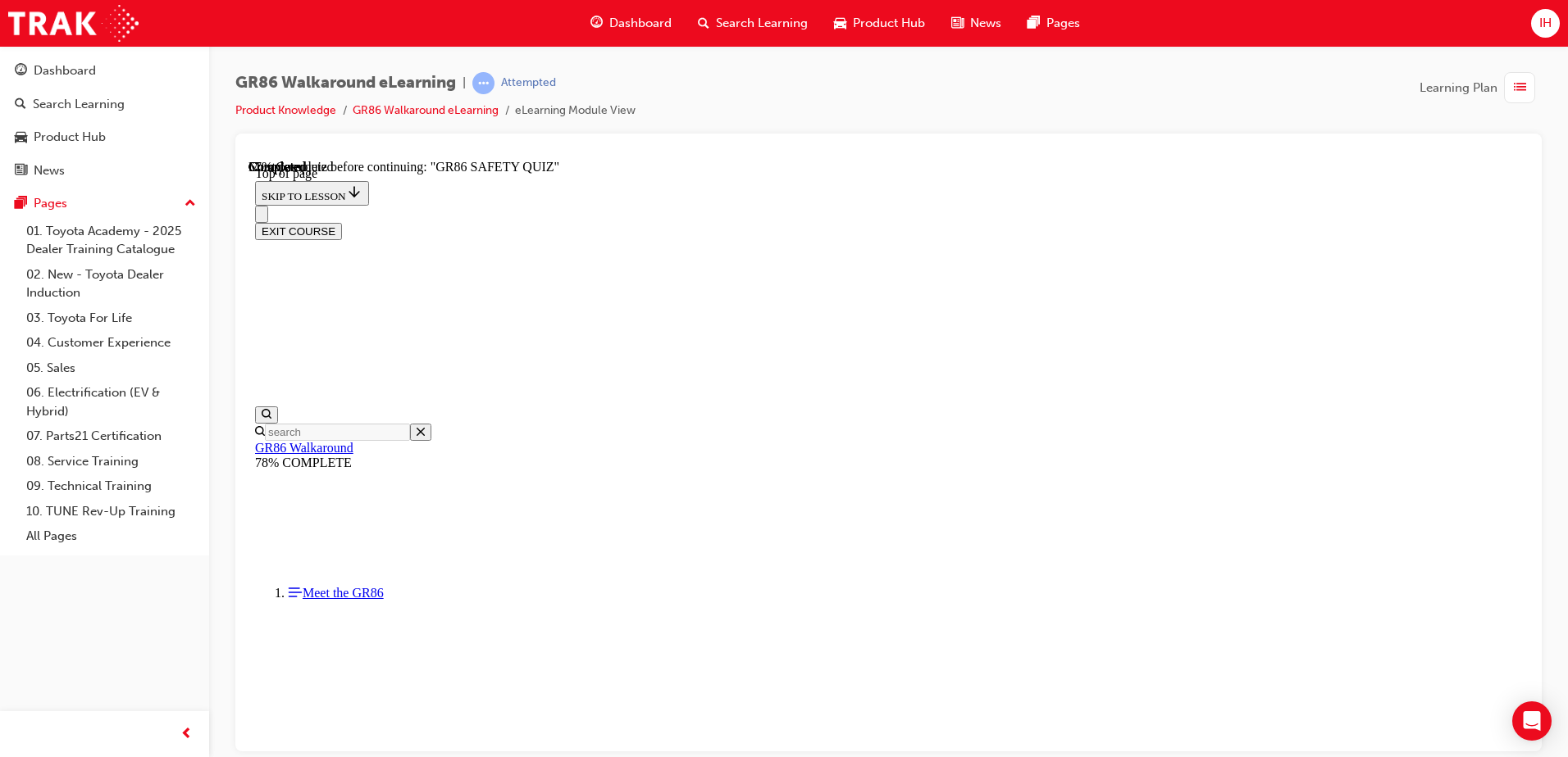
scroll to position [523, 0]
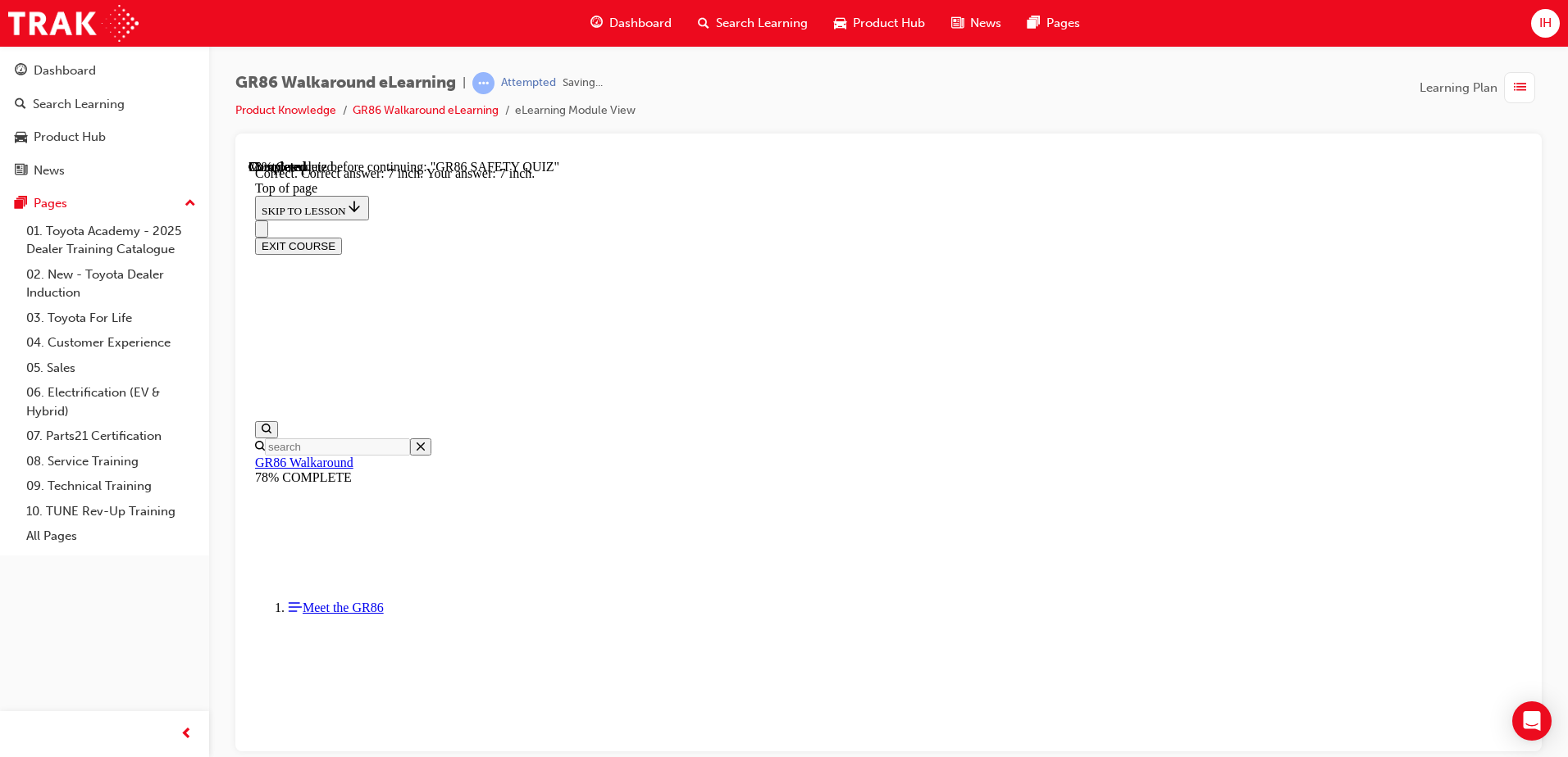
scroll to position [707, 0]
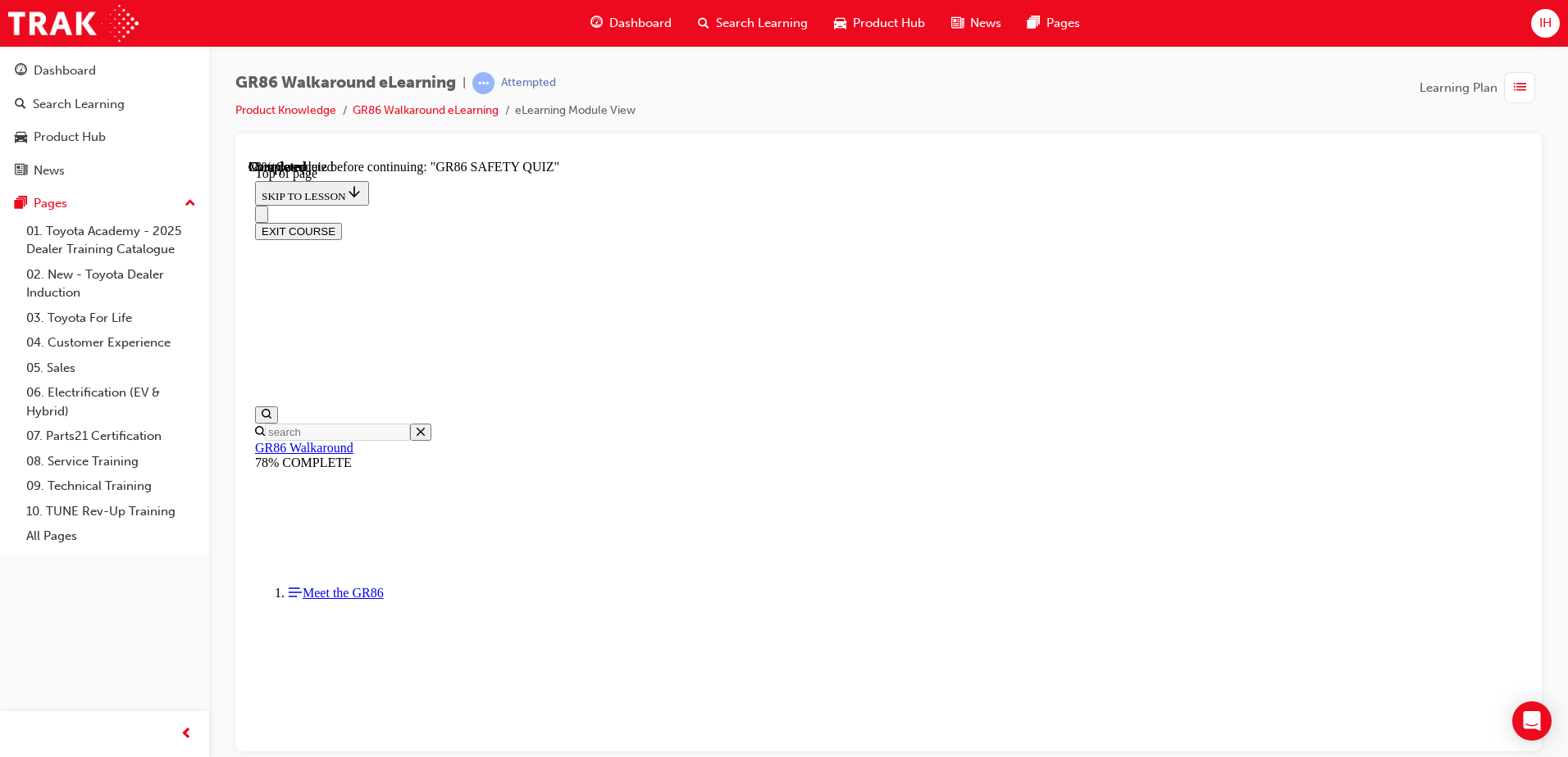
scroll to position [132, 0]
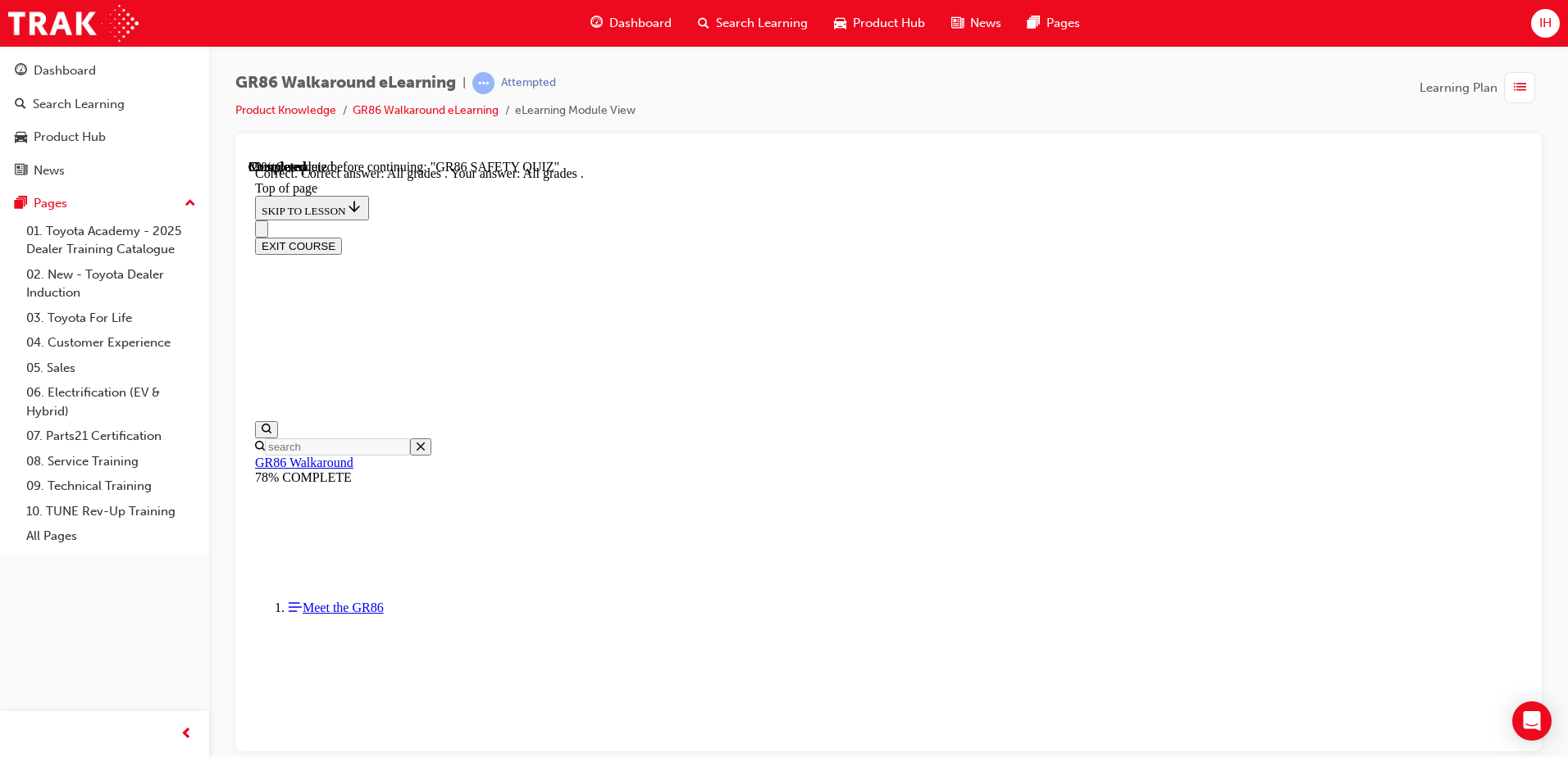
scroll to position [384, 0]
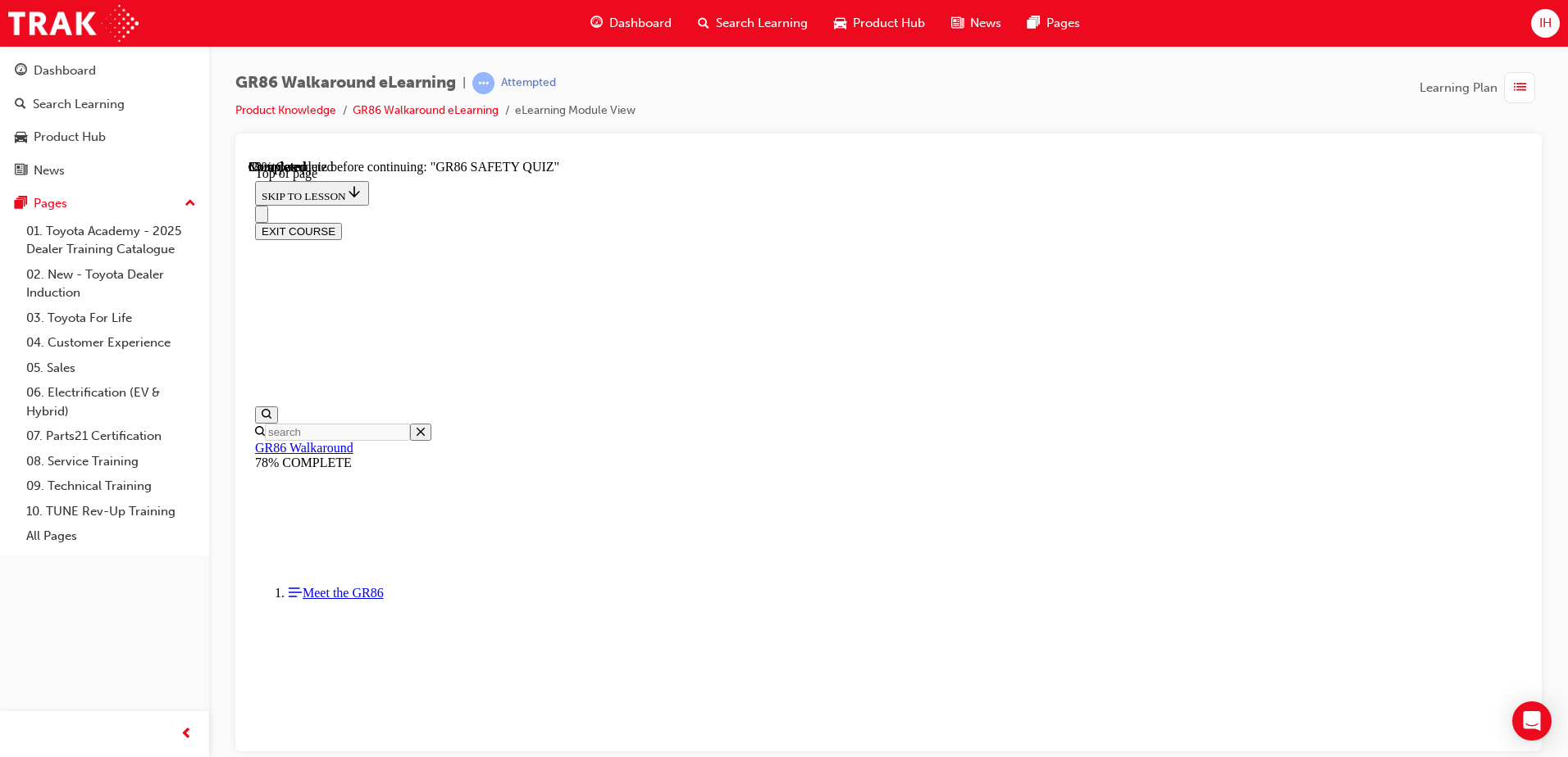
scroll to position [361, 0]
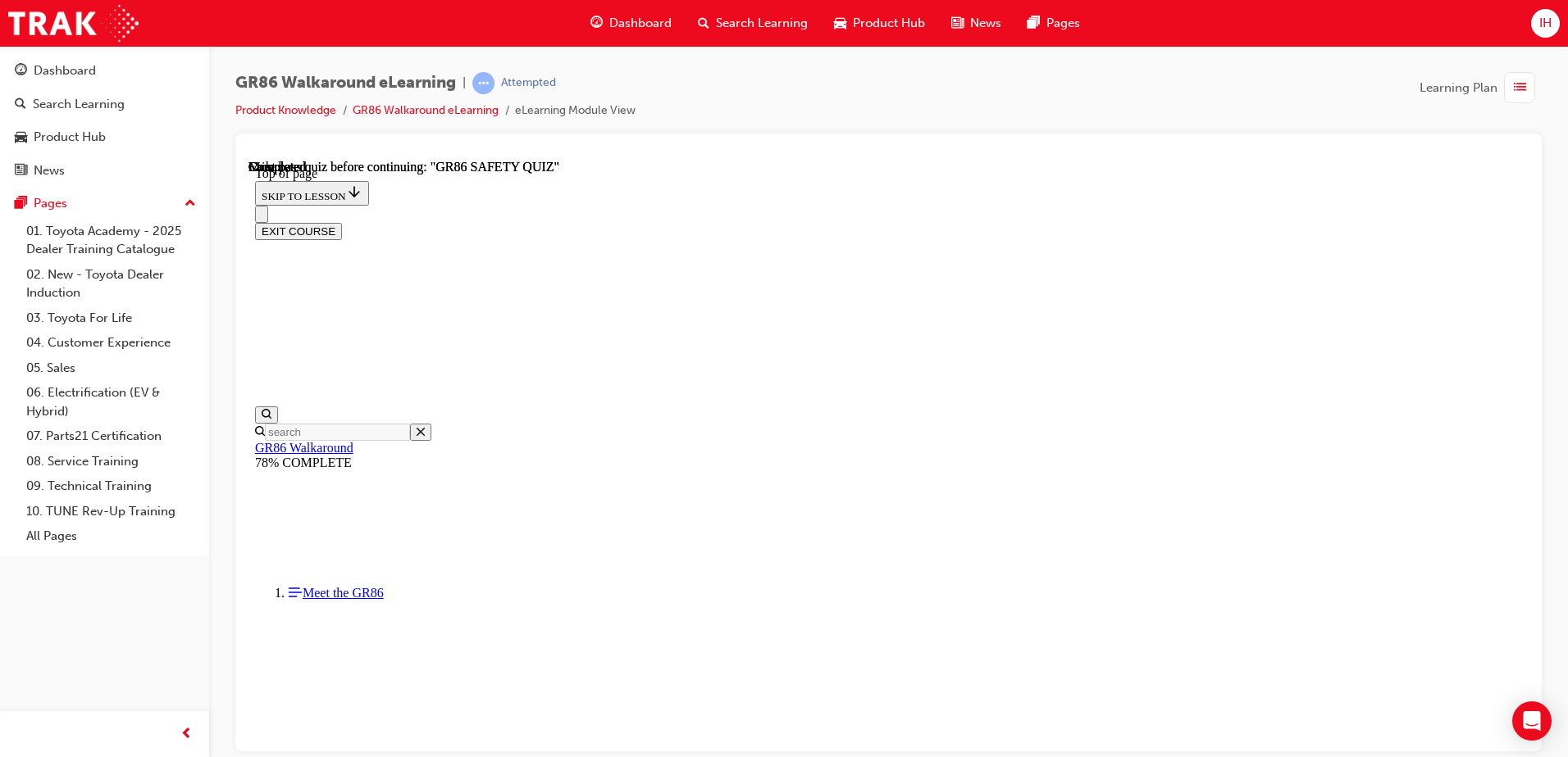
scroll to position [298, 0]
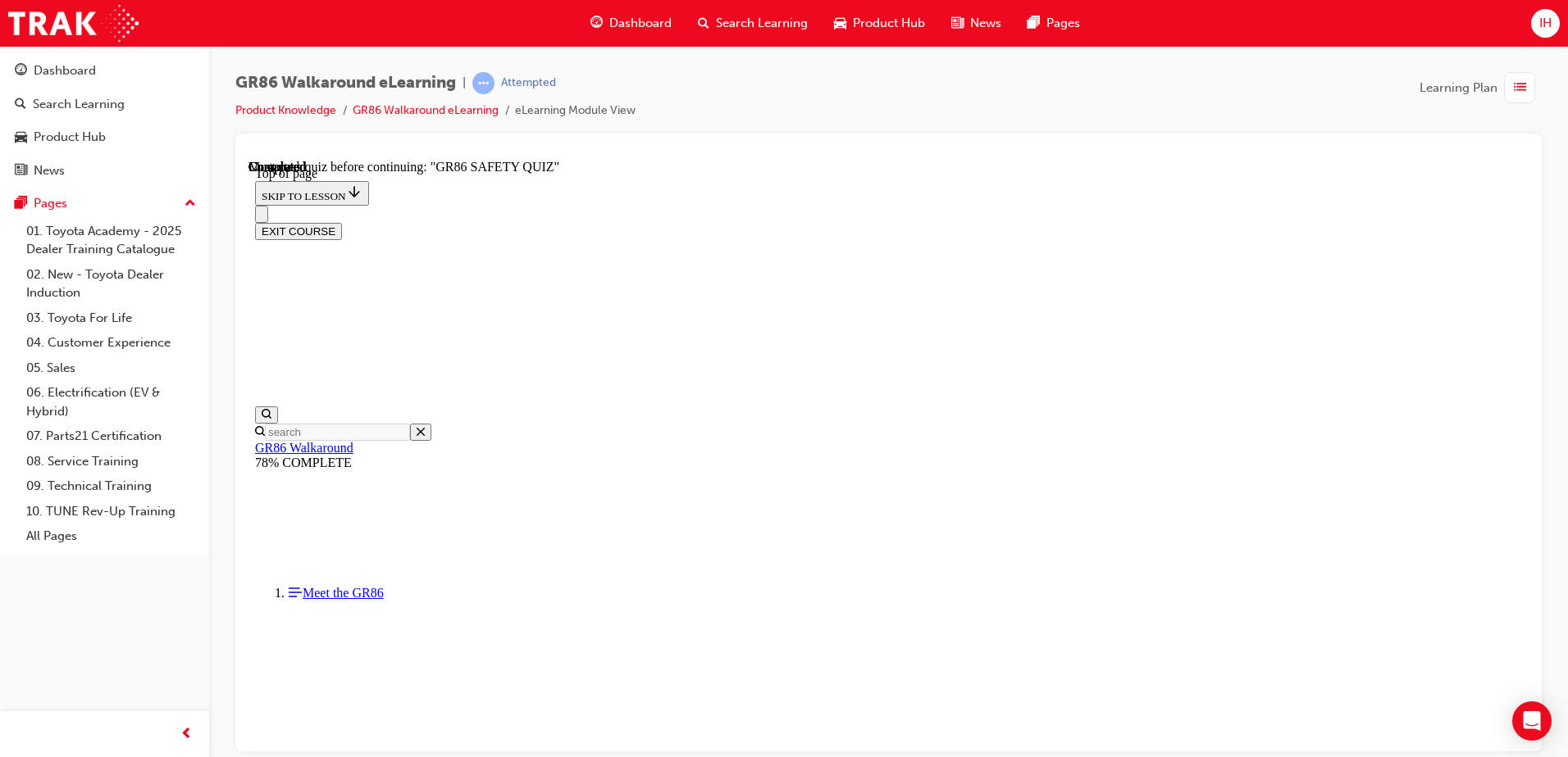
scroll to position [461, 0]
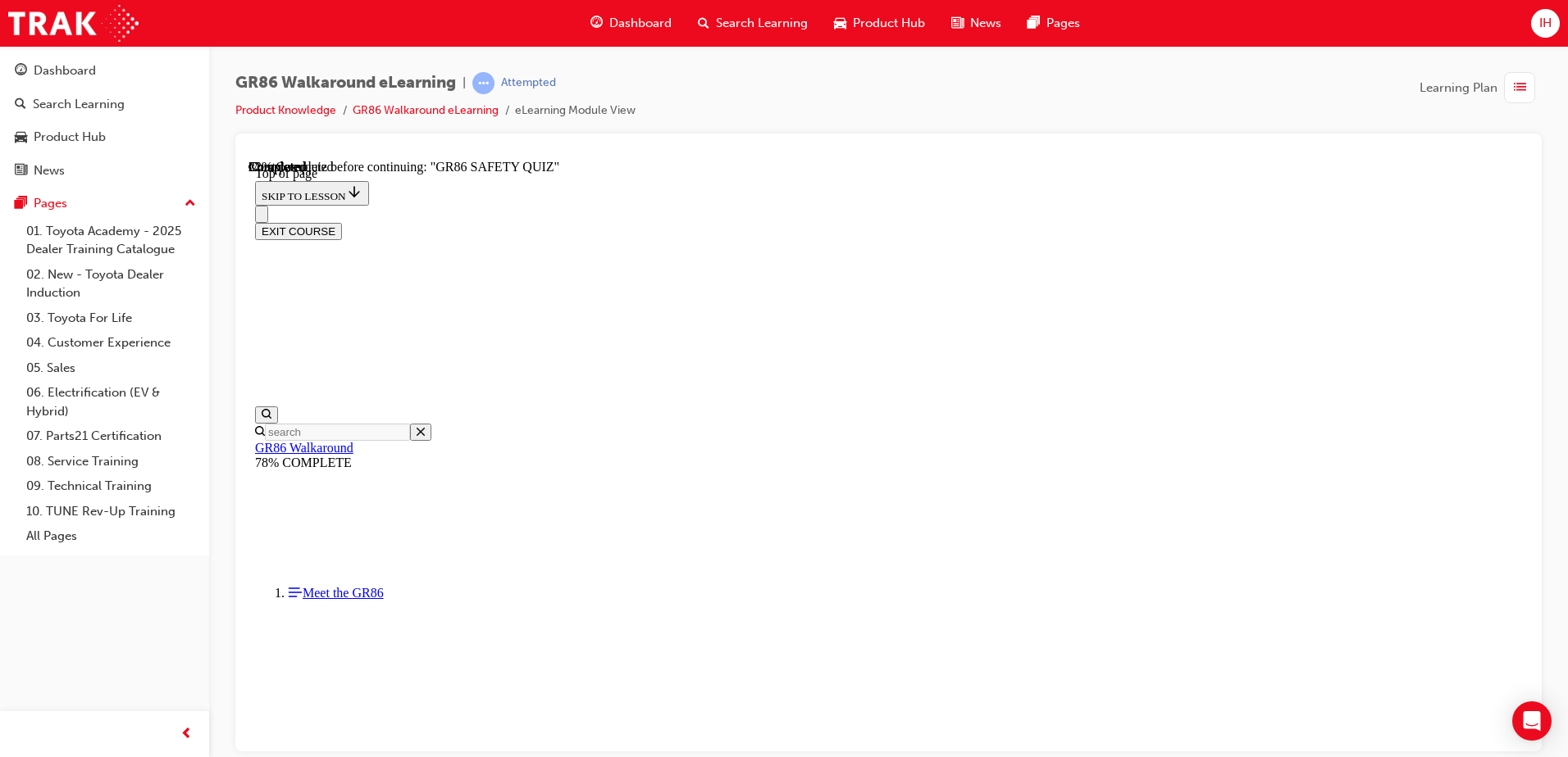
scroll to position [214, 0]
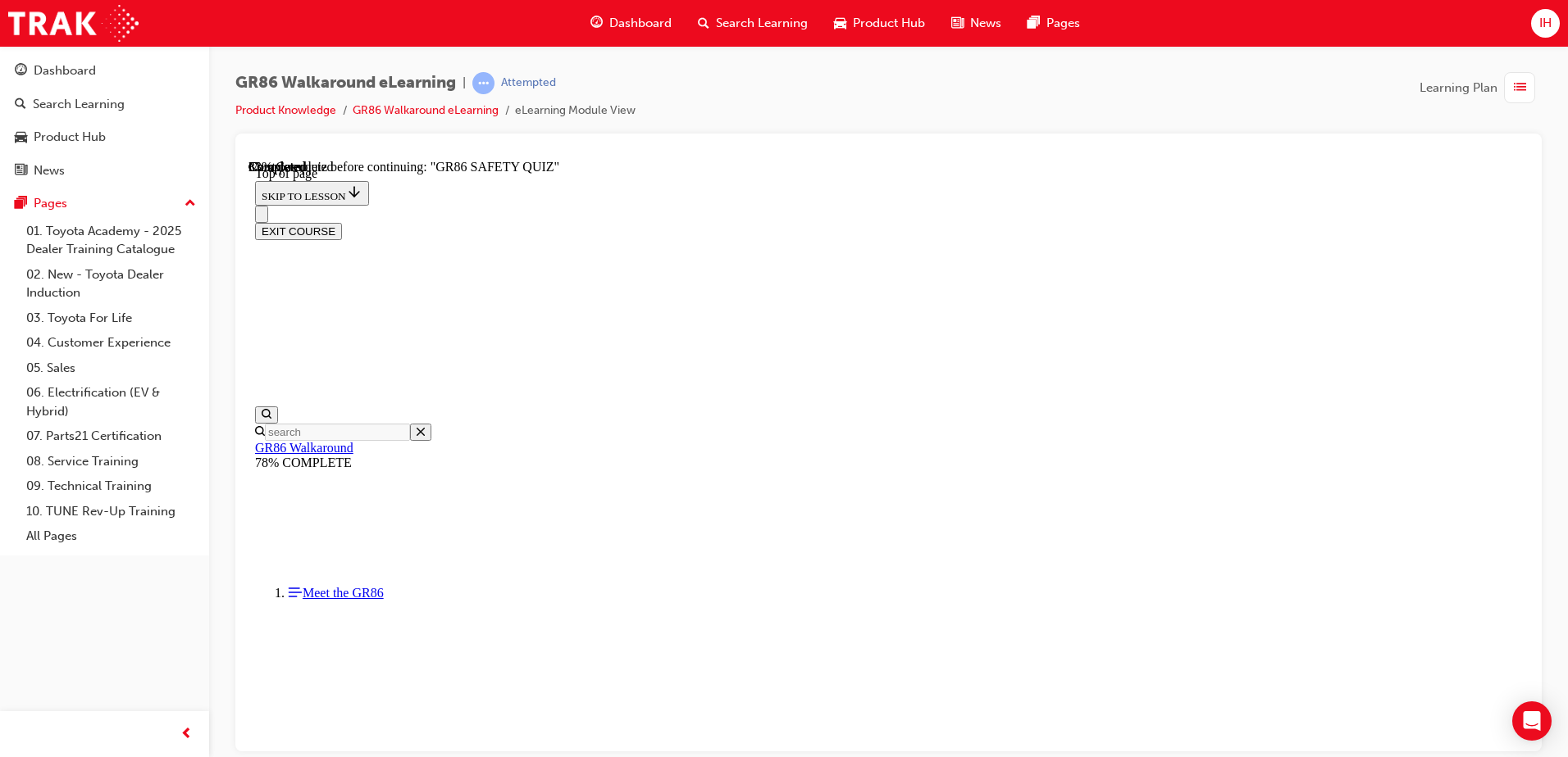
scroll to position [512, 0]
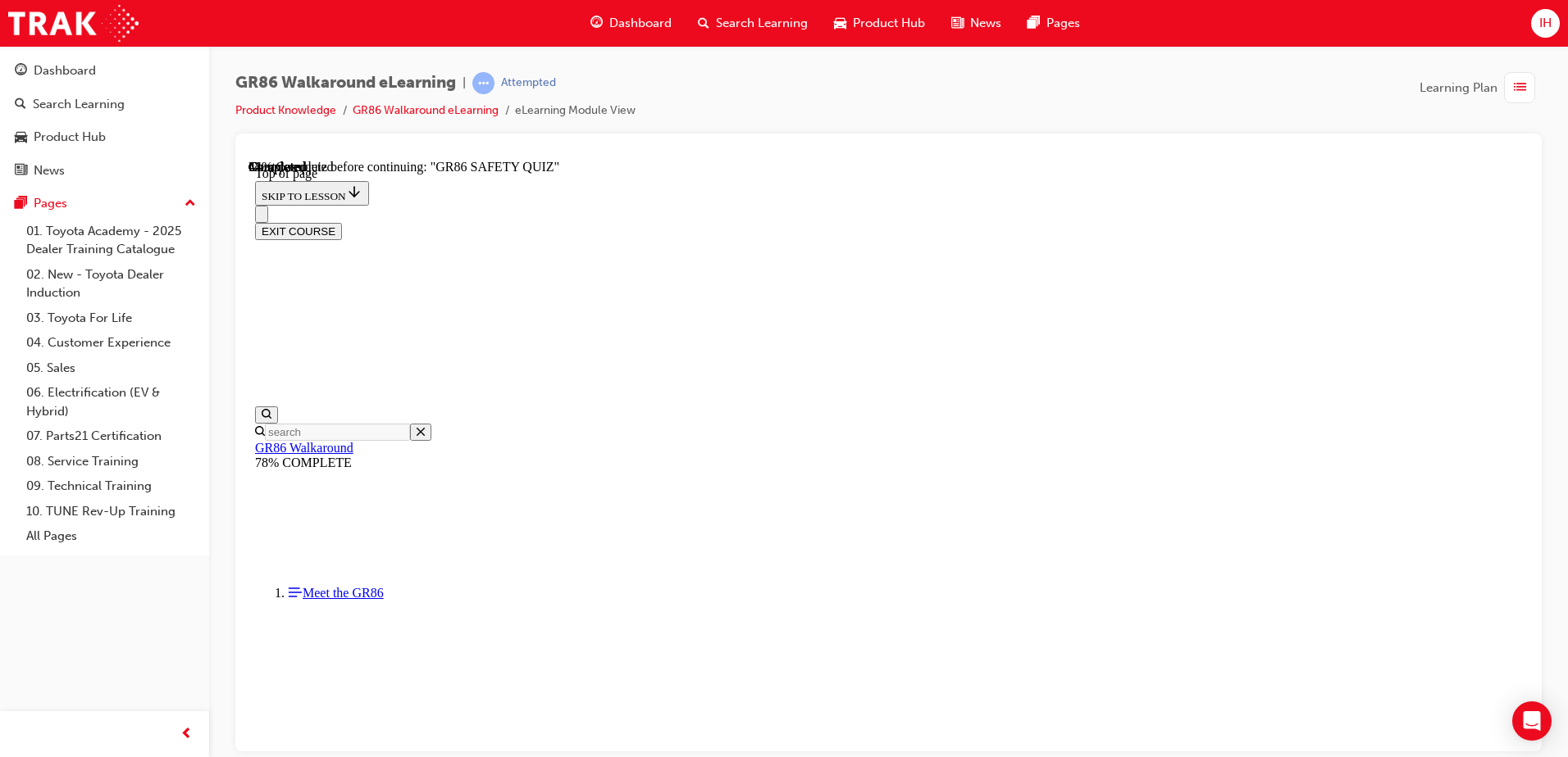
scroll to position [132, 0]
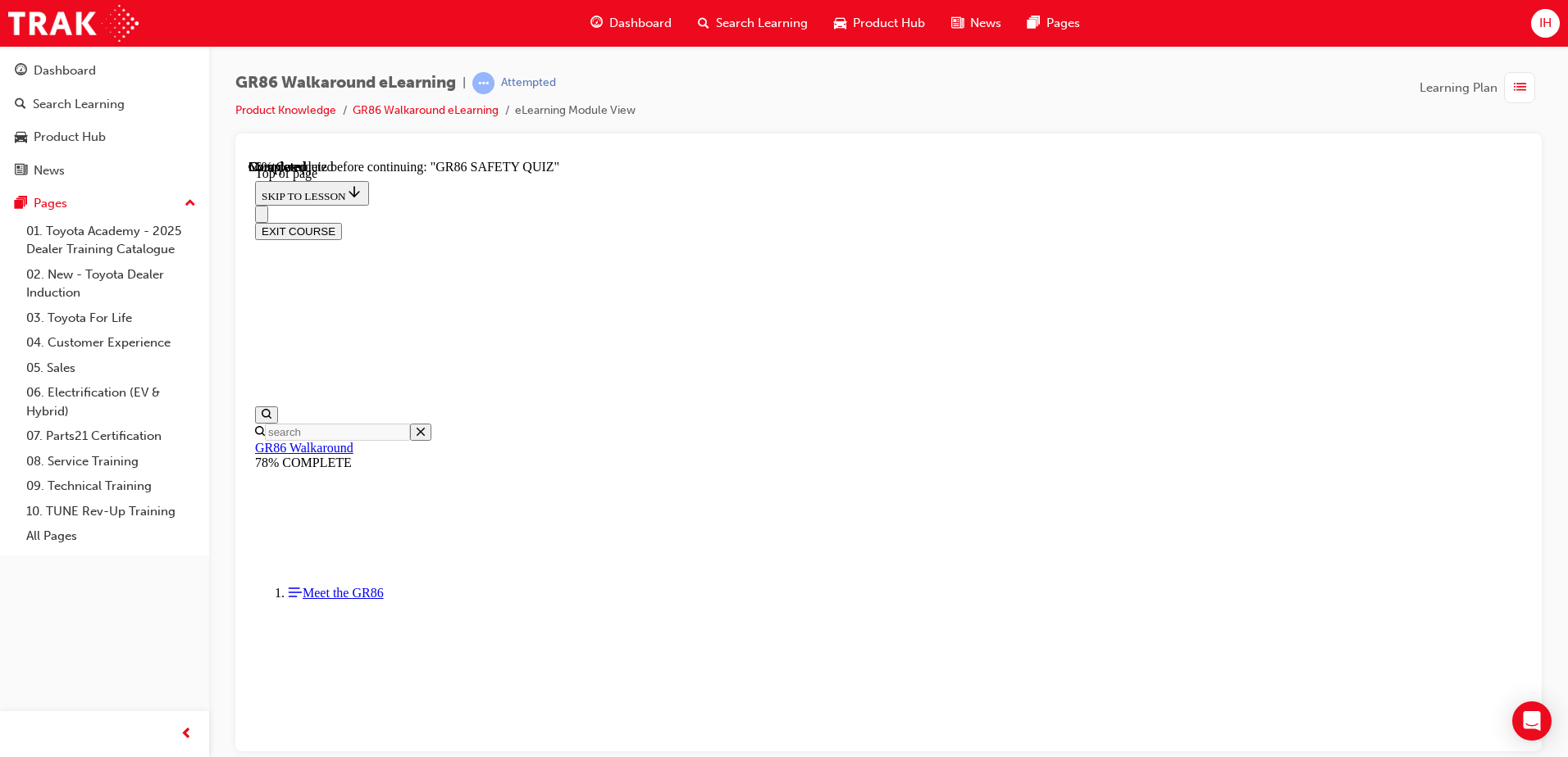
scroll to position [542, 0]
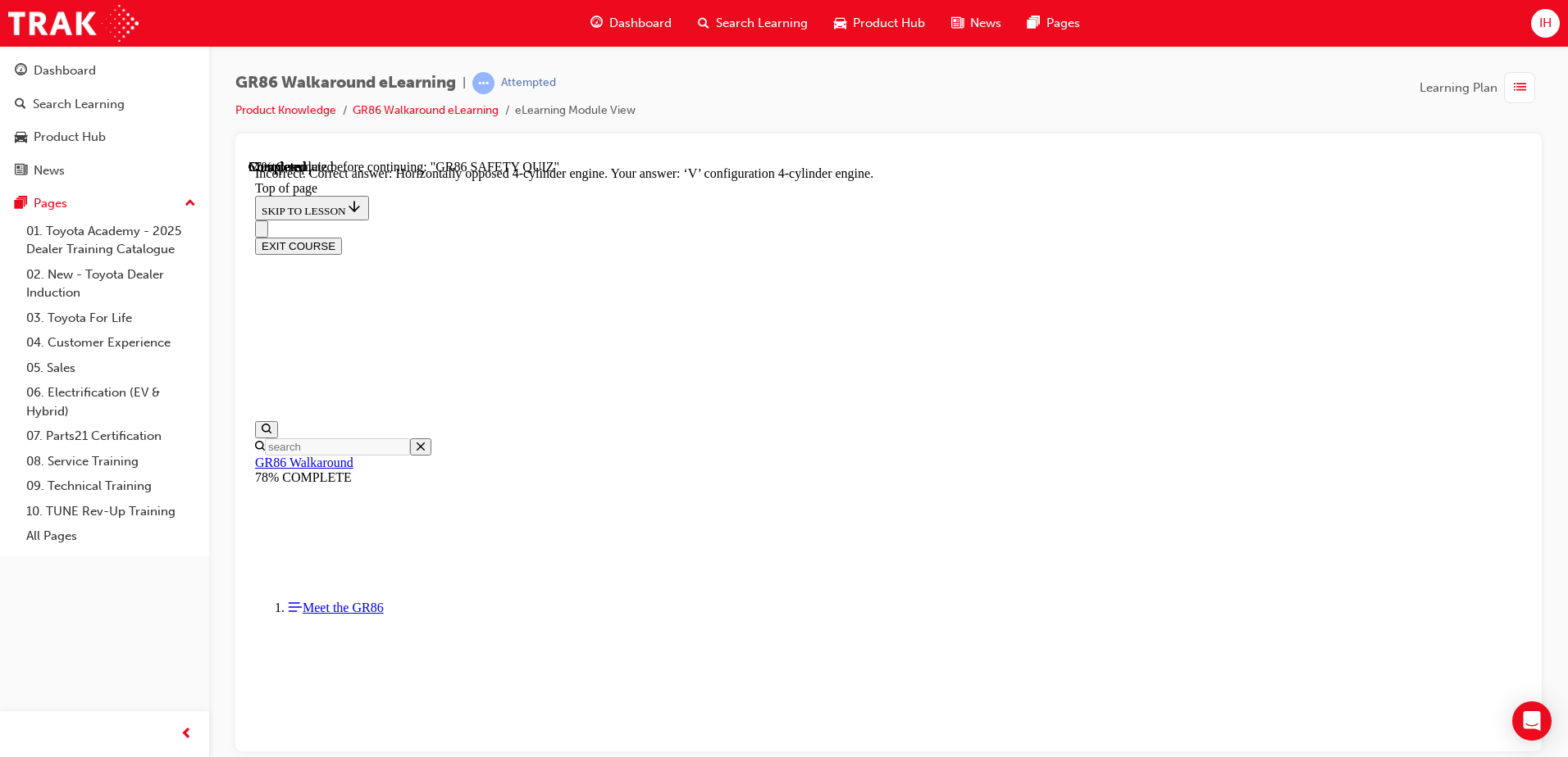
scroll to position [571, 0]
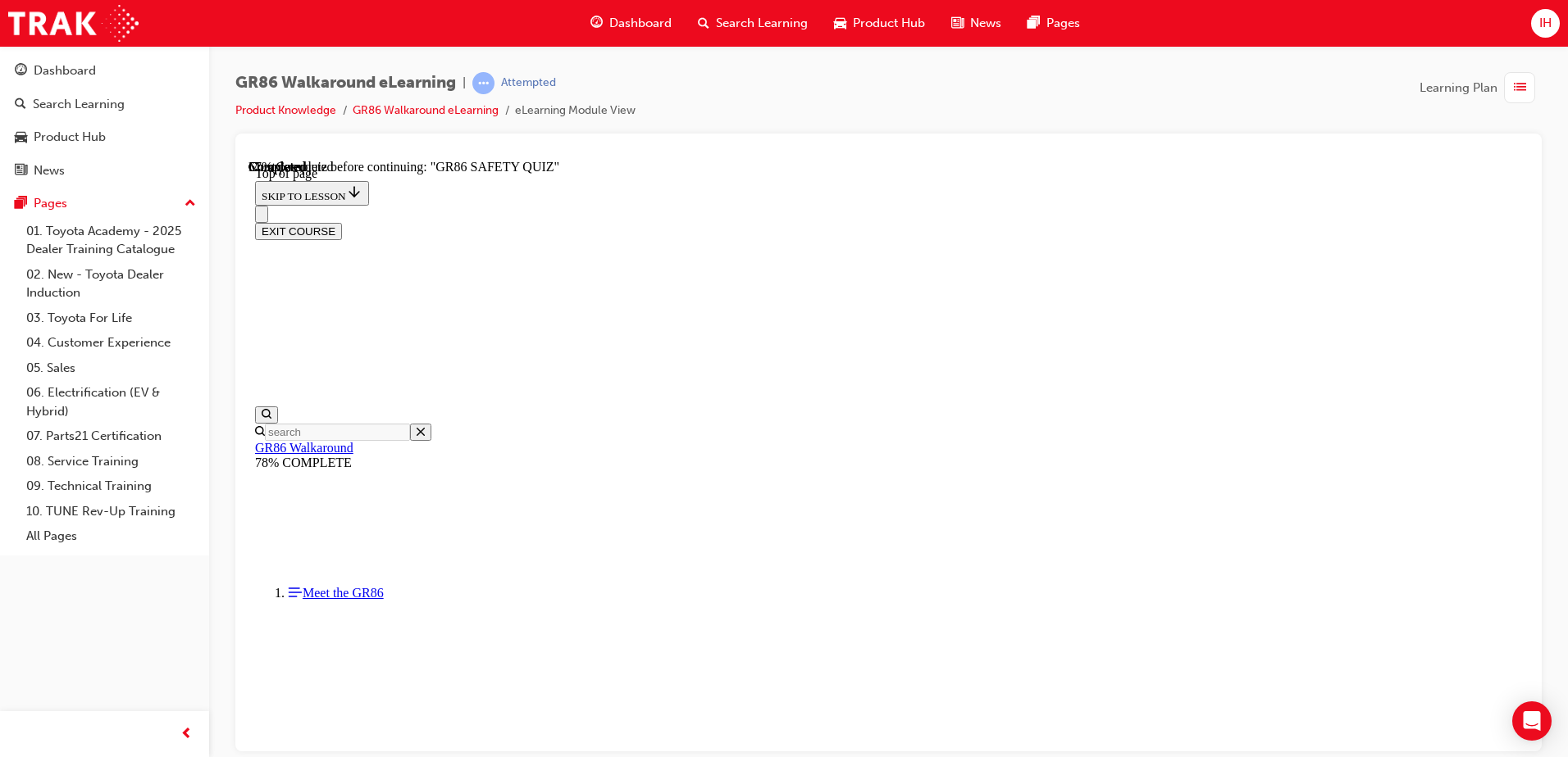
scroll to position [214, 0]
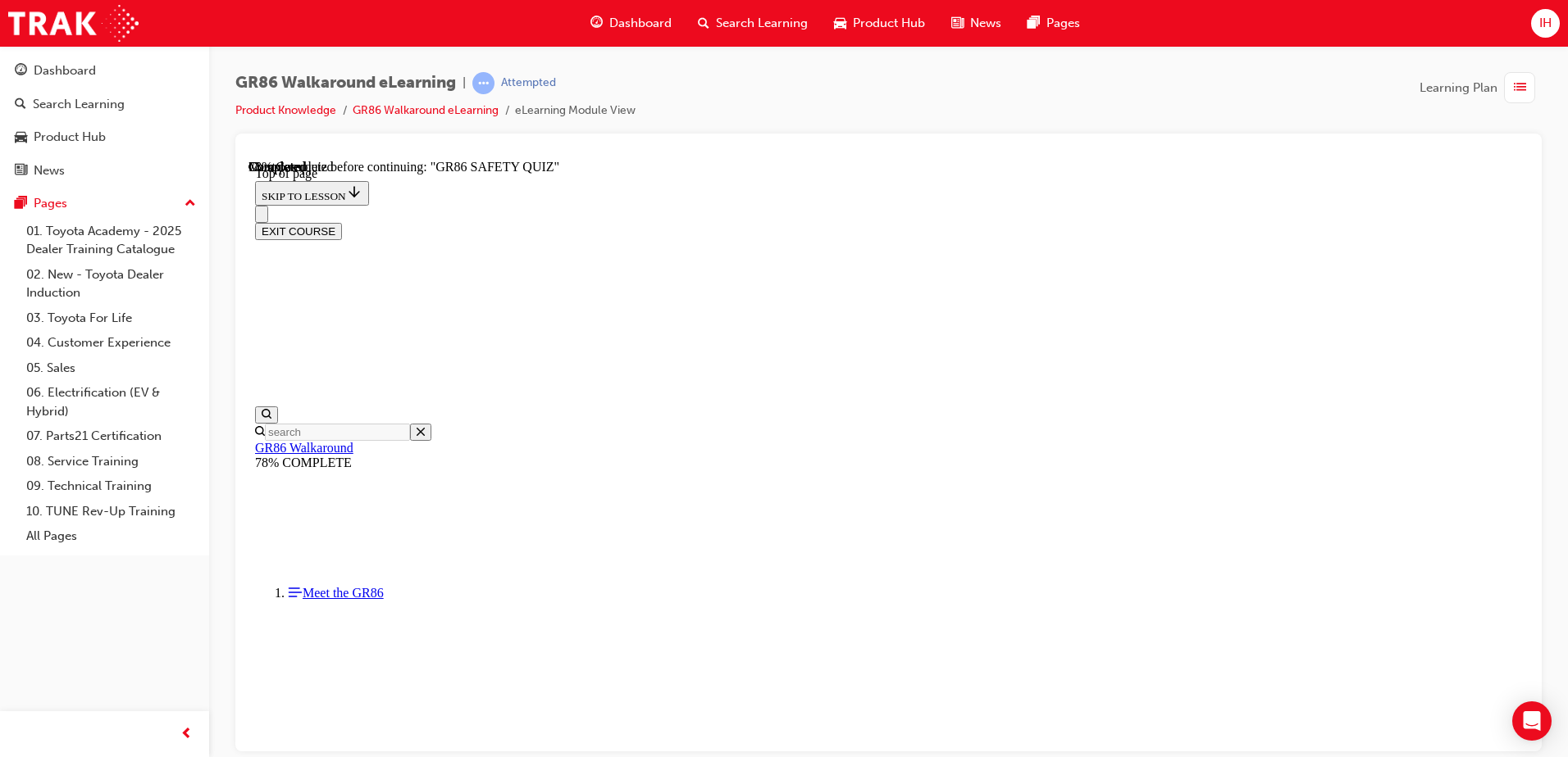
scroll to position [409, 0]
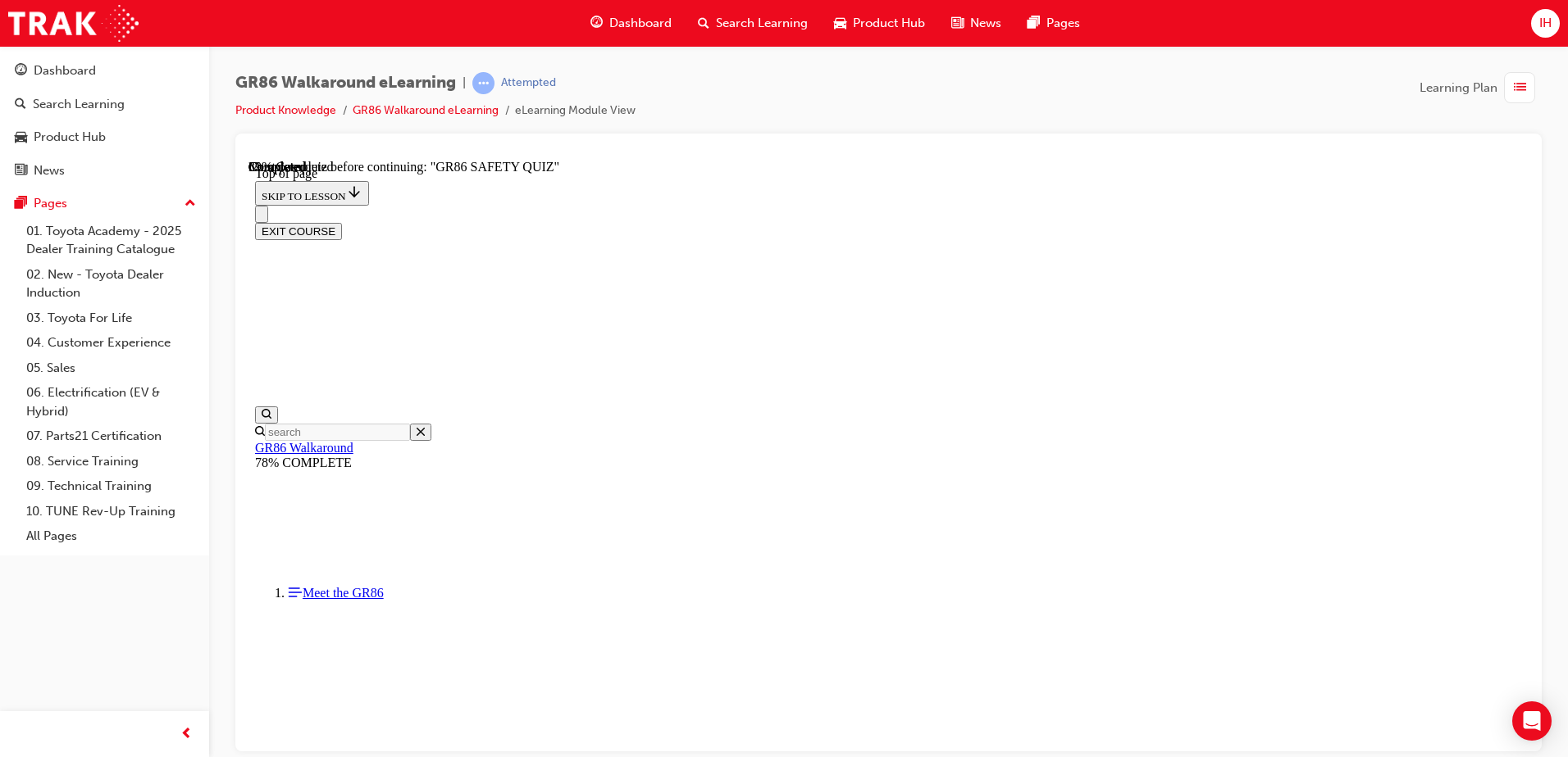
scroll to position [132, 0]
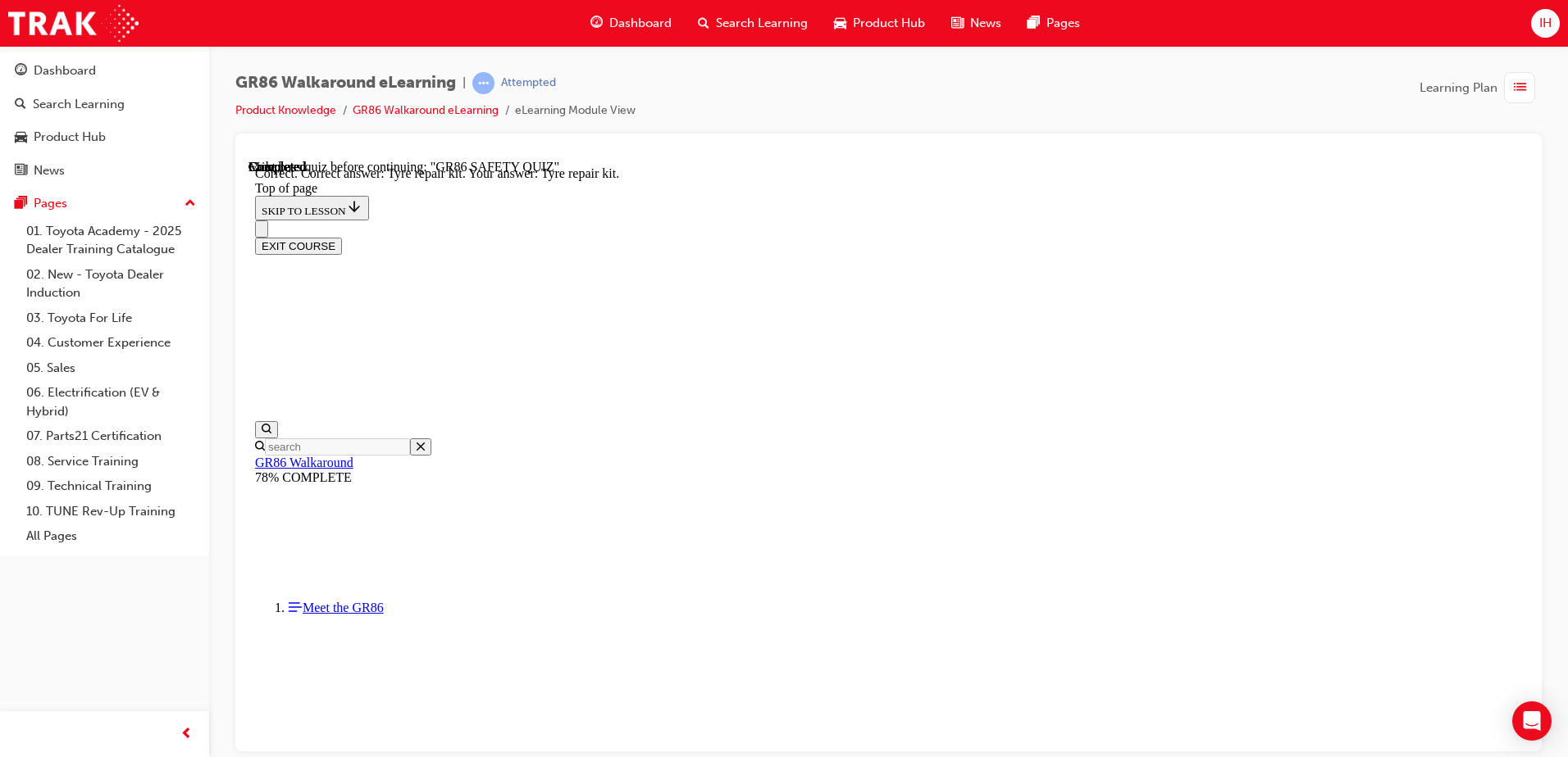
scroll to position [327, 0]
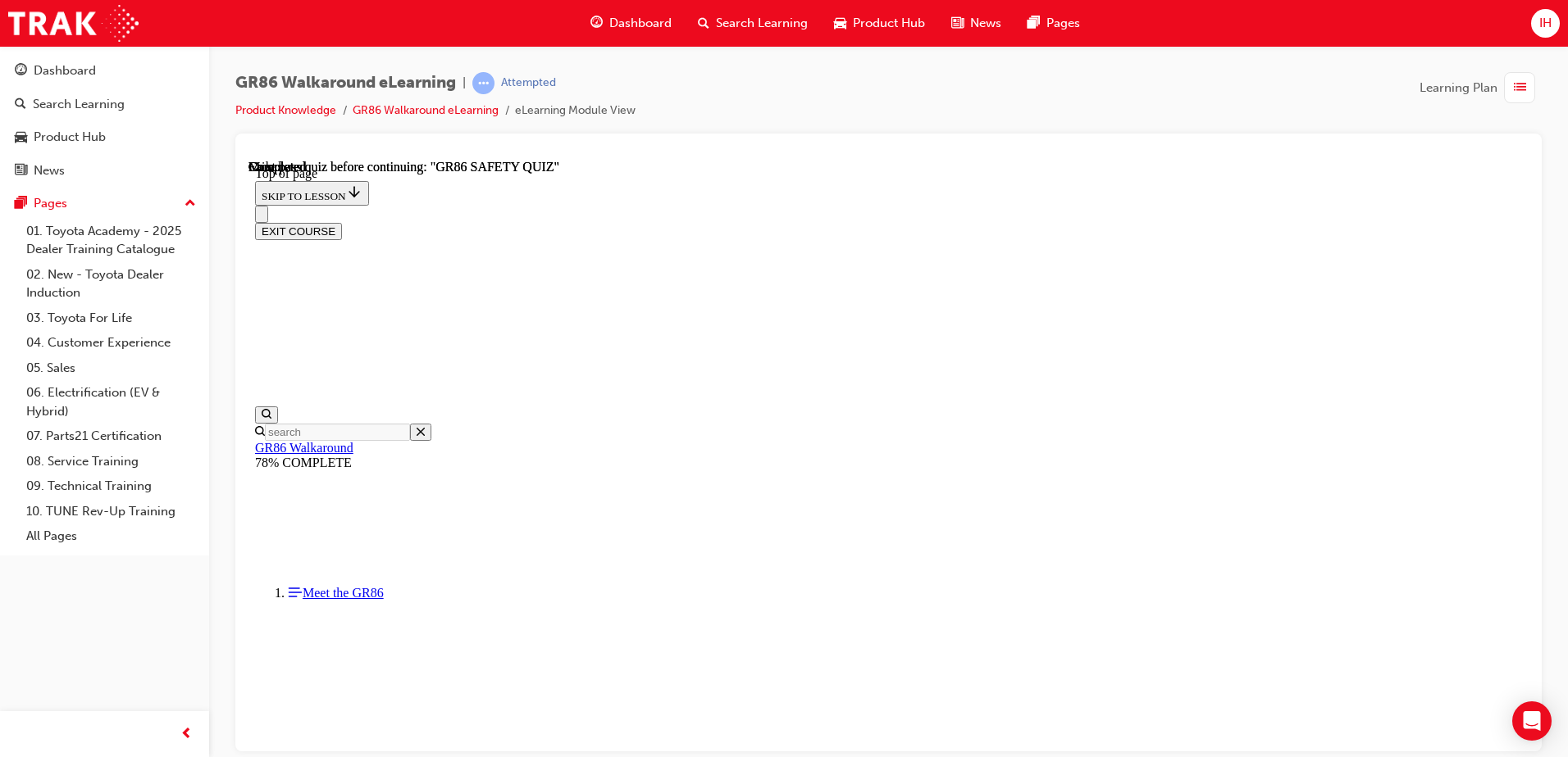
scroll to position [214, 0]
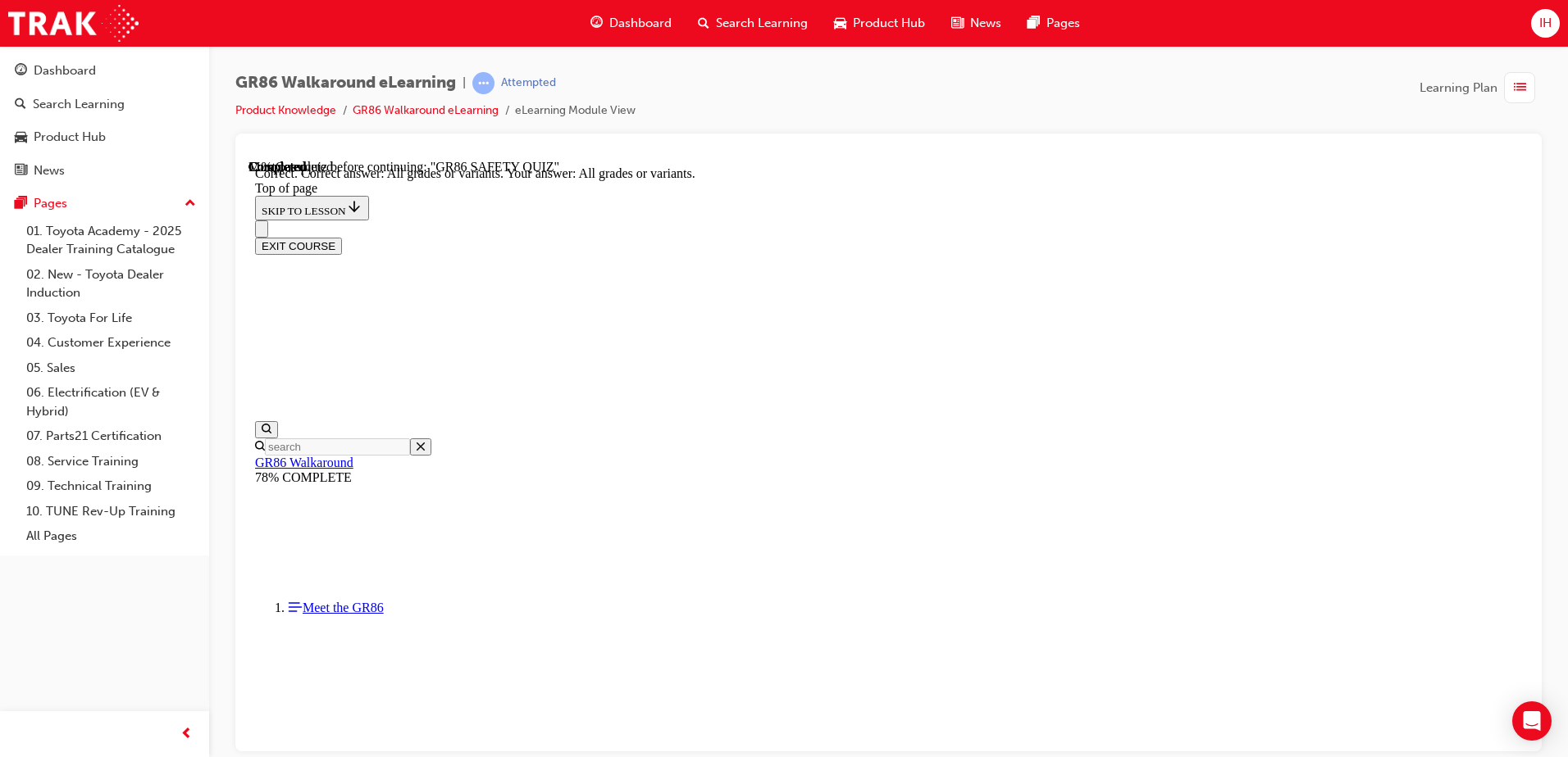
scroll to position [327, 0]
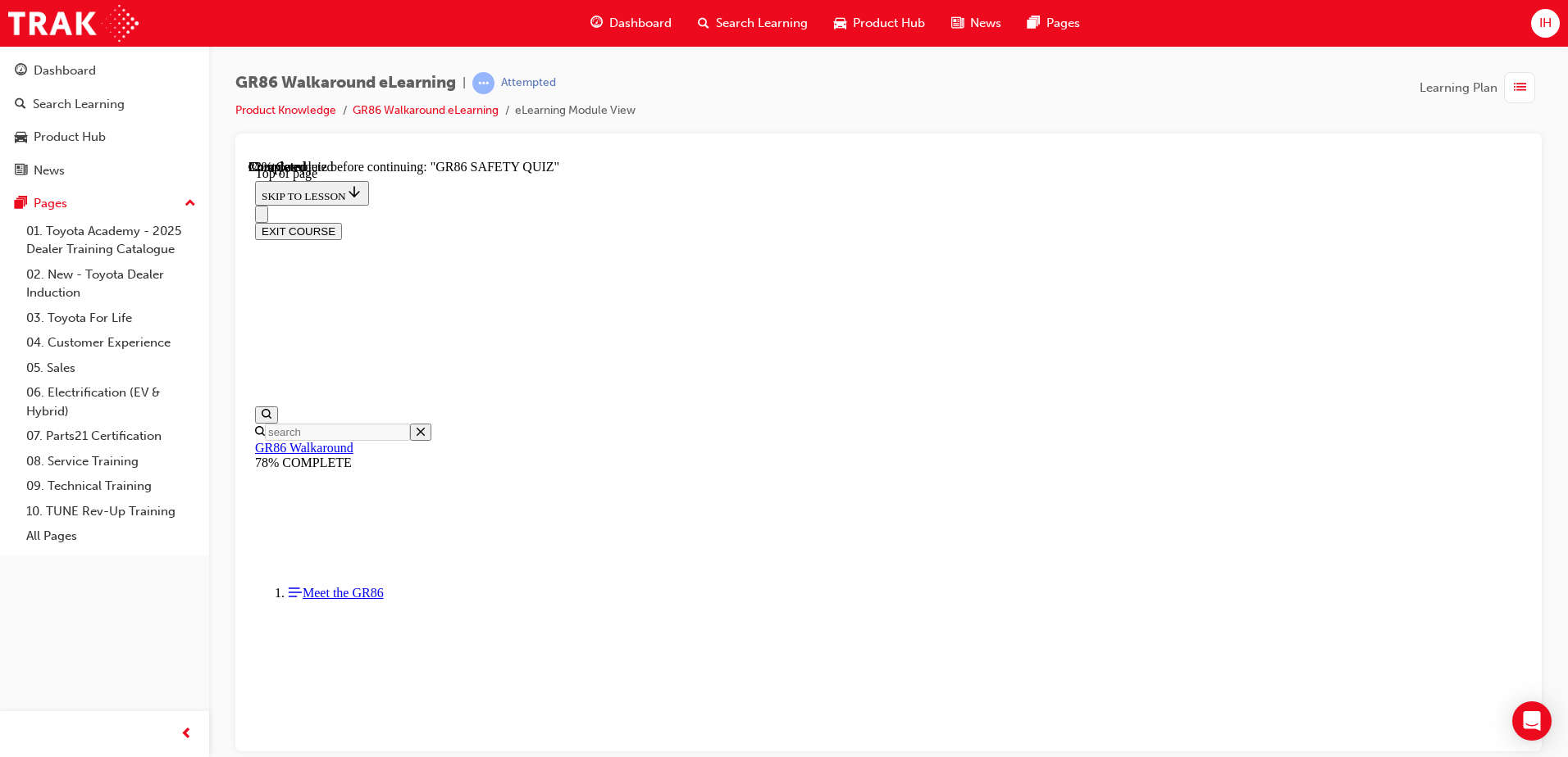
scroll to position [624, 0]
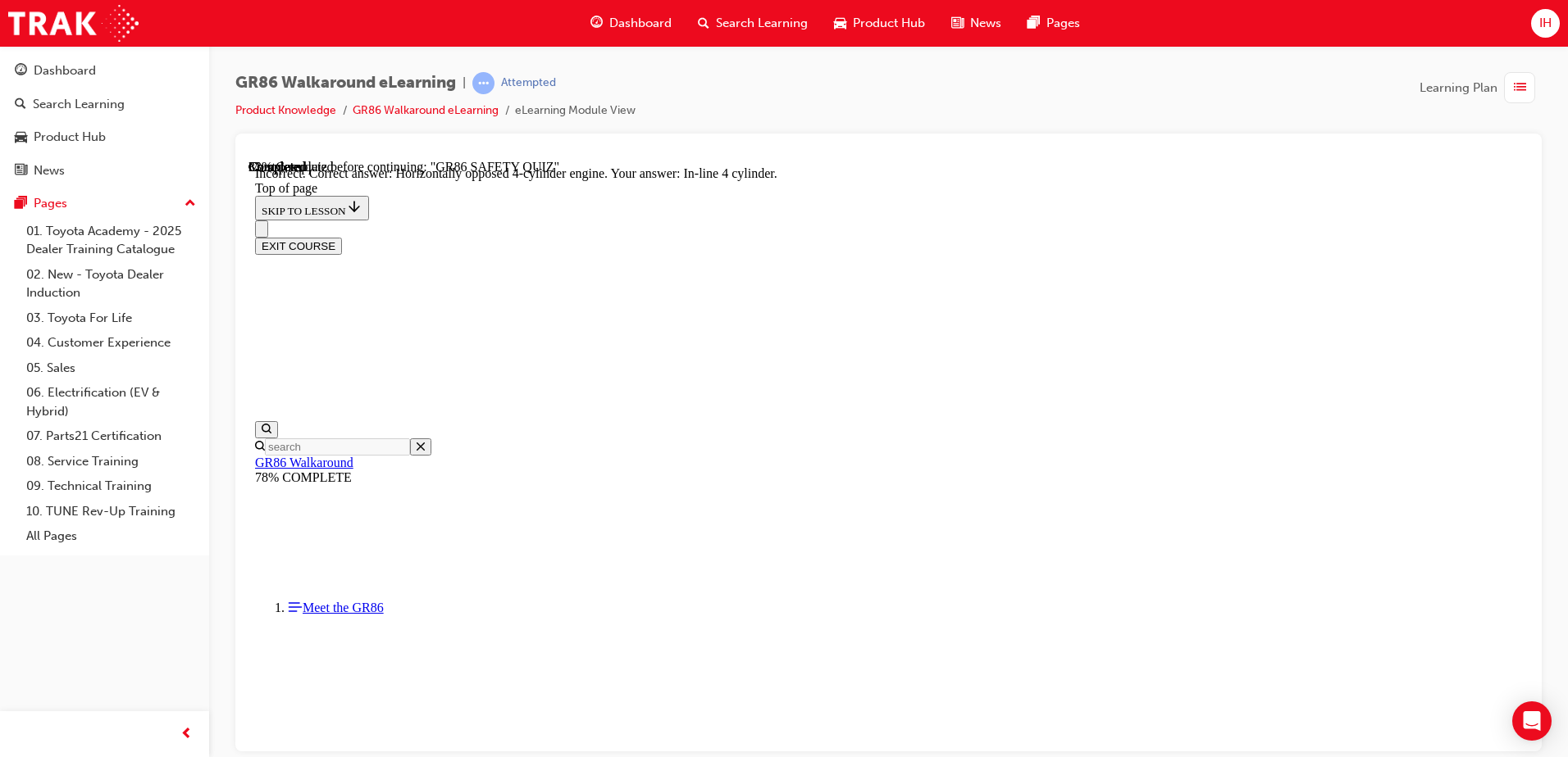
scroll to position [735, 0]
drag, startPoint x: 984, startPoint y: 678, endPoint x: 981, endPoint y: 686, distance: 8.5
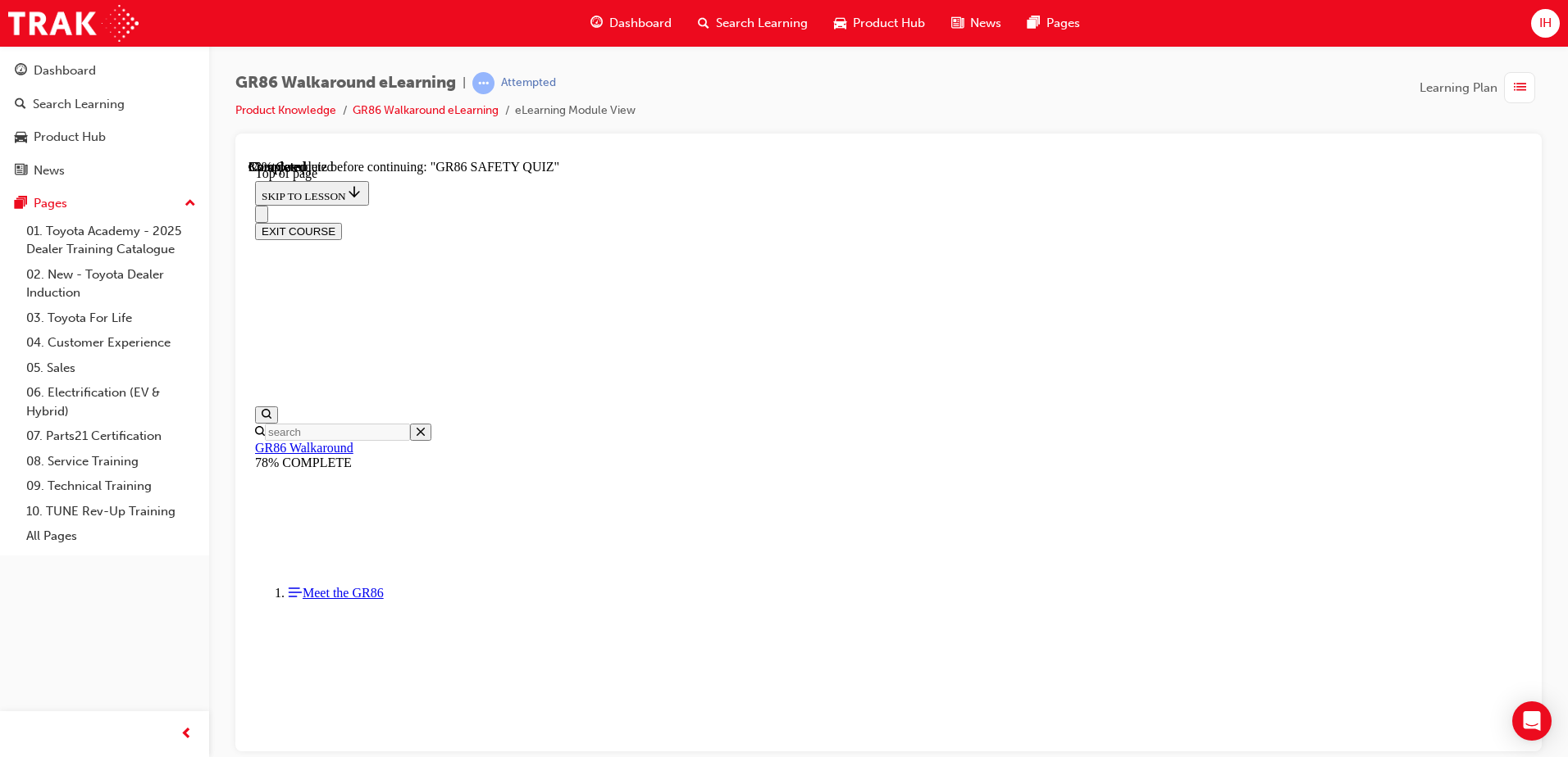
scroll to position [460, 0]
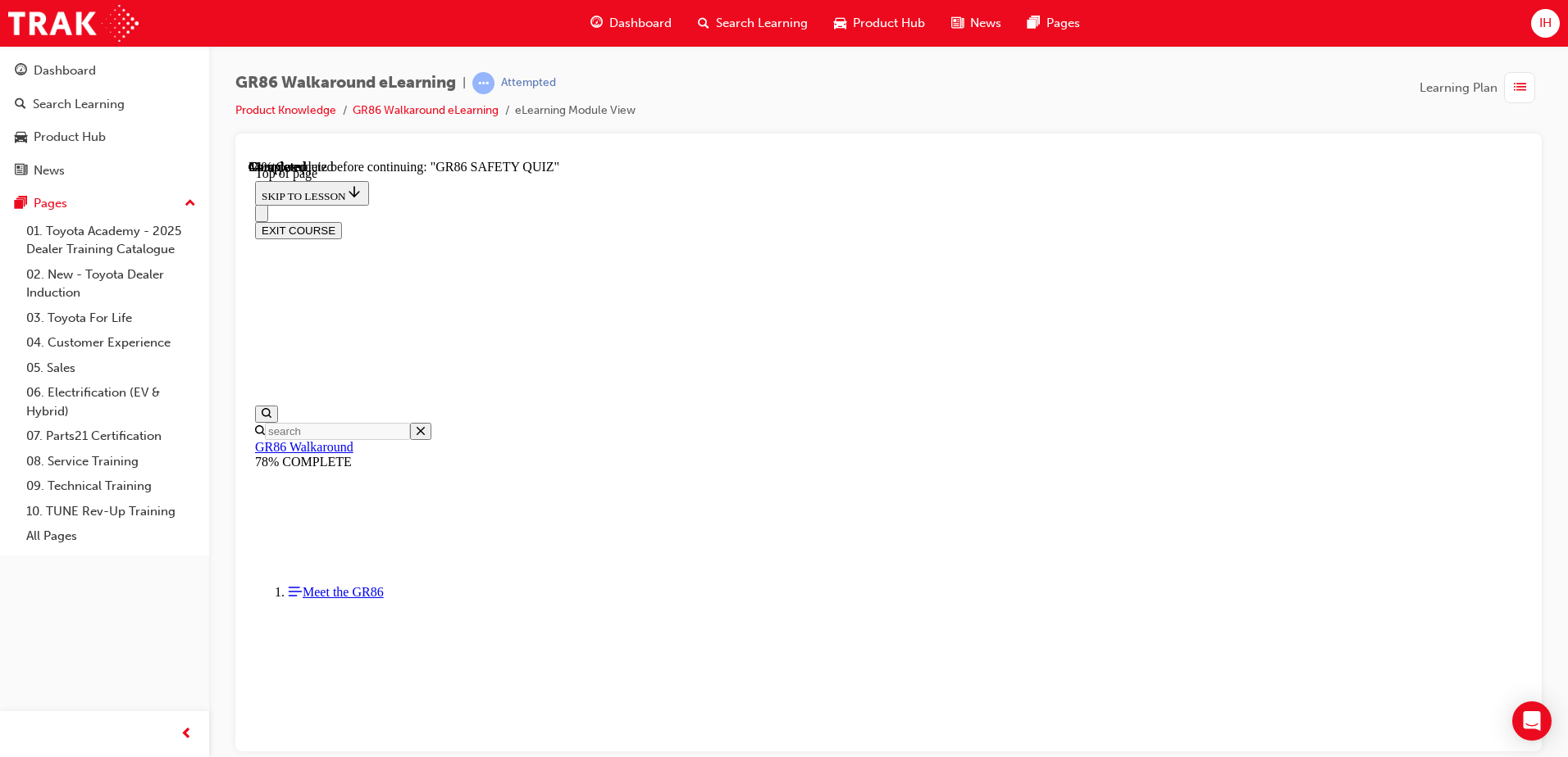
scroll to position [378, 0]
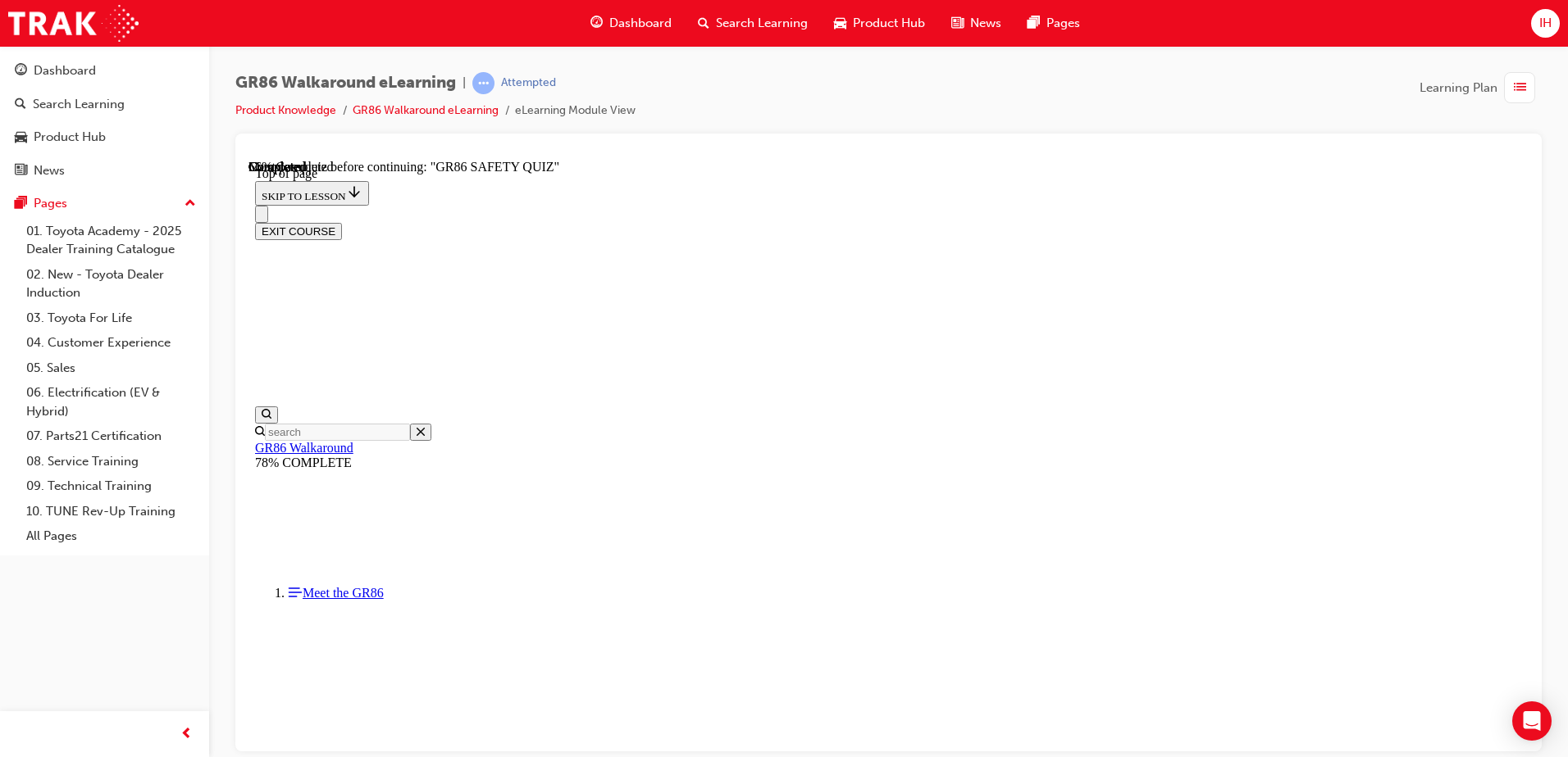
scroll to position [460, 0]
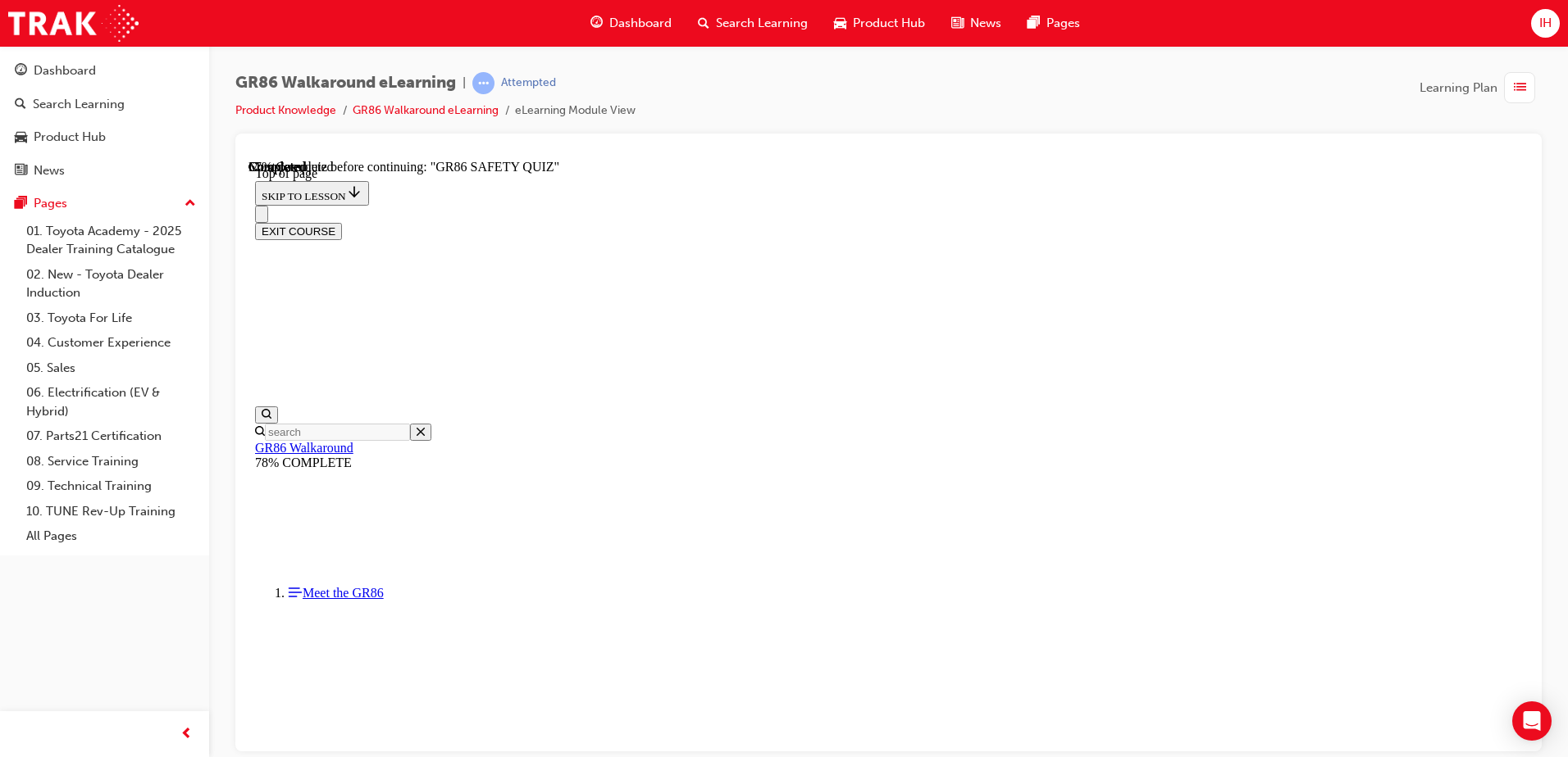
scroll to position [214, 0]
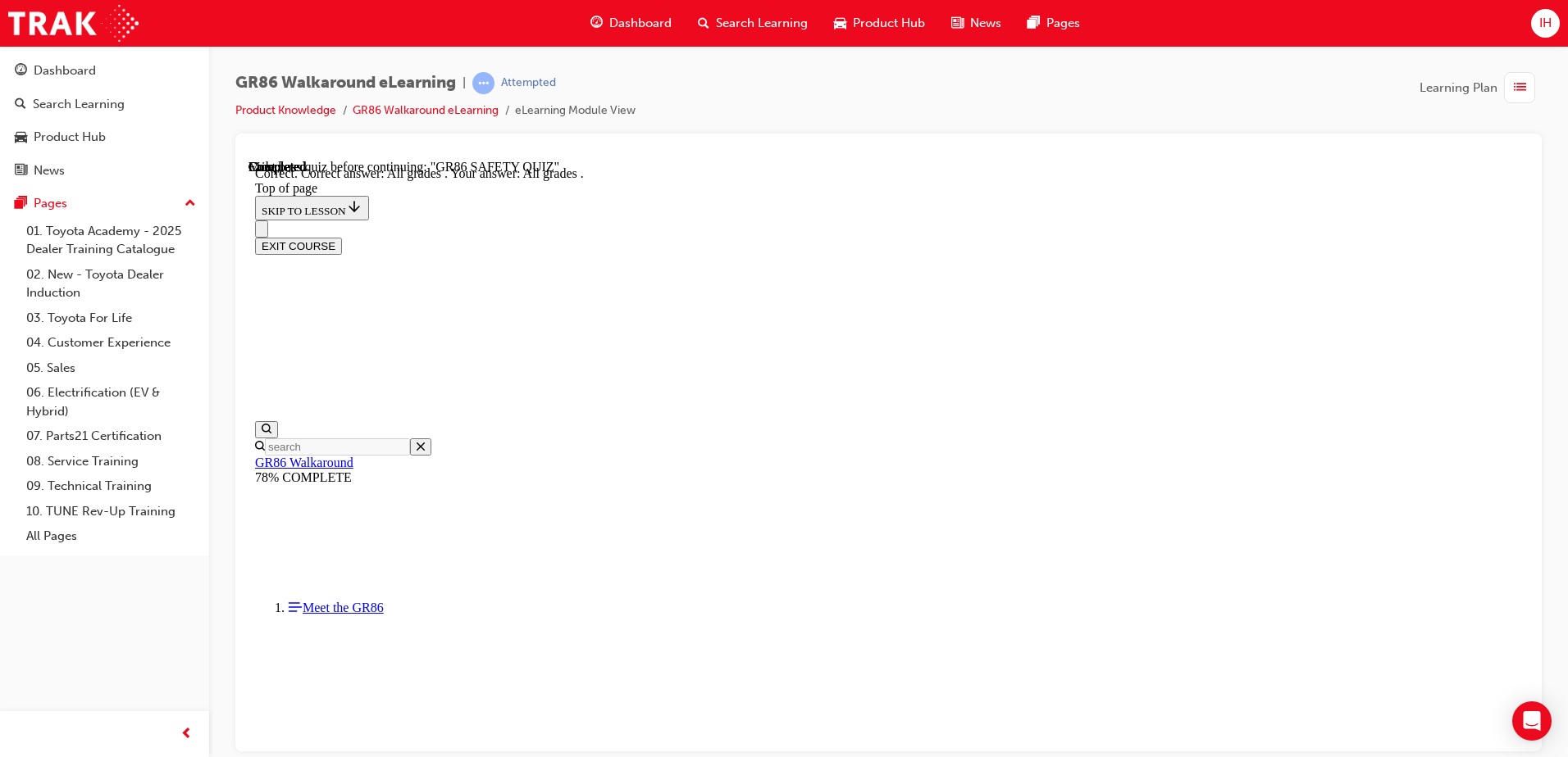
scroll to position [384, 0]
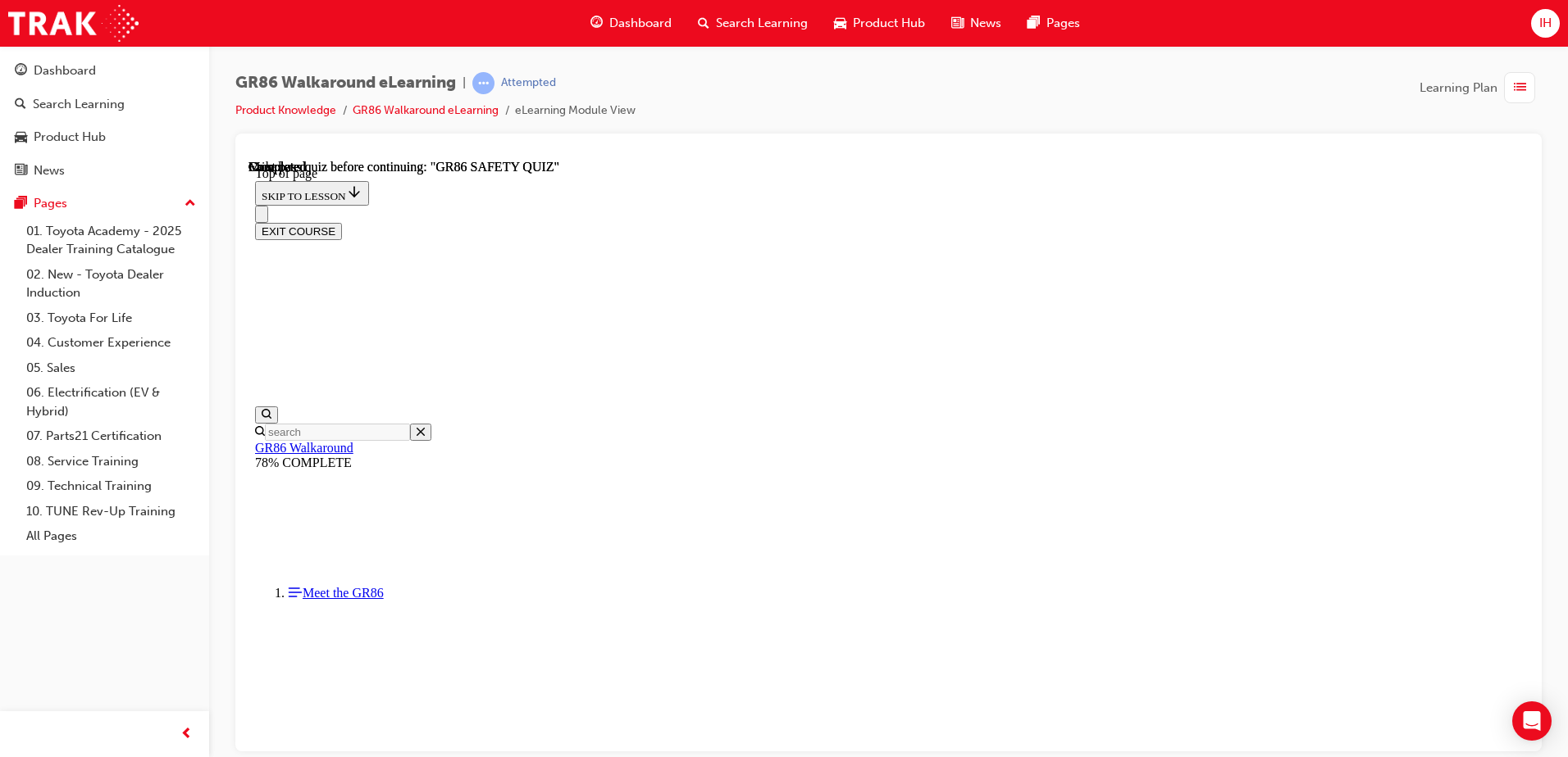
scroll to position [298, 0]
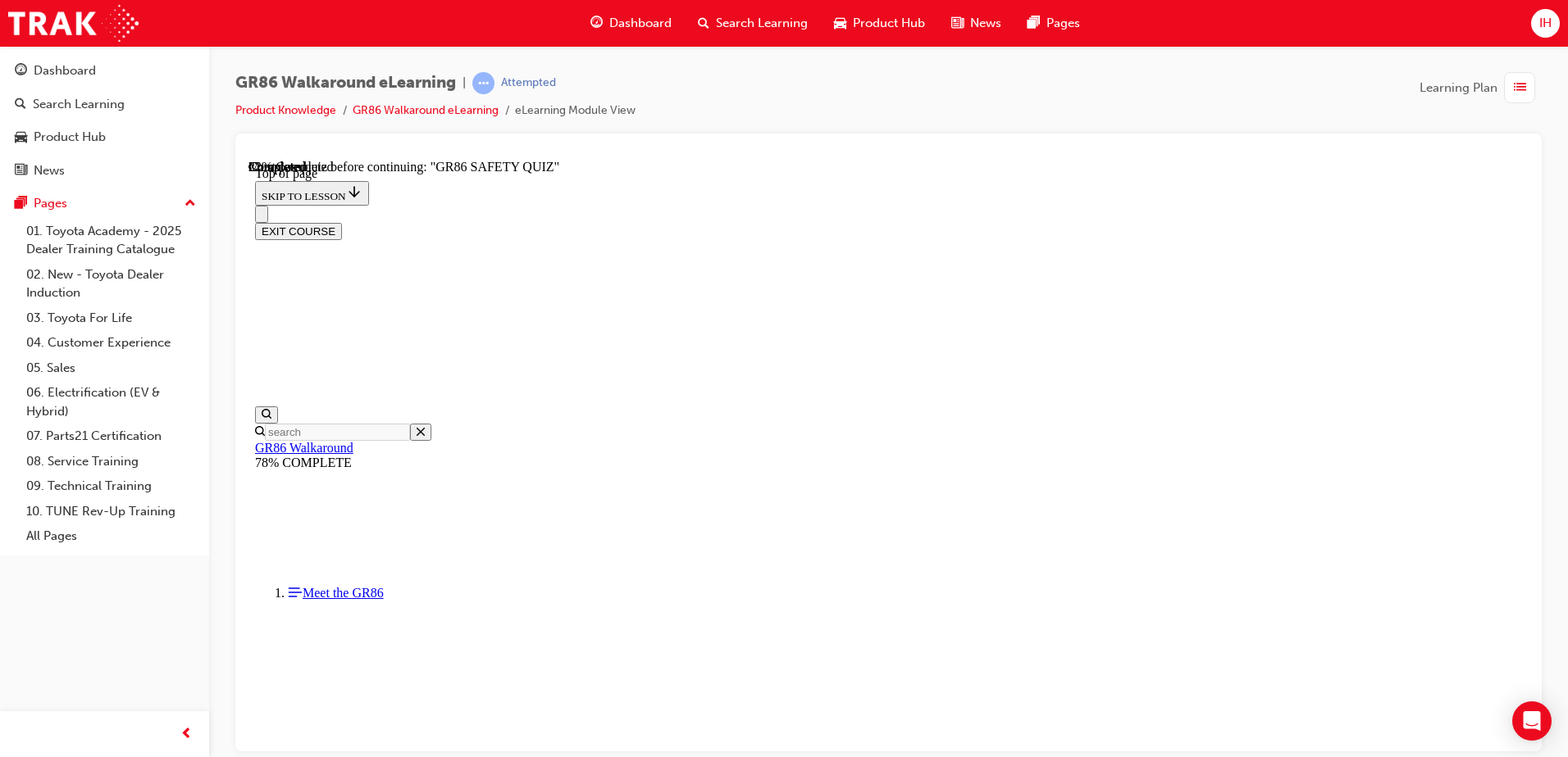
scroll to position [363, 0]
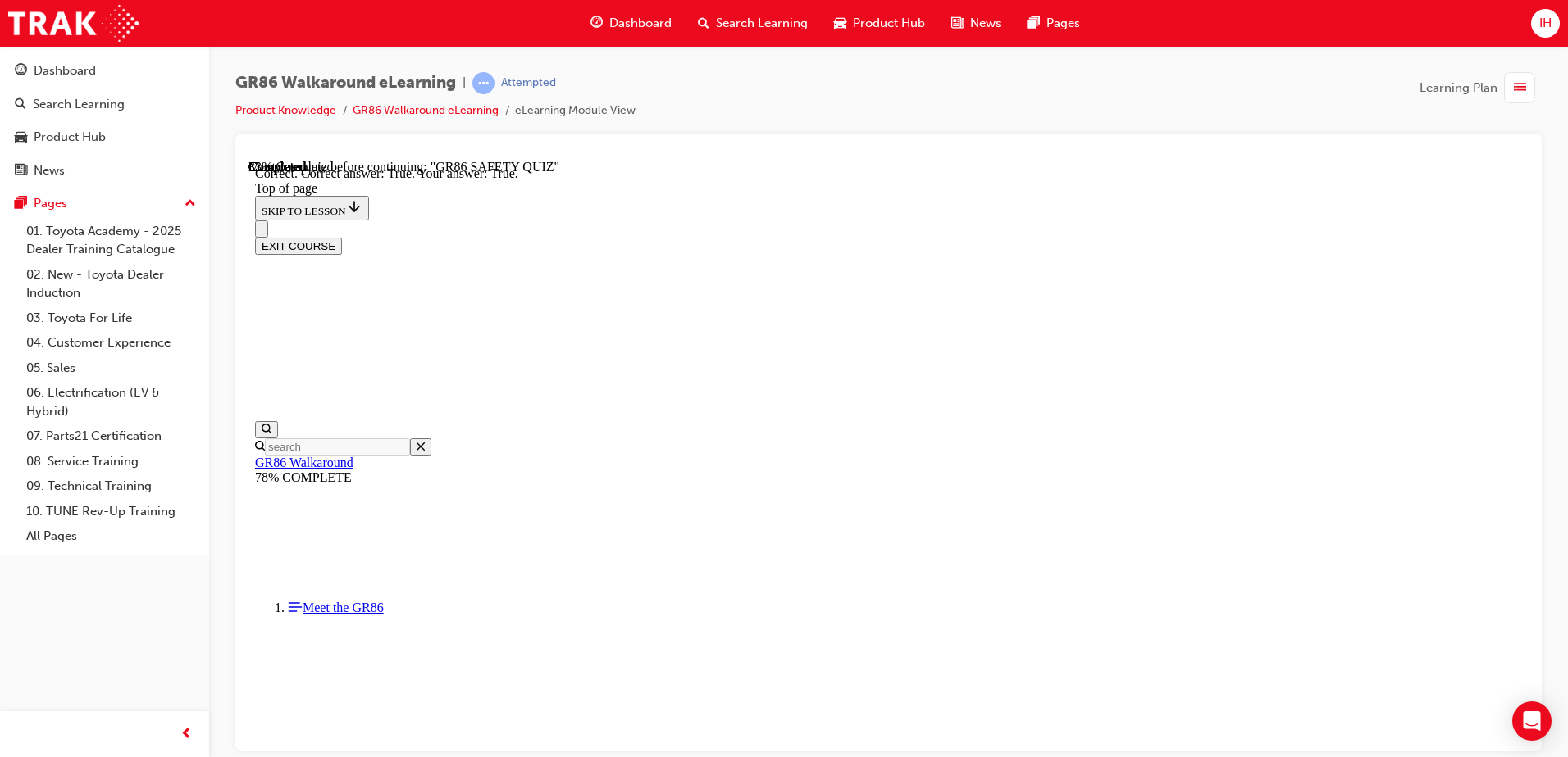
scroll to position [462, 0]
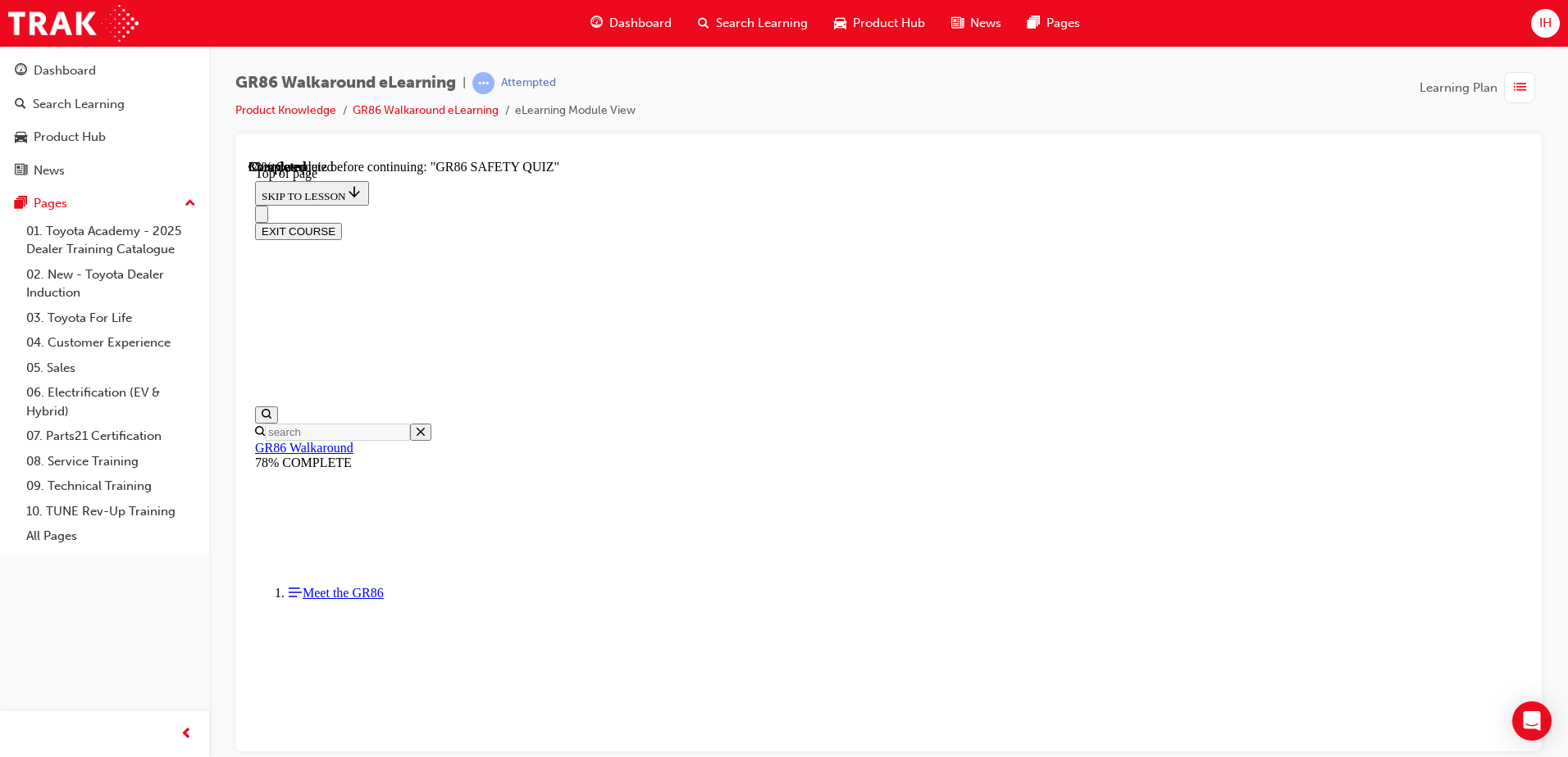
scroll to position [526, 0]
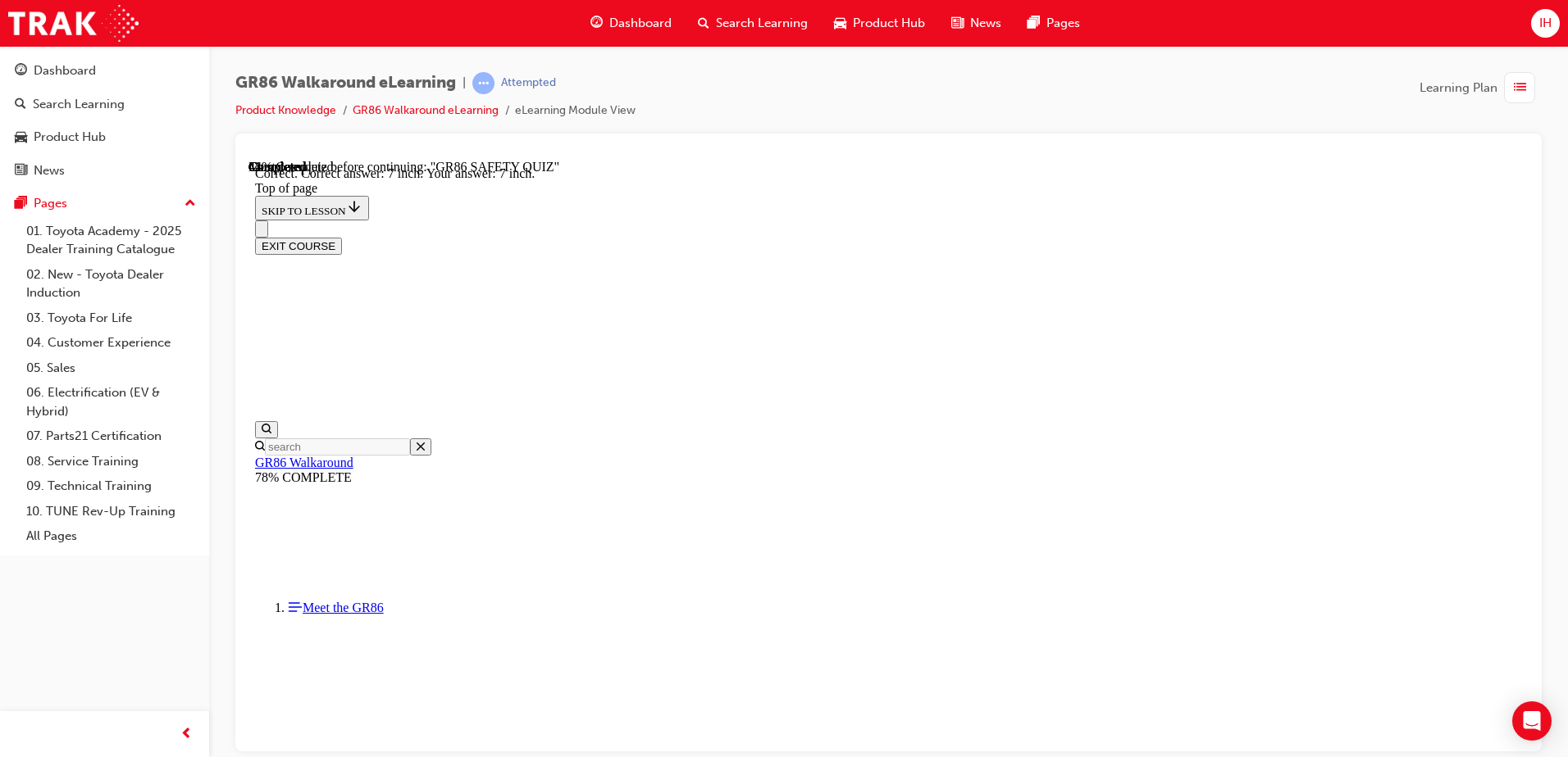
scroll to position [707, 0]
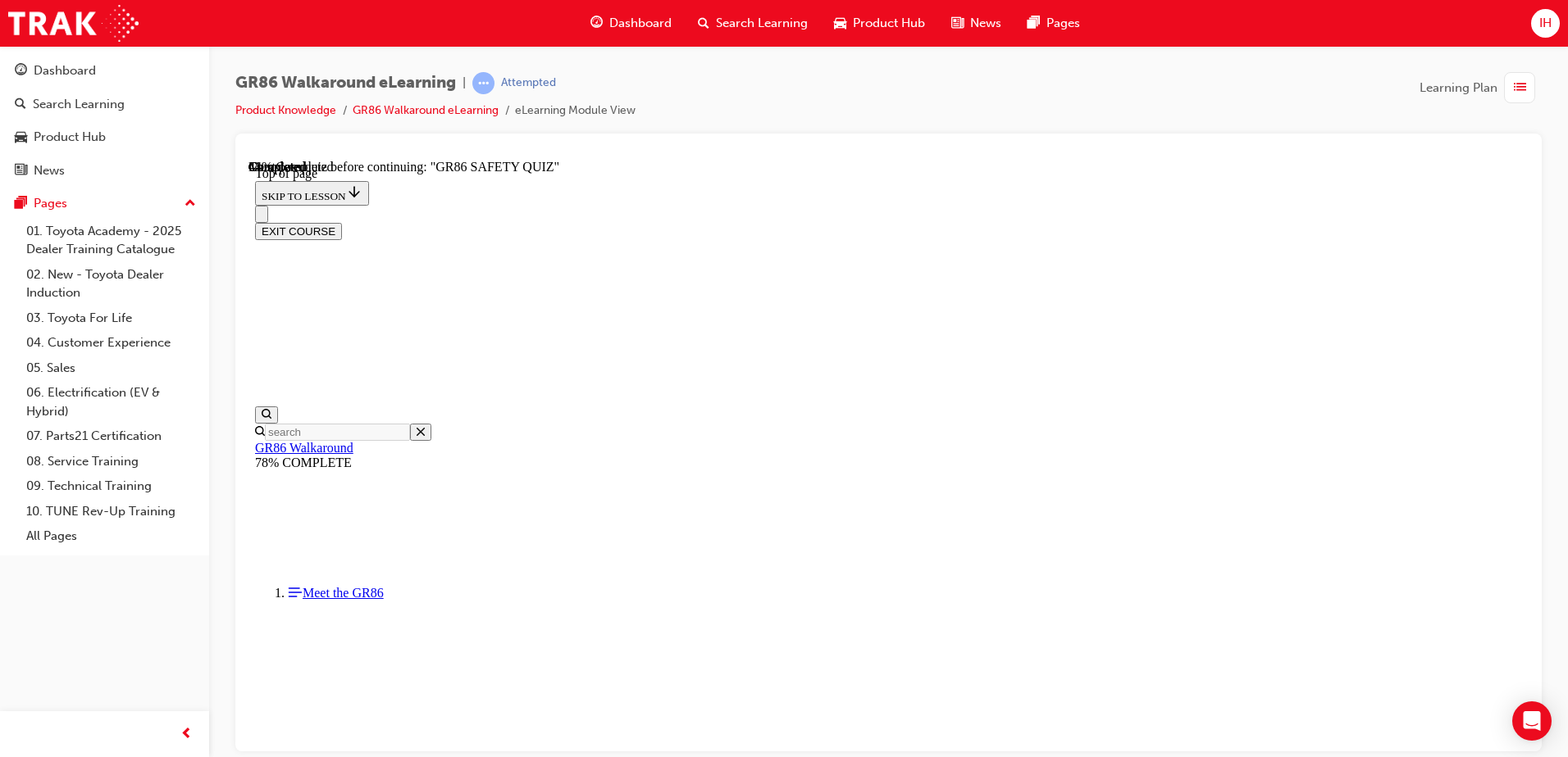
scroll to position [132, 0]
drag, startPoint x: 1032, startPoint y: 717, endPoint x: 1040, endPoint y: 714, distance: 8.5
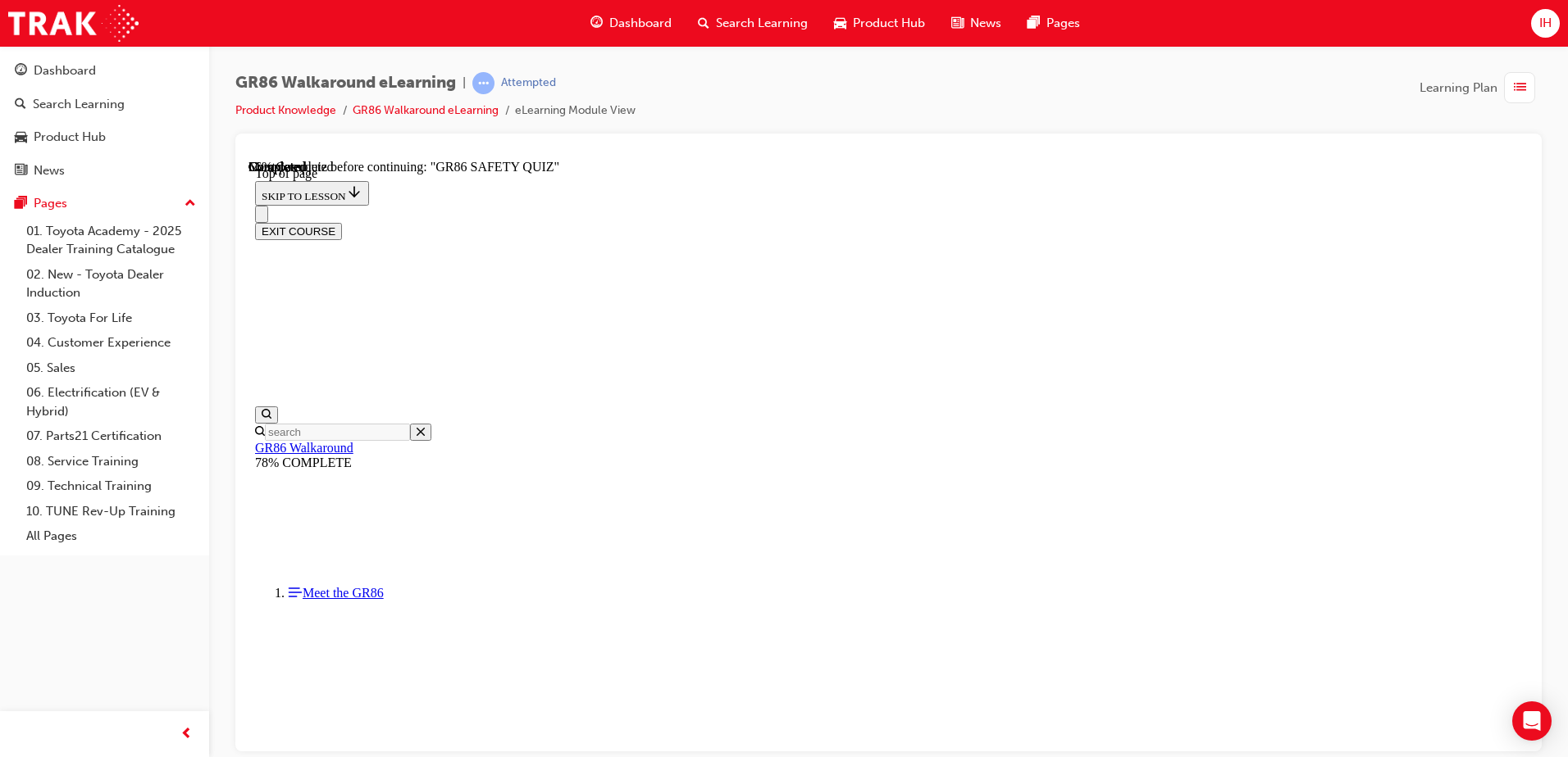
scroll to position [214, 0]
drag, startPoint x: 839, startPoint y: 581, endPoint x: 876, endPoint y: 605, distance: 44.1
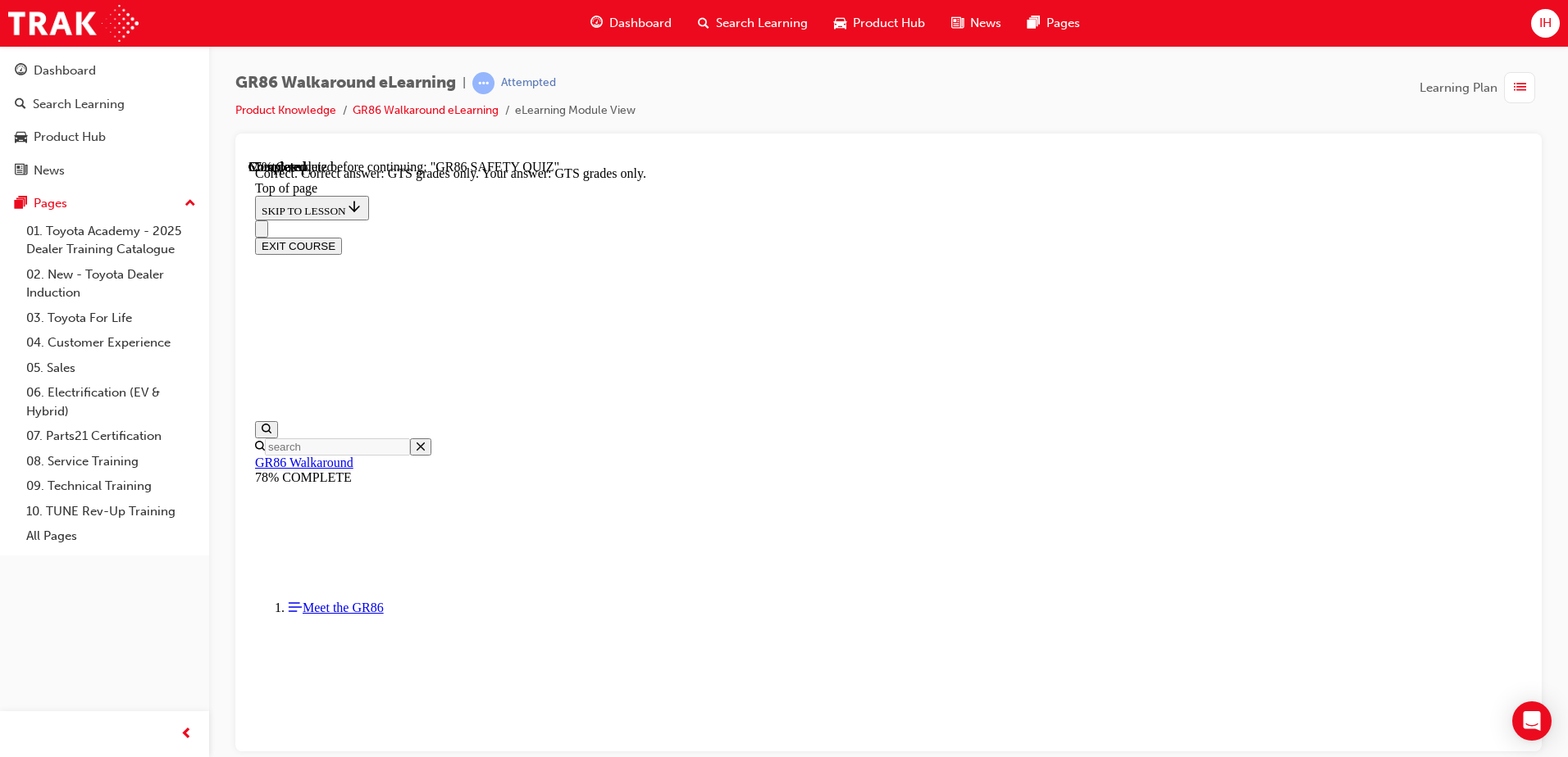
scroll to position [411, 0]
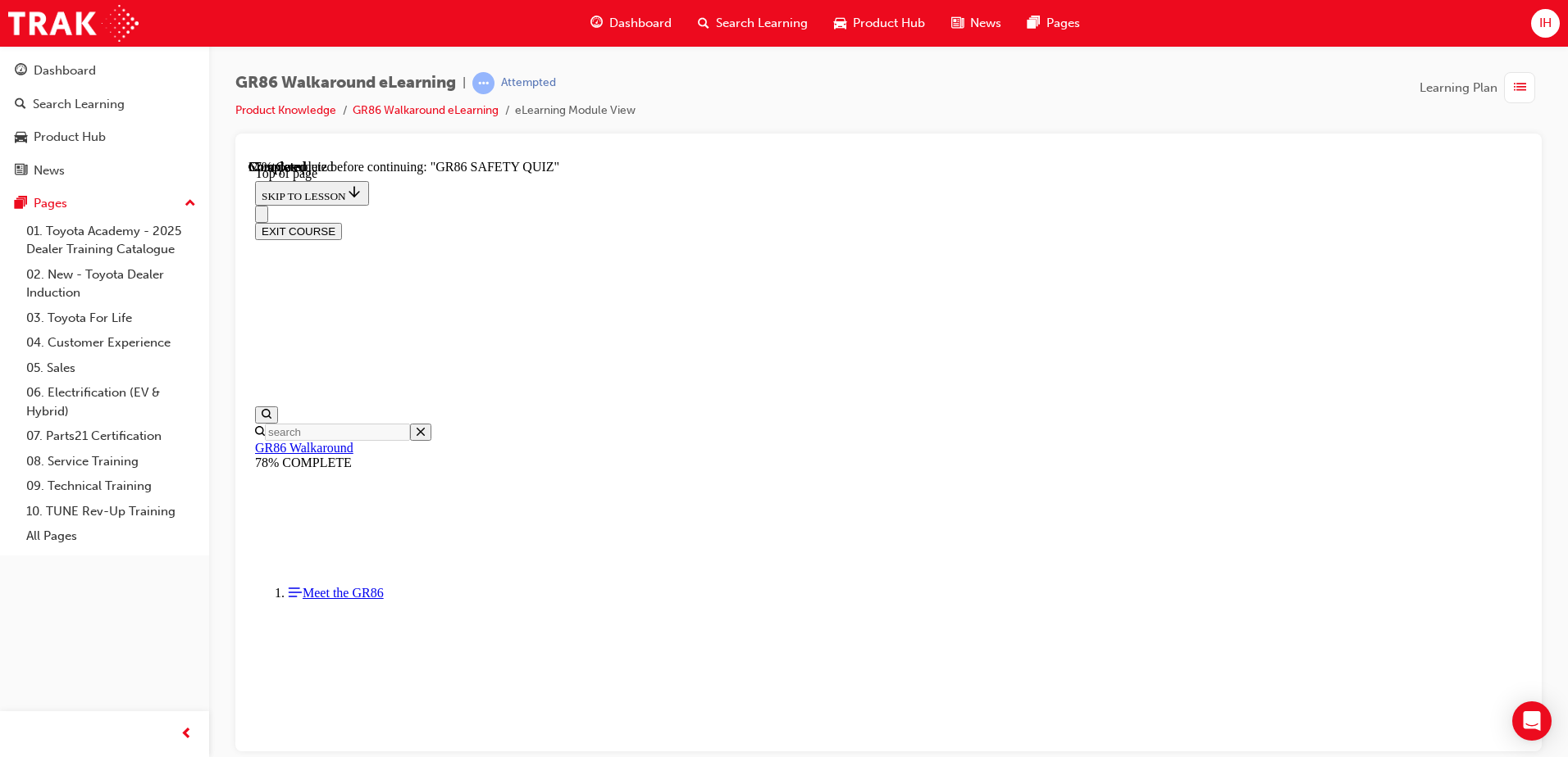
scroll to position [214, 0]
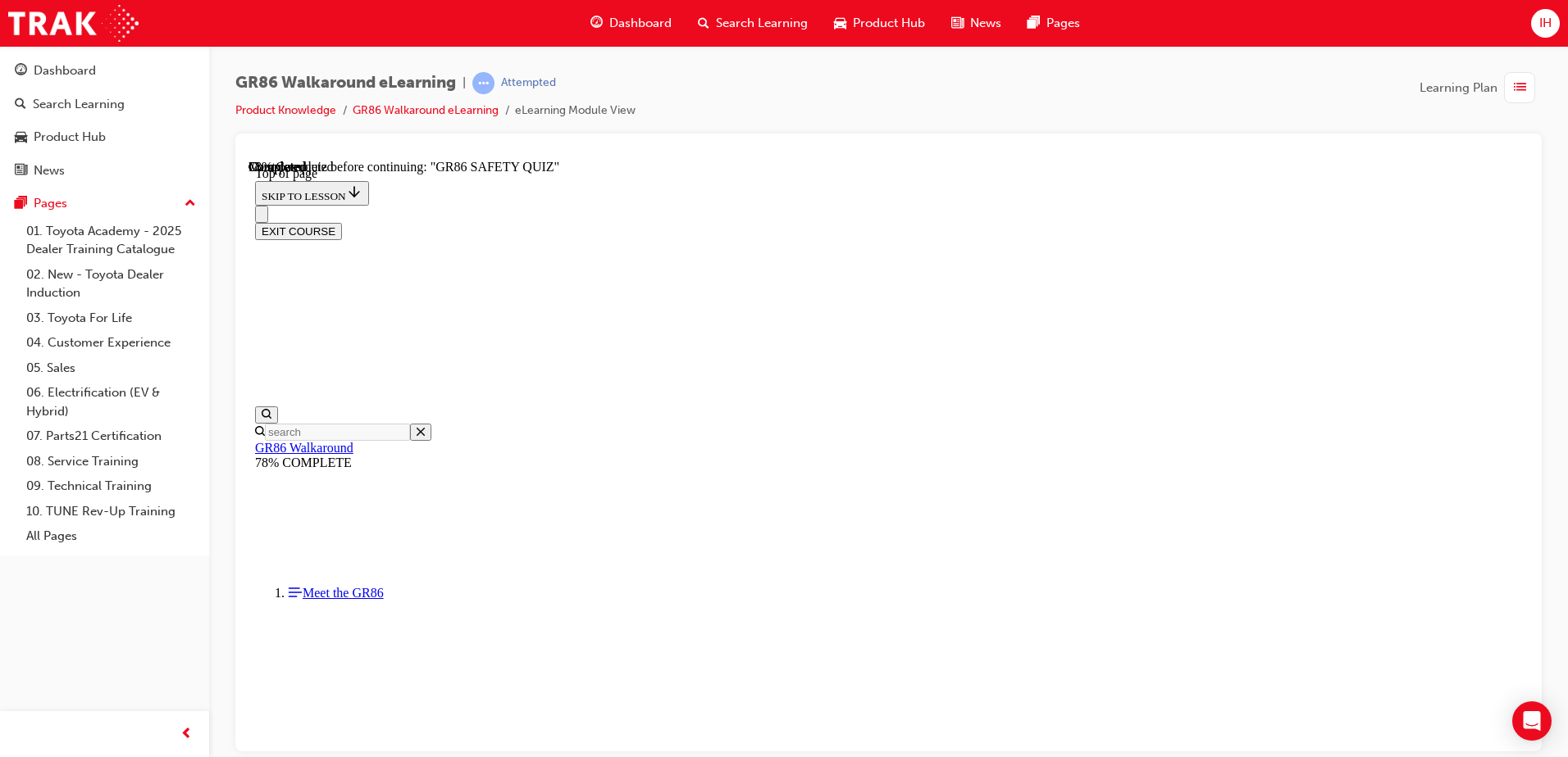
scroll to position [132, 0]
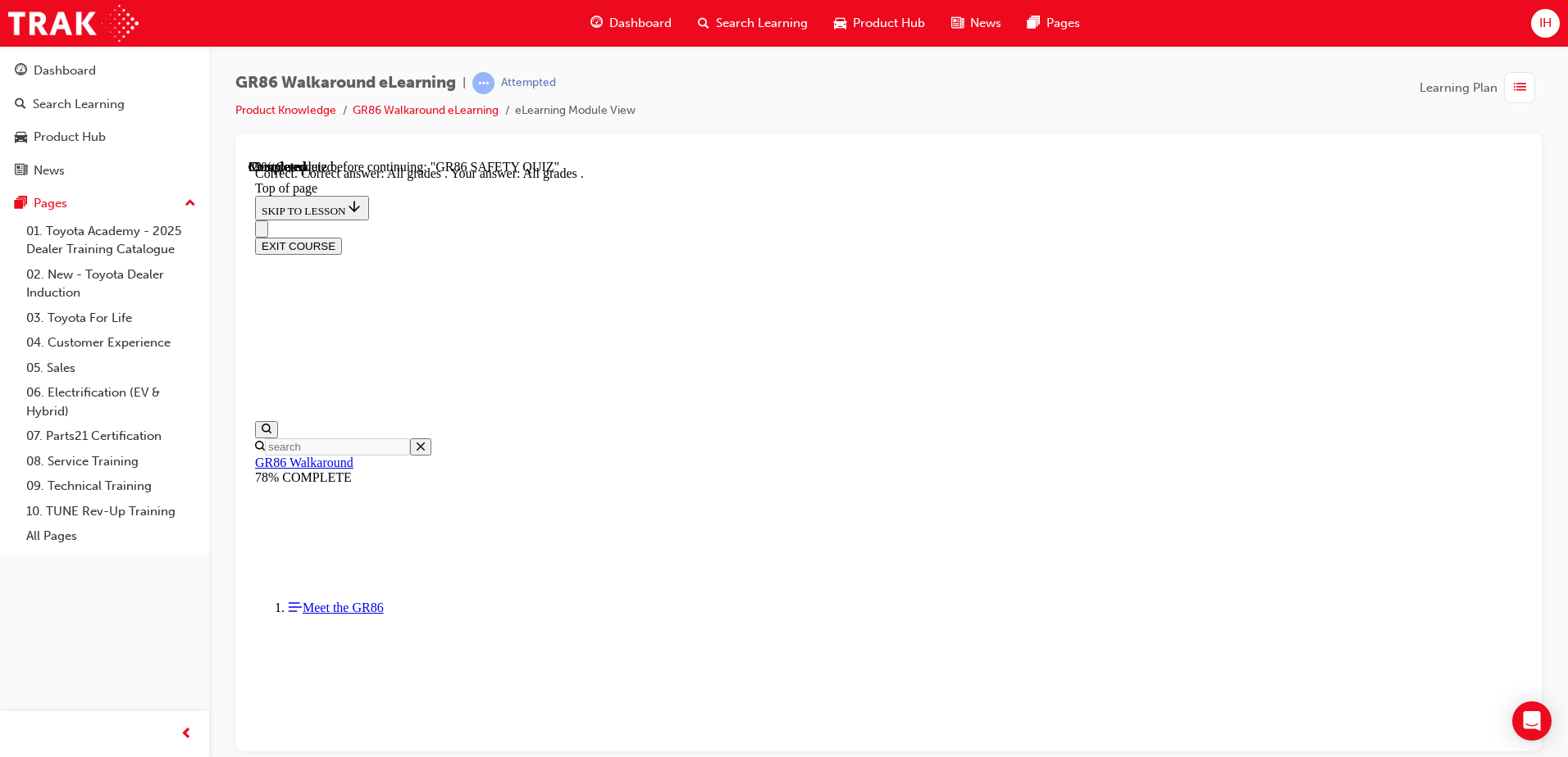
scroll to position [384, 0]
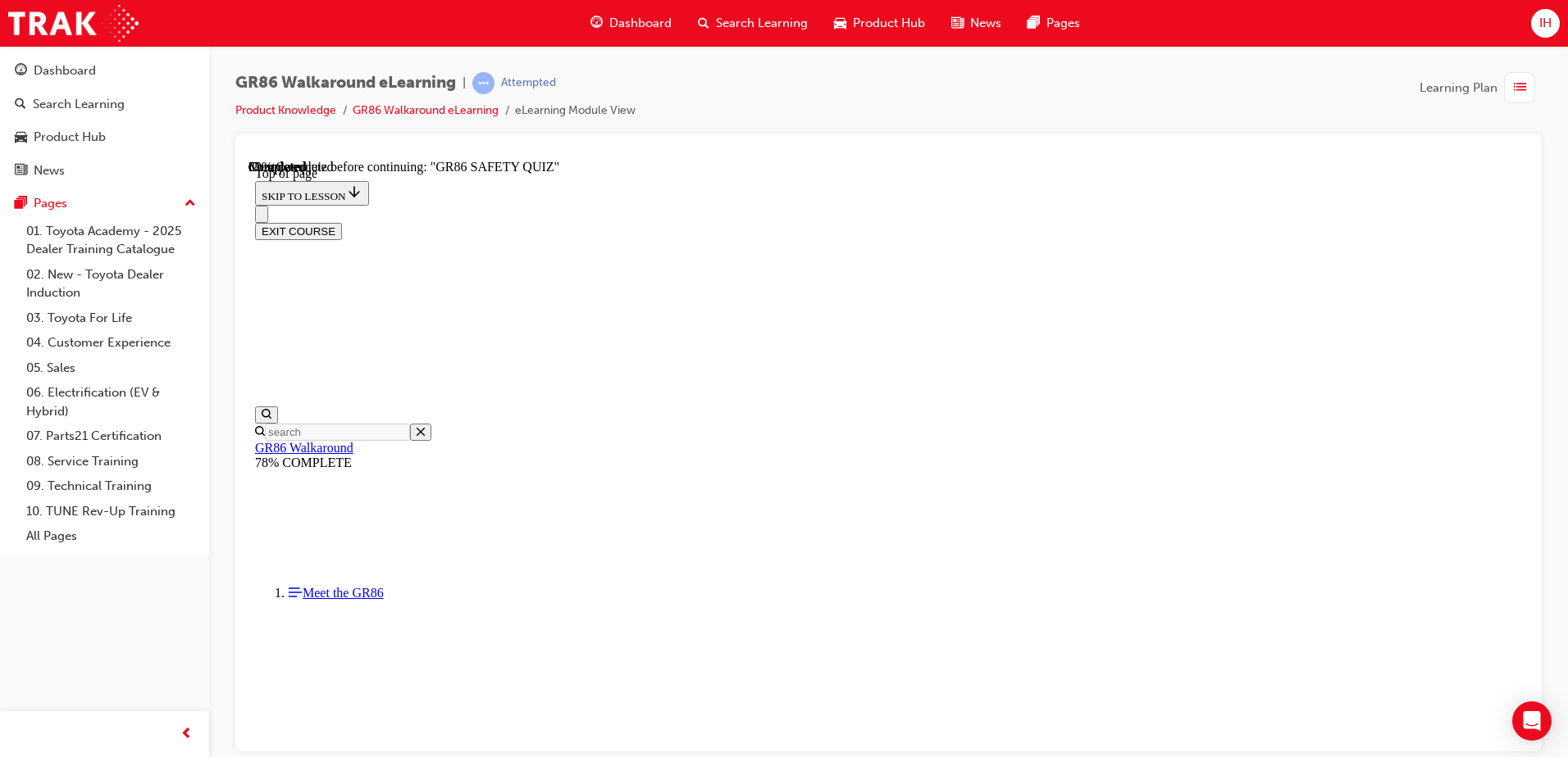
scroll to position [442, 0]
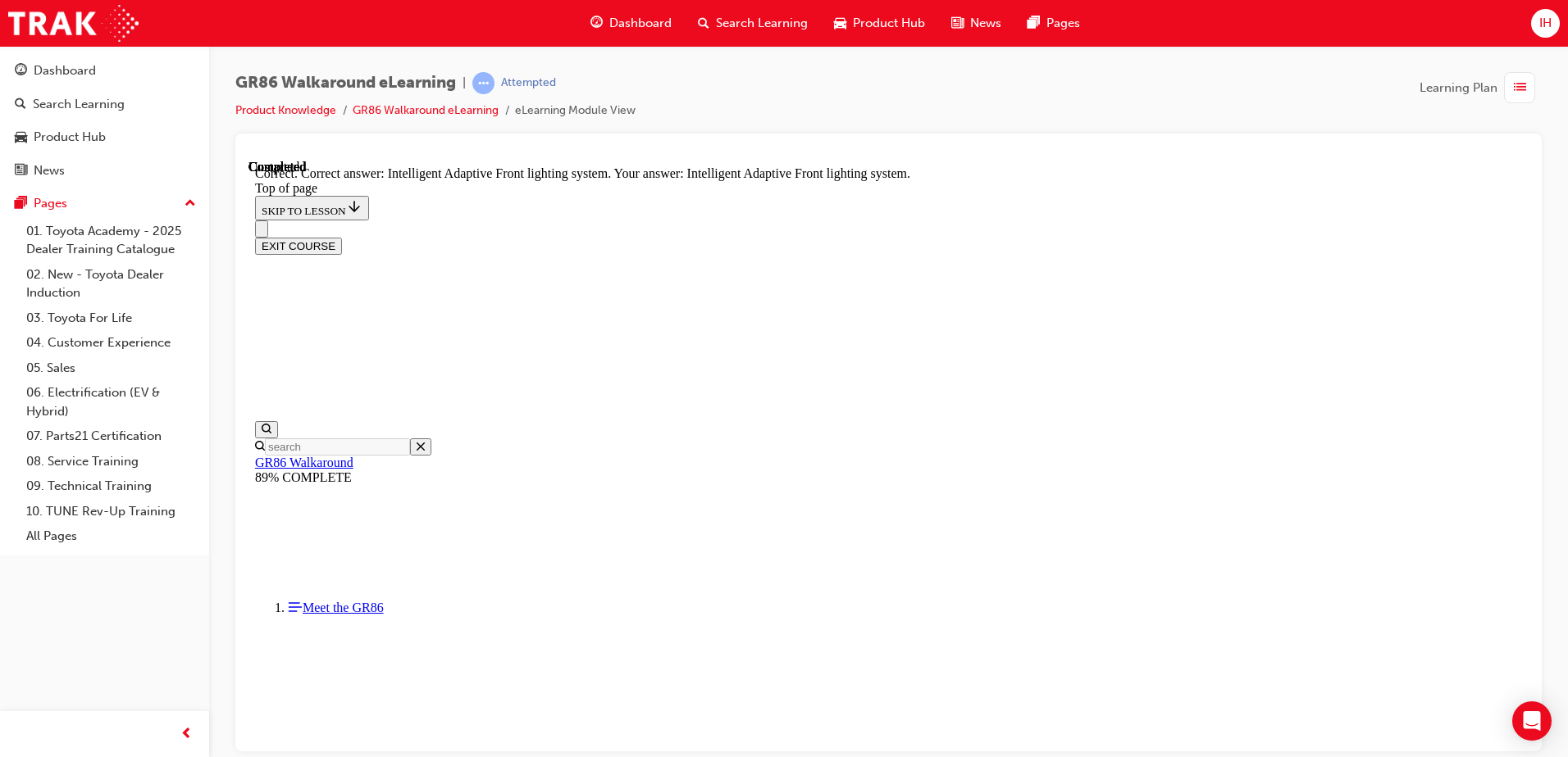
scroll to position [624, 0]
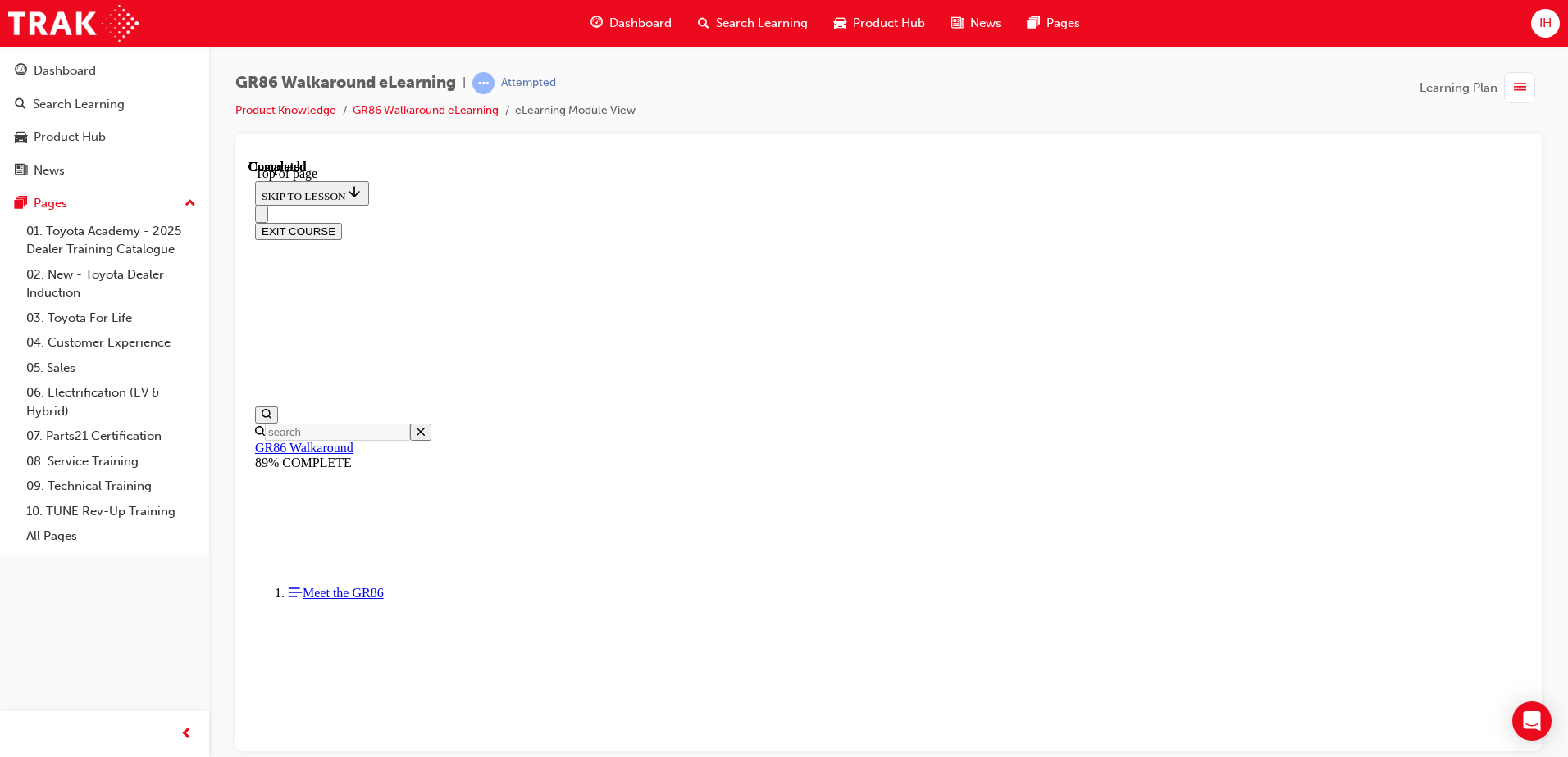
scroll to position [298, 0]
click at [1451, 156] on div at bounding box center [888, 153] width 1280 height 13
click at [342, 222] on button "EXIT COURSE" at bounding box center [298, 230] width 86 height 17
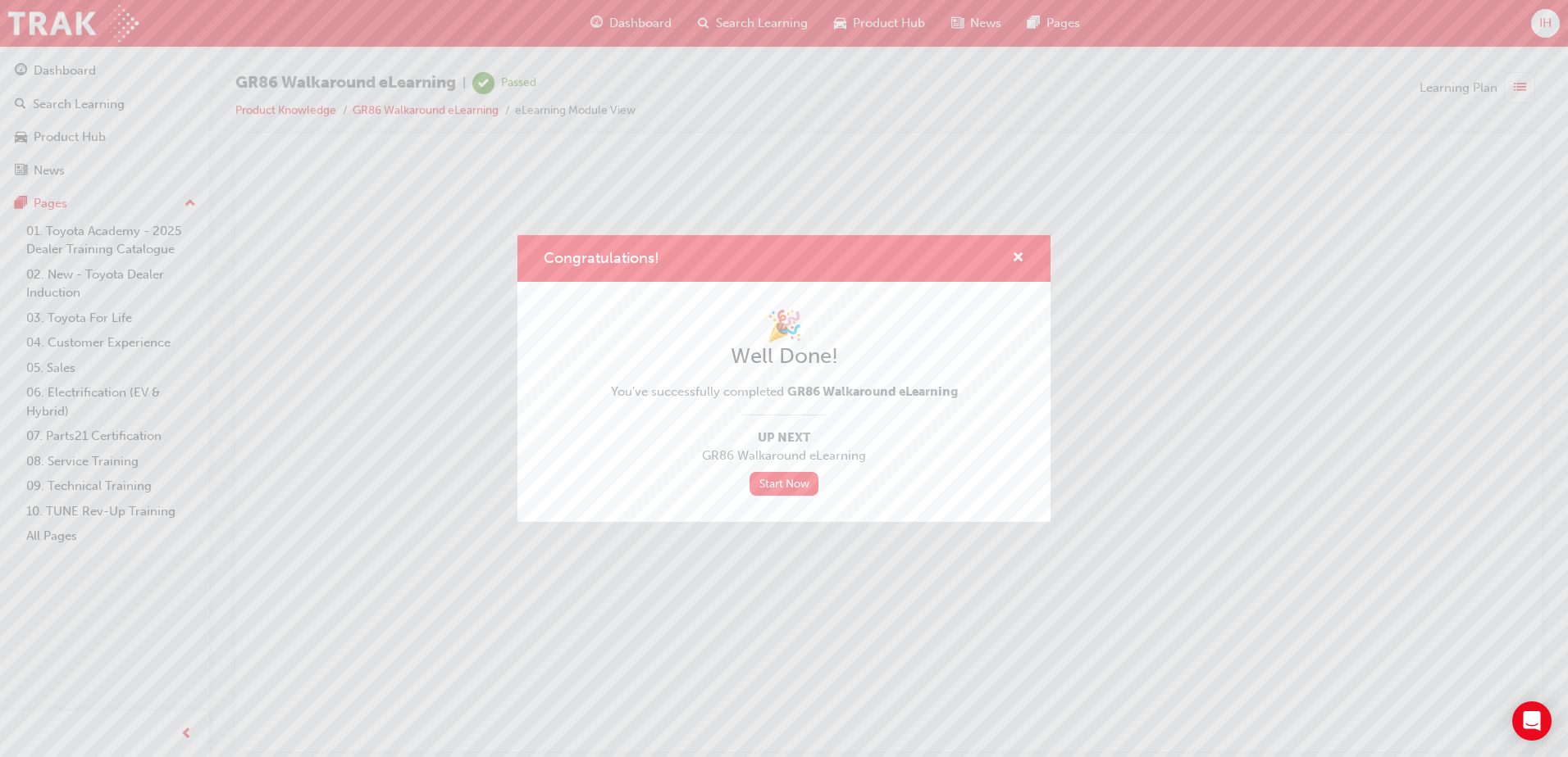
scroll to position [0, 0]
click at [771, 479] on link "Start Now" at bounding box center [783, 484] width 69 height 24
click at [1014, 257] on span "cross-icon" at bounding box center [1017, 259] width 12 height 15
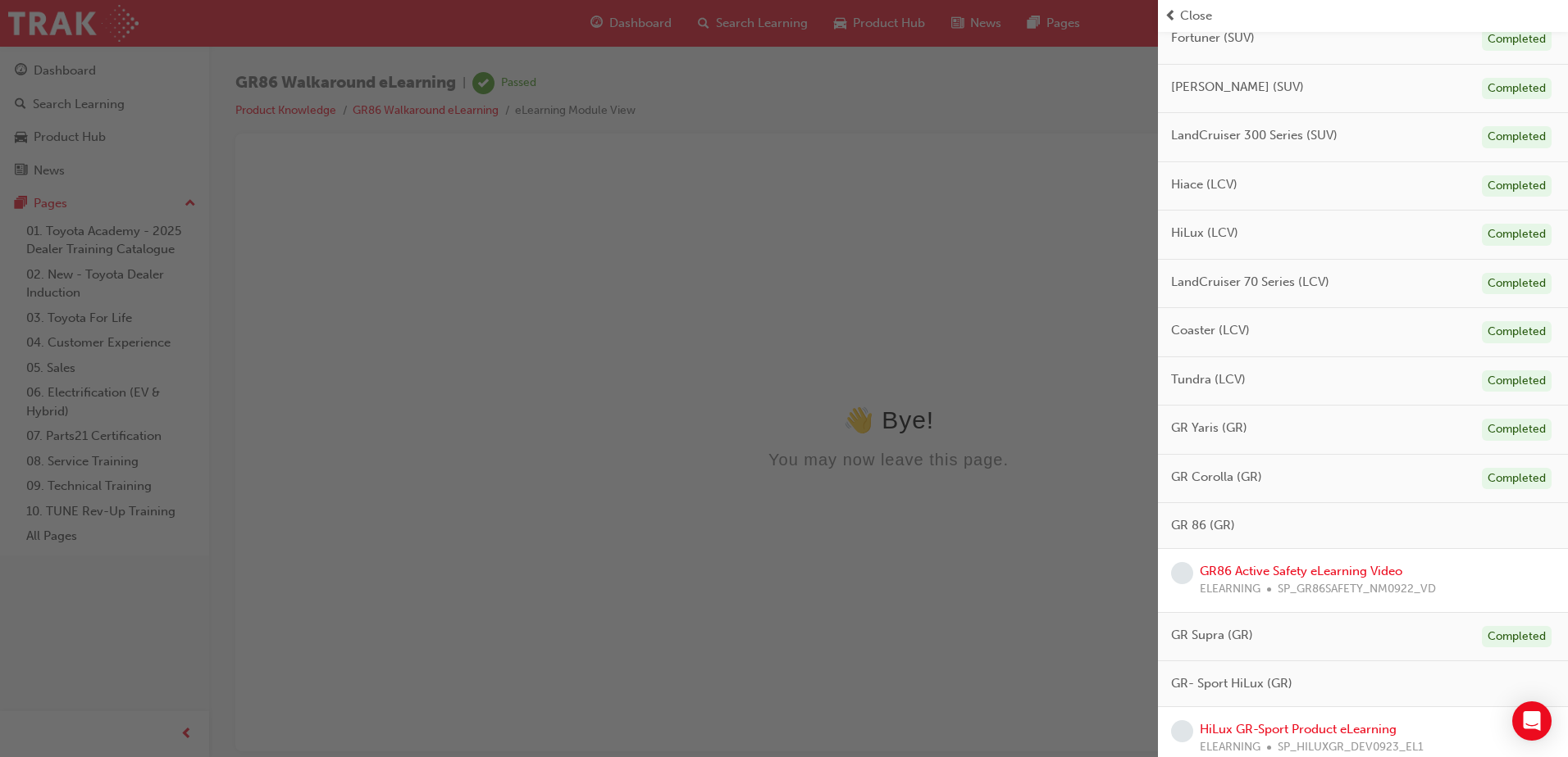
scroll to position [694, 0]
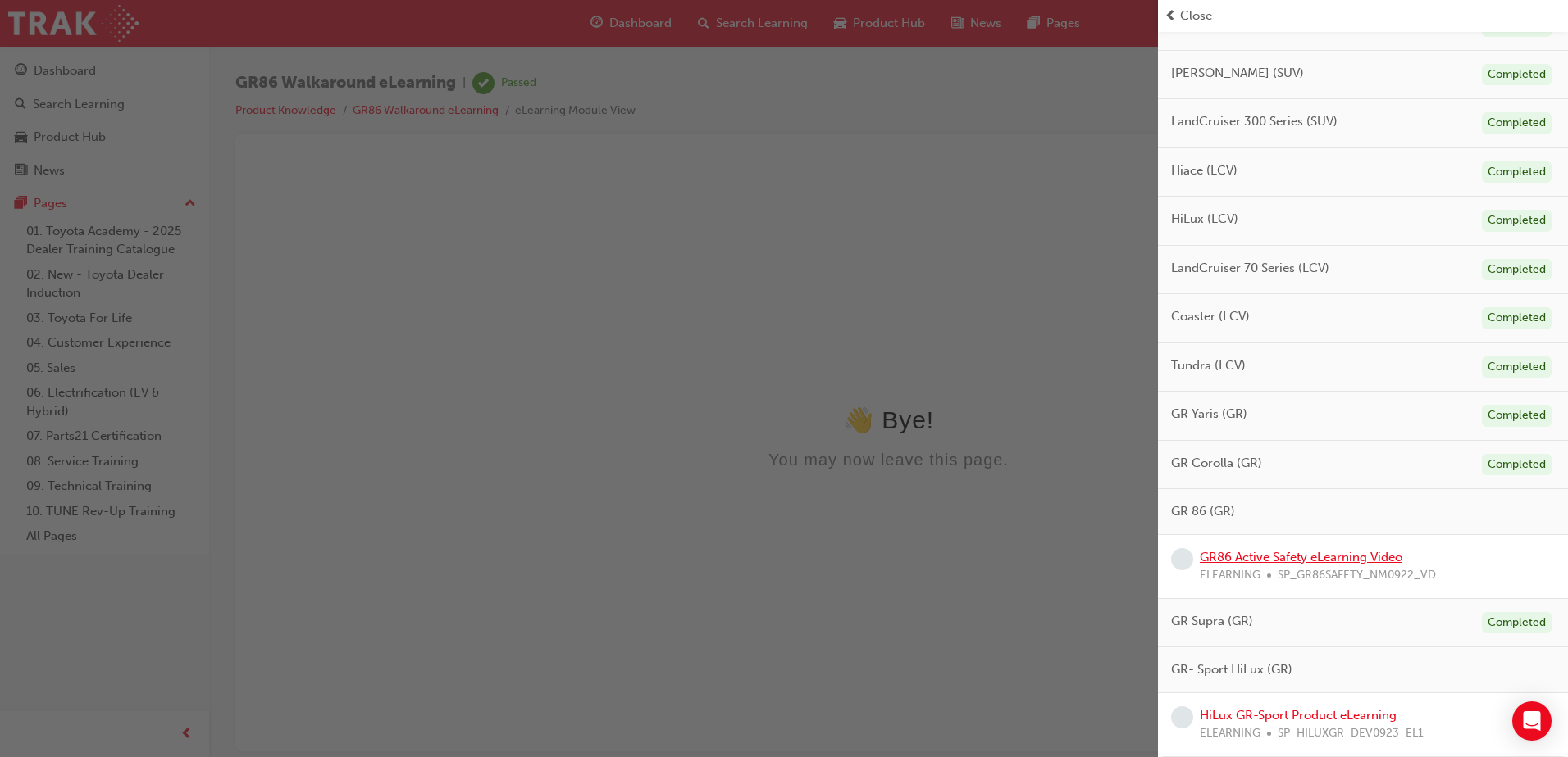
click at [1298, 553] on link "GR86 Active Safety eLearning Video" at bounding box center [1300, 557] width 202 height 15
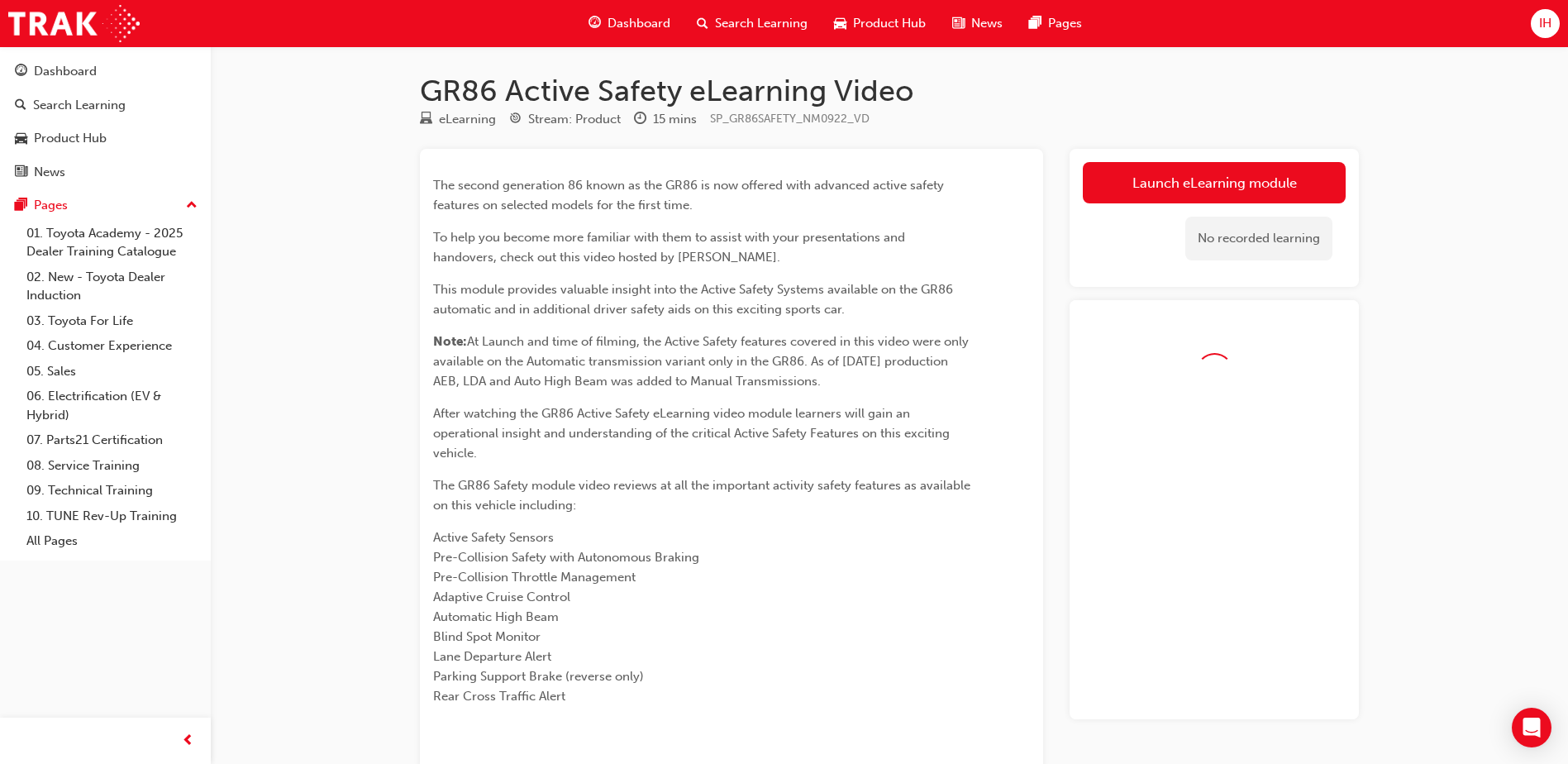
click at [1223, 205] on div "No recorded learning" at bounding box center [1214, 239] width 263 height 71
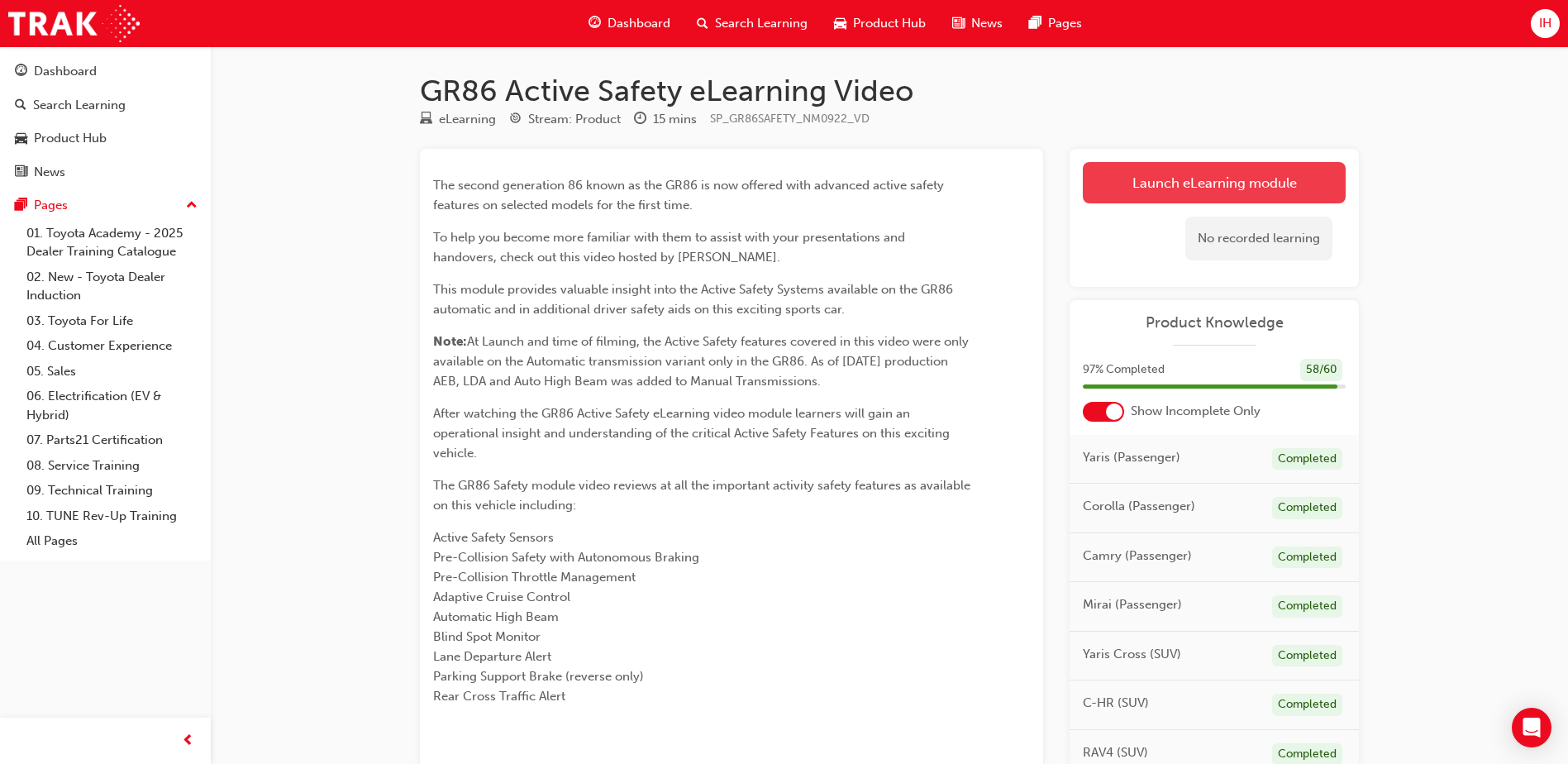
click at [1223, 193] on link "Launch eLearning module" at bounding box center [1214, 183] width 263 height 42
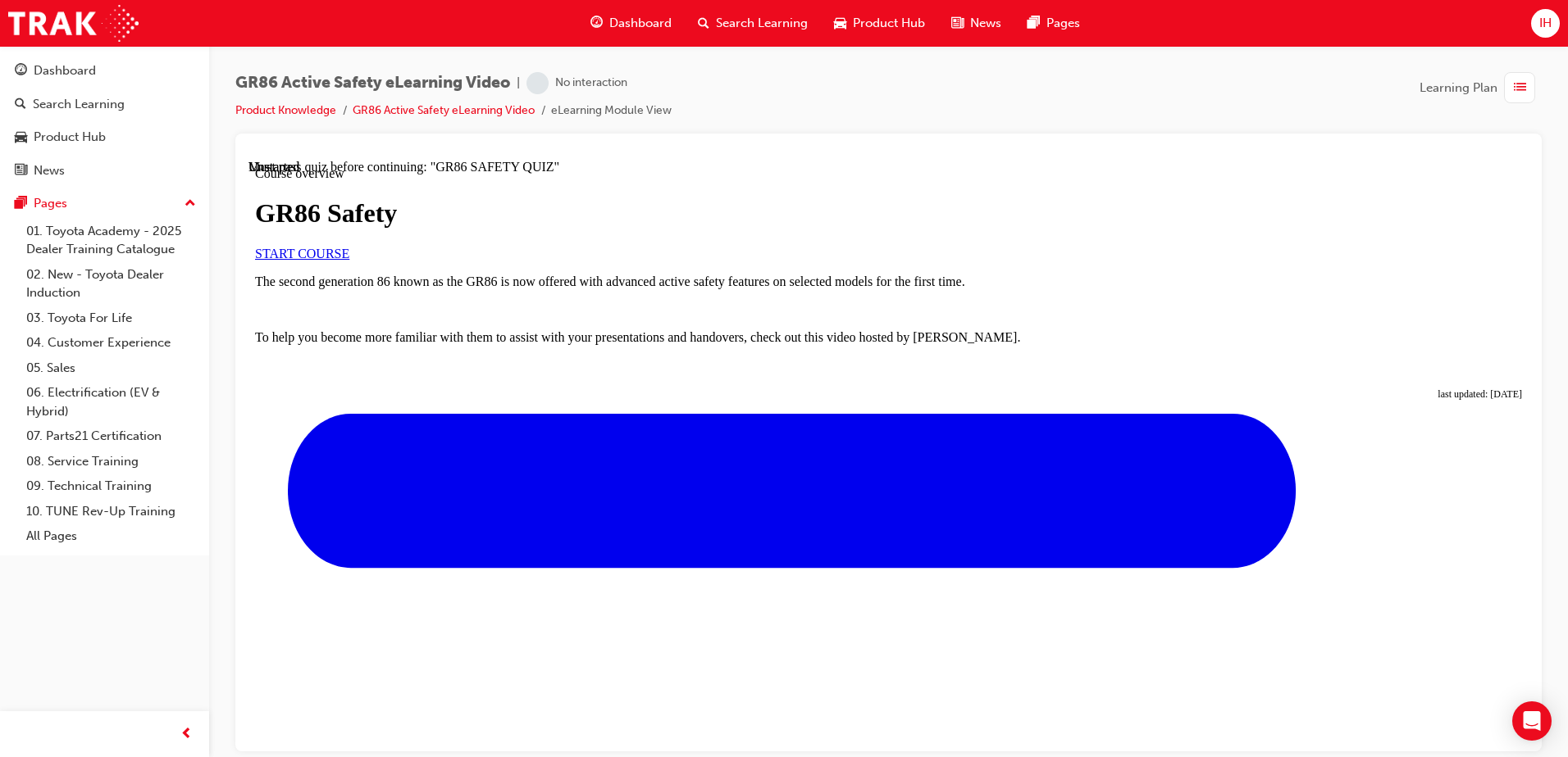
scroll to position [82, 0]
click at [350, 259] on link "START COURSE" at bounding box center [302, 252] width 94 height 14
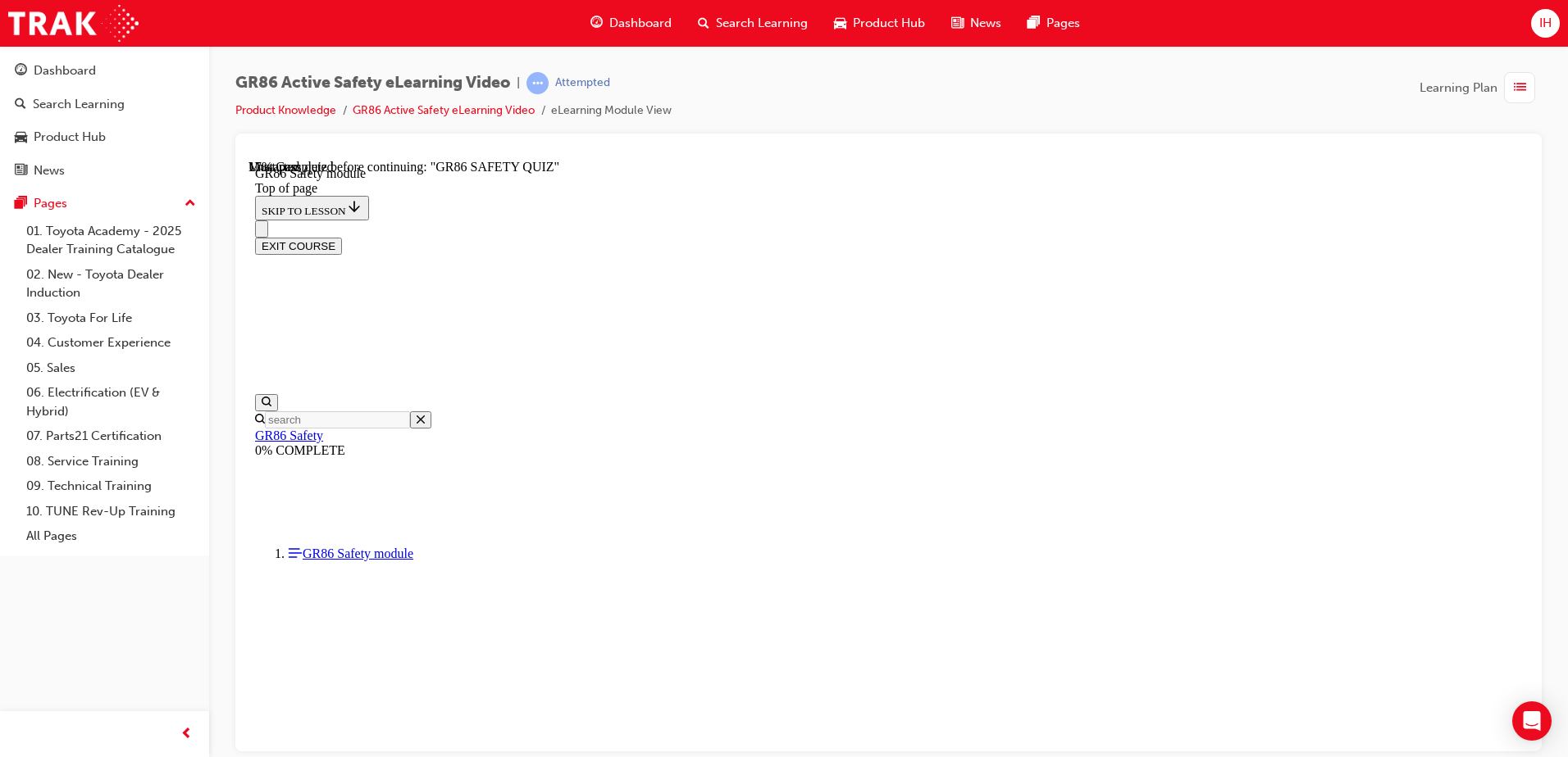
scroll to position [79, 0]
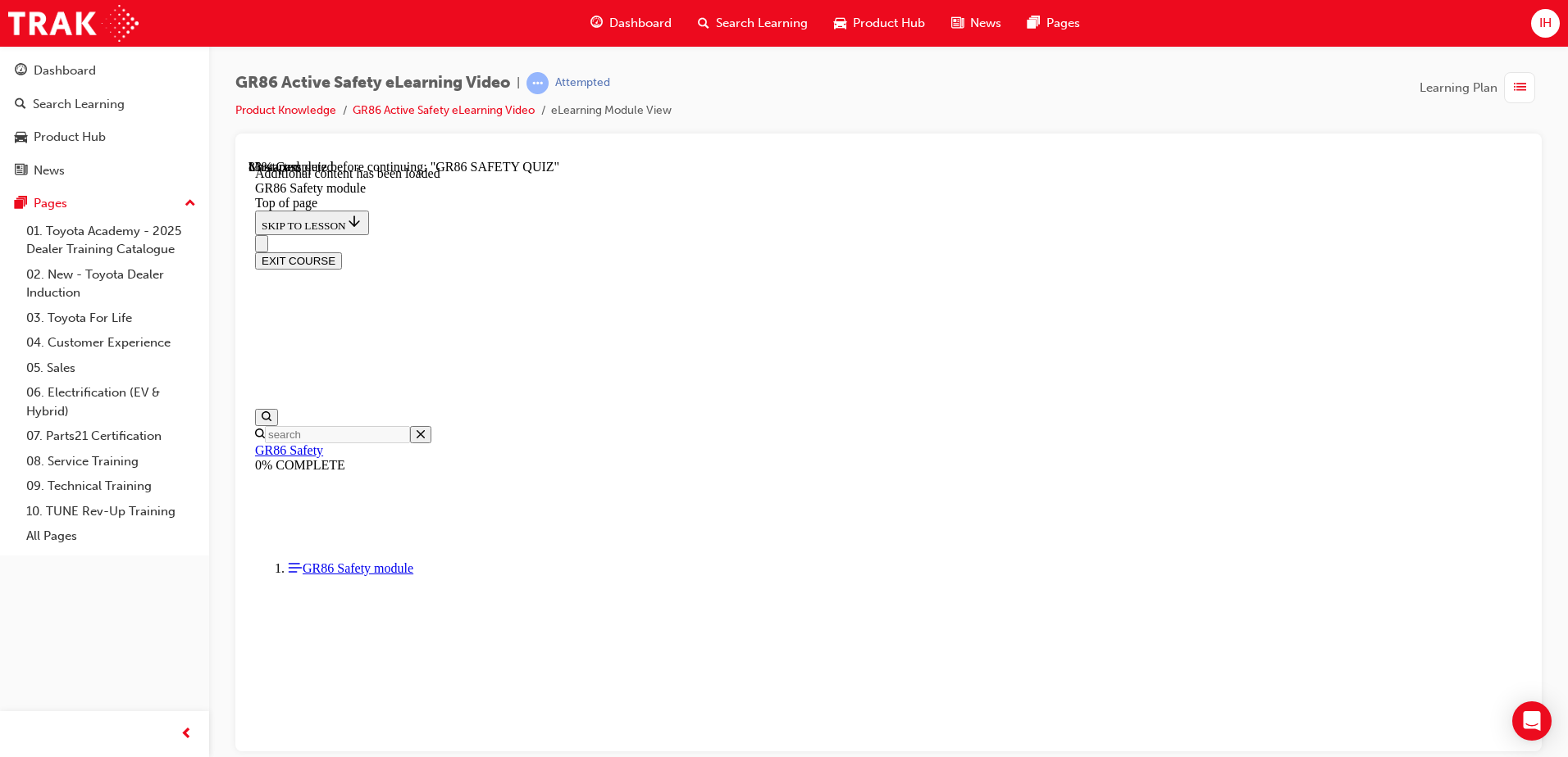
scroll to position [1005, 0]
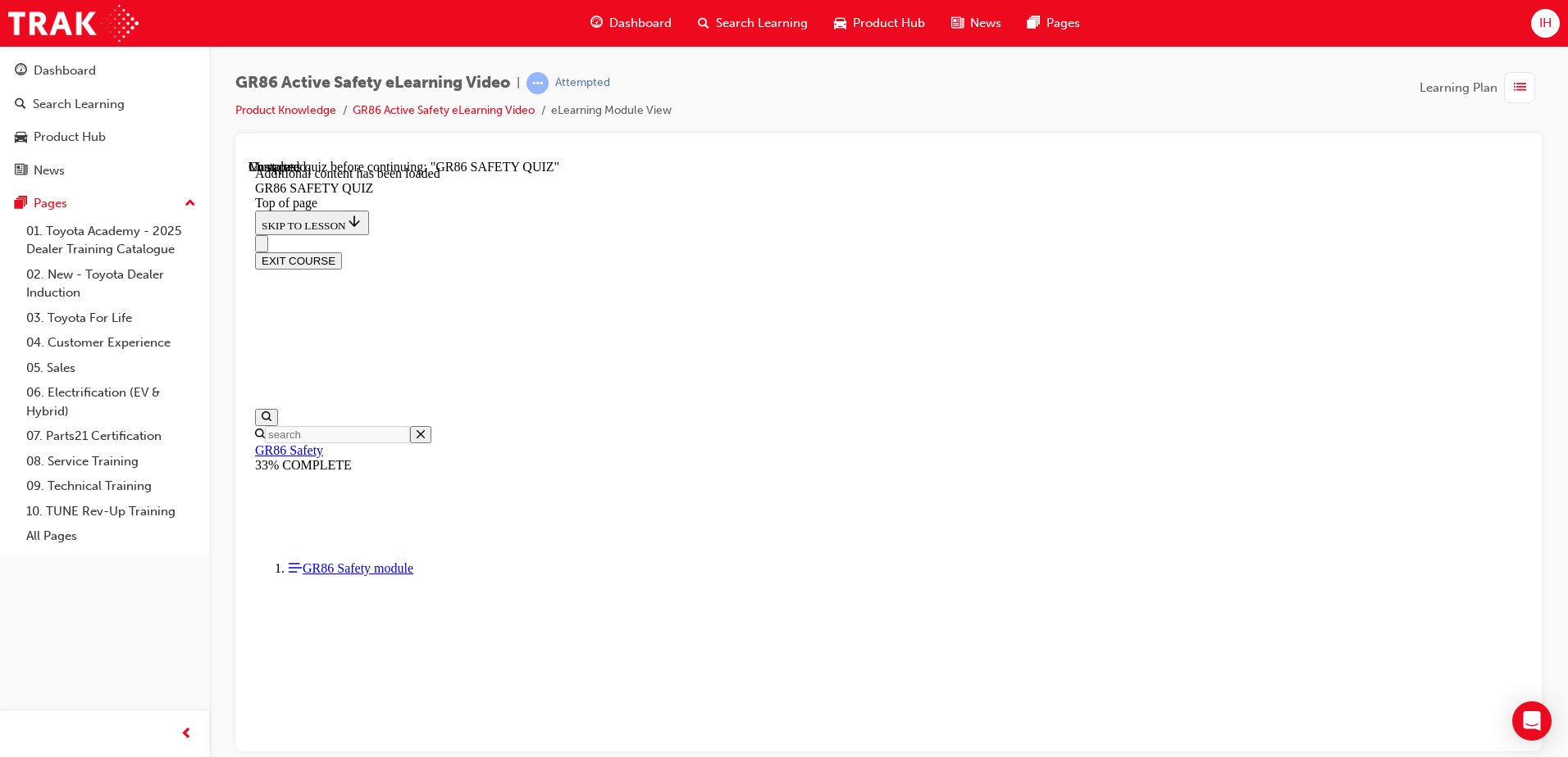
scroll to position [379, 0]
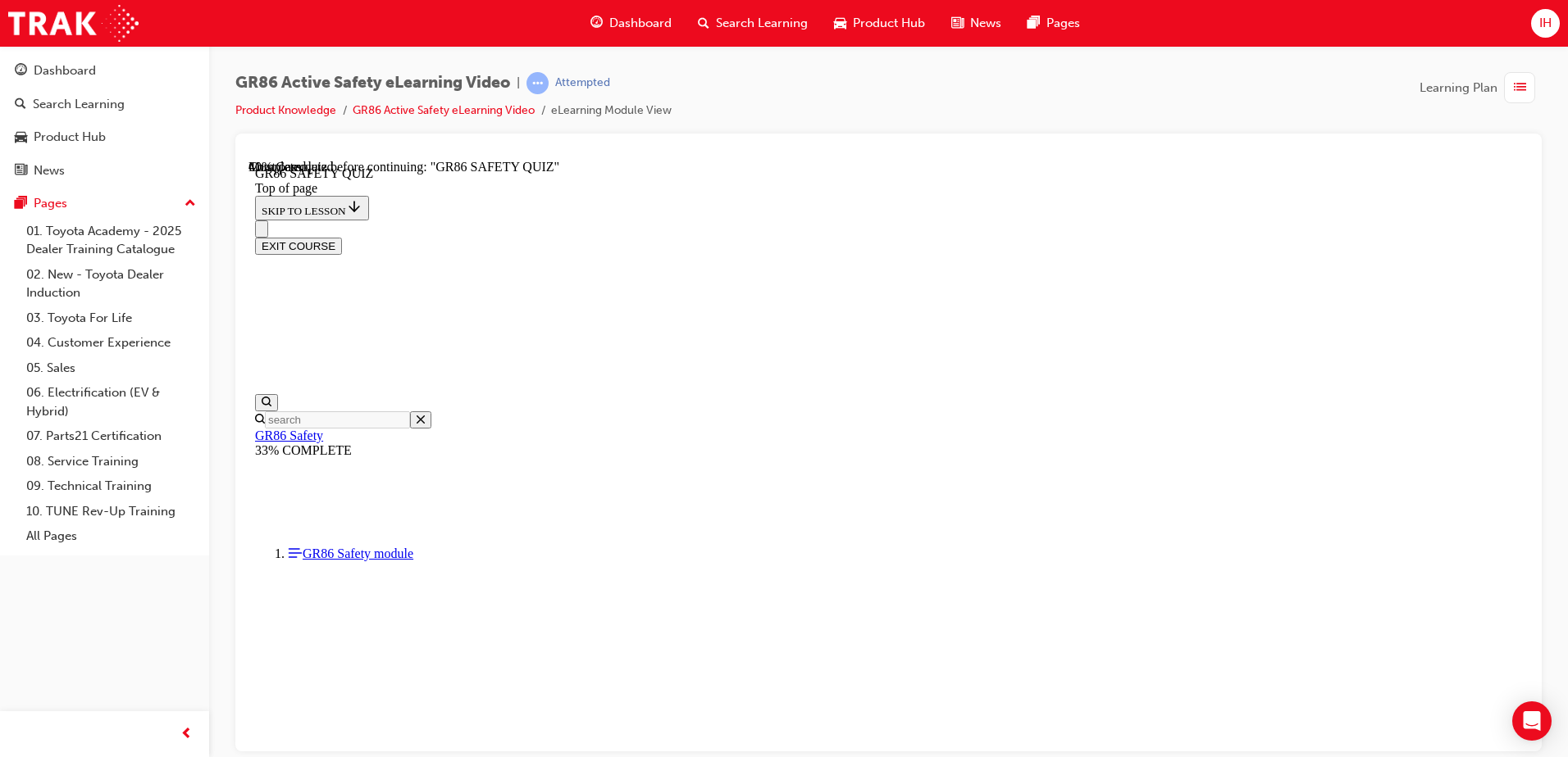
scroll to position [296, 0]
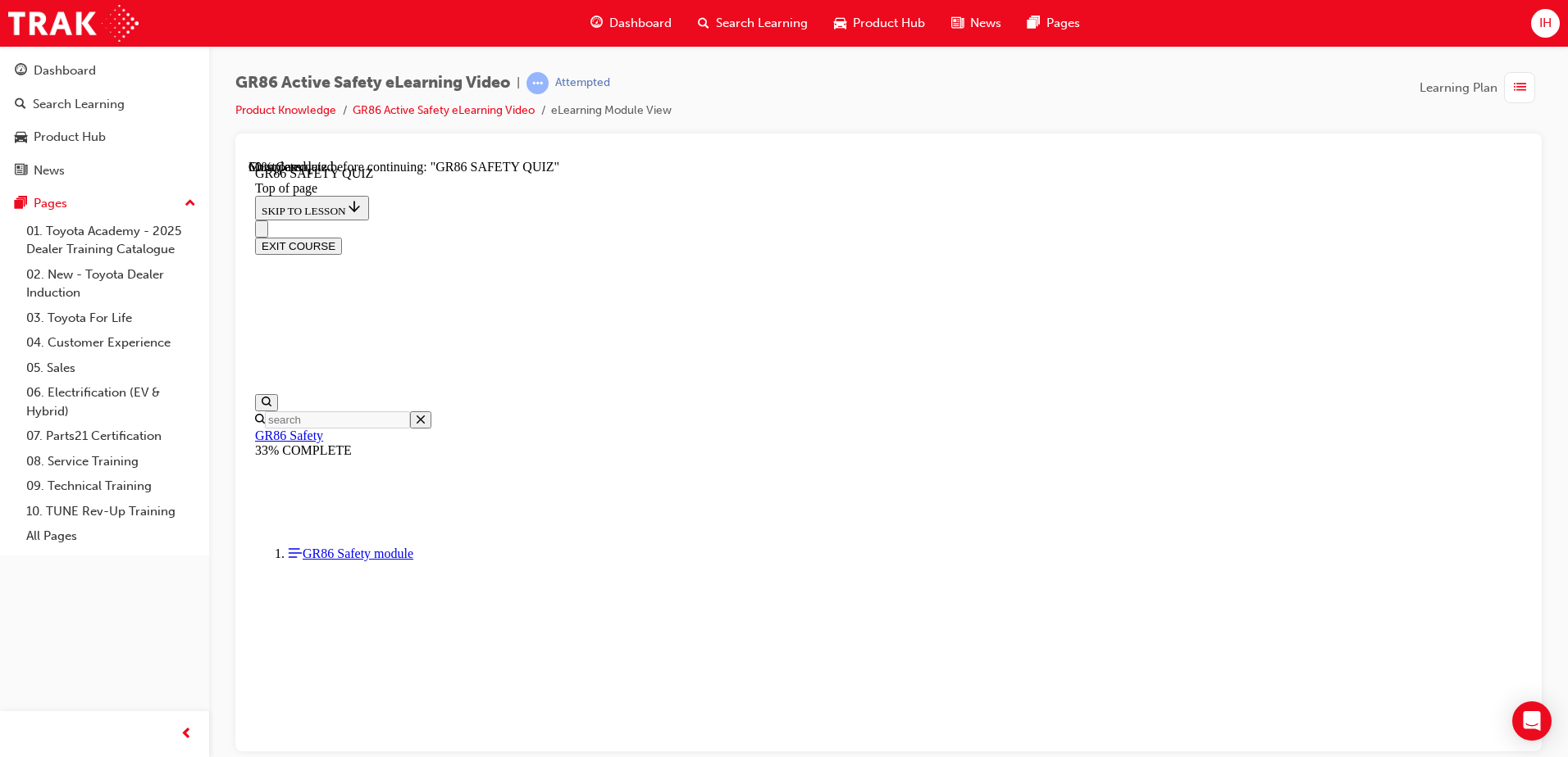
scroll to position [214, 0]
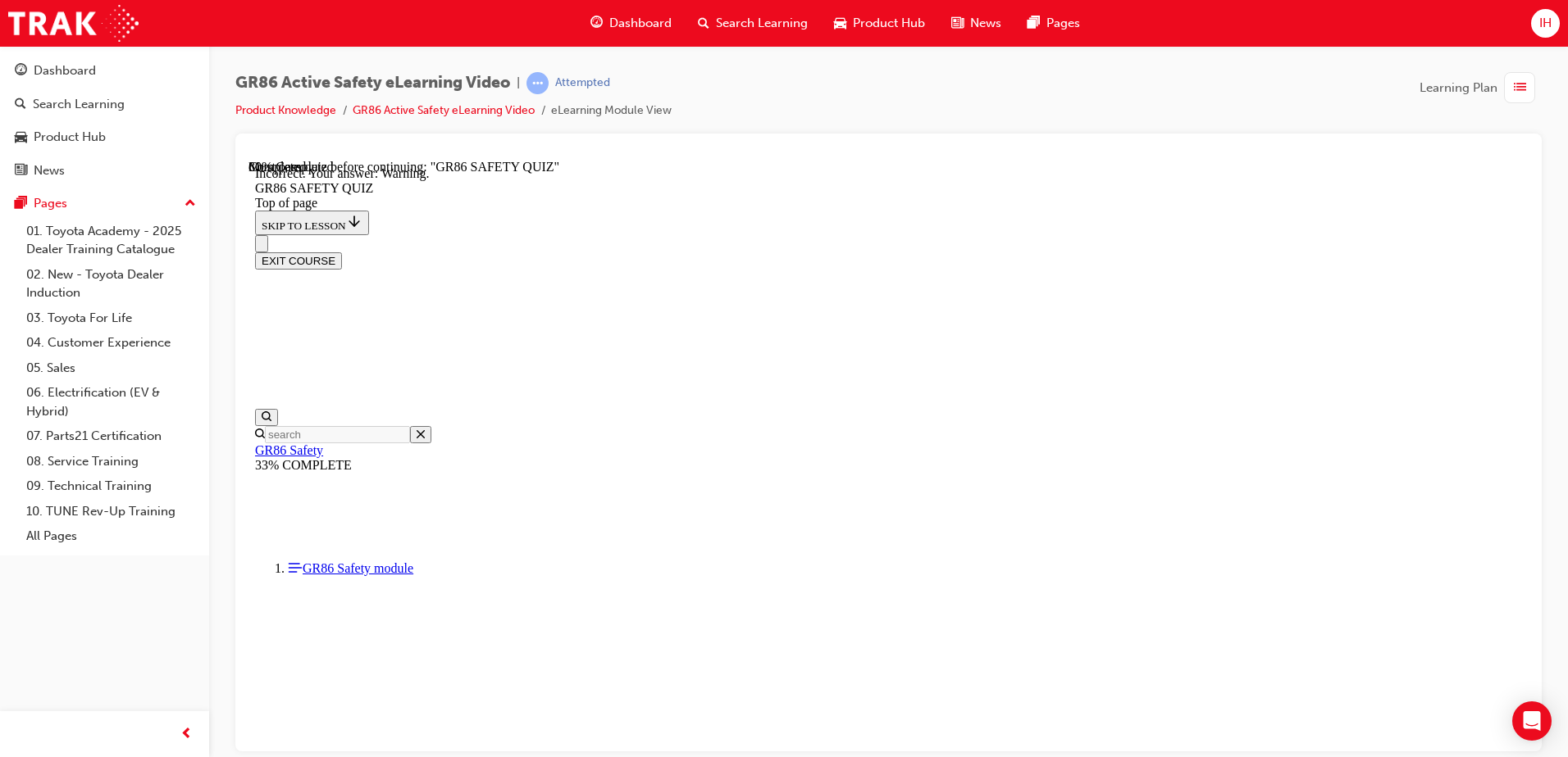
scroll to position [605, 0]
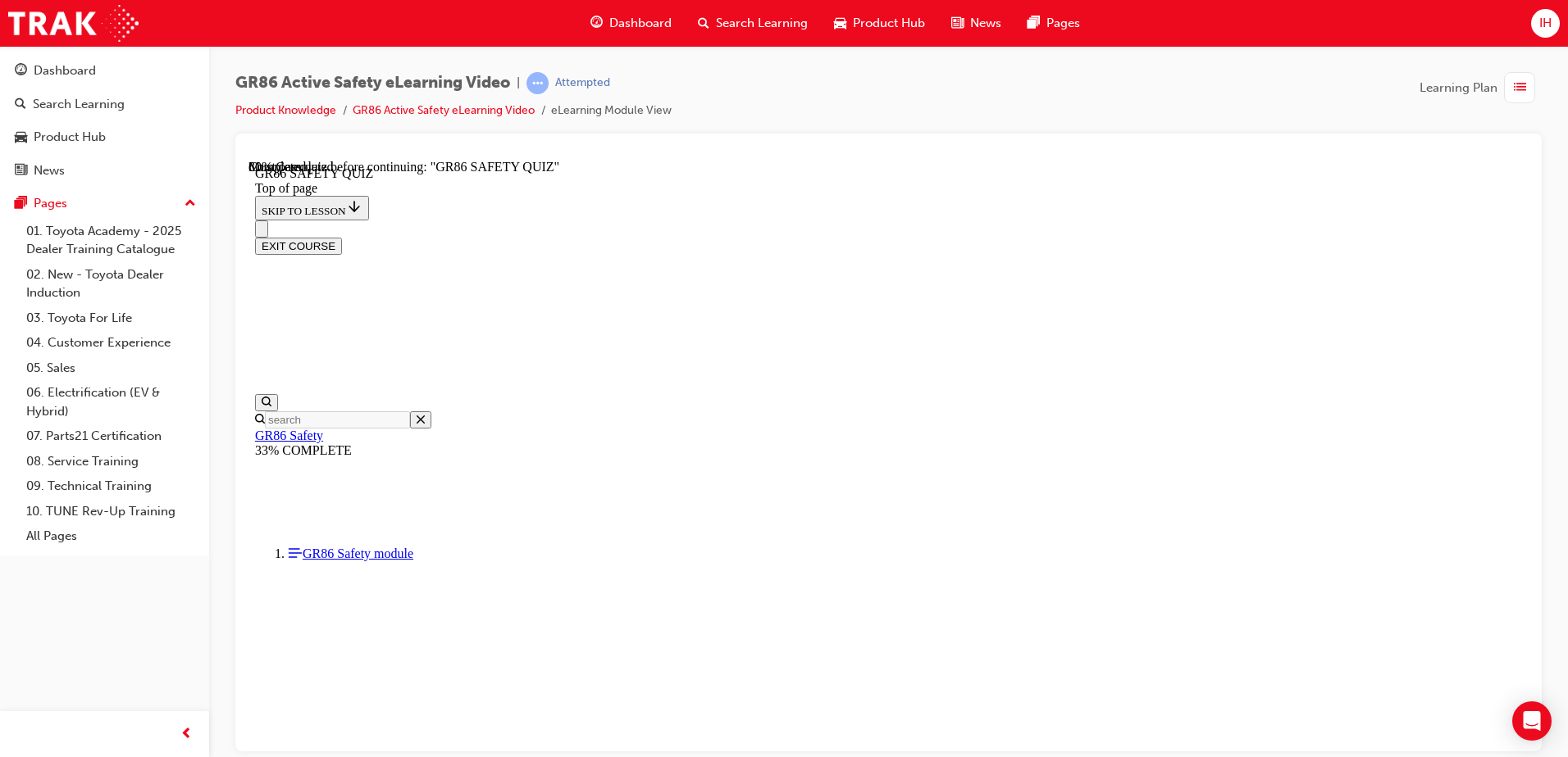
scroll to position [214, 0]
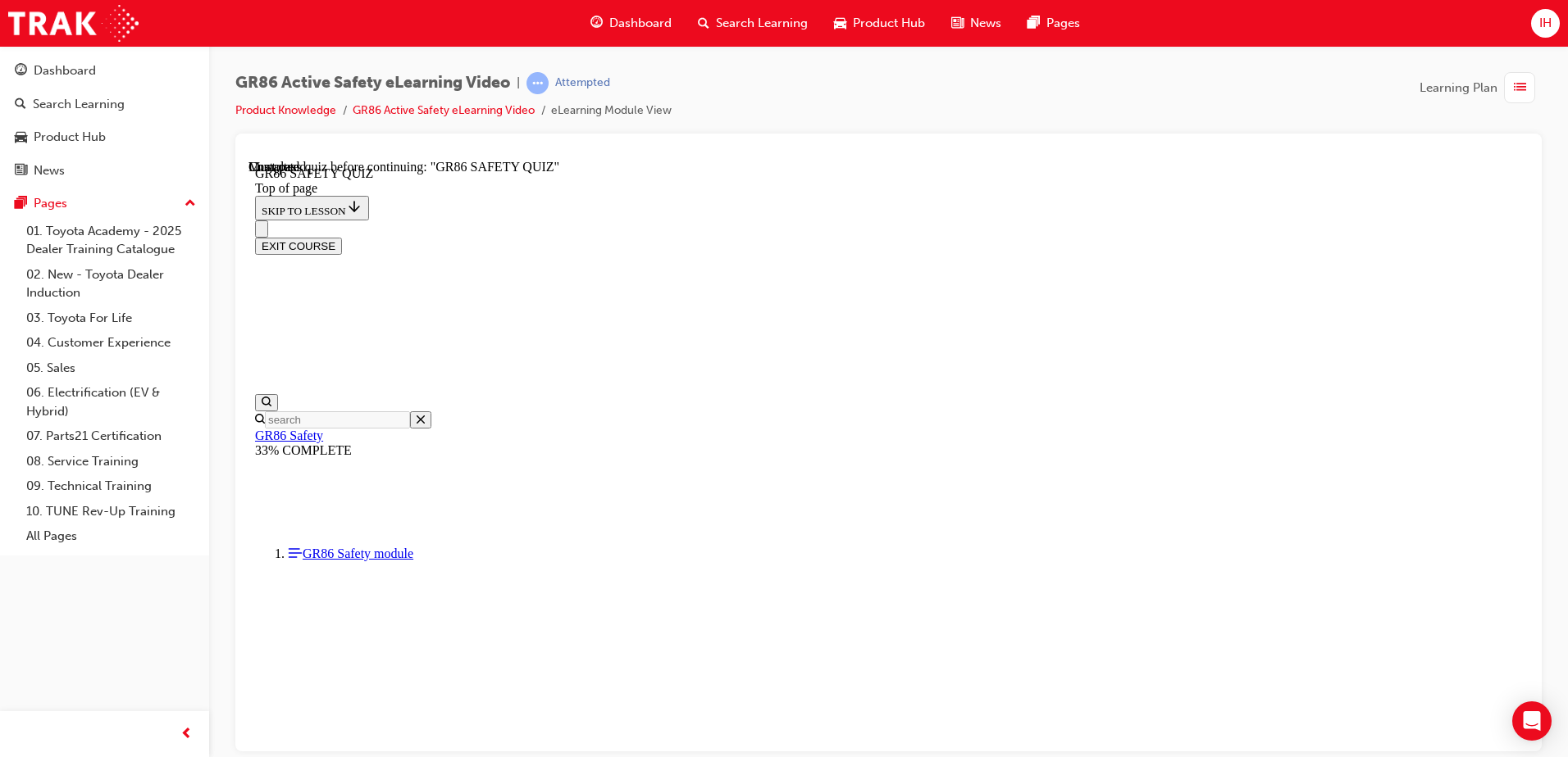
drag, startPoint x: 767, startPoint y: 559, endPoint x: 770, endPoint y: 588, distance: 29.2
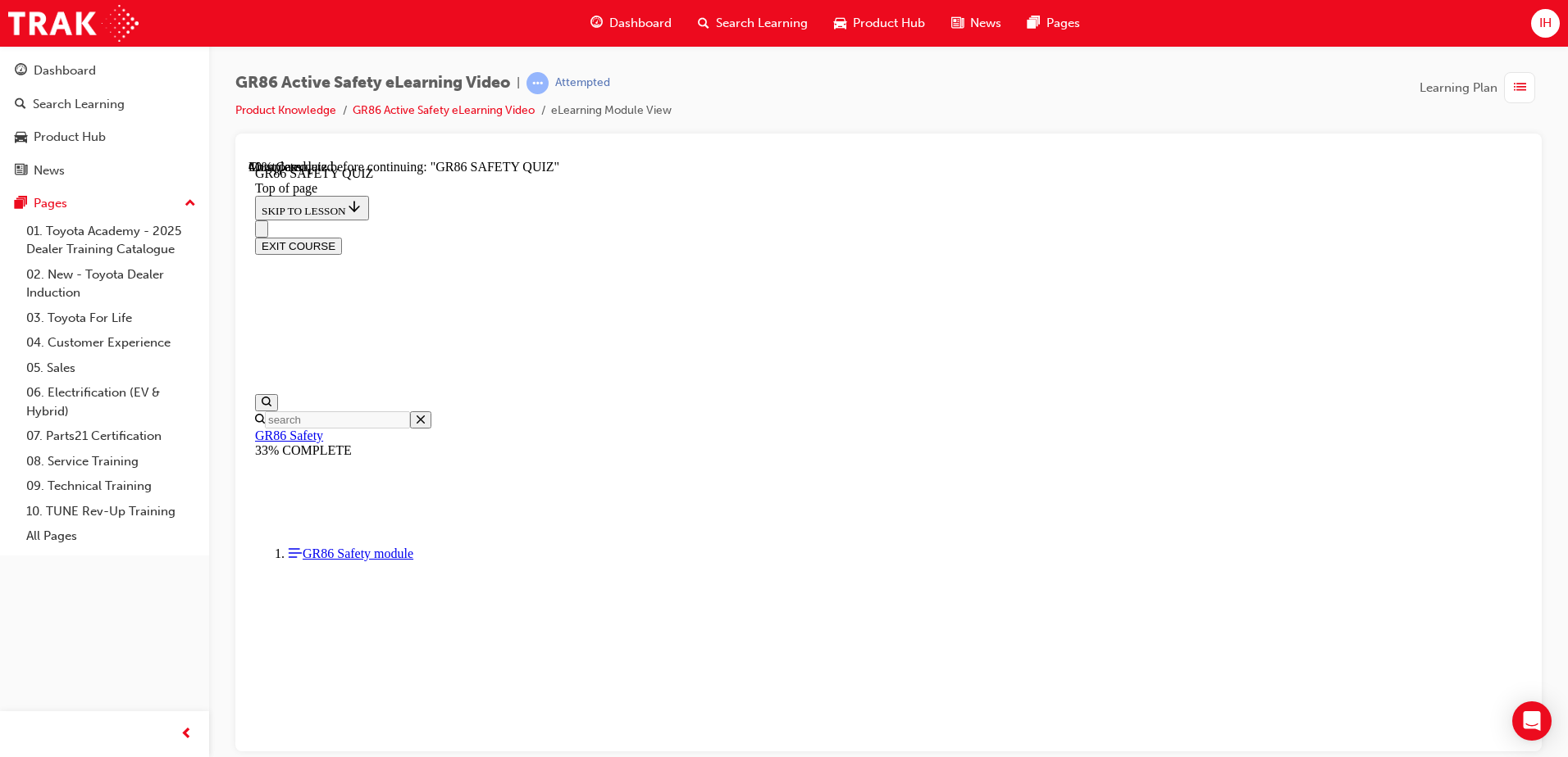
scroll to position [542, 0]
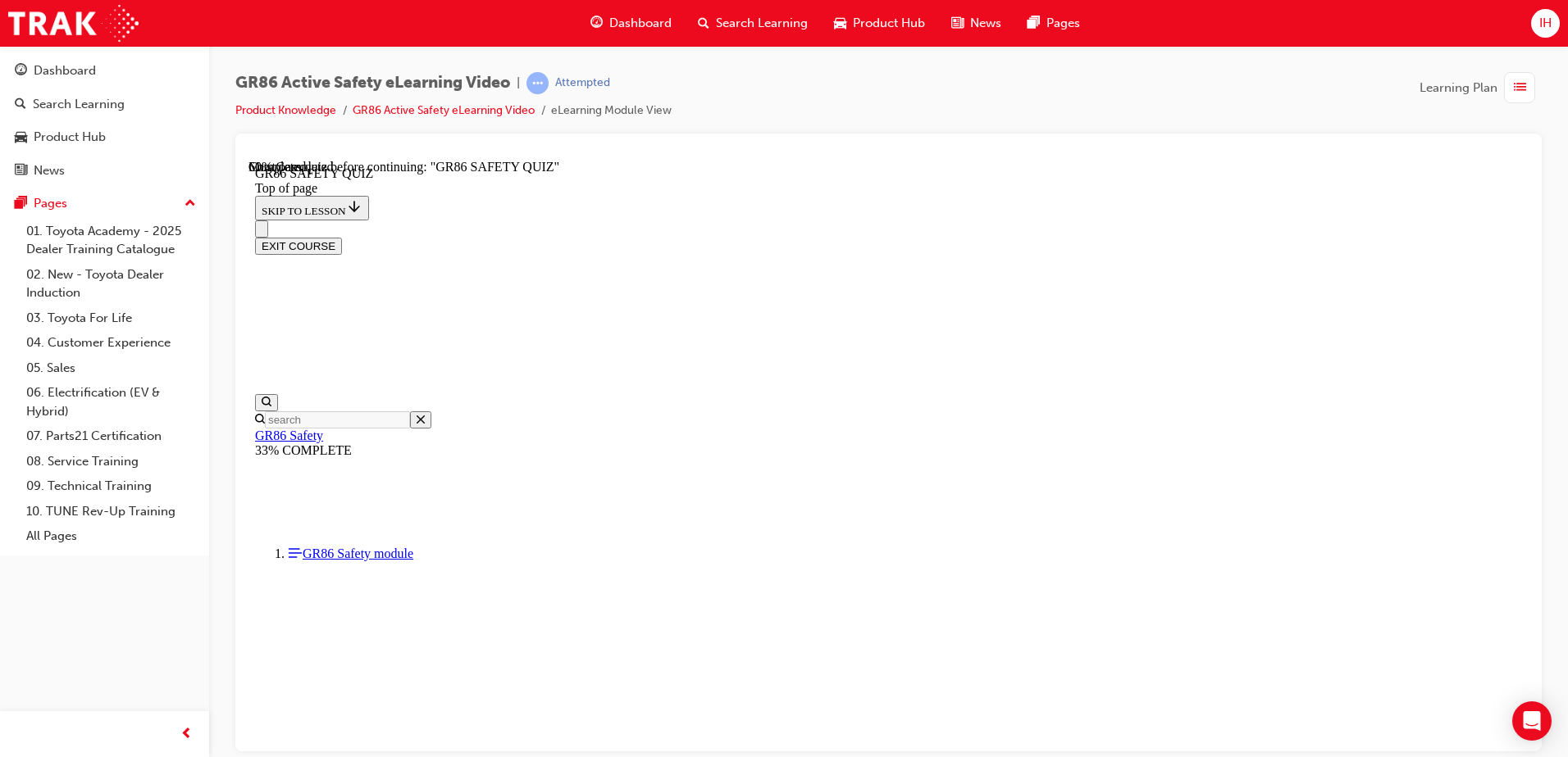
scroll to position [214, 0]
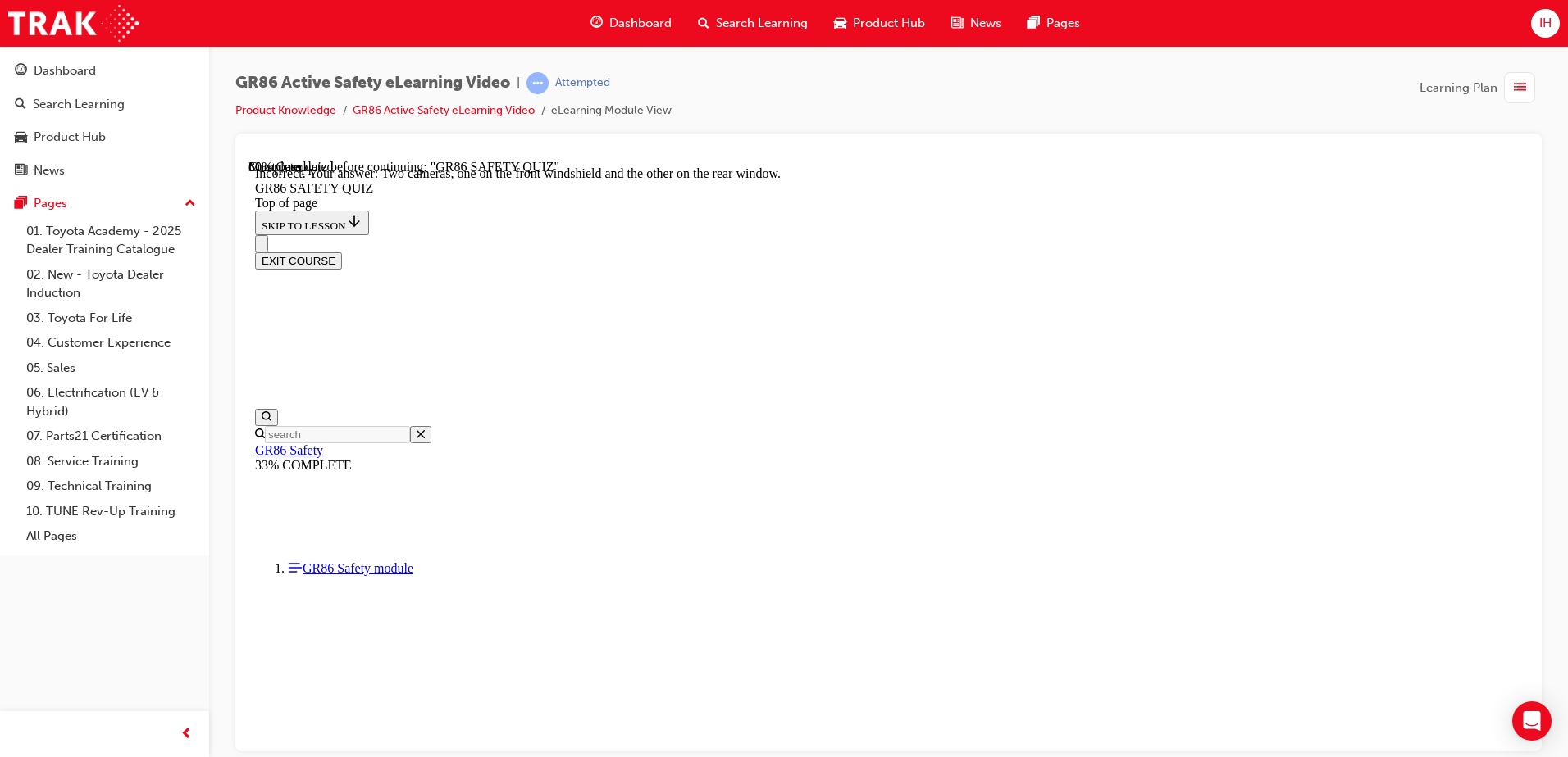
scroll to position [287, 0]
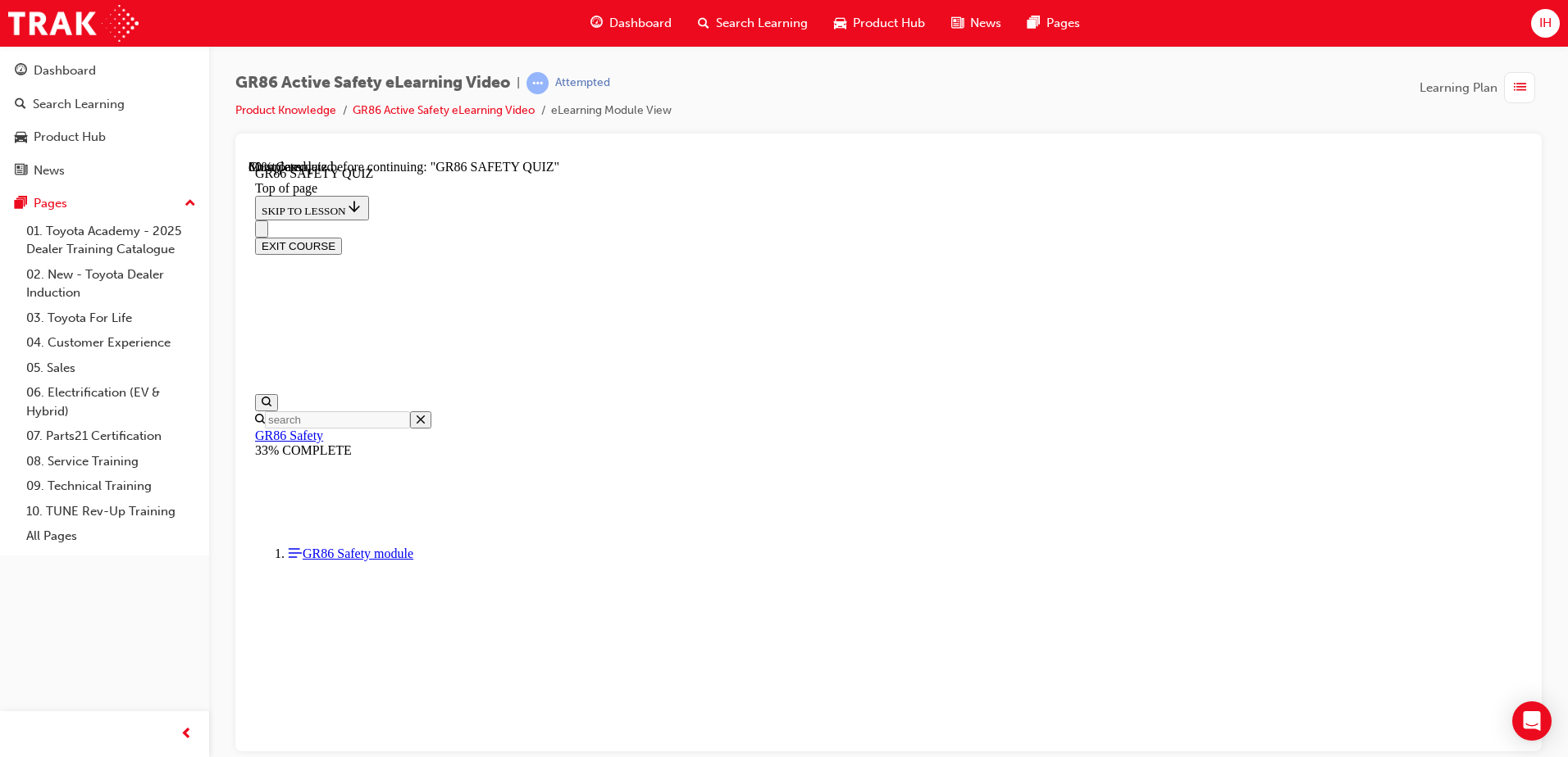
scroll to position [442, 0]
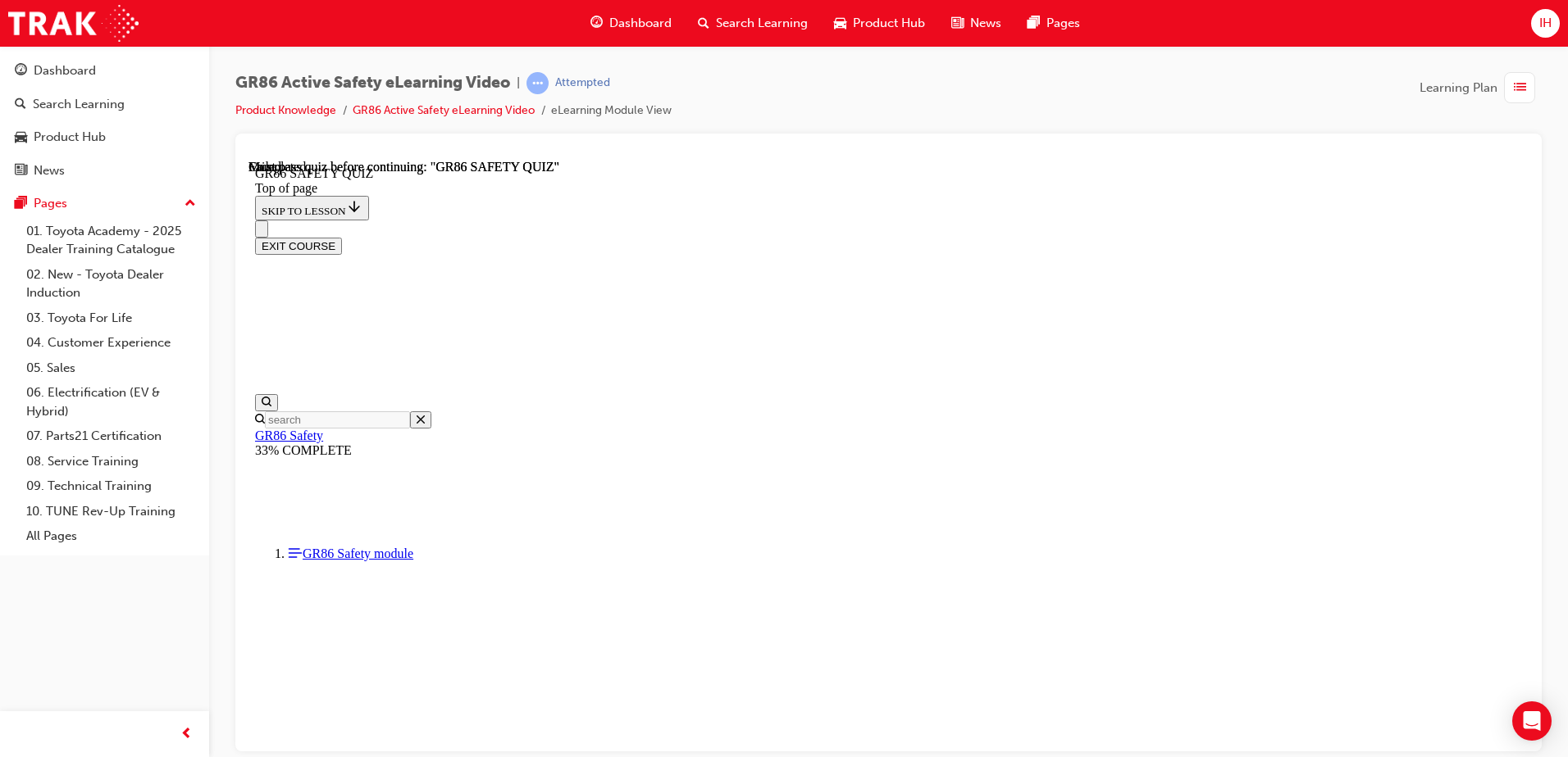
scroll to position [298, 0]
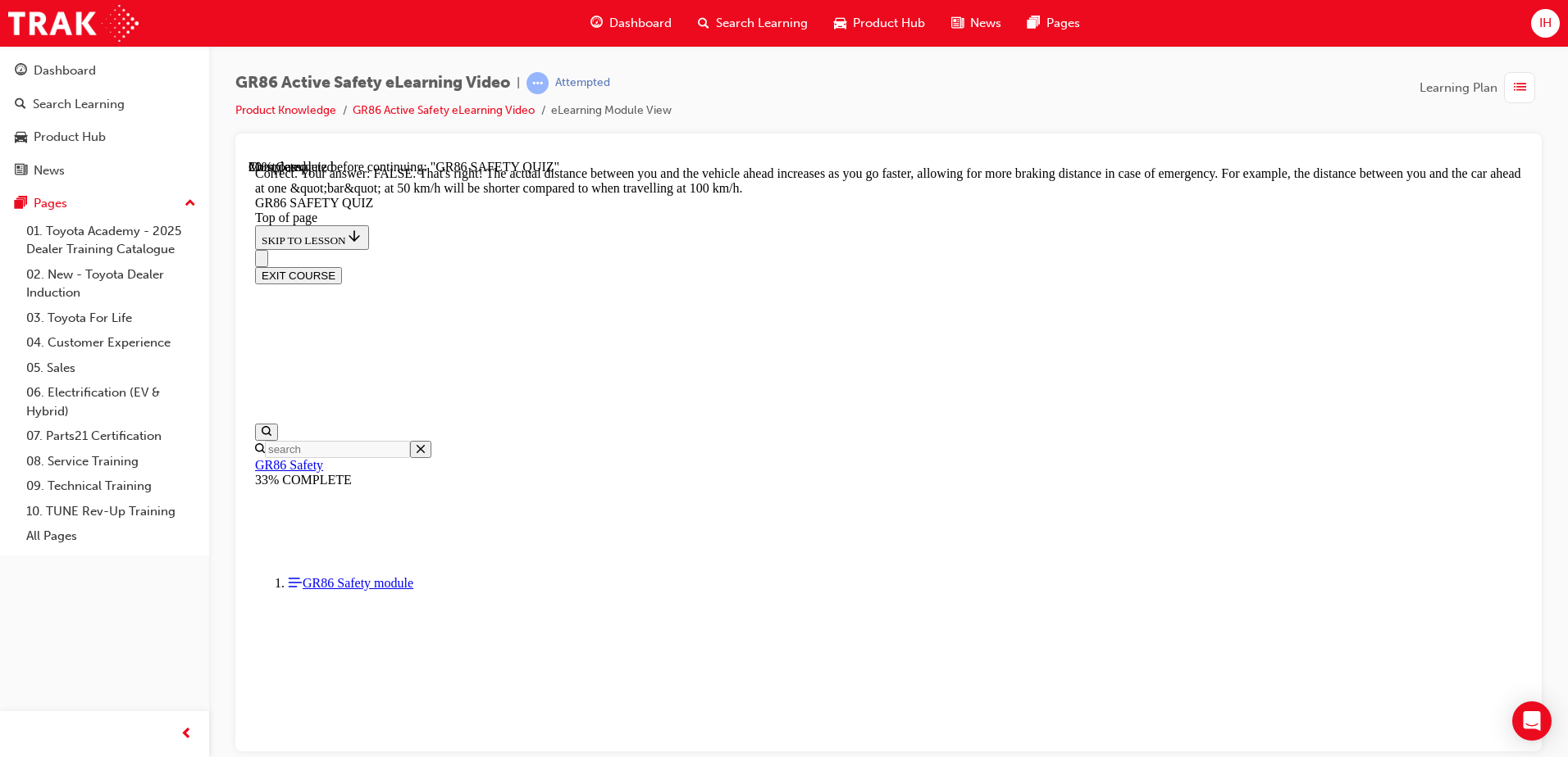
scroll to position [616, 0]
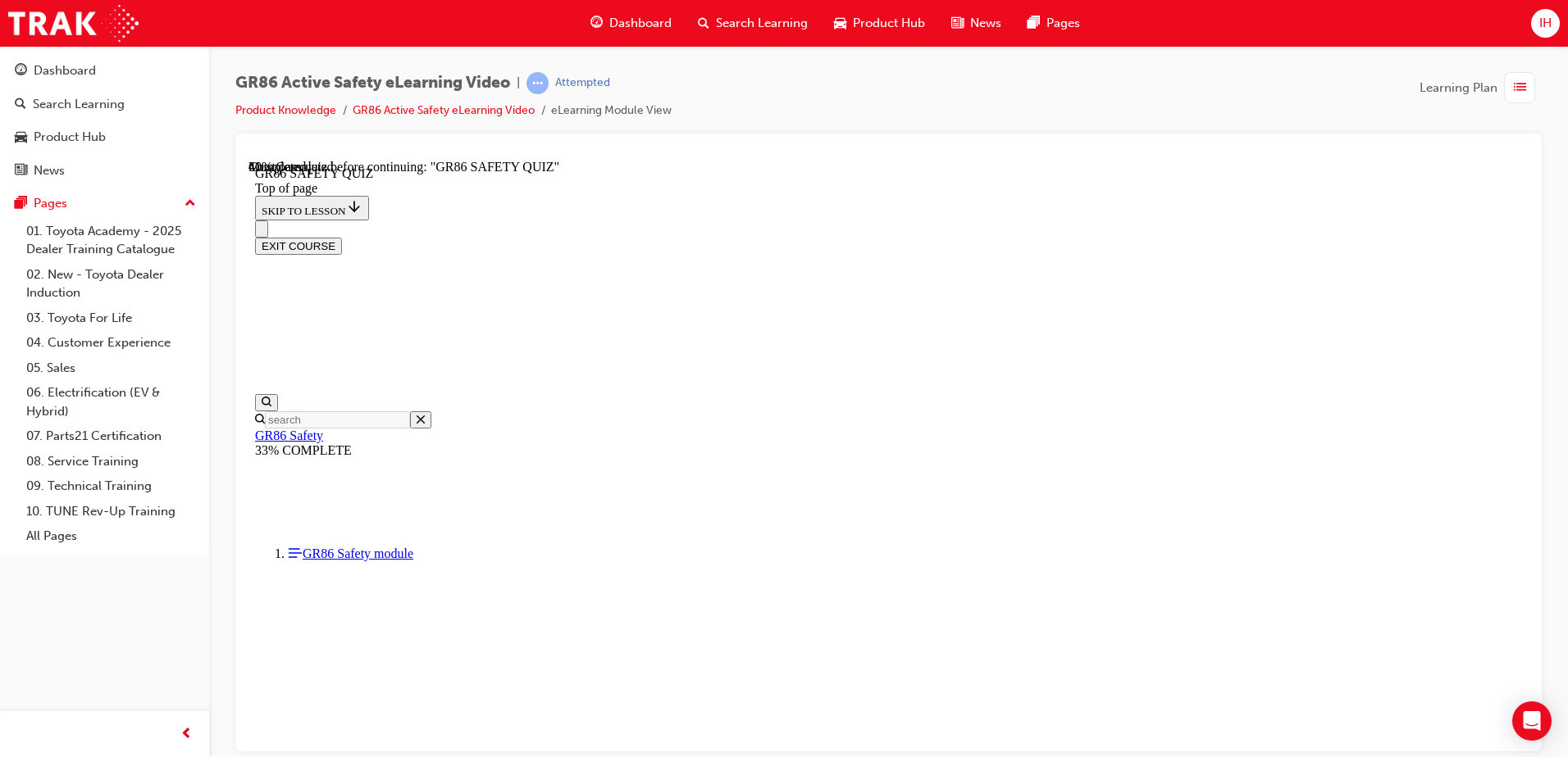
scroll to position [444, 0]
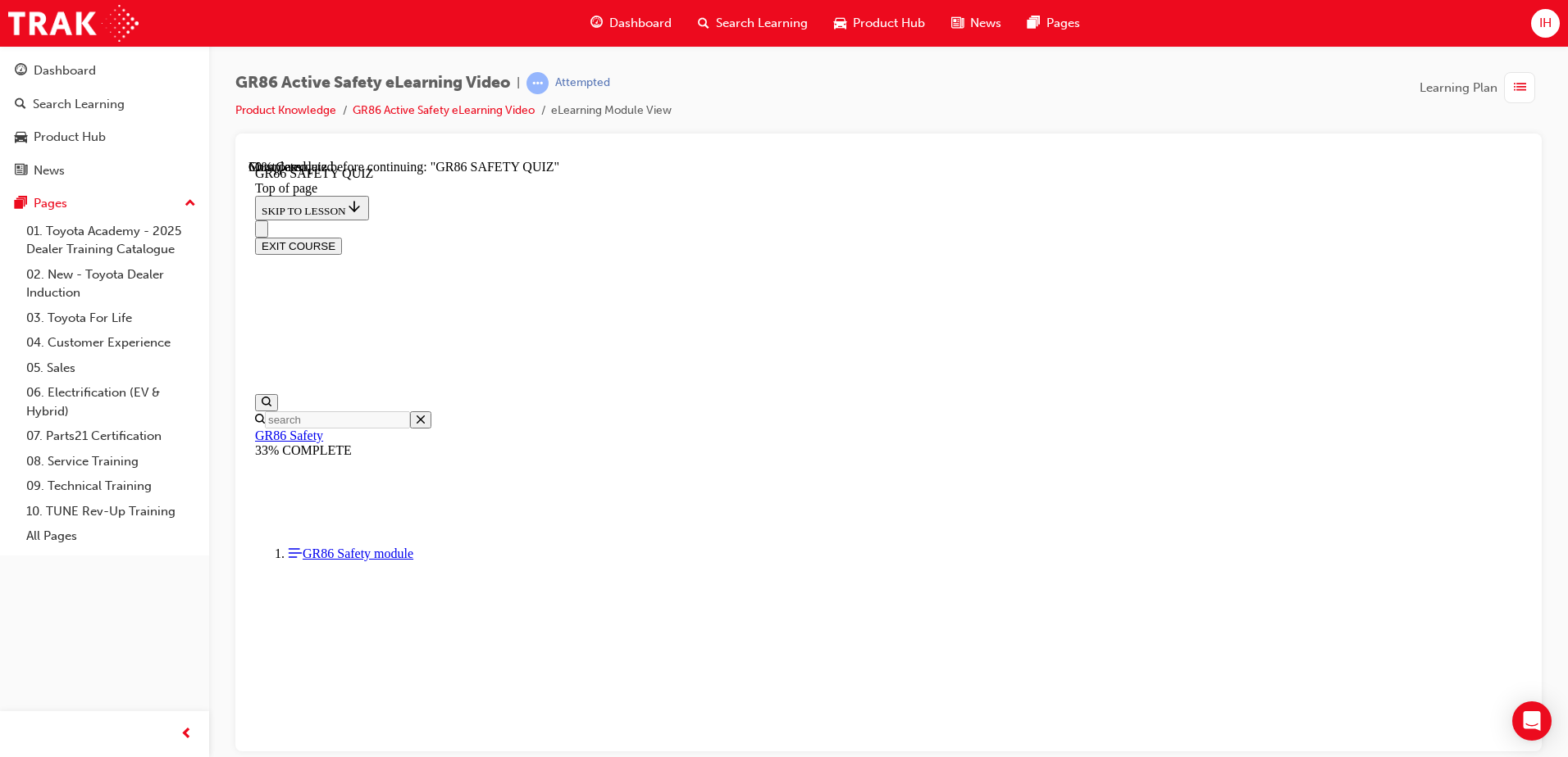
scroll to position [460, 0]
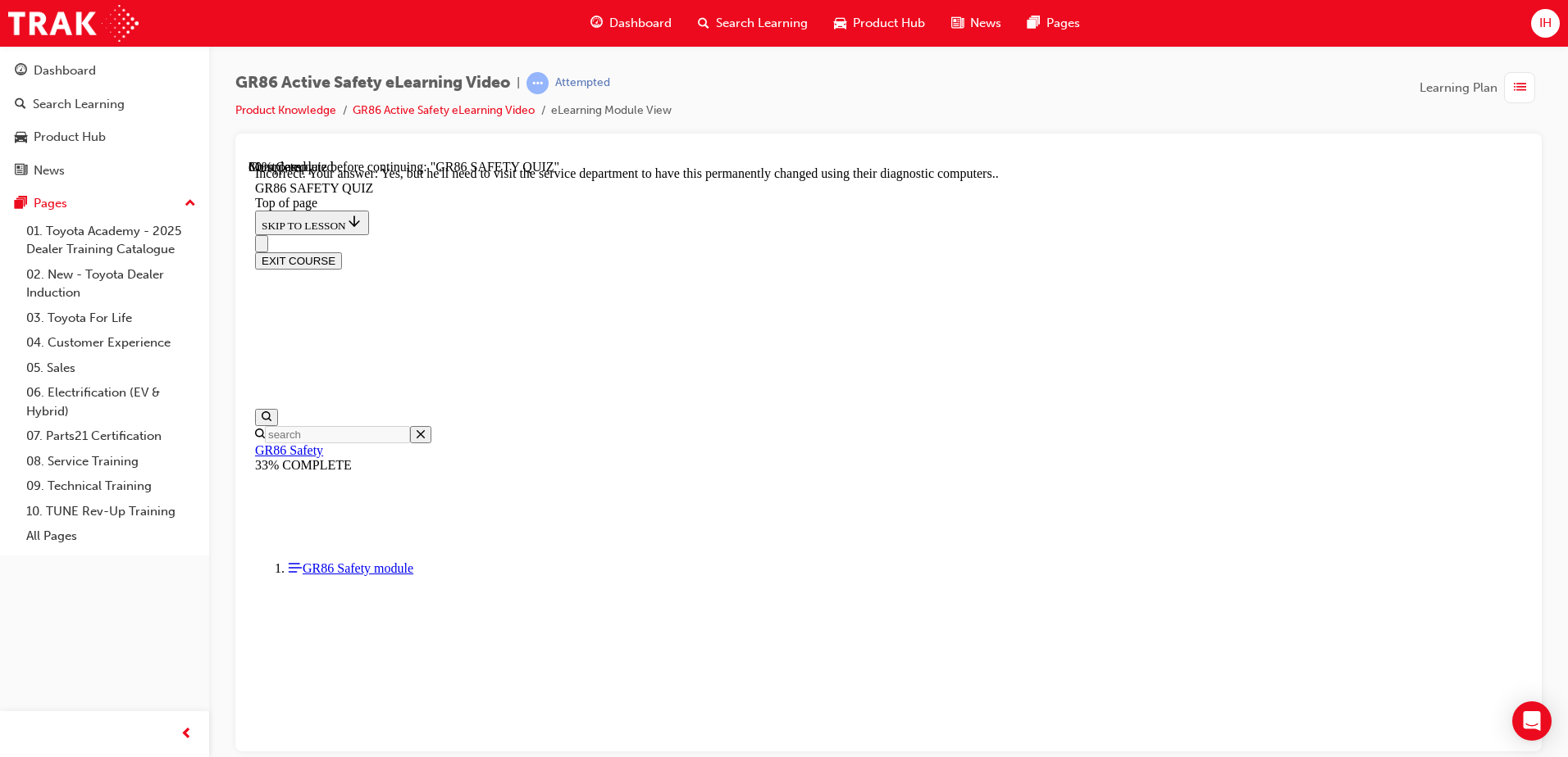
scroll to position [627, 0]
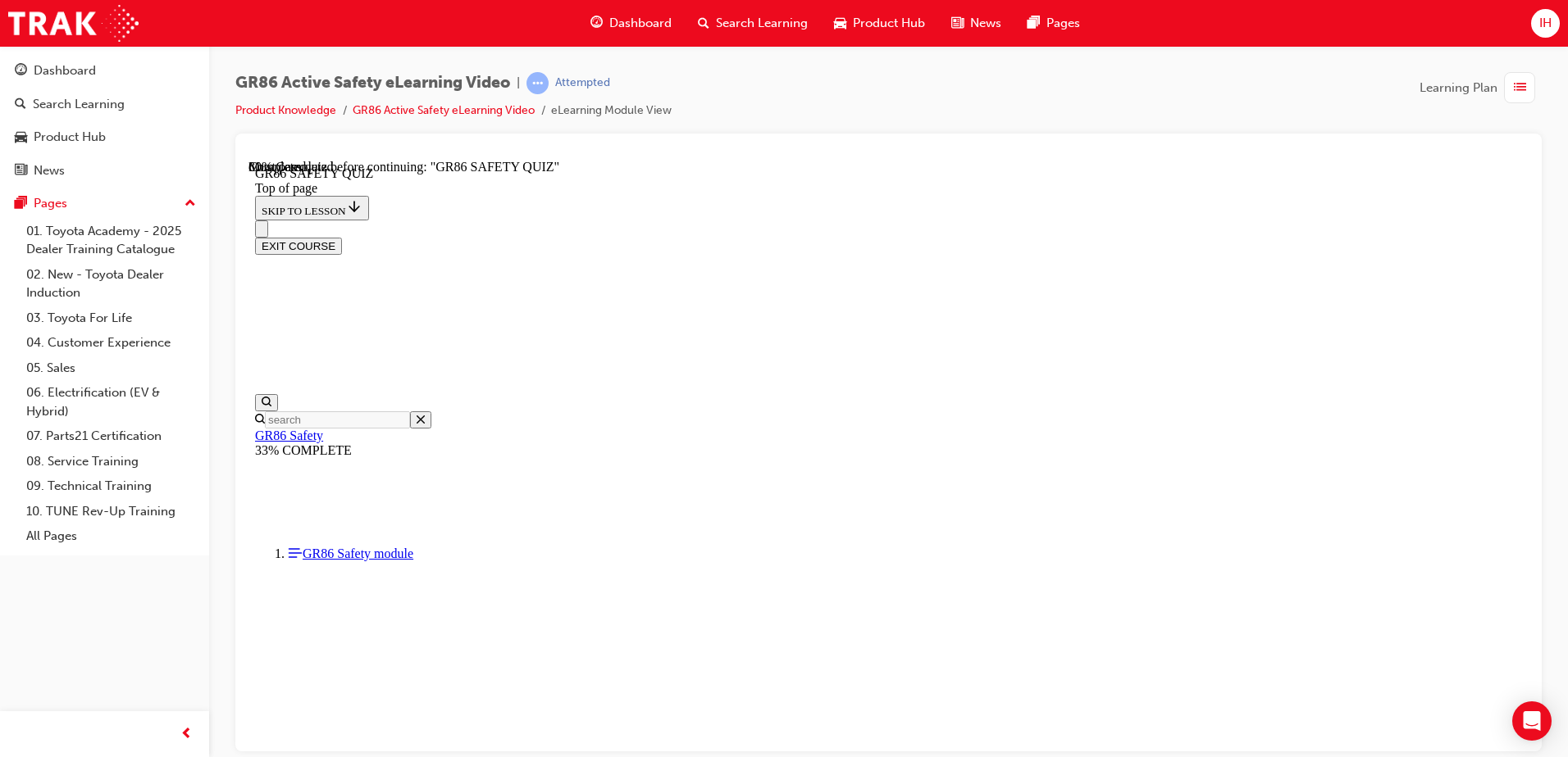
scroll to position [378, 0]
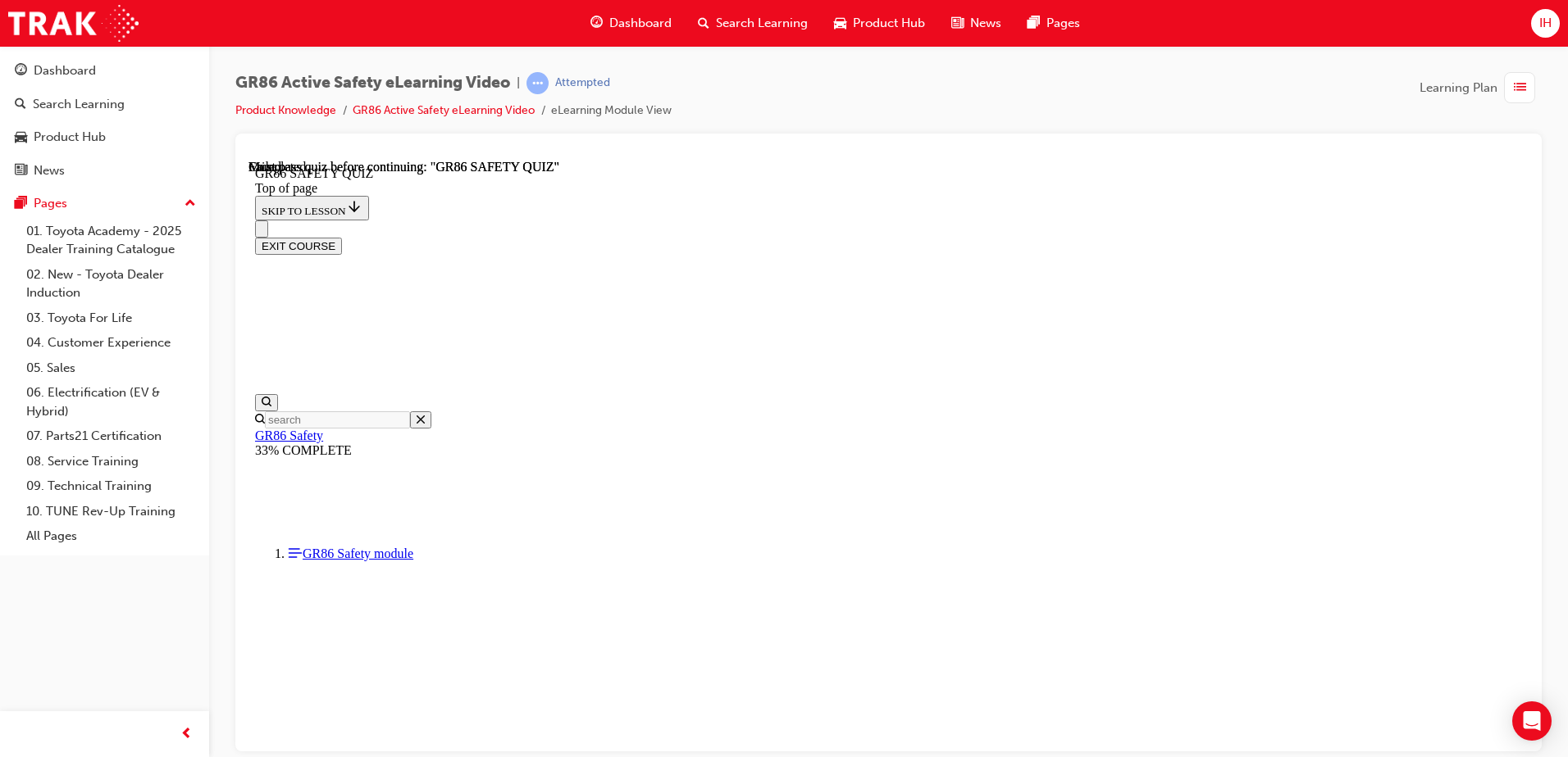
scroll to position [298, 0]
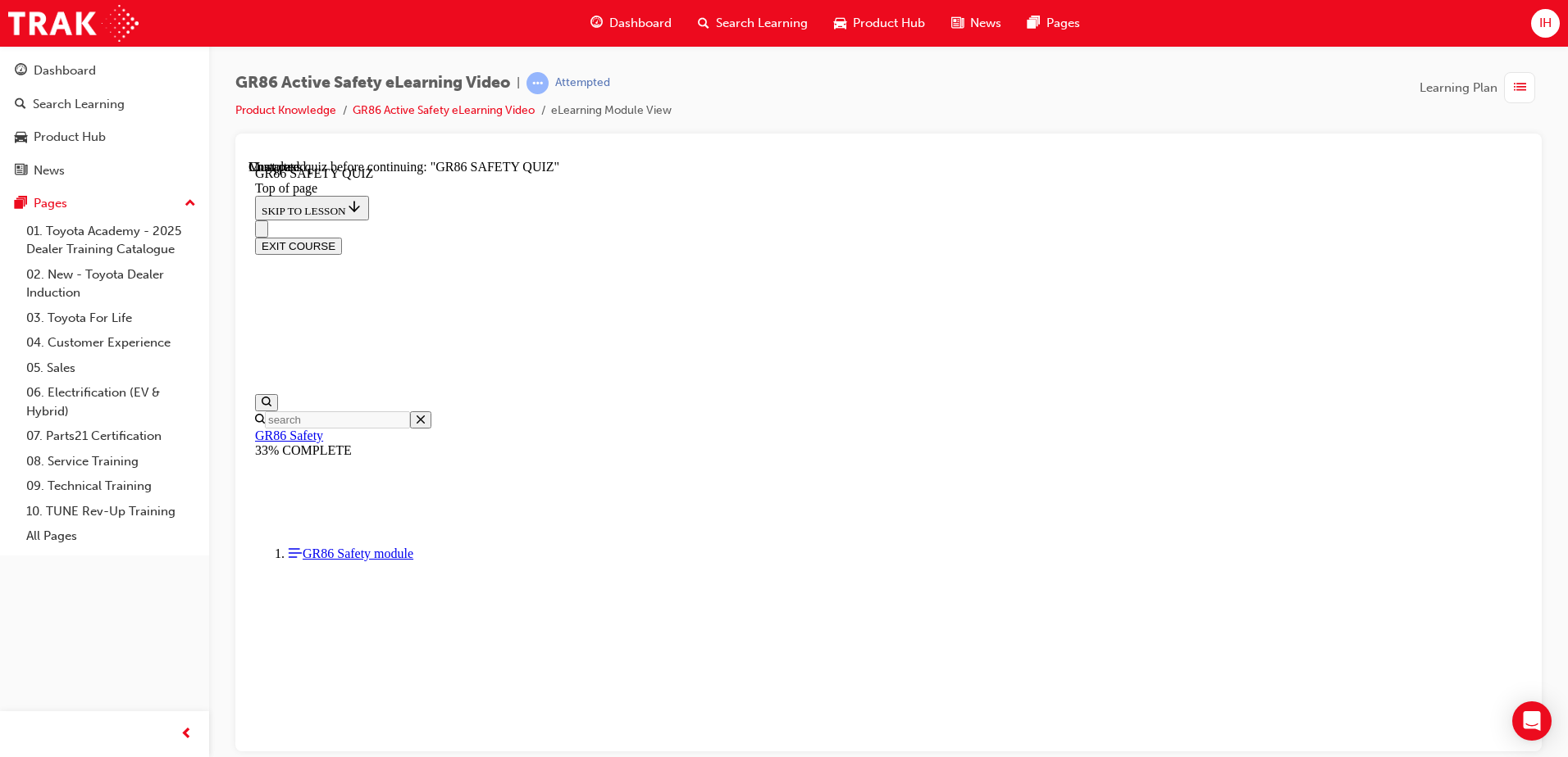
drag, startPoint x: 988, startPoint y: 715, endPoint x: 991, endPoint y: 701, distance: 14.3
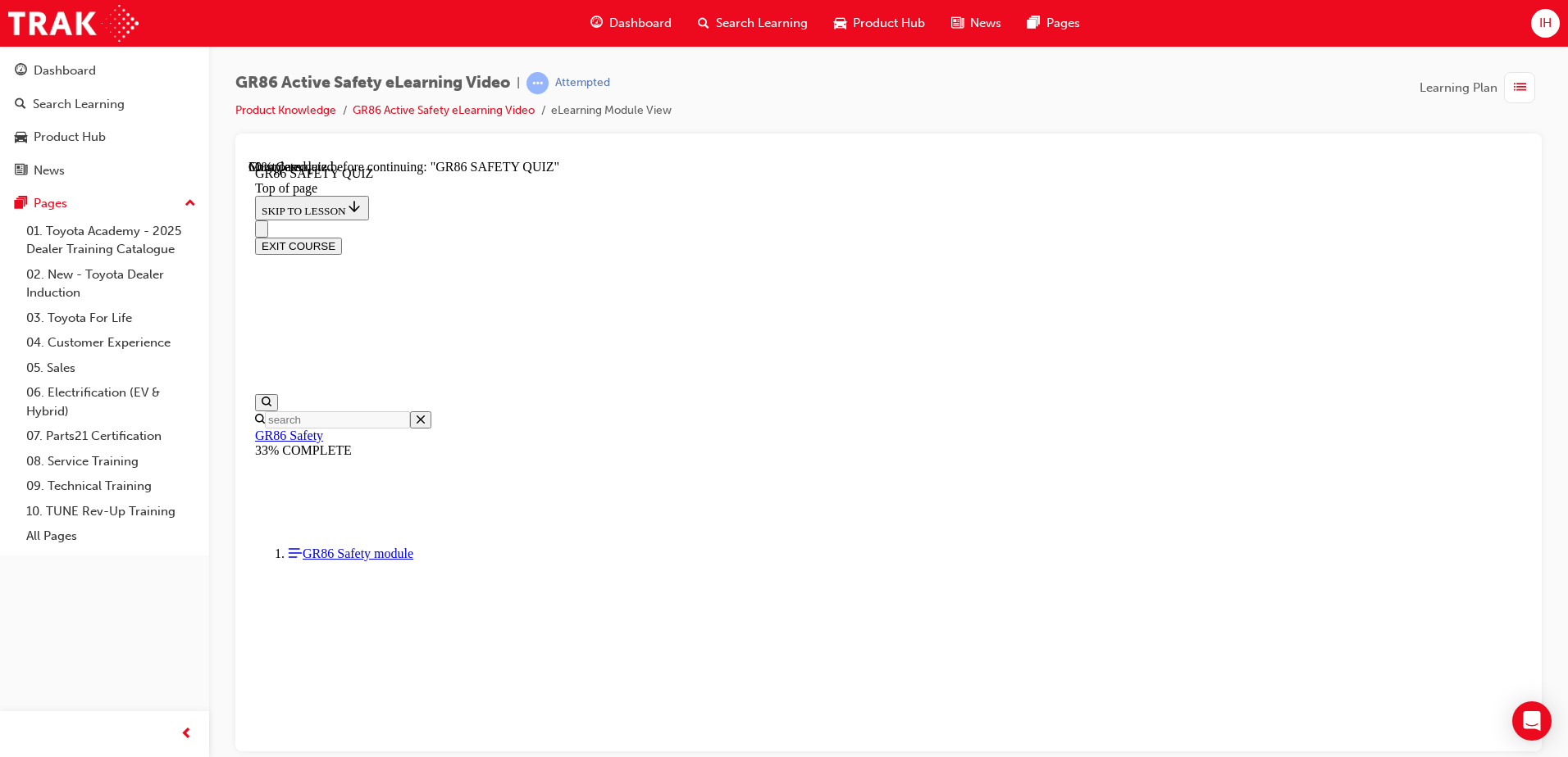
scroll to position [235, 0]
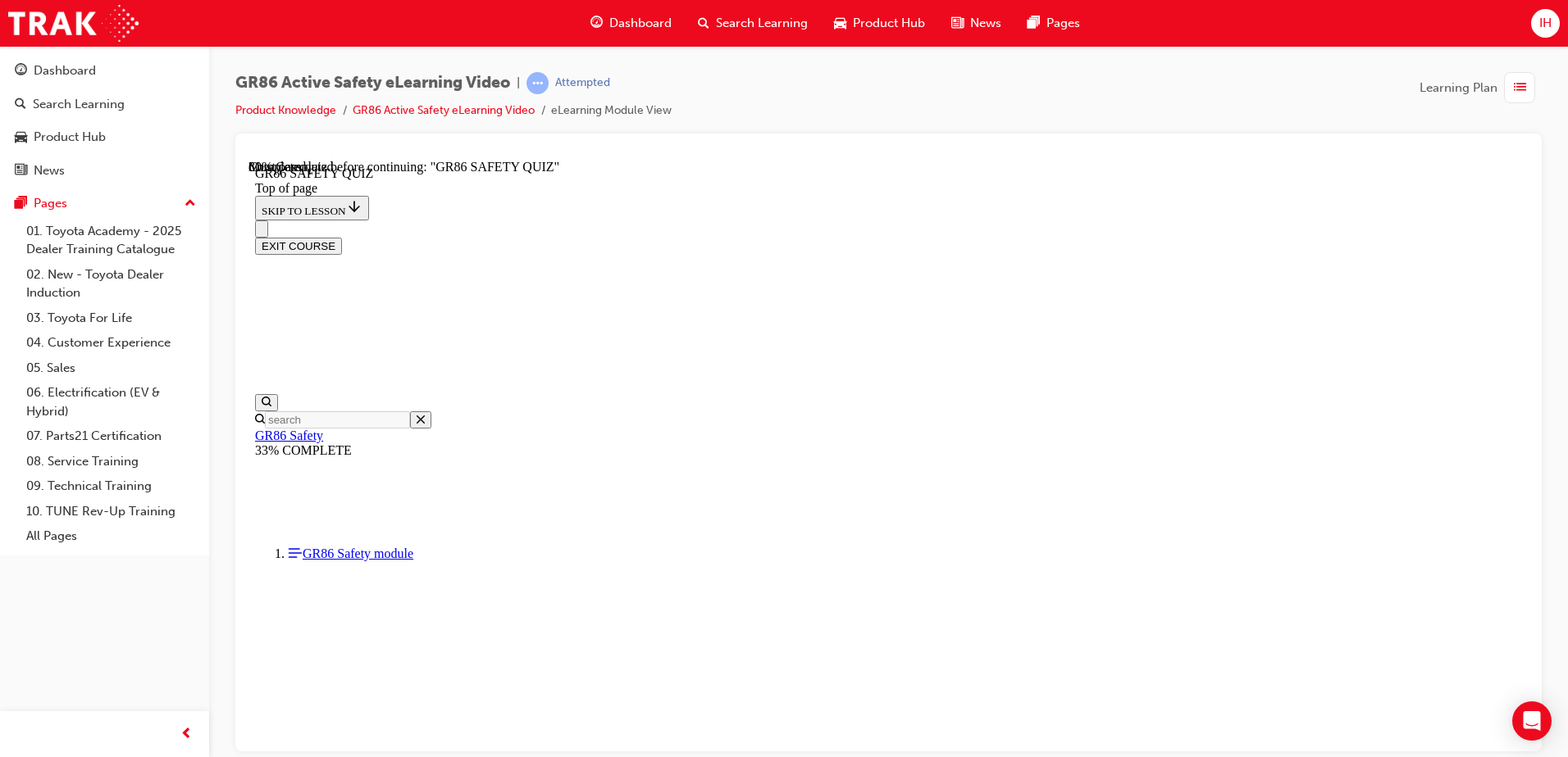
scroll to position [505, 0]
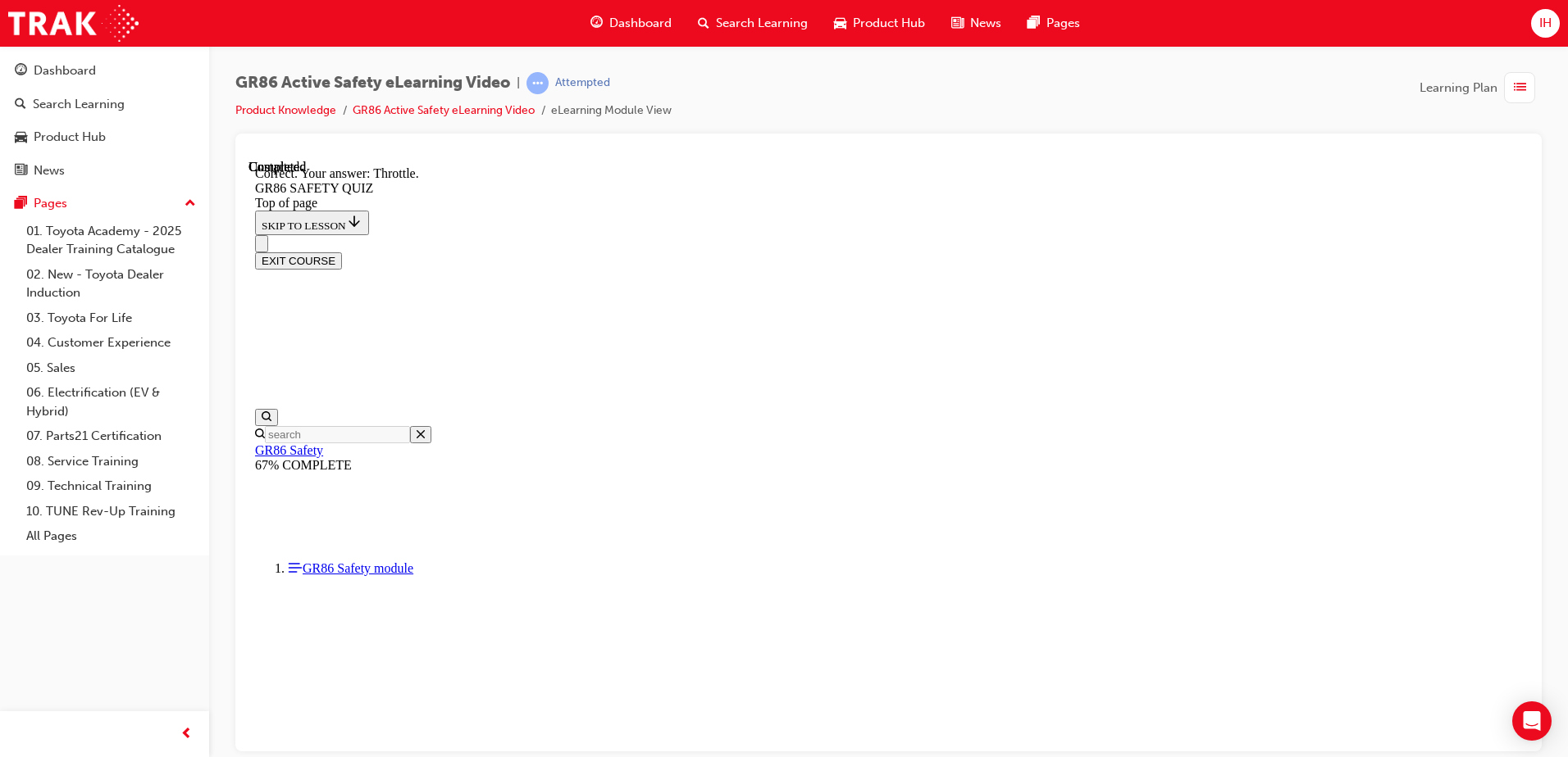
scroll to position [605, 0]
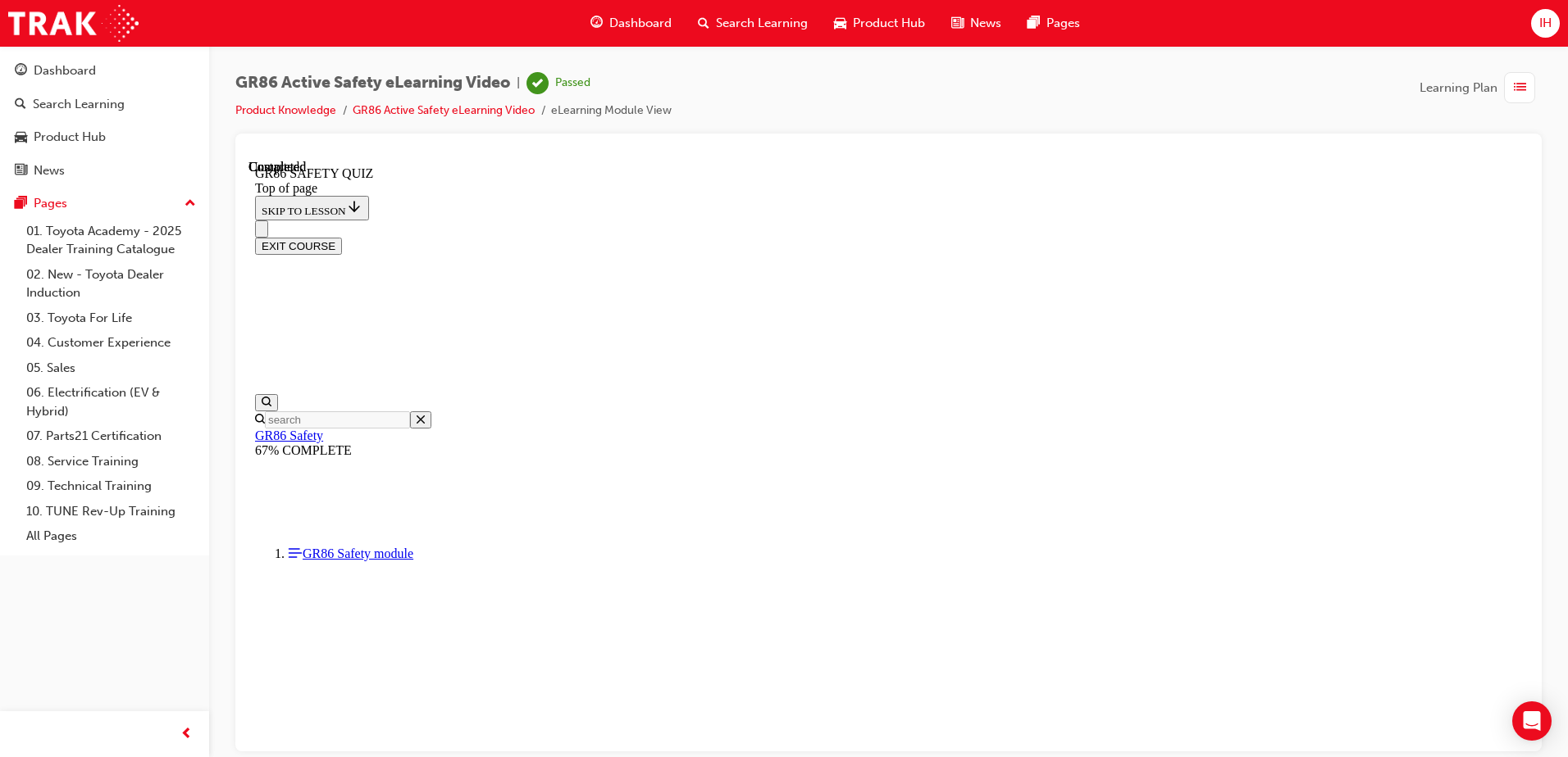
scroll to position [298, 0]
click at [342, 236] on button "EXIT COURSE" at bounding box center [298, 245] width 86 height 17
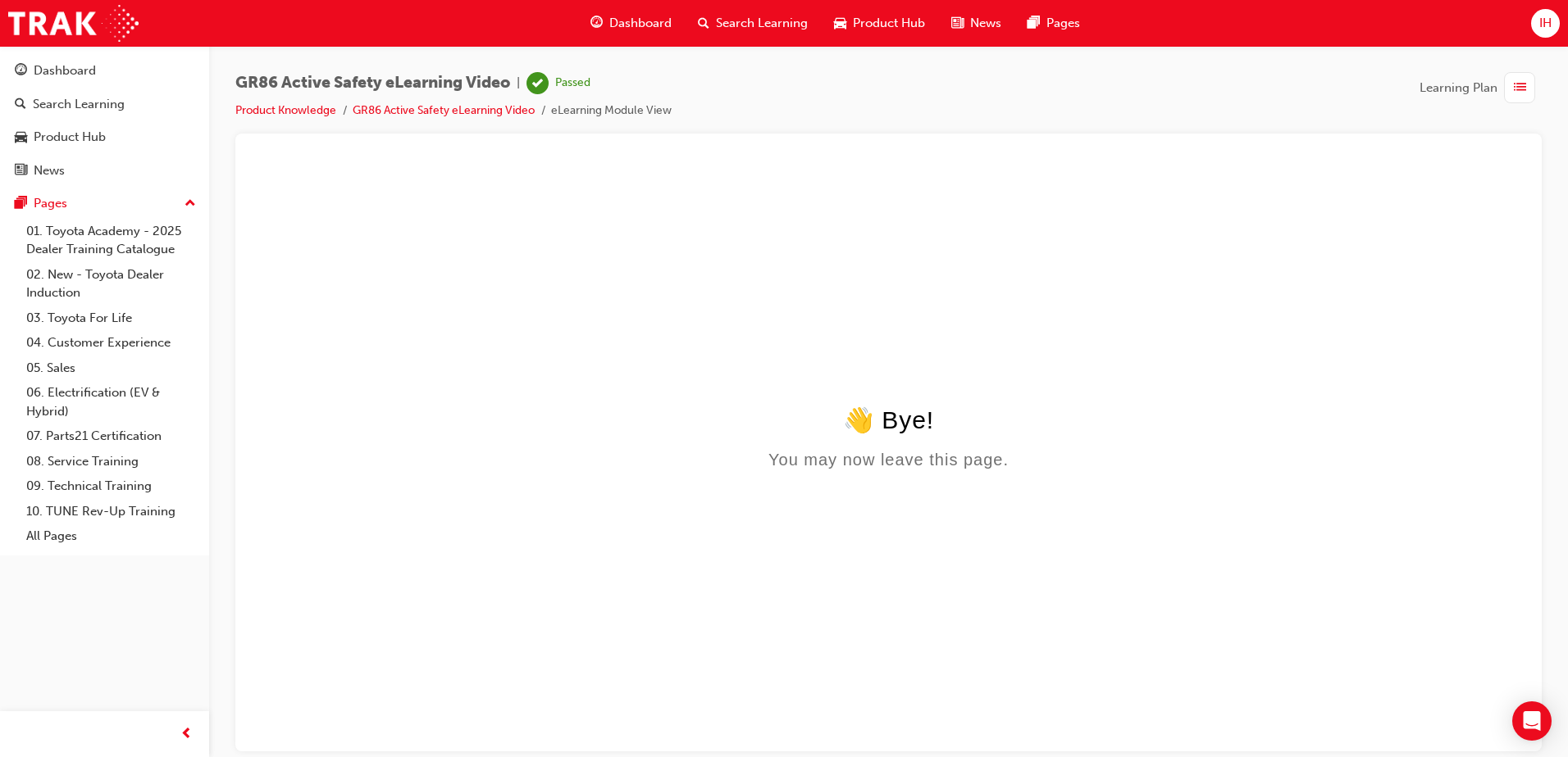
scroll to position [0, 0]
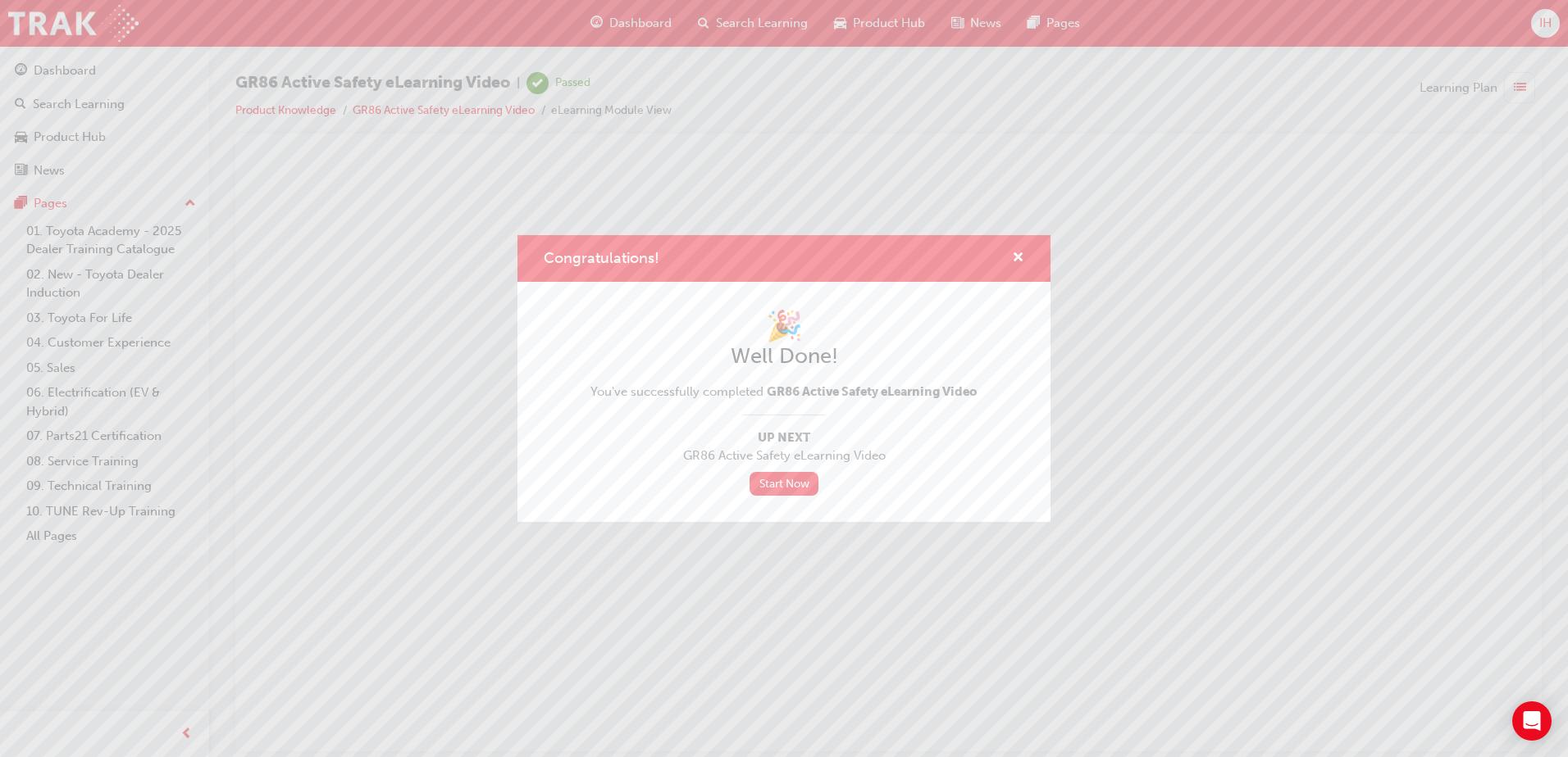
click at [762, 499] on div "🎉 Well Done! You've successfully completed GR86 Active Safety eLearning Video U…" at bounding box center [783, 401] width 533 height 240
click at [756, 479] on link "Start Now" at bounding box center [783, 484] width 69 height 24
click at [1010, 252] on div "Congratulations!" at bounding box center [1011, 258] width 26 height 20
click at [1019, 257] on span "cross-icon" at bounding box center [1017, 259] width 12 height 15
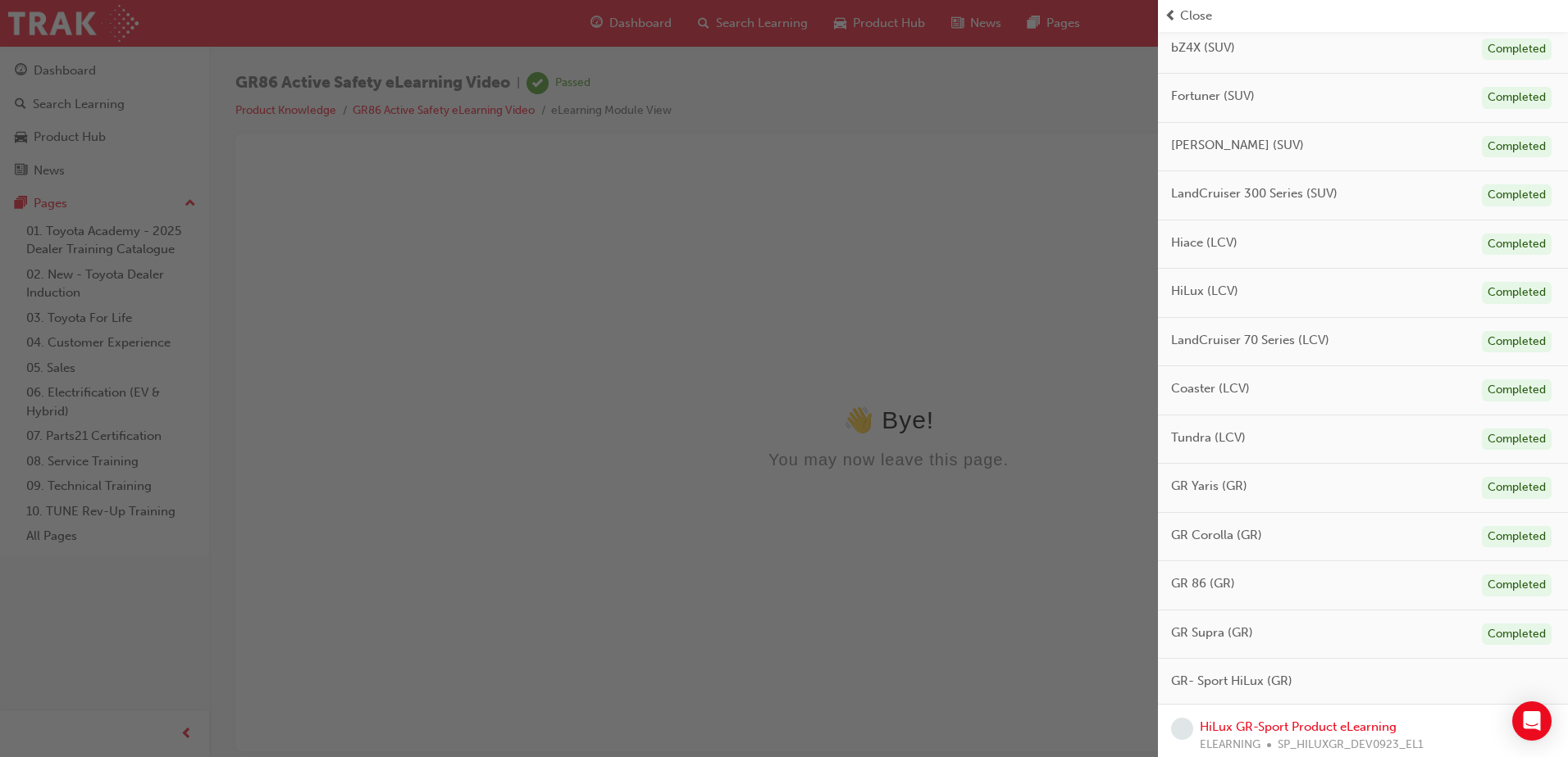
scroll to position [633, 0]
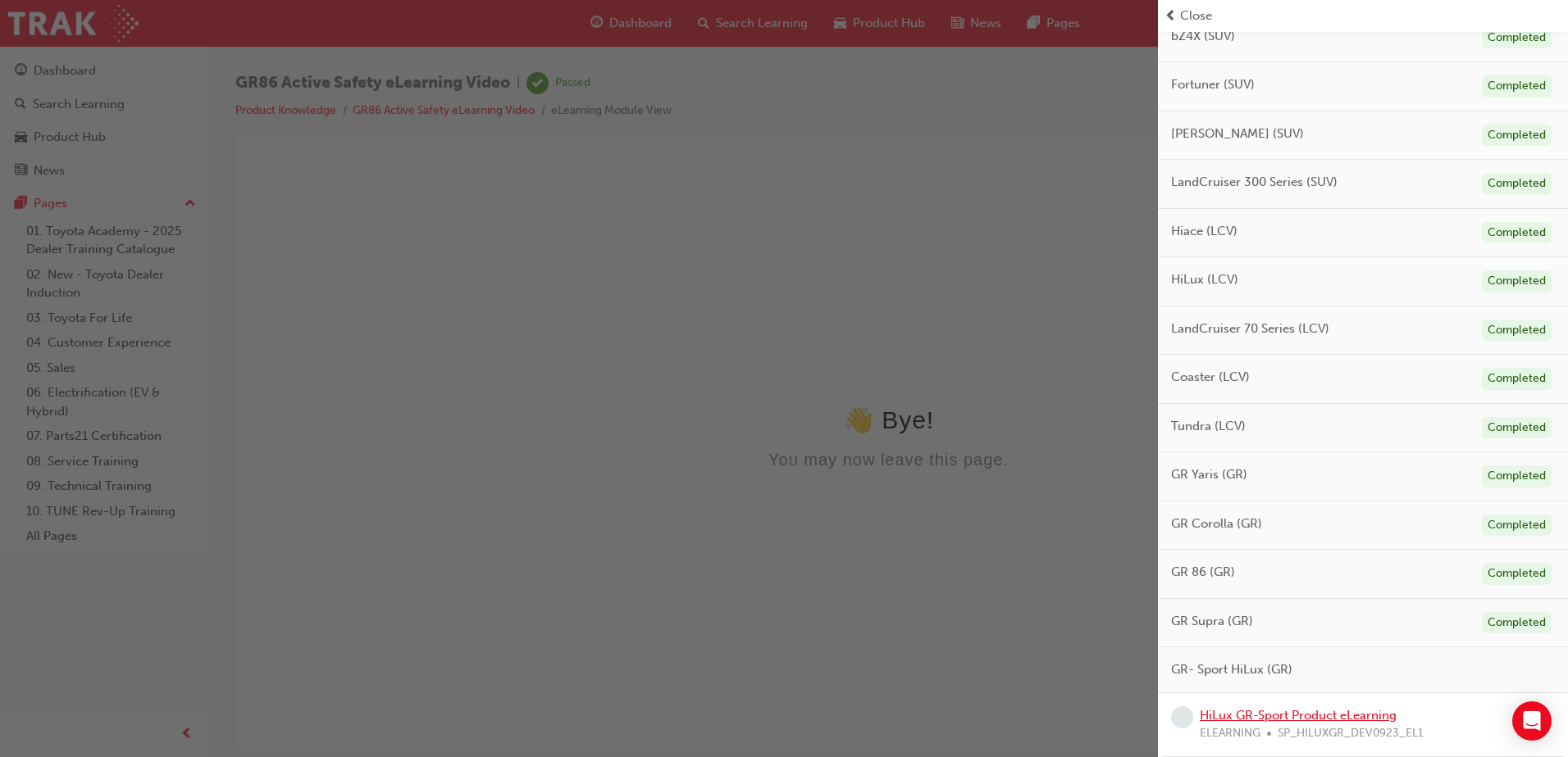
click at [1312, 717] on link "HiLux GR-Sport Product eLearning" at bounding box center [1297, 716] width 197 height 15
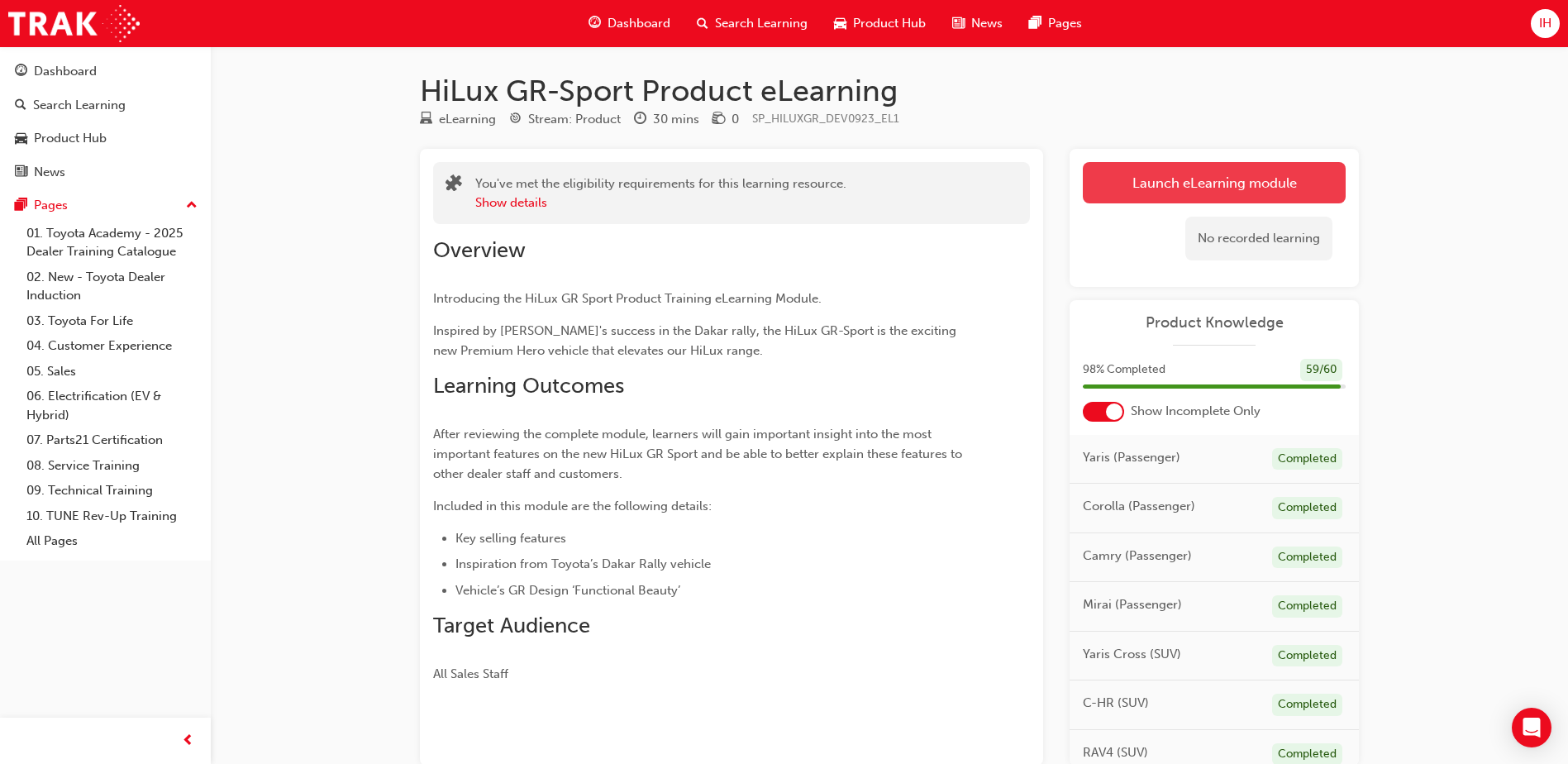
click at [1168, 201] on link "Launch eLearning module" at bounding box center [1214, 183] width 263 height 42
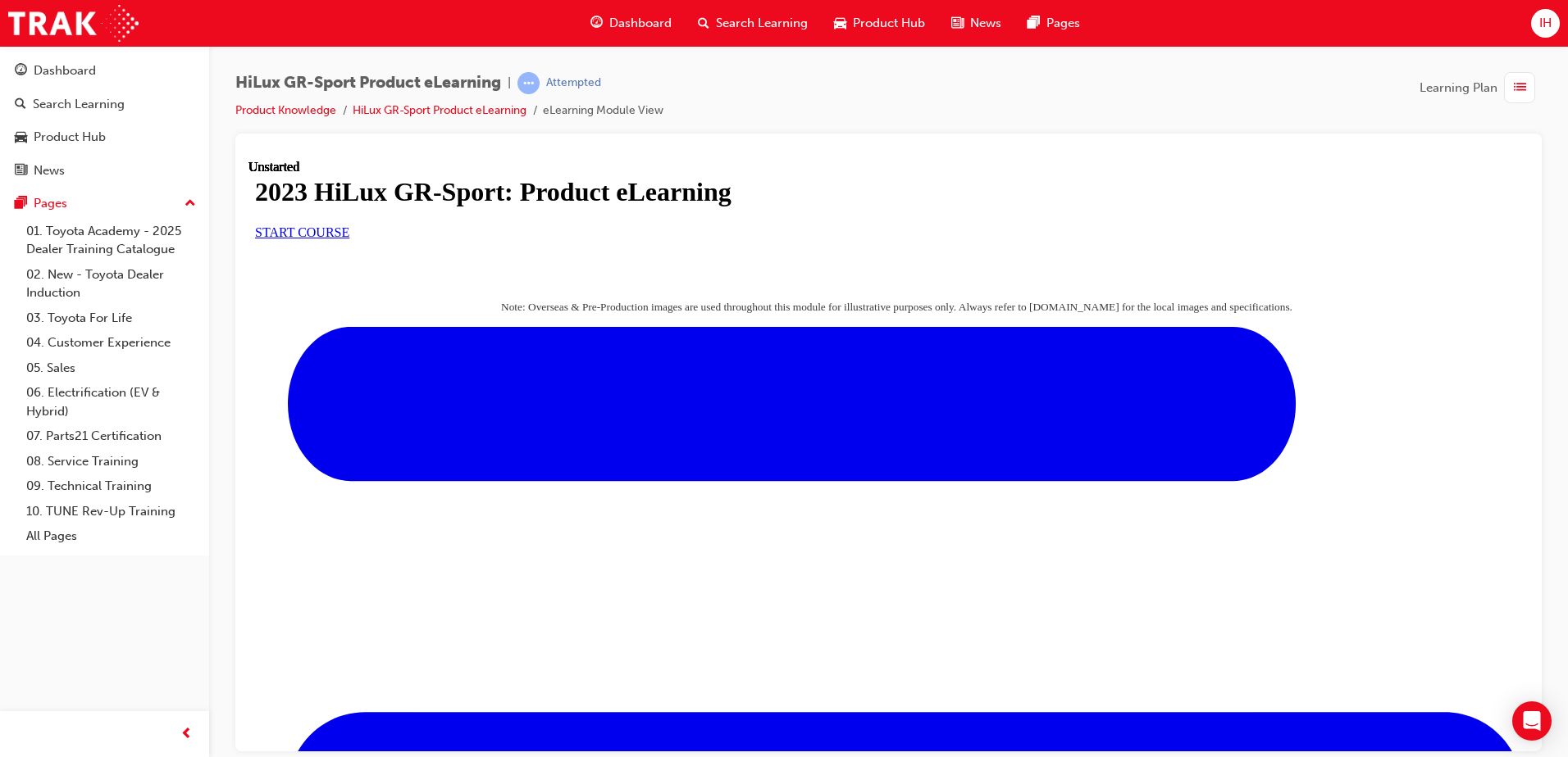
scroll to position [82, 0]
click at [350, 238] on span "START COURSE" at bounding box center [302, 231] width 94 height 14
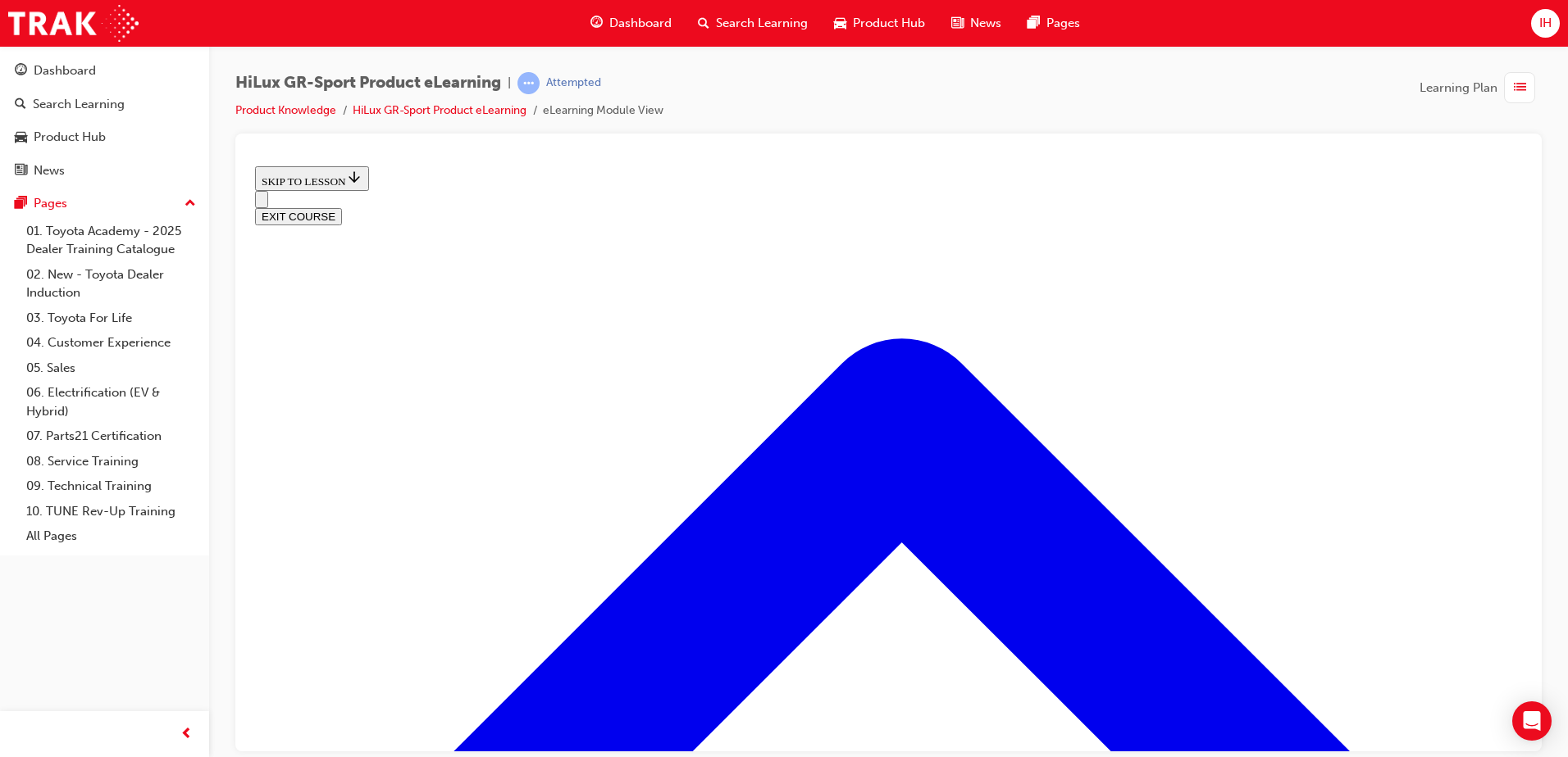
scroll to position [788, 0]
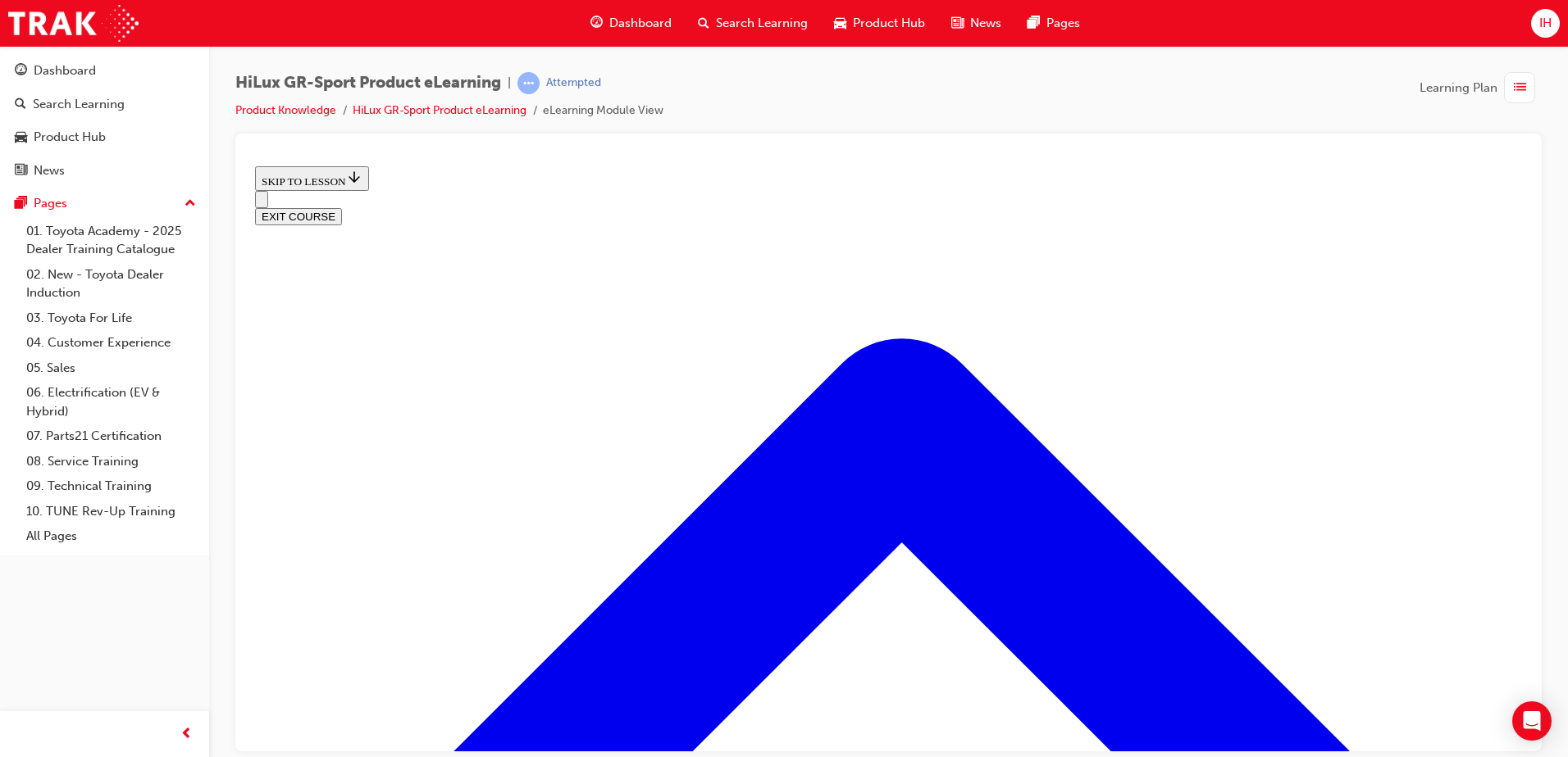
scroll to position [1115, 0]
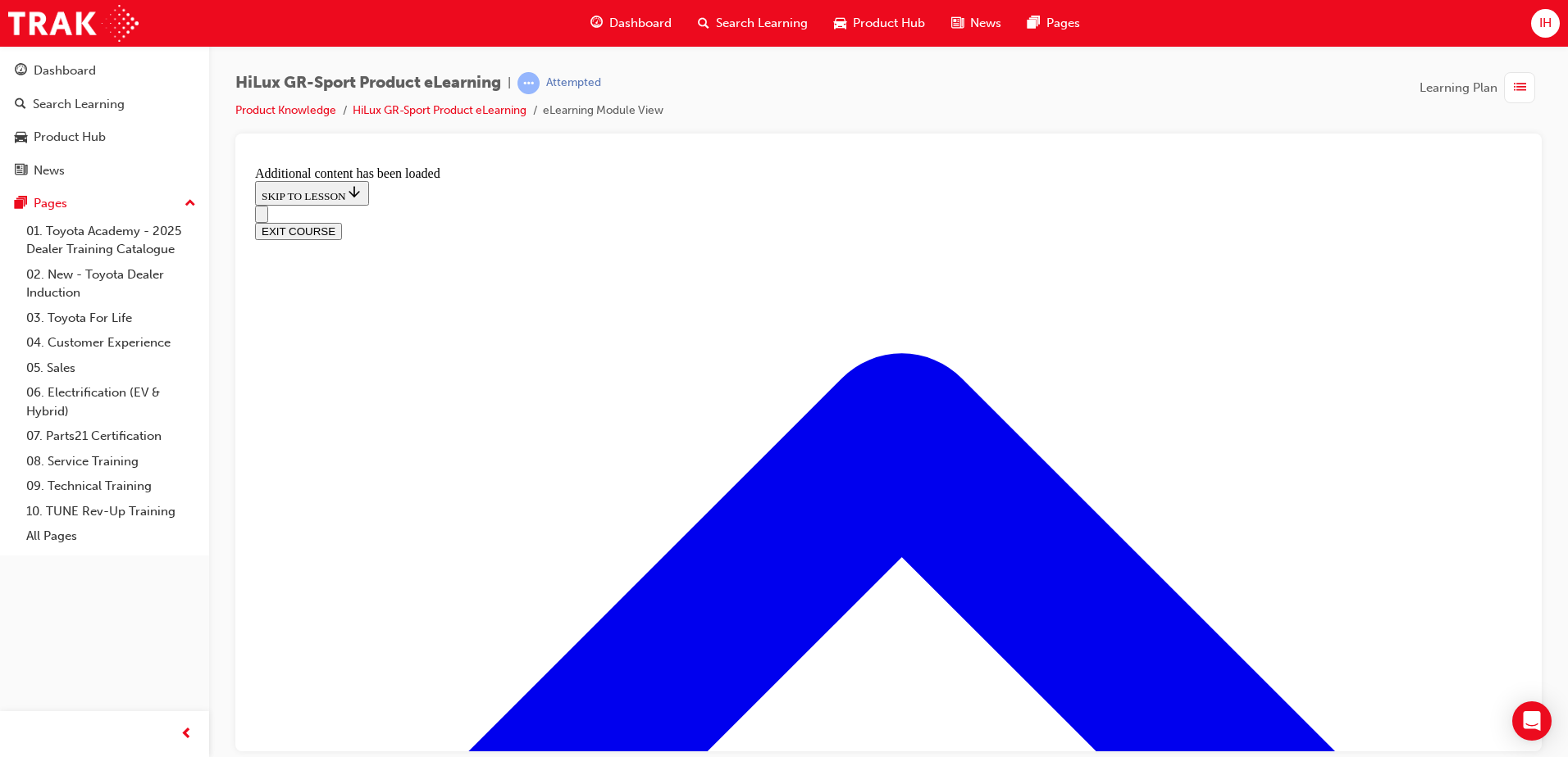
scroll to position [1562, 0]
drag, startPoint x: 780, startPoint y: 572, endPoint x: 831, endPoint y: 480, distance: 105.2
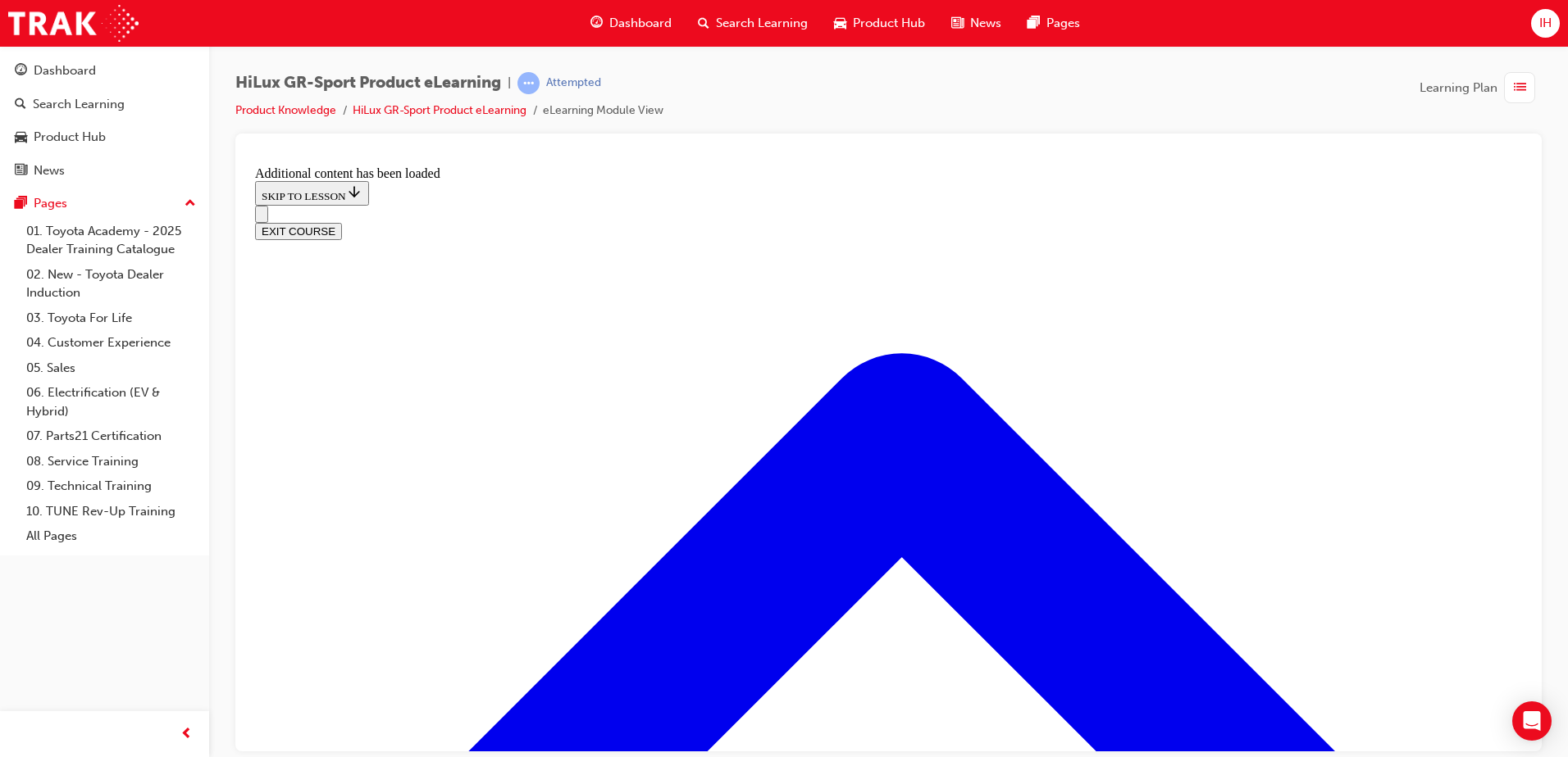
drag, startPoint x: 783, startPoint y: 402, endPoint x: 824, endPoint y: 588, distance: 190.5
drag, startPoint x: 767, startPoint y: 405, endPoint x: 825, endPoint y: 401, distance: 58.1
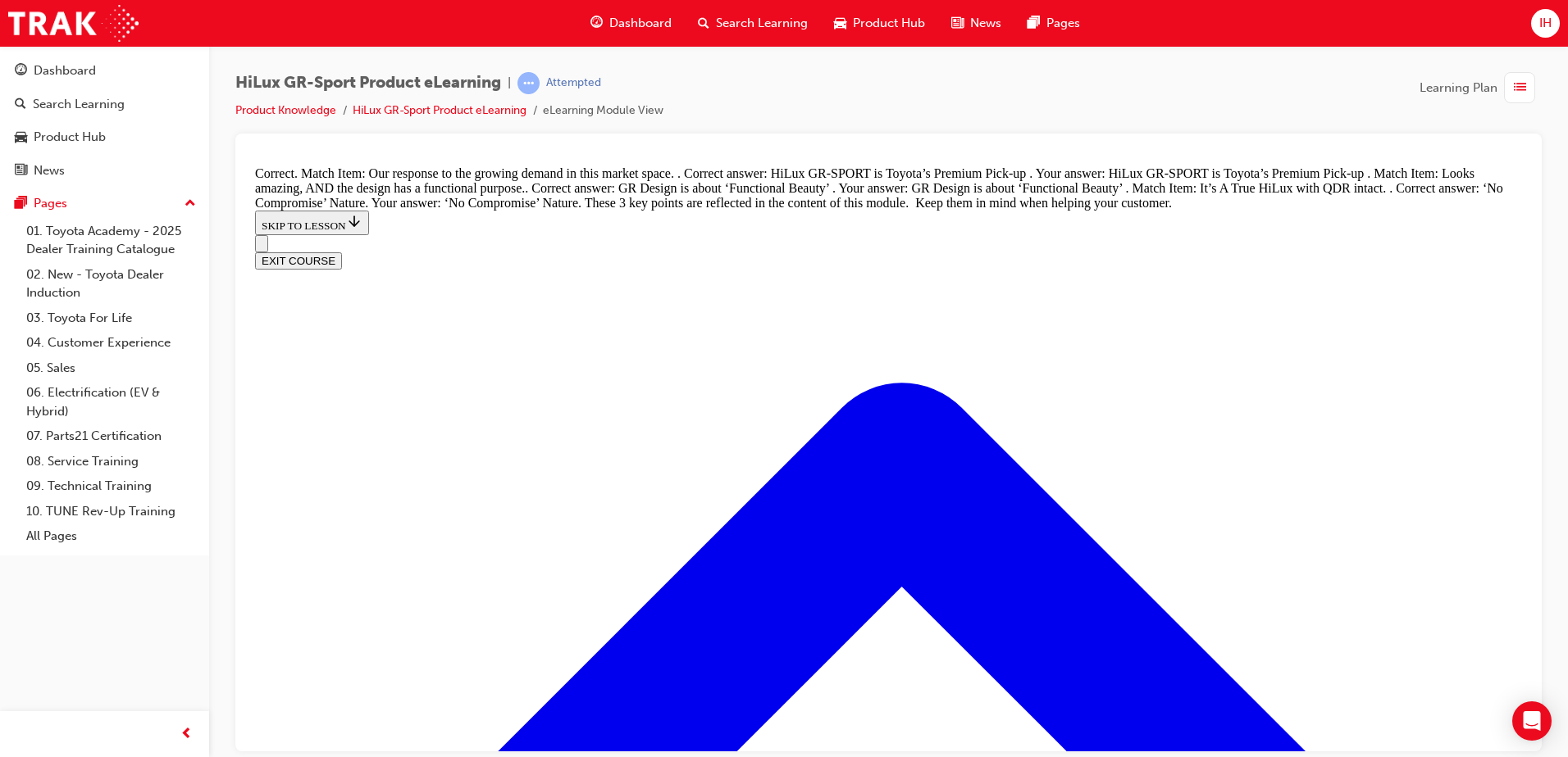
scroll to position [1931, 0]
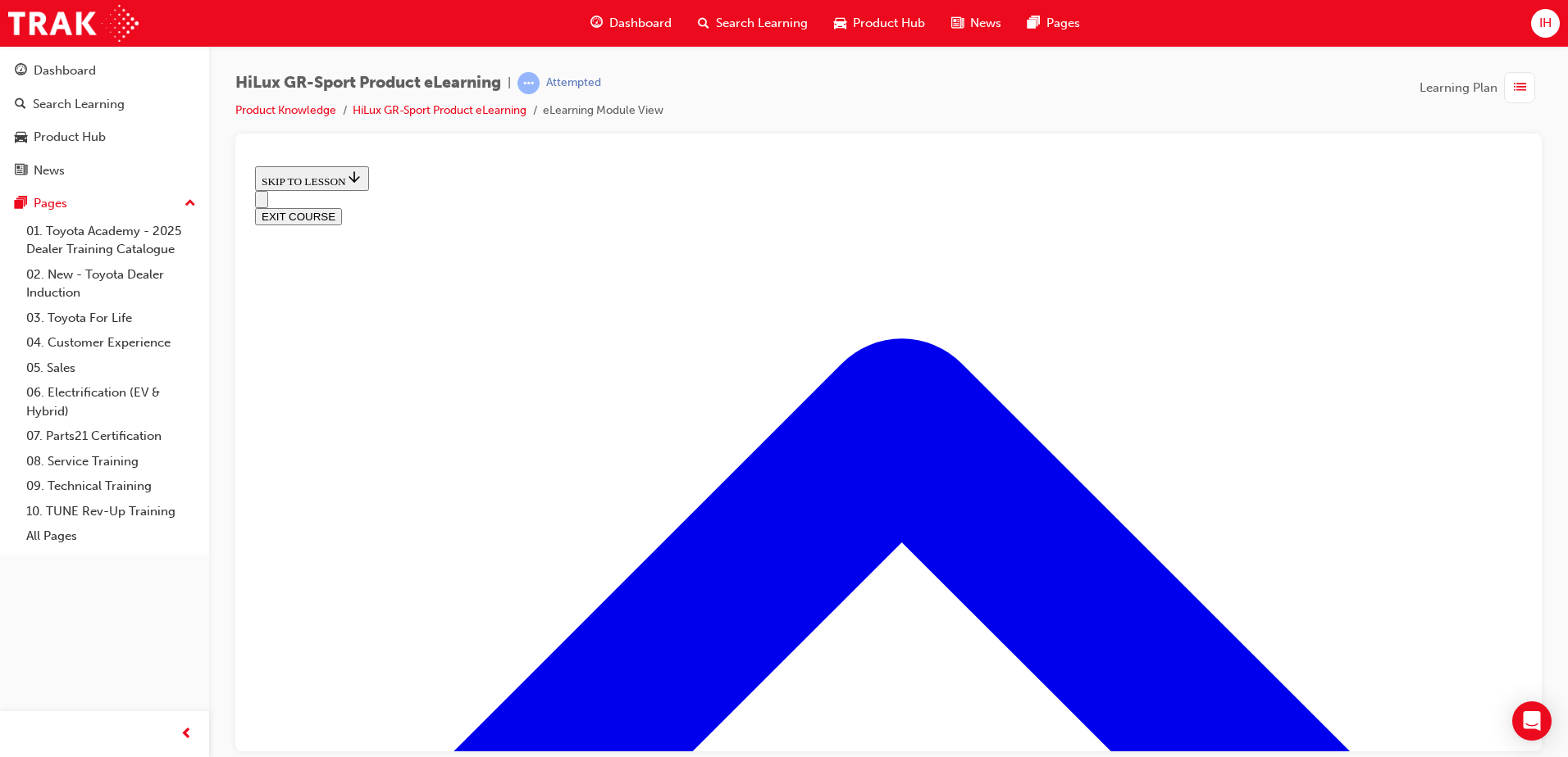
scroll to position [543, 0]
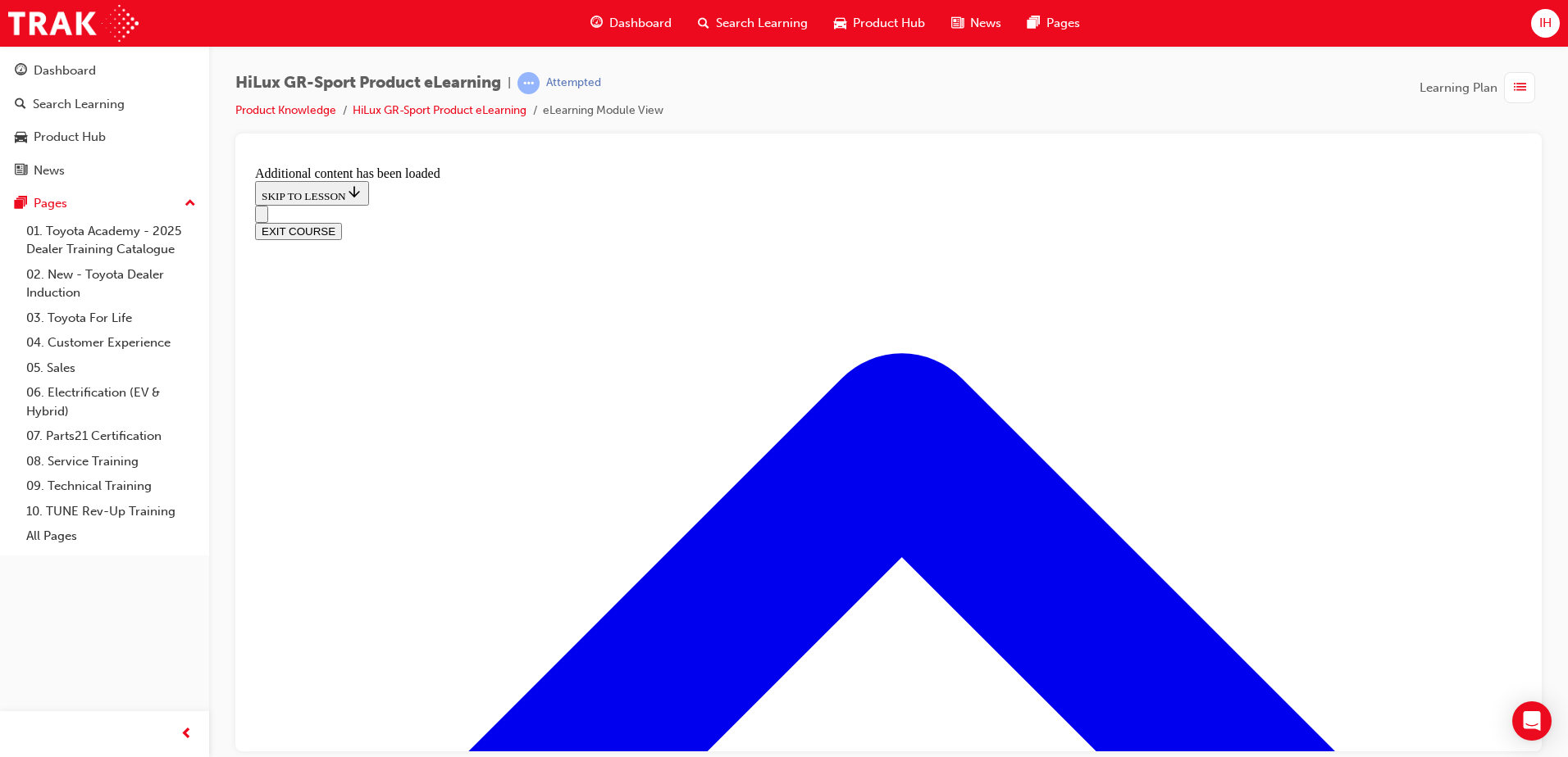
scroll to position [1367, 0]
radio input "true"
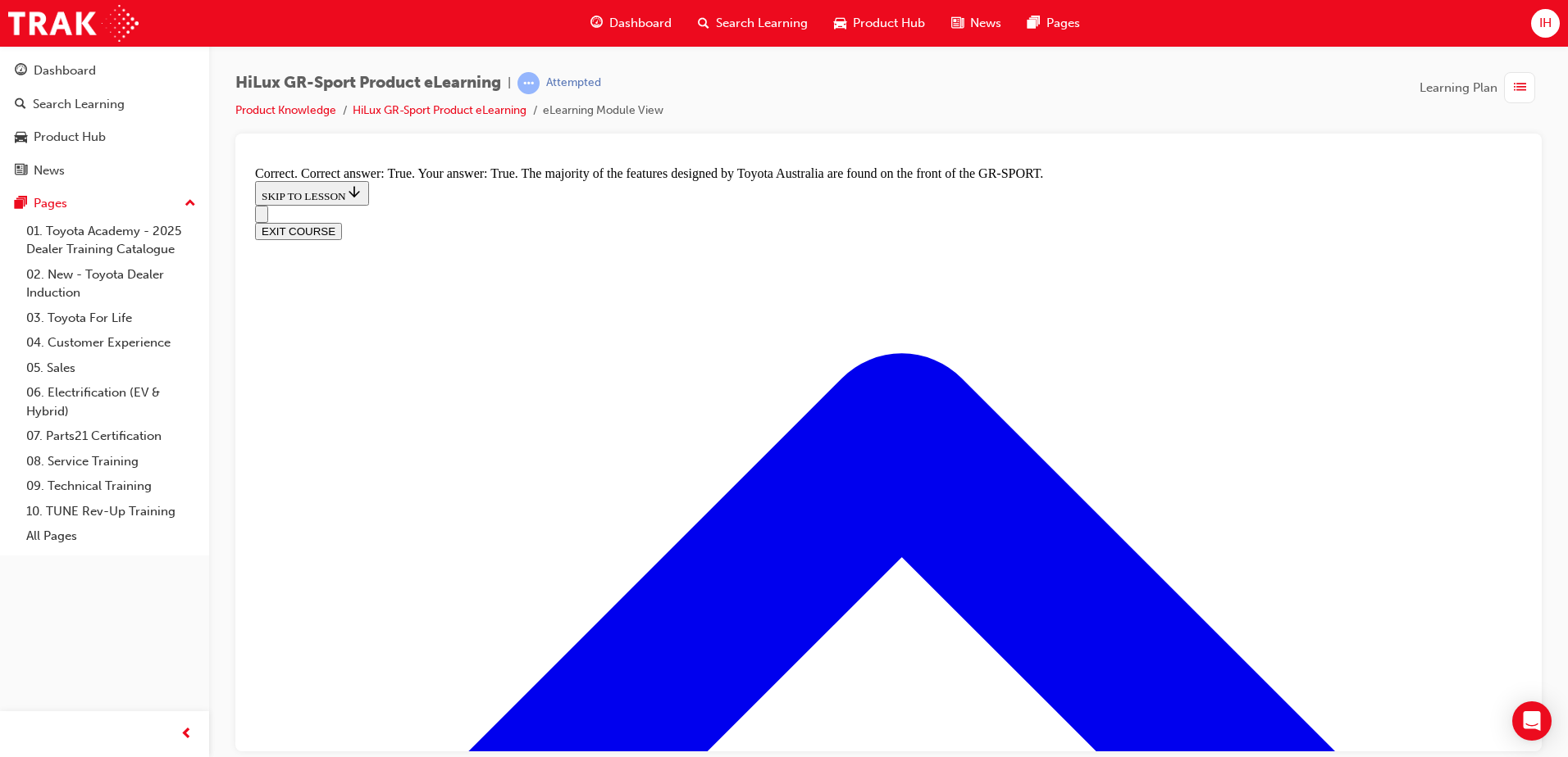
scroll to position [2105, 0]
radio input "true"
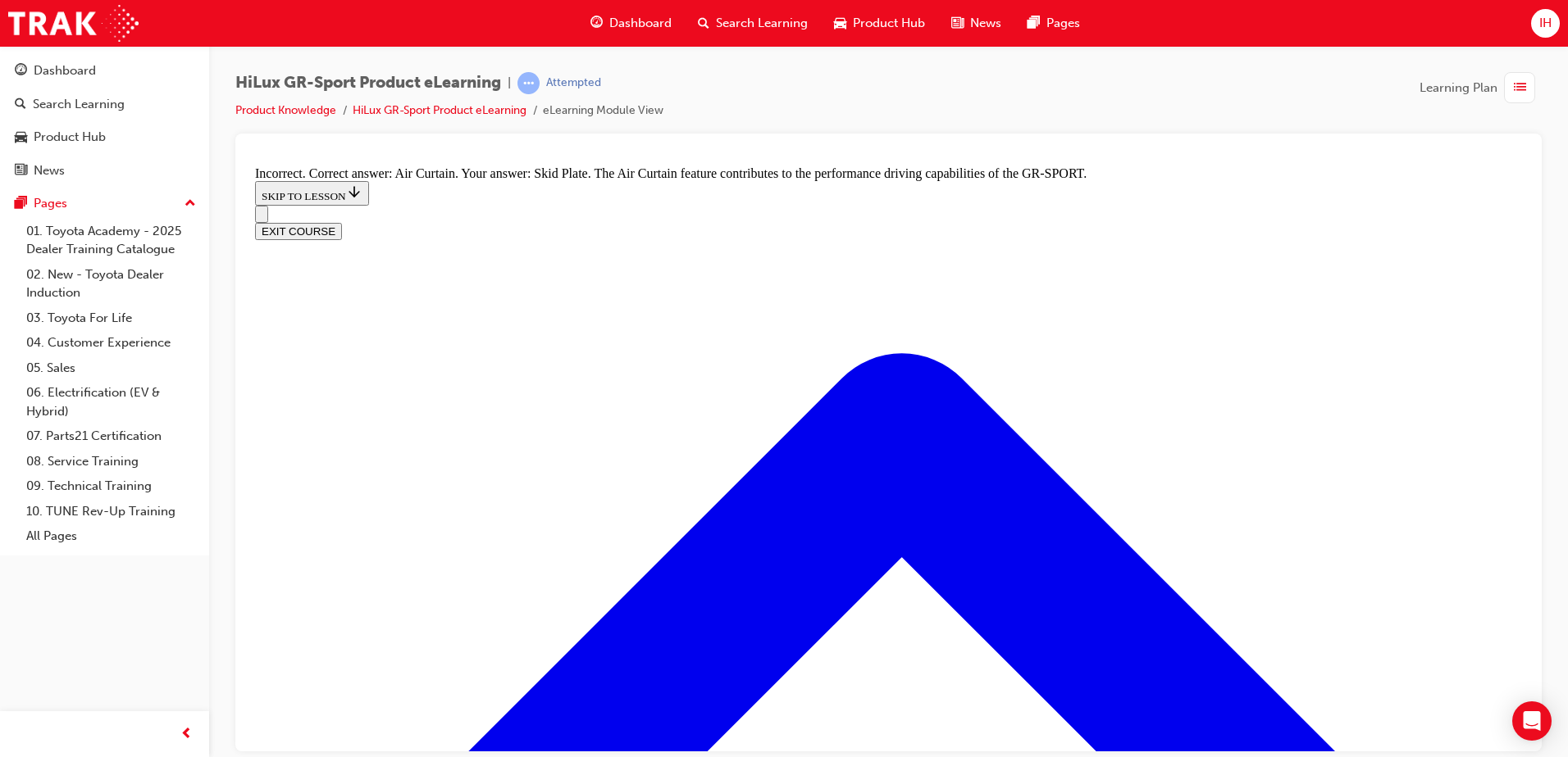
radio input "true"
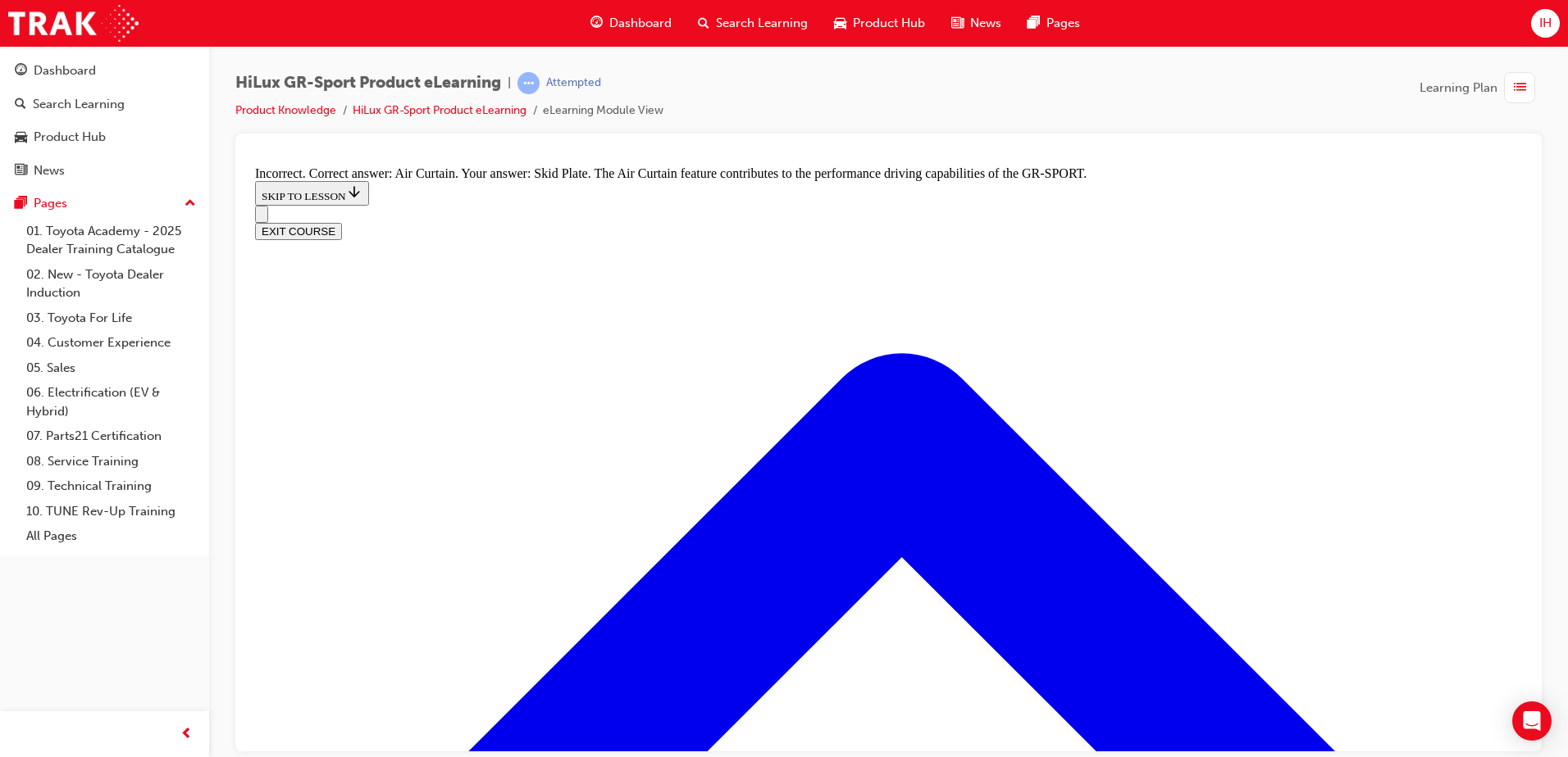
radio input "true"
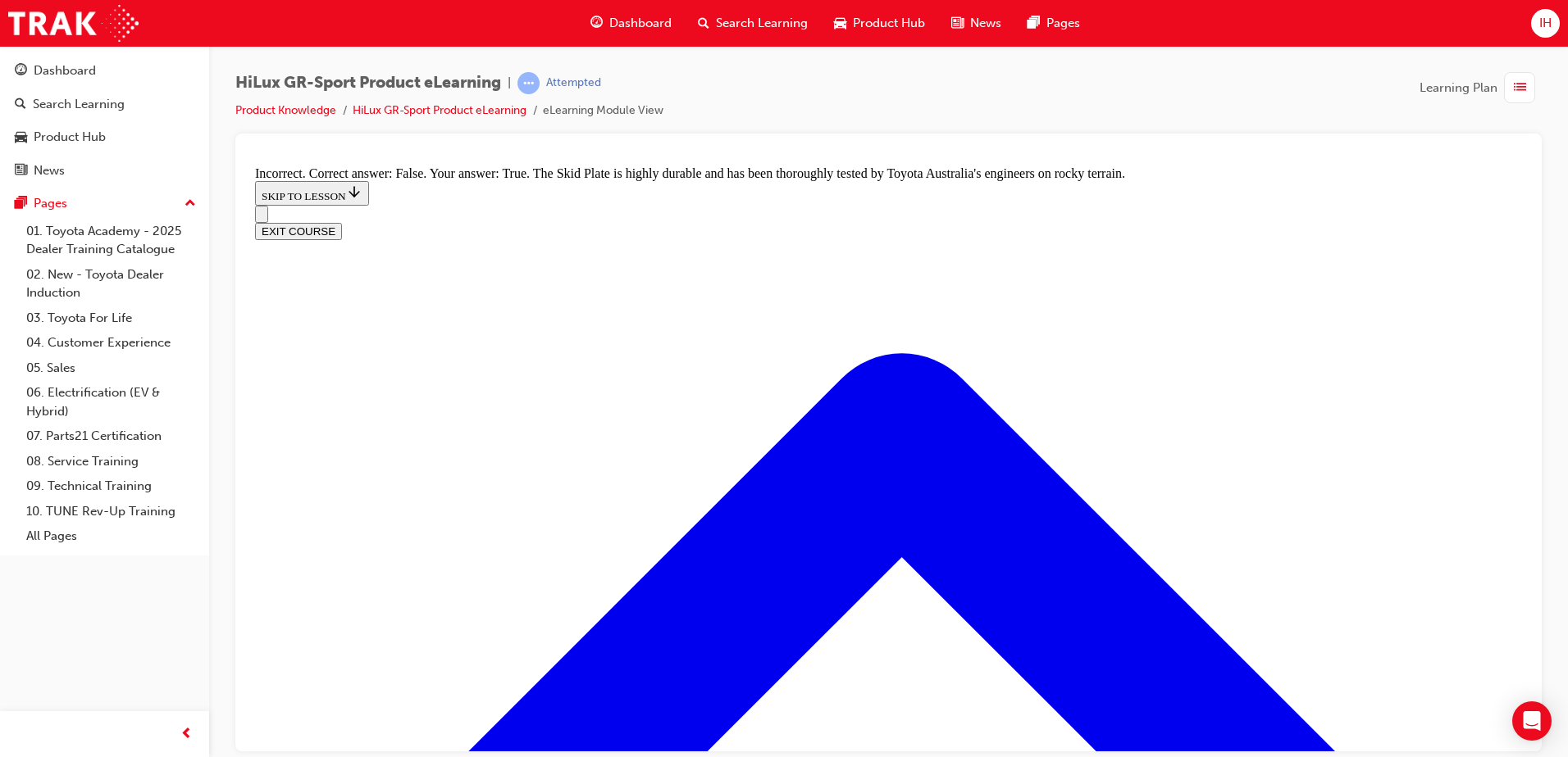
radio input "true"
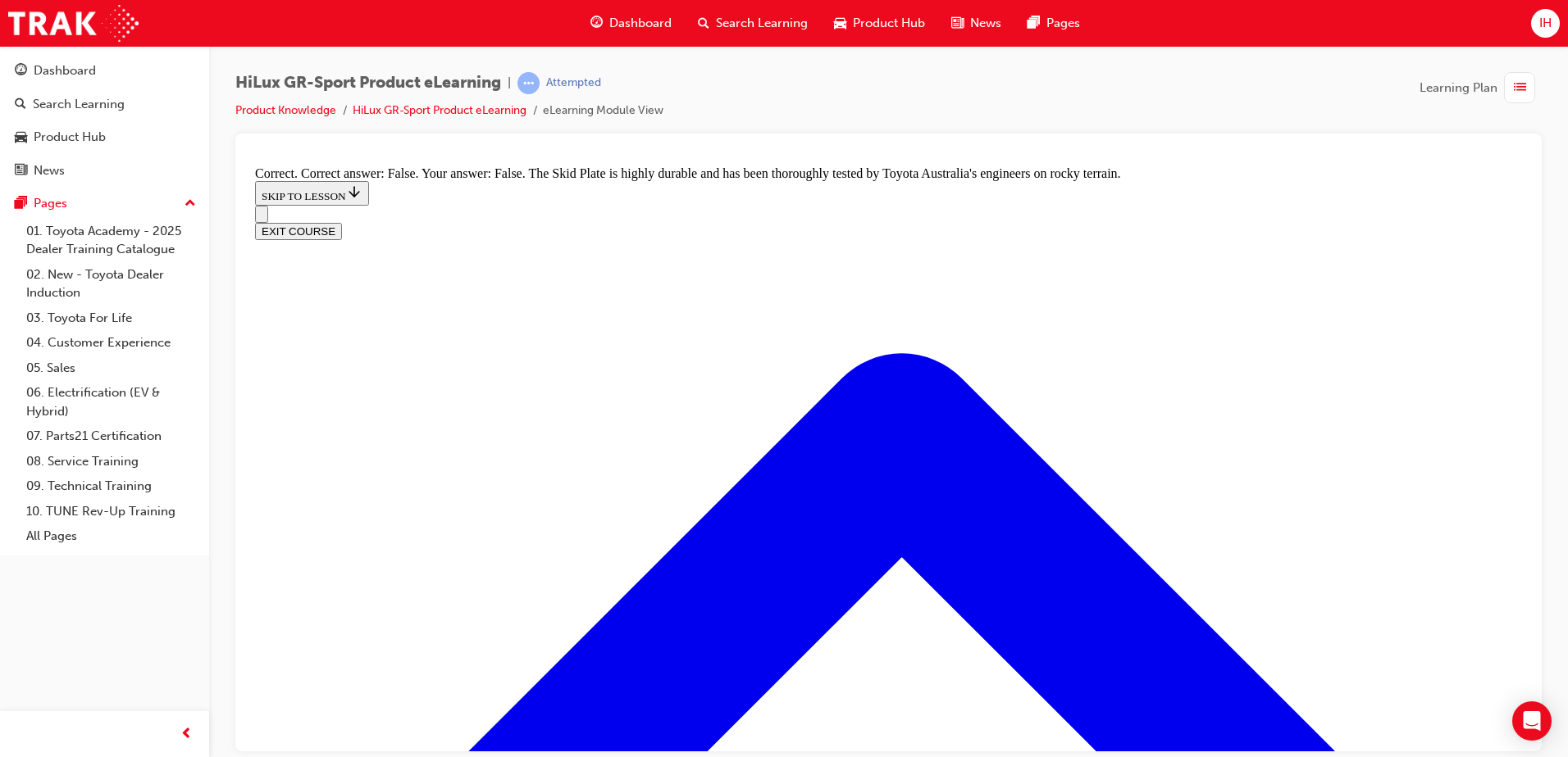
scroll to position [51, 0]
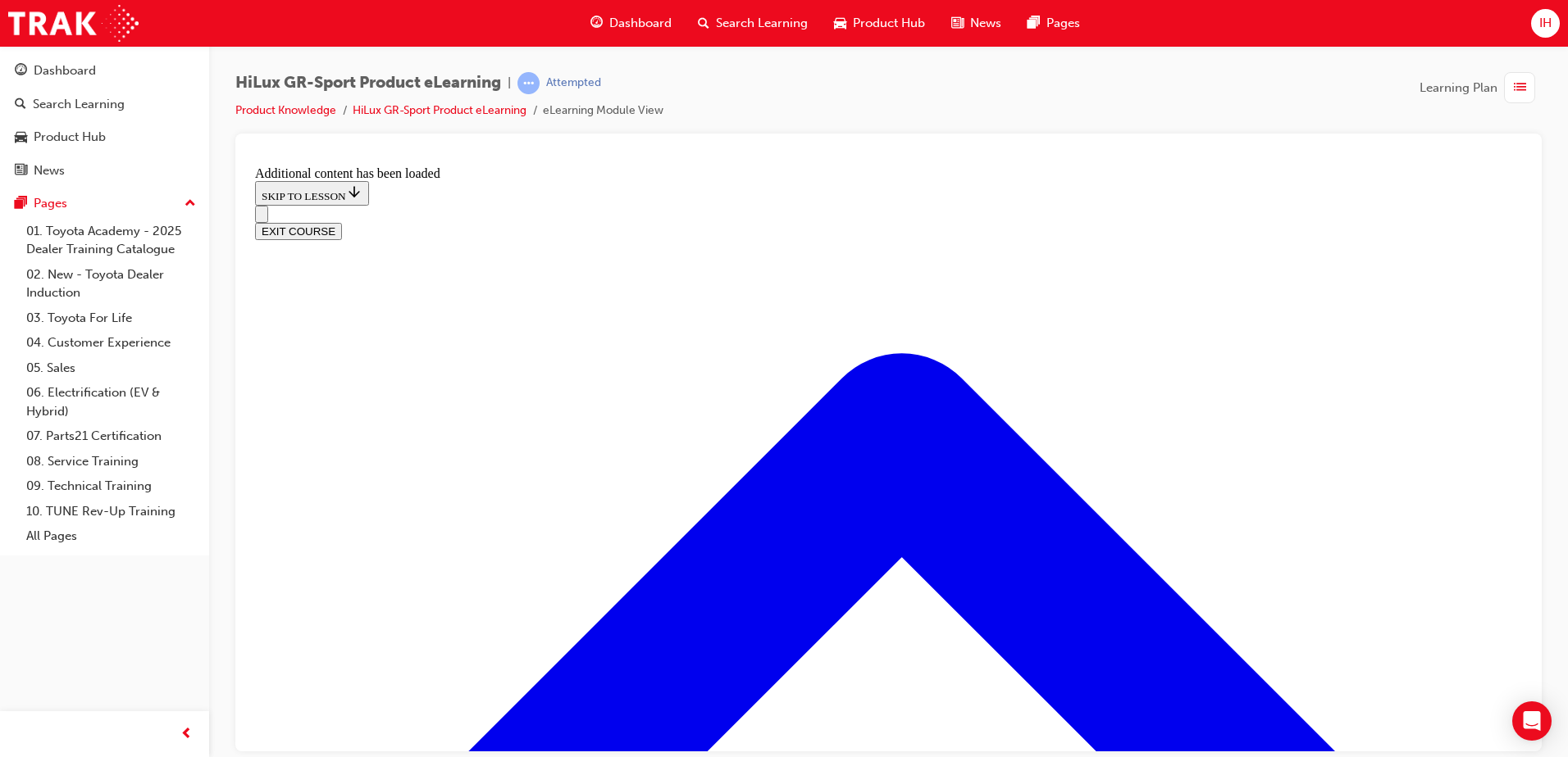
scroll to position [875, 0]
radio input "true"
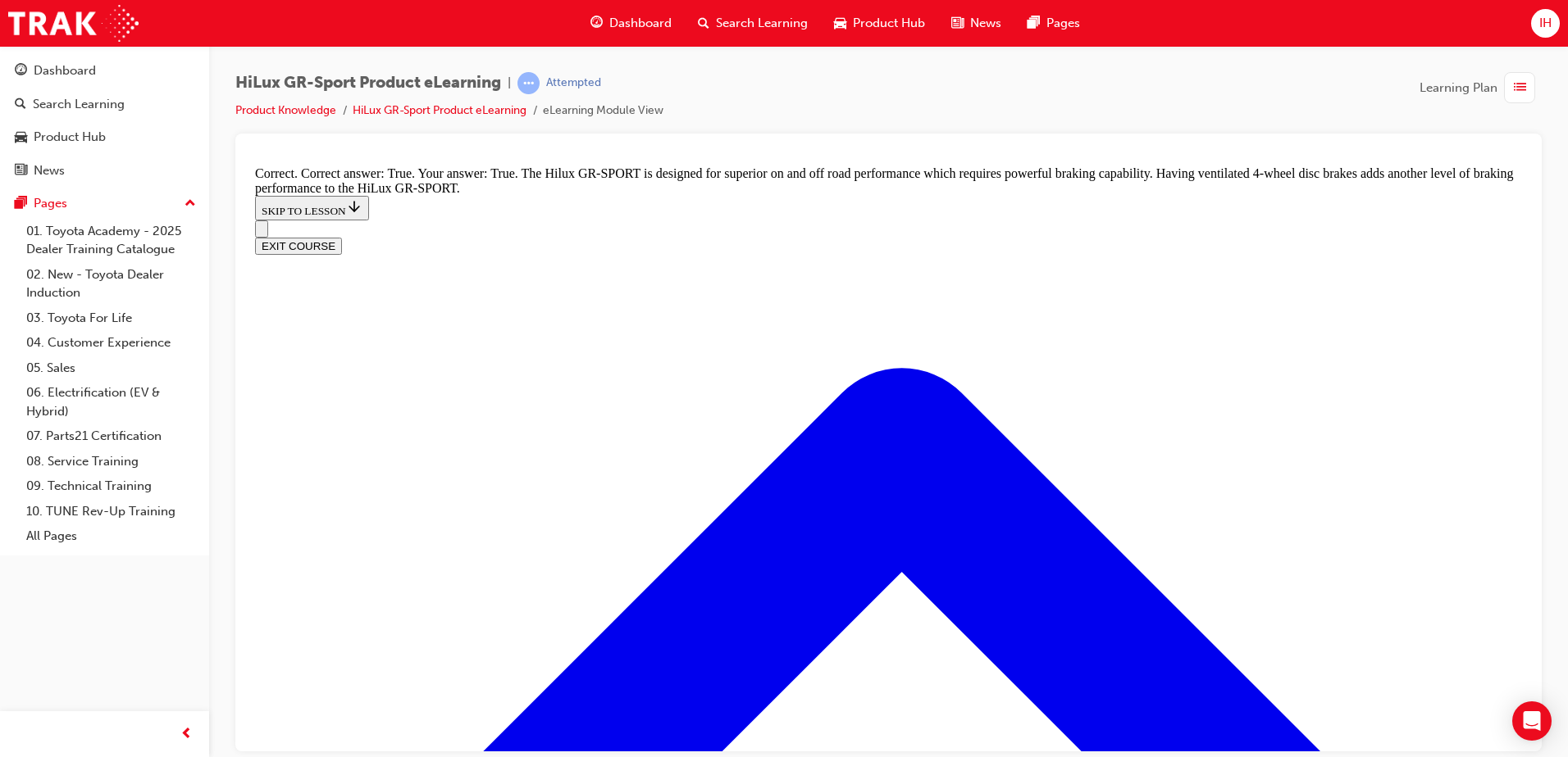
scroll to position [1202, 0]
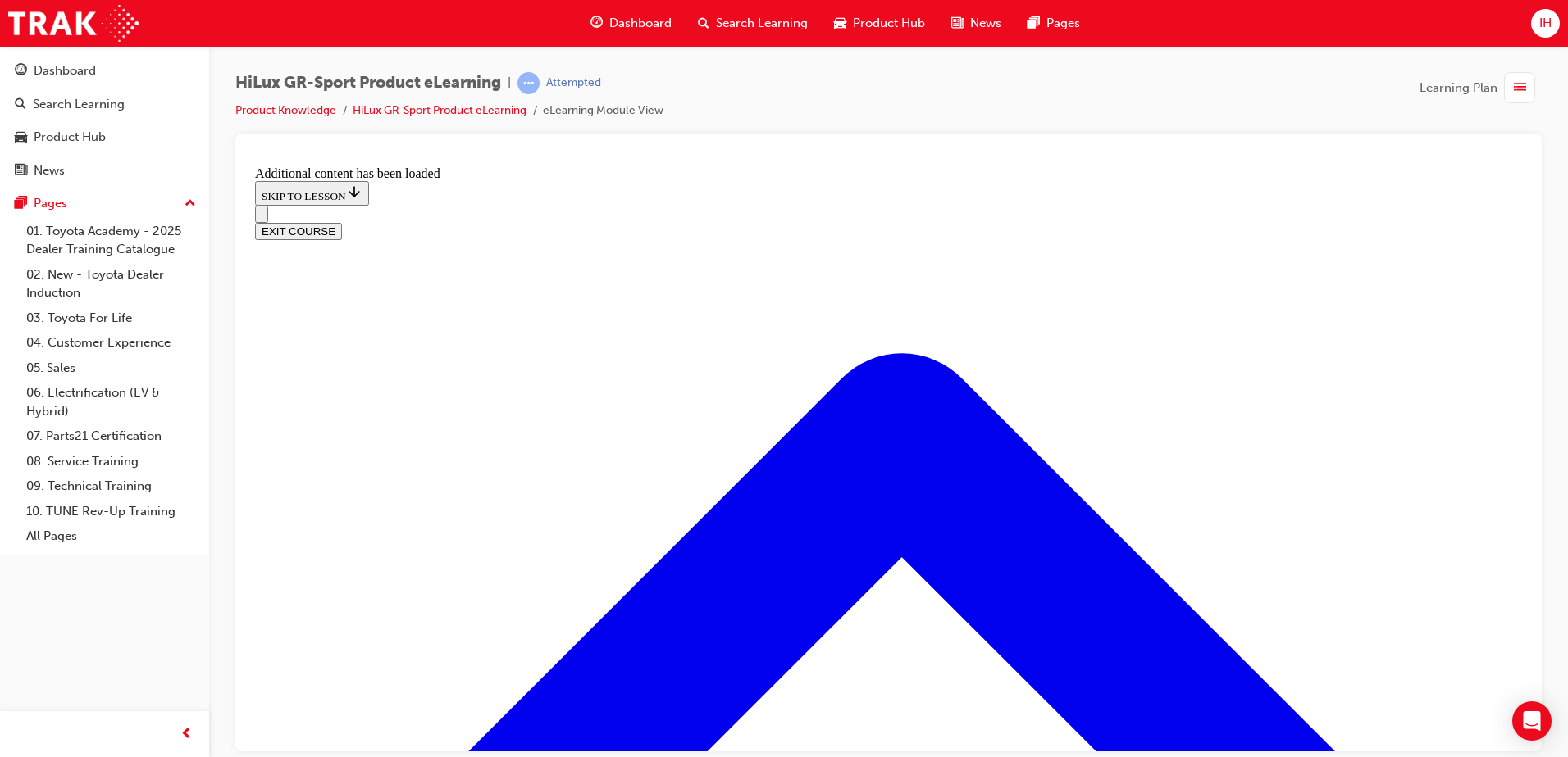
scroll to position [2052, 0]
checkbox input "true"
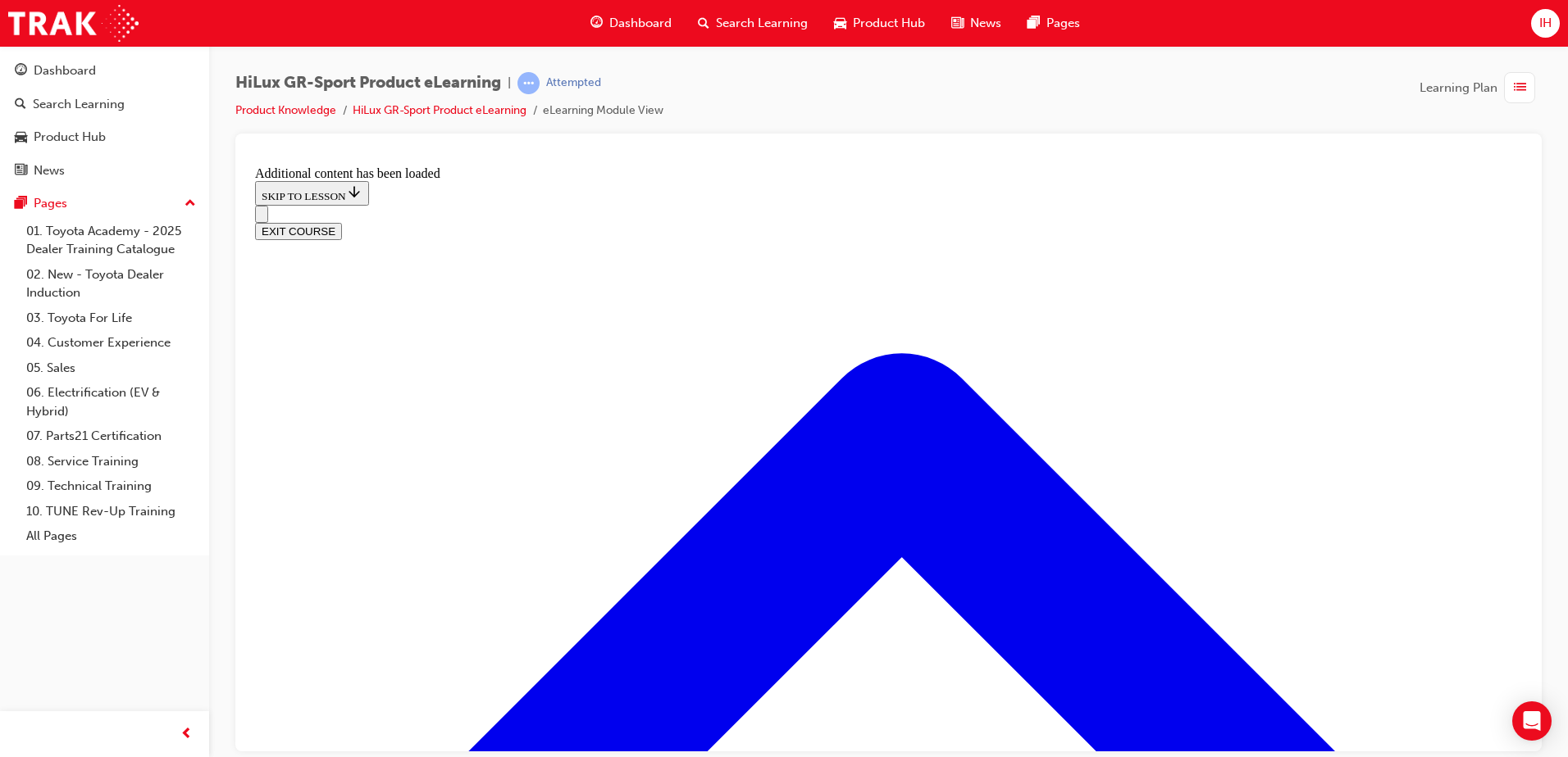
checkbox input "true"
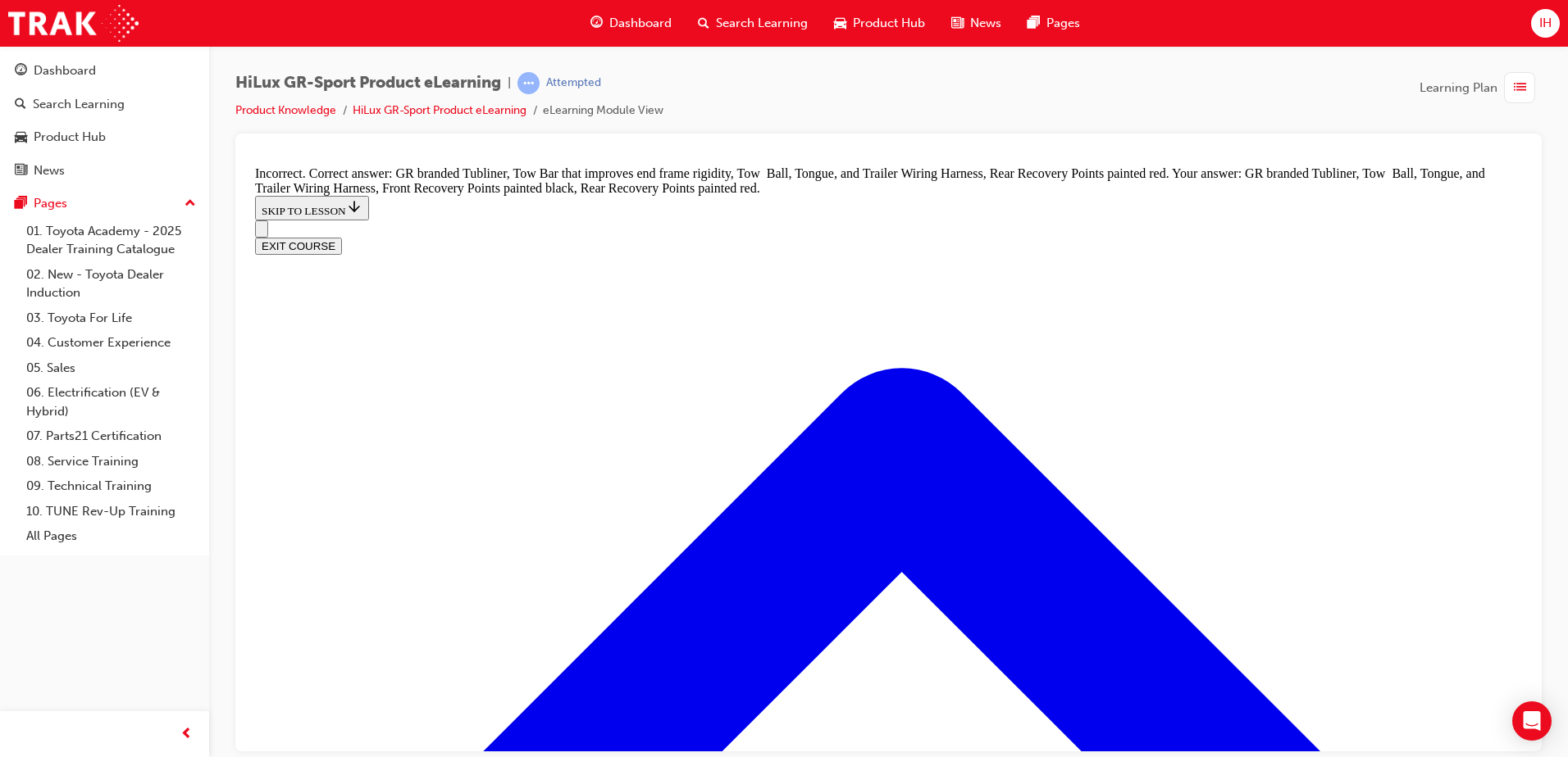
scroll to position [2376, 0]
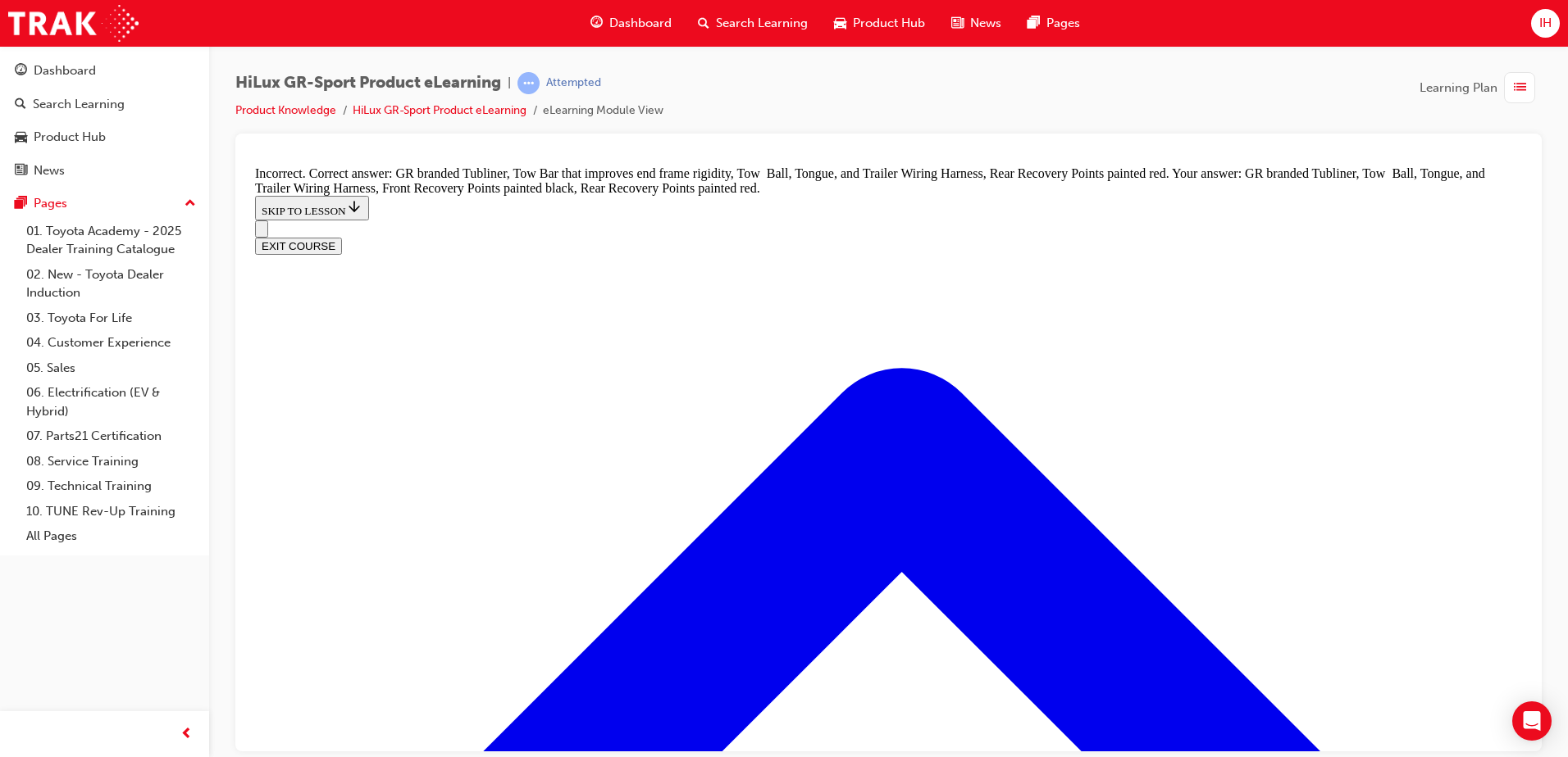
checkbox input "false"
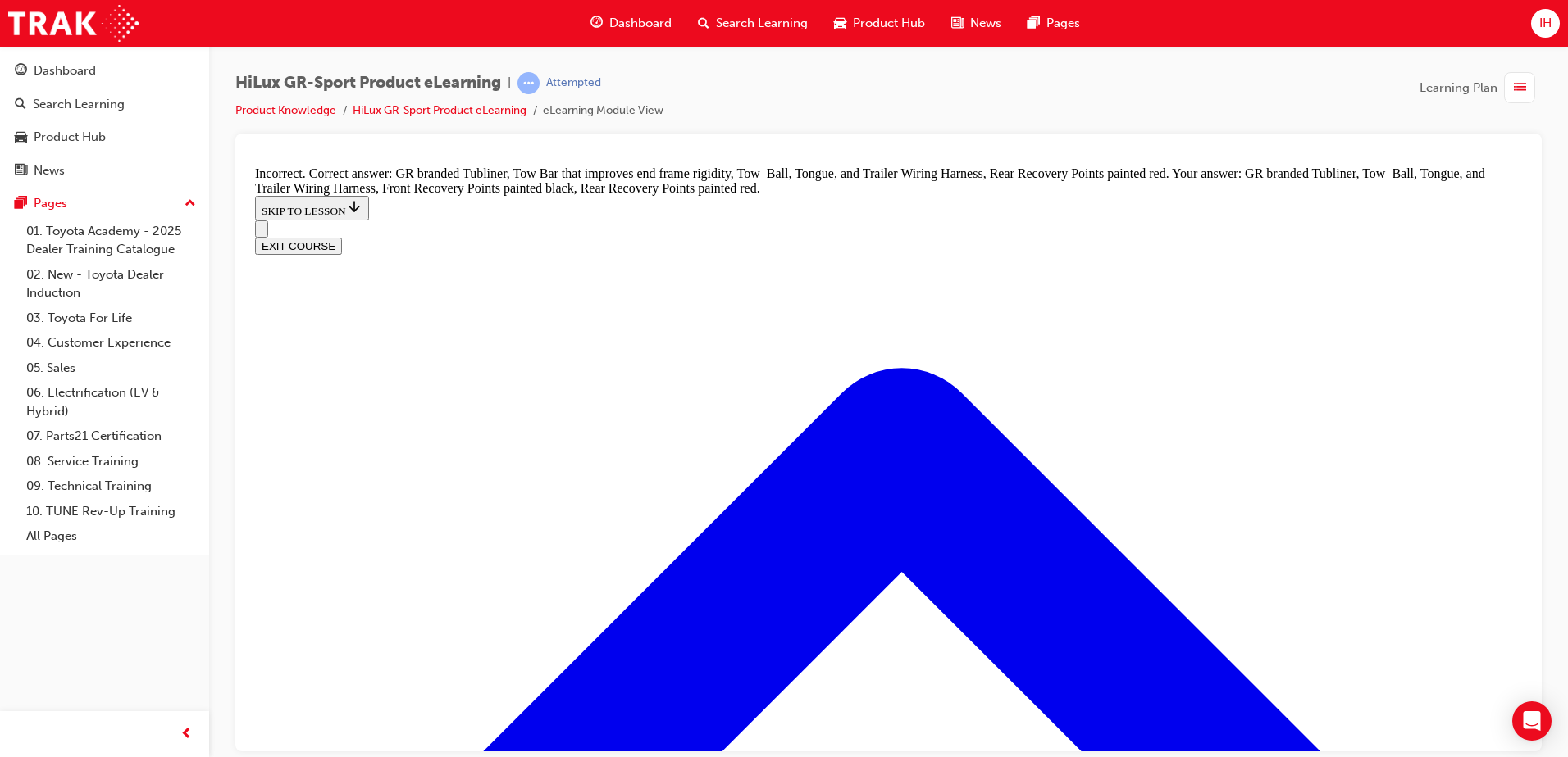
checkbox input "false"
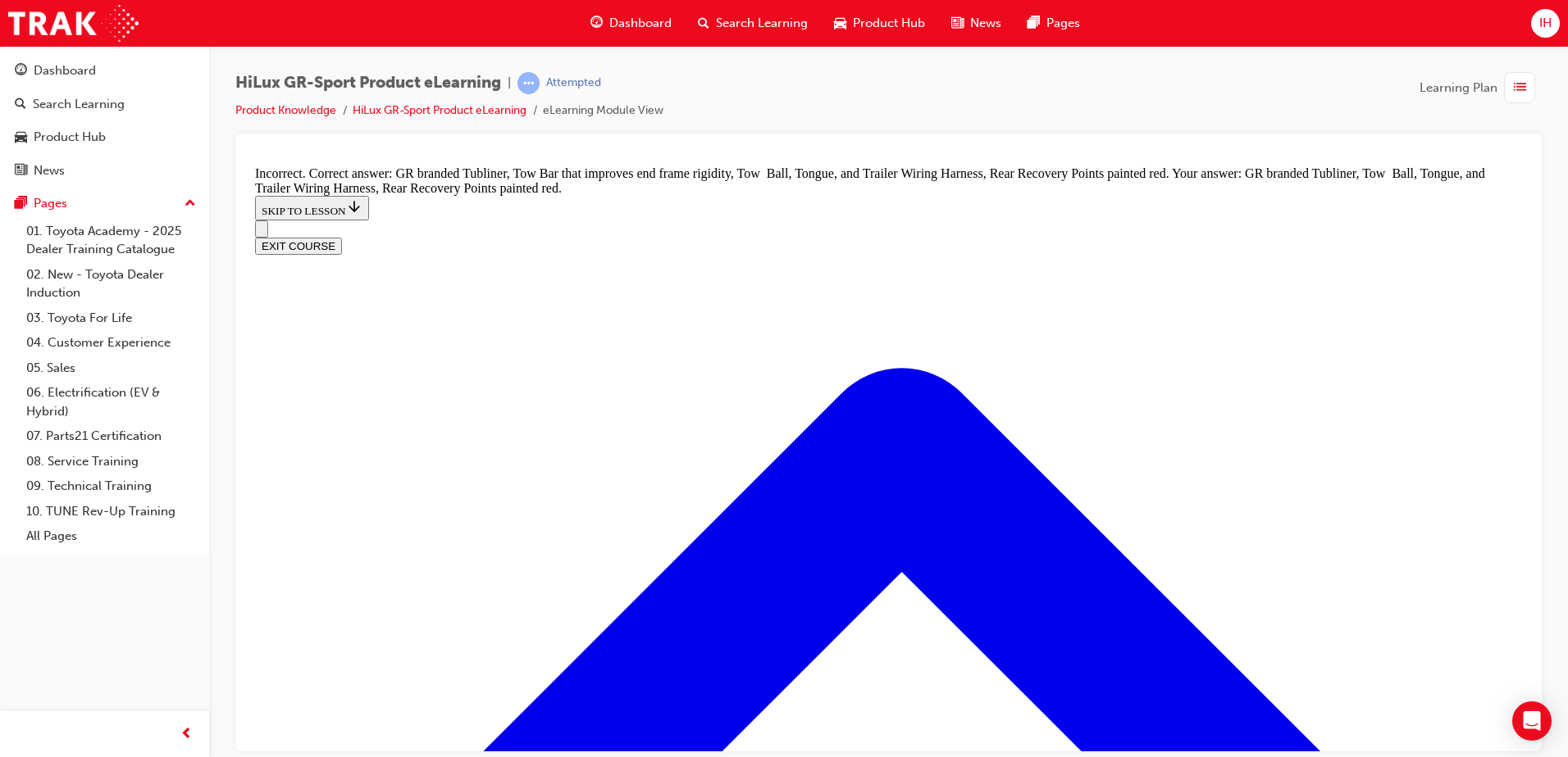
checkbox input "true"
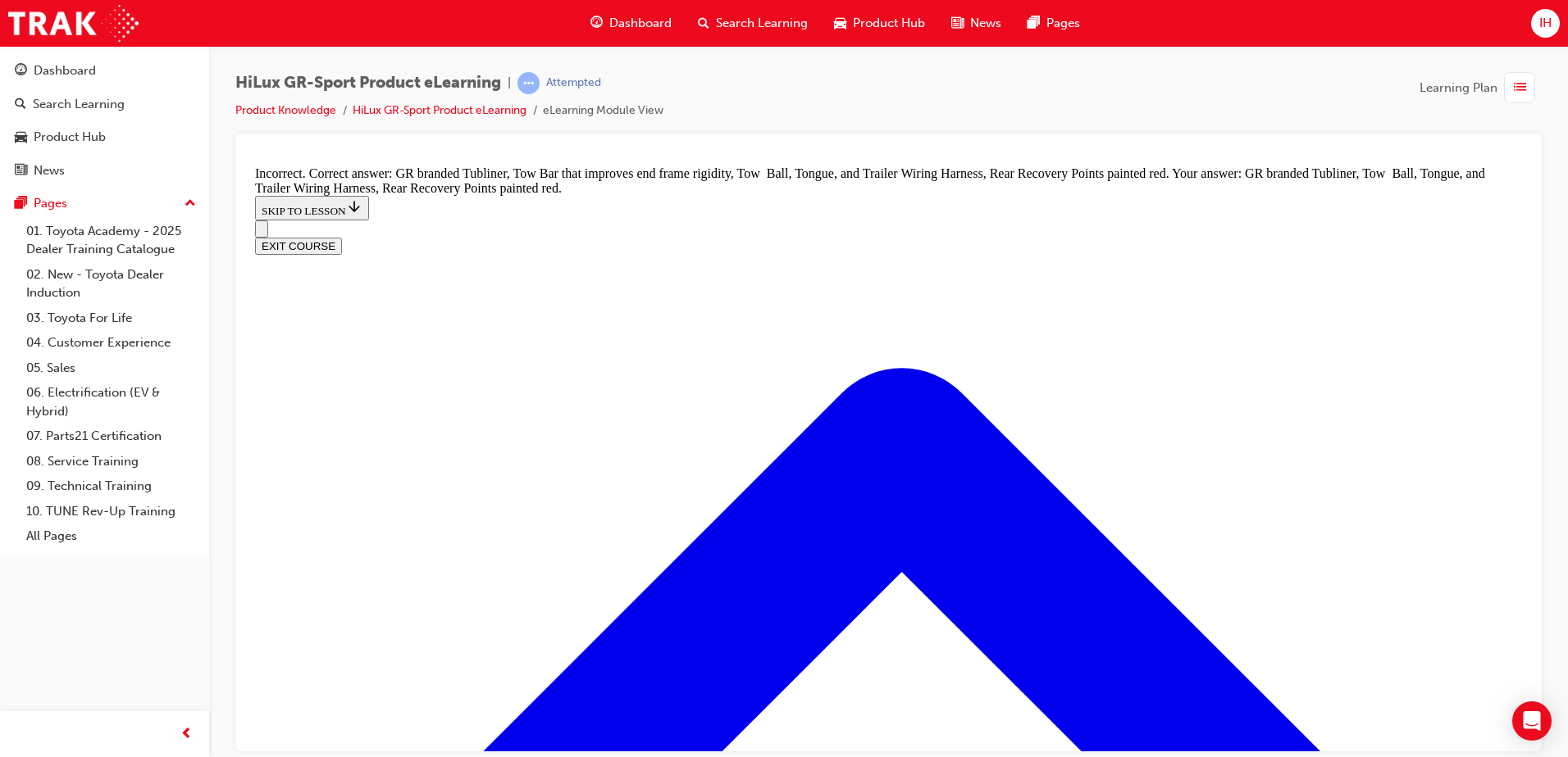
checkbox input "true"
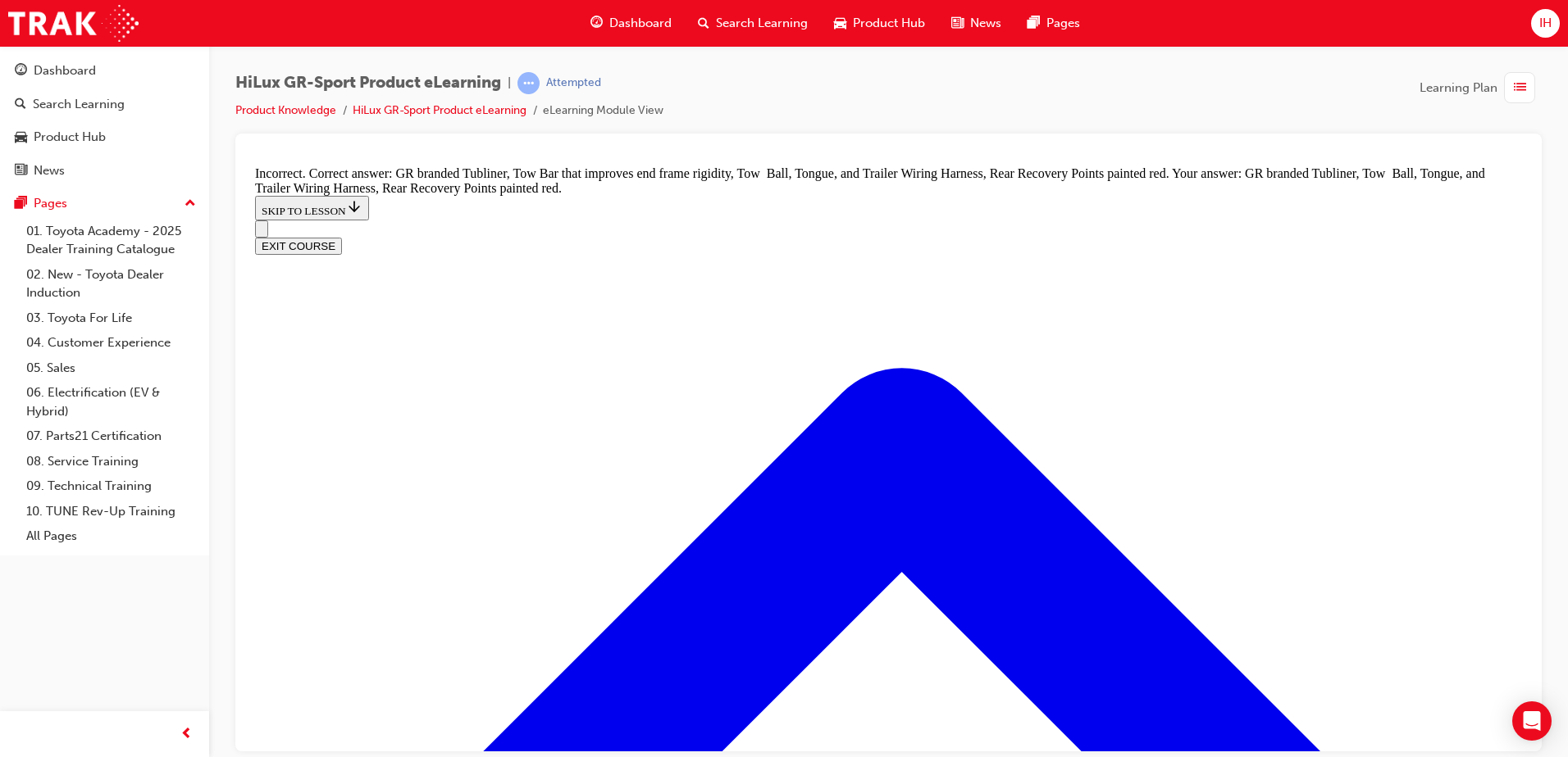
checkbox input "true"
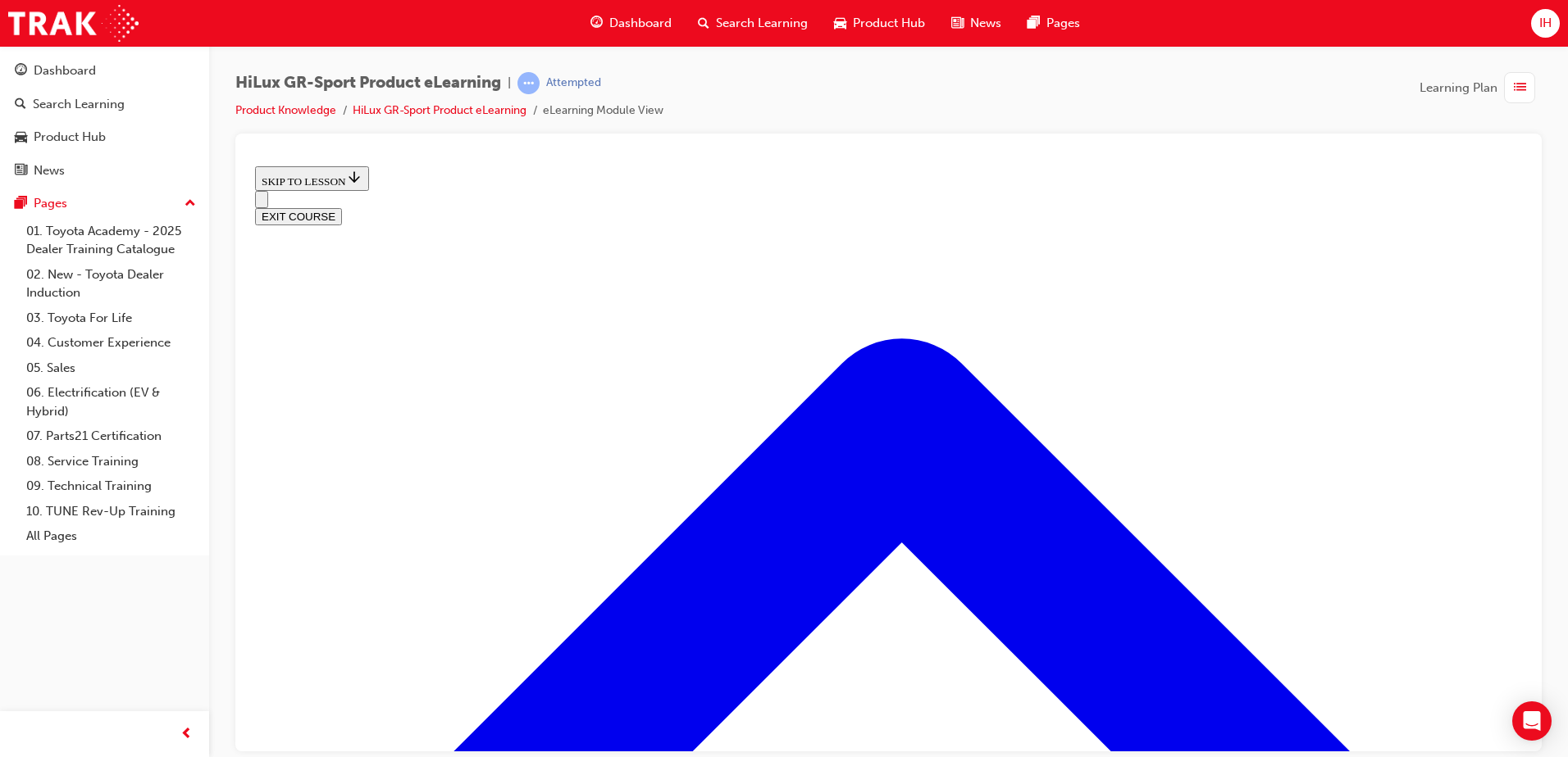
scroll to position [625, 0]
drag, startPoint x: 1141, startPoint y: 407, endPoint x: 1070, endPoint y: 406, distance: 71.0
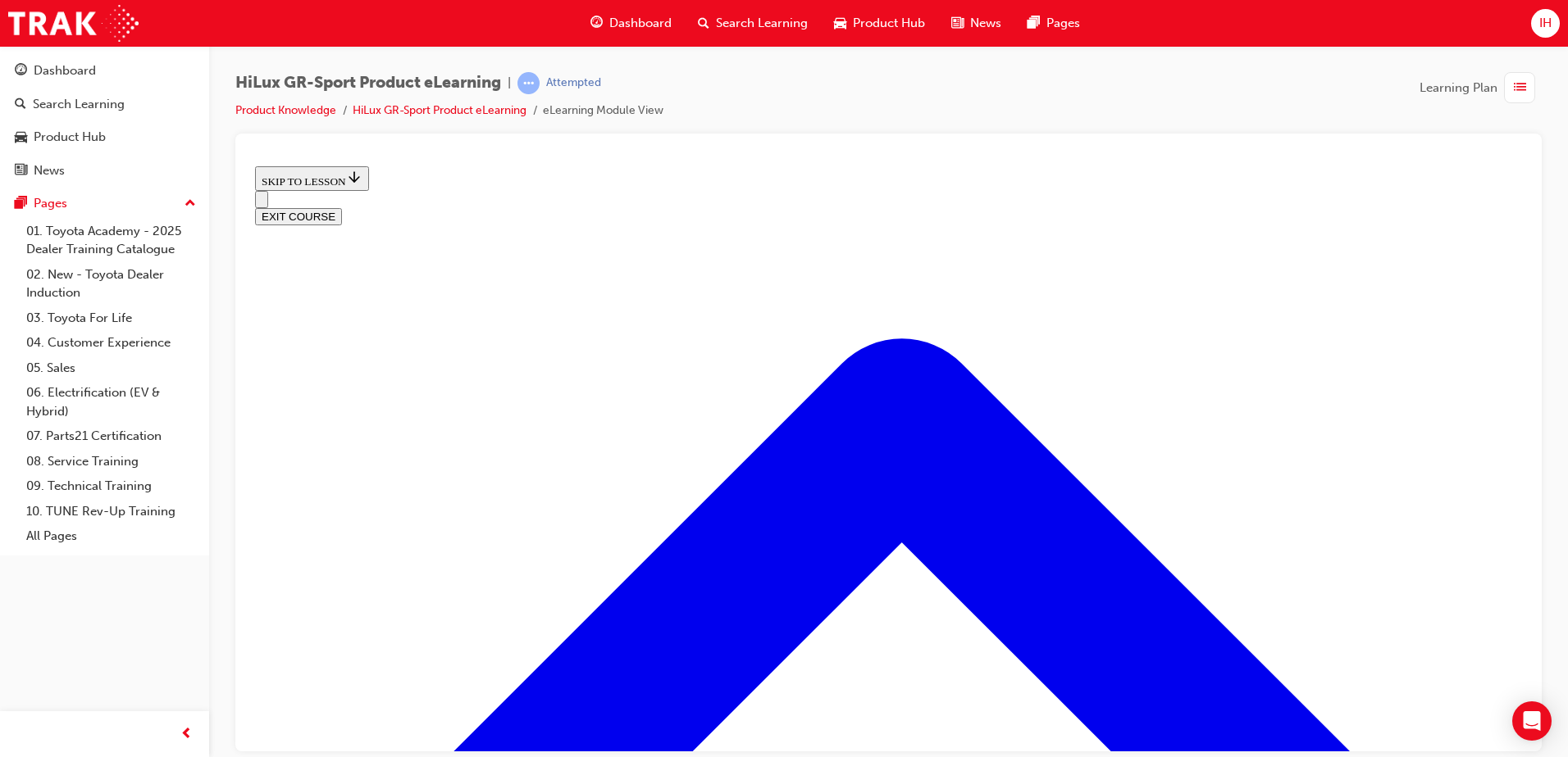
drag, startPoint x: 1365, startPoint y: 504, endPoint x: 1094, endPoint y: 528, distance: 272.1
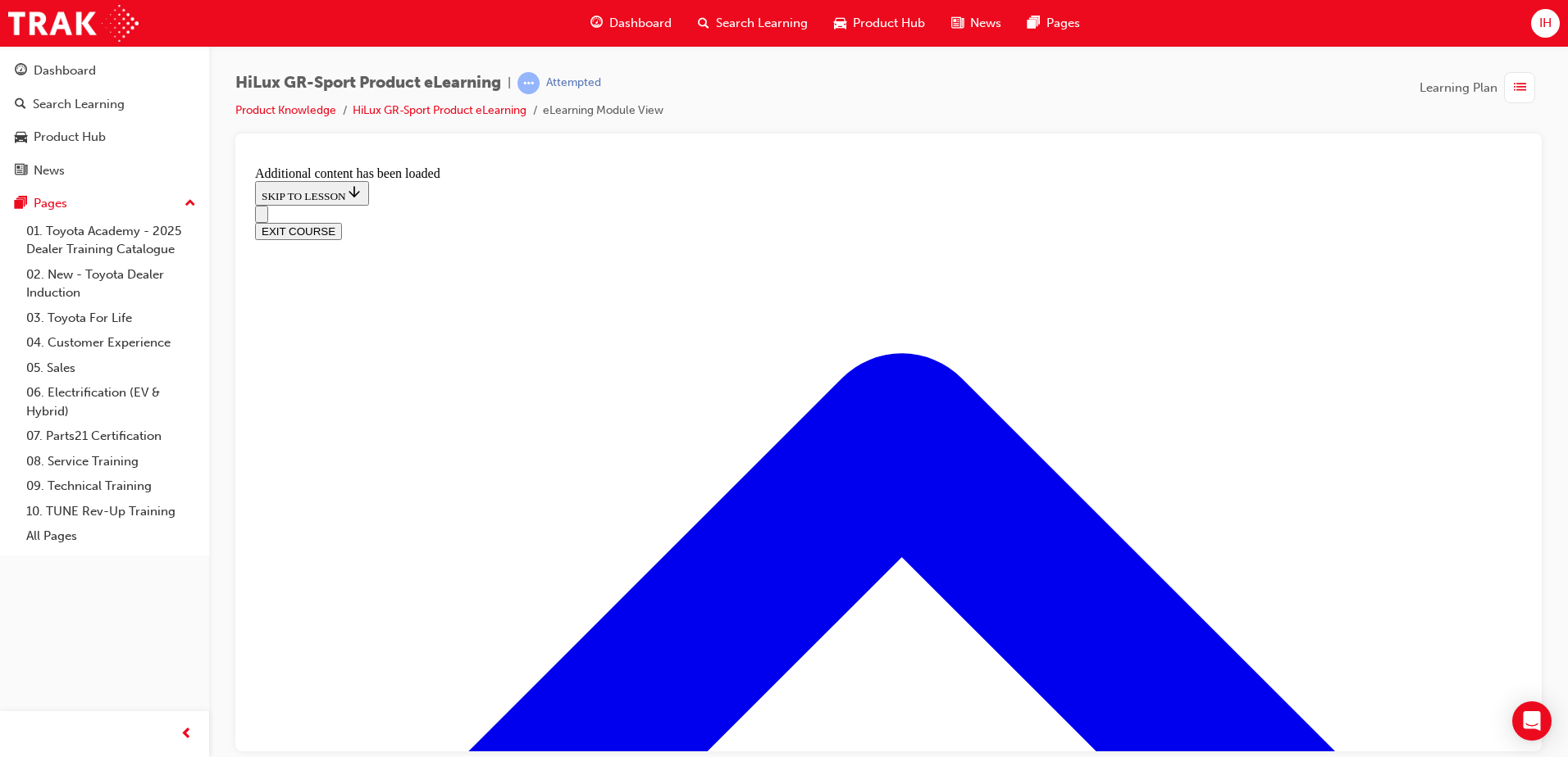
scroll to position [1388, 0]
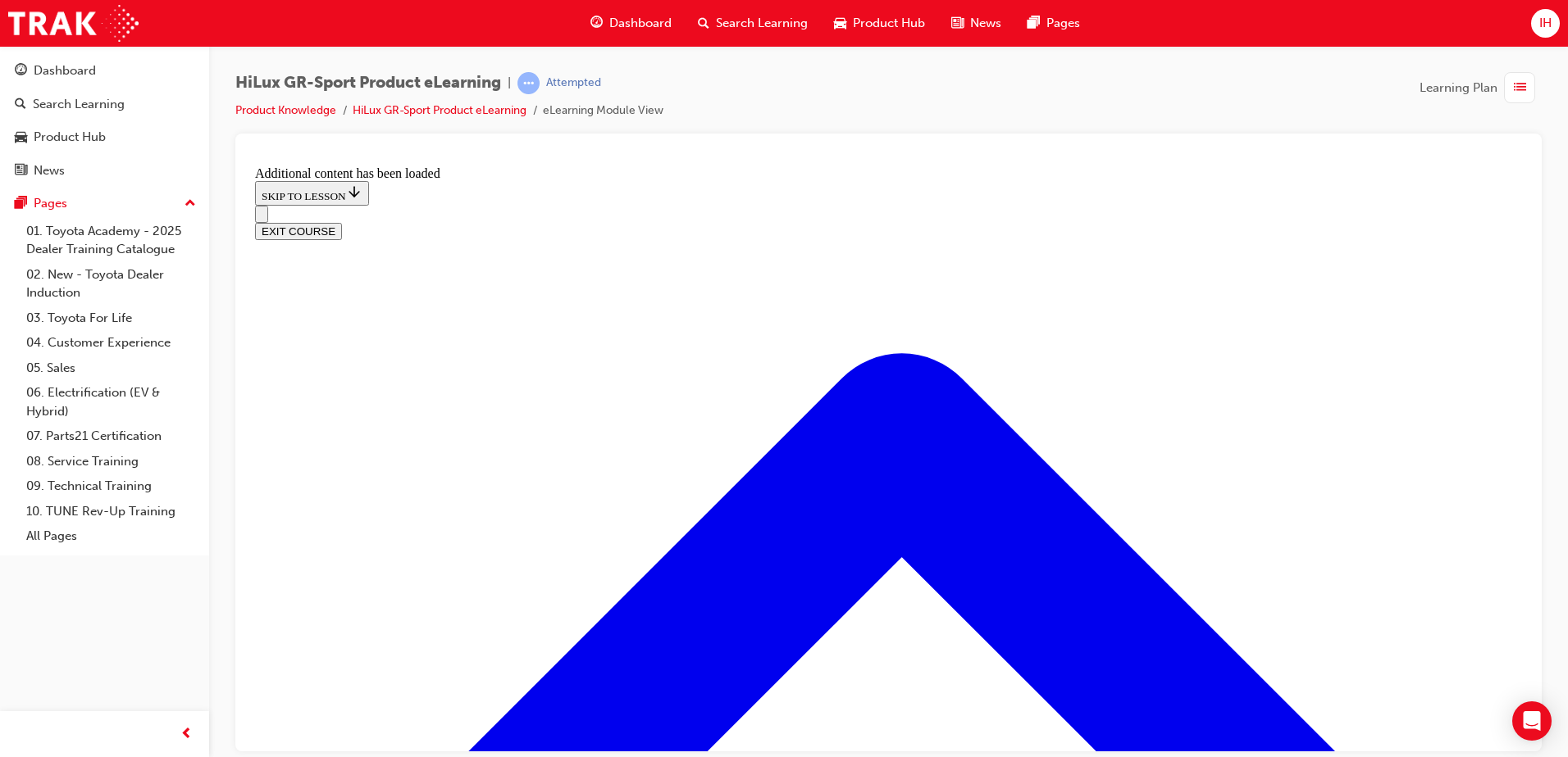
checkbox input "true"
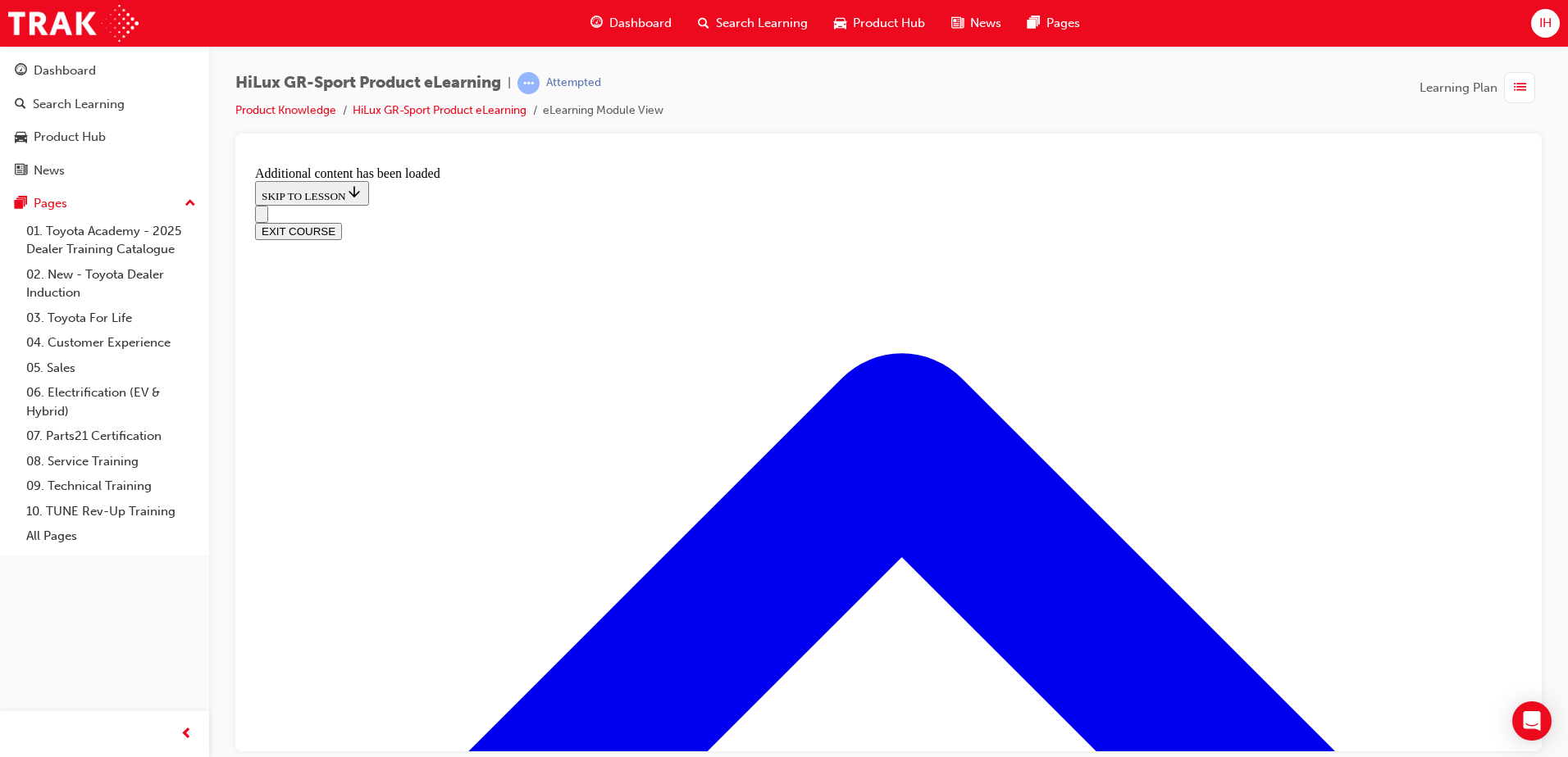
checkbox input "true"
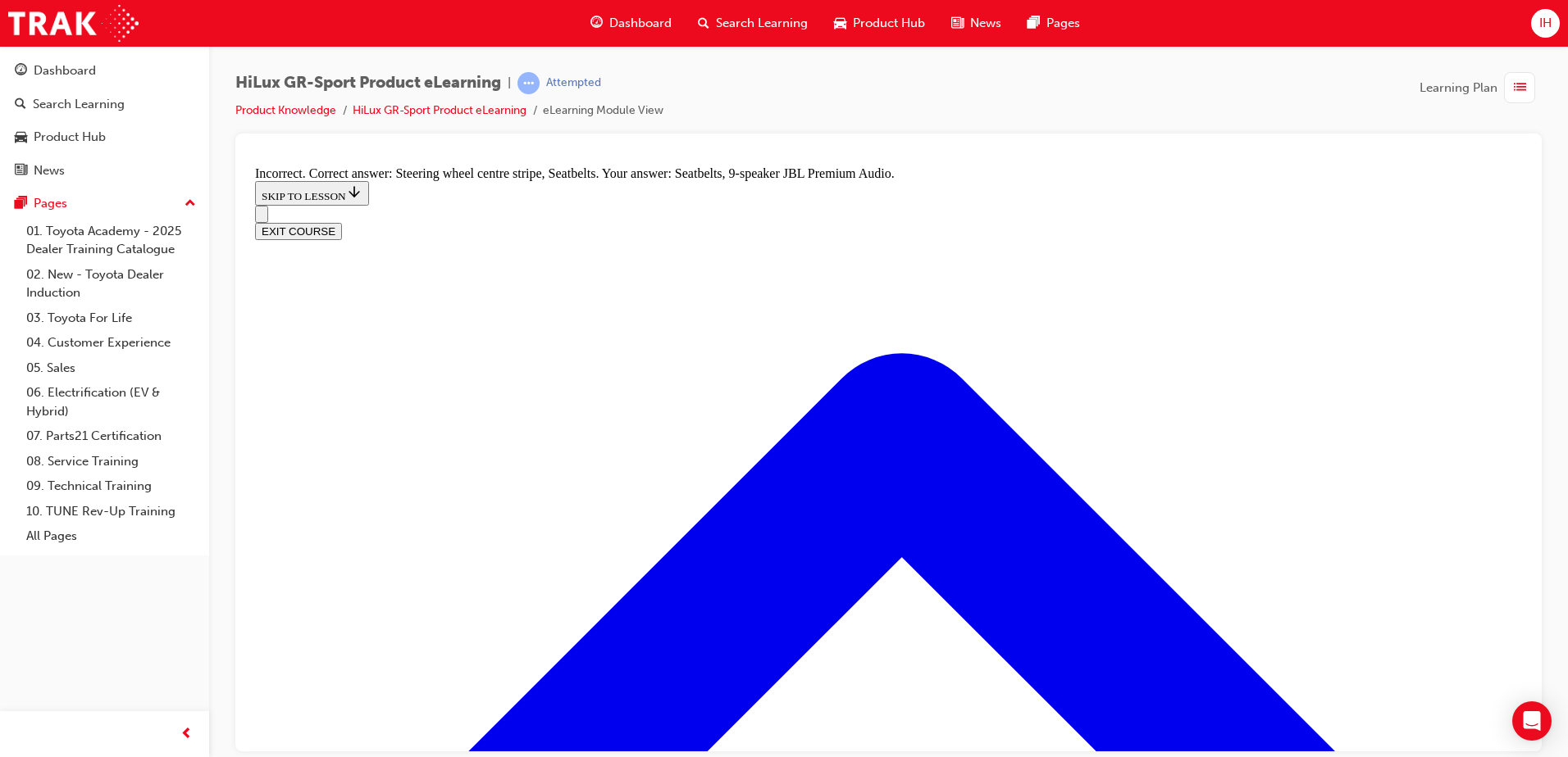
checkbox input "true"
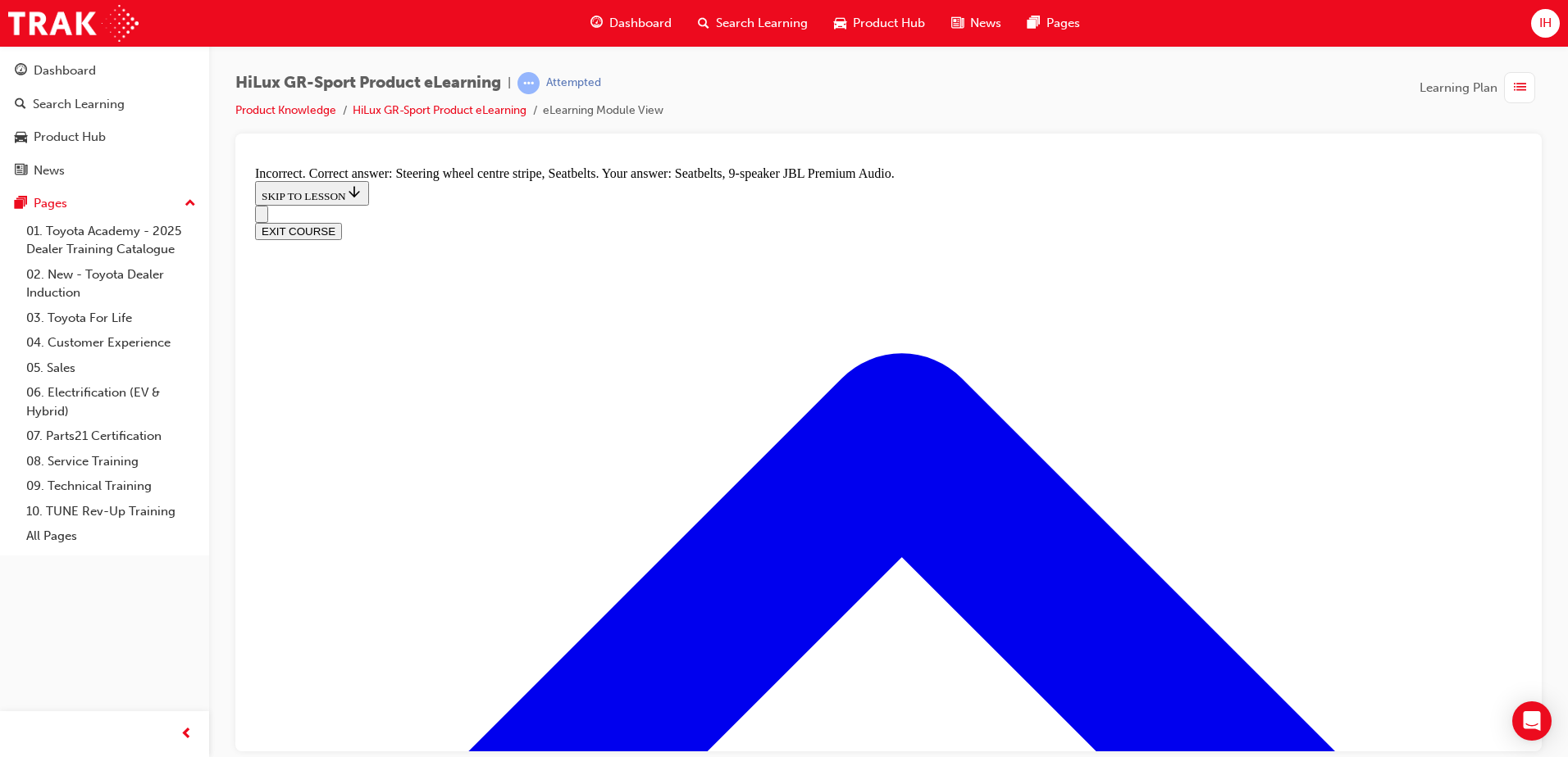
checkbox input "false"
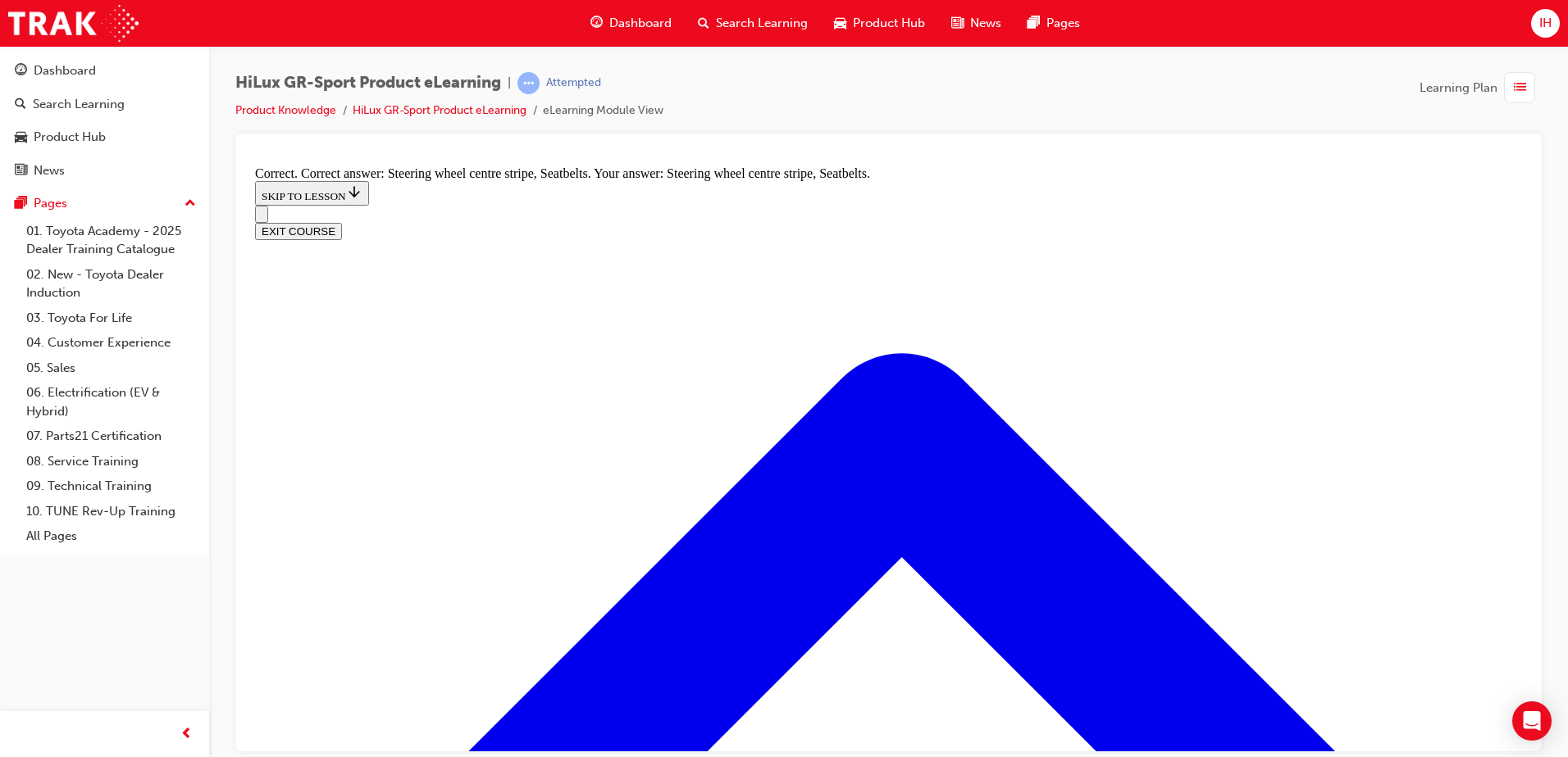
radio input "true"
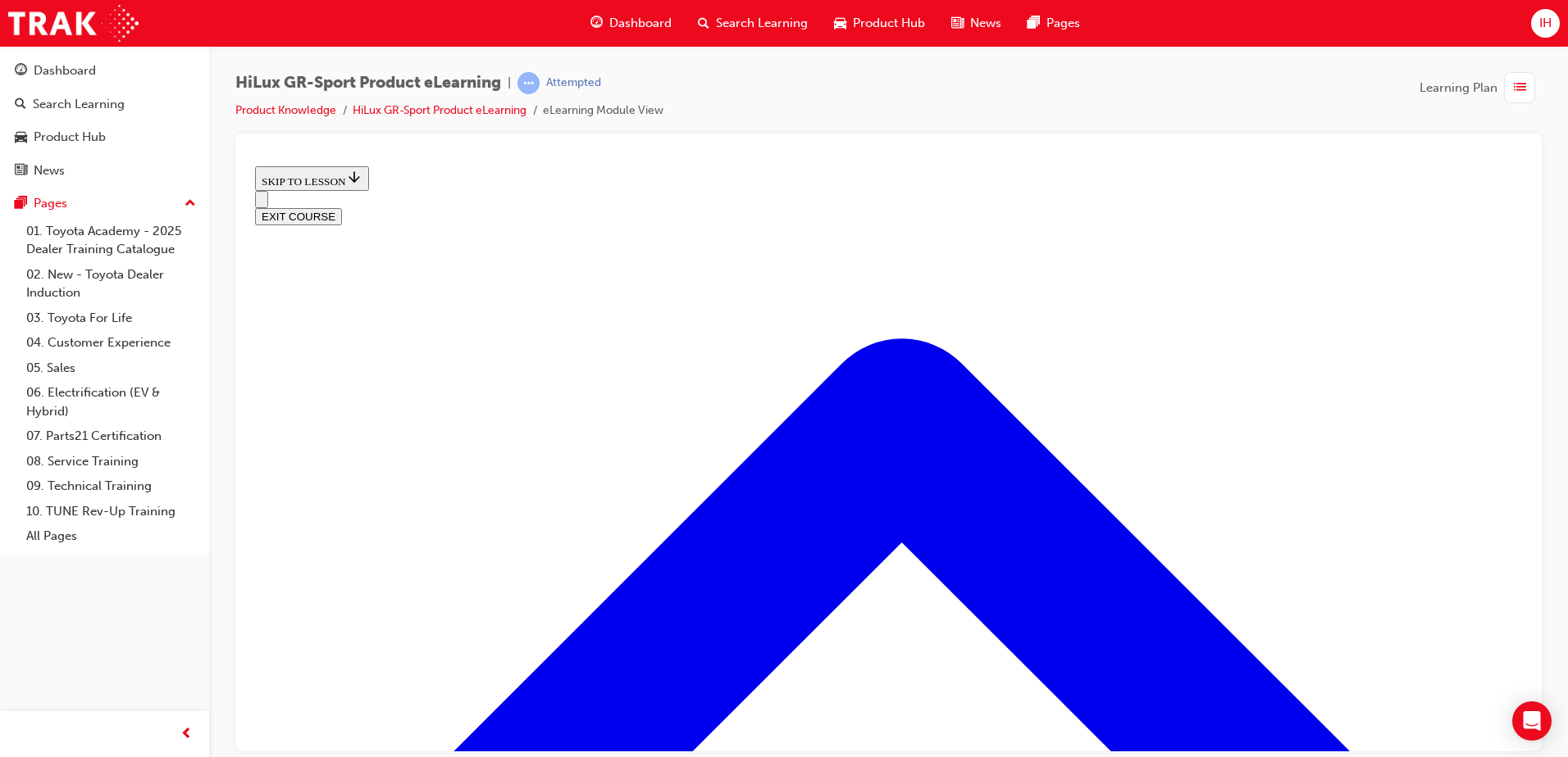
scroll to position [681, 0]
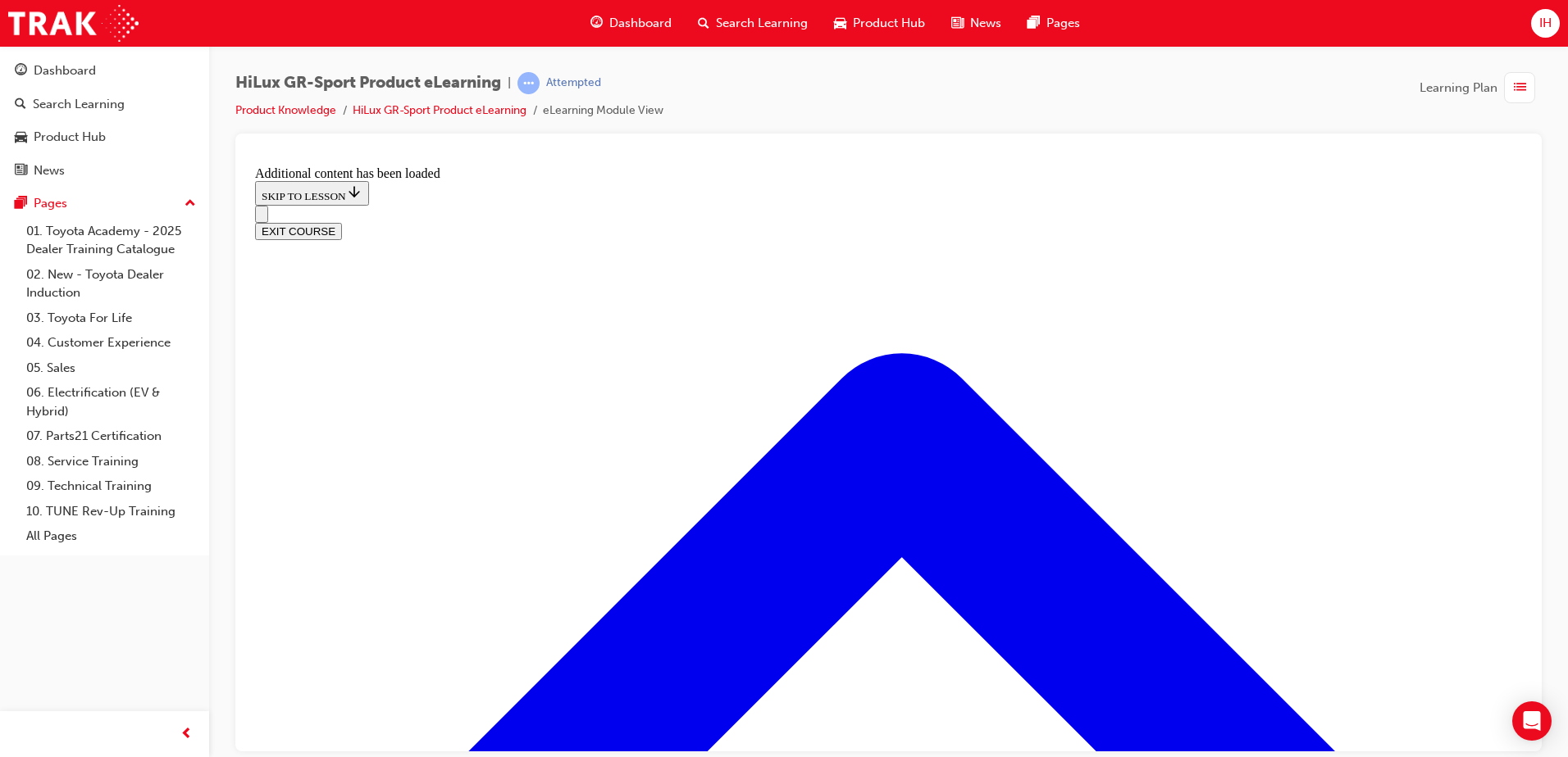
scroll to position [1116, 0]
radio input "true"
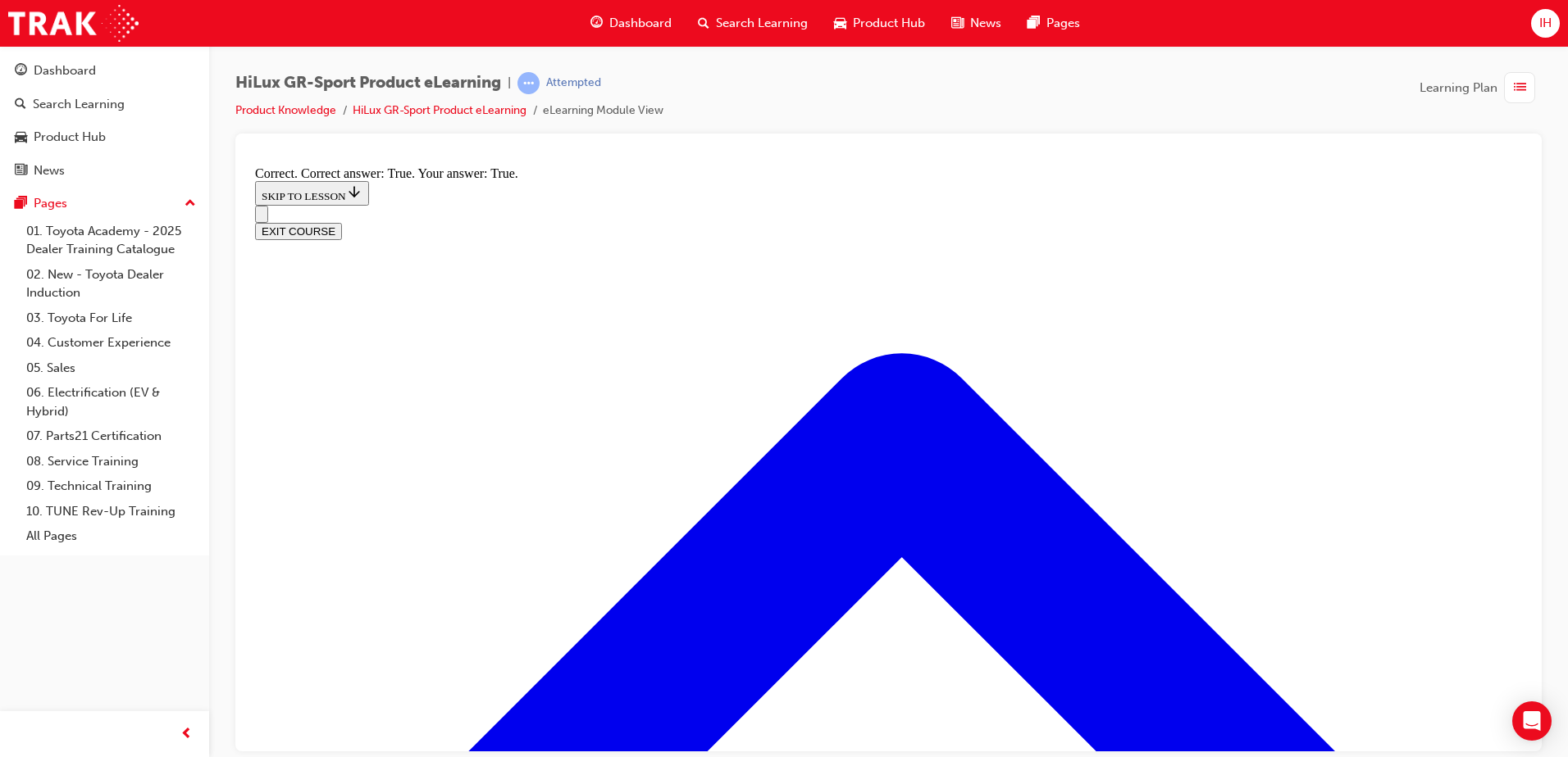
scroll to position [1311, 0]
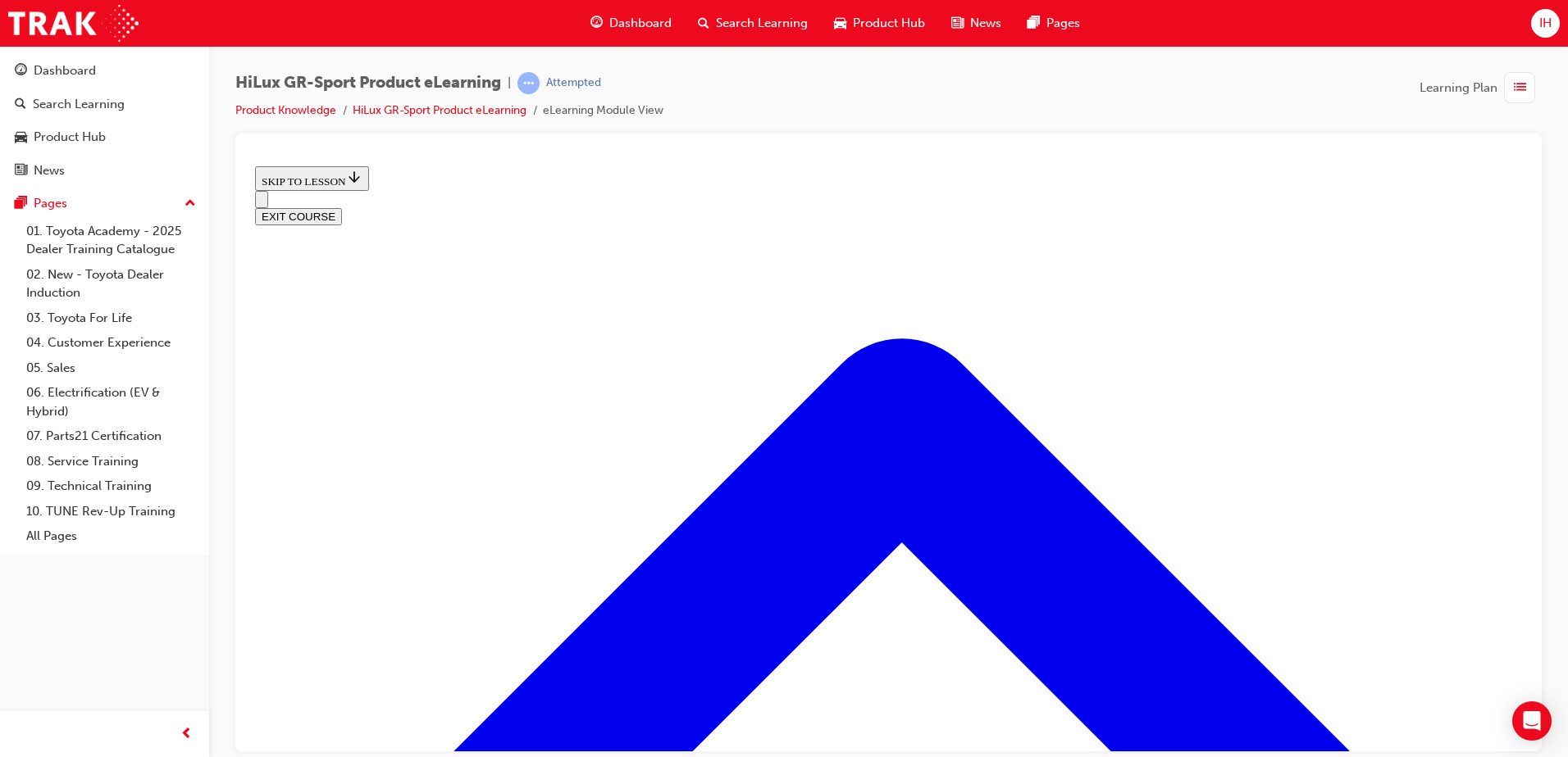
scroll to position [2129, 0]
click at [342, 207] on button "EXIT COURSE" at bounding box center [298, 215] width 86 height 17
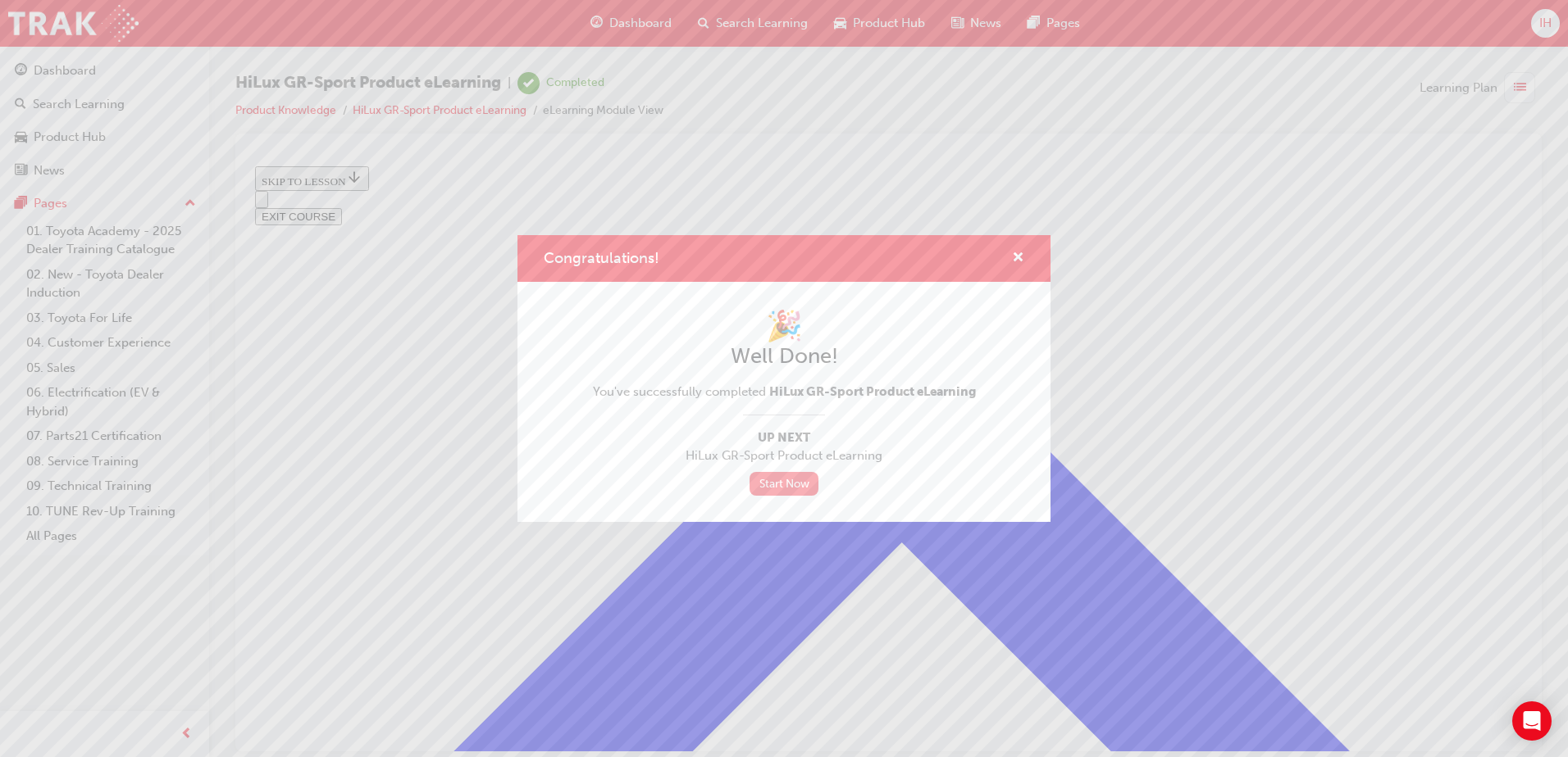
click at [802, 486] on link "Start Now" at bounding box center [783, 484] width 69 height 24
click at [1019, 254] on span "cross-icon" at bounding box center [1017, 259] width 12 height 15
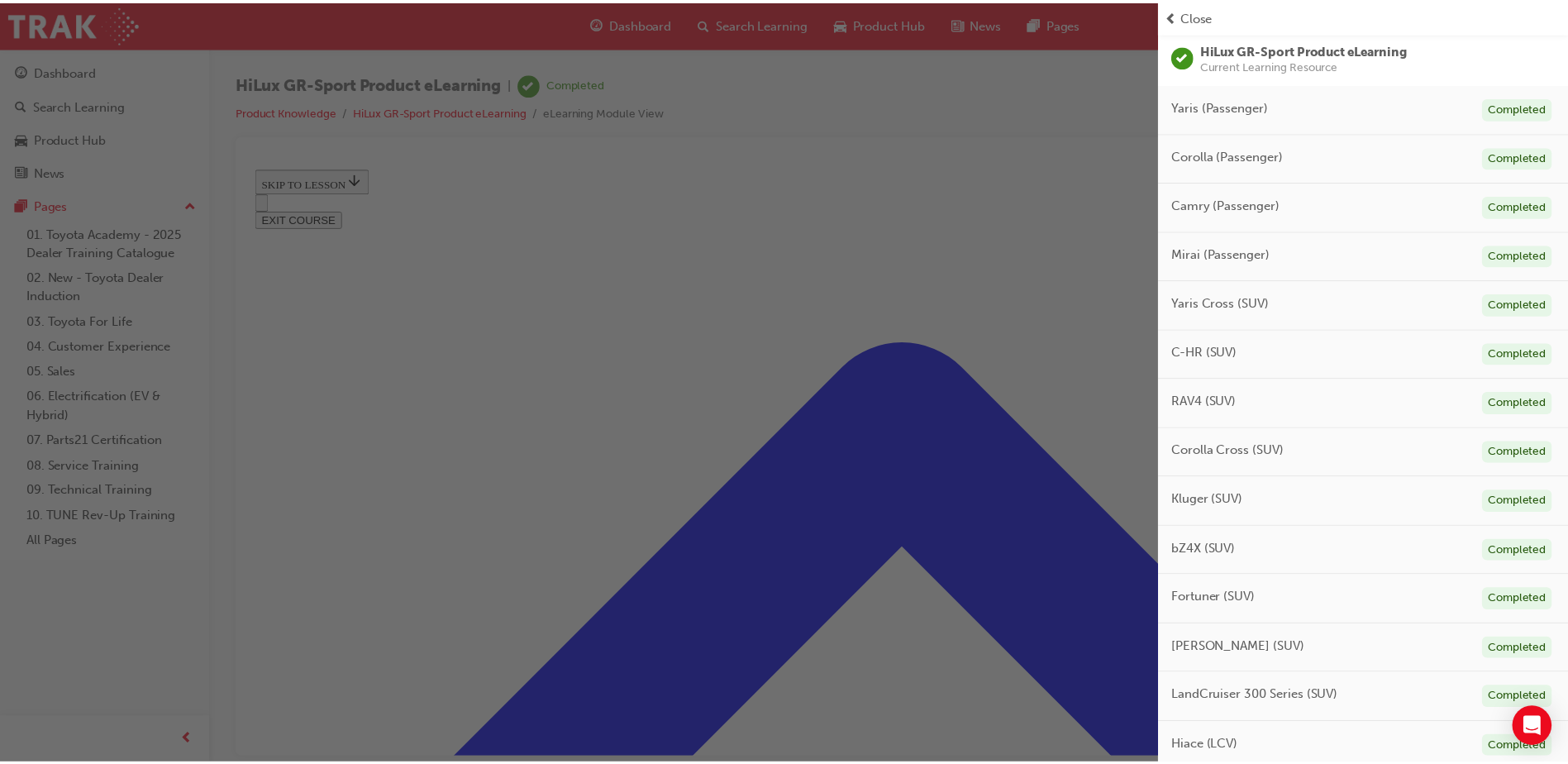
scroll to position [0, 0]
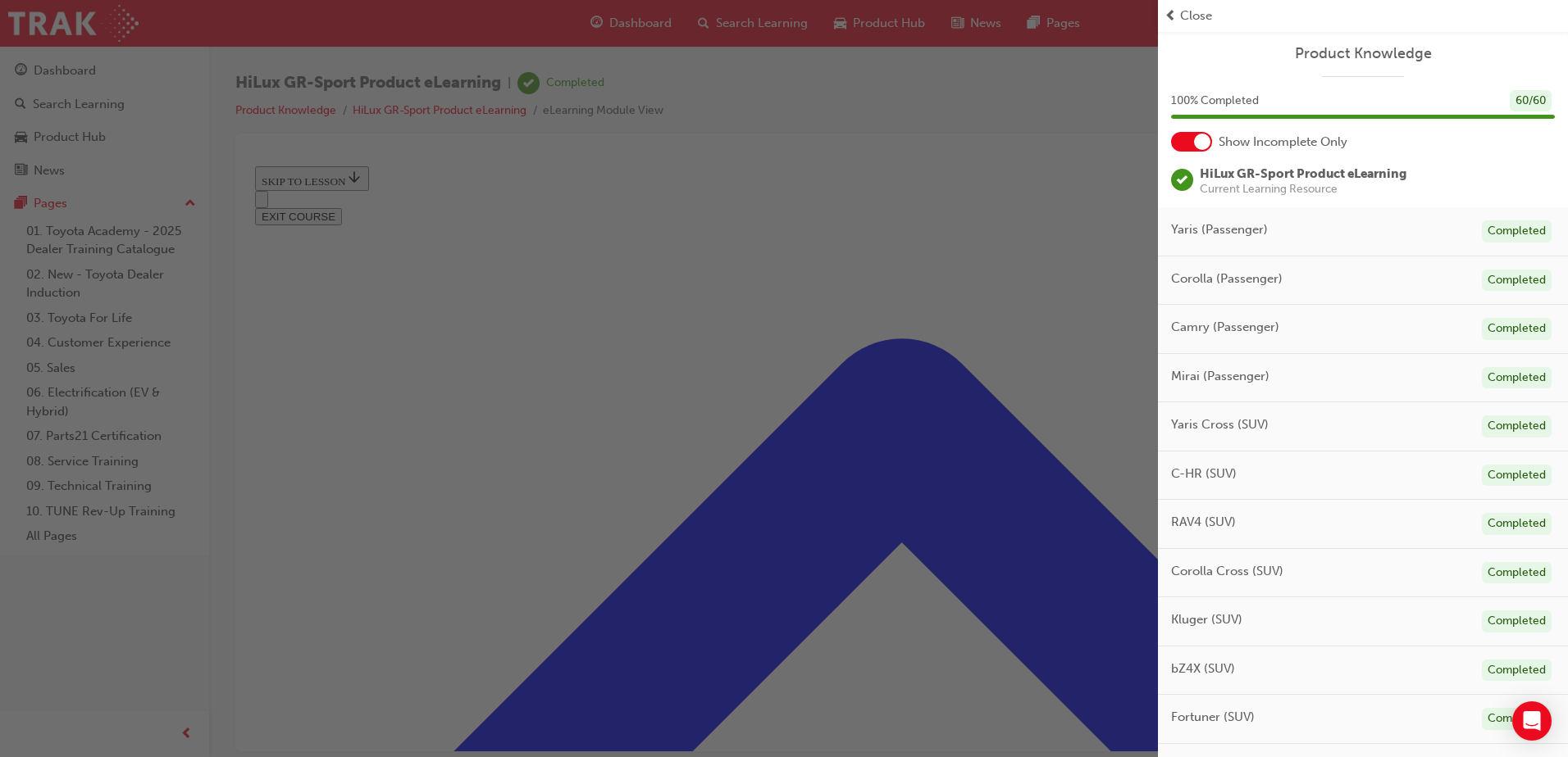
click at [1007, 195] on div "button" at bounding box center [579, 378] width 1158 height 757
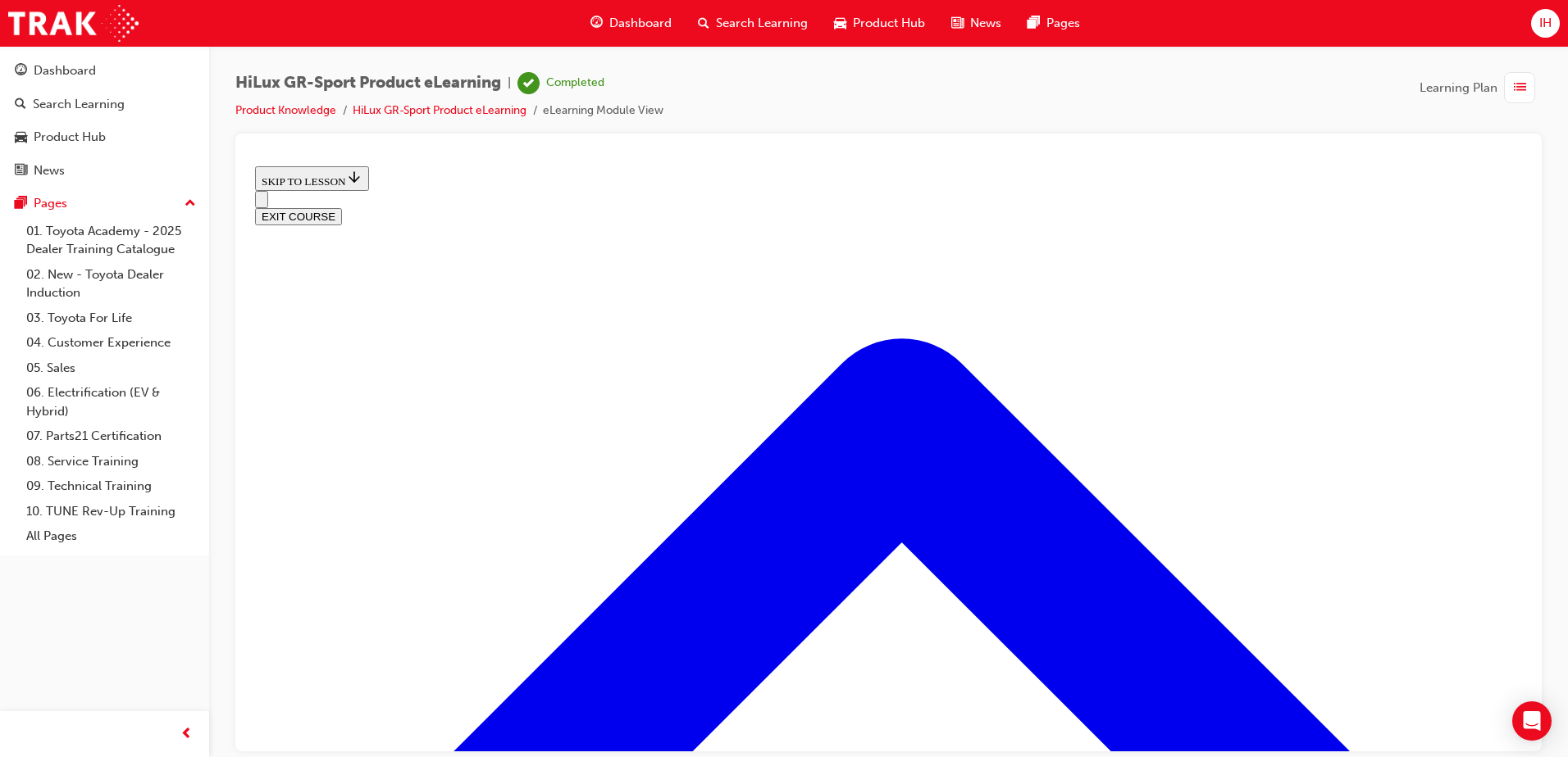
click at [638, 22] on span "Dashboard" at bounding box center [640, 23] width 63 height 18
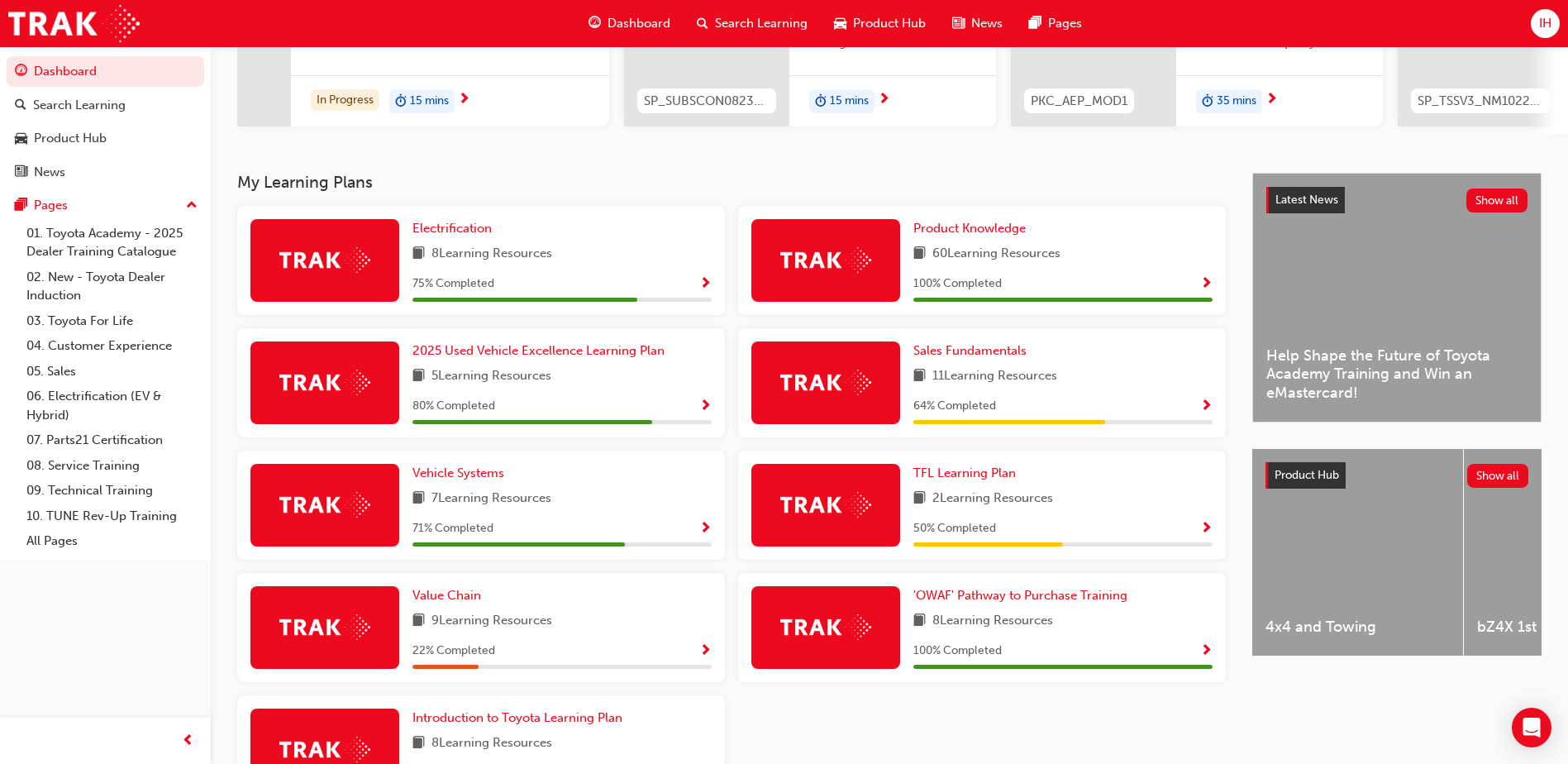
scroll to position [330, 0]
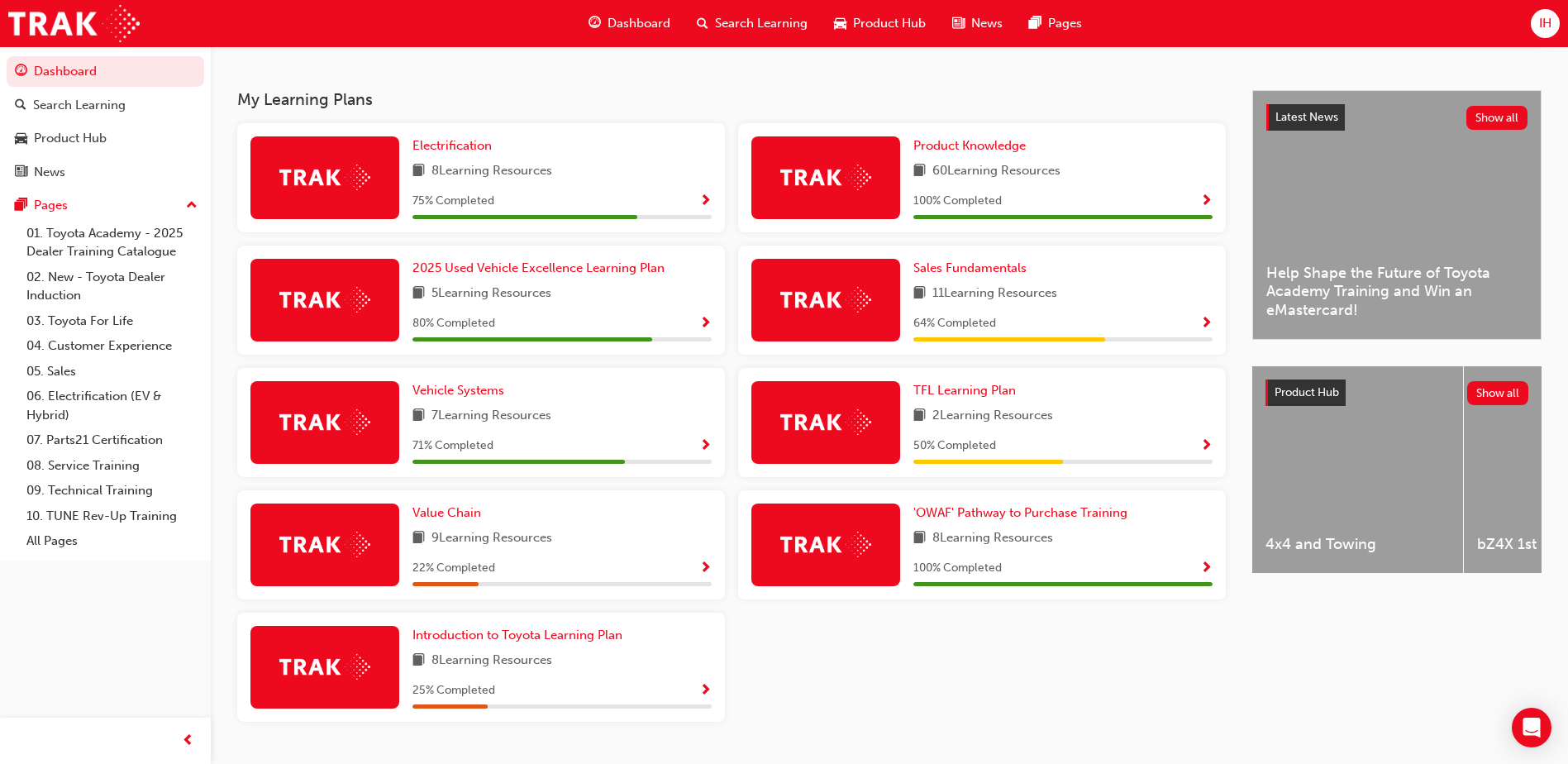
click at [573, 177] on div "8 Learning Resources" at bounding box center [562, 172] width 300 height 20
click at [707, 207] on span "Show Progress" at bounding box center [705, 201] width 12 height 15
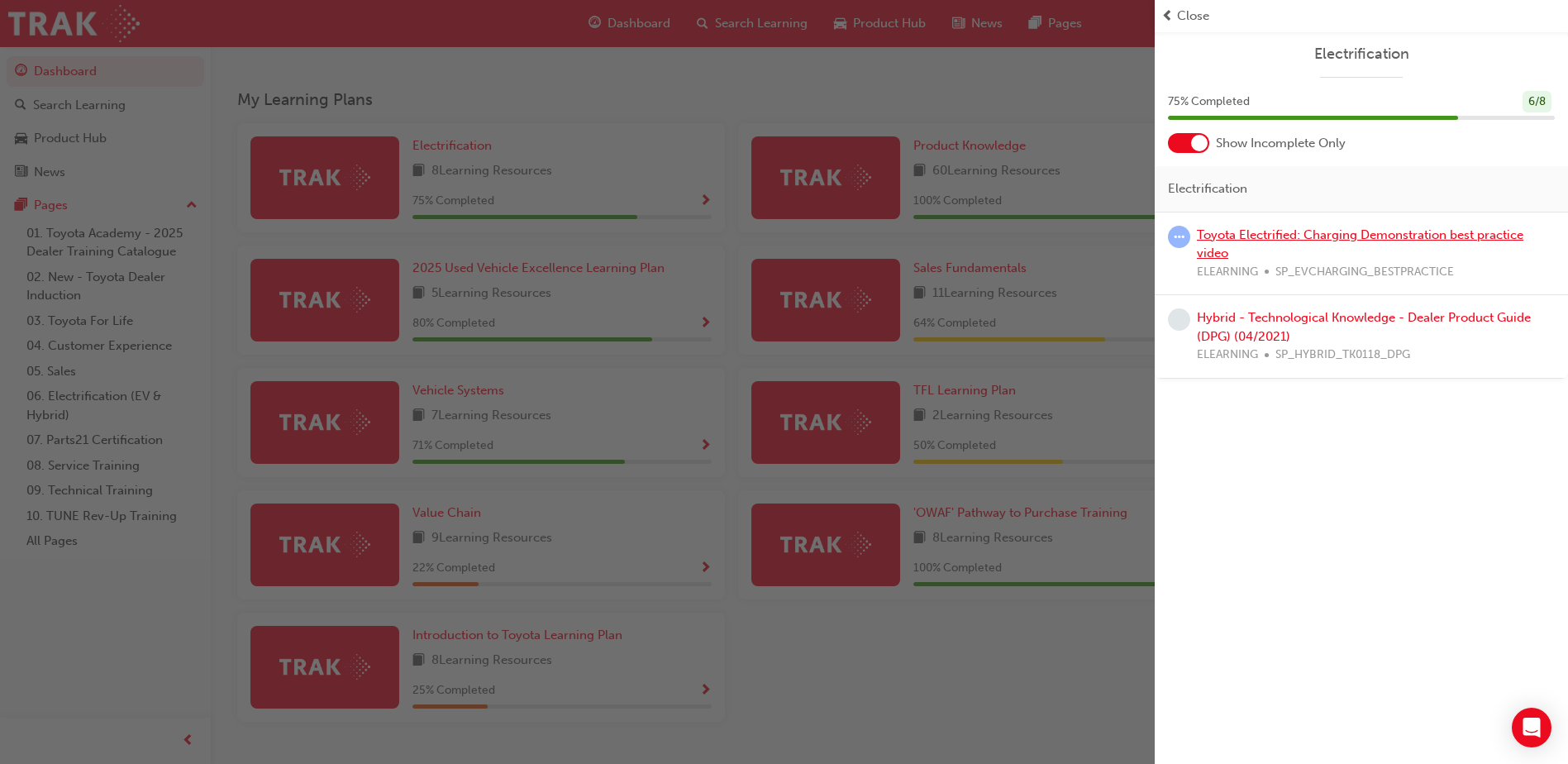
click at [1399, 228] on link "Toyota Electrified: Charging Demonstration best practice video" at bounding box center [1360, 244] width 327 height 34
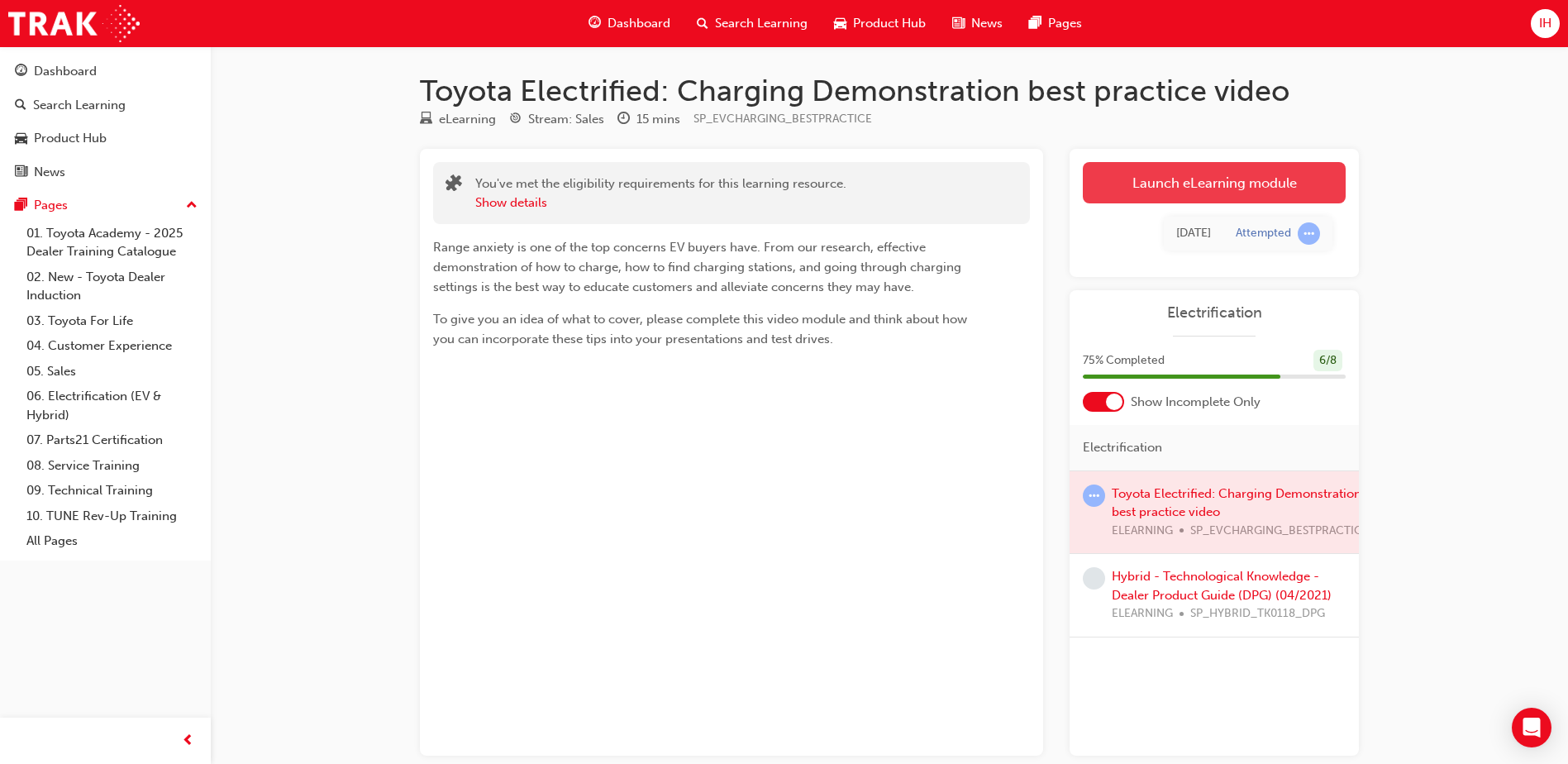
click at [1215, 188] on link "Launch eLearning module" at bounding box center [1214, 183] width 263 height 42
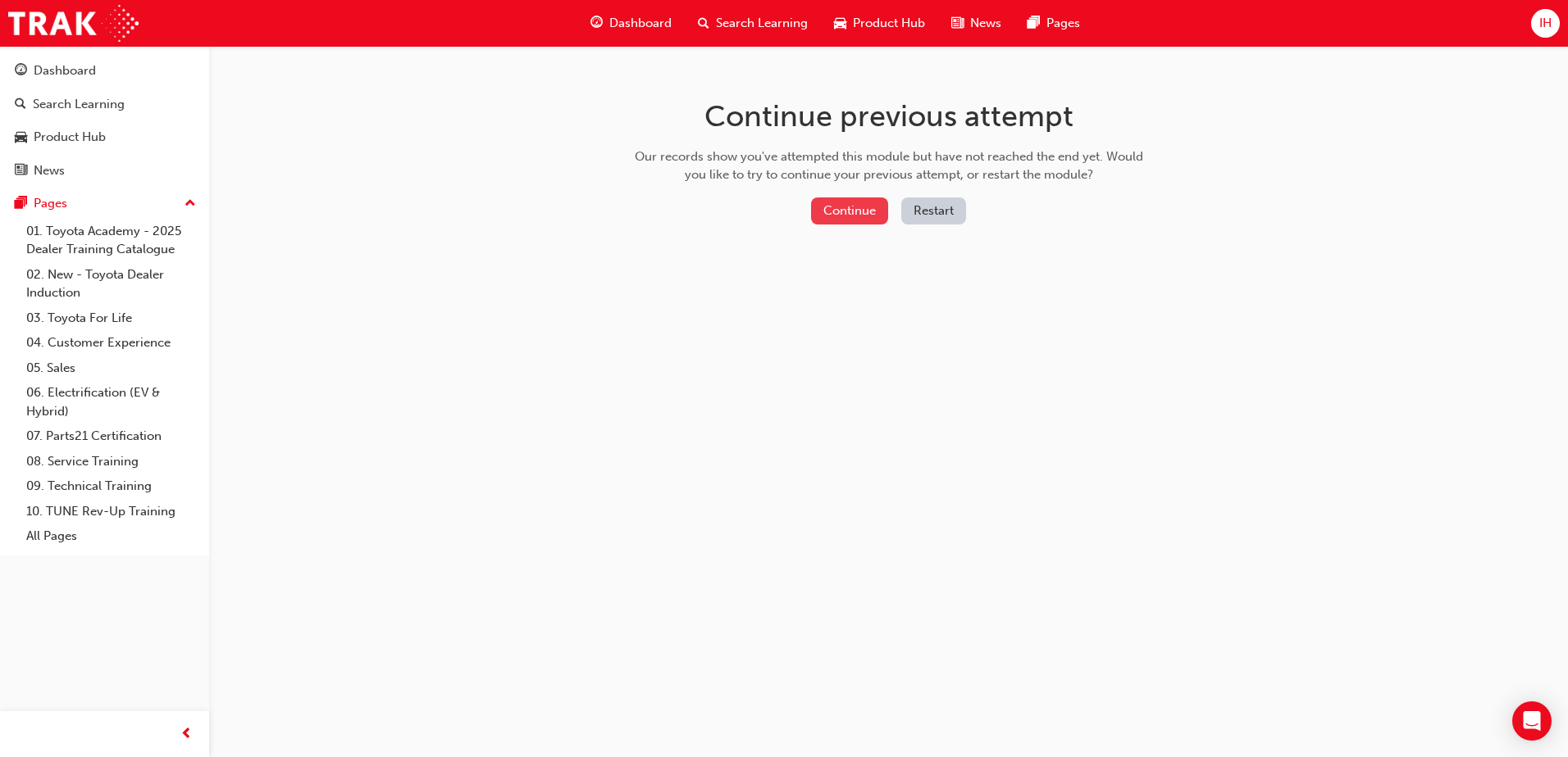
click at [863, 212] on button "Continue" at bounding box center [849, 211] width 77 height 27
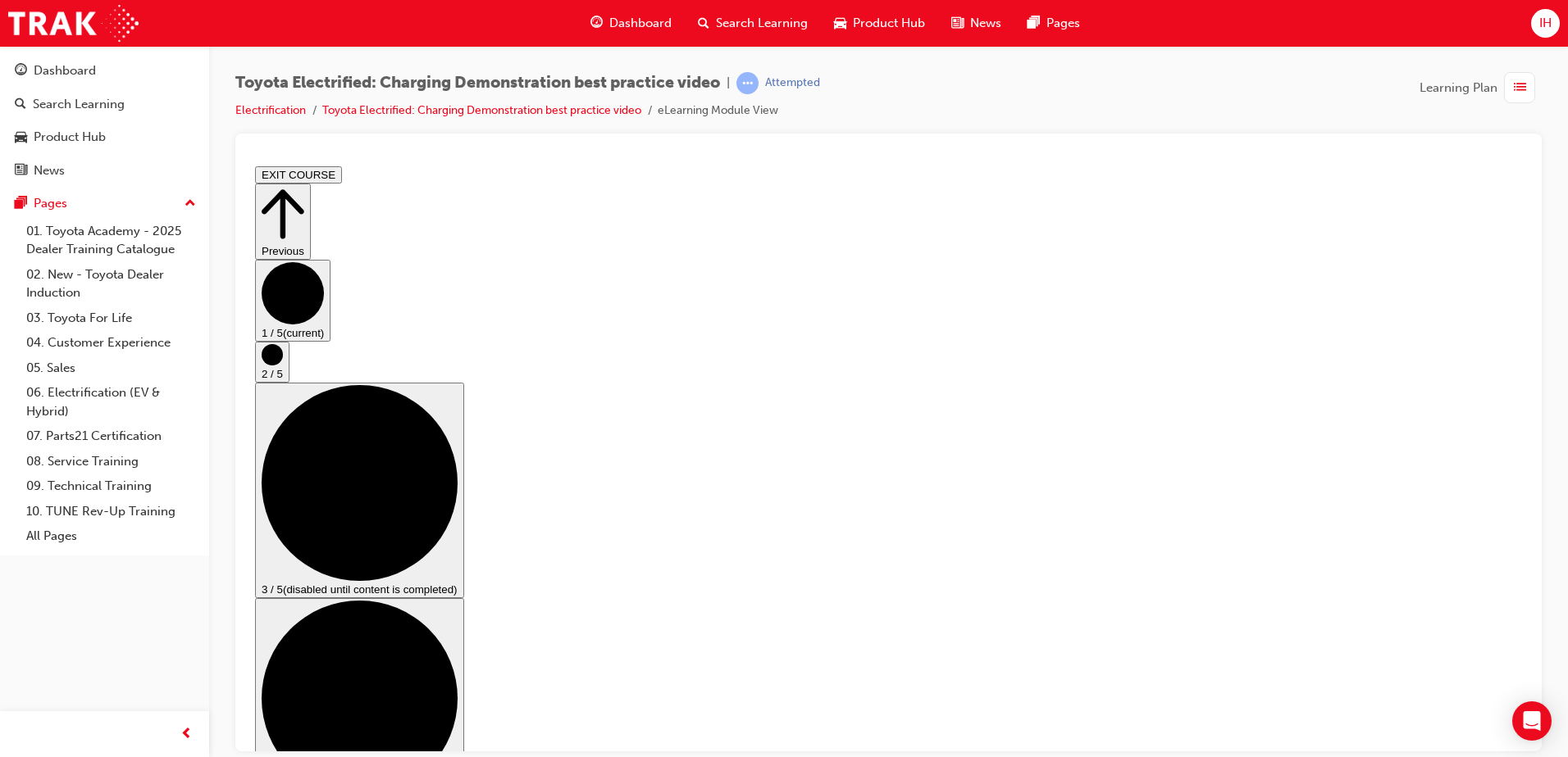
click at [282, 364] on circle "Step controls" at bounding box center [271, 353] width 21 height 21
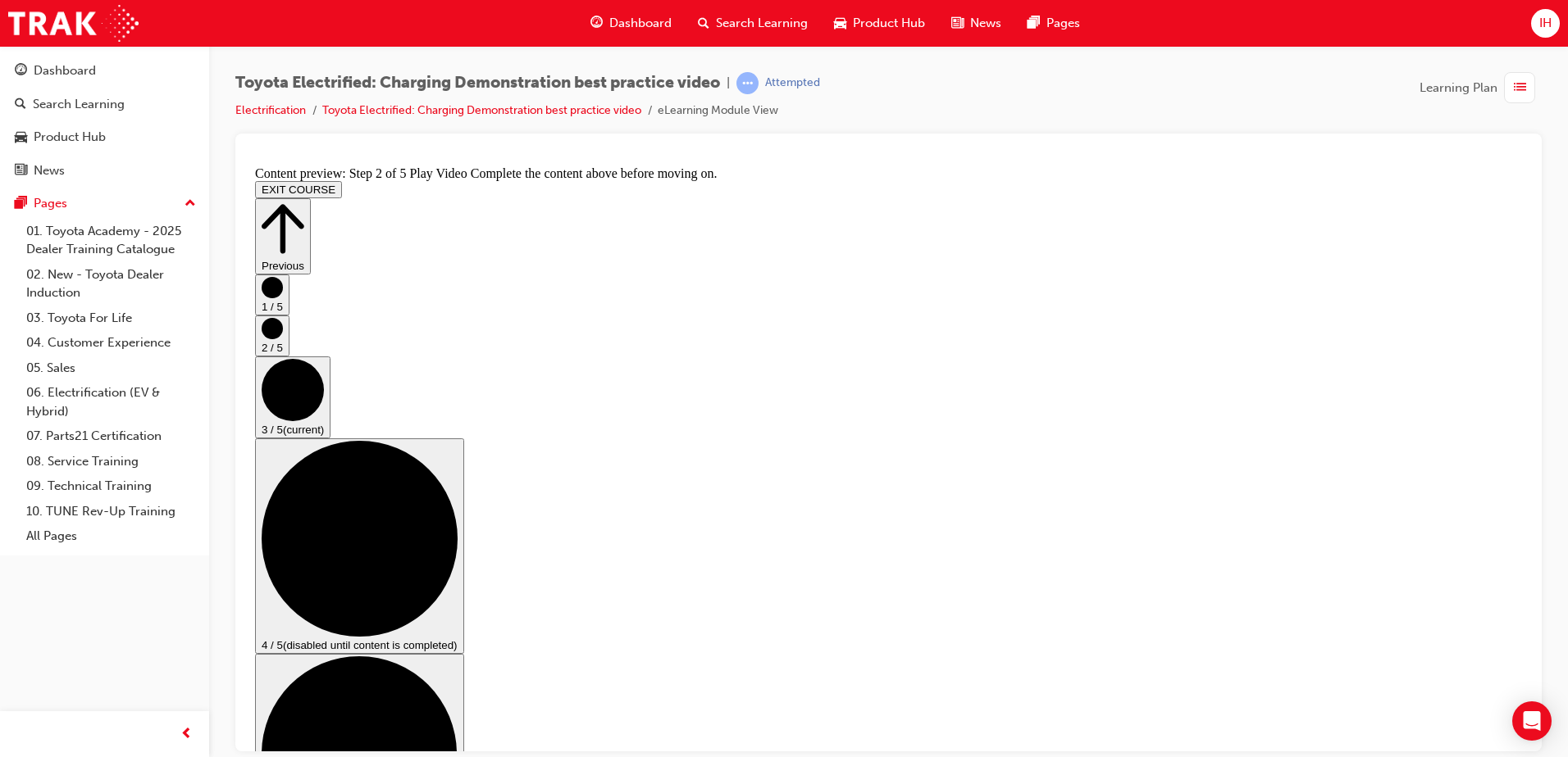
scroll to position [164, 0]
checkbox input "true"
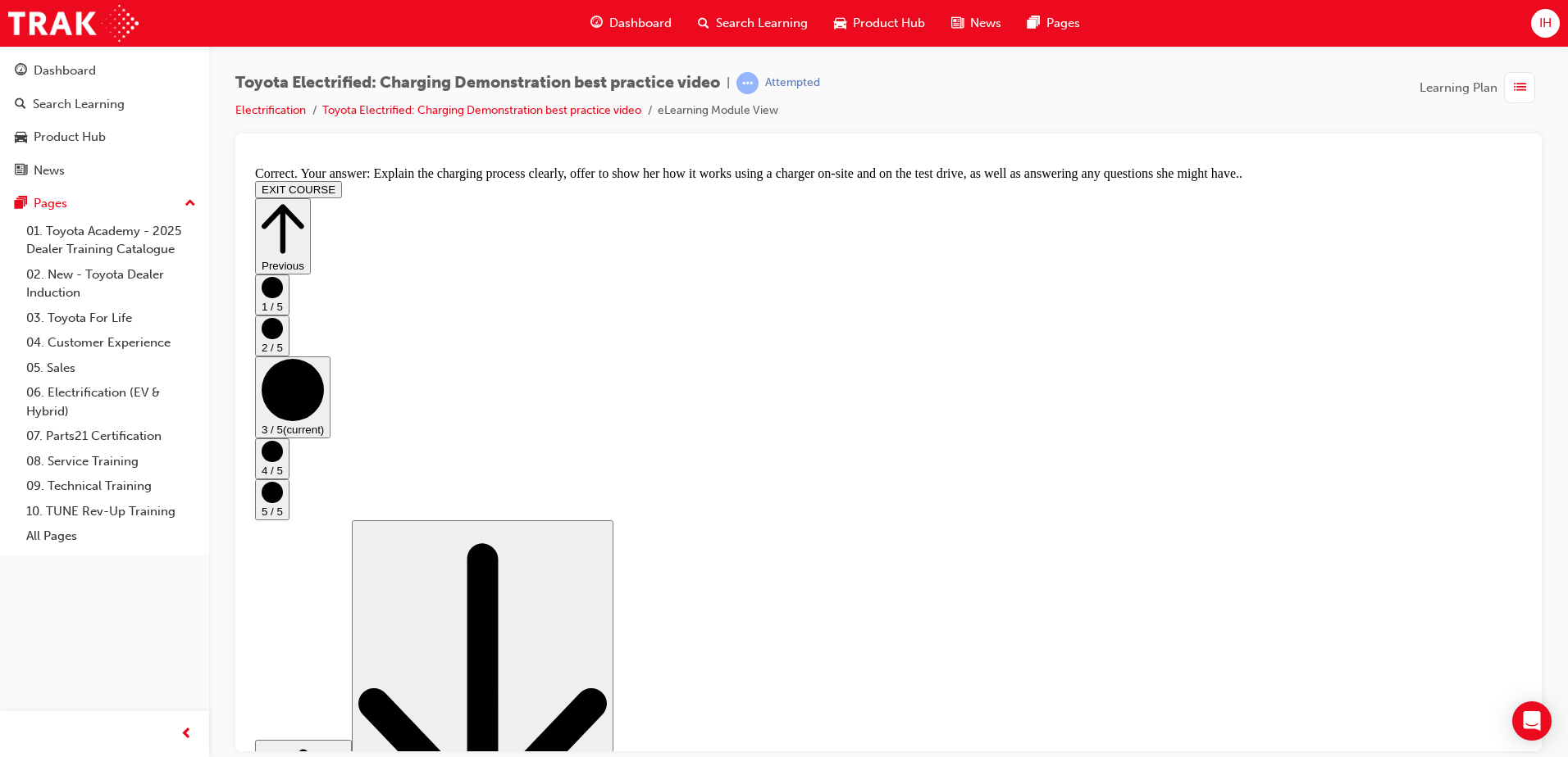
scroll to position [299, 0]
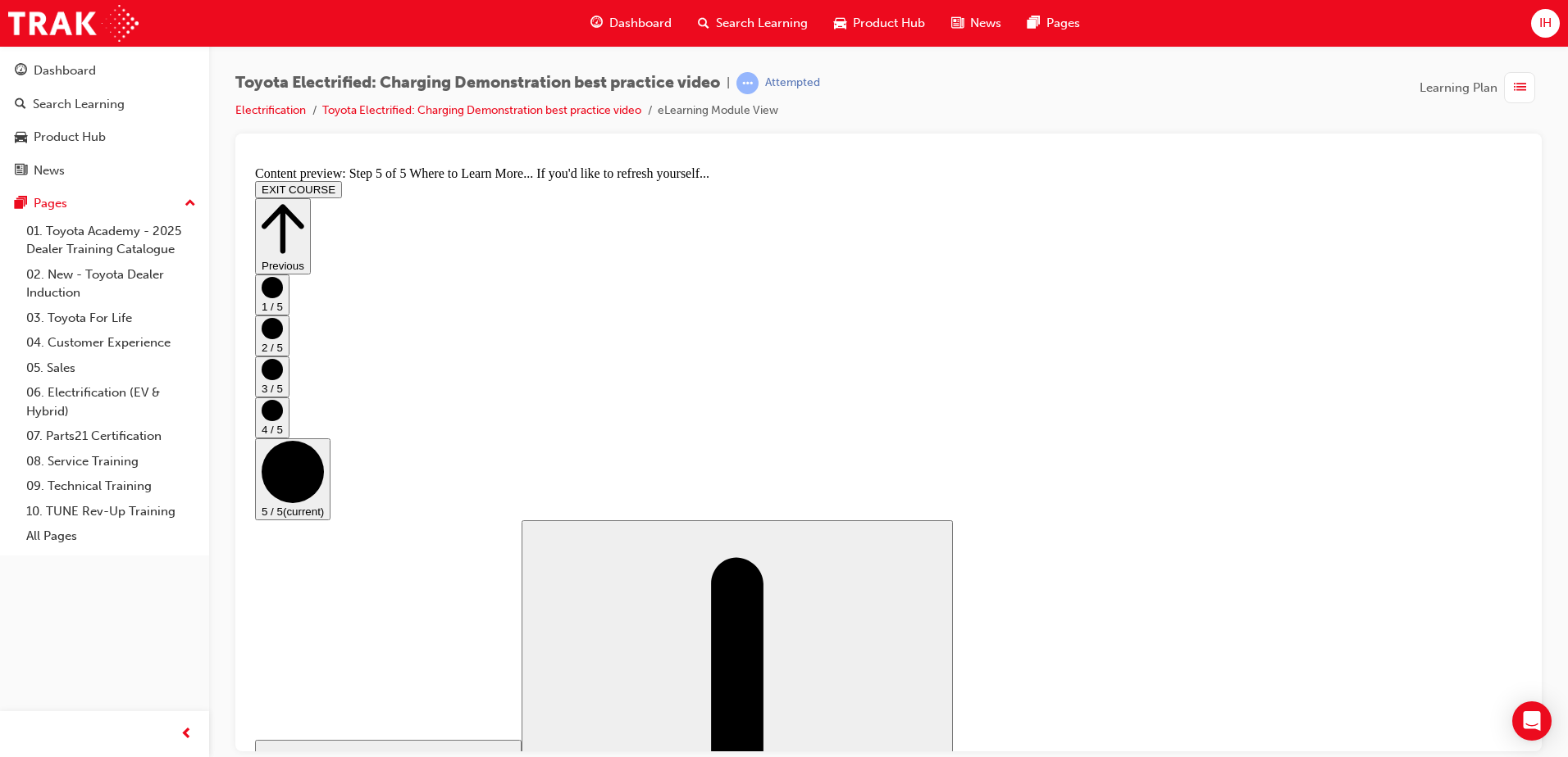
scroll to position [162, 0]
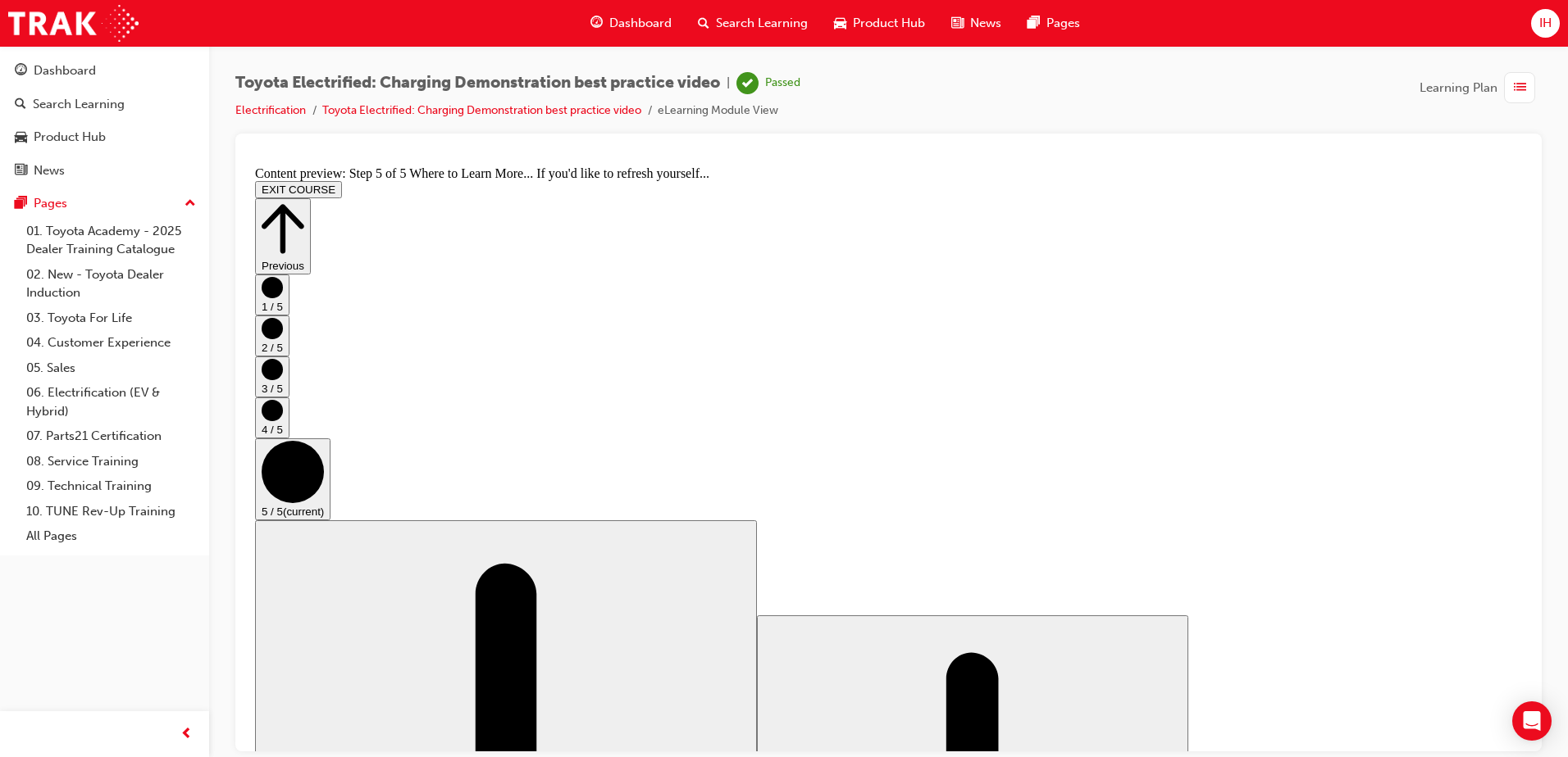
click at [305, 203] on icon "Step controls" at bounding box center [282, 227] width 42 height 49
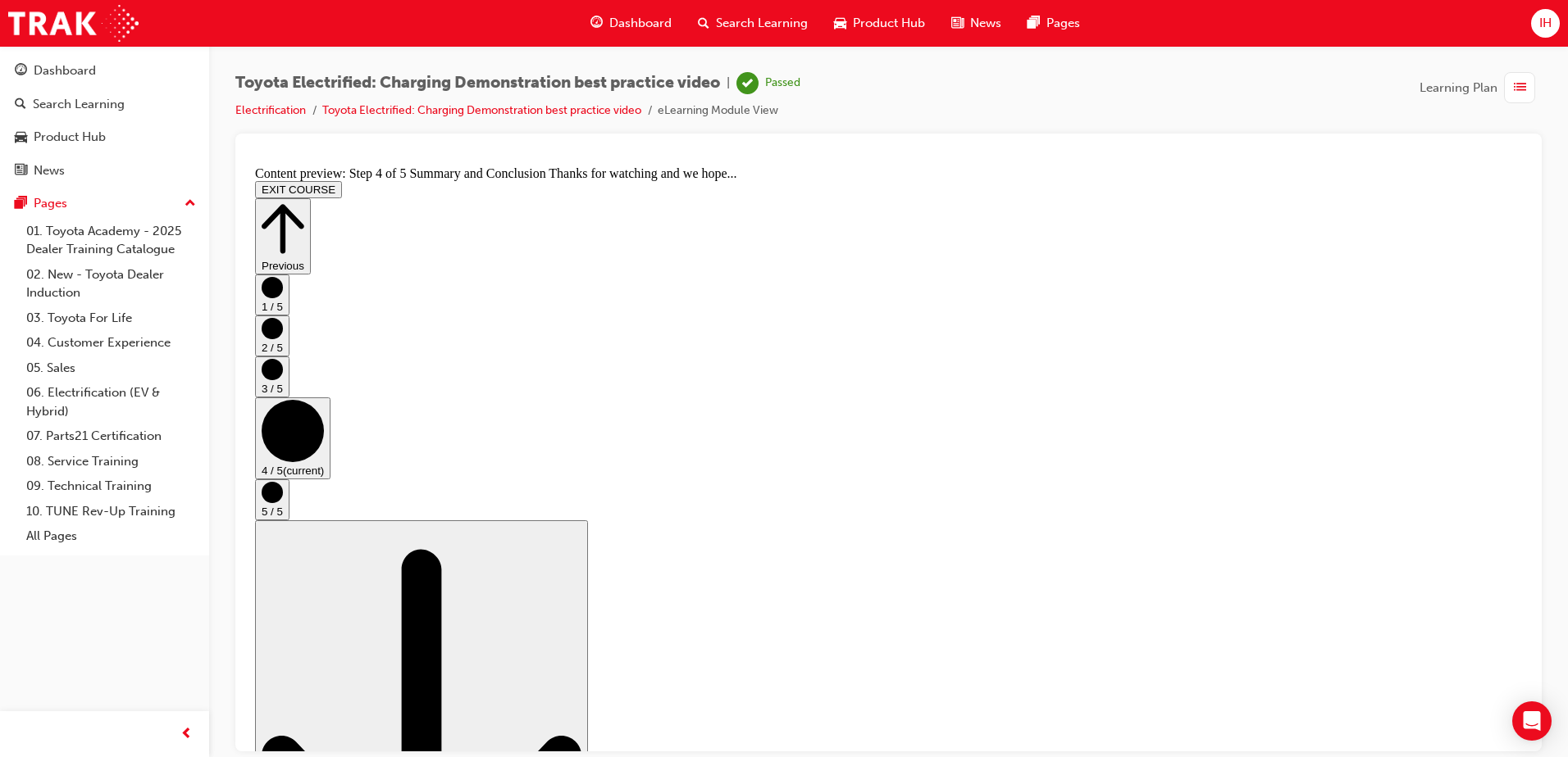
click at [774, 86] on div "Passed" at bounding box center [782, 83] width 35 height 16
click at [342, 180] on button "EXIT COURSE" at bounding box center [298, 189] width 86 height 17
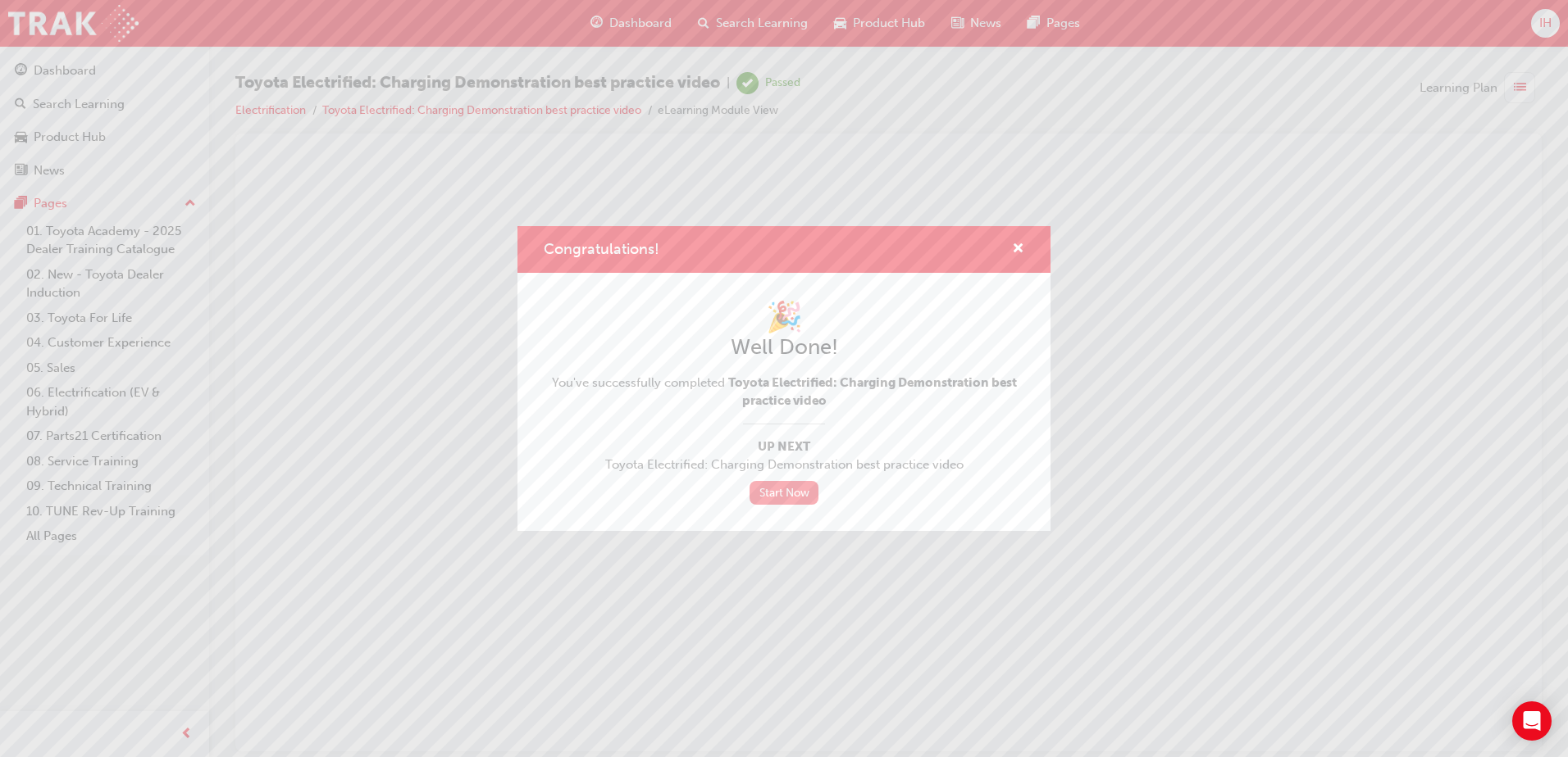
click at [778, 501] on link "Start Now" at bounding box center [783, 493] width 69 height 24
click at [781, 491] on link "Start Now" at bounding box center [783, 493] width 69 height 24
click at [1016, 245] on span "cross-icon" at bounding box center [1017, 250] width 12 height 15
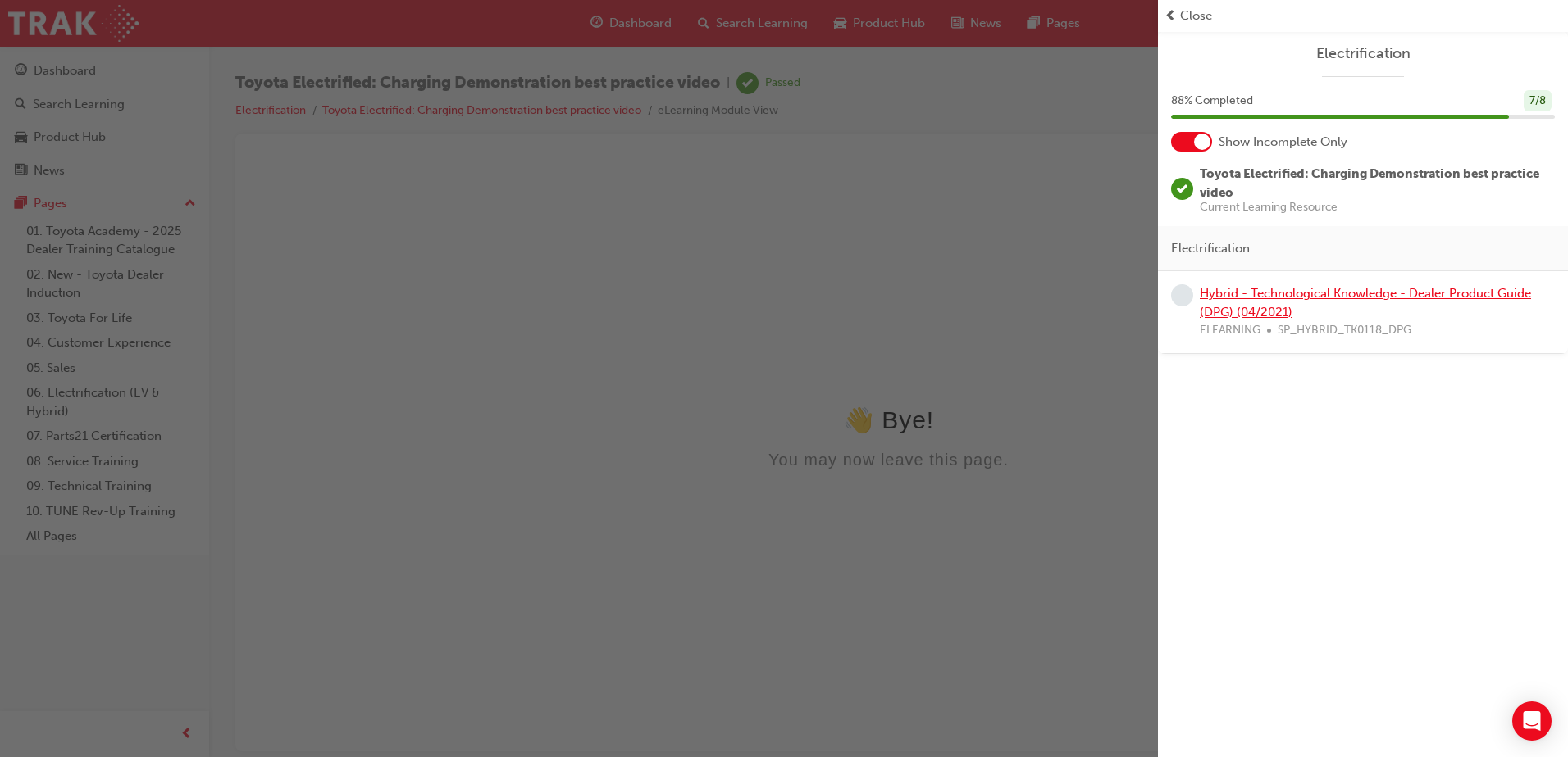
click at [1292, 289] on link "Hybrid - Technological Knowledge - Dealer Product Guide (DPG) (04/2021)" at bounding box center [1365, 303] width 331 height 34
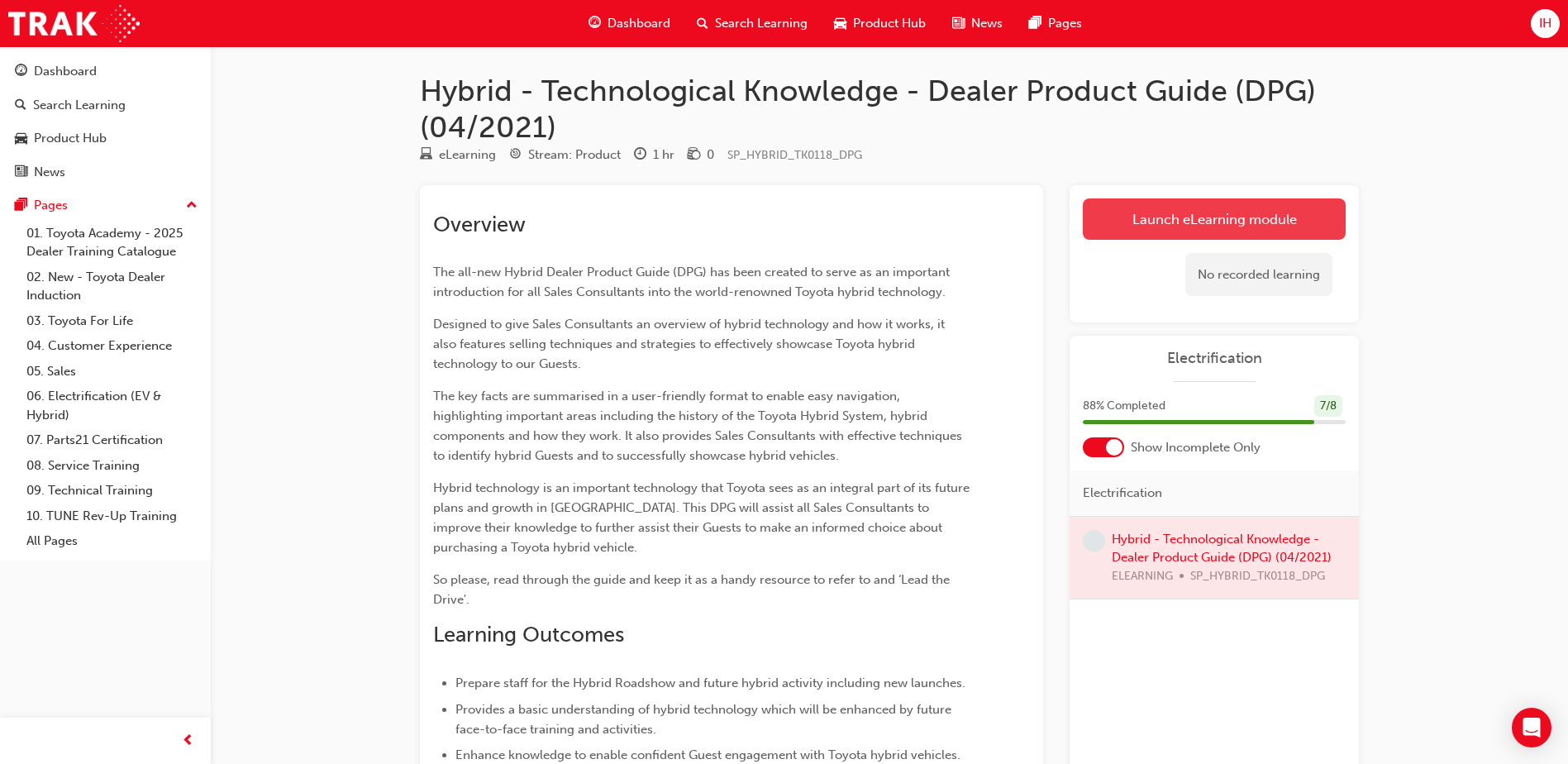
click at [1114, 217] on link "Launch eLearning module" at bounding box center [1214, 219] width 263 height 42
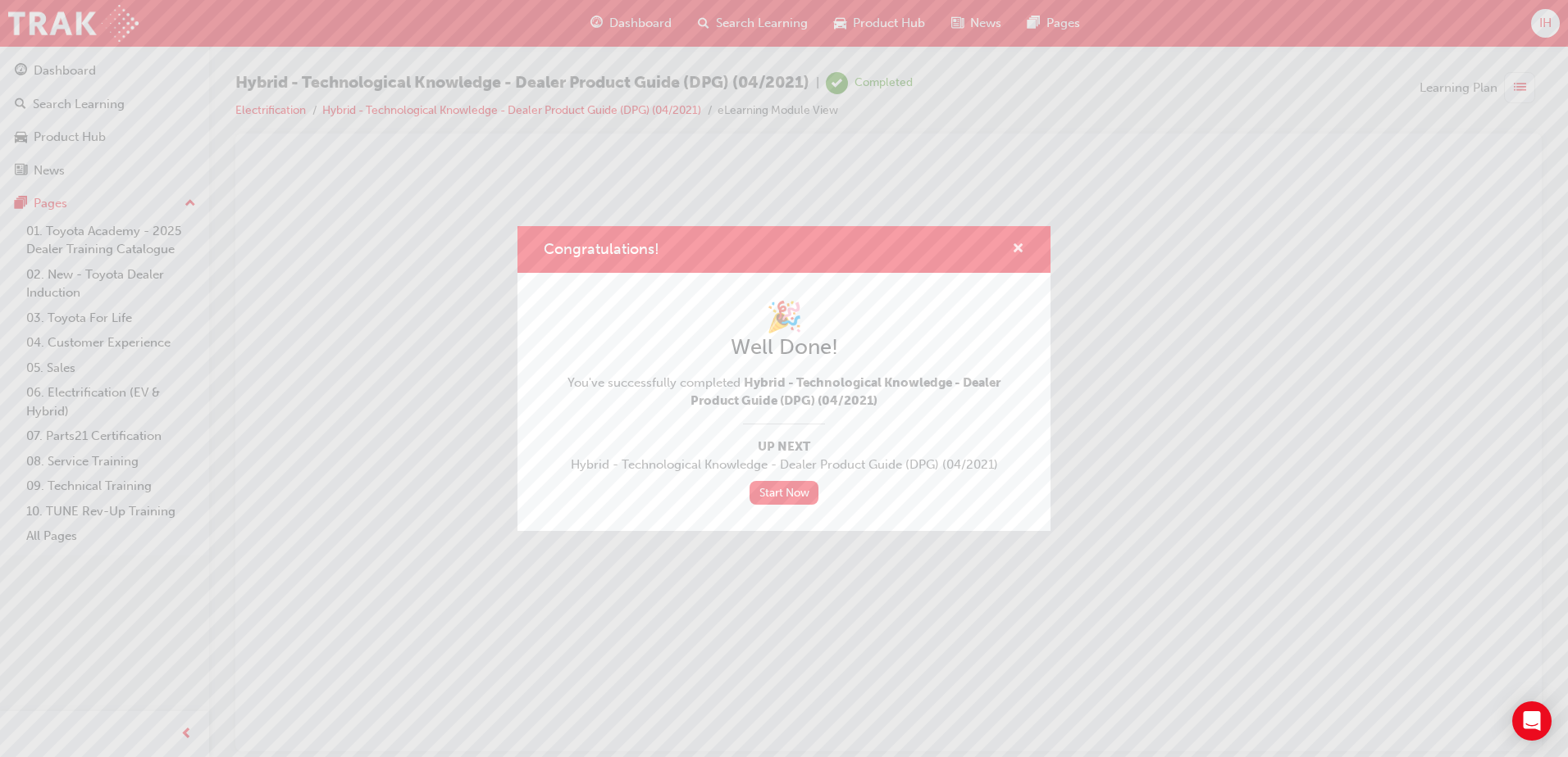
click at [1016, 247] on span "cross-icon" at bounding box center [1017, 250] width 12 height 15
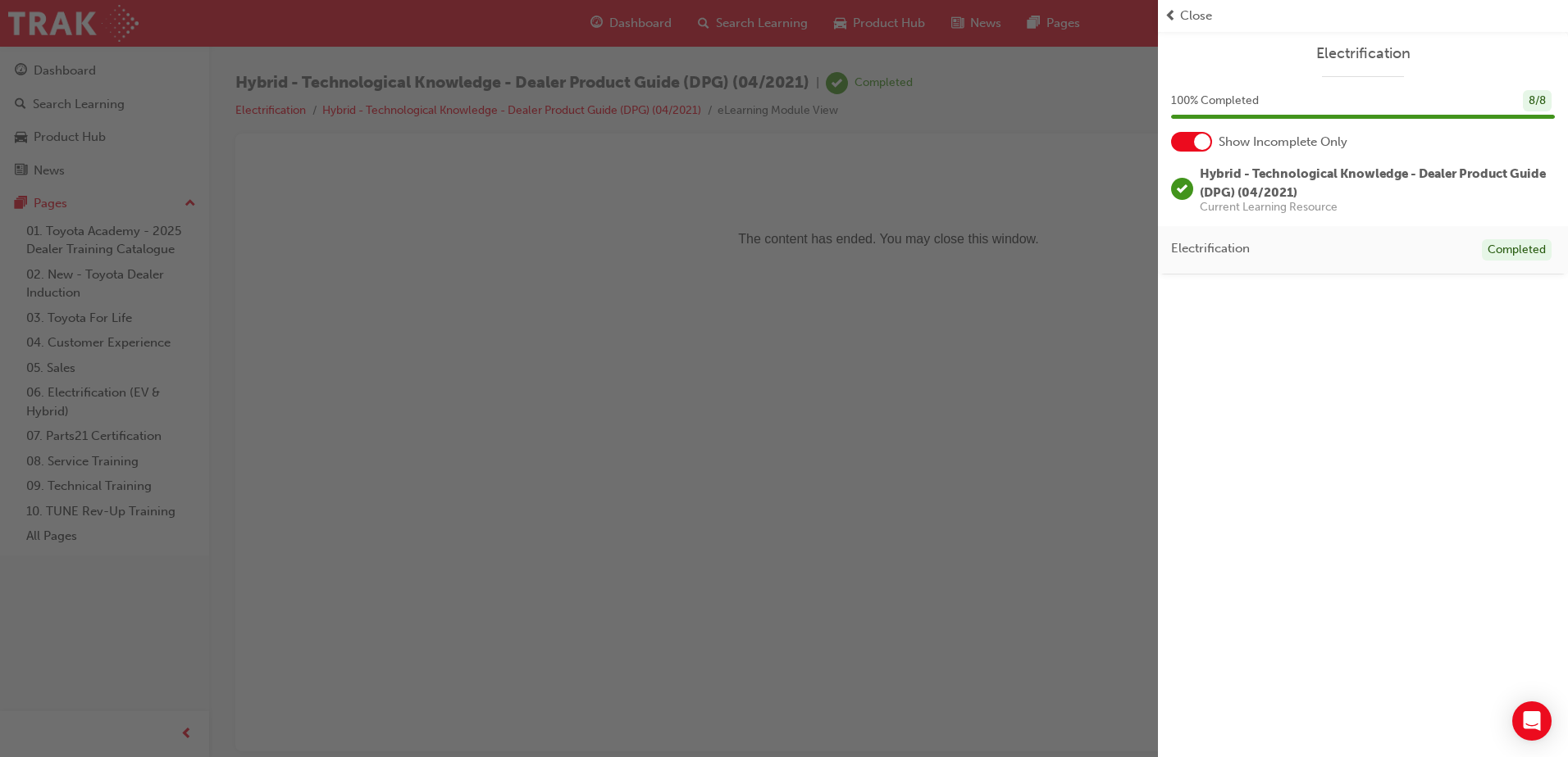
click at [1188, 15] on span "Close" at bounding box center [1195, 16] width 32 height 18
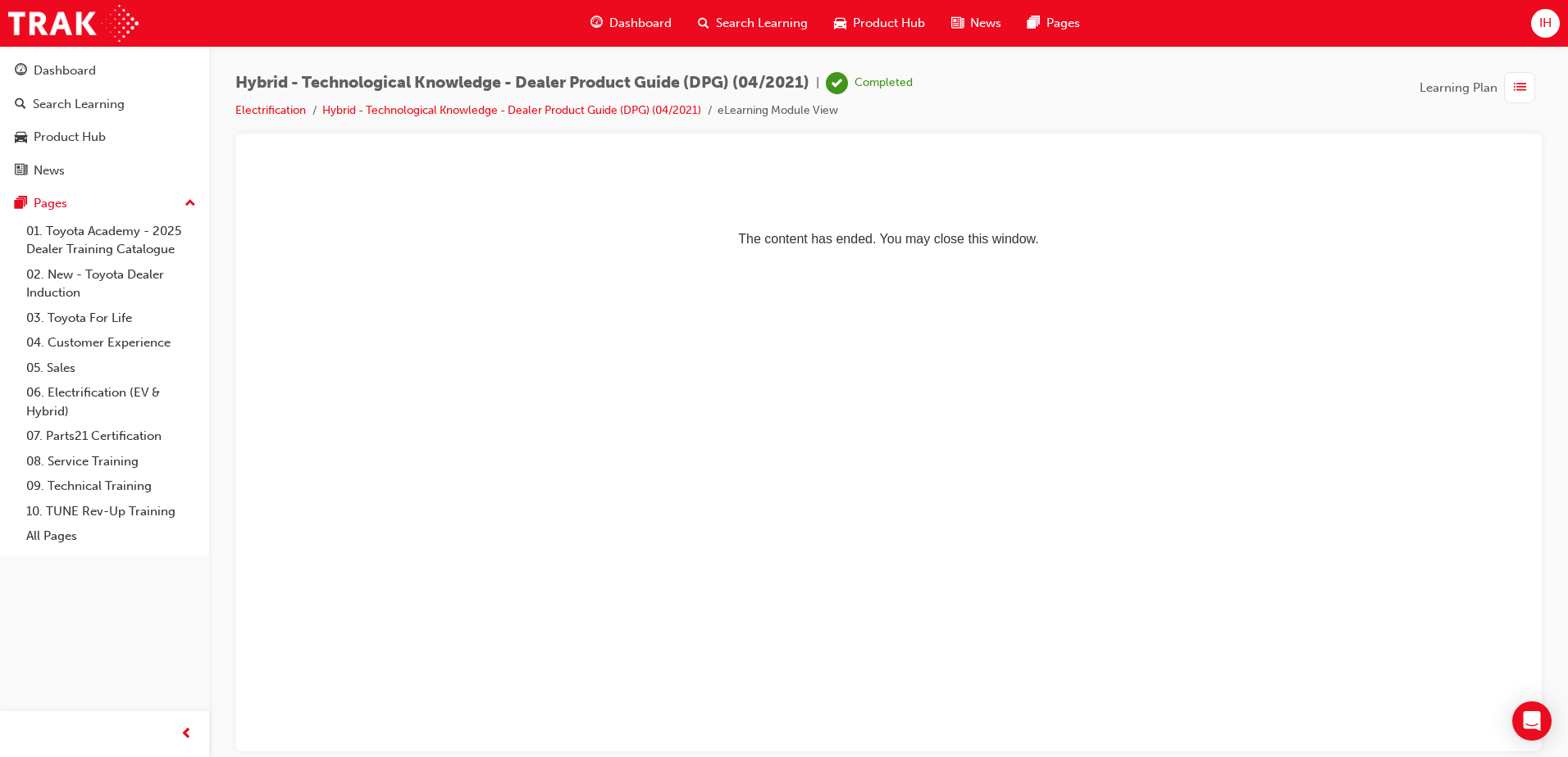
click at [636, 24] on span "Dashboard" at bounding box center [640, 23] width 63 height 18
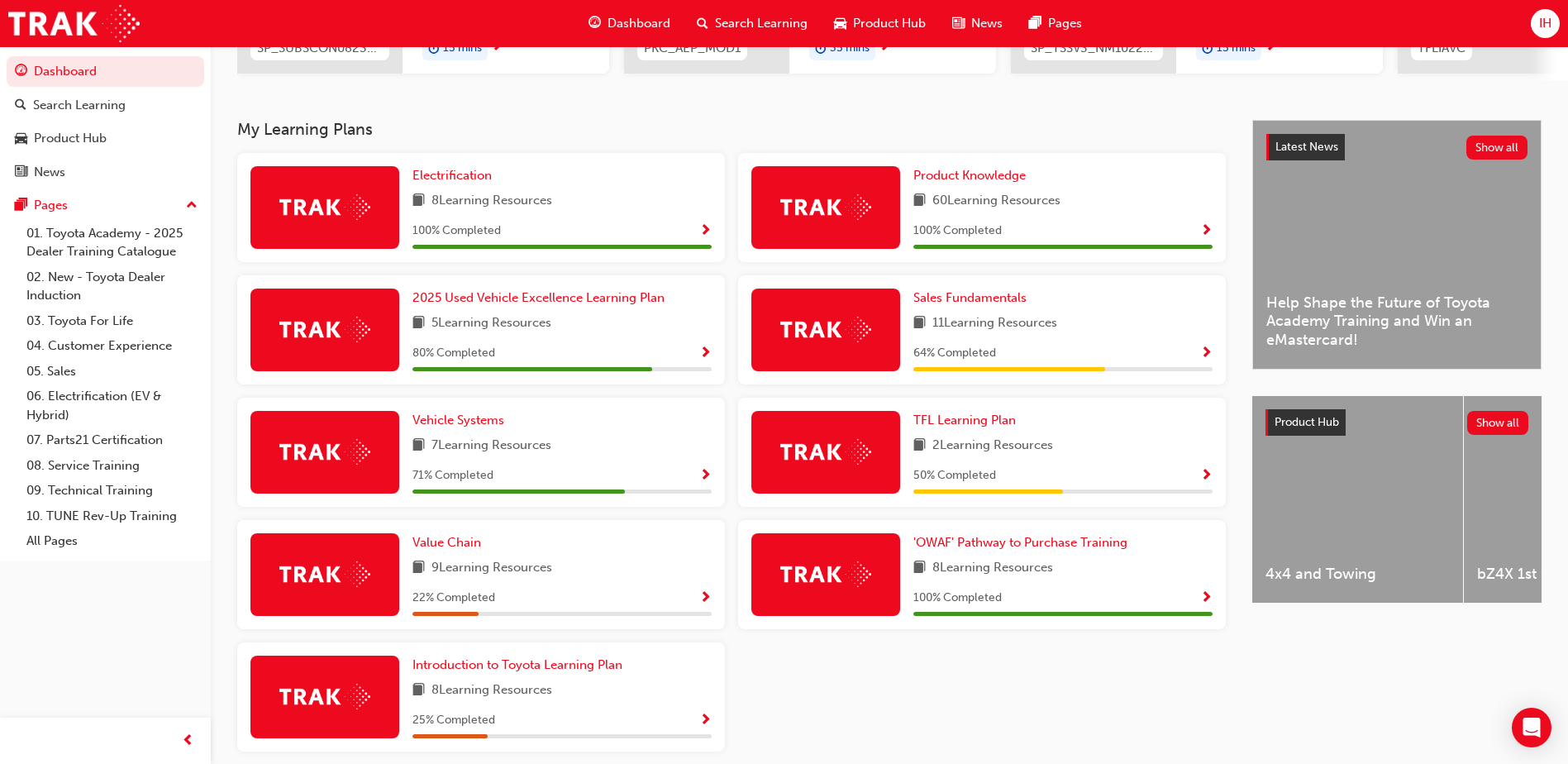
scroll to position [330, 0]
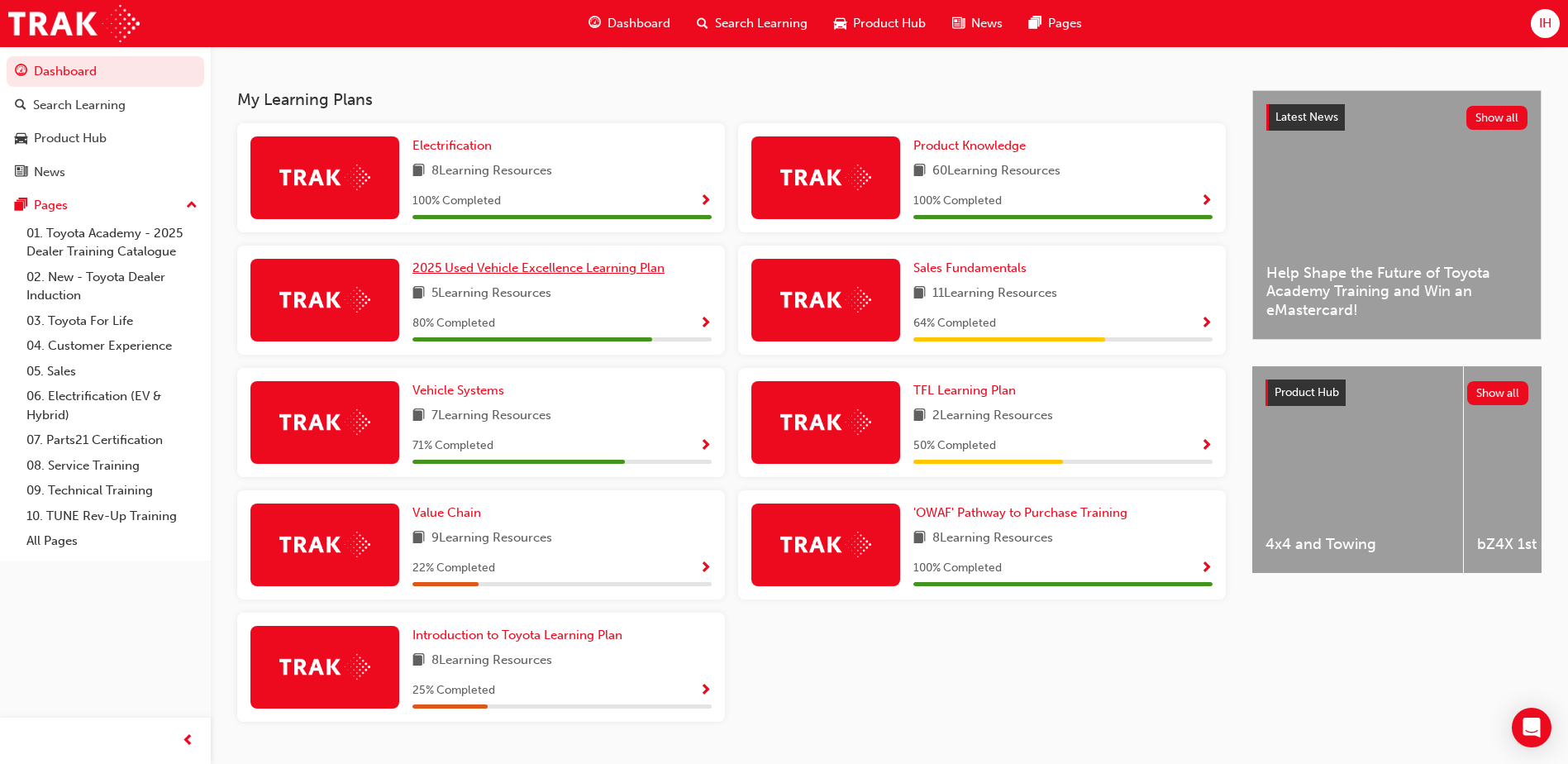
click at [598, 276] on span "2025 Used Vehicle Excellence Learning Plan" at bounding box center [539, 268] width 252 height 15
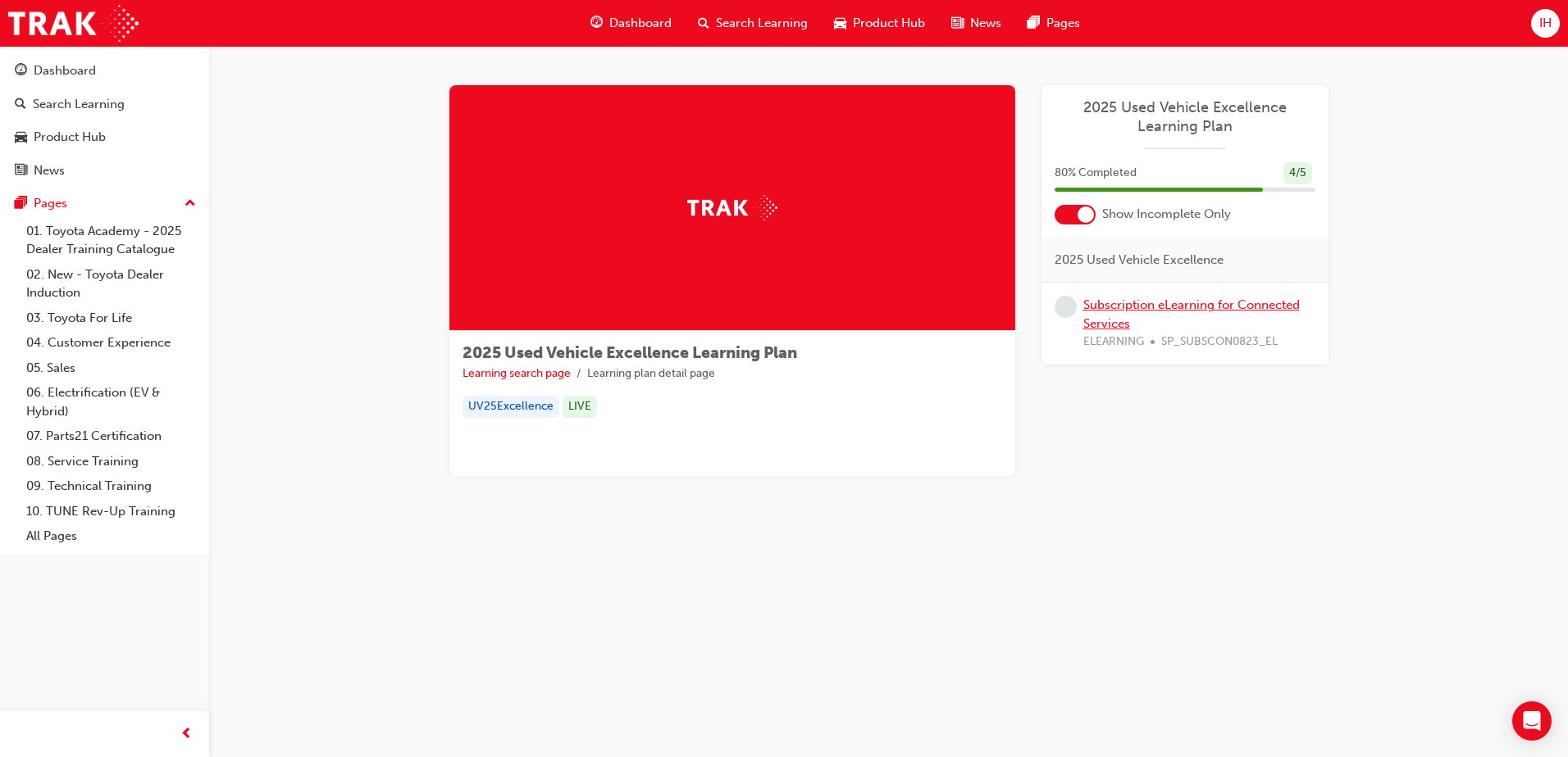
click at [1131, 309] on link "Subscription eLearning for Connected Services" at bounding box center [1191, 314] width 216 height 34
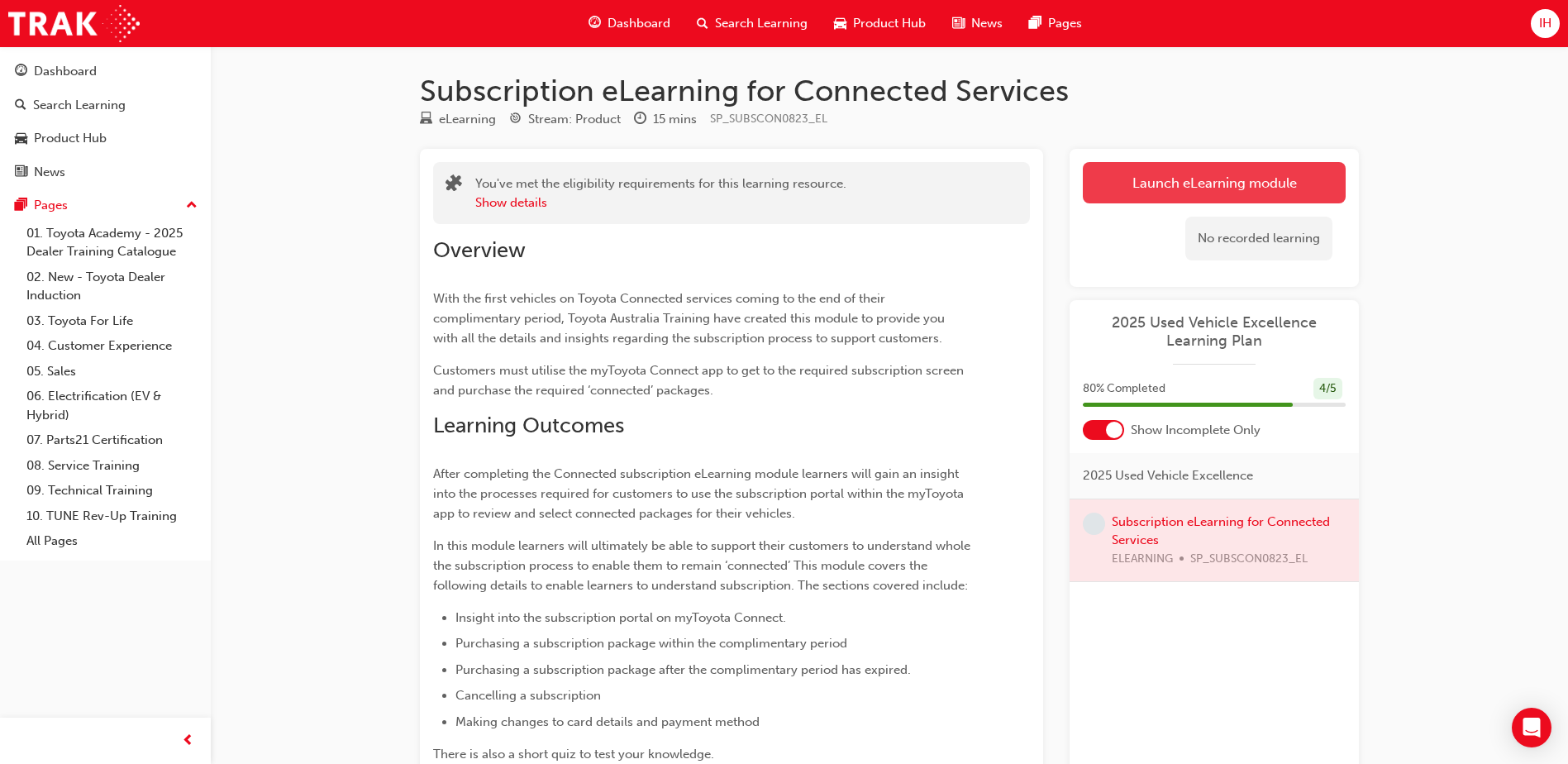
click at [1137, 175] on link "Launch eLearning module" at bounding box center [1214, 183] width 263 height 42
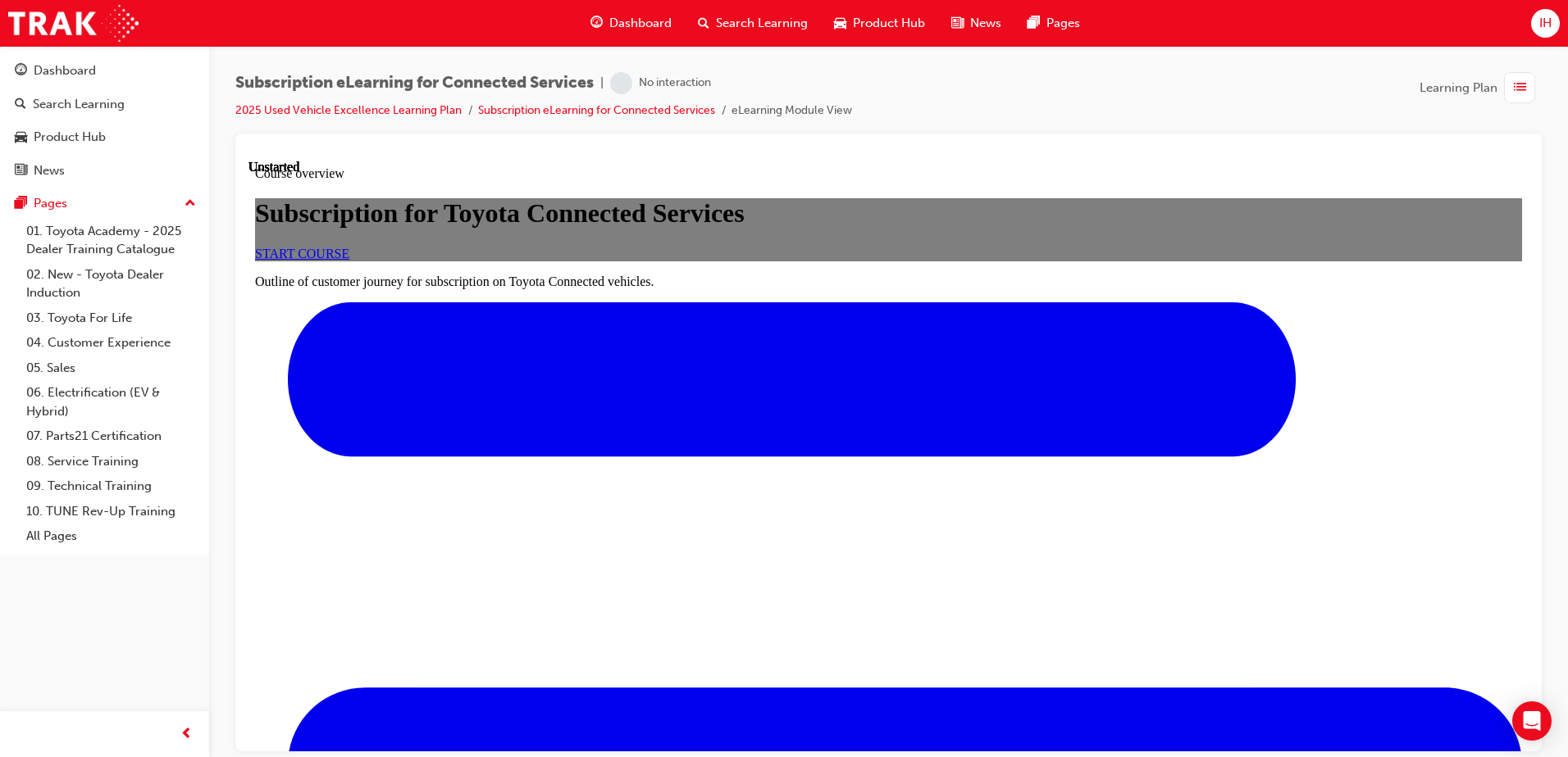
click at [350, 259] on span "START COURSE" at bounding box center [302, 252] width 94 height 14
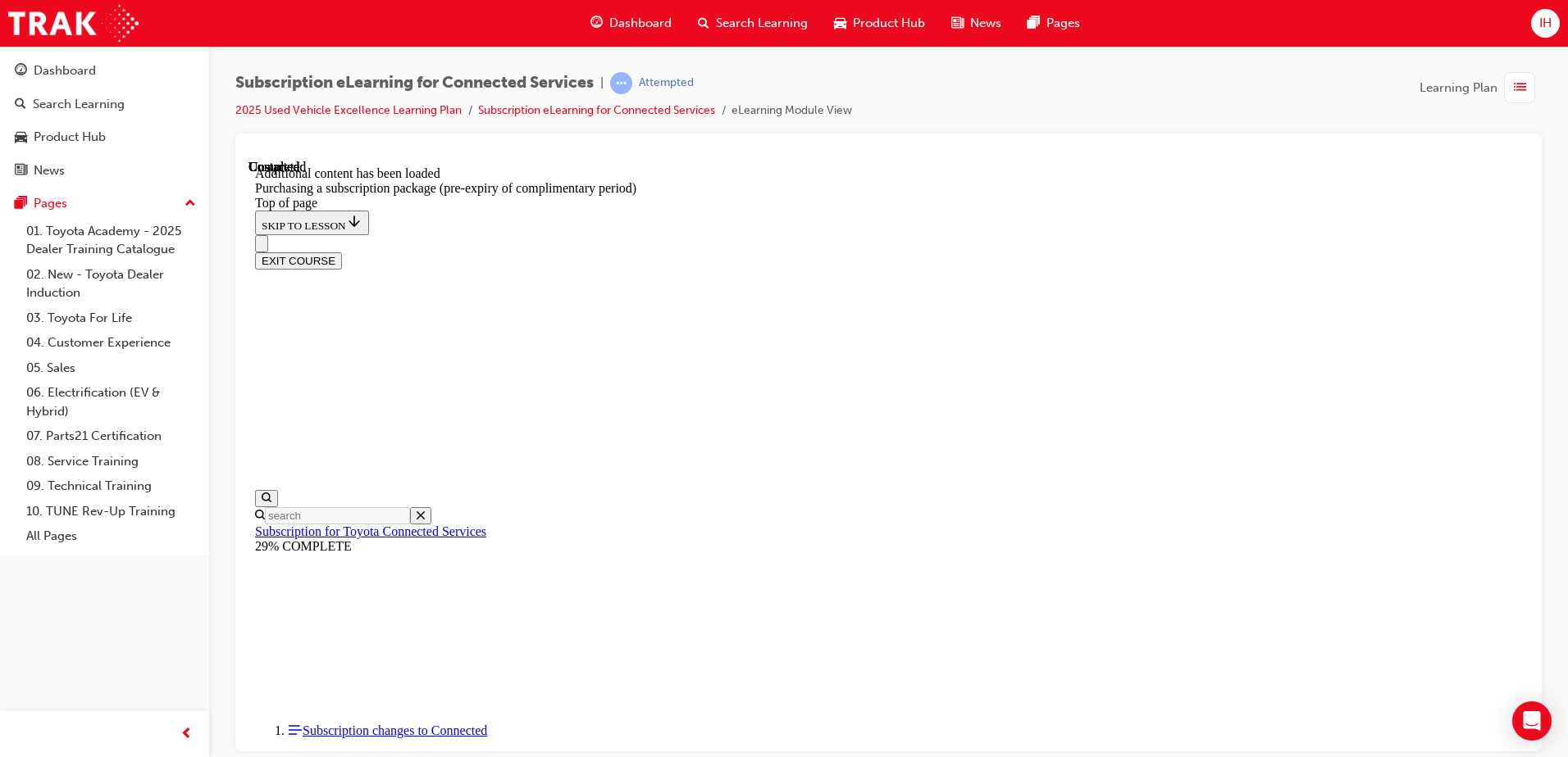
scroll to position [1845, 0]
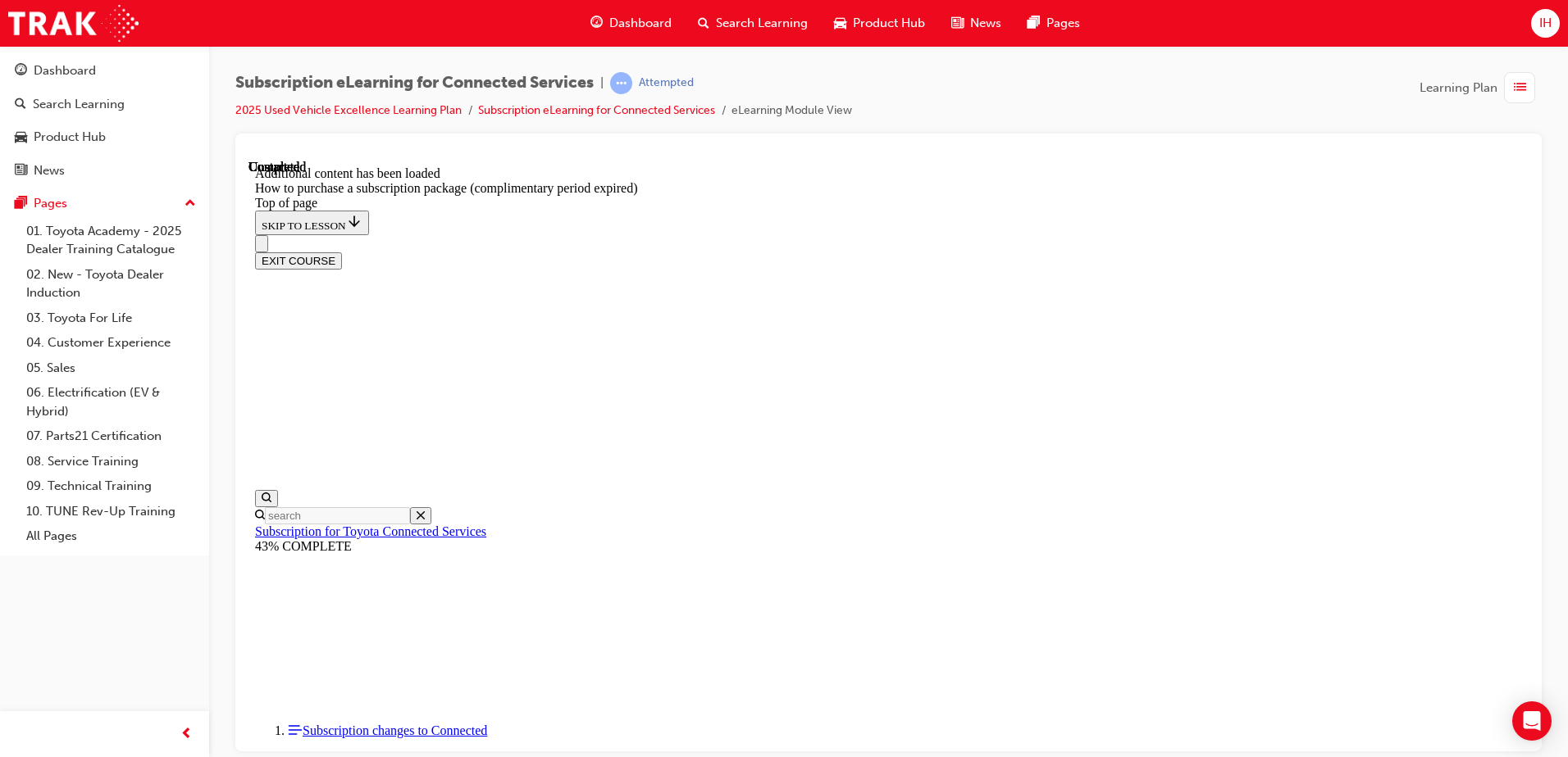
drag, startPoint x: 1004, startPoint y: 744, endPoint x: 1012, endPoint y: 740, distance: 8.9
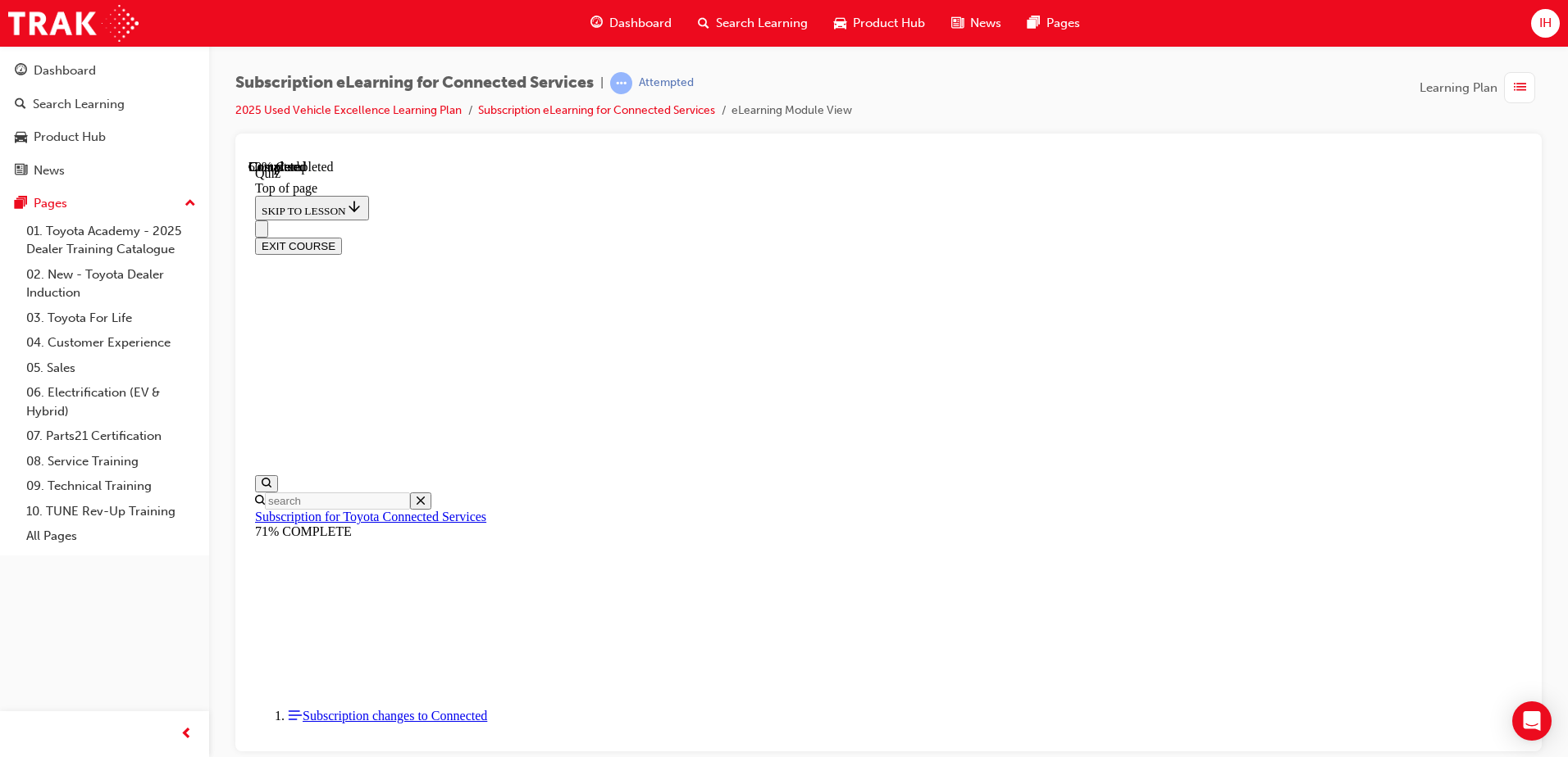
scroll to position [50, 0]
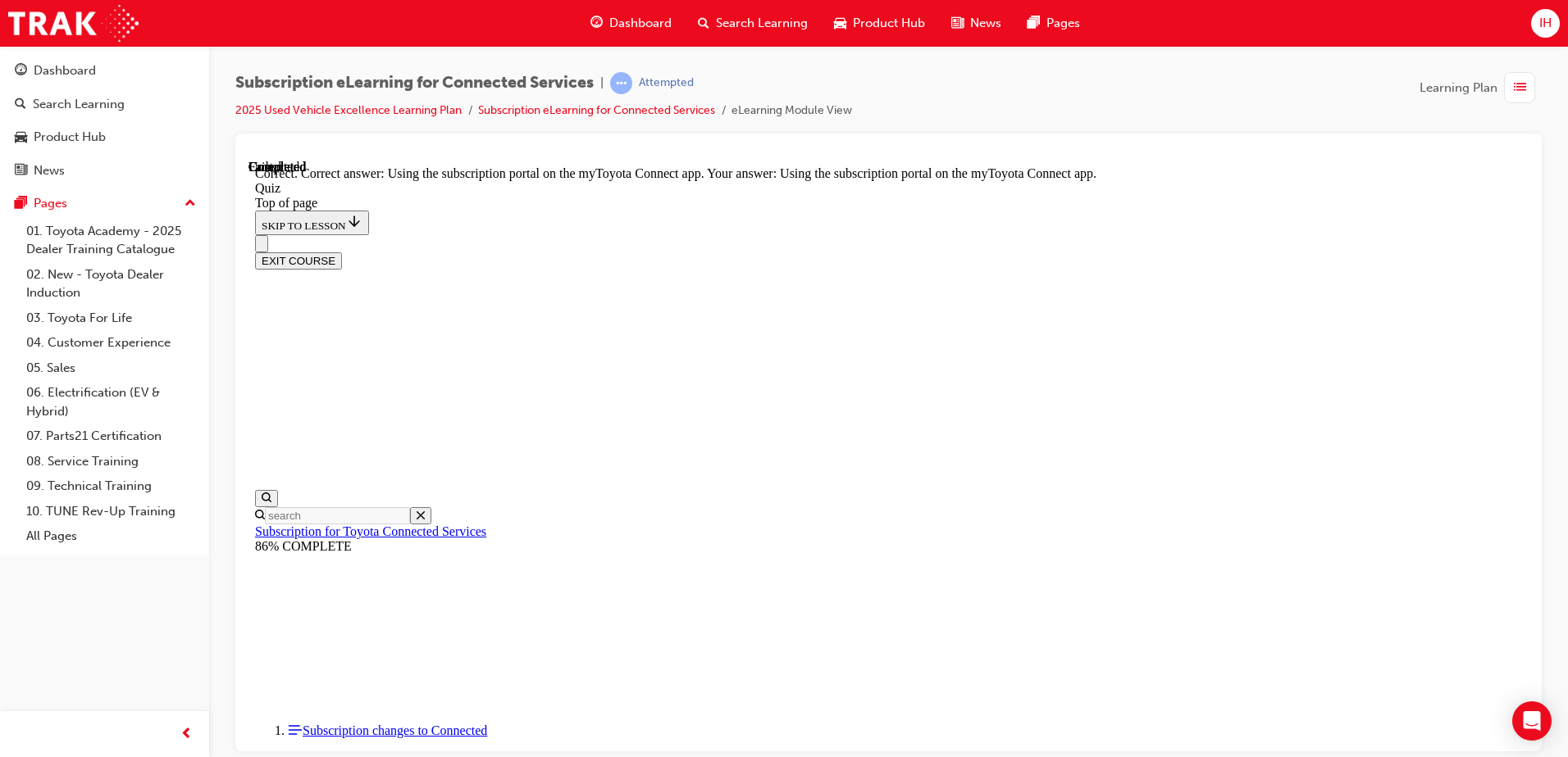
scroll to position [207, 0]
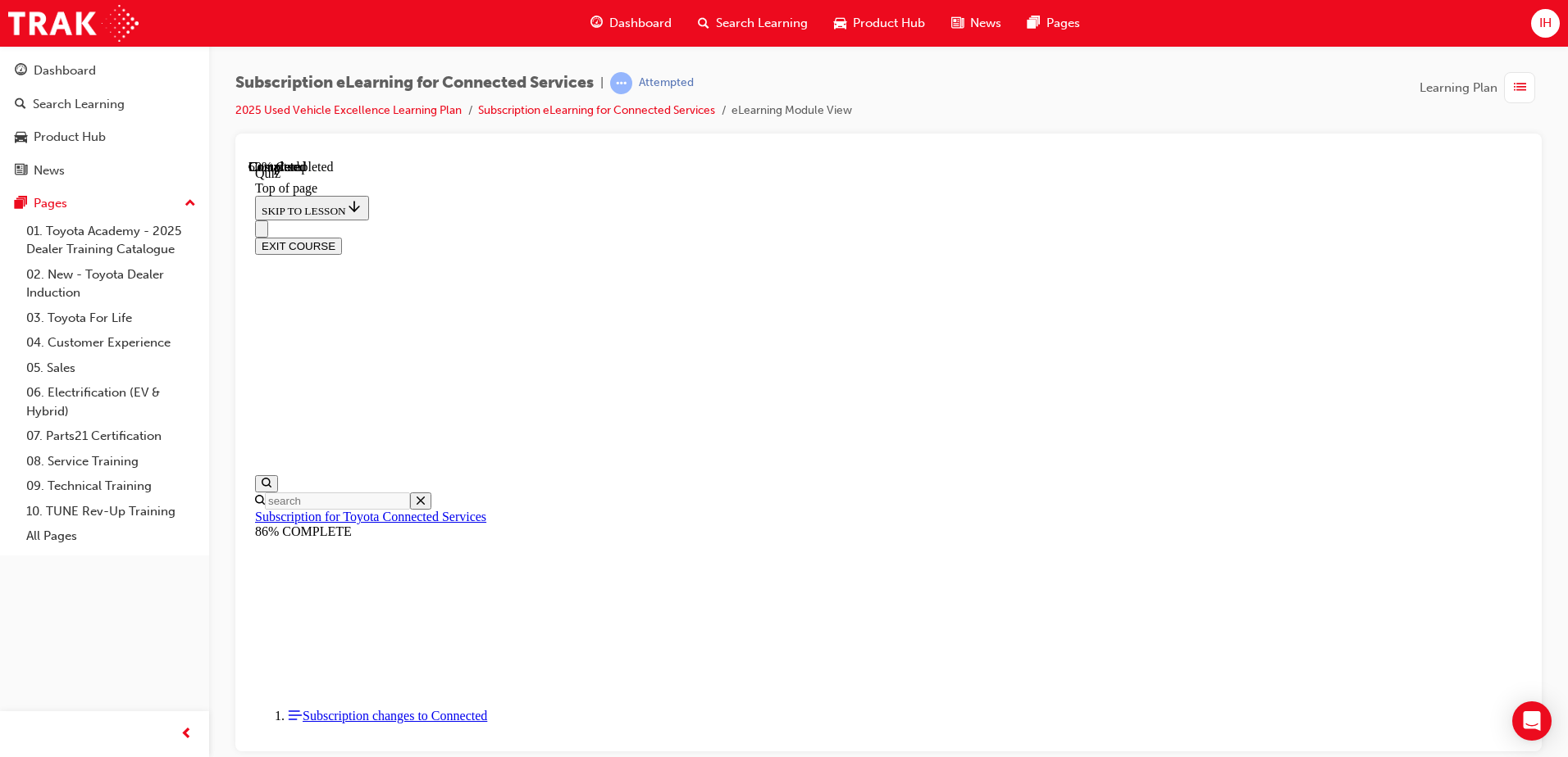
scroll to position [50, 0]
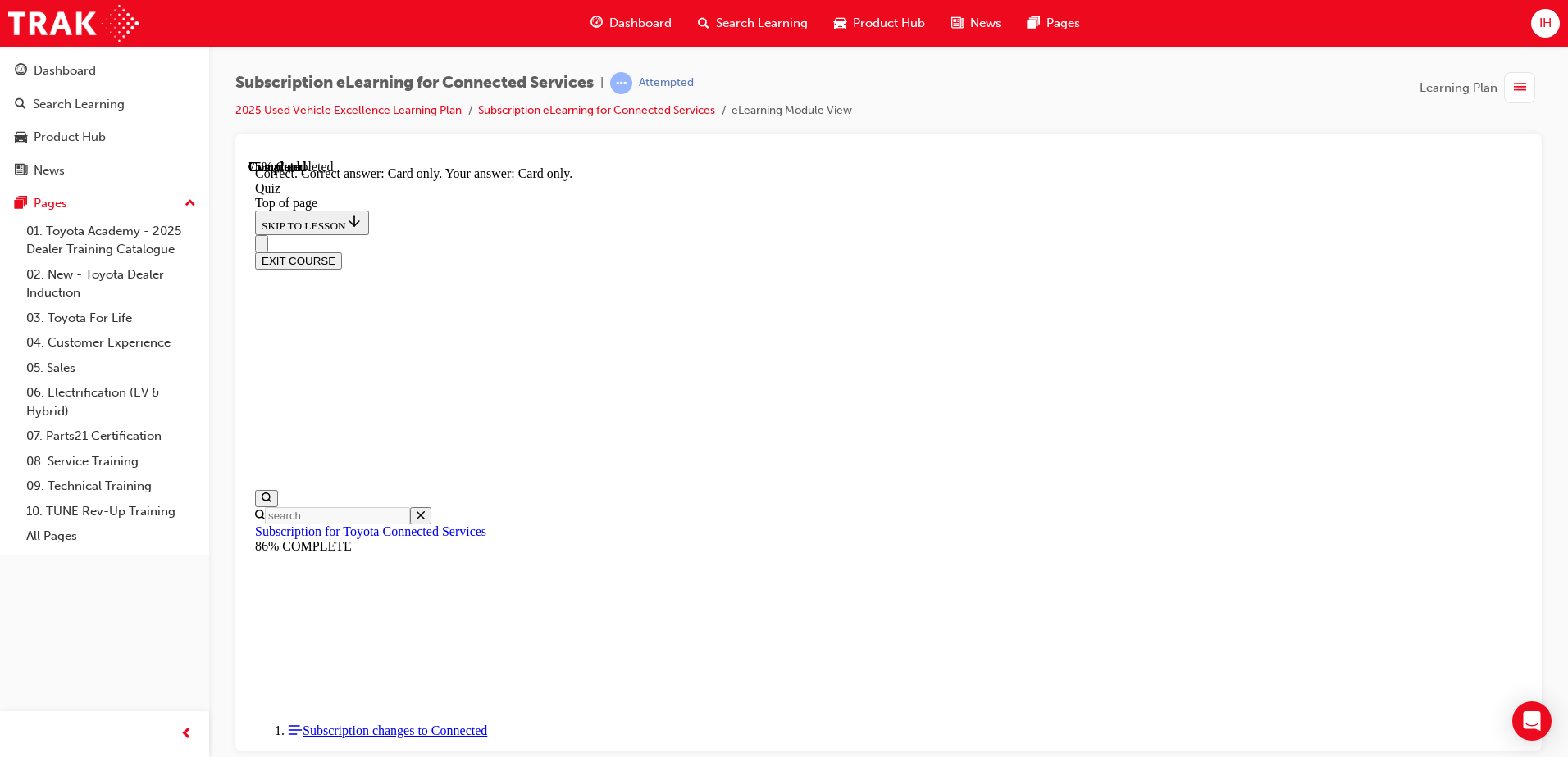
scroll to position [207, 0]
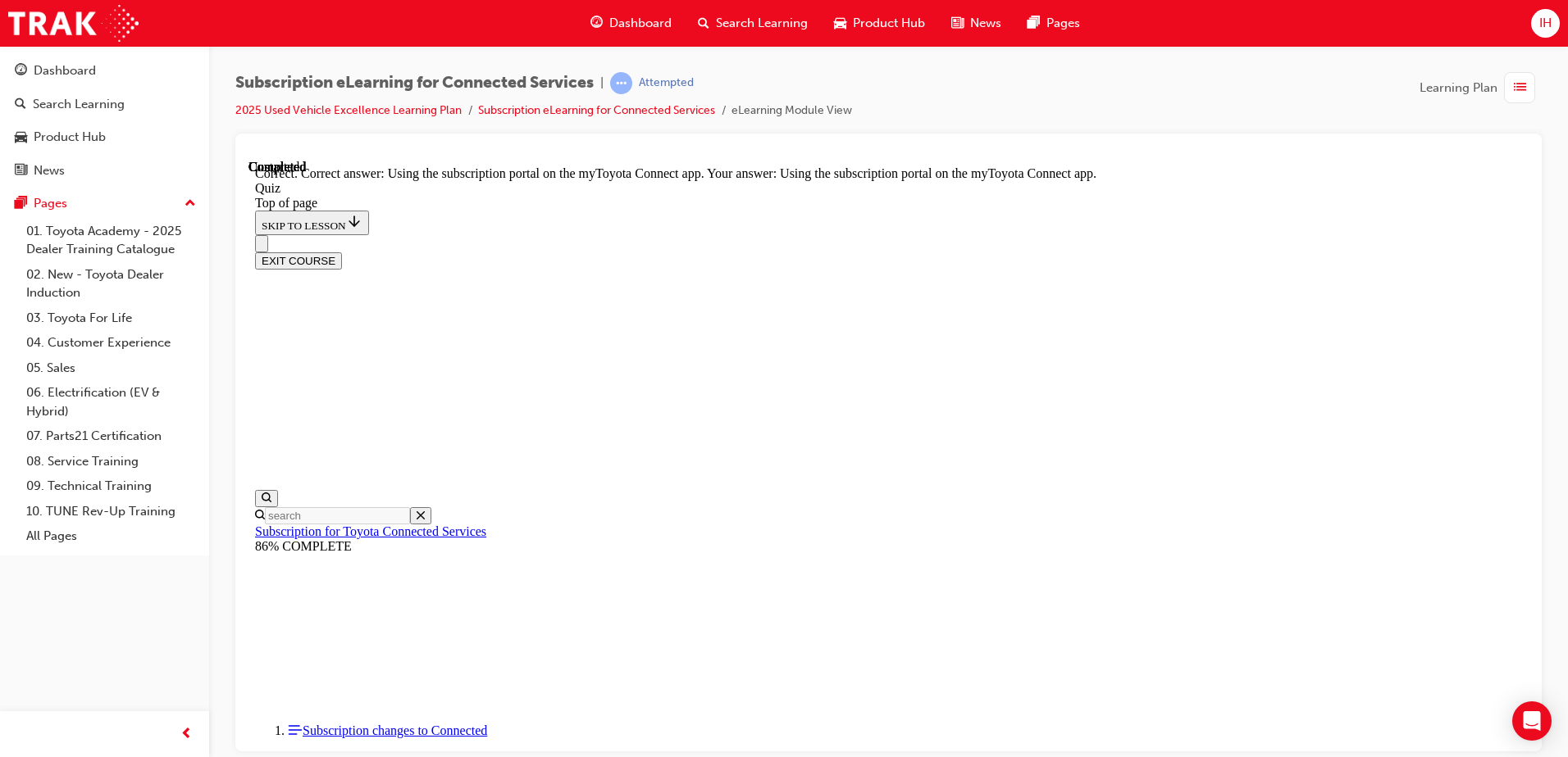
scroll to position [207, 0]
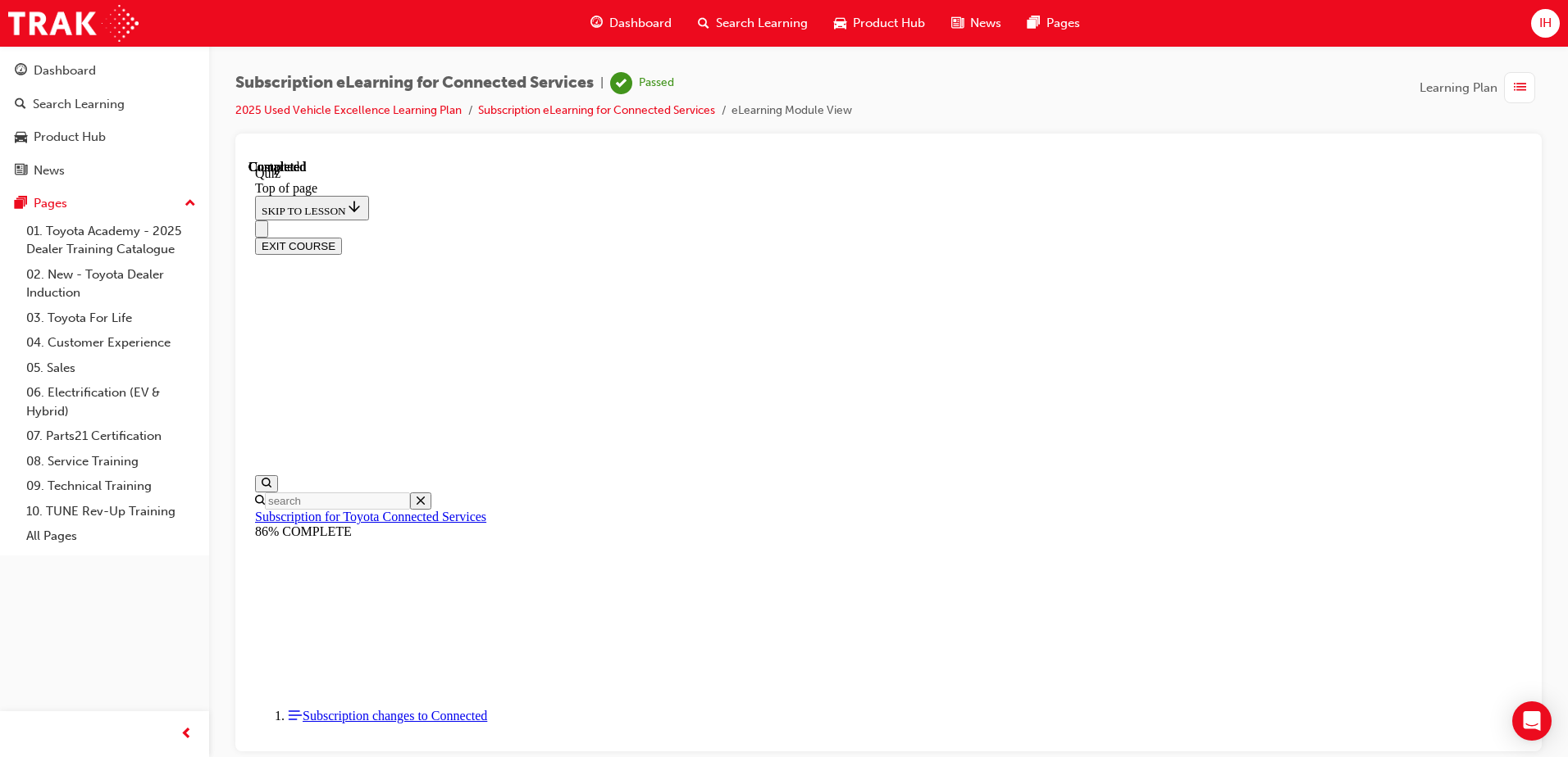
scroll to position [298, 0]
click at [342, 236] on button "EXIT COURSE" at bounding box center [298, 245] width 86 height 17
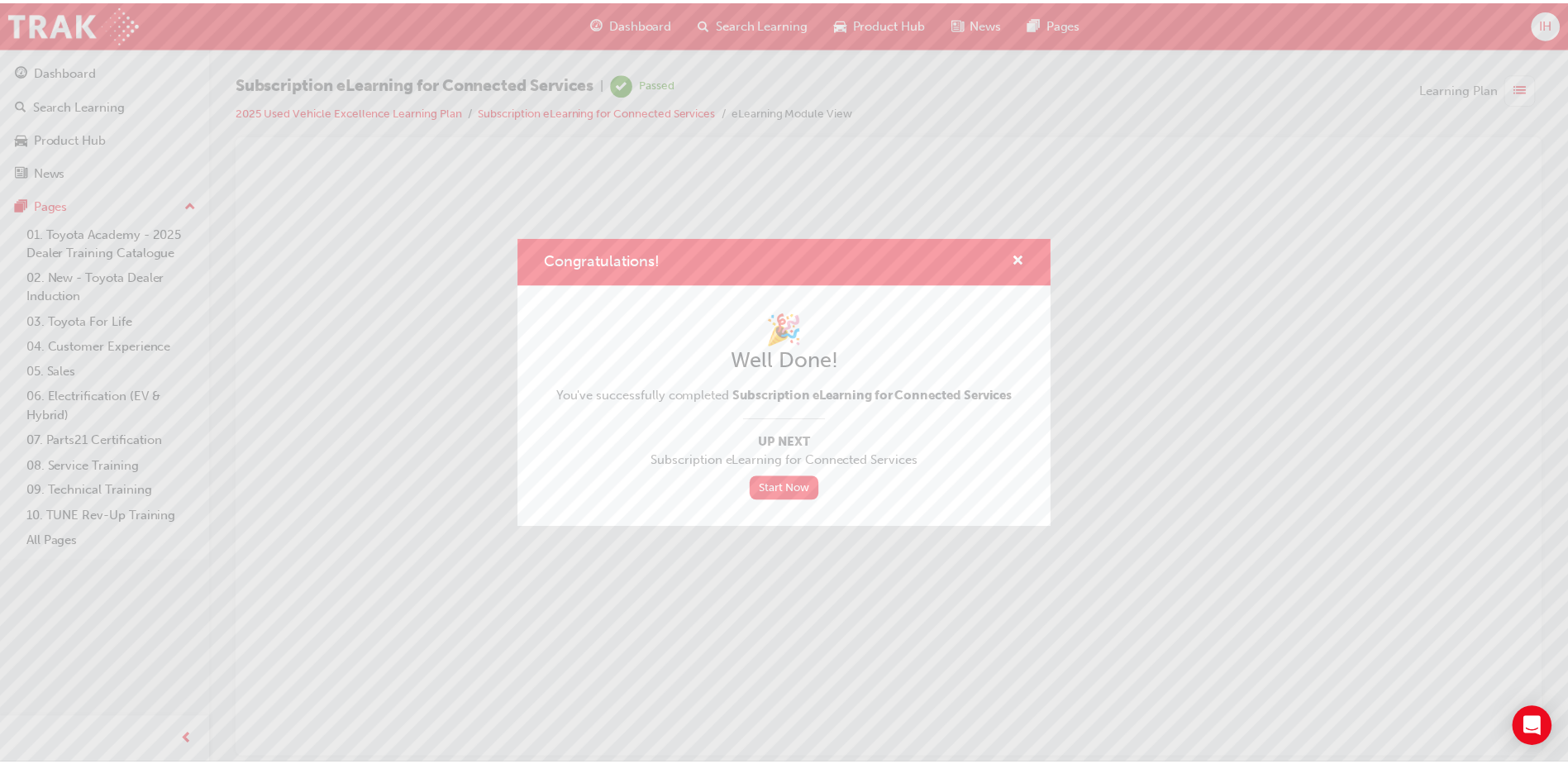
scroll to position [0, 0]
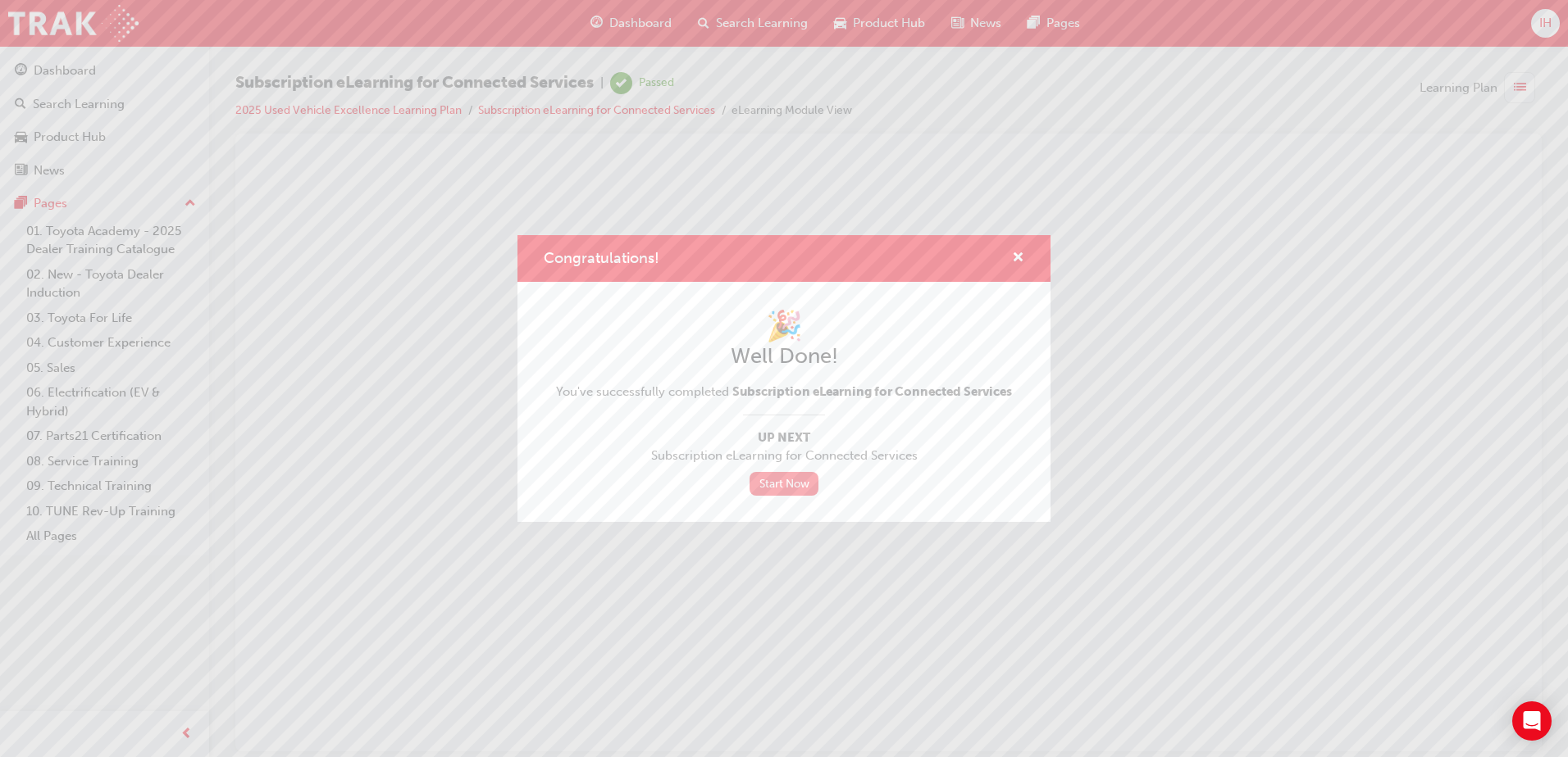
click at [772, 488] on link "Start Now" at bounding box center [783, 484] width 69 height 24
click at [1022, 259] on span "cross-icon" at bounding box center [1017, 259] width 12 height 15
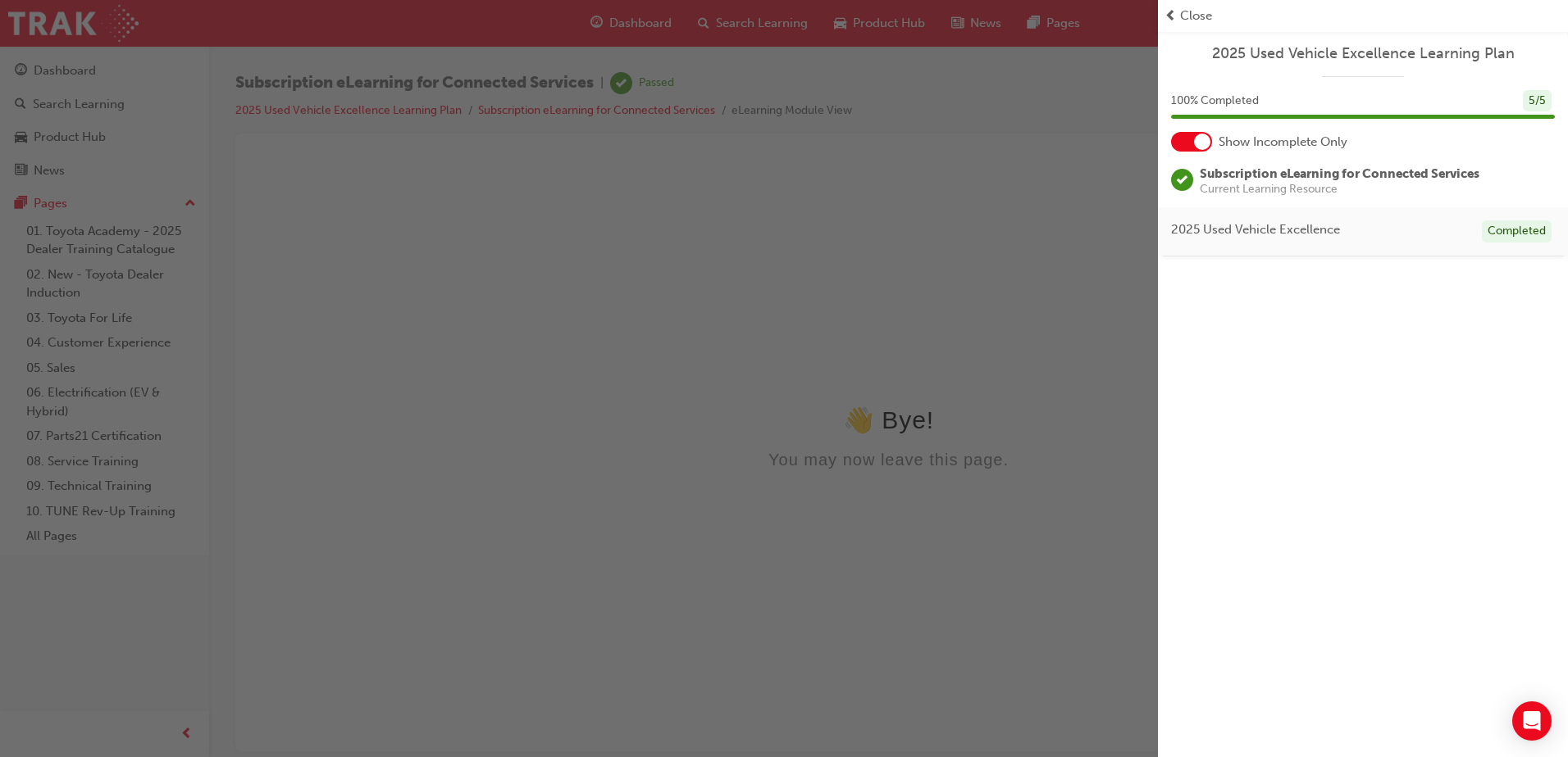
click at [1195, 20] on span "Close" at bounding box center [1195, 16] width 32 height 18
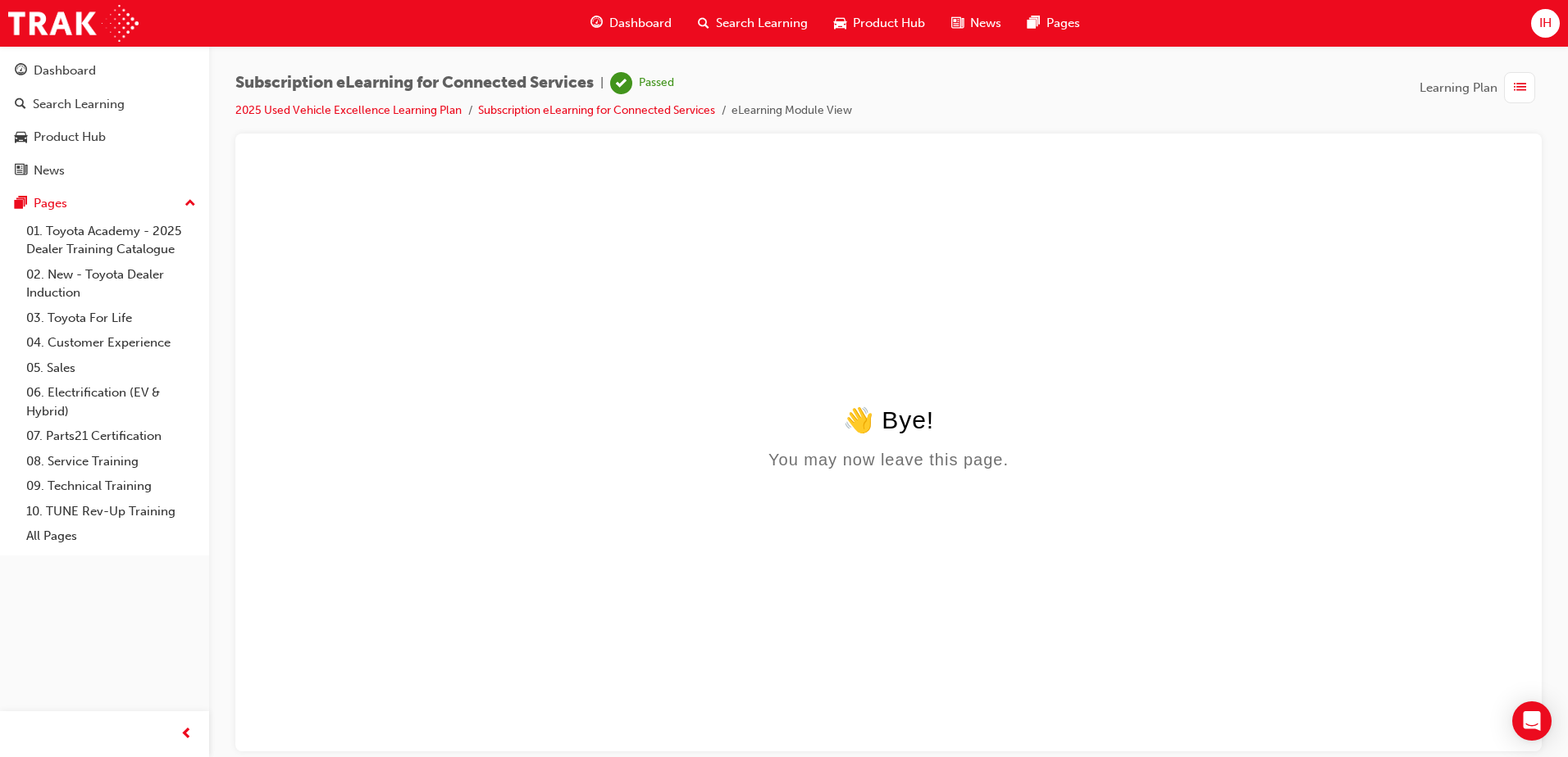
click at [634, 18] on span "Dashboard" at bounding box center [640, 23] width 63 height 18
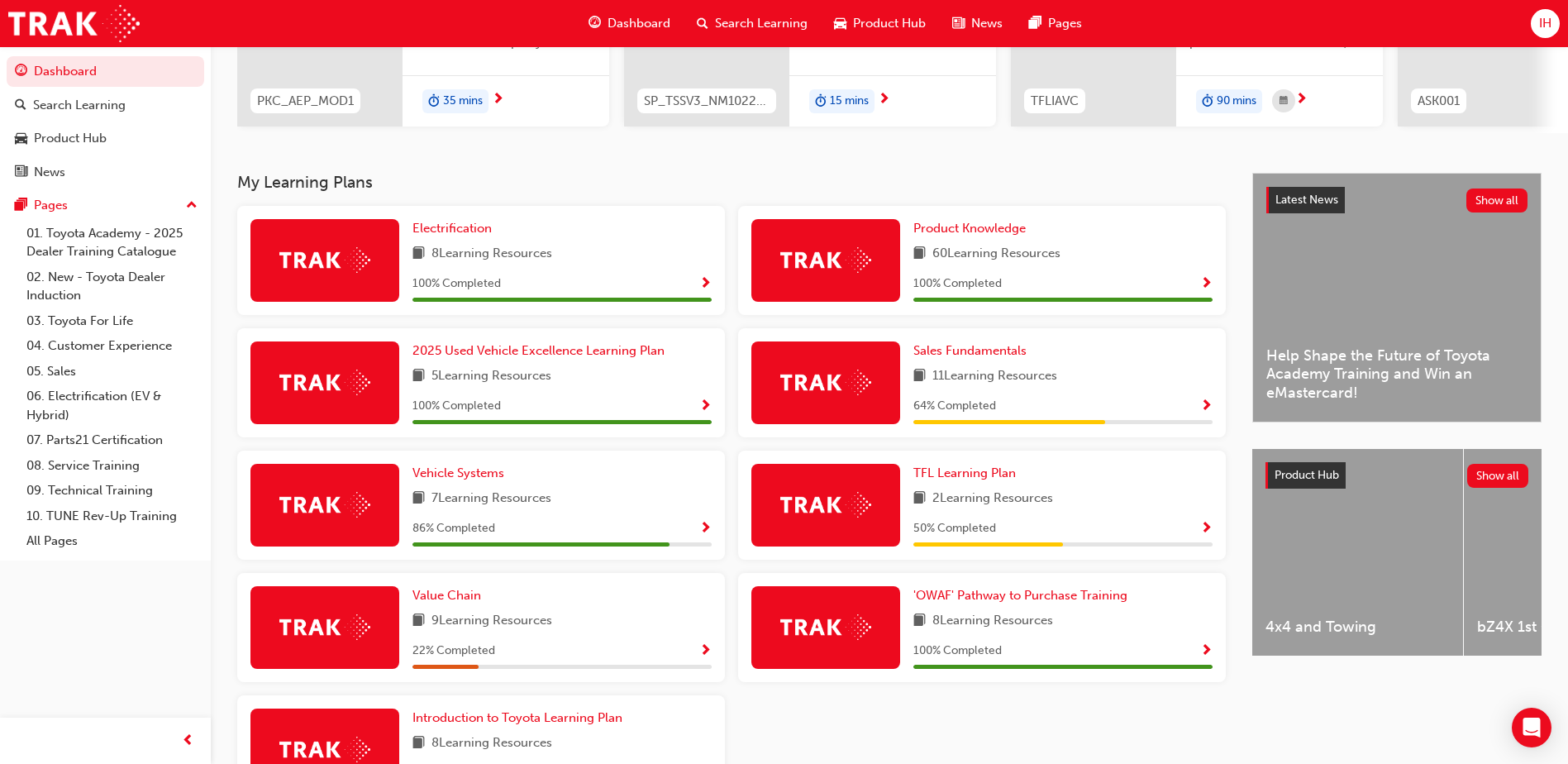
scroll to position [330, 0]
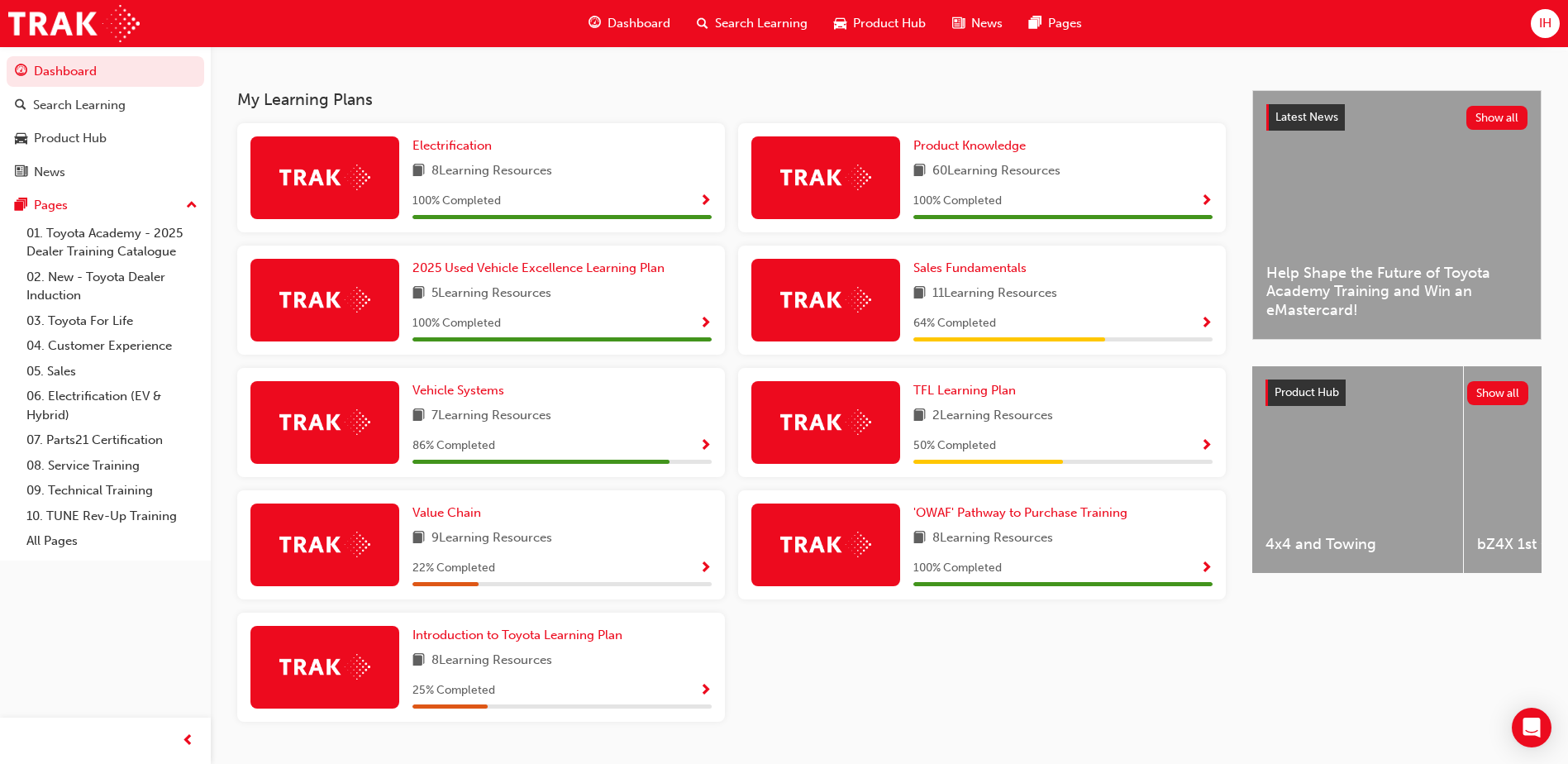
click at [700, 453] on span "Show Progress" at bounding box center [705, 447] width 12 height 15
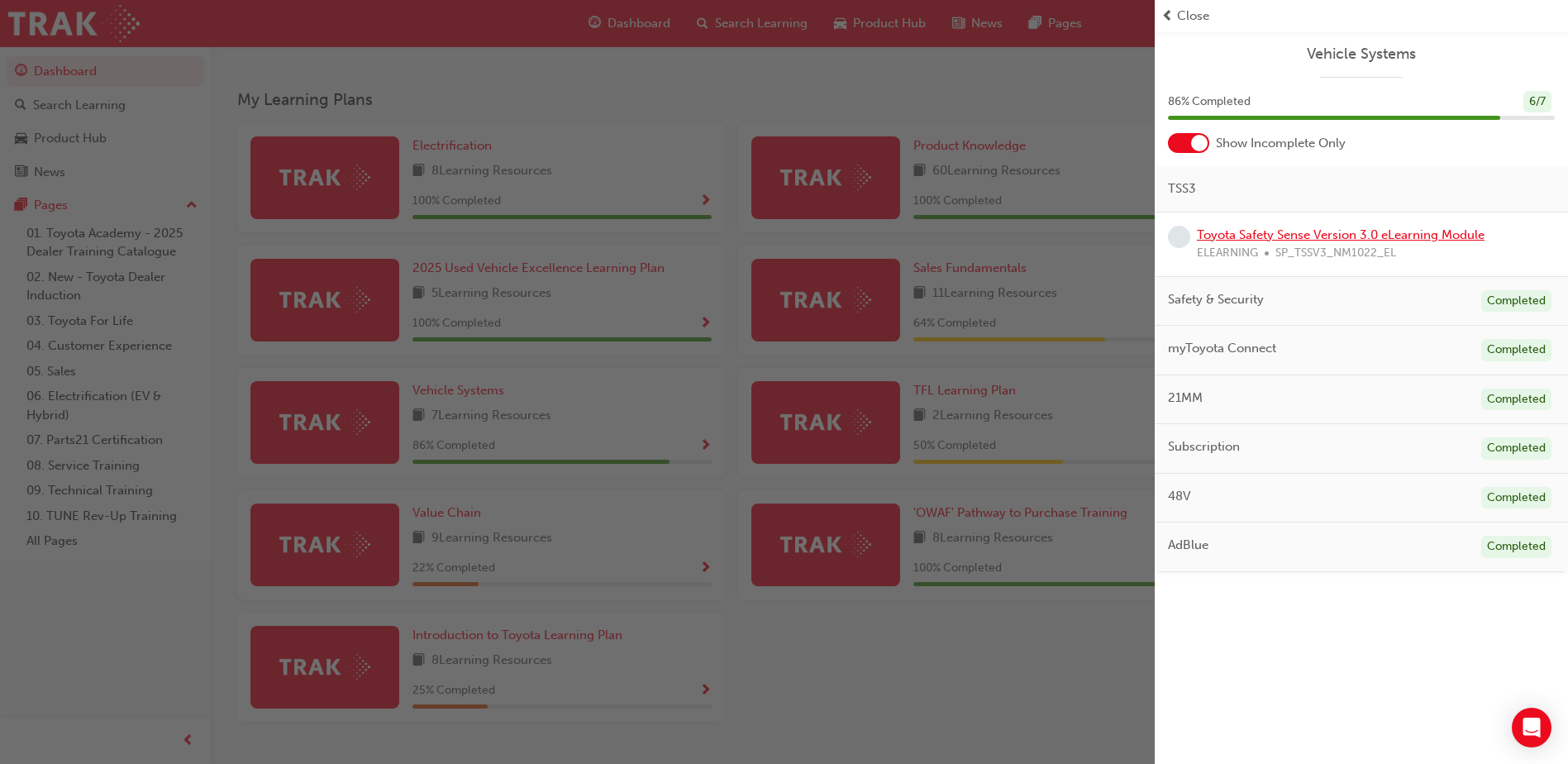
click at [1256, 231] on link "Toyota Safety Sense Version 3.0 eLearning Module" at bounding box center [1341, 235] width 288 height 15
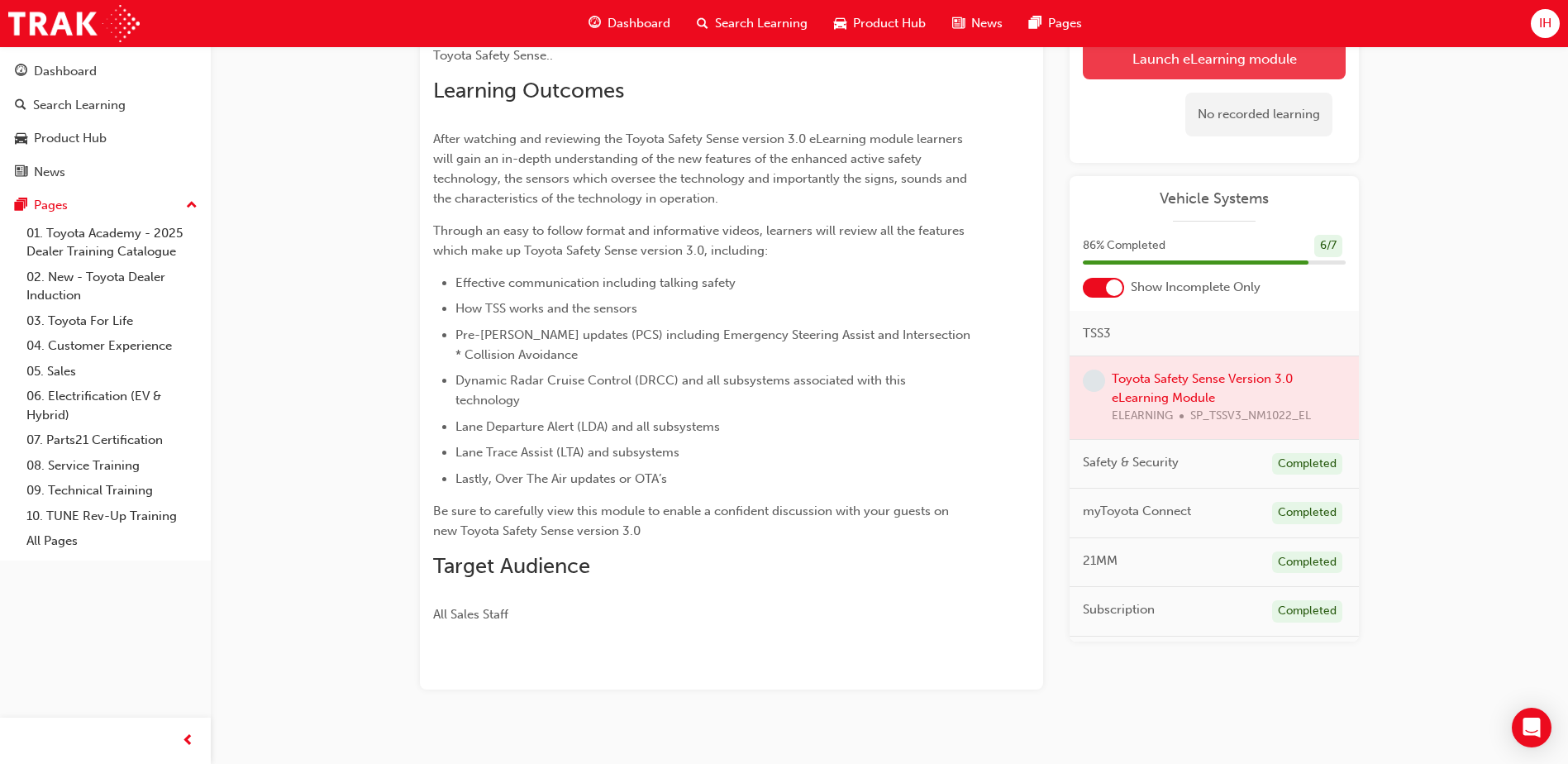
click at [1165, 61] on link "Launch eLearning module" at bounding box center [1214, 58] width 263 height 42
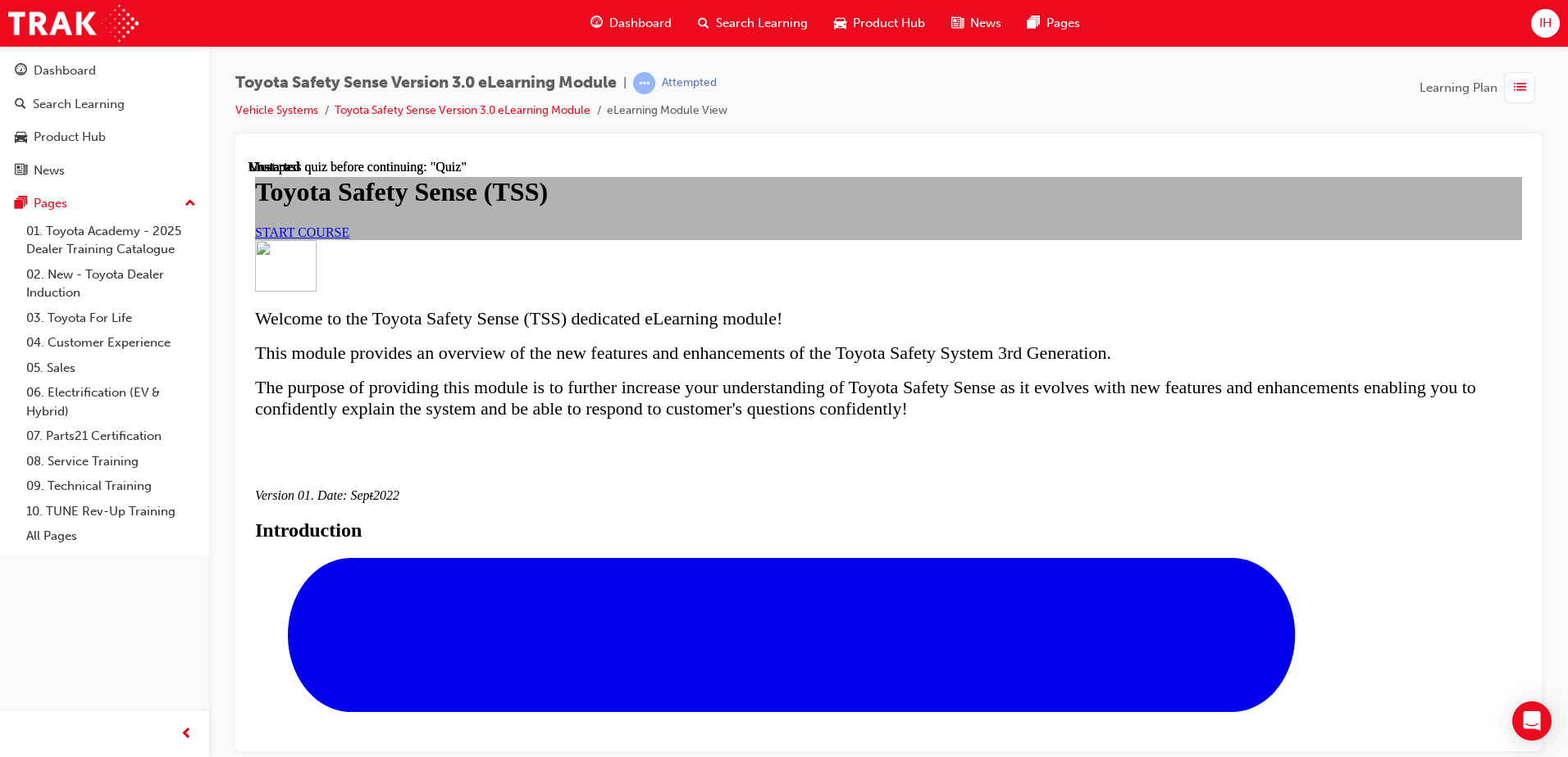
click at [350, 238] on link "START COURSE" at bounding box center [302, 231] width 94 height 14
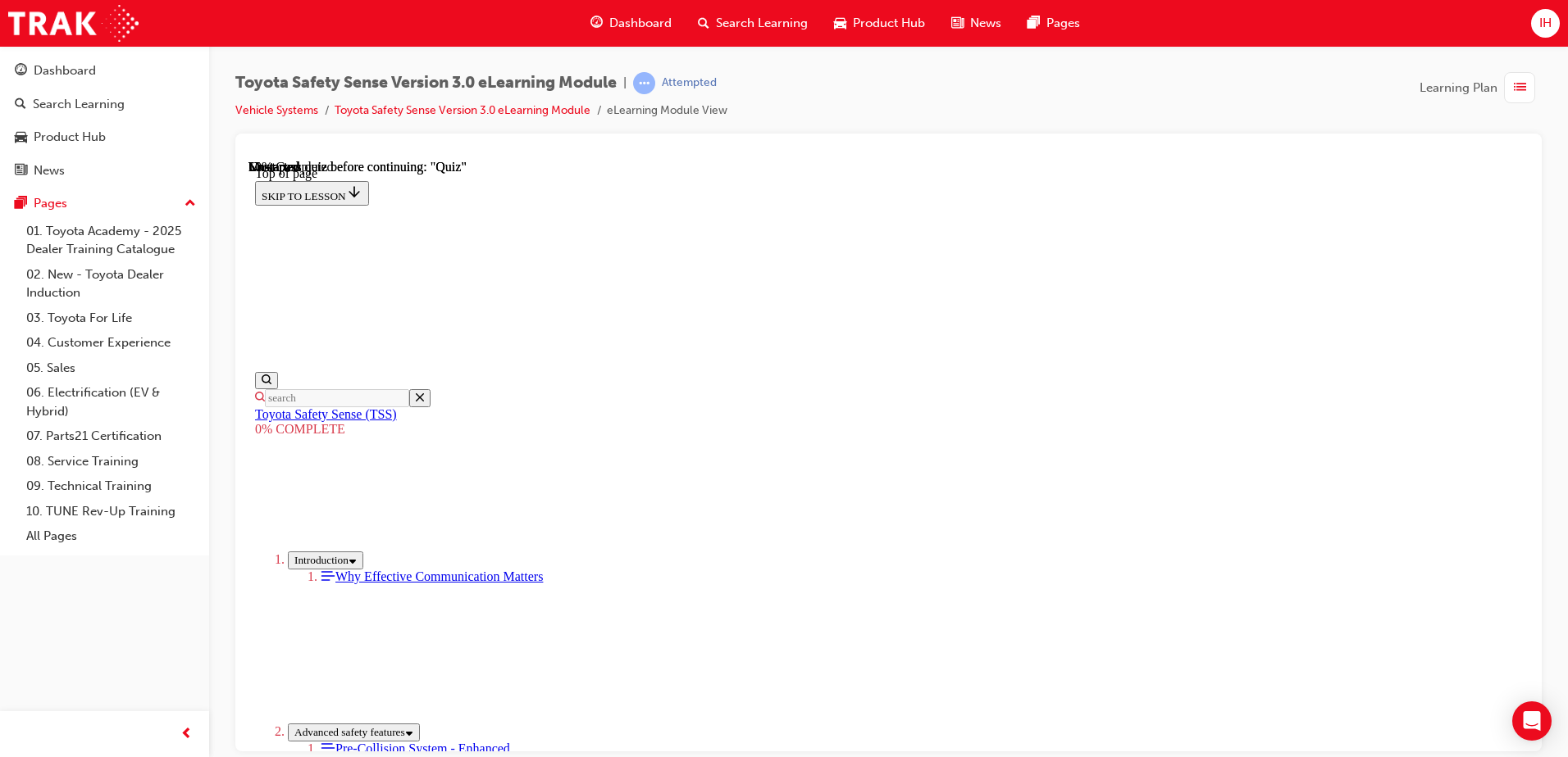
scroll to position [296, 0]
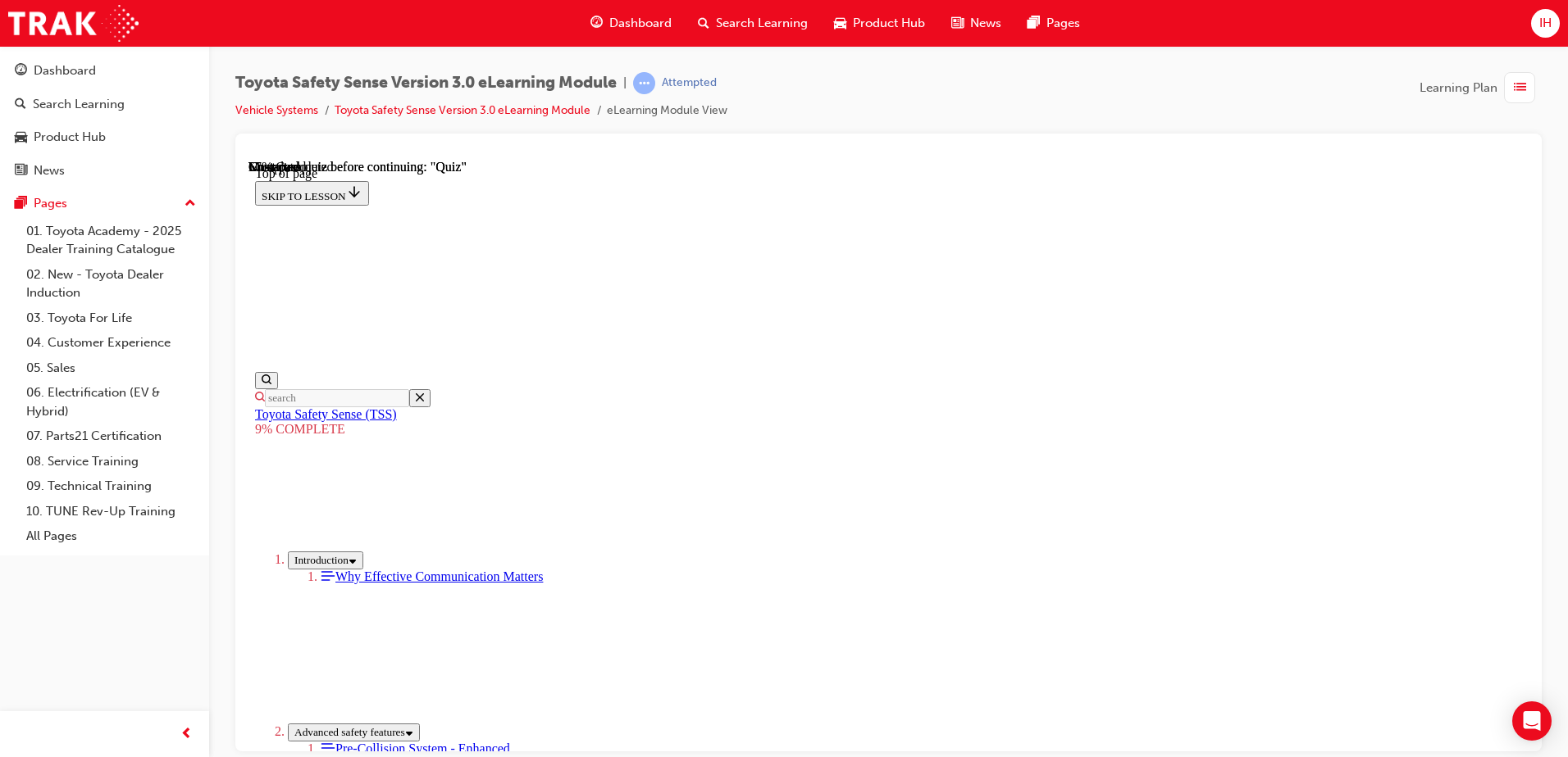
scroll to position [1256, 0]
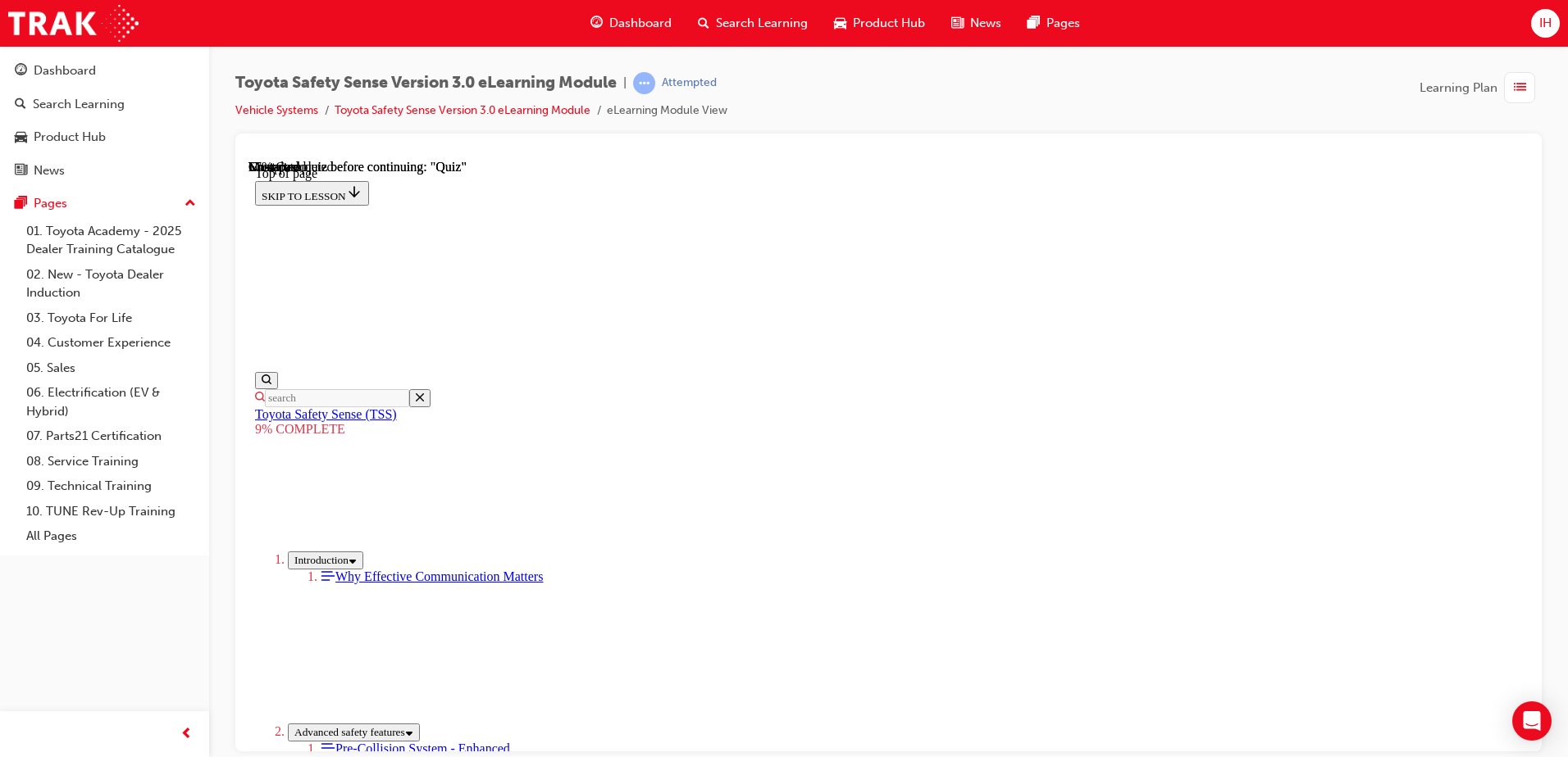
scroll to position [763, 0]
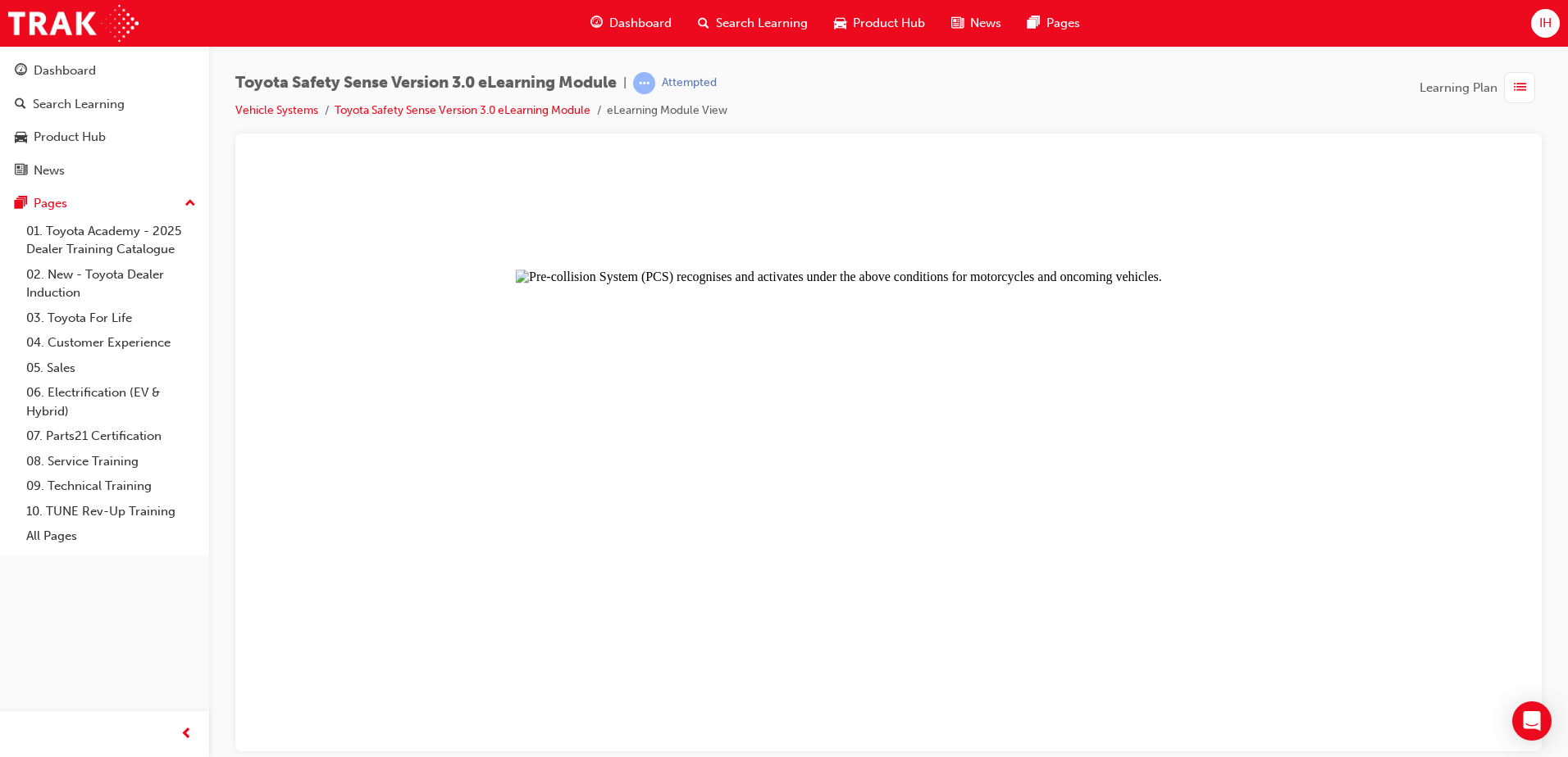
click at [1383, 321] on button "Unzoom image" at bounding box center [888, 454] width 1280 height 591
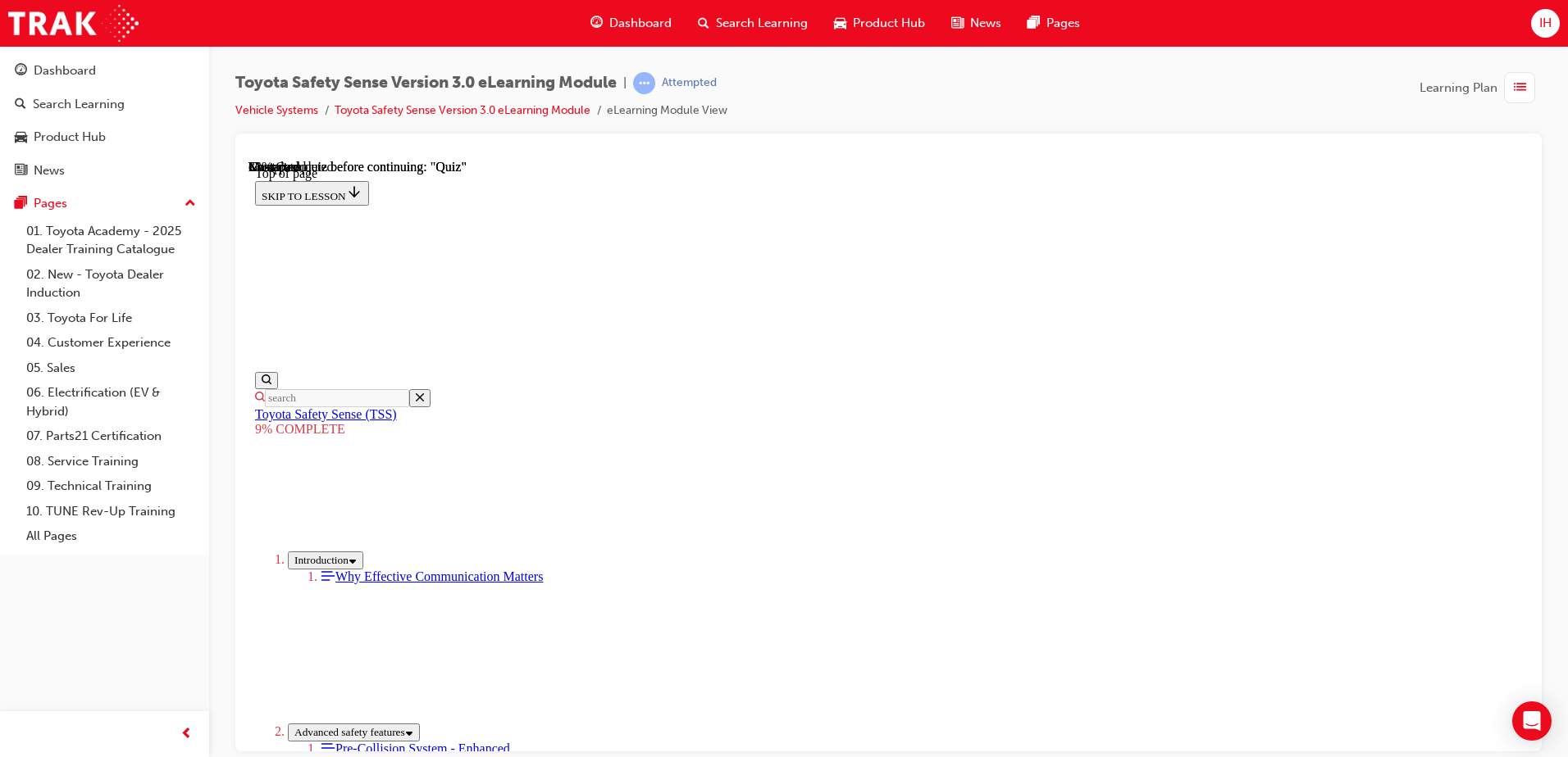
scroll to position [1393, 0]
drag, startPoint x: 1091, startPoint y: 614, endPoint x: 1082, endPoint y: 616, distance: 9.2
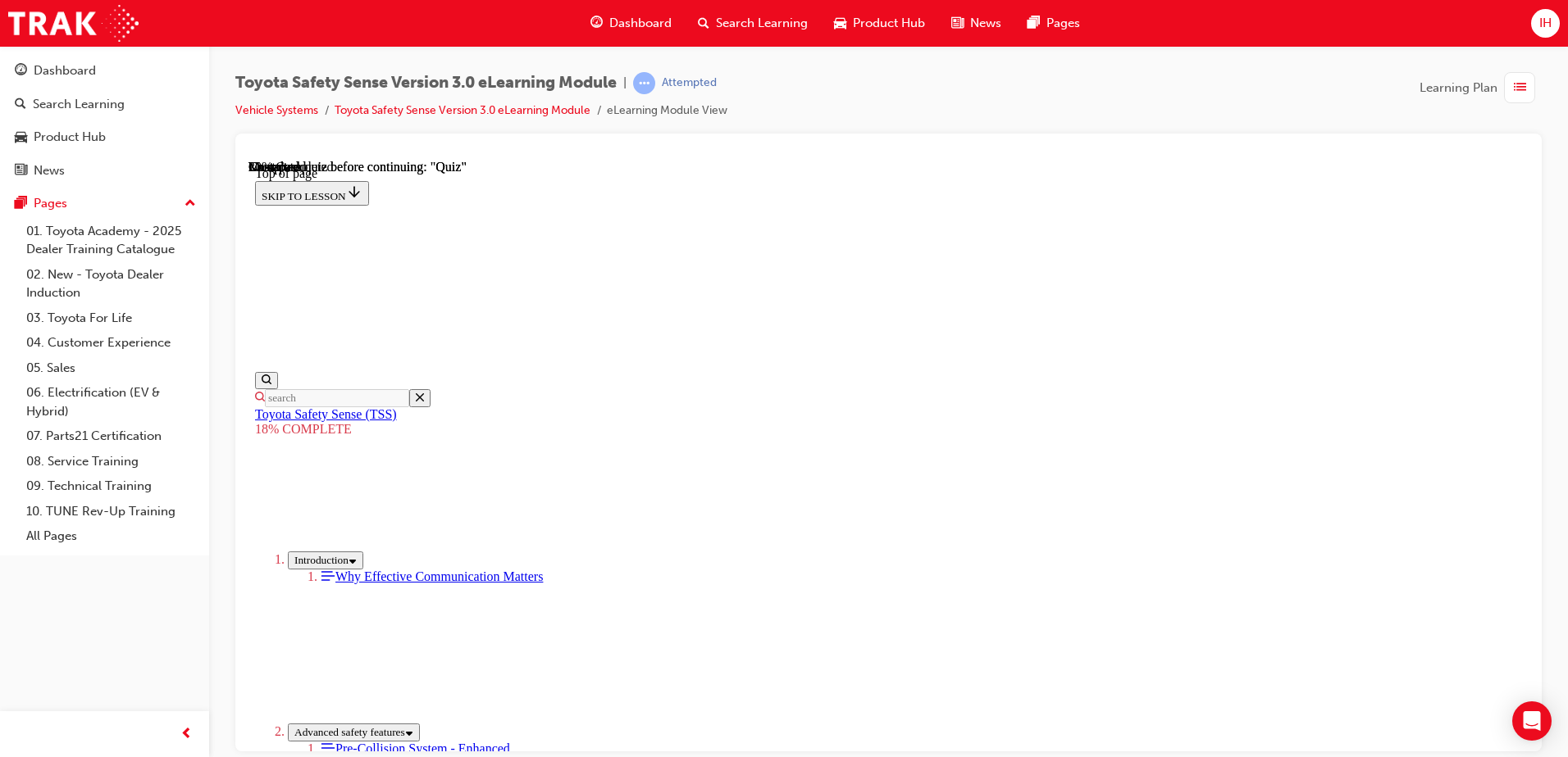
scroll to position [824, 0]
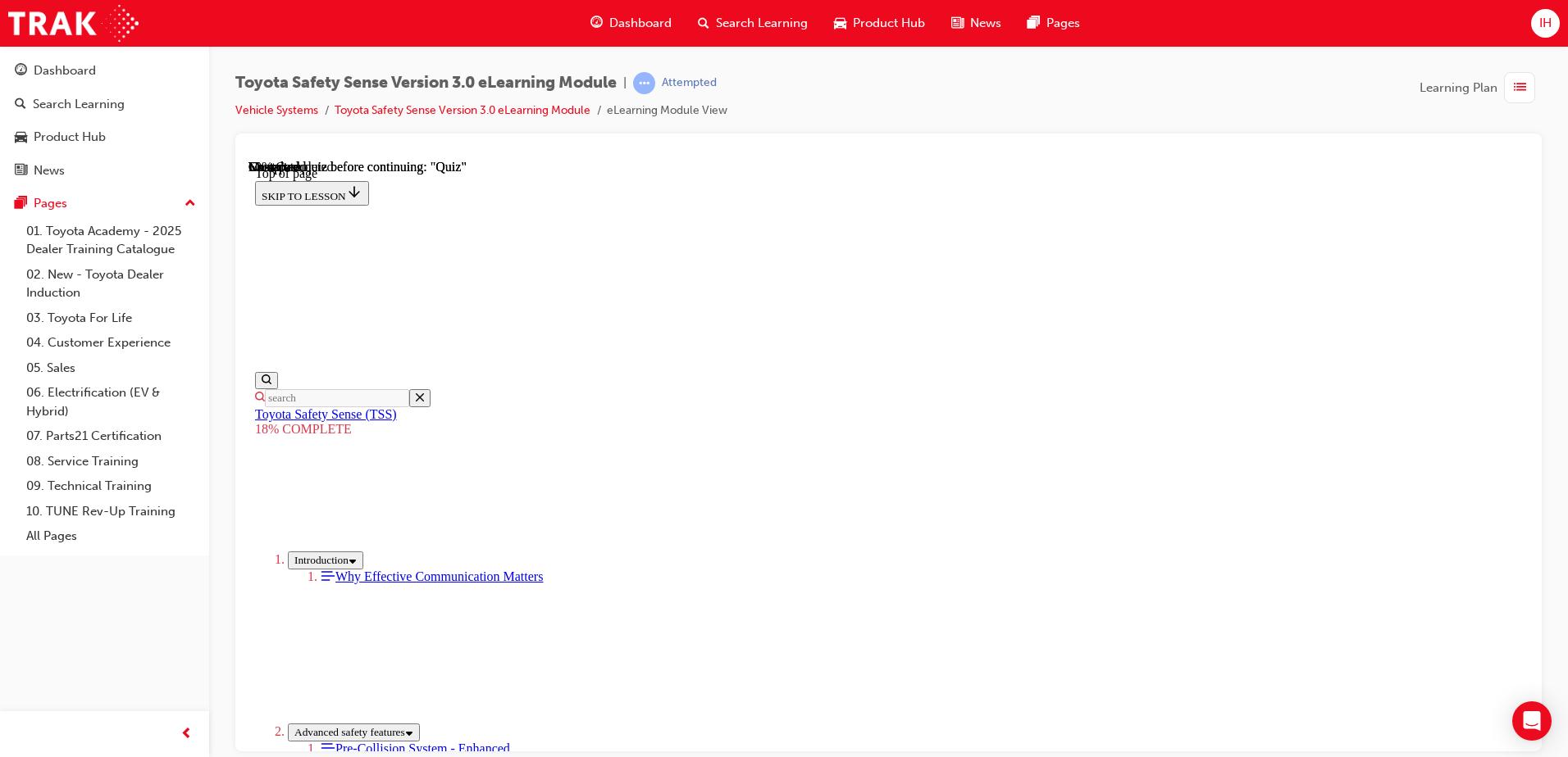
drag, startPoint x: 1068, startPoint y: 369, endPoint x: 858, endPoint y: 544, distance: 273.4
drag, startPoint x: 1017, startPoint y: 383, endPoint x: 876, endPoint y: 570, distance: 234.2
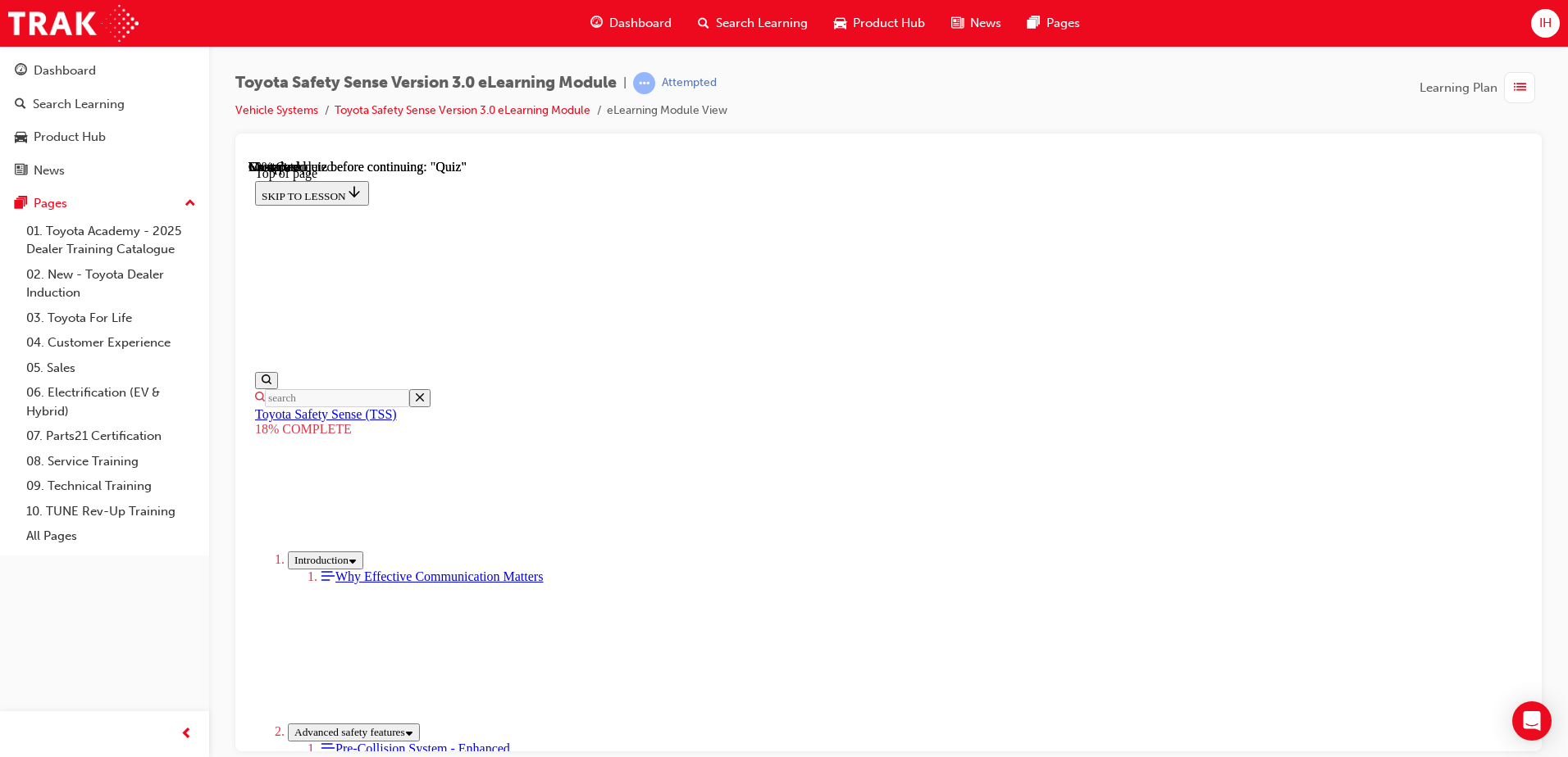
drag, startPoint x: 1066, startPoint y: 373, endPoint x: 930, endPoint y: 557, distance: 228.8
drag, startPoint x: 1090, startPoint y: 369, endPoint x: 882, endPoint y: 565, distance: 285.8
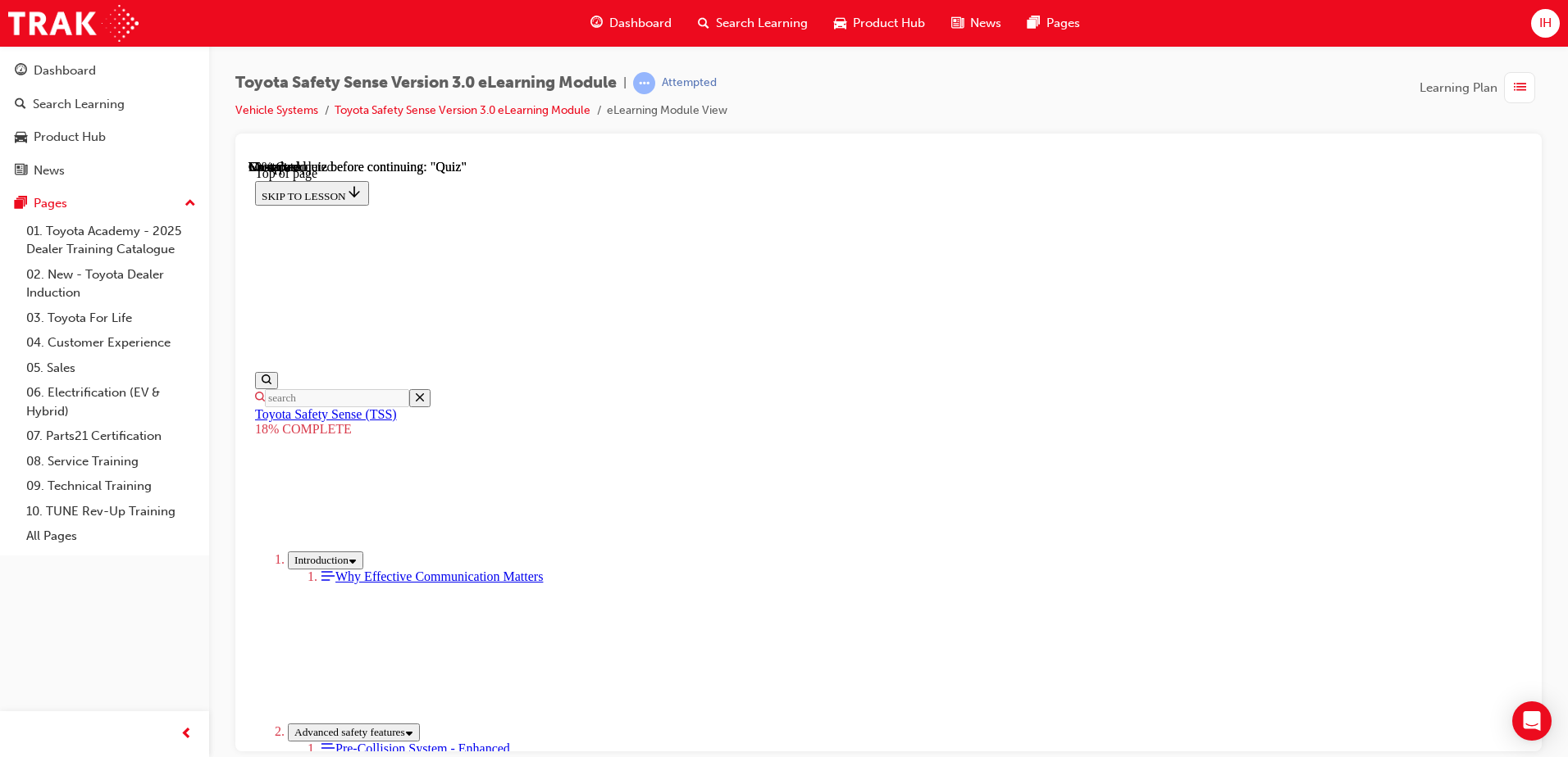
drag, startPoint x: 1060, startPoint y: 381, endPoint x: 894, endPoint y: 581, distance: 259.9
drag, startPoint x: 1064, startPoint y: 378, endPoint x: 1198, endPoint y: 542, distance: 211.8
drag, startPoint x: 1002, startPoint y: 380, endPoint x: 824, endPoint y: 553, distance: 248.2
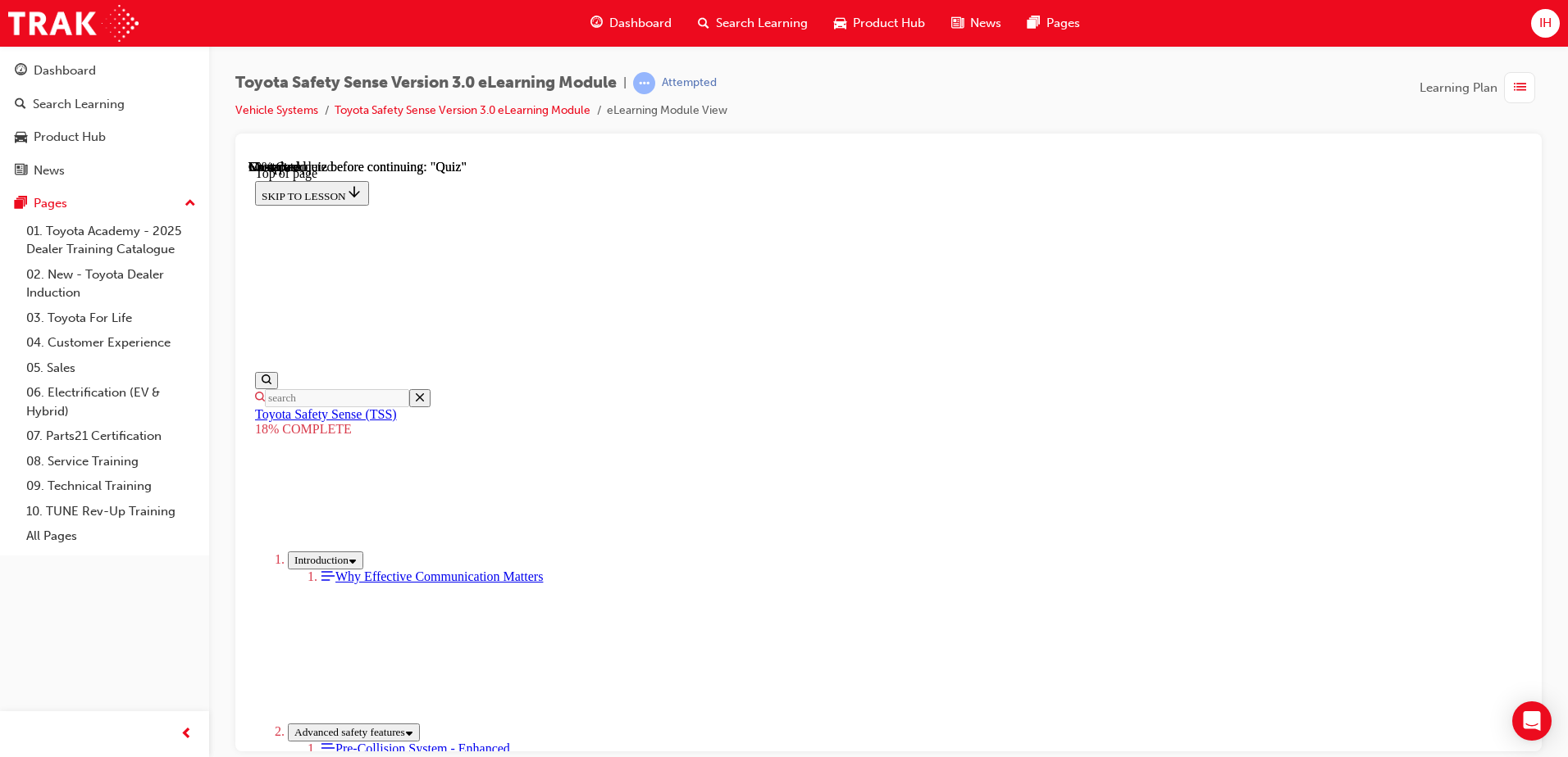
drag, startPoint x: 1031, startPoint y: 375, endPoint x: 883, endPoint y: 565, distance: 240.8
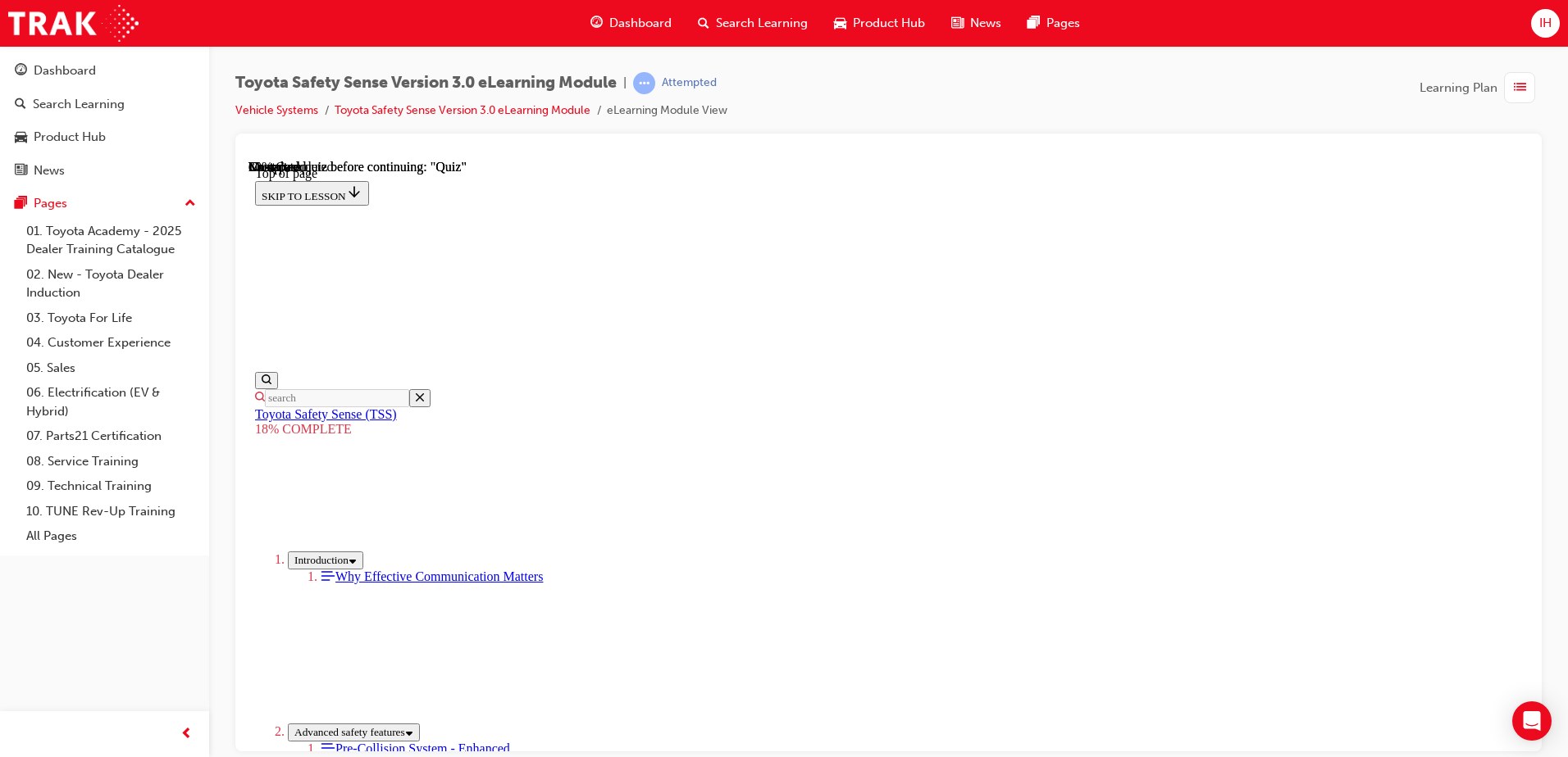
scroll to position [1651, 0]
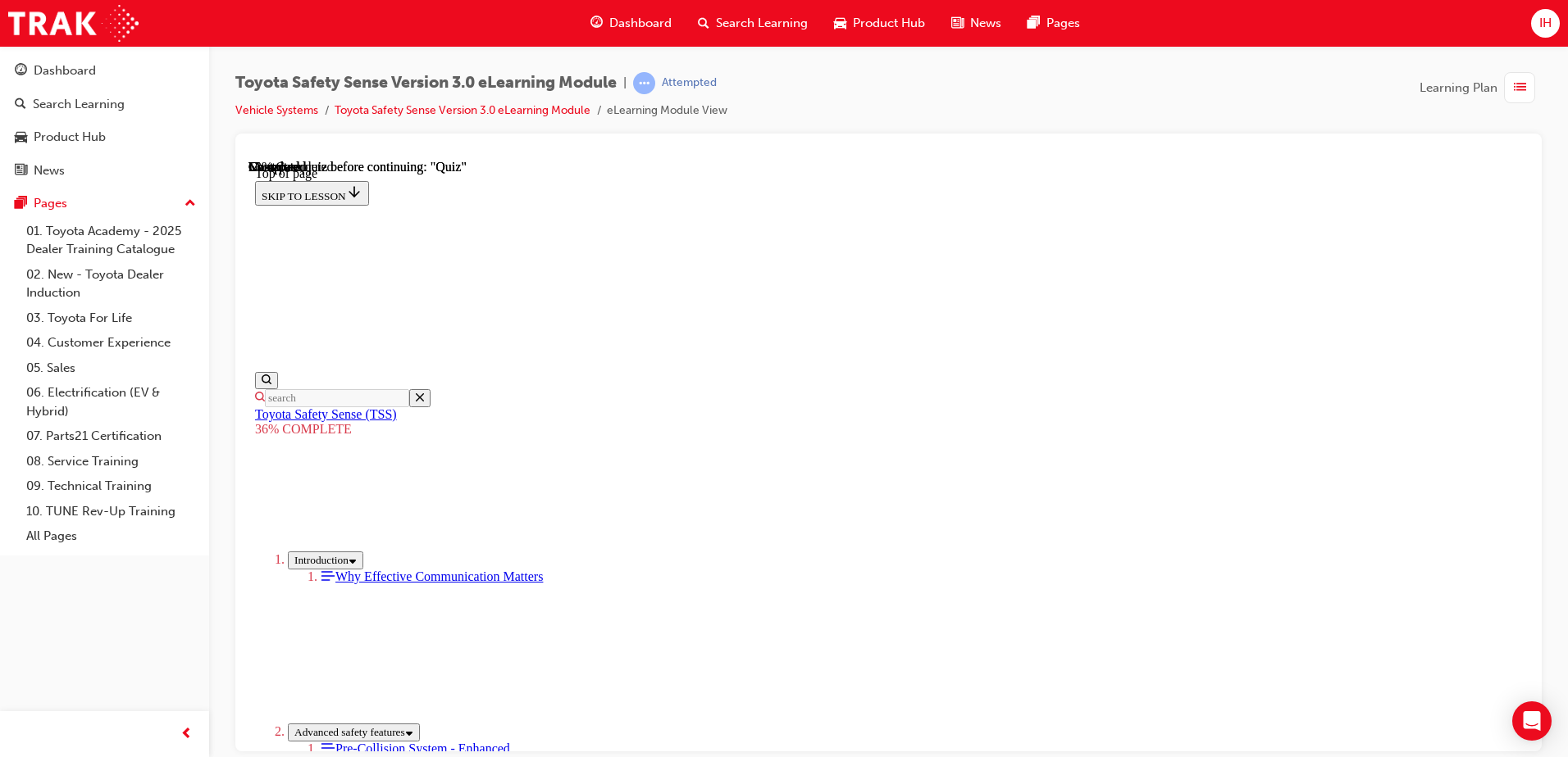
scroll to position [3252, 0]
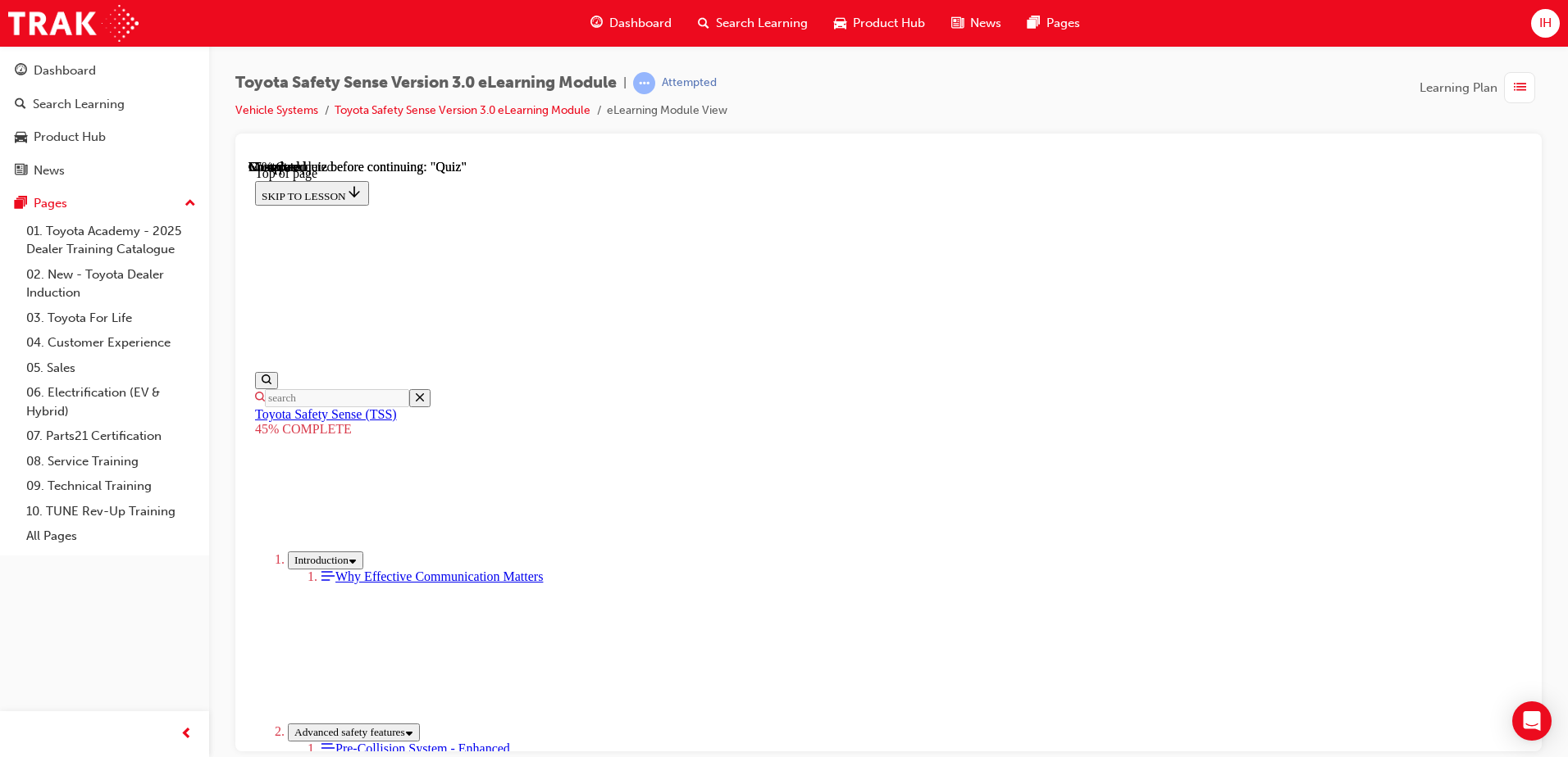
scroll to position [1688, 0]
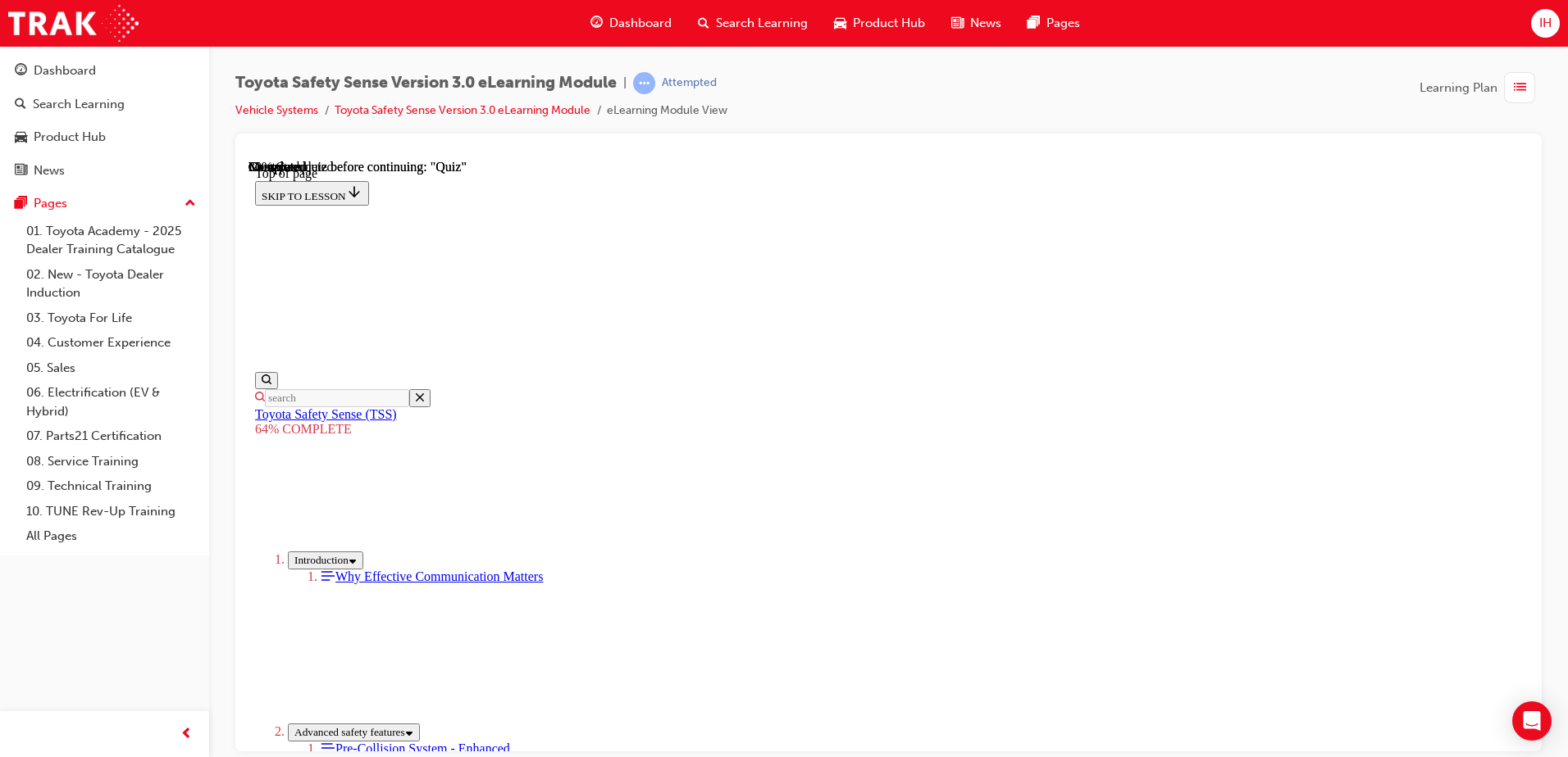
scroll to position [1413, 0]
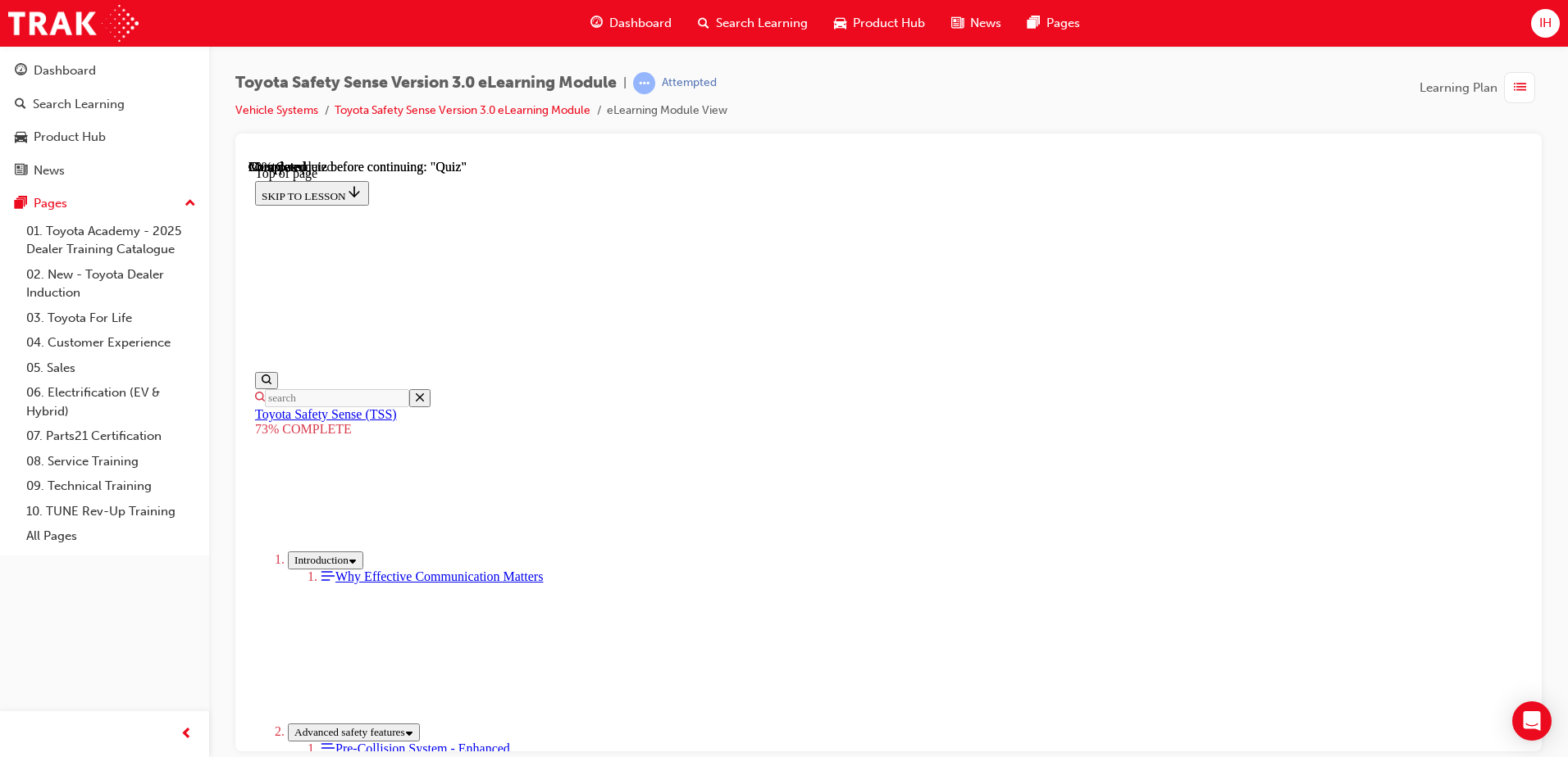
scroll to position [305, 0]
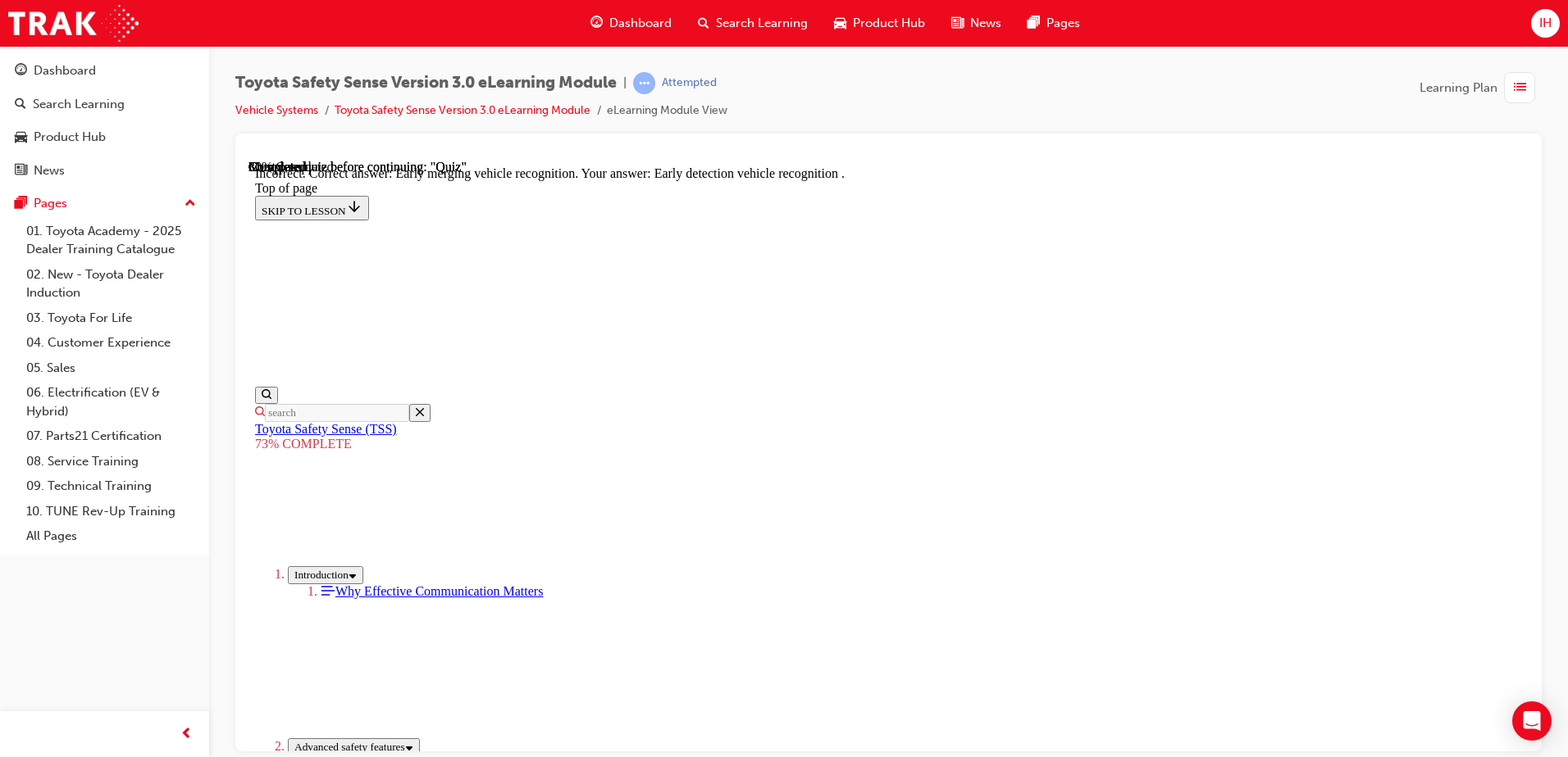
scroll to position [411, 0]
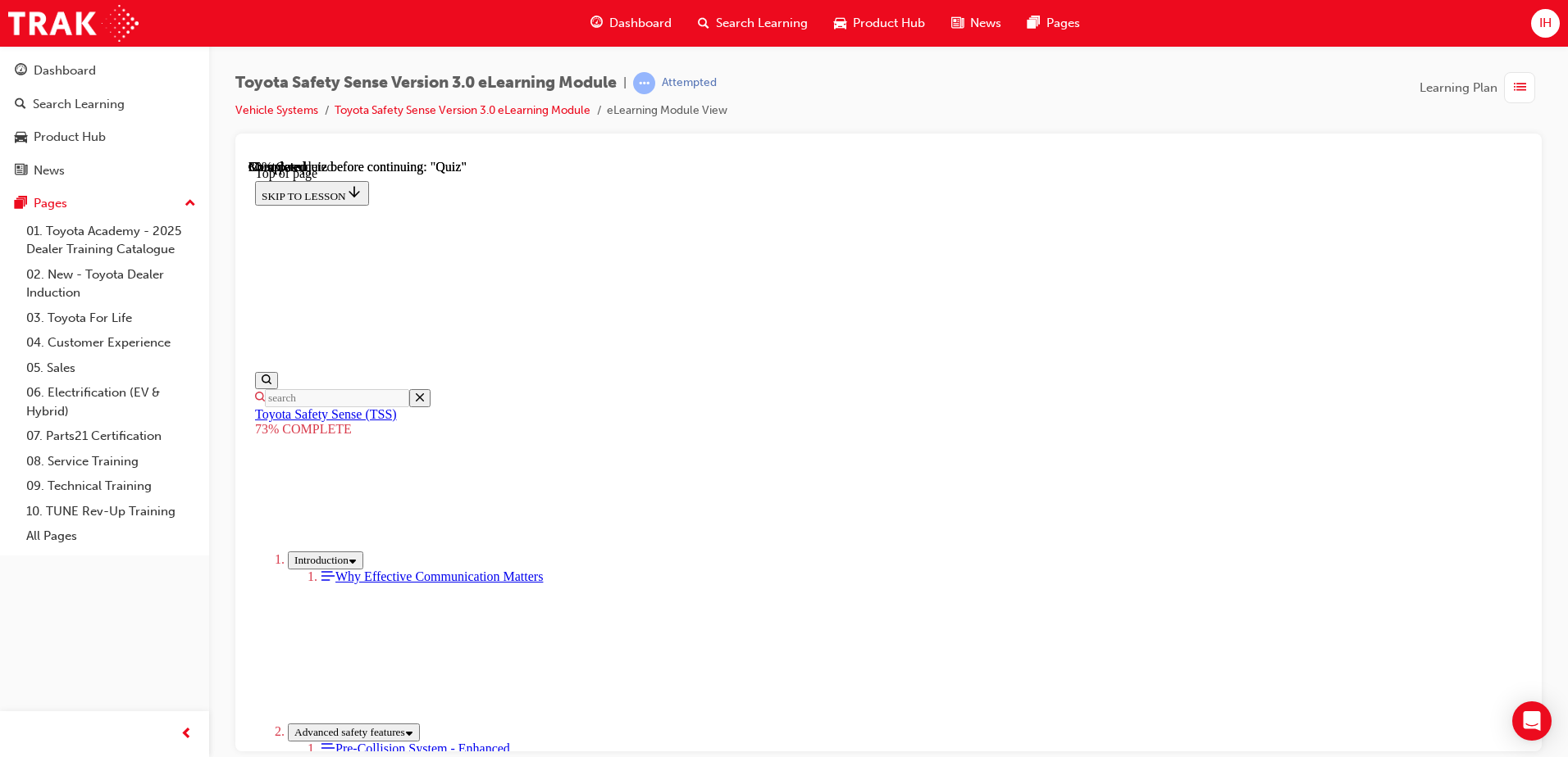
scroll to position [224, 0]
drag, startPoint x: 833, startPoint y: 624, endPoint x: 844, endPoint y: 623, distance: 11.0
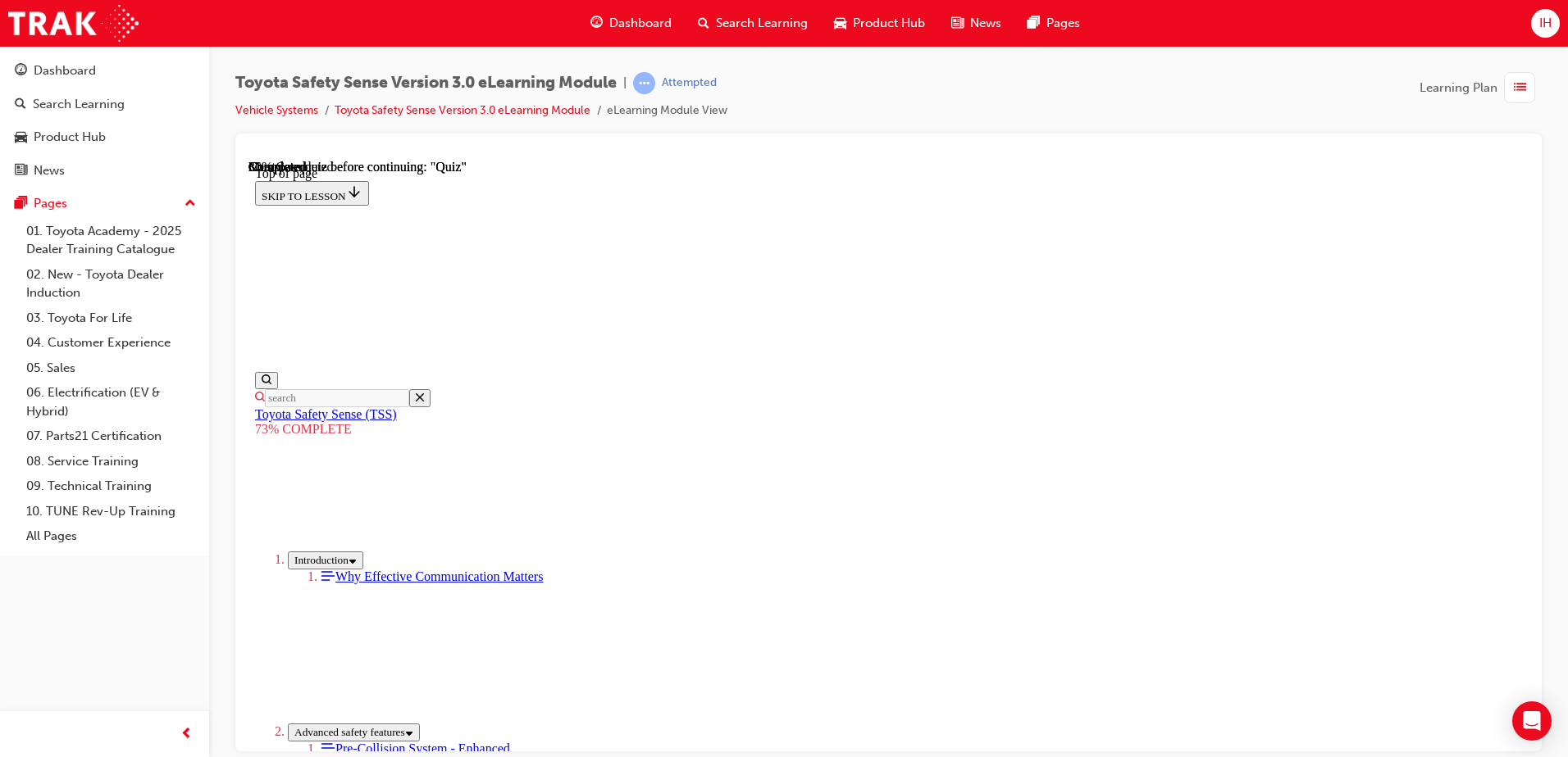
scroll to position [387, 0]
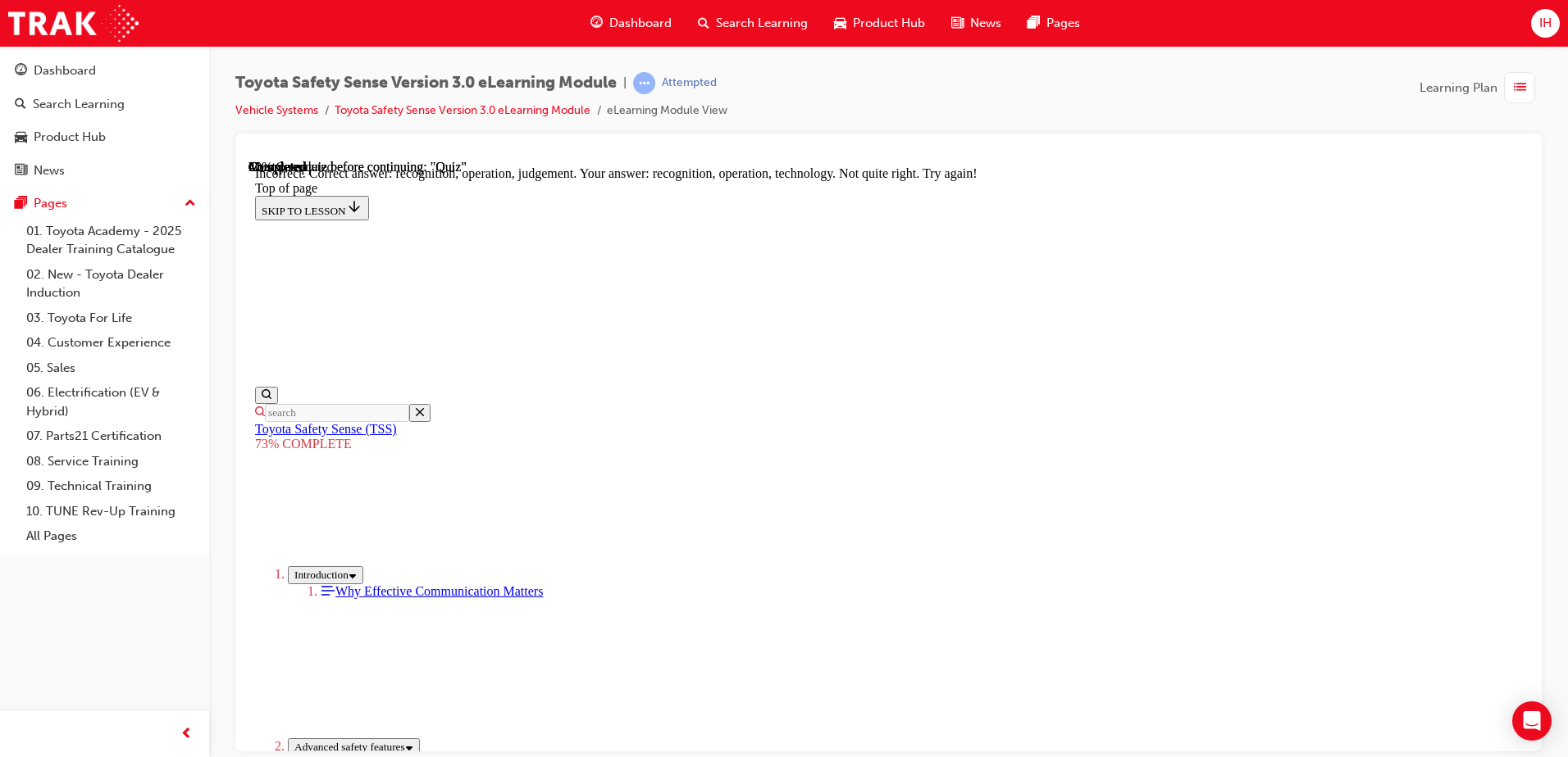
scroll to position [680, 0]
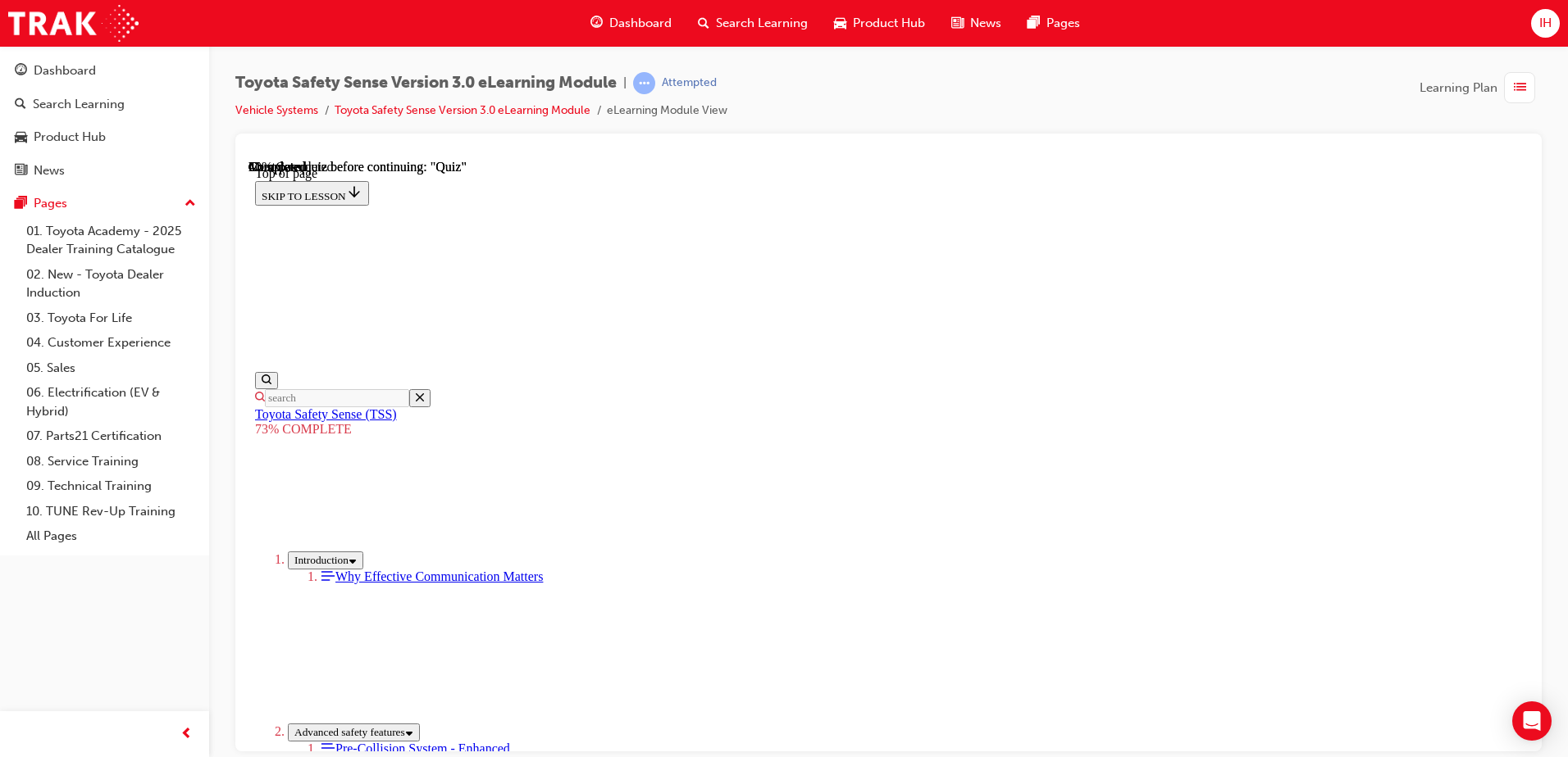
scroll to position [224, 0]
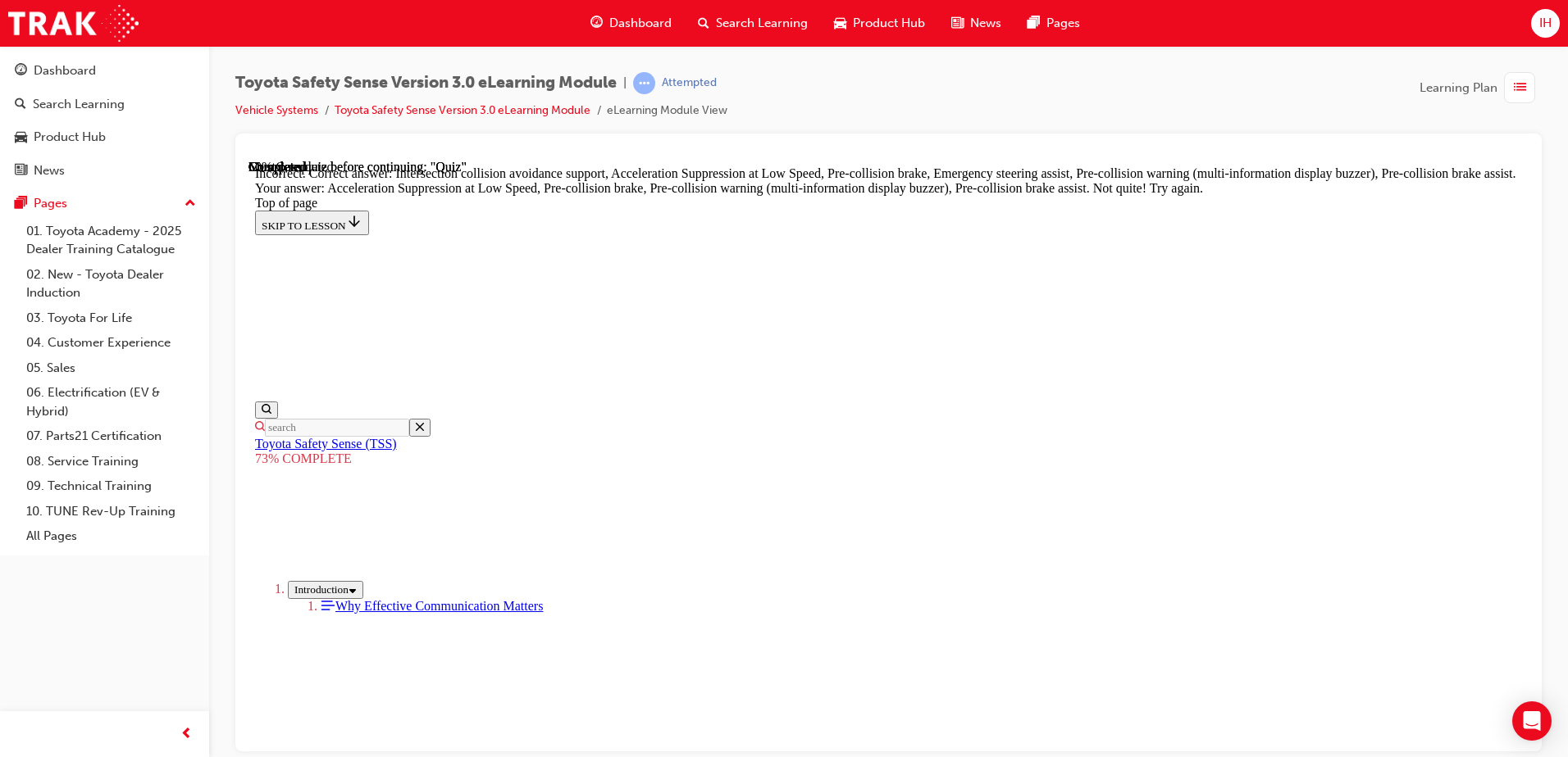
scroll to position [462, 0]
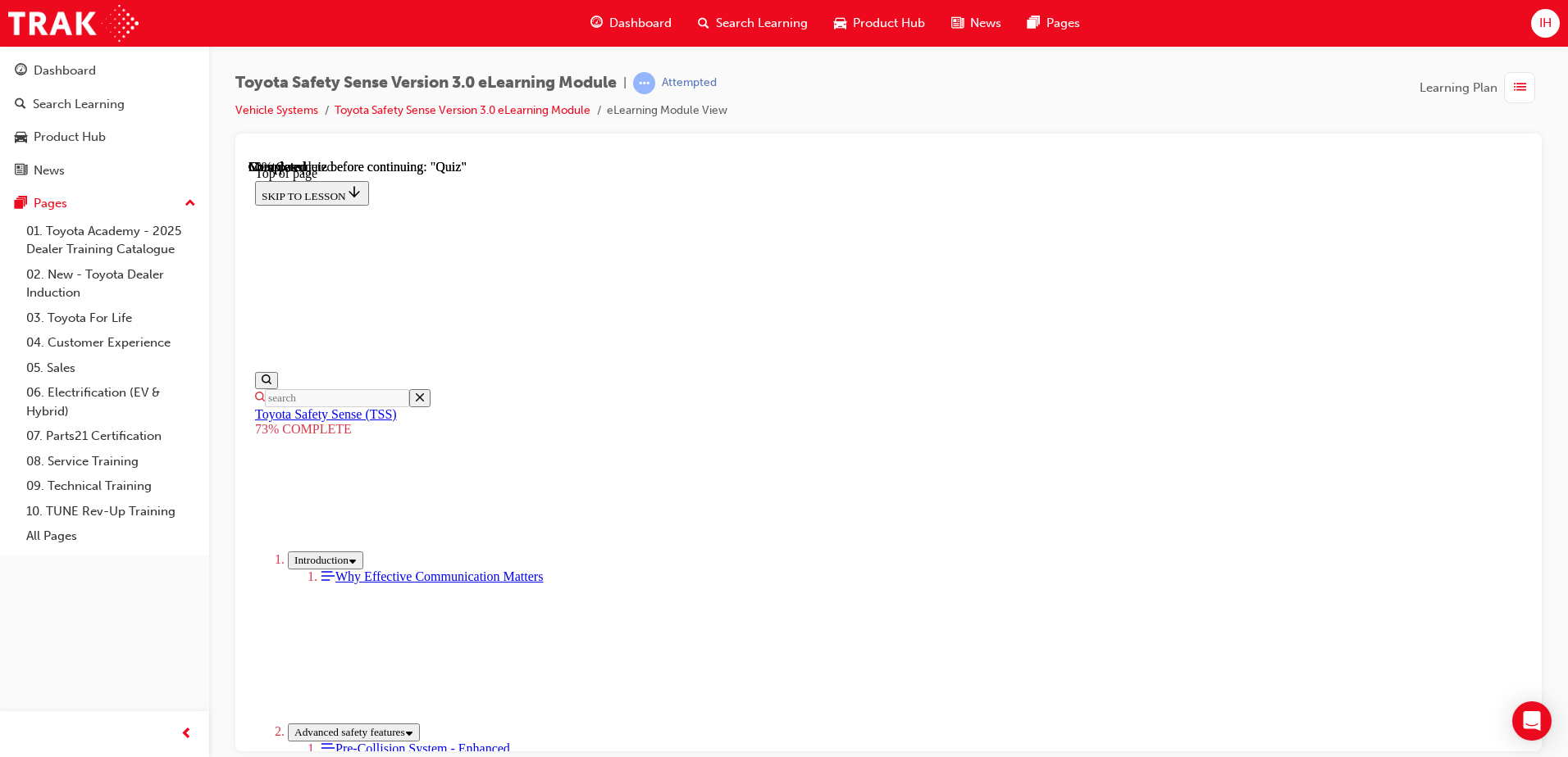
scroll to position [315, 0]
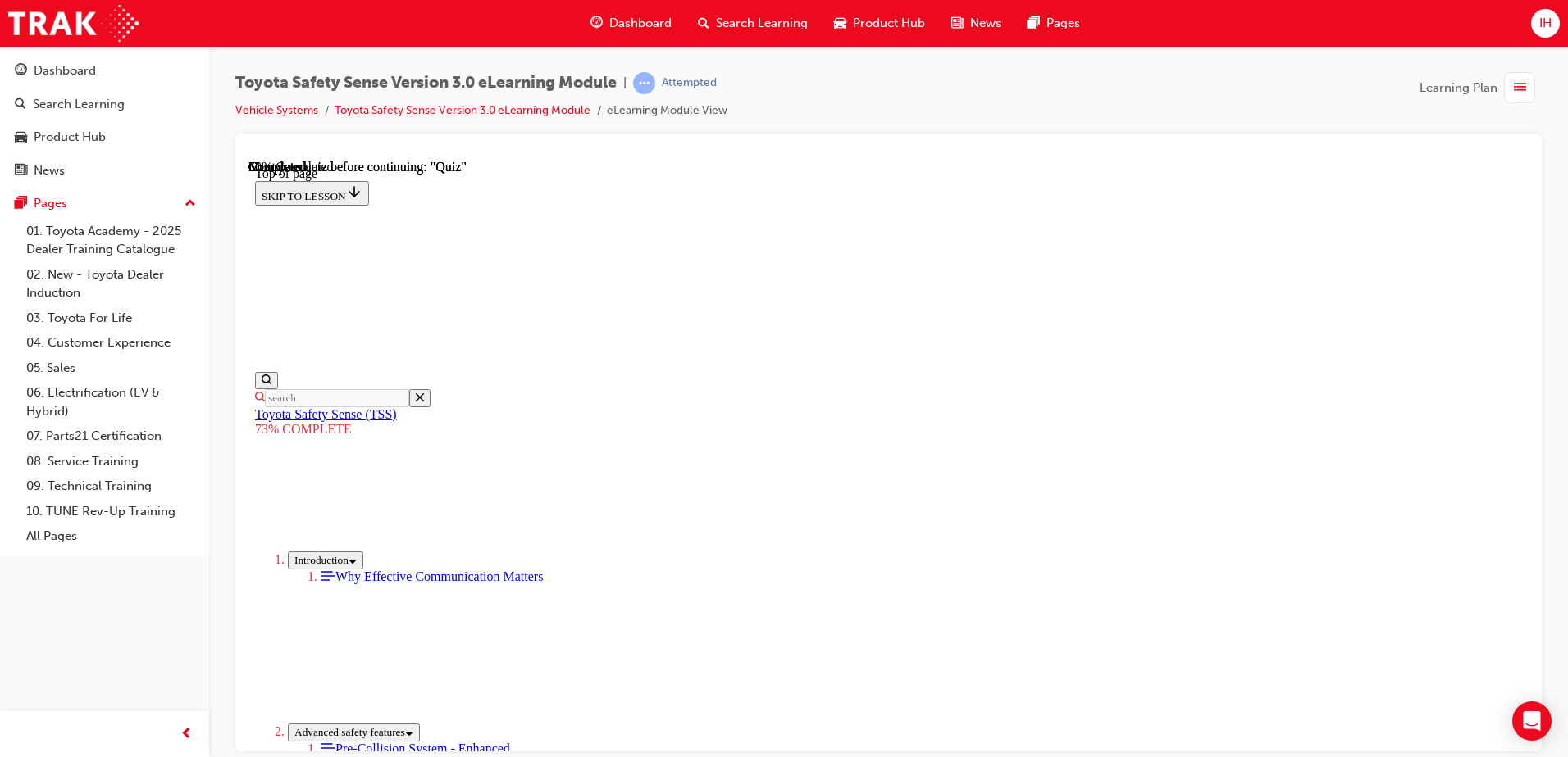
scroll to position [305, 0]
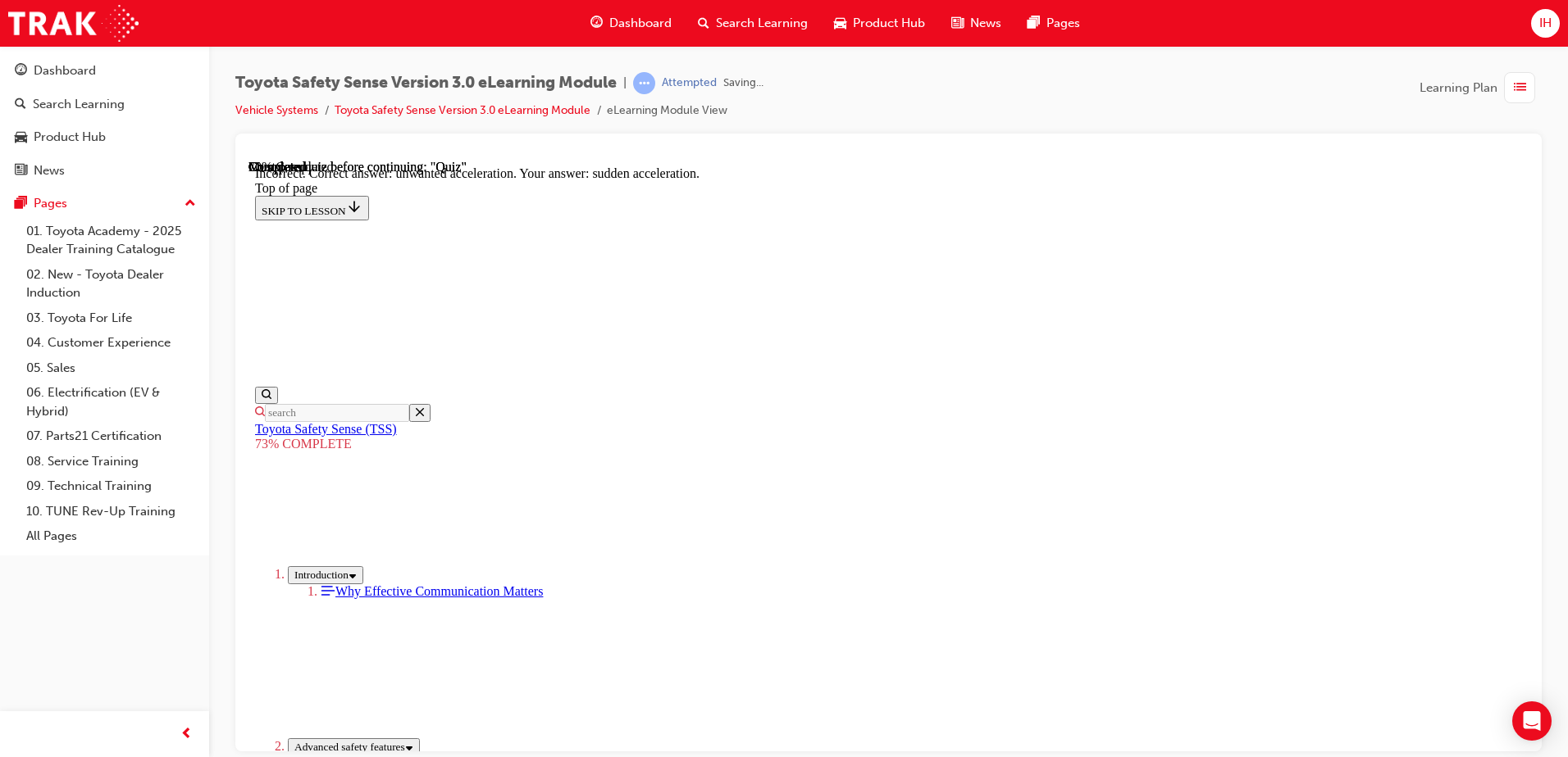
scroll to position [411, 0]
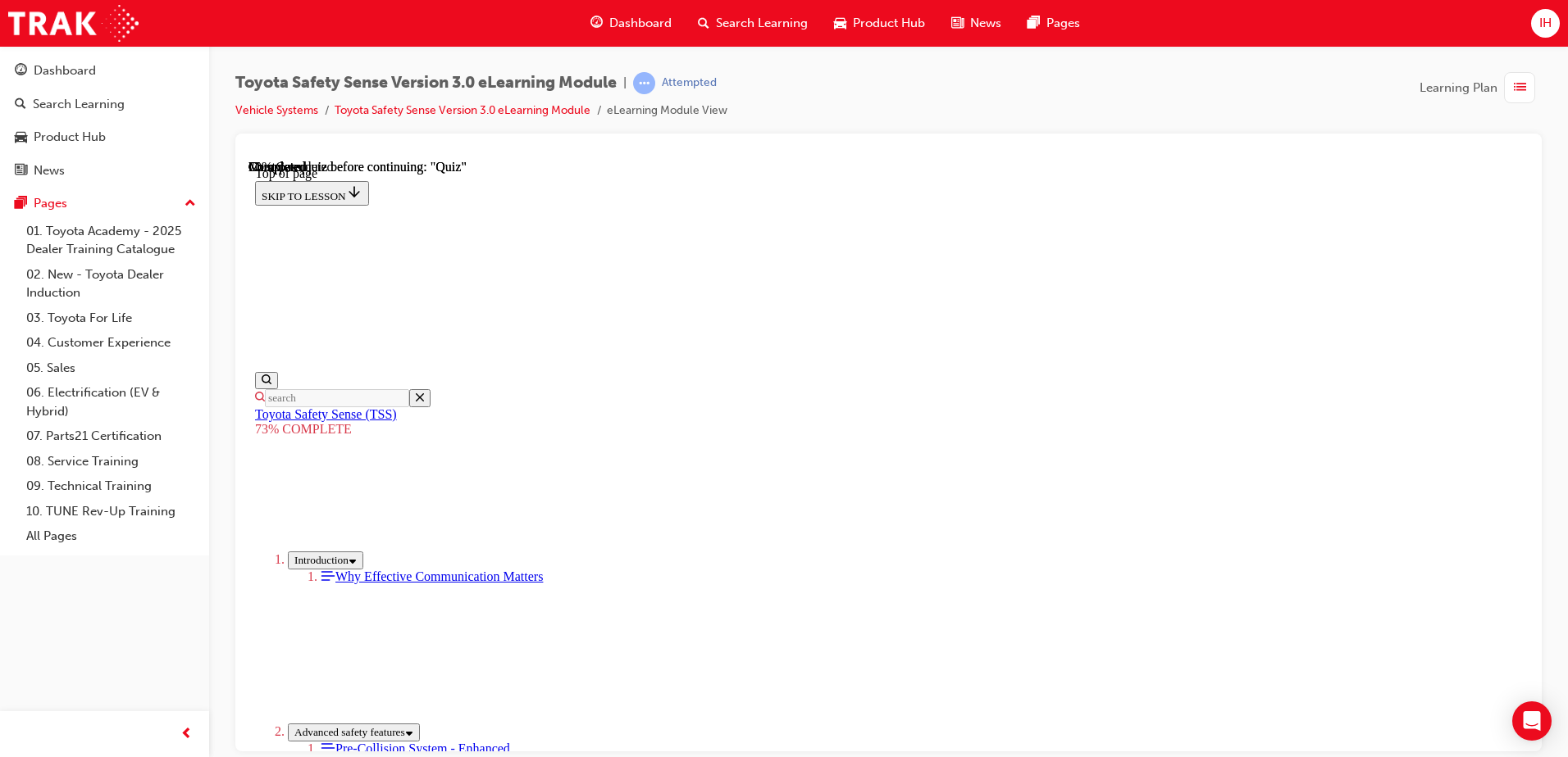
scroll to position [261, 0]
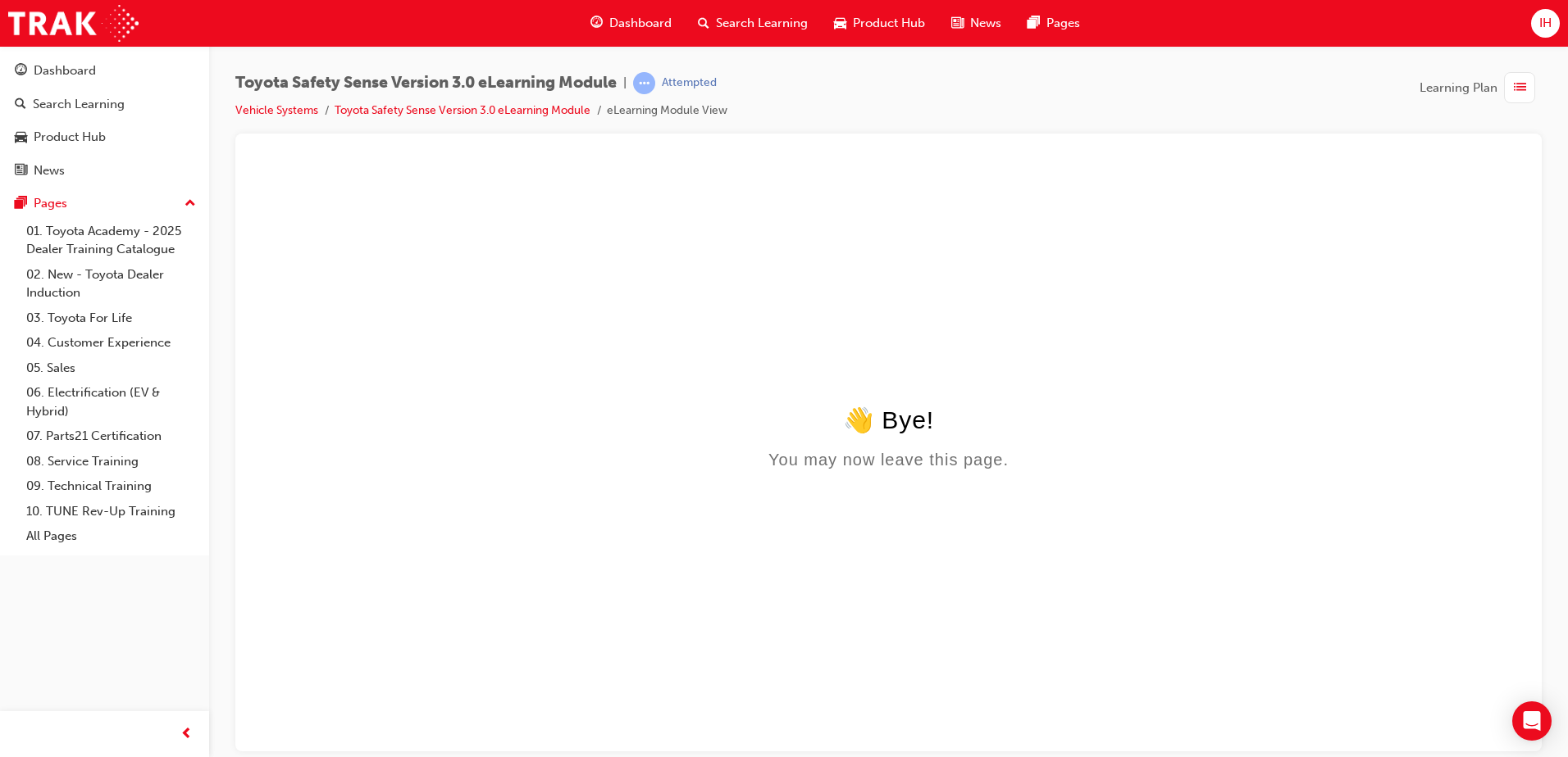
scroll to position [0, 0]
